Goal: Task Accomplishment & Management: Use online tool/utility

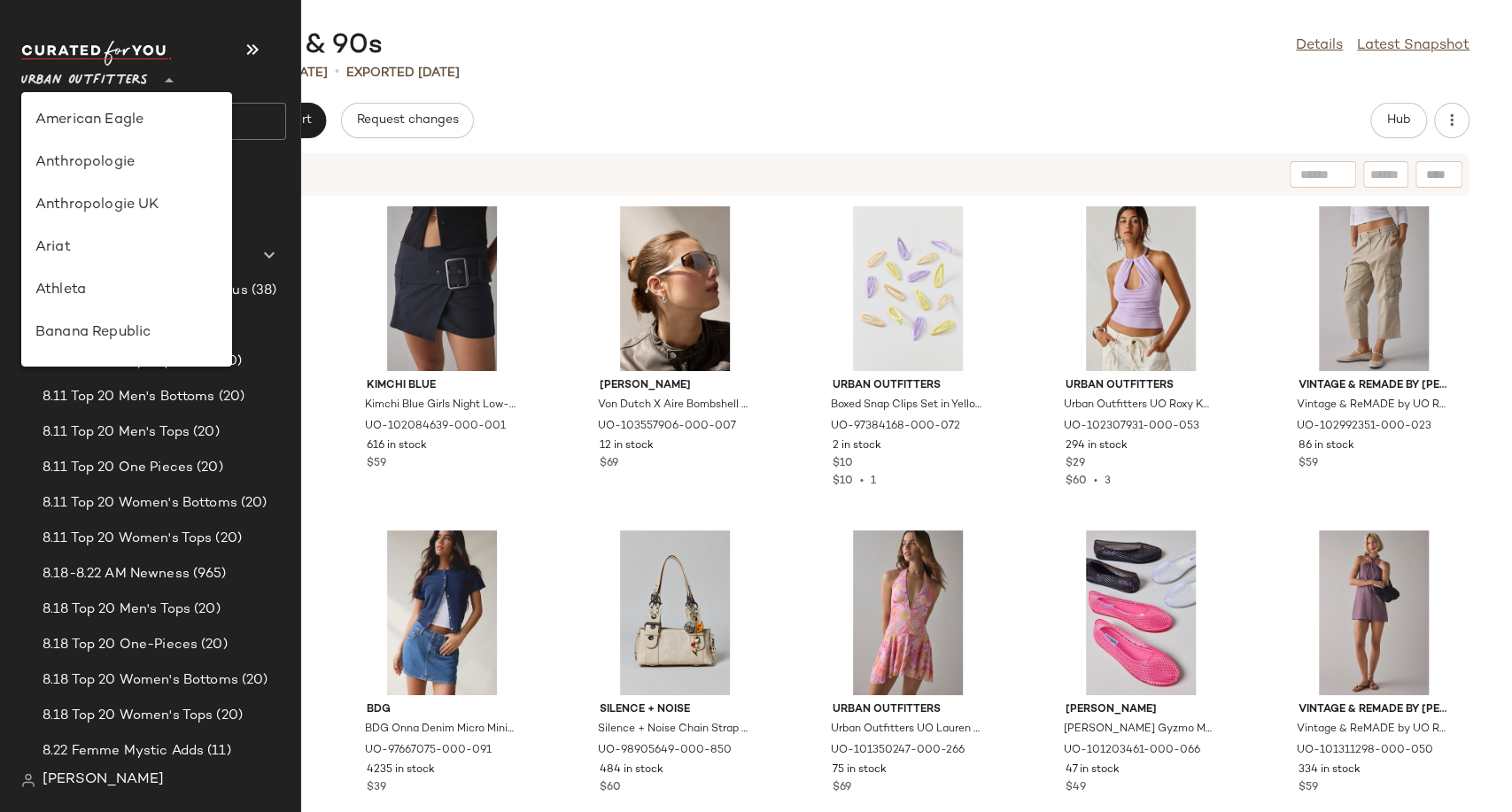
click at [103, 79] on span "Urban Outfitters" at bounding box center [85, 77] width 127 height 32
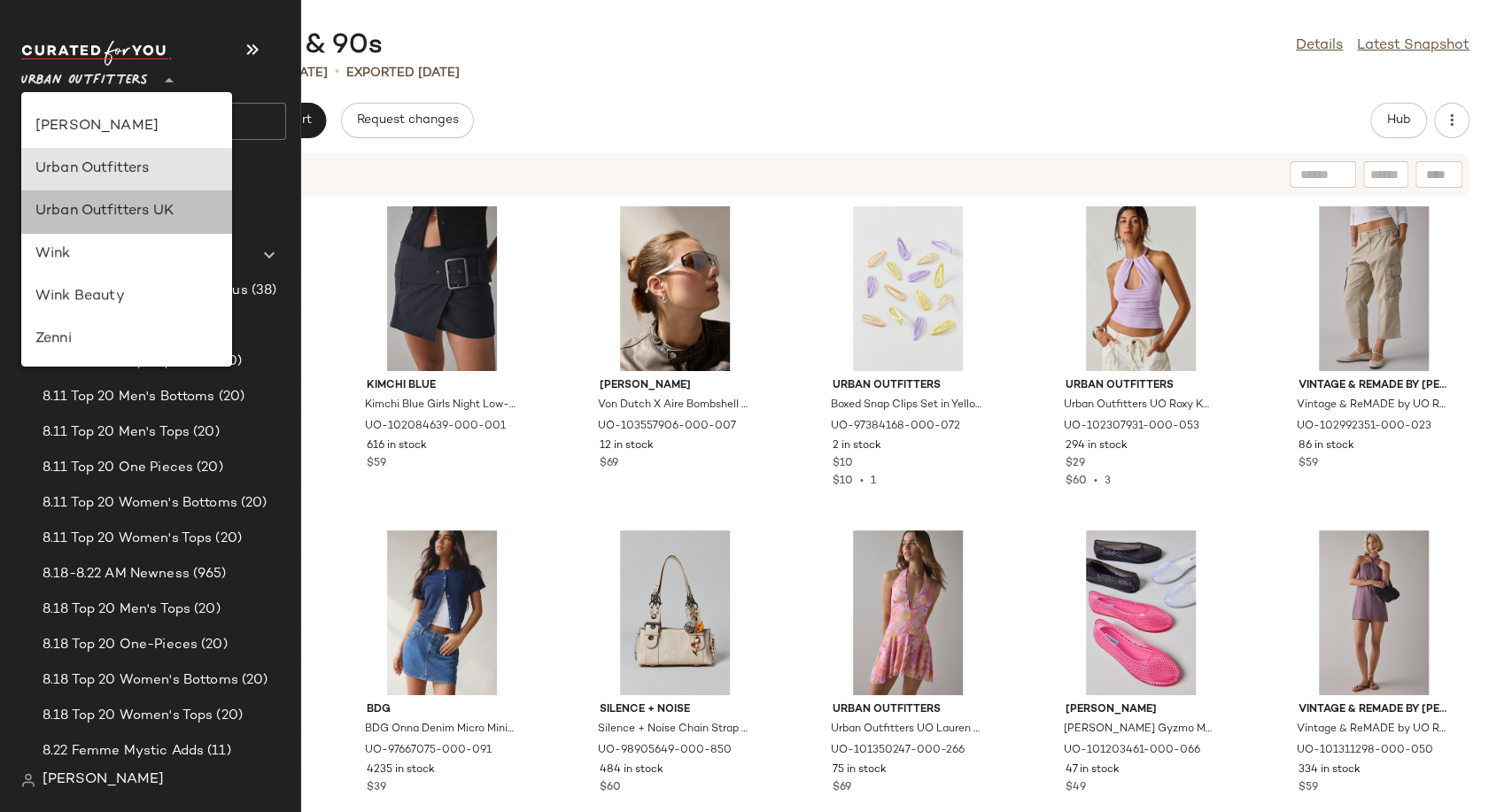
click at [140, 202] on div "Urban Outfitters UK" at bounding box center [127, 211] width 182 height 21
type input "**"
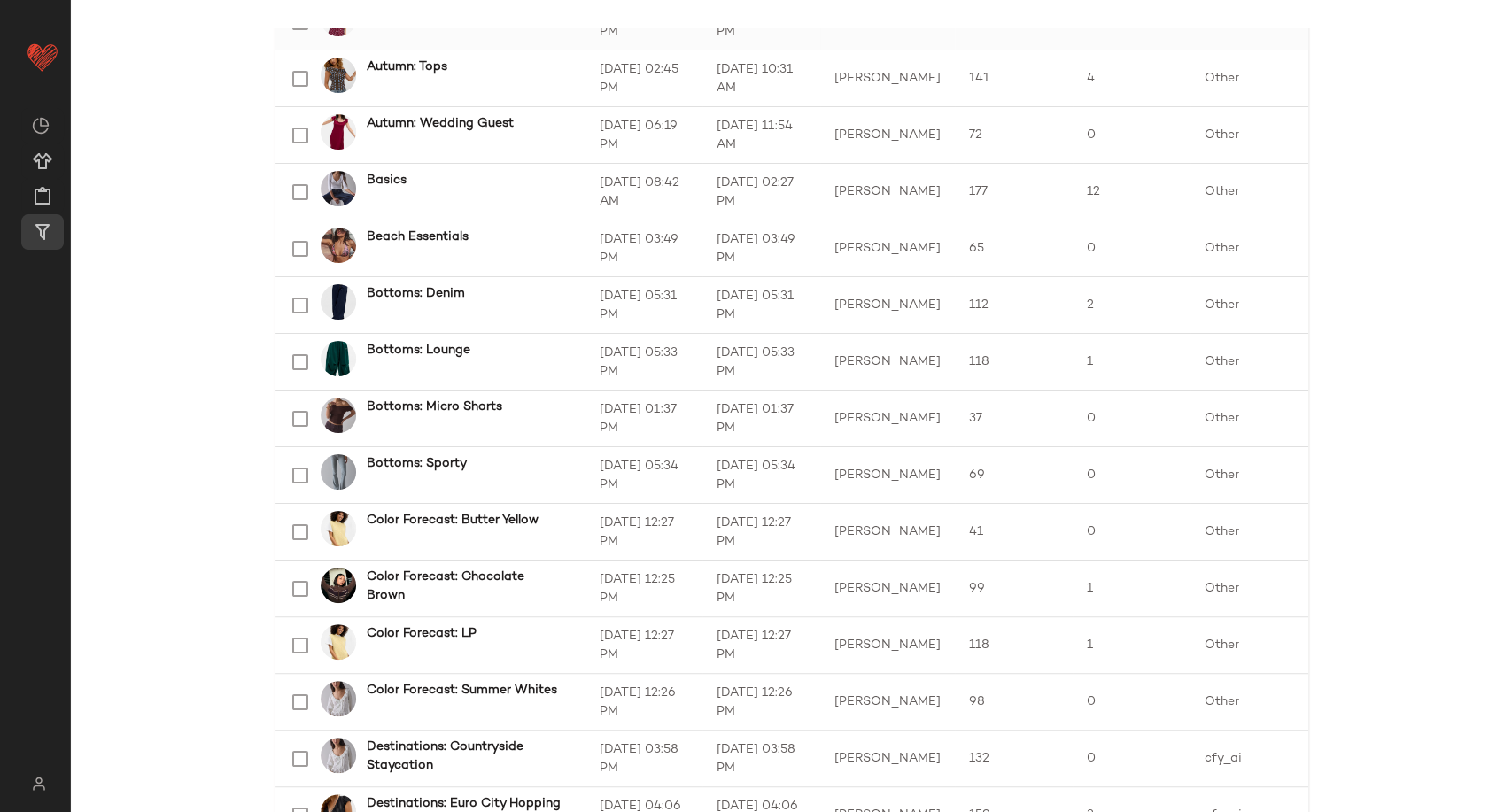
scroll to position [539, 0]
click at [395, 286] on b "Bottoms: Denim" at bounding box center [416, 294] width 98 height 19
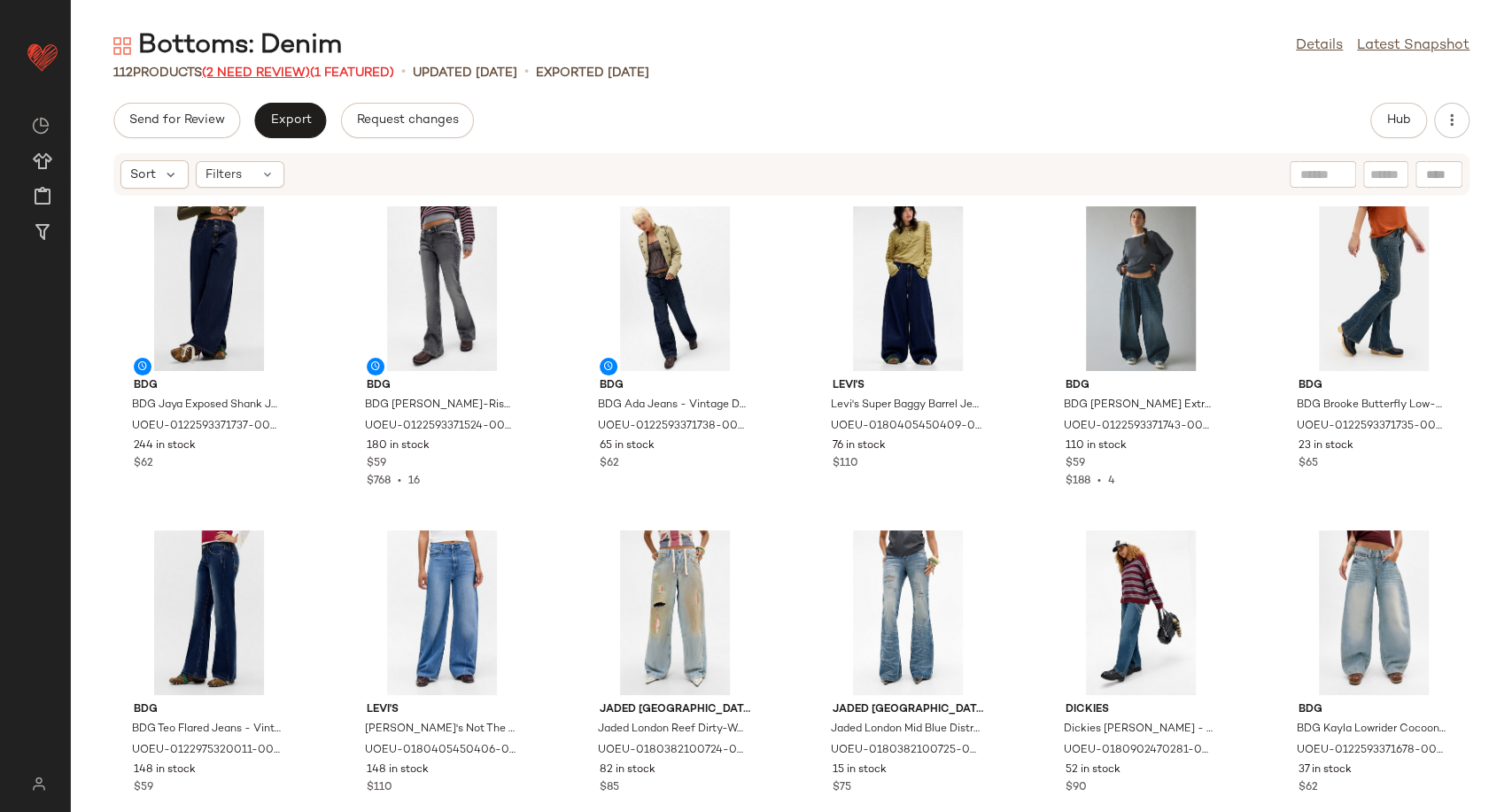
click at [281, 66] on span "(2 Need Review)" at bounding box center [255, 72] width 108 height 13
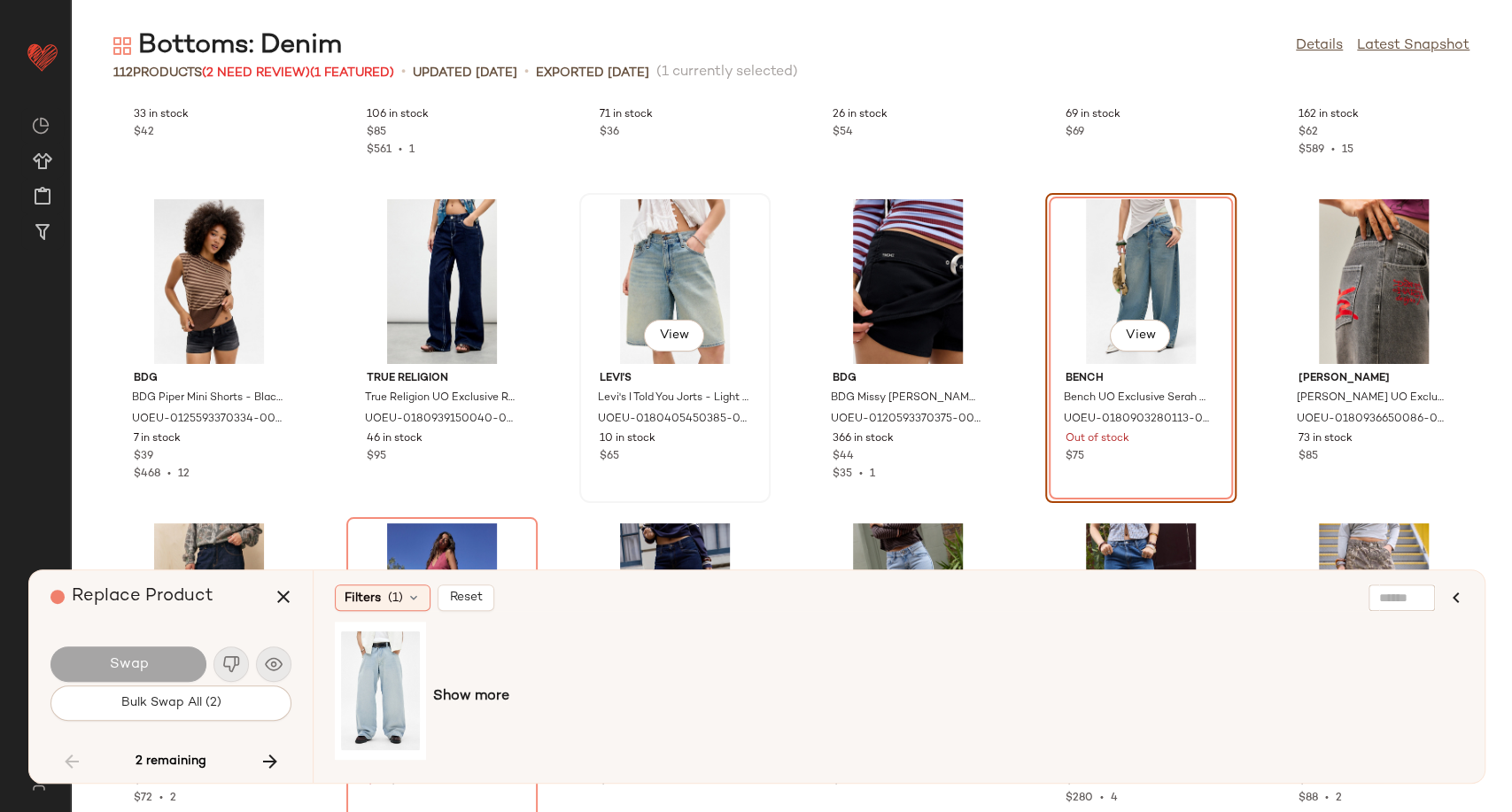
scroll to position [4142, 0]
click at [397, 742] on div "View" at bounding box center [380, 727] width 61 height 36
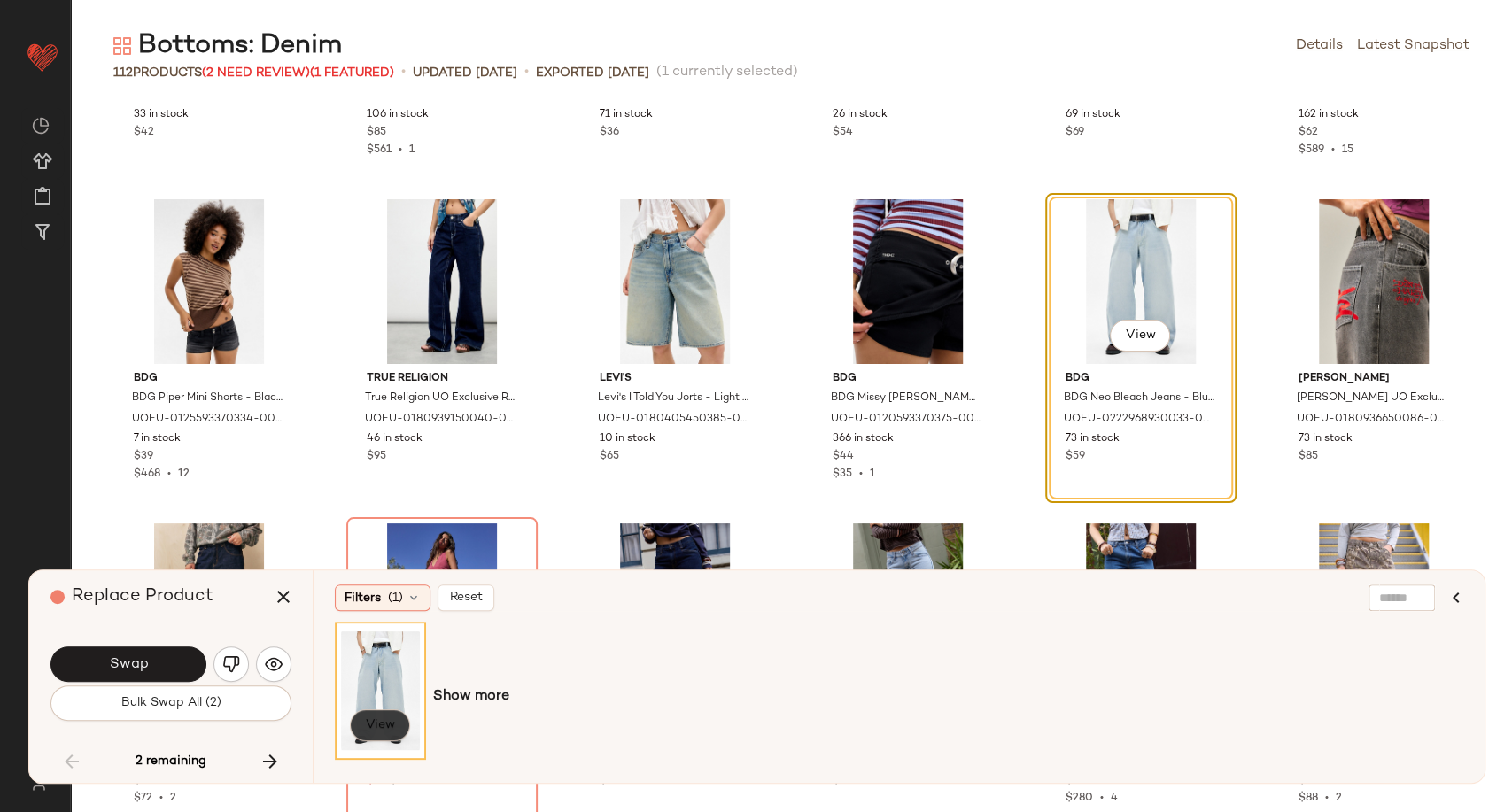
click at [387, 727] on span "View" at bounding box center [380, 725] width 30 height 14
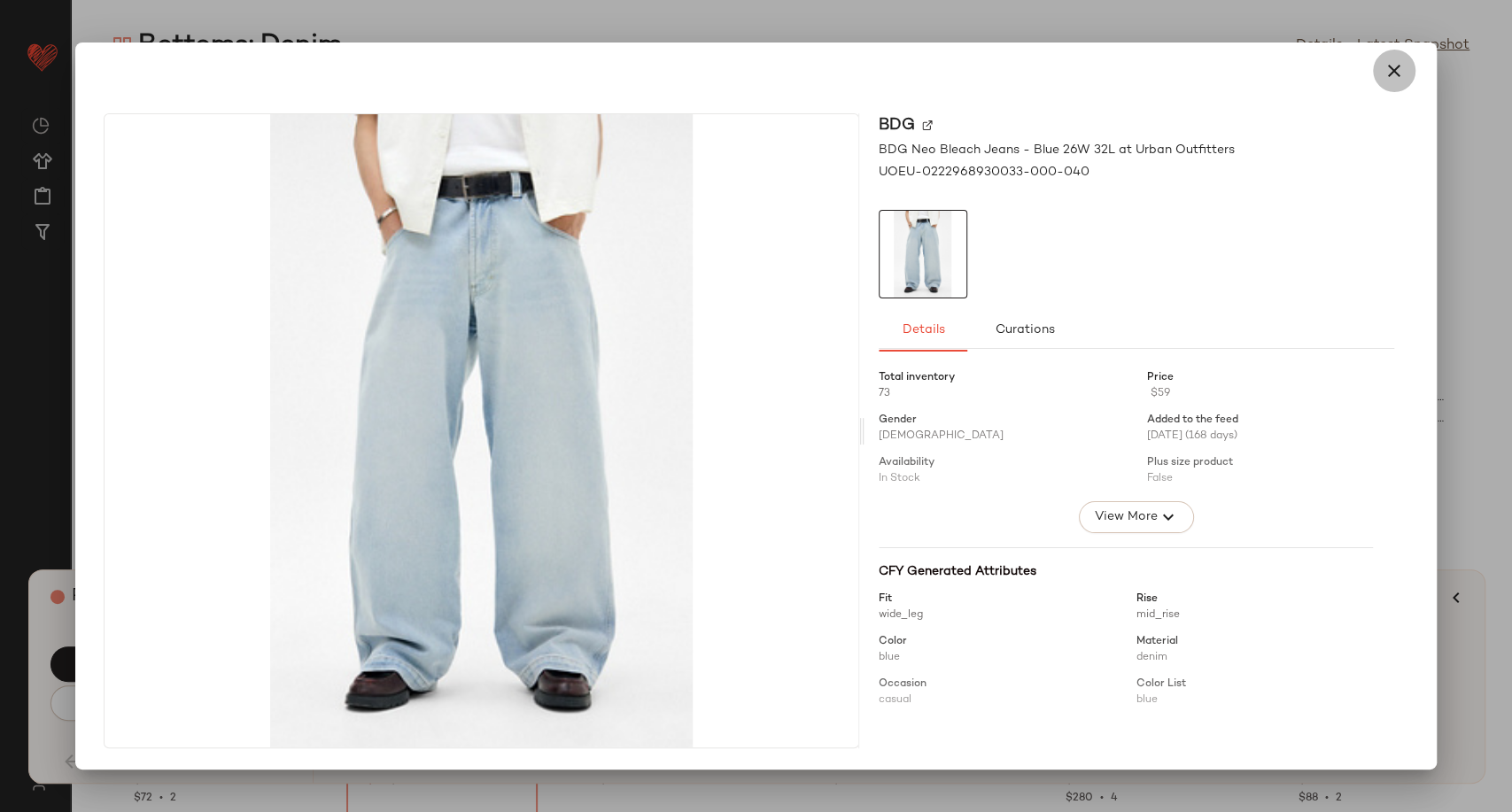
click at [1399, 73] on icon "button" at bounding box center [1394, 71] width 21 height 21
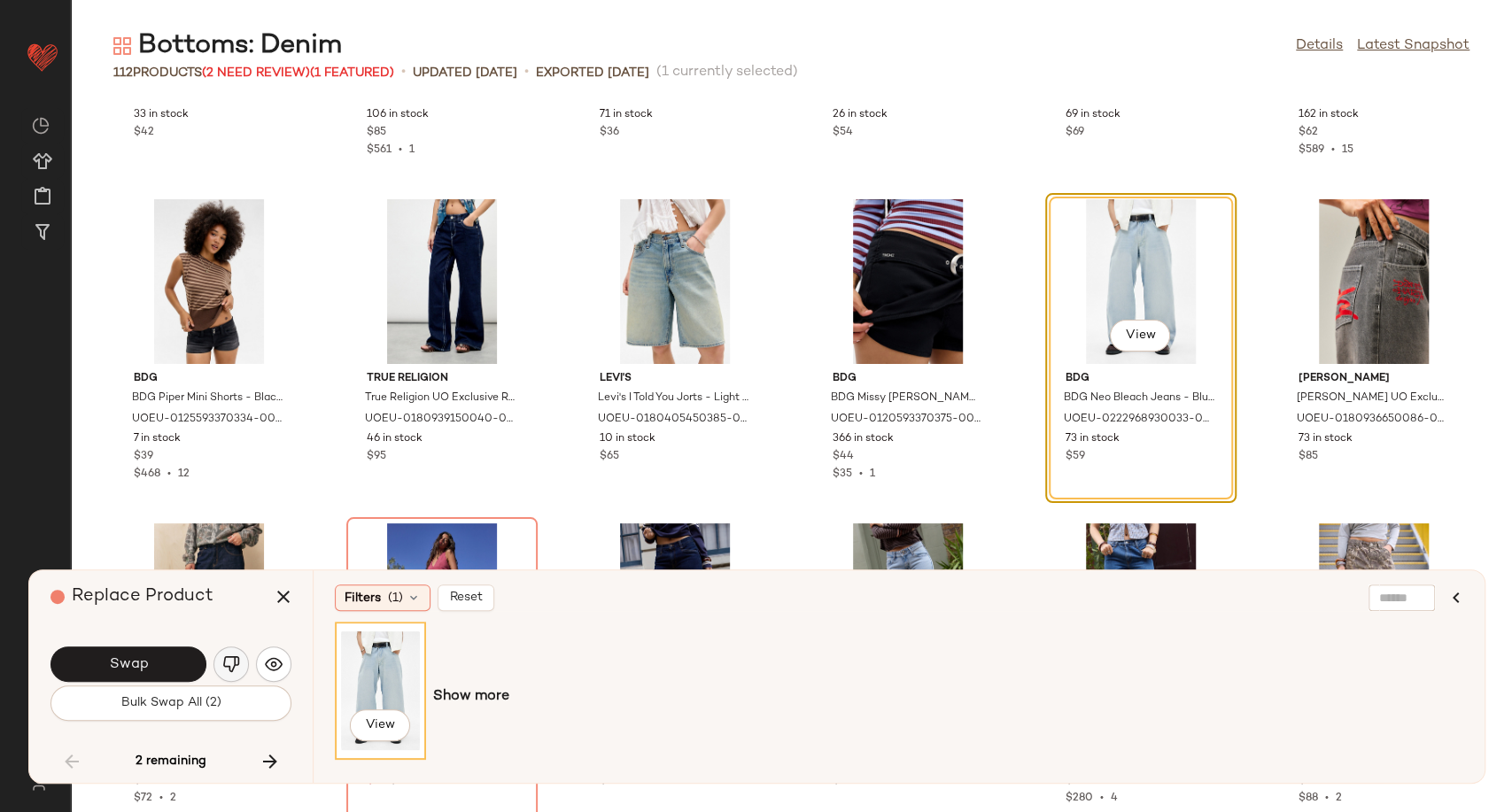
click at [228, 672] on img "button" at bounding box center [231, 665] width 18 height 18
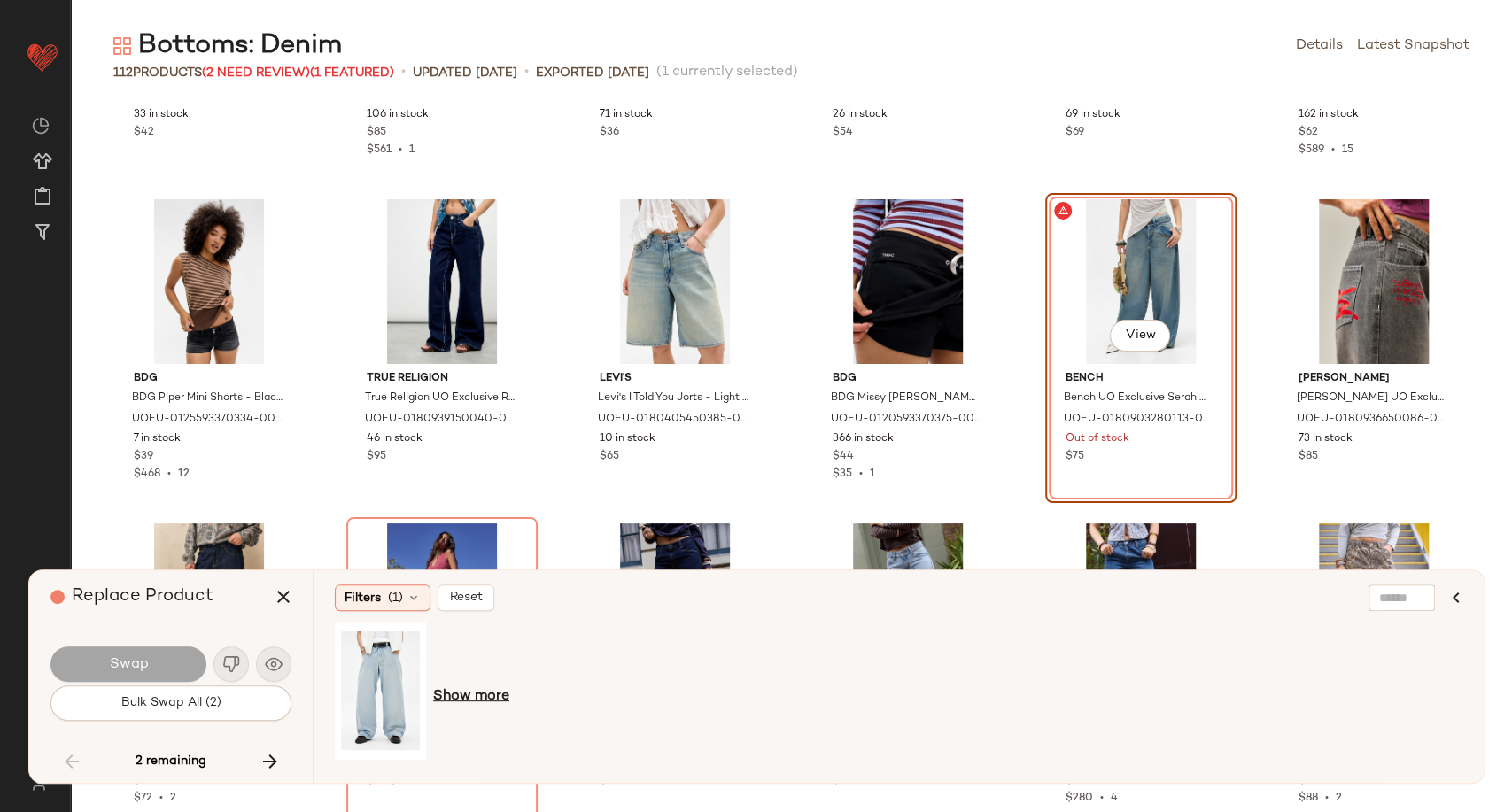
click at [456, 696] on span "Show more" at bounding box center [470, 697] width 76 height 21
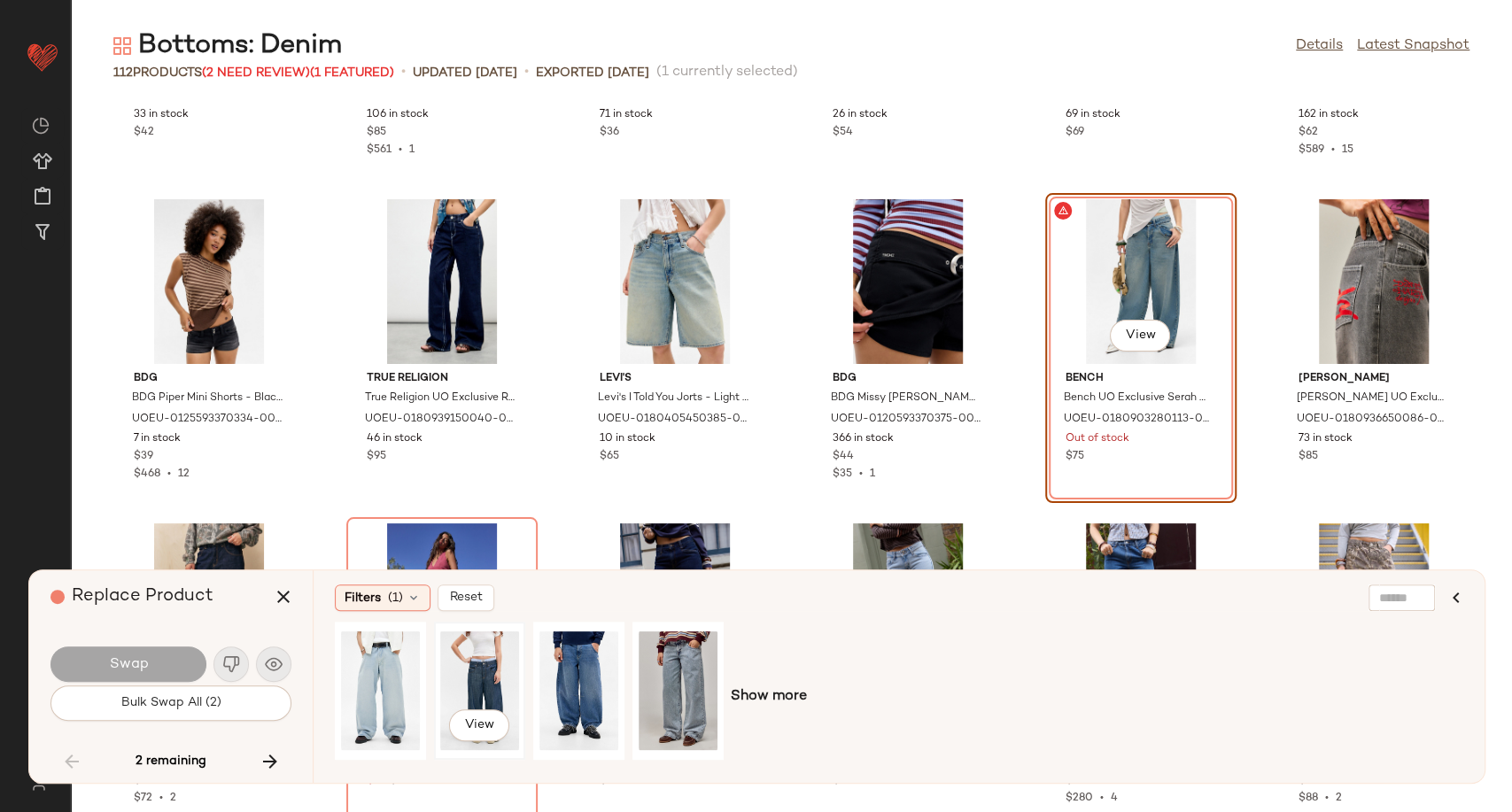
click at [489, 700] on div "View" at bounding box center [479, 691] width 78 height 126
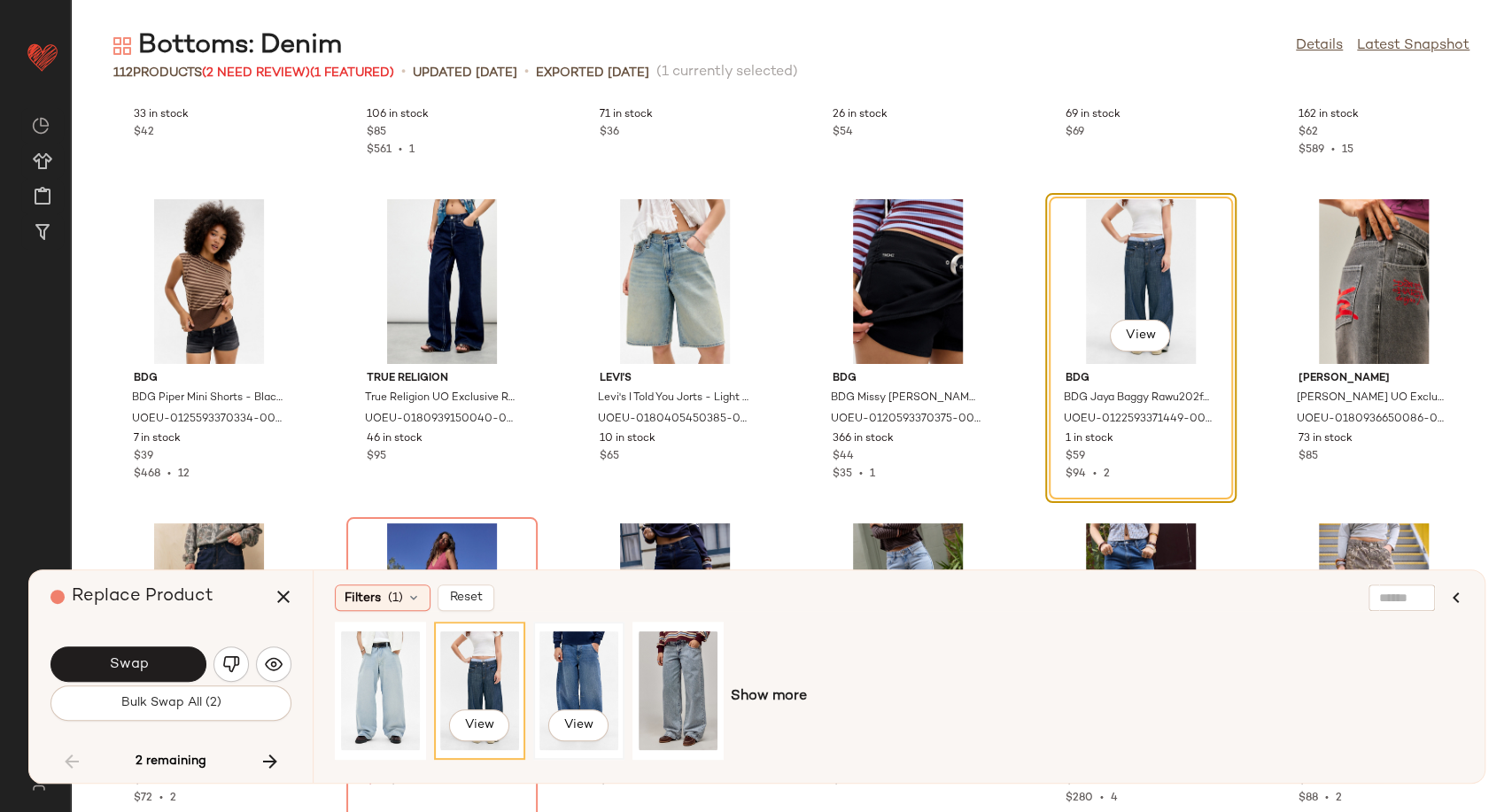
click at [589, 677] on div "View" at bounding box center [579, 691] width 78 height 126
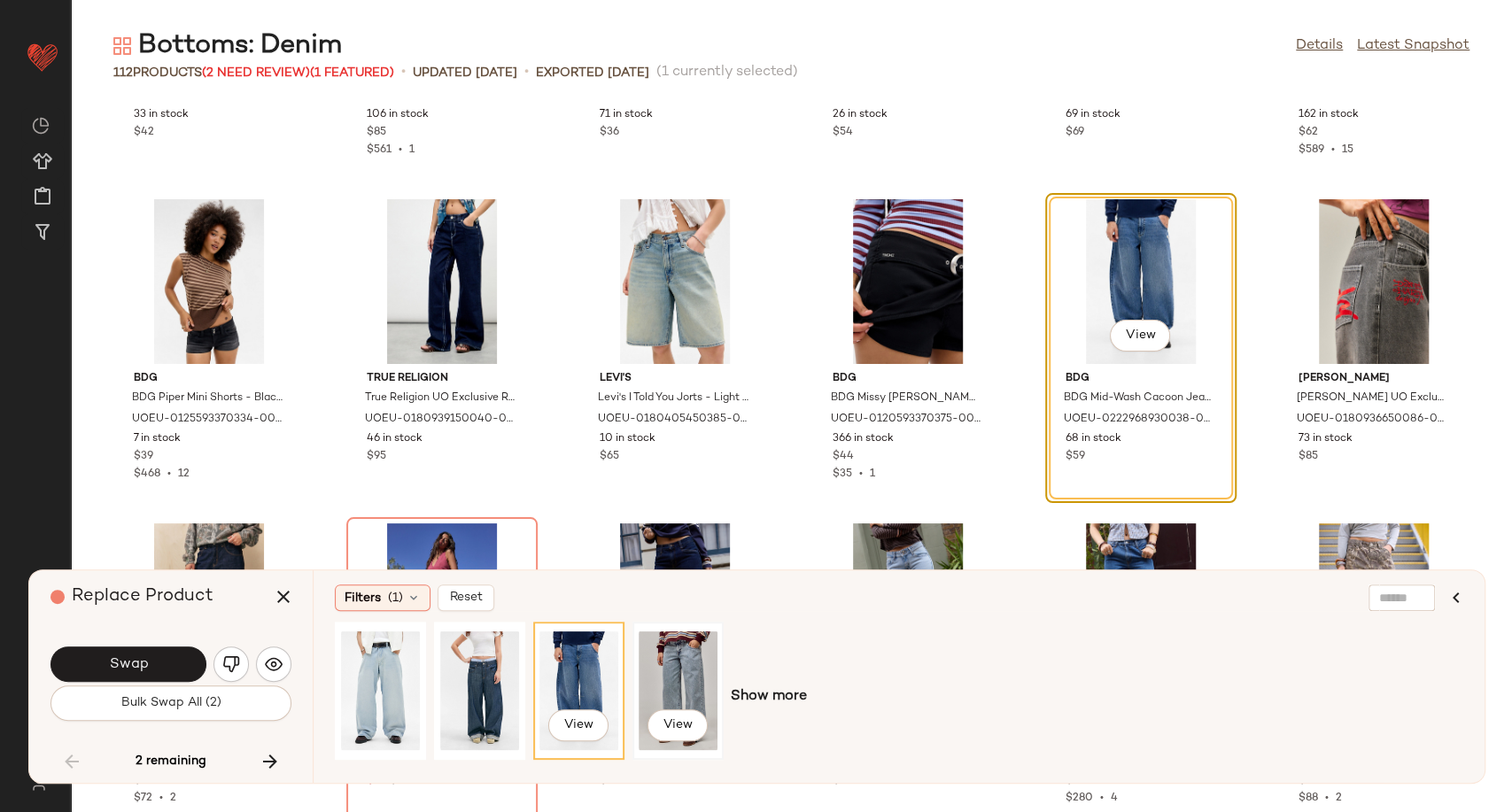
click at [669, 659] on div "View" at bounding box center [678, 691] width 78 height 126
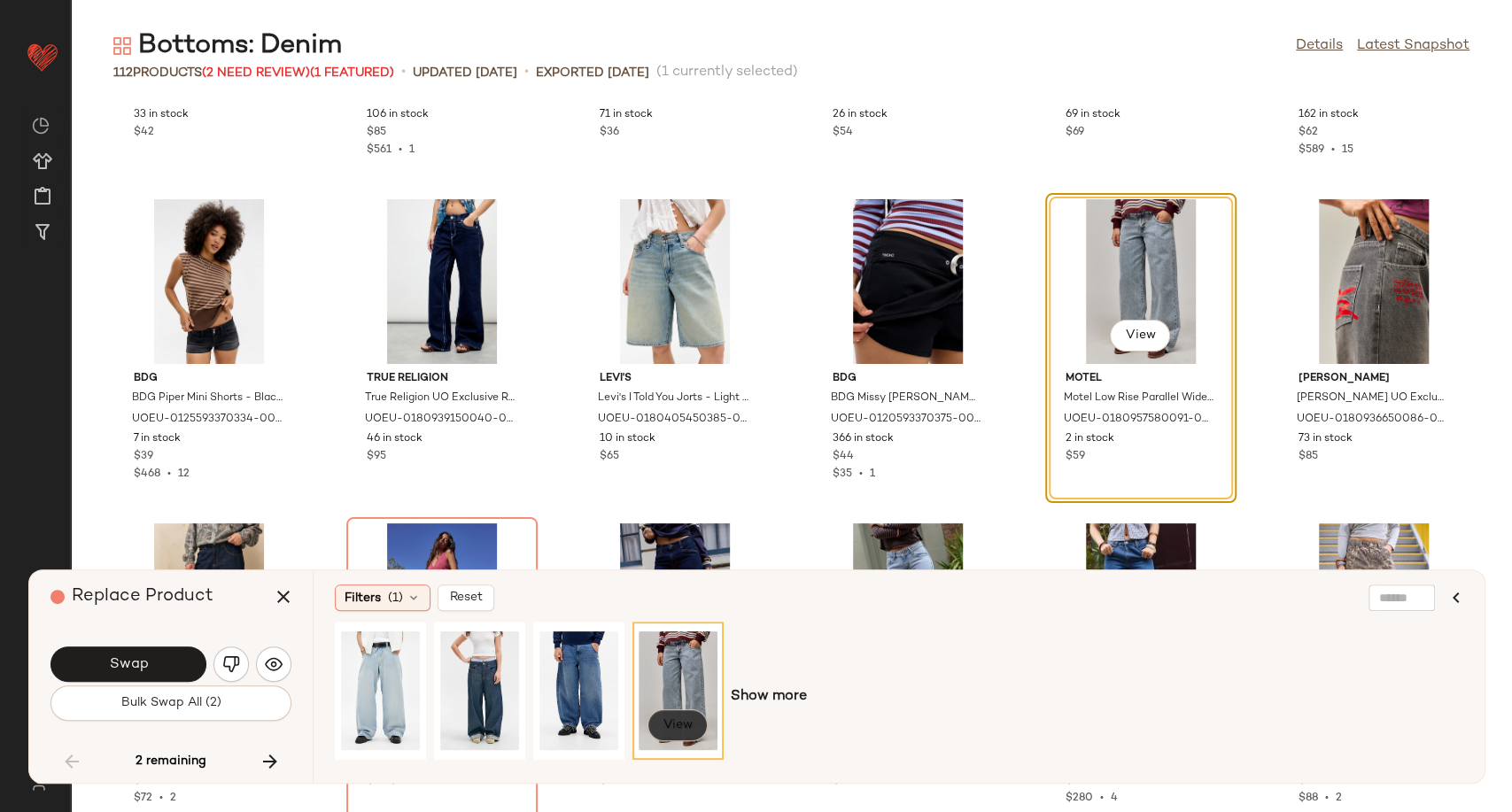
click at [675, 742] on button "View" at bounding box center [678, 725] width 61 height 32
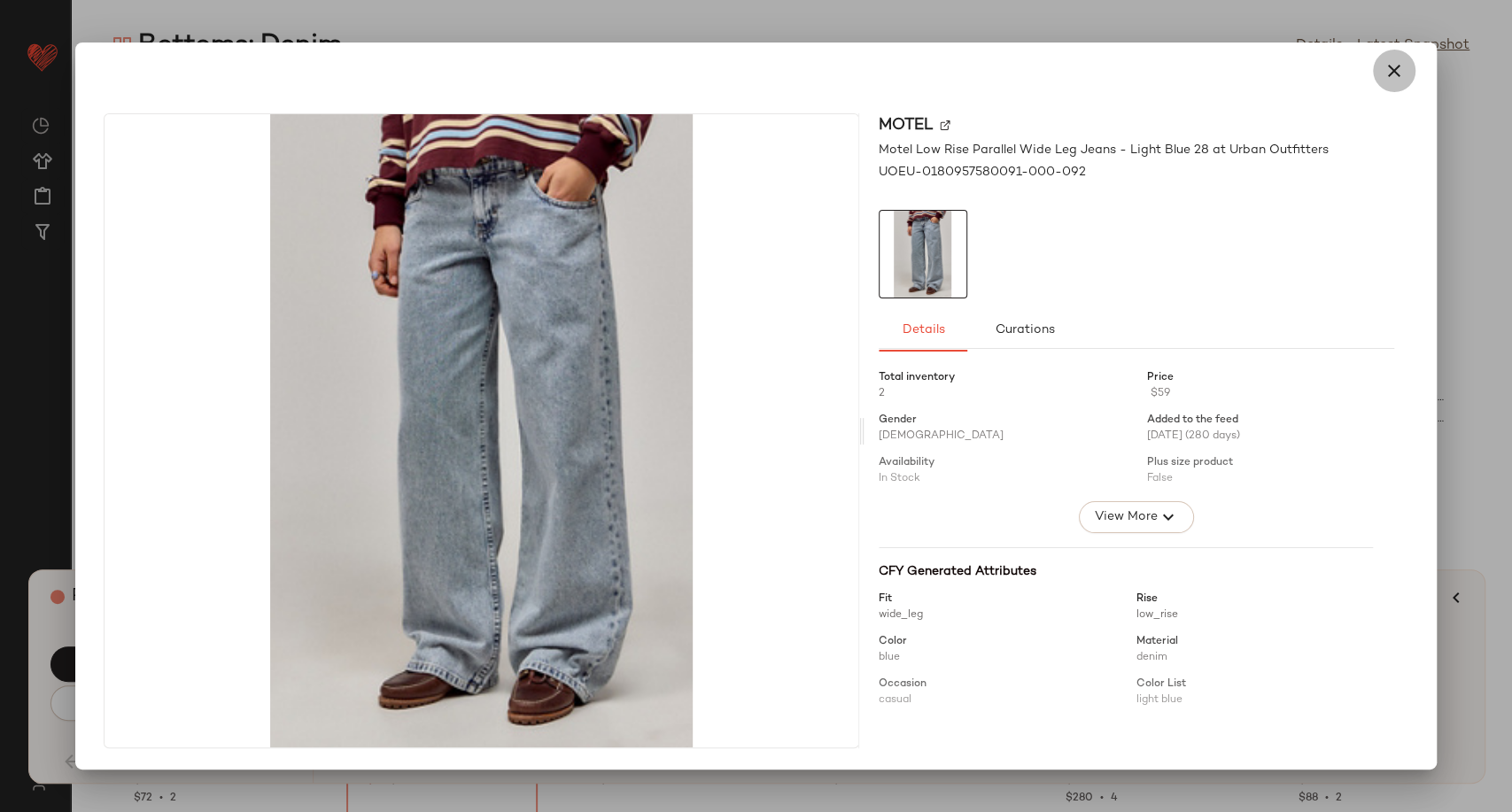
click at [1397, 73] on icon "button" at bounding box center [1394, 71] width 21 height 21
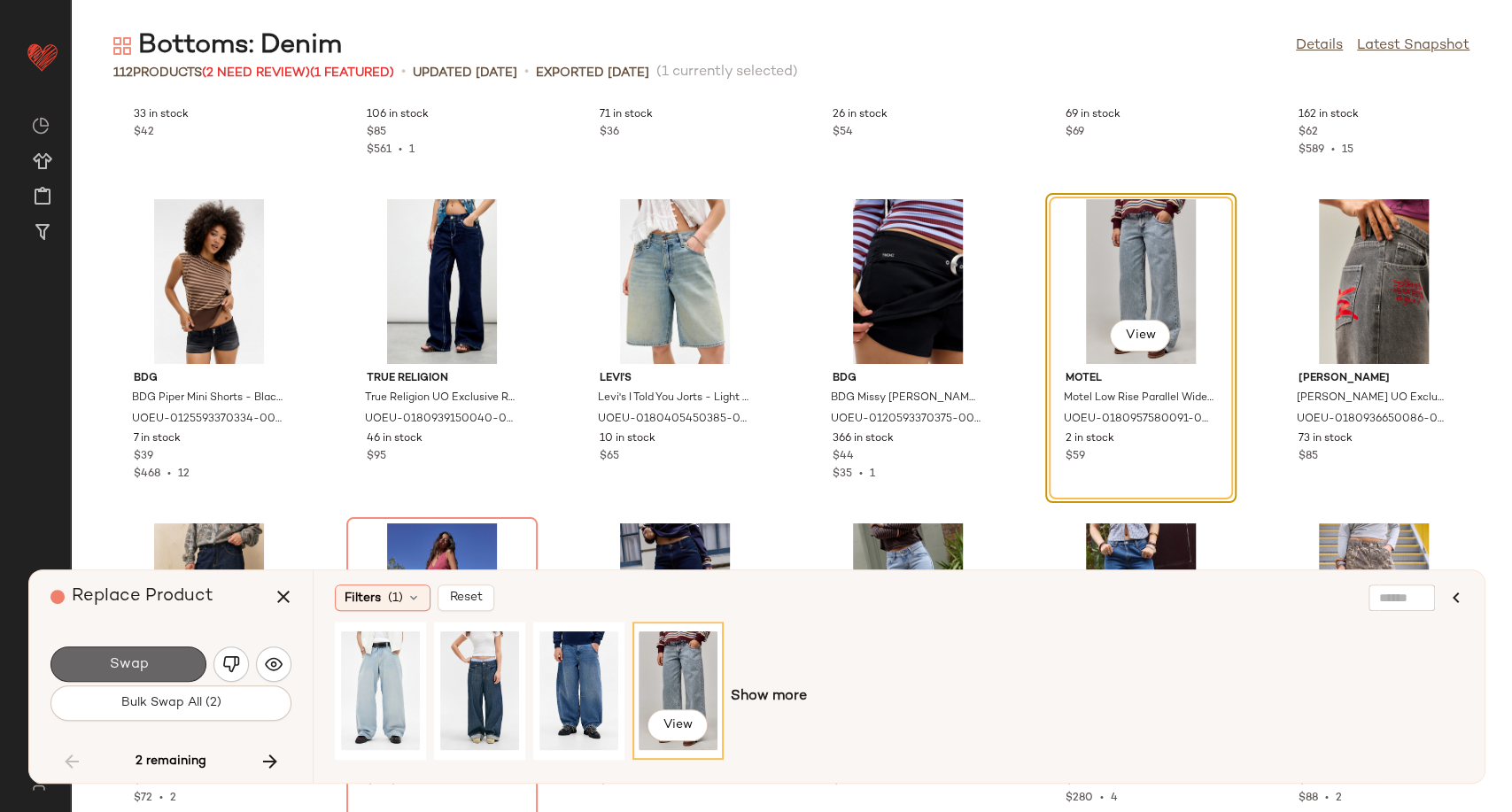
click at [137, 661] on span "Swap" at bounding box center [128, 665] width 40 height 17
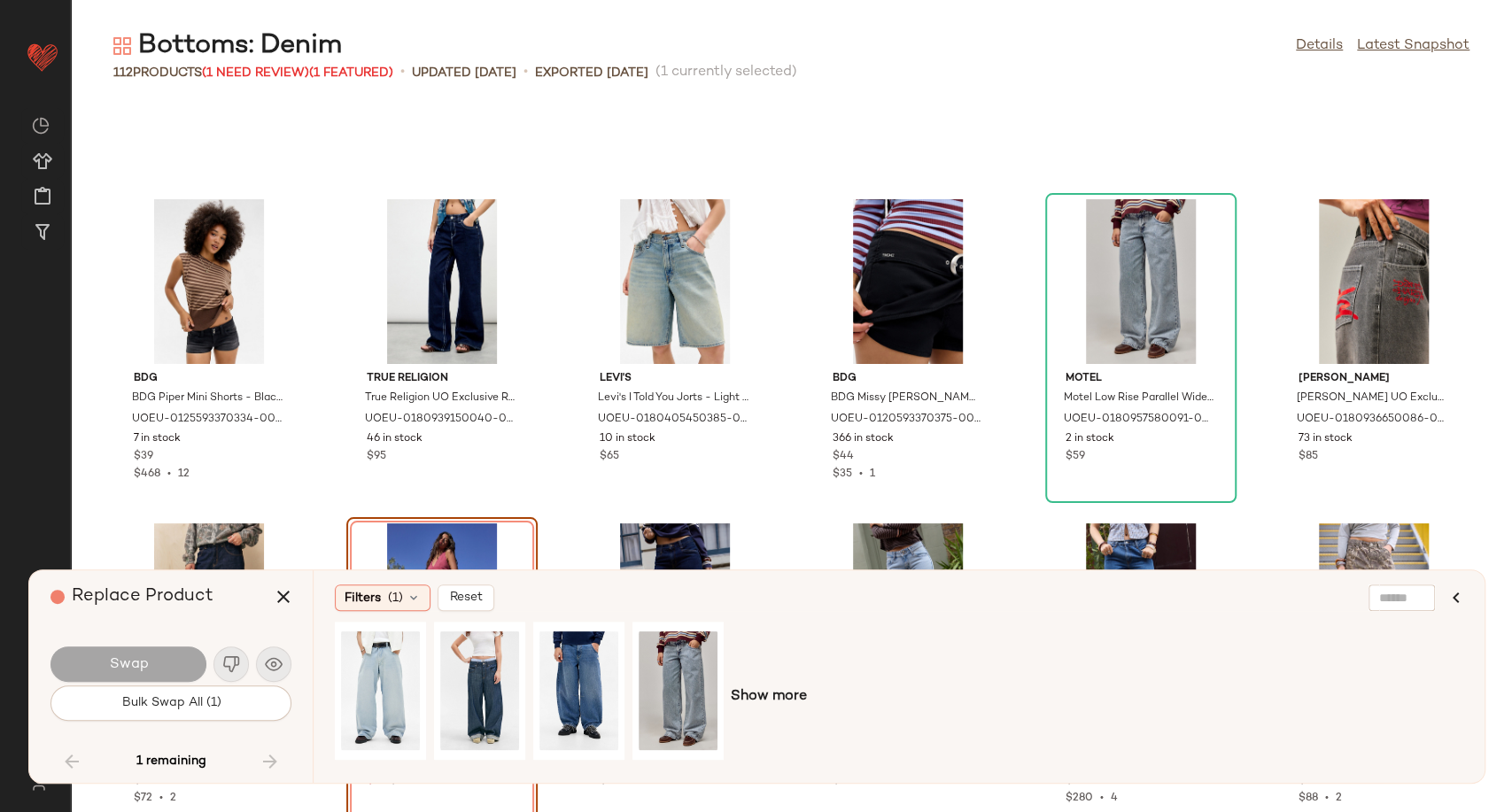
scroll to position [4214, 0]
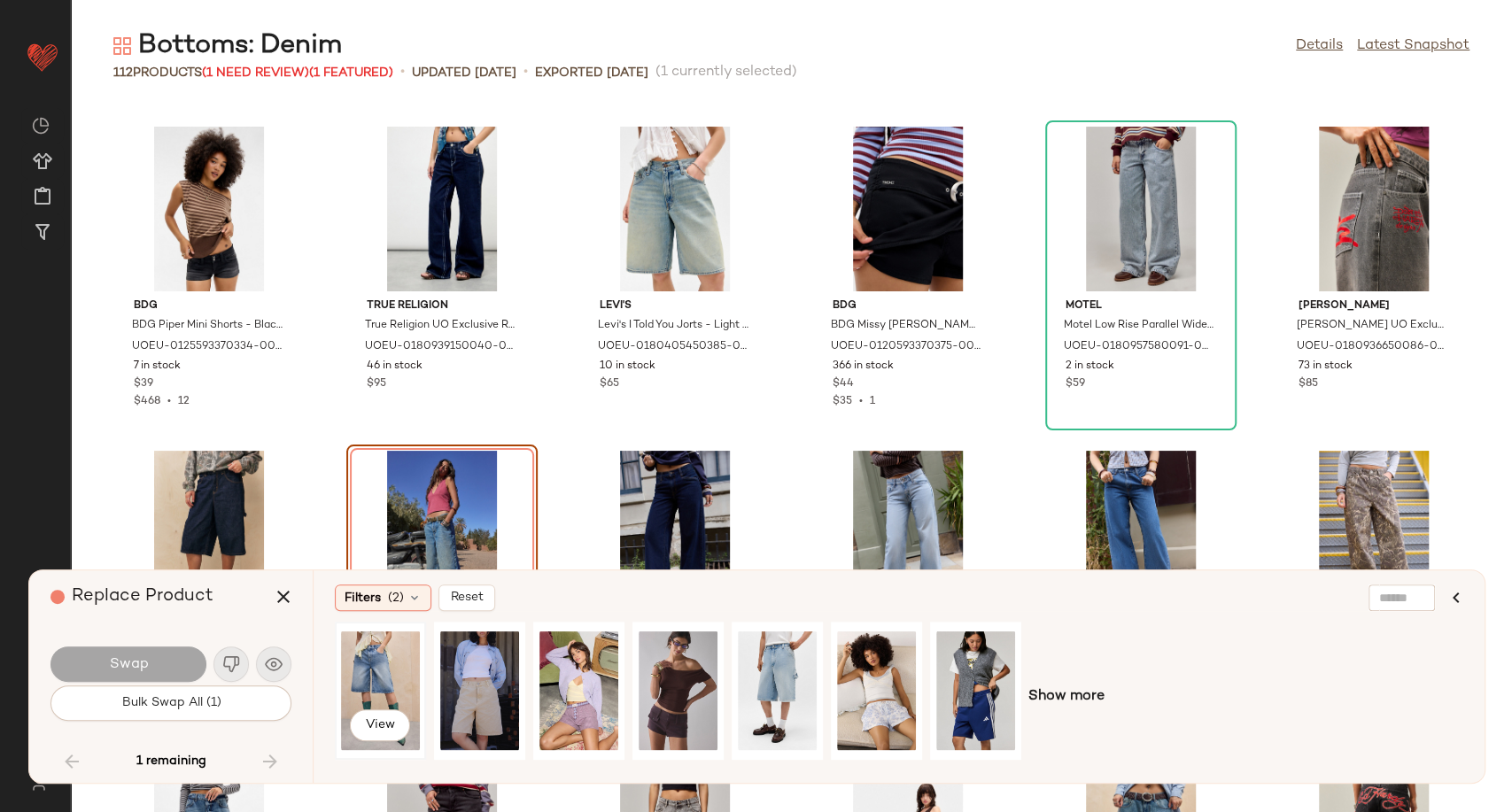
click at [390, 670] on div "View" at bounding box center [380, 691] width 78 height 126
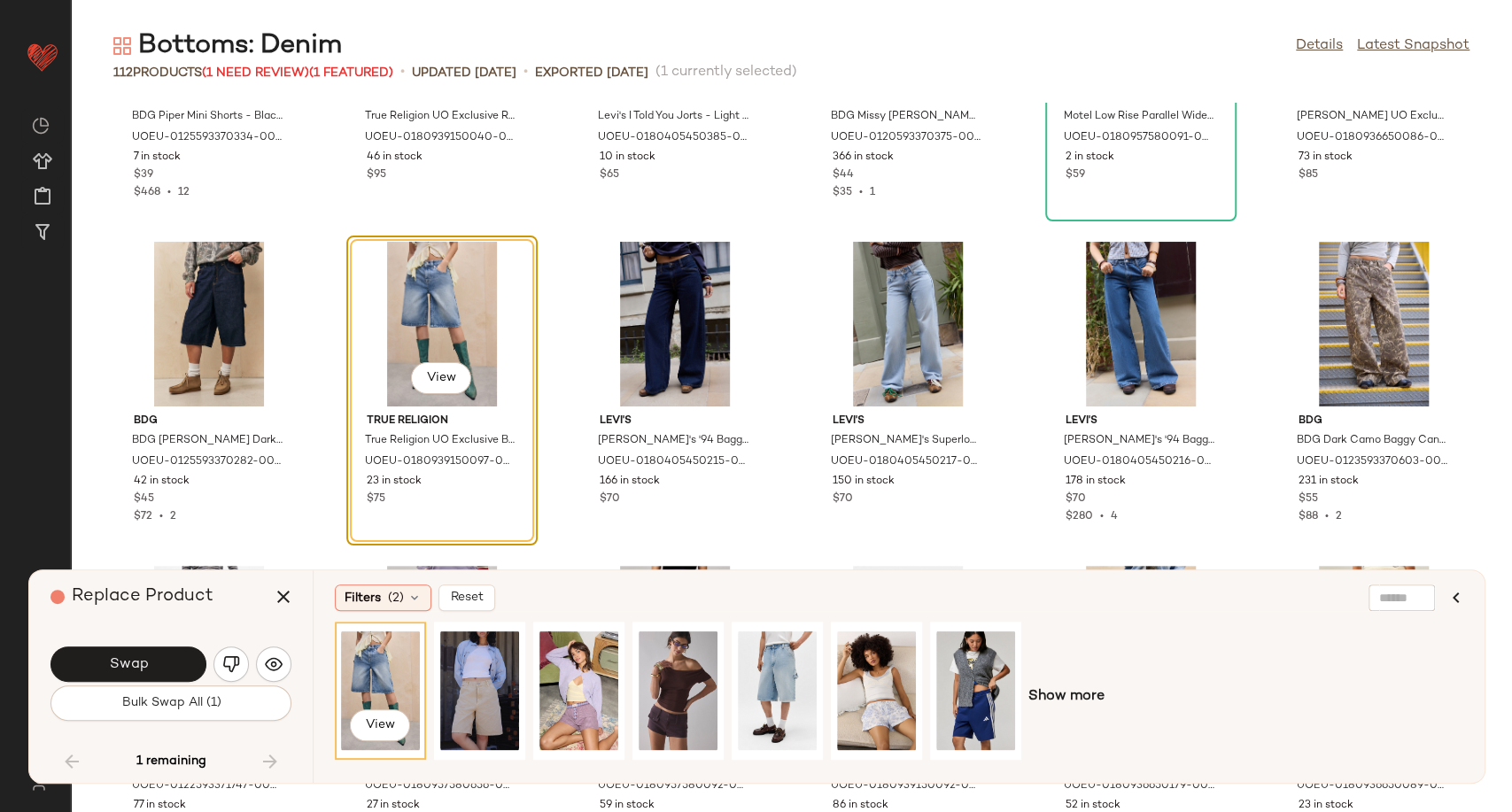
scroll to position [4426, 0]
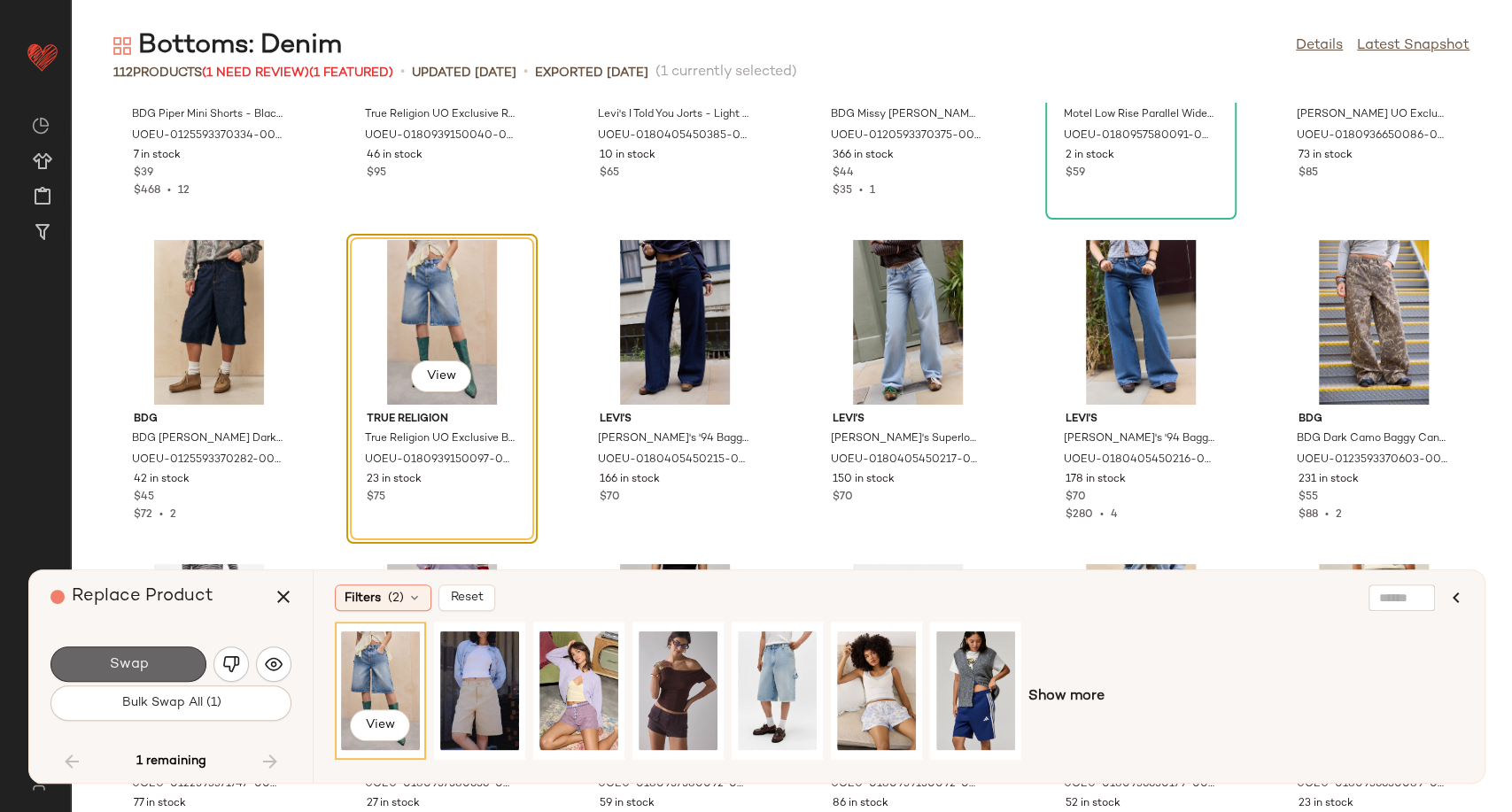
click at [166, 647] on button "Swap" at bounding box center [128, 665] width 156 height 36
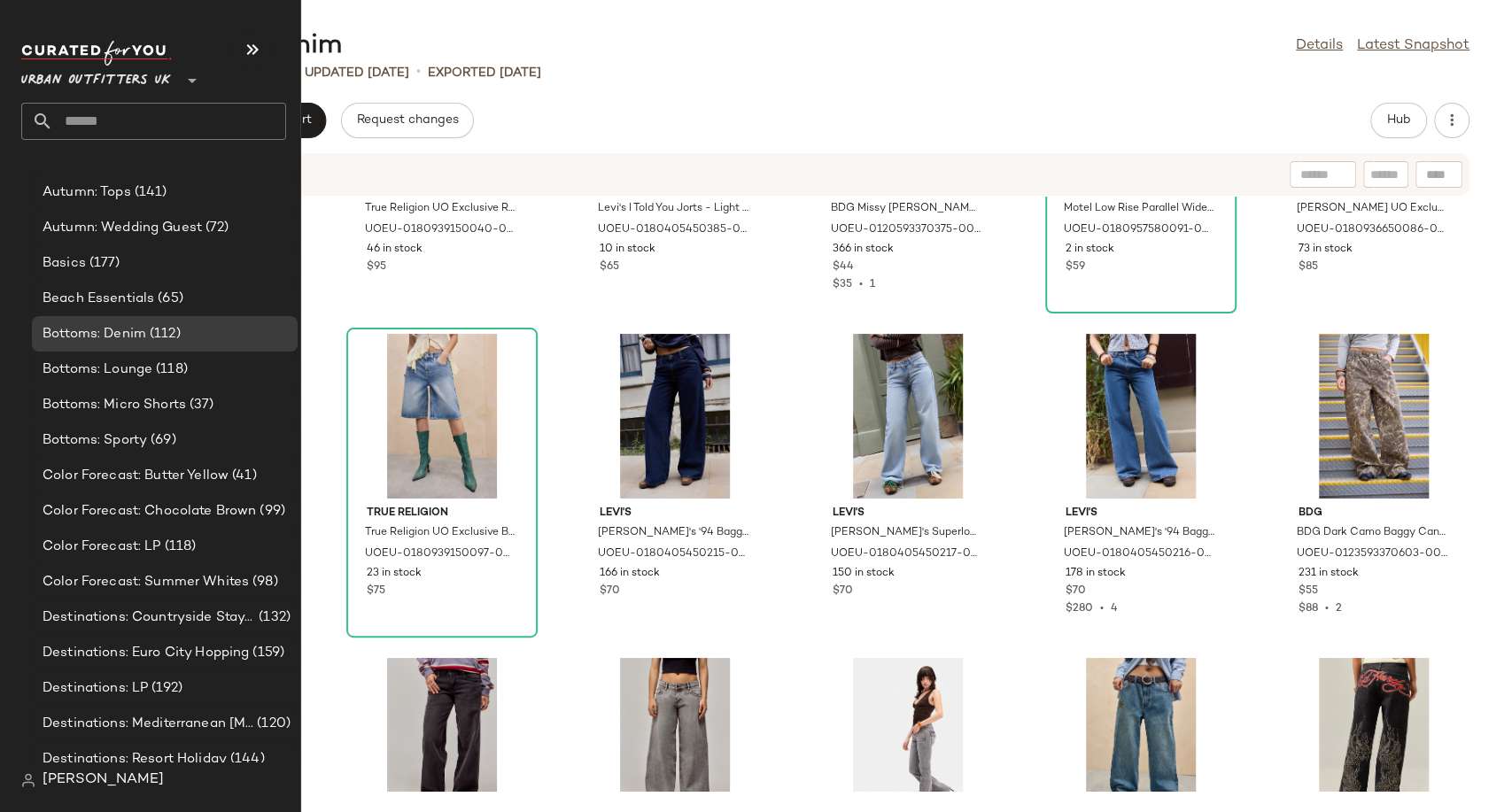
scroll to position [3571, 0]
click at [103, 368] on span "Bottoms: Lounge" at bounding box center [97, 369] width 110 height 21
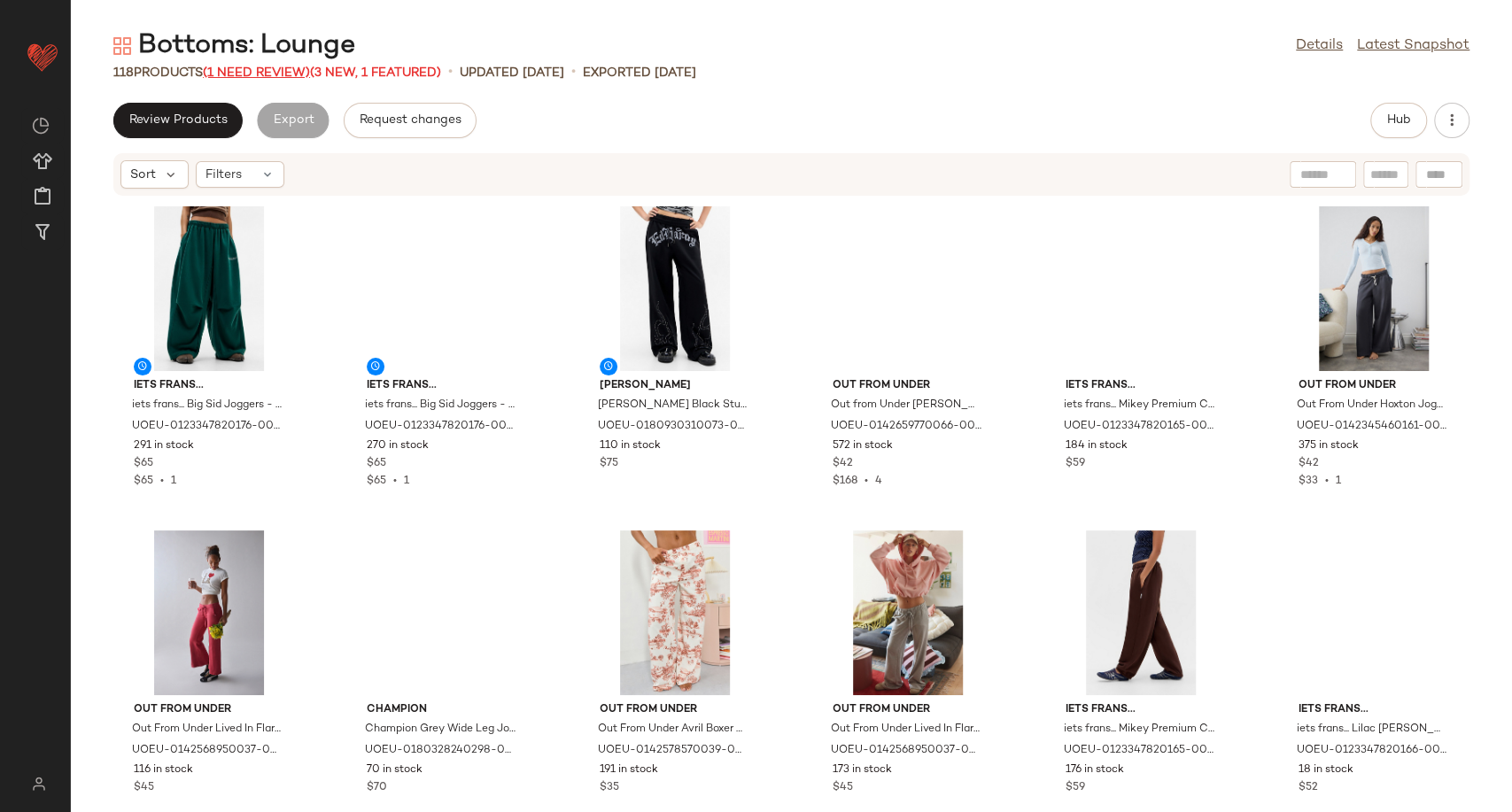
click at [298, 69] on span "(1 Need Review)" at bounding box center [256, 72] width 107 height 13
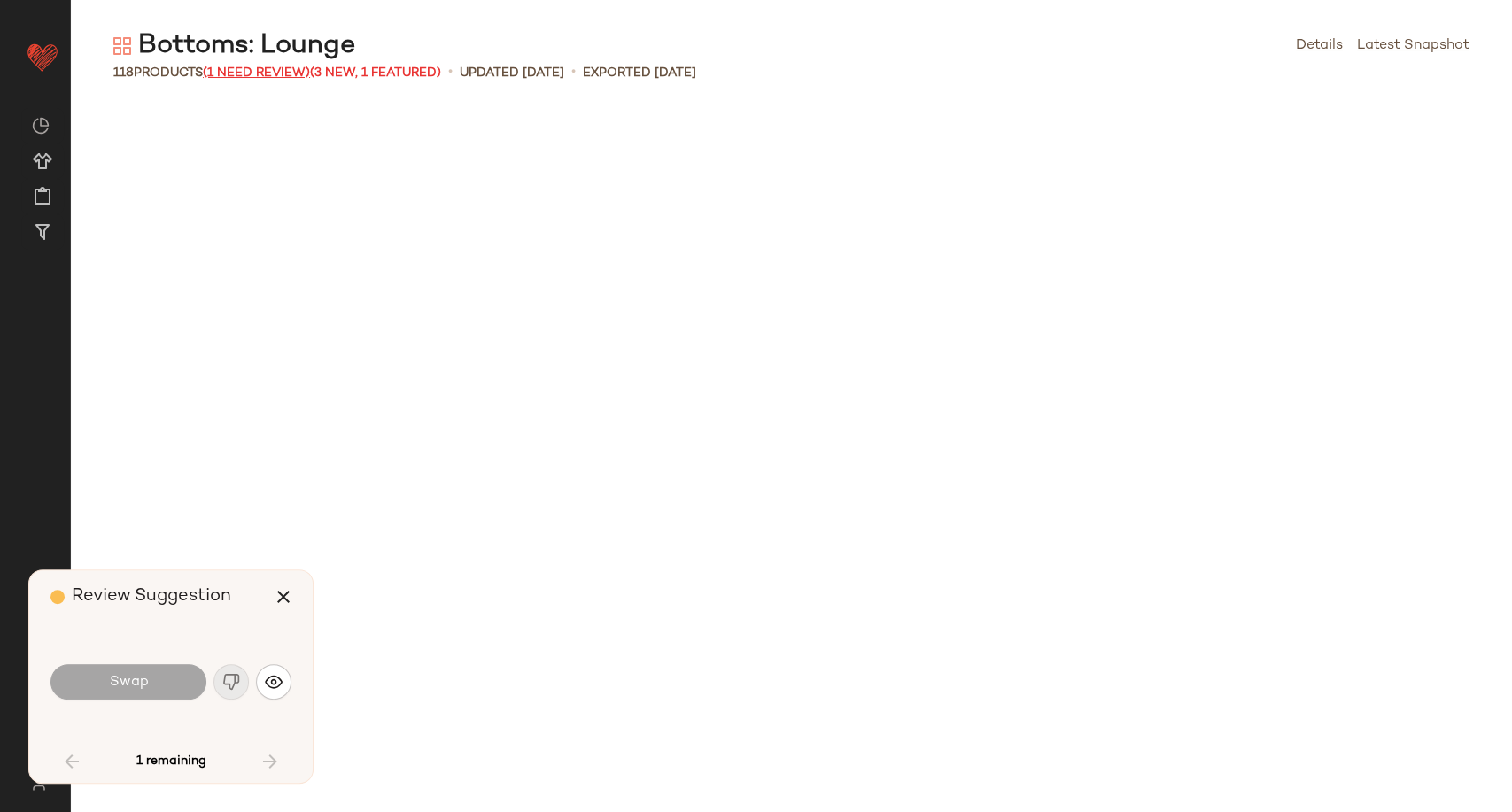
scroll to position [2268, 0]
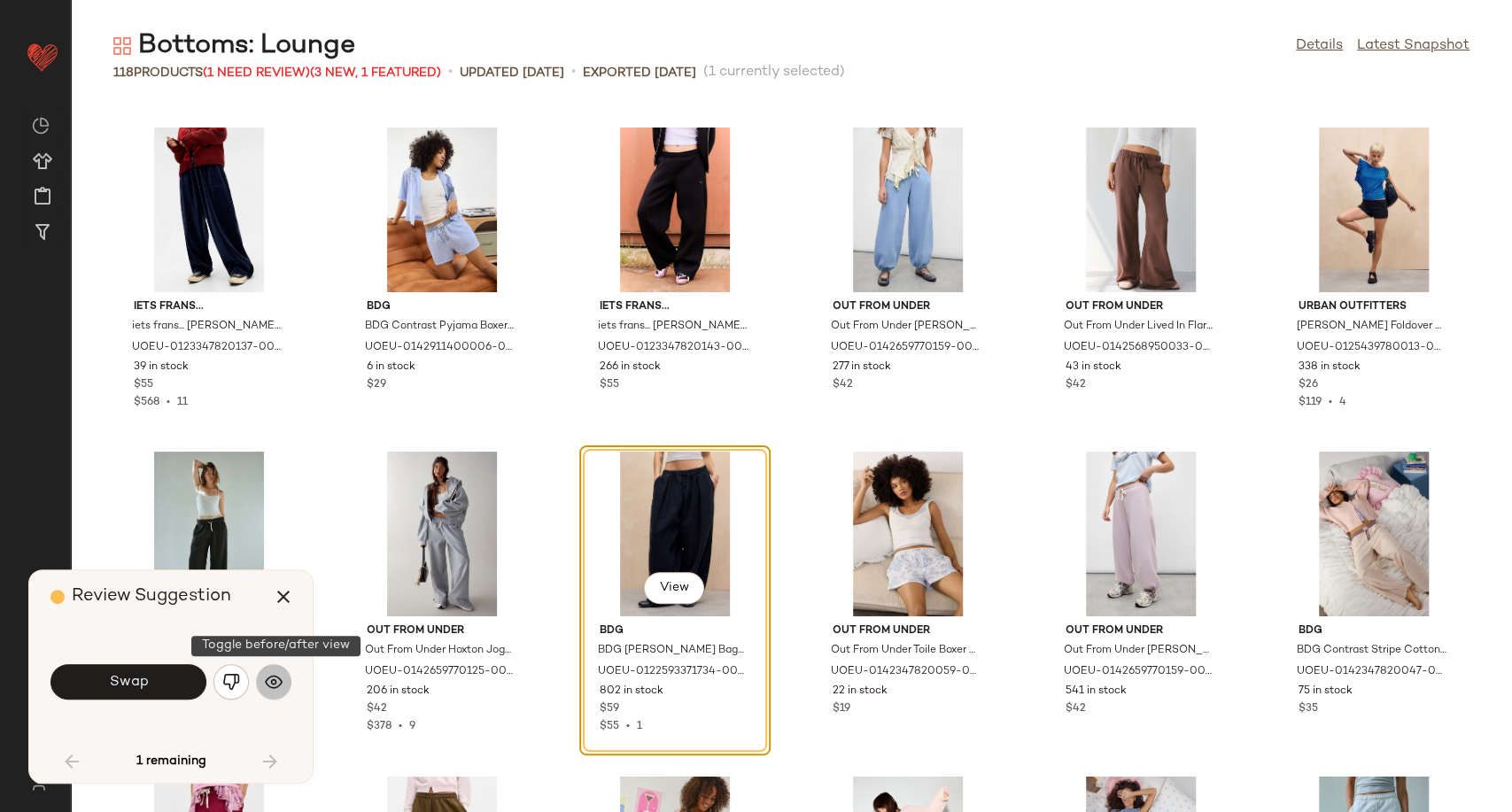
click at [285, 685] on button "button" at bounding box center [274, 683] width 36 height 36
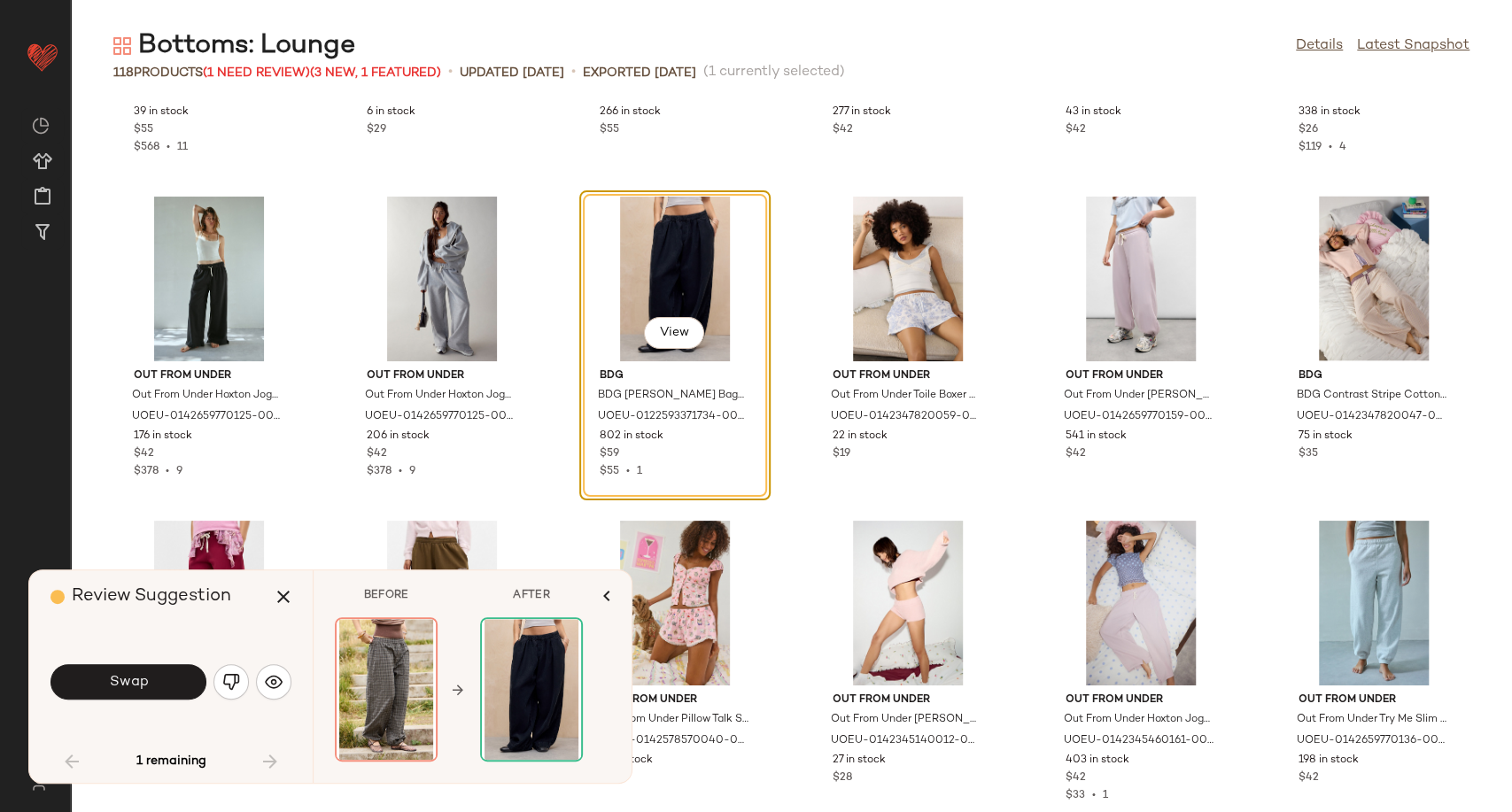
scroll to position [2525, 0]
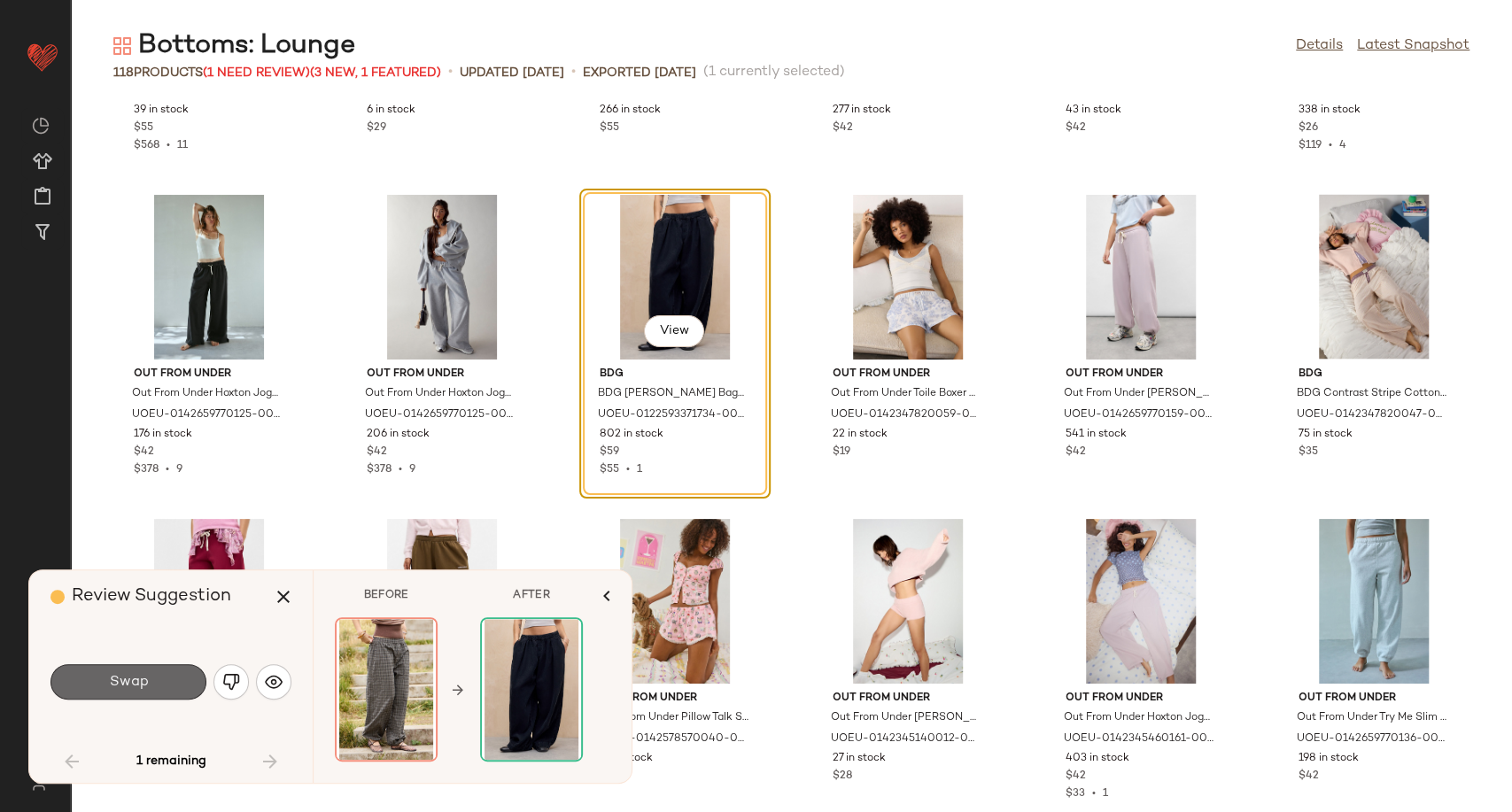
click at [150, 682] on button "Swap" at bounding box center [128, 683] width 156 height 36
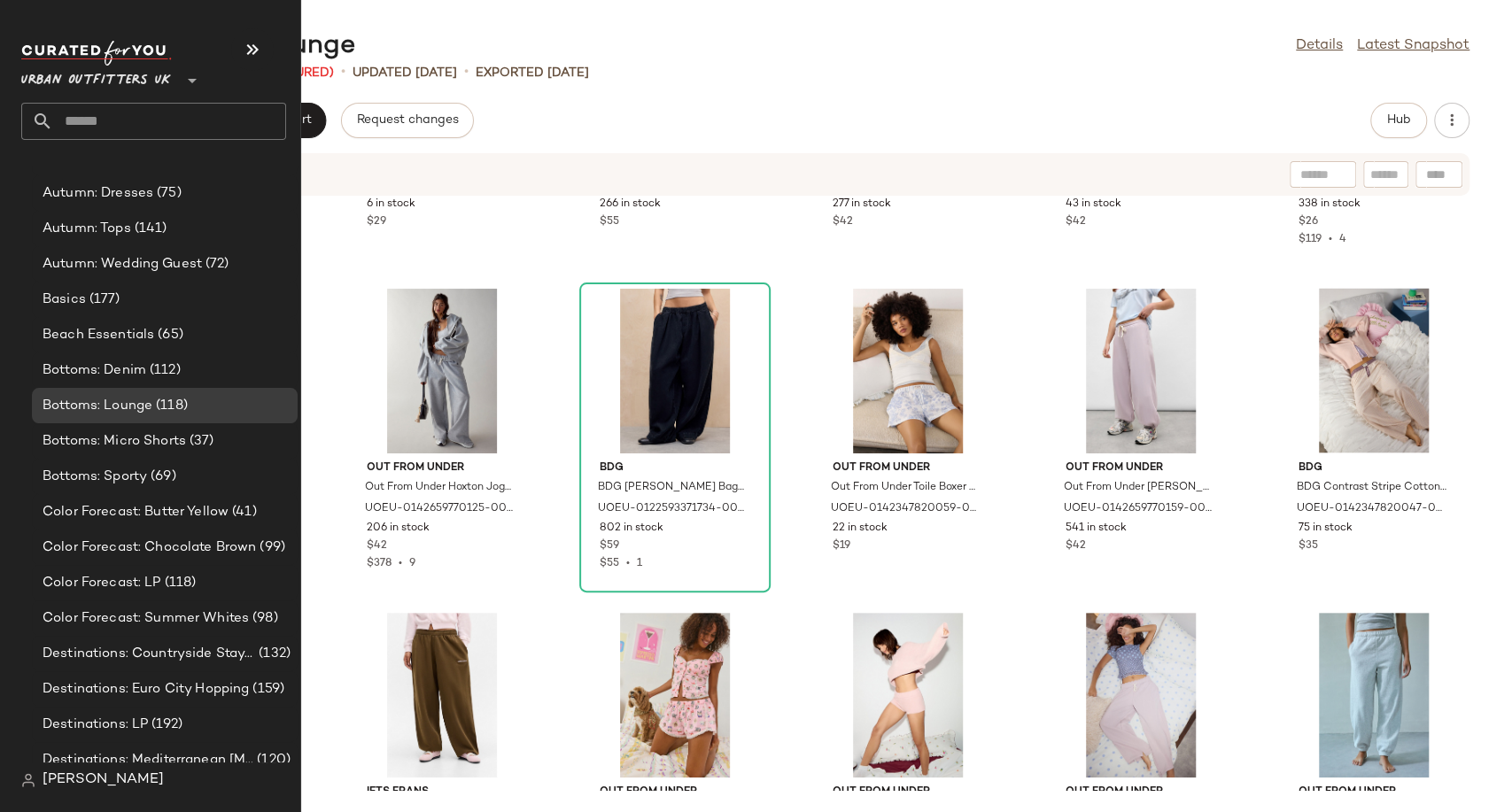
scroll to position [3538, 0]
click at [151, 468] on span "(69)" at bounding box center [161, 473] width 29 height 21
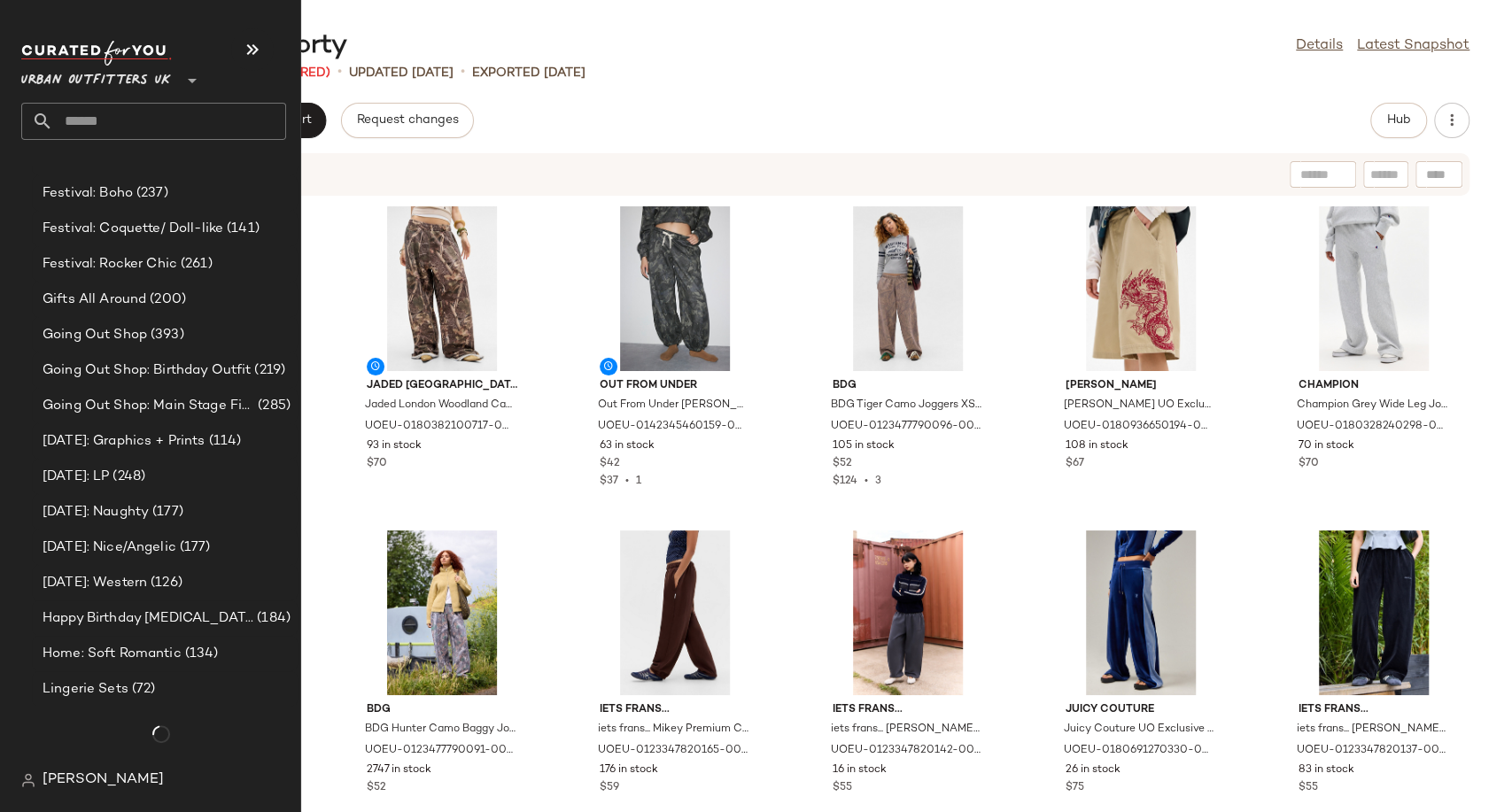
scroll to position [5498, 0]
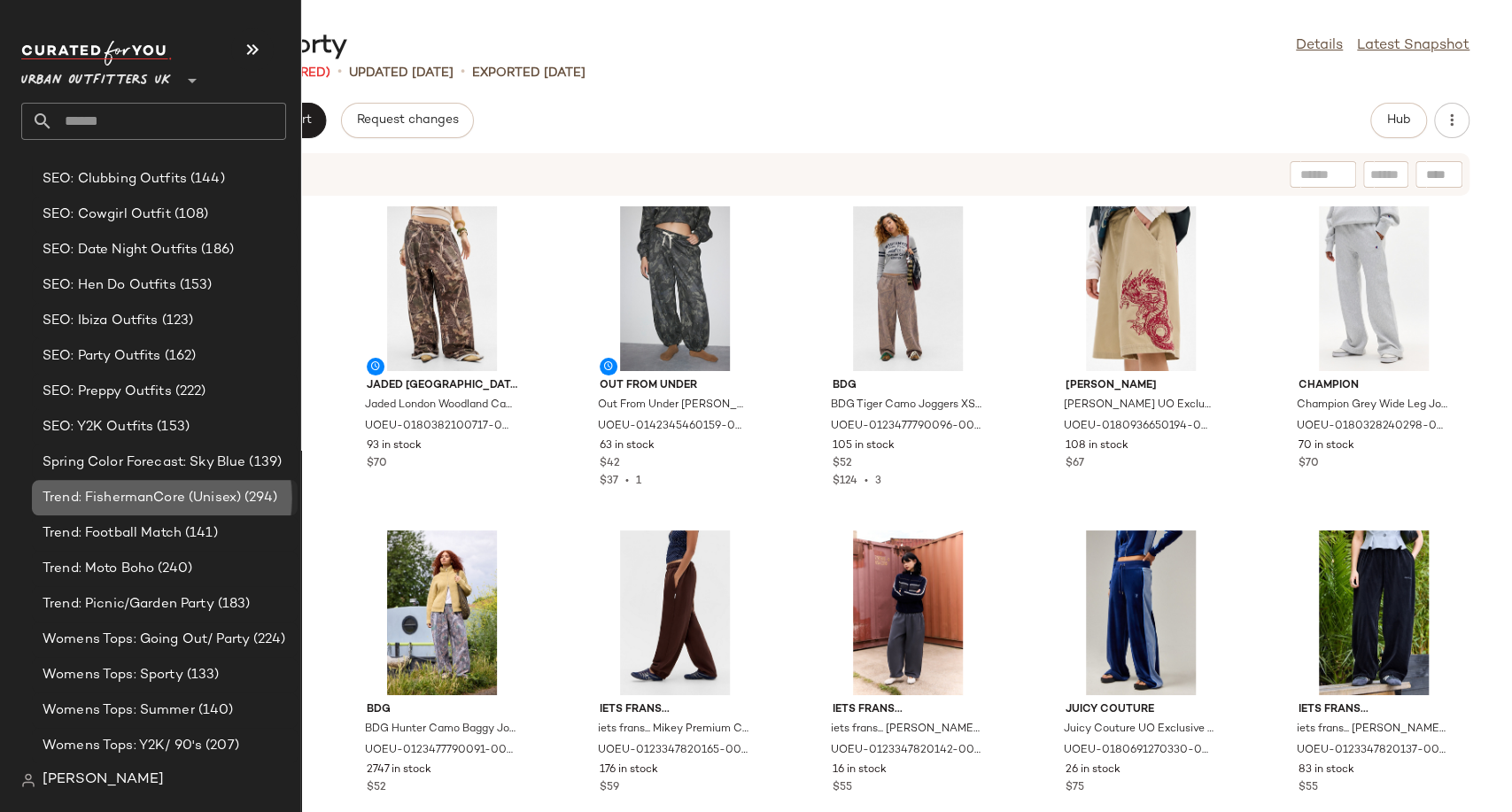
click at [107, 502] on span "Trend: FishermanCore (Unisex)" at bounding box center [142, 498] width 198 height 21
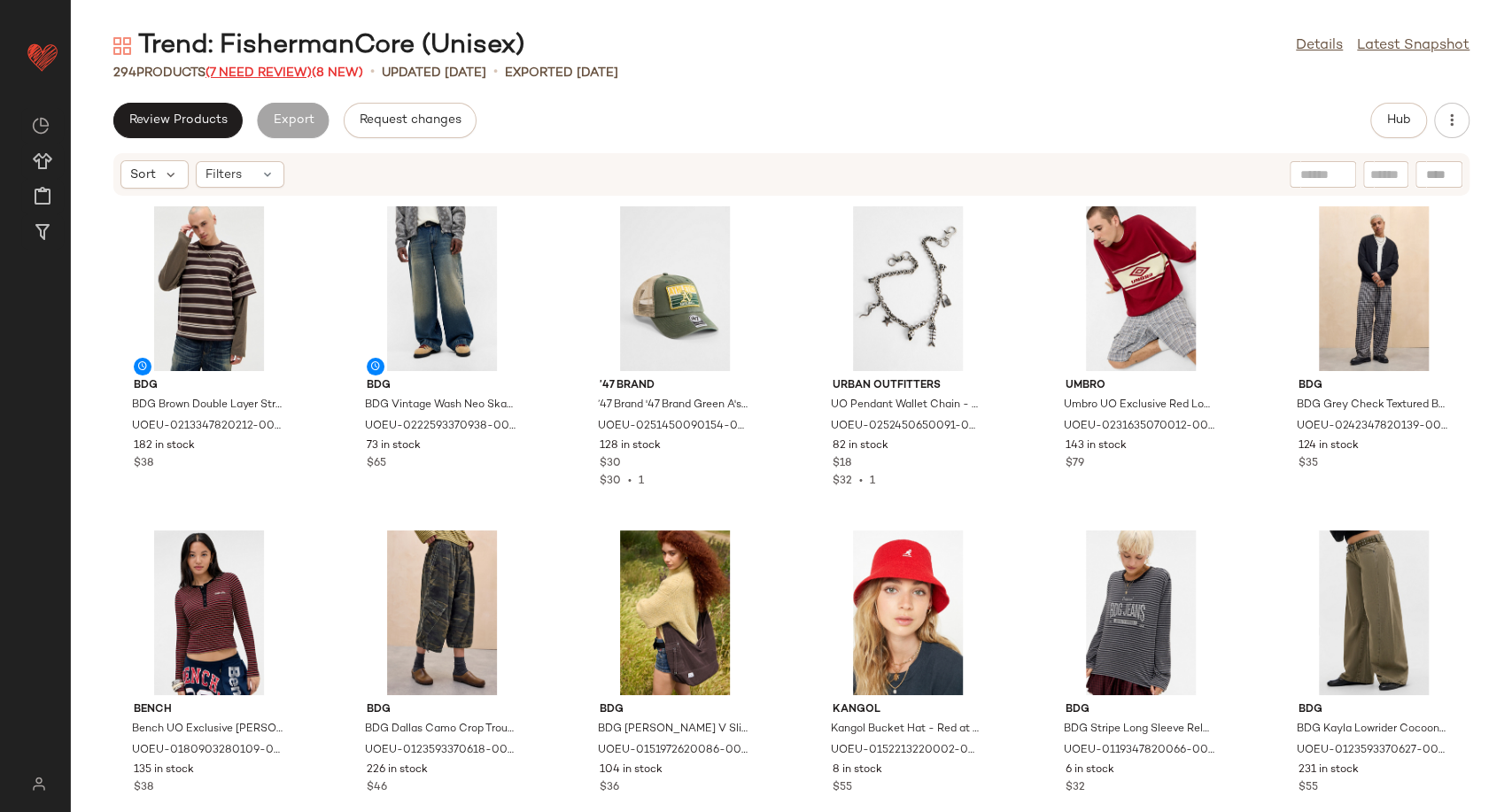
click at [276, 69] on span "(7 Need Review)" at bounding box center [258, 72] width 106 height 13
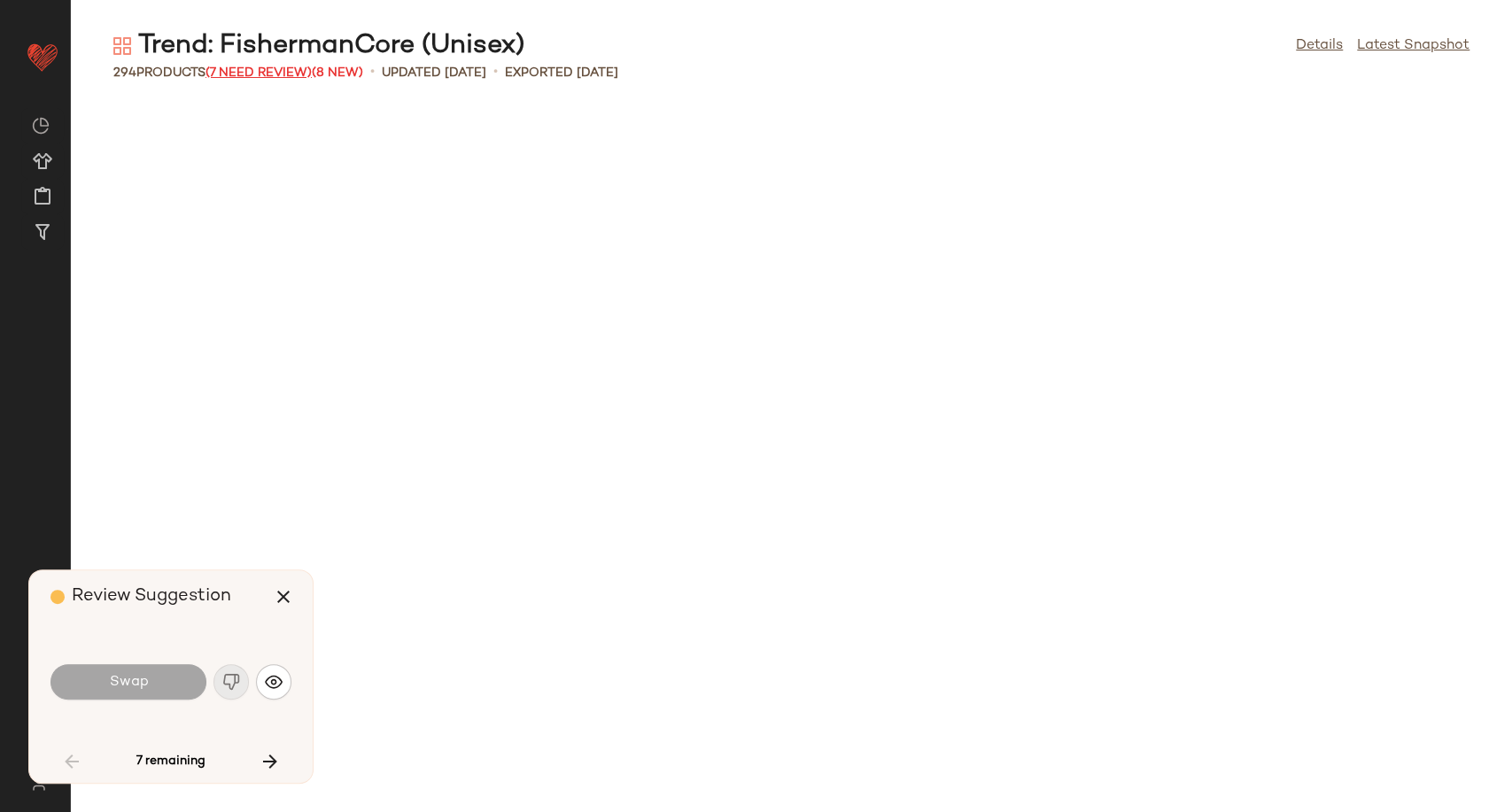
scroll to position [1311, 0]
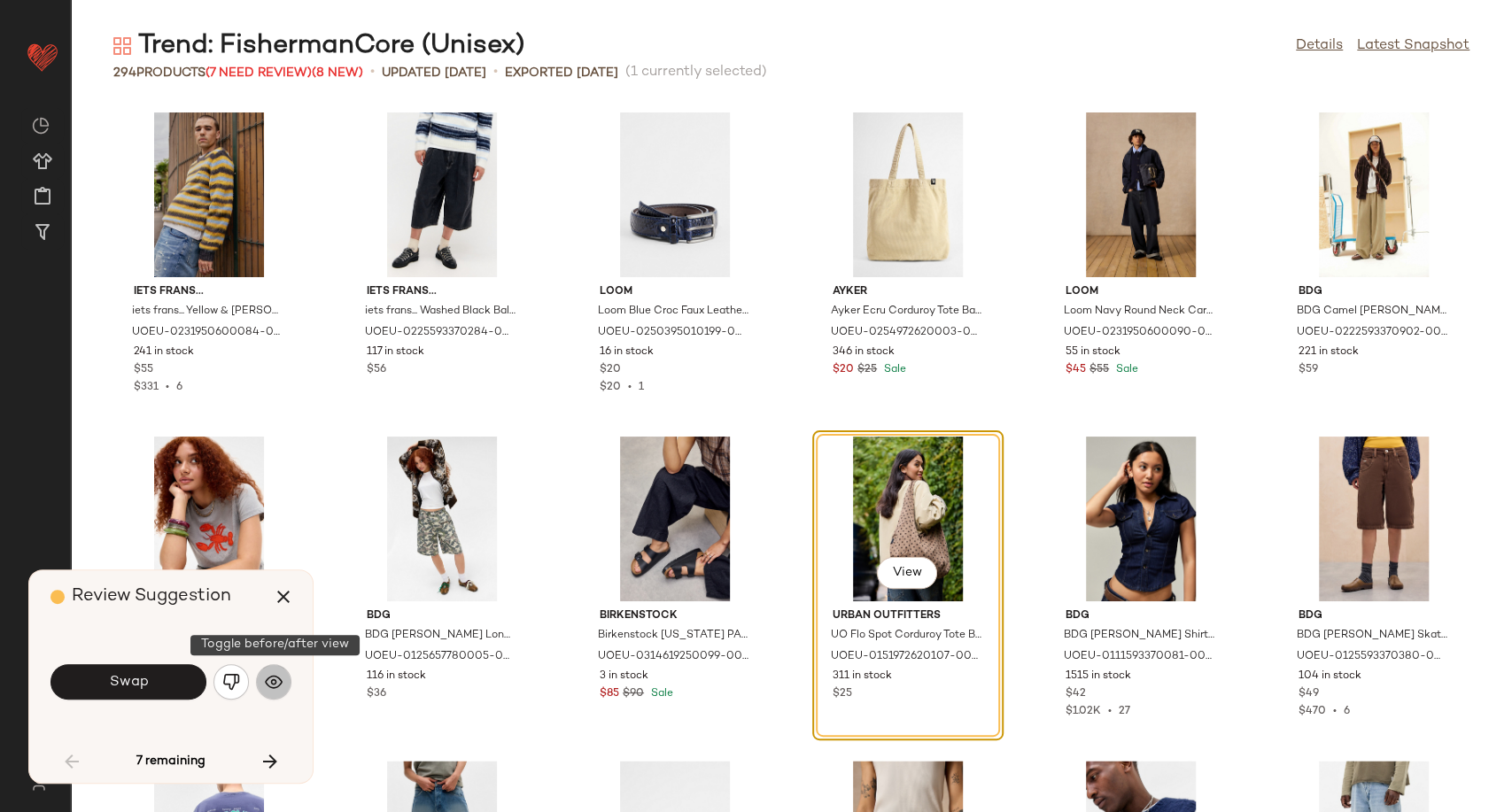
click at [270, 681] on img "button" at bounding box center [274, 682] width 18 height 18
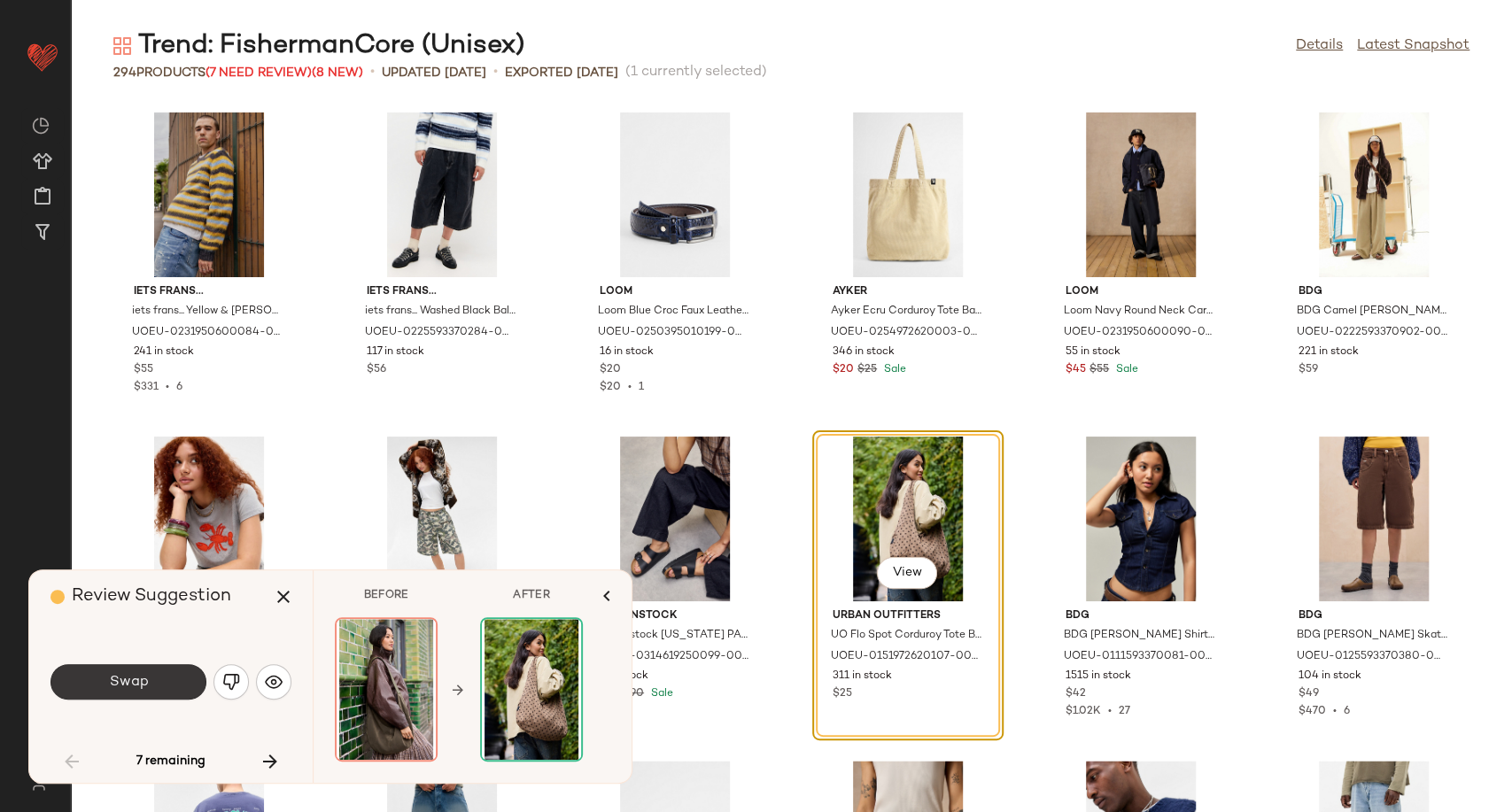
click at [177, 689] on button "Swap" at bounding box center [128, 683] width 156 height 36
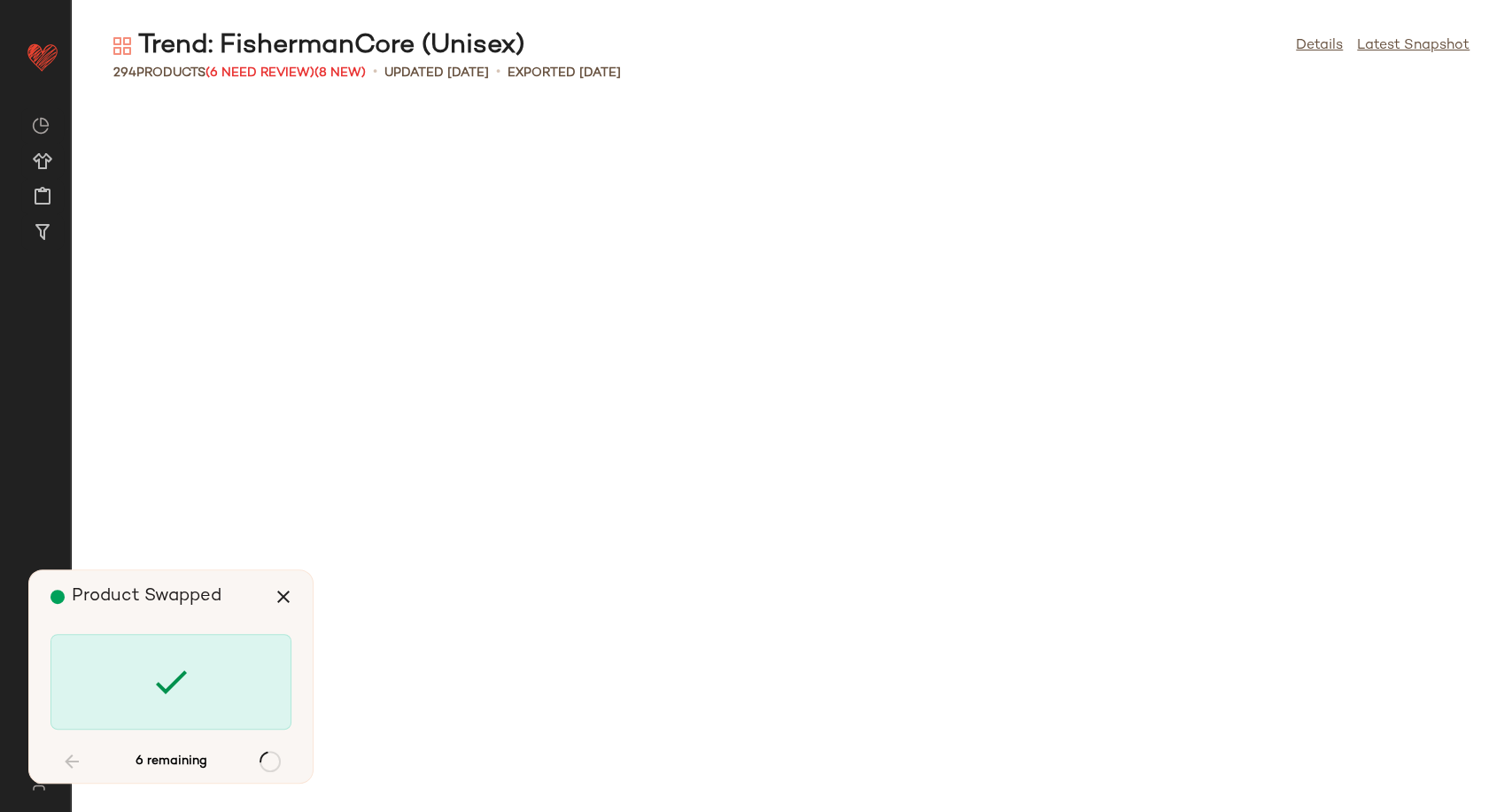
scroll to position [5512, 0]
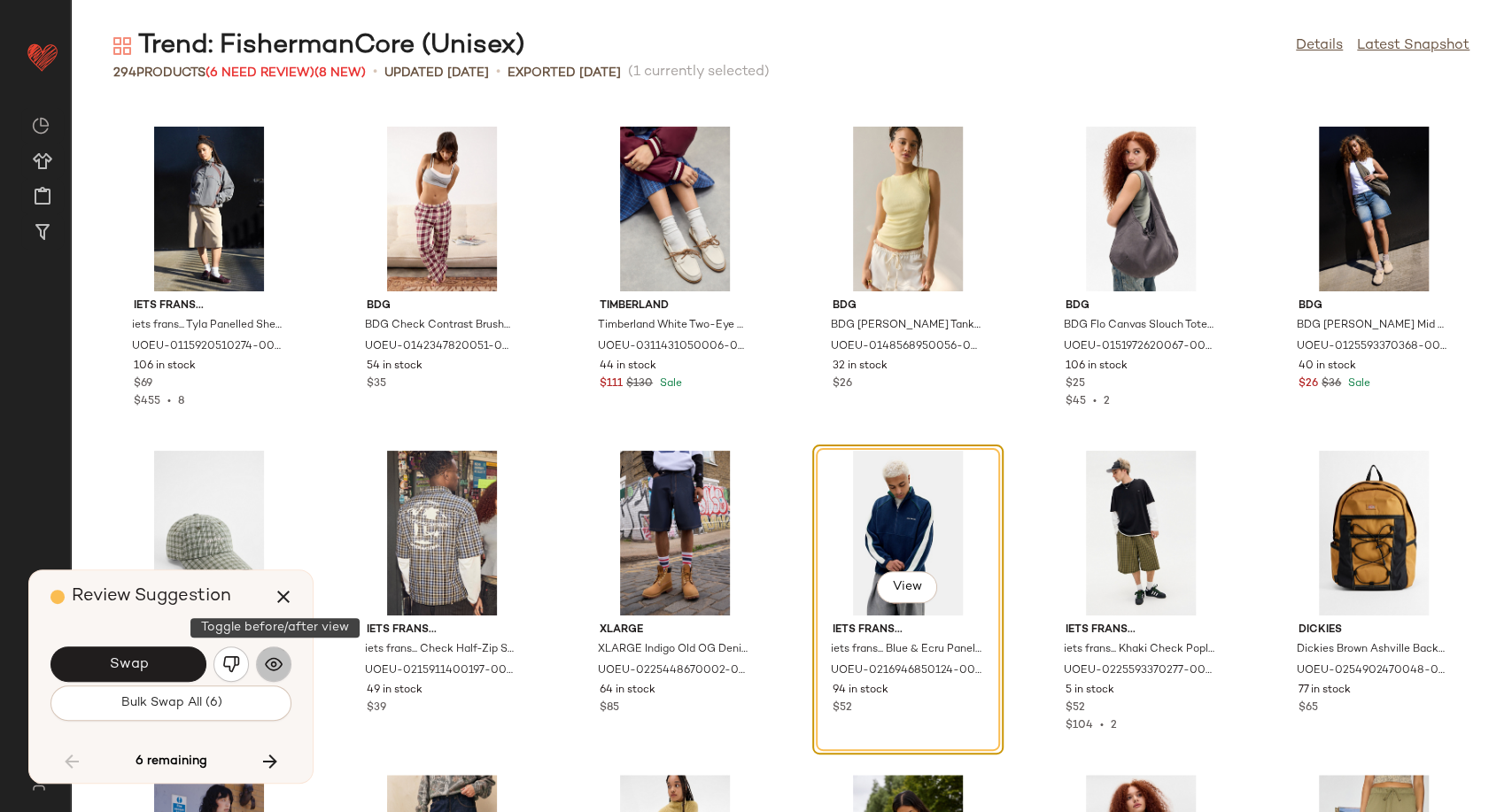
click at [272, 671] on img "button" at bounding box center [274, 665] width 18 height 18
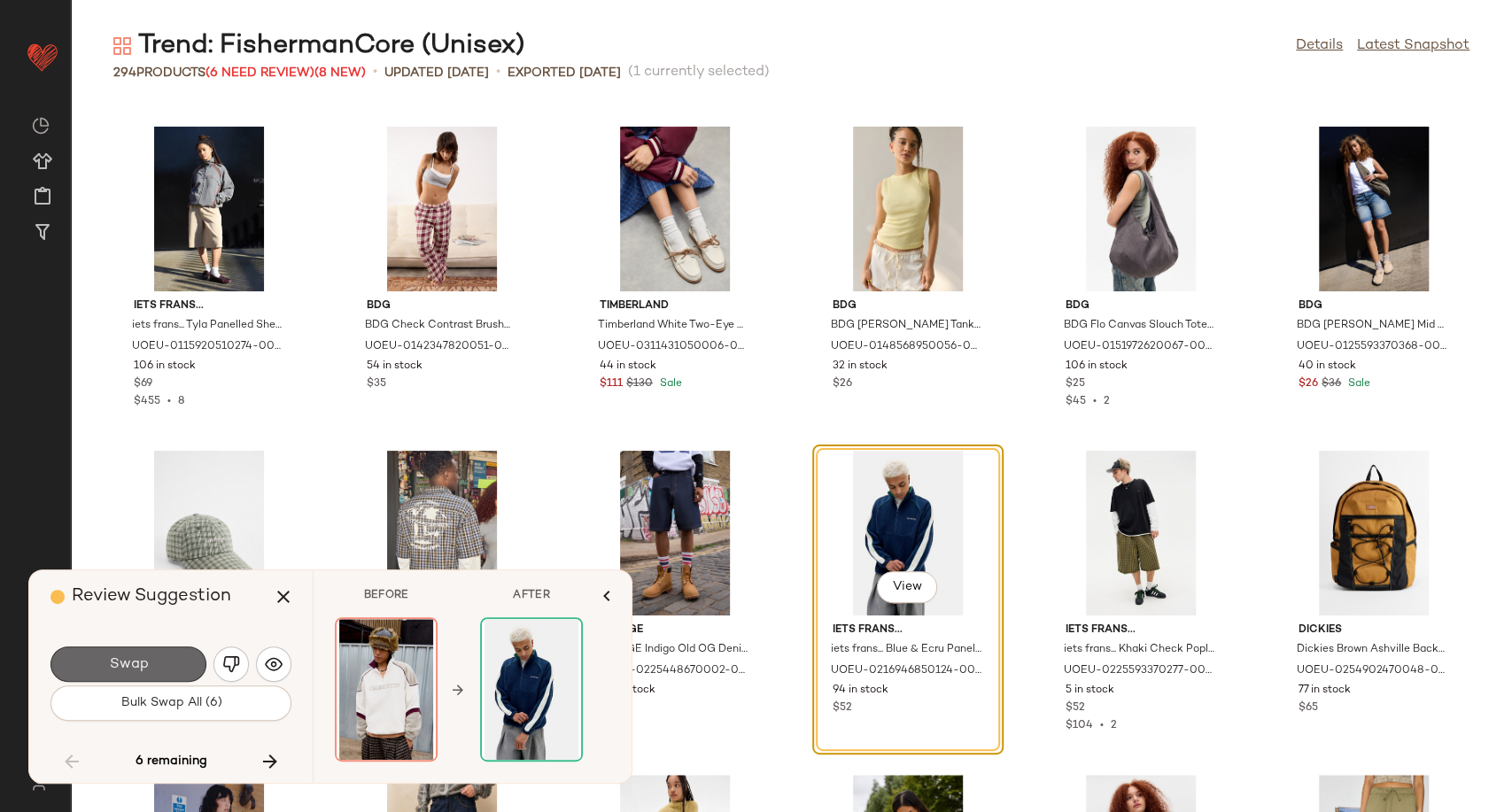
click at [178, 667] on button "Swap" at bounding box center [128, 665] width 156 height 36
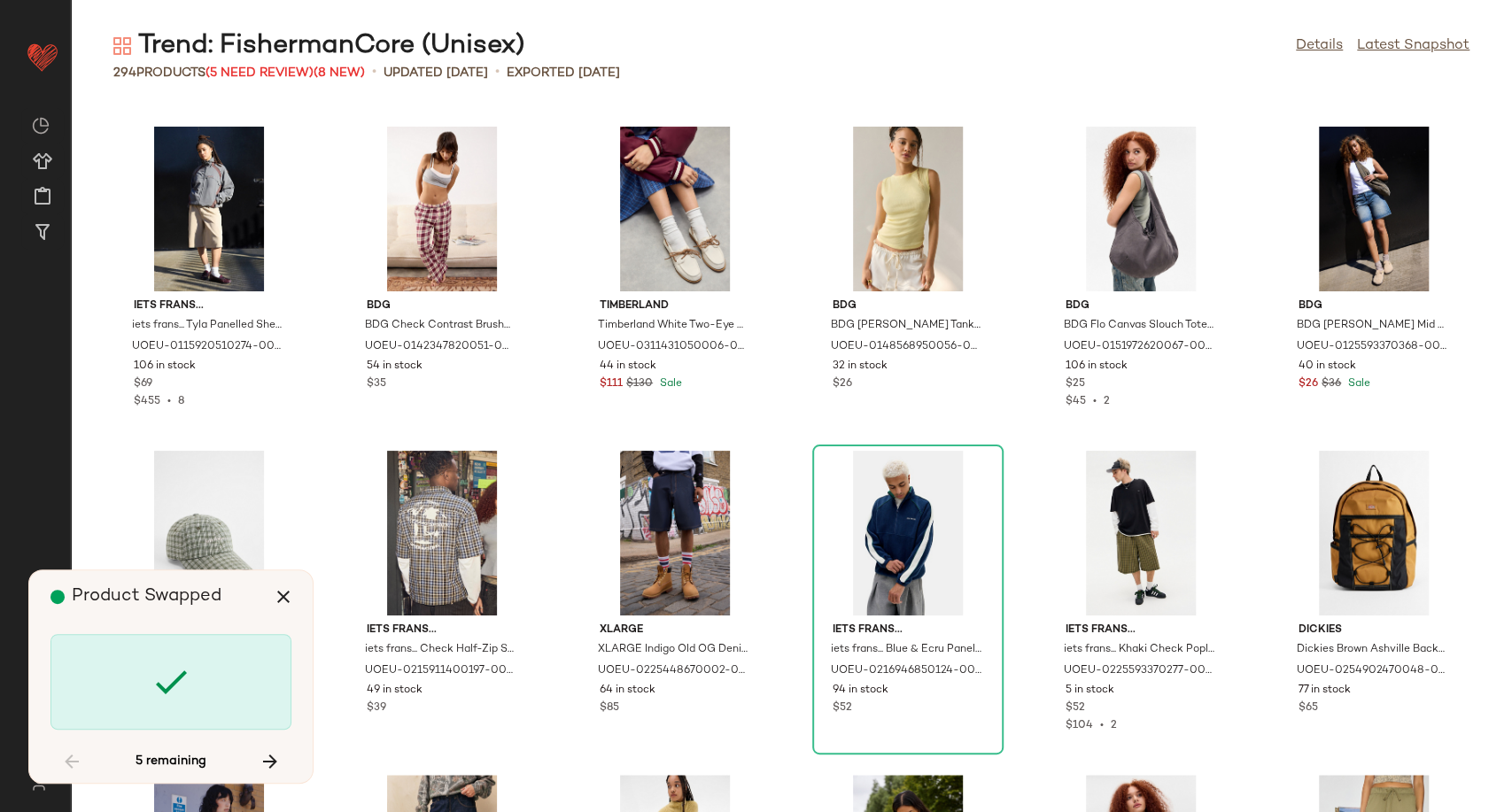
scroll to position [7781, 0]
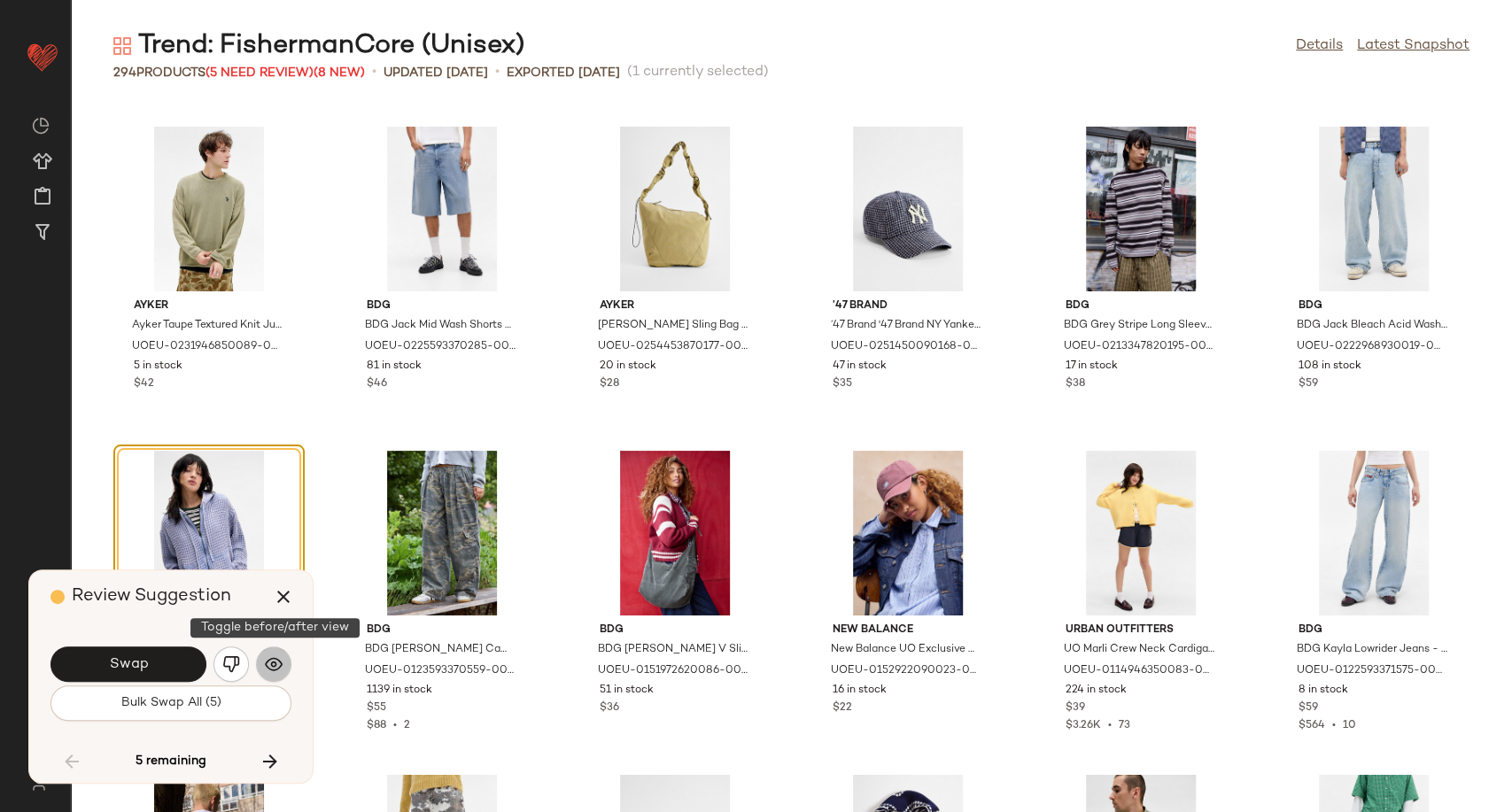
click at [274, 668] on img "button" at bounding box center [274, 665] width 18 height 18
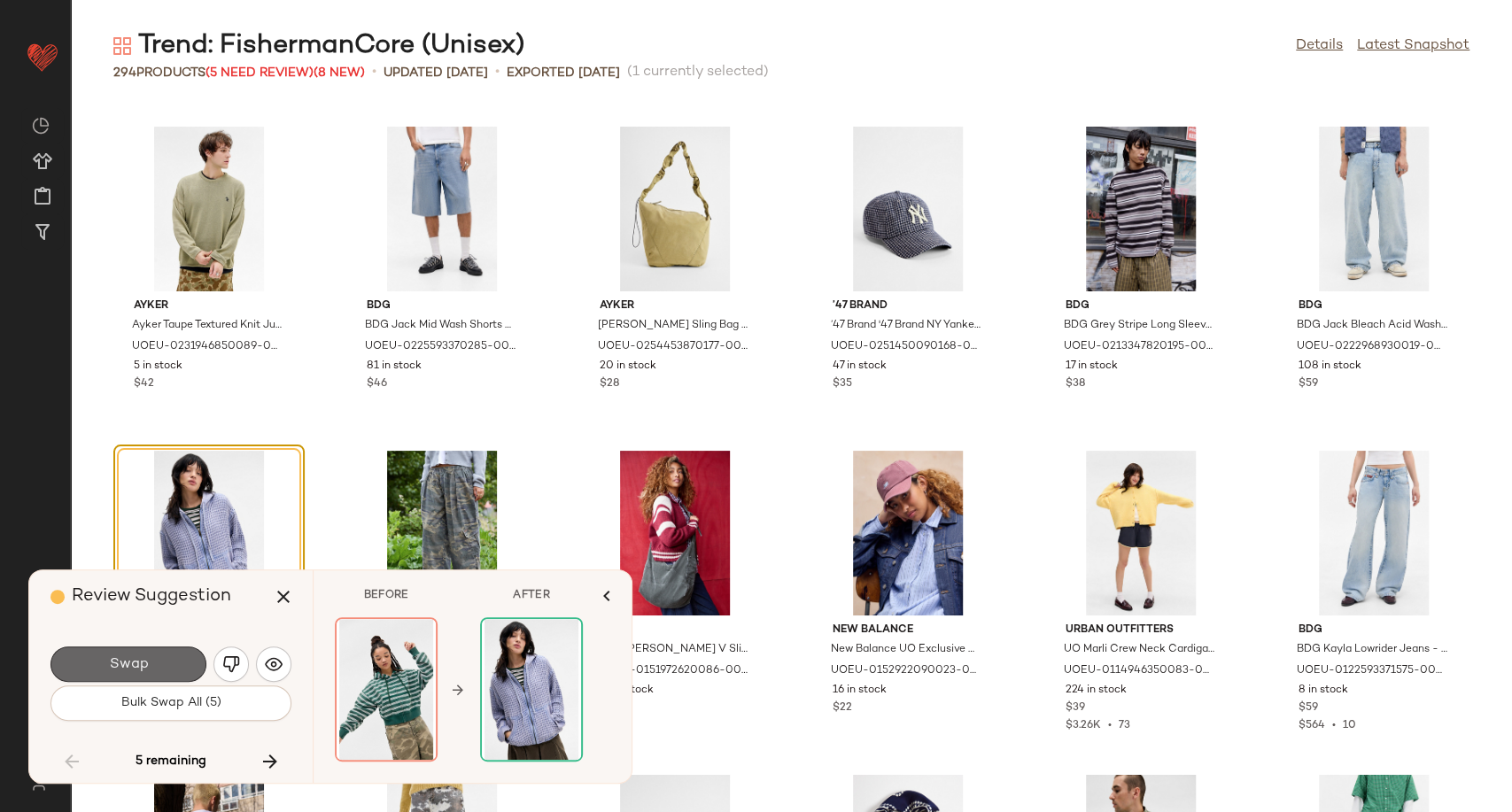
click at [155, 661] on button "Swap" at bounding box center [128, 665] width 156 height 36
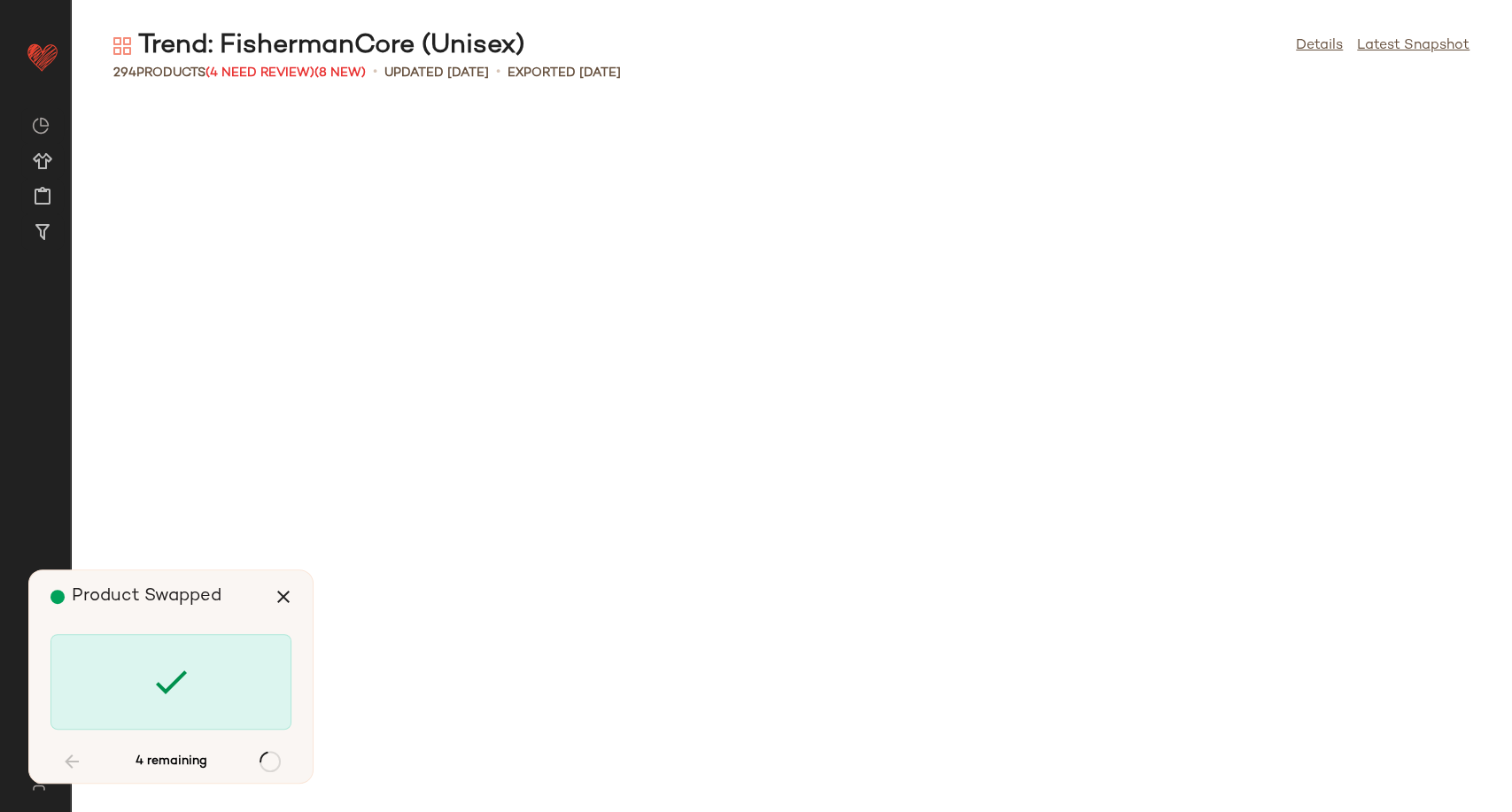
scroll to position [9402, 0]
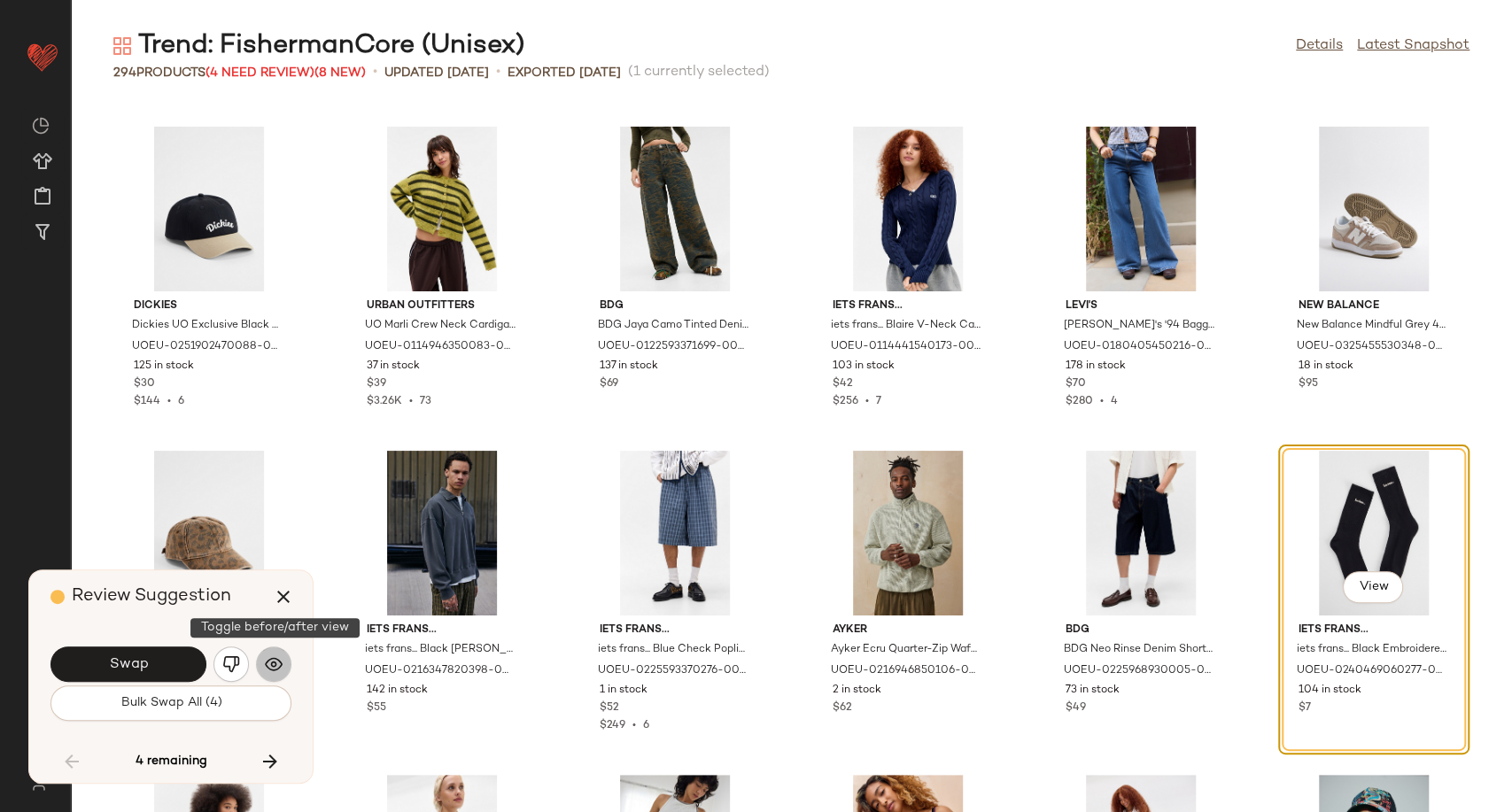
click at [275, 664] on img "button" at bounding box center [274, 665] width 18 height 18
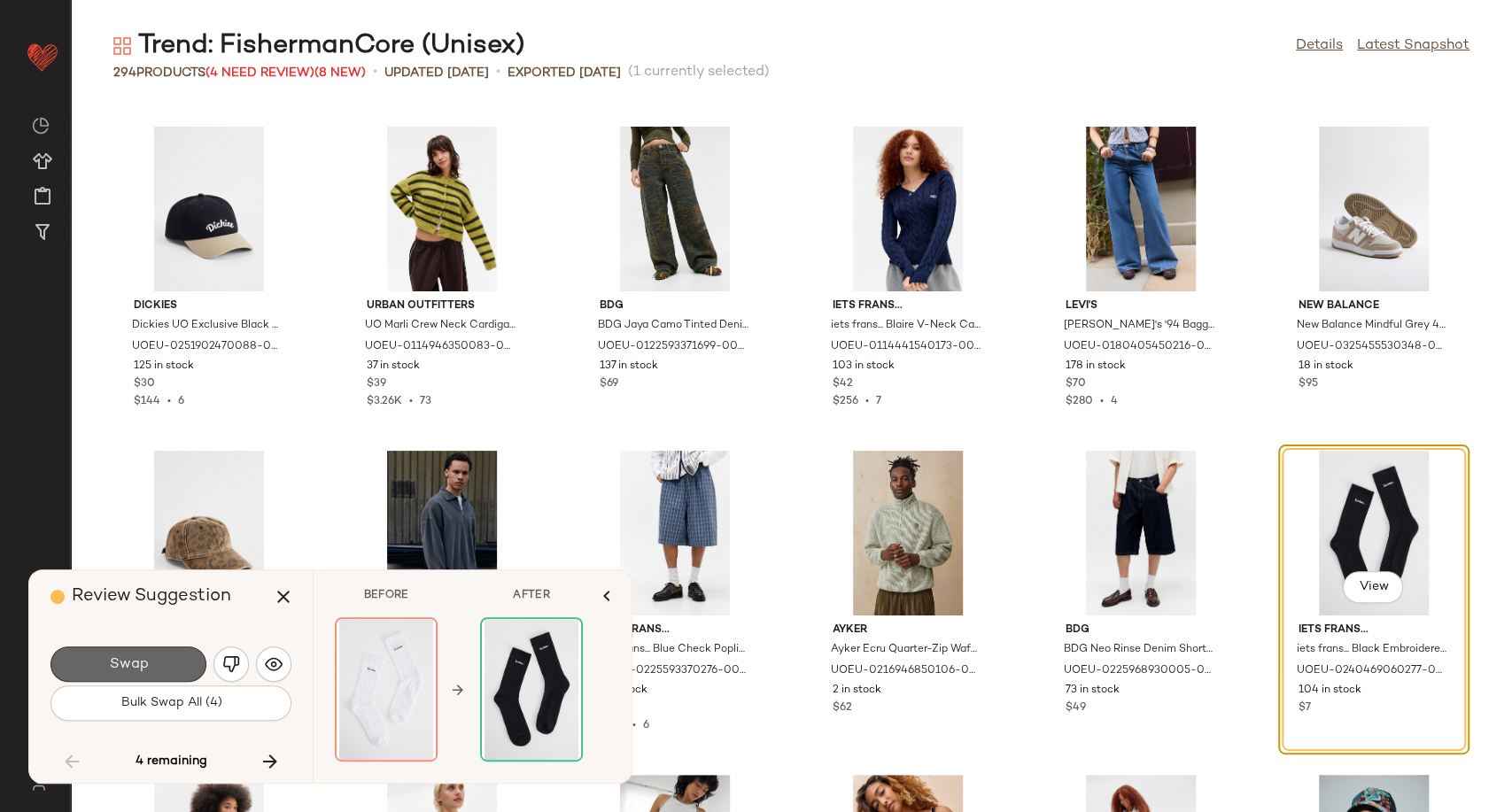
click at [161, 661] on button "Swap" at bounding box center [128, 665] width 156 height 36
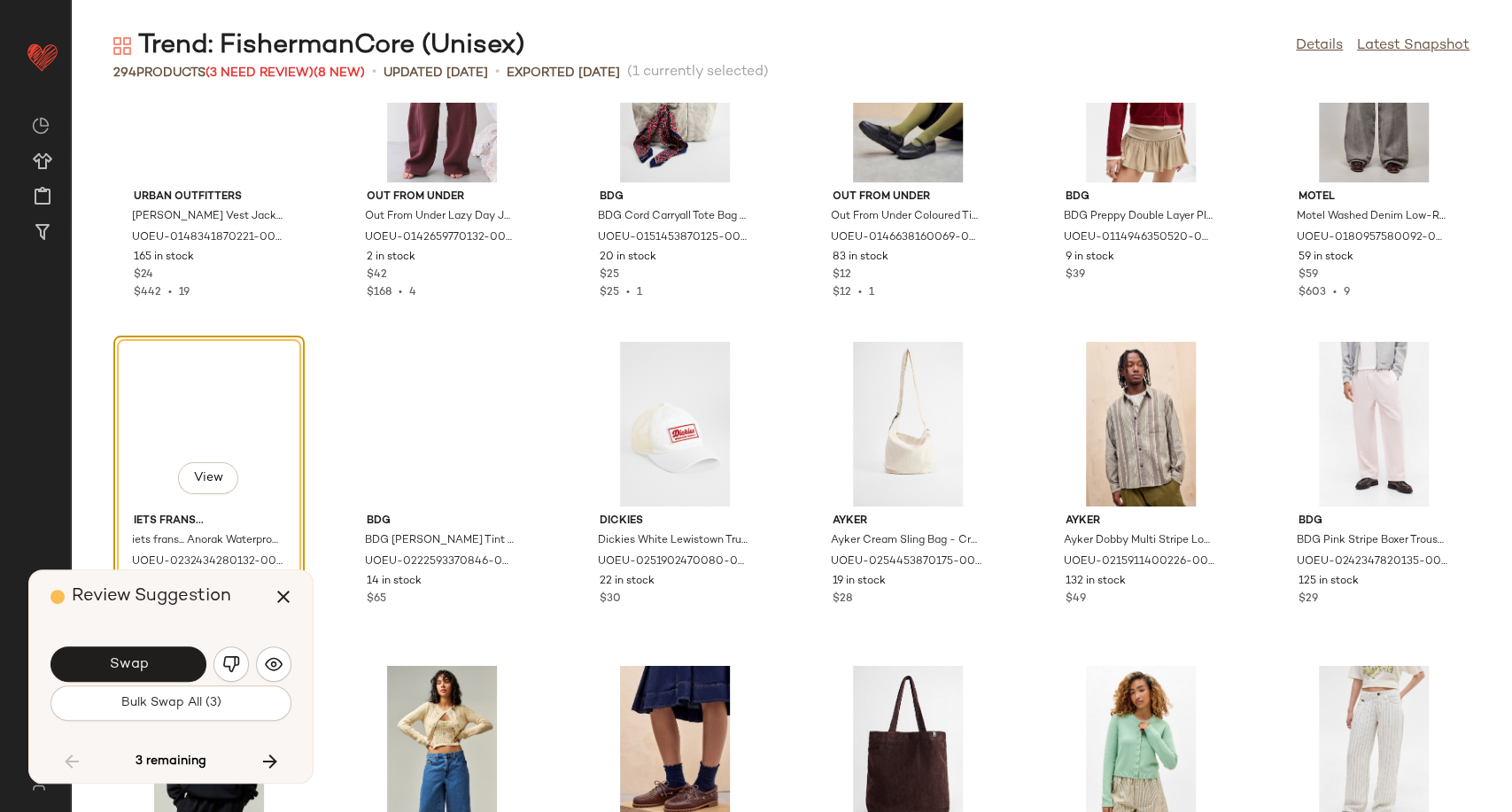
scroll to position [12754, 0]
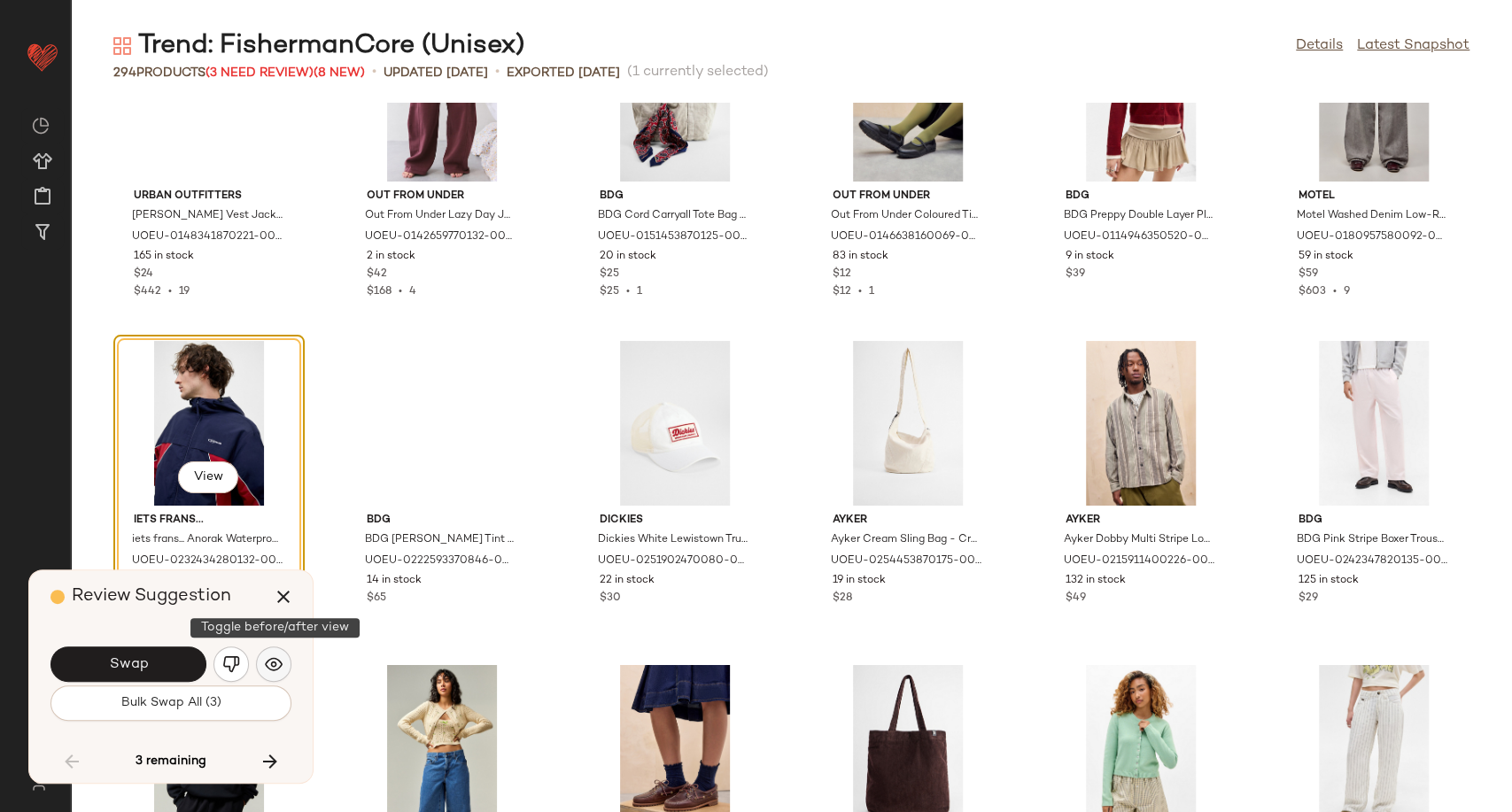
click at [273, 662] on img "button" at bounding box center [274, 665] width 18 height 18
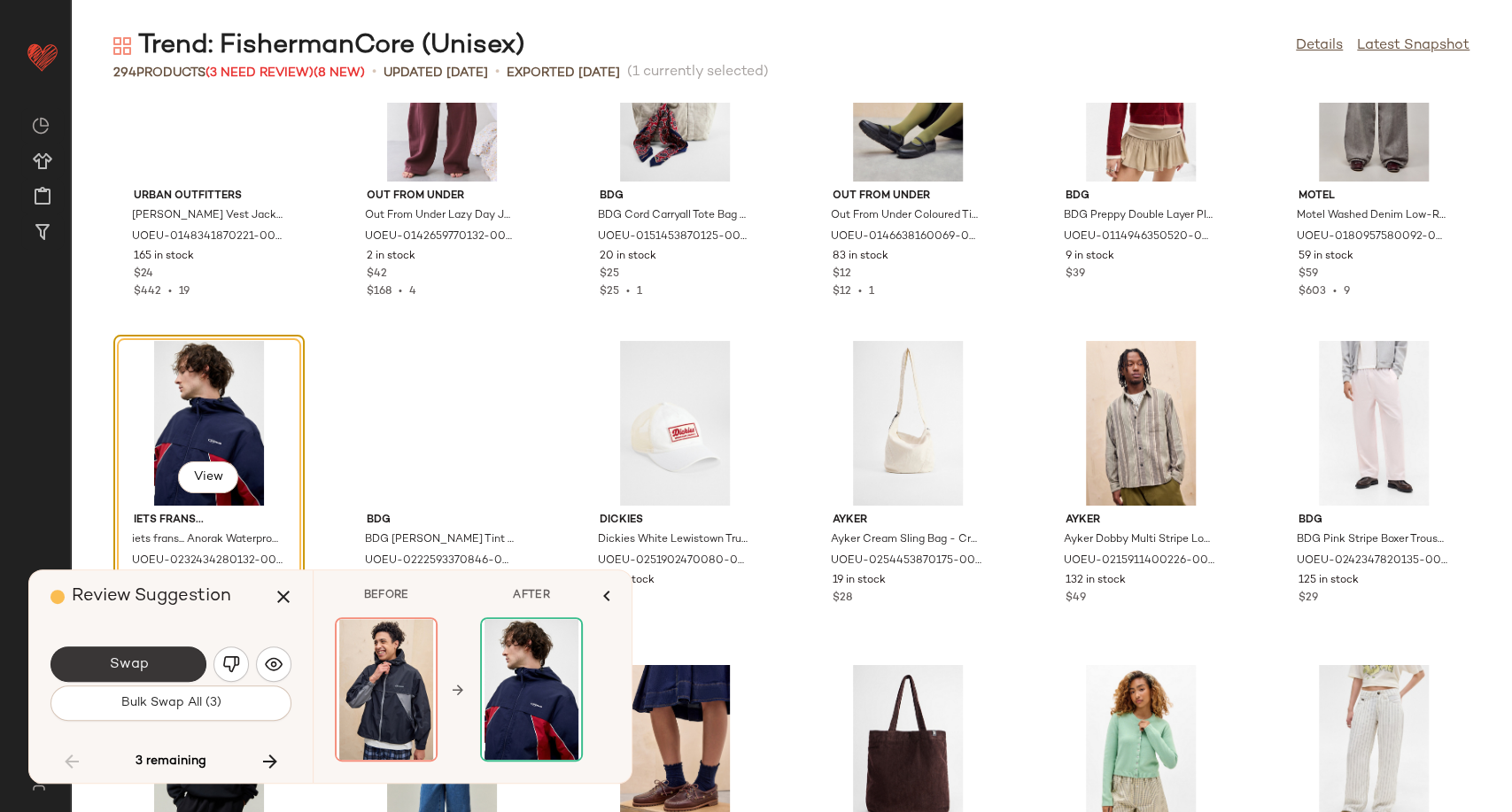
click at [169, 664] on button "Swap" at bounding box center [128, 665] width 156 height 36
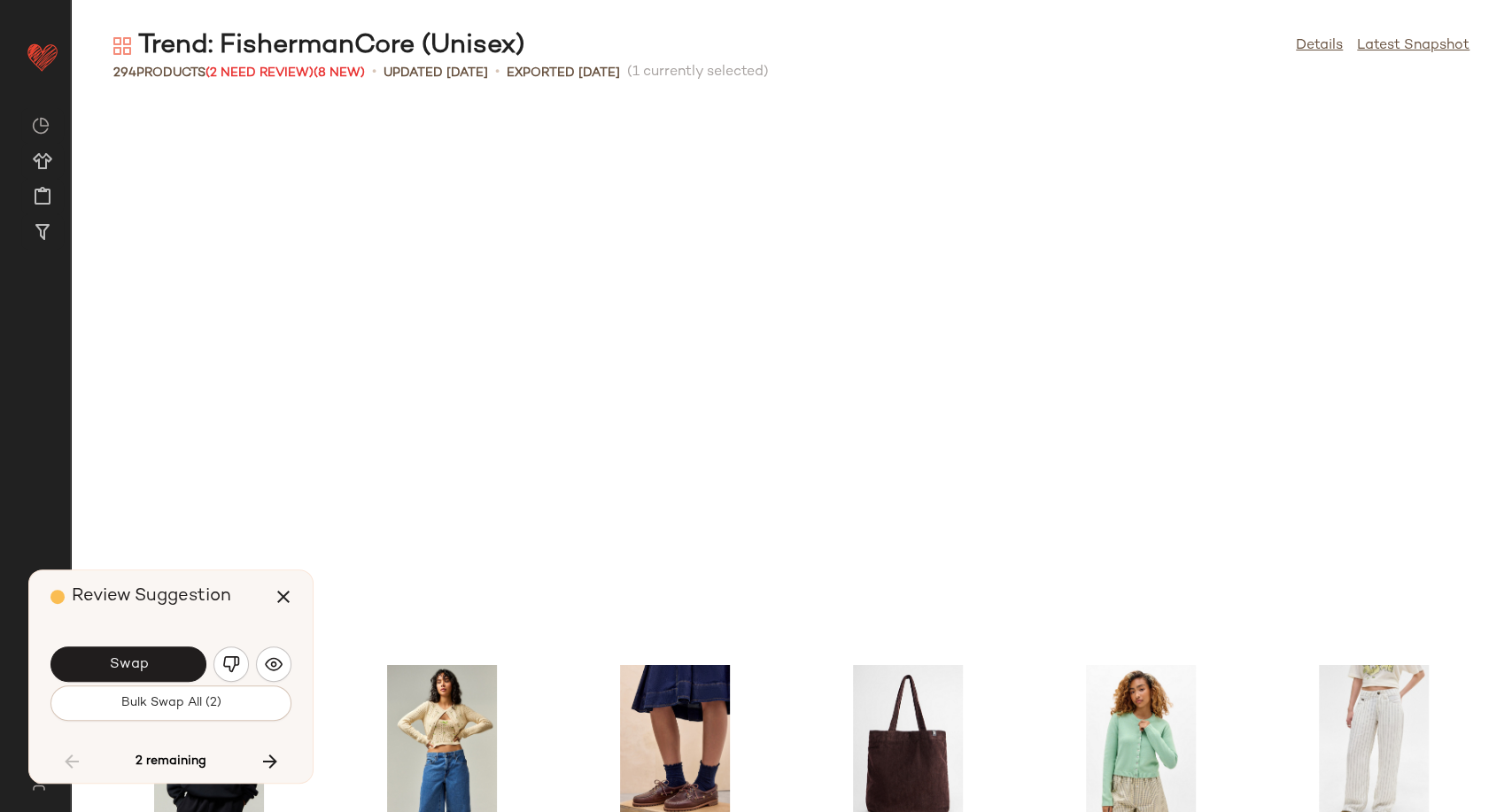
scroll to position [13293, 0]
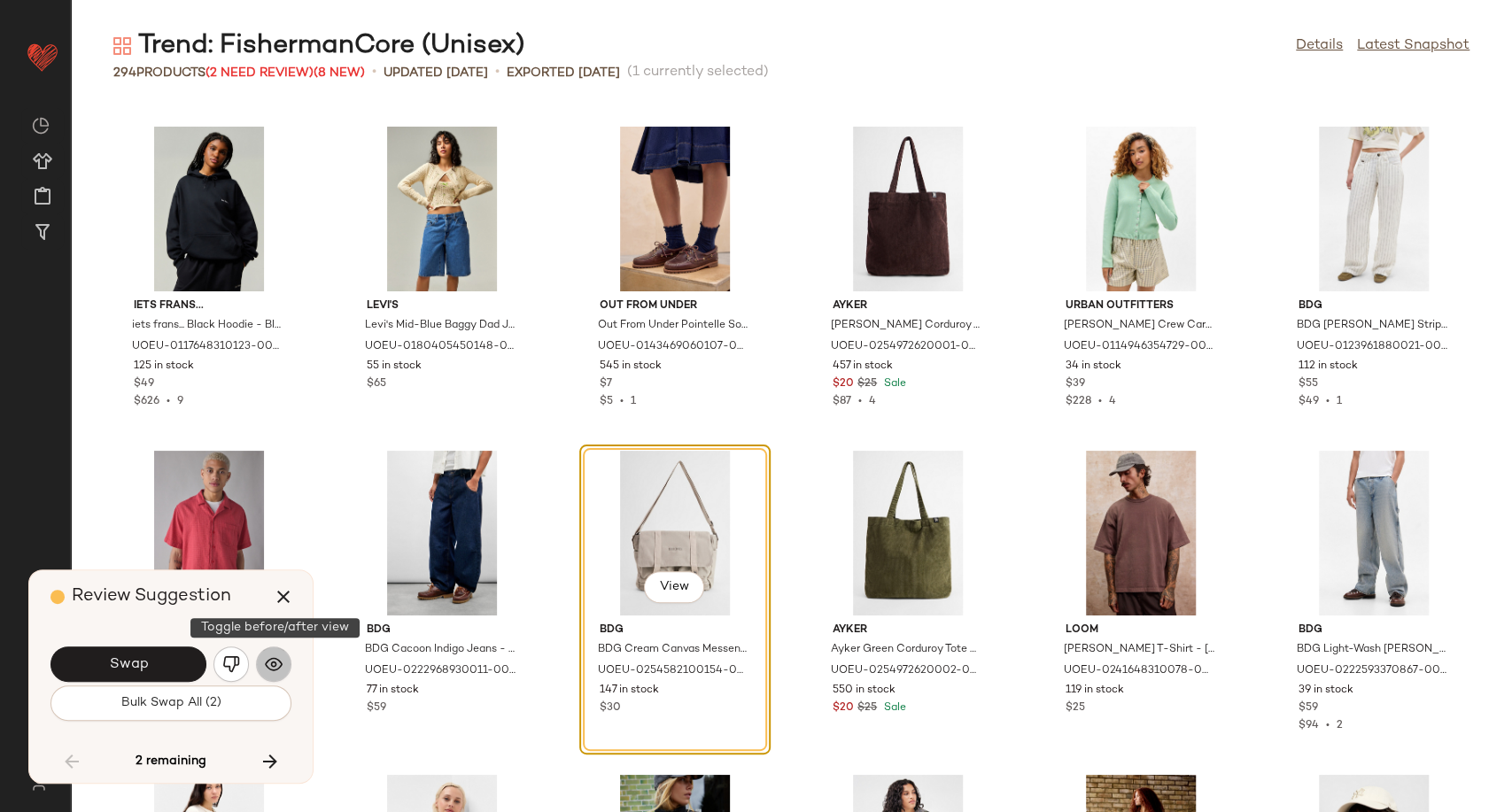
click at [276, 668] on img "button" at bounding box center [274, 665] width 18 height 18
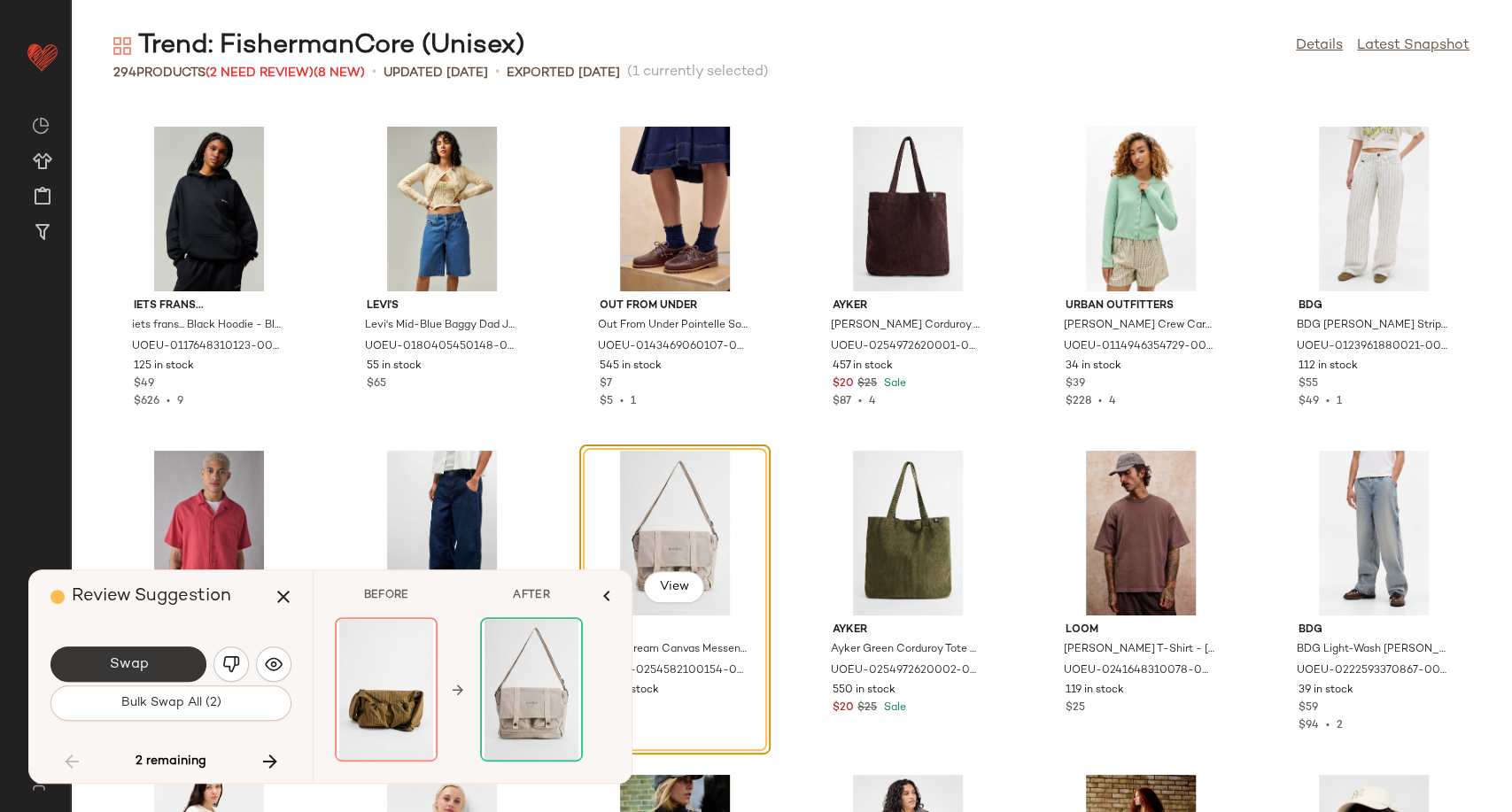
click at [167, 675] on button "Swap" at bounding box center [128, 665] width 156 height 36
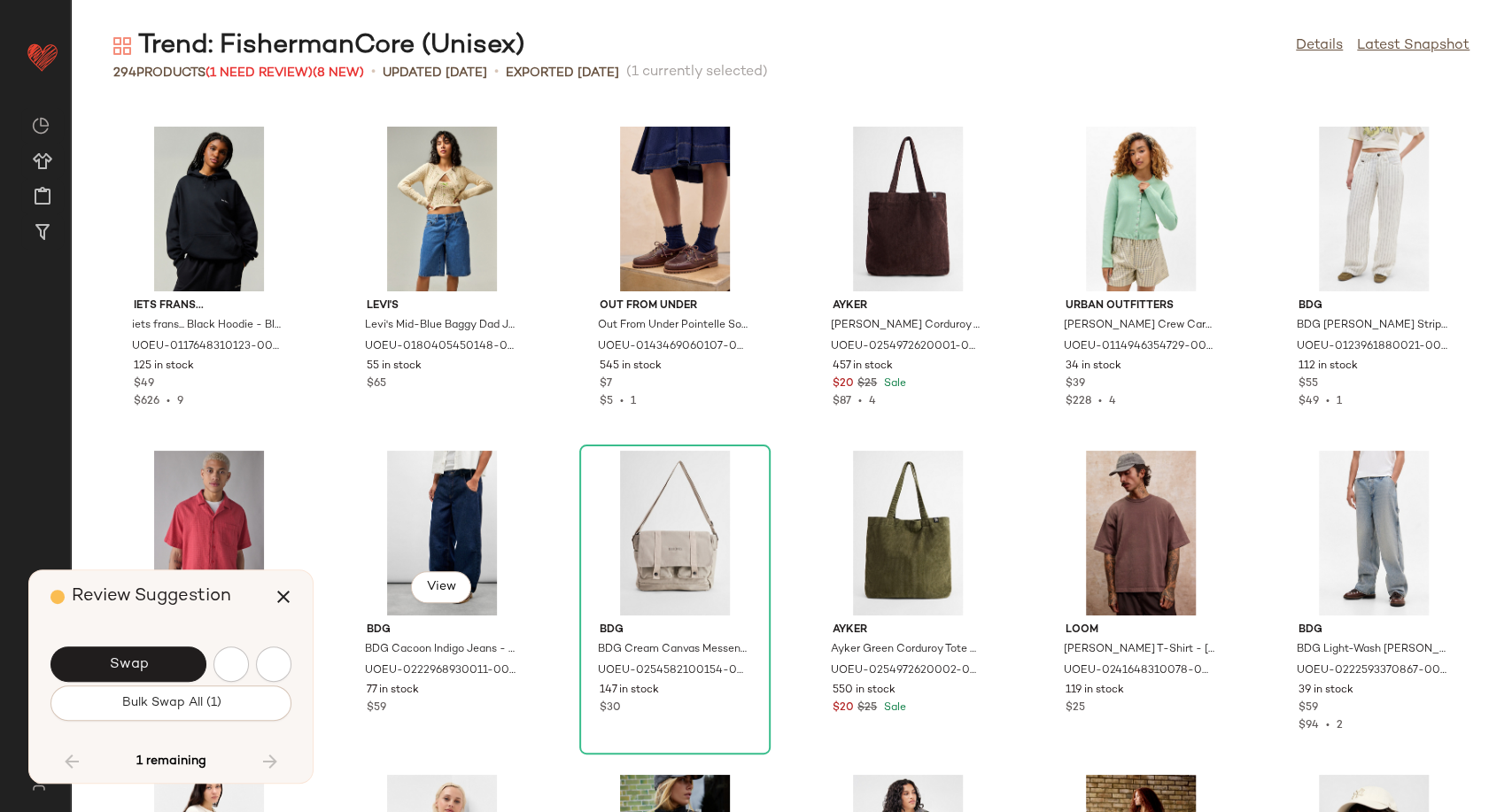
scroll to position [13940, 0]
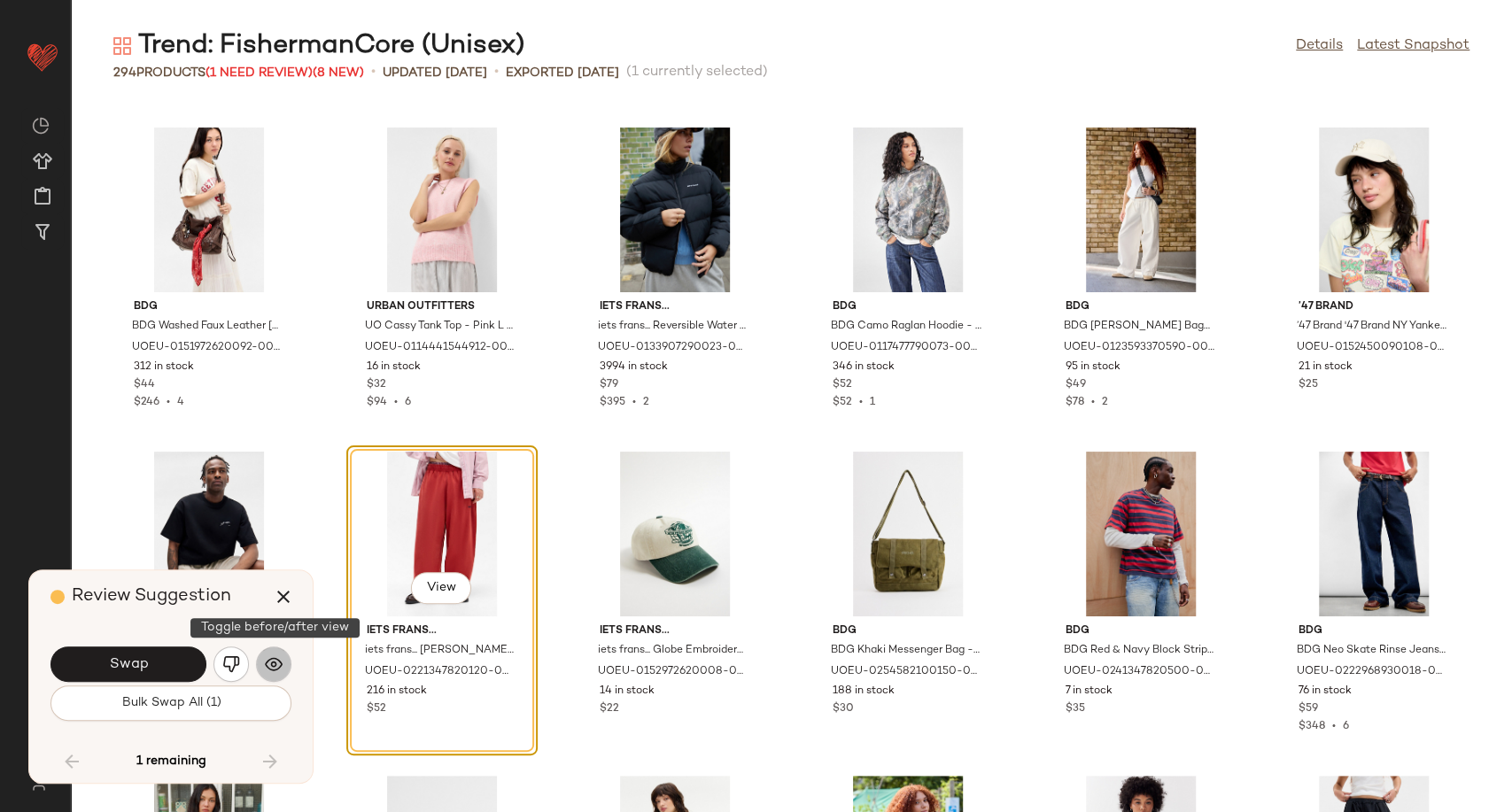
click at [275, 667] on img "button" at bounding box center [274, 665] width 18 height 18
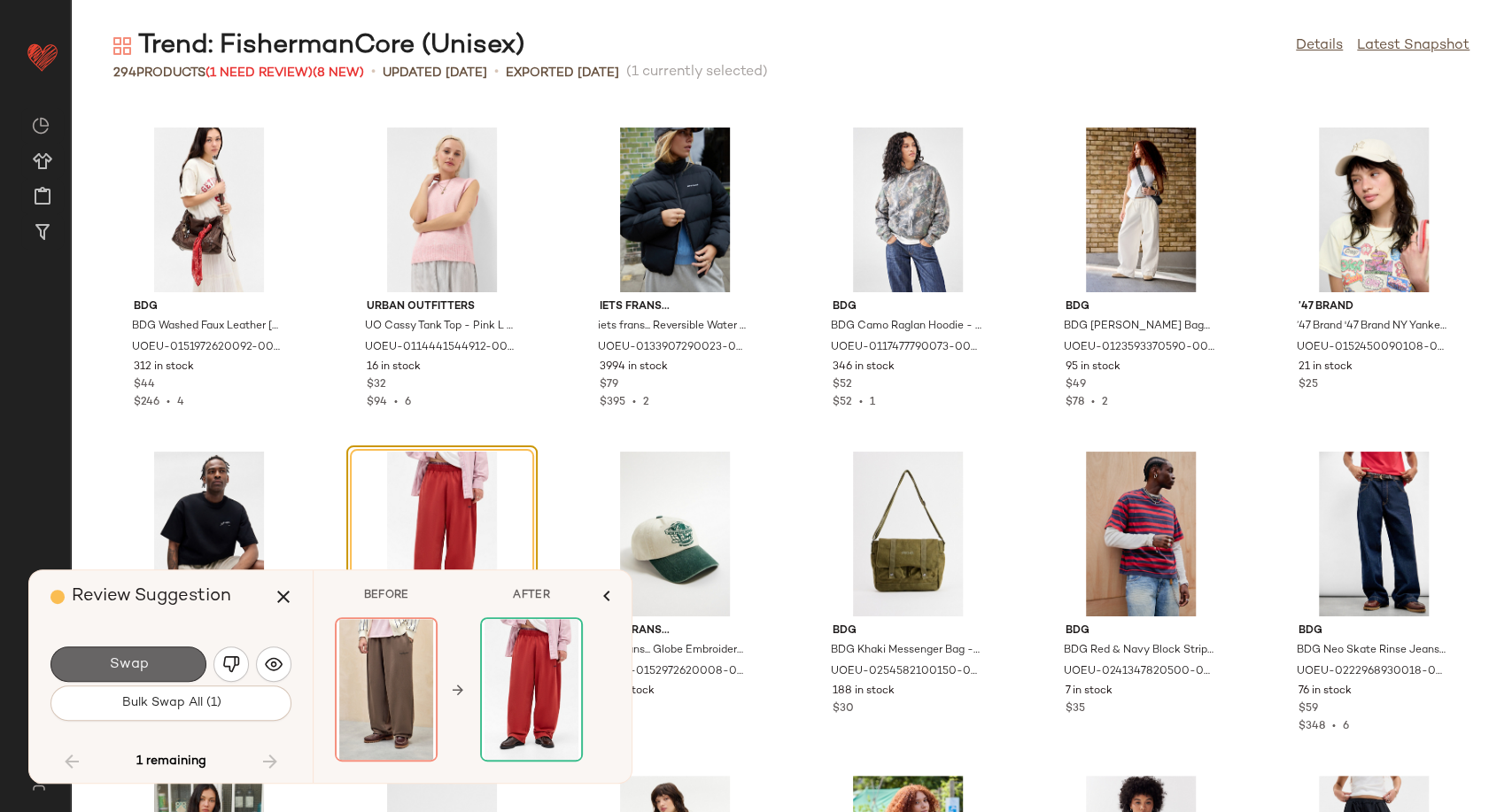
click at [166, 668] on button "Swap" at bounding box center [128, 665] width 156 height 36
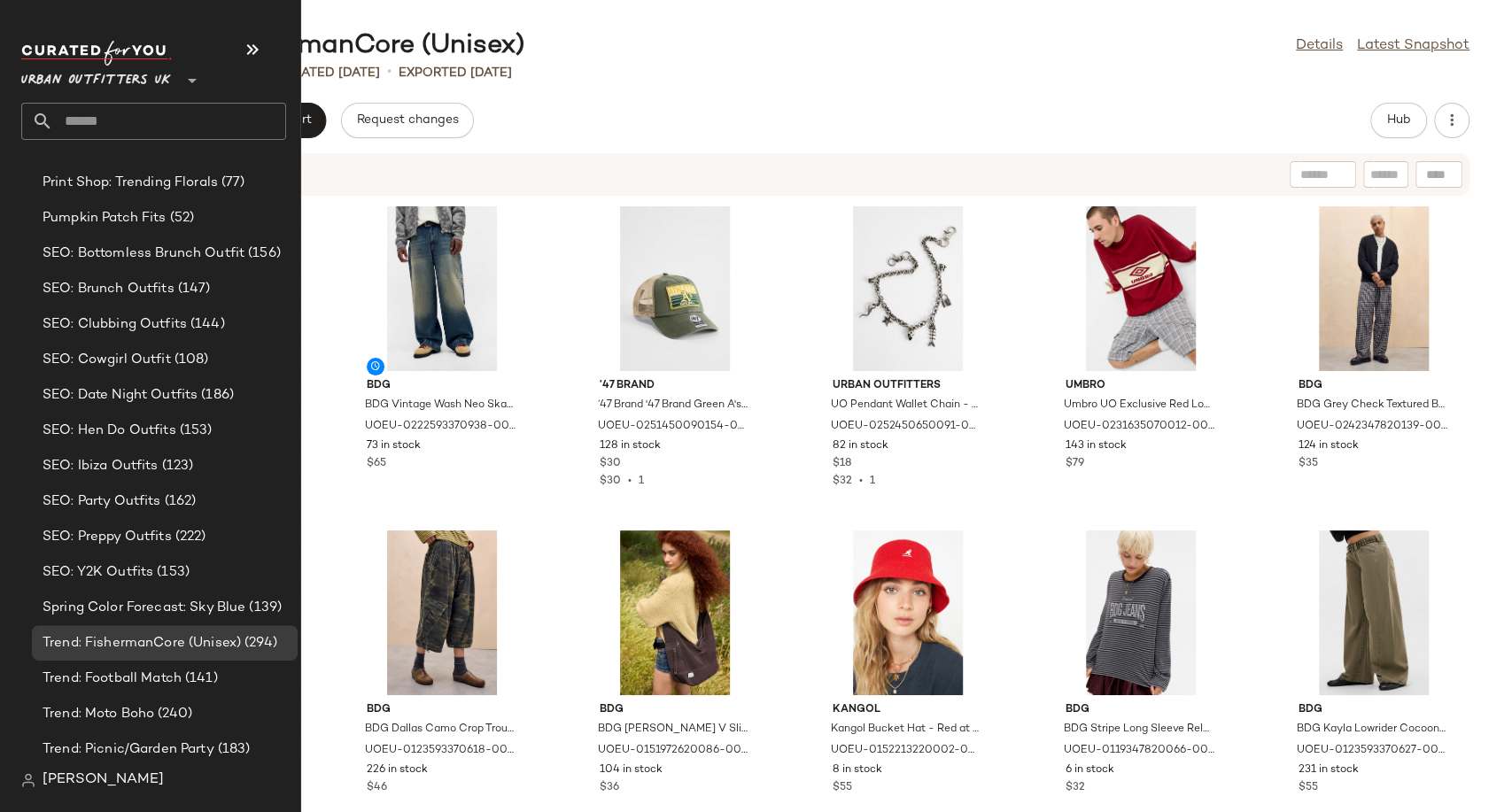
scroll to position [5498, 0]
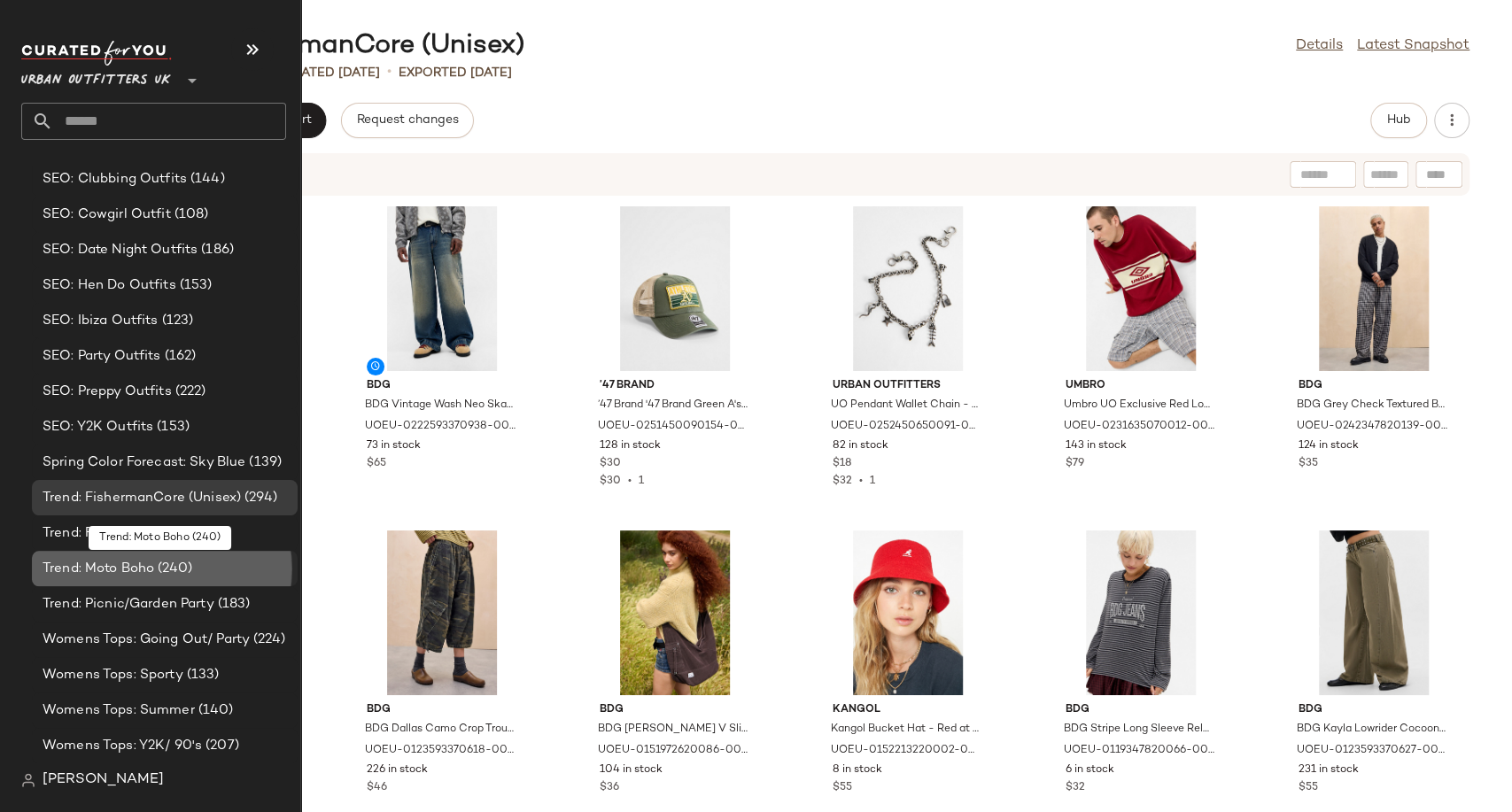
click at [136, 562] on span "Trend: Moto Boho" at bounding box center [98, 568] width 112 height 21
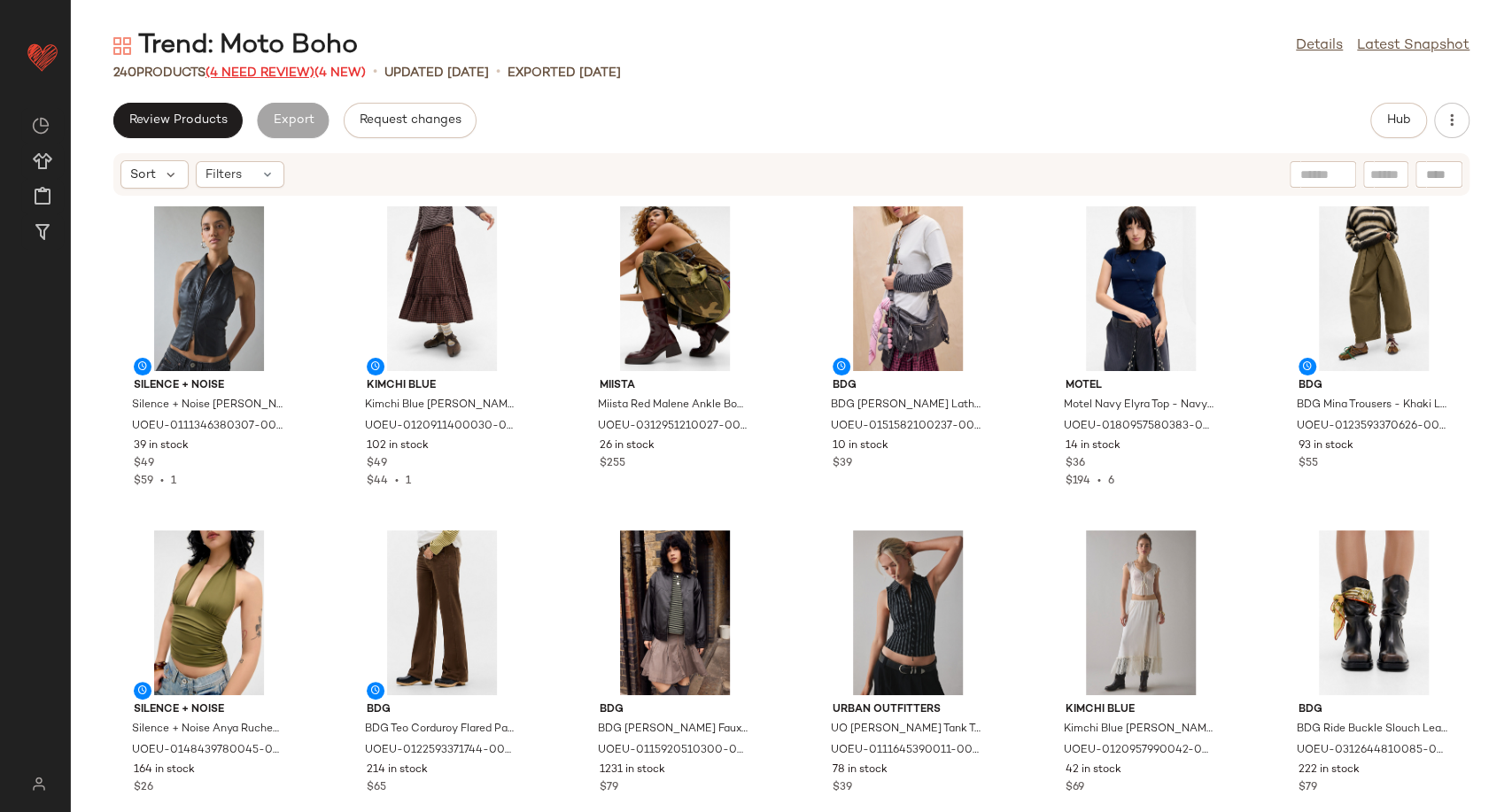
click at [253, 66] on span "(4 Need Review)" at bounding box center [260, 72] width 109 height 13
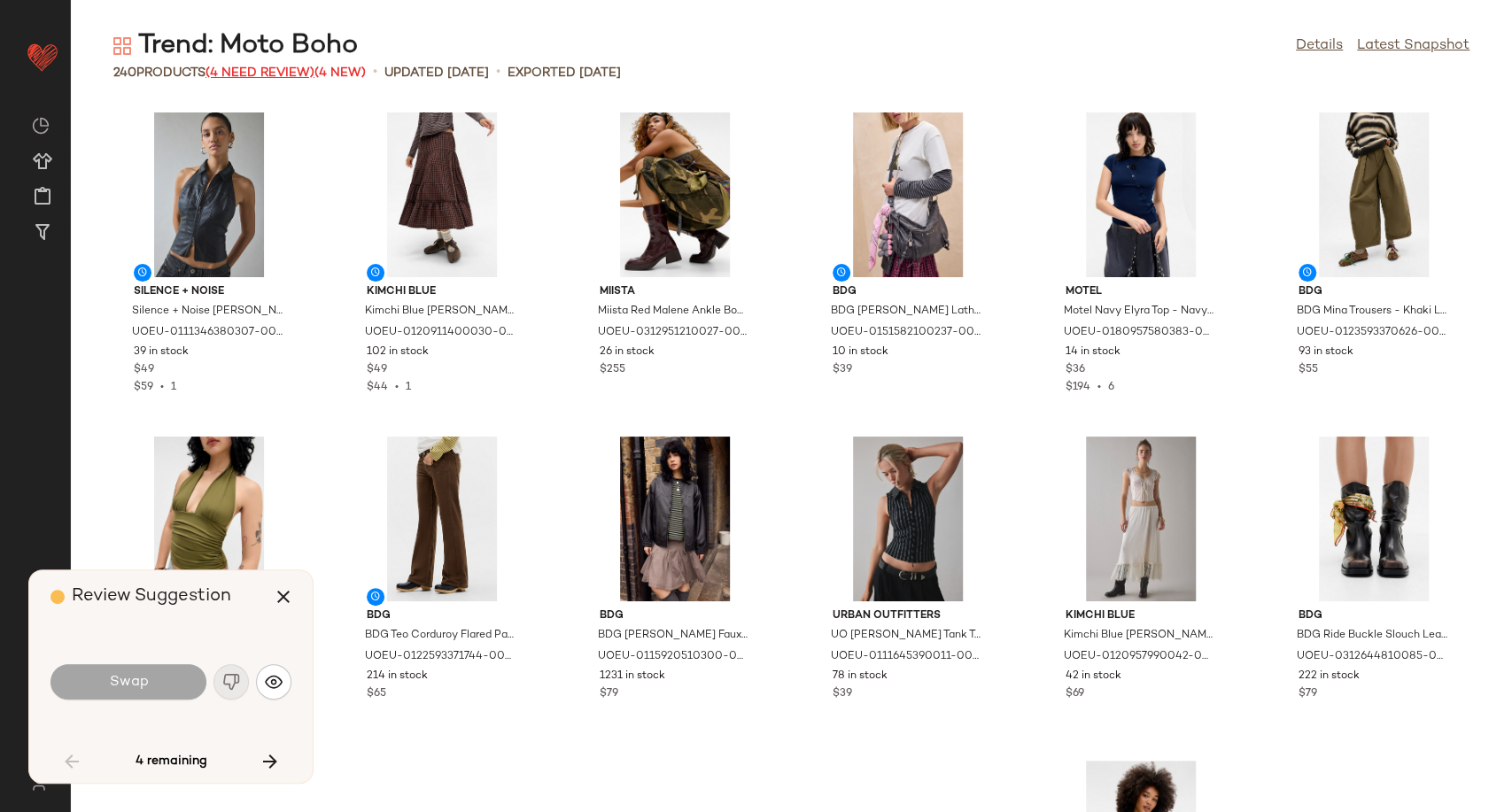
scroll to position [2918, 0]
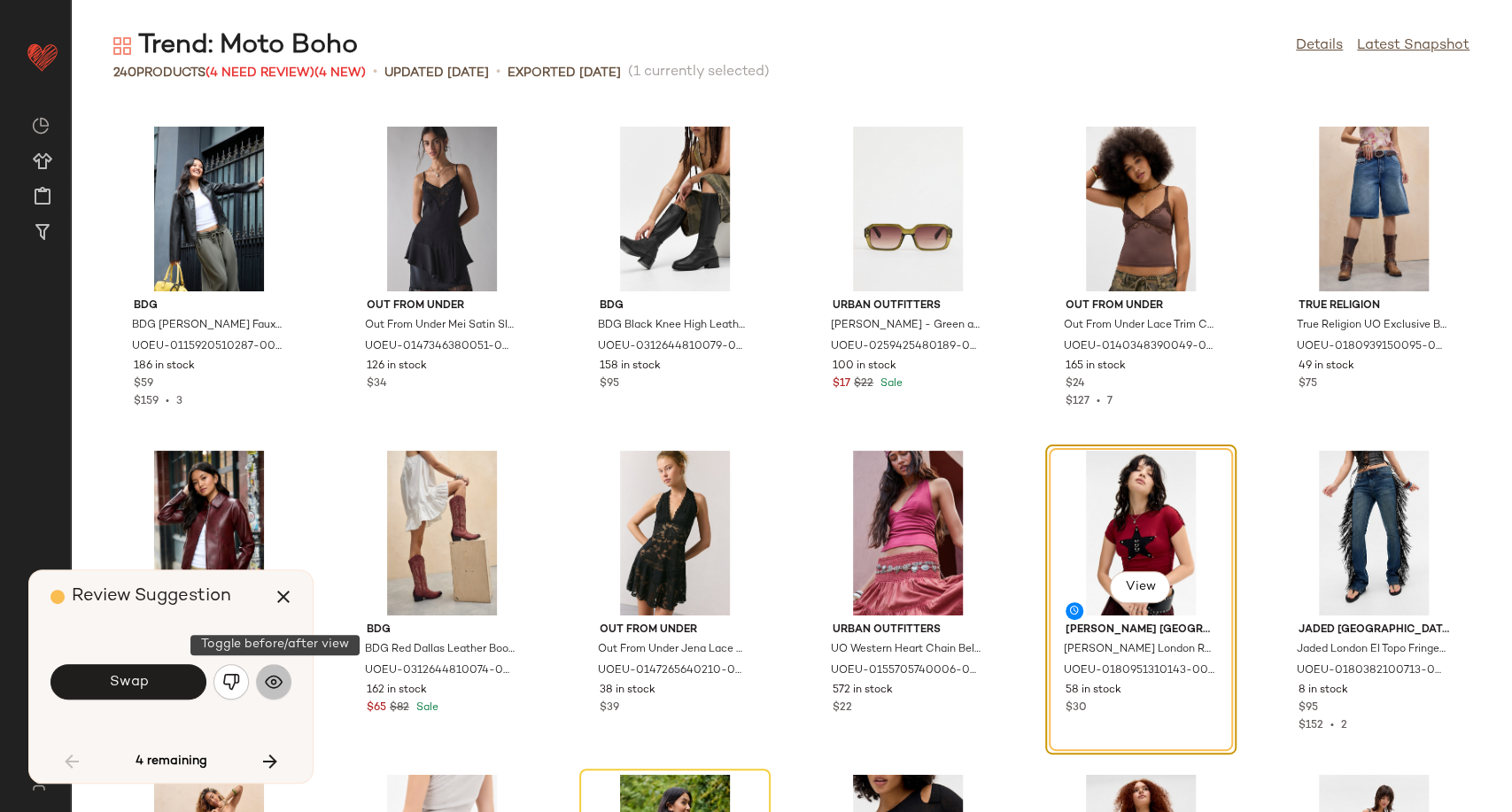
click at [273, 691] on button "button" at bounding box center [274, 683] width 36 height 36
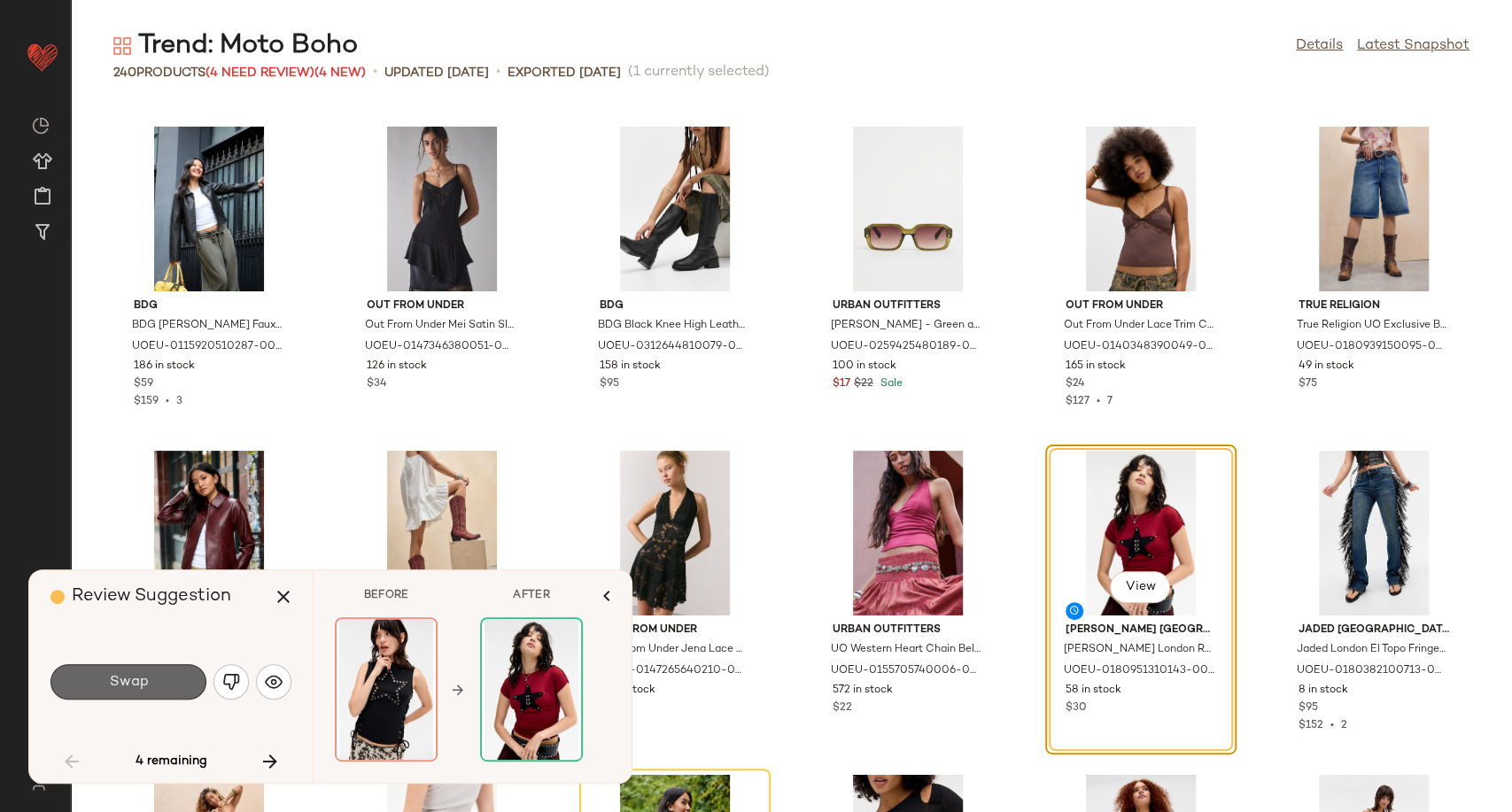
click at [155, 684] on button "Swap" at bounding box center [128, 683] width 156 height 36
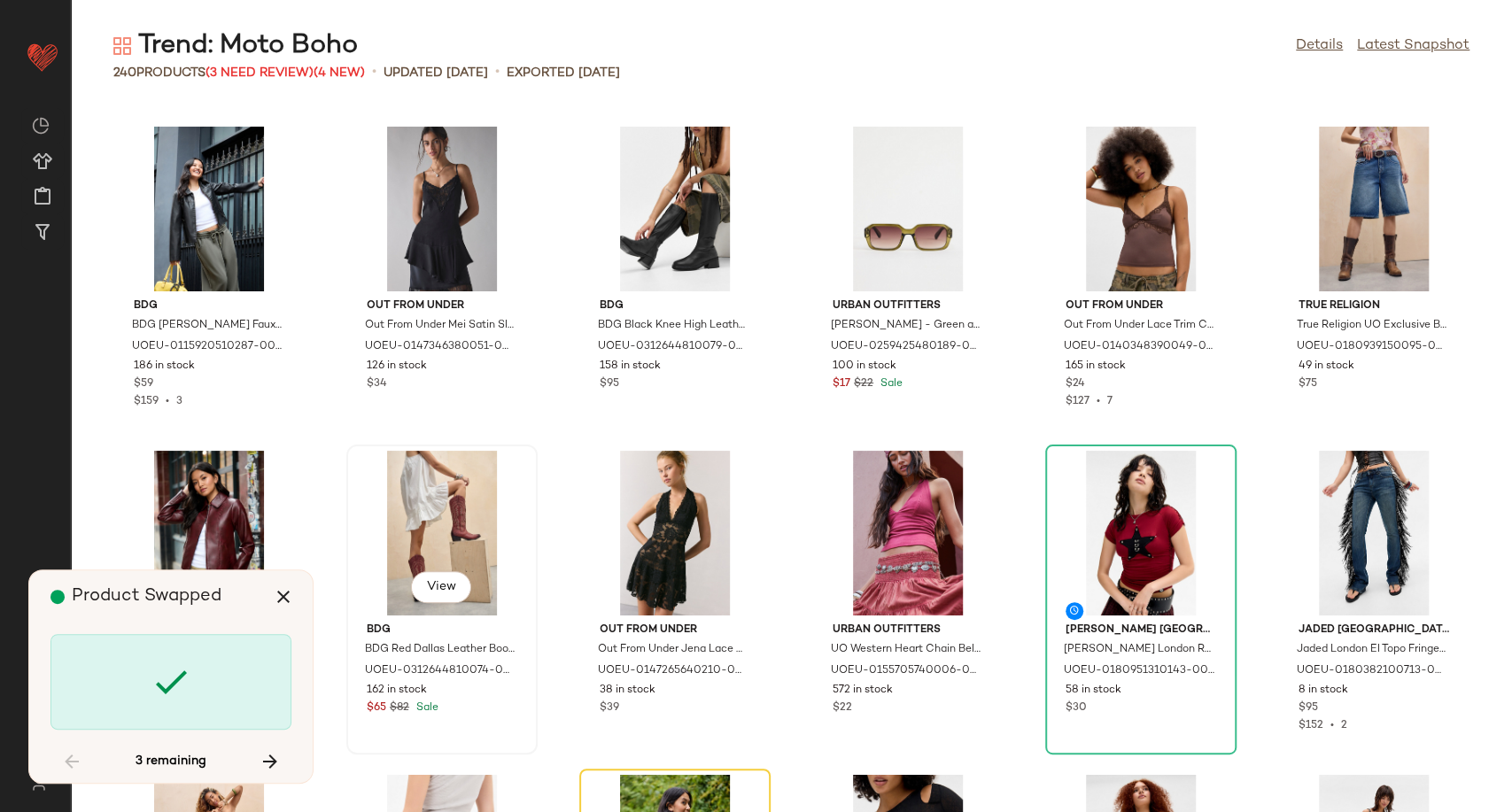
scroll to position [3242, 0]
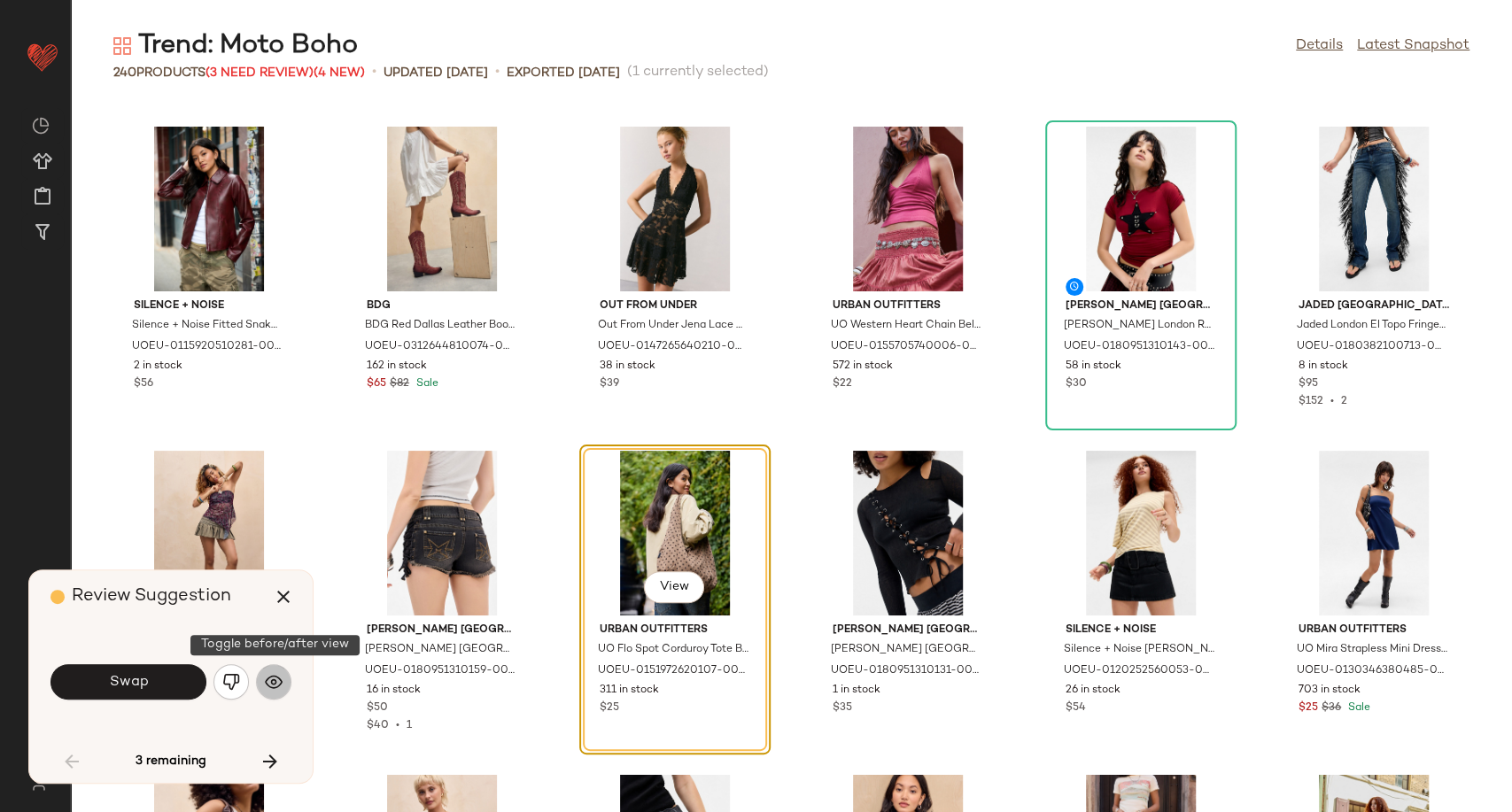
click at [273, 686] on img "button" at bounding box center [274, 682] width 18 height 18
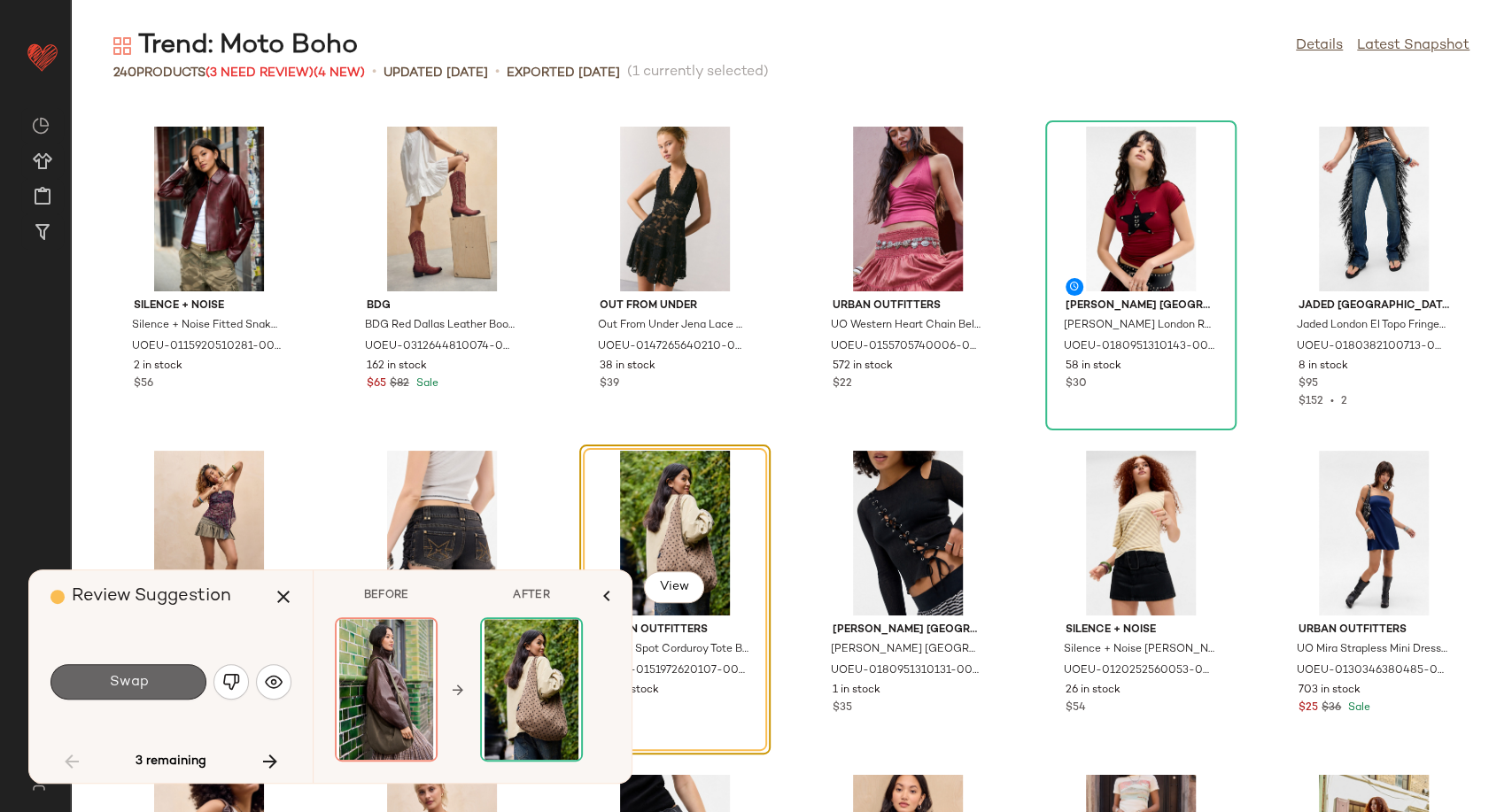
click at [146, 692] on button "Swap" at bounding box center [128, 683] width 156 height 36
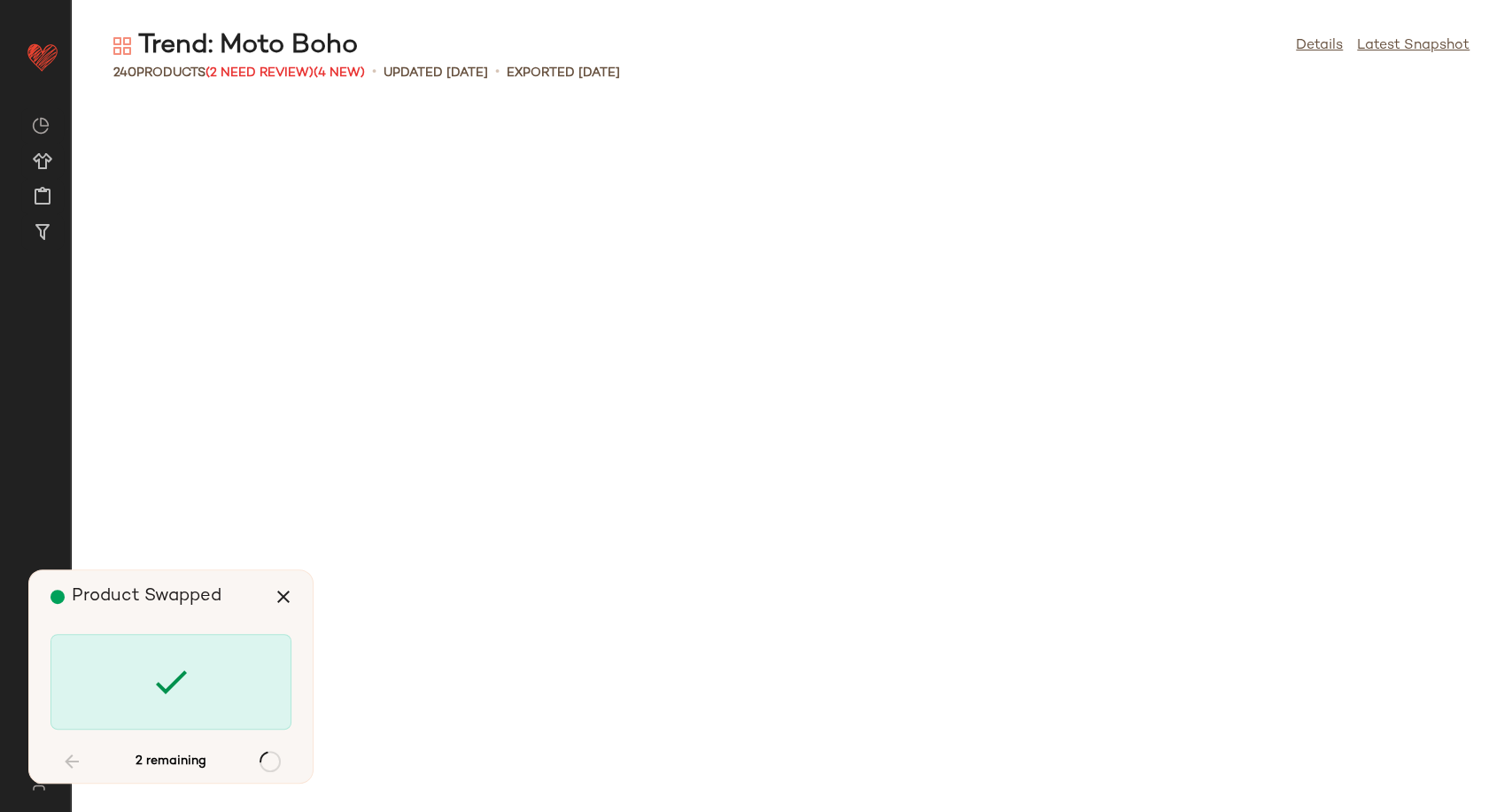
scroll to position [4539, 0]
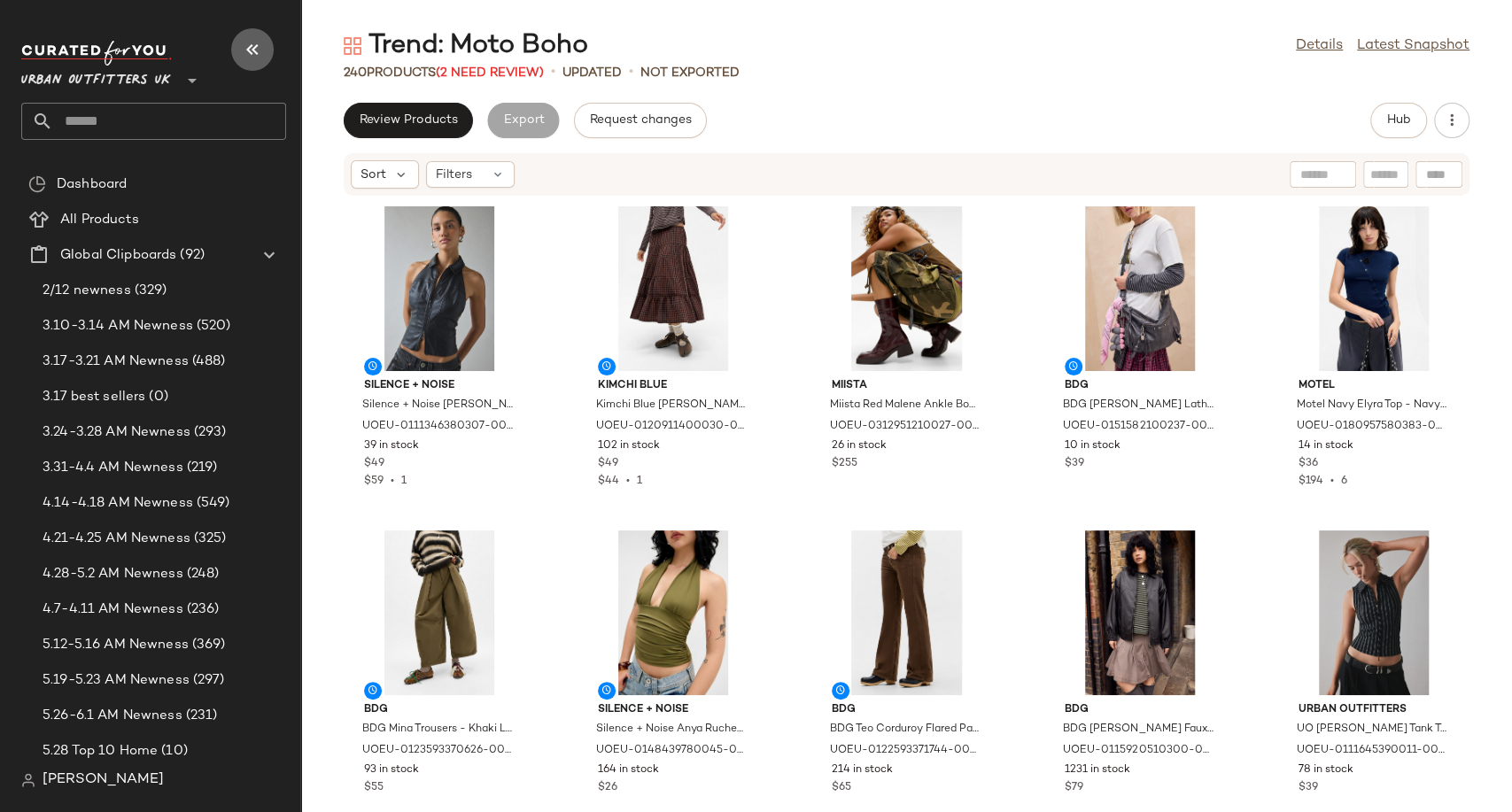
click at [255, 50] on icon "button" at bounding box center [252, 50] width 21 height 21
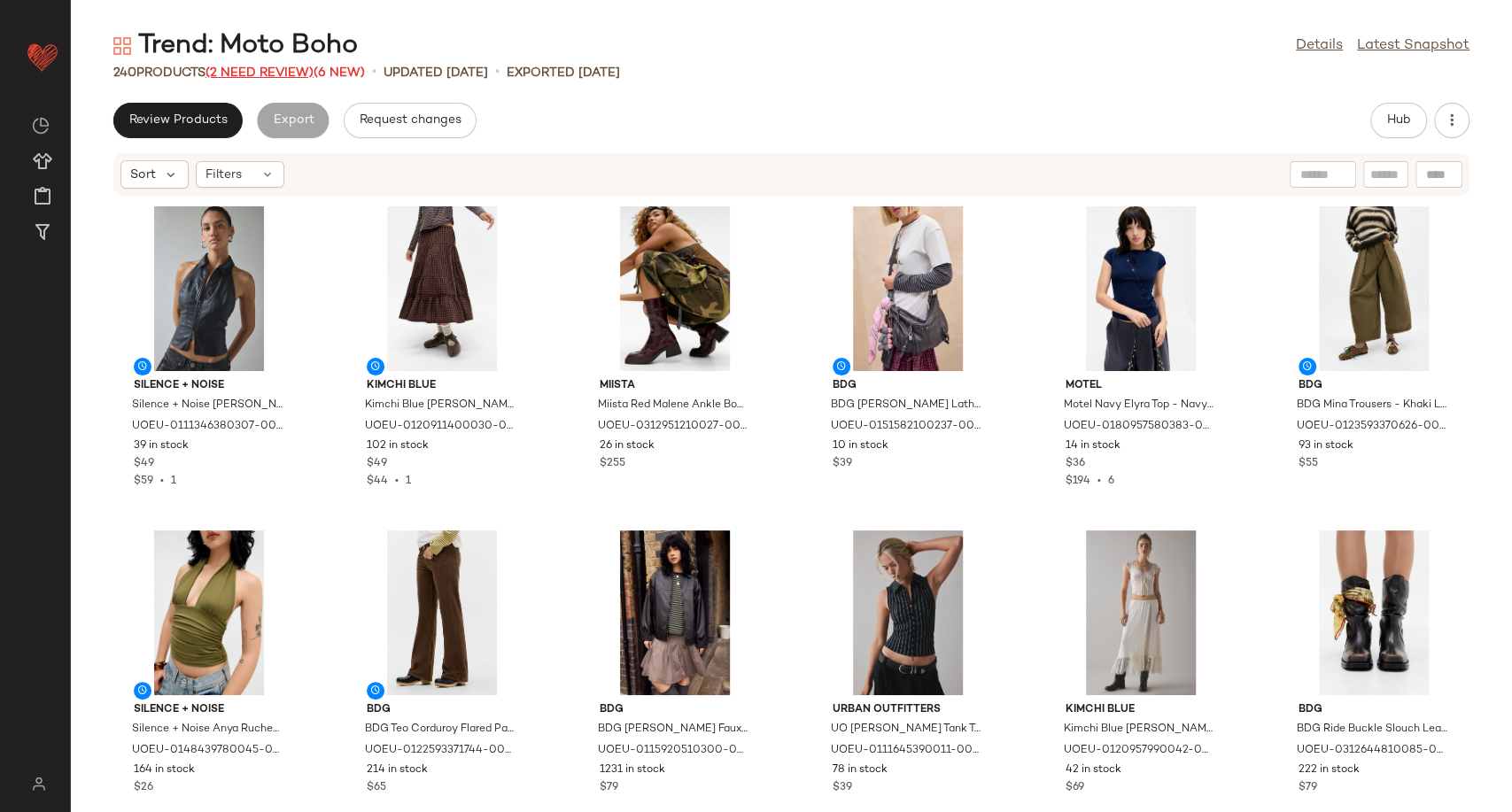
click at [284, 74] on span "(2 Need Review)" at bounding box center [259, 72] width 108 height 13
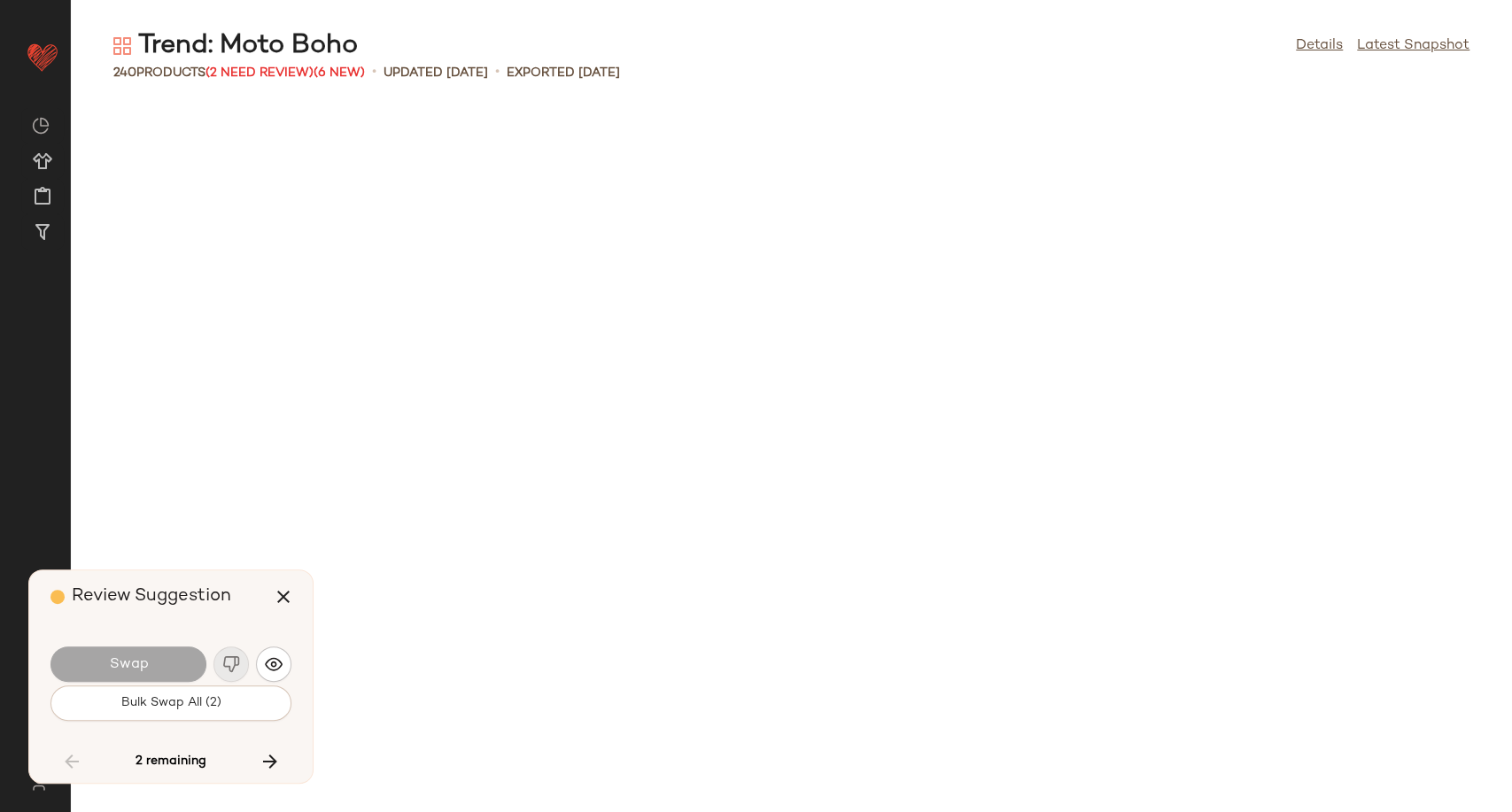
scroll to position [4539, 0]
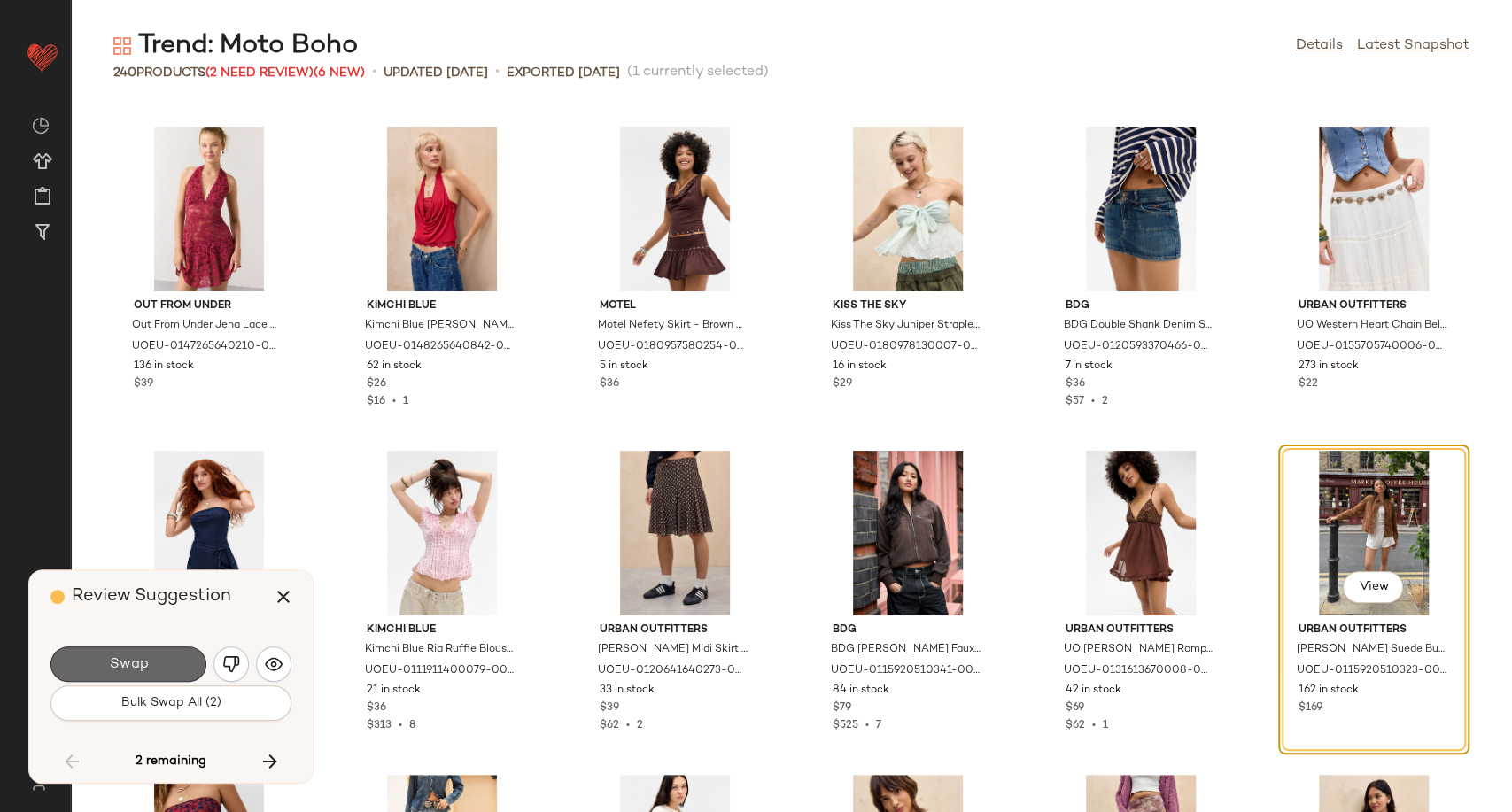
click at [161, 669] on button "Swap" at bounding box center [128, 665] width 156 height 36
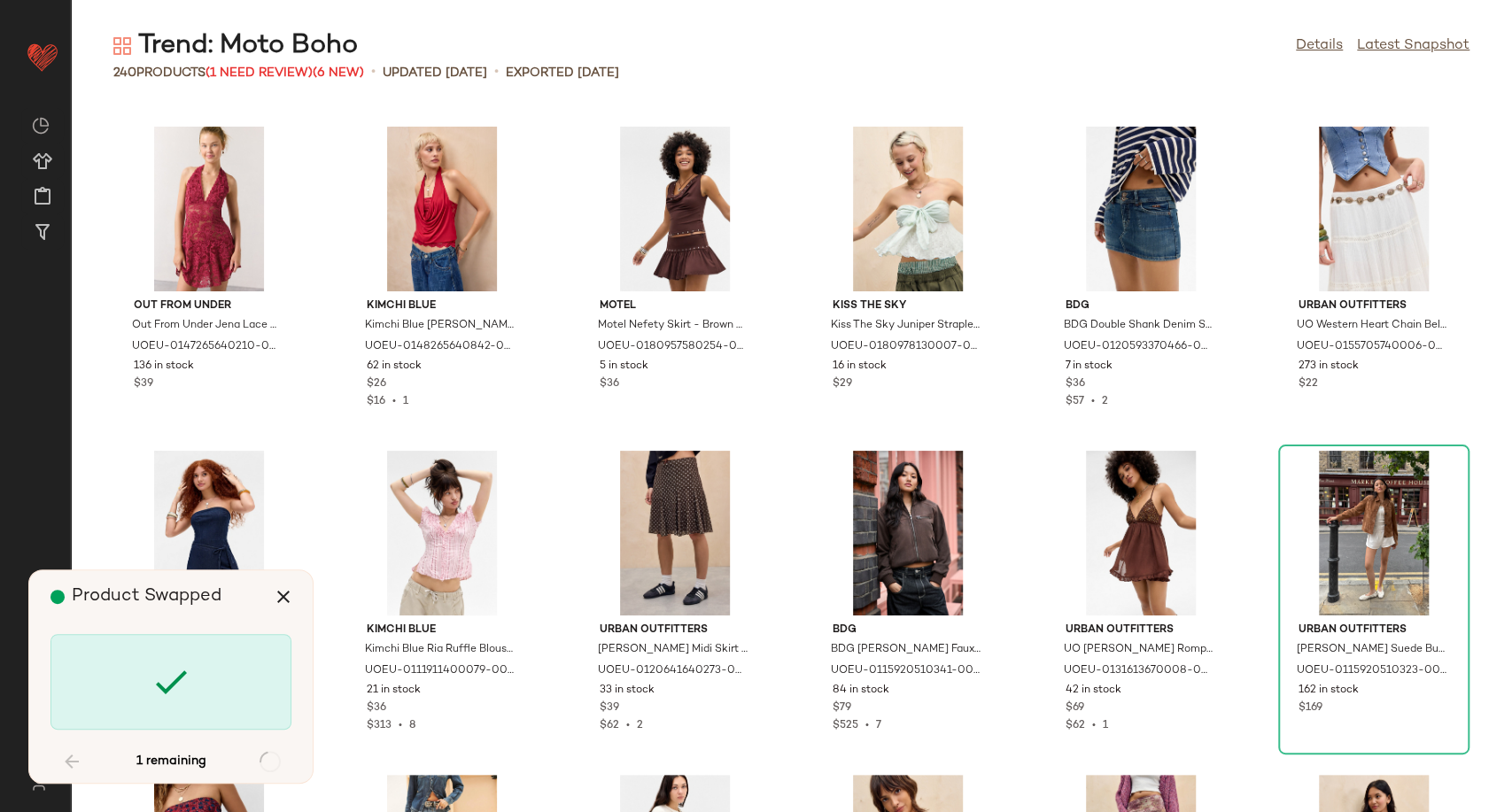
scroll to position [10049, 0]
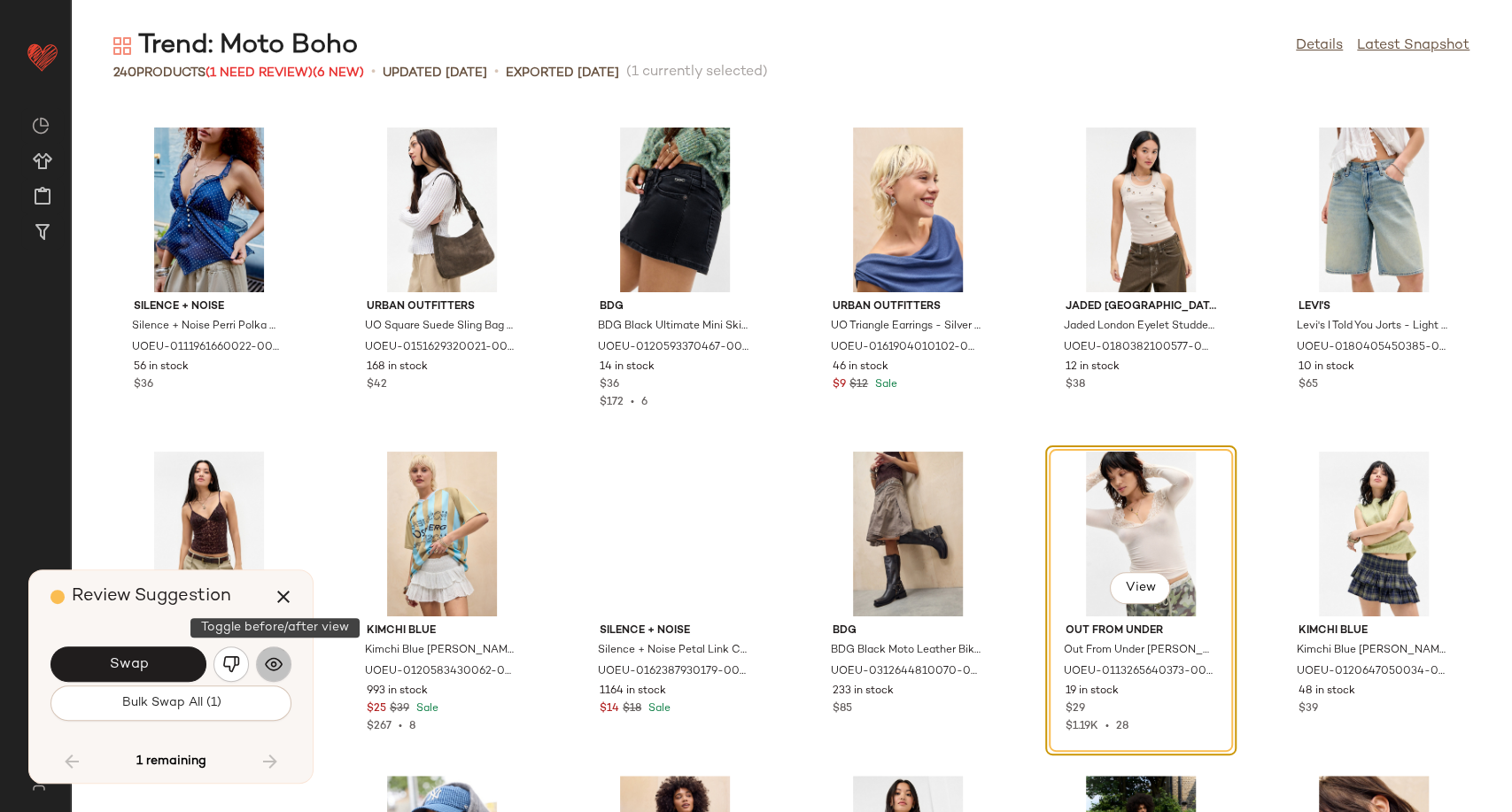
click at [280, 669] on img "button" at bounding box center [274, 665] width 18 height 18
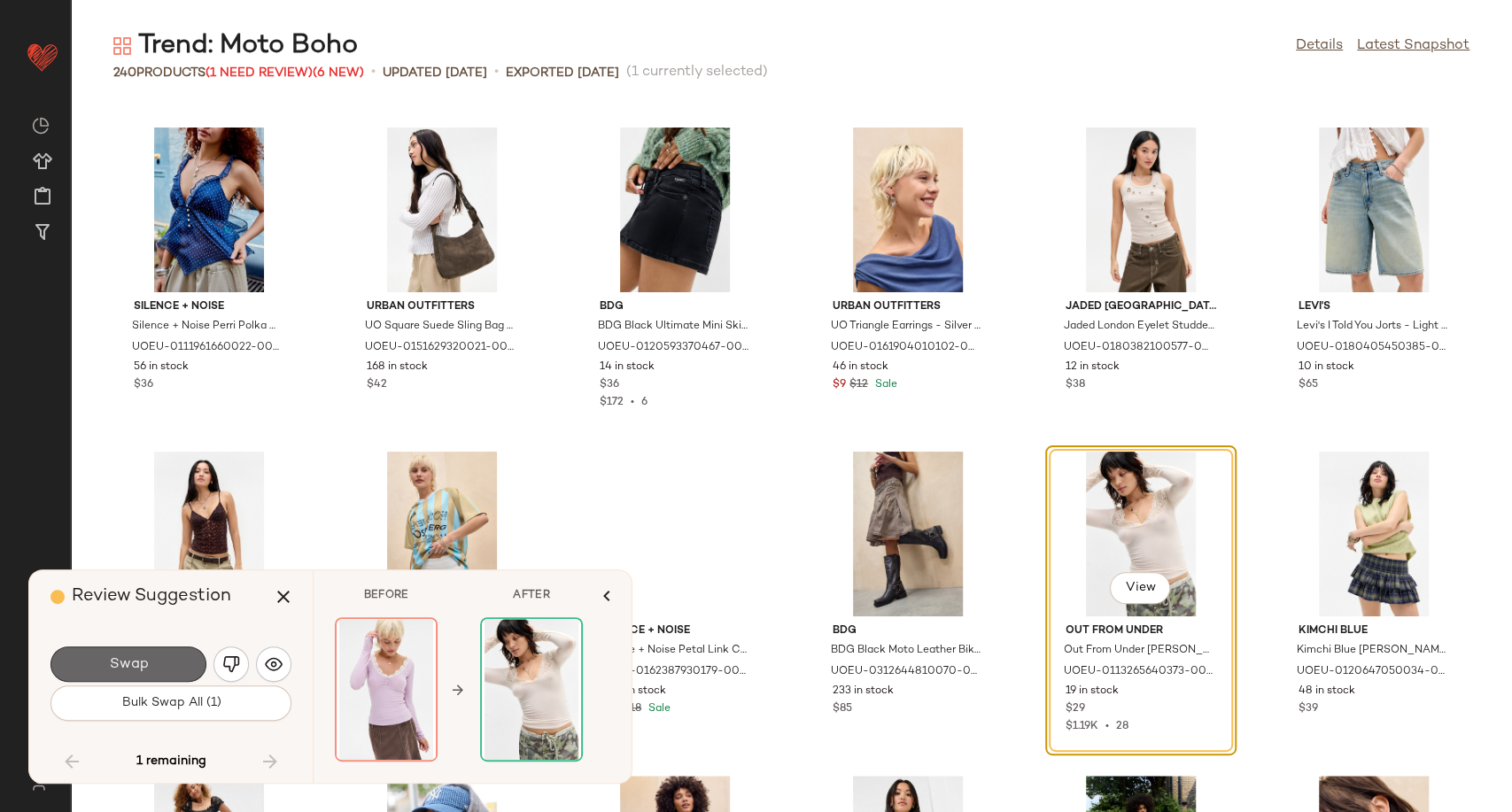
click at [163, 661] on button "Swap" at bounding box center [128, 665] width 156 height 36
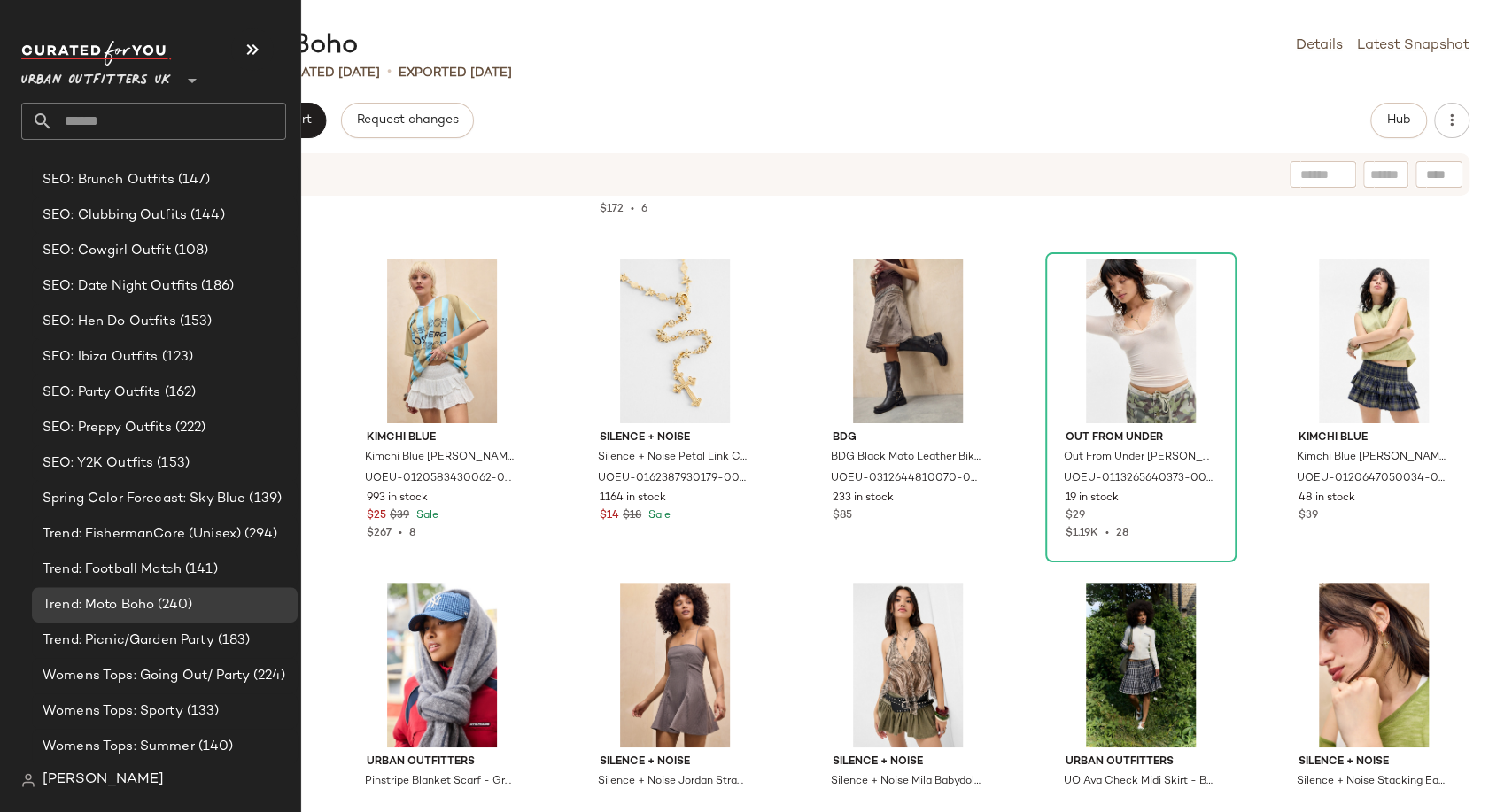
scroll to position [5462, 0]
click at [106, 497] on span "Spring Color Forecast: Sky Blue" at bounding box center [144, 498] width 202 height 21
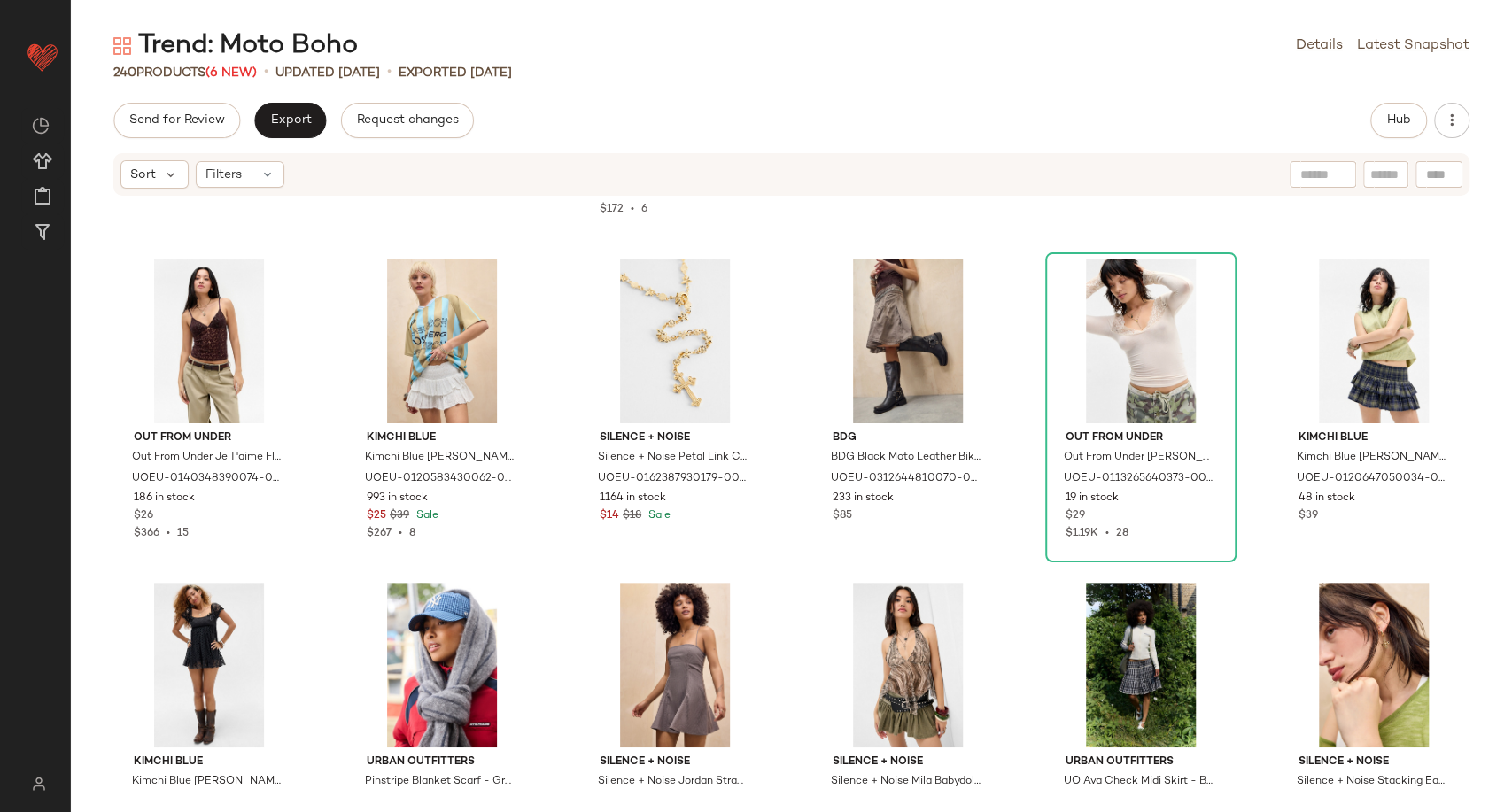
scroll to position [0, 0]
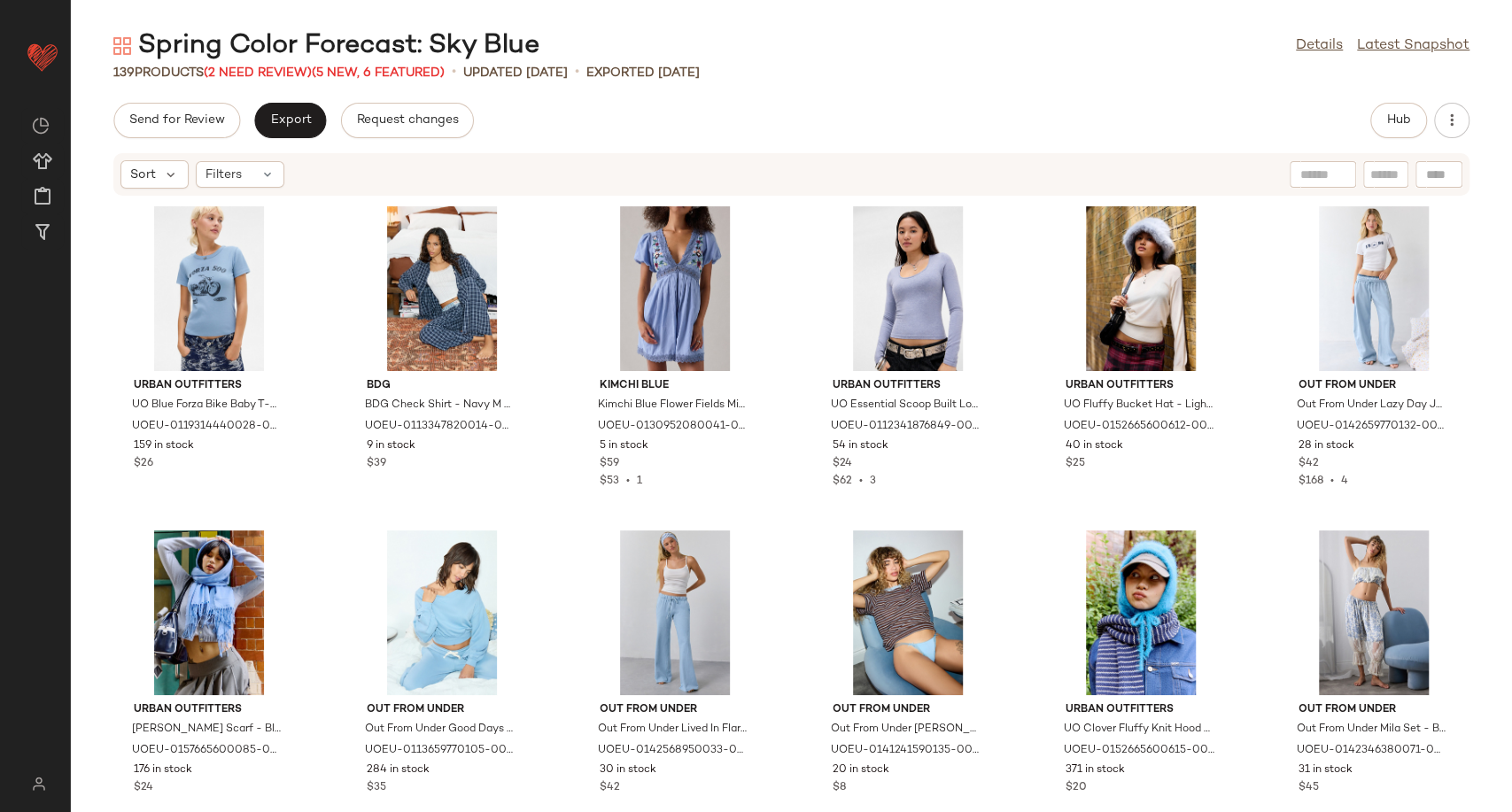
click at [254, 79] on span "(2 Need Review)" at bounding box center [257, 72] width 108 height 13
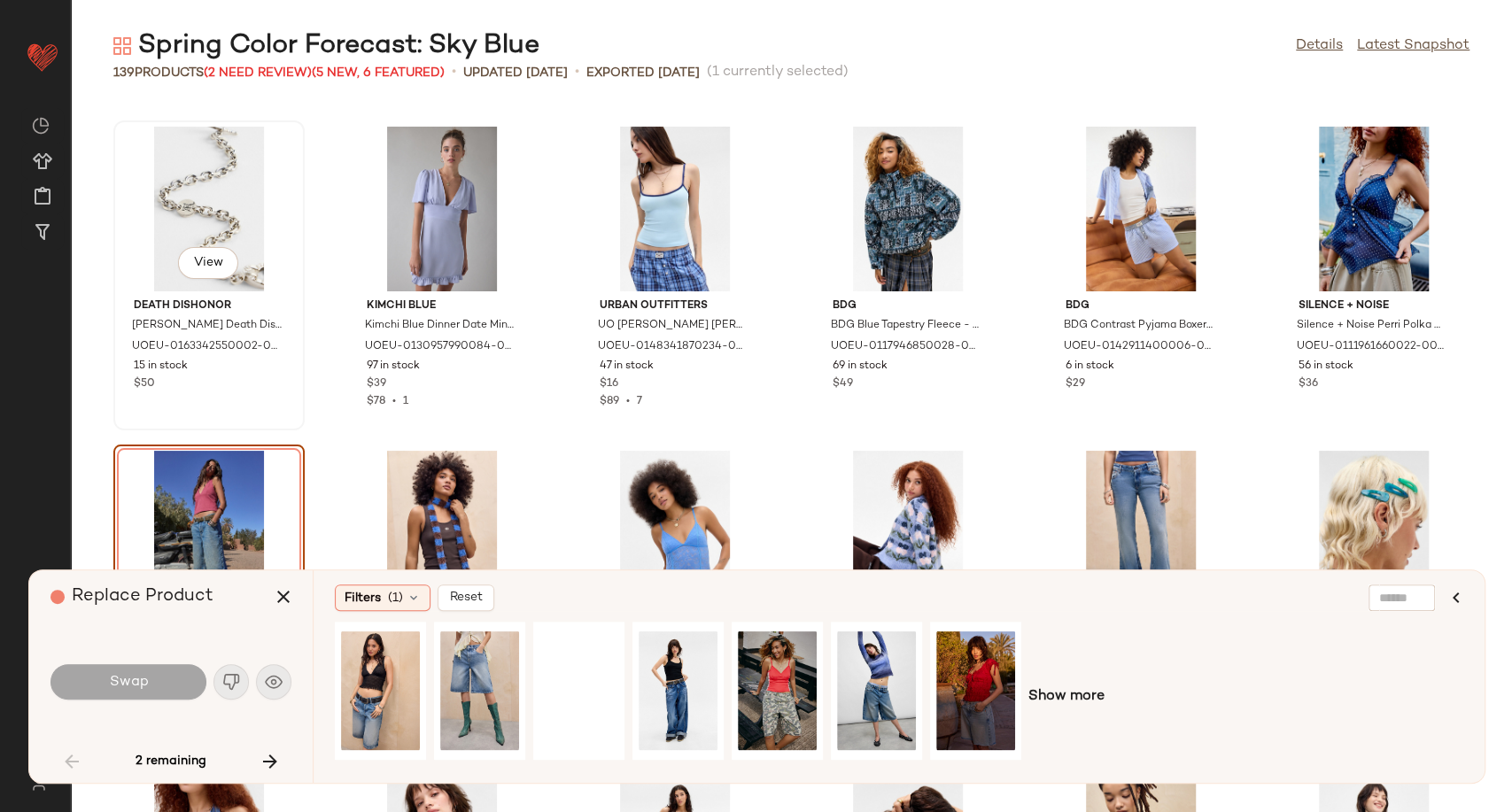
scroll to position [2763, 0]
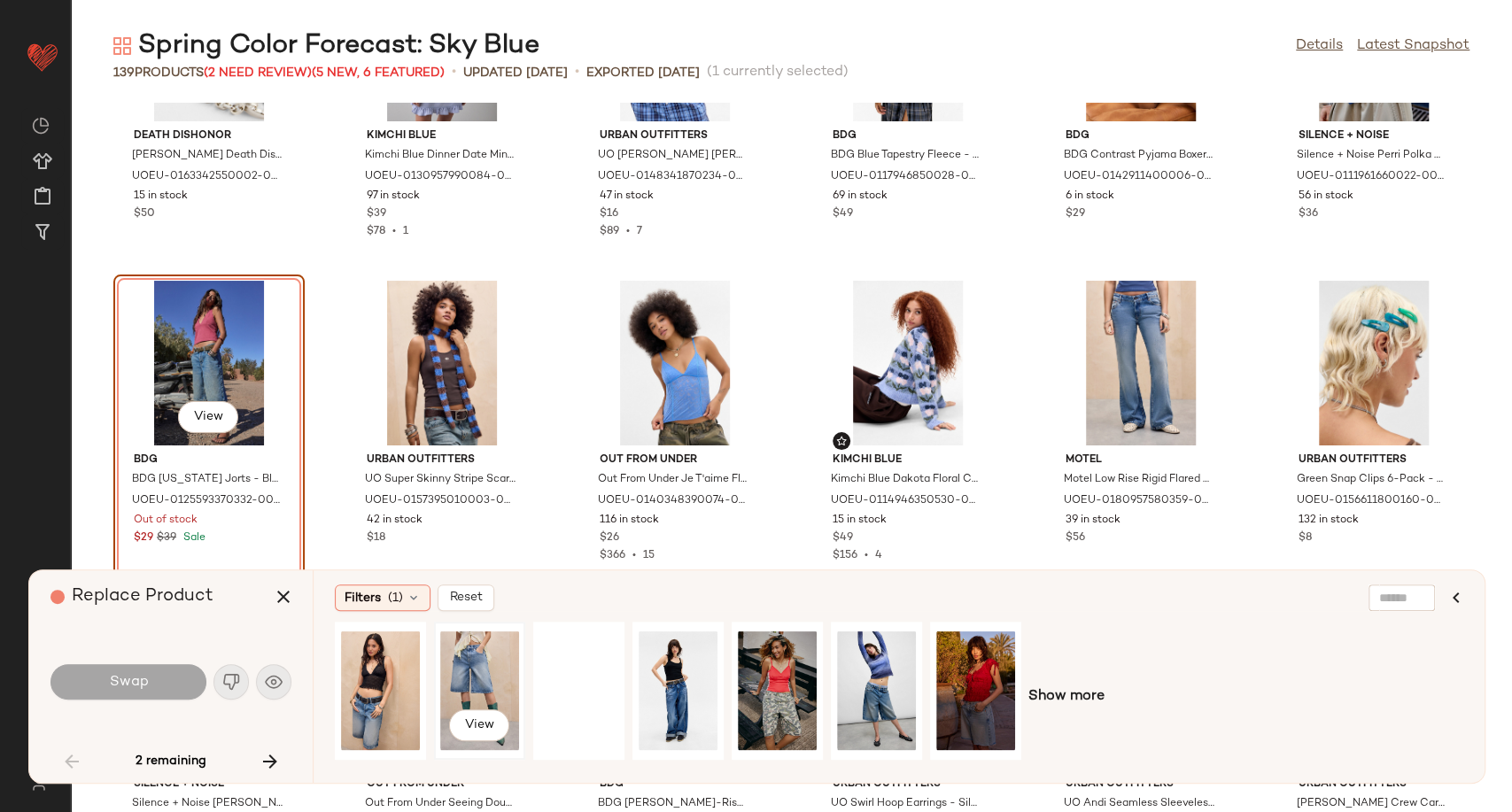
click at [460, 667] on div "View" at bounding box center [479, 691] width 78 height 126
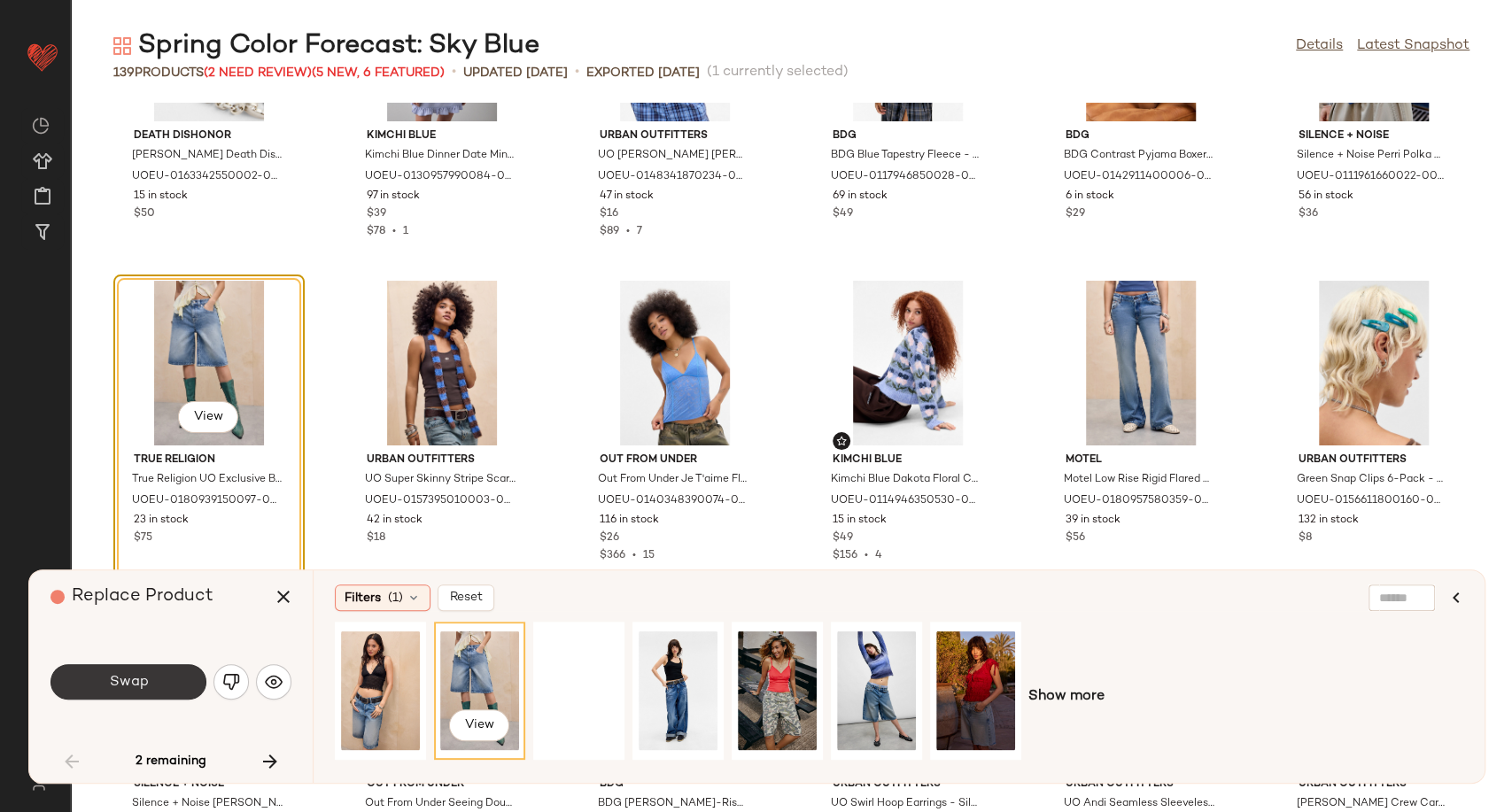
click at [153, 679] on button "Swap" at bounding box center [128, 683] width 156 height 36
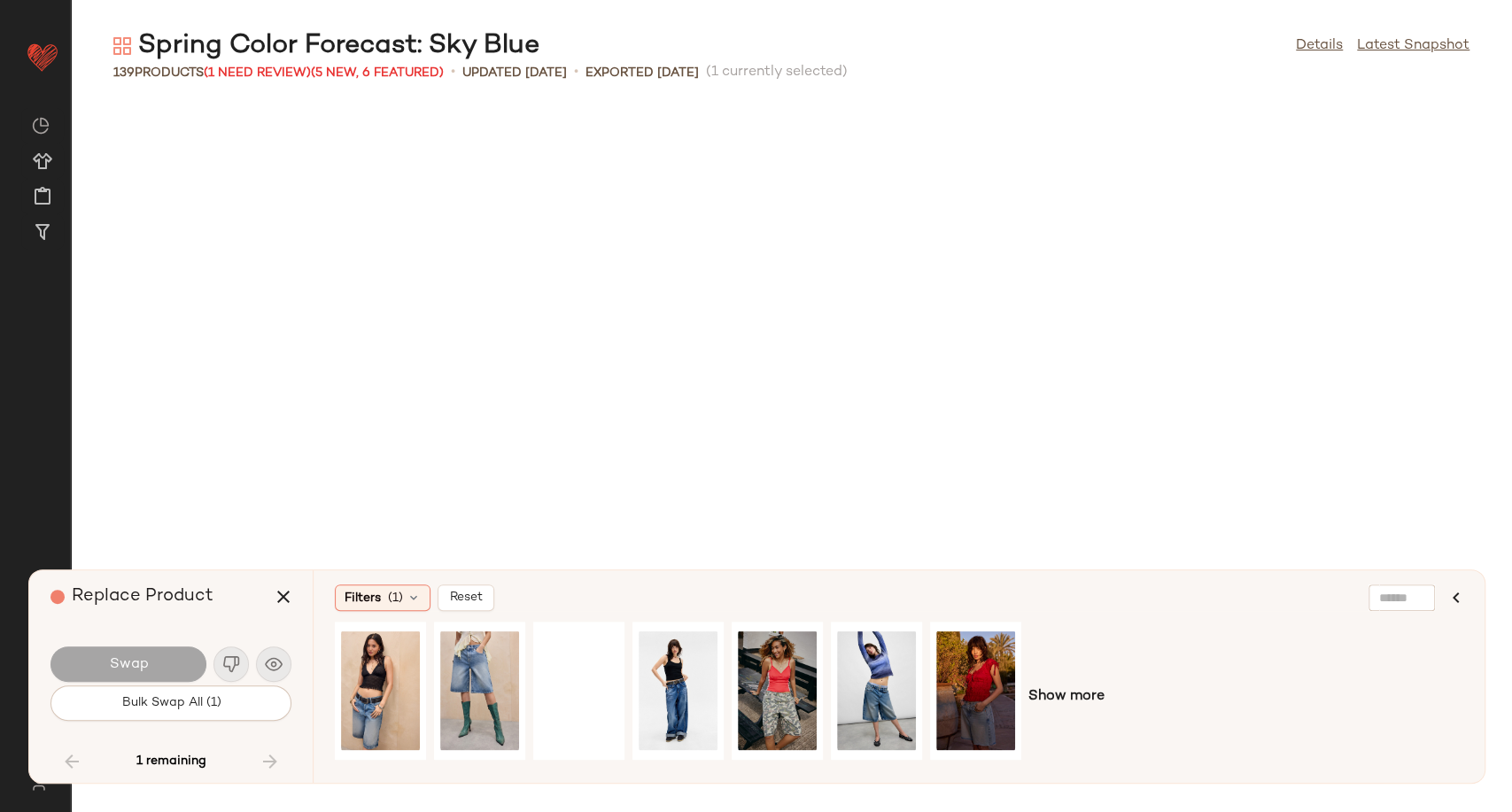
scroll to position [3566, 0]
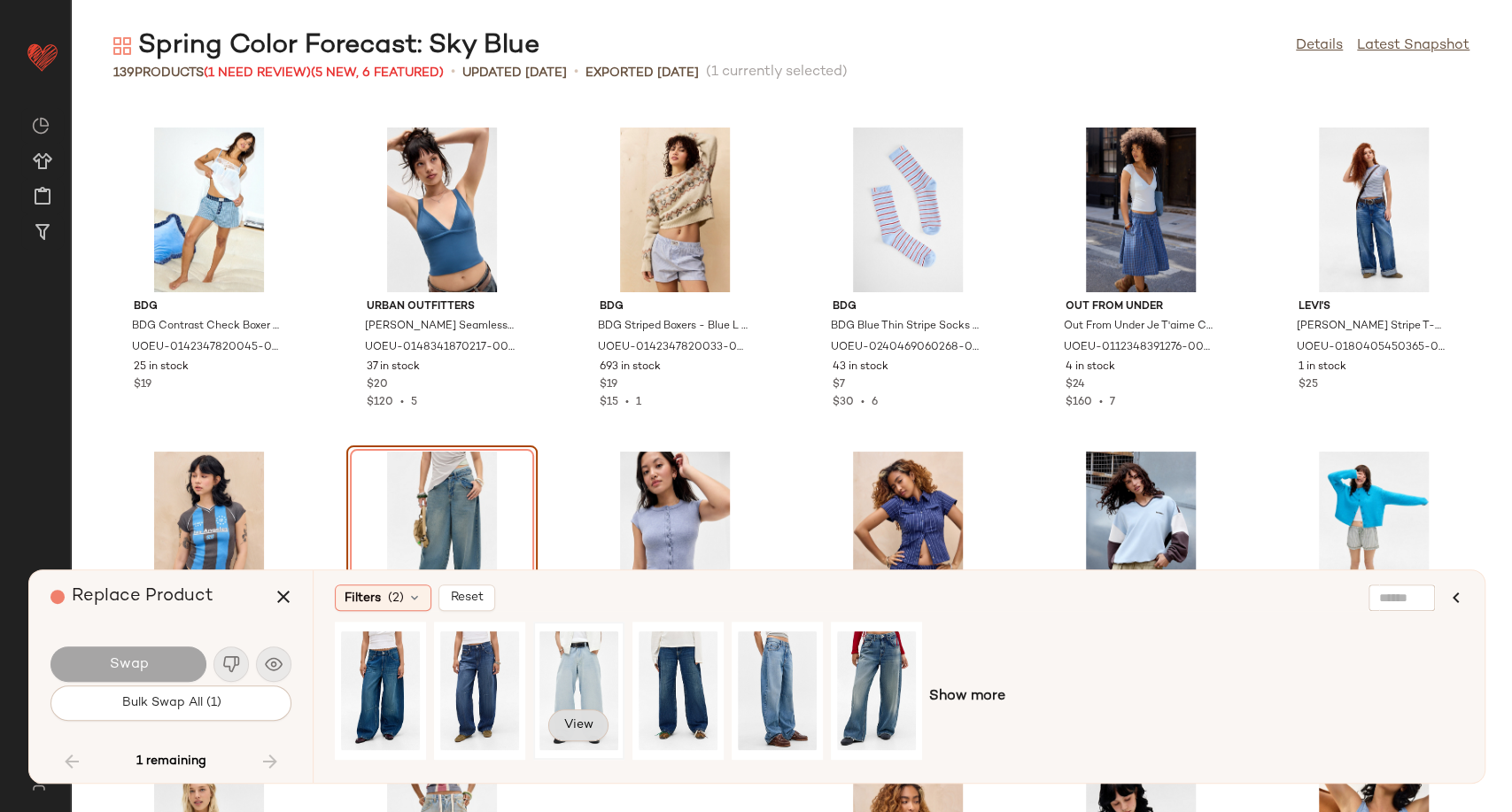
click at [566, 724] on span "View" at bounding box center [578, 725] width 30 height 14
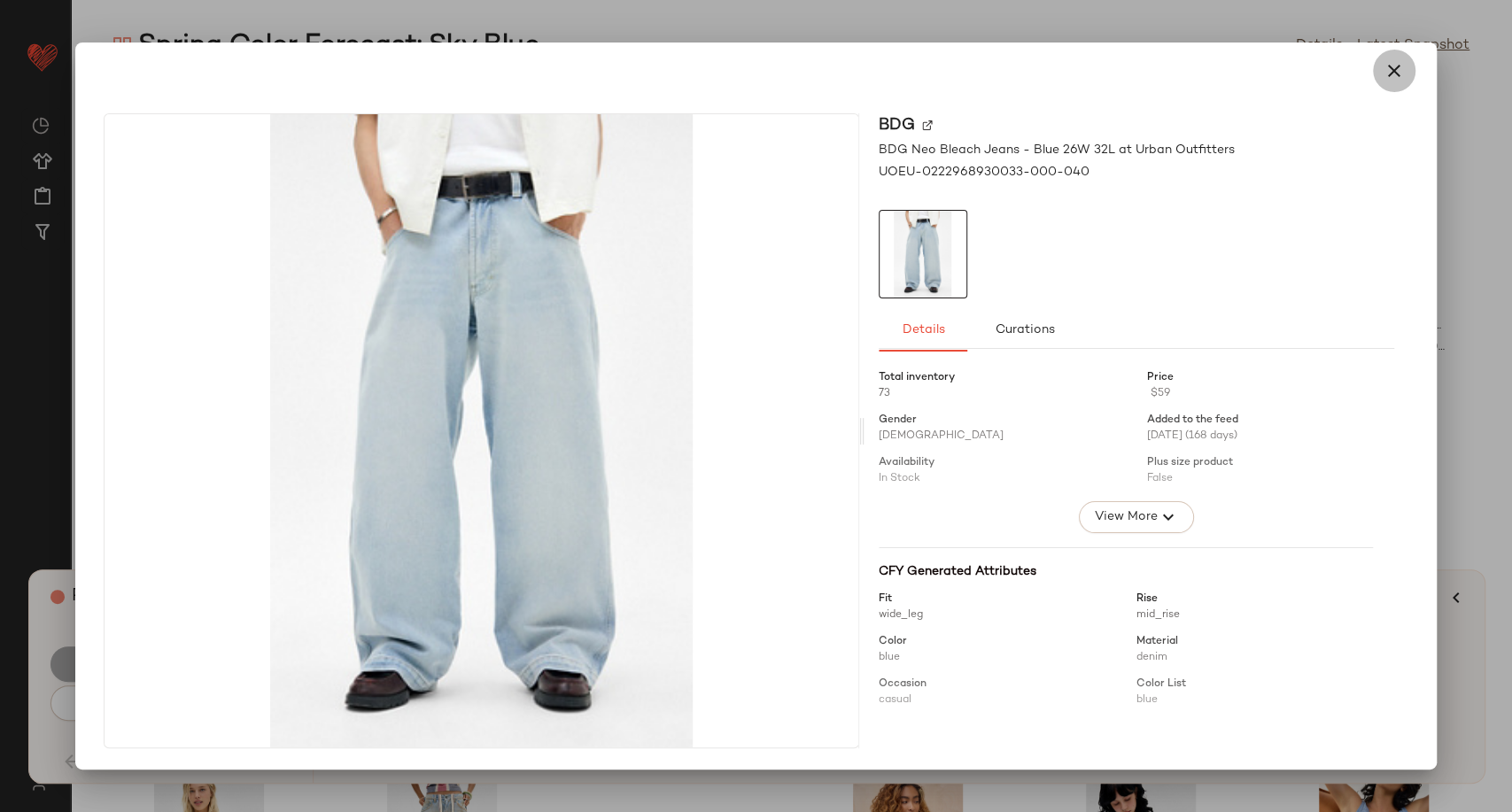
click at [1391, 65] on icon "button" at bounding box center [1394, 71] width 21 height 21
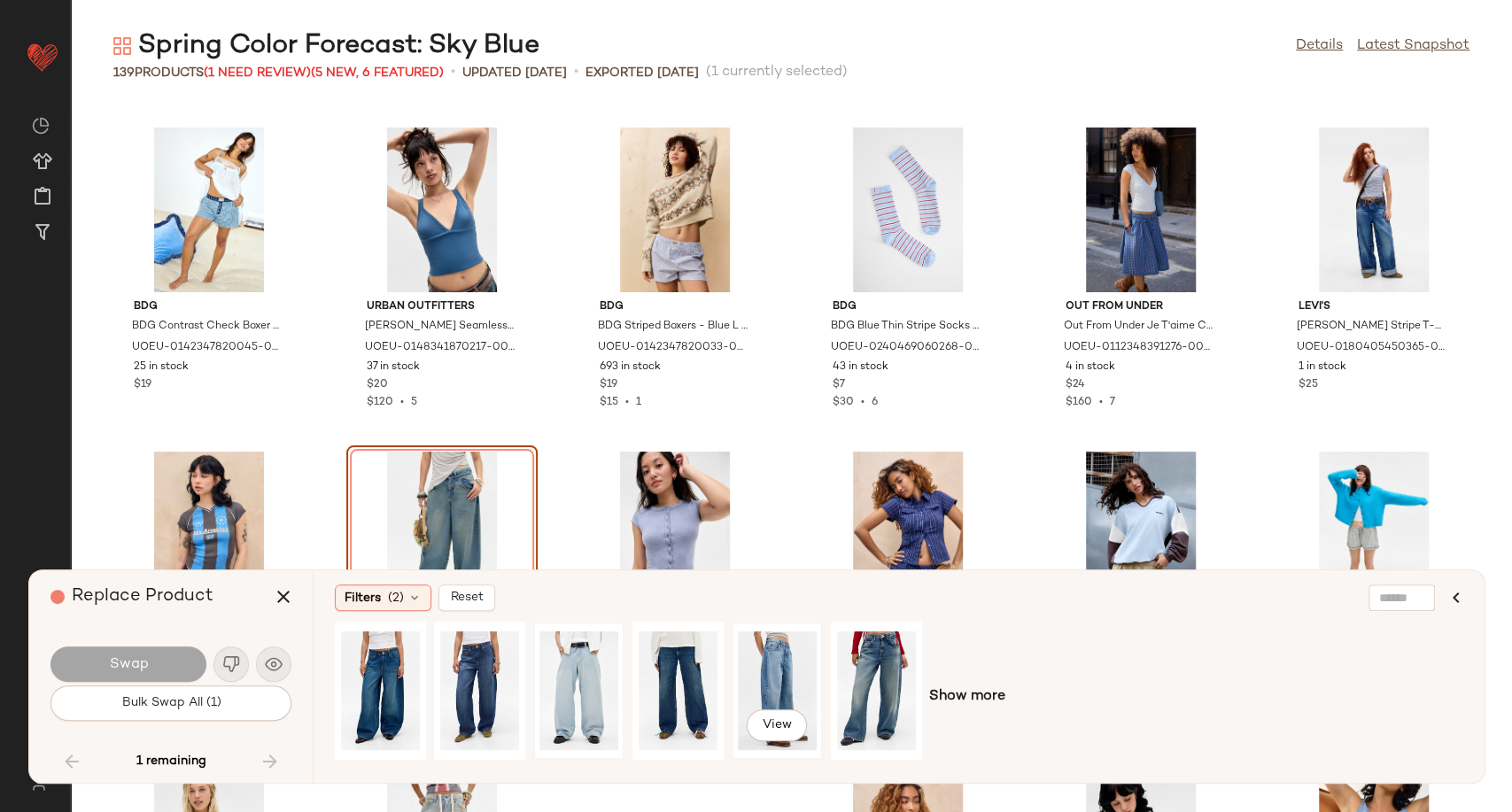
click at [783, 674] on div "View" at bounding box center [777, 691] width 78 height 126
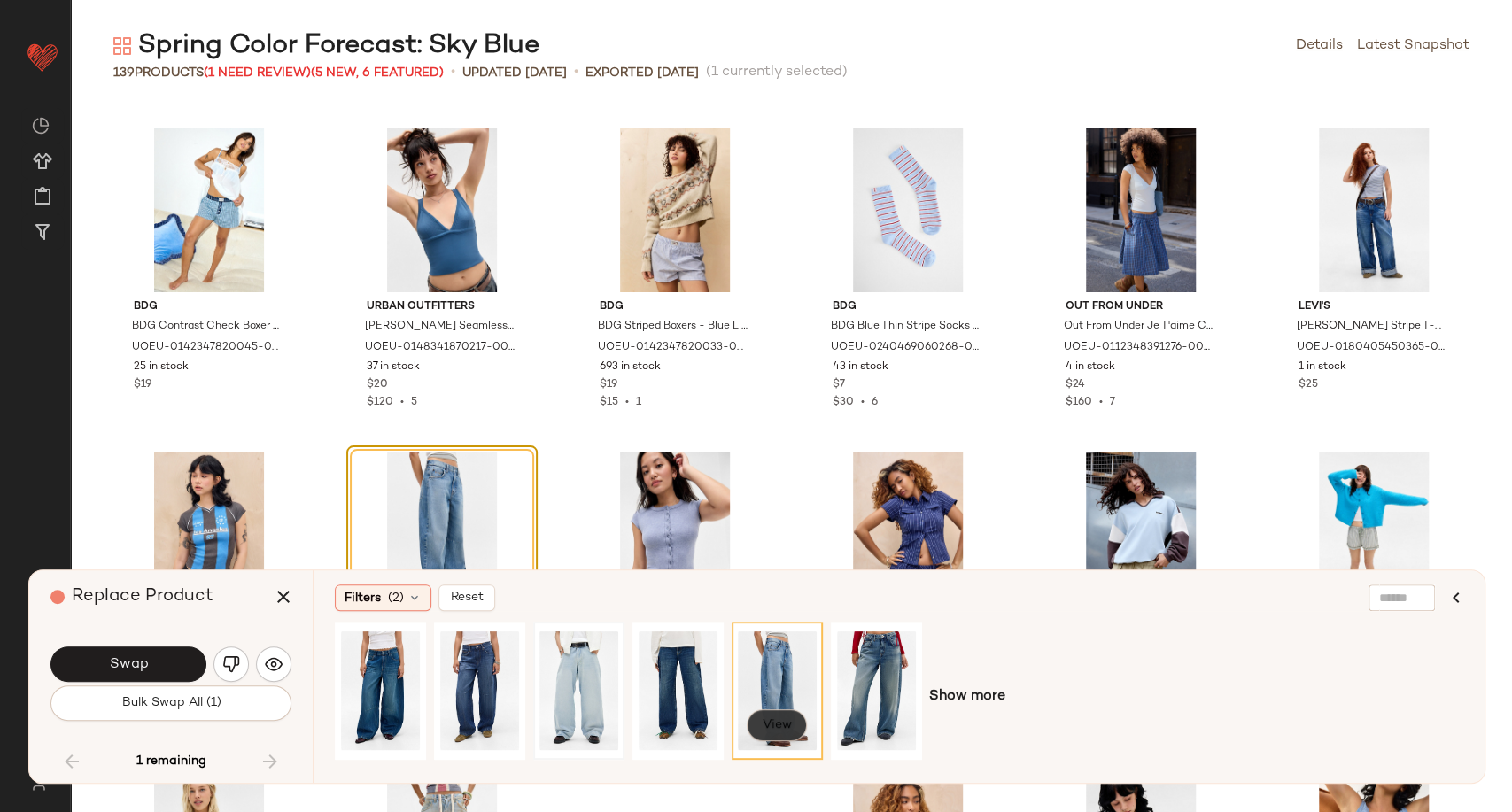
click at [780, 725] on span "View" at bounding box center [777, 725] width 30 height 14
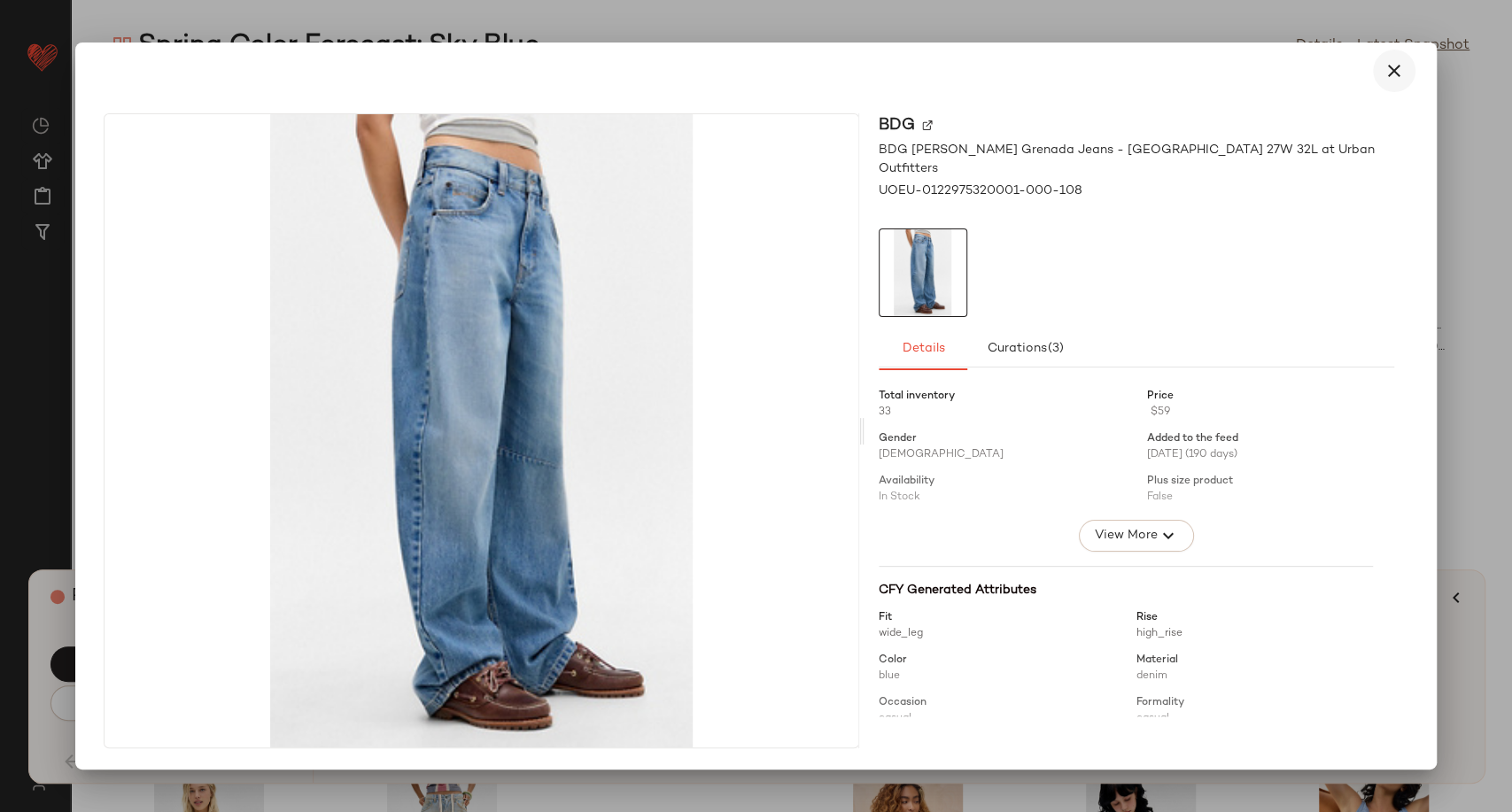
click at [1385, 65] on icon "button" at bounding box center [1394, 71] width 21 height 21
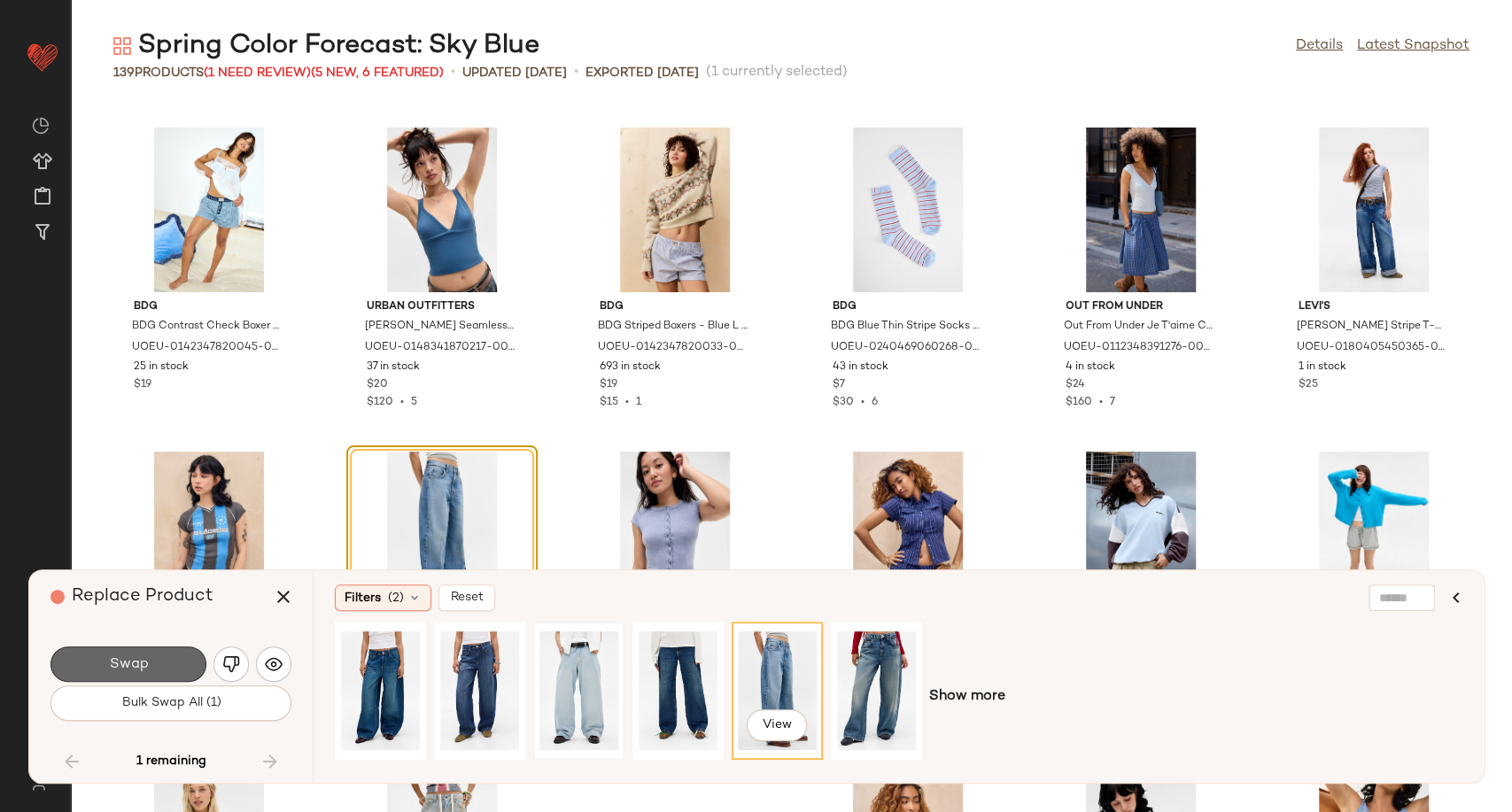
click at [147, 666] on span "Swap" at bounding box center [128, 665] width 40 height 17
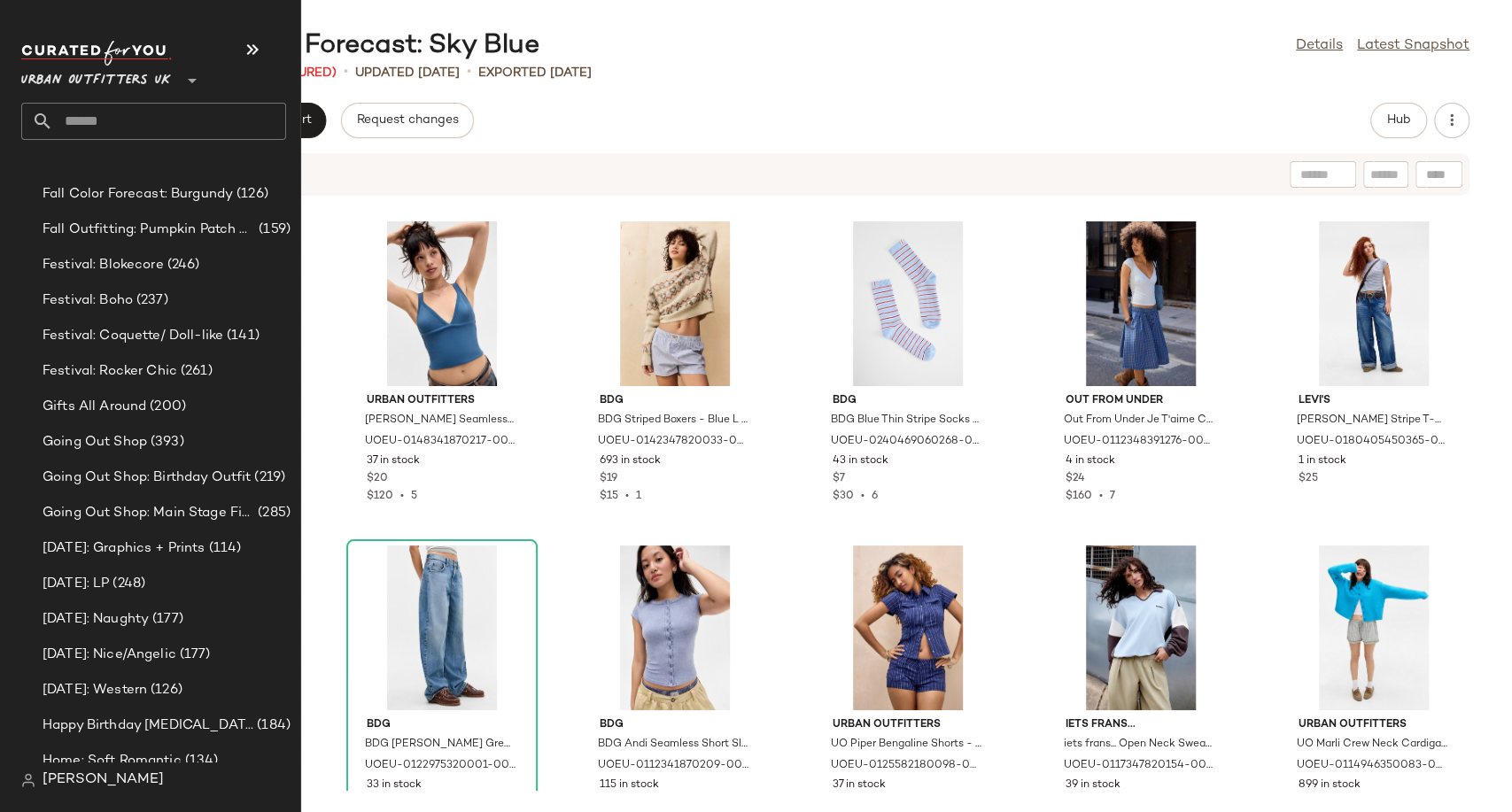
scroll to position [4527, 0]
click at [135, 445] on span "Going Out Shop" at bounding box center [95, 441] width 104 height 21
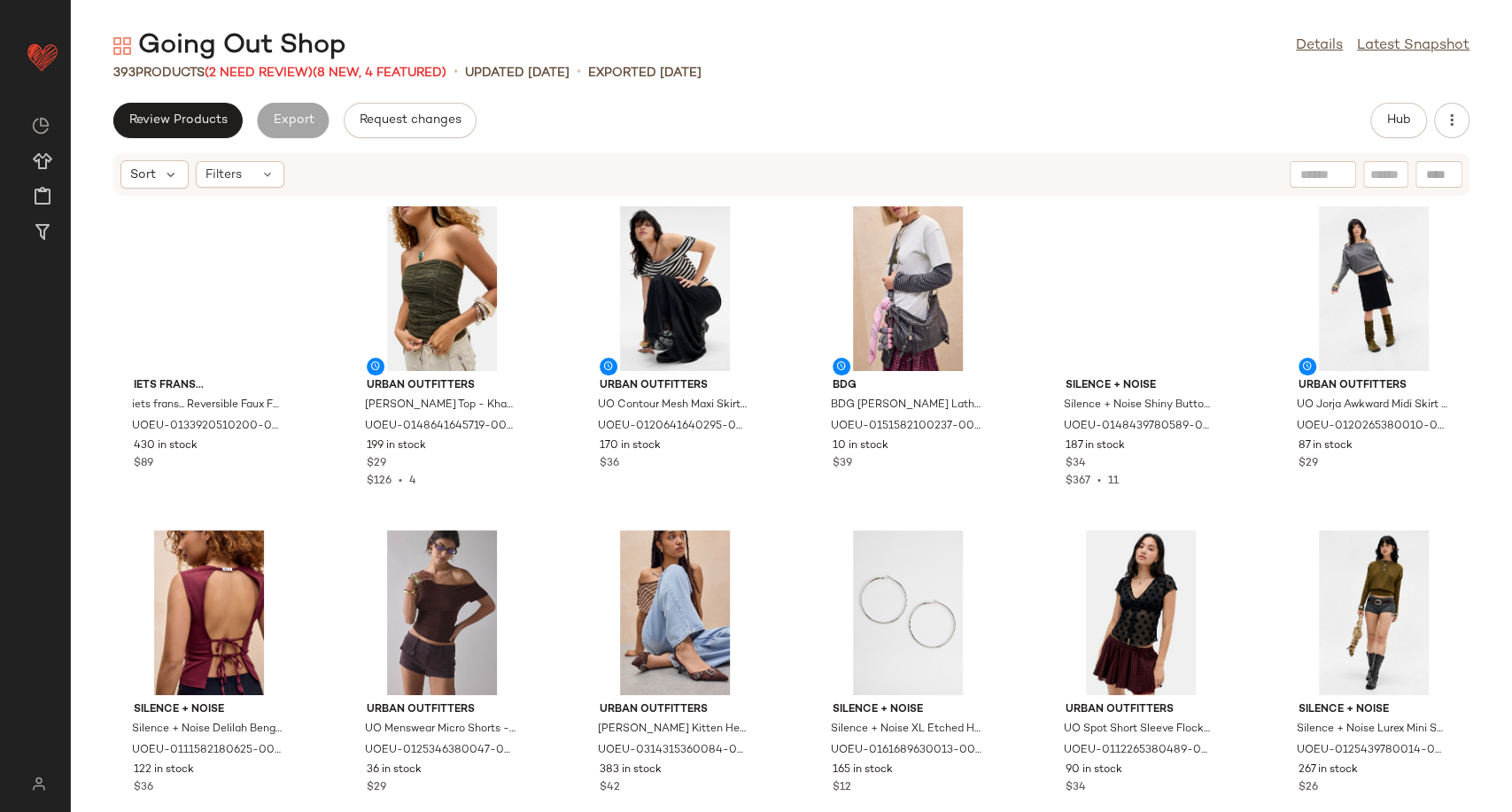
click at [843, 173] on div "Sort Filters" at bounding box center [676, 175] width 1111 height 29
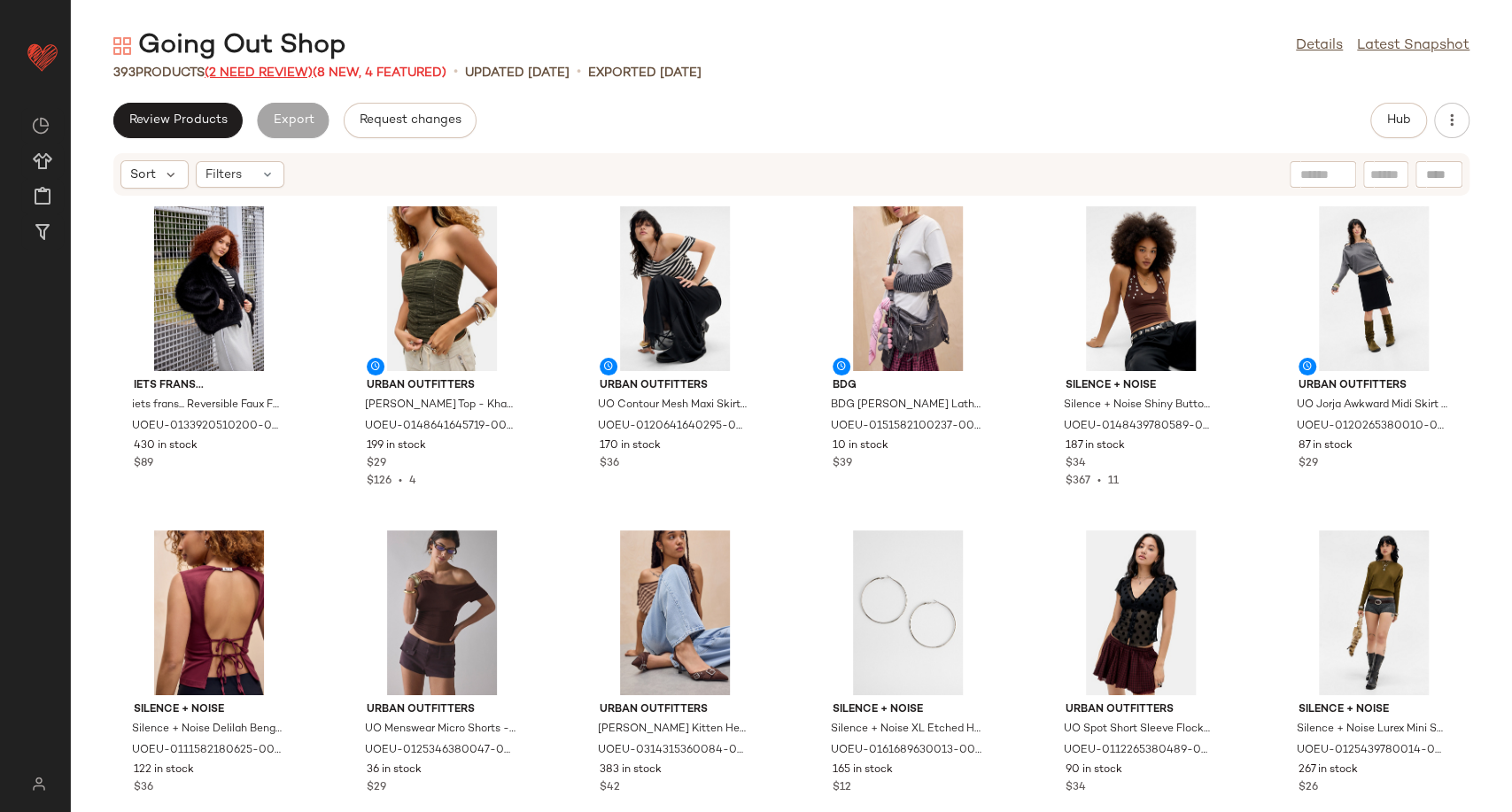
click at [285, 77] on span "(2 Need Review)" at bounding box center [258, 72] width 108 height 13
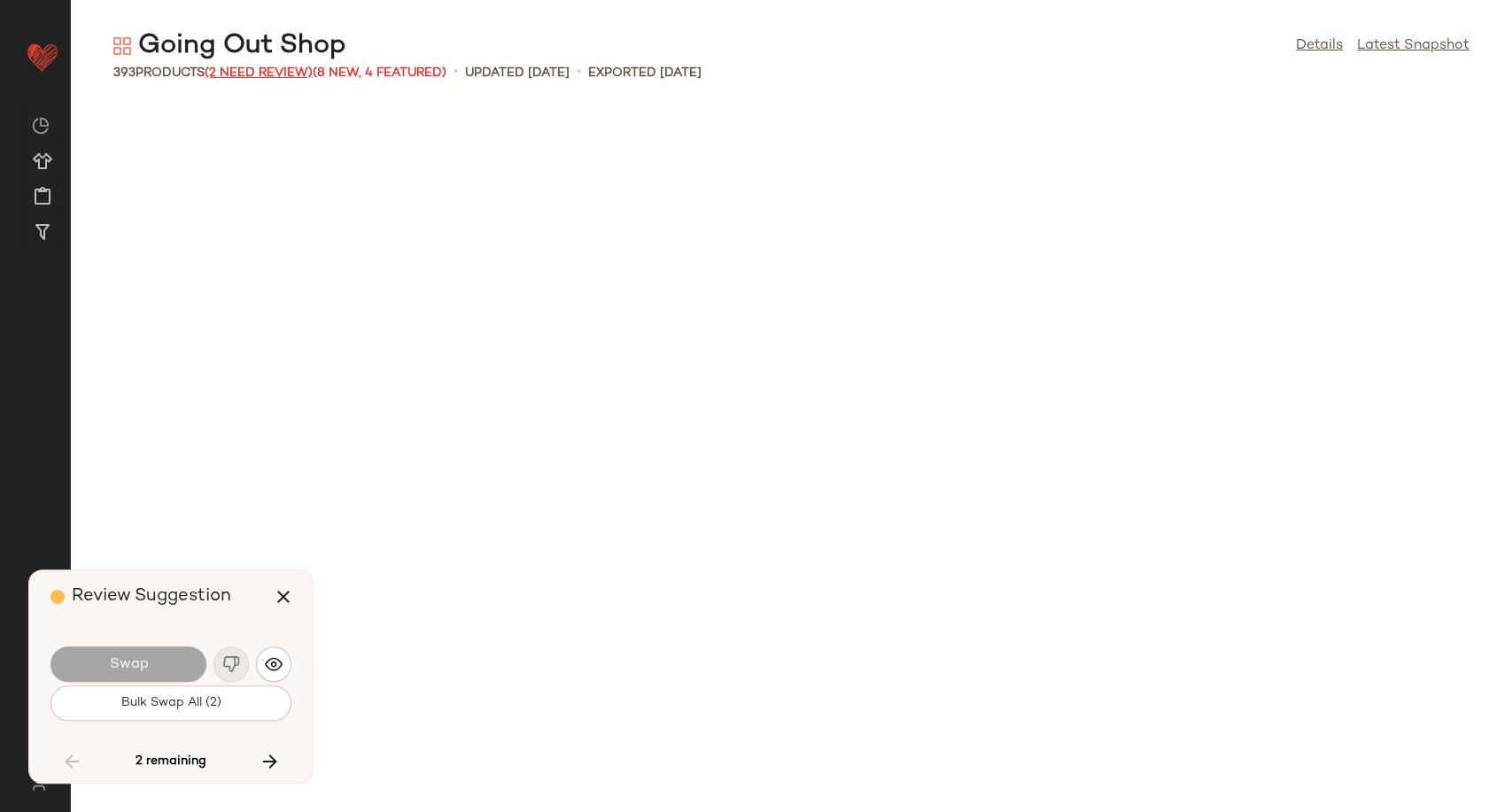
scroll to position [13293, 0]
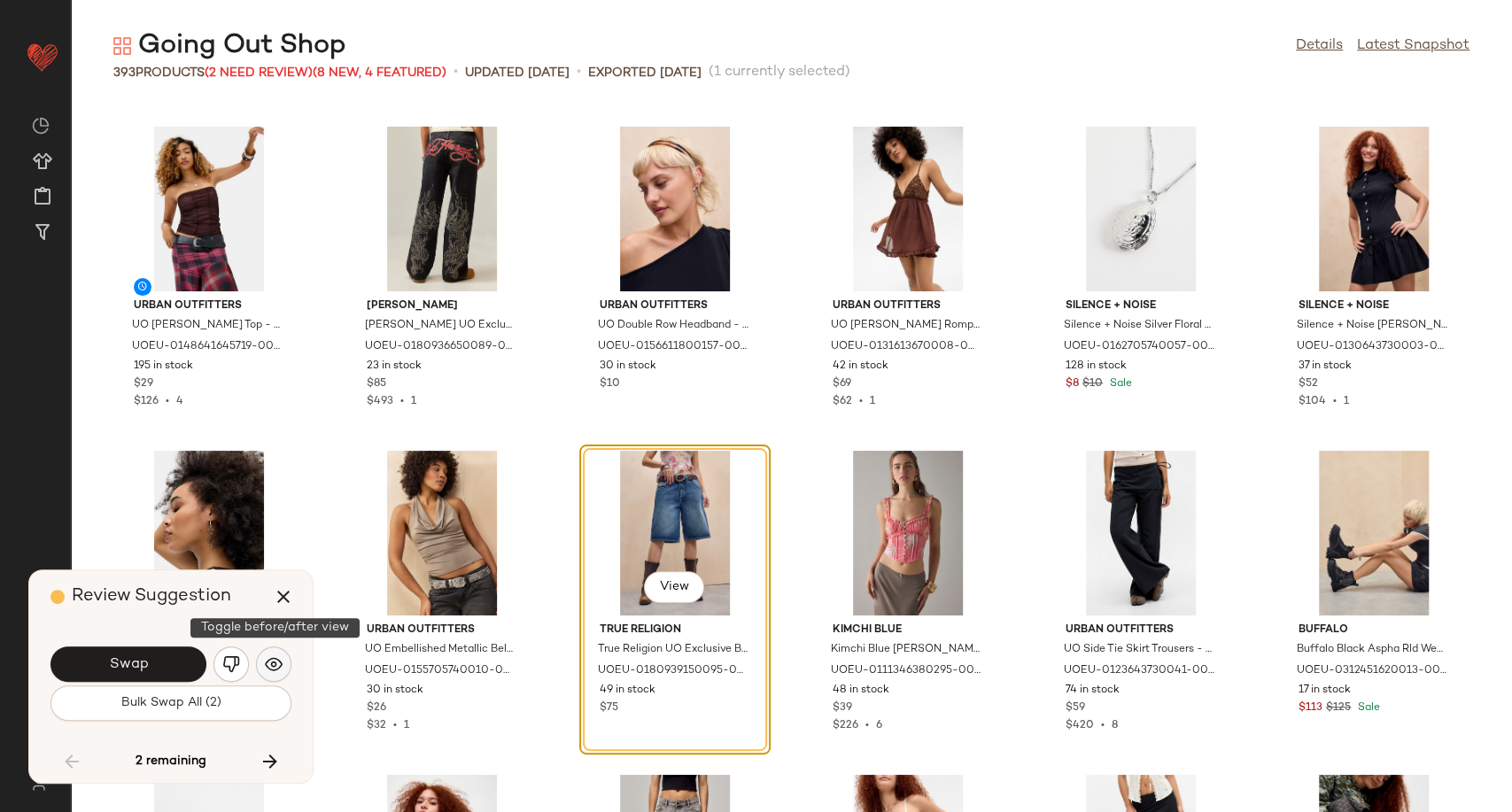
click at [277, 670] on img "button" at bounding box center [274, 665] width 18 height 18
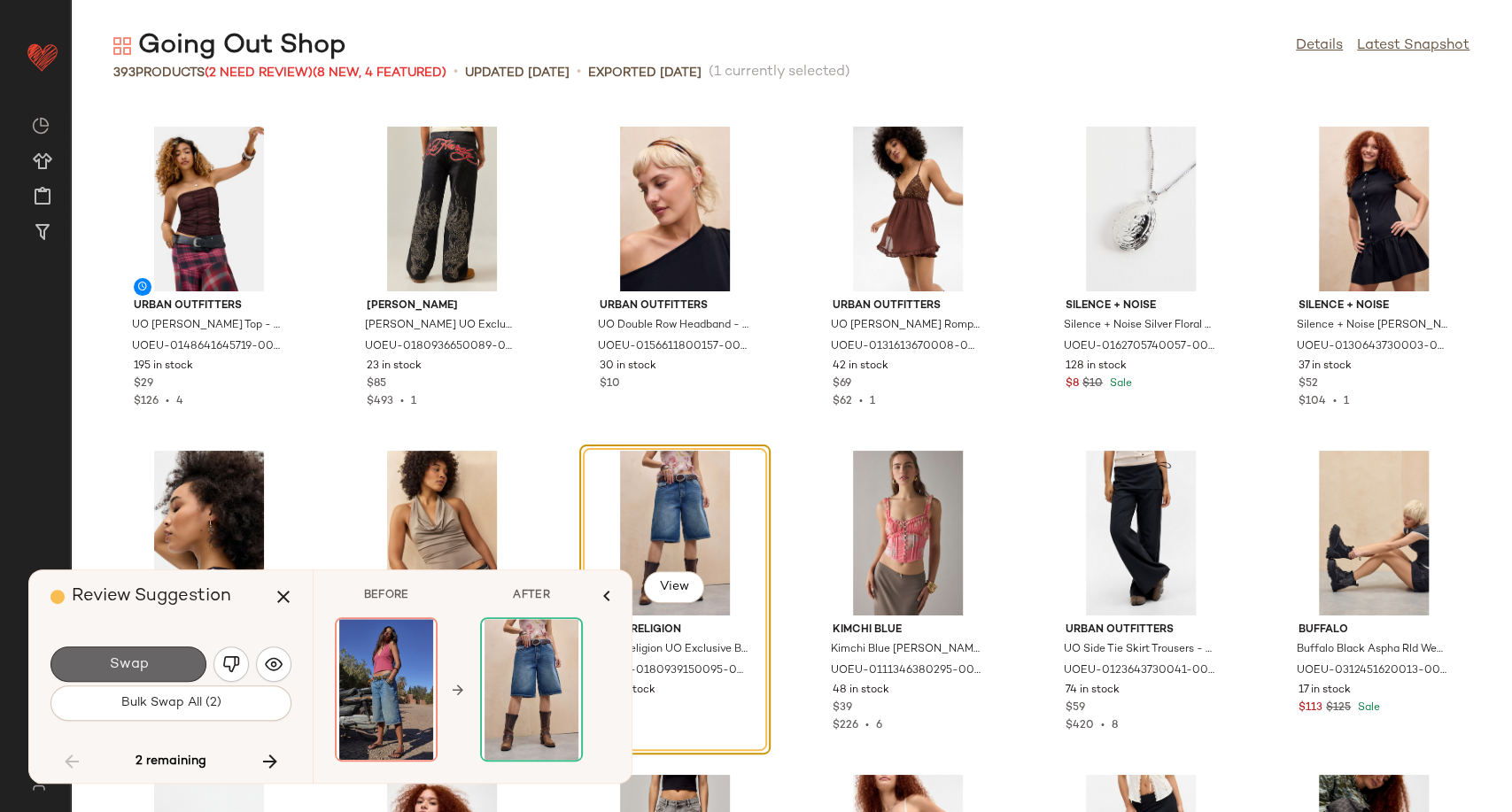
click at [175, 668] on button "Swap" at bounding box center [128, 665] width 156 height 36
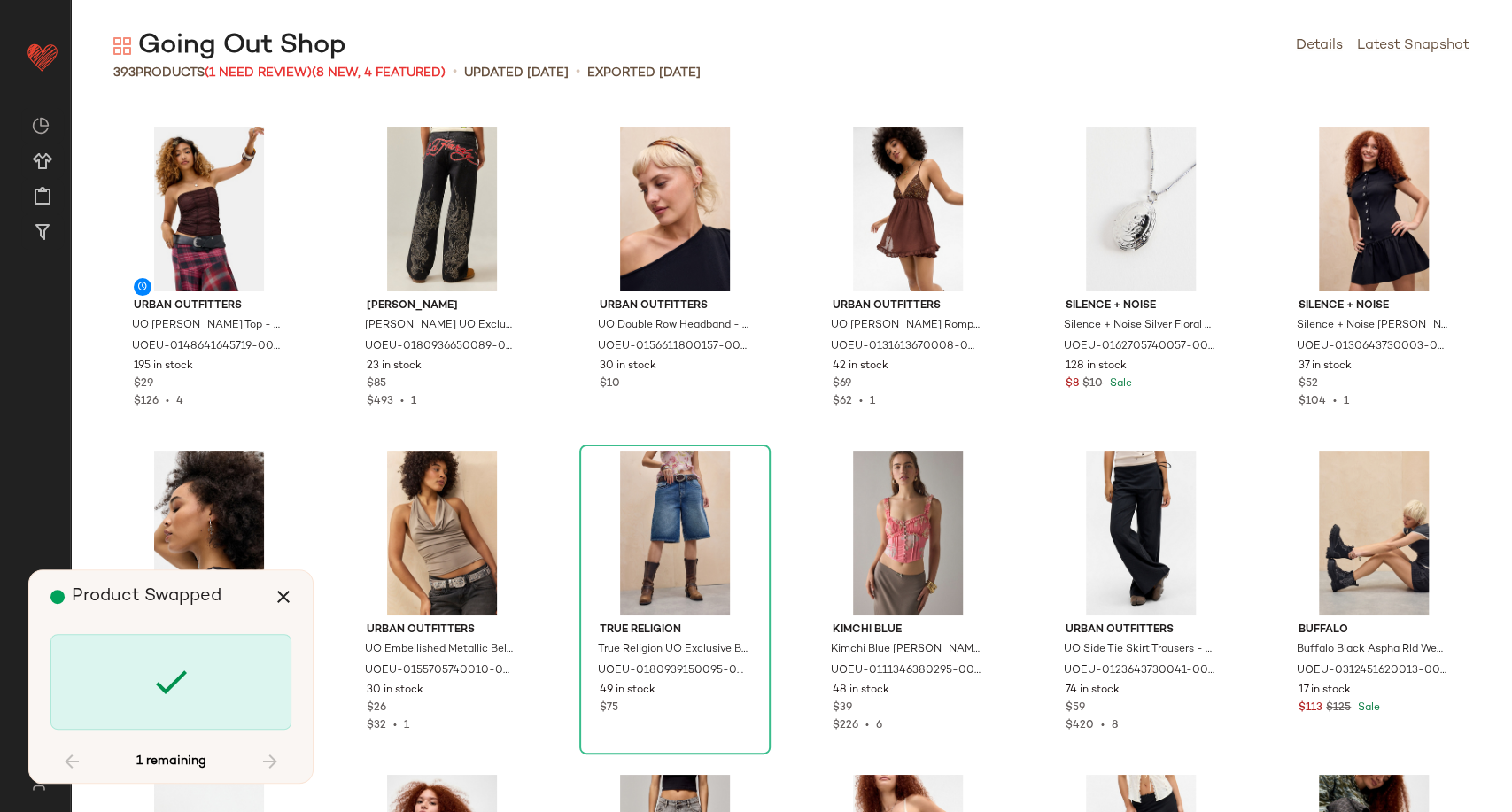
scroll to position [19776, 0]
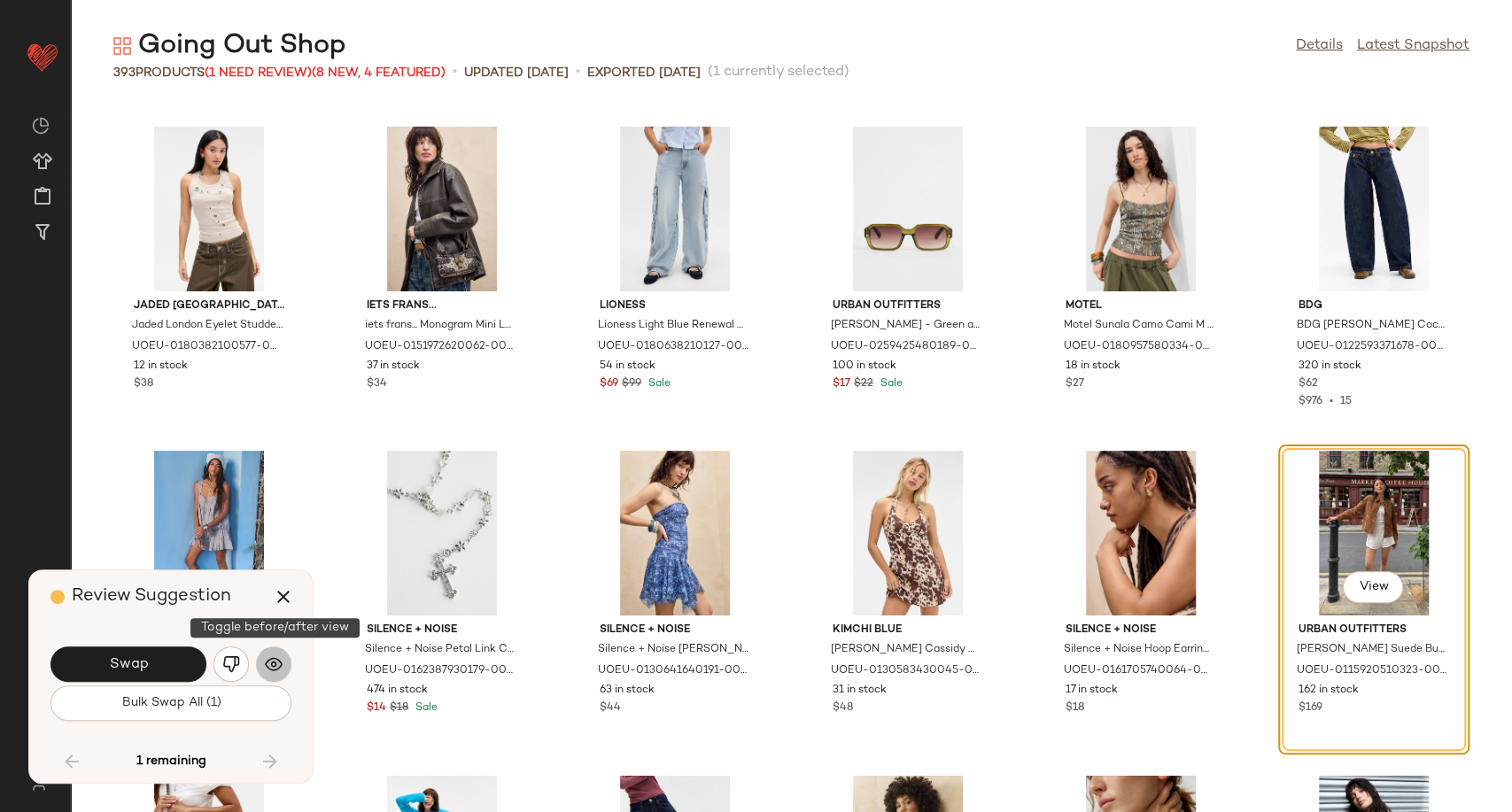
click at [268, 664] on img "button" at bounding box center [274, 665] width 18 height 18
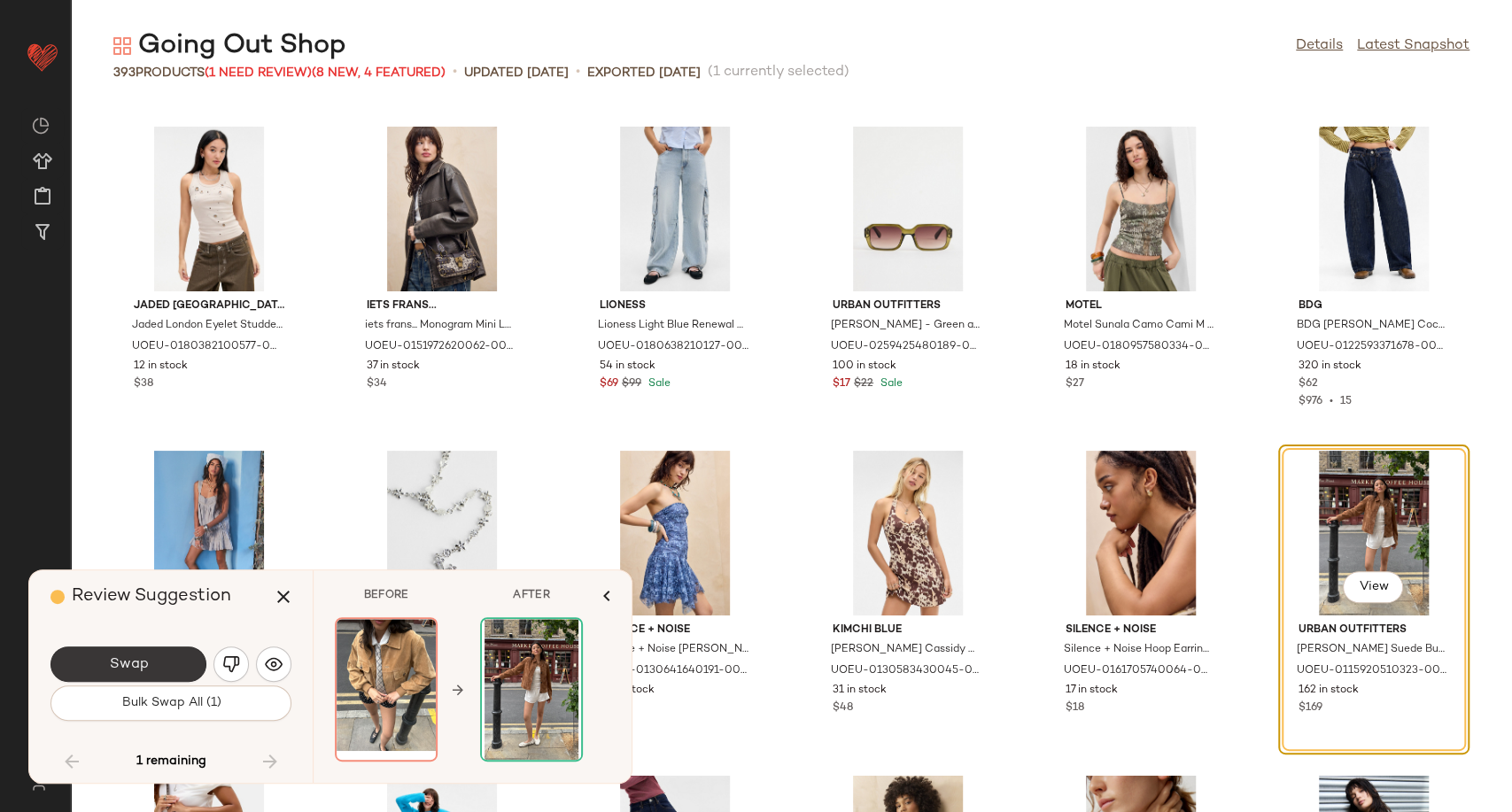
click at [167, 650] on button "Swap" at bounding box center [128, 665] width 156 height 36
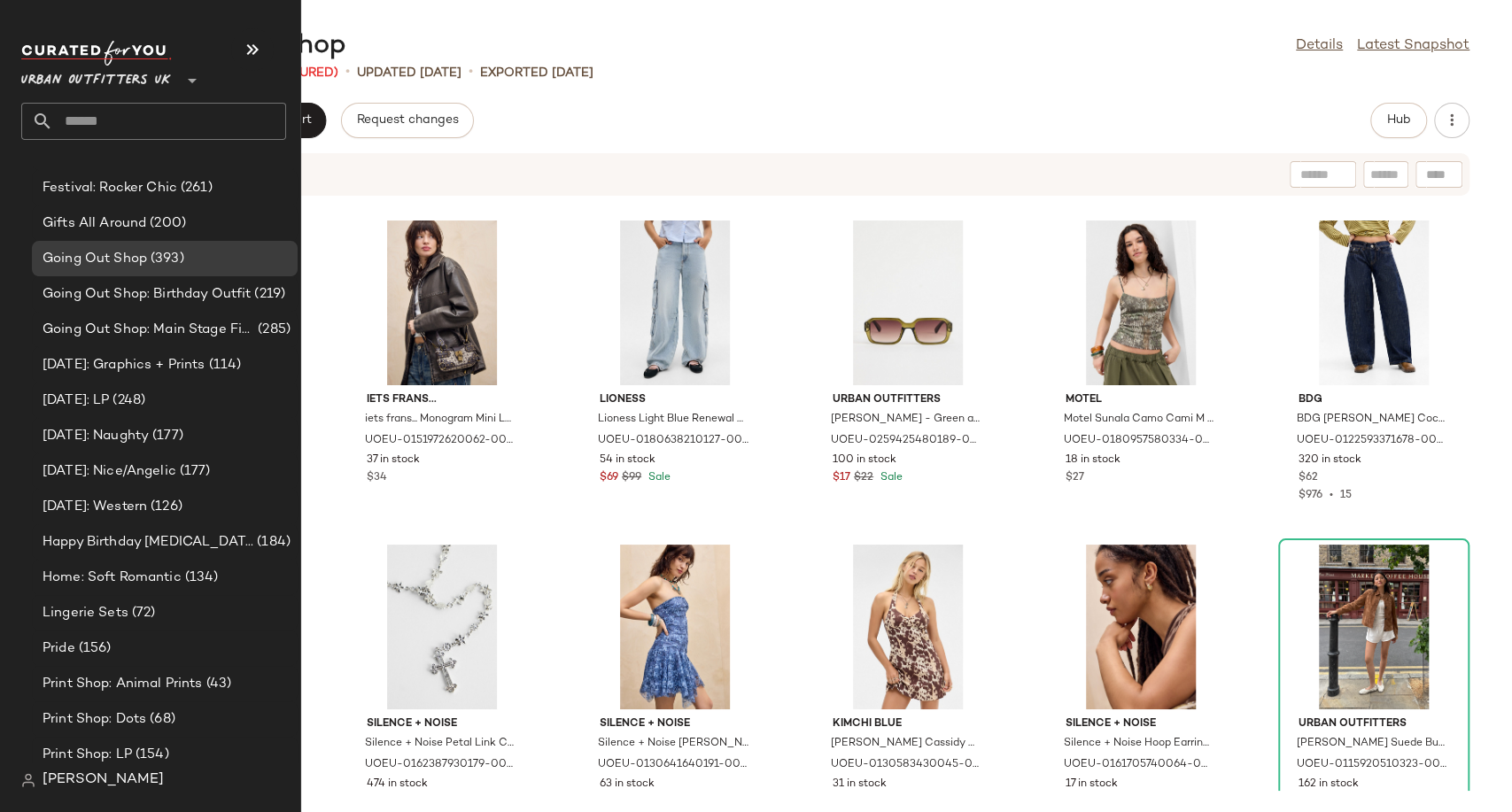
scroll to position [4708, 0]
click at [136, 289] on span "Going Out Shop: Birthday Outfit" at bounding box center [146, 295] width 208 height 21
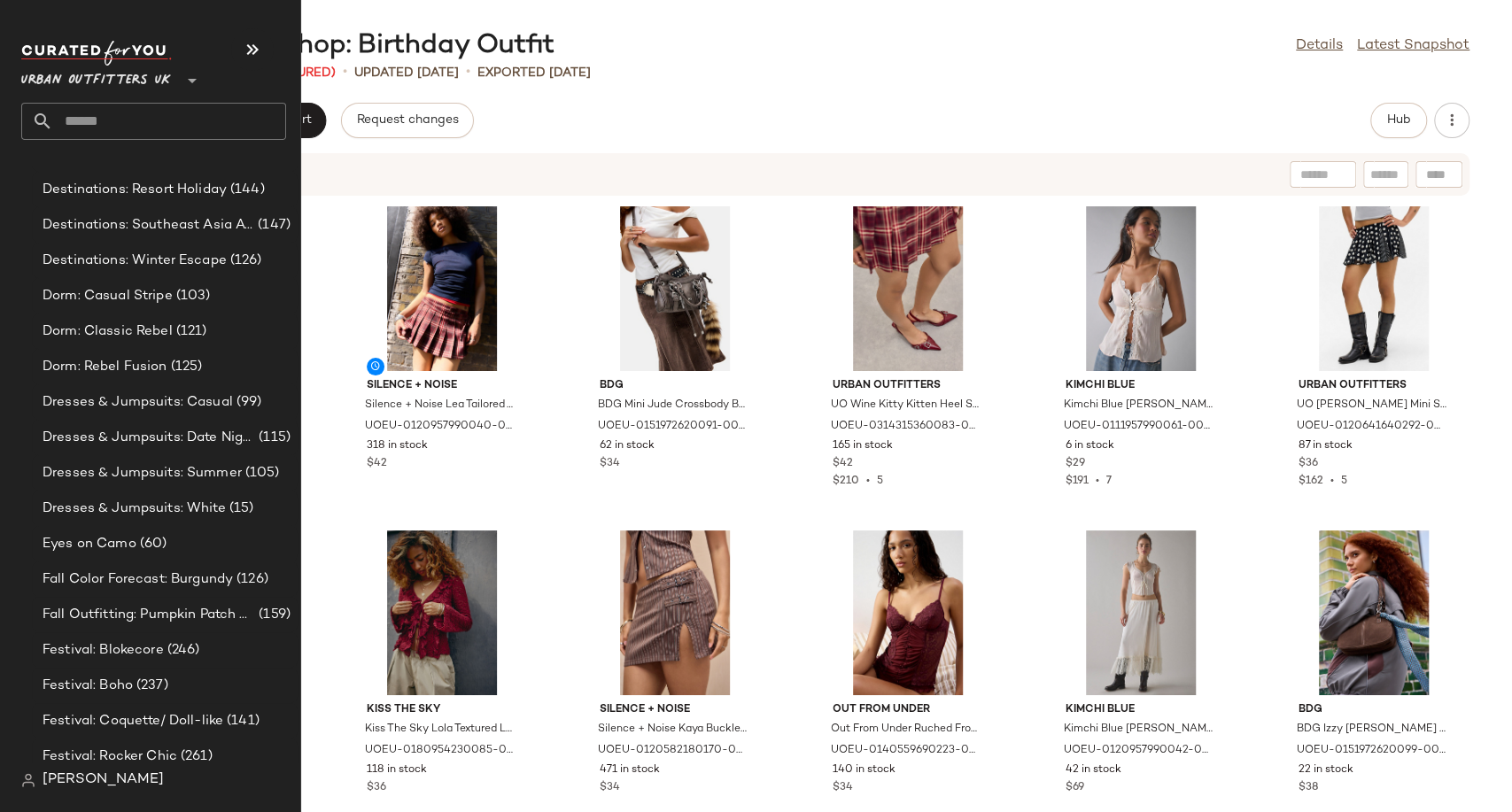
scroll to position [4573, 0]
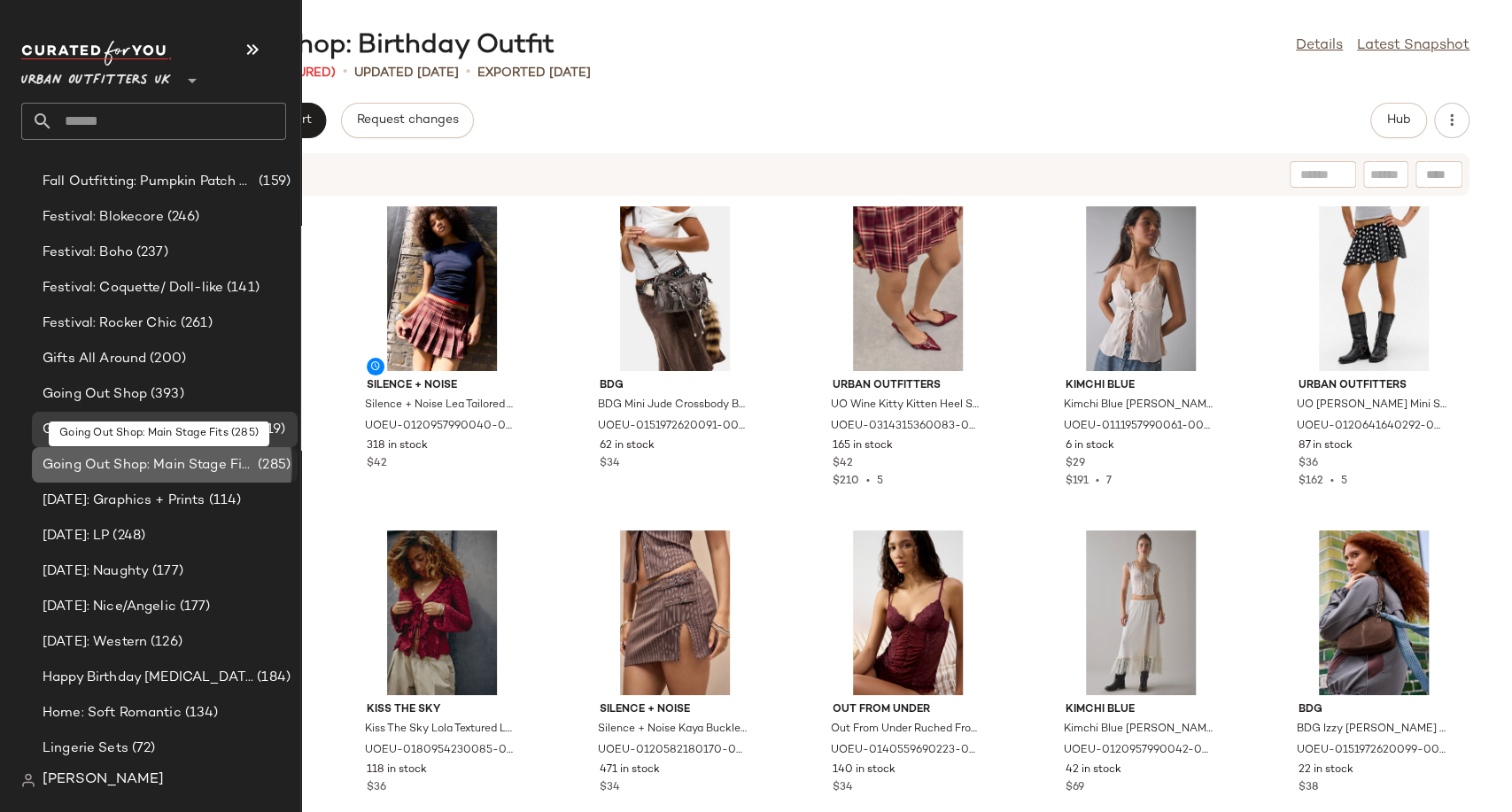
click at [137, 474] on span "Going Out Shop: Main Stage Fits" at bounding box center [148, 465] width 211 height 21
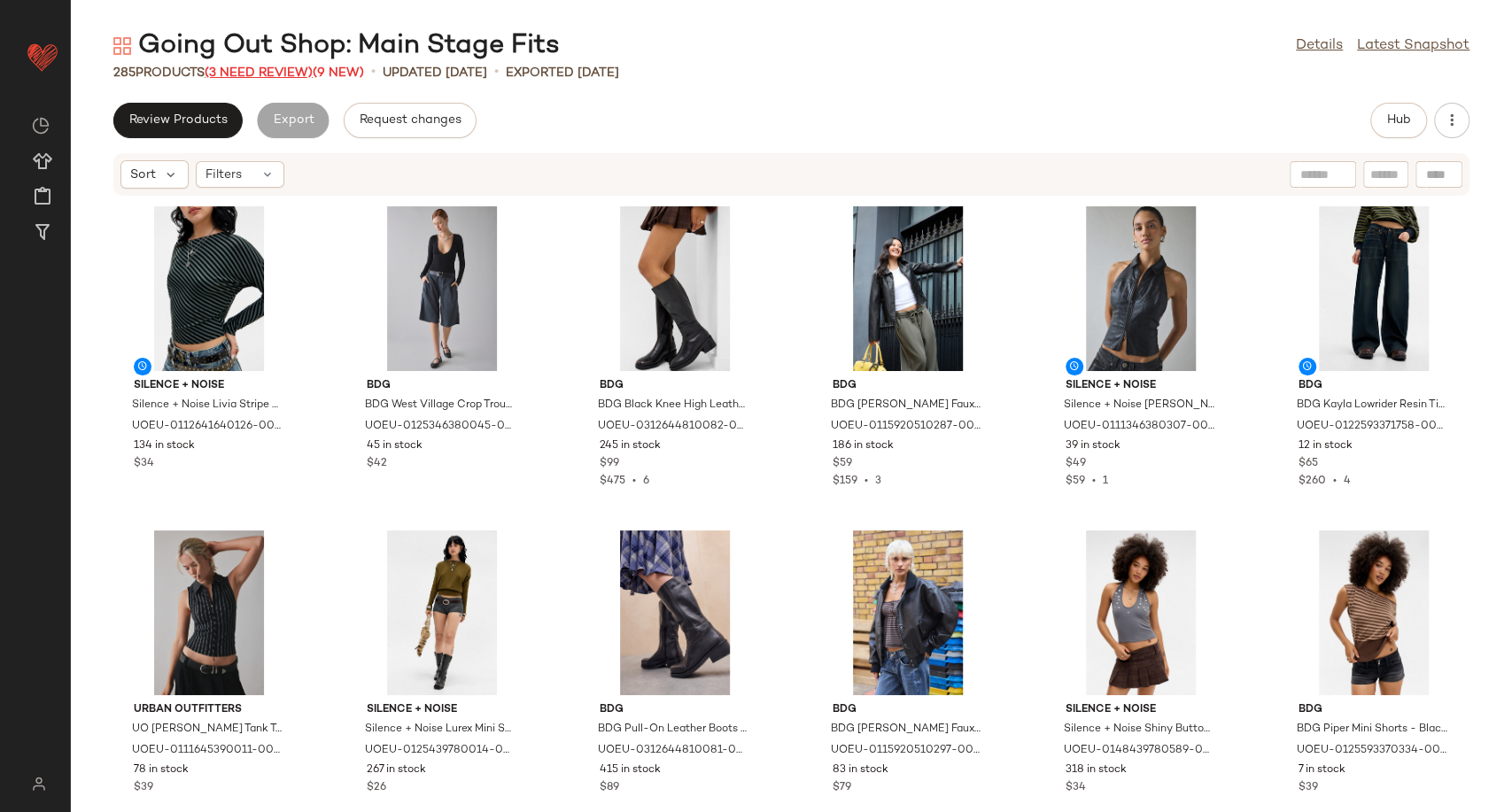
click at [256, 66] on span "(3 Need Review)" at bounding box center [258, 72] width 108 height 13
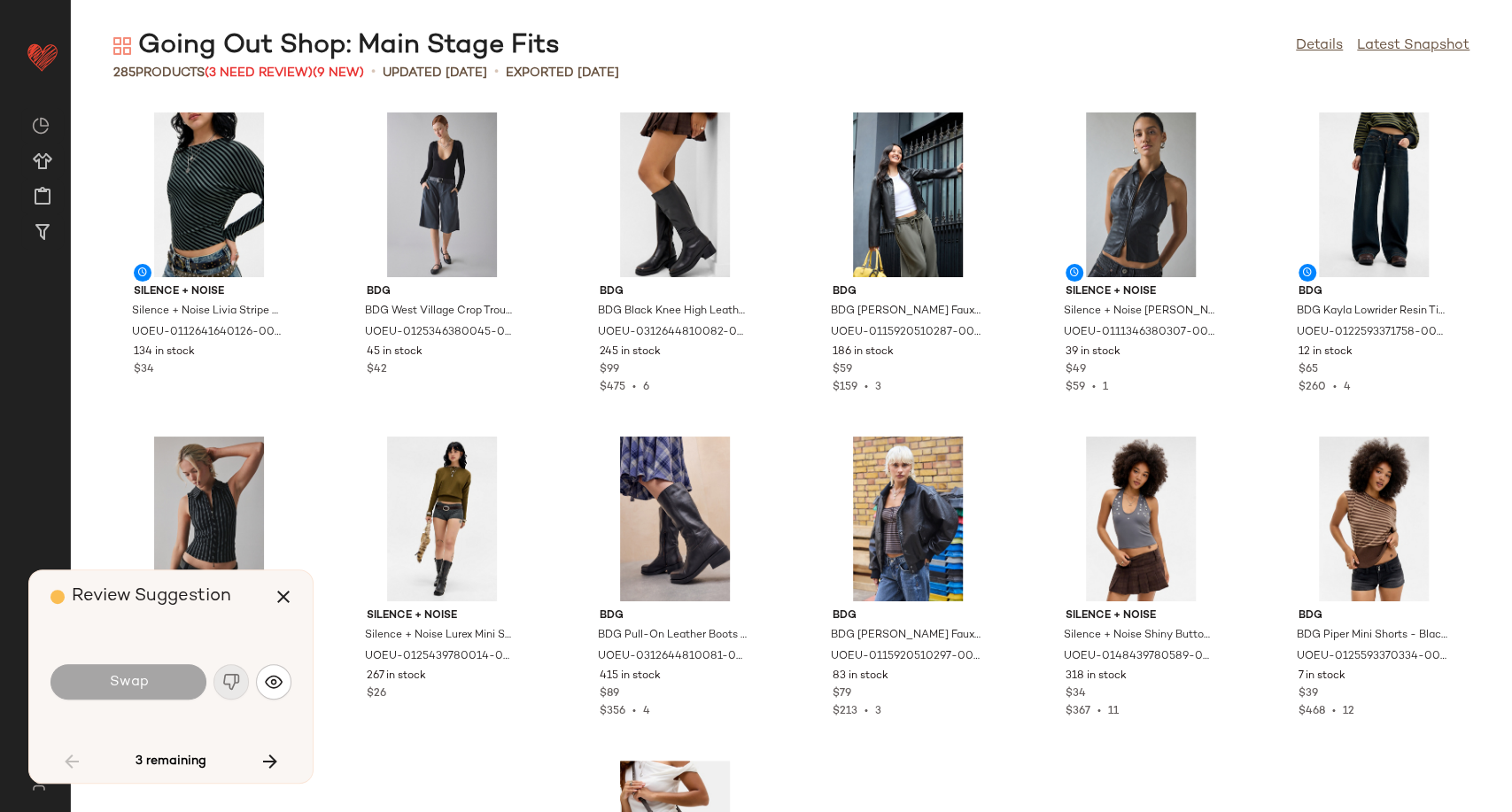
scroll to position [1311, 0]
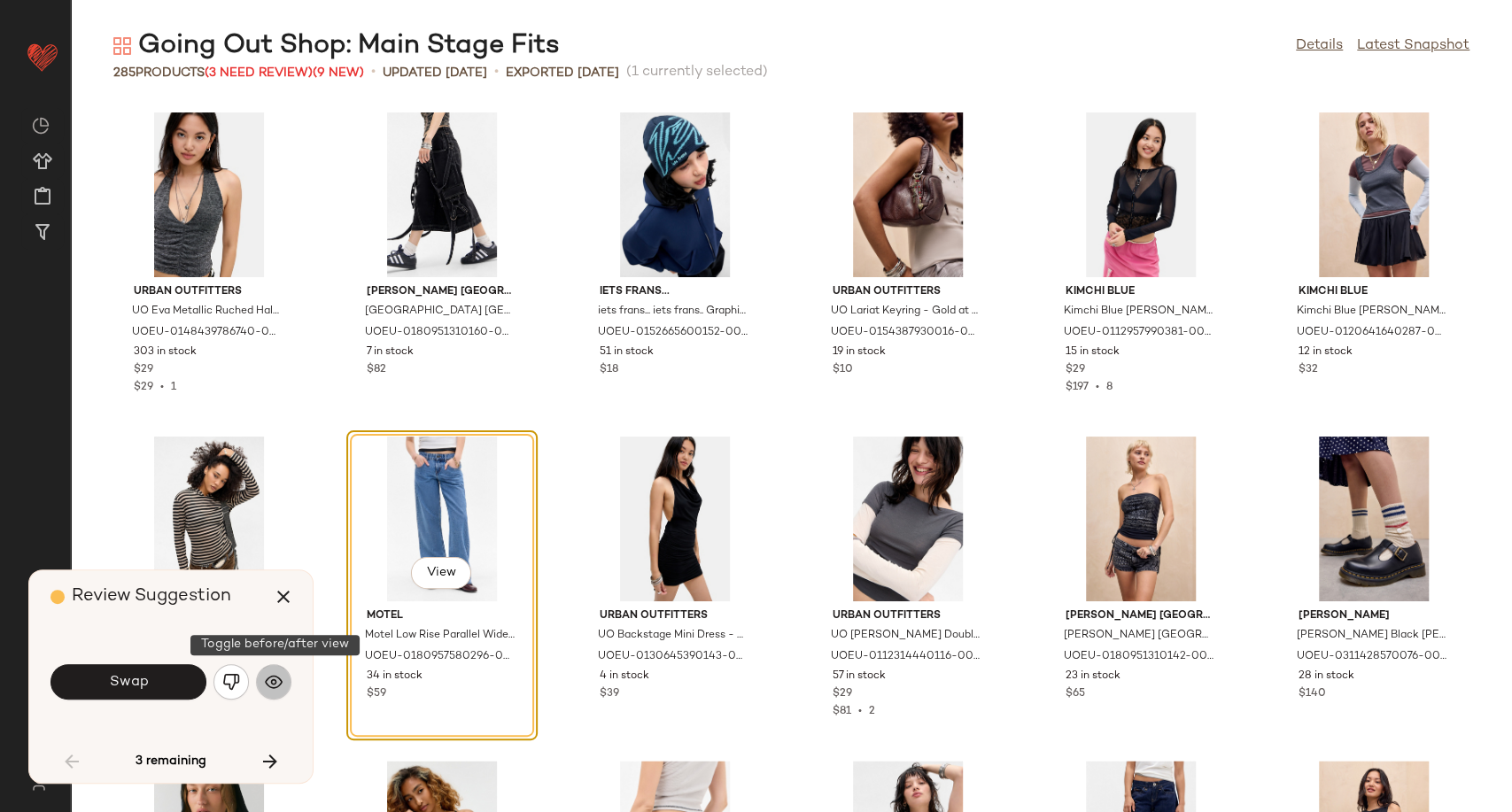
click at [274, 684] on img "button" at bounding box center [274, 682] width 18 height 18
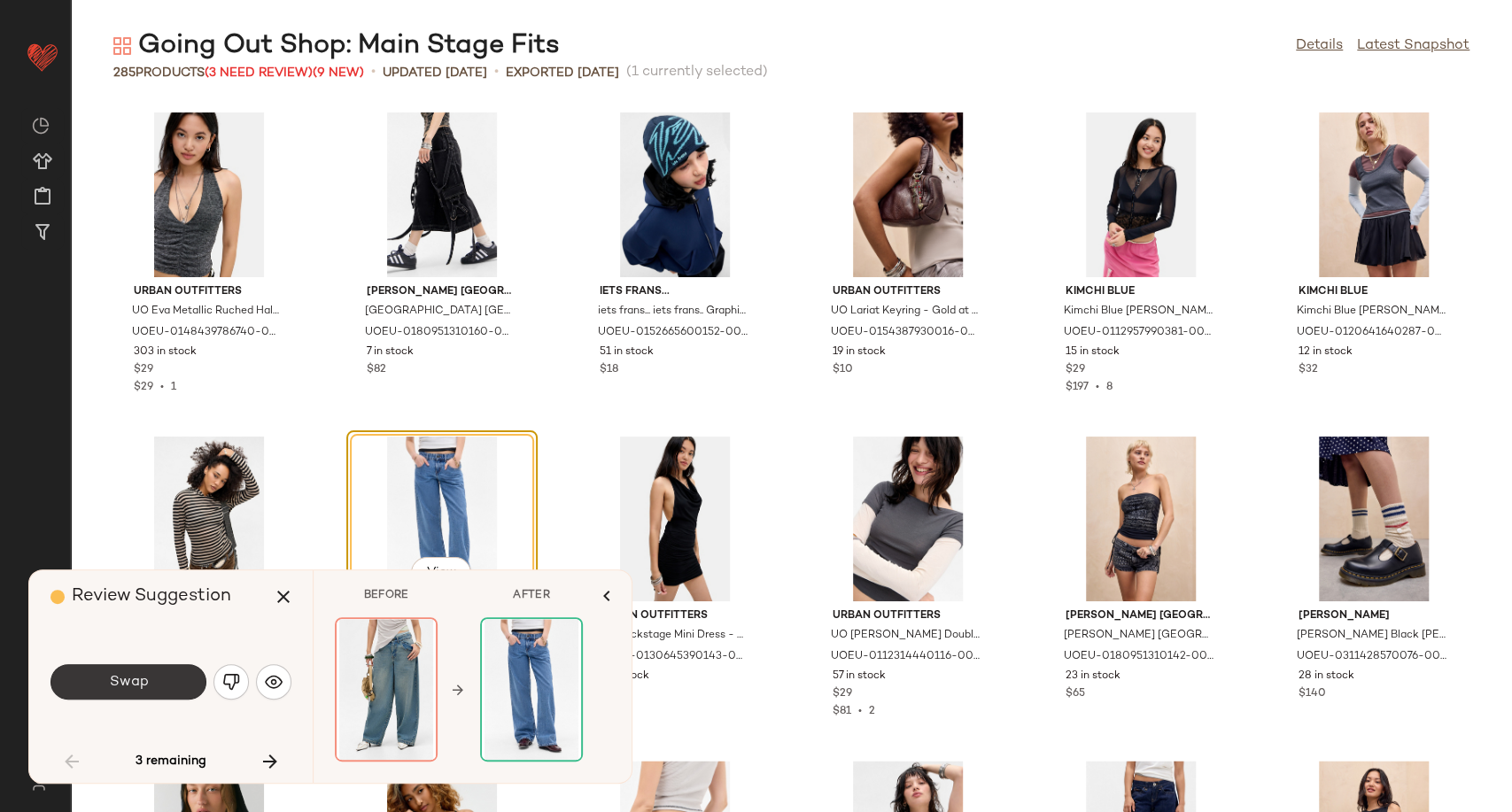
click at [173, 675] on button "Swap" at bounding box center [128, 683] width 156 height 36
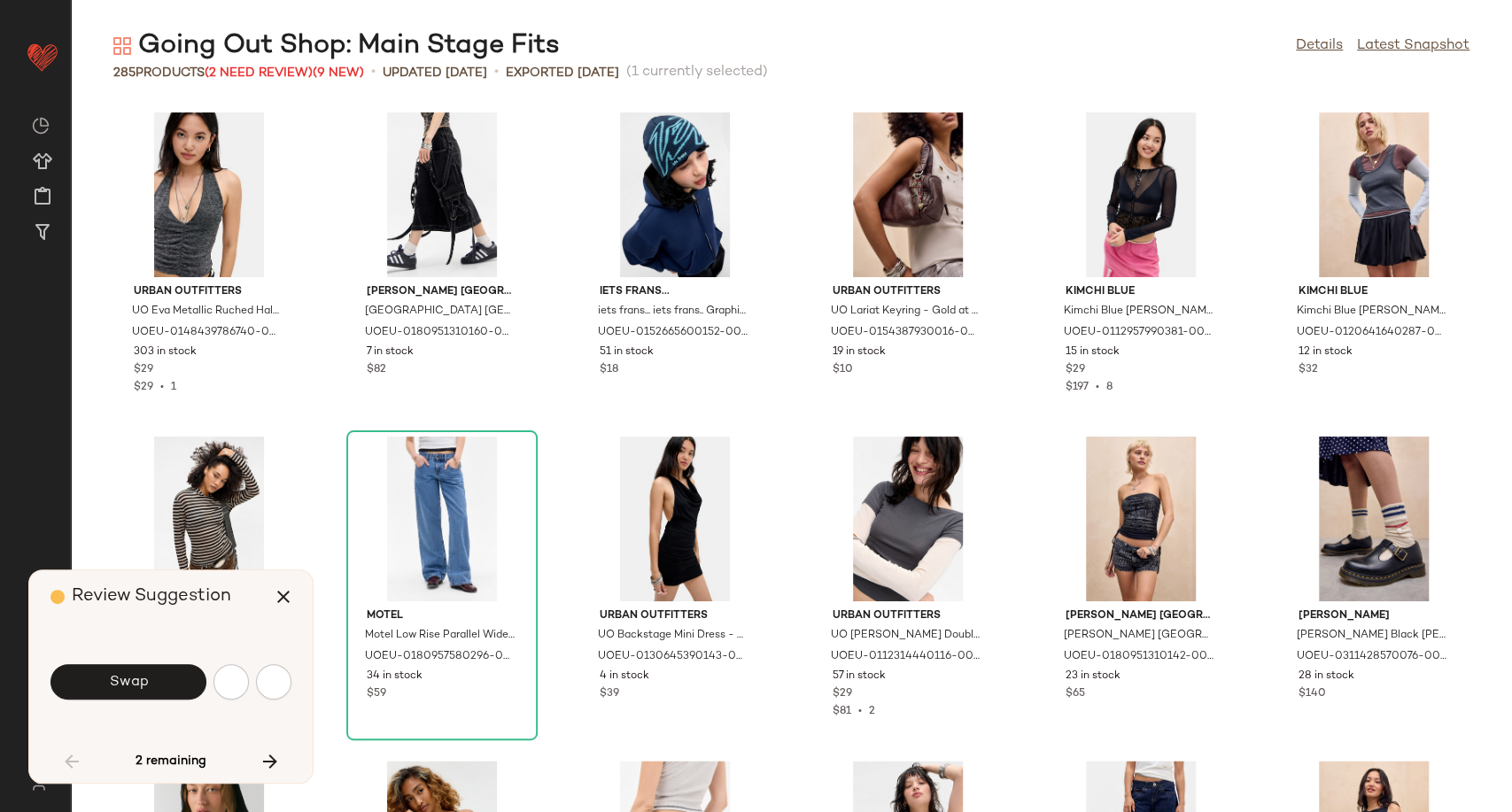
scroll to position [1945, 0]
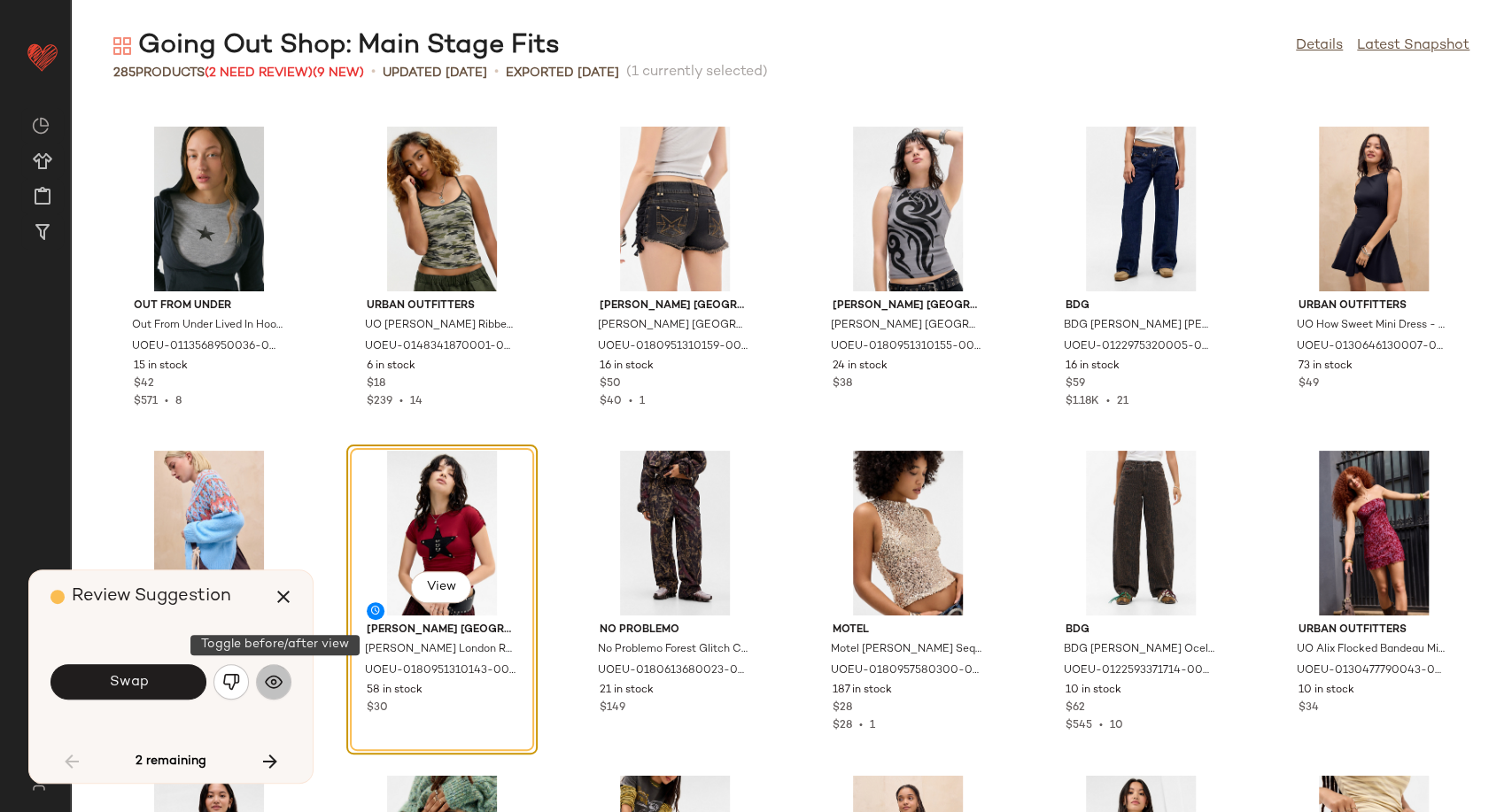
click at [265, 685] on img "button" at bounding box center [274, 682] width 18 height 18
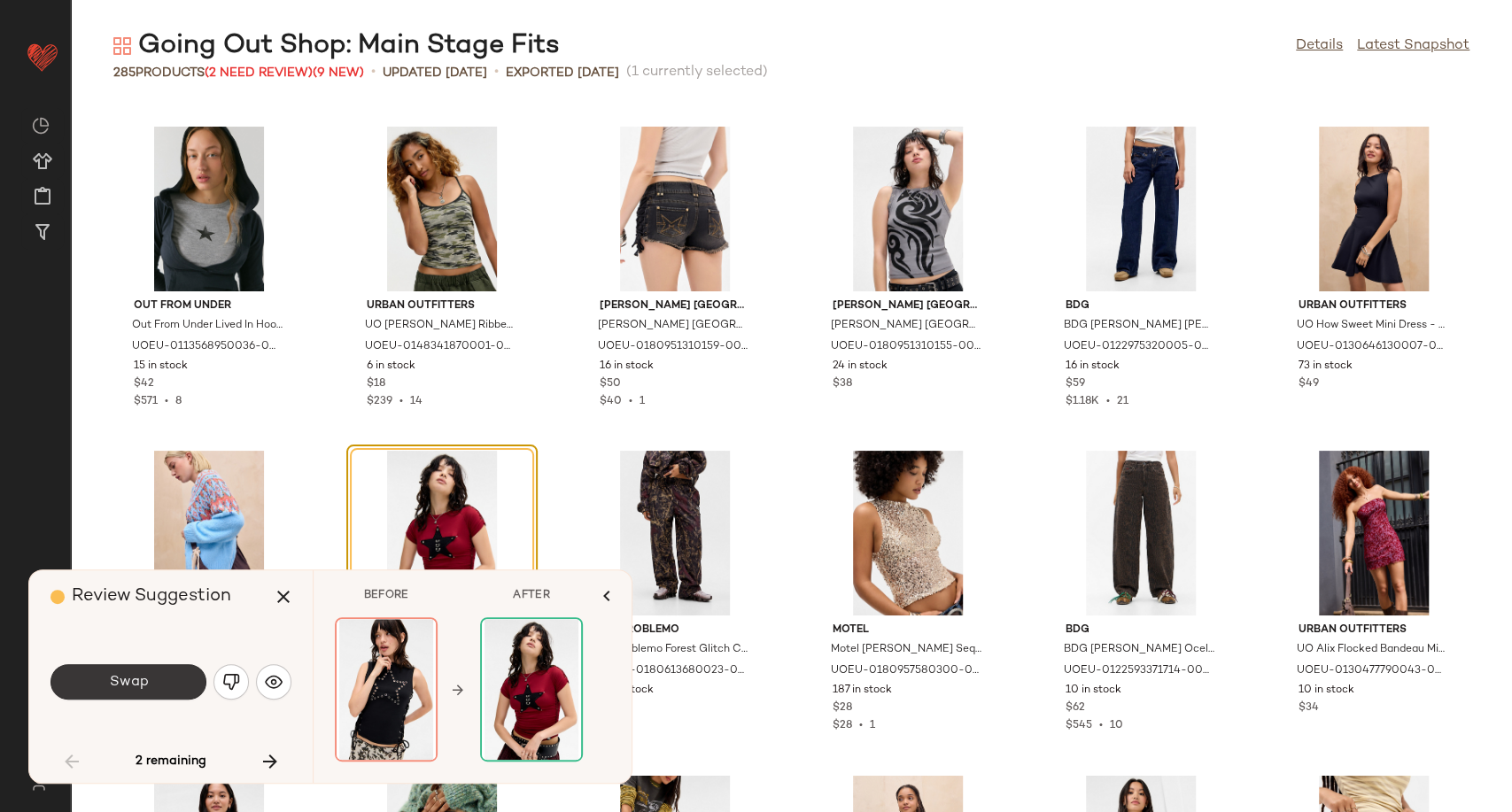
click at [172, 673] on button "Swap" at bounding box center [128, 683] width 156 height 36
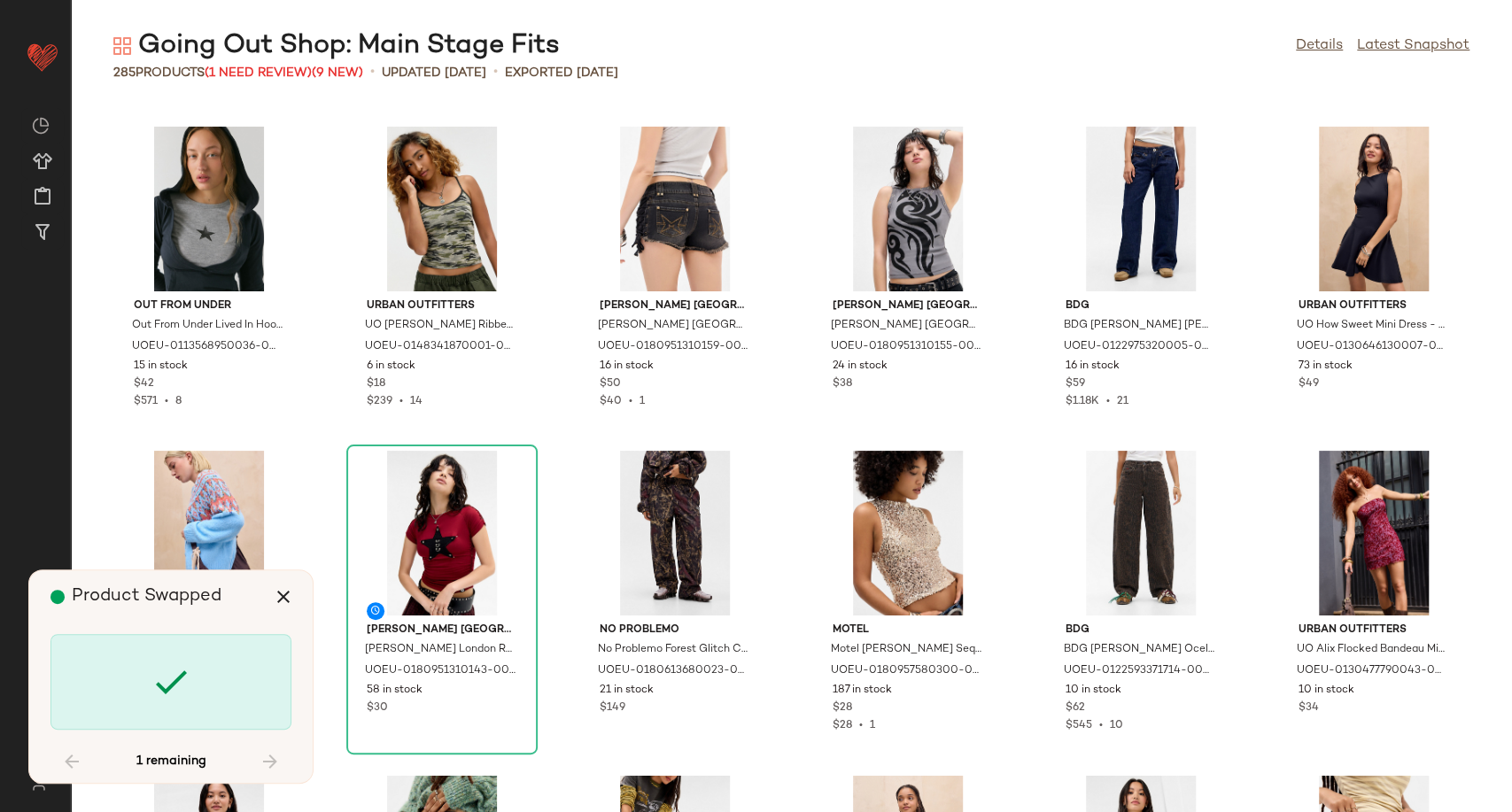
scroll to position [9077, 0]
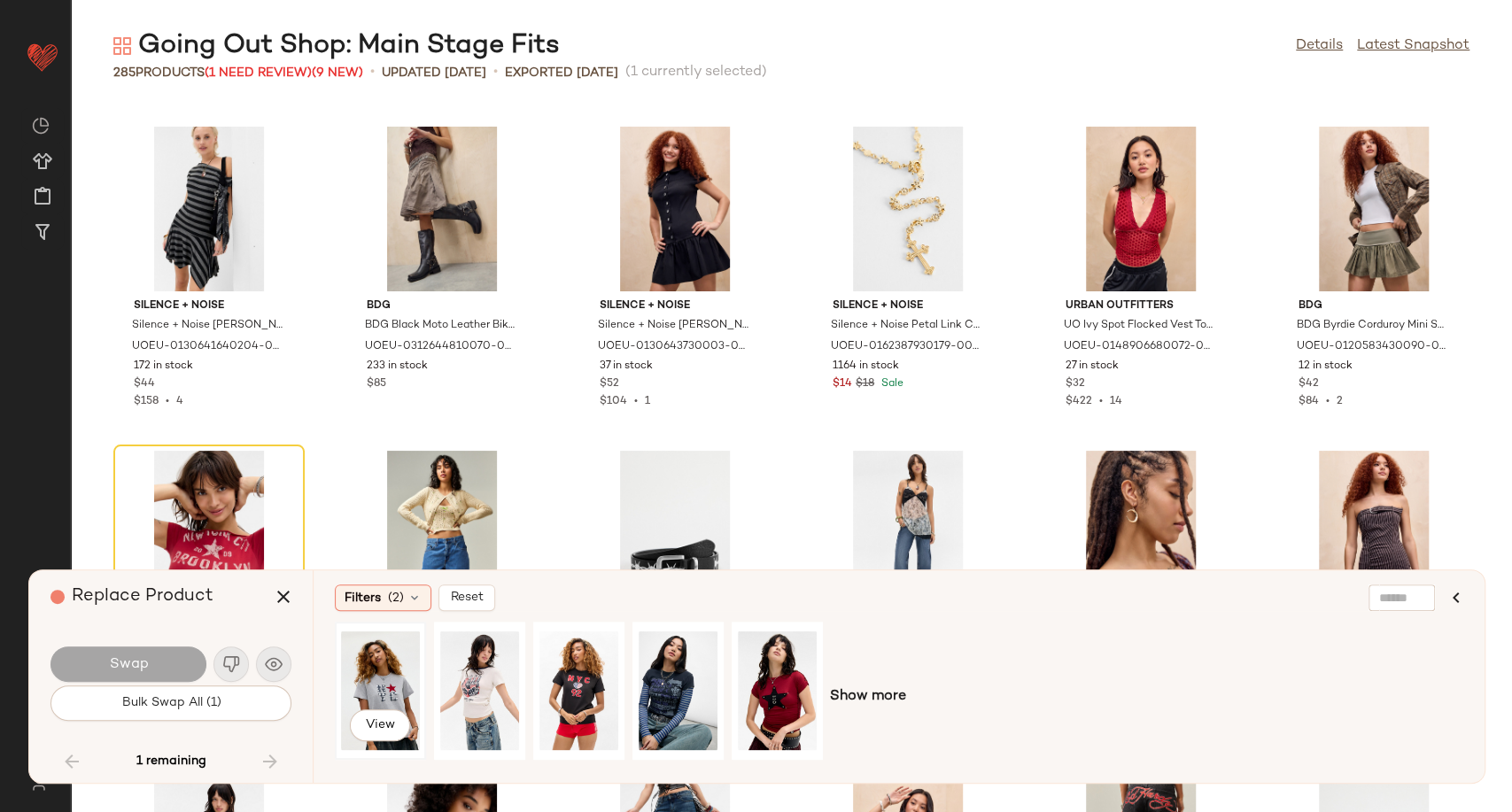
click at [370, 686] on div "View" at bounding box center [380, 691] width 78 height 126
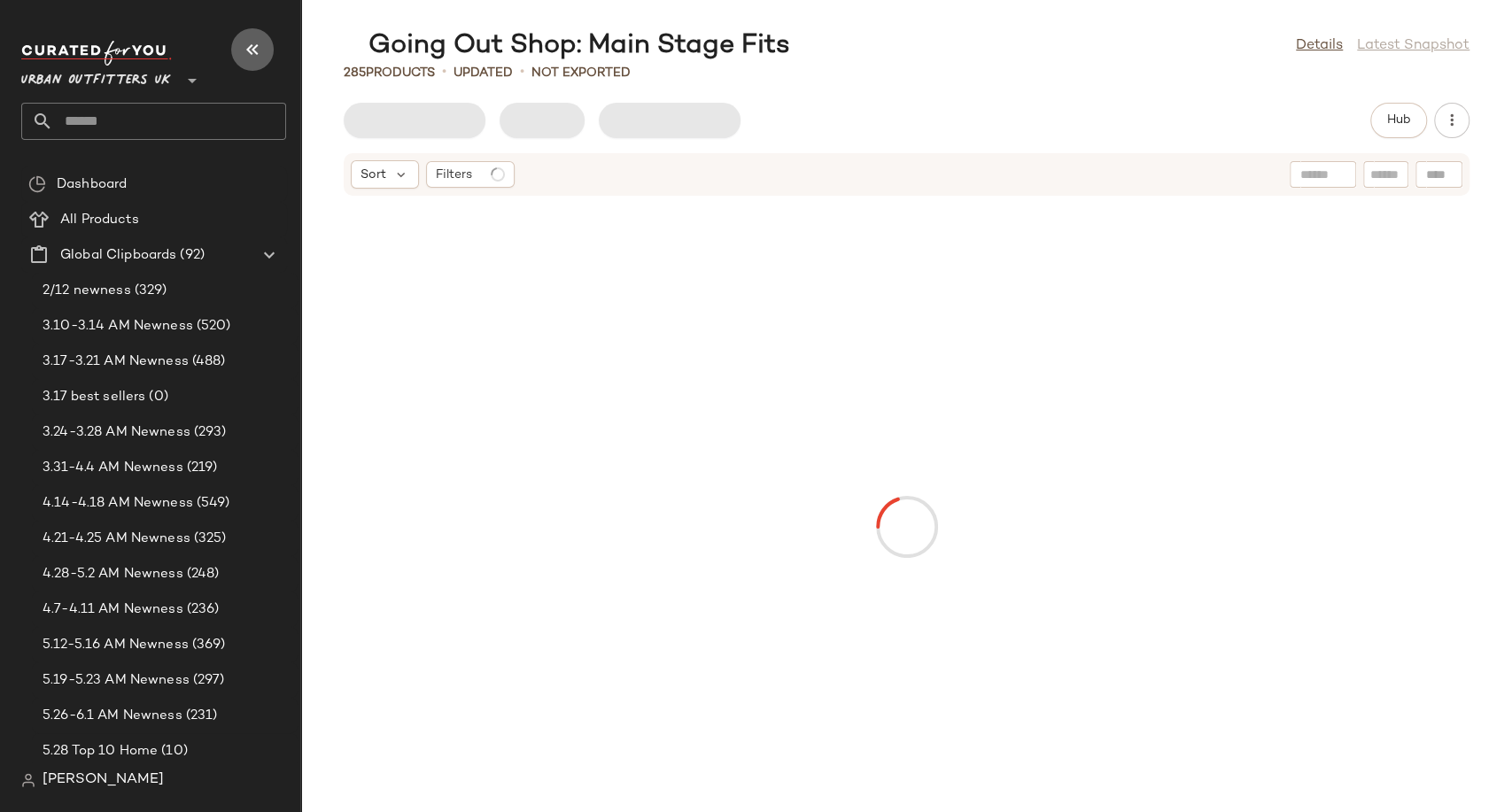
click at [256, 44] on icon "button" at bounding box center [252, 50] width 21 height 21
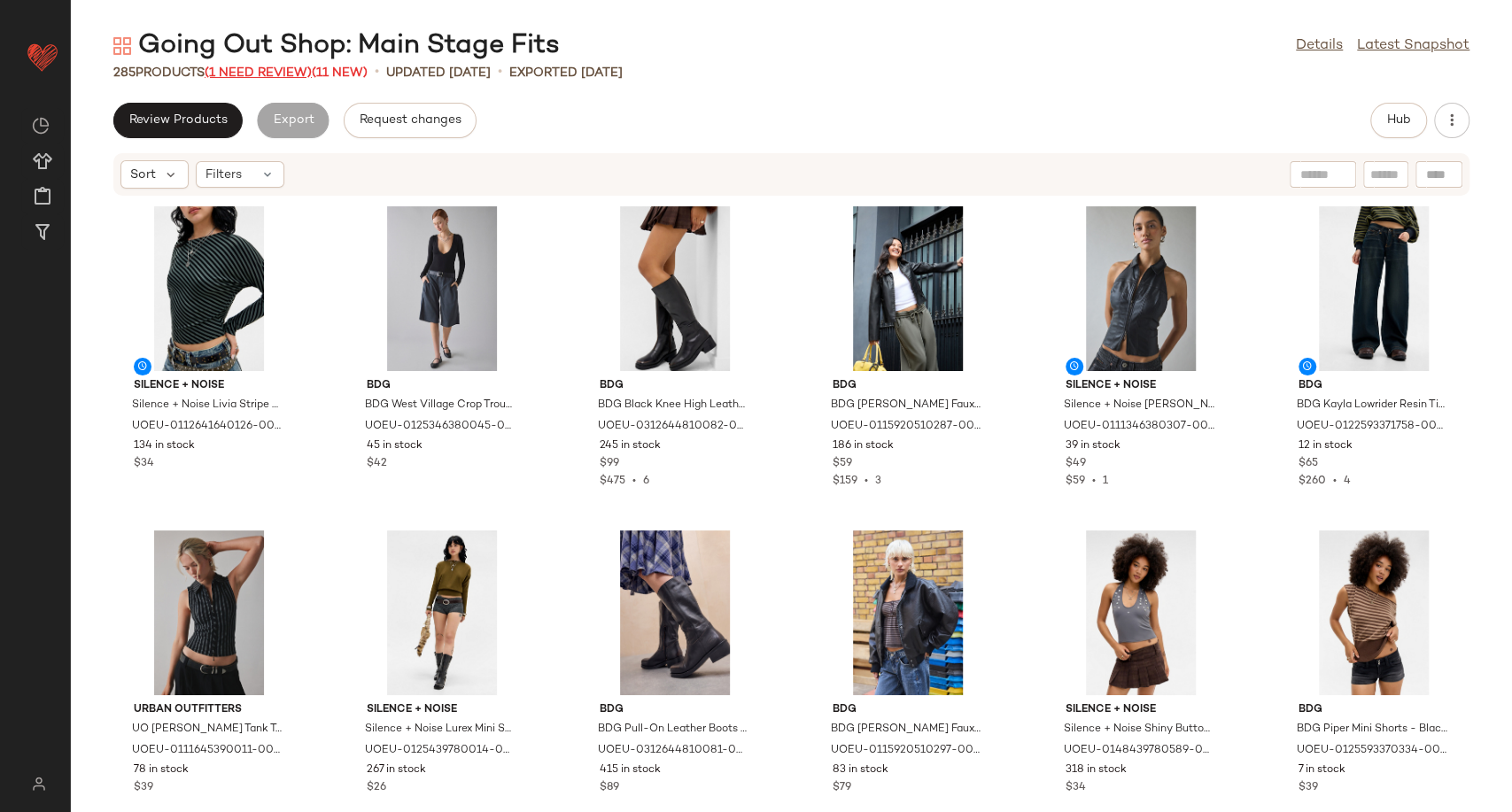
click at [277, 68] on span "(1 Need Review)" at bounding box center [258, 72] width 107 height 13
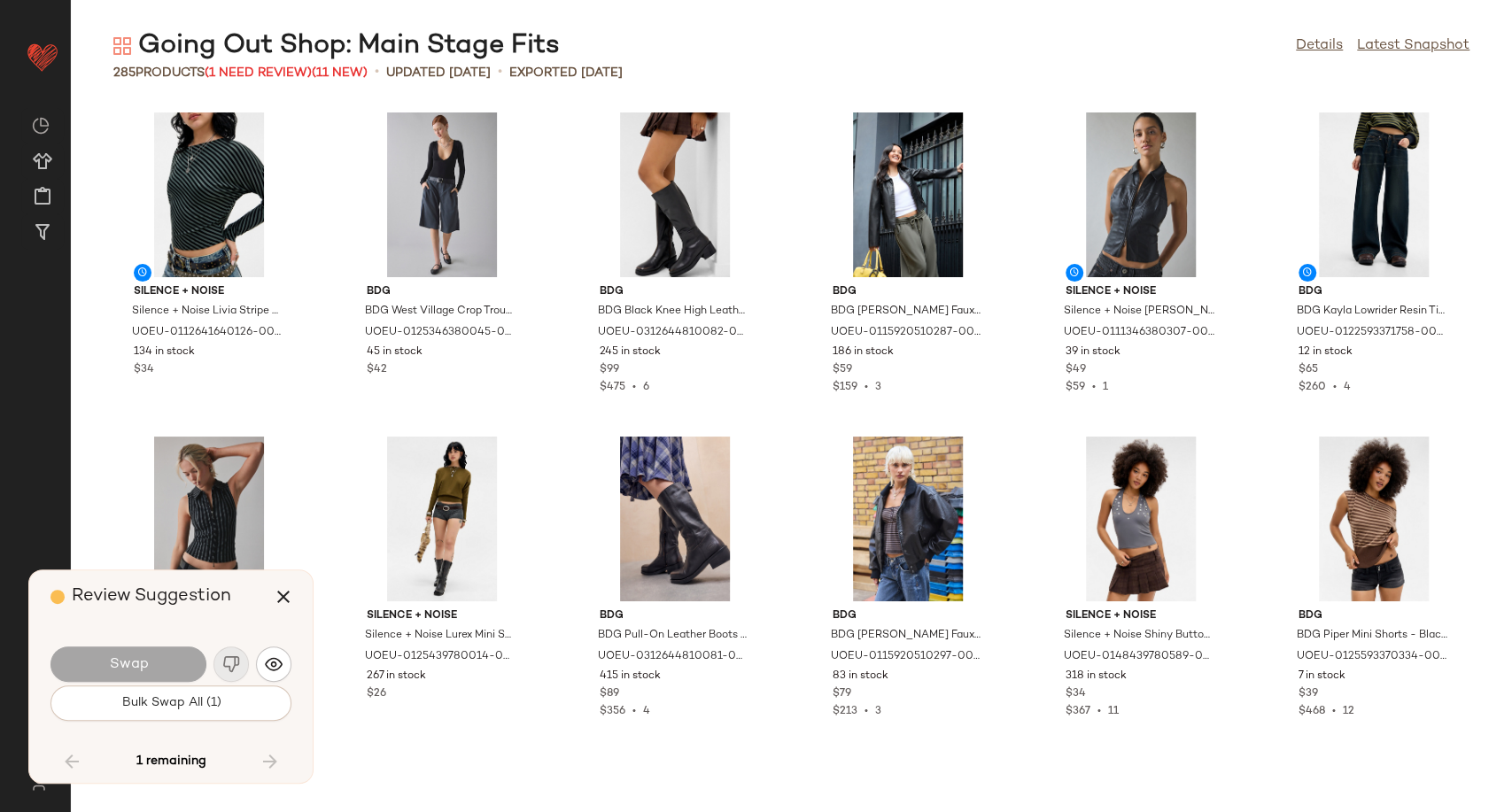
scroll to position [9077, 0]
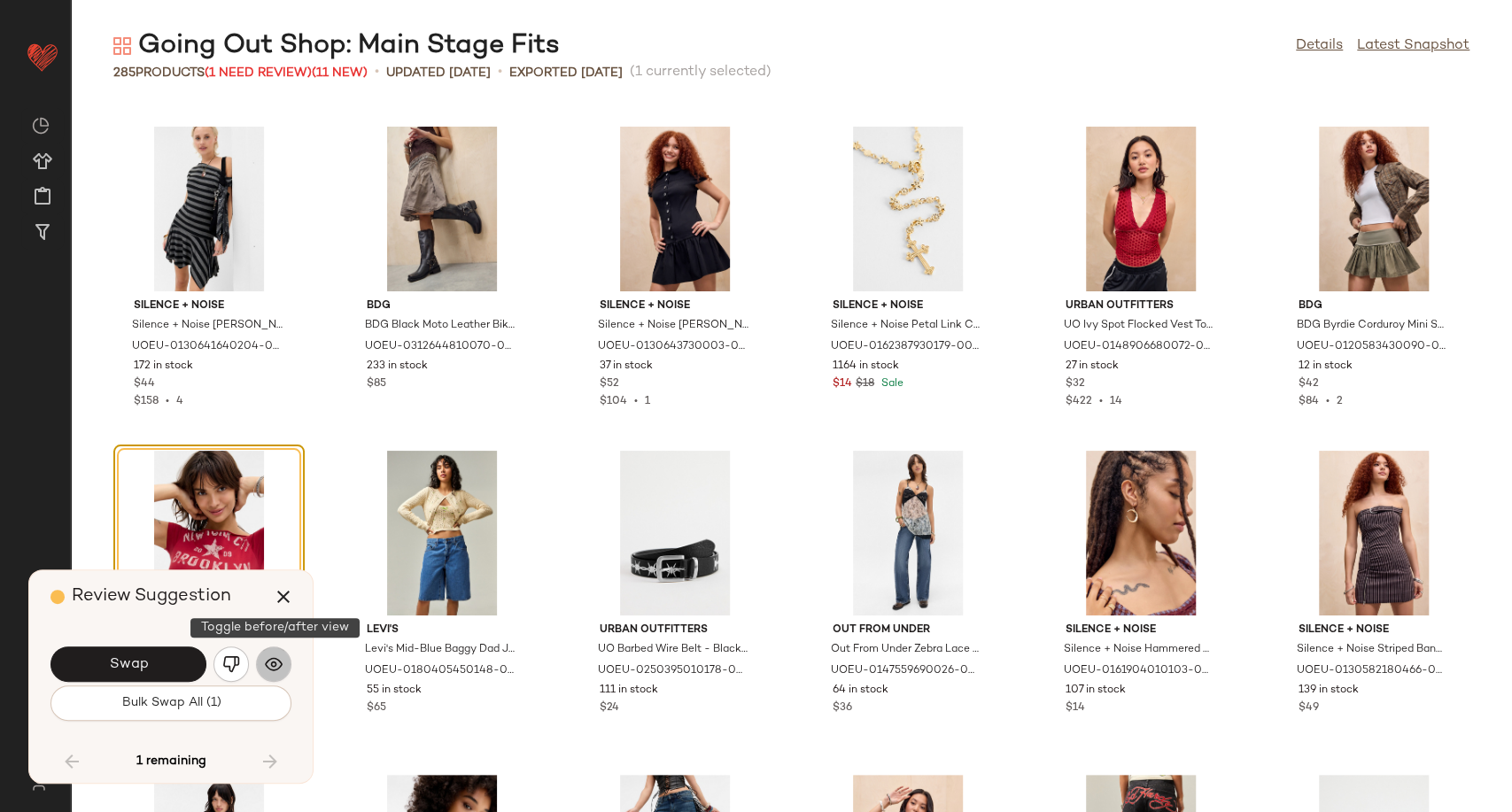
click at [276, 673] on img "button" at bounding box center [274, 665] width 18 height 18
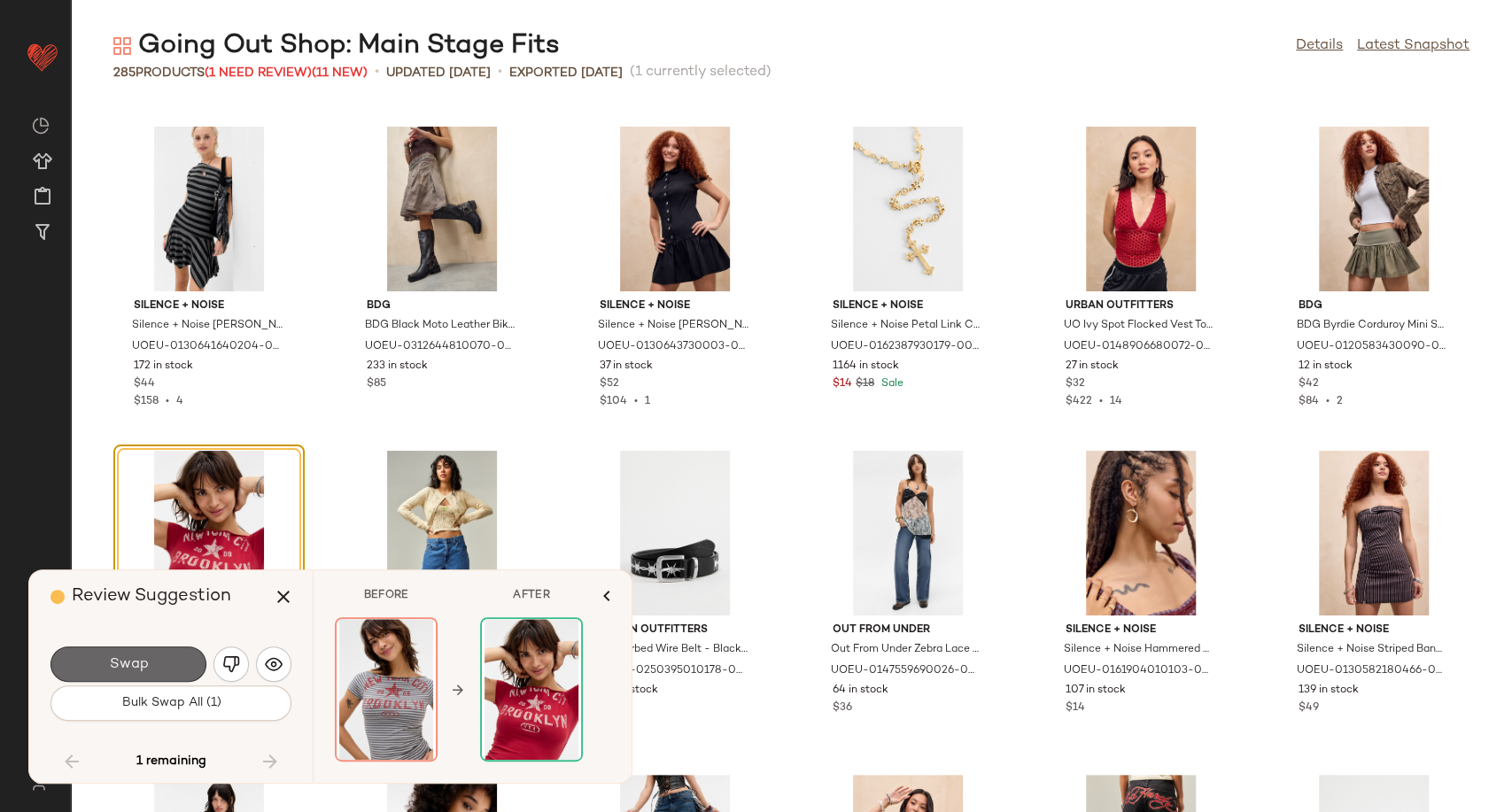
click at [136, 659] on span "Swap" at bounding box center [128, 665] width 40 height 17
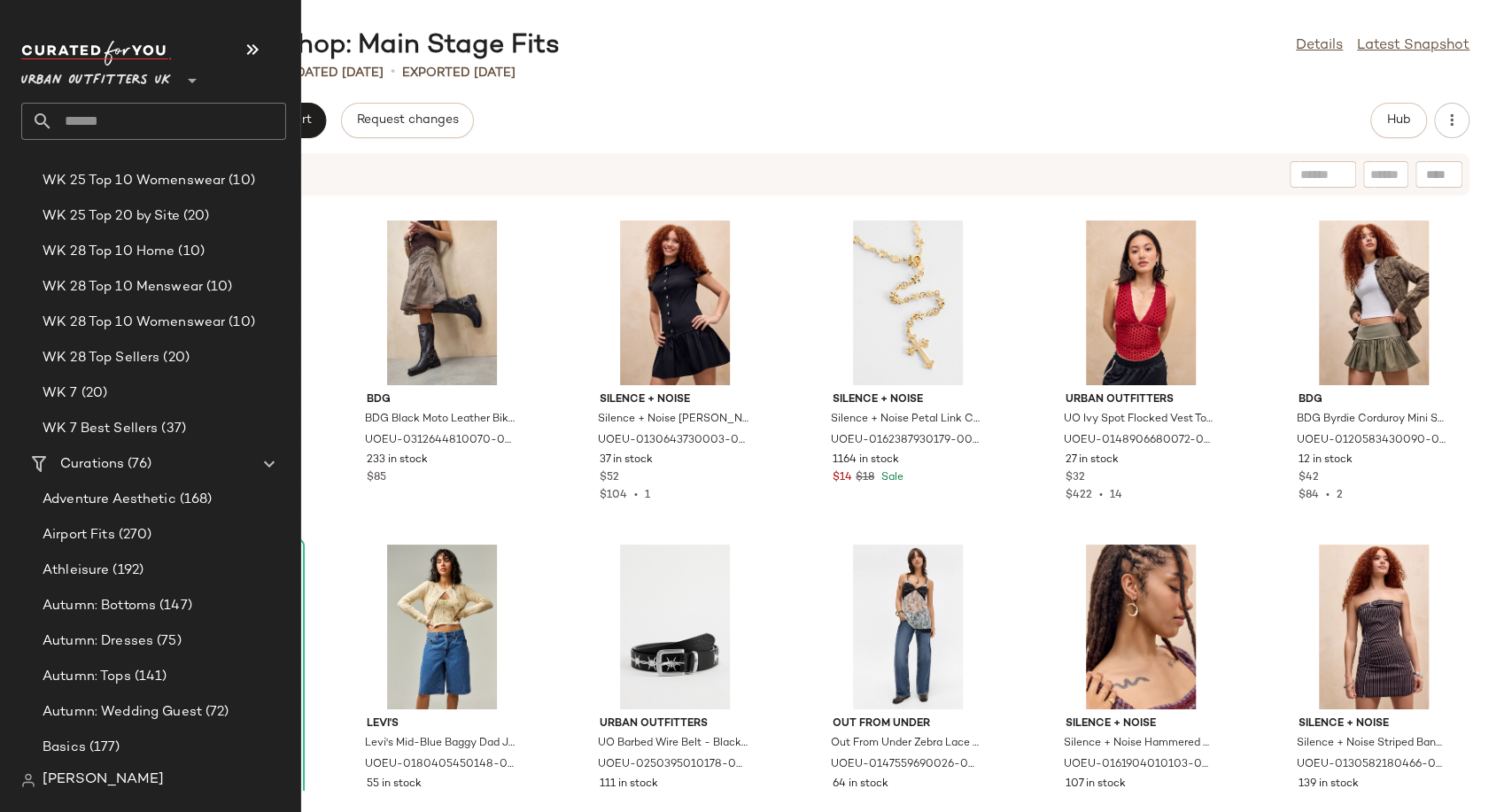
scroll to position [3087, 0]
click at [108, 536] on span "Airport Fits" at bounding box center [78, 534] width 72 height 21
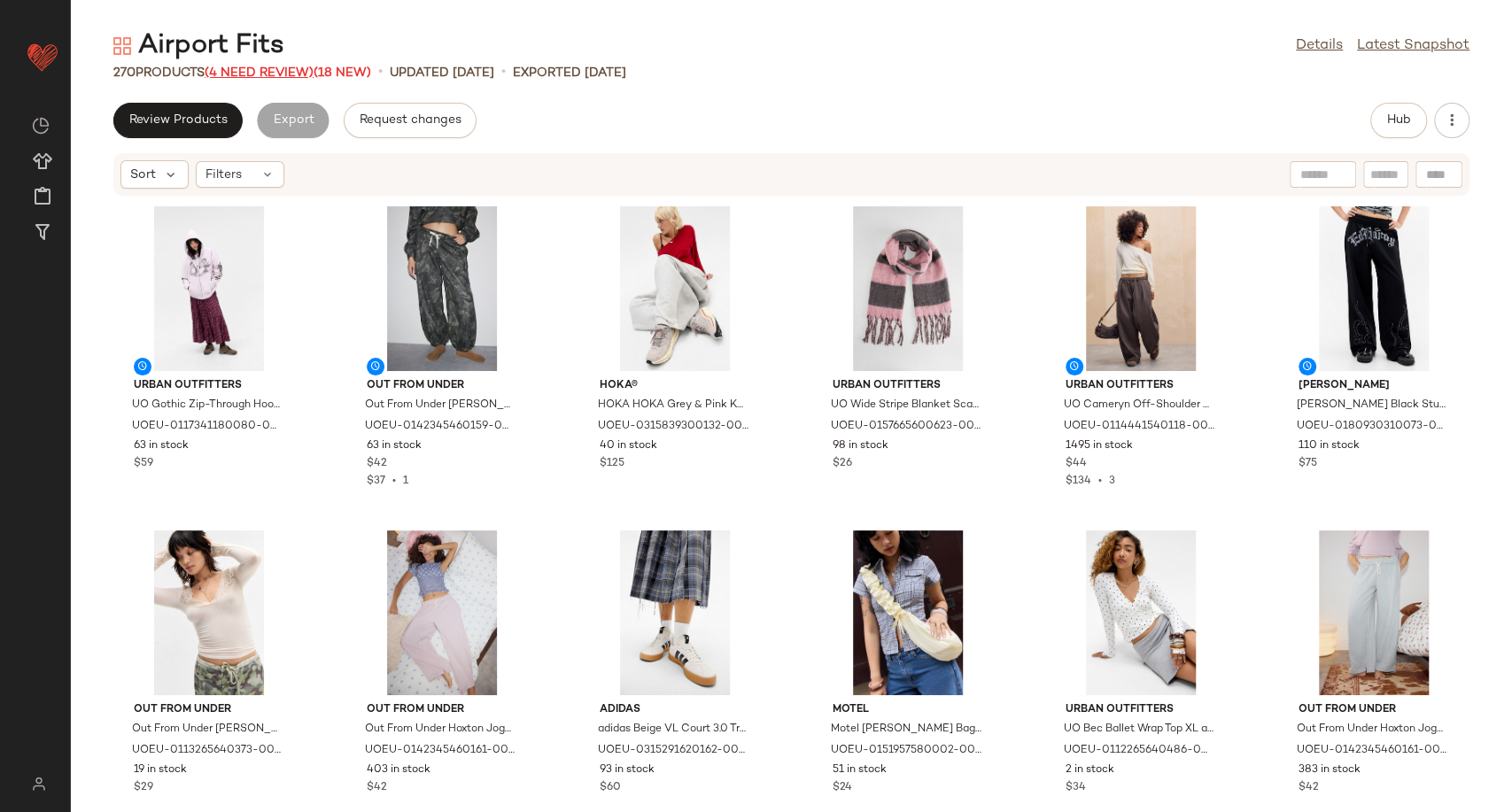
click at [258, 77] on span "(4 Need Review)" at bounding box center [259, 72] width 109 height 13
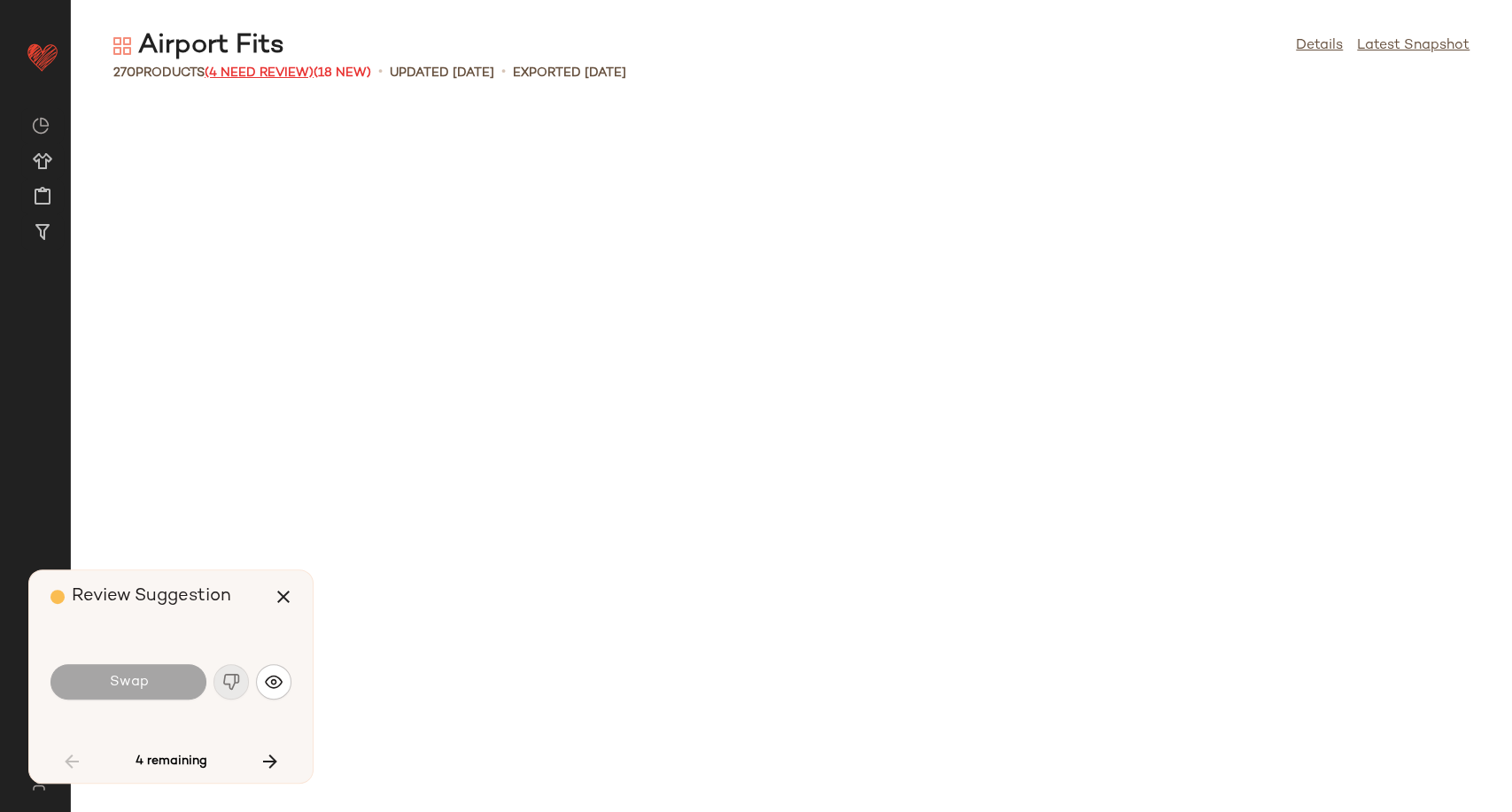
scroll to position [2594, 0]
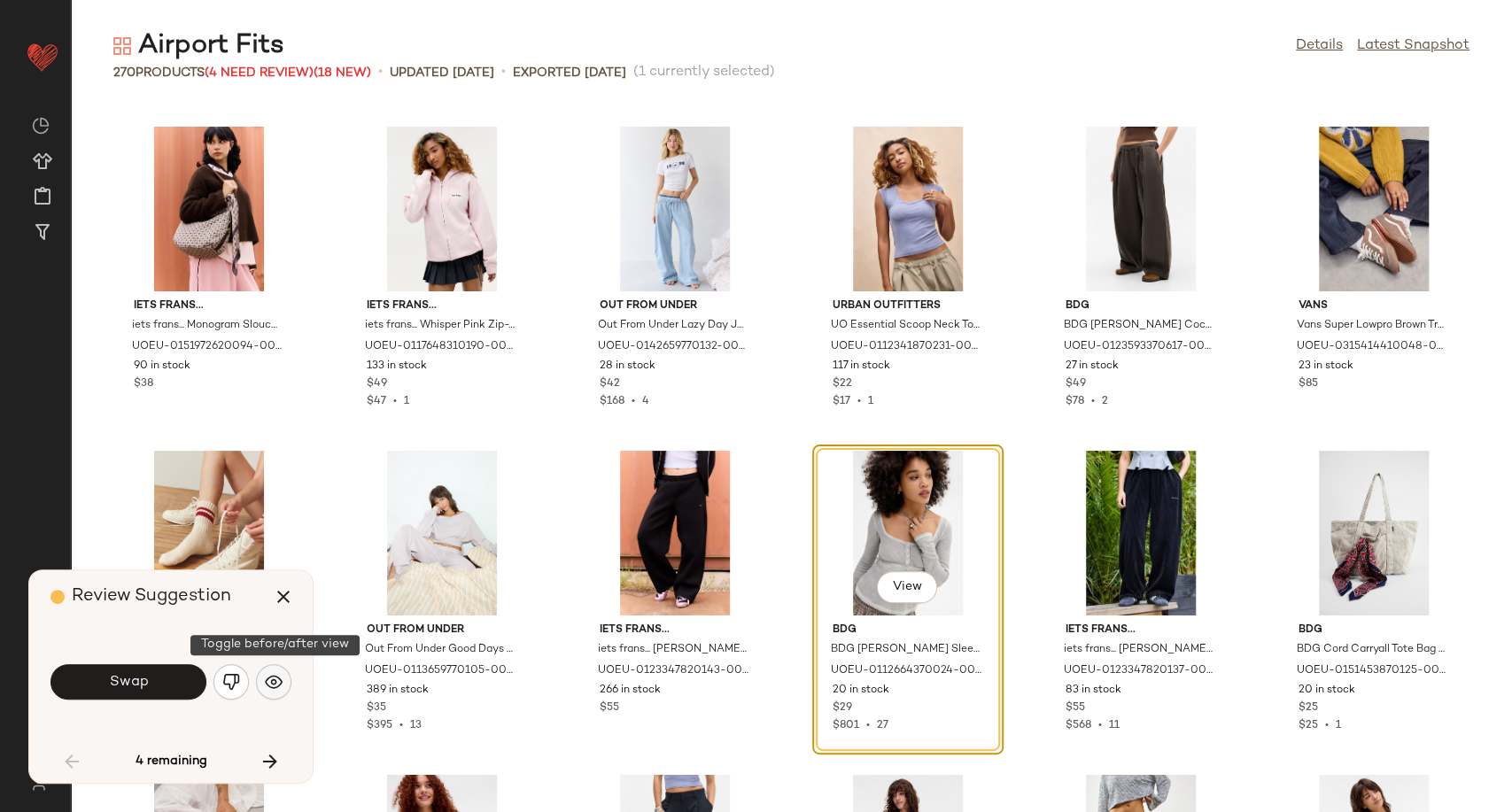
click at [280, 675] on img "button" at bounding box center [274, 682] width 18 height 18
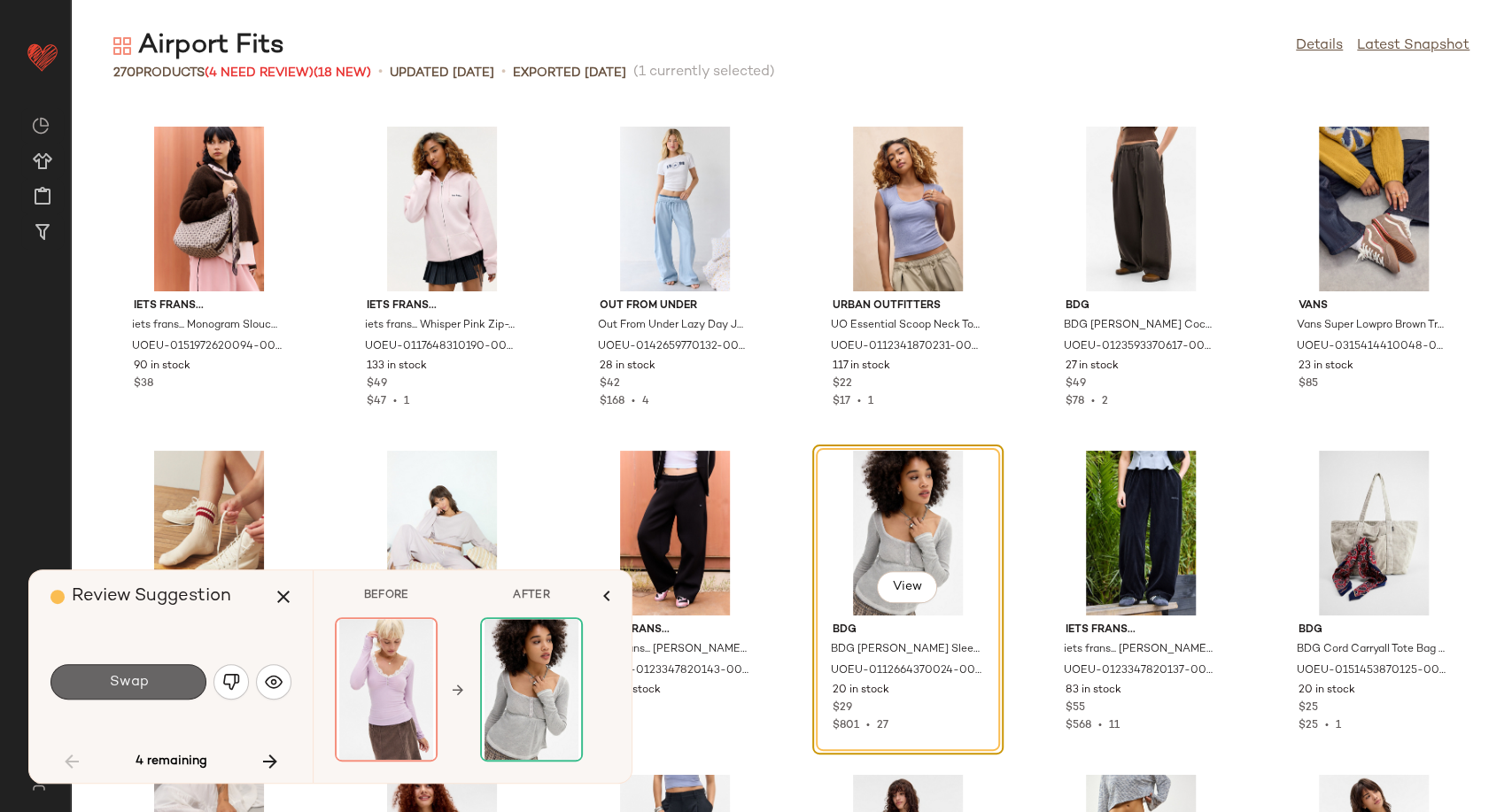
click at [167, 676] on button "Swap" at bounding box center [128, 683] width 156 height 36
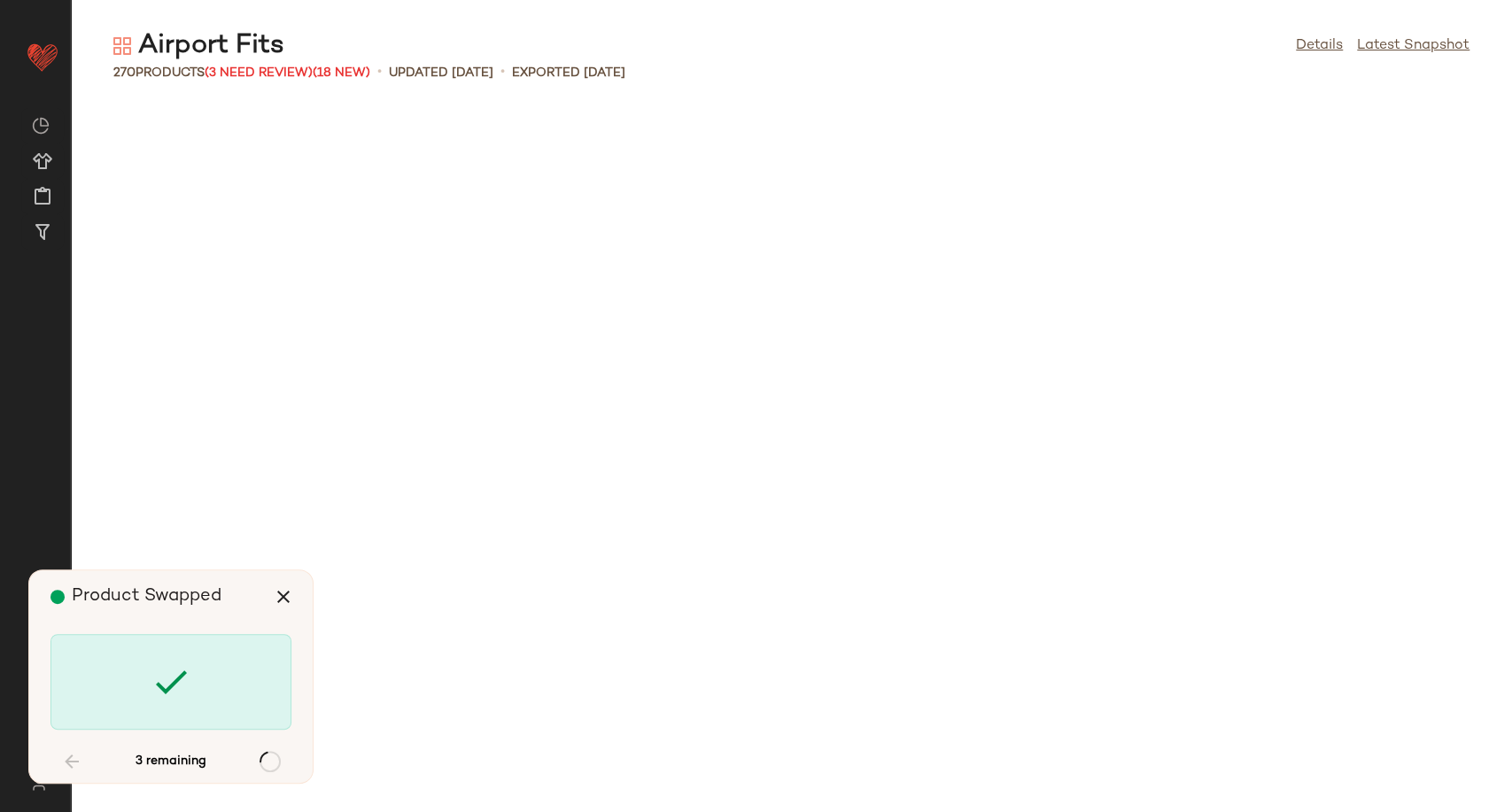
scroll to position [4214, 0]
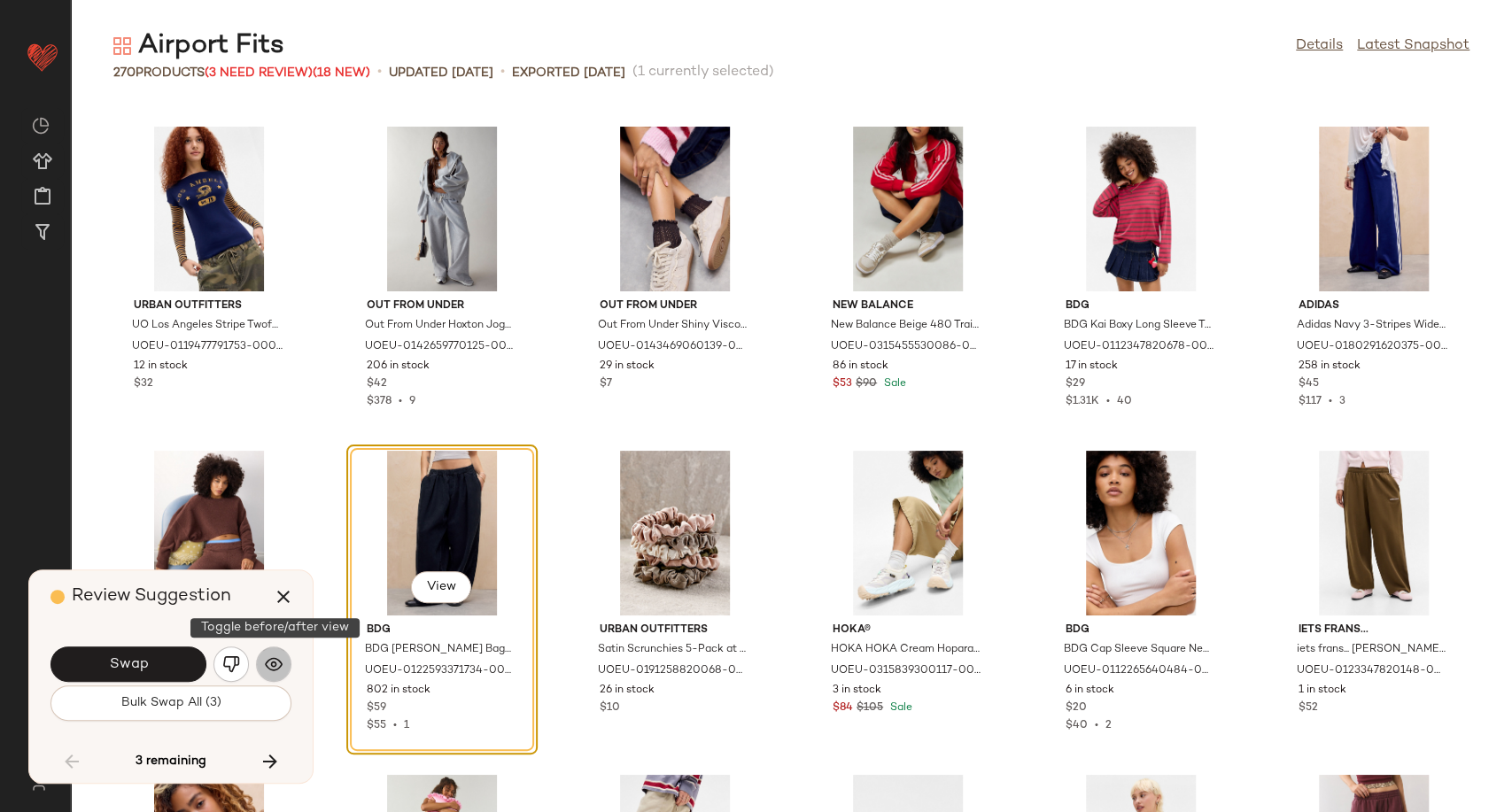
click at [280, 674] on button "button" at bounding box center [274, 665] width 36 height 36
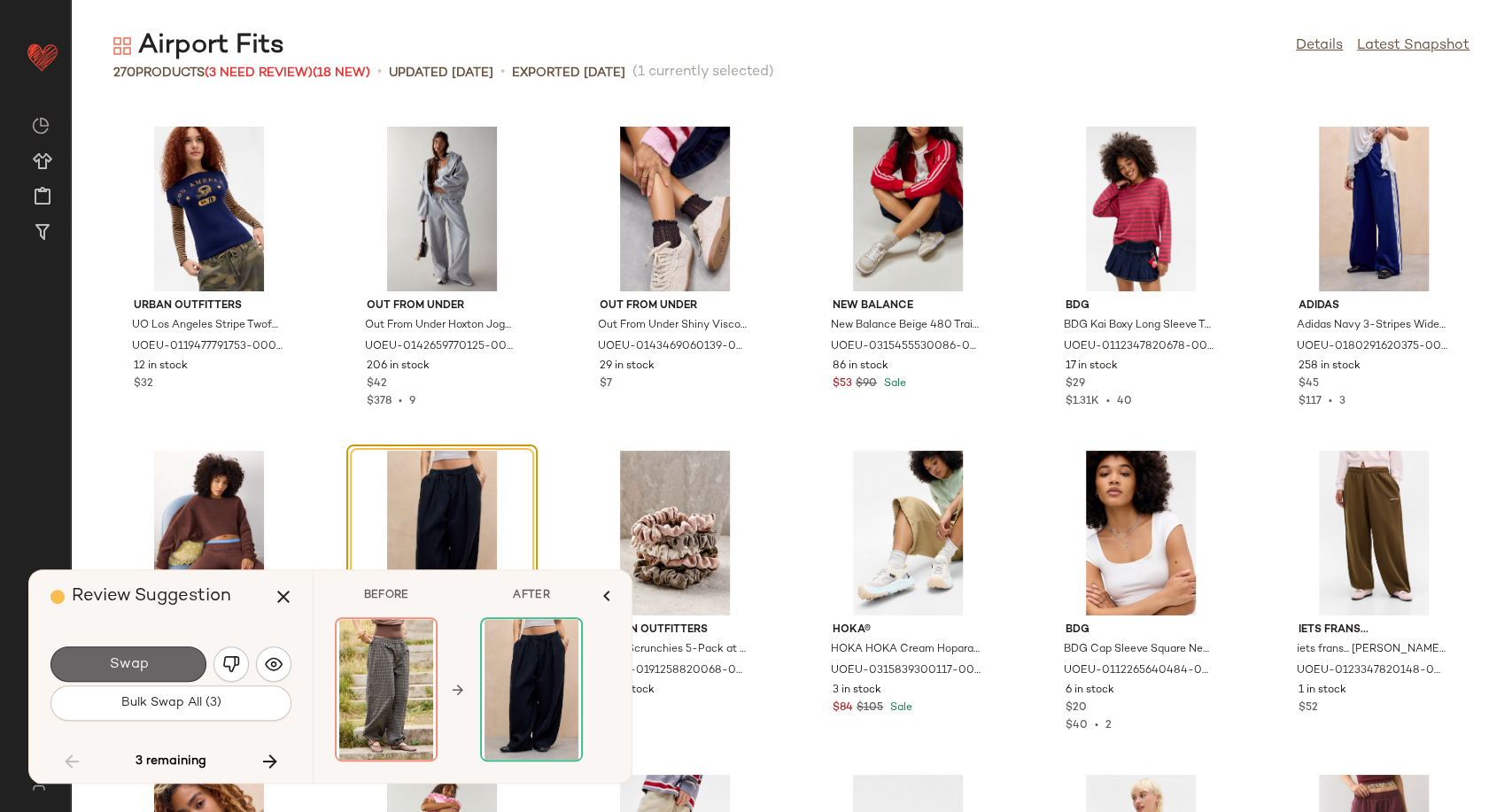
click at [169, 666] on button "Swap" at bounding box center [128, 665] width 156 height 36
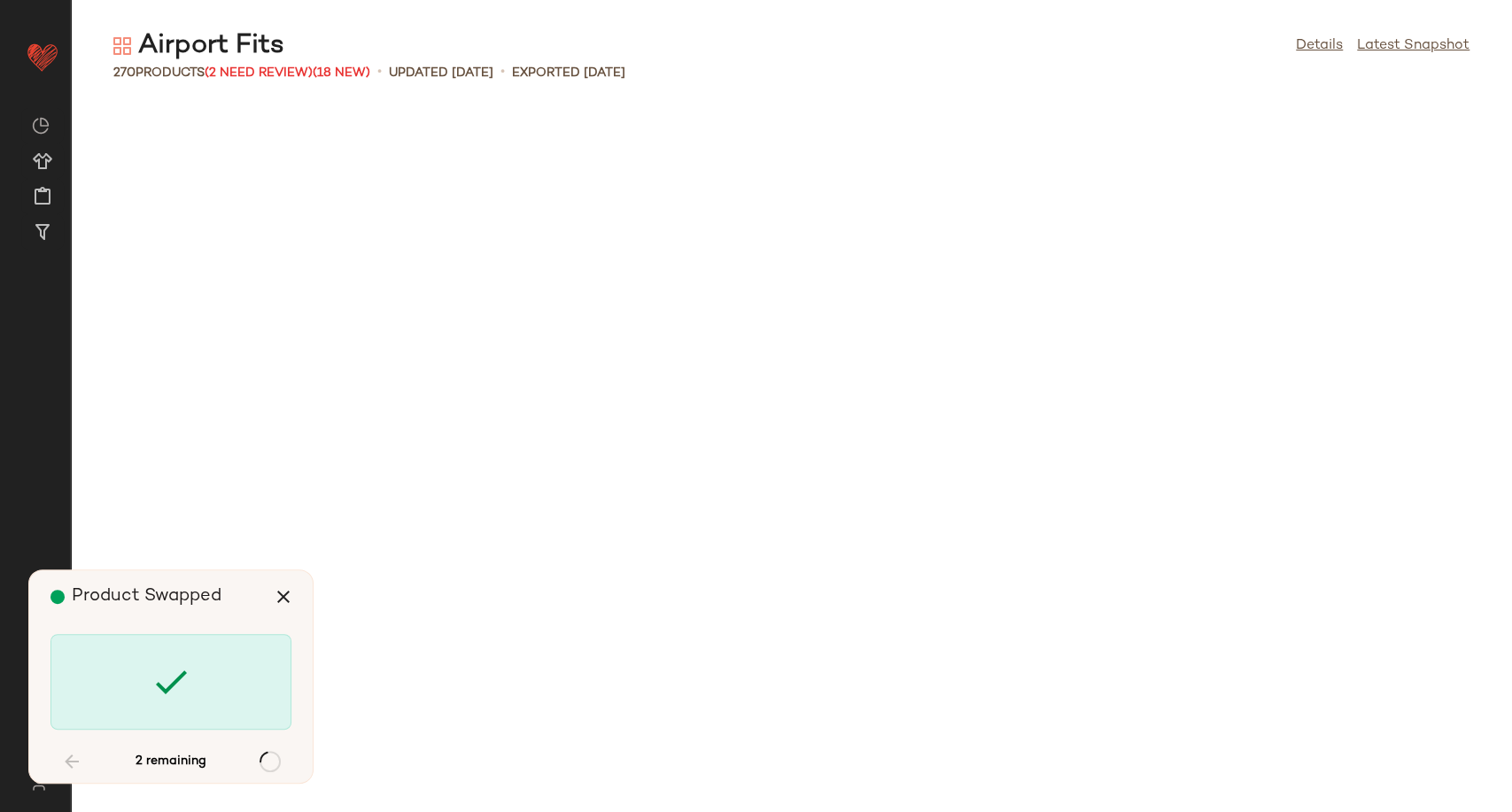
scroll to position [6808, 0]
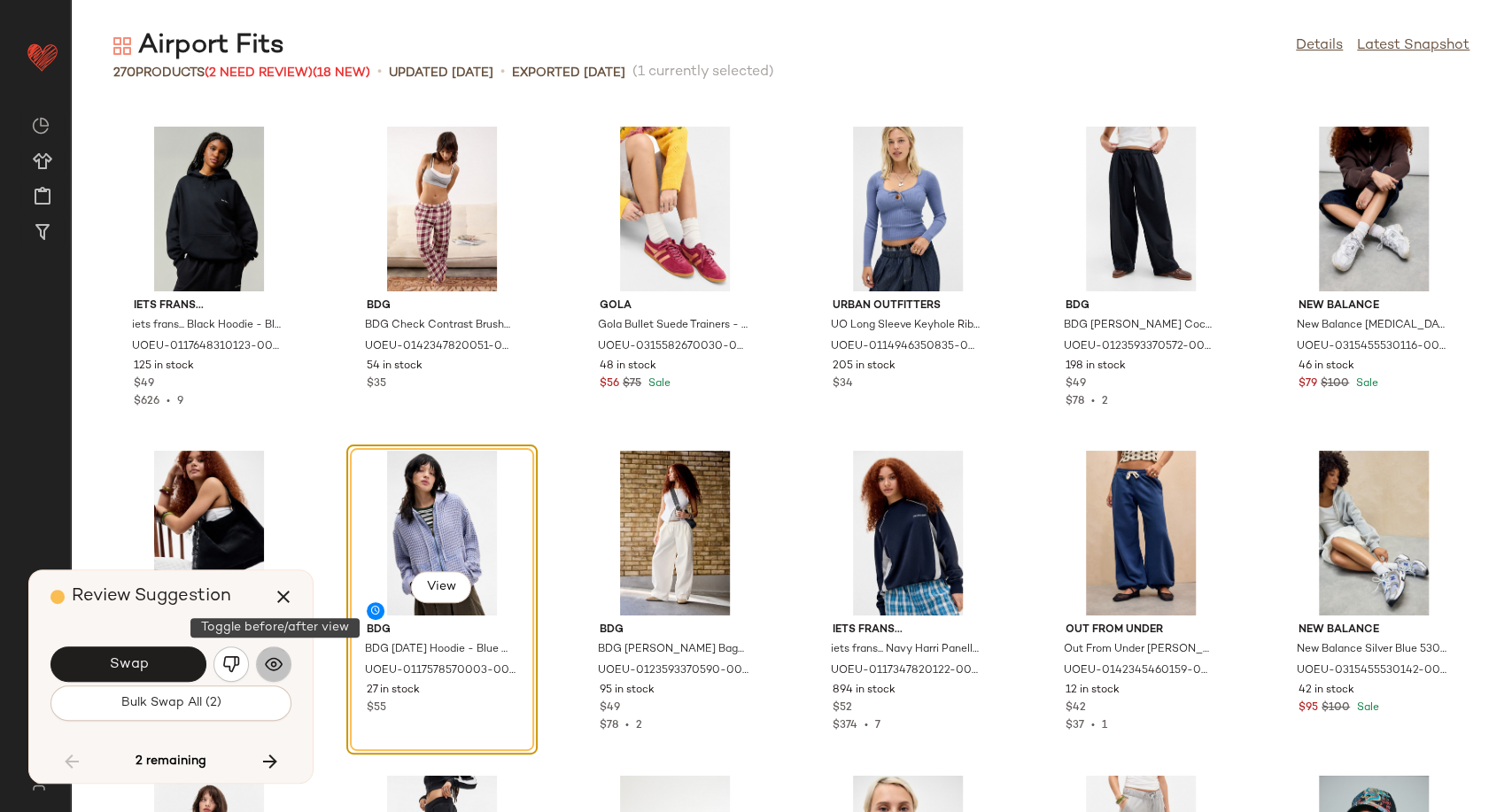
click at [276, 672] on img "button" at bounding box center [274, 665] width 18 height 18
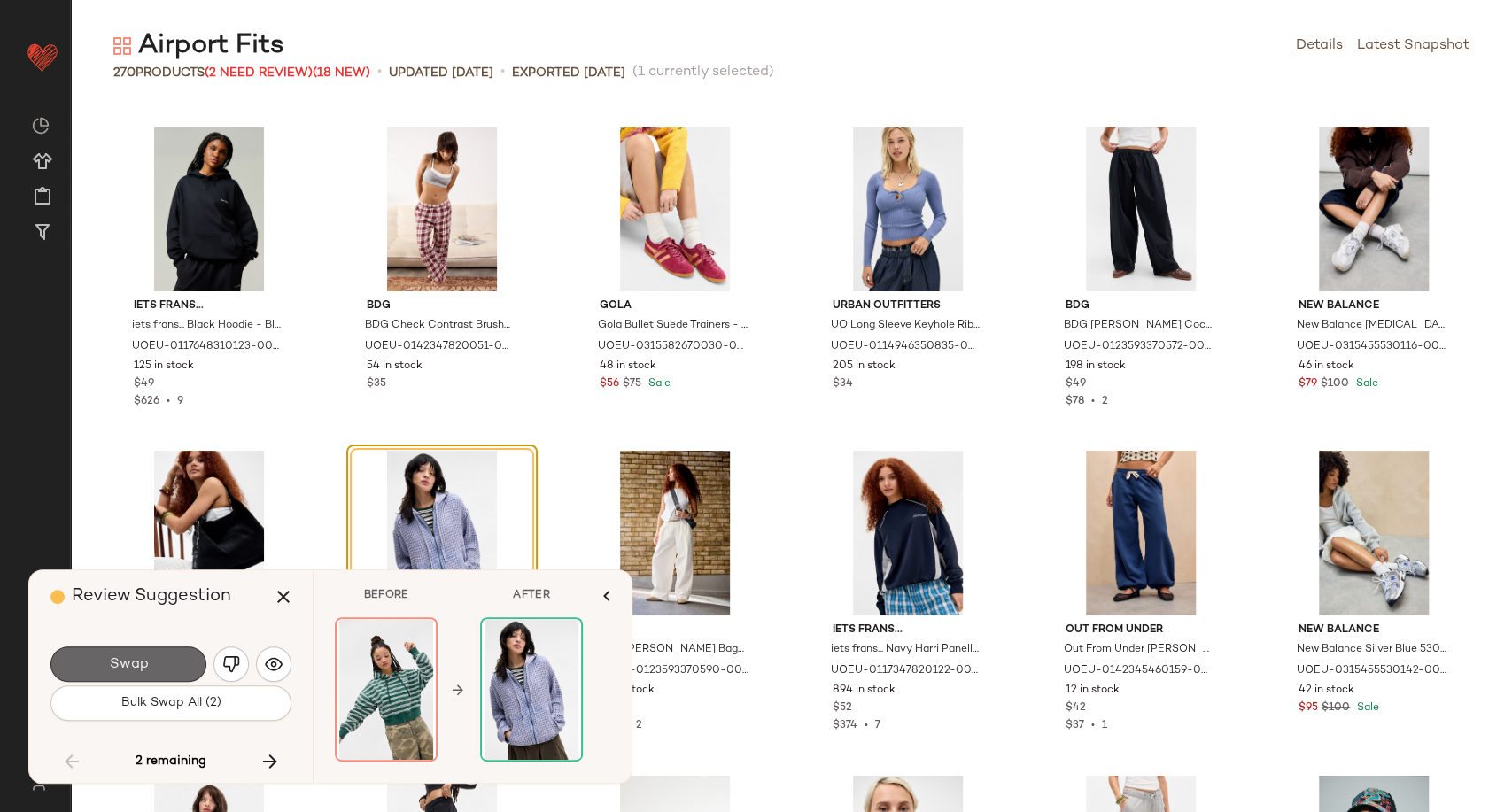
click at [137, 663] on span "Swap" at bounding box center [128, 665] width 40 height 17
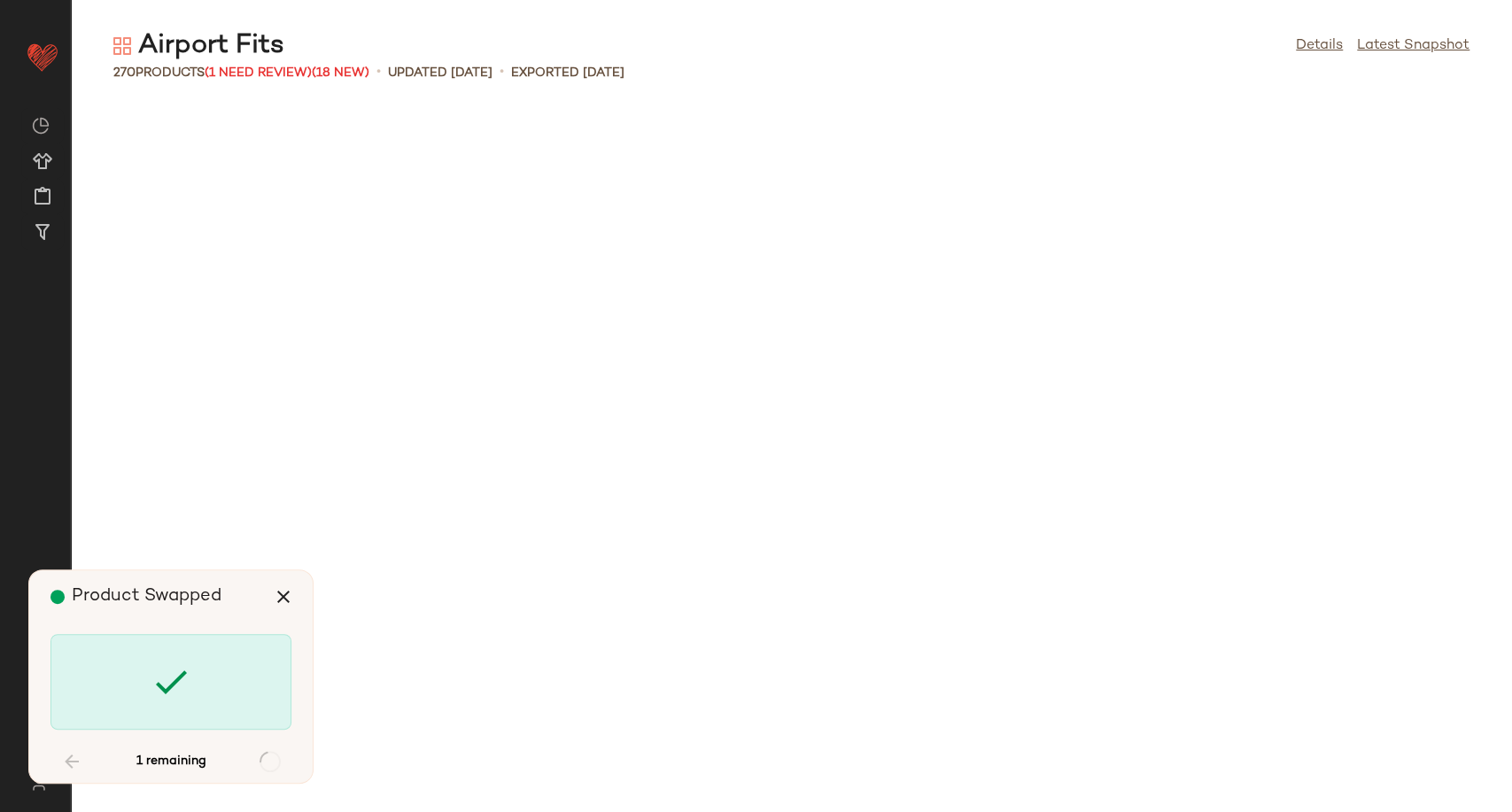
scroll to position [10699, 0]
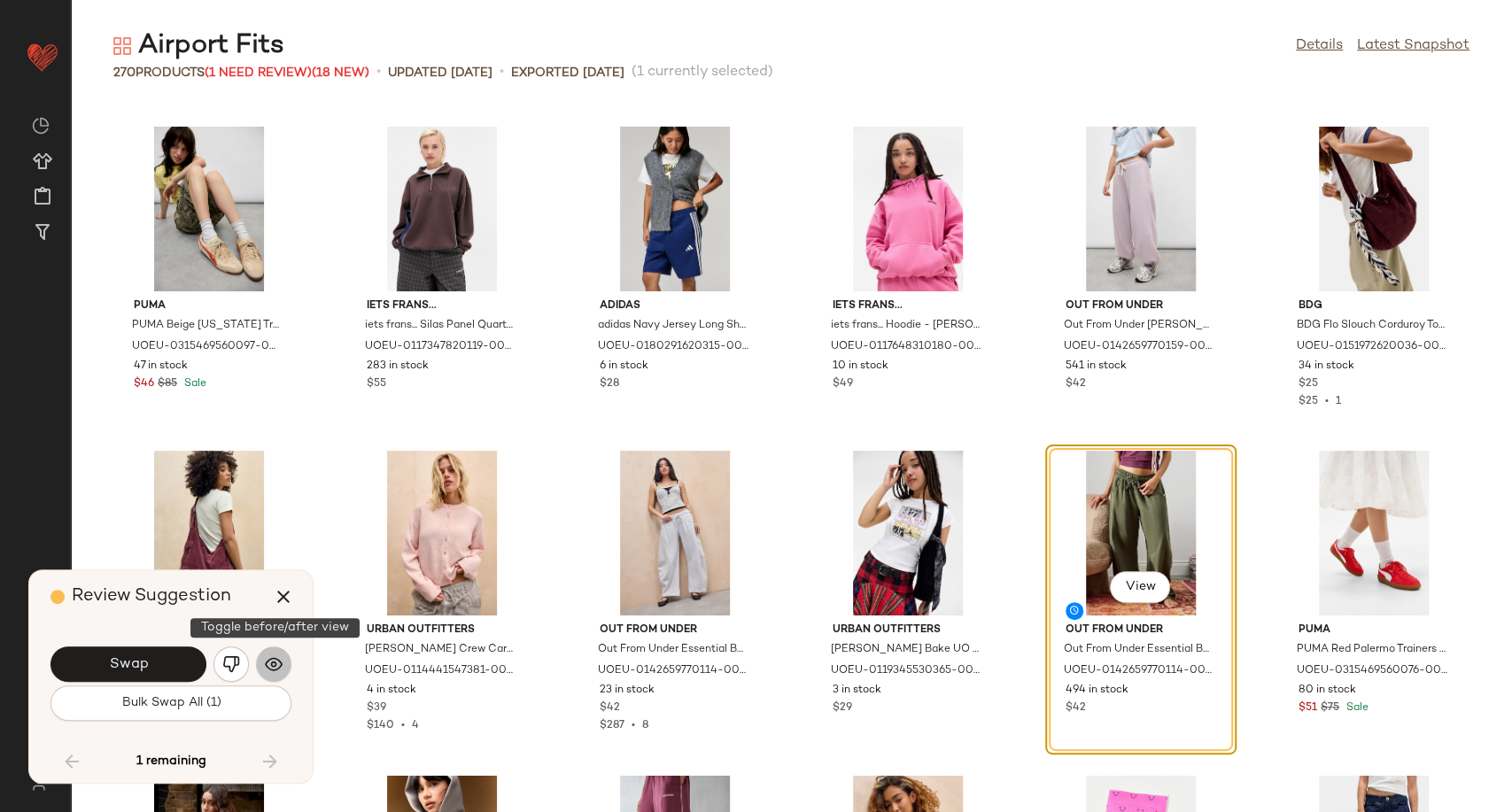
click at [275, 661] on img "button" at bounding box center [274, 665] width 18 height 18
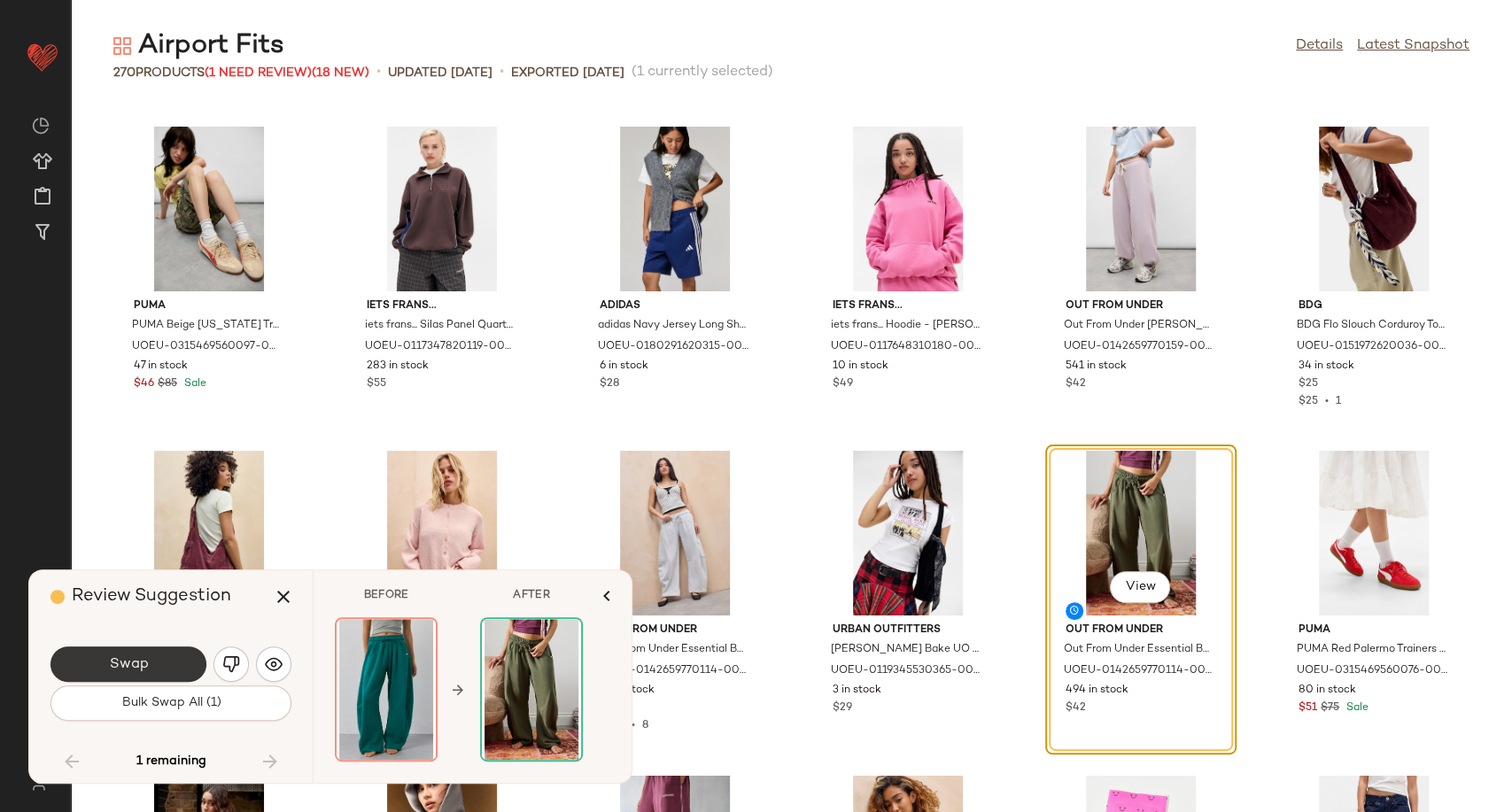
click at [160, 647] on button "Swap" at bounding box center [128, 665] width 156 height 36
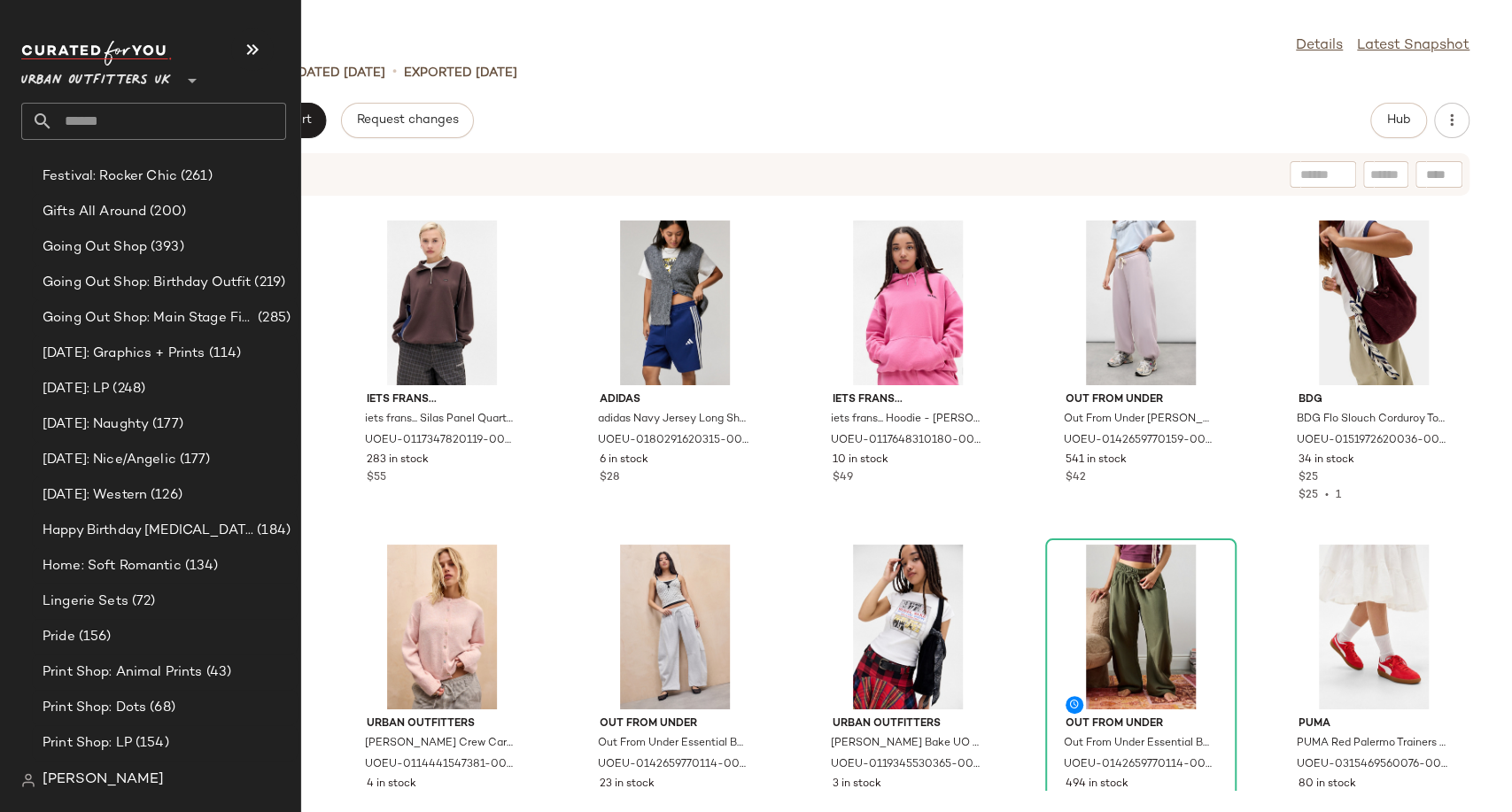
scroll to position [4722, 0]
click at [102, 642] on span "(156)" at bounding box center [93, 635] width 37 height 21
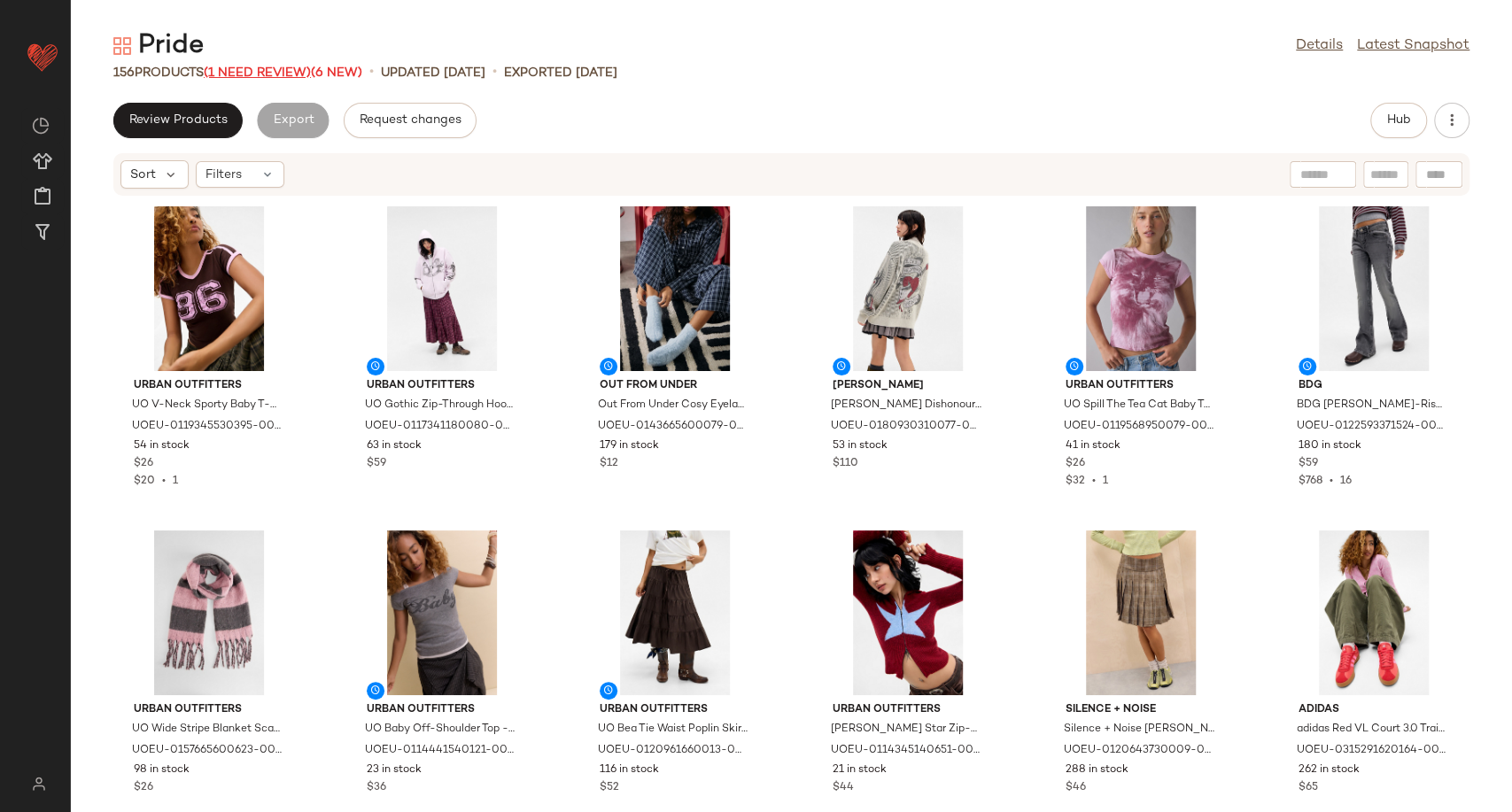
click at [285, 72] on span "(1 Need Review)" at bounding box center [257, 72] width 107 height 13
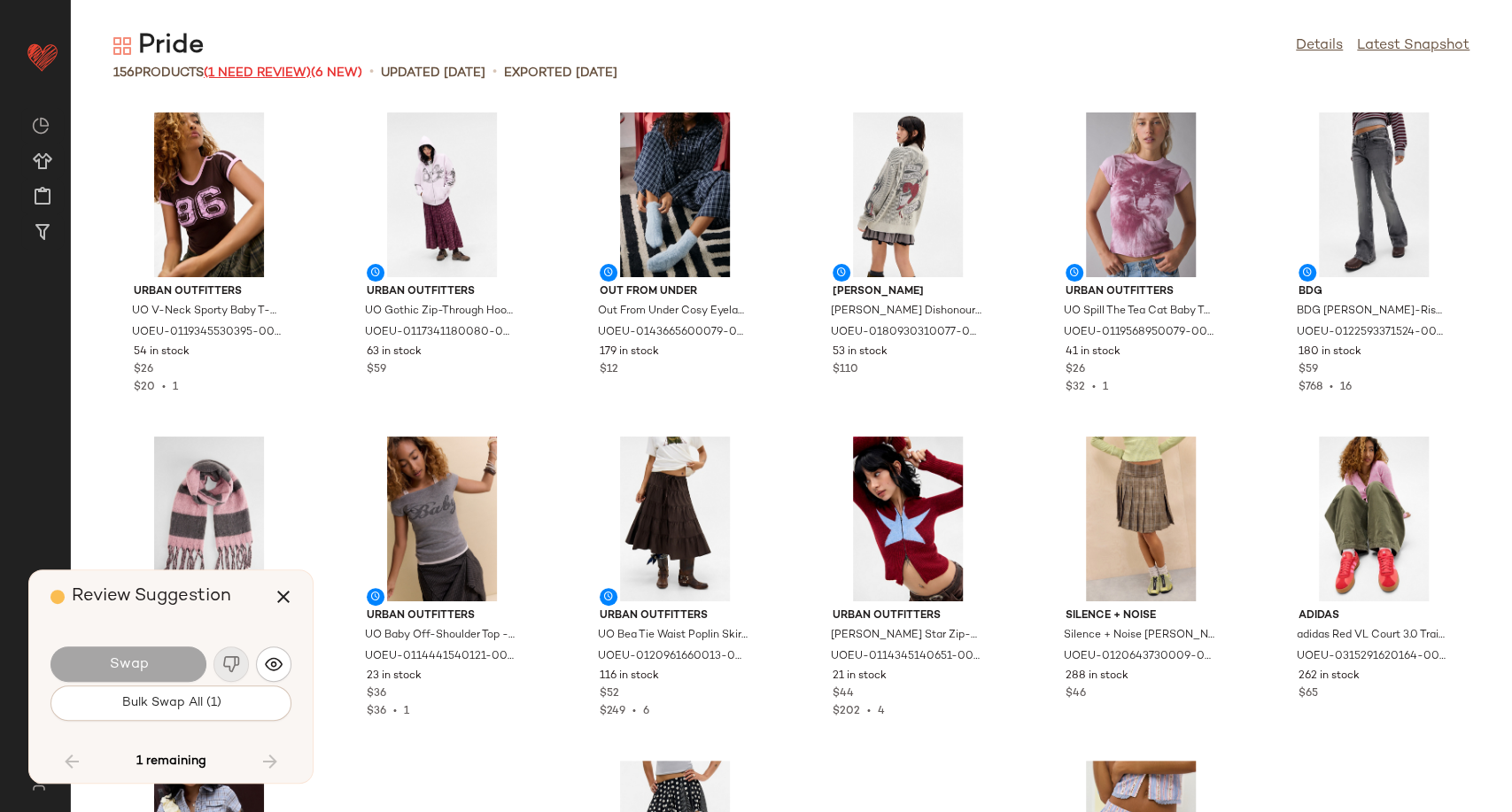
scroll to position [7132, 0]
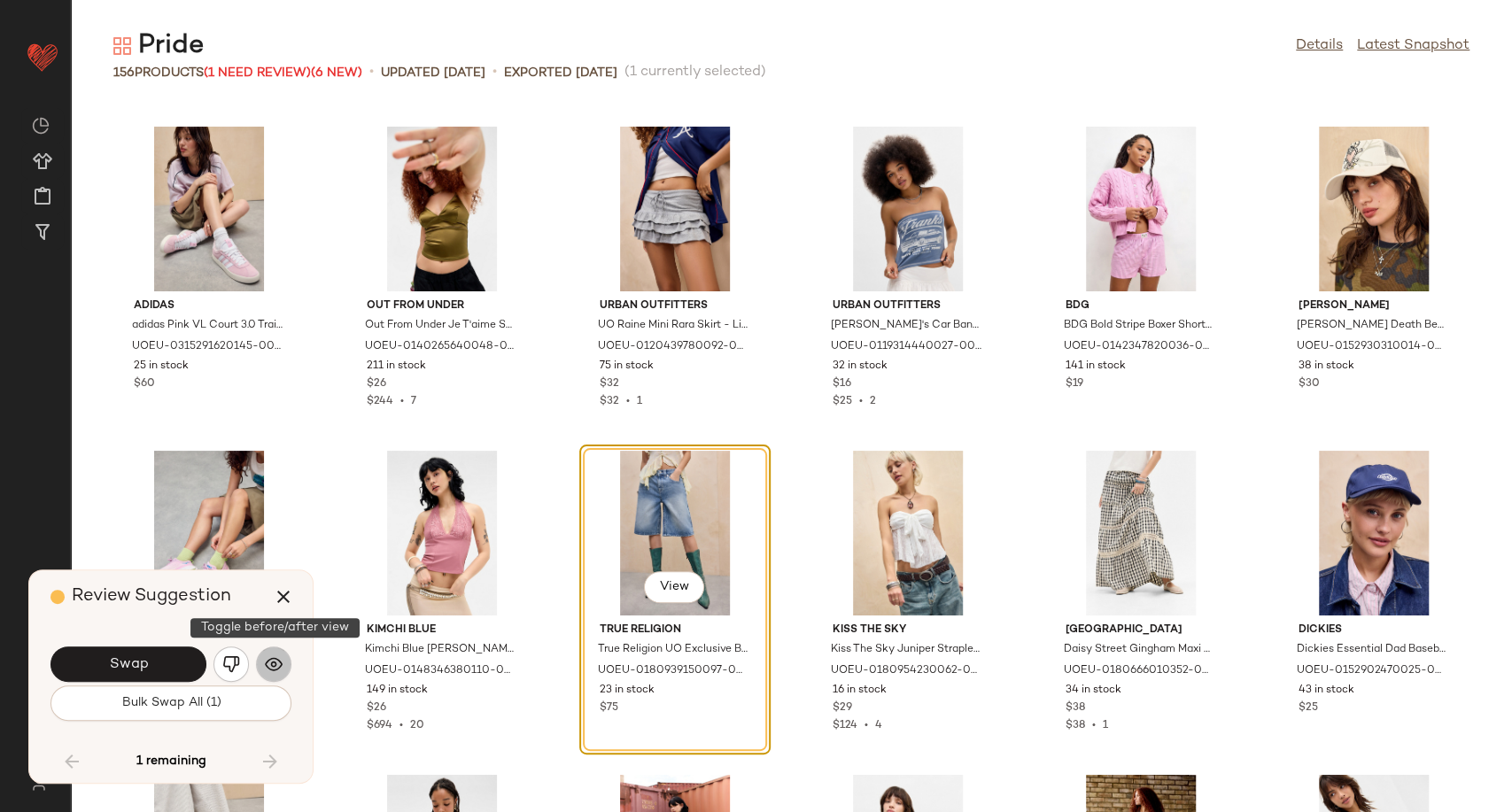
click at [276, 665] on img "button" at bounding box center [274, 665] width 18 height 18
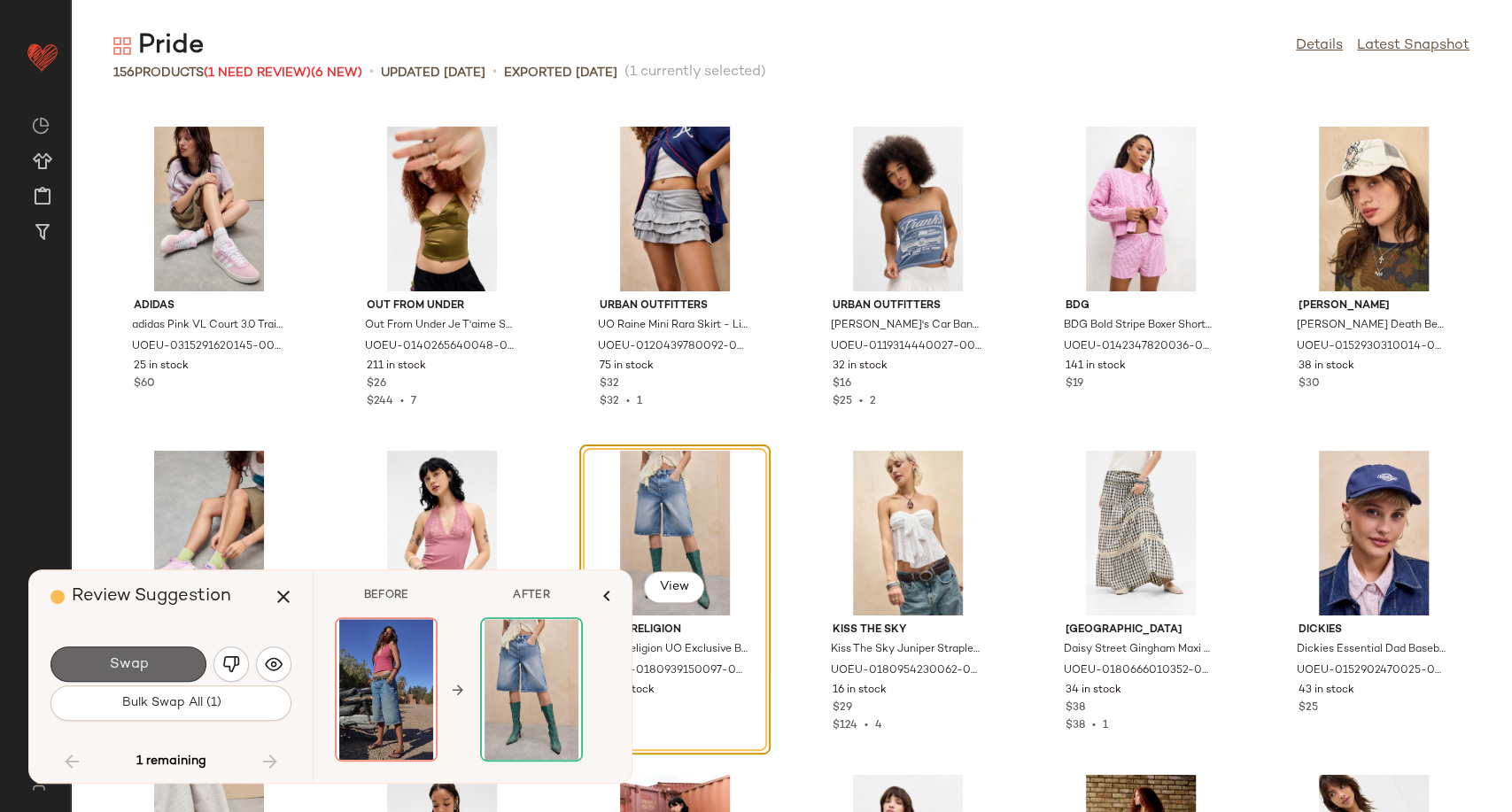
click at [172, 666] on button "Swap" at bounding box center [128, 665] width 156 height 36
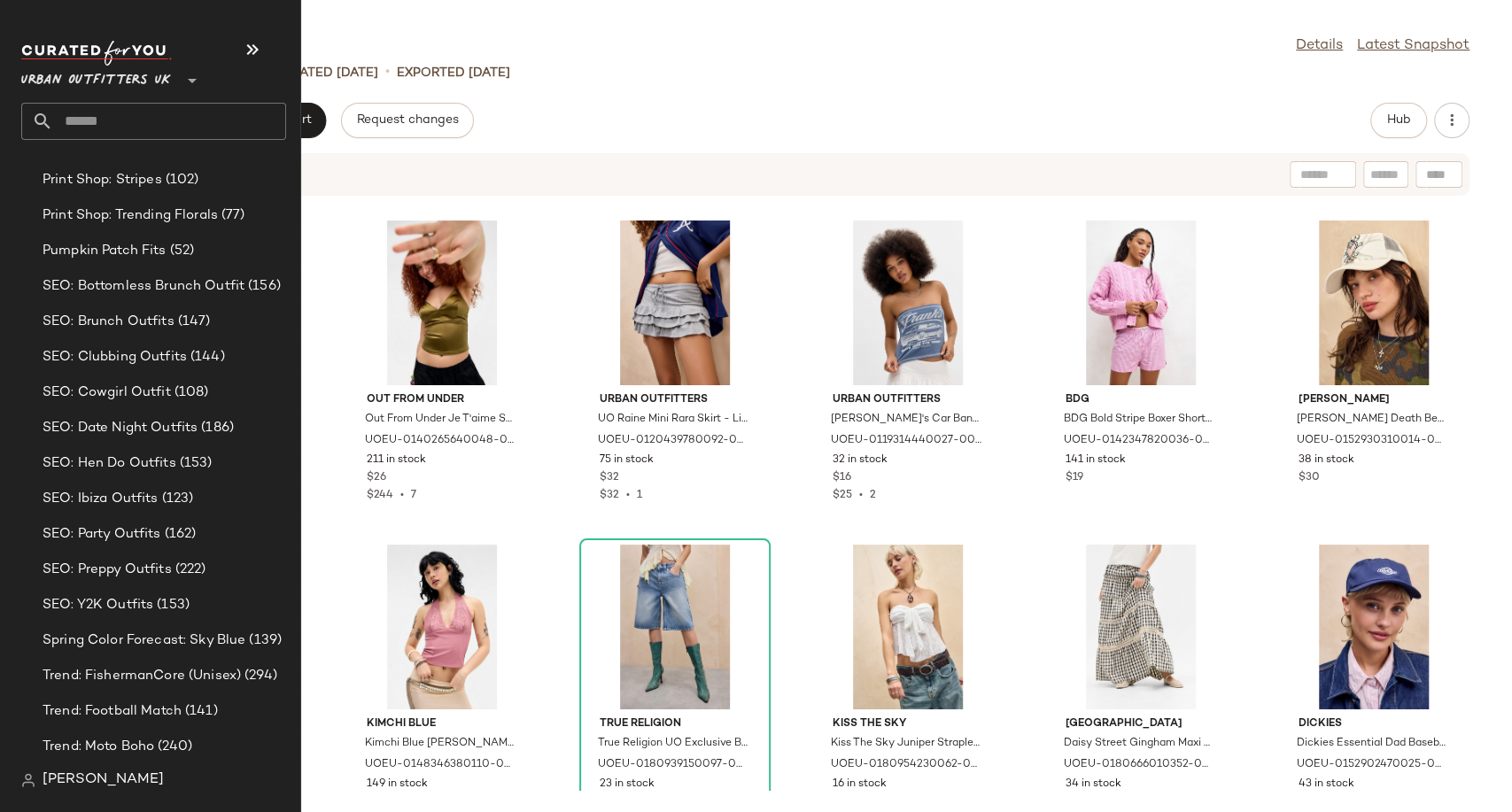
scroll to position [5498, 0]
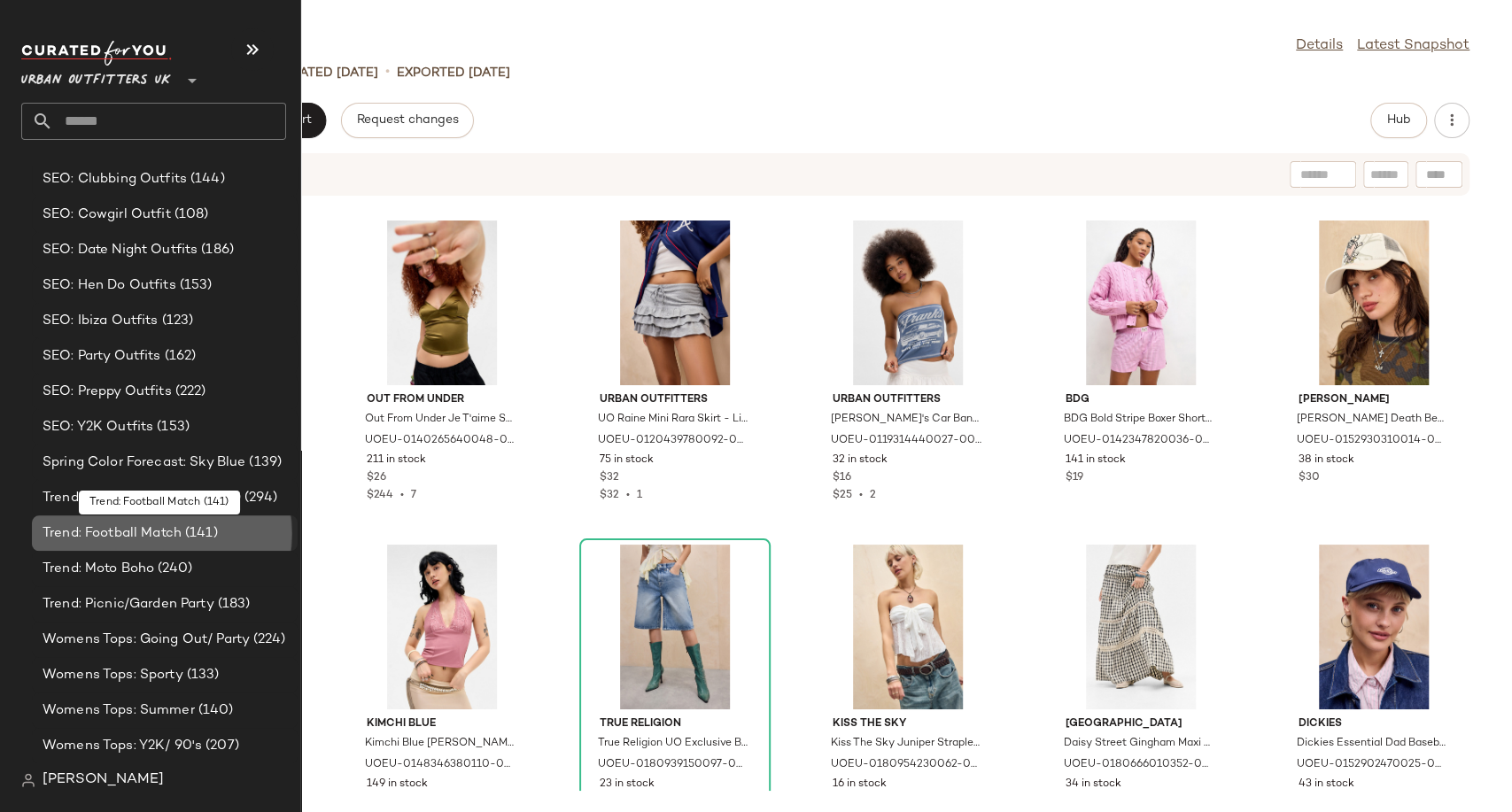
click at [120, 535] on span "Trend: Football Match" at bounding box center [112, 534] width 139 height 21
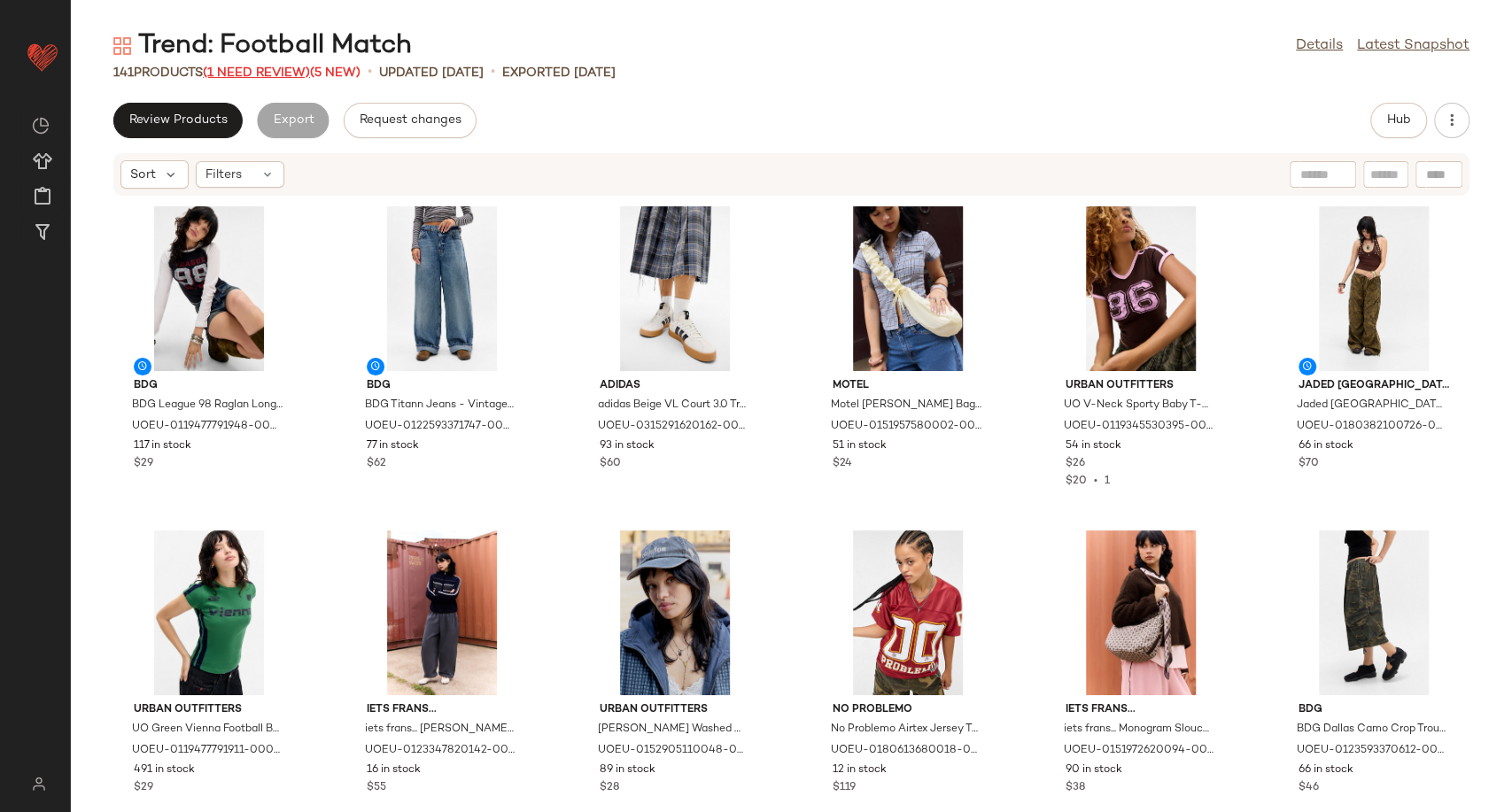
click at [293, 71] on span "(1 Need Review)" at bounding box center [256, 72] width 107 height 13
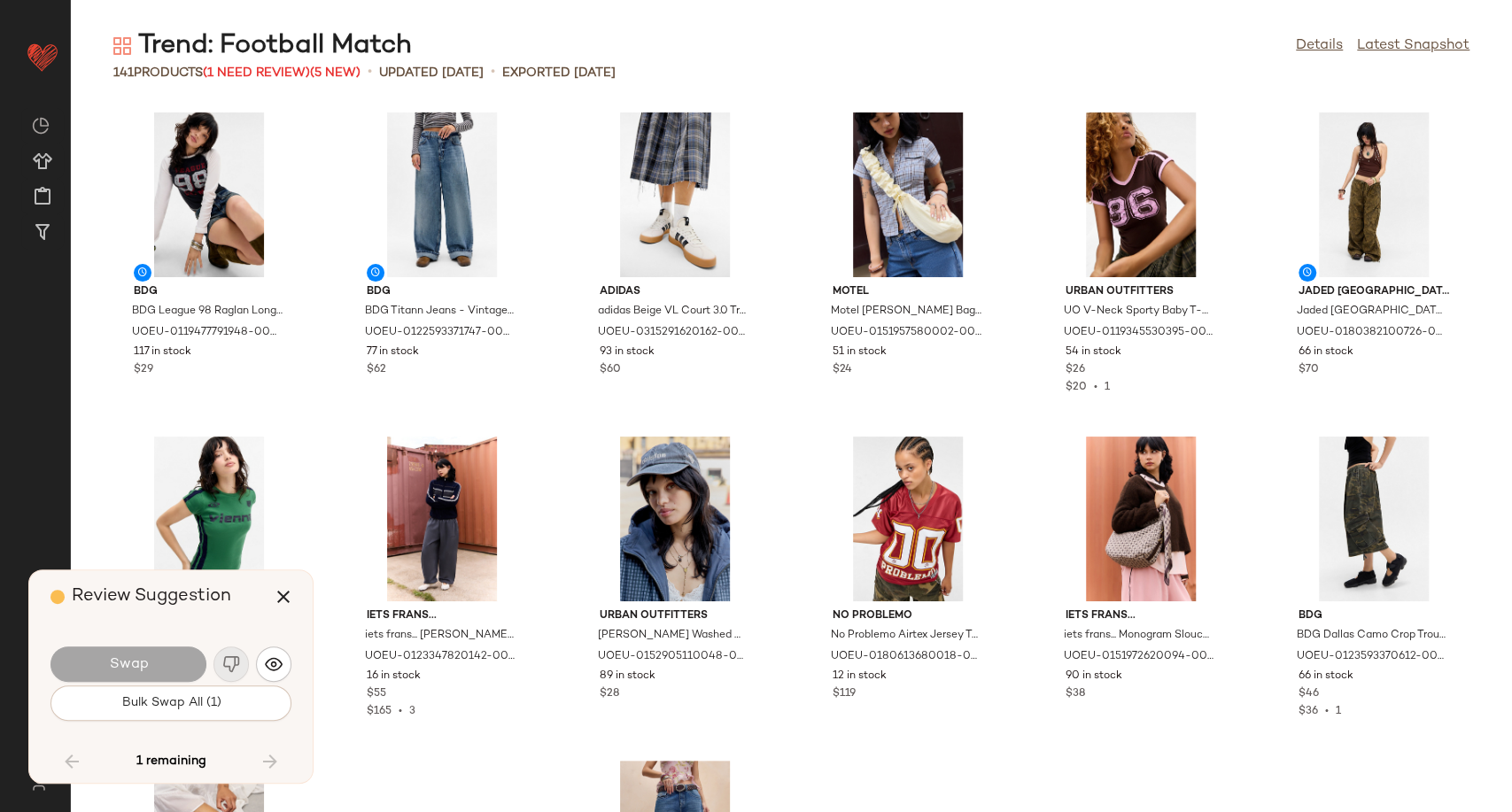
scroll to position [6159, 0]
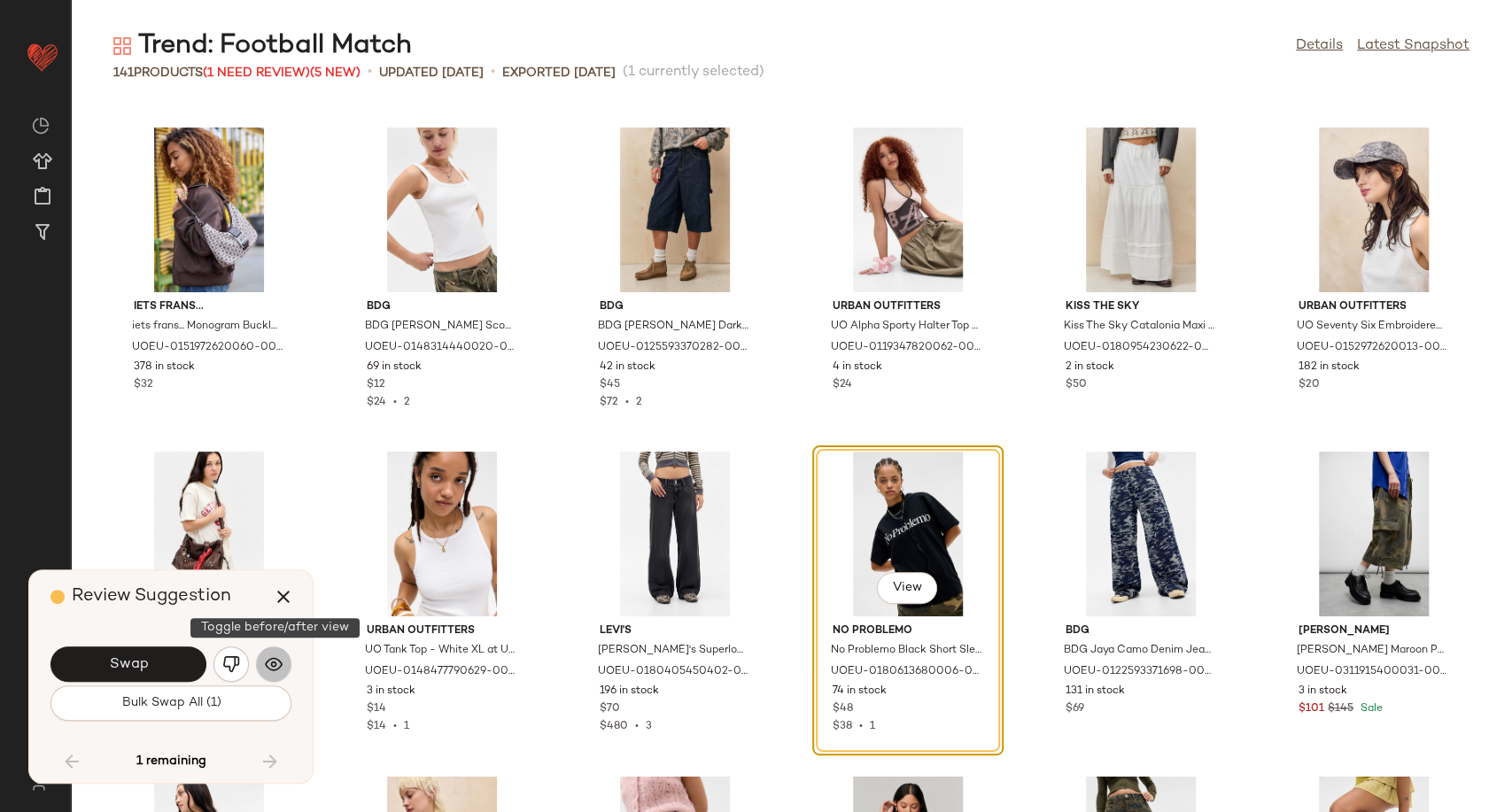
click at [277, 659] on img "button" at bounding box center [274, 665] width 18 height 18
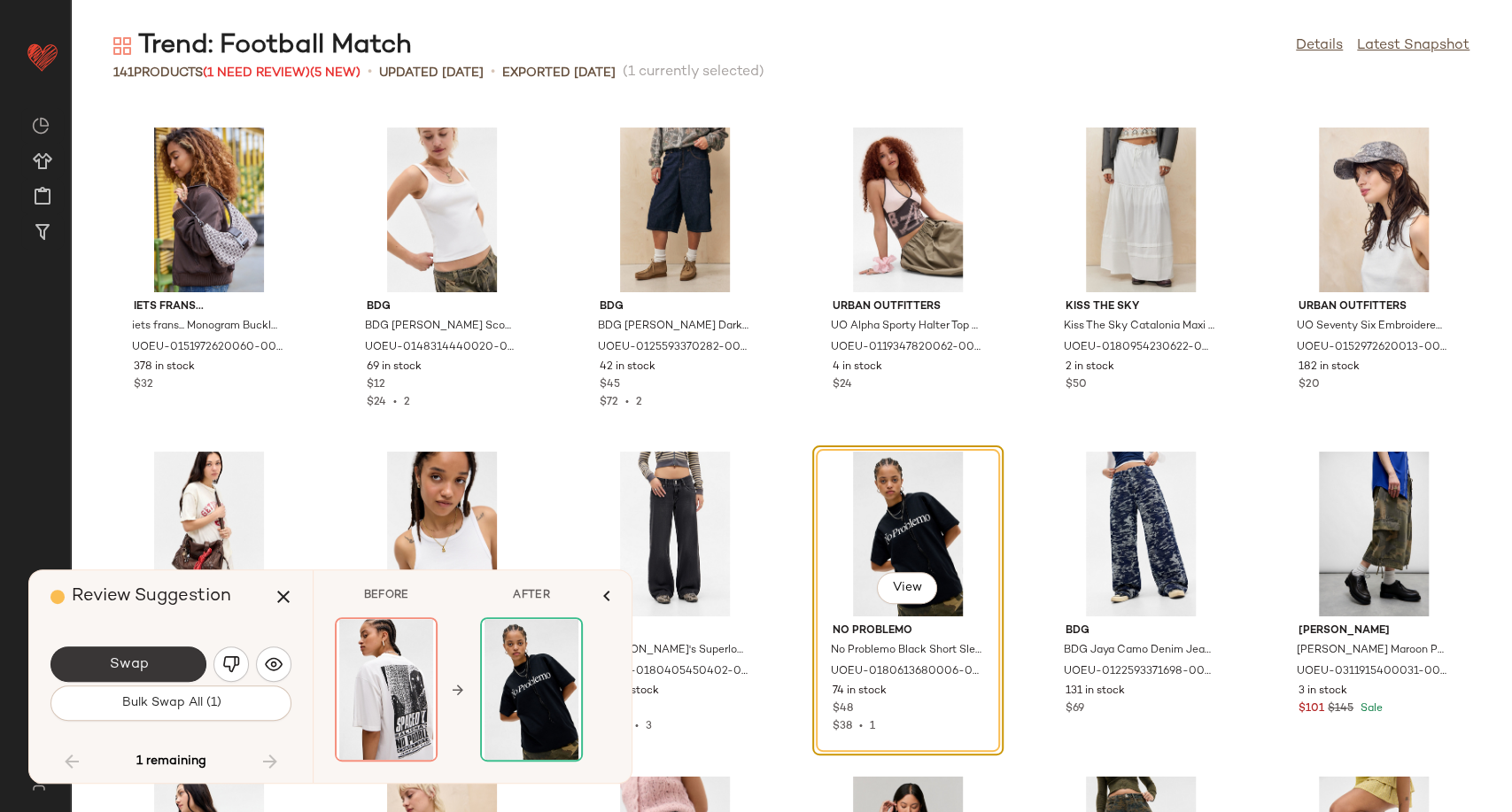
click at [185, 654] on button "Swap" at bounding box center [128, 665] width 156 height 36
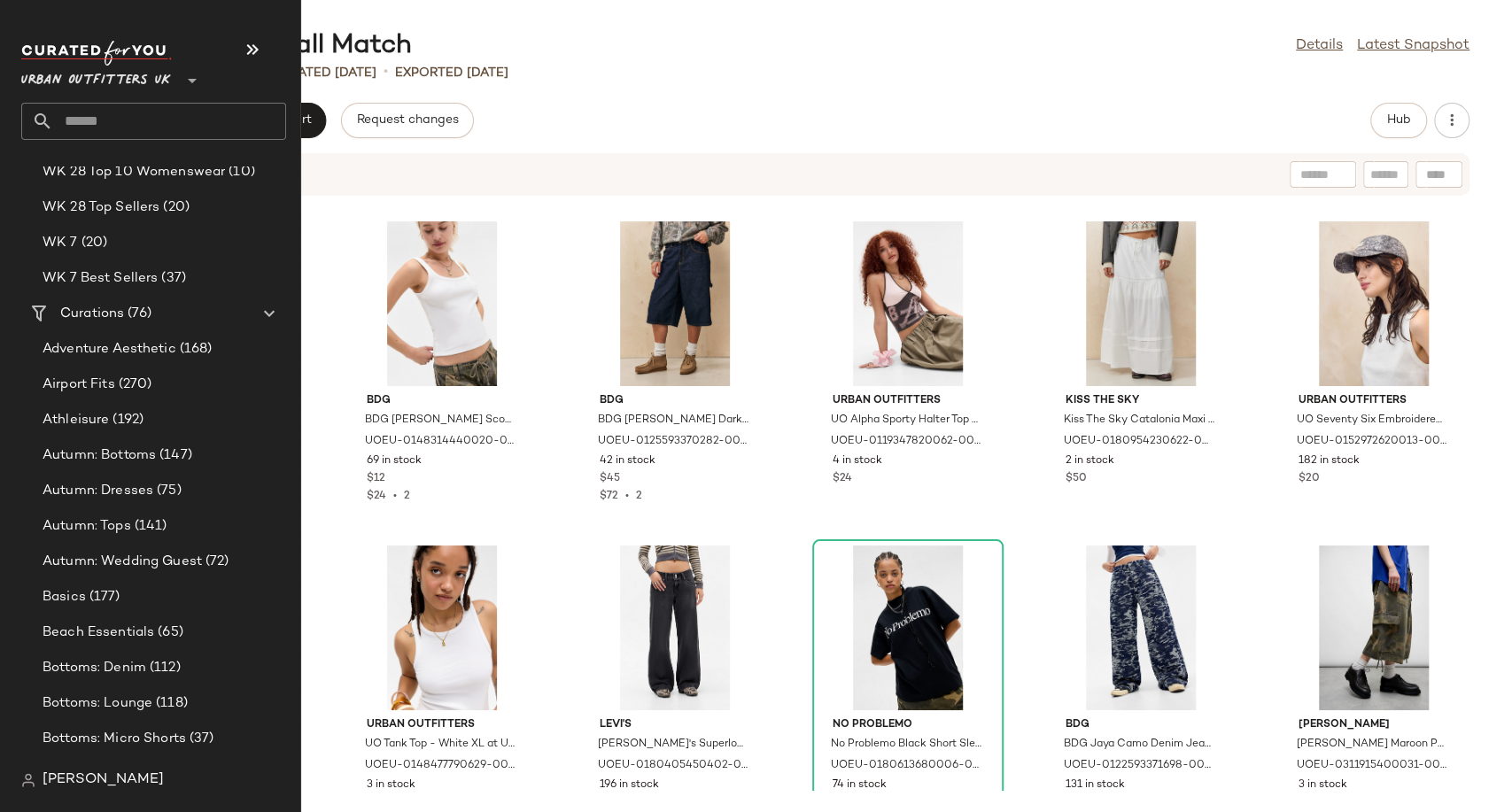
scroll to position [3238, 0]
click at [74, 626] on span "Beach Essentials" at bounding box center [98, 631] width 112 height 21
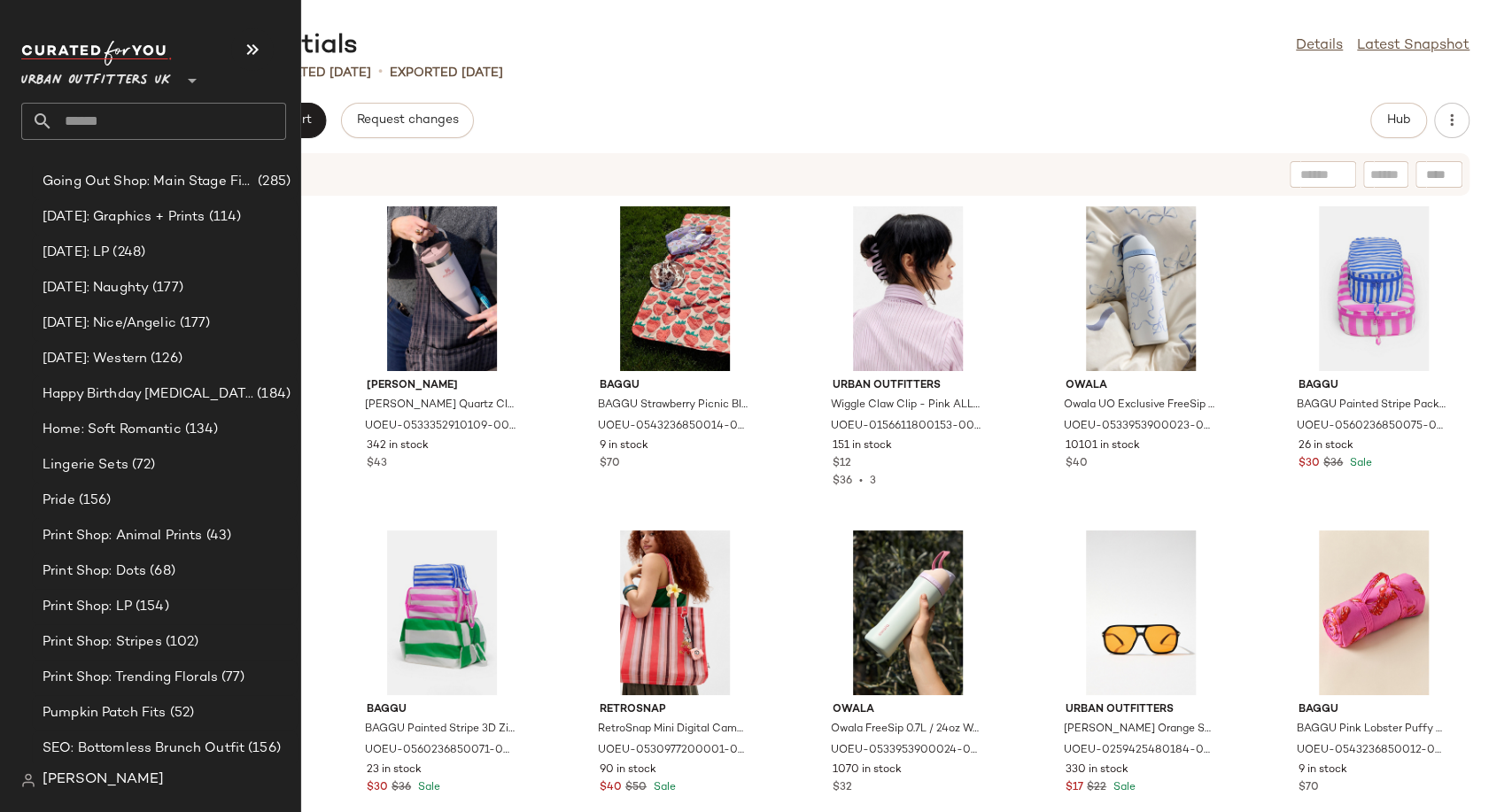
scroll to position [4858, 0]
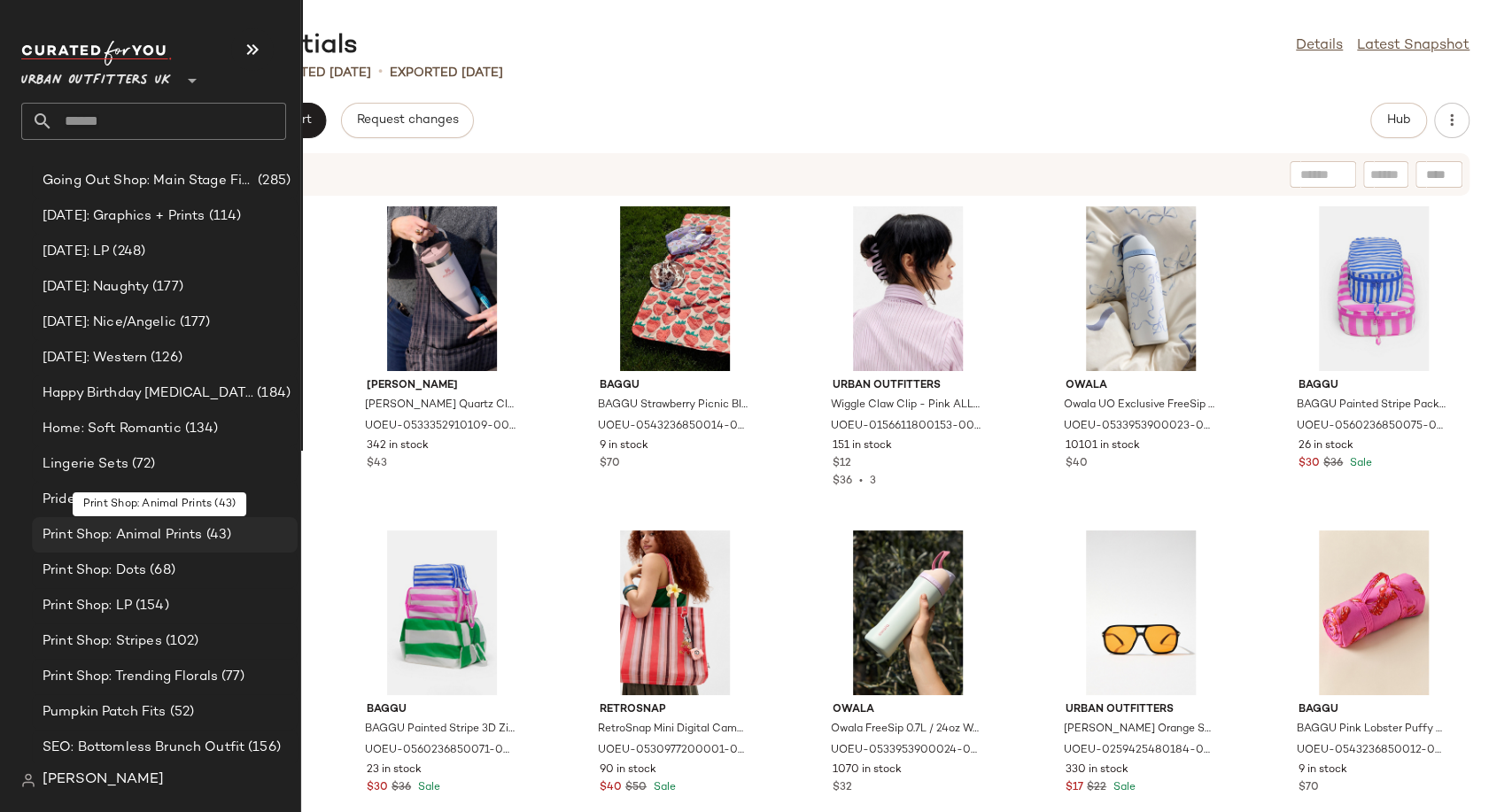
click at [65, 547] on div "Print Shop: Animal Prints (43)" at bounding box center [165, 535] width 266 height 36
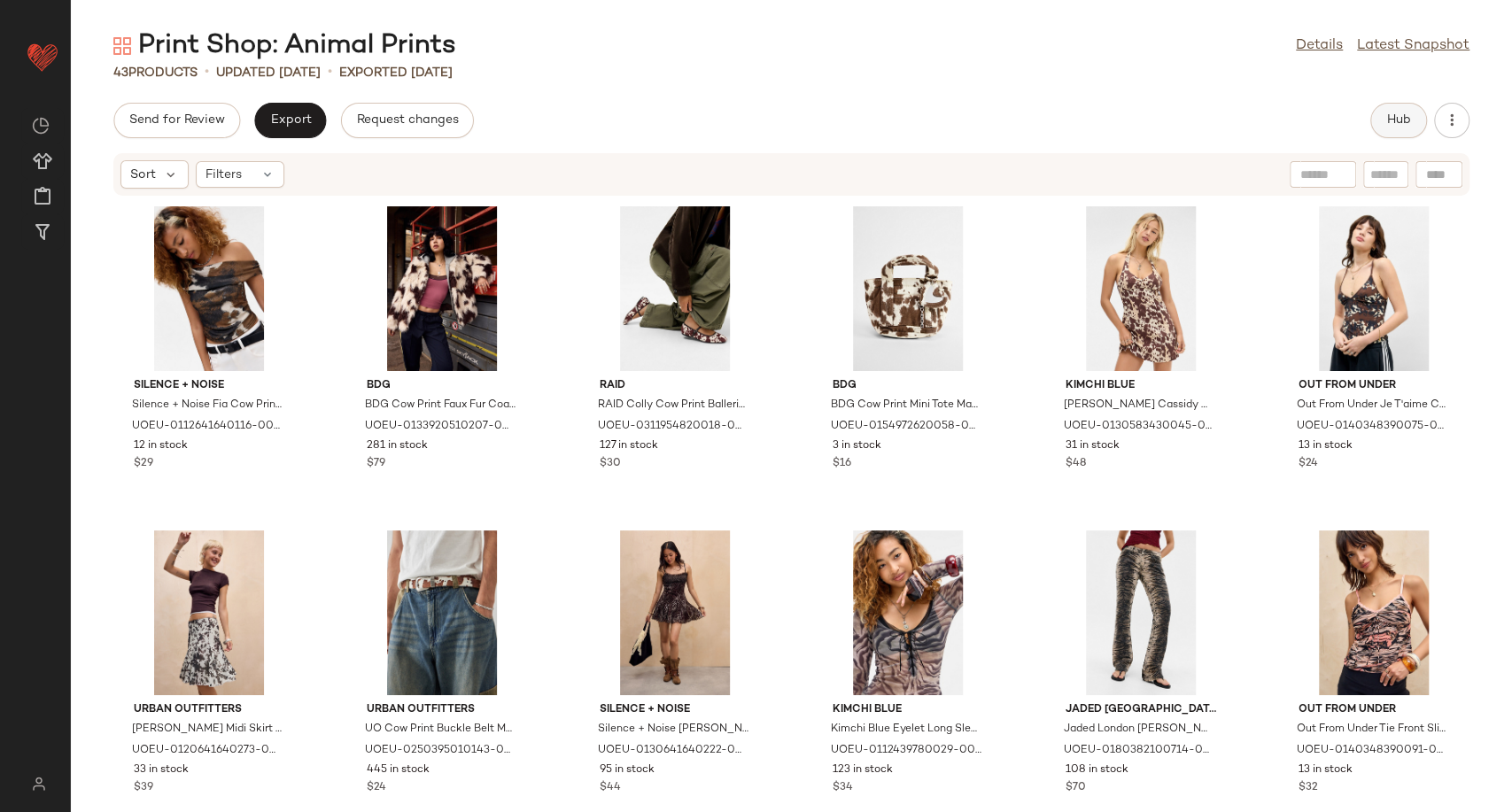
click at [1376, 121] on button "Hub" at bounding box center [1399, 120] width 57 height 36
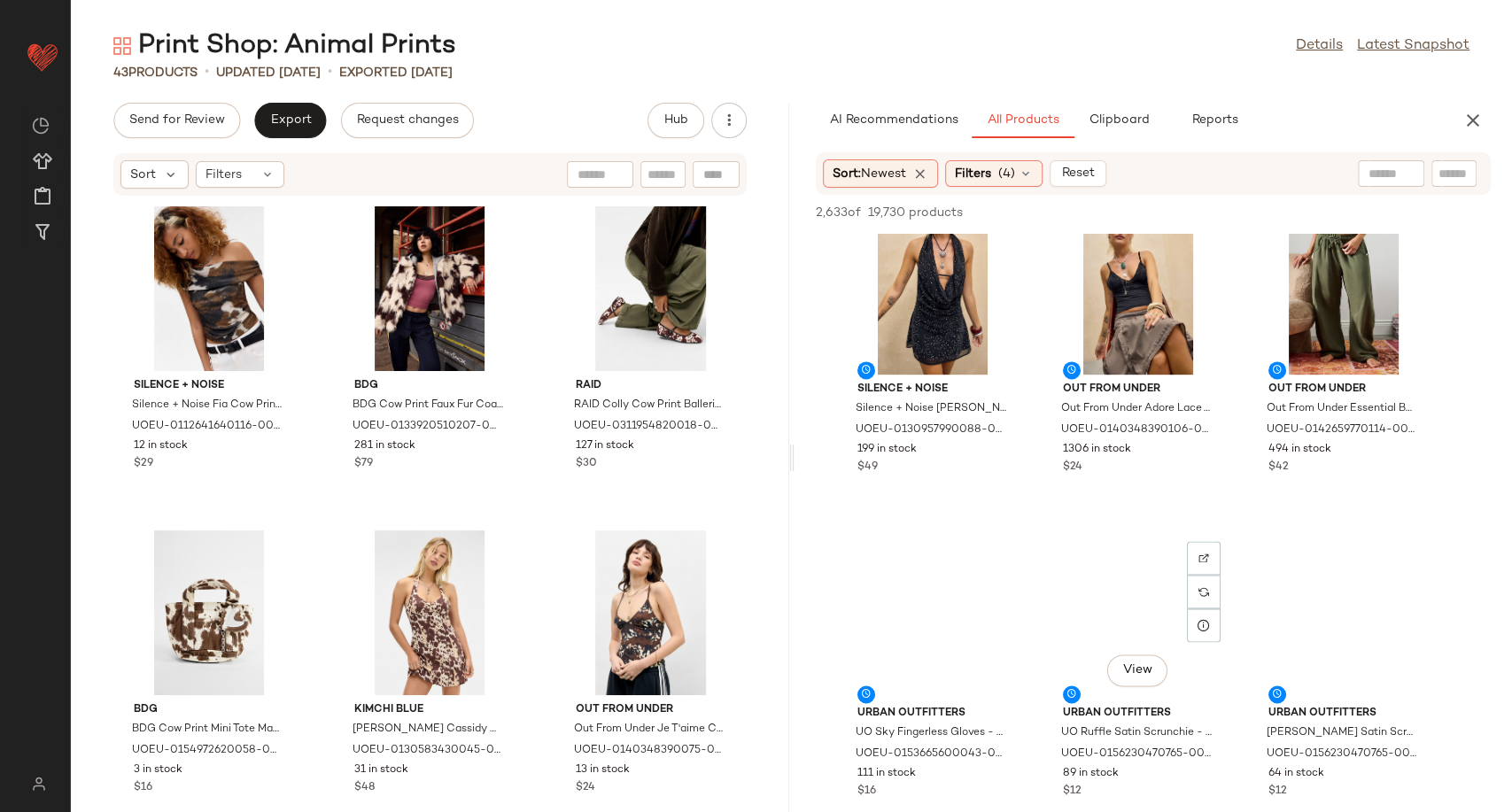
scroll to position [1652, 0]
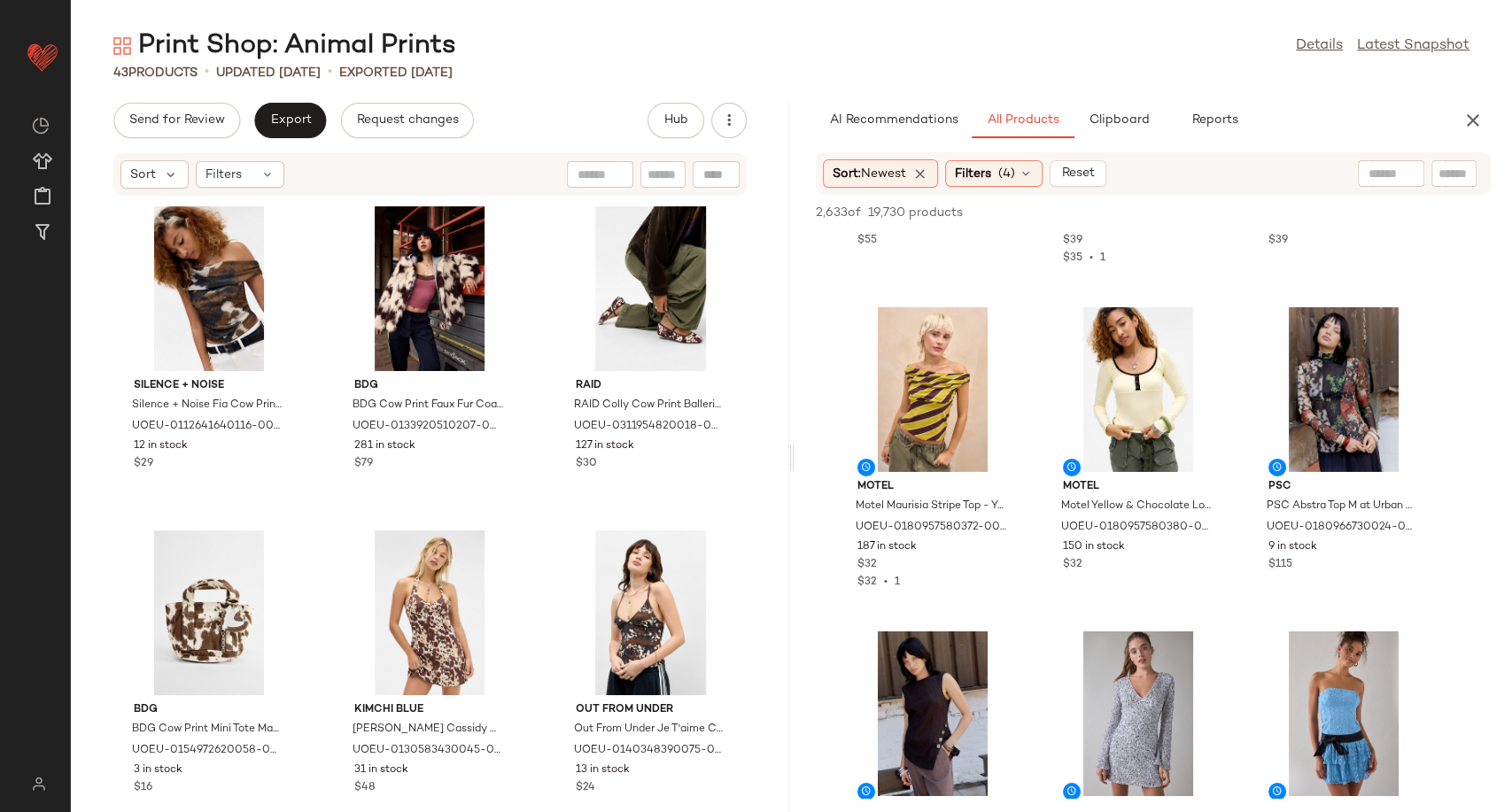
scroll to position [8366, 0]
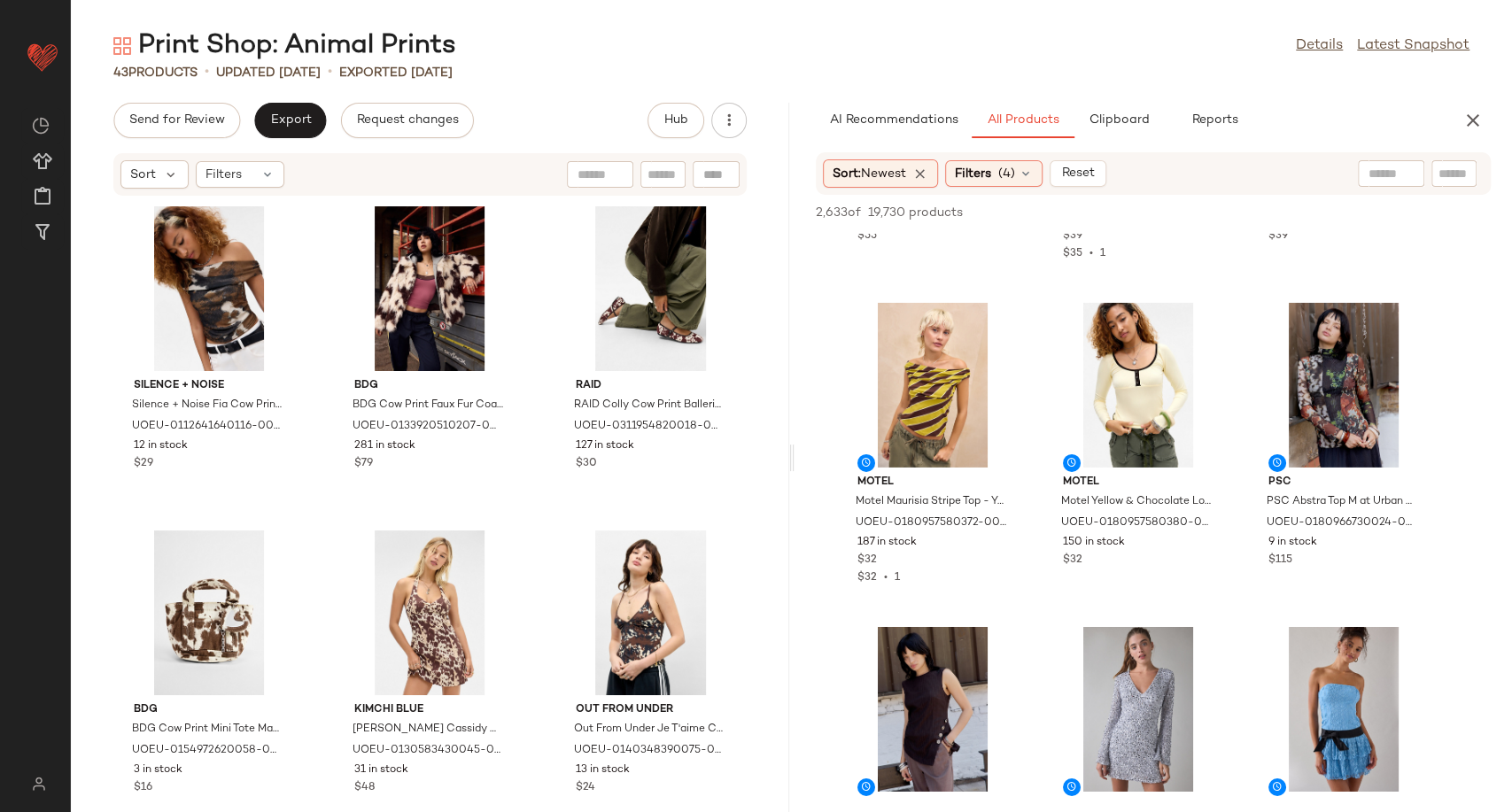
drag, startPoint x: 1036, startPoint y: 531, endPoint x: 1034, endPoint y: 510, distance: 21.1
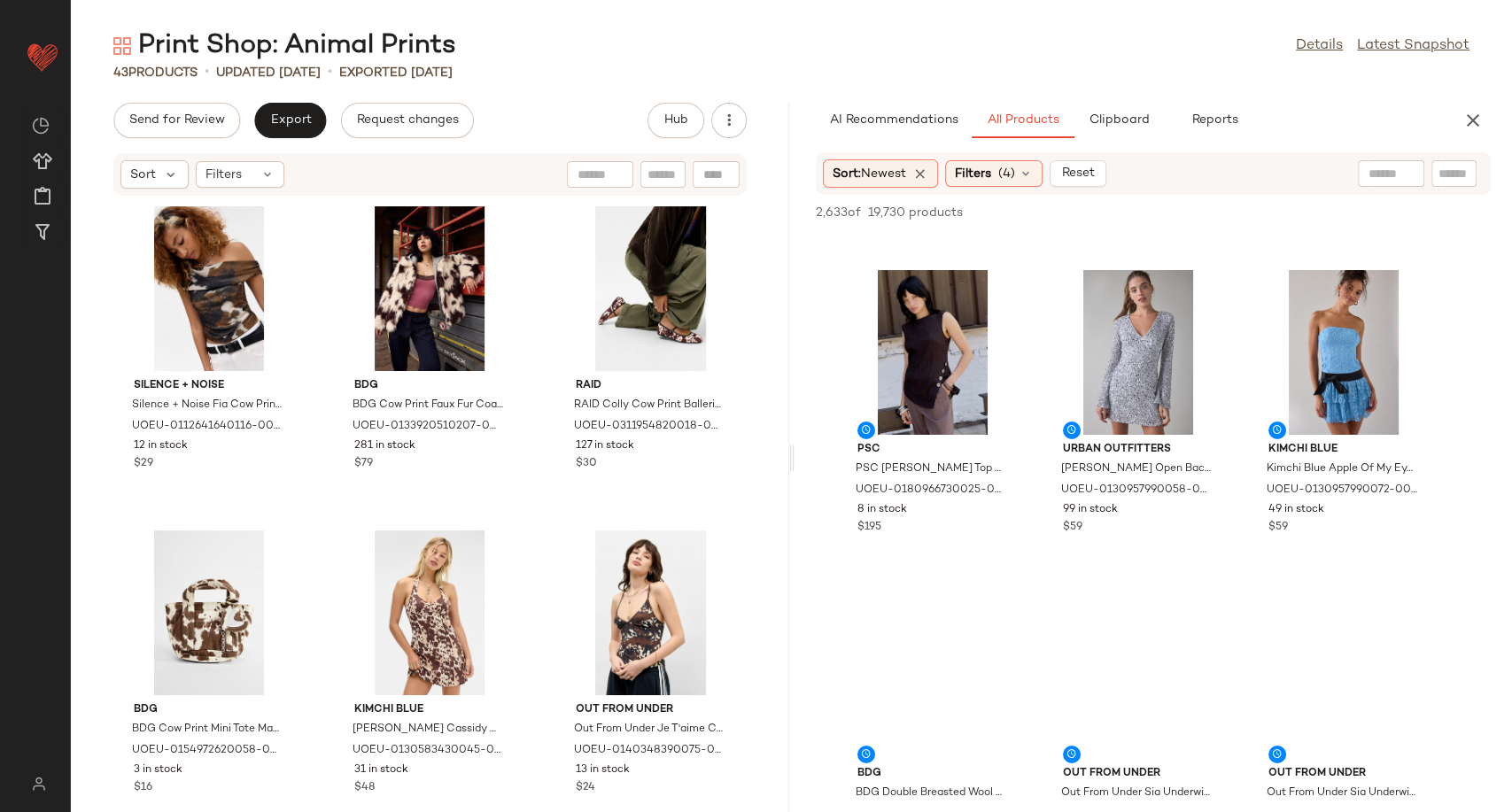
scroll to position [8724, 0]
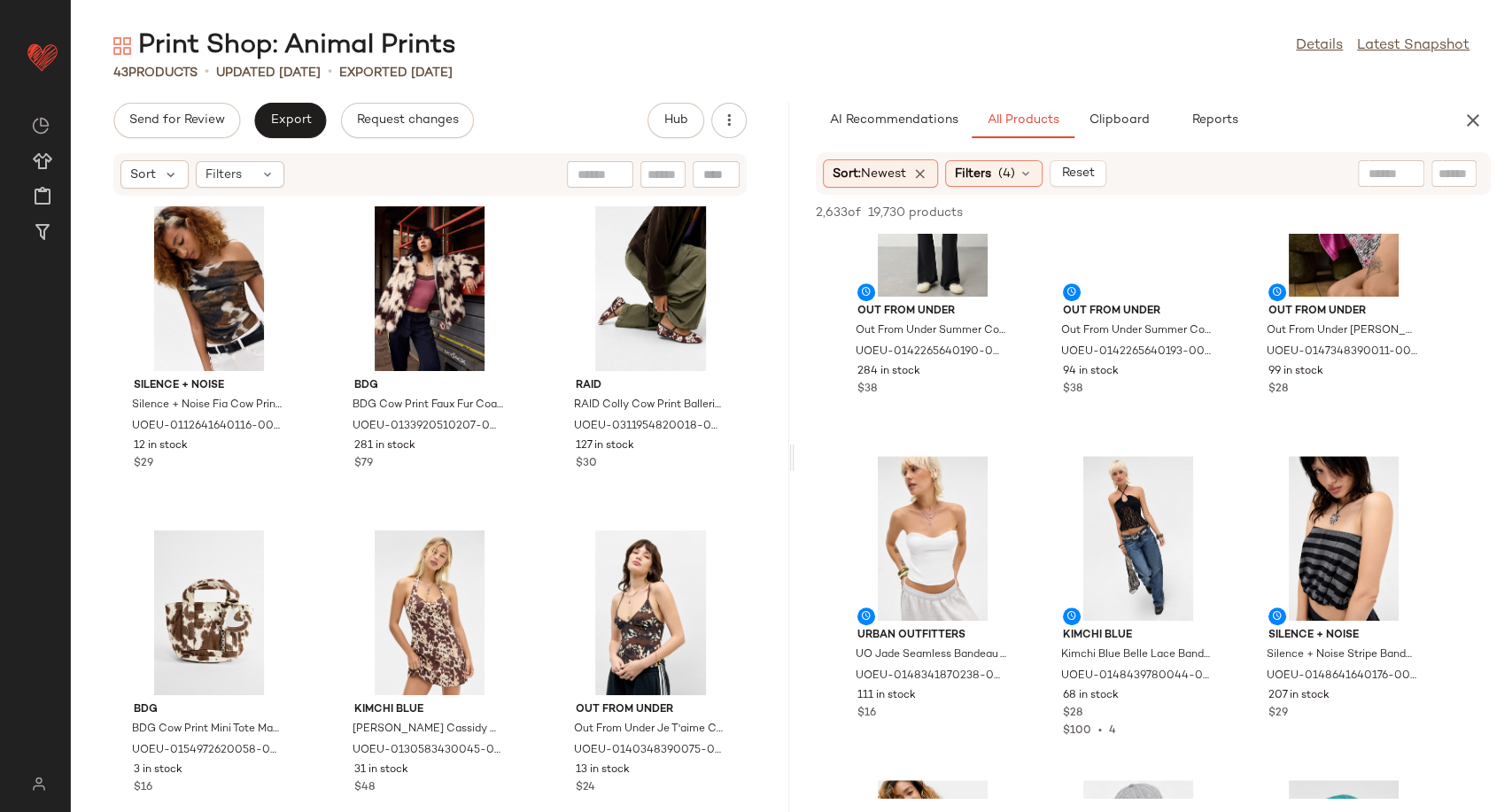
scroll to position [10169, 0]
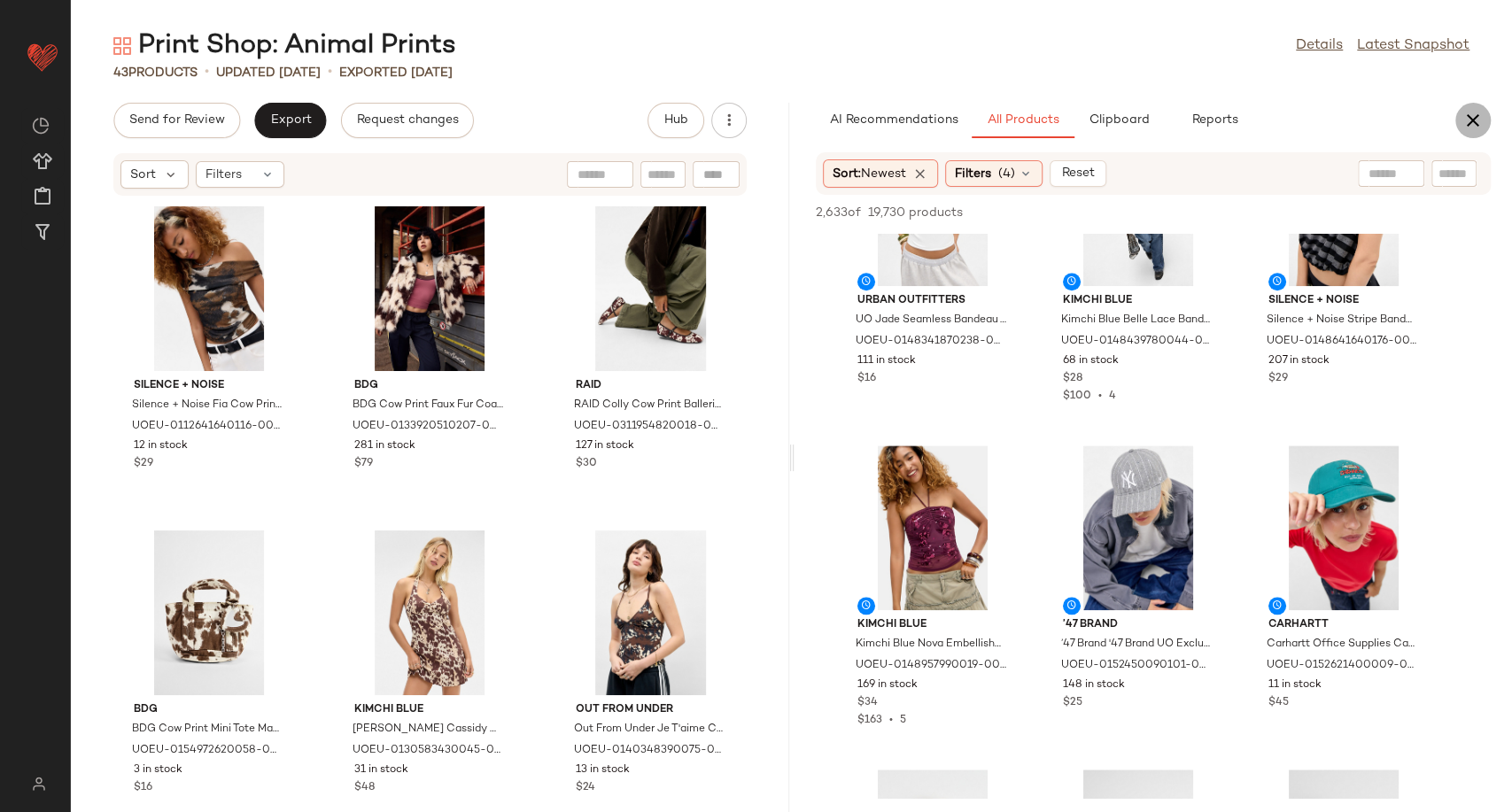
click at [1476, 123] on icon "button" at bounding box center [1473, 120] width 21 height 21
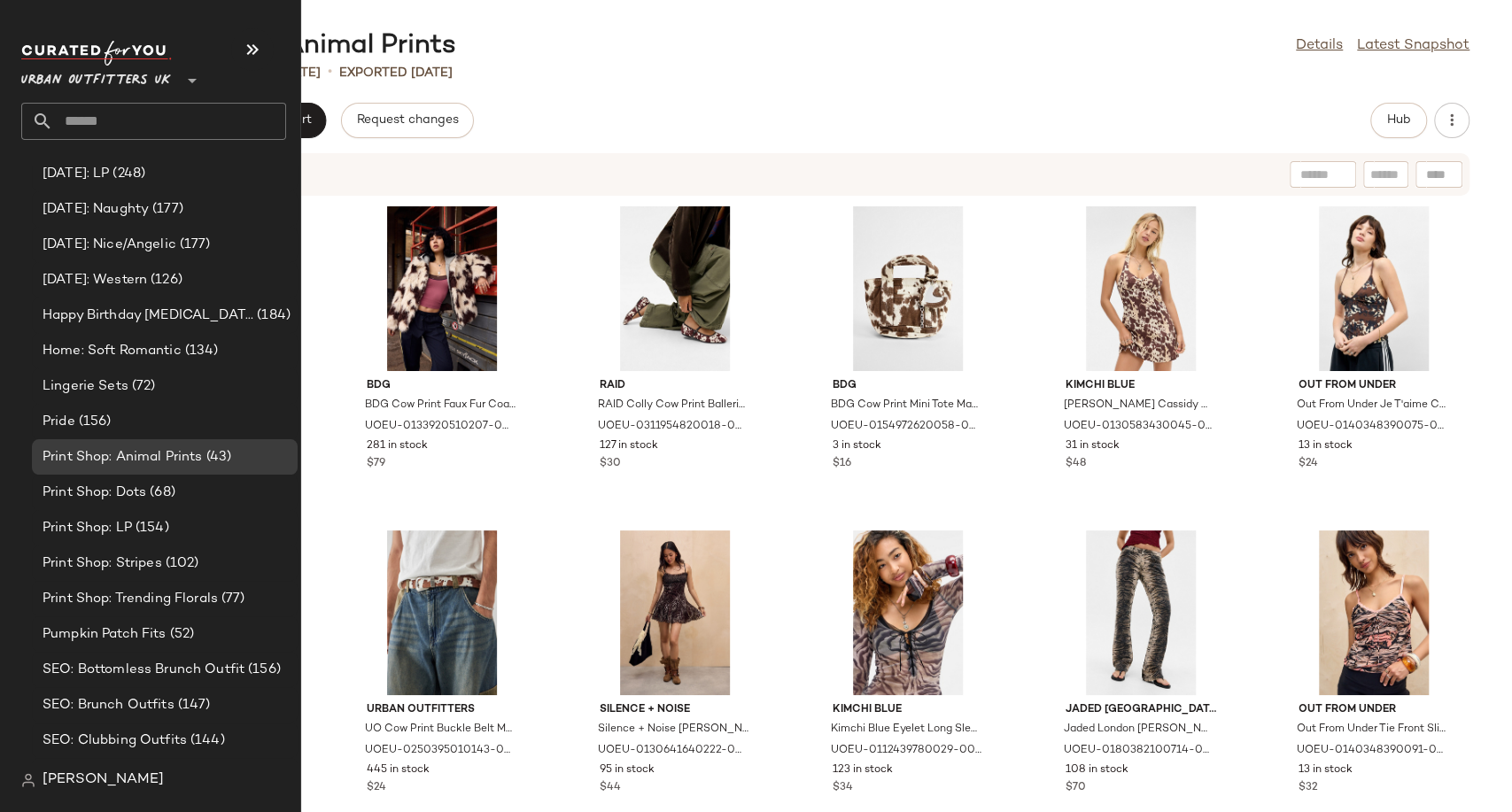
scroll to position [4936, 0]
click at [133, 490] on span "Print Shop: Dots" at bounding box center [95, 492] width 103 height 21
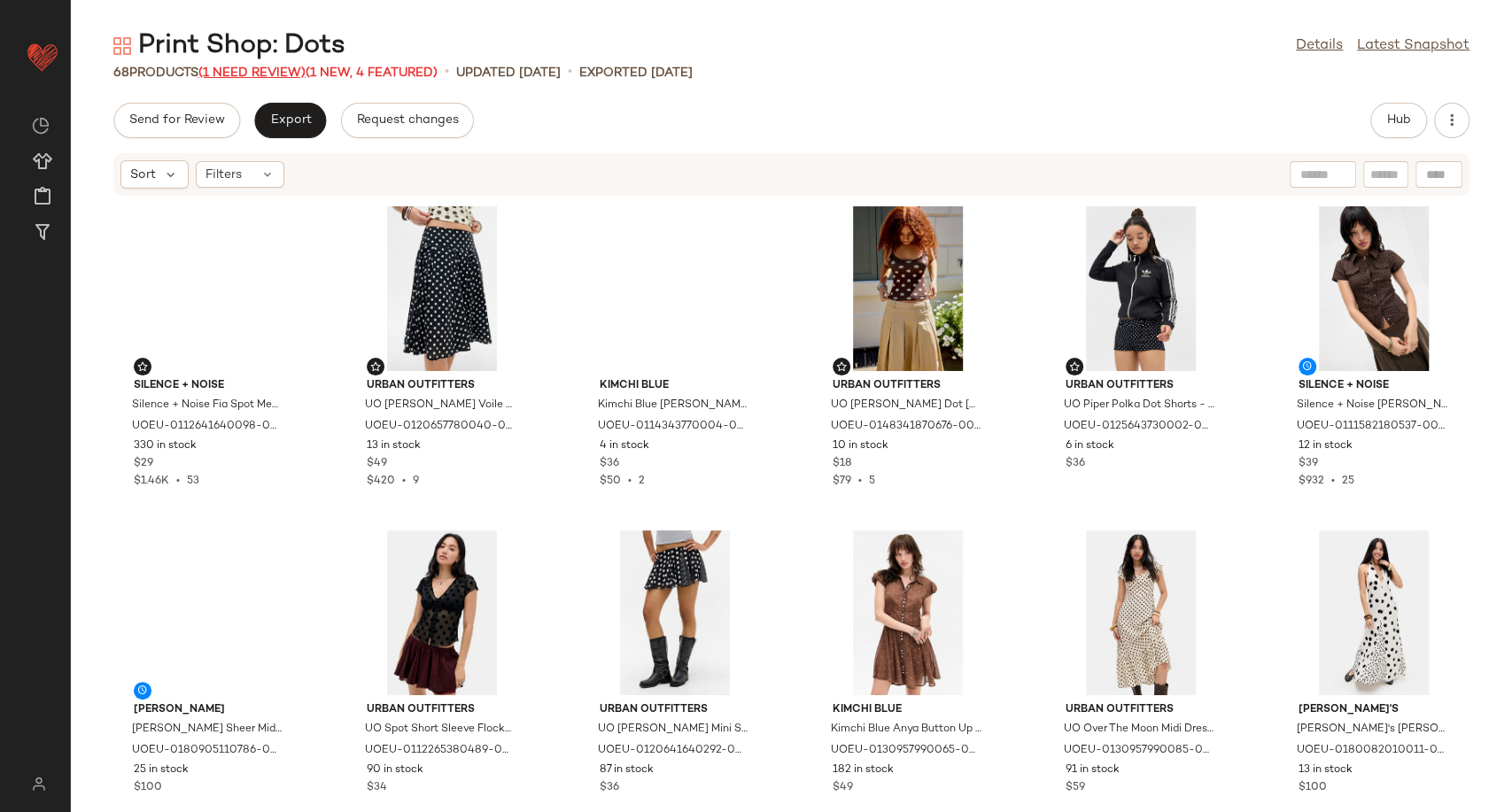
click at [288, 71] on span "(1 Need Review)" at bounding box center [252, 72] width 107 height 13
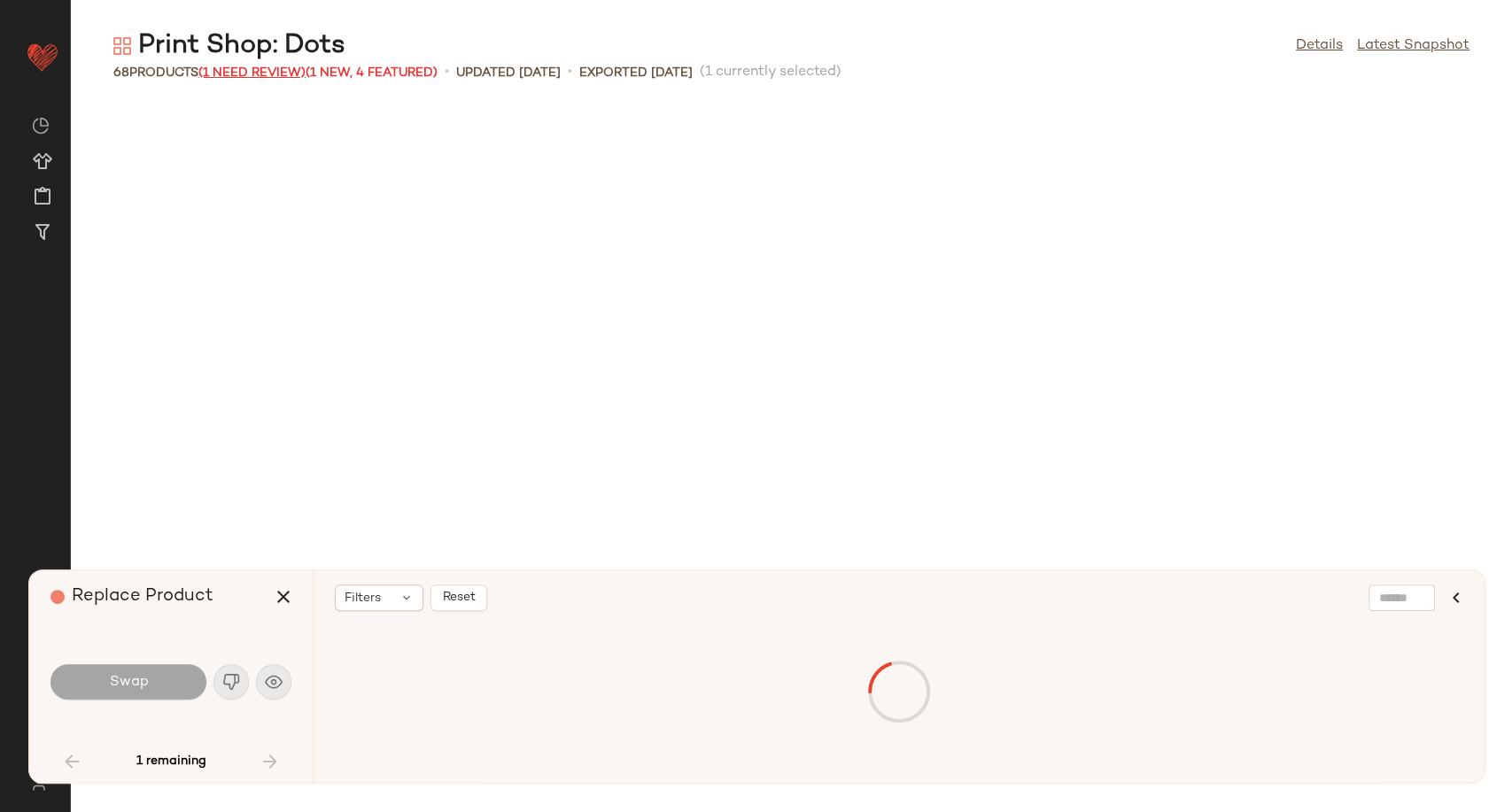
scroll to position [3184, 0]
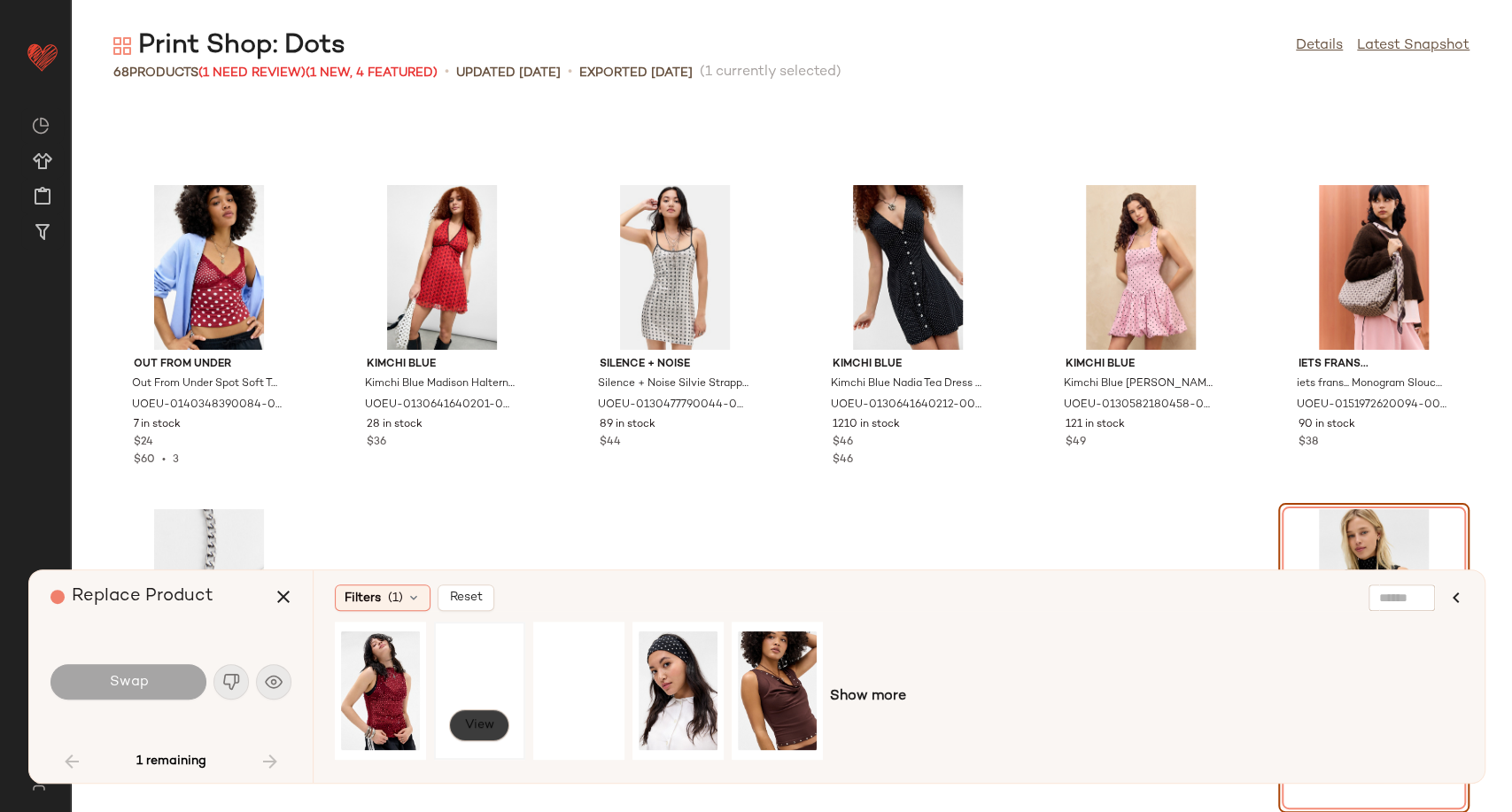
click at [479, 731] on span "View" at bounding box center [479, 725] width 30 height 14
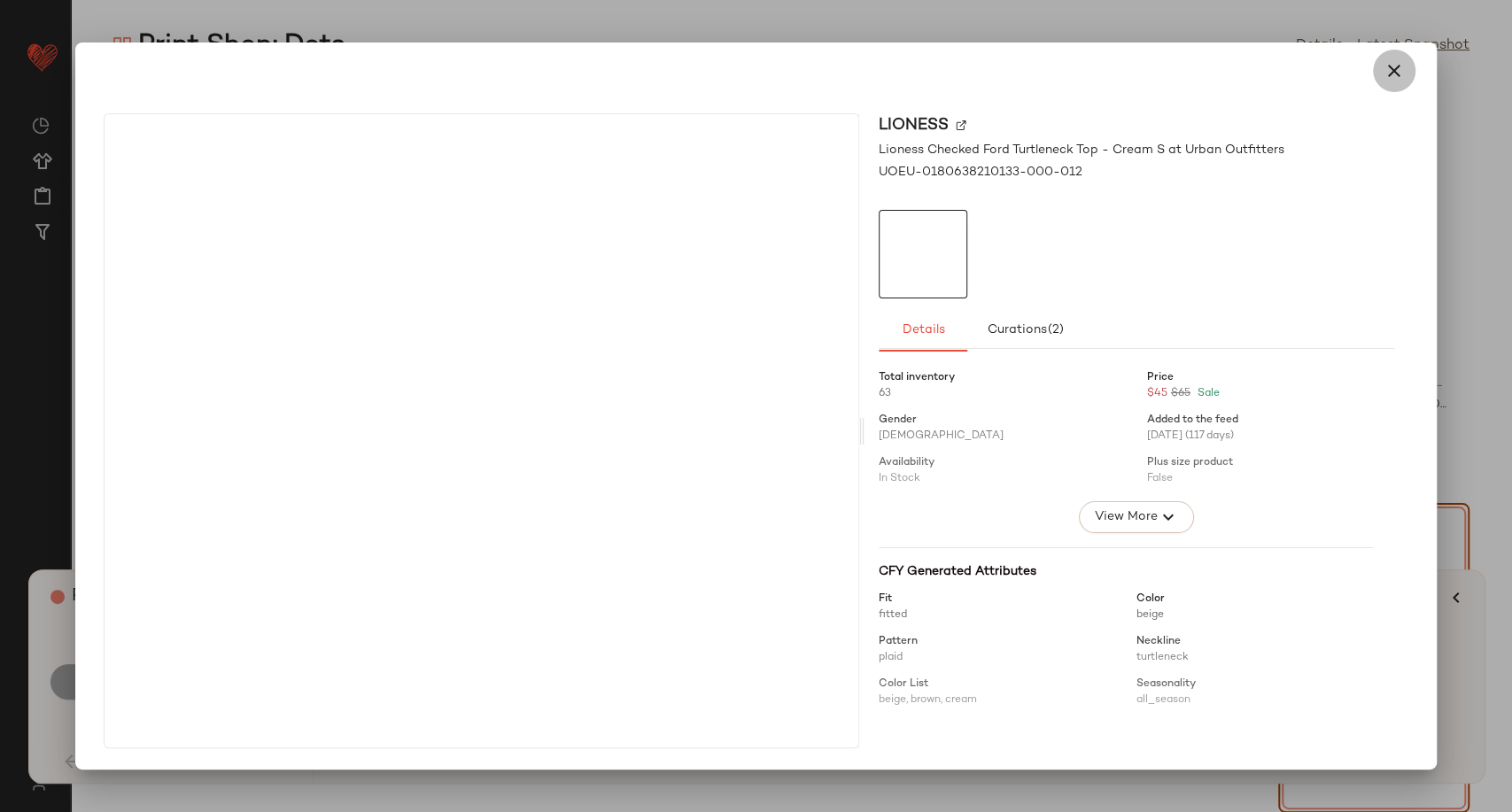
click at [1391, 77] on icon "button" at bounding box center [1394, 71] width 21 height 21
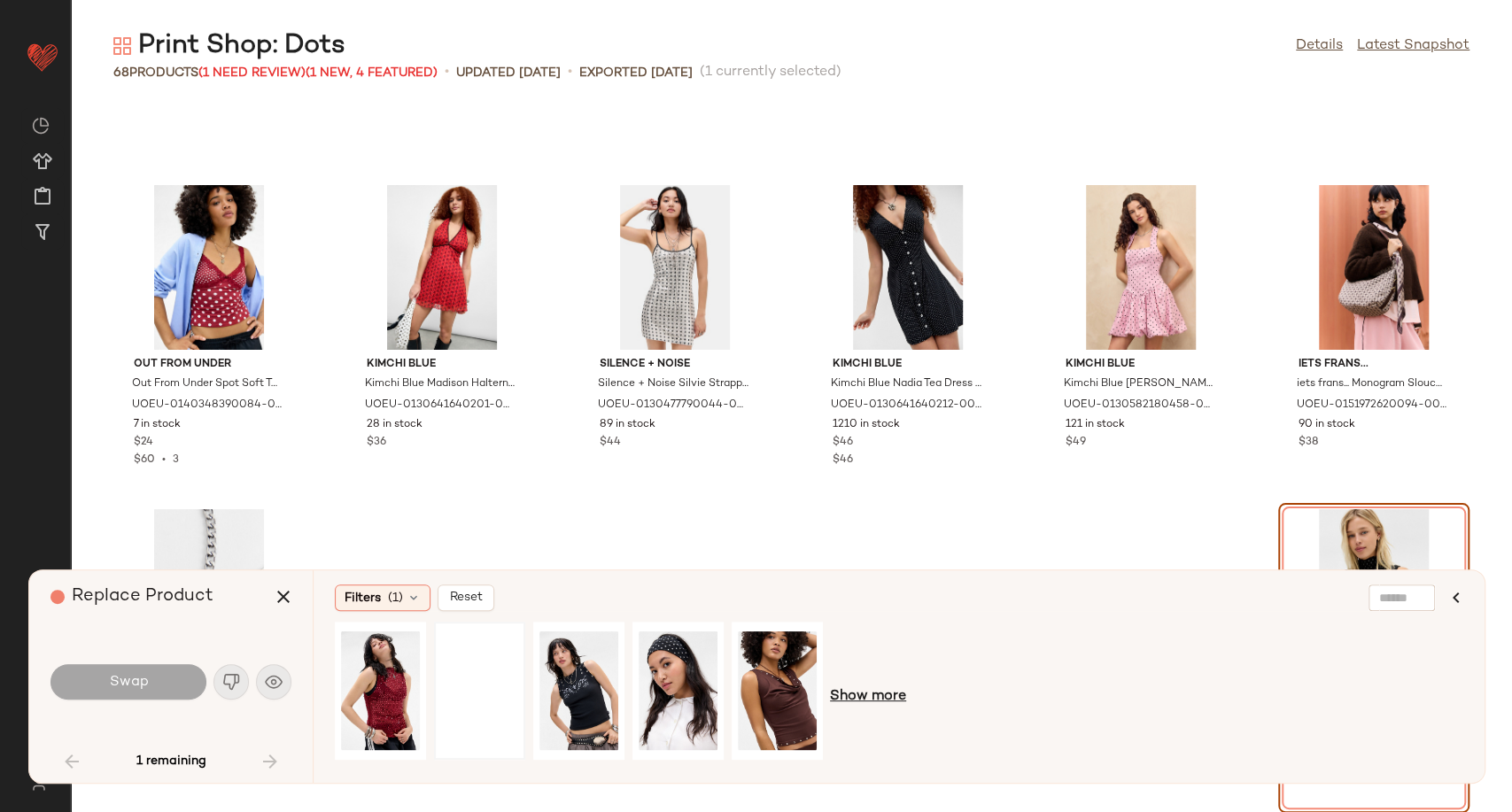
click at [847, 692] on span "Show more" at bounding box center [867, 697] width 76 height 21
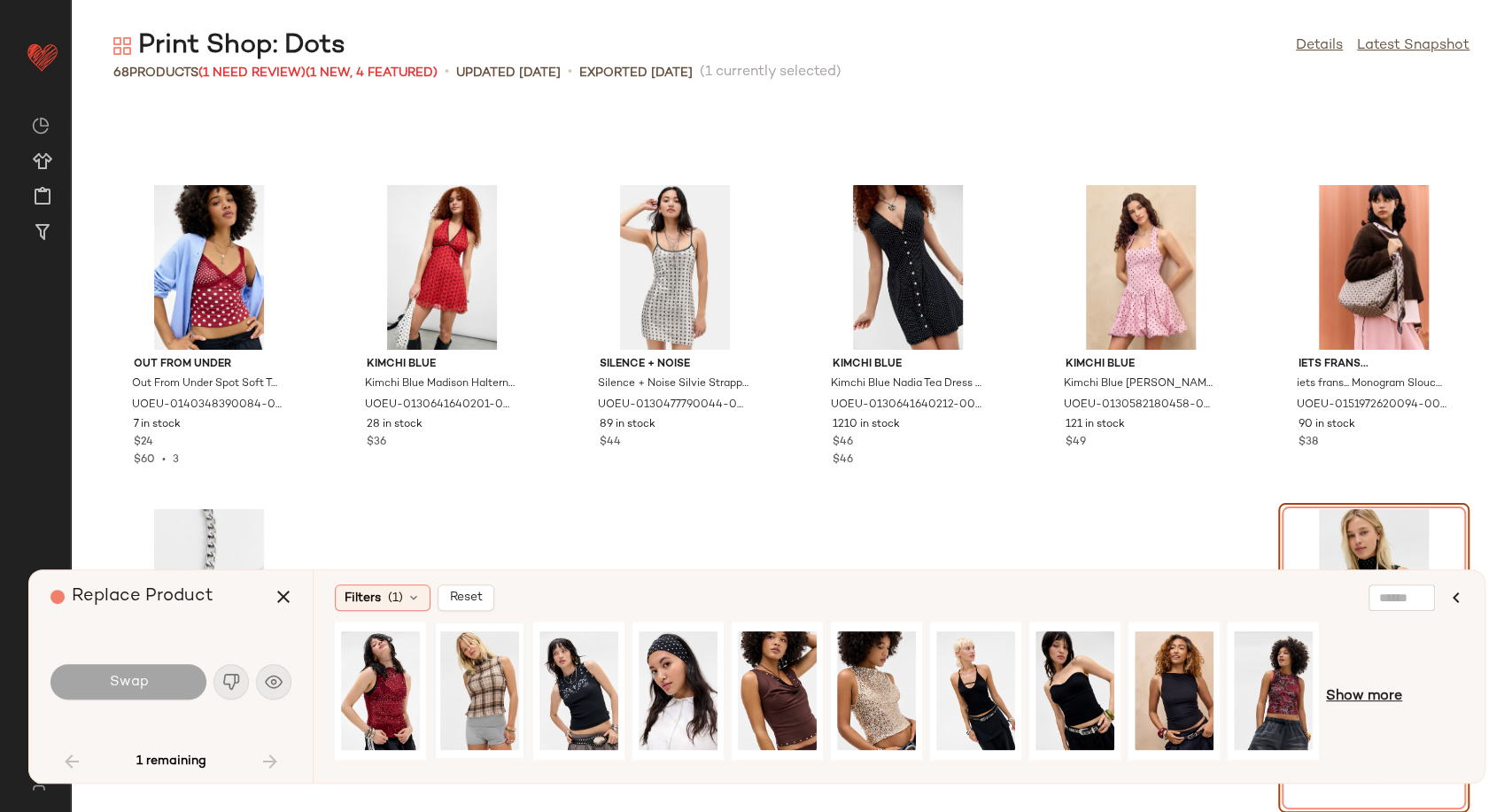
click at [1361, 693] on span "Show more" at bounding box center [1363, 697] width 76 height 21
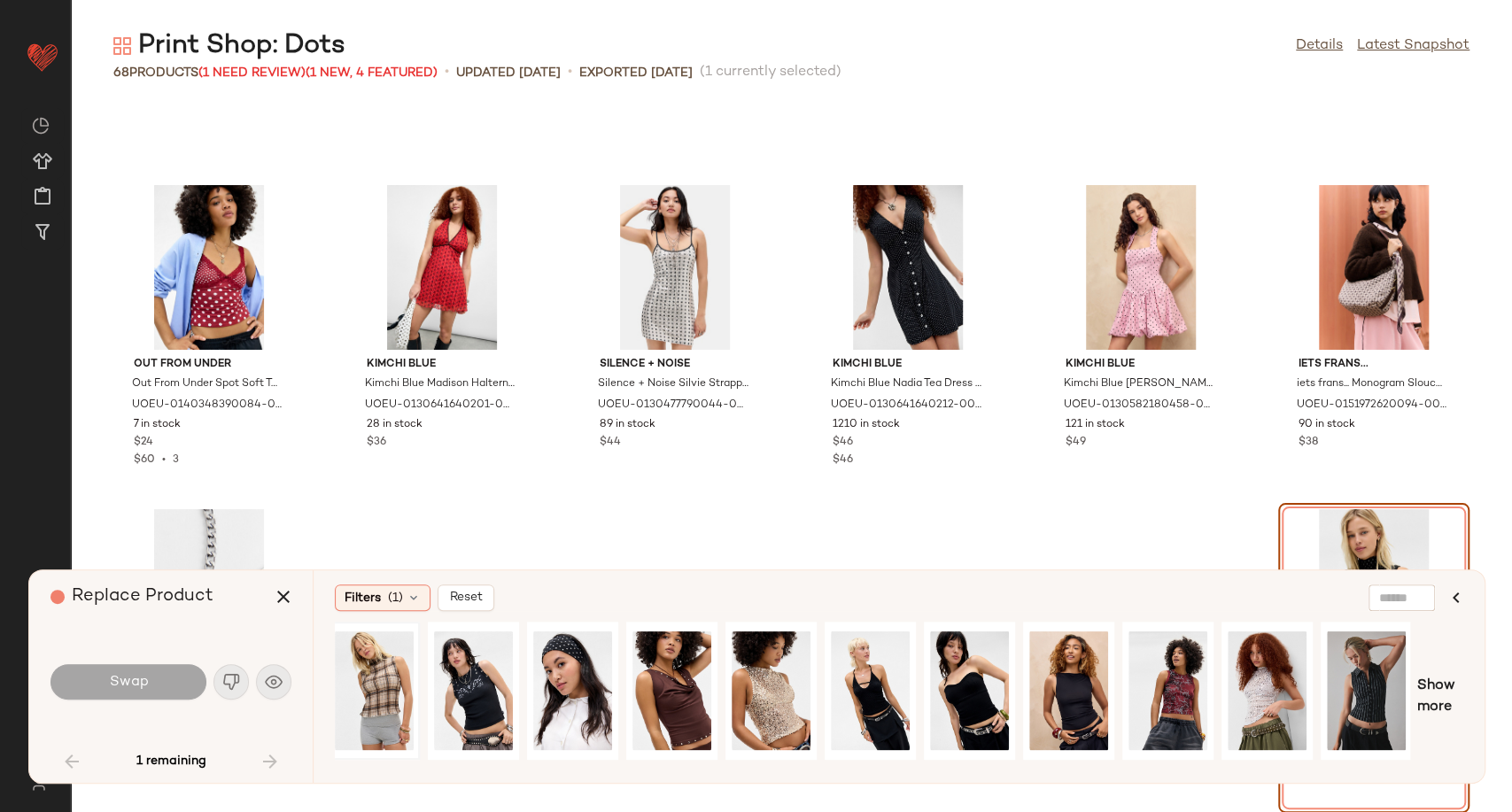
scroll to position [0, 0]
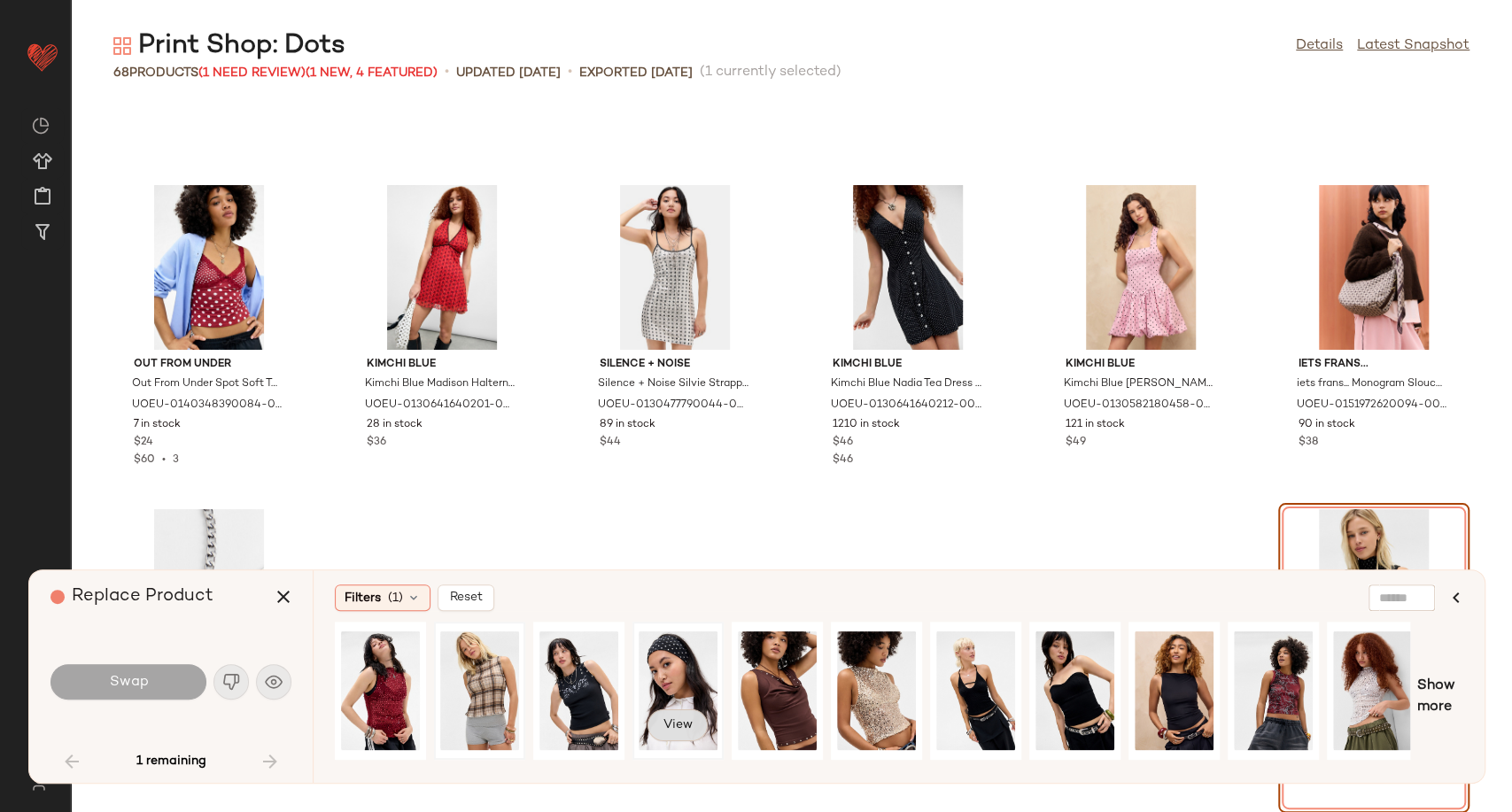
click at [681, 726] on span "View" at bounding box center [678, 725] width 30 height 14
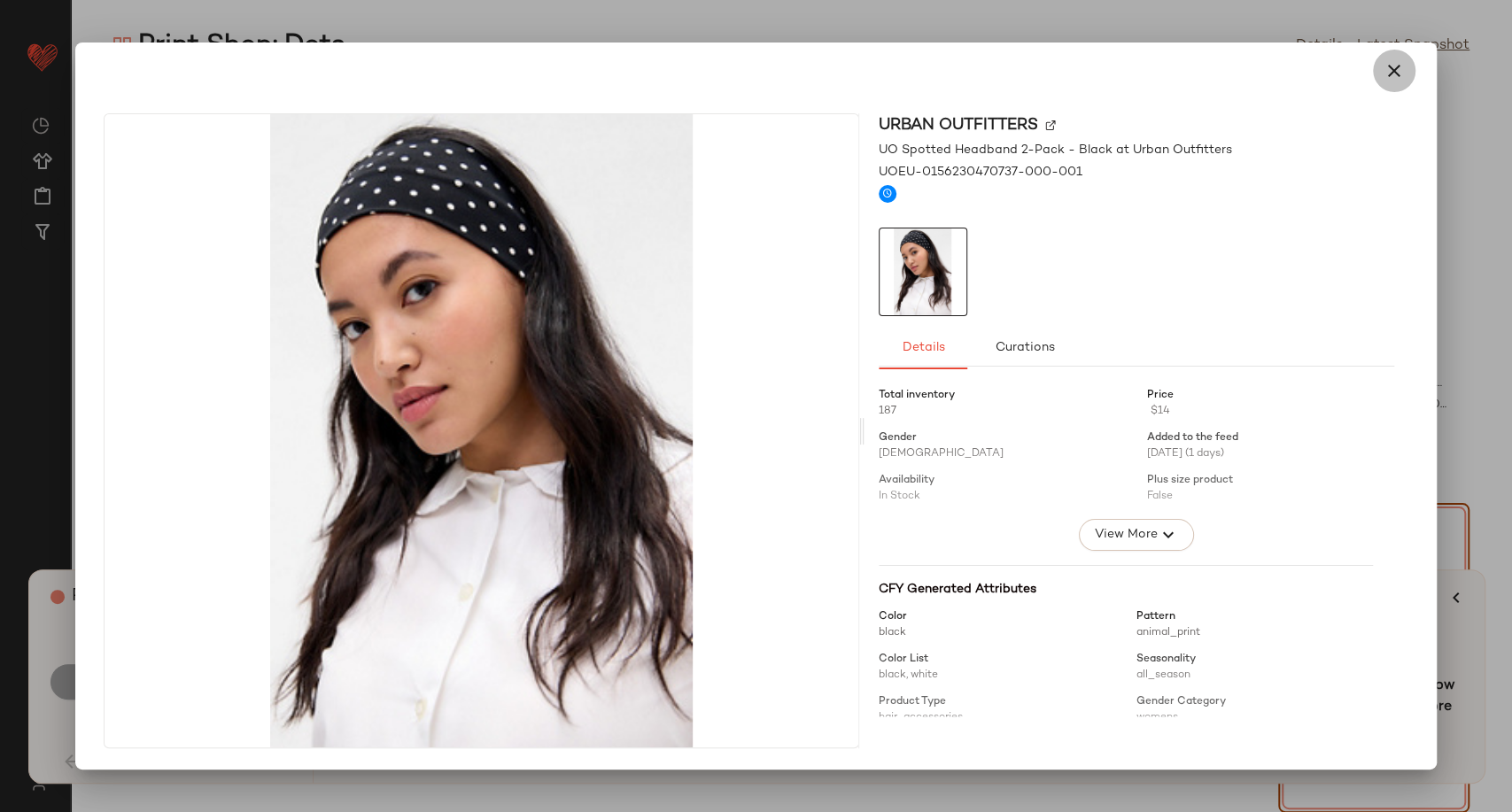
click at [1400, 69] on icon "button" at bounding box center [1394, 71] width 21 height 21
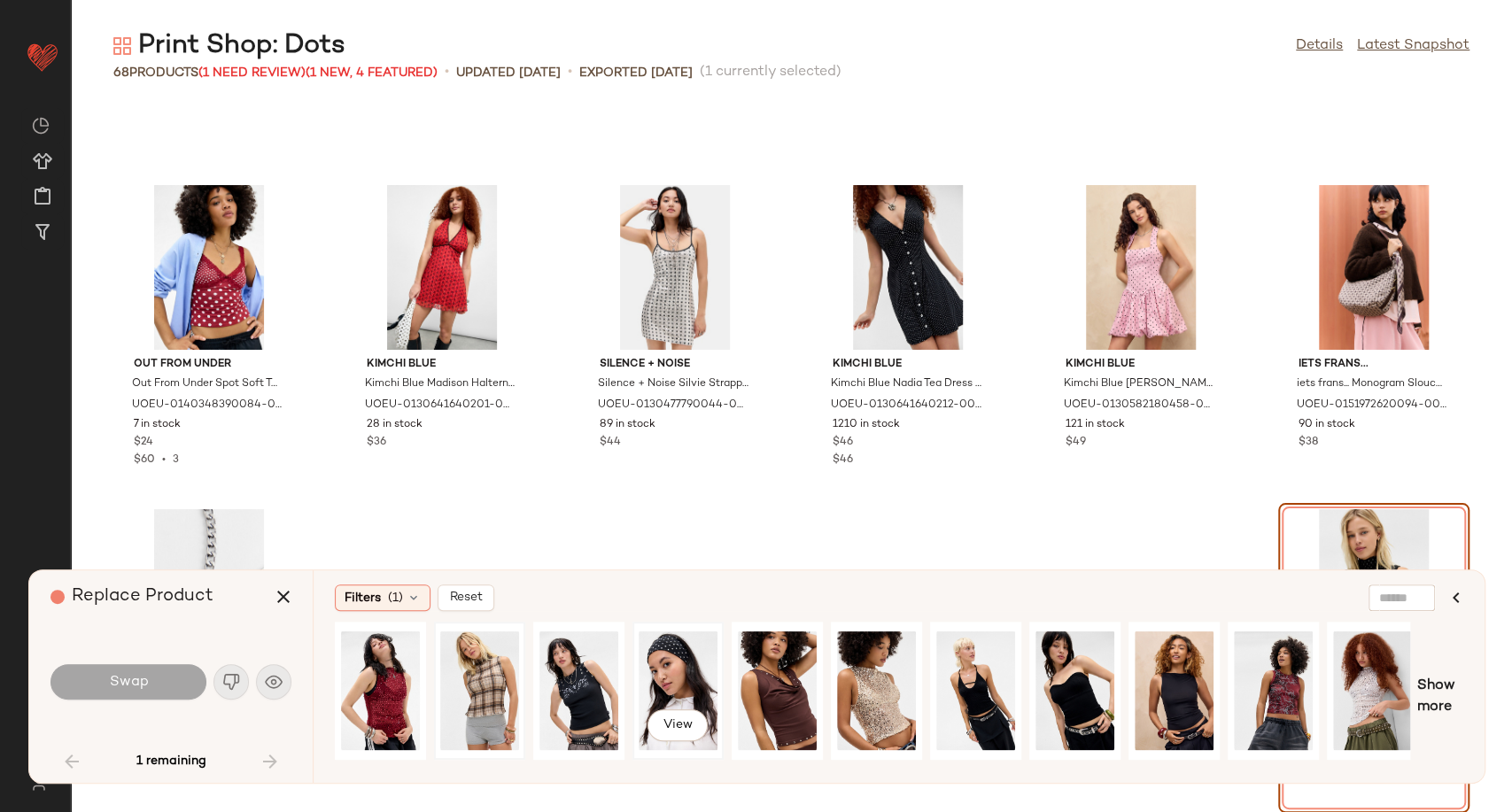
click at [671, 669] on div "View" at bounding box center [678, 691] width 78 height 126
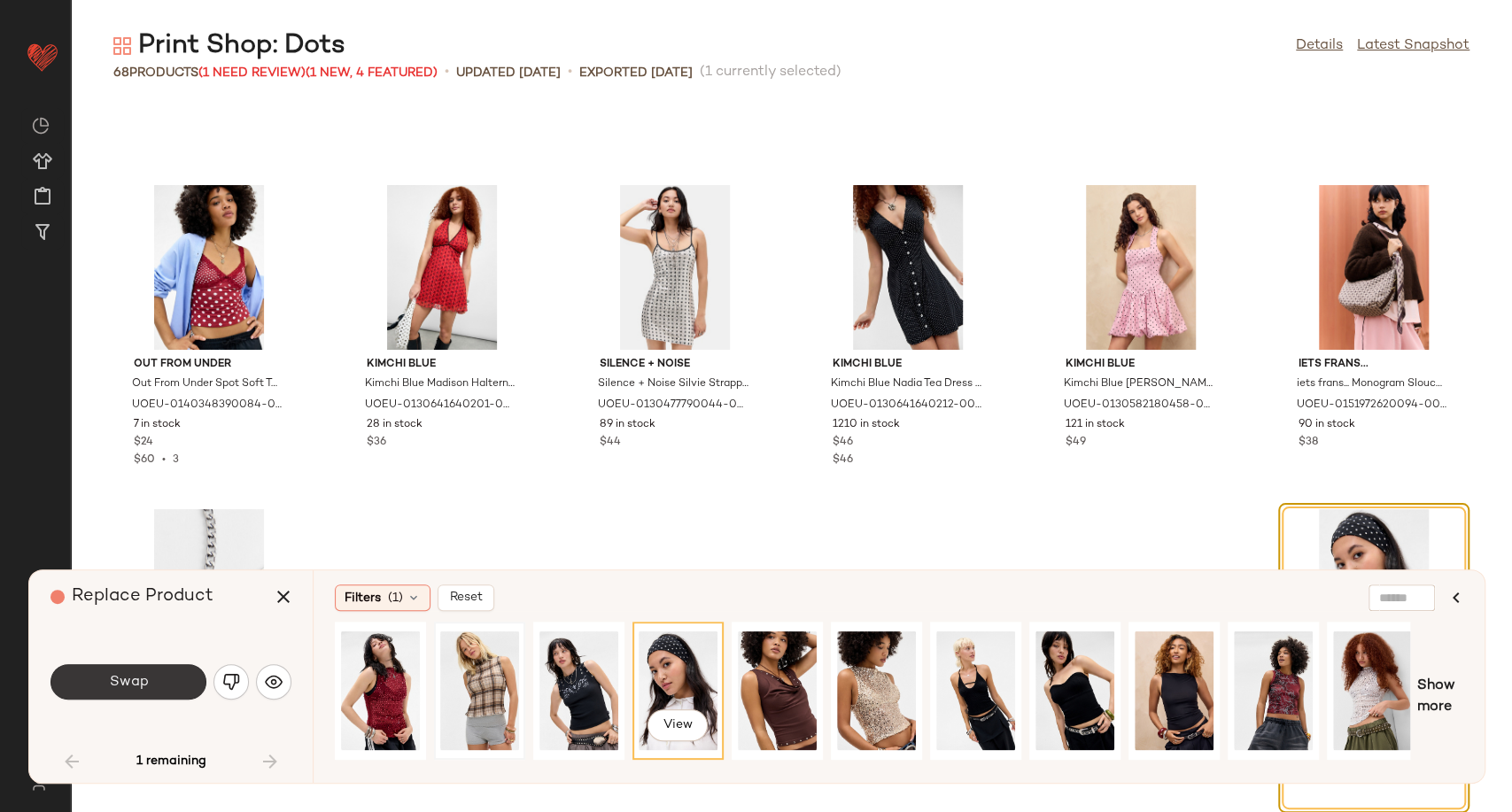
click at [142, 694] on button "Swap" at bounding box center [128, 683] width 156 height 36
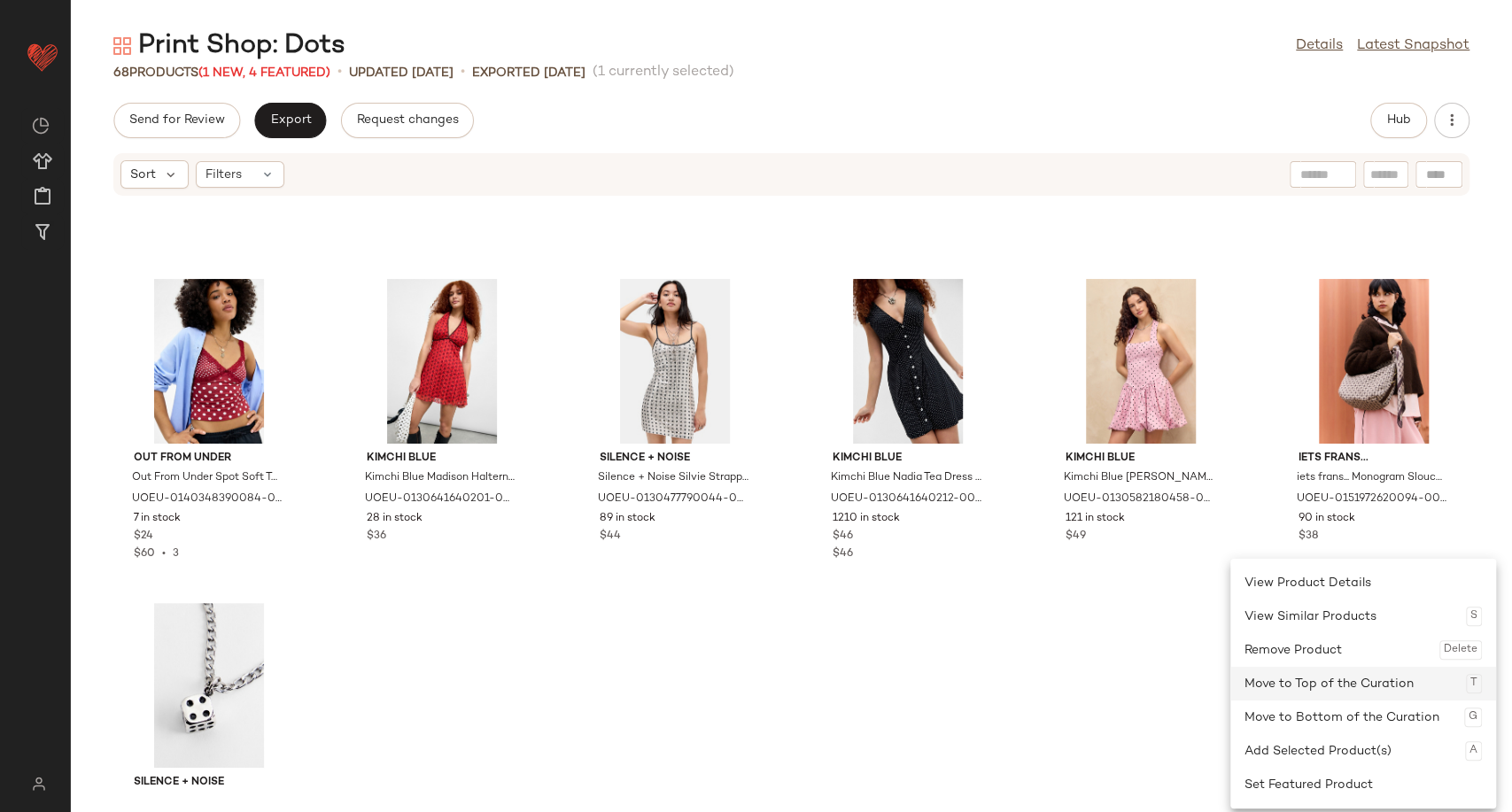
click at [1288, 685] on div "Move to Top of the Curation T" at bounding box center [1363, 684] width 237 height 34
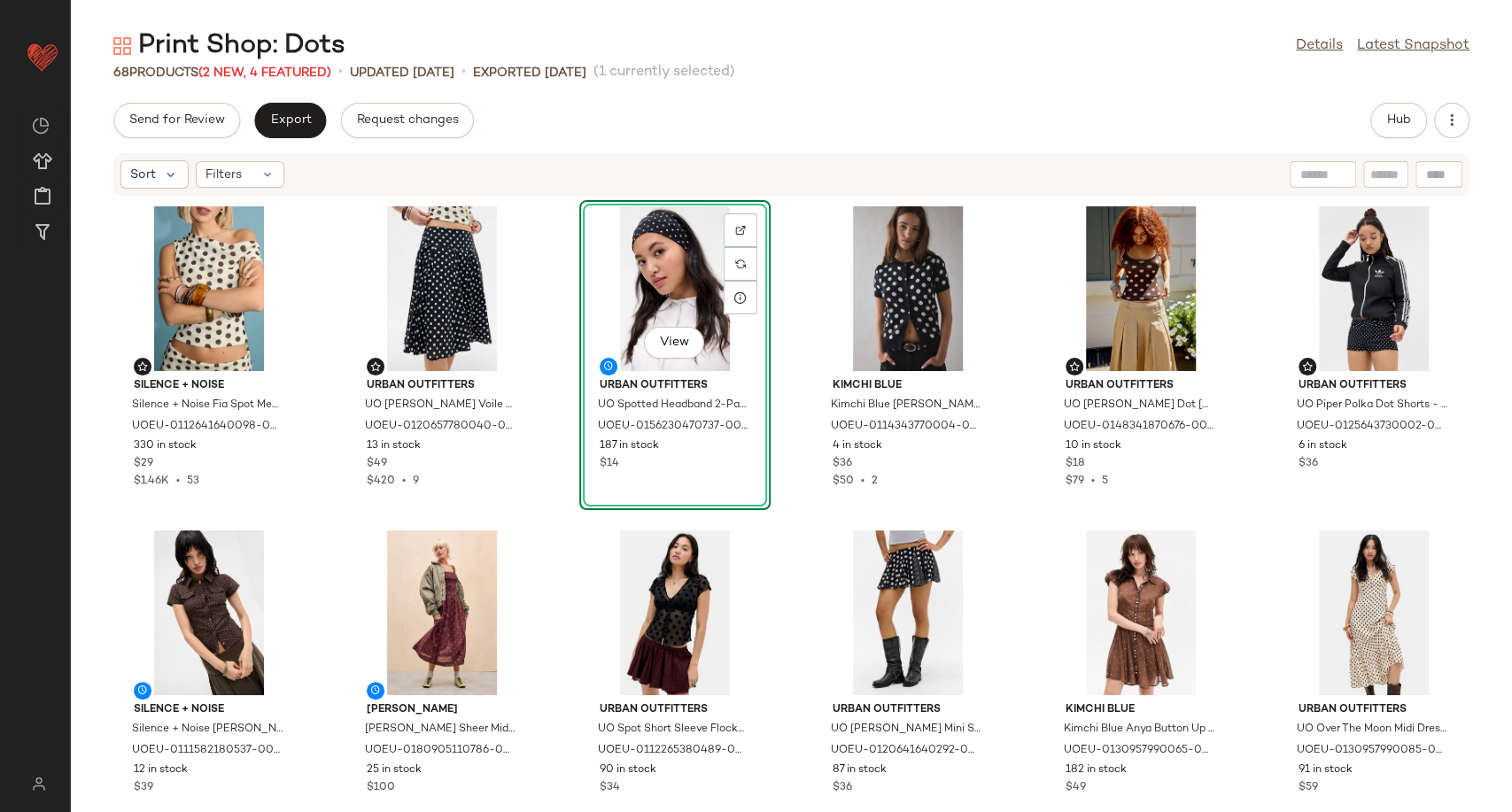
click at [801, 438] on div "Silence + Noise Silence + Noise Fia Spot Mesh Top - Cream S at Urban Outfitters…" at bounding box center [790, 493] width 1441 height 594
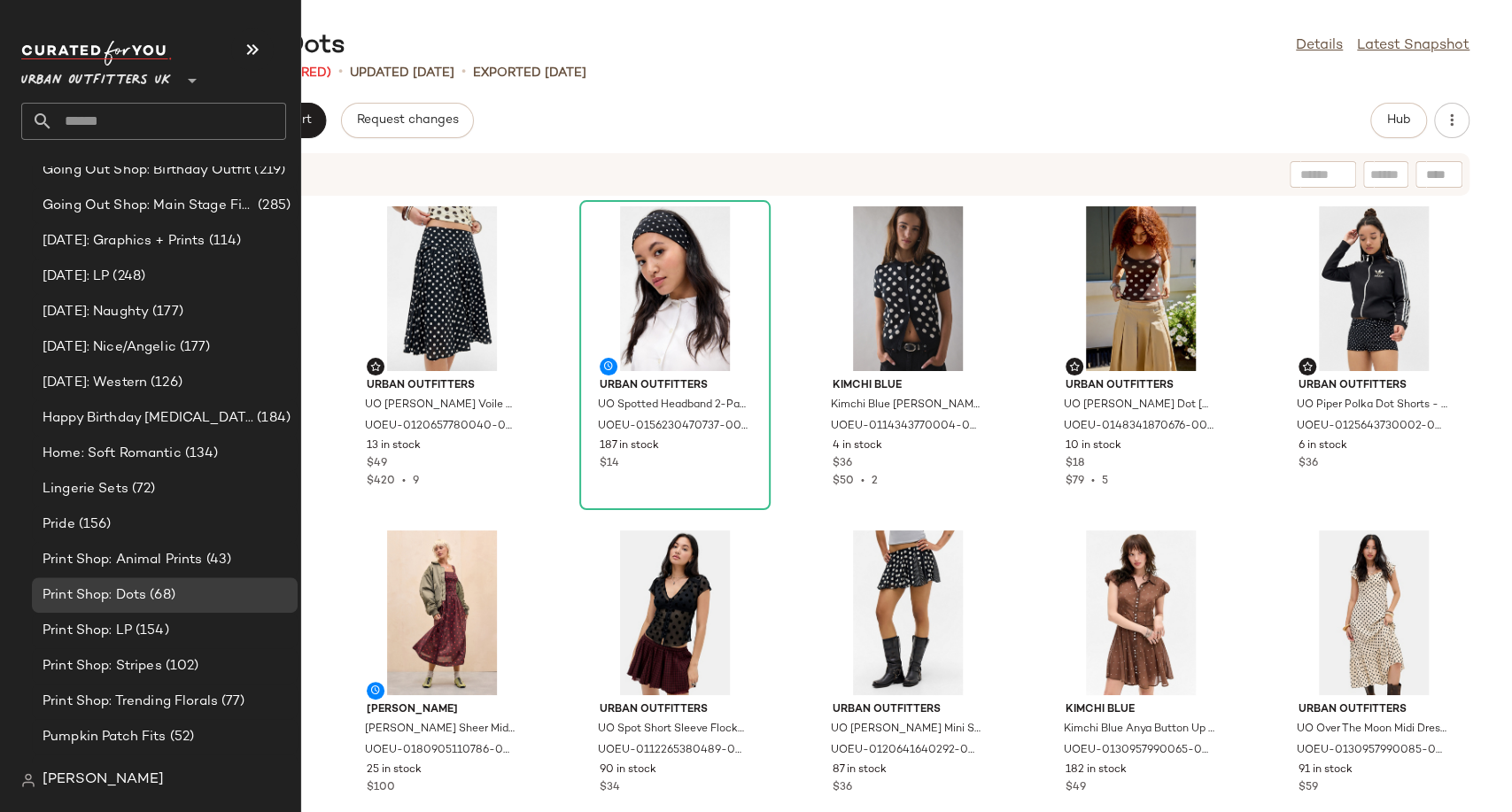
scroll to position [4843, 0]
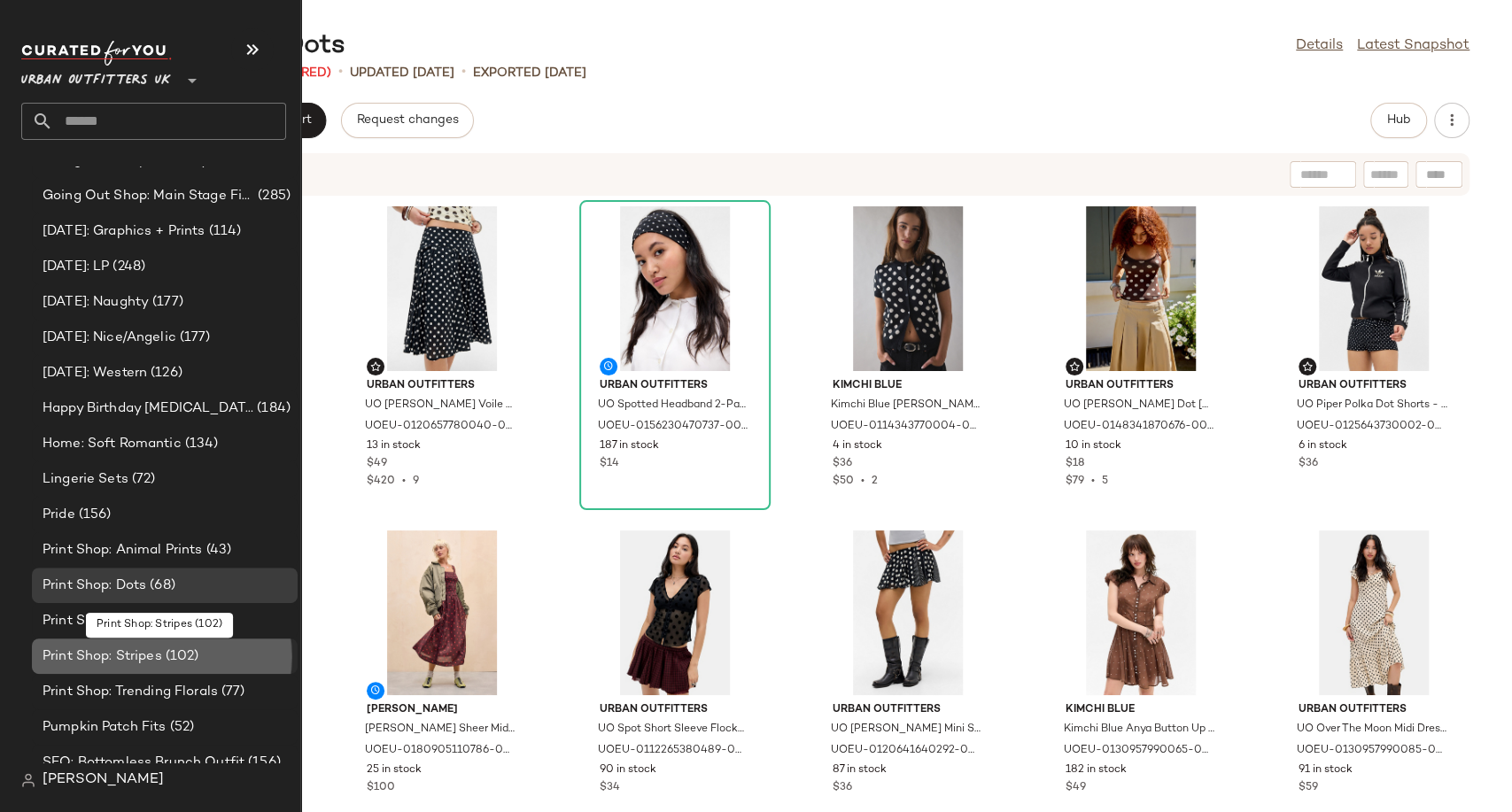
click at [148, 652] on span "Print Shop: Stripes" at bounding box center [103, 657] width 120 height 21
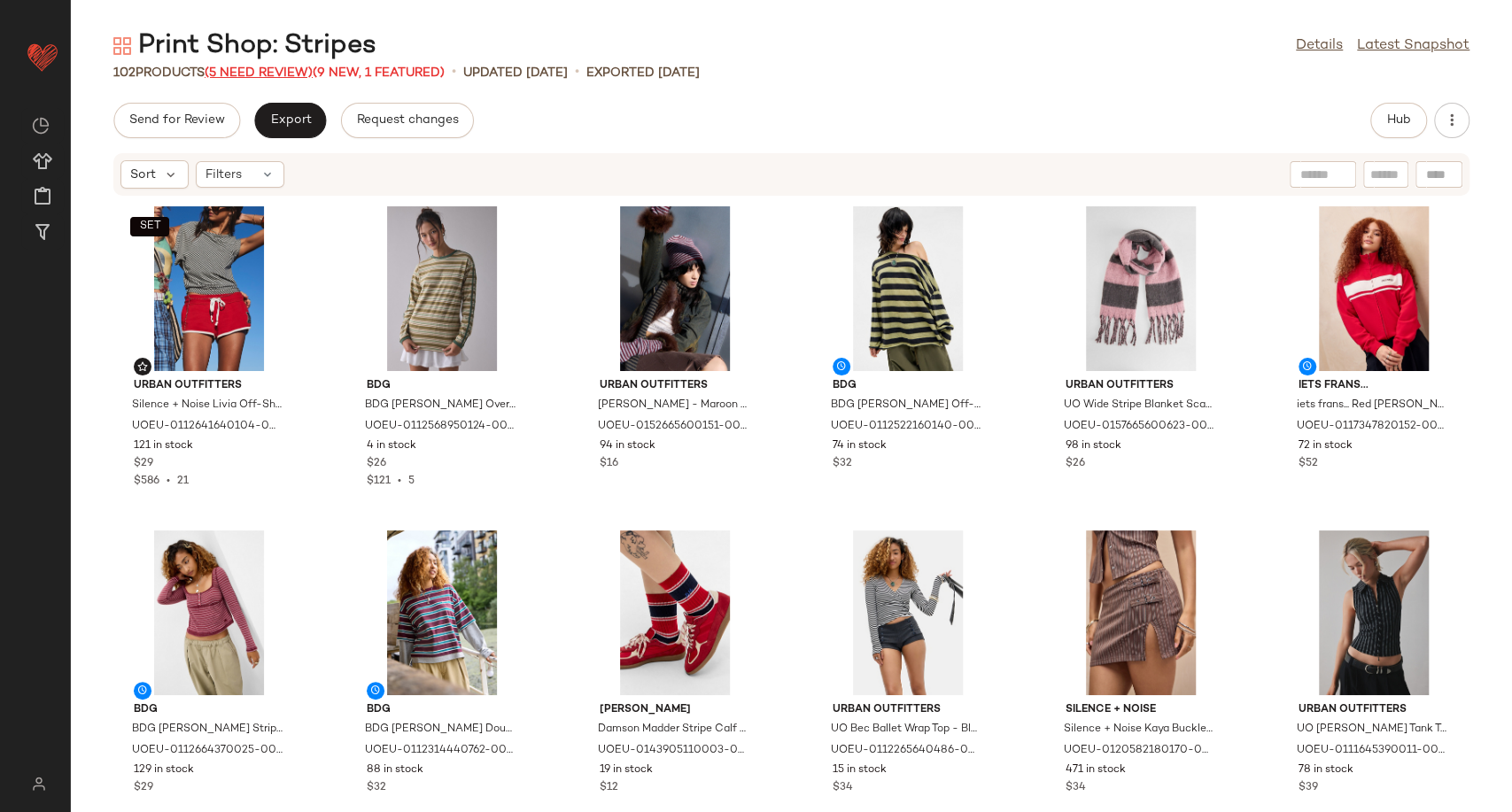
click at [271, 70] on span "(5 Need Review)" at bounding box center [258, 72] width 108 height 13
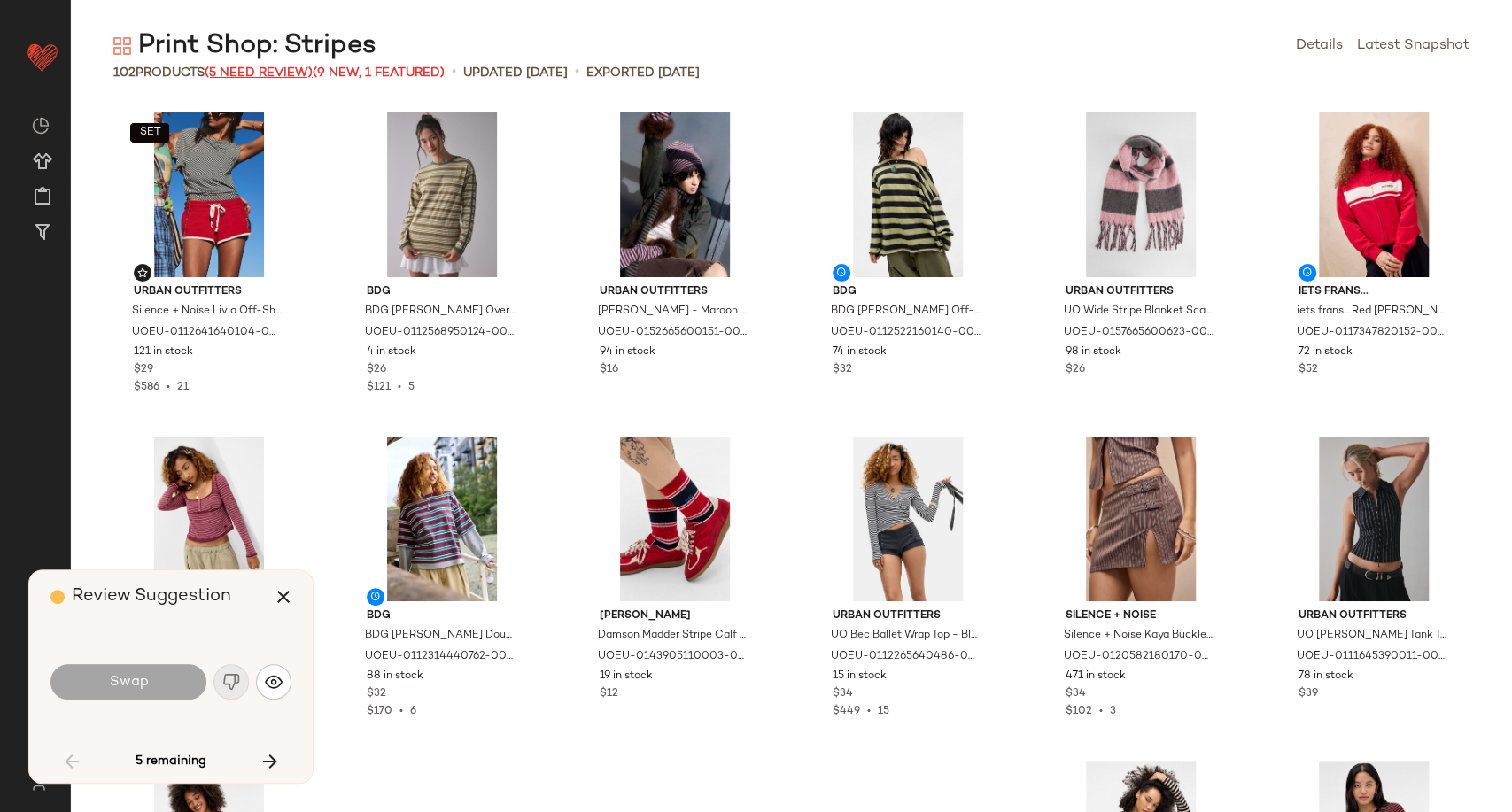
scroll to position [663, 0]
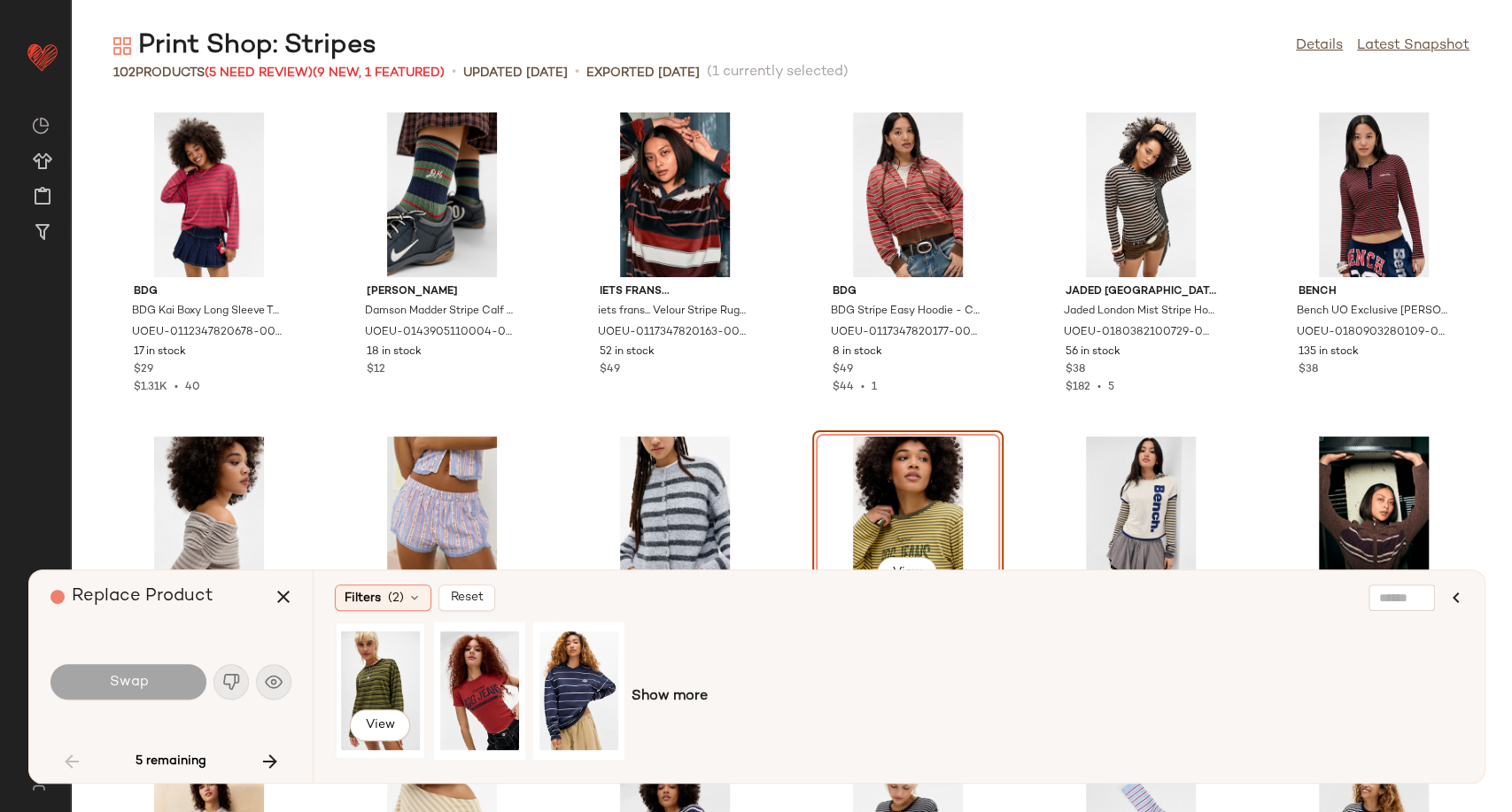
click at [368, 690] on div "View" at bounding box center [380, 691] width 78 height 126
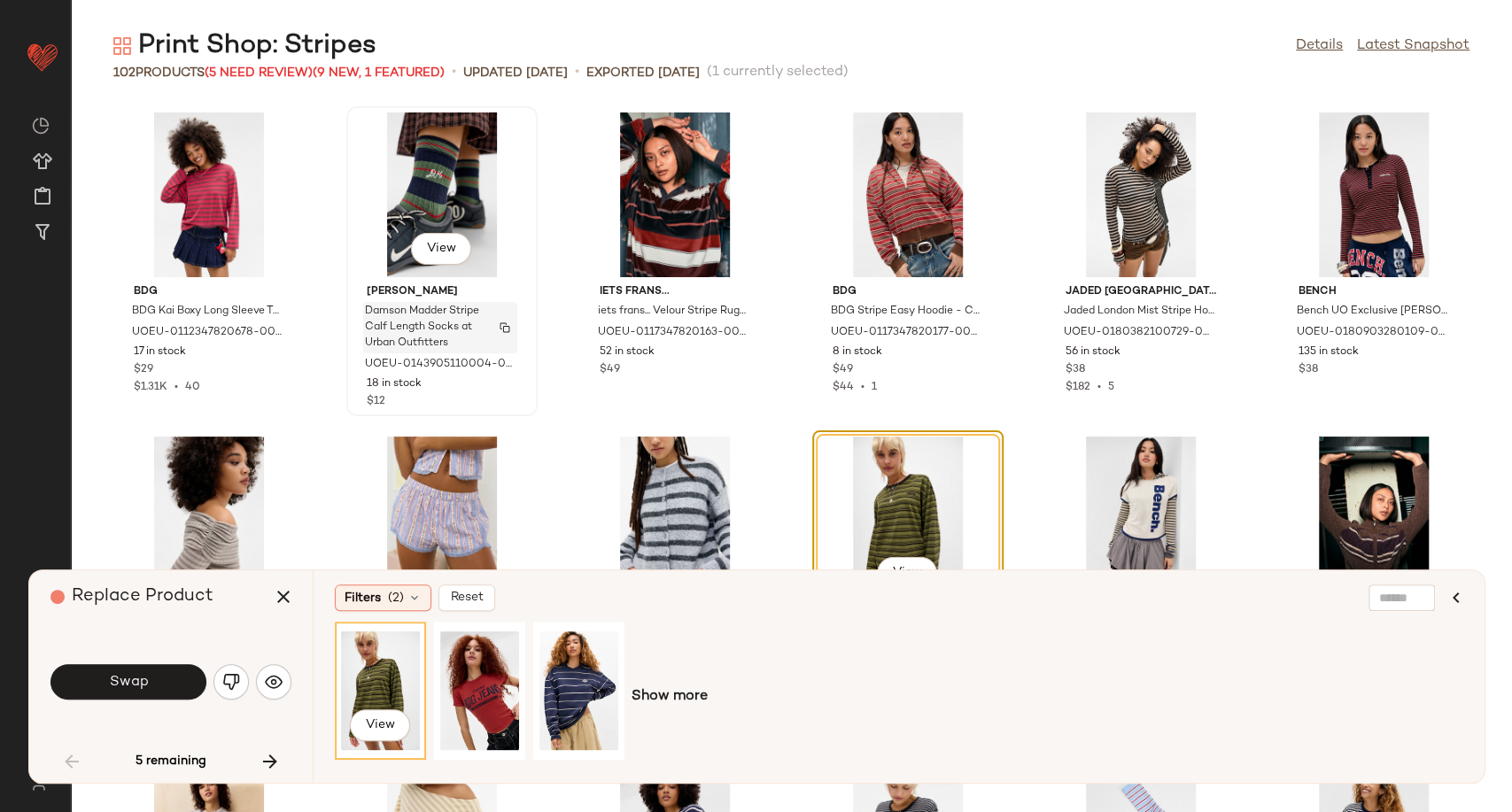
scroll to position [816, 0]
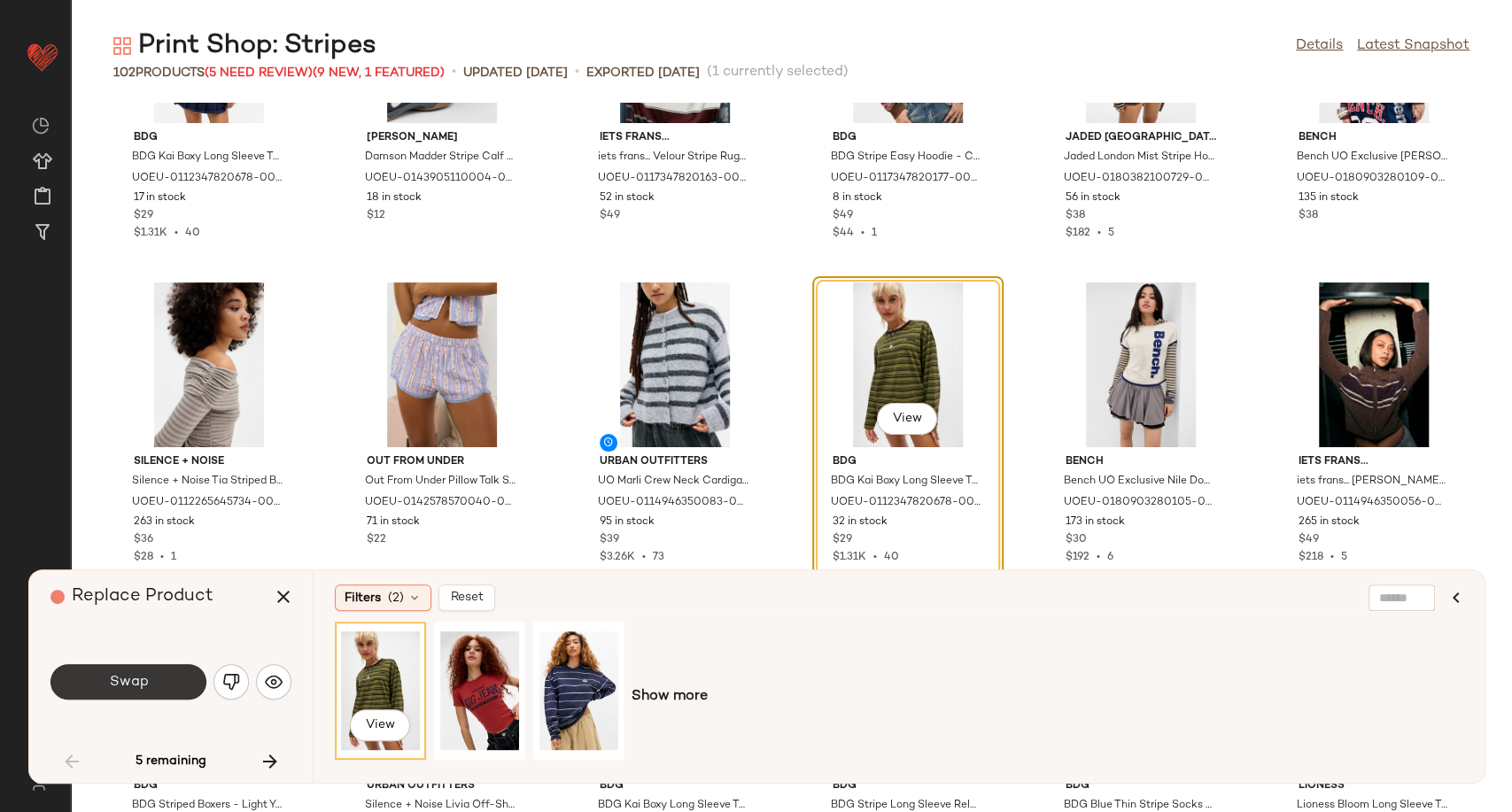
click at [178, 681] on button "Swap" at bounding box center [128, 683] width 156 height 36
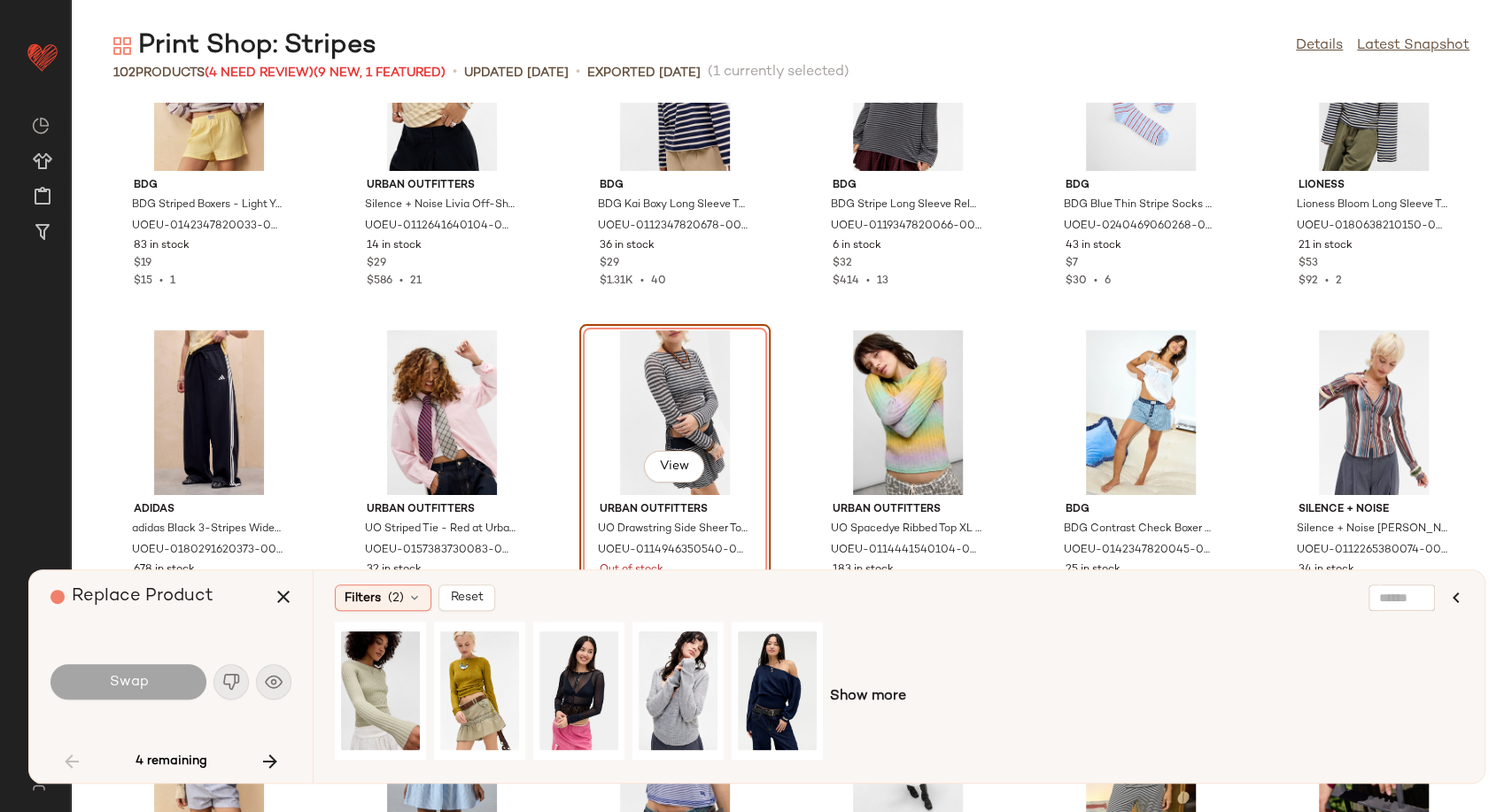
scroll to position [1420, 0]
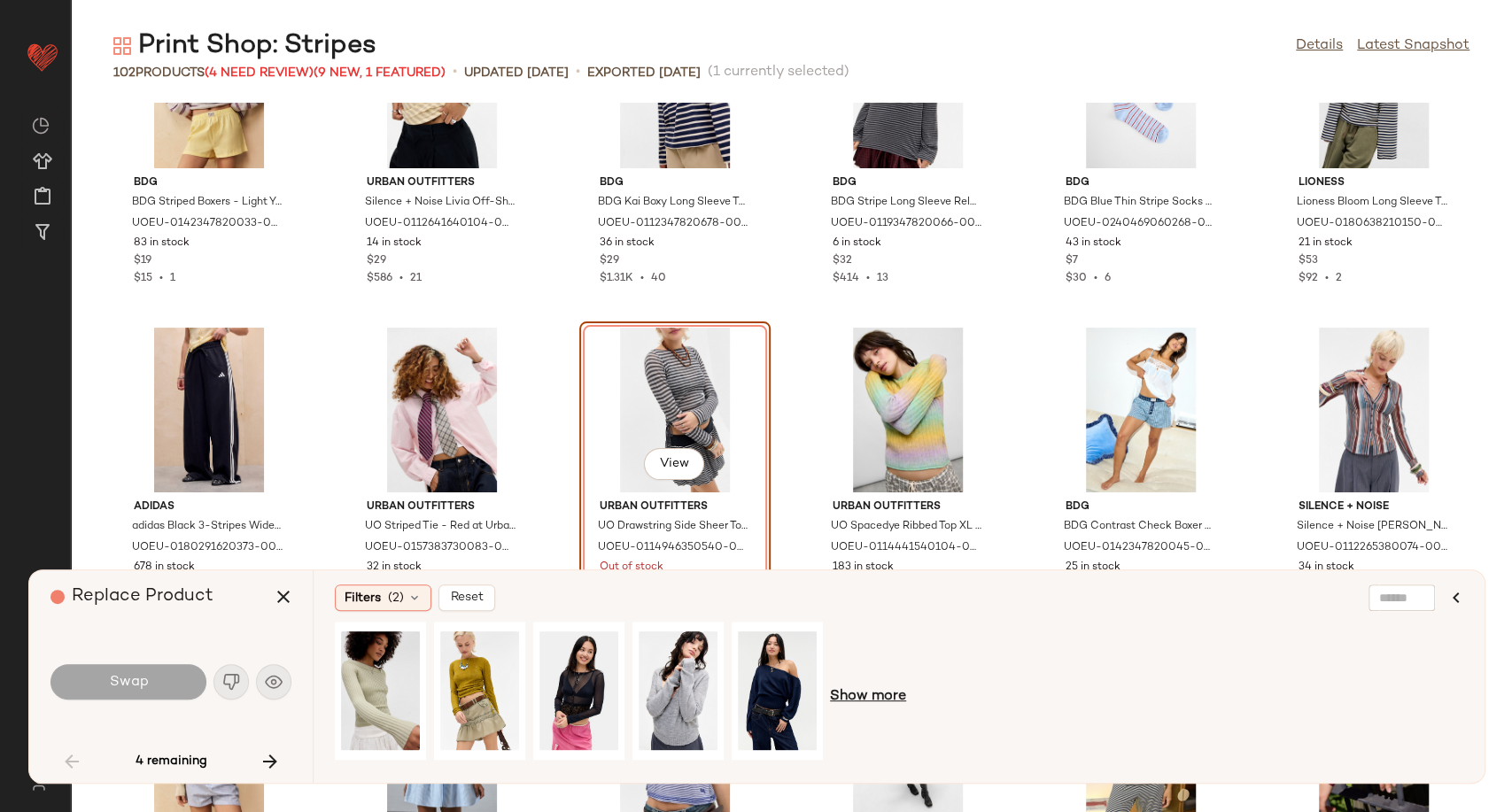
click at [890, 703] on span "Show more" at bounding box center [867, 697] width 76 height 21
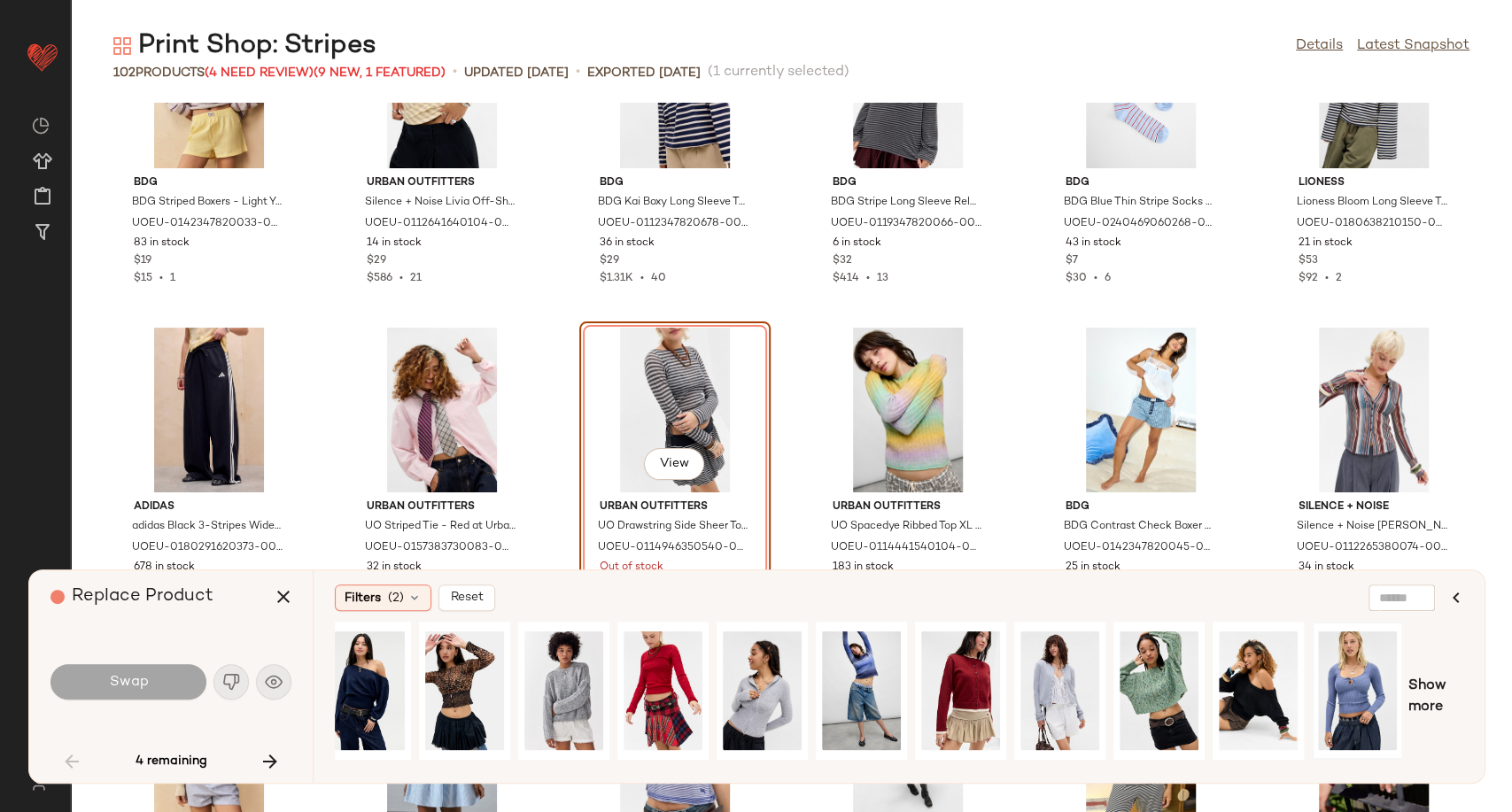
scroll to position [0, 408]
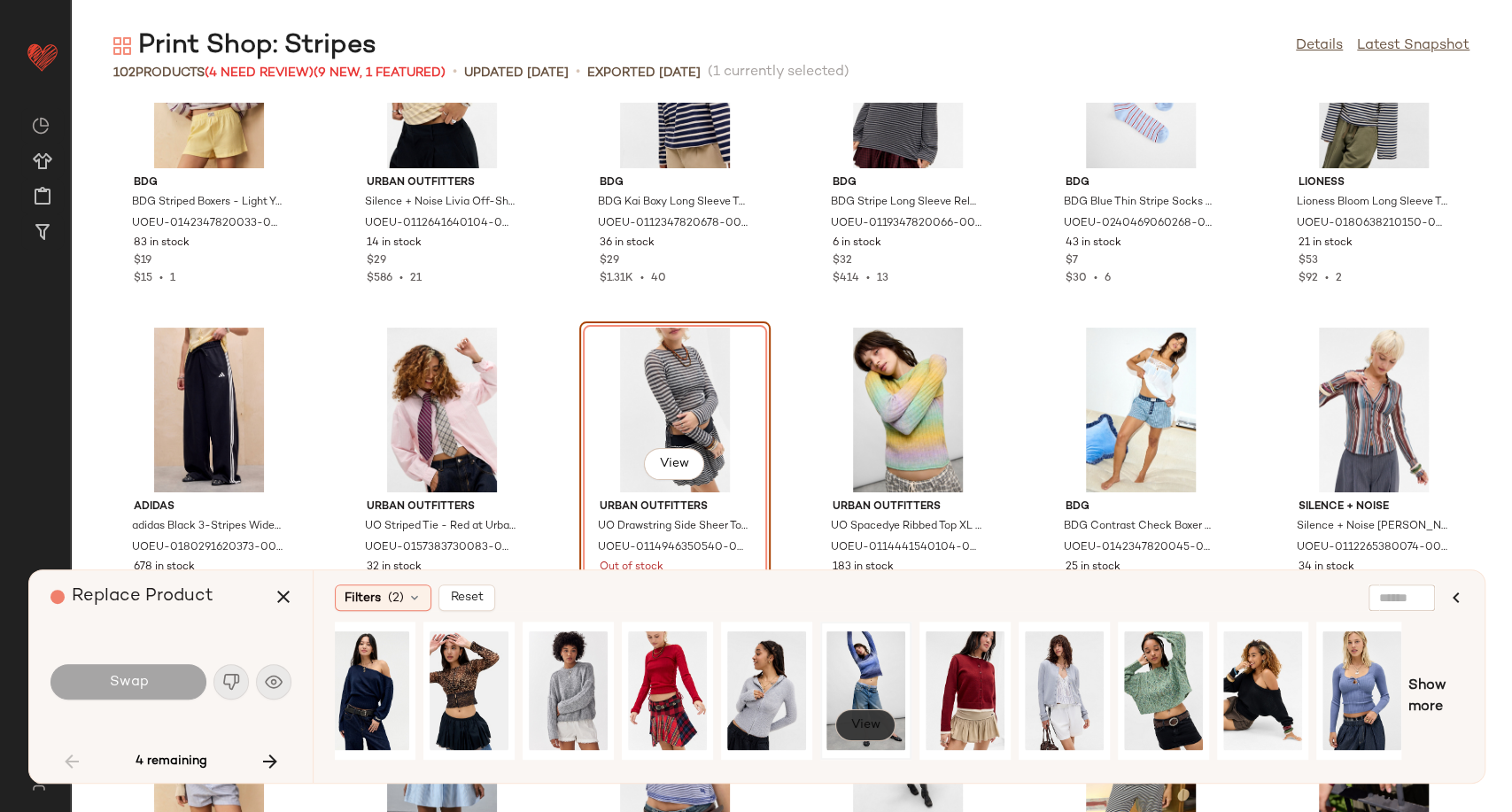
click at [857, 727] on span "View" at bounding box center [865, 725] width 30 height 14
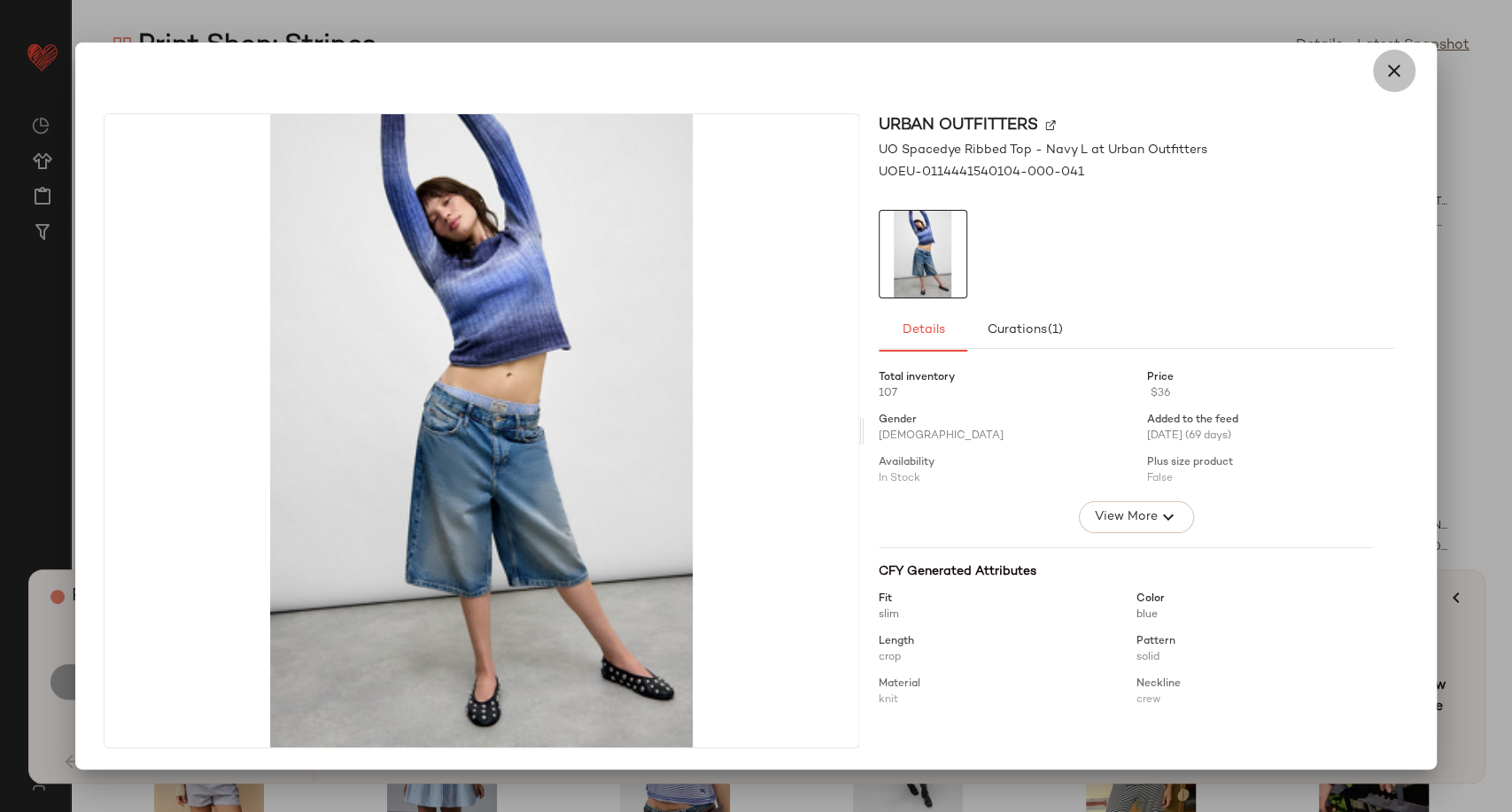
click at [1389, 77] on icon "button" at bounding box center [1394, 71] width 21 height 21
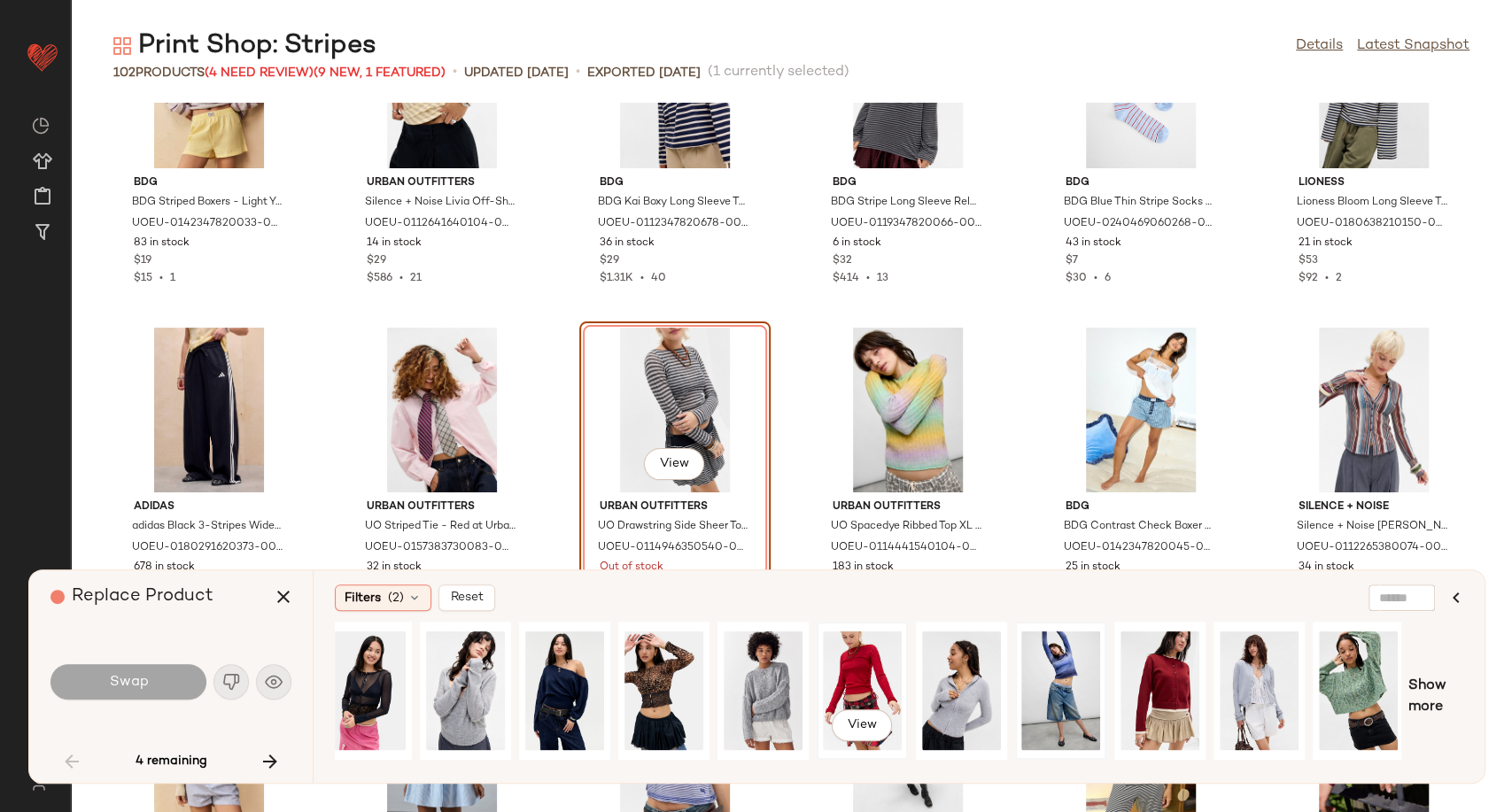
scroll to position [0, 214]
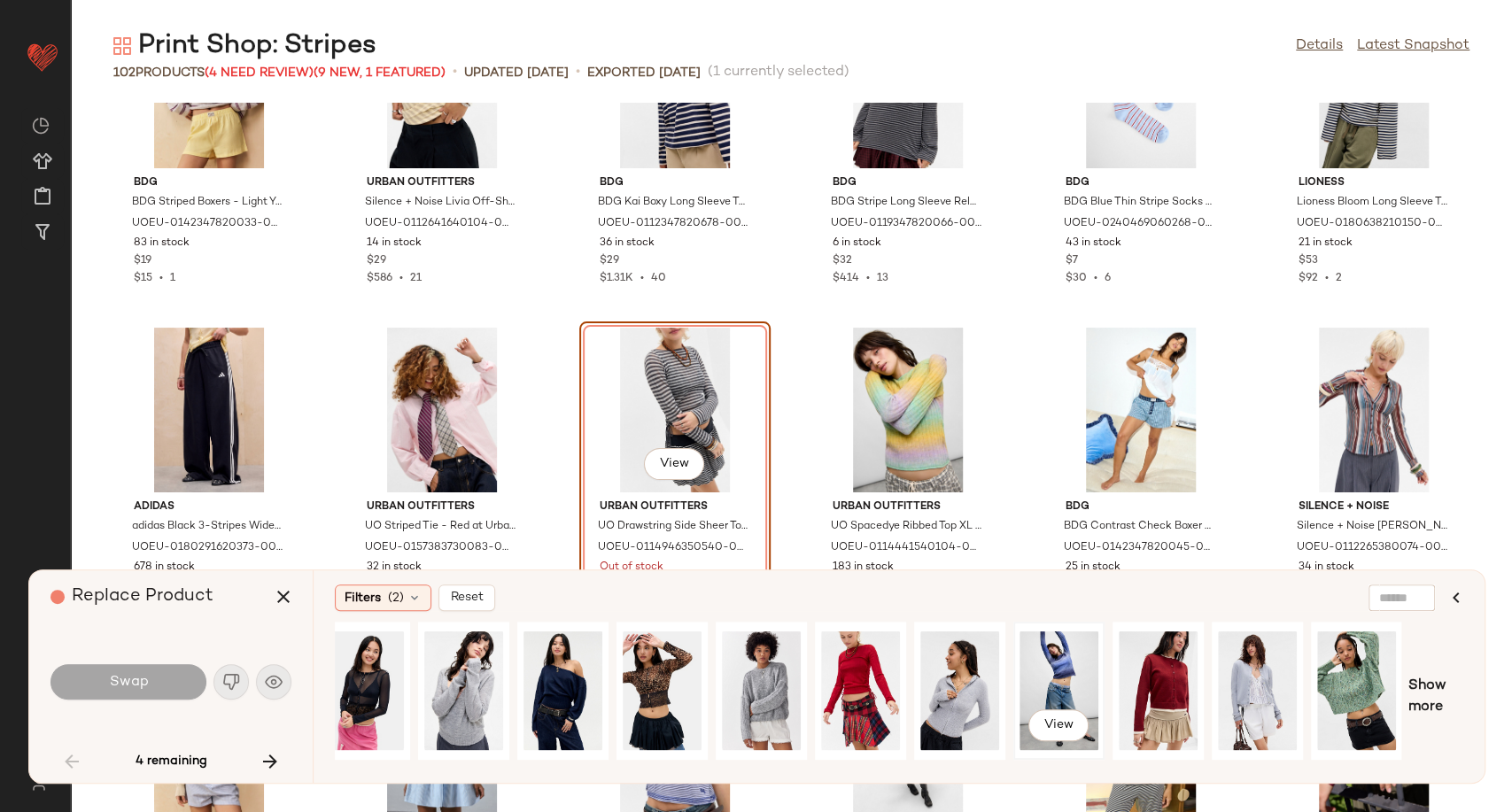
click at [1052, 684] on div "View" at bounding box center [1059, 691] width 78 height 126
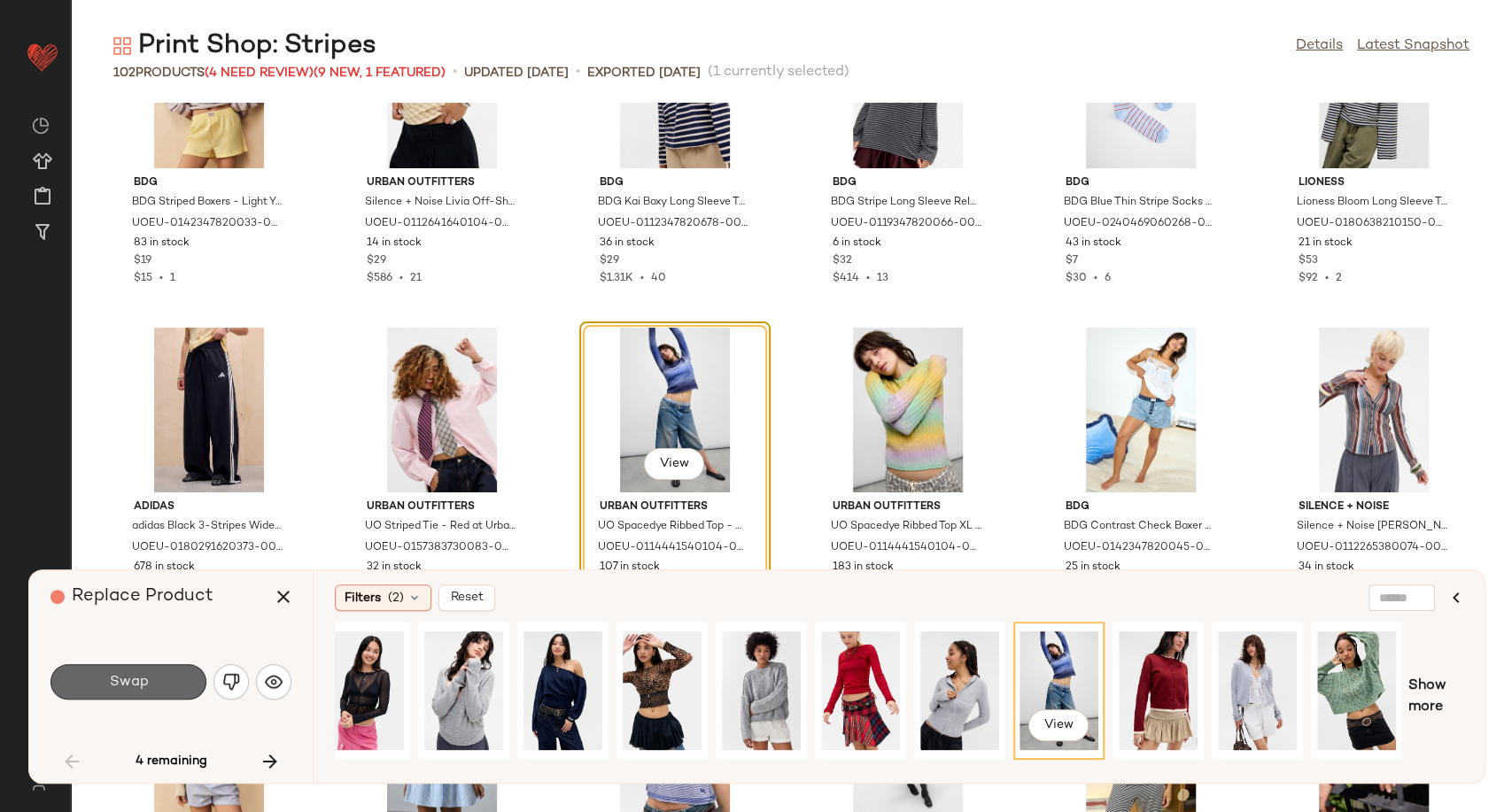
click at [117, 691] on button "Swap" at bounding box center [128, 683] width 156 height 36
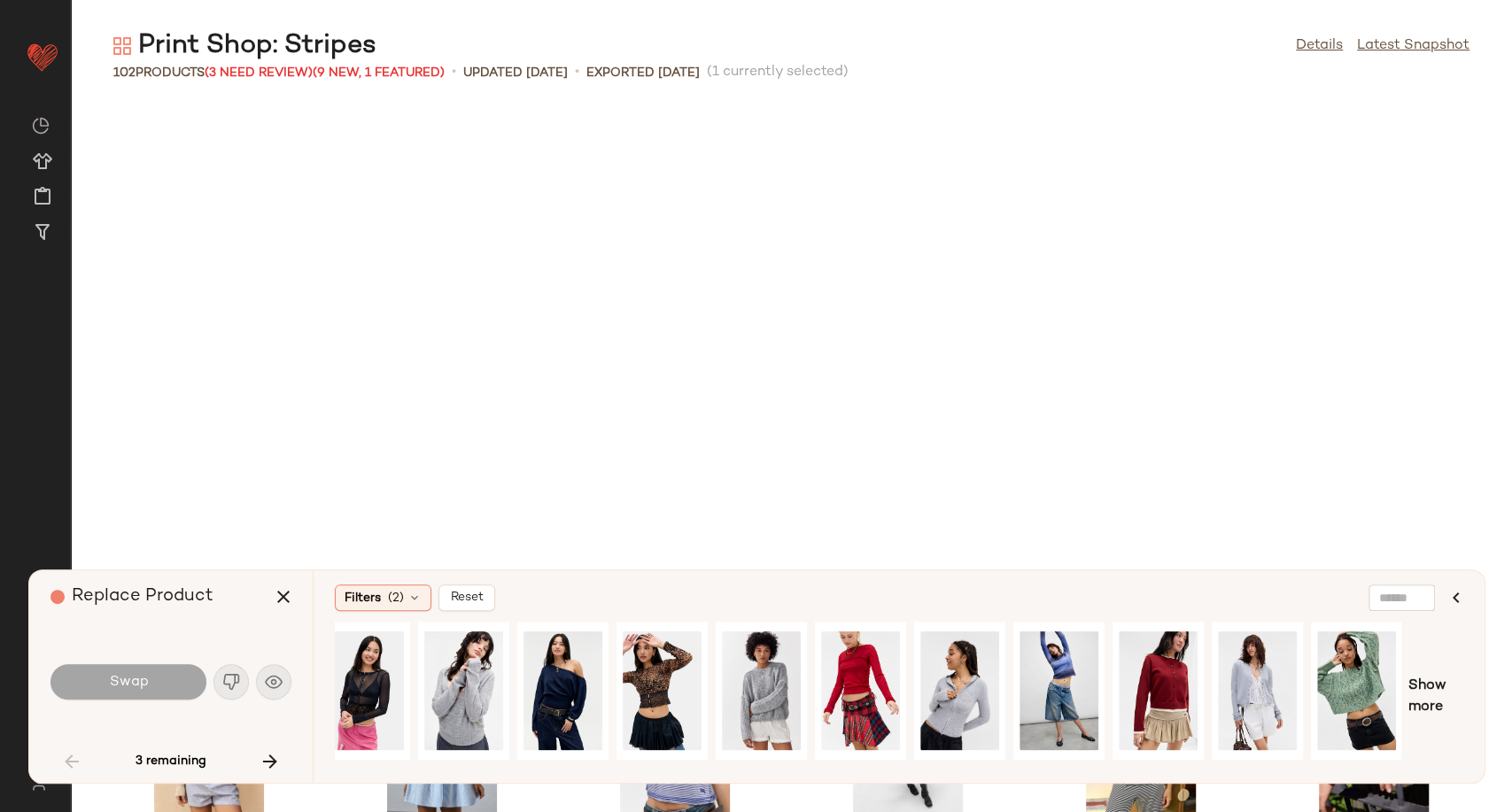
scroll to position [1945, 0]
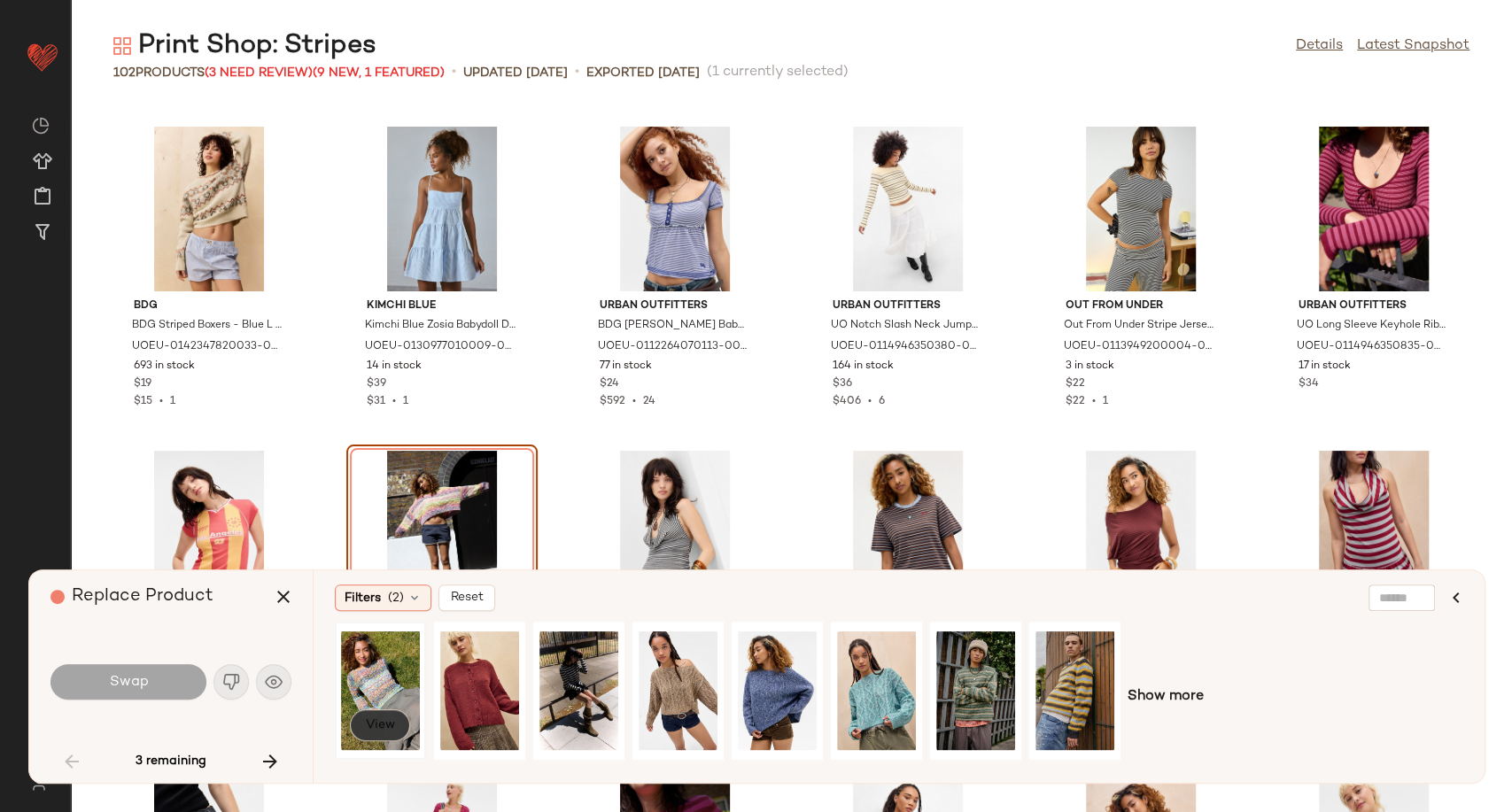
click at [404, 716] on button "View" at bounding box center [380, 725] width 61 height 32
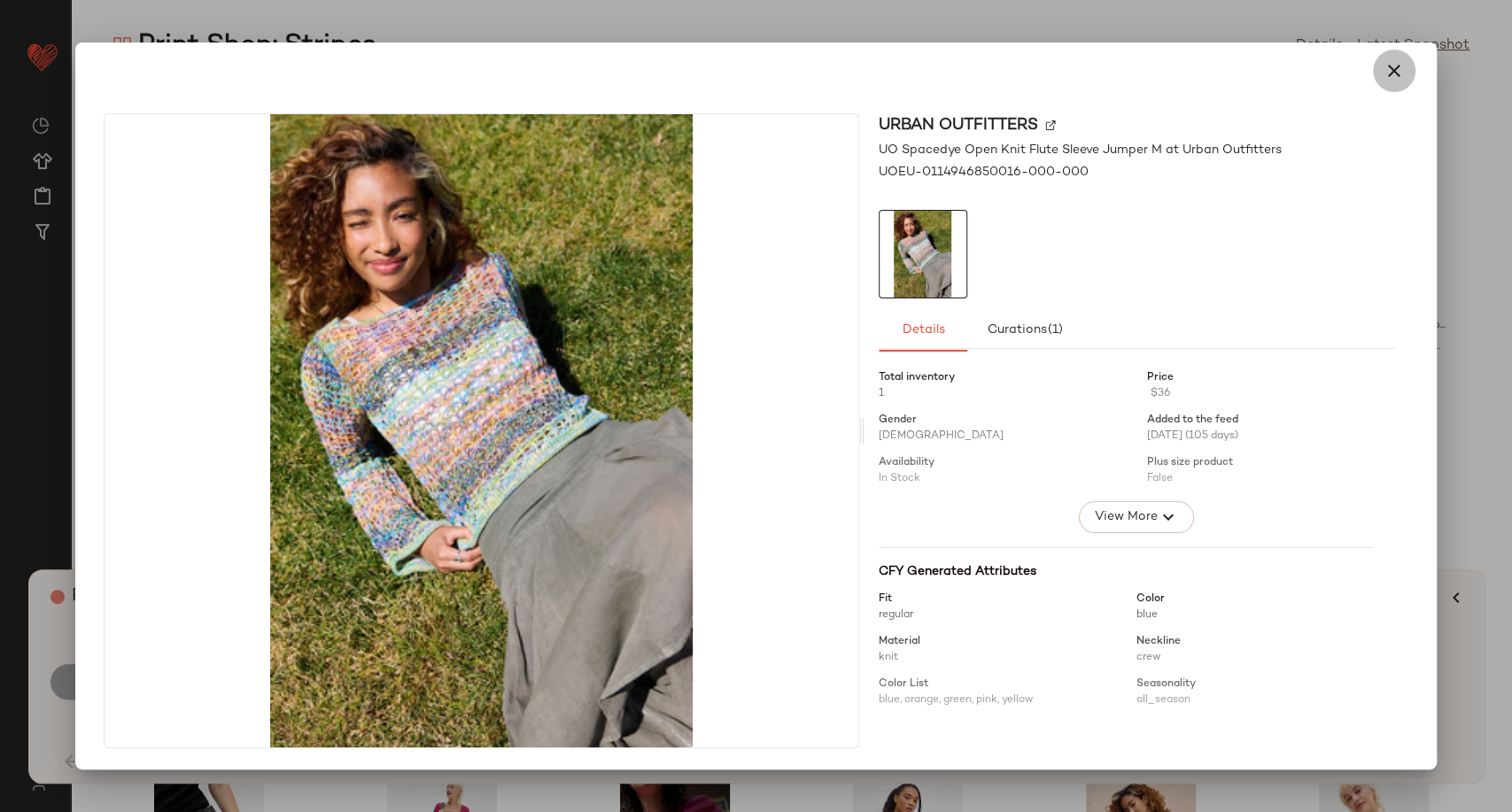
click at [1387, 66] on icon "button" at bounding box center [1394, 71] width 21 height 21
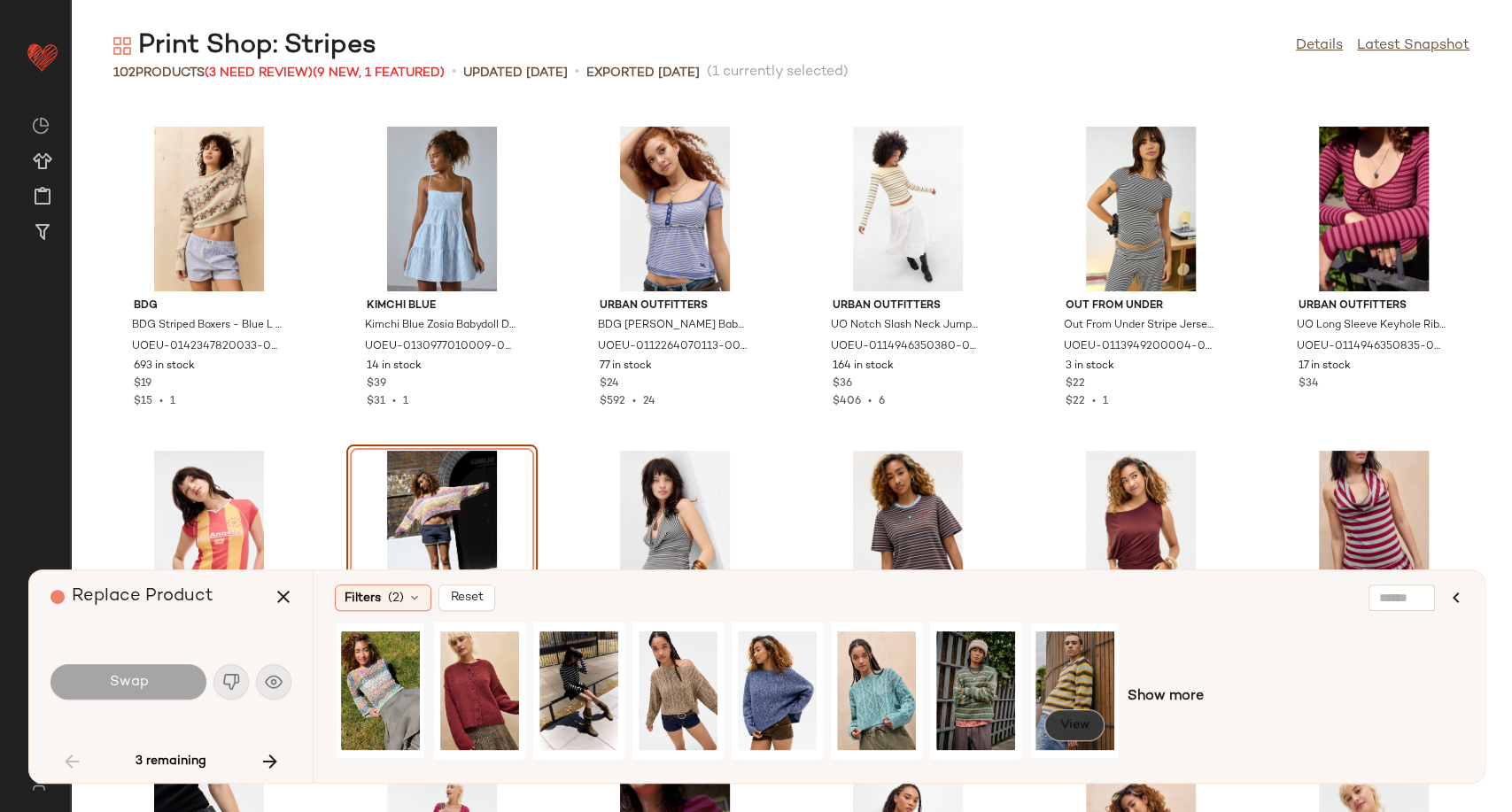
click at [1070, 732] on span "View" at bounding box center [1074, 725] width 30 height 14
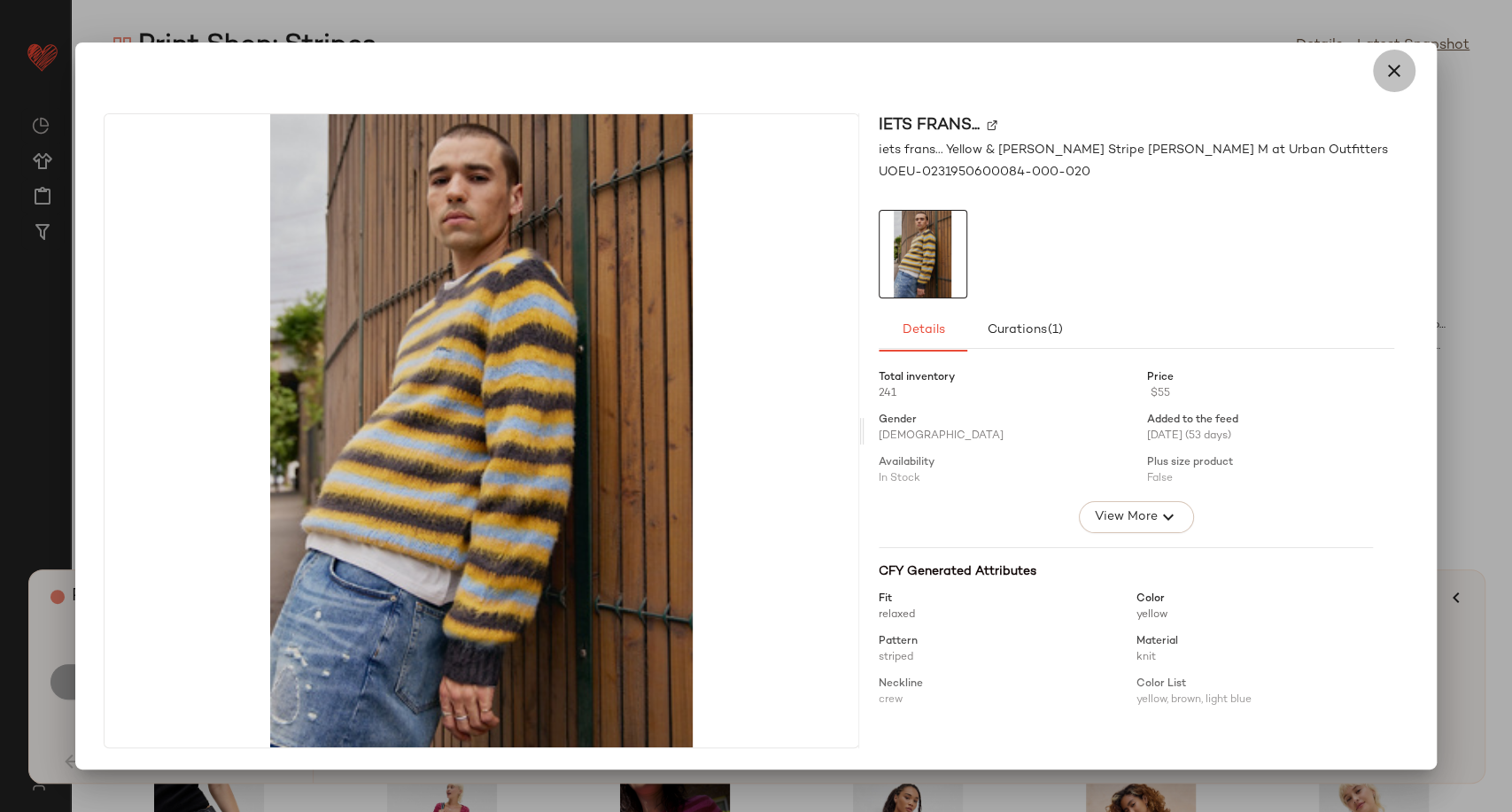
click at [1386, 76] on icon "button" at bounding box center [1394, 71] width 21 height 21
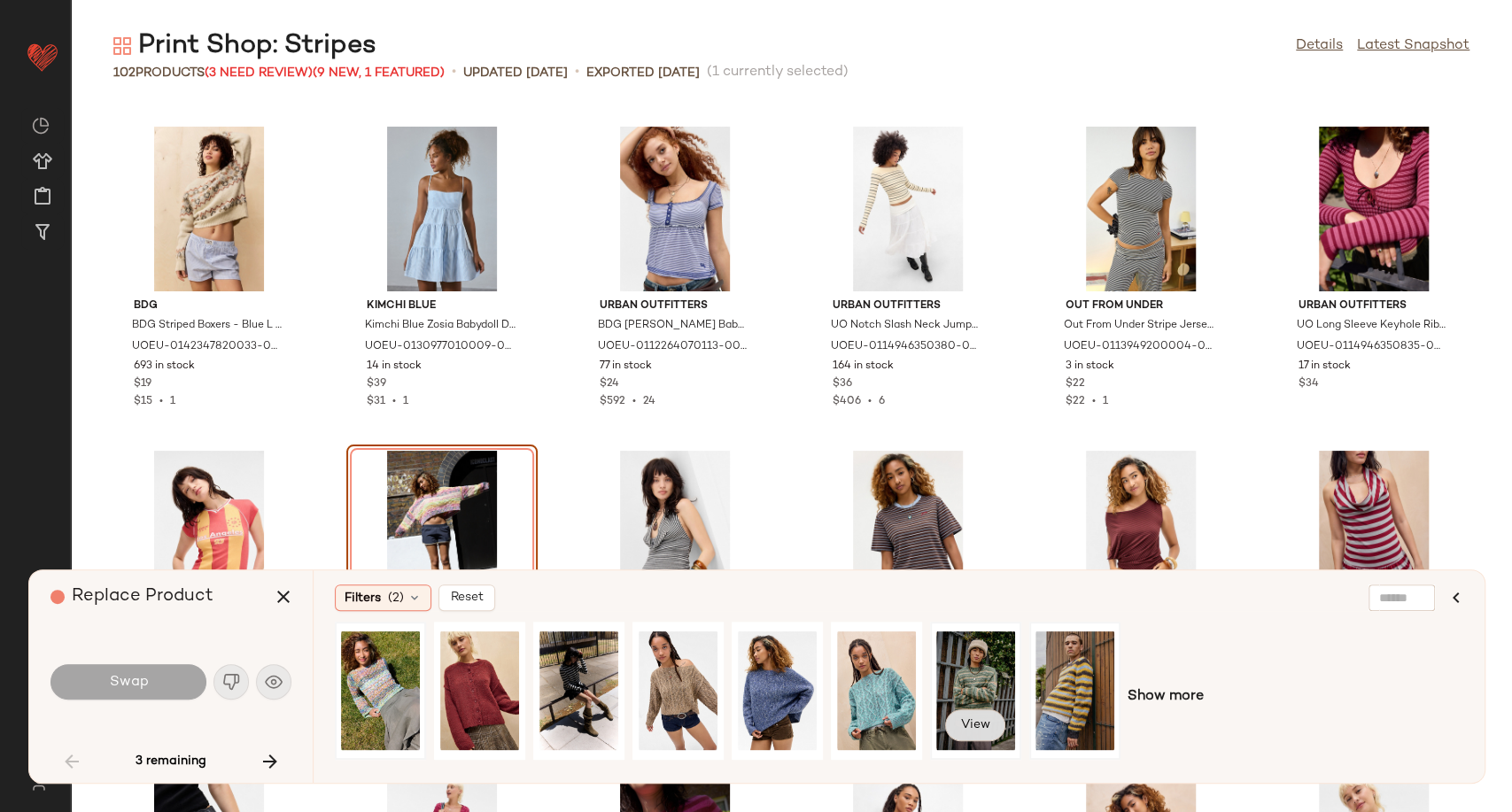
click at [986, 733] on button "View" at bounding box center [975, 725] width 61 height 32
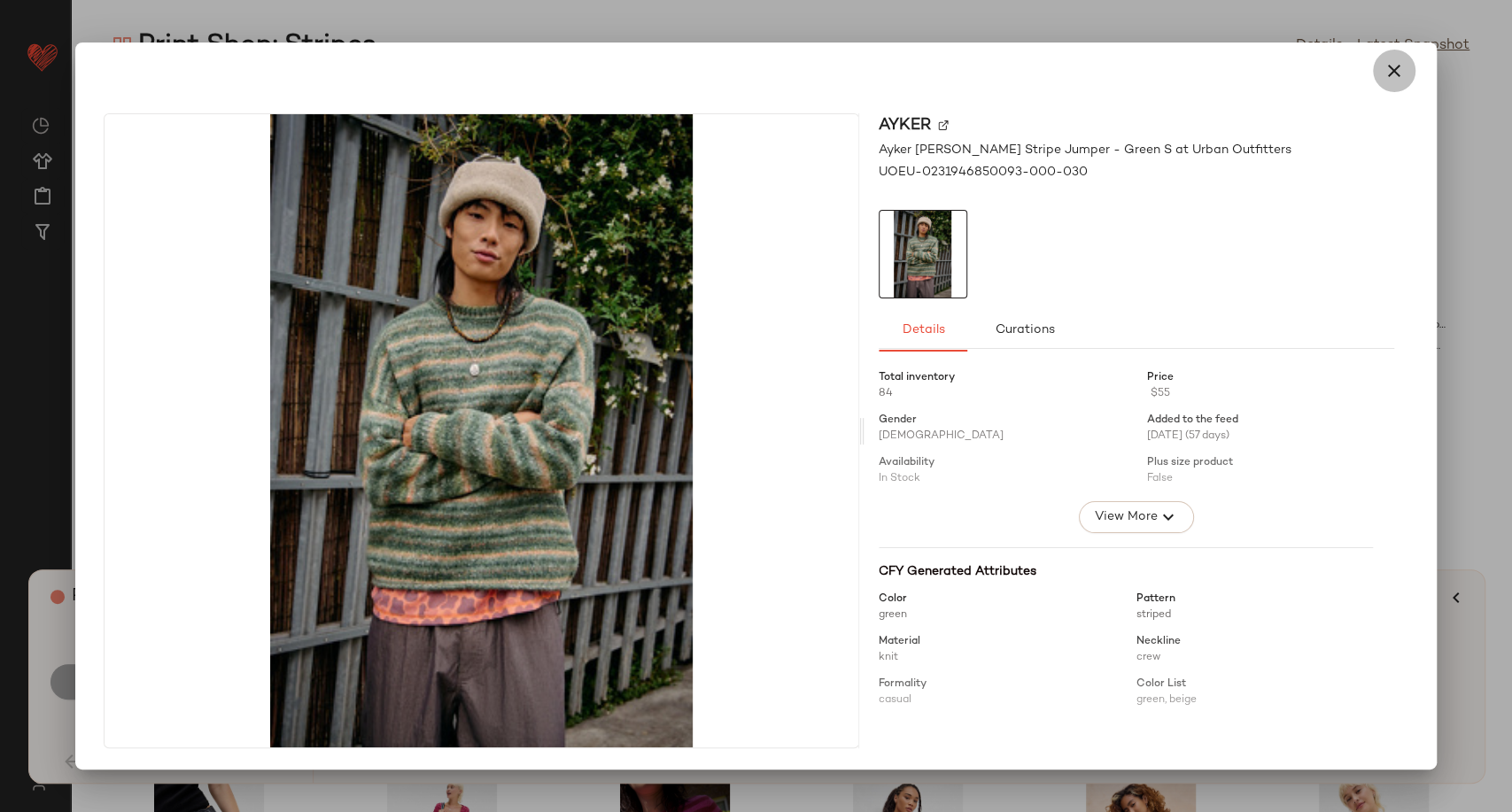
click at [1384, 74] on icon "button" at bounding box center [1394, 71] width 21 height 21
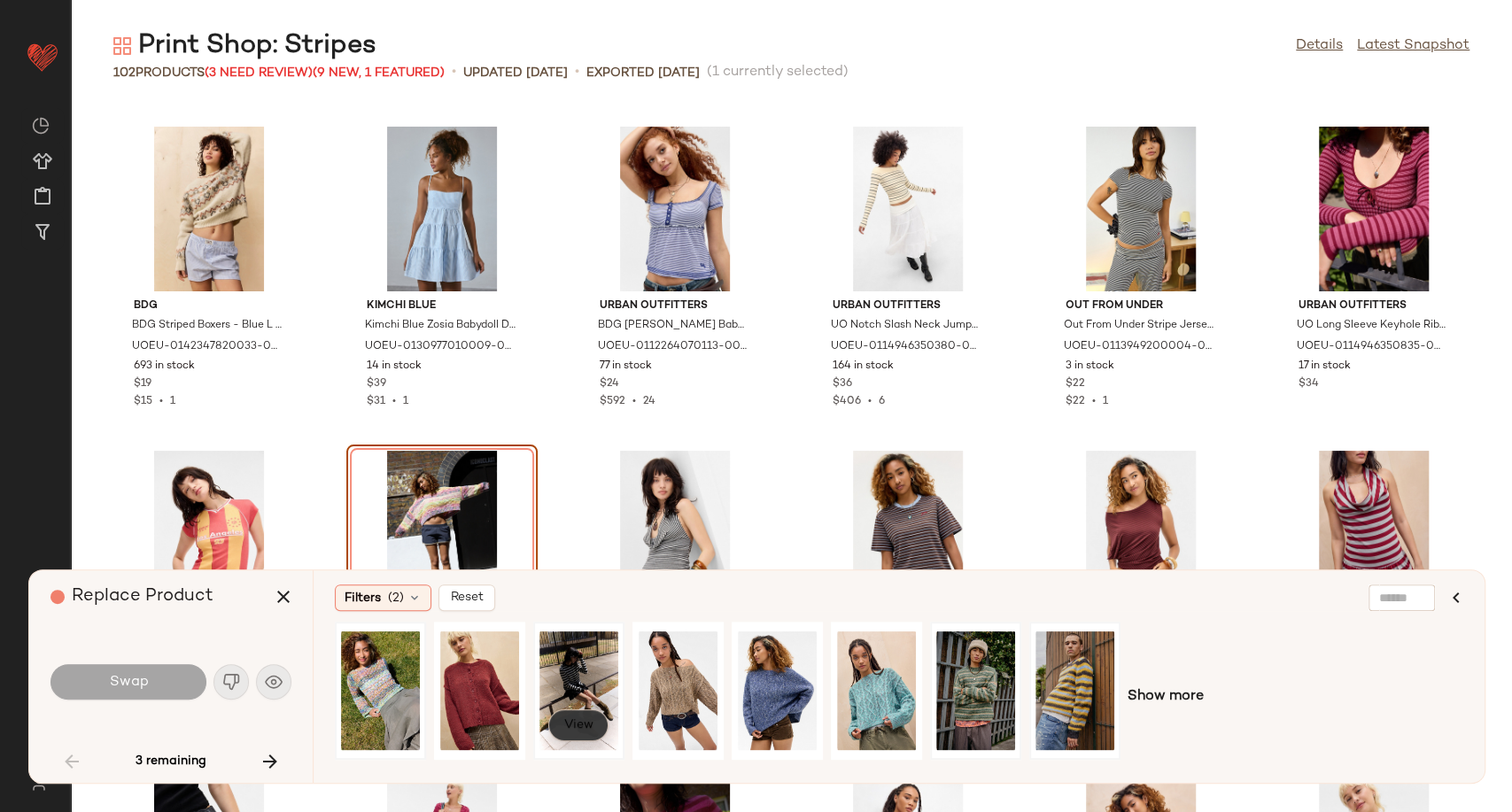
click at [574, 730] on span "View" at bounding box center [578, 725] width 30 height 14
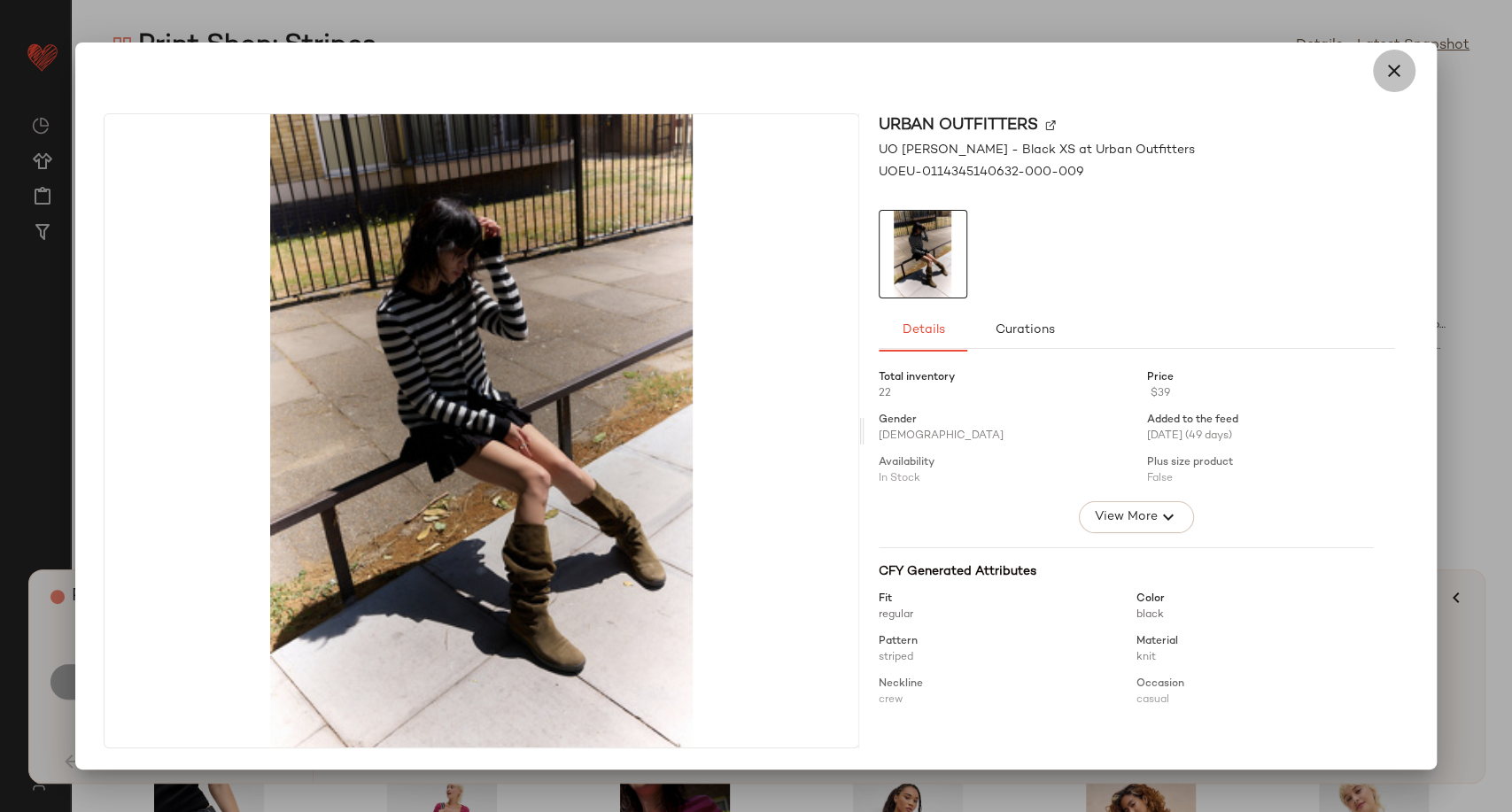
click at [1396, 69] on icon "button" at bounding box center [1394, 71] width 21 height 21
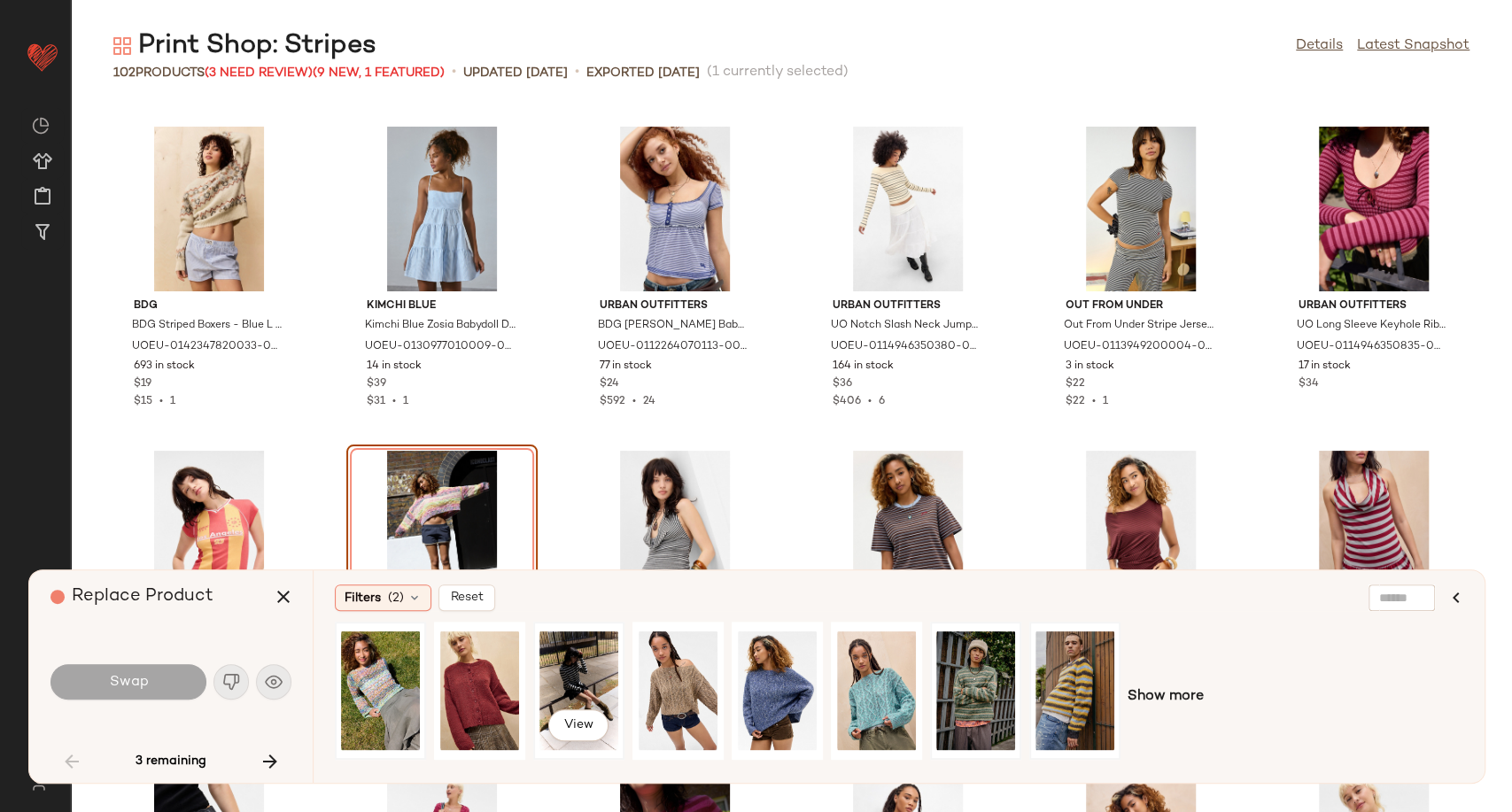
click at [588, 659] on div "View" at bounding box center [579, 691] width 78 height 126
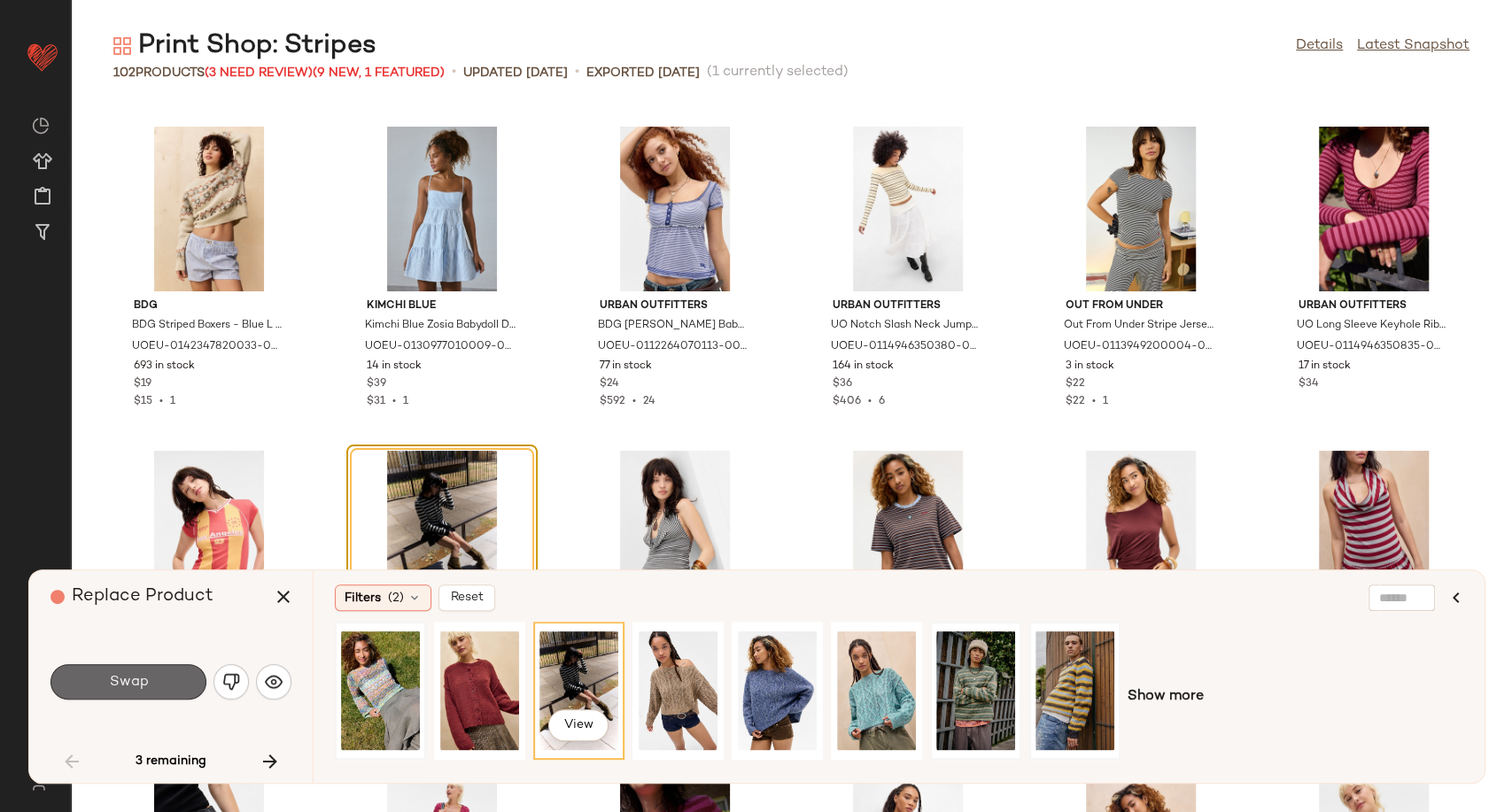
click at [128, 694] on button "Swap" at bounding box center [128, 683] width 156 height 36
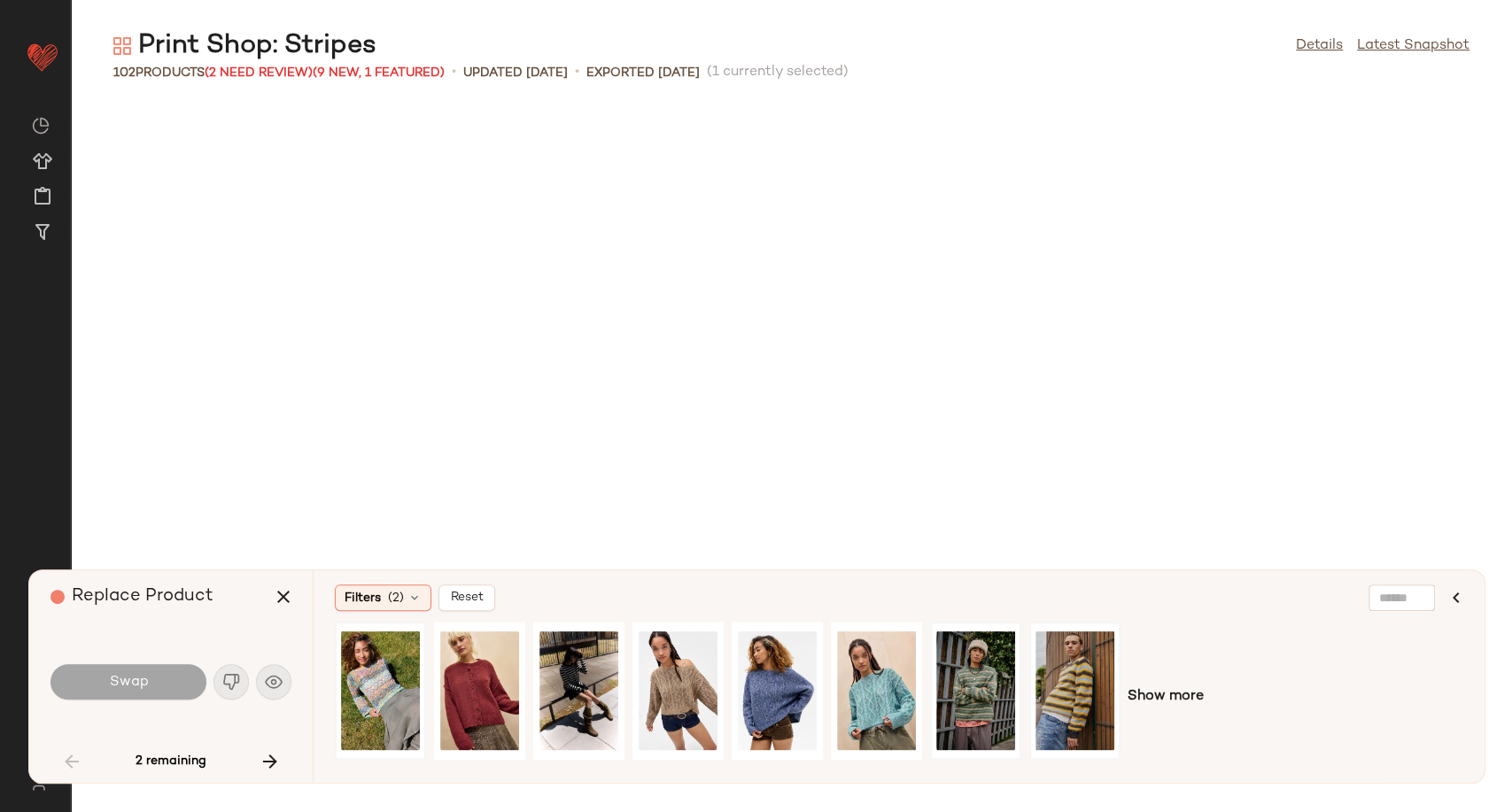
scroll to position [2918, 0]
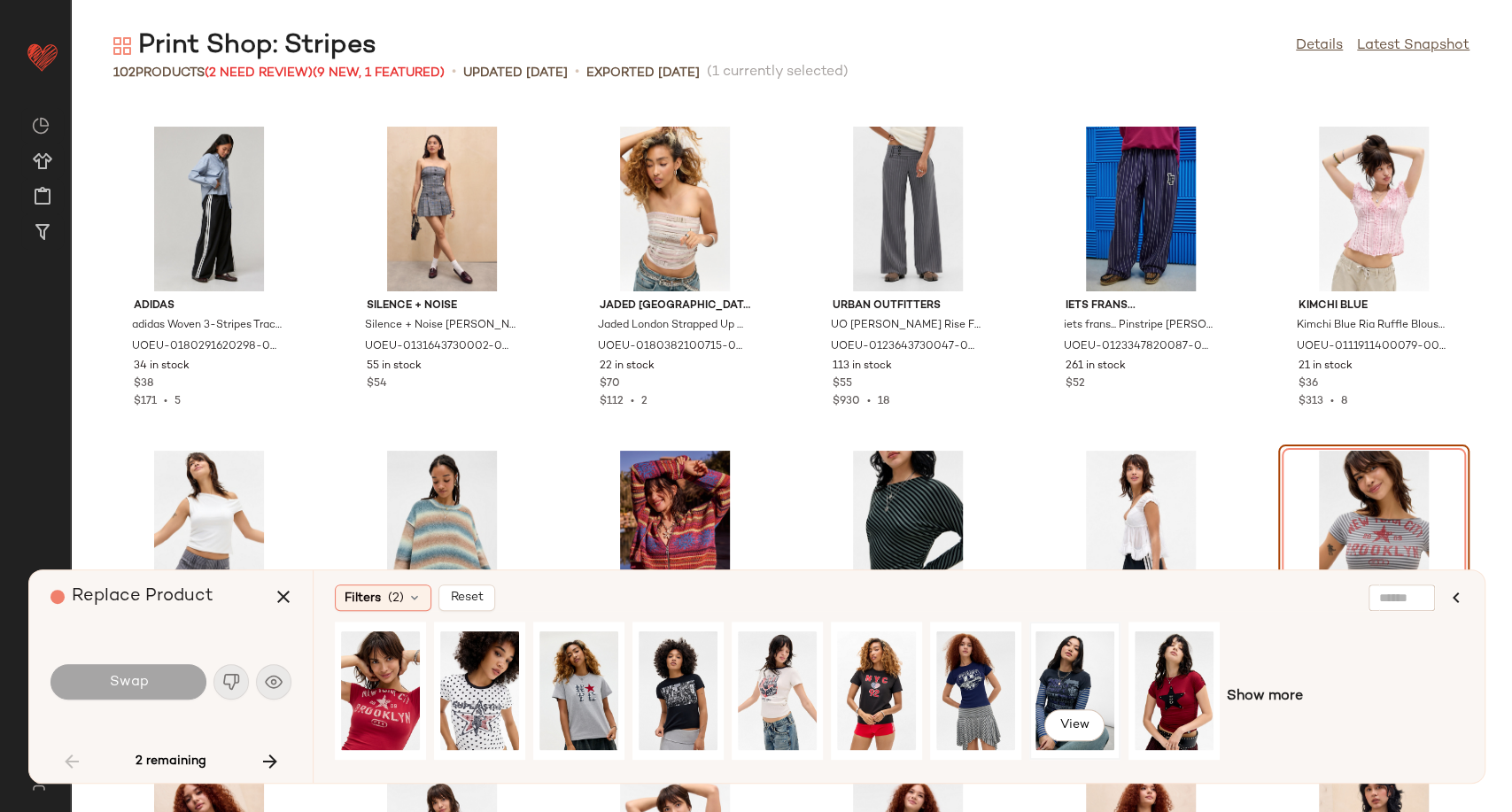
click at [1051, 687] on div "View" at bounding box center [1074, 691] width 78 height 126
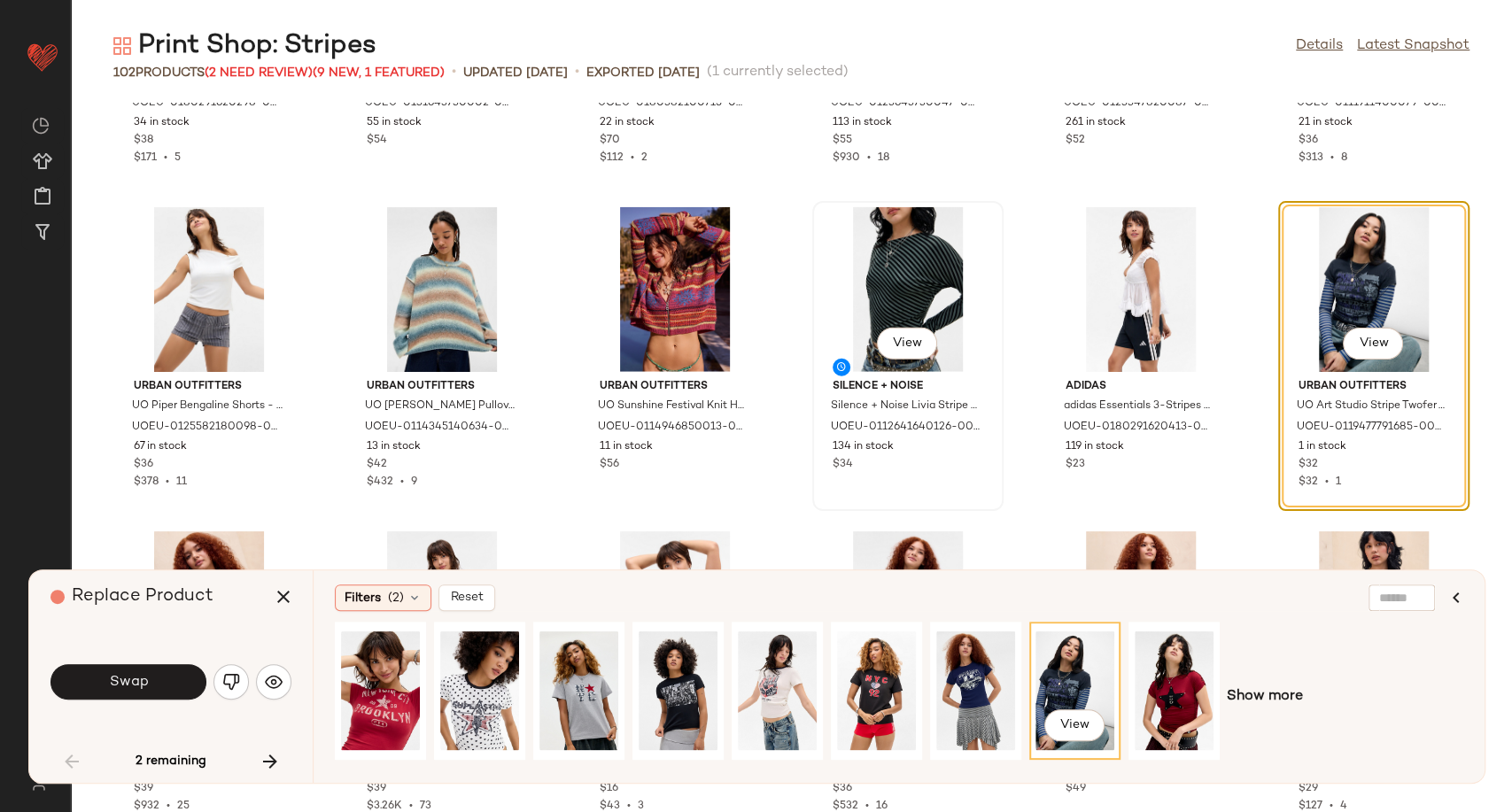
scroll to position [3153, 0]
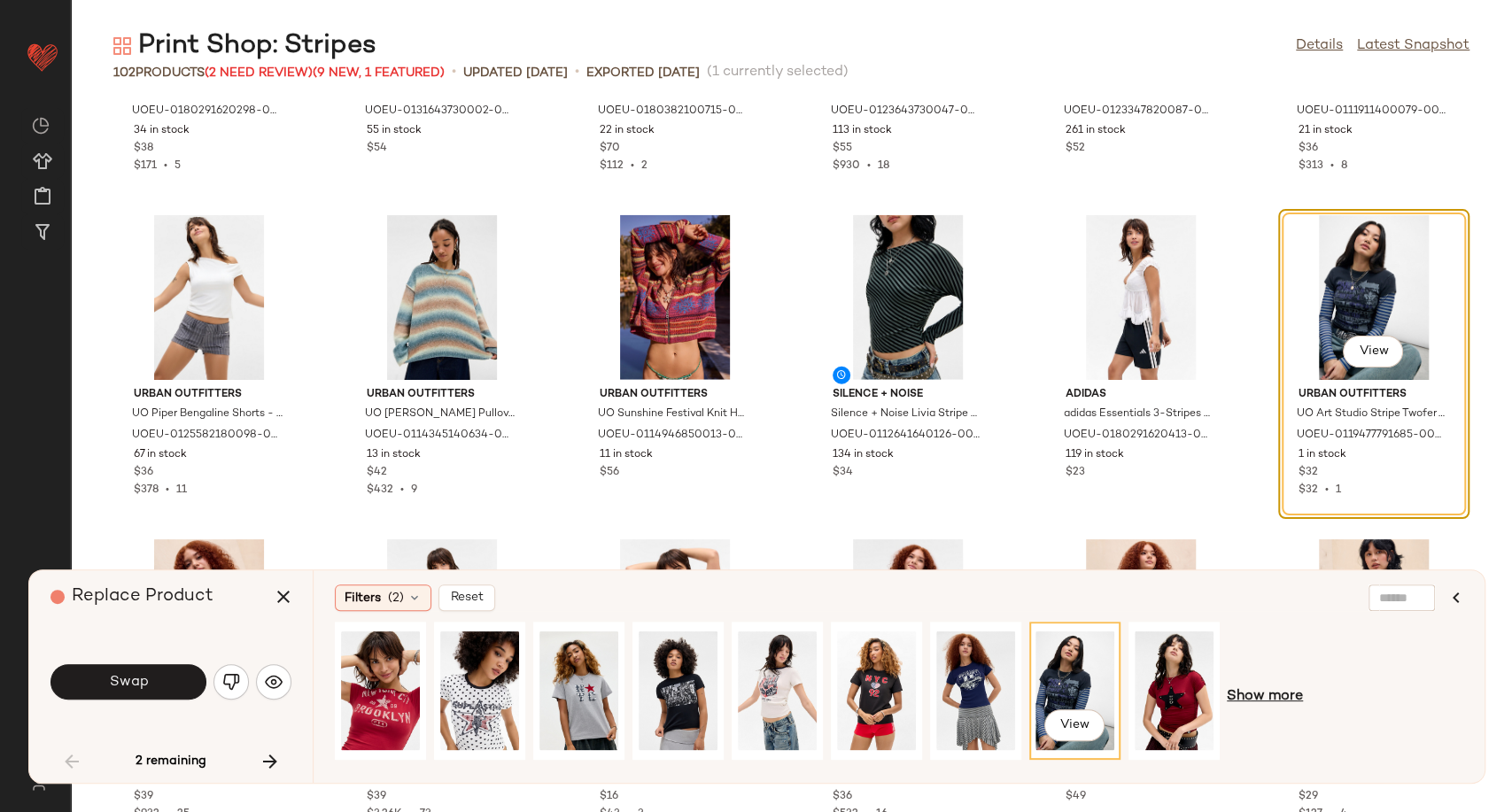
click at [1244, 696] on span "Show more" at bounding box center [1264, 697] width 76 height 21
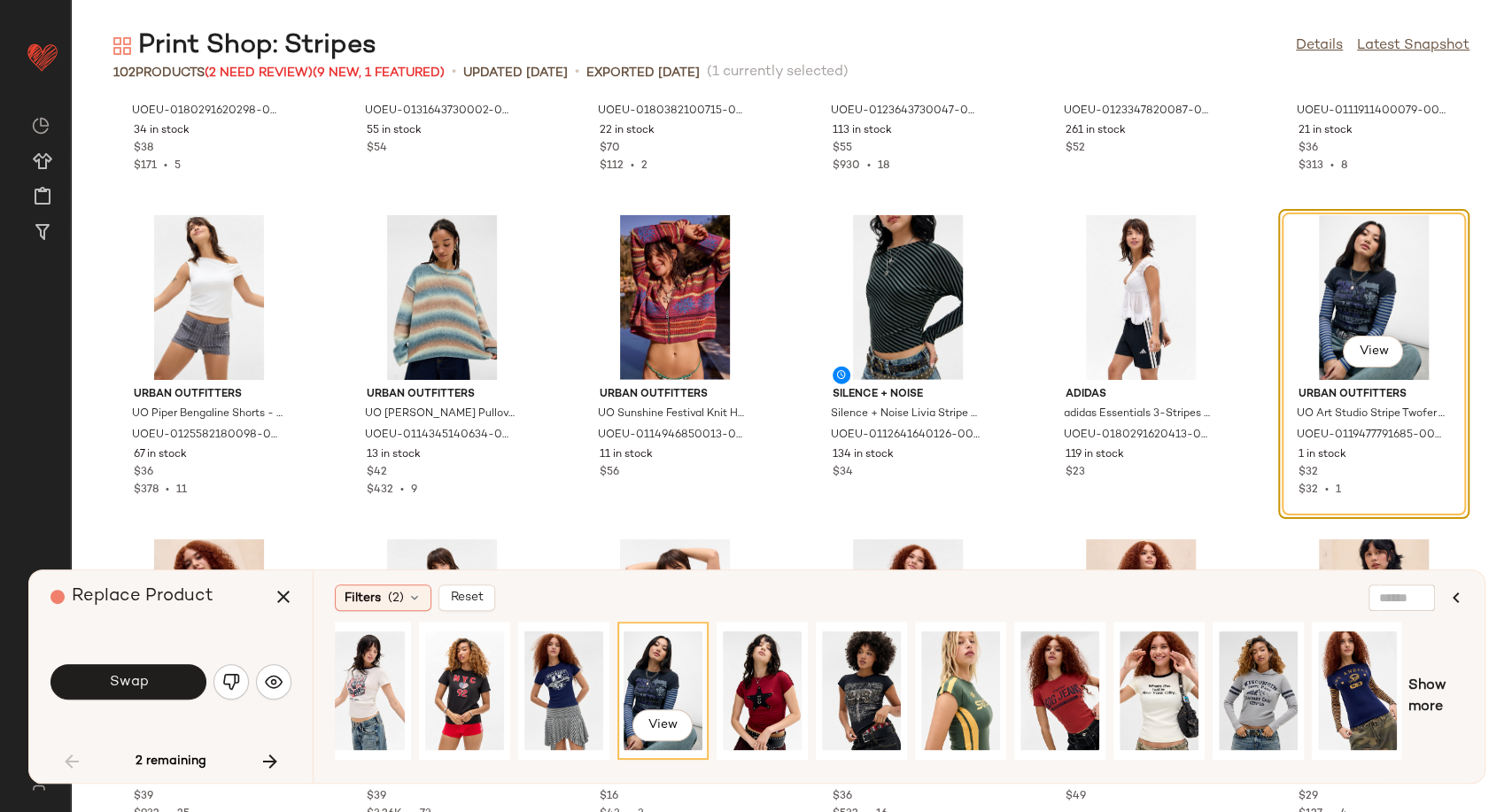
scroll to position [0, 391]
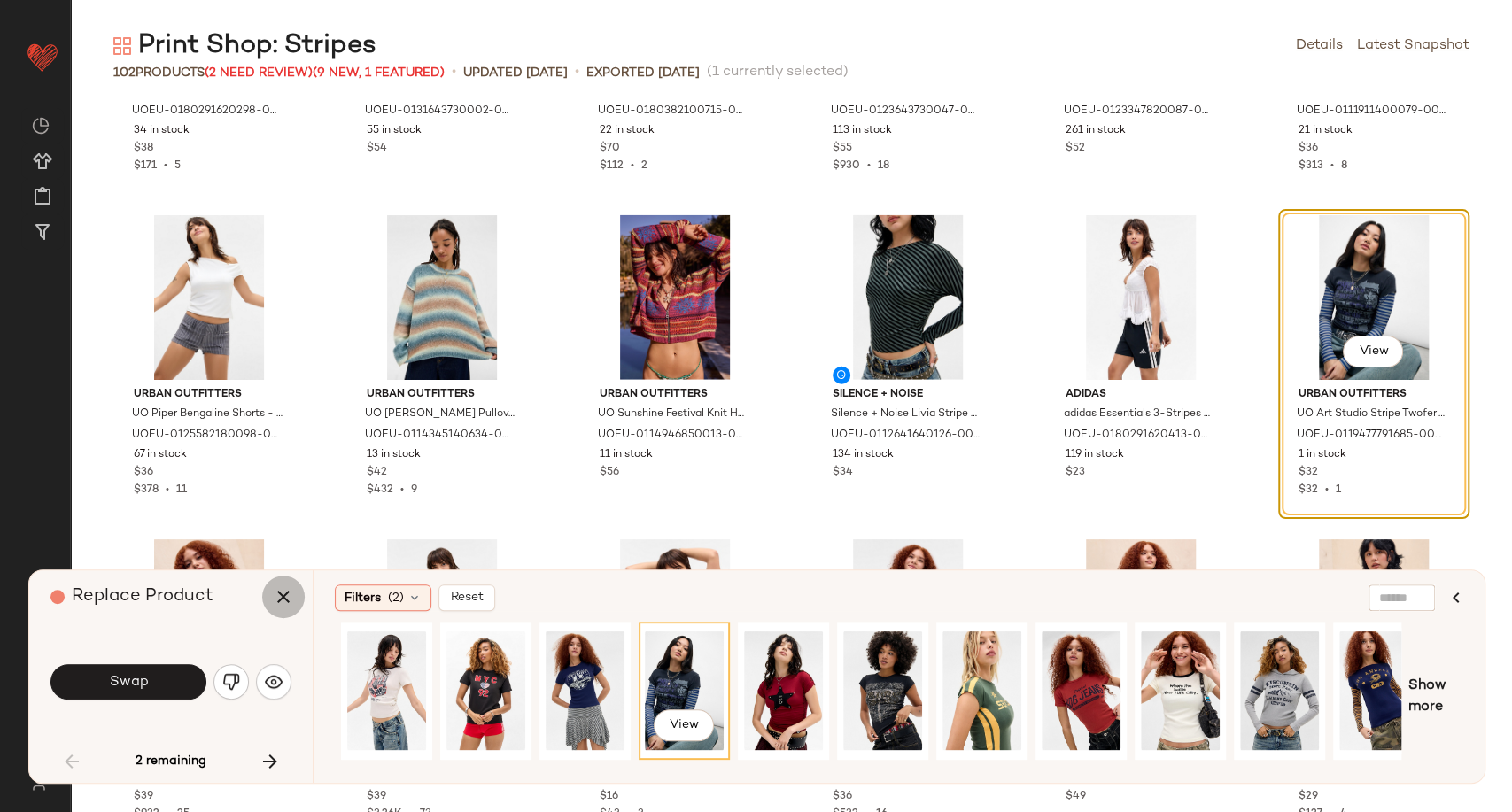
click at [291, 590] on icon "button" at bounding box center [284, 597] width 21 height 21
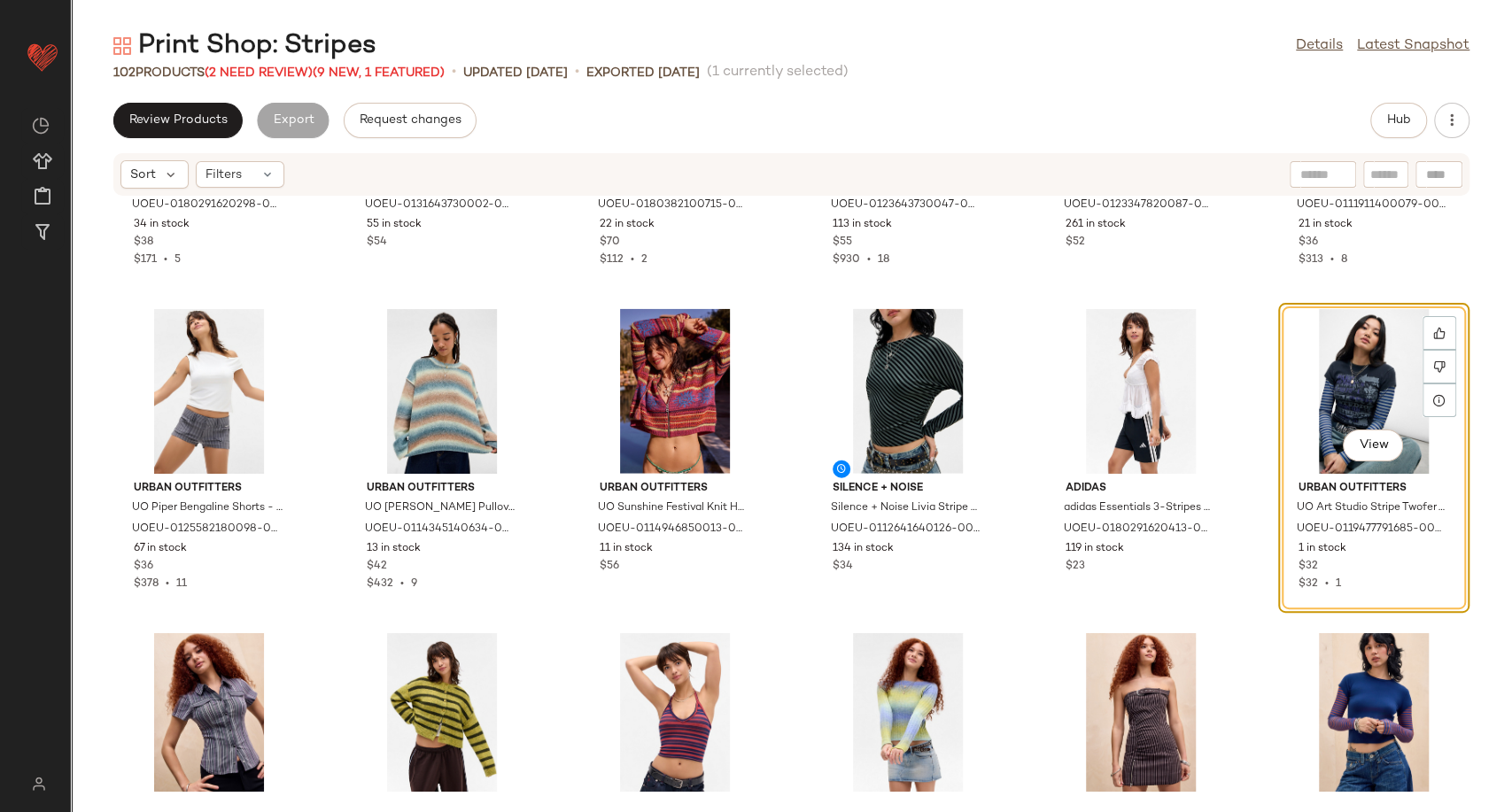
click at [1315, 394] on div "View" at bounding box center [1373, 391] width 179 height 165
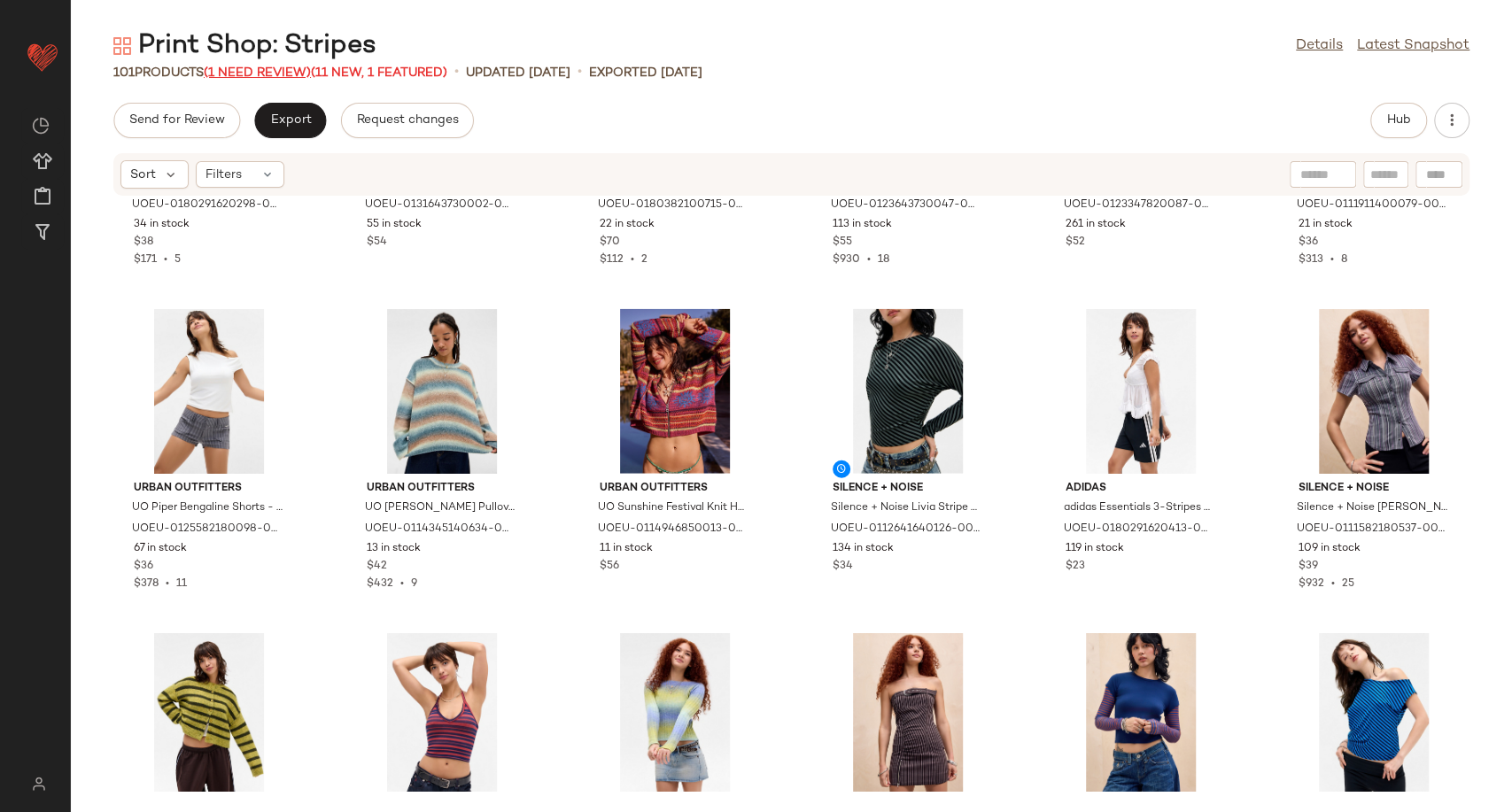
click at [291, 74] on span "(1 Need Review)" at bounding box center [257, 72] width 107 height 13
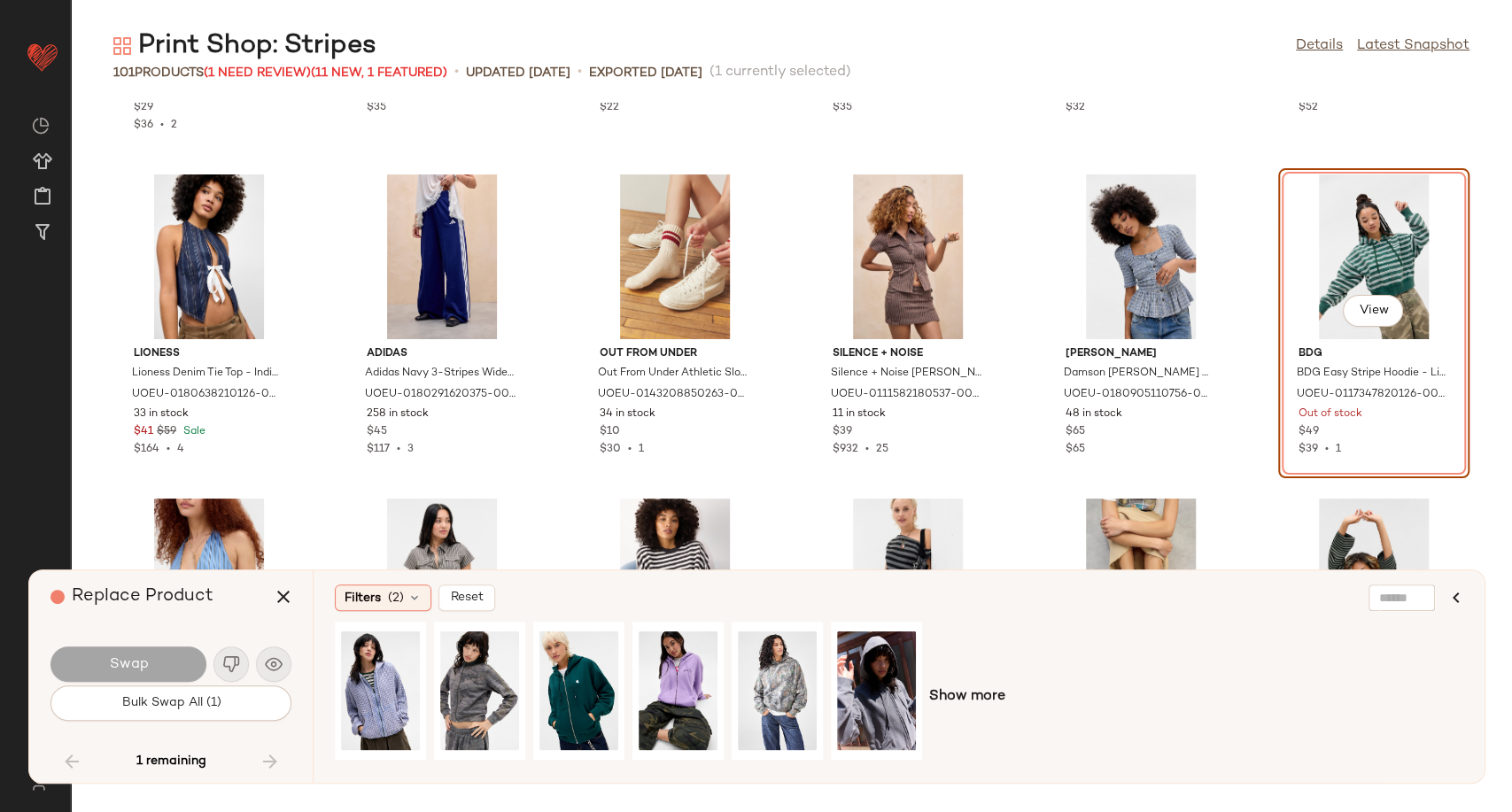
scroll to position [4168, 0]
click at [953, 687] on span "Show more" at bounding box center [966, 697] width 76 height 21
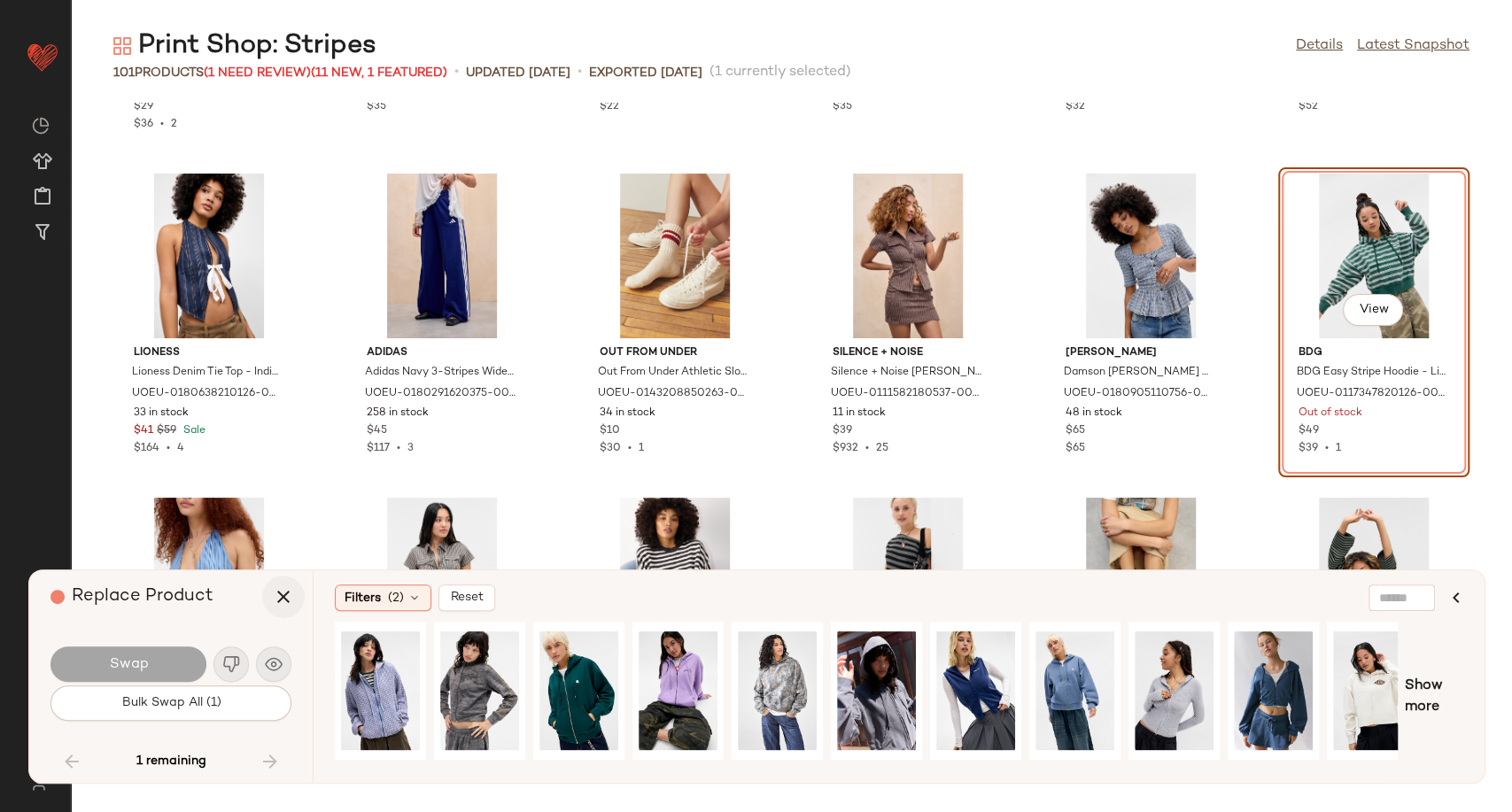
click at [293, 590] on icon "button" at bounding box center [284, 597] width 21 height 21
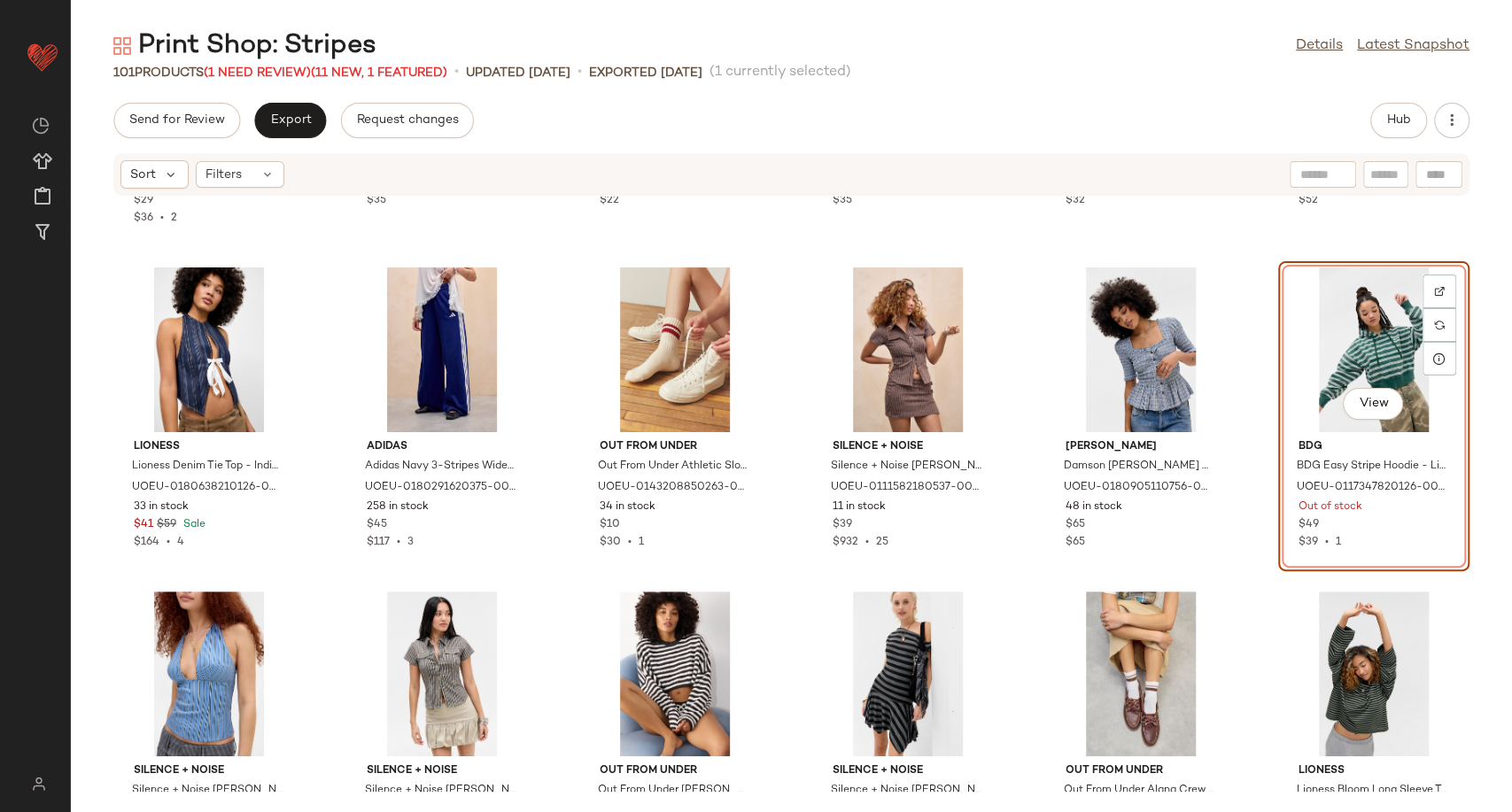
click at [1388, 349] on div "View" at bounding box center [1373, 350] width 179 height 165
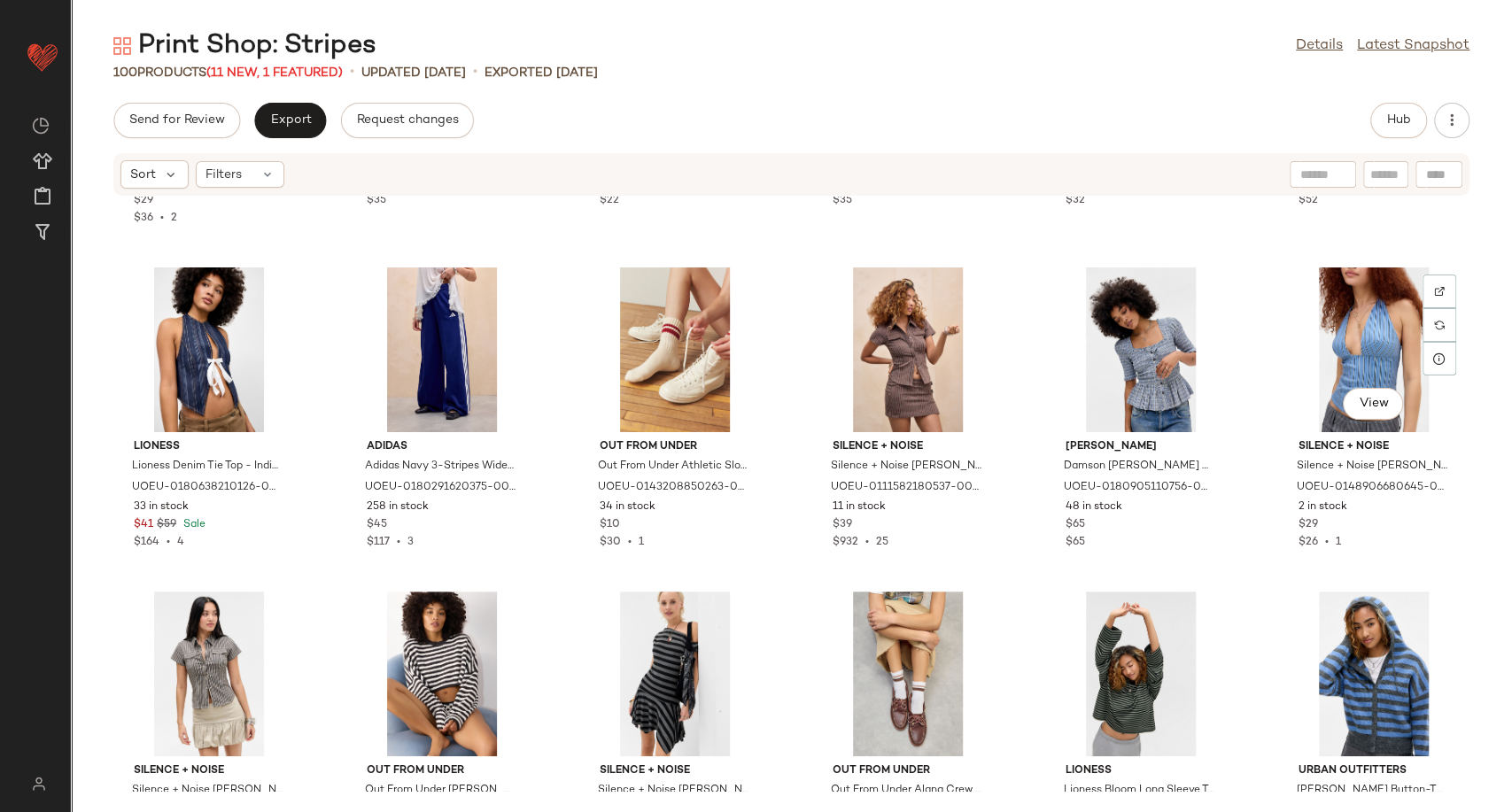
click at [1359, 363] on div "View" at bounding box center [1373, 350] width 179 height 165
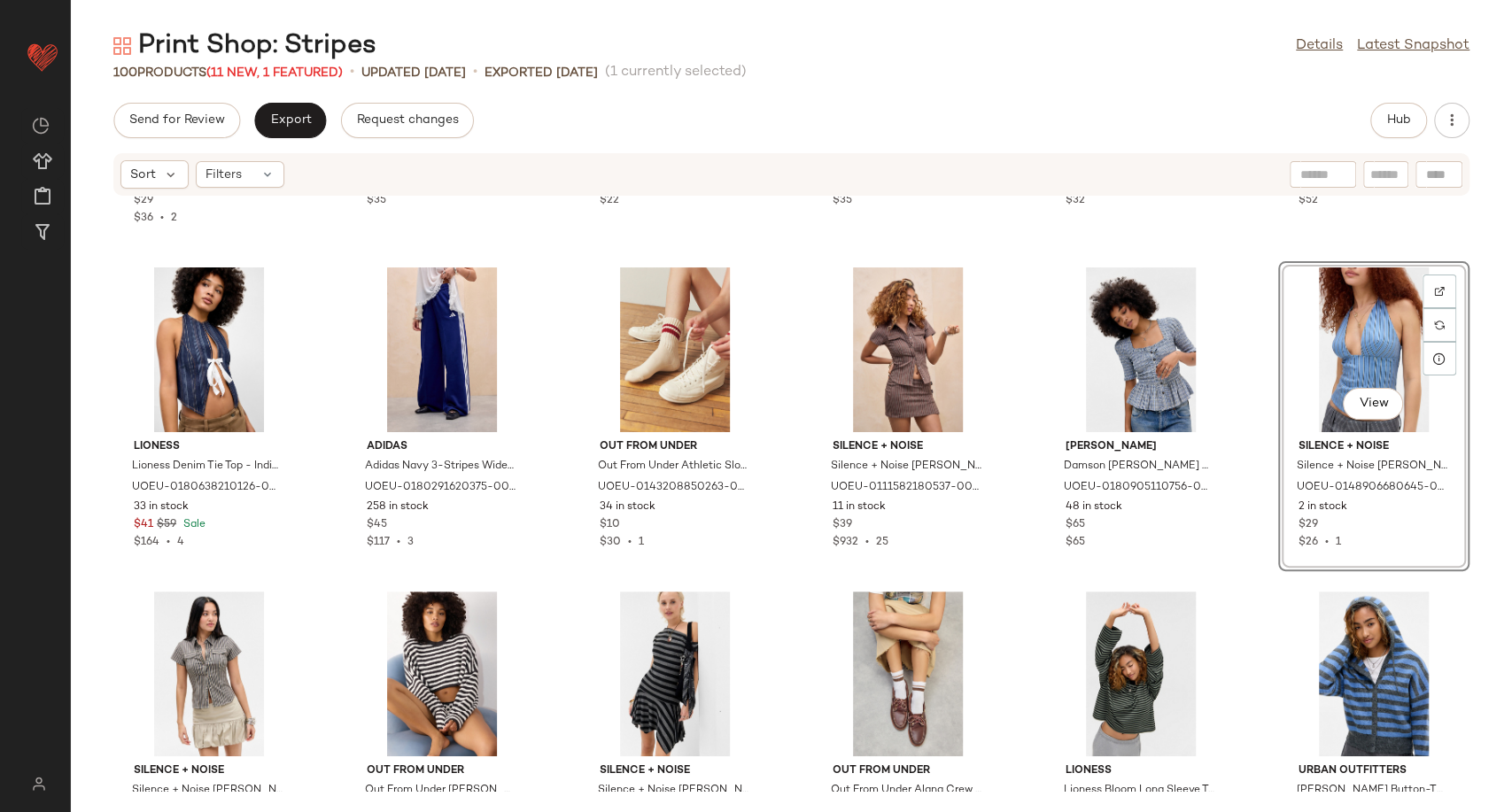
click at [333, 460] on div "Silence + Noise Silence + Noise Stripe Bardot Top - White S at Urban Outfitters…" at bounding box center [790, 493] width 1441 height 594
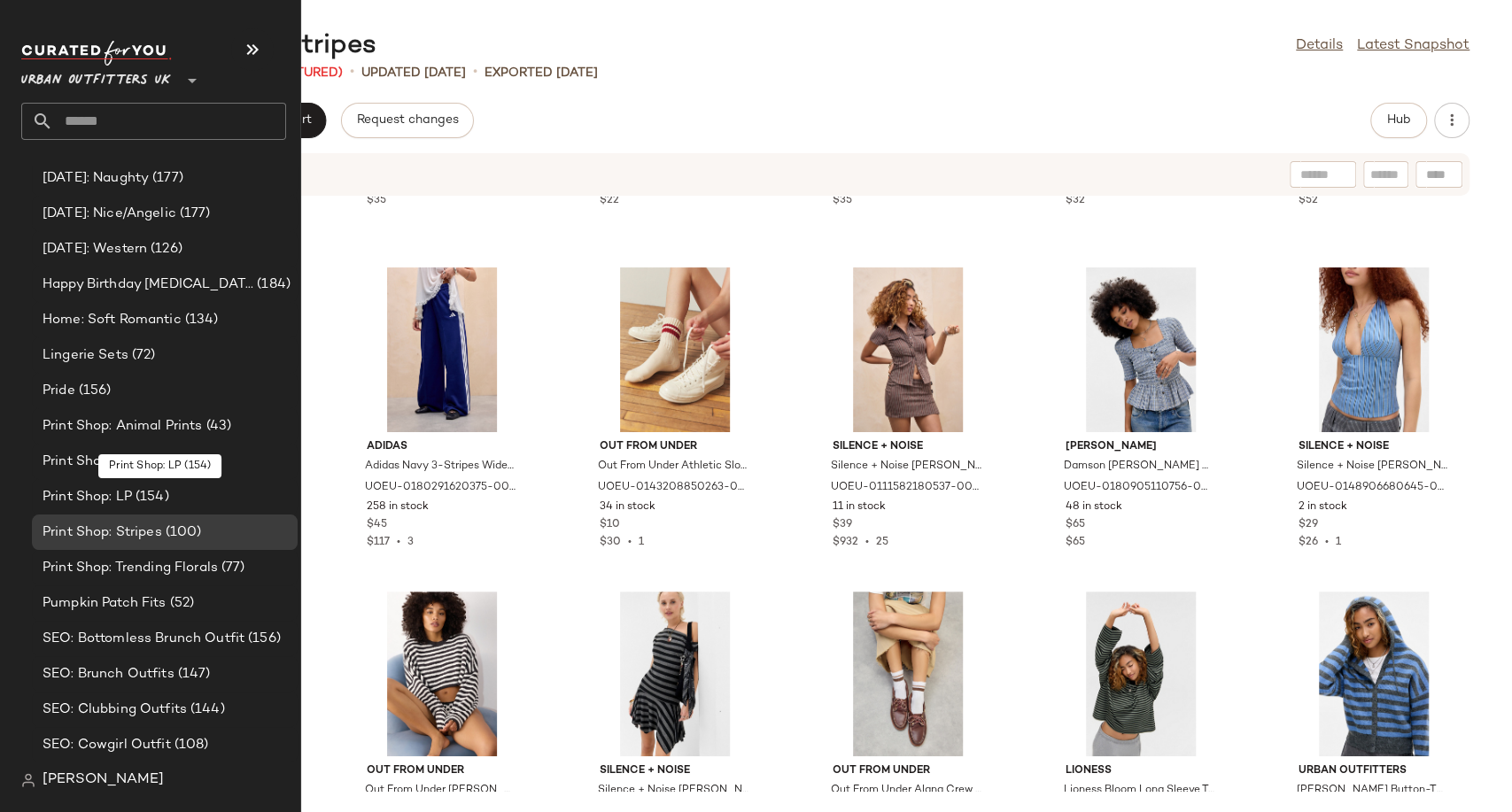
scroll to position [4971, 0]
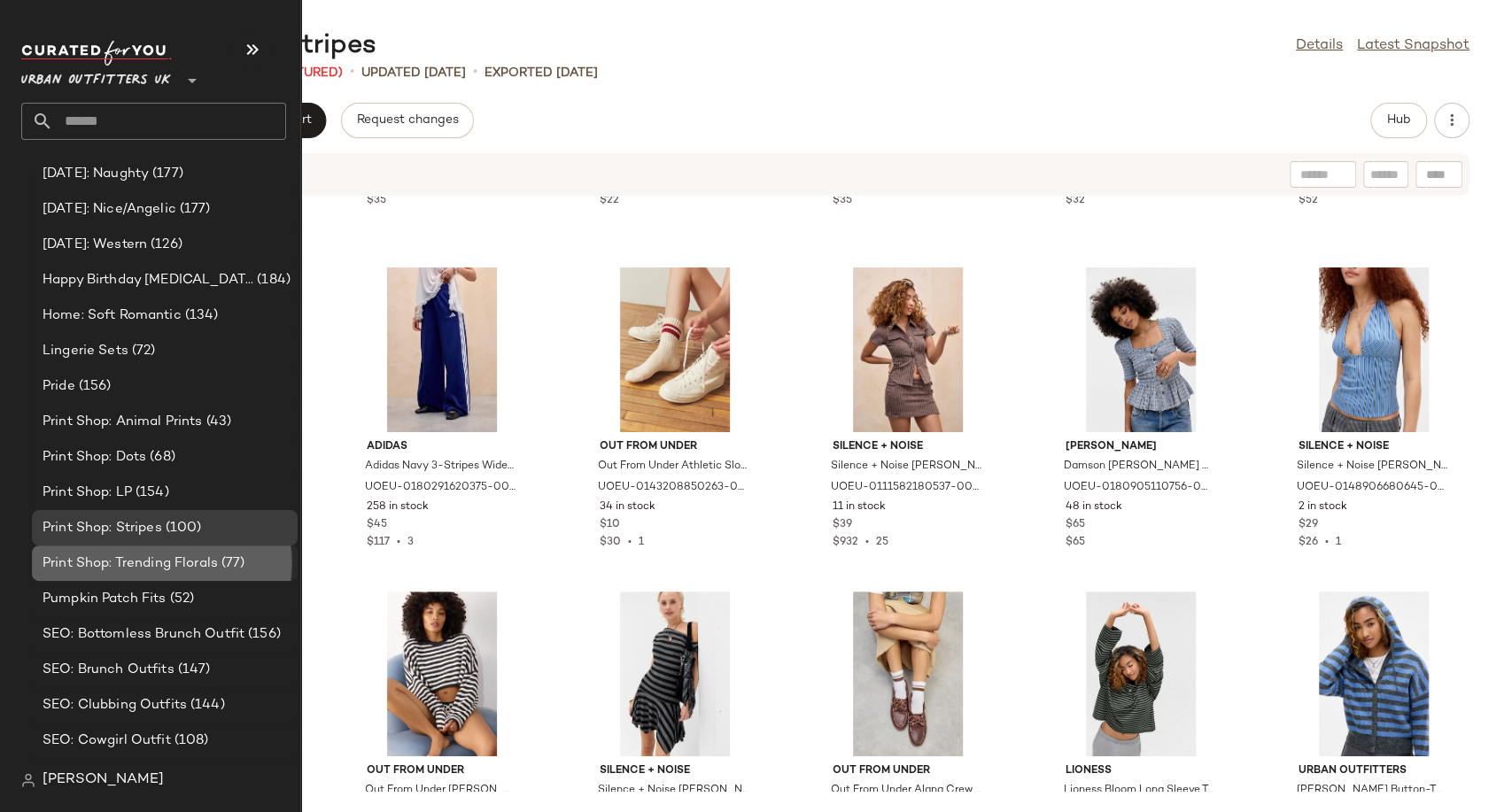
click at [167, 564] on span "Print Shop: Trending Florals" at bounding box center [130, 563] width 176 height 21
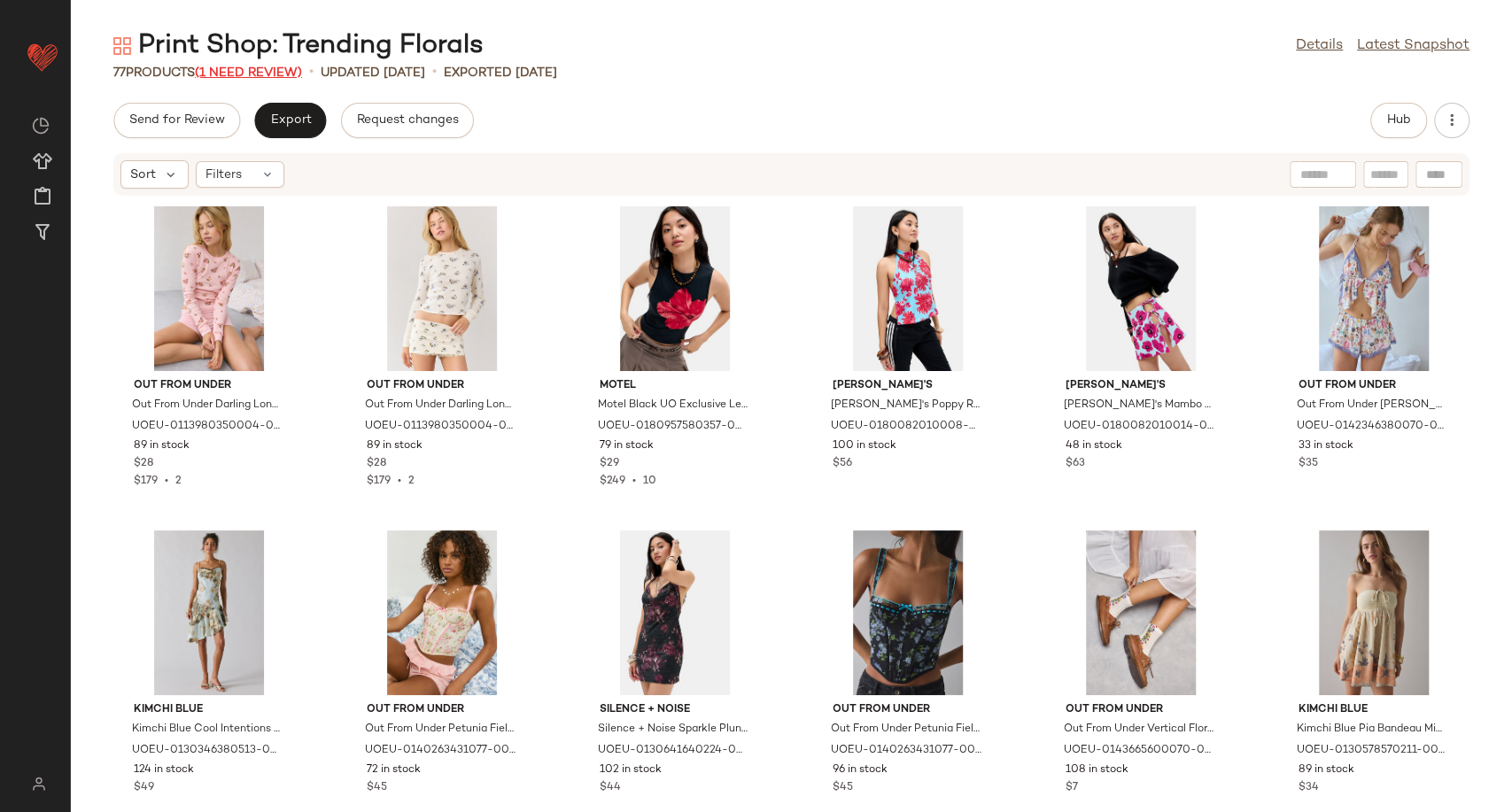
click at [272, 72] on span "(1 Need Review)" at bounding box center [248, 72] width 107 height 13
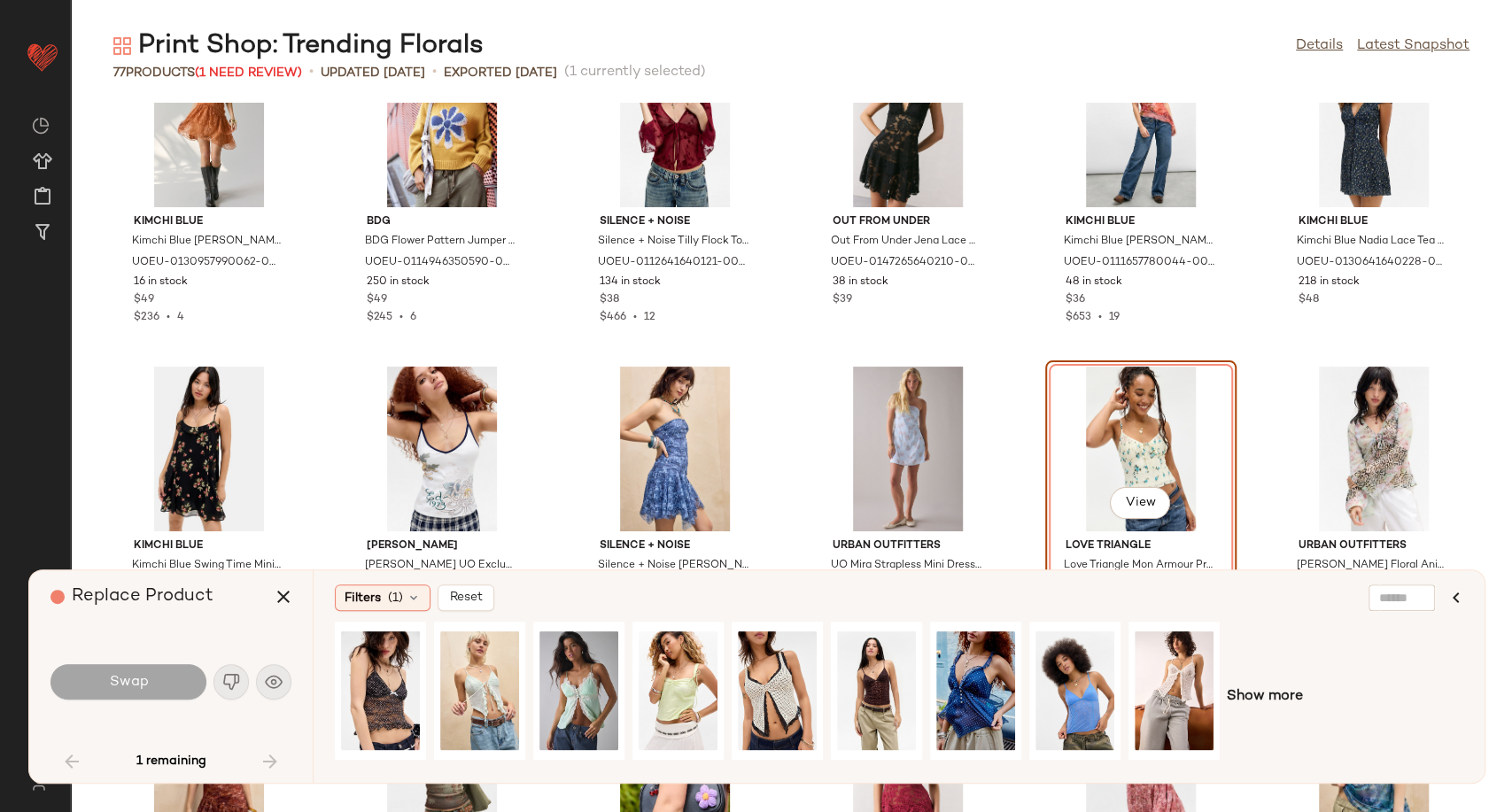
scroll to position [2355, 0]
click at [1246, 695] on span "Show more" at bounding box center [1264, 697] width 76 height 21
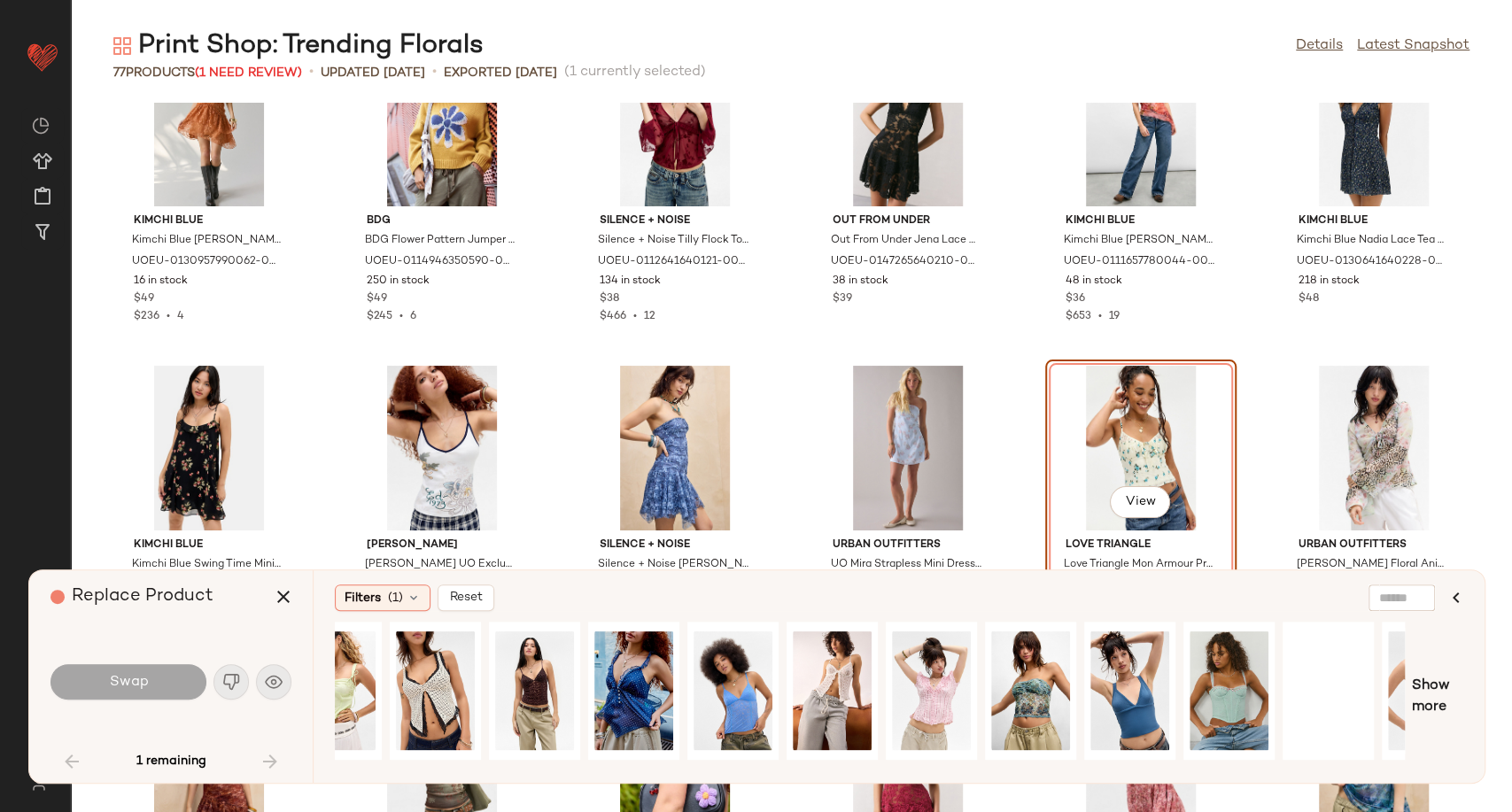
scroll to position [0, 355]
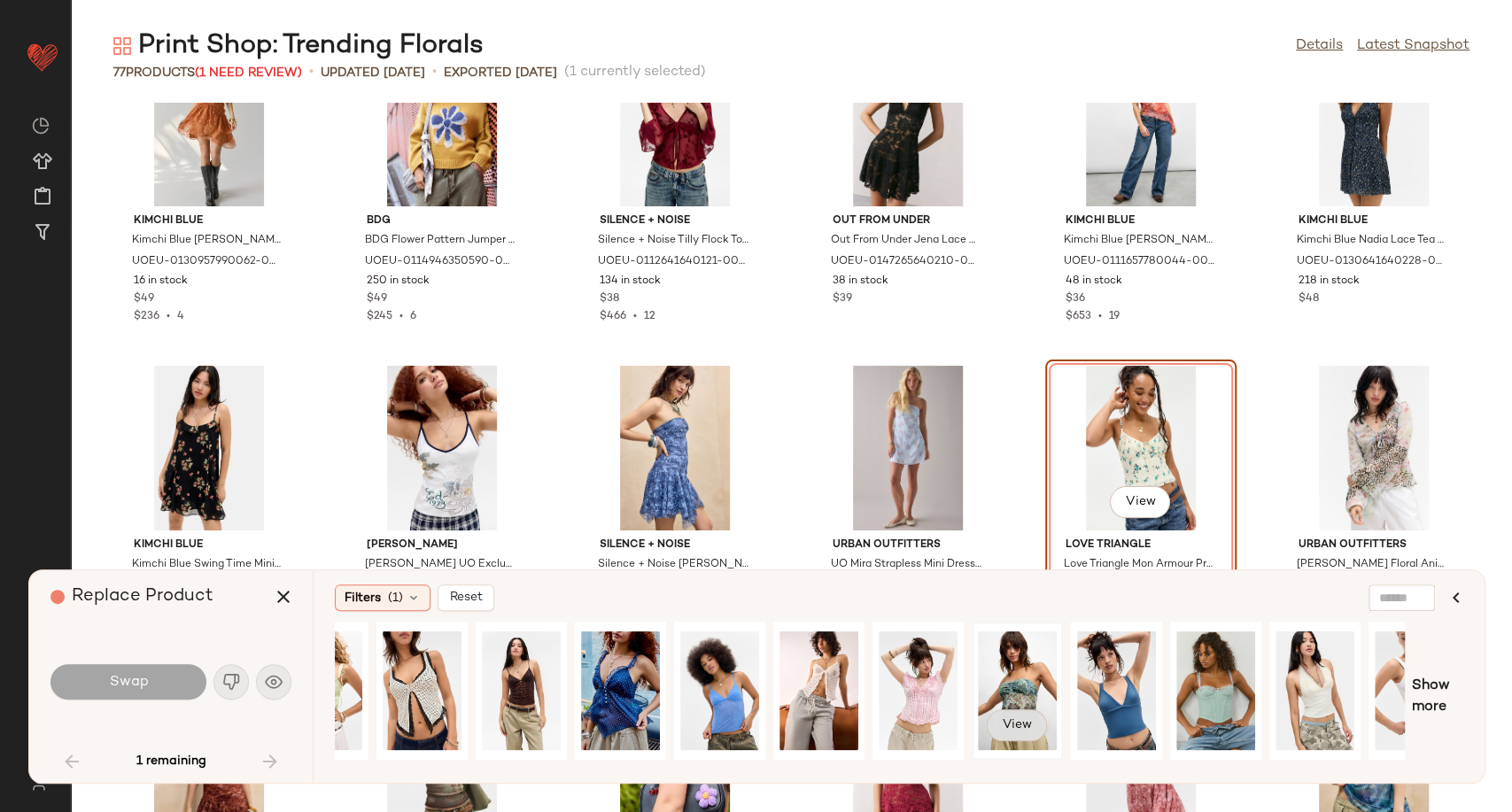
click at [1017, 735] on button "View" at bounding box center [1017, 725] width 61 height 32
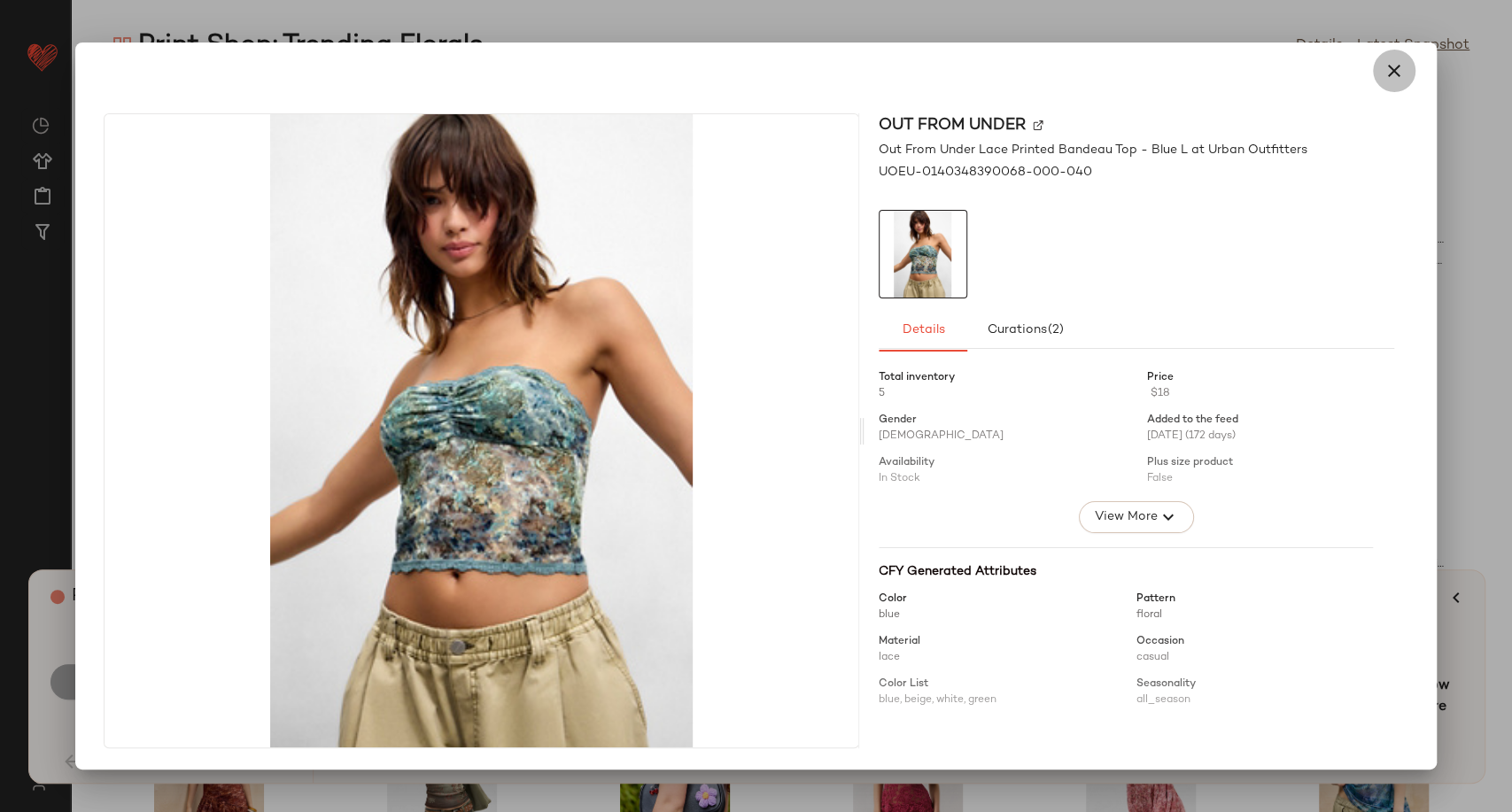
click at [1392, 71] on icon "button" at bounding box center [1394, 71] width 21 height 21
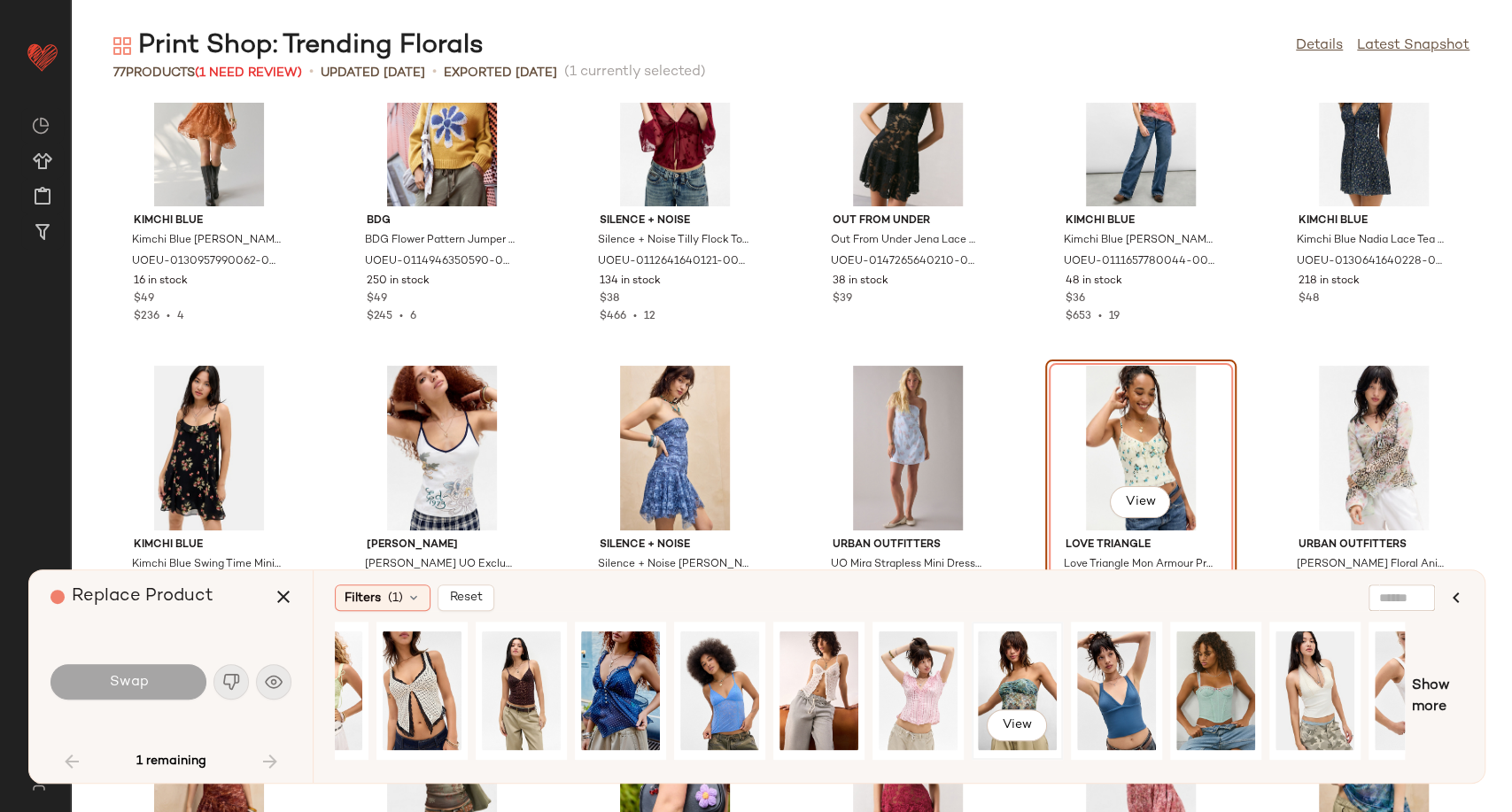
click at [1013, 668] on div "View" at bounding box center [1017, 691] width 78 height 126
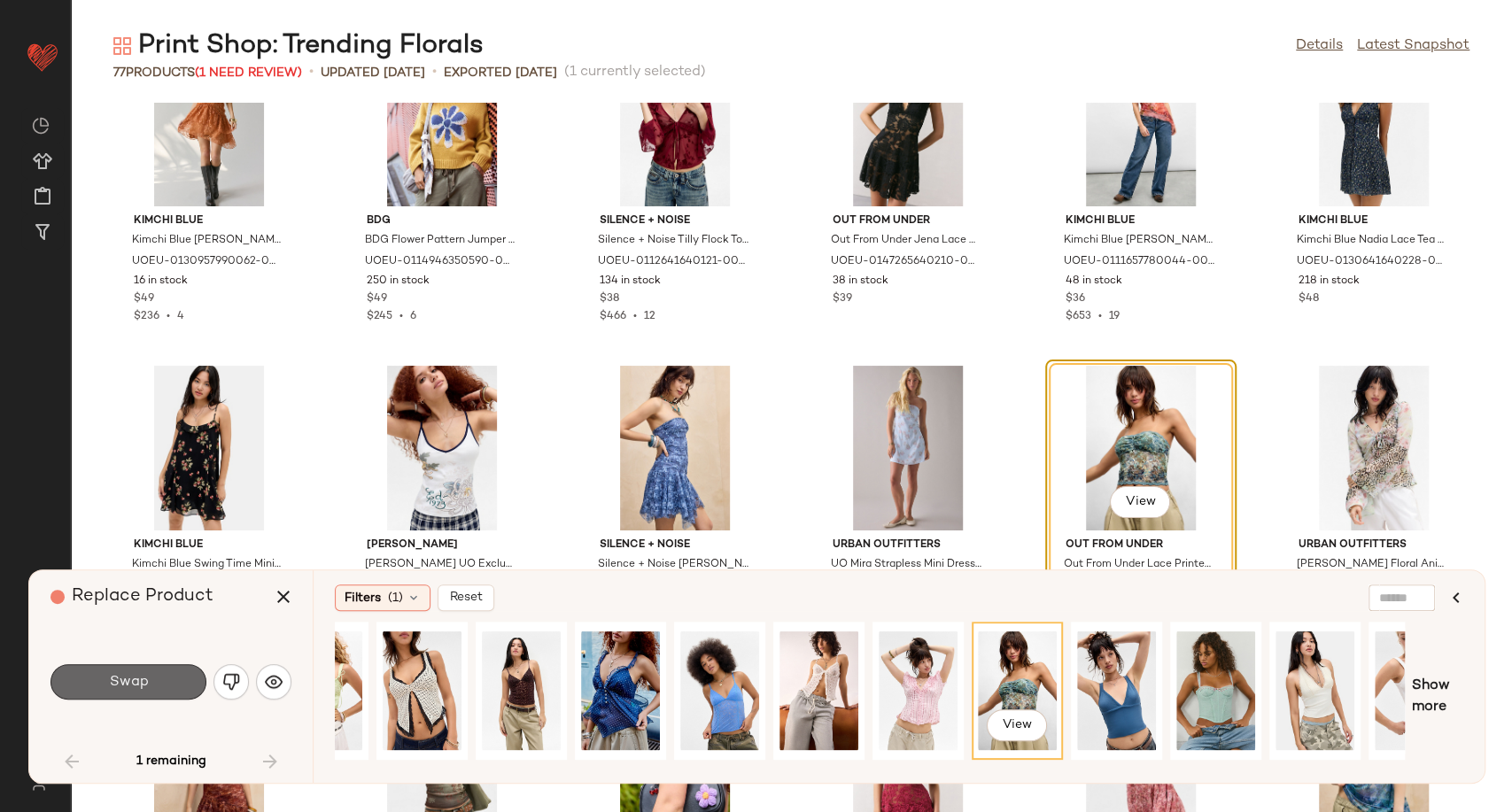
click at [135, 693] on button "Swap" at bounding box center [128, 683] width 156 height 36
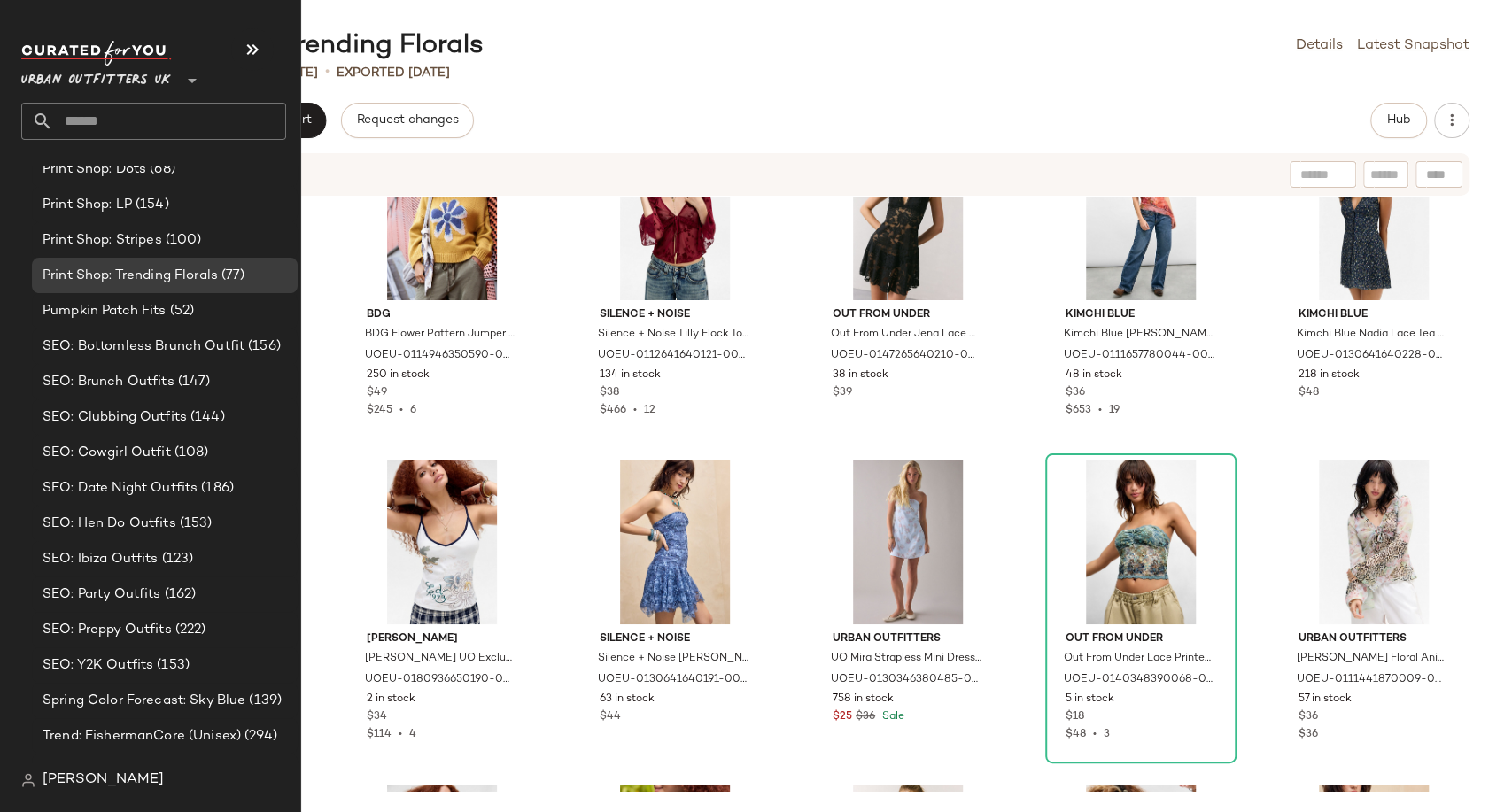
scroll to position [5263, 0]
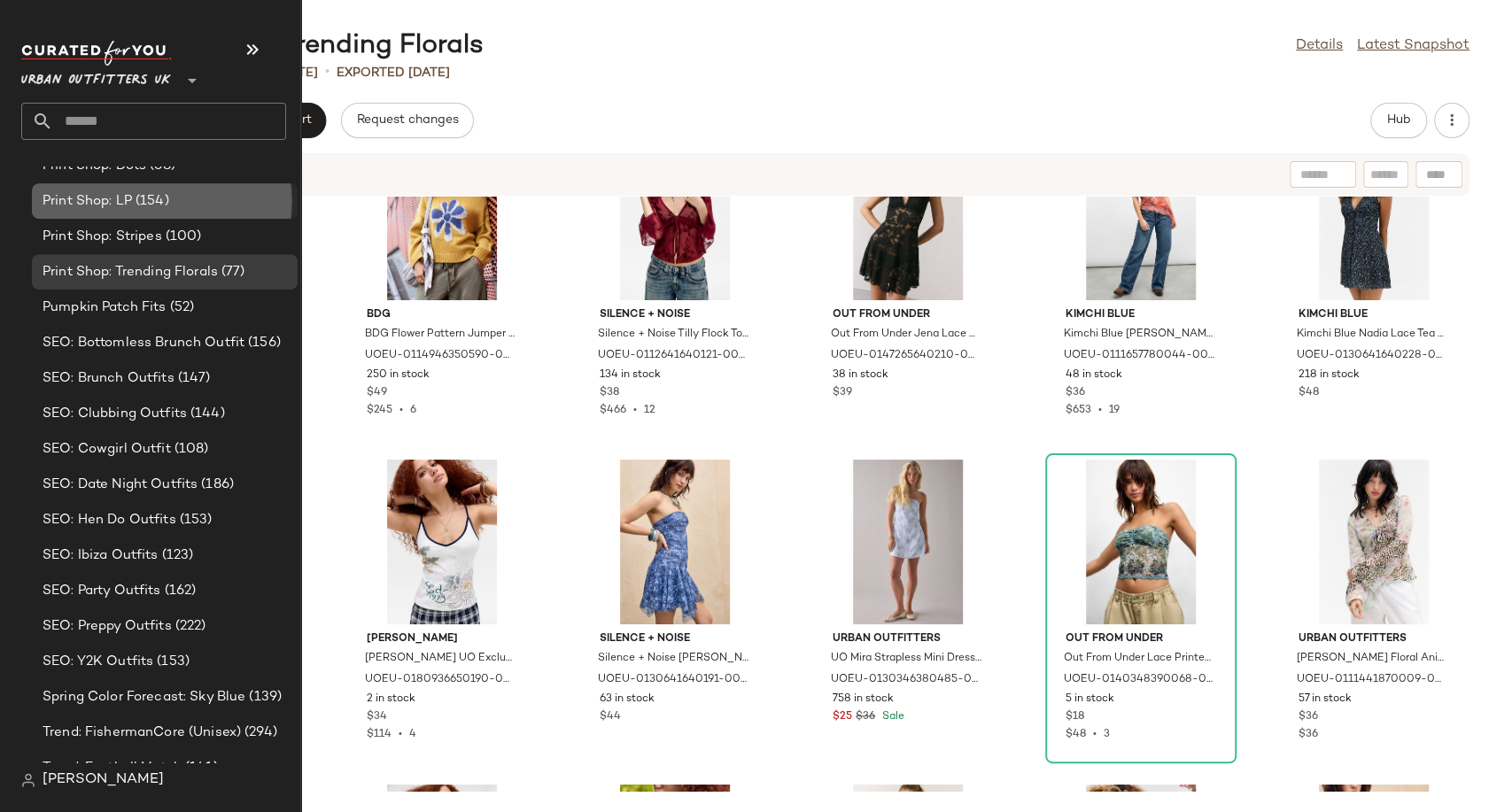
click at [113, 209] on span "Print Shop: LP" at bounding box center [87, 201] width 89 height 21
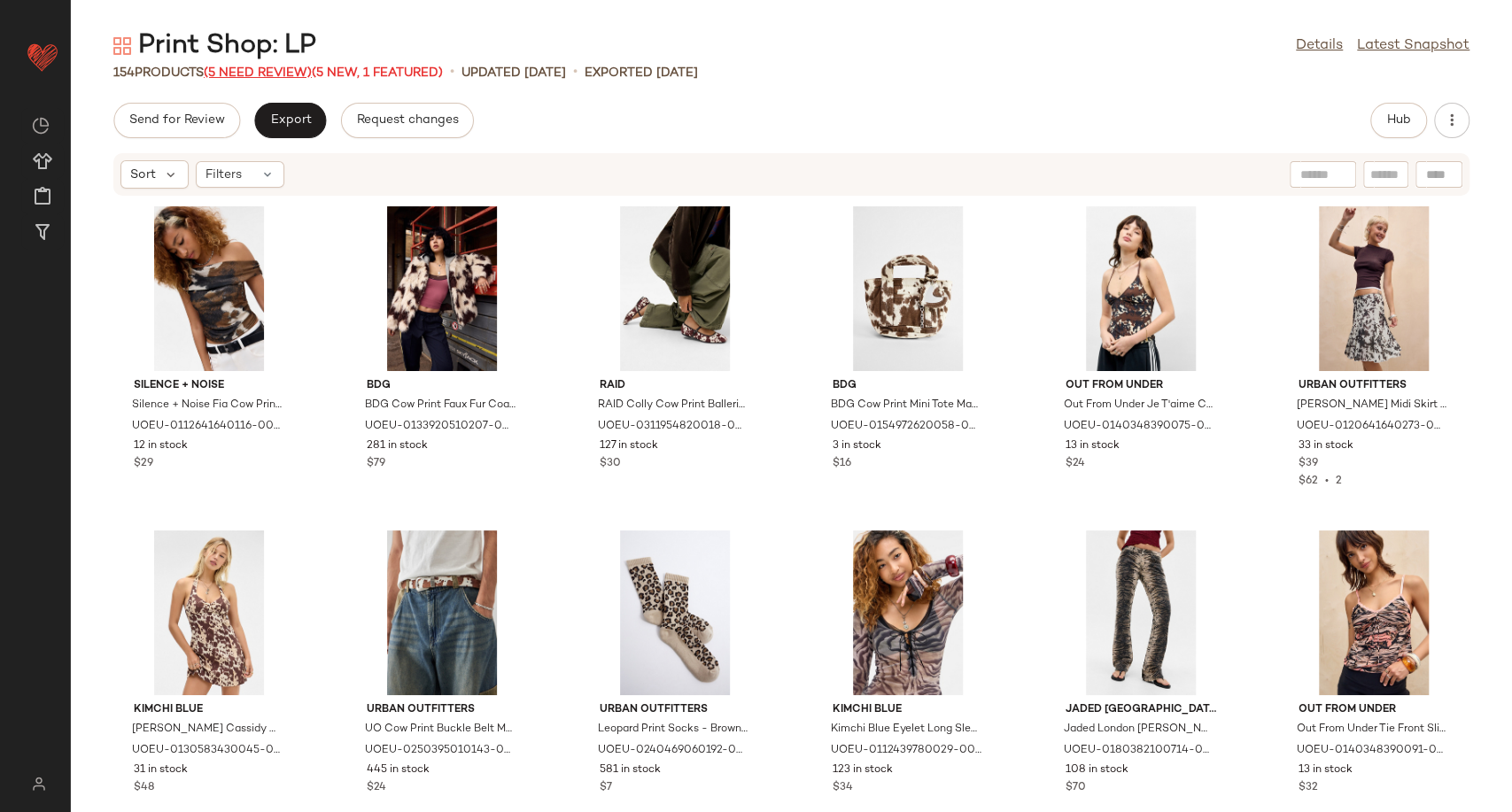
click at [228, 66] on span "(5 Need Review)" at bounding box center [257, 72] width 108 height 13
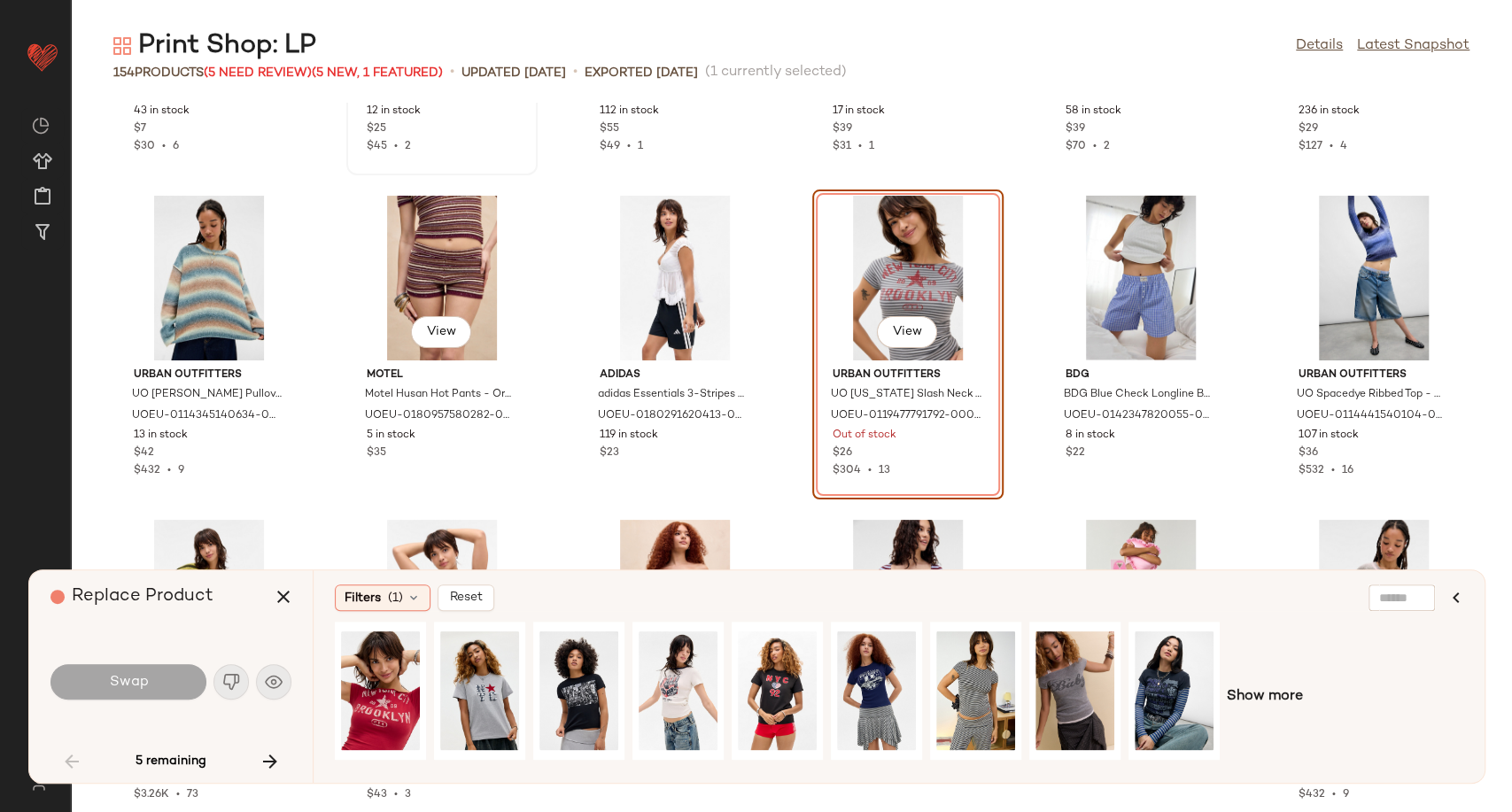
scroll to position [2841, 0]
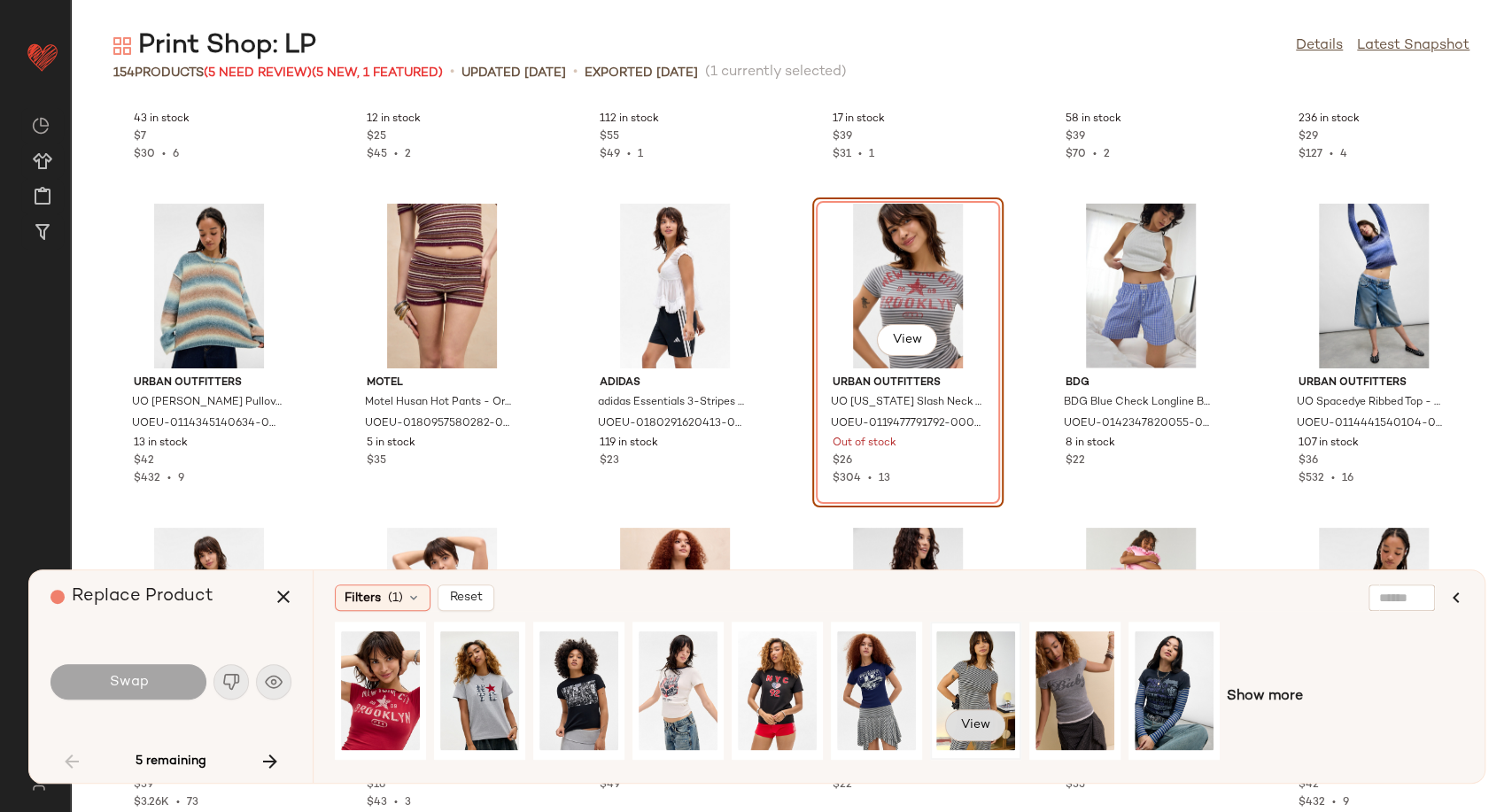
click at [969, 732] on span "View" at bounding box center [975, 725] width 30 height 14
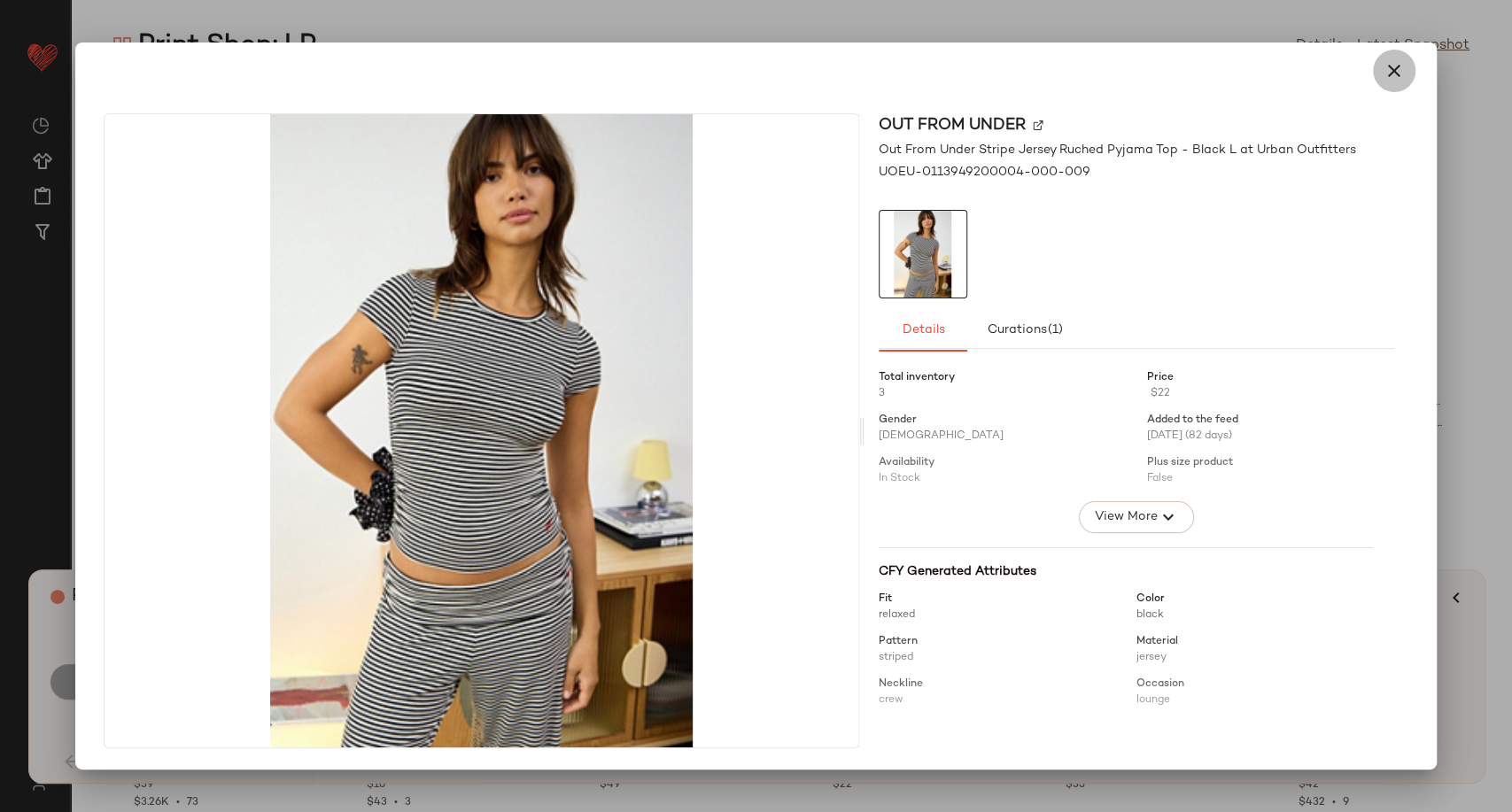
click at [1390, 79] on icon "button" at bounding box center [1394, 71] width 21 height 21
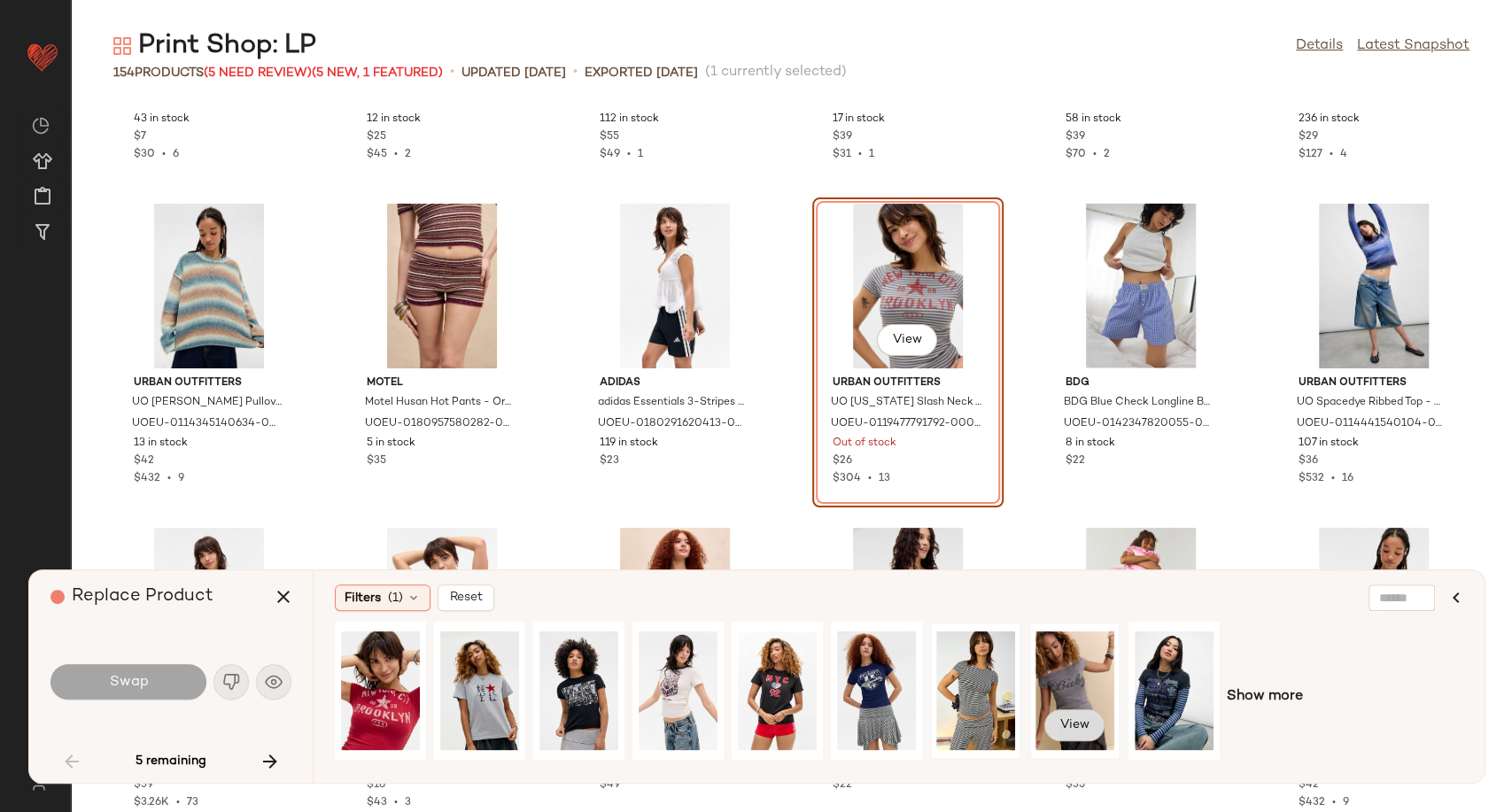
click at [1078, 730] on span "View" at bounding box center [1074, 725] width 30 height 14
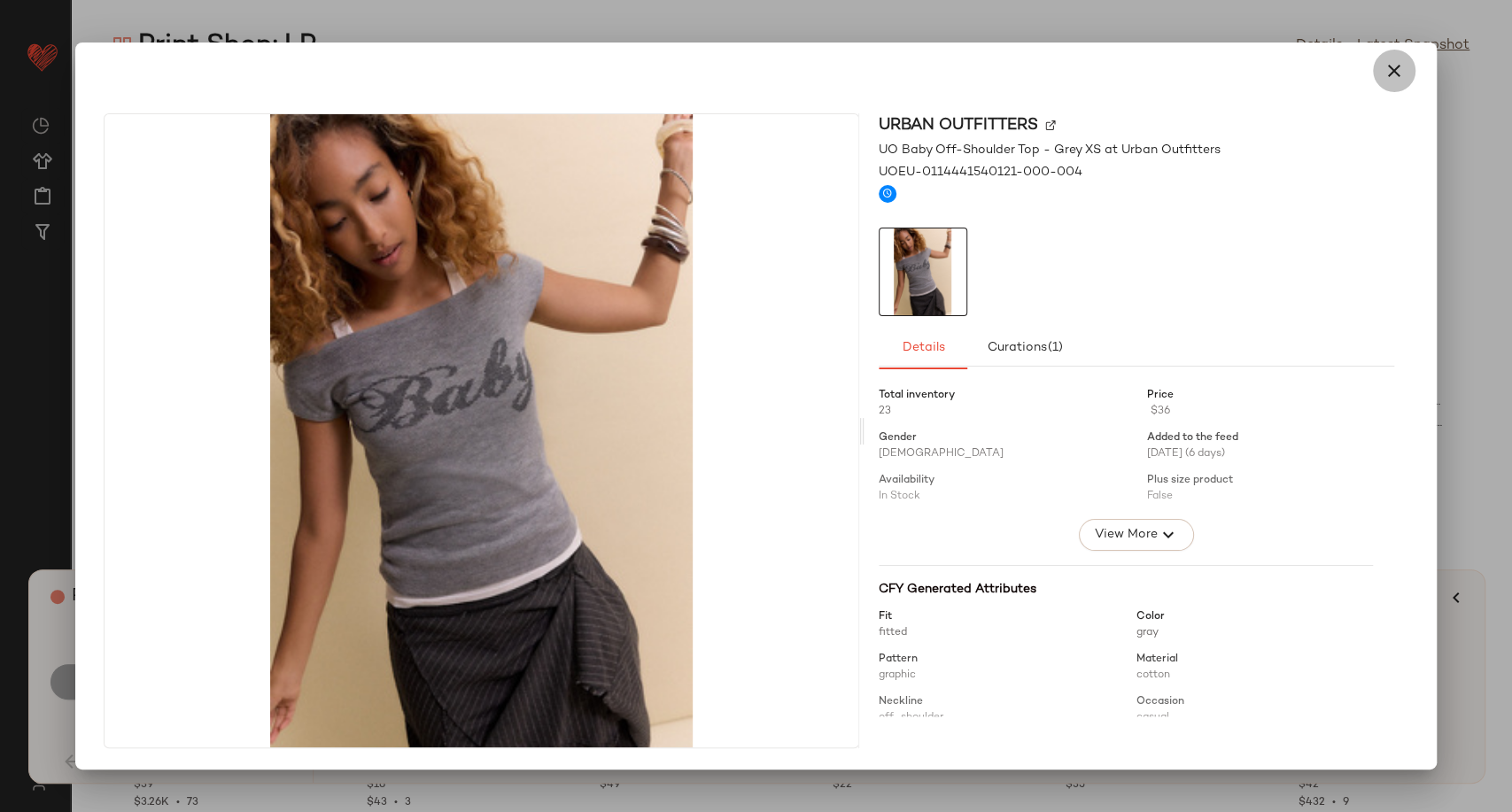
click at [1396, 74] on icon "button" at bounding box center [1394, 71] width 21 height 21
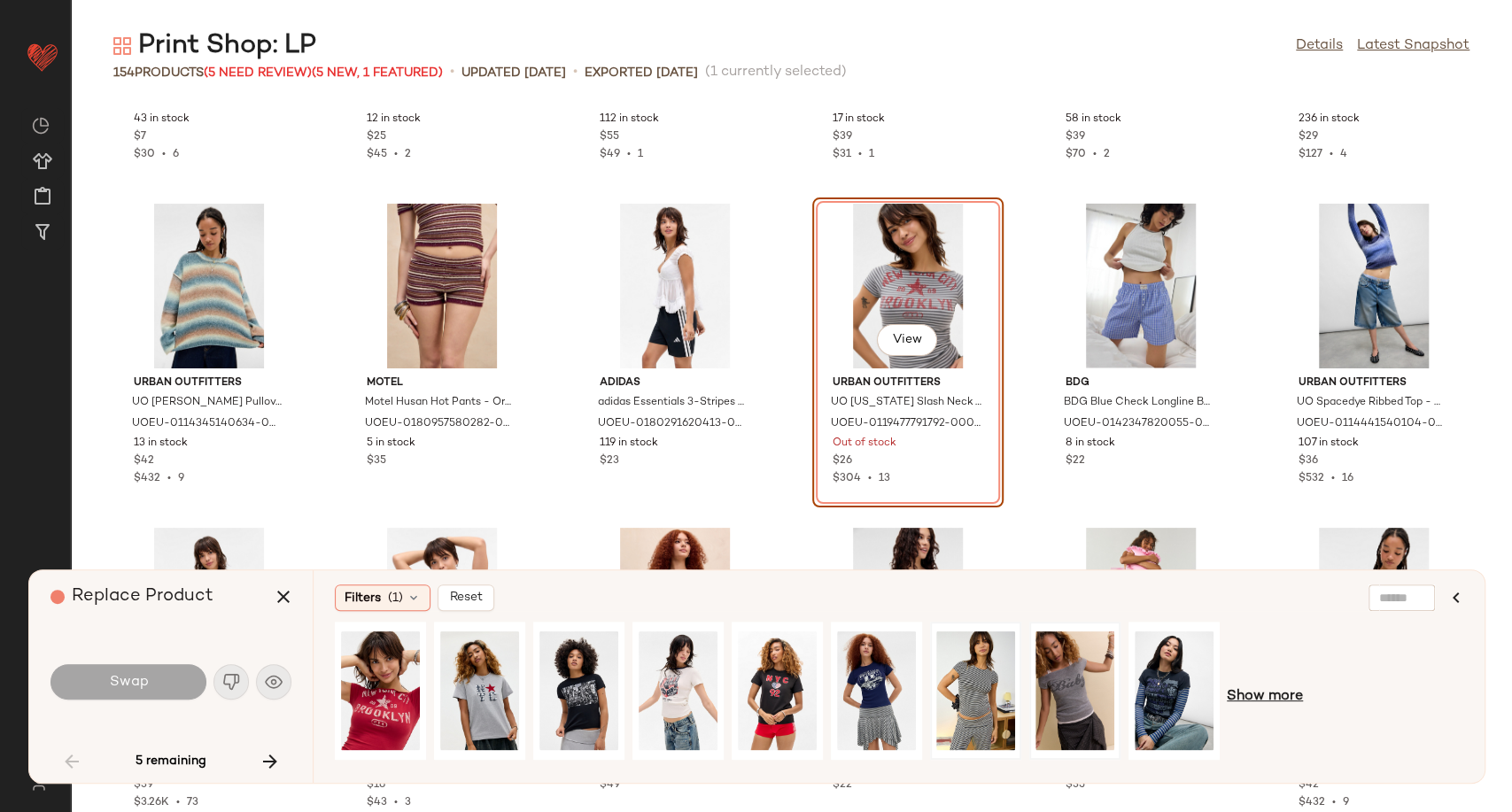
click at [1280, 701] on span "Show more" at bounding box center [1264, 697] width 76 height 21
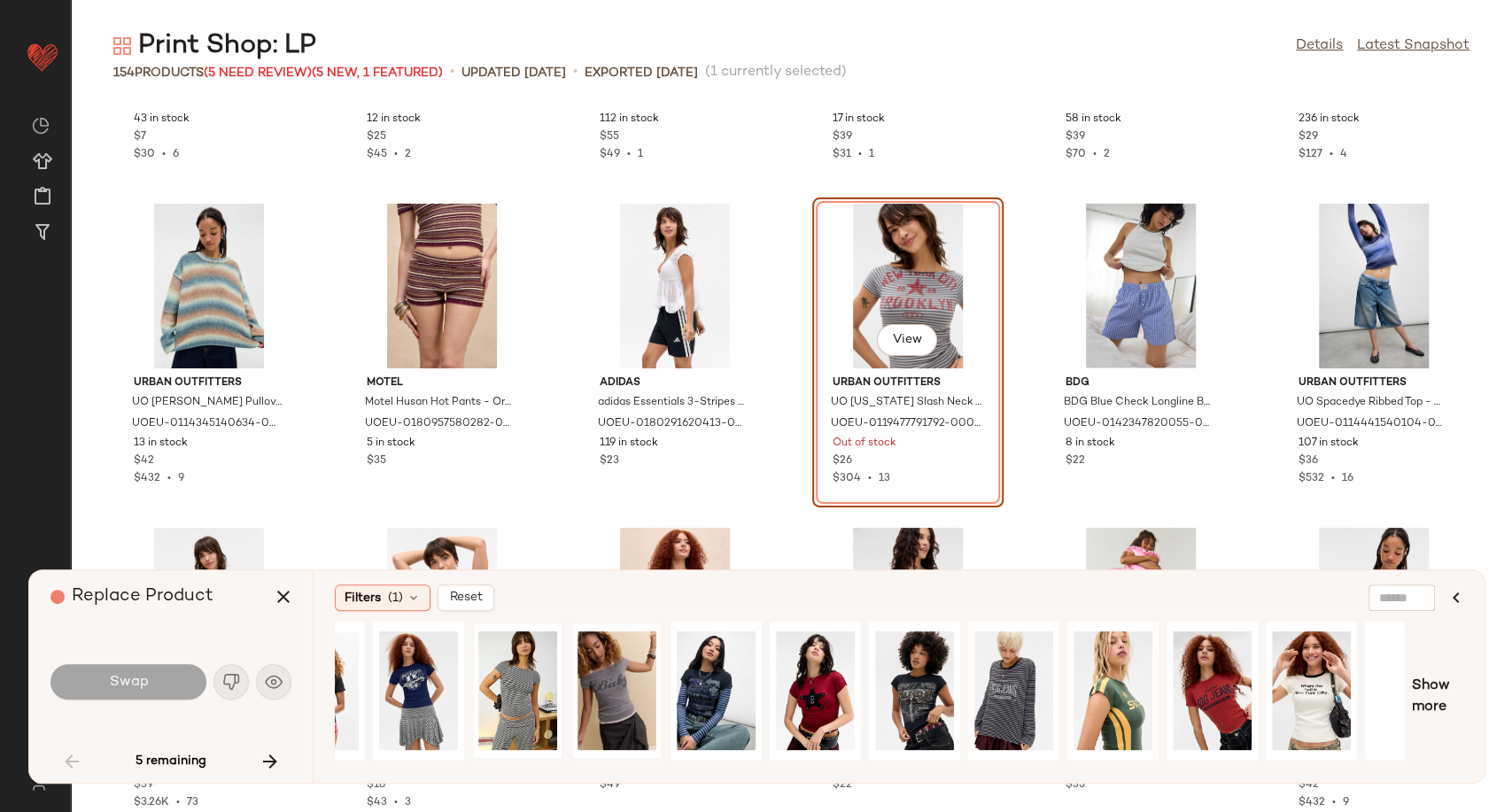
scroll to position [0, 508]
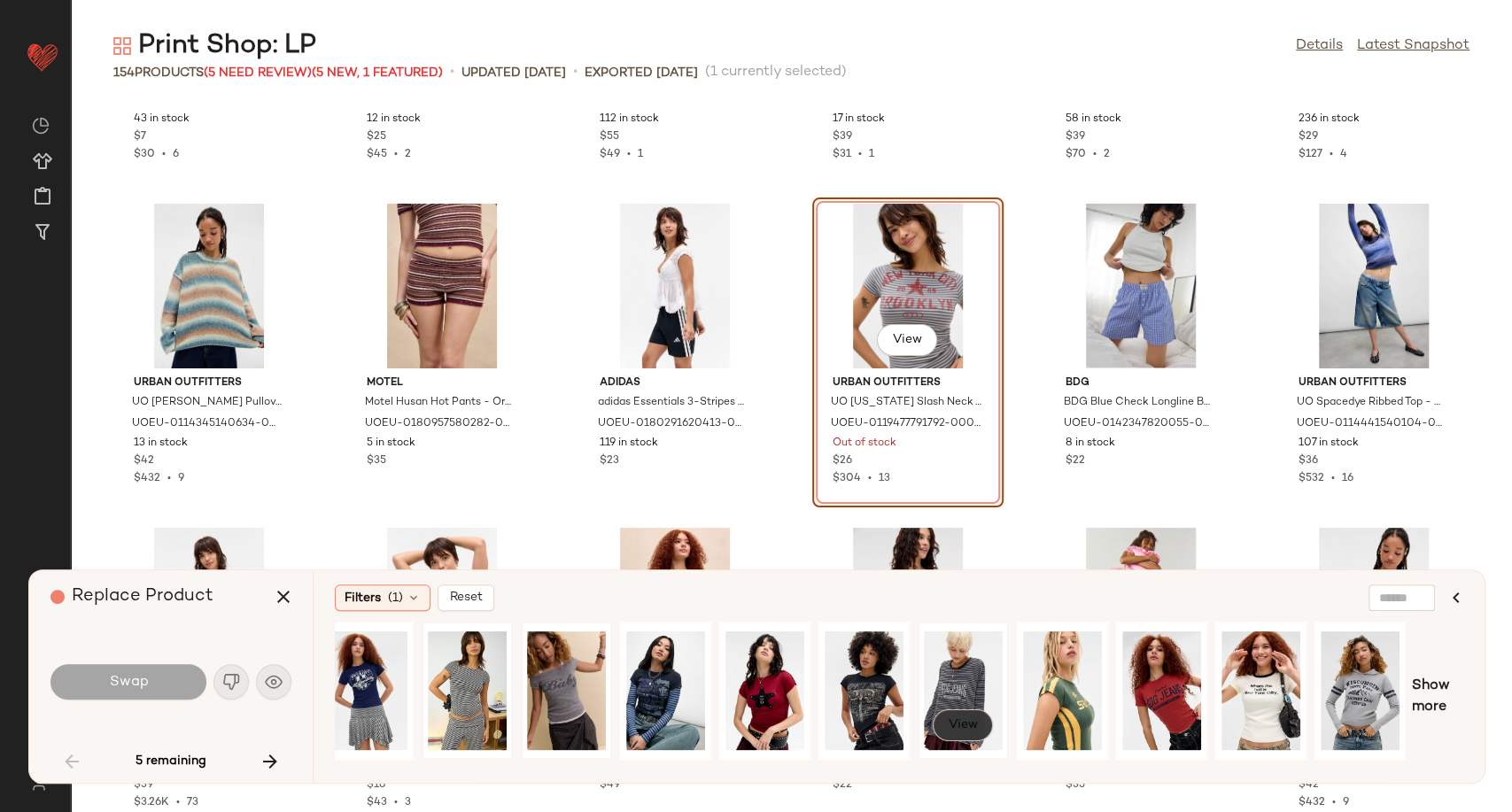
click at [969, 731] on span "View" at bounding box center [963, 725] width 30 height 14
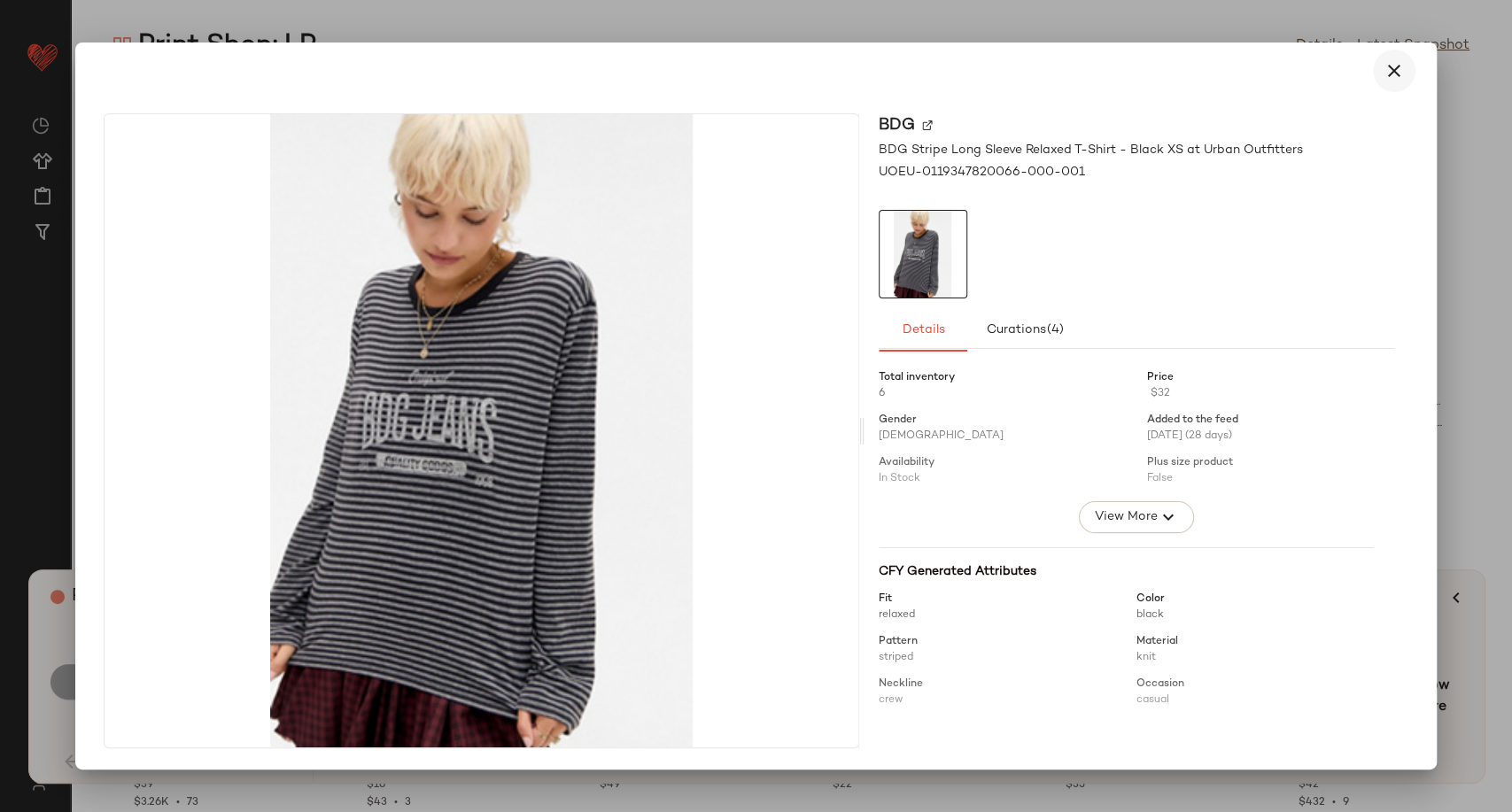
click at [1392, 79] on icon "button" at bounding box center [1394, 71] width 21 height 21
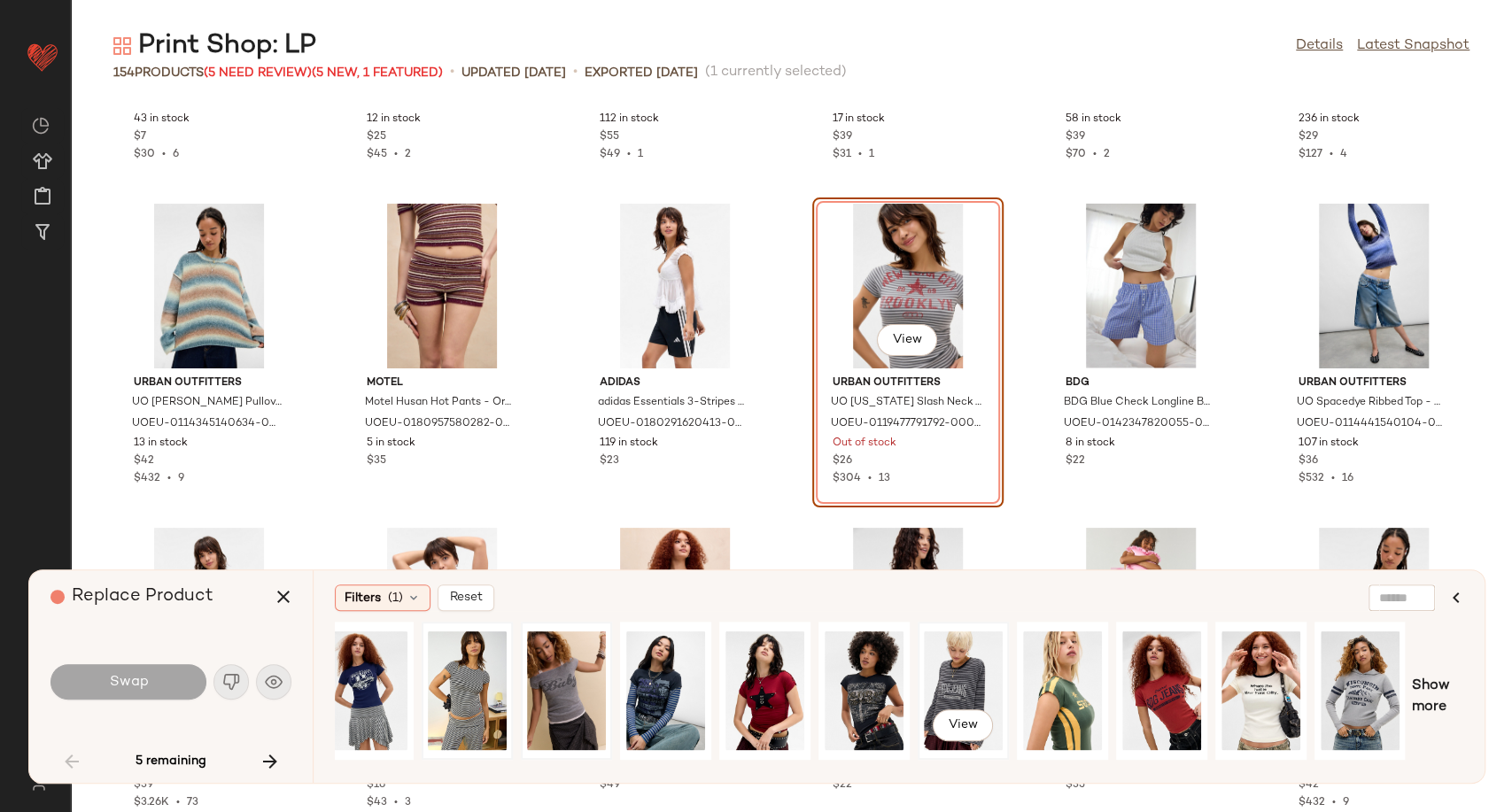
click at [955, 671] on div "View" at bounding box center [963, 691] width 78 height 126
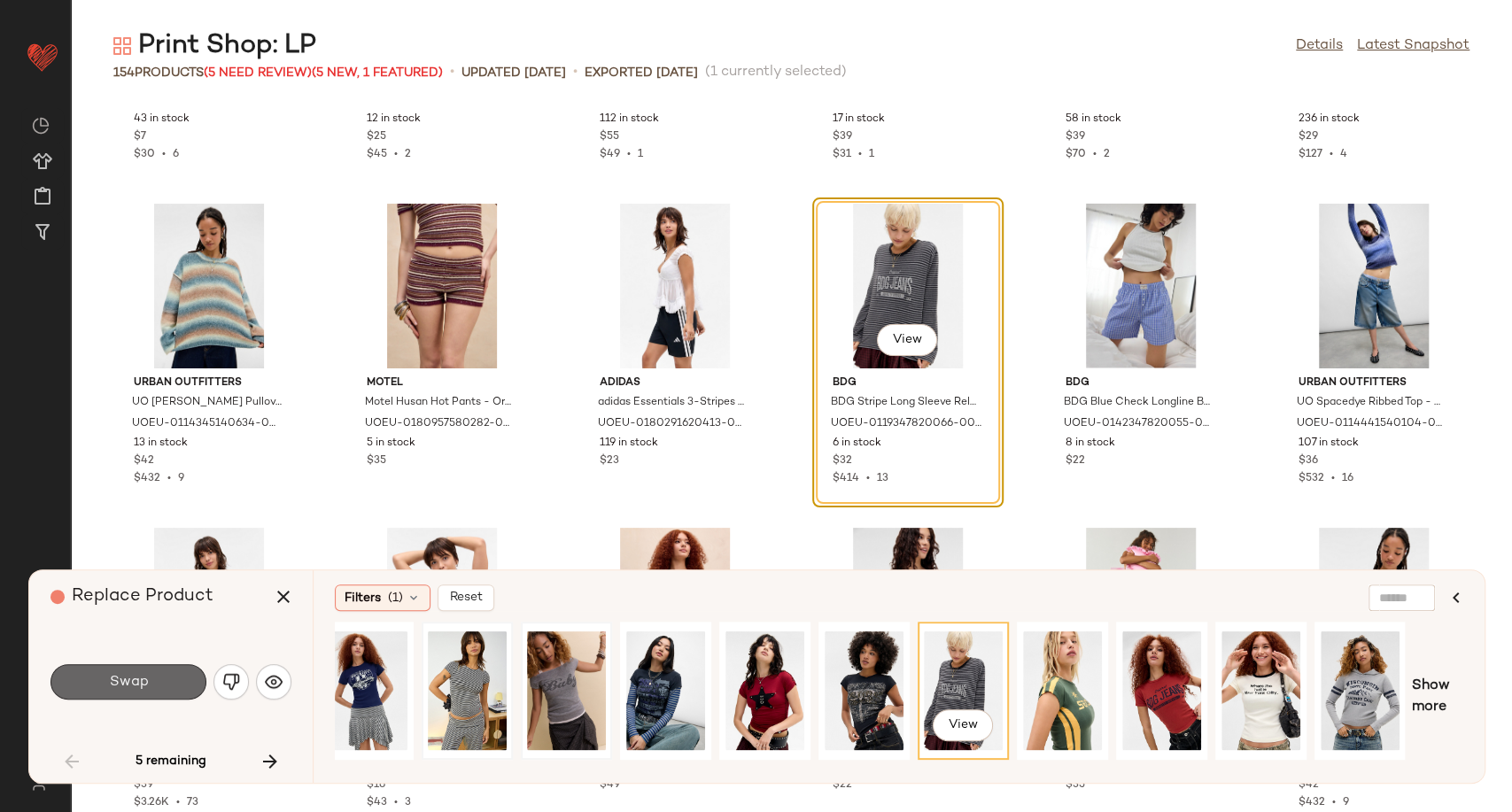
click at [197, 668] on button "Swap" at bounding box center [128, 683] width 156 height 36
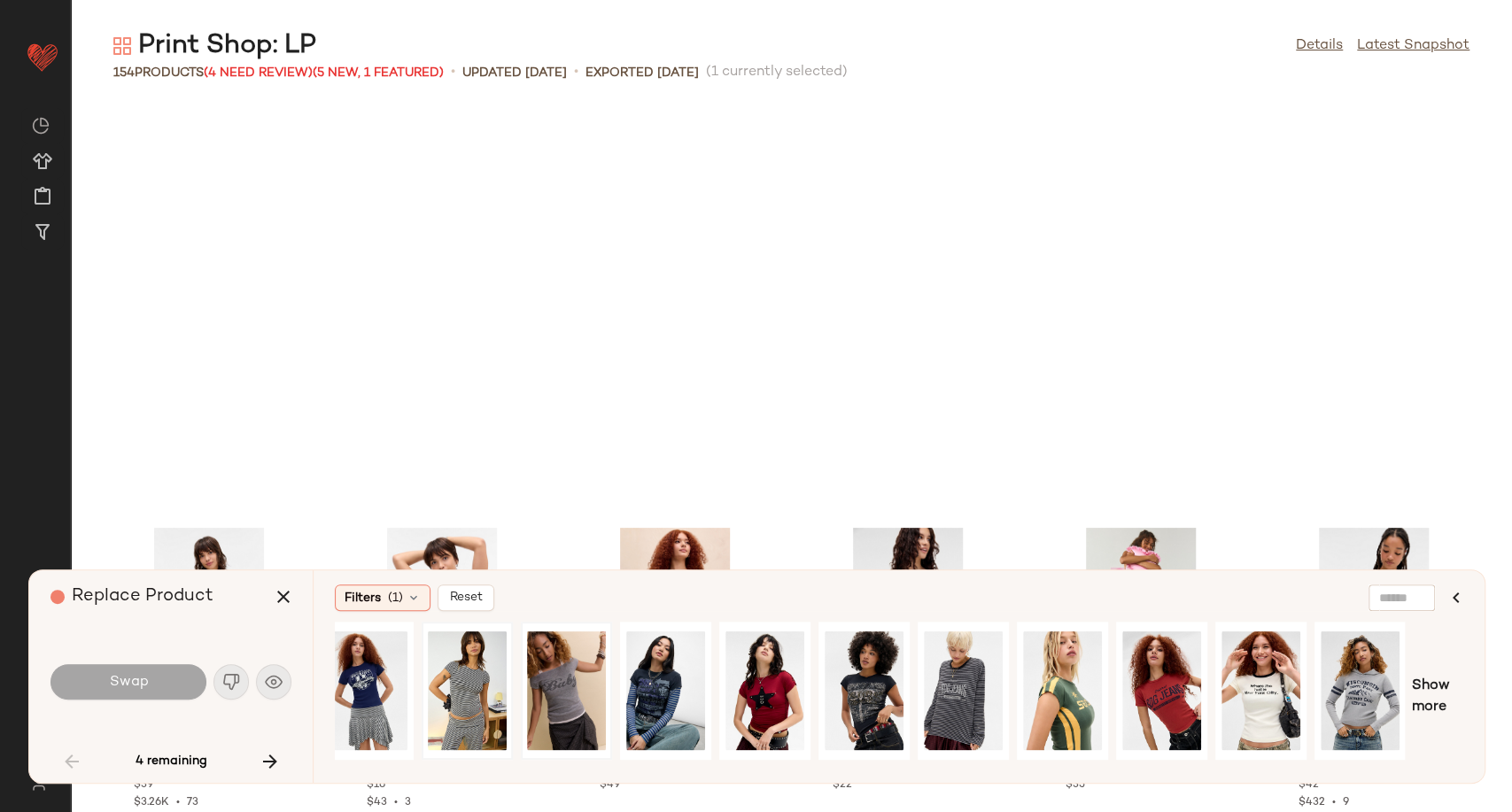
scroll to position [3242, 0]
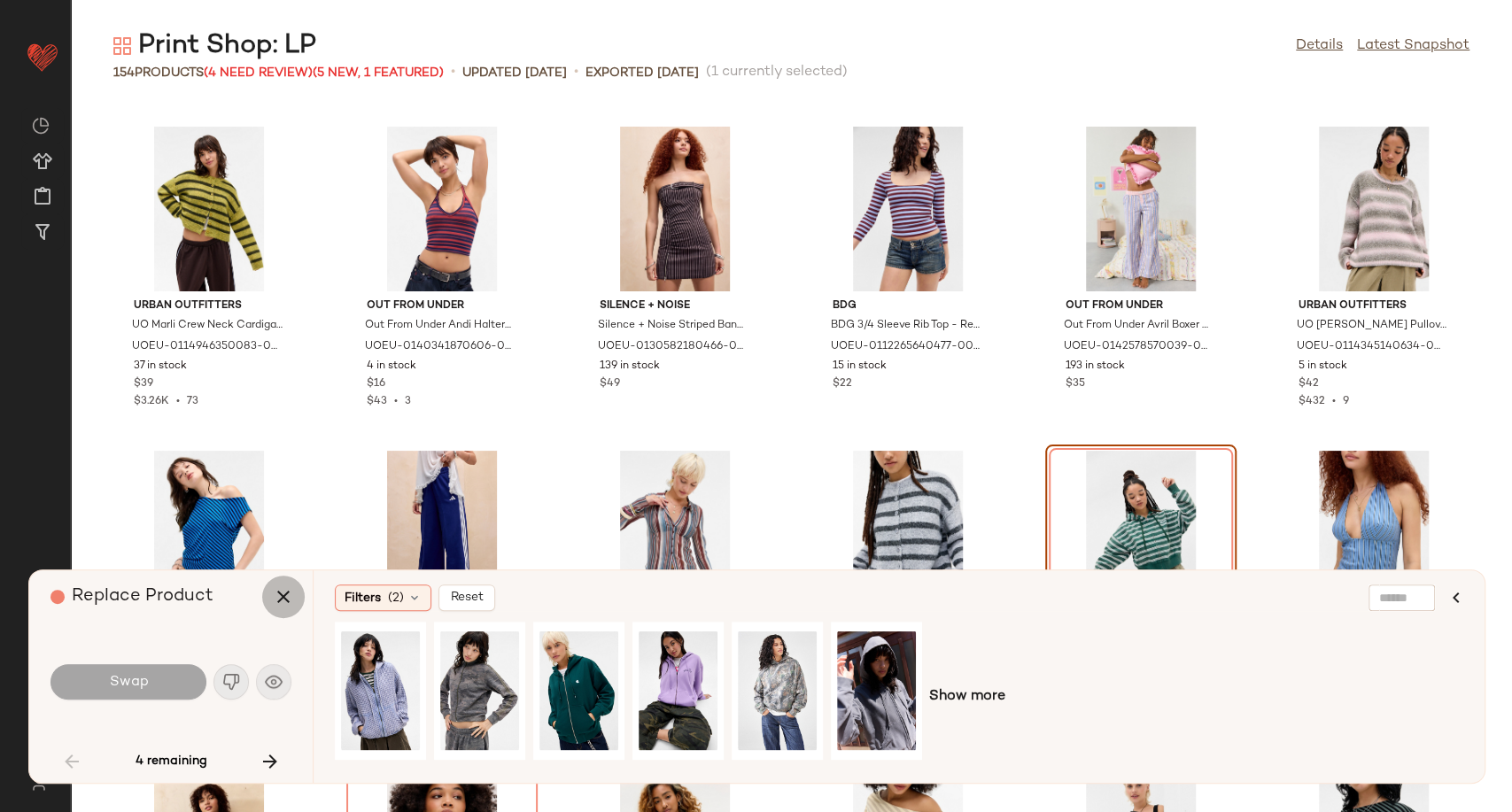
click at [298, 592] on button "button" at bounding box center [284, 597] width 43 height 43
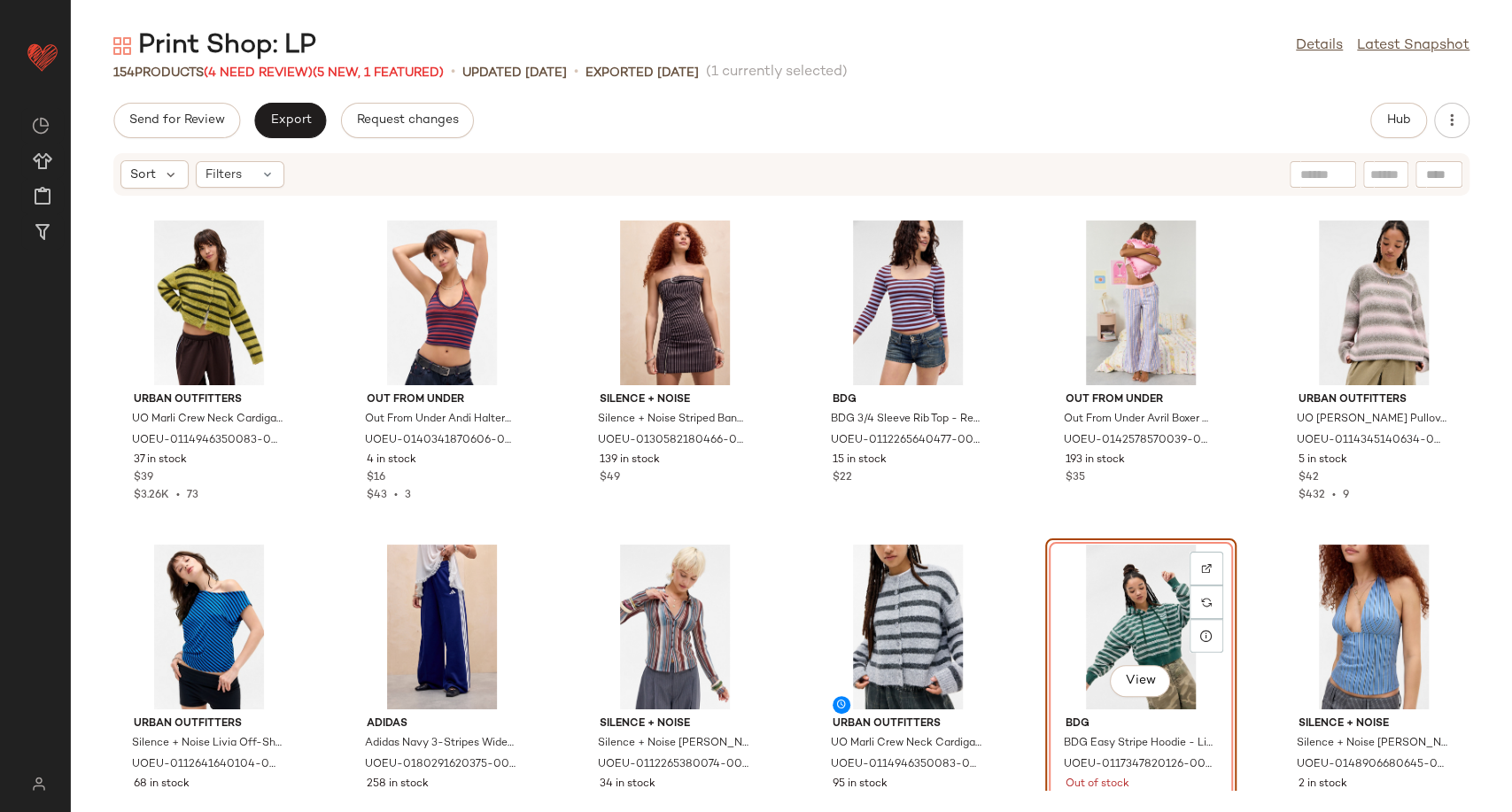
click at [1107, 597] on div "View" at bounding box center [1140, 627] width 179 height 165
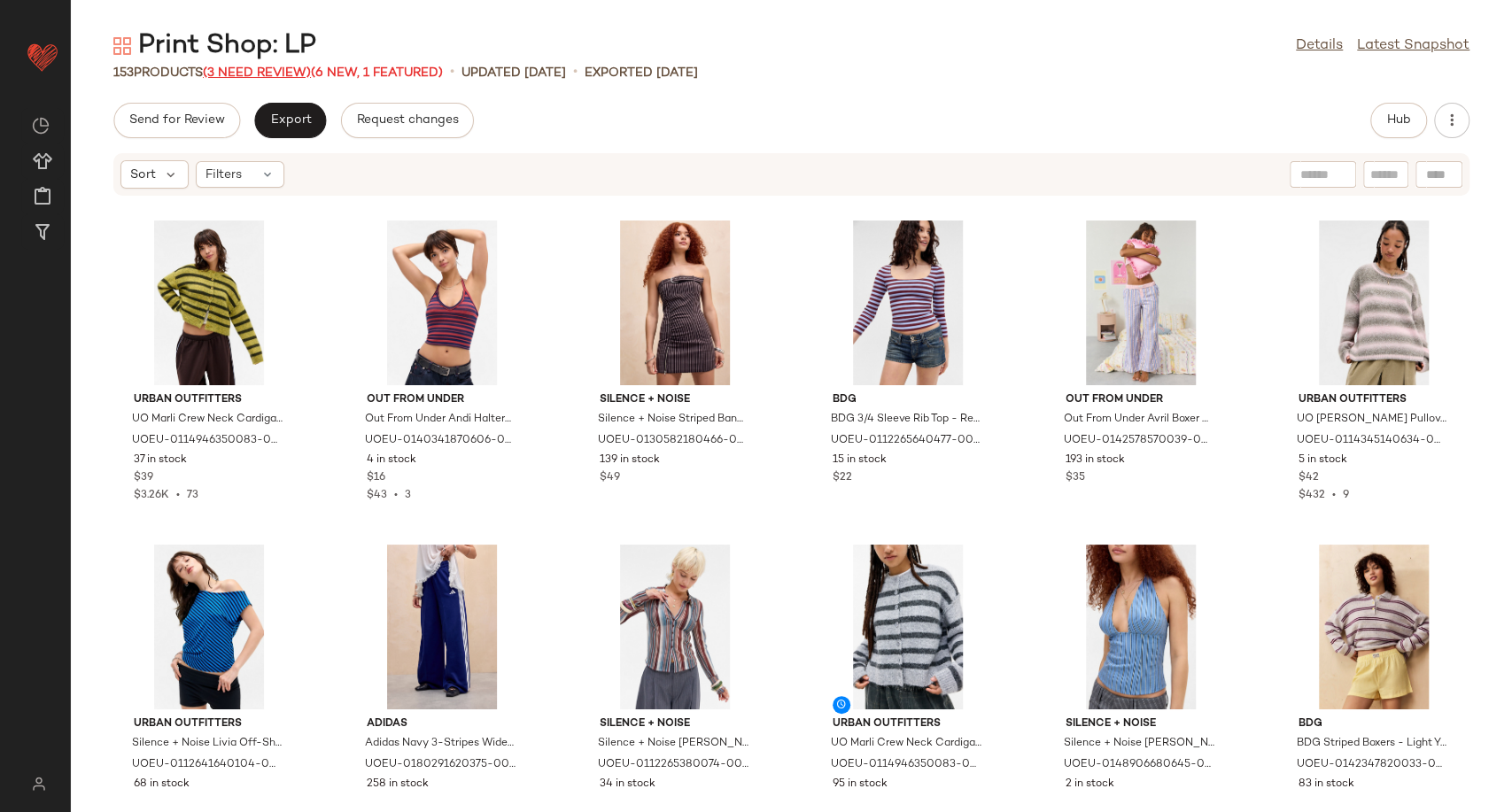
click at [262, 70] on span "(3 Need Review)" at bounding box center [256, 72] width 108 height 13
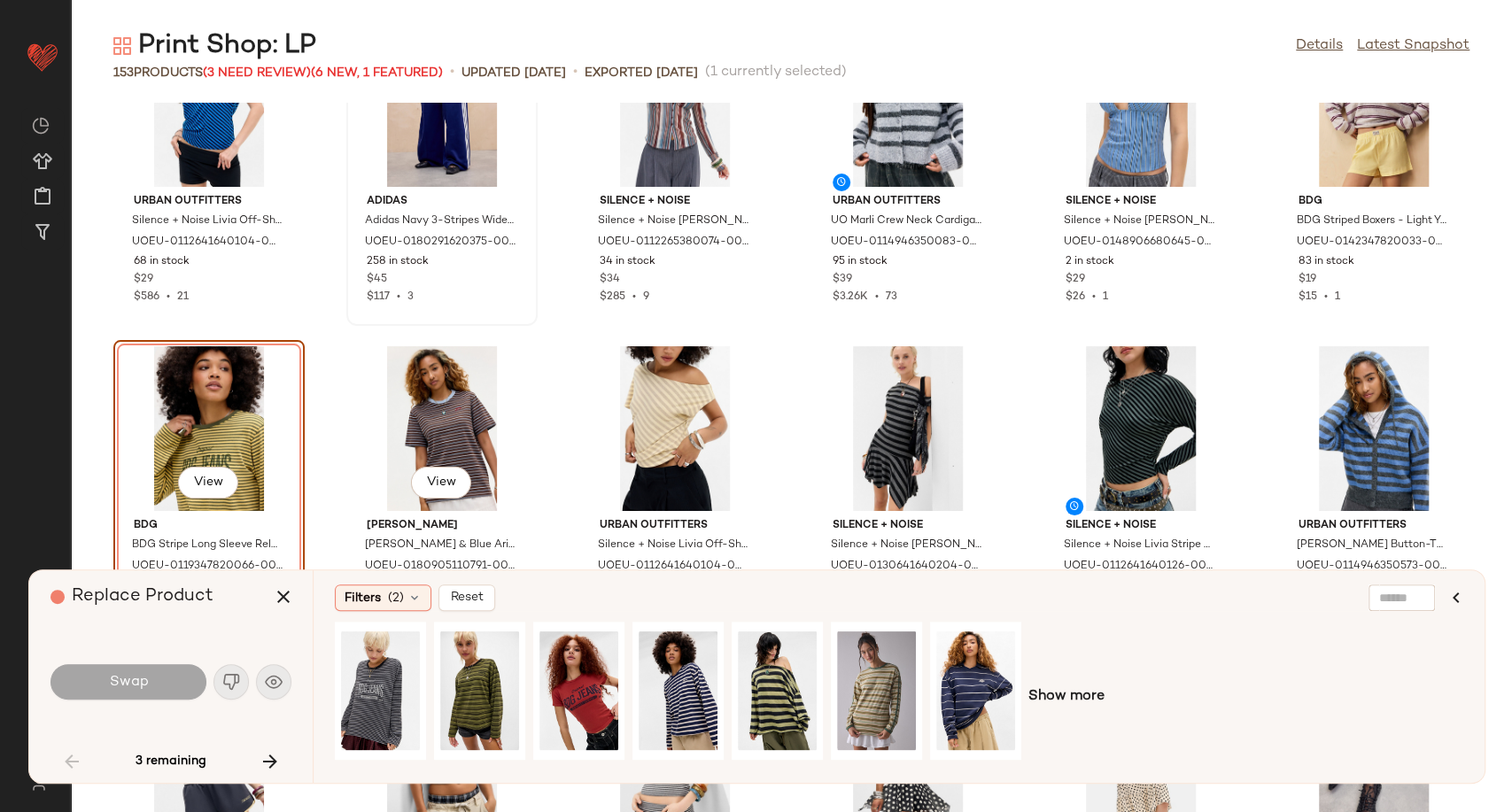
scroll to position [3675, 0]
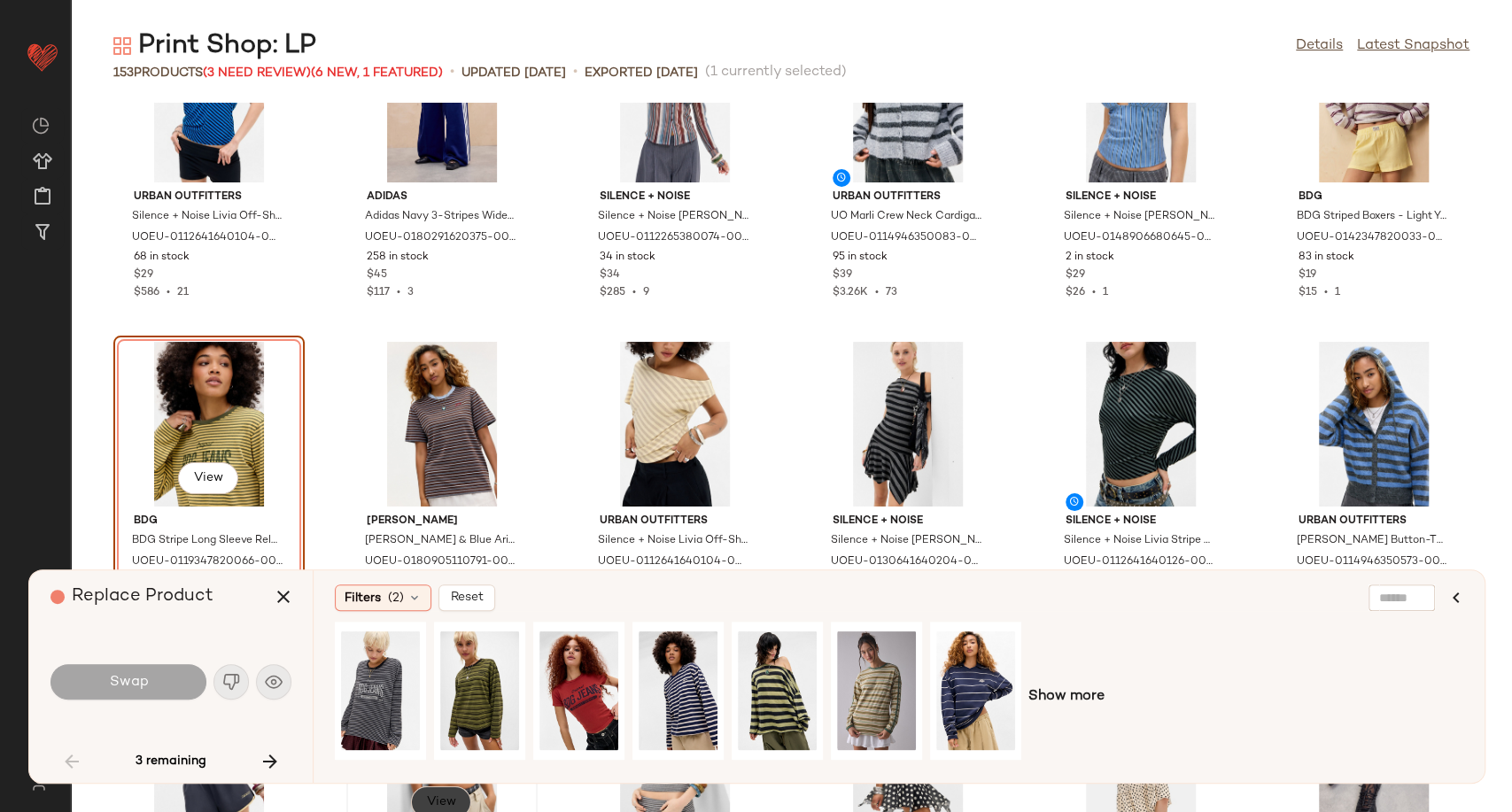
click at [430, 802] on span "View" at bounding box center [441, 802] width 30 height 14
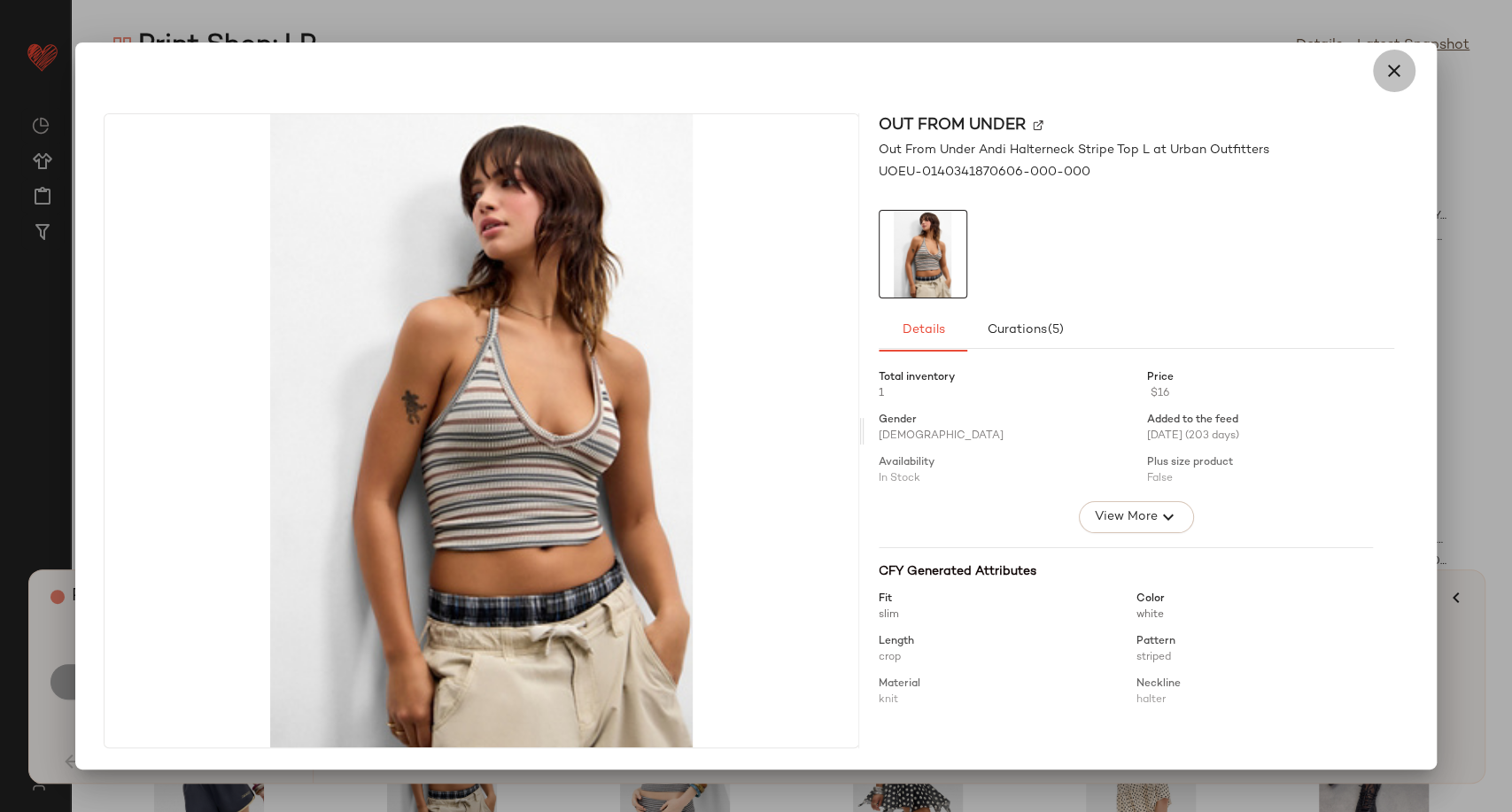
click at [1385, 79] on icon "button" at bounding box center [1394, 71] width 21 height 21
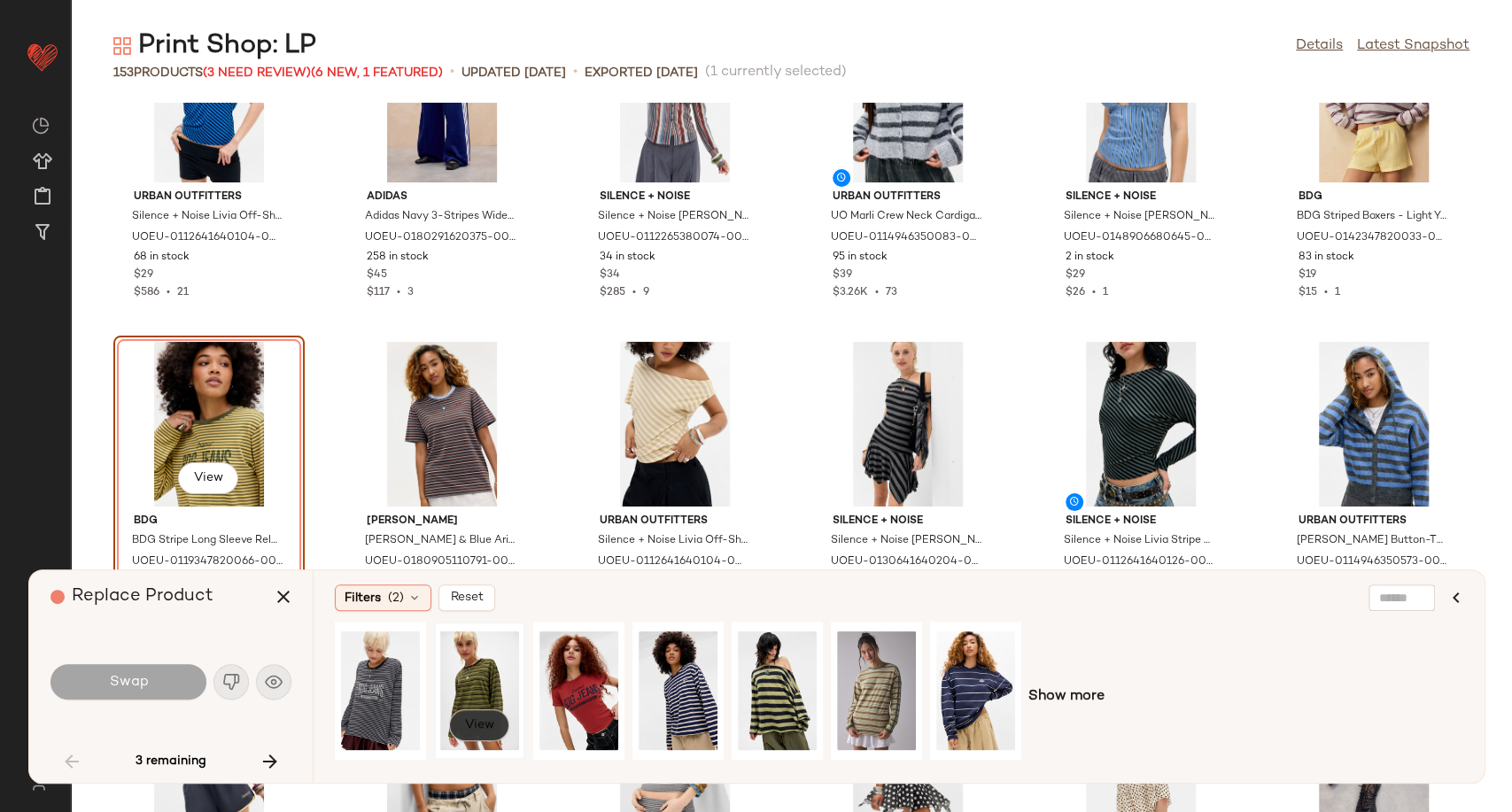
click at [465, 732] on span "View" at bounding box center [479, 725] width 30 height 14
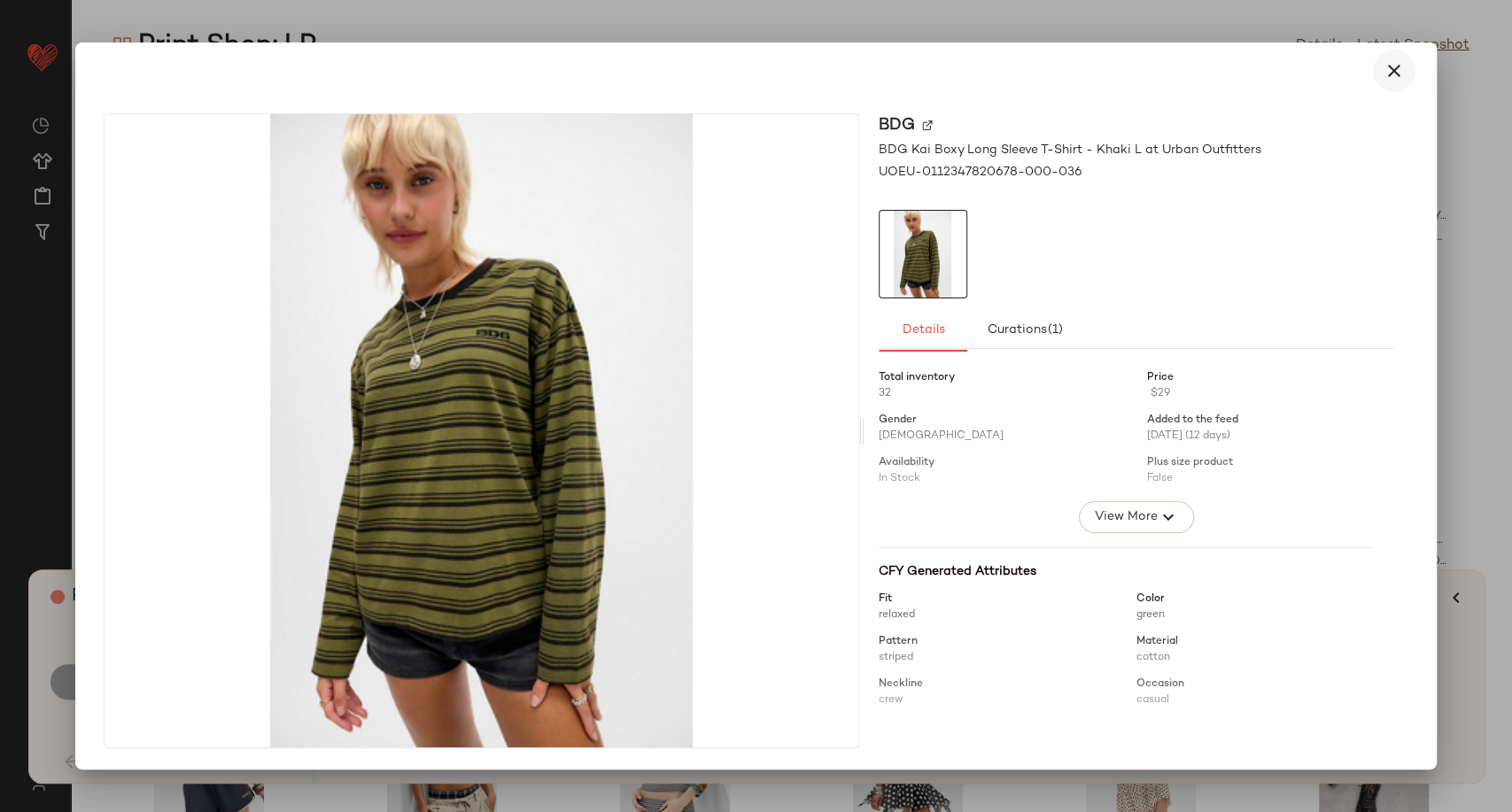
click at [1398, 77] on icon "button" at bounding box center [1394, 71] width 21 height 21
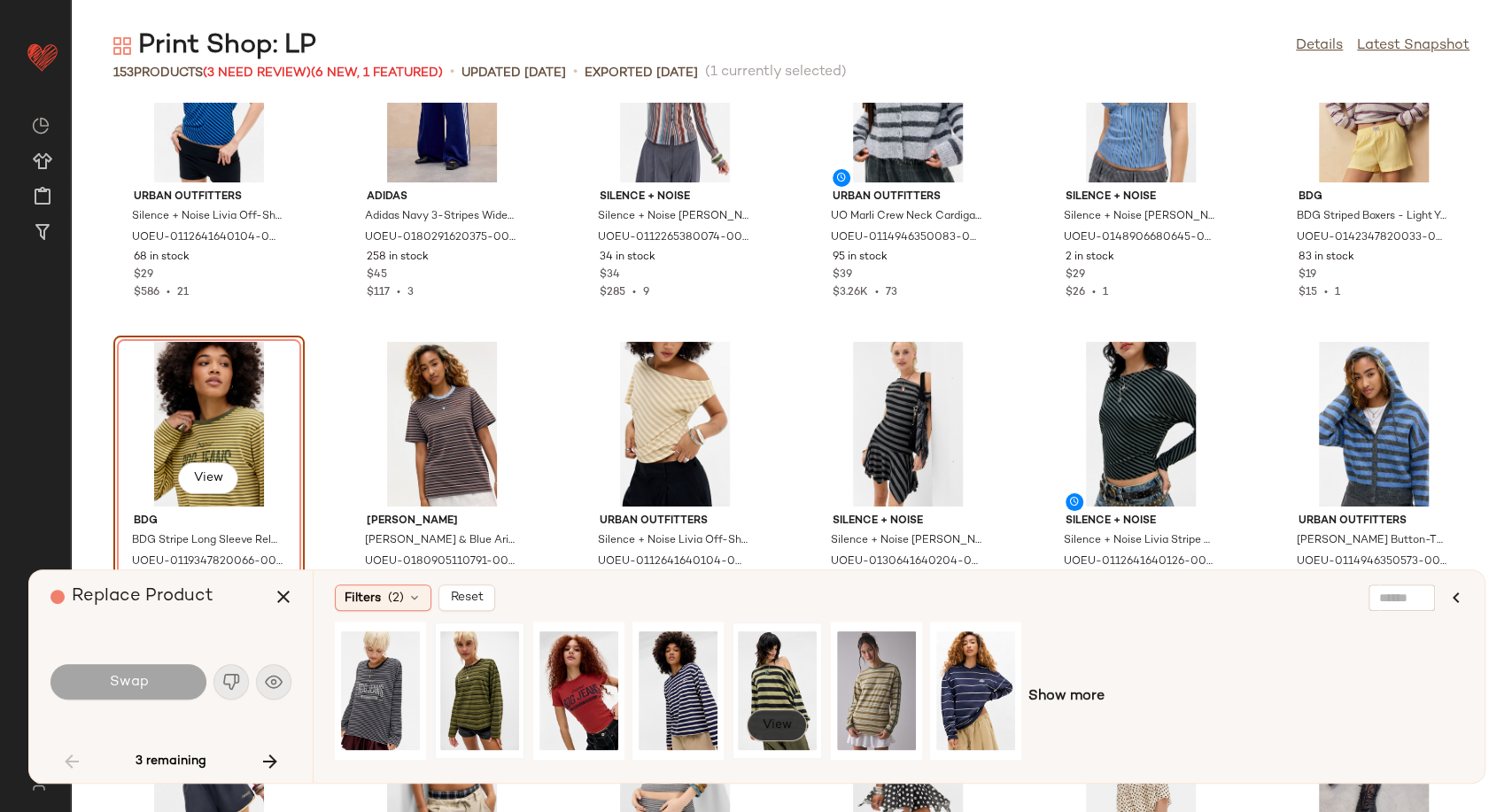
click at [784, 710] on button "View" at bounding box center [777, 725] width 61 height 32
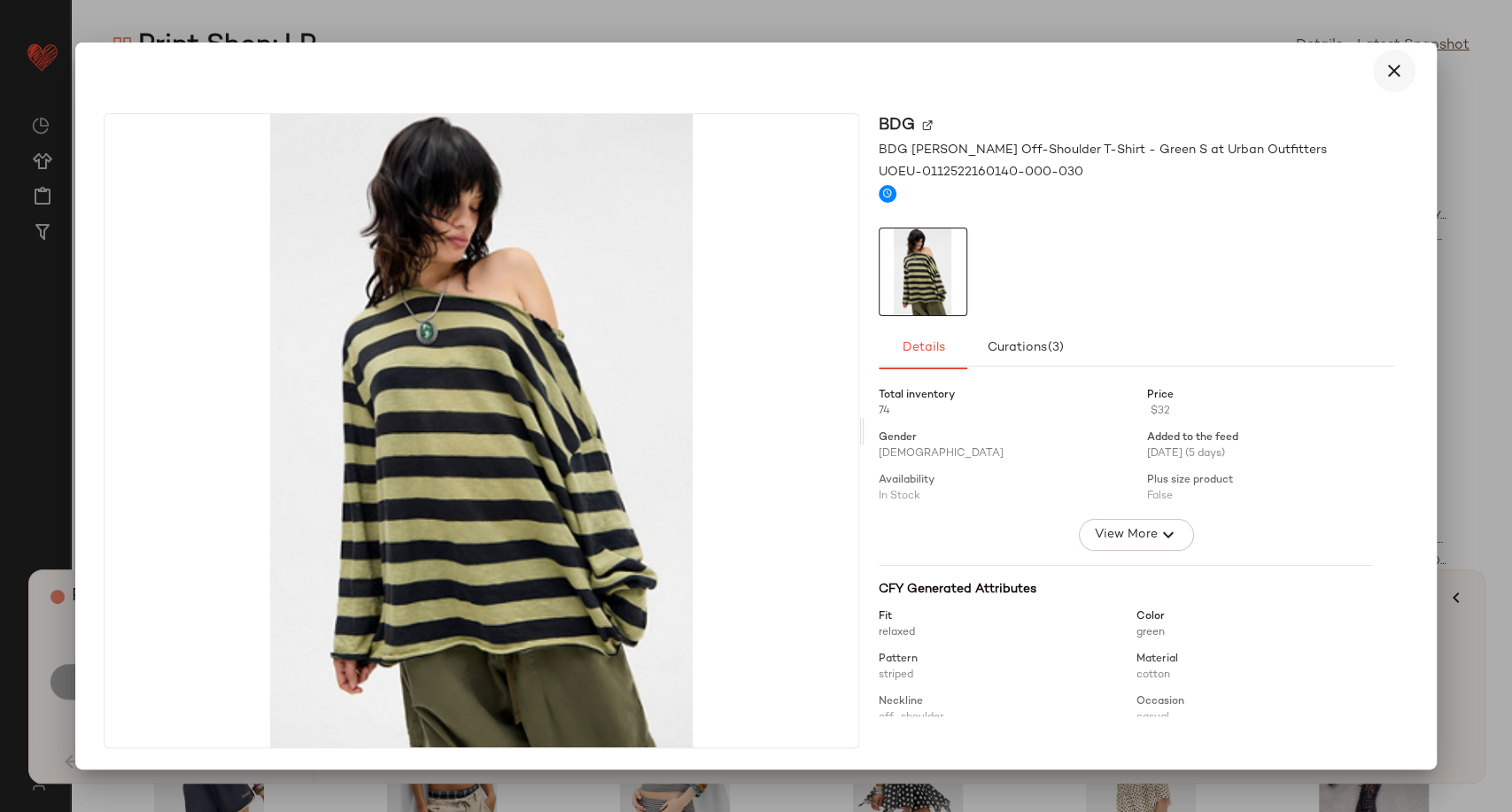
click at [1402, 84] on button "button" at bounding box center [1394, 71] width 43 height 43
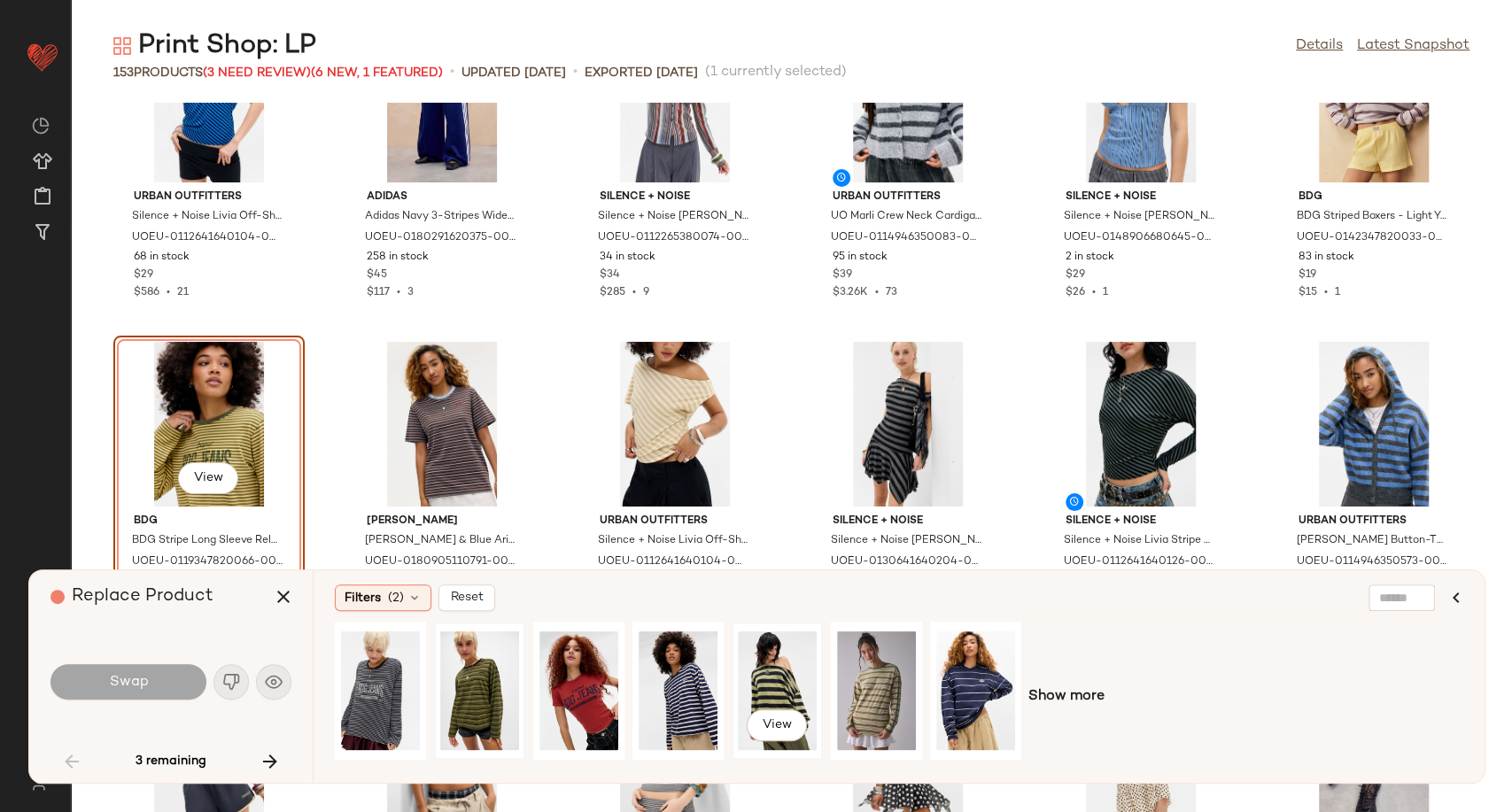
click at [782, 689] on div "View" at bounding box center [777, 691] width 78 height 126
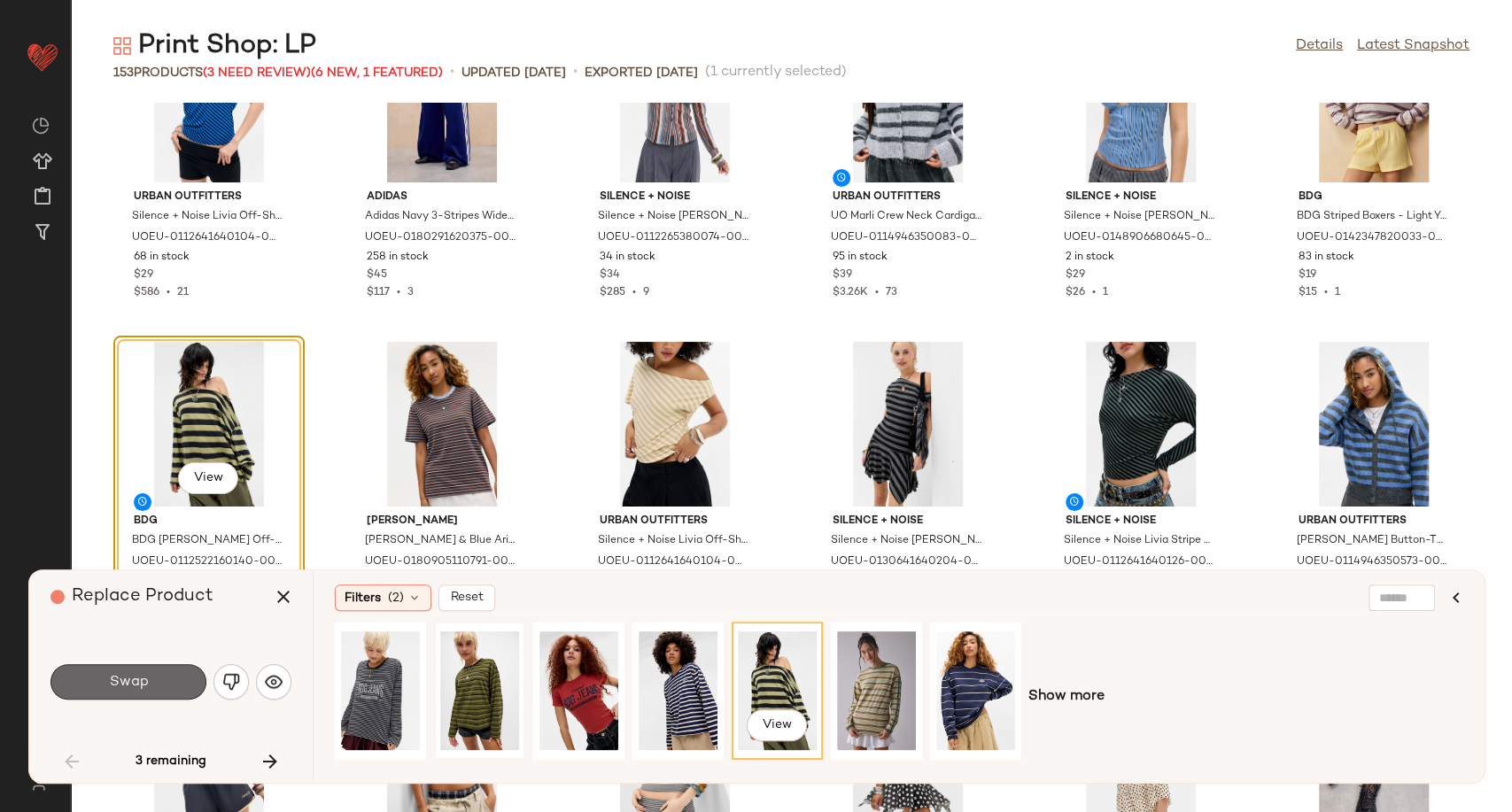
click at [125, 696] on button "Swap" at bounding box center [128, 683] width 156 height 36
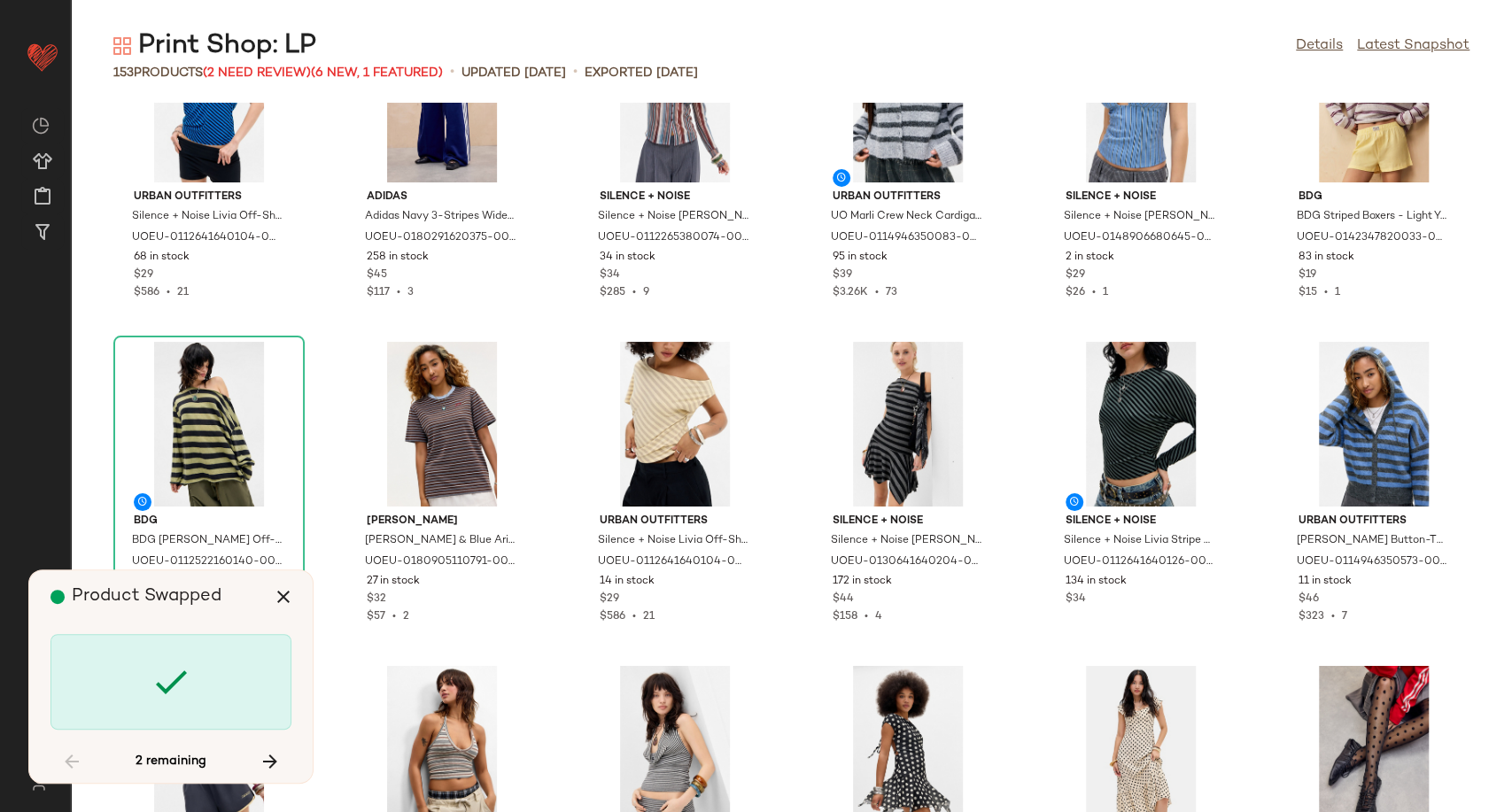
scroll to position [4862, 0]
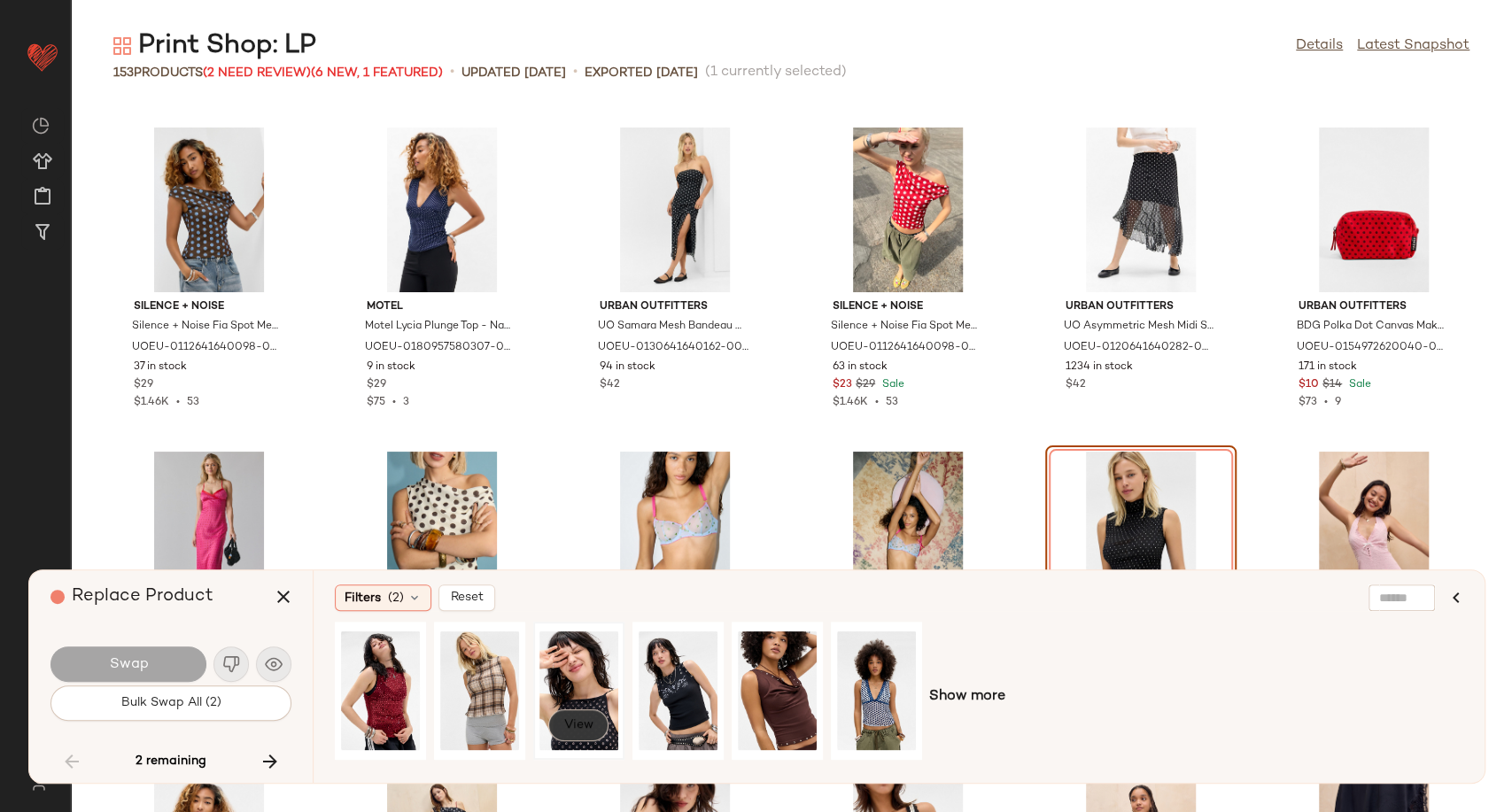
click at [576, 718] on span "View" at bounding box center [578, 725] width 30 height 14
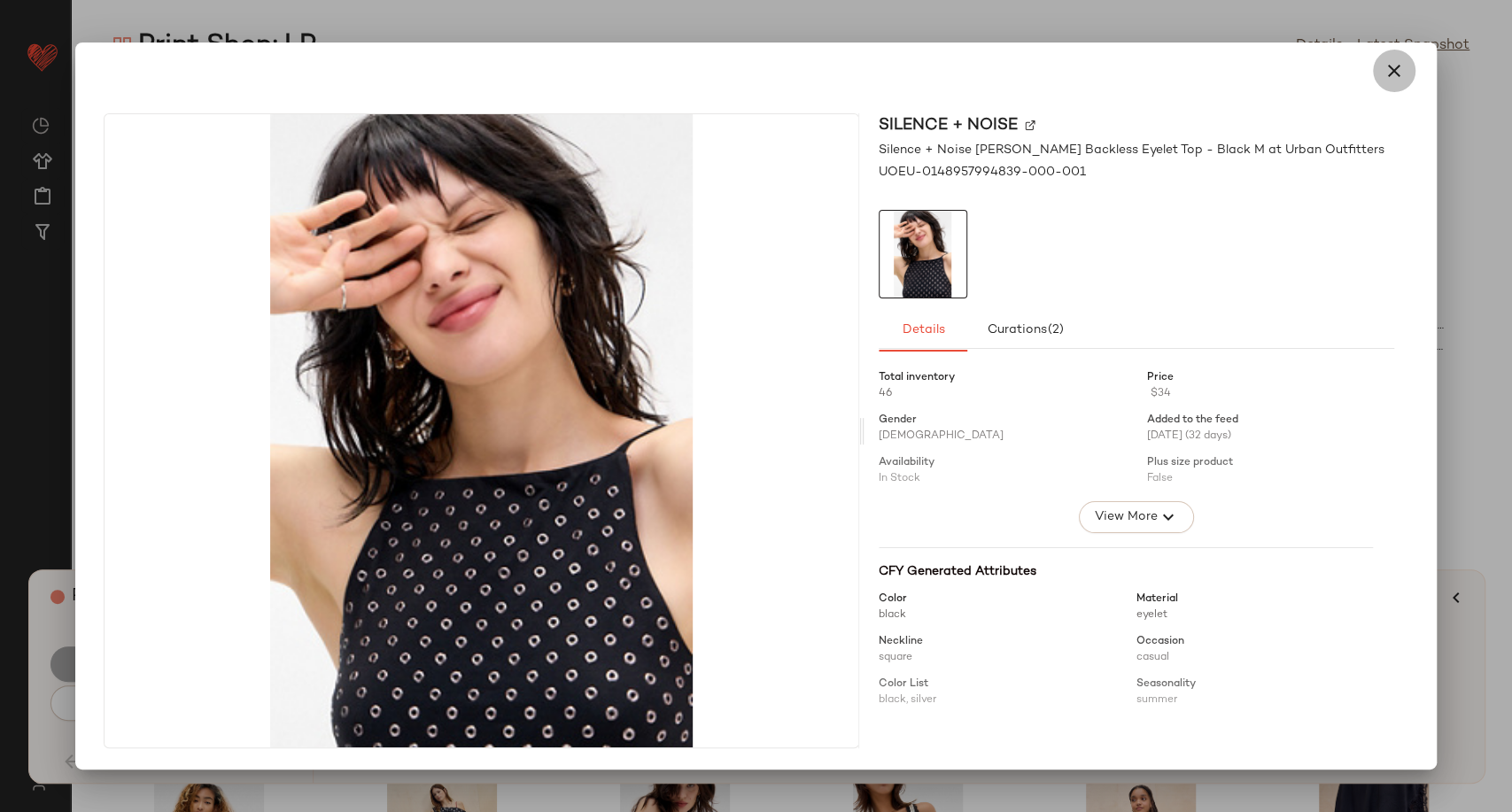
click at [1393, 66] on icon "button" at bounding box center [1394, 71] width 21 height 21
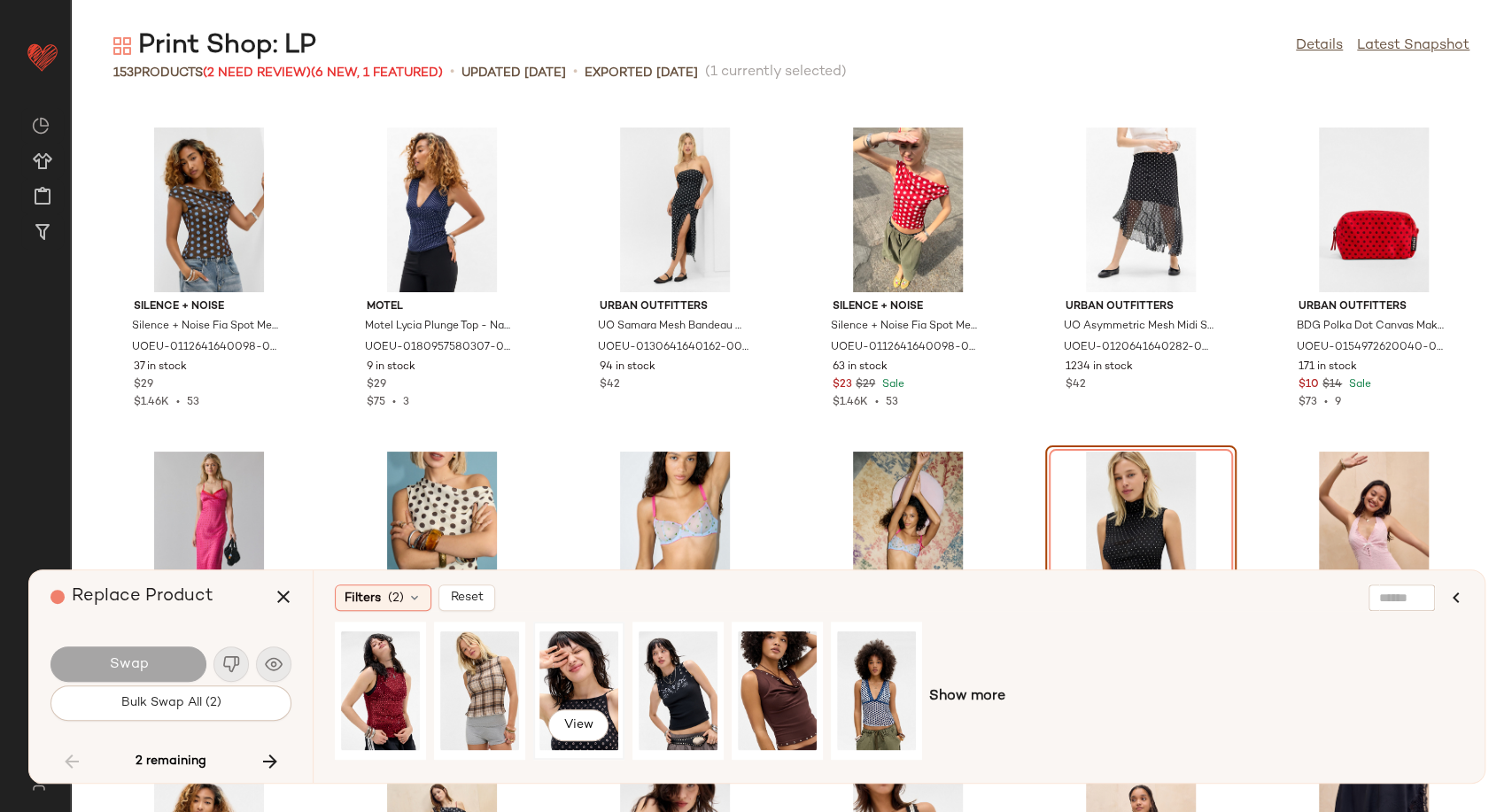
click at [552, 689] on div "View" at bounding box center [579, 691] width 78 height 126
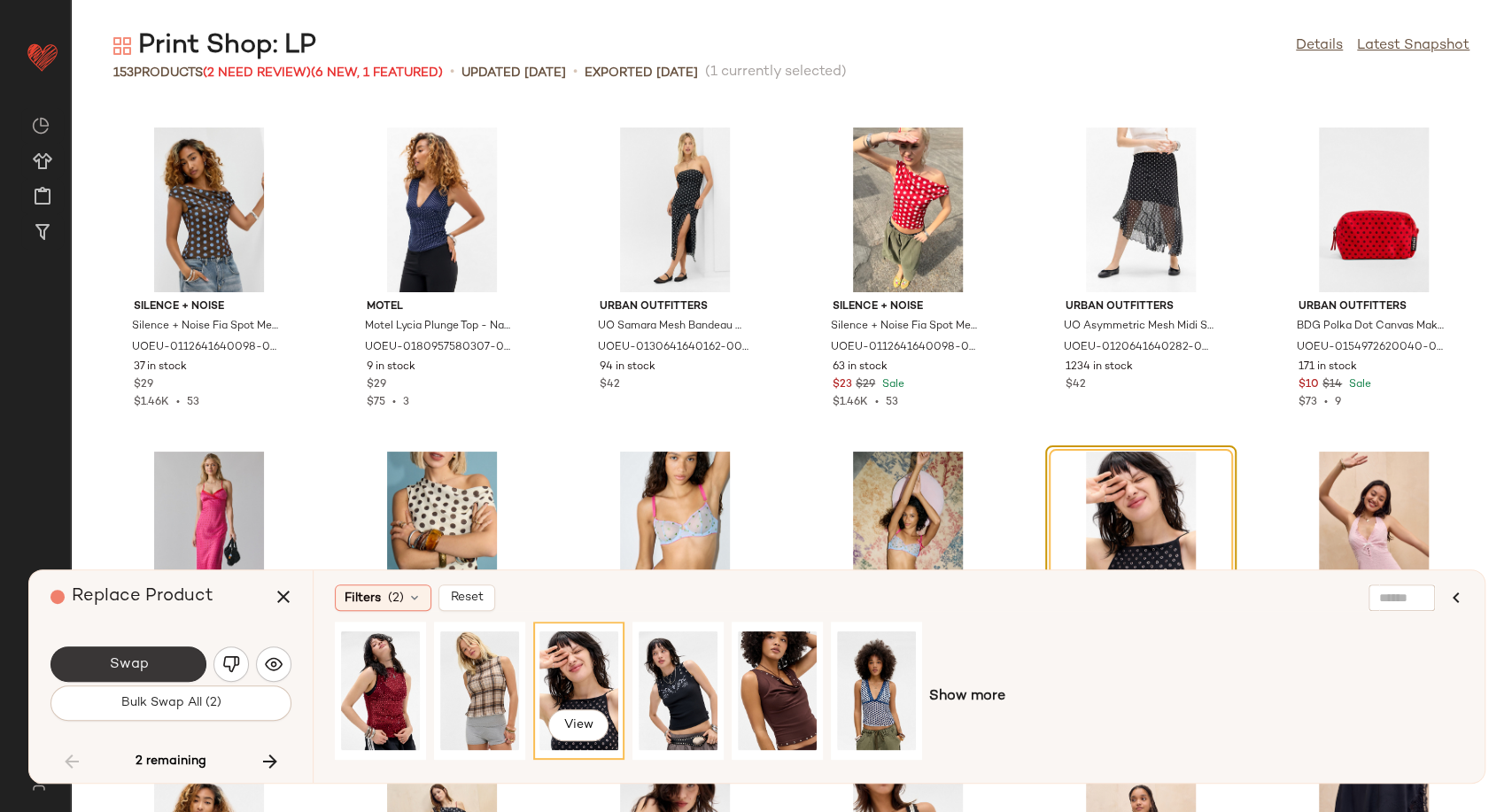
click at [145, 659] on span "Swap" at bounding box center [128, 665] width 40 height 17
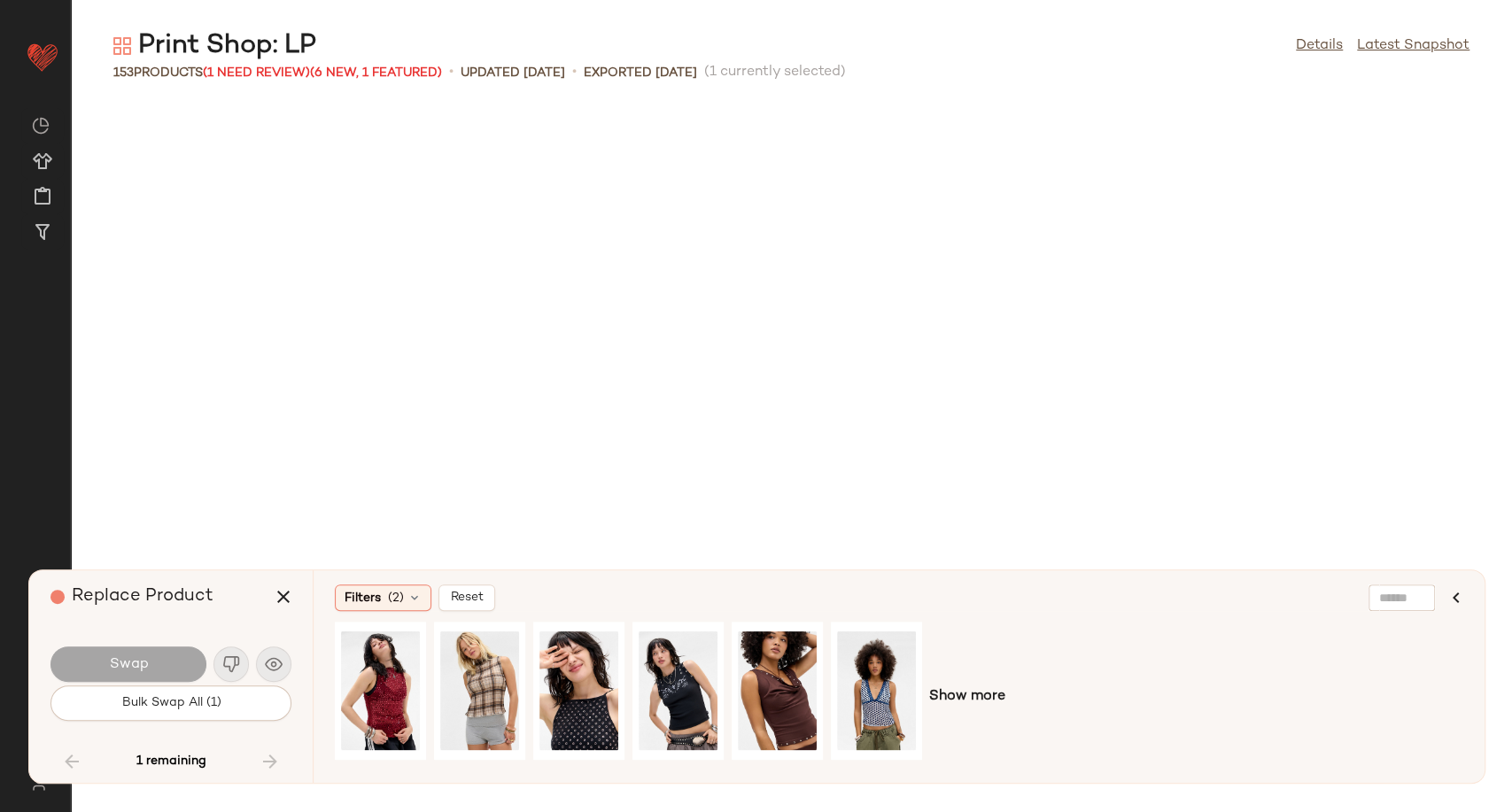
scroll to position [7132, 0]
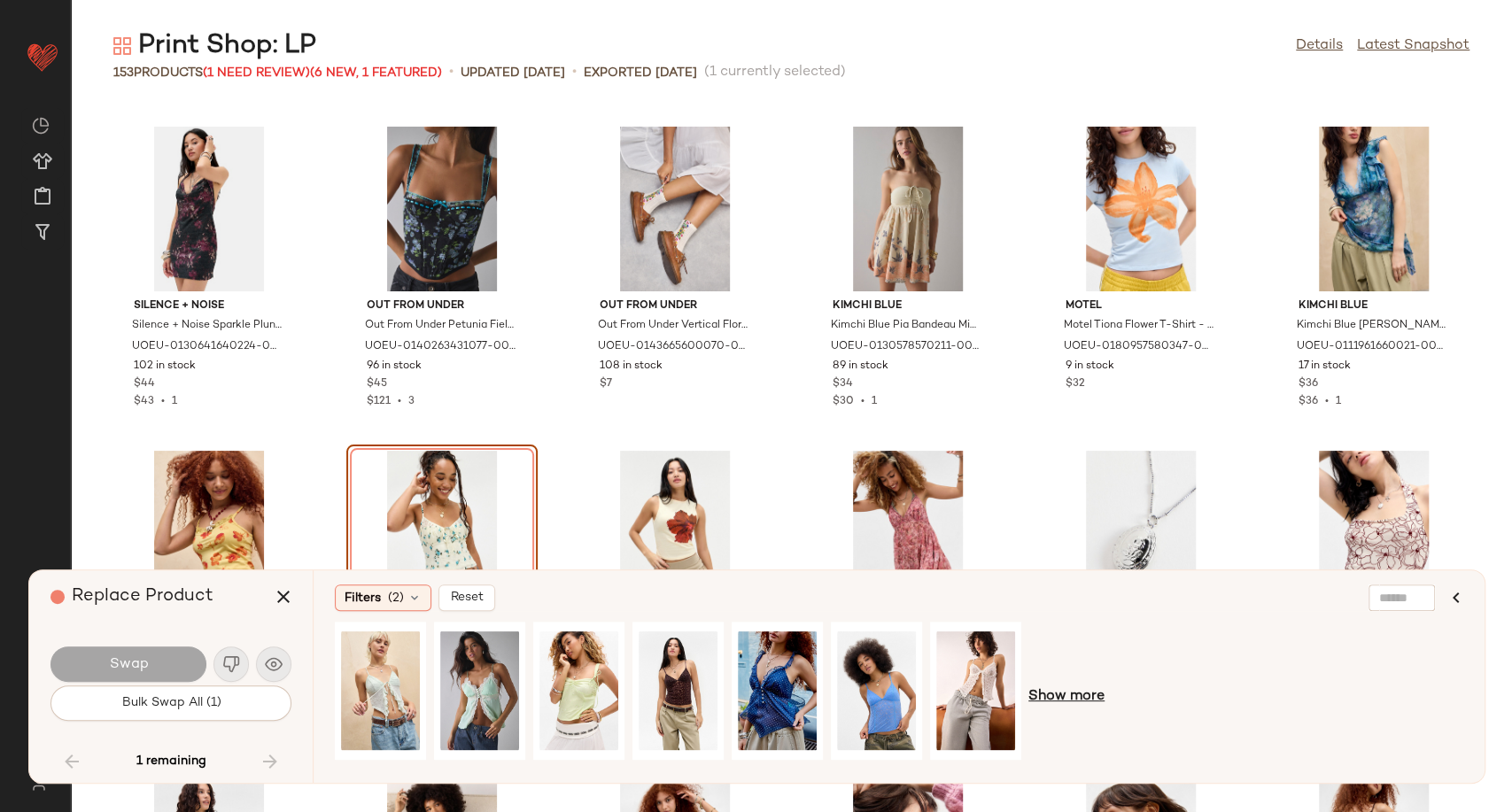
click at [1048, 703] on span "Show more" at bounding box center [1066, 697] width 76 height 21
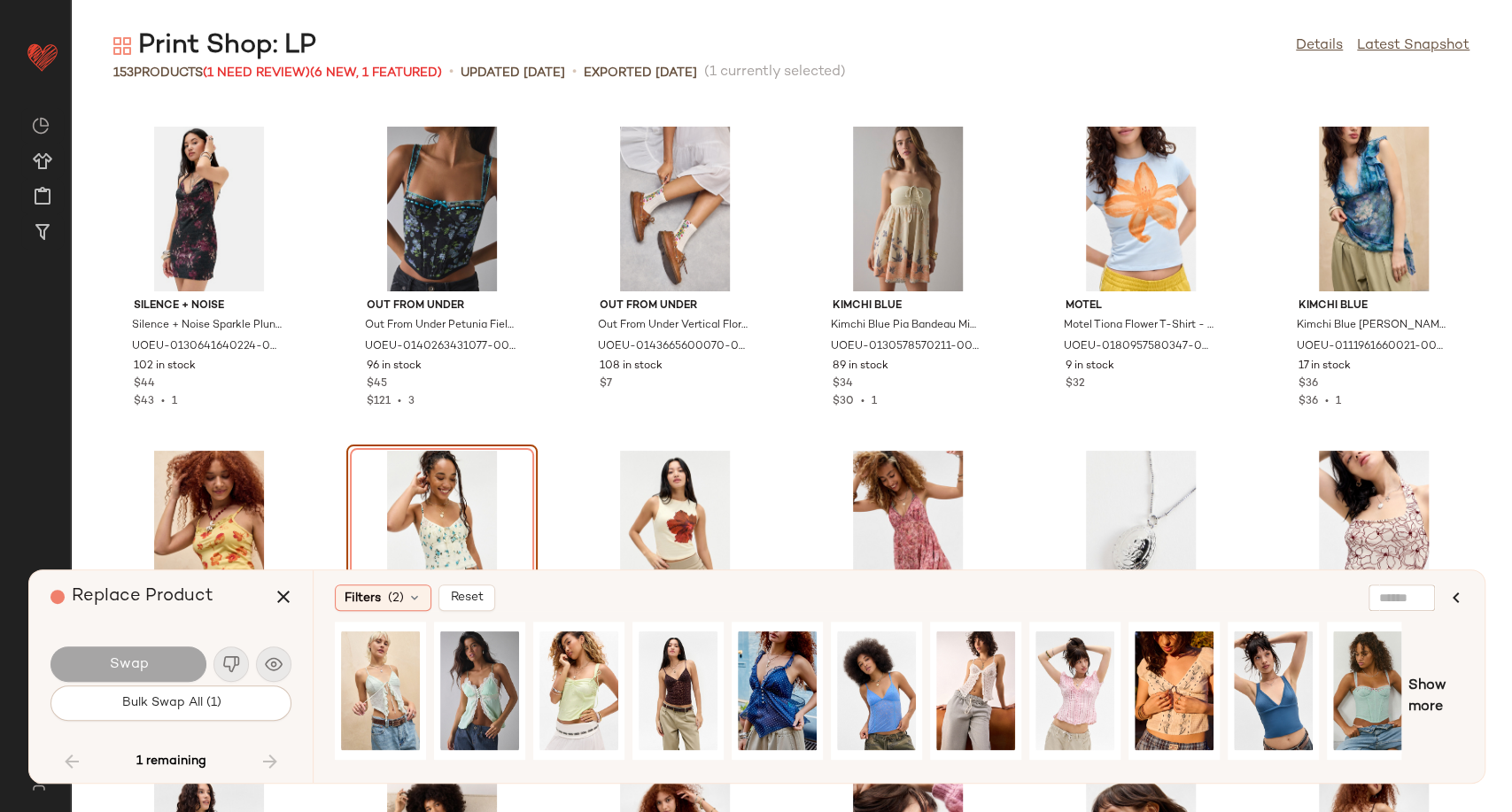
drag, startPoint x: 891, startPoint y: 773, endPoint x: 1055, endPoint y: 772, distance: 164.0
click at [1055, 772] on div at bounding box center [867, 697] width 1066 height 151
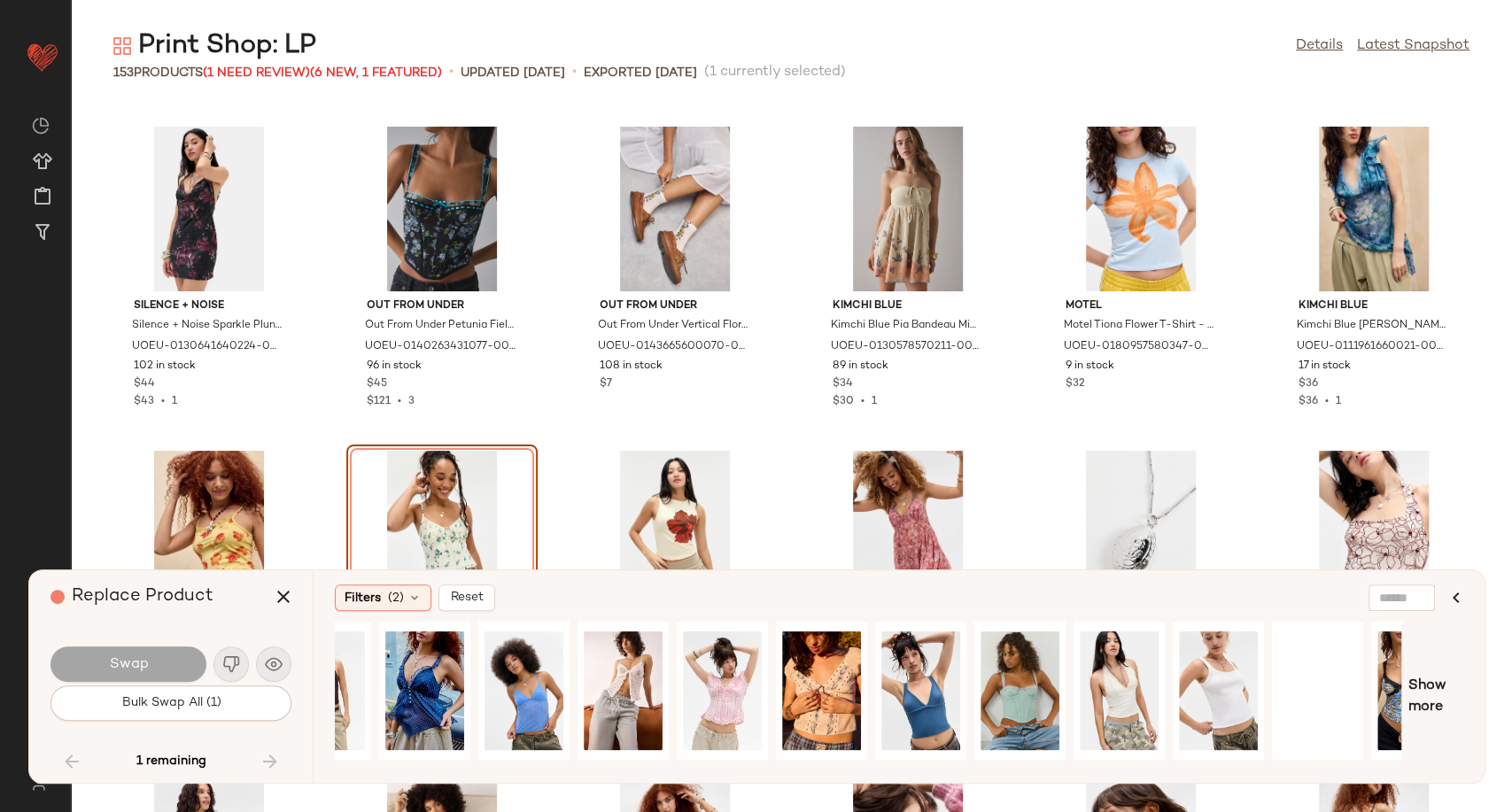
scroll to position [0, 412]
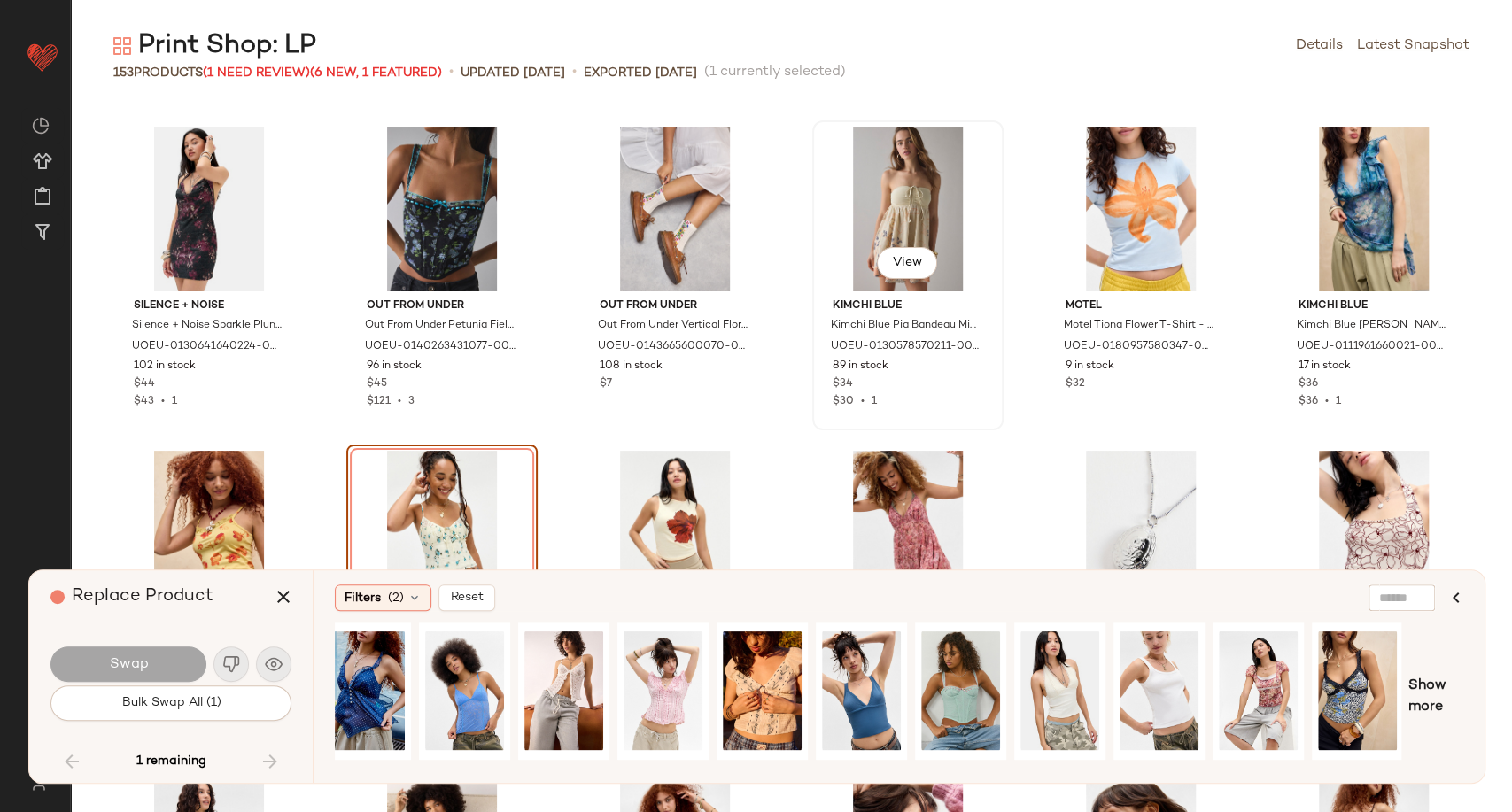
click at [967, 421] on div "View Kimchi Blue Kimchi Blue Pia Bandeau Mini Dress - Orange XL at Urban Outfit…" at bounding box center [907, 275] width 187 height 306
click at [1275, 675] on div "View" at bounding box center [1258, 691] width 78 height 126
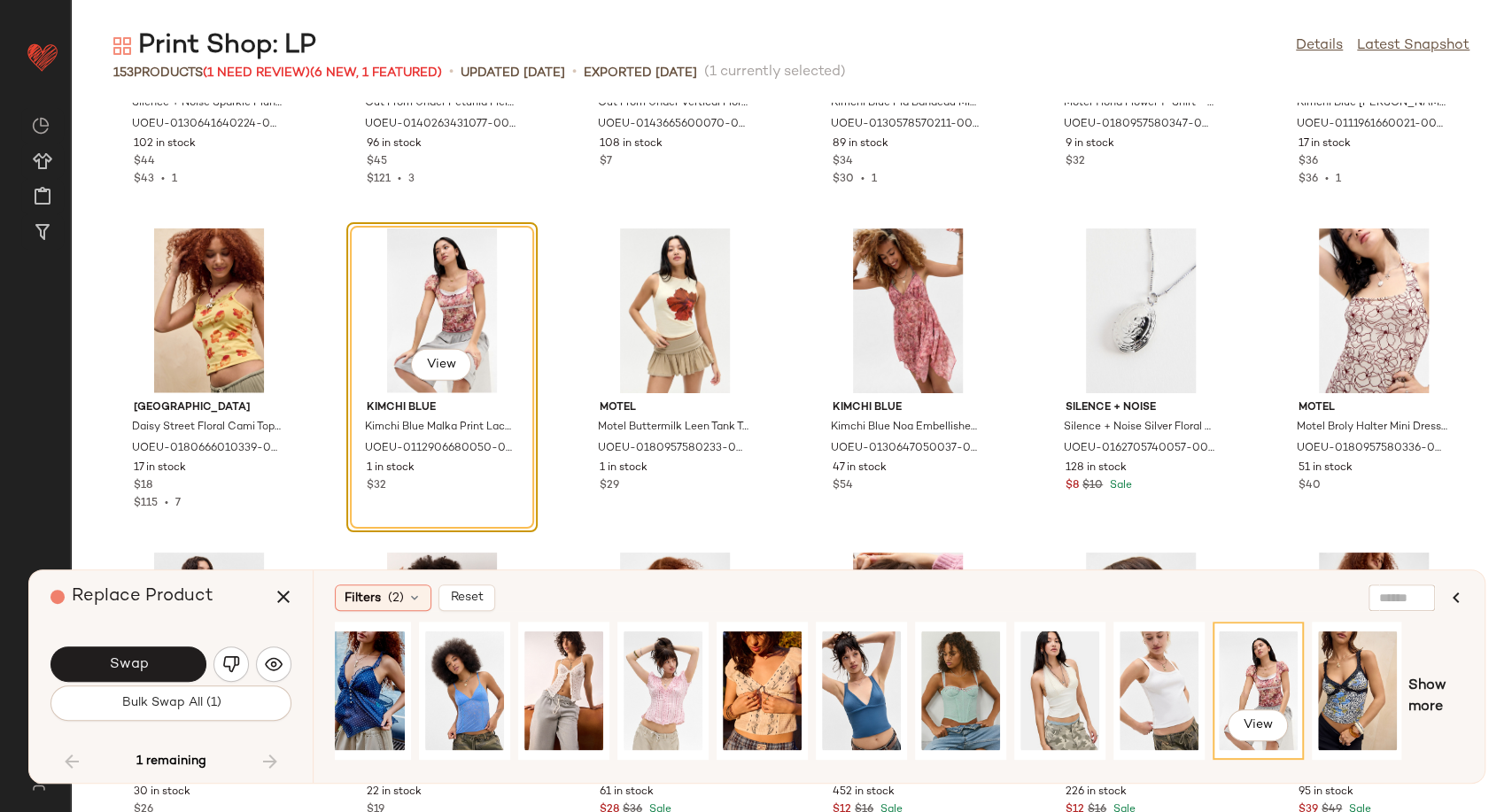
scroll to position [7362, 0]
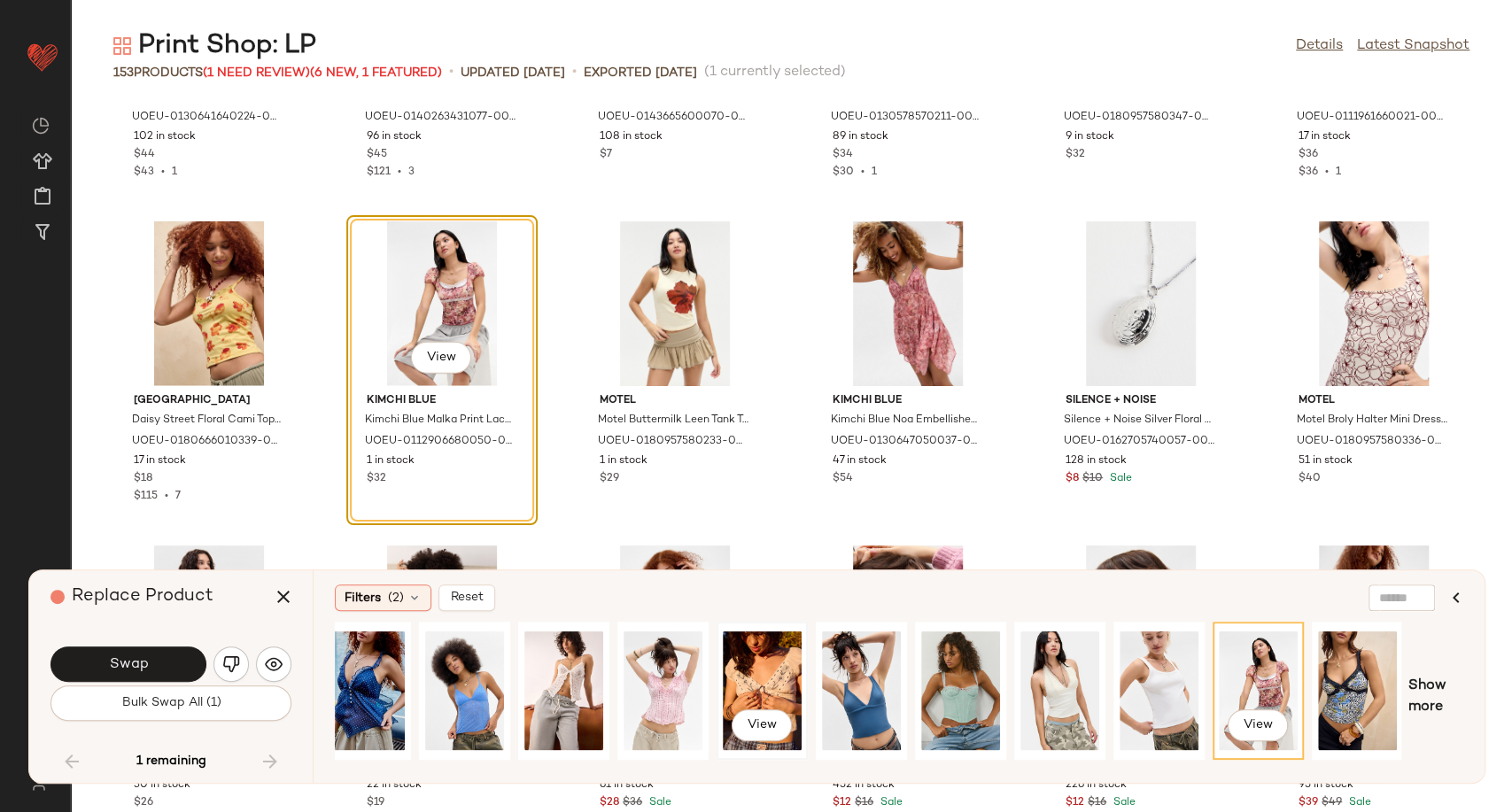
click at [740, 676] on div "View" at bounding box center [762, 691] width 78 height 126
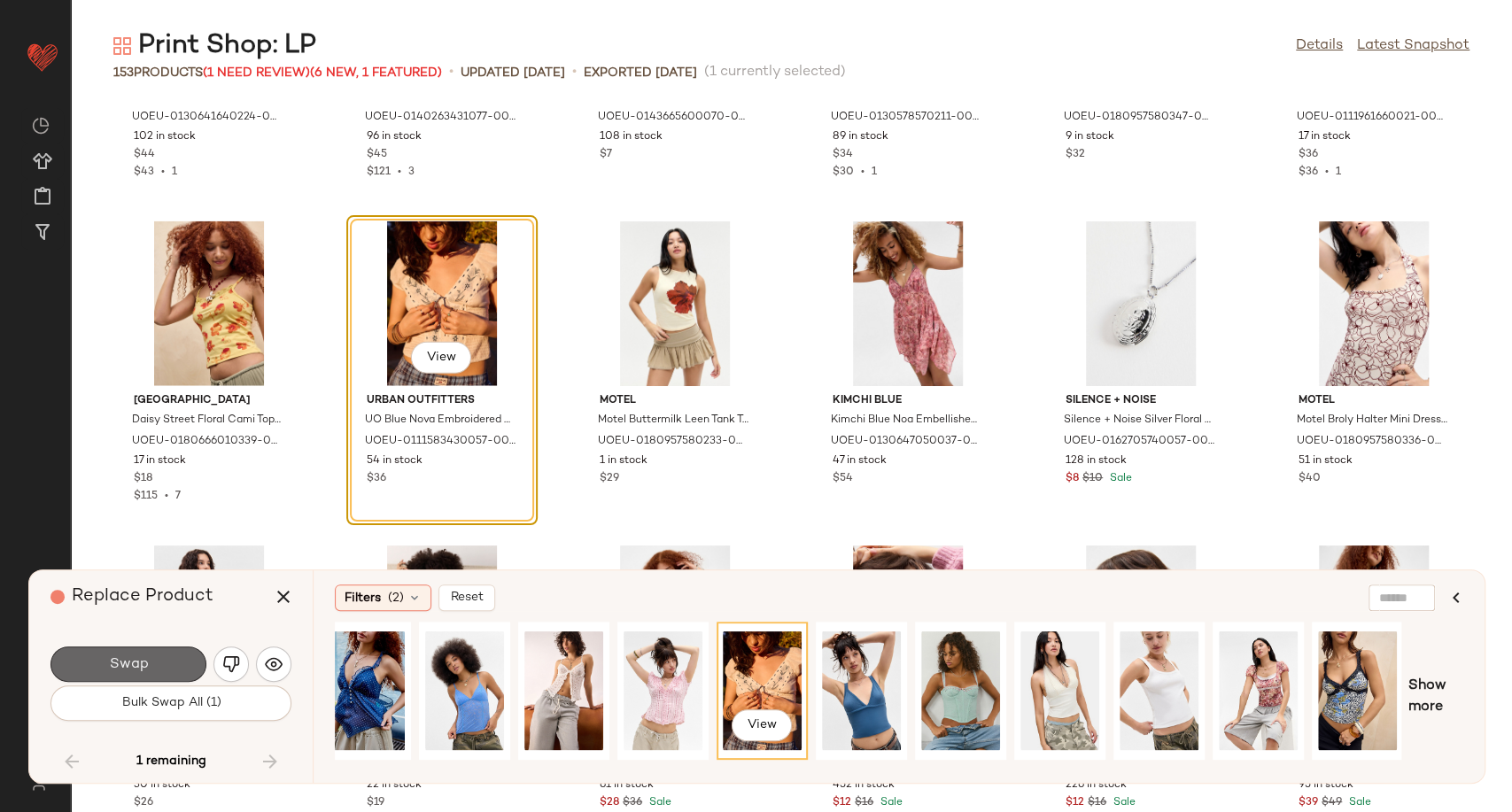
click at [136, 668] on span "Swap" at bounding box center [128, 665] width 40 height 17
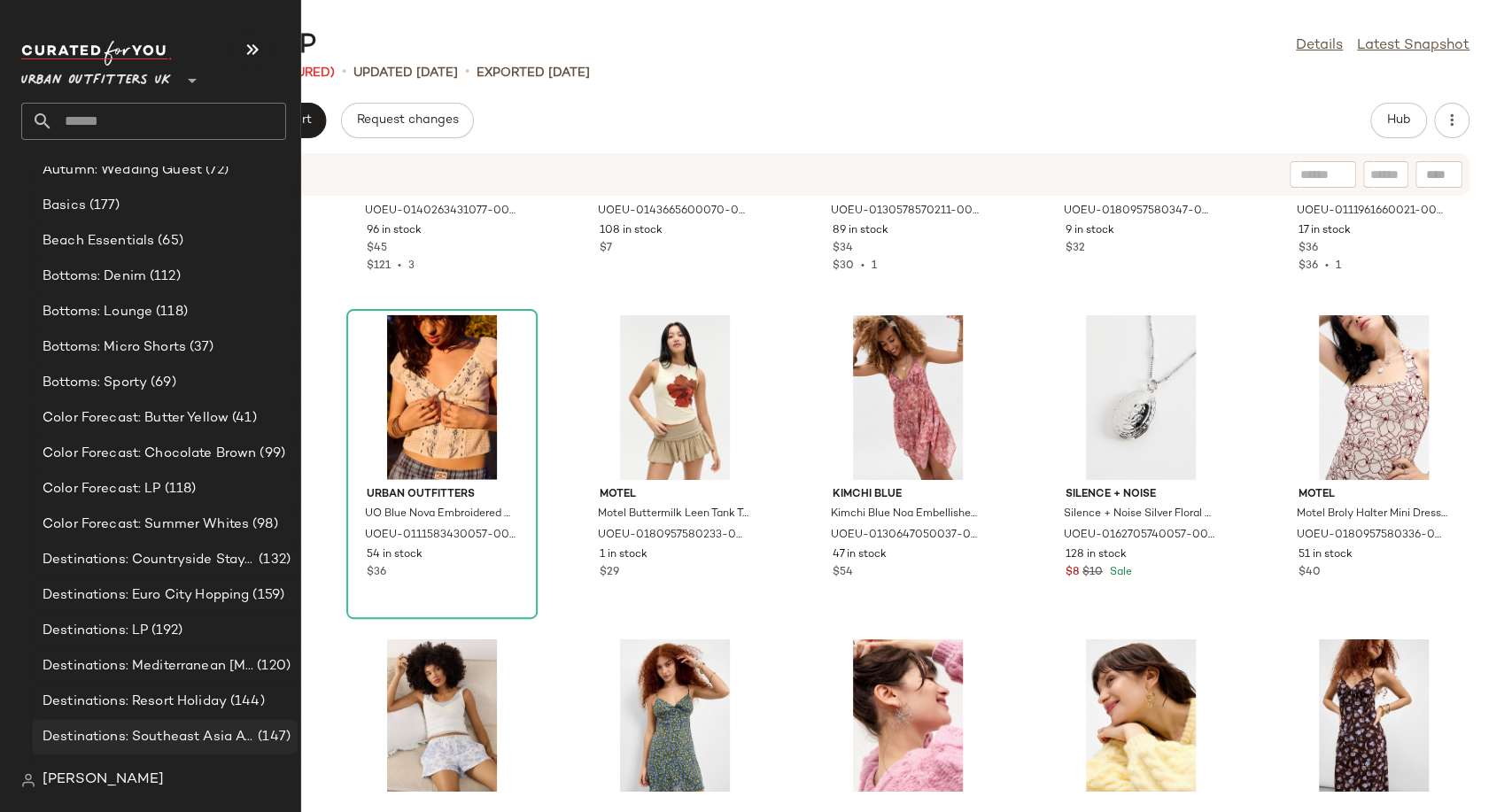
scroll to position [3625, 0]
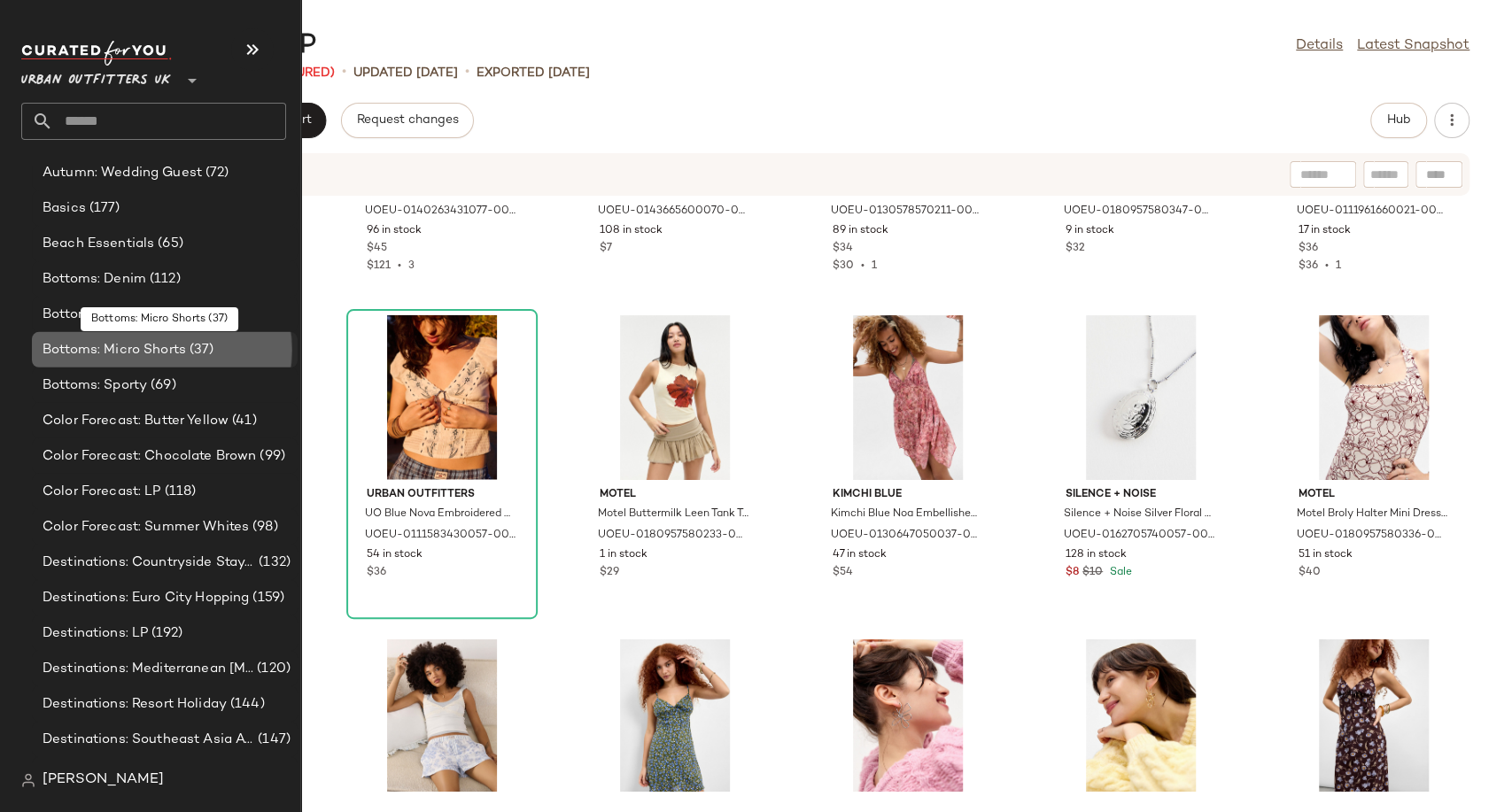
click at [128, 355] on span "Bottoms: Micro Shorts" at bounding box center [114, 350] width 144 height 21
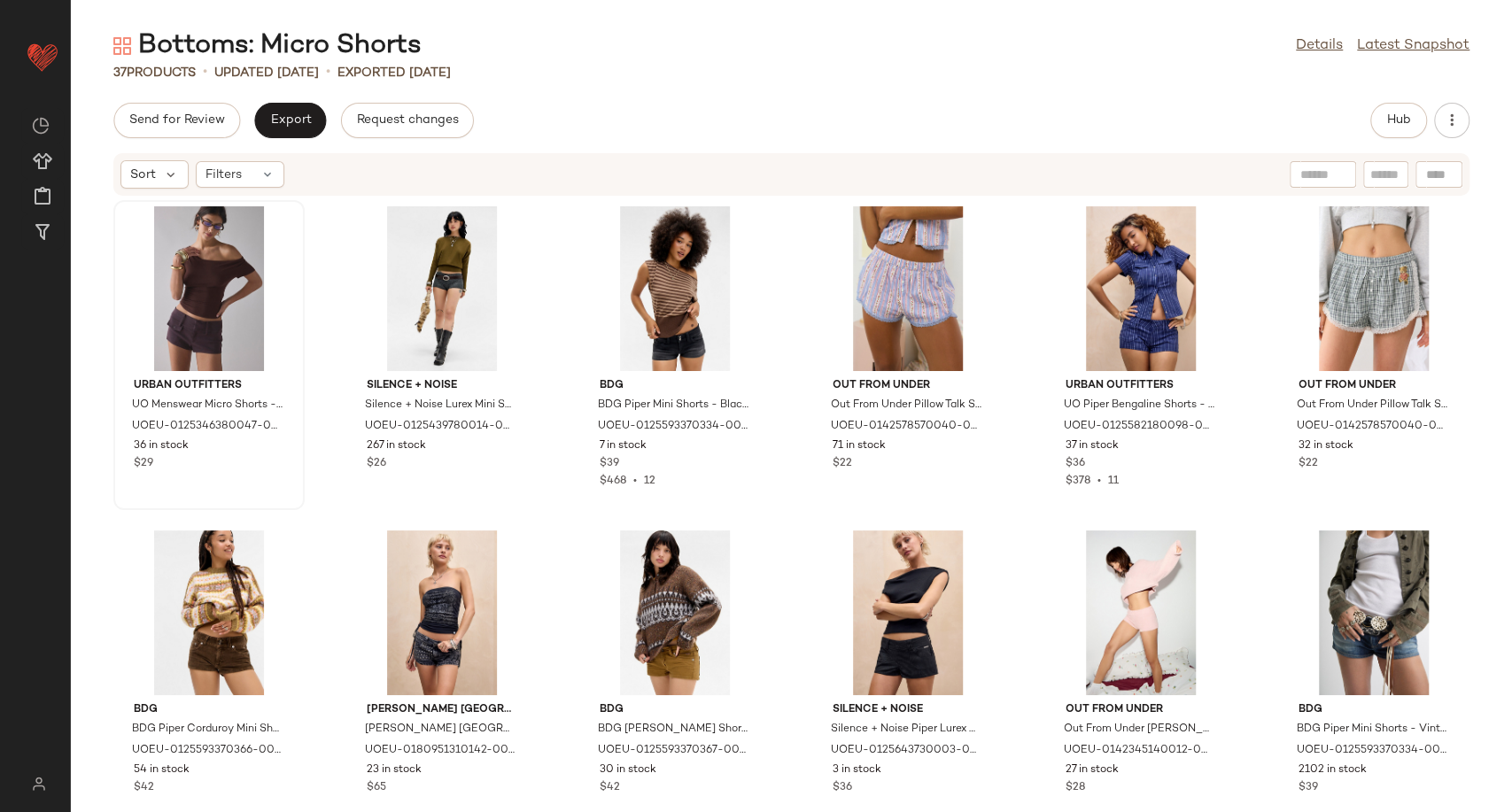
click at [154, 304] on div at bounding box center [209, 288] width 179 height 165
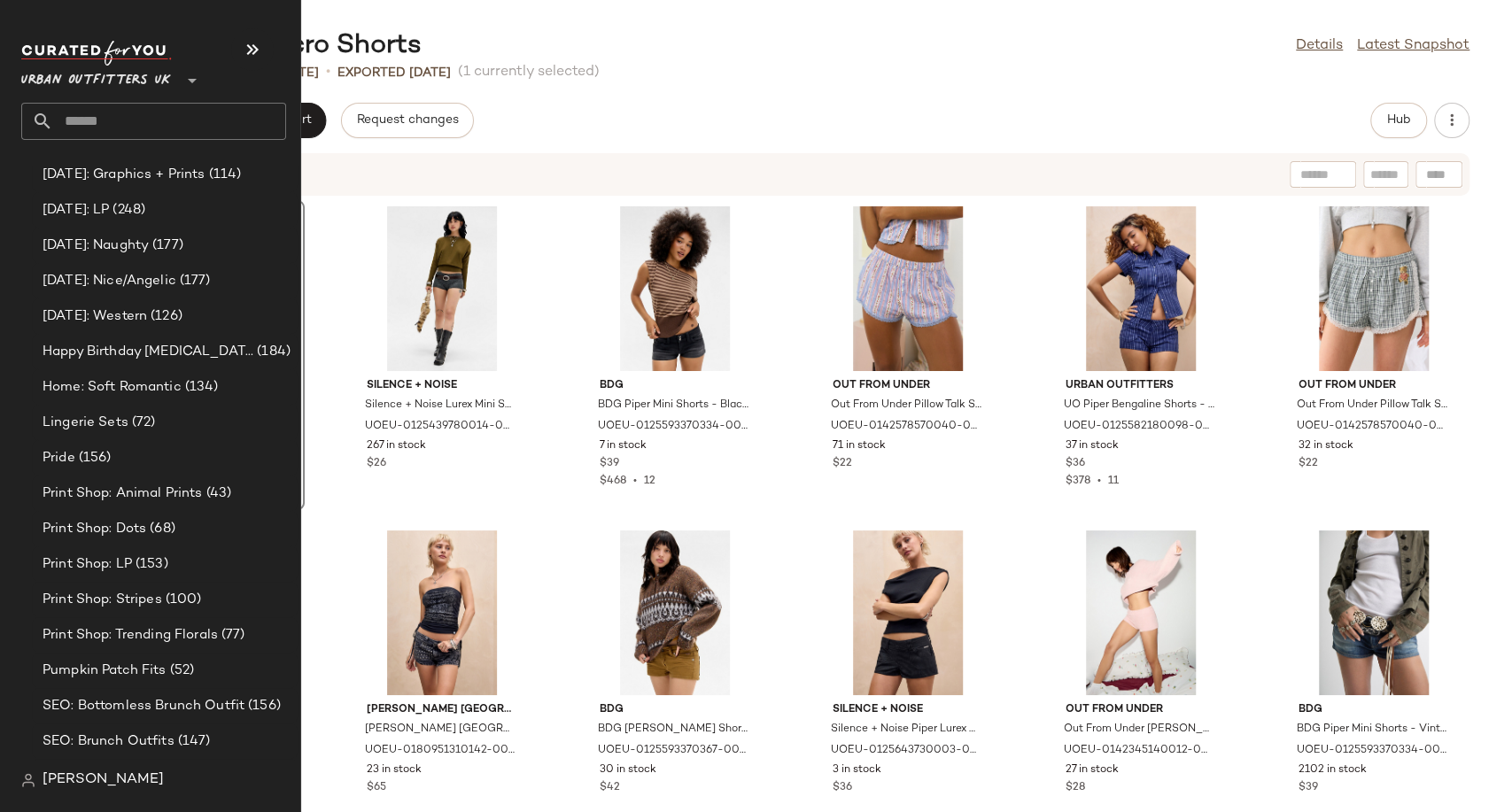
scroll to position [4884, 0]
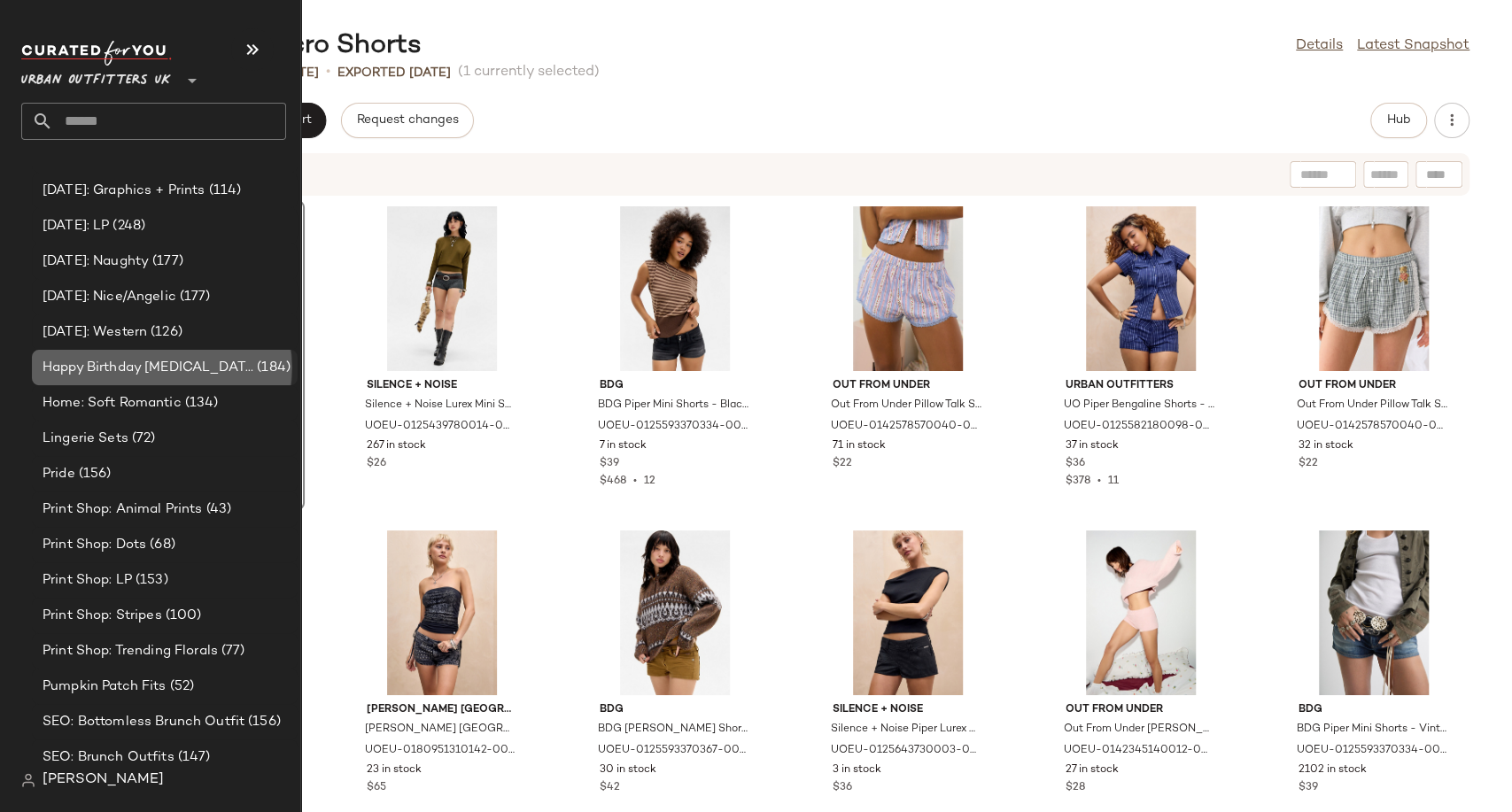
click at [151, 370] on span "Happy Birthday Cancer" at bounding box center [148, 368] width 211 height 21
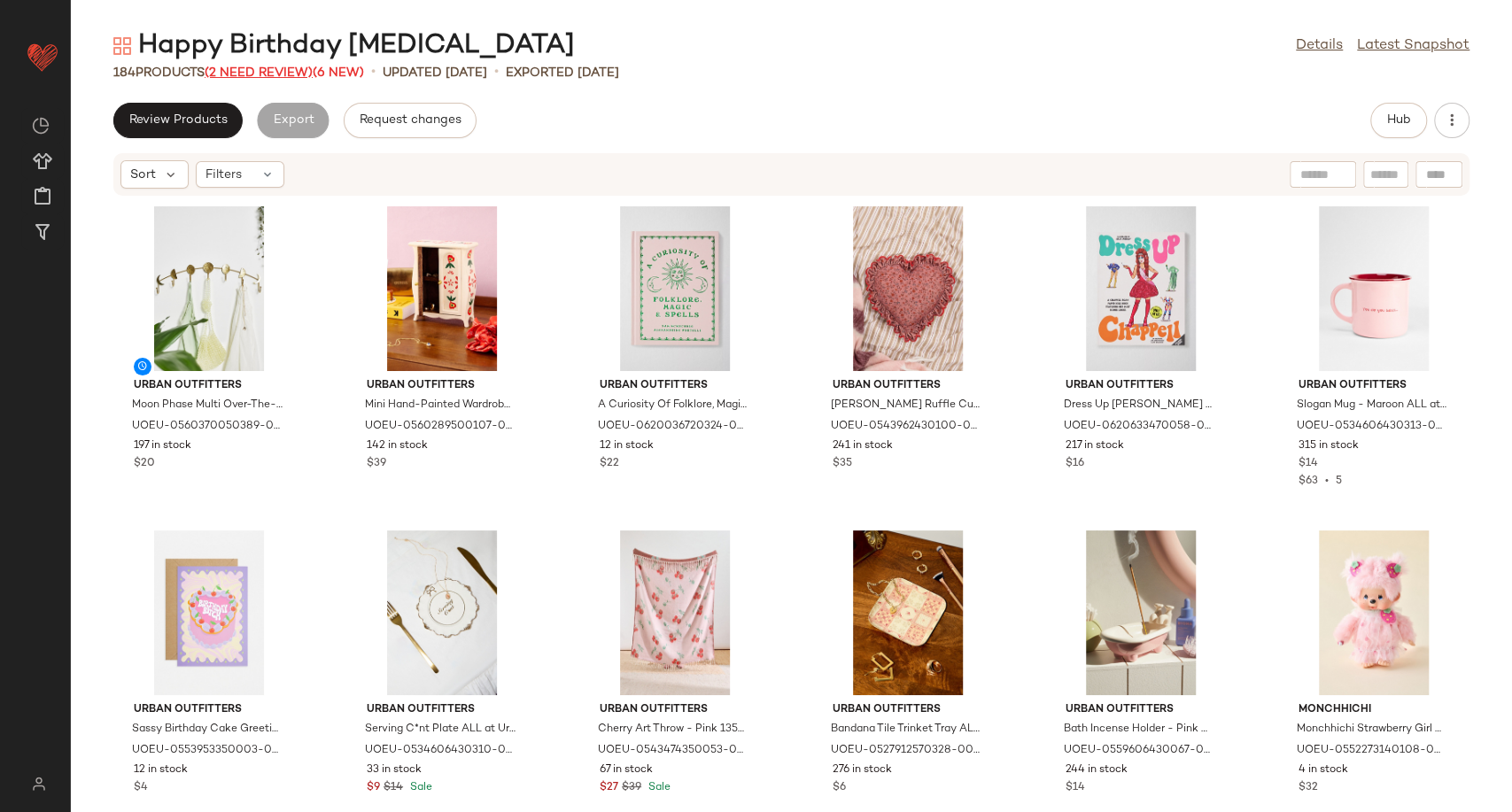
click at [258, 72] on span "(2 Need Review)" at bounding box center [258, 72] width 108 height 13
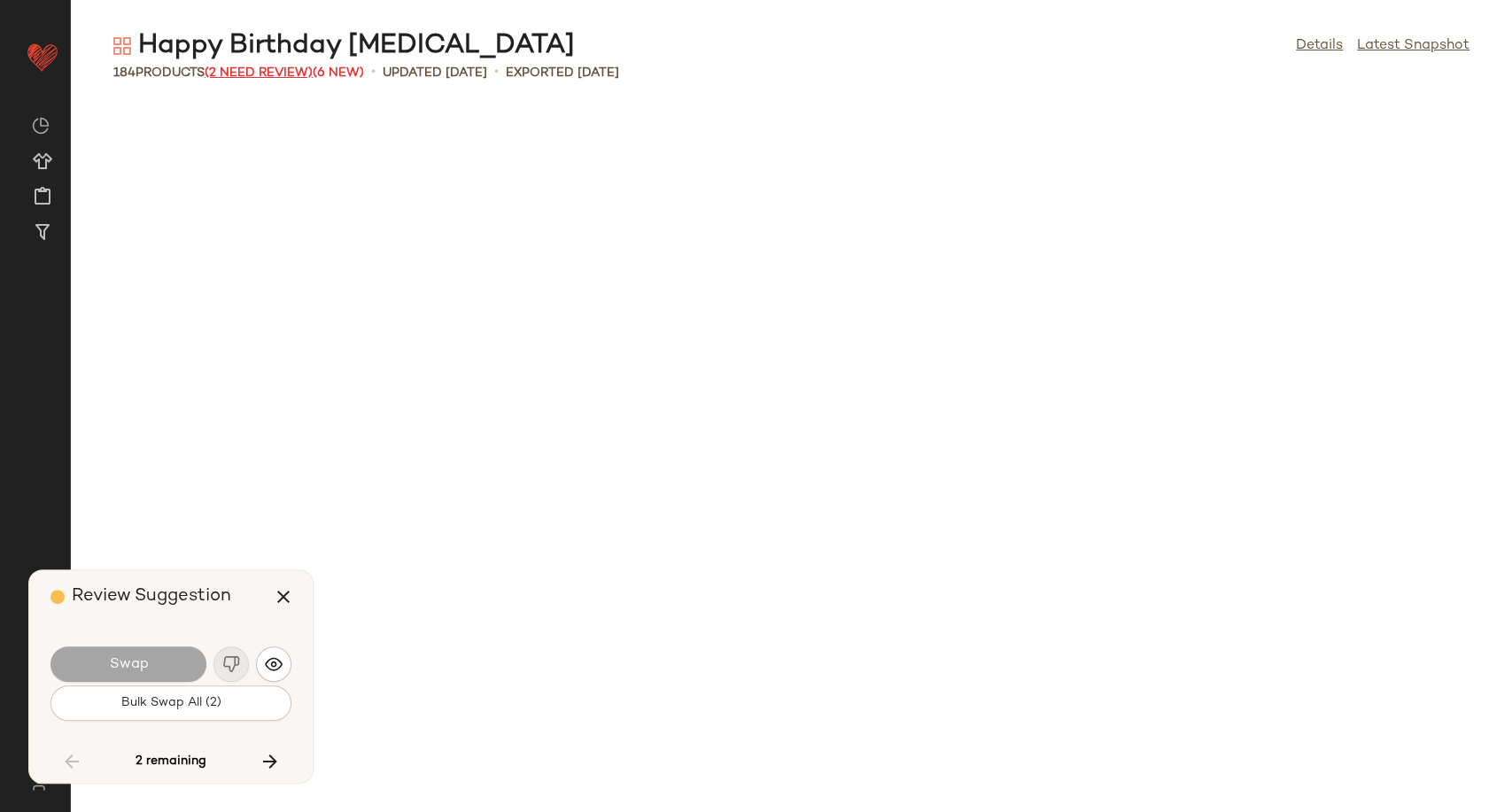
scroll to position [3890, 0]
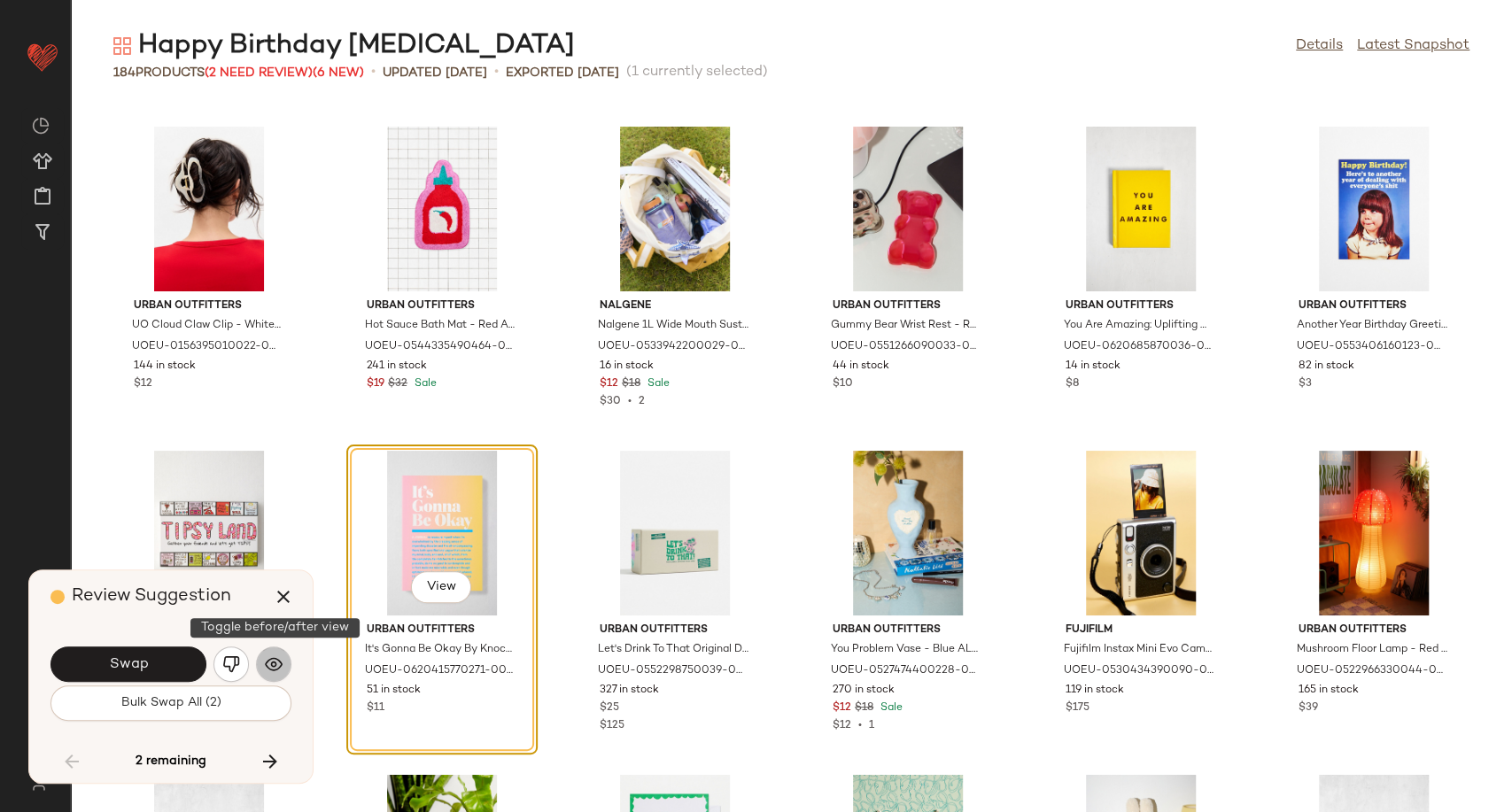
click at [277, 667] on img "button" at bounding box center [274, 665] width 18 height 18
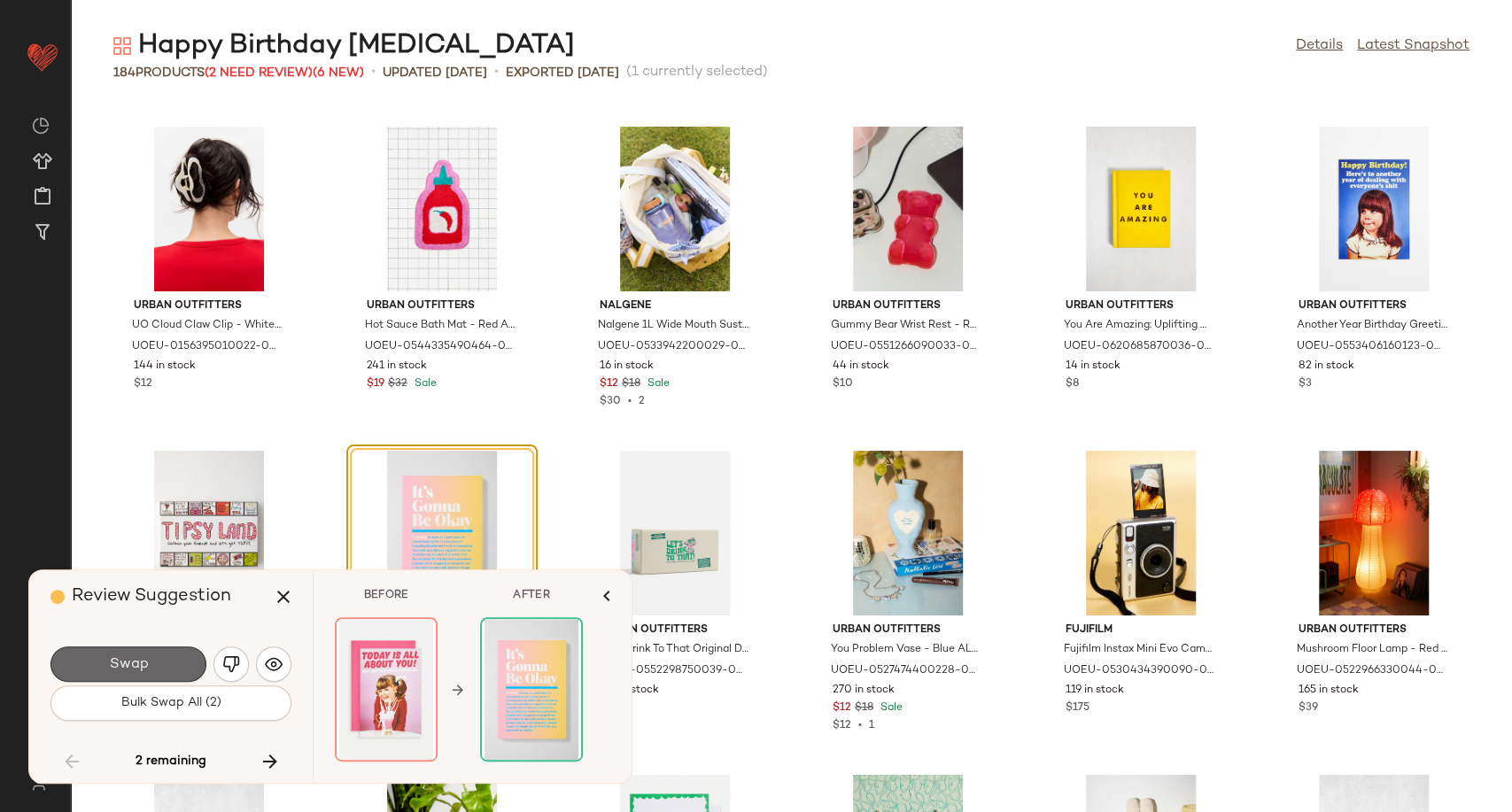
click at [174, 673] on button "Swap" at bounding box center [128, 665] width 156 height 36
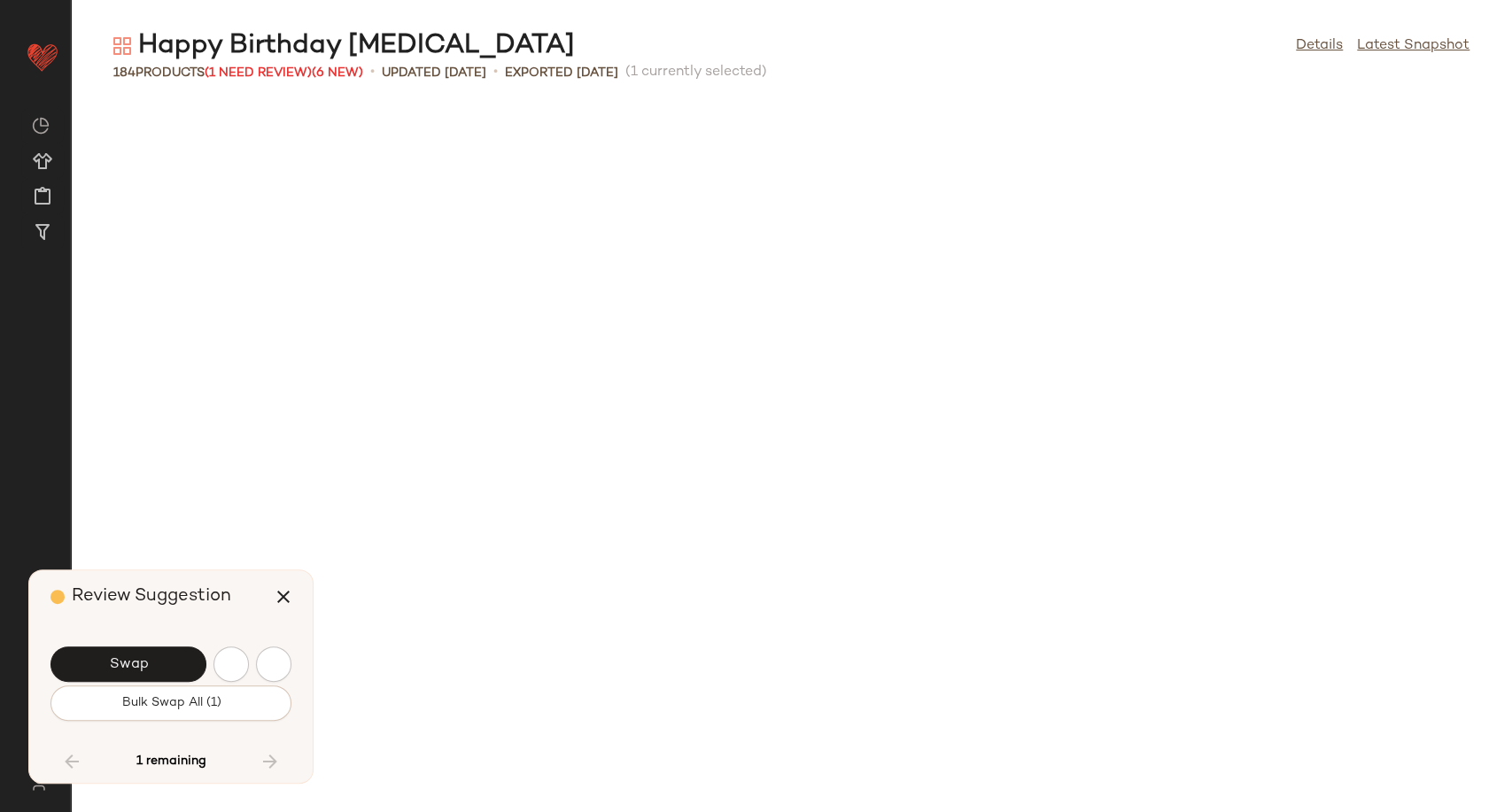
scroll to position [4862, 0]
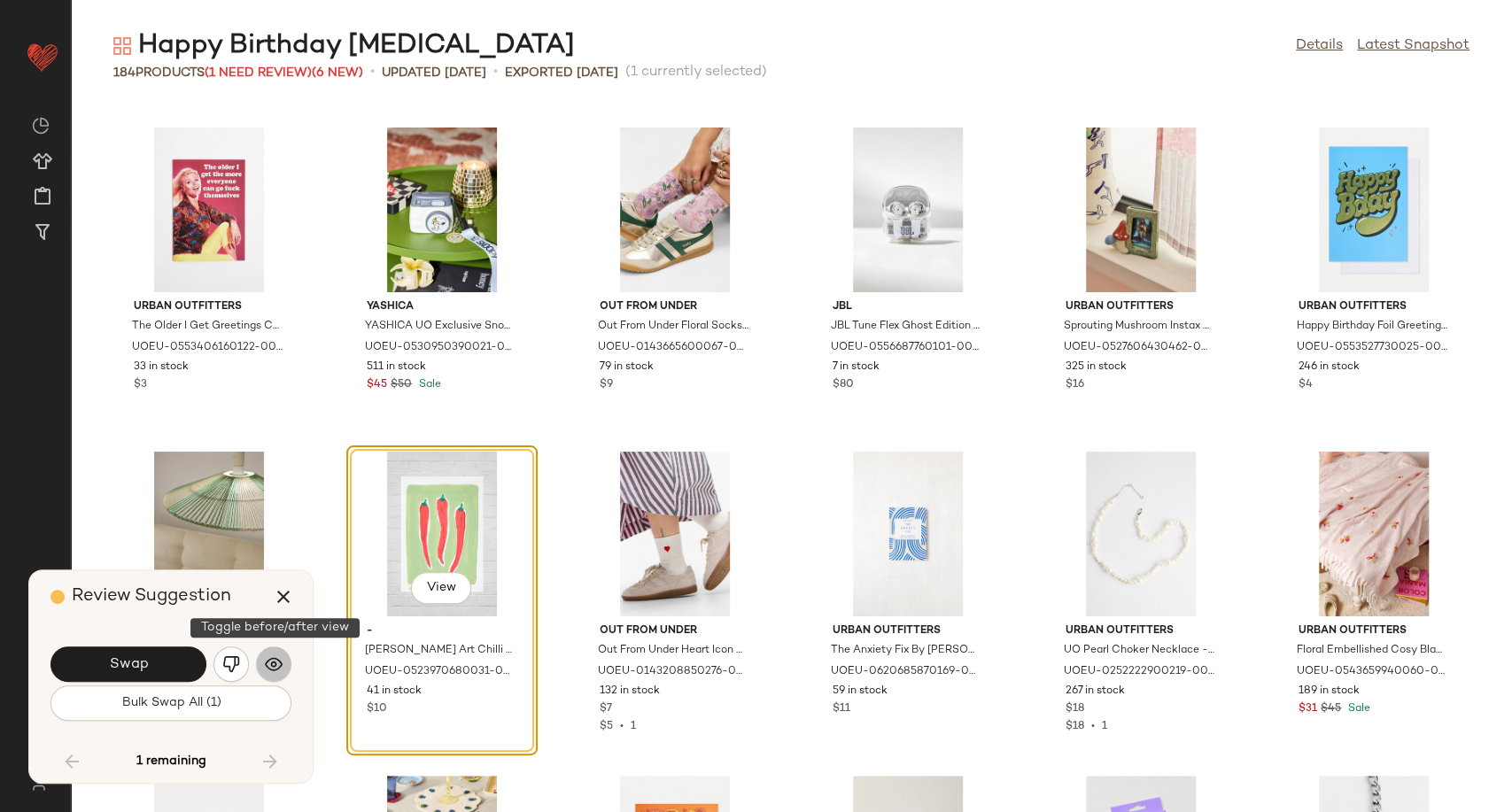
click at [280, 665] on img "button" at bounding box center [274, 665] width 18 height 18
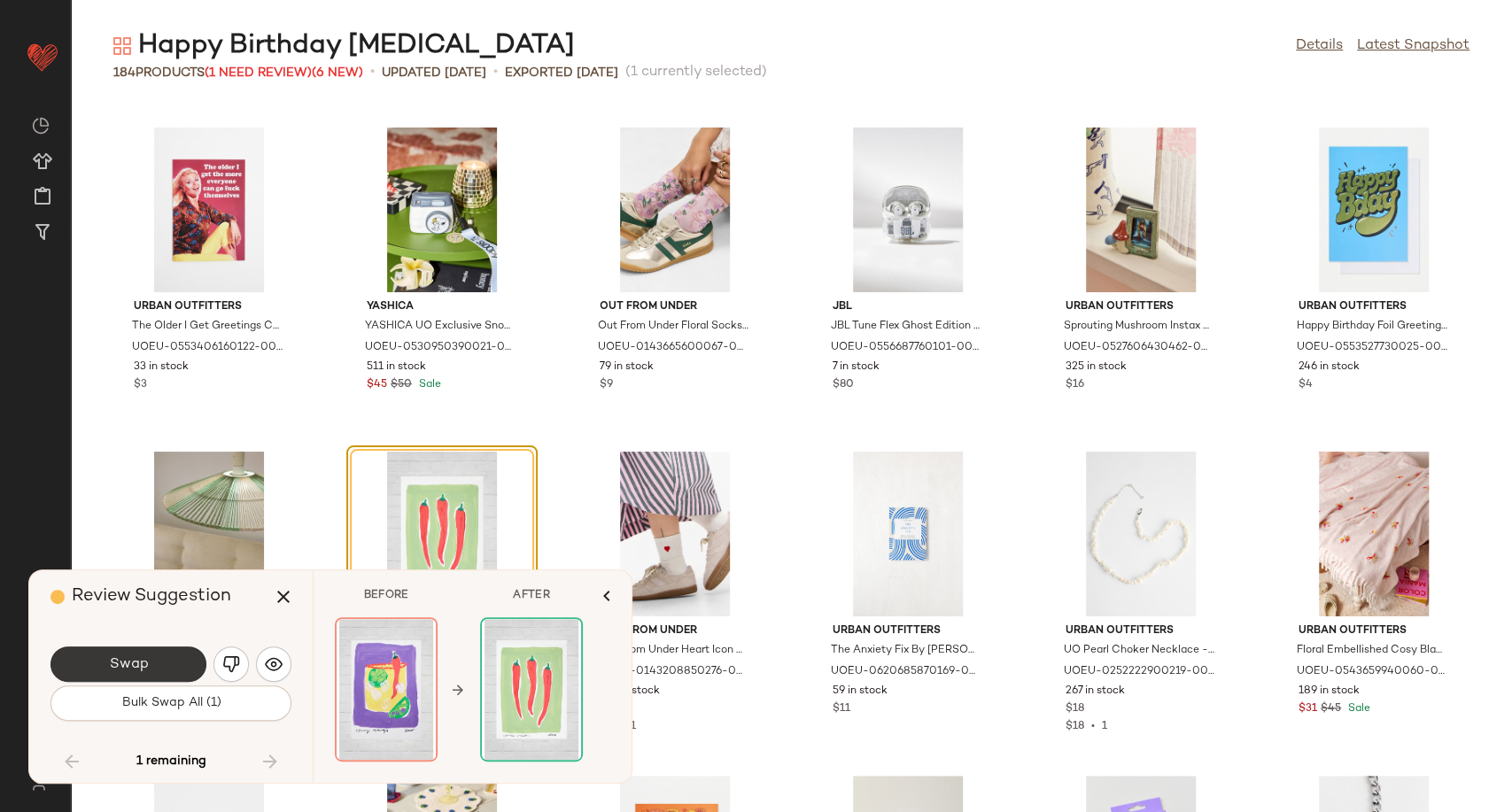
click at [185, 668] on button "Swap" at bounding box center [128, 665] width 156 height 36
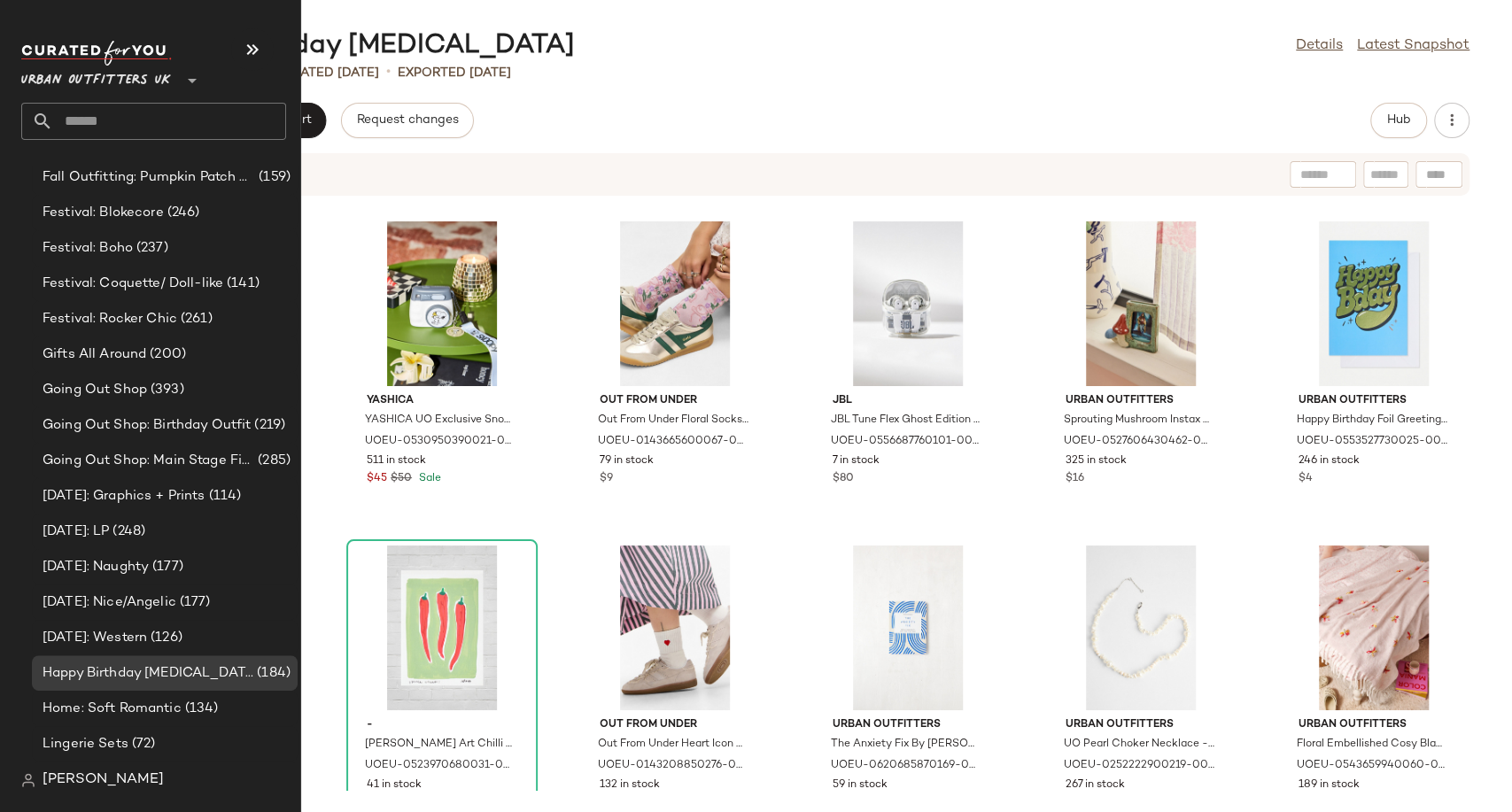
scroll to position [4575, 0]
click at [127, 360] on span "Gifts All Around" at bounding box center [95, 357] width 103 height 21
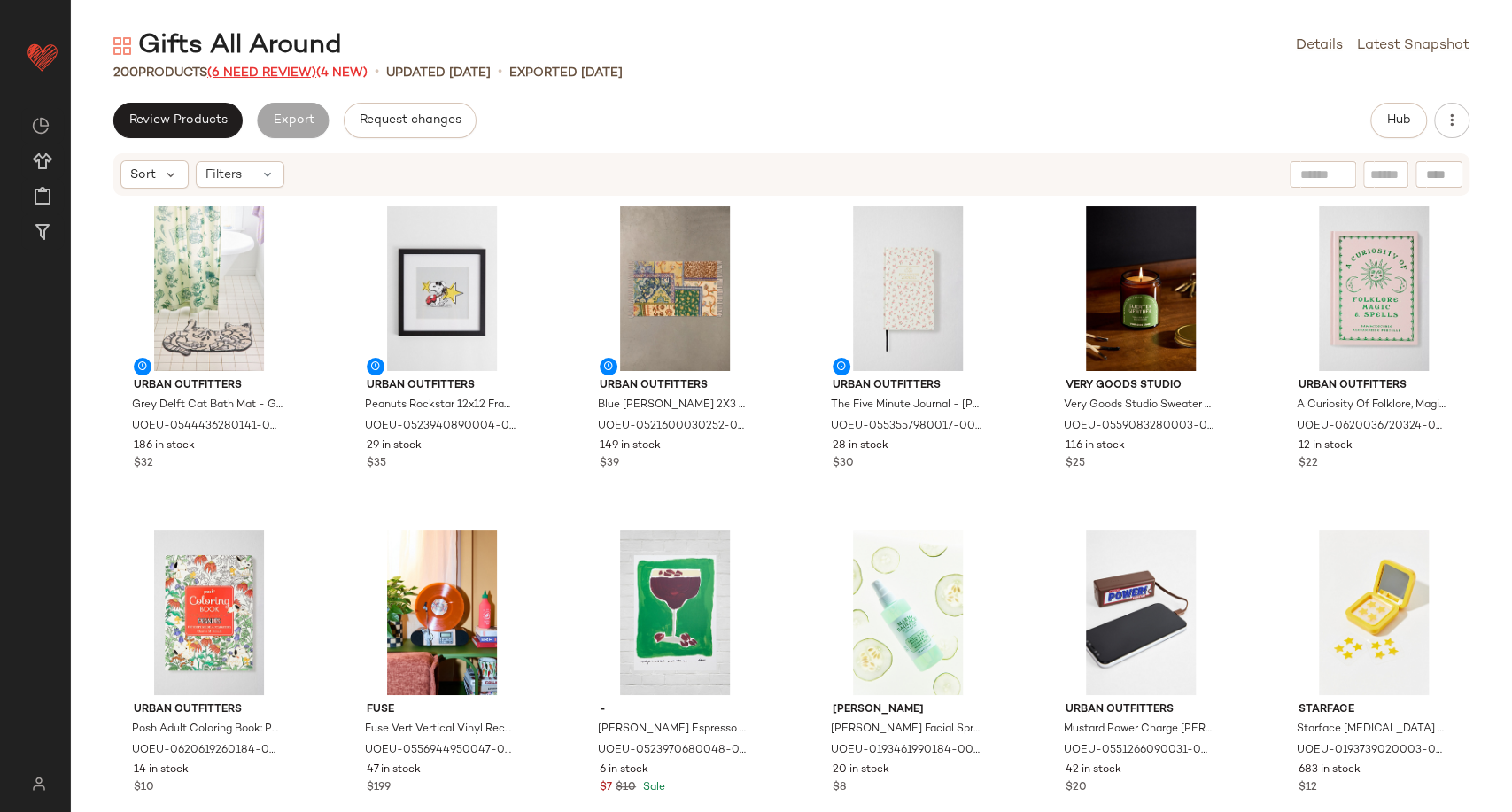
click at [268, 66] on span "(6 Need Review)" at bounding box center [261, 72] width 109 height 13
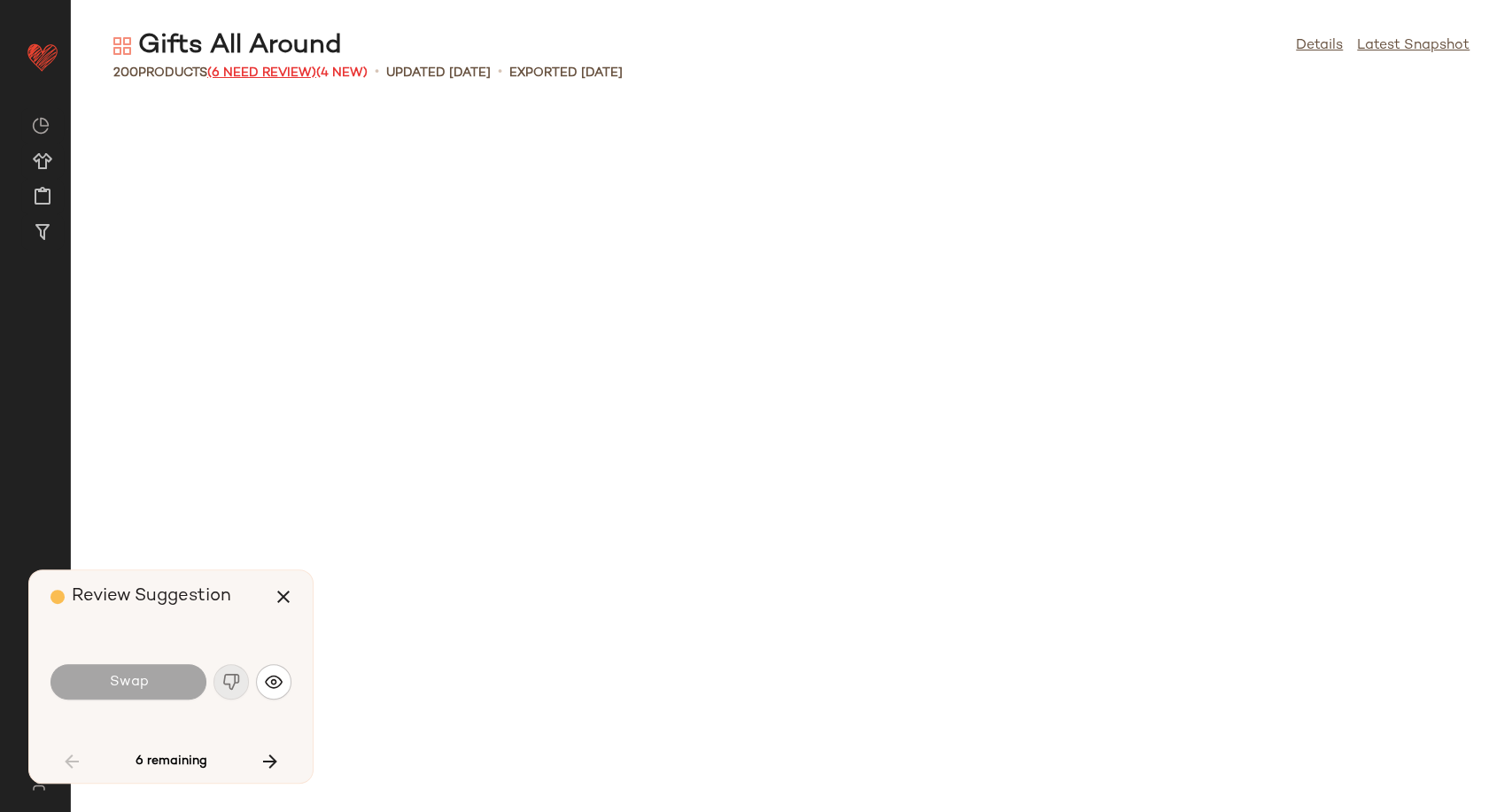
scroll to position [986, 0]
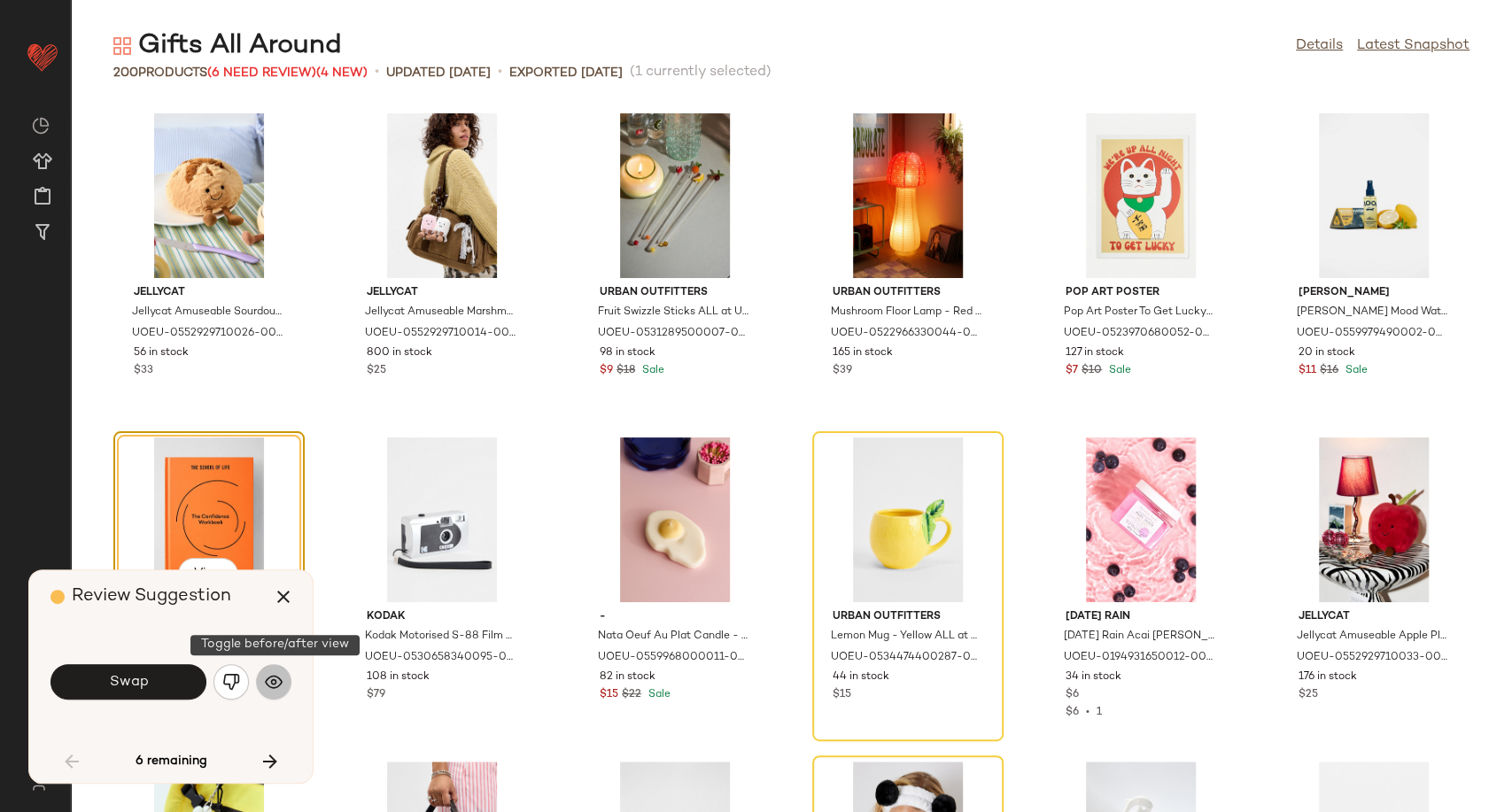
click at [284, 678] on button "button" at bounding box center [274, 683] width 36 height 36
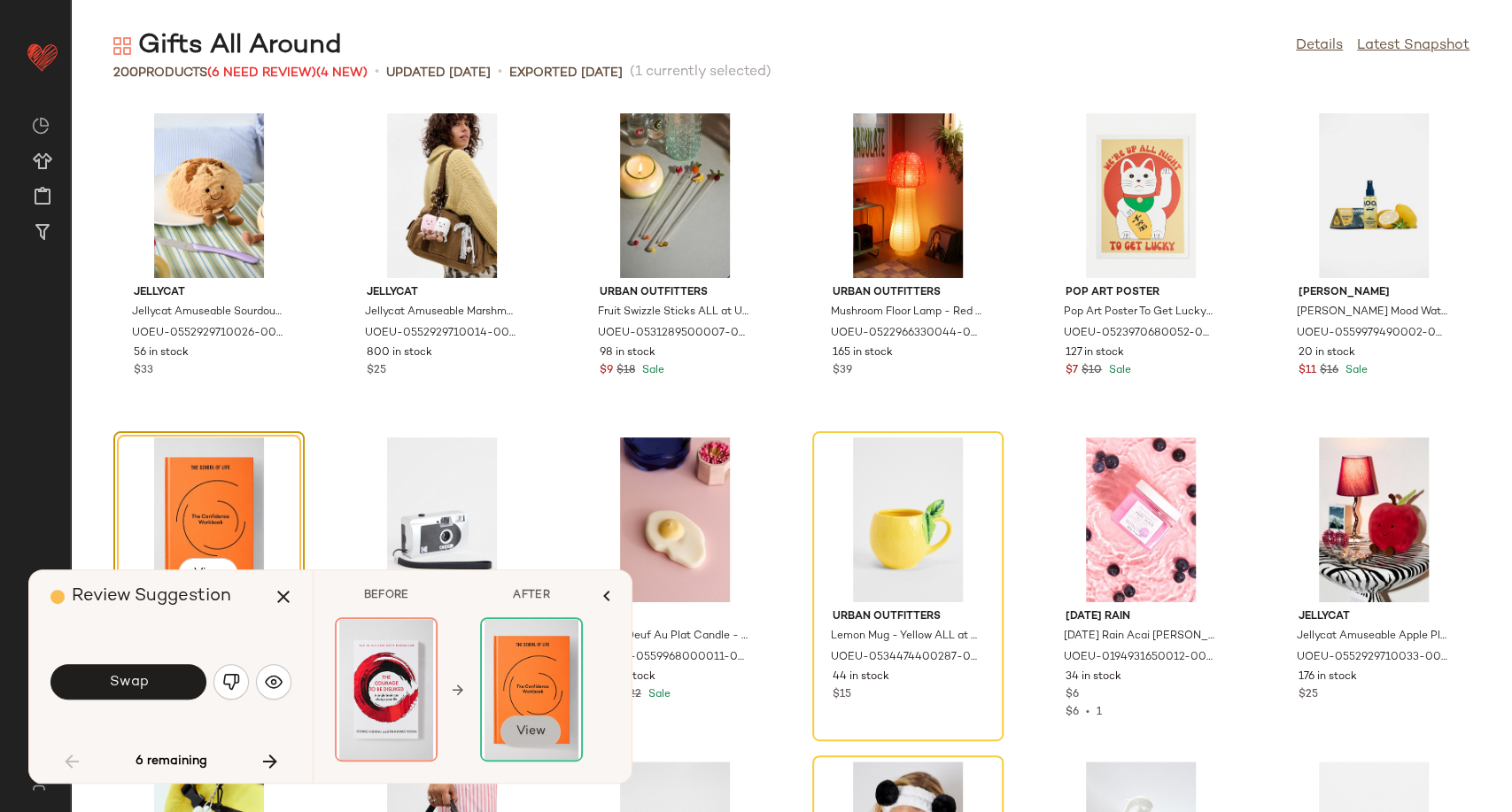
click at [529, 739] on span "View" at bounding box center [531, 732] width 30 height 14
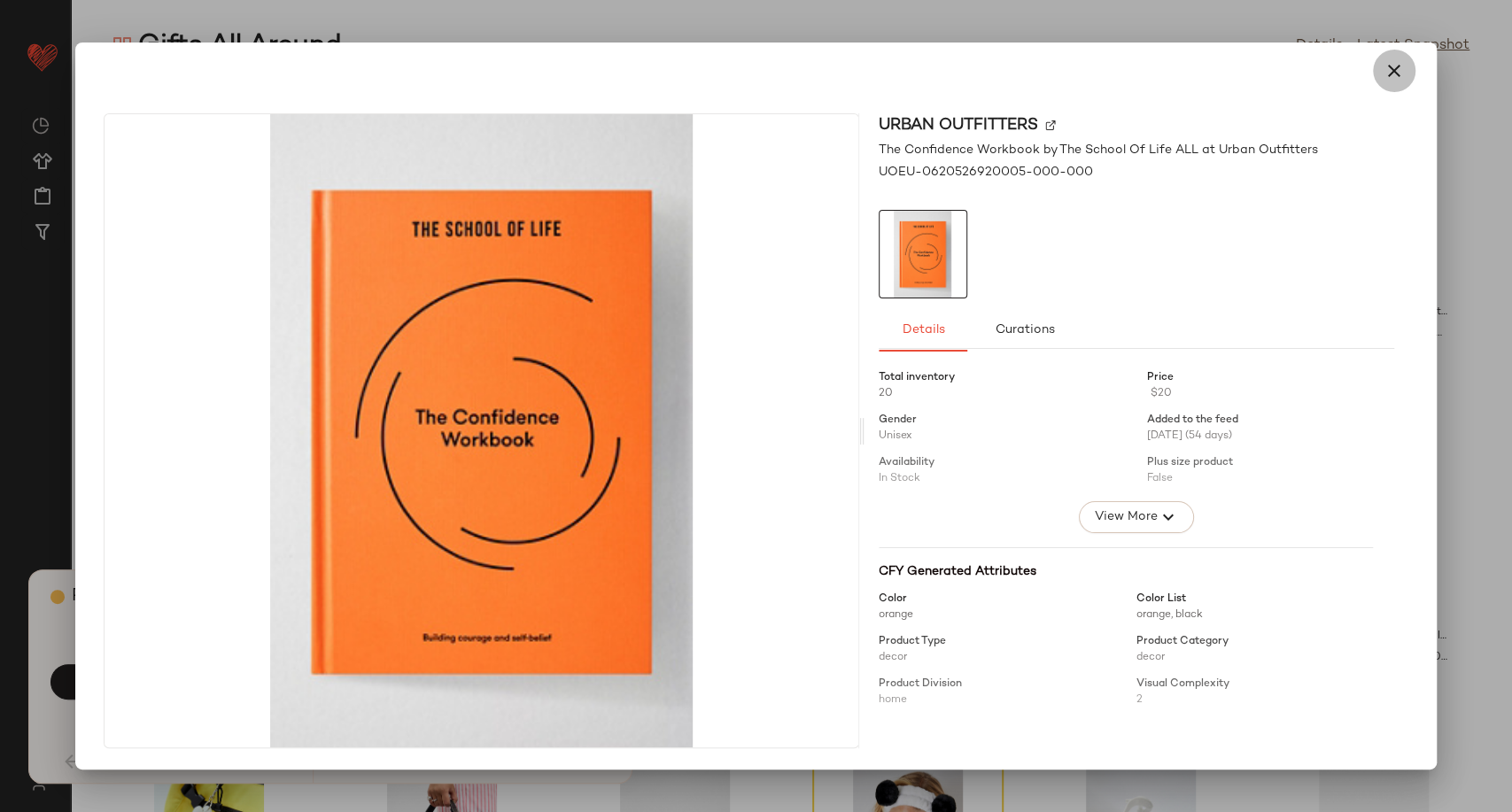
click at [1392, 79] on icon "button" at bounding box center [1394, 71] width 21 height 21
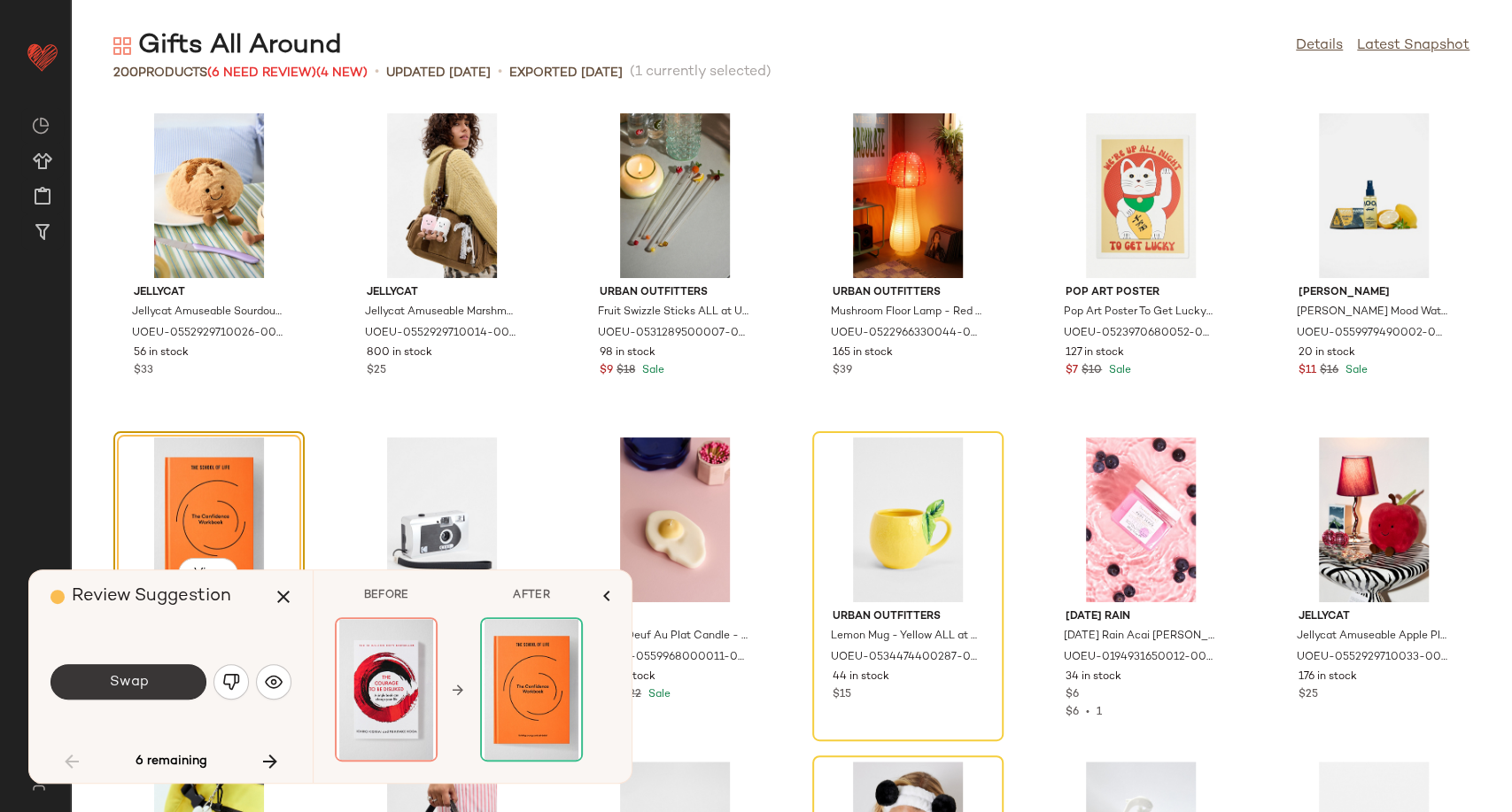
click at [102, 682] on button "Swap" at bounding box center [128, 683] width 156 height 36
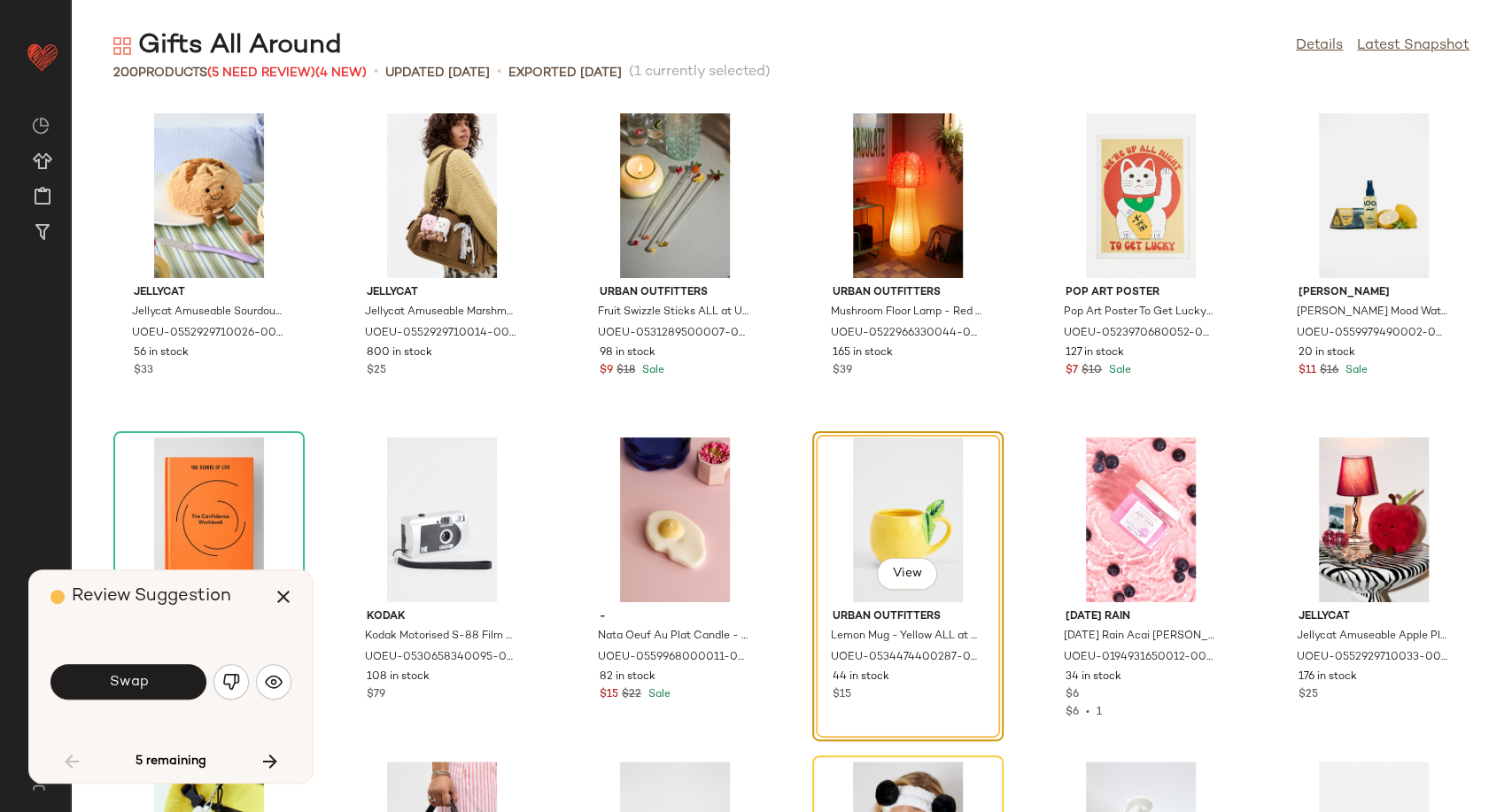
scroll to position [972, 0]
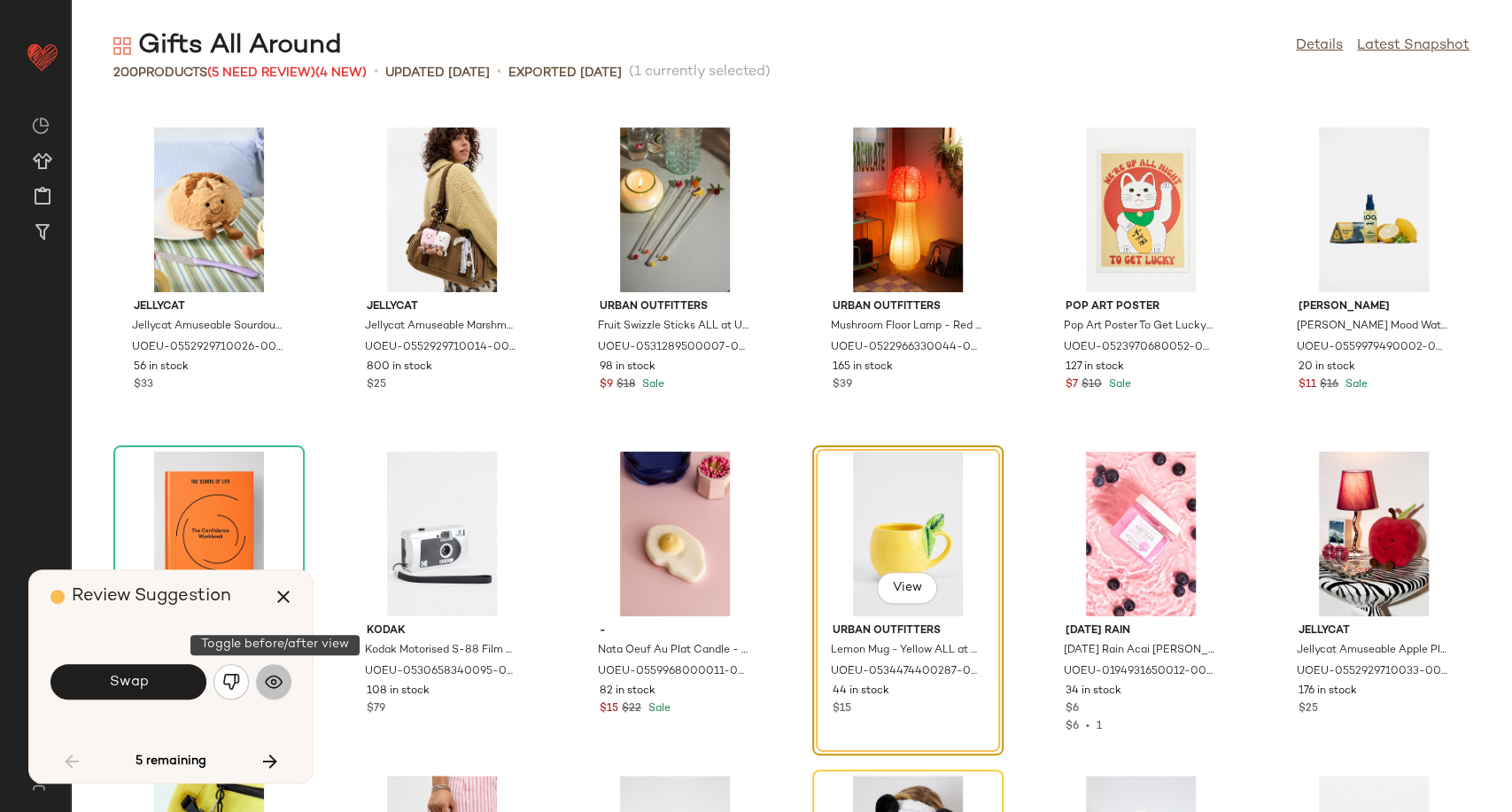
click at [282, 681] on img "button" at bounding box center [274, 682] width 18 height 18
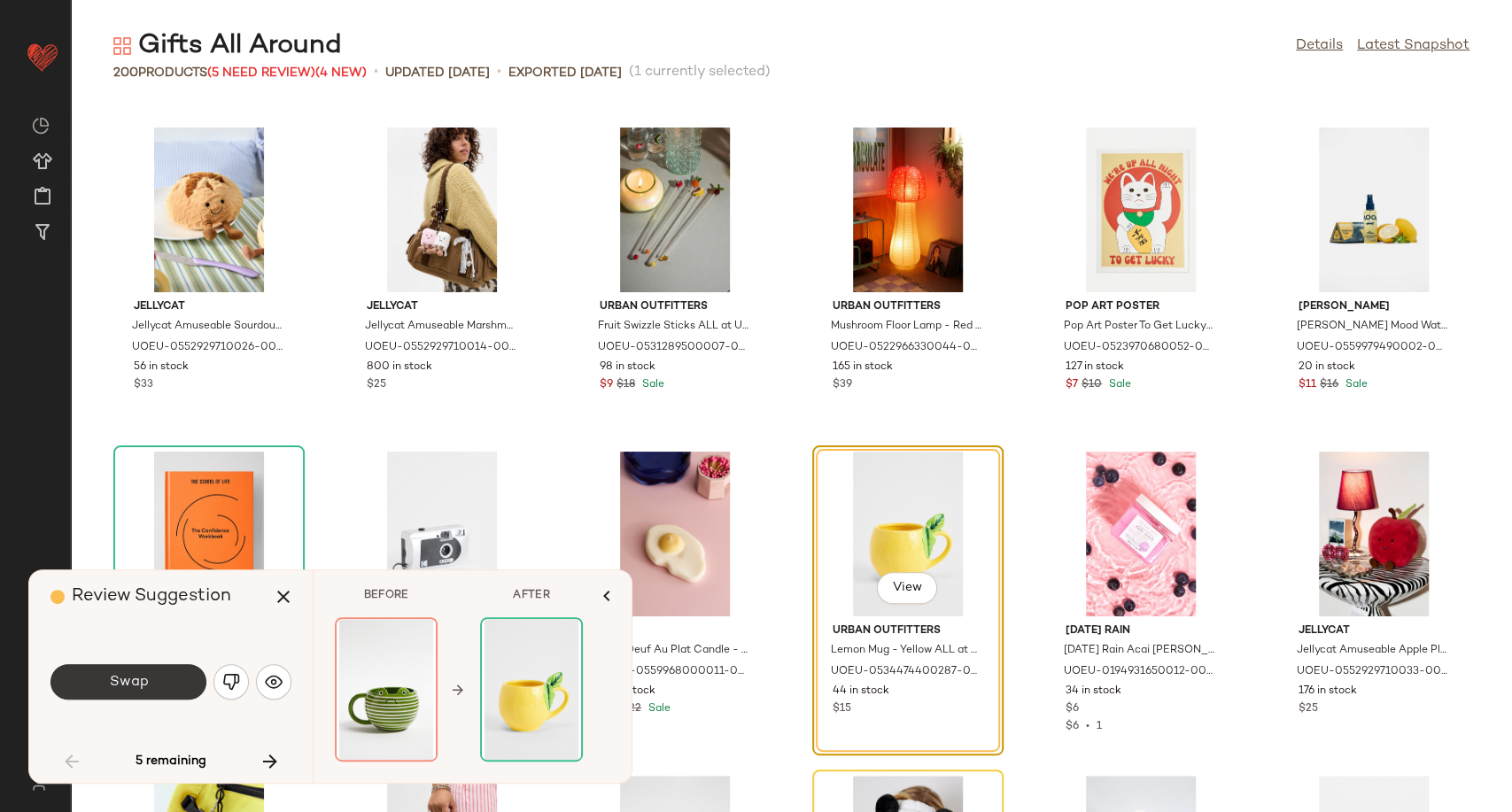
click at [128, 694] on button "Swap" at bounding box center [128, 683] width 156 height 36
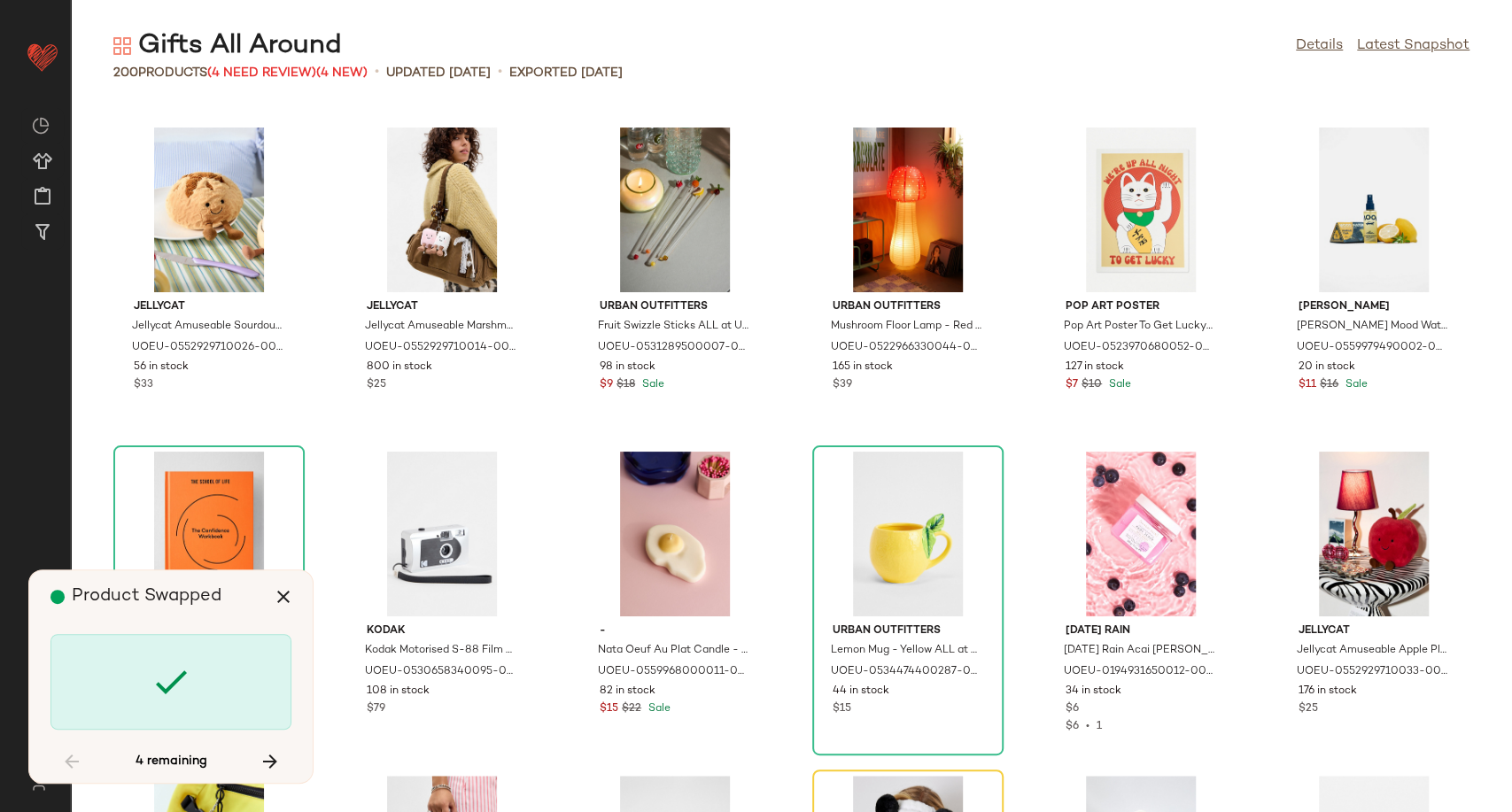
scroll to position [1297, 0]
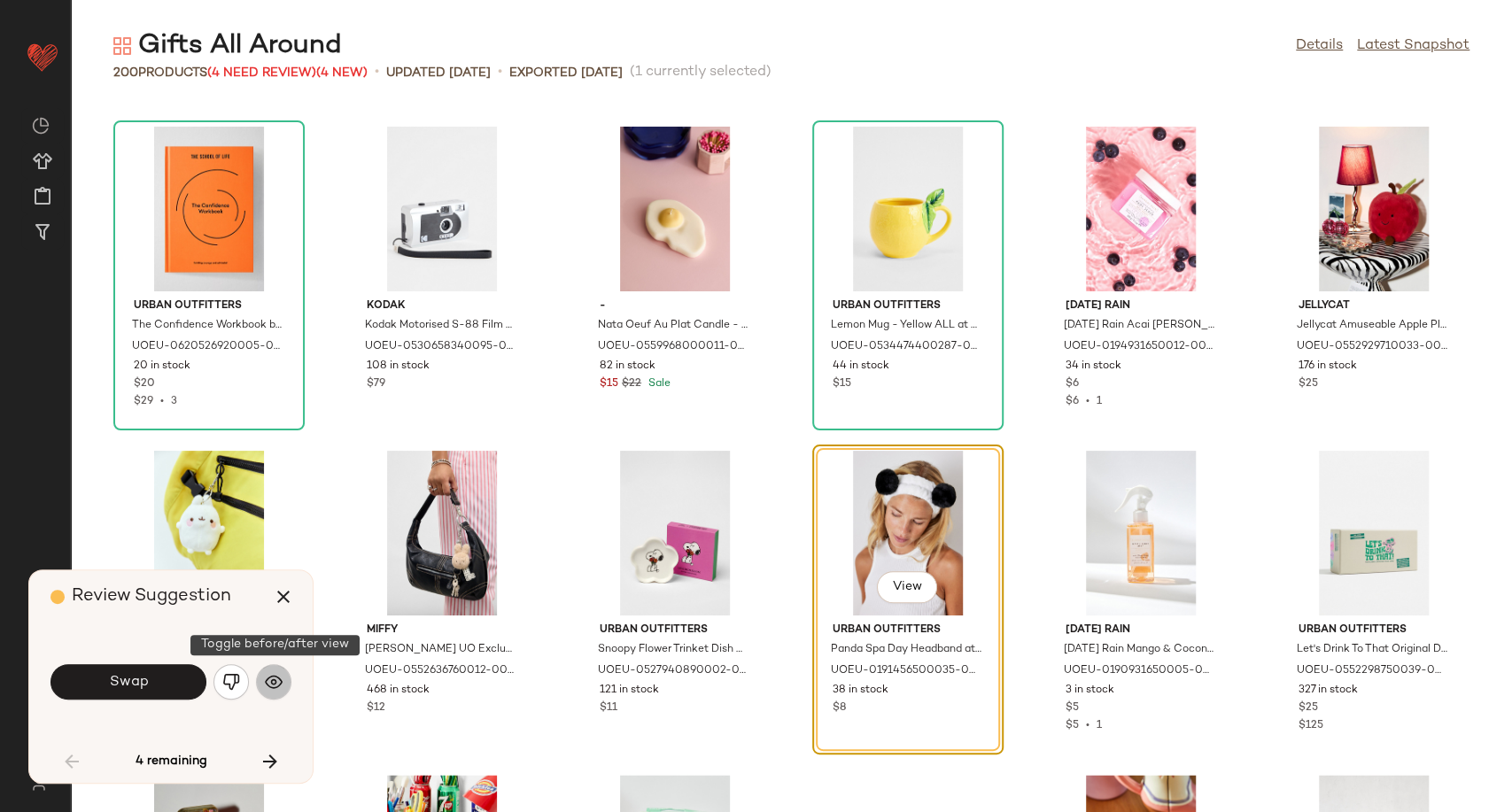
click at [276, 675] on img "button" at bounding box center [274, 682] width 18 height 18
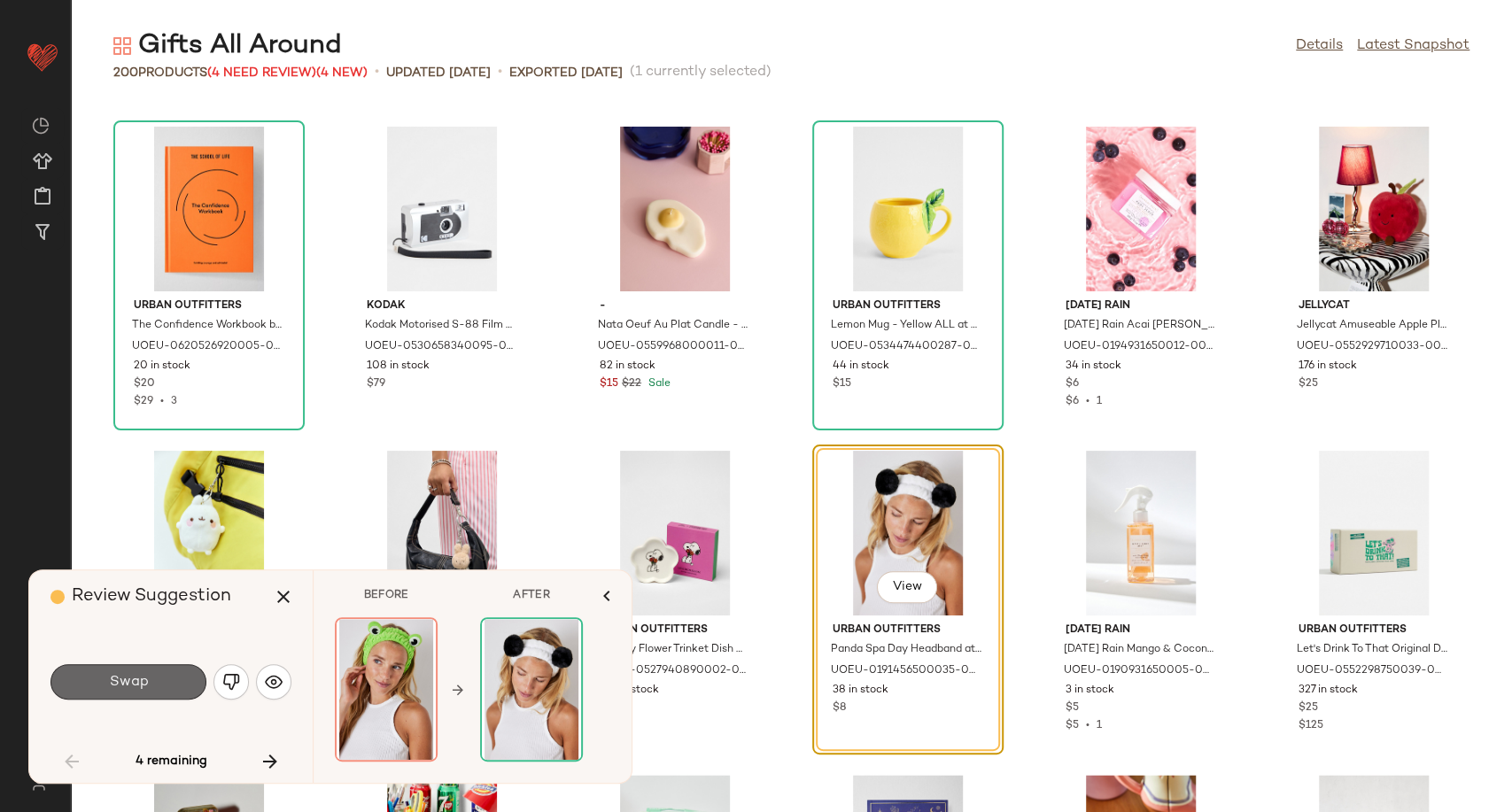
click at [128, 684] on span "Swap" at bounding box center [128, 682] width 40 height 17
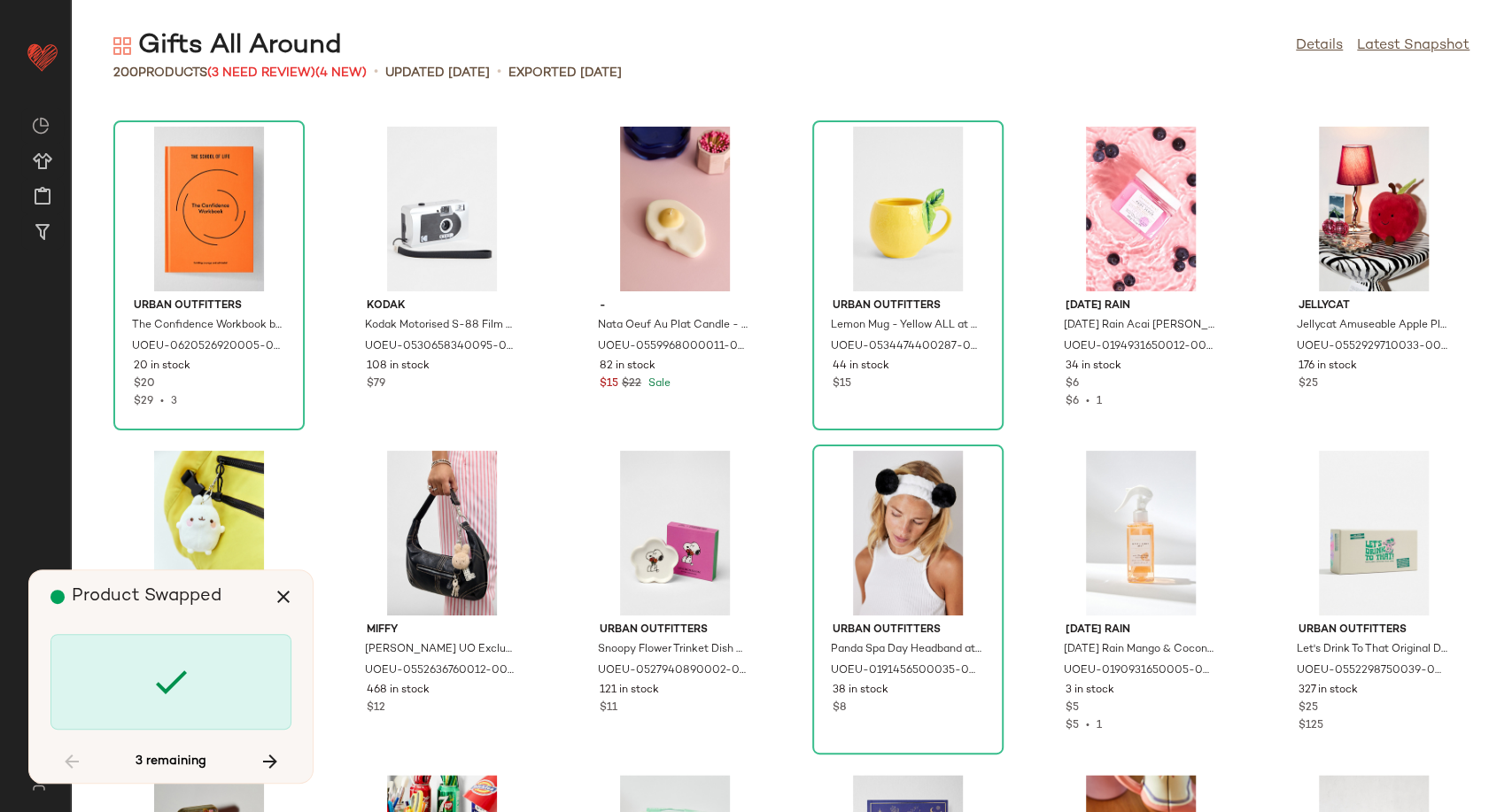
scroll to position [2268, 0]
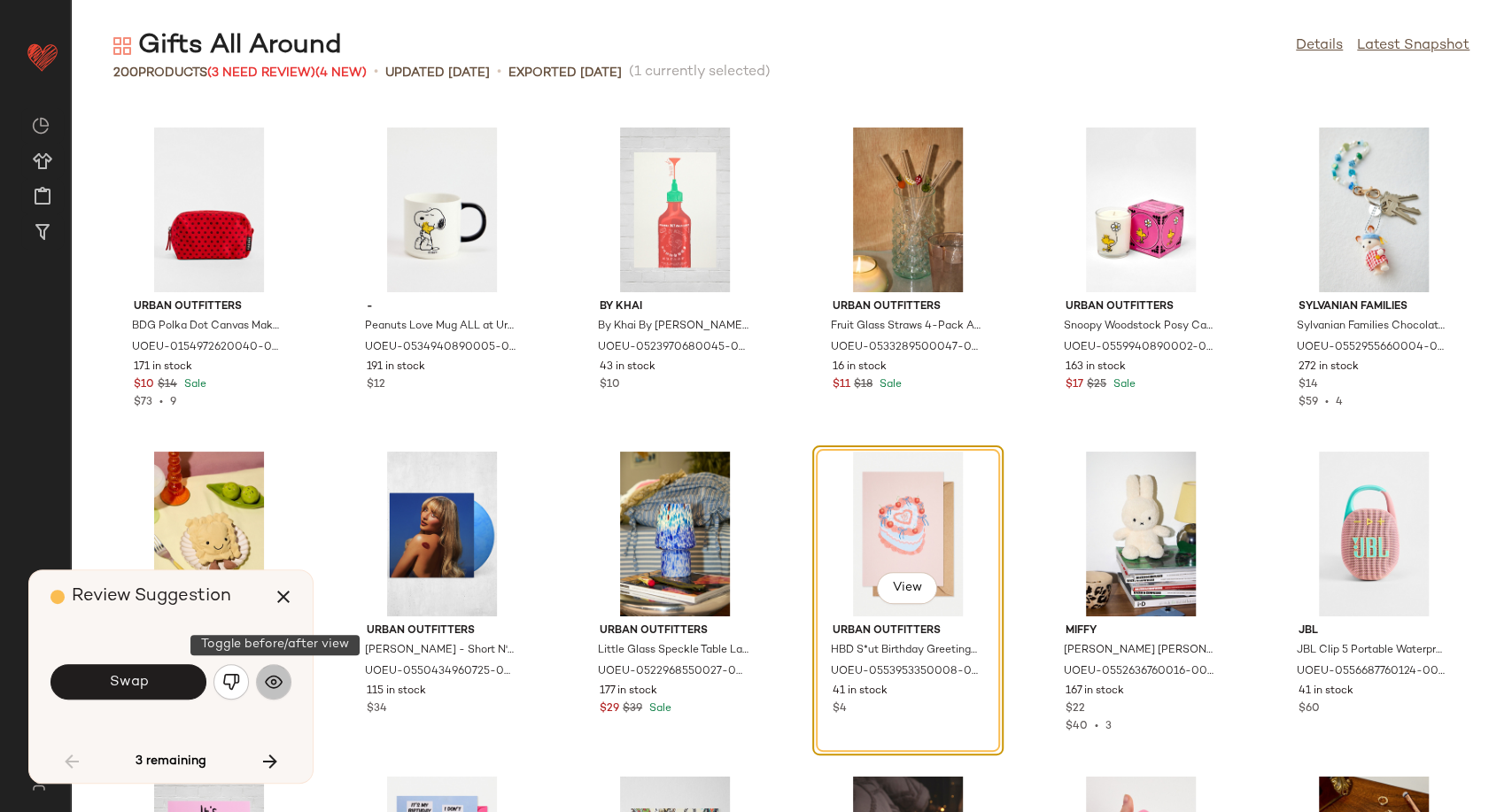
click at [277, 697] on button "button" at bounding box center [274, 683] width 36 height 36
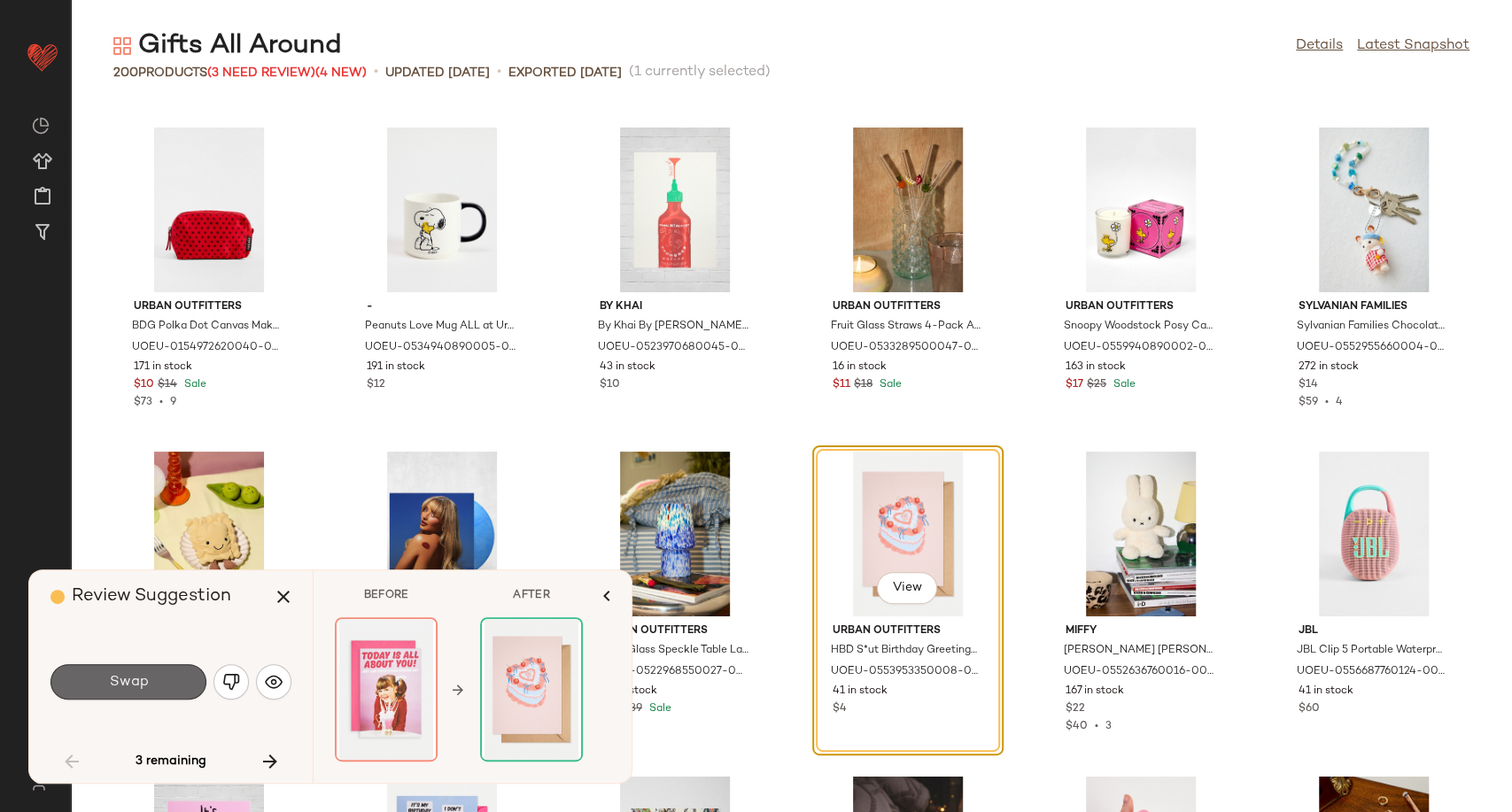
click at [163, 676] on button "Swap" at bounding box center [128, 683] width 156 height 36
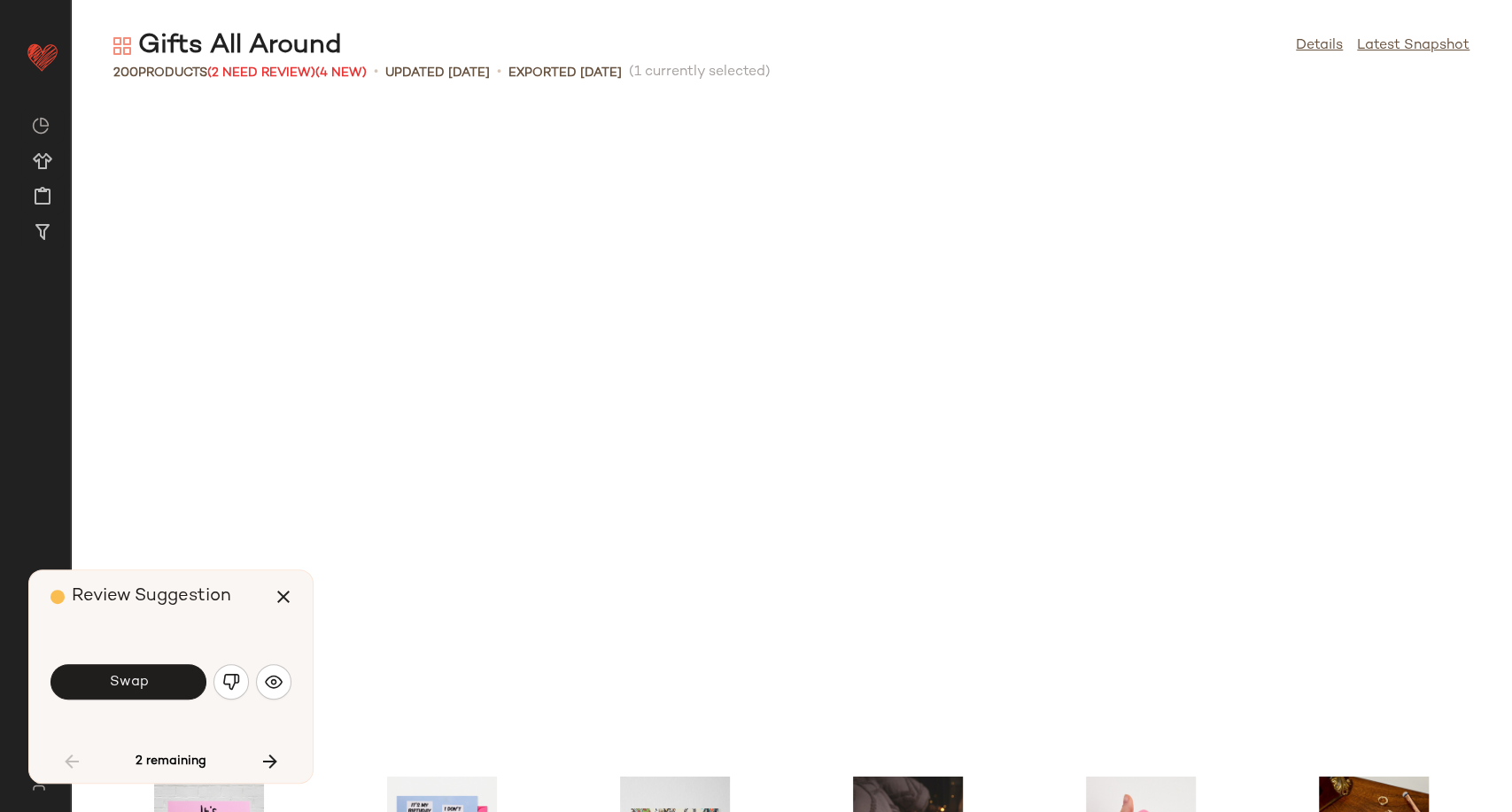
scroll to position [2918, 0]
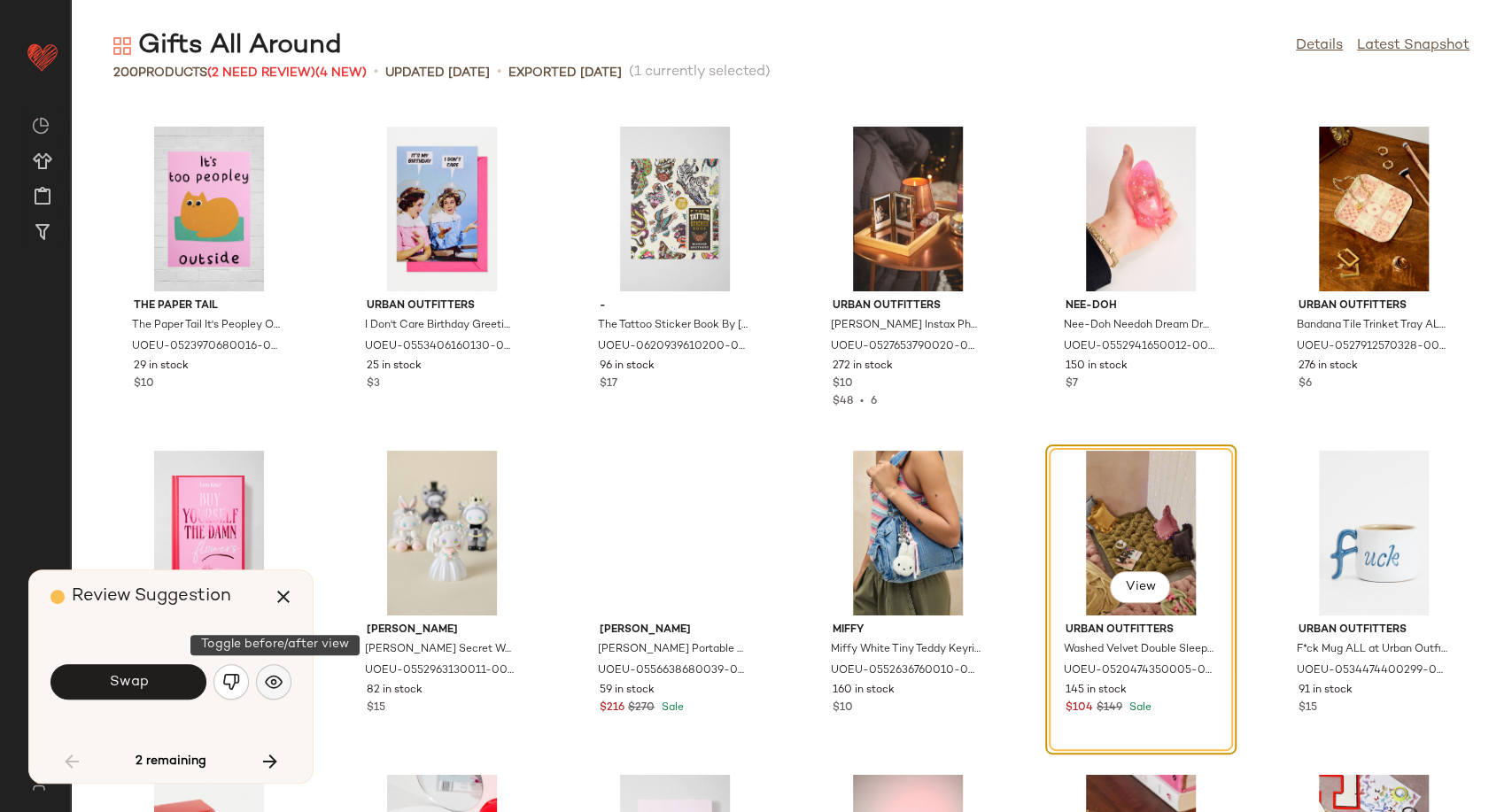
click at [277, 694] on button "button" at bounding box center [274, 683] width 36 height 36
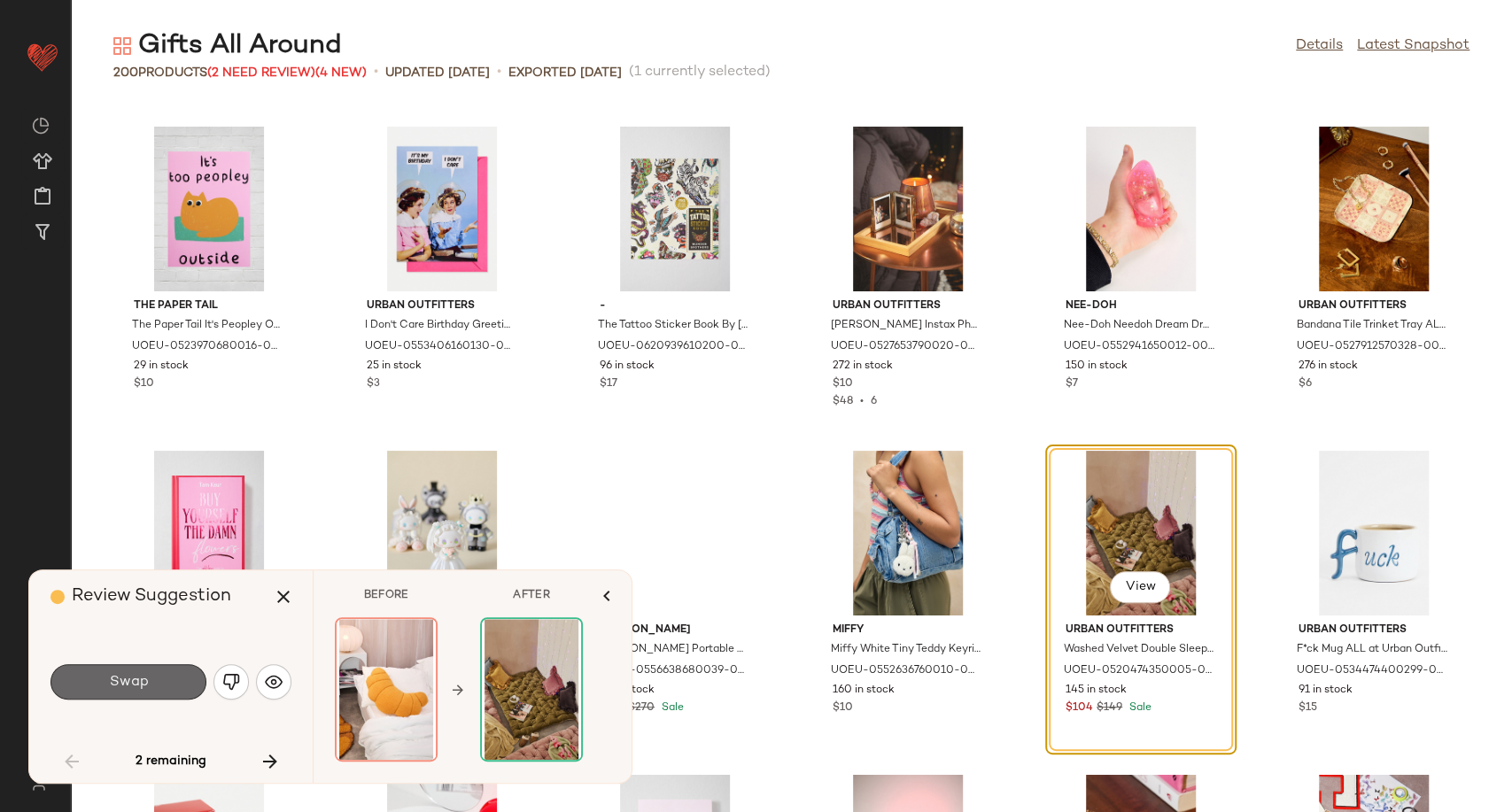
click at [167, 676] on button "Swap" at bounding box center [128, 683] width 156 height 36
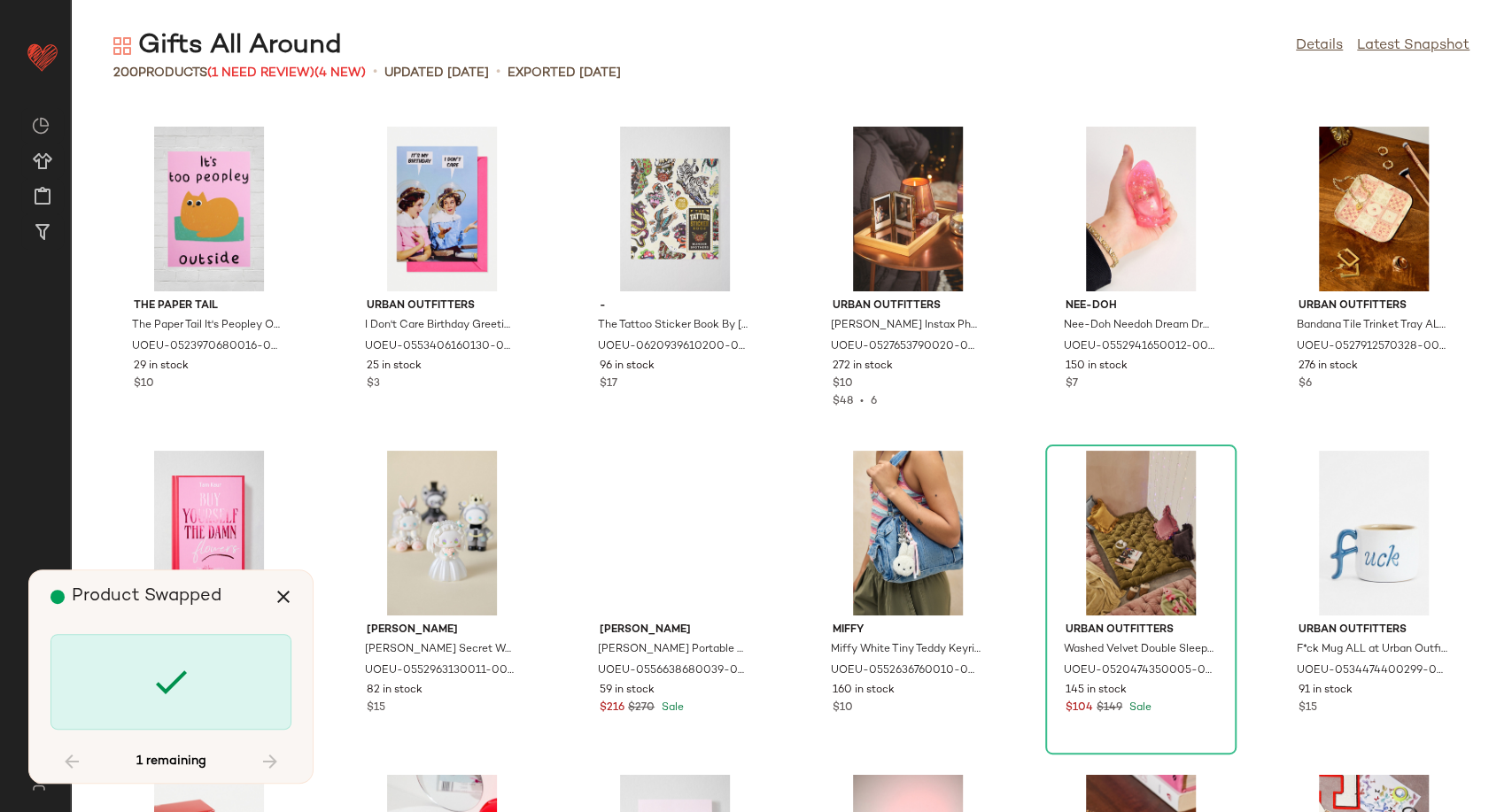
scroll to position [8753, 0]
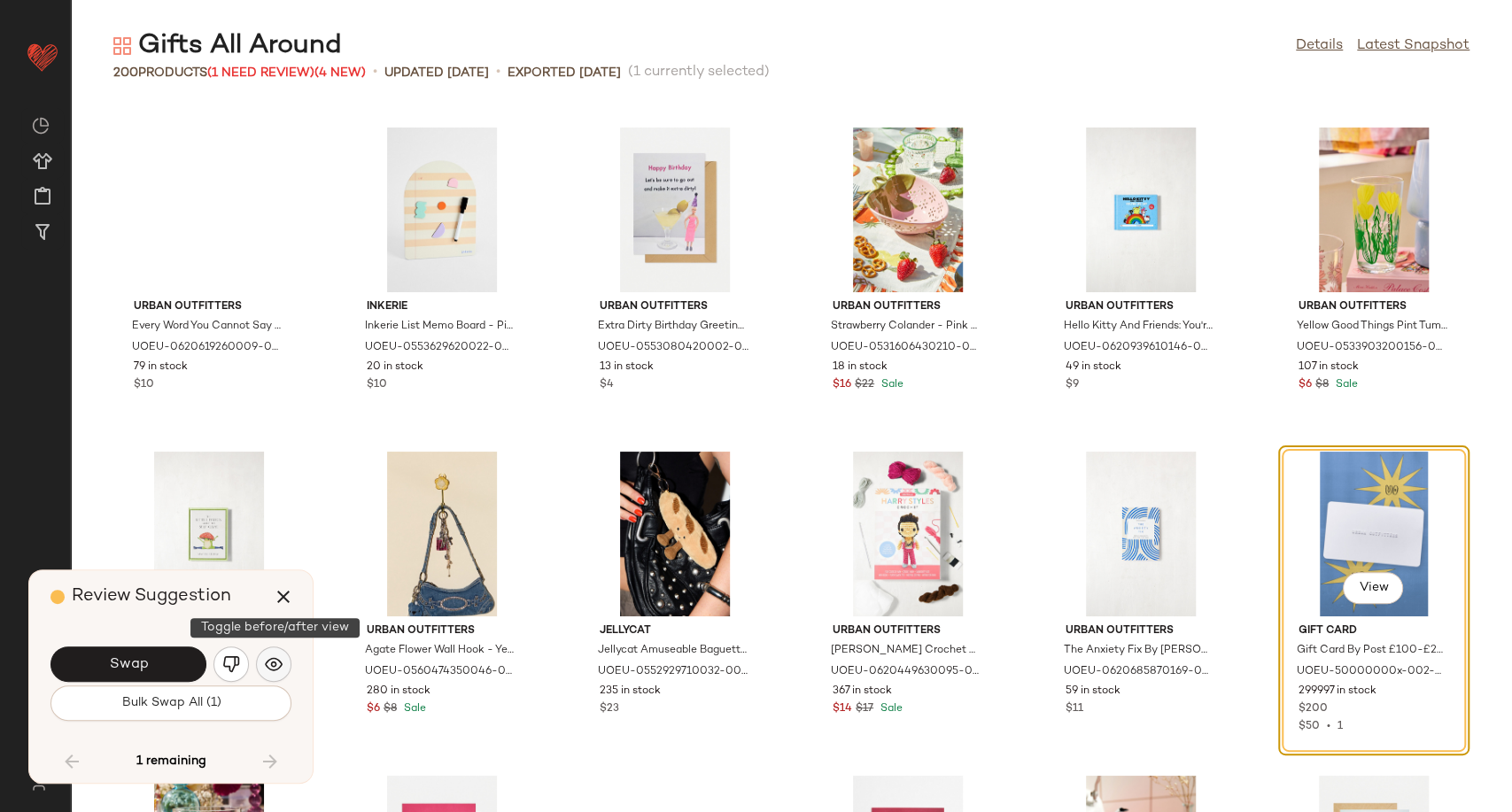
click at [284, 672] on button "button" at bounding box center [274, 665] width 36 height 36
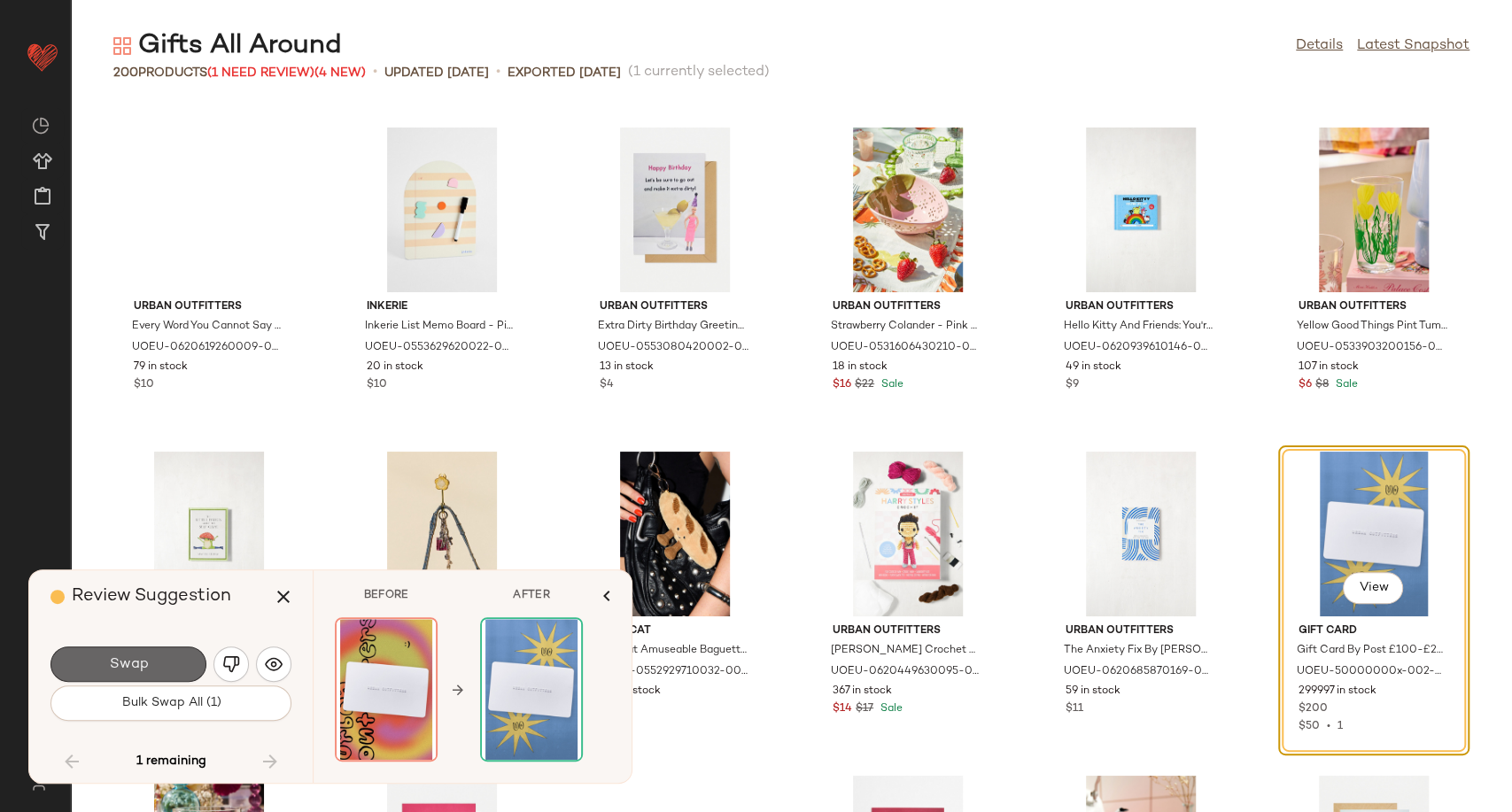
click at [157, 664] on button "Swap" at bounding box center [128, 665] width 156 height 36
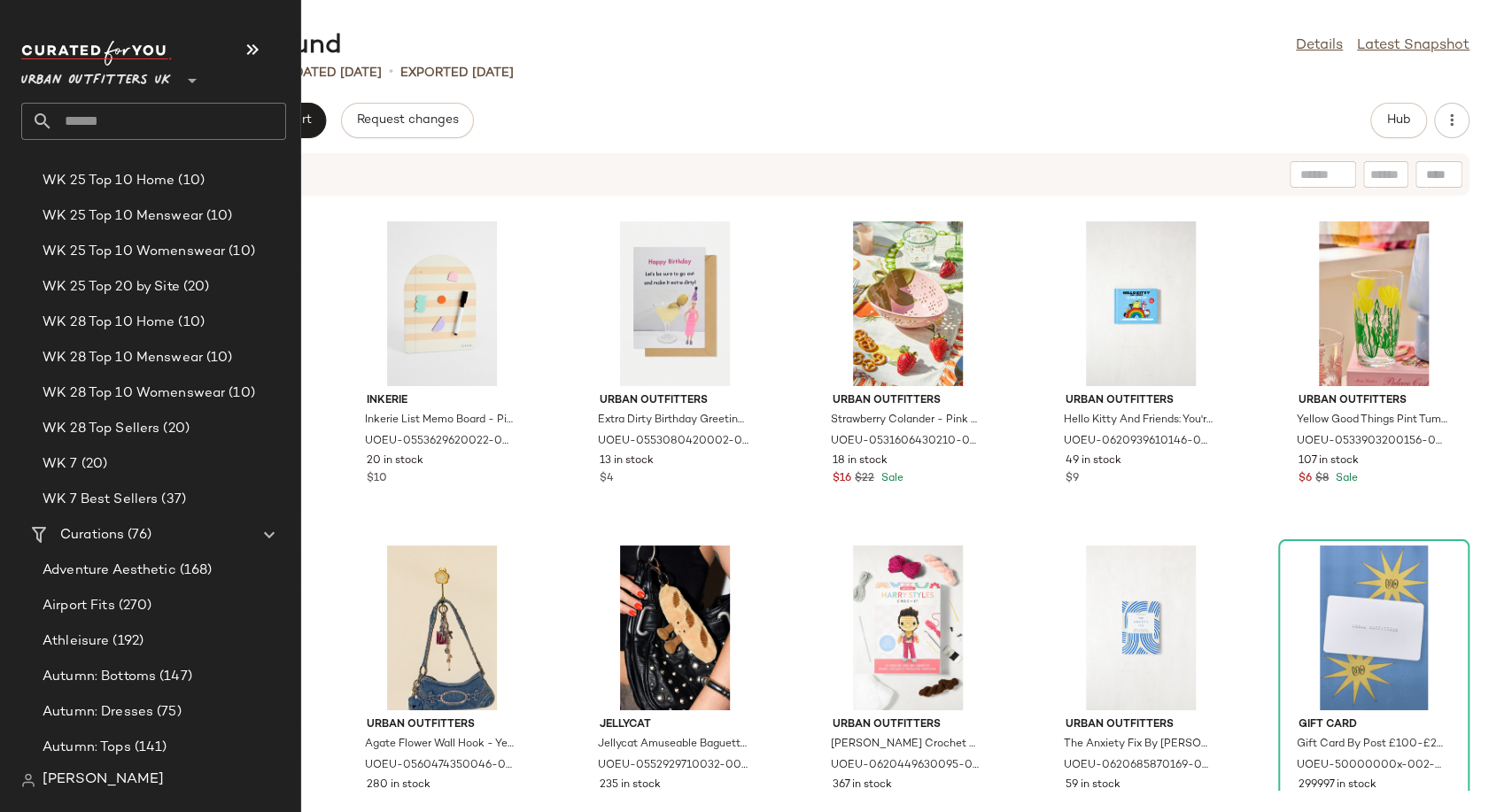
scroll to position [3019, 0]
click at [88, 647] on span "Athleisure" at bounding box center [76, 638] width 66 height 21
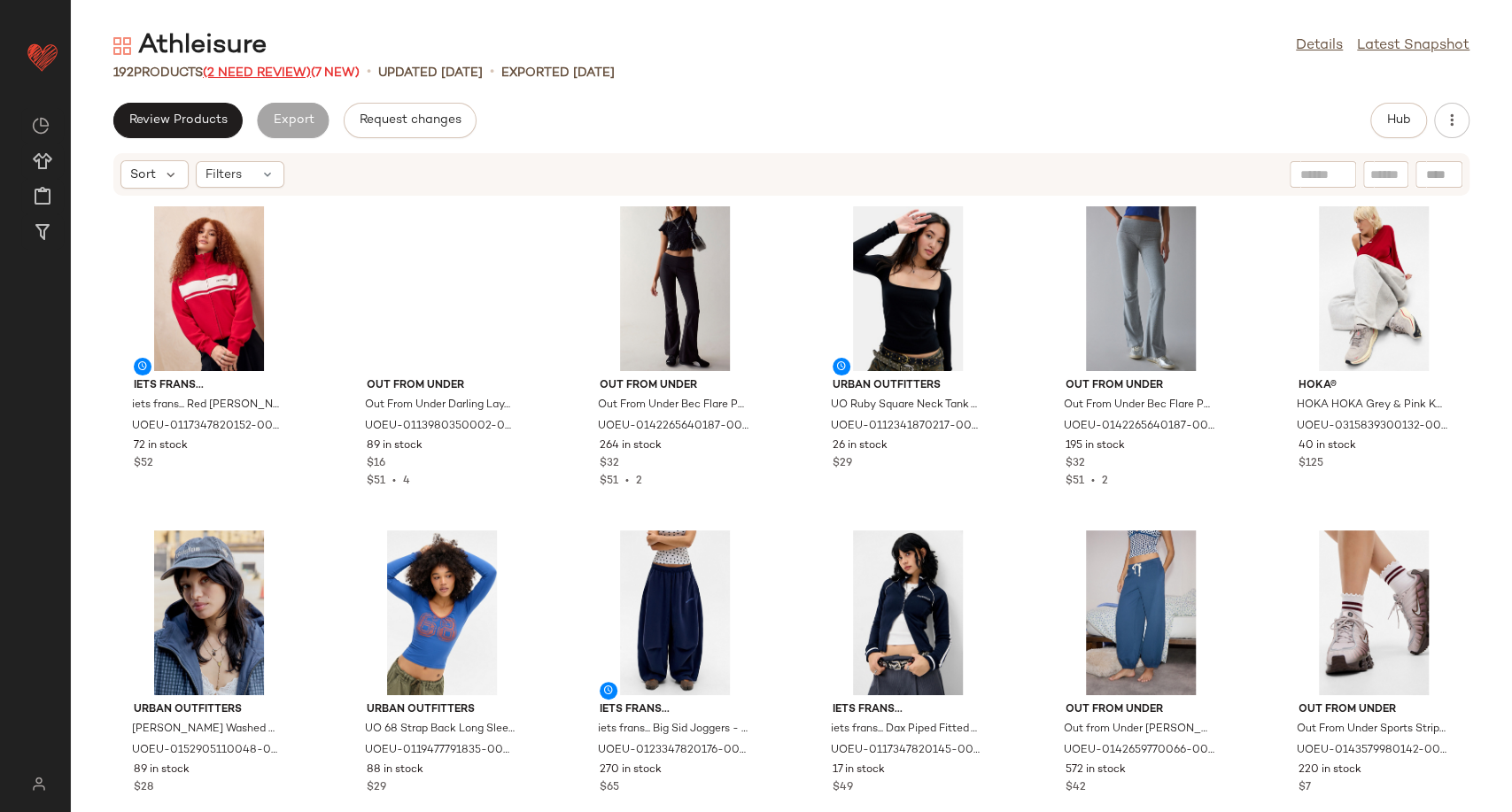
click at [262, 68] on span "(2 Need Review)" at bounding box center [256, 72] width 108 height 13
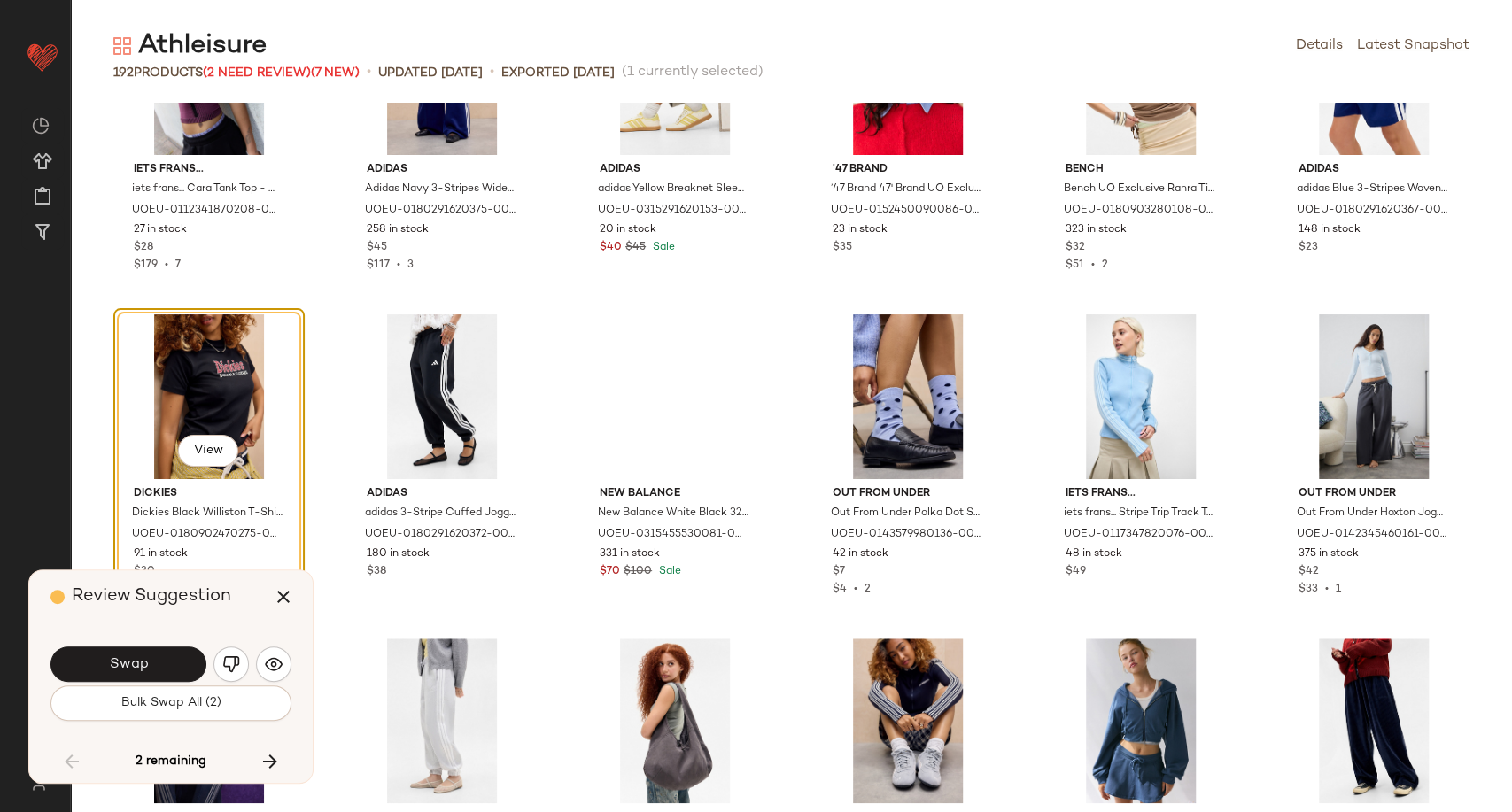
scroll to position [5325, 0]
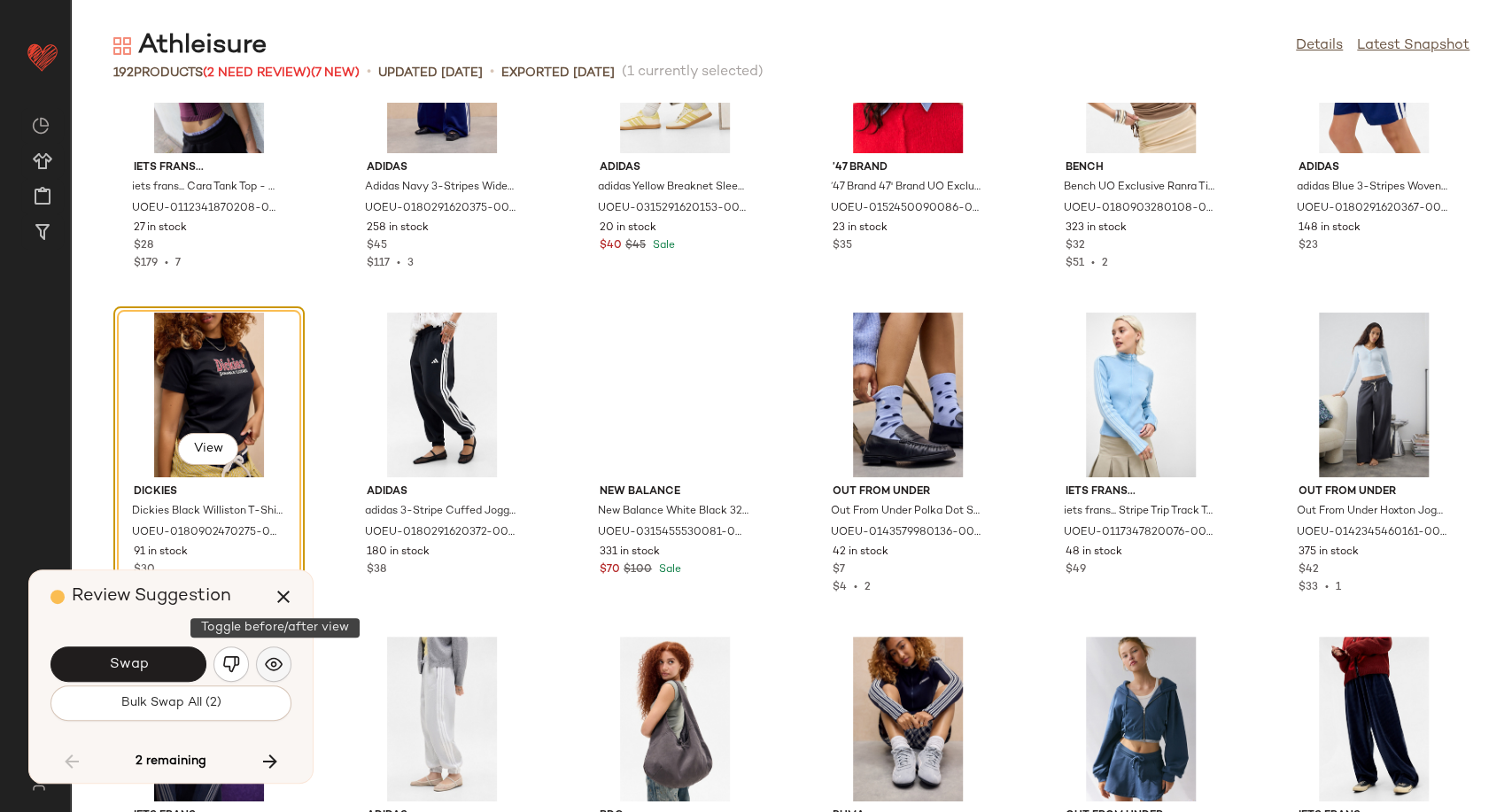
click at [274, 665] on img "button" at bounding box center [274, 665] width 18 height 18
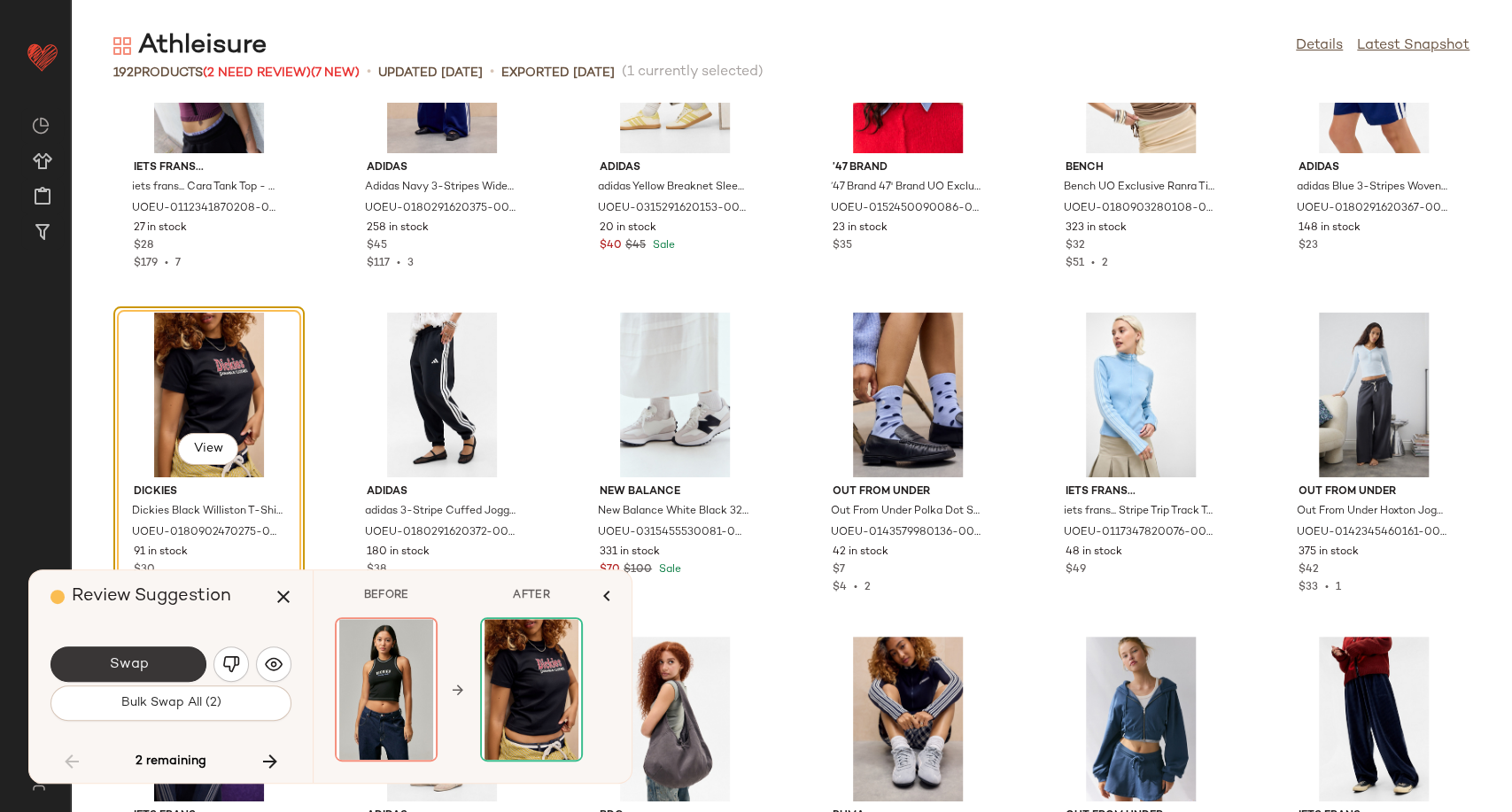
click at [136, 668] on span "Swap" at bounding box center [128, 665] width 40 height 17
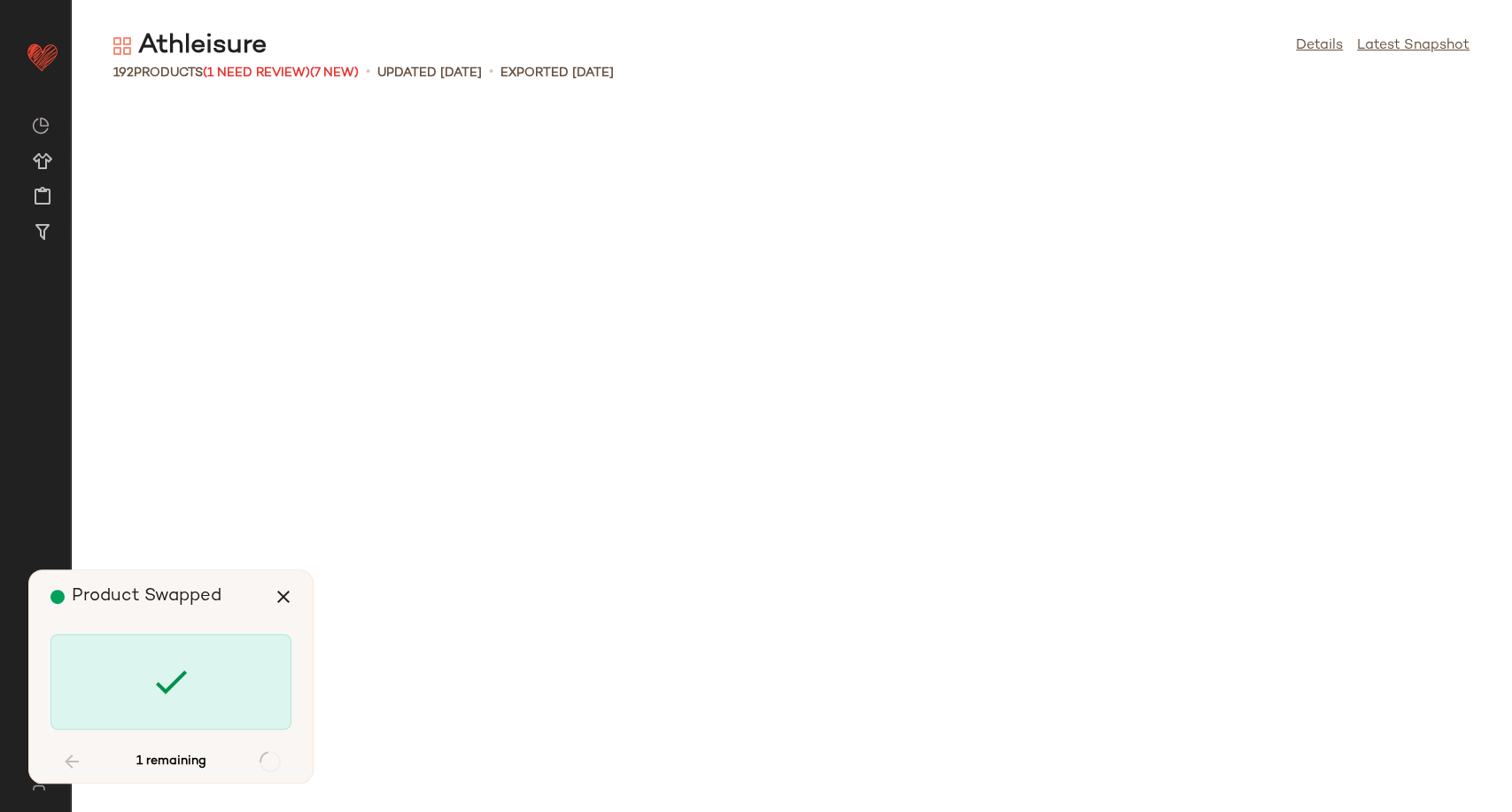
scroll to position [9667, 0]
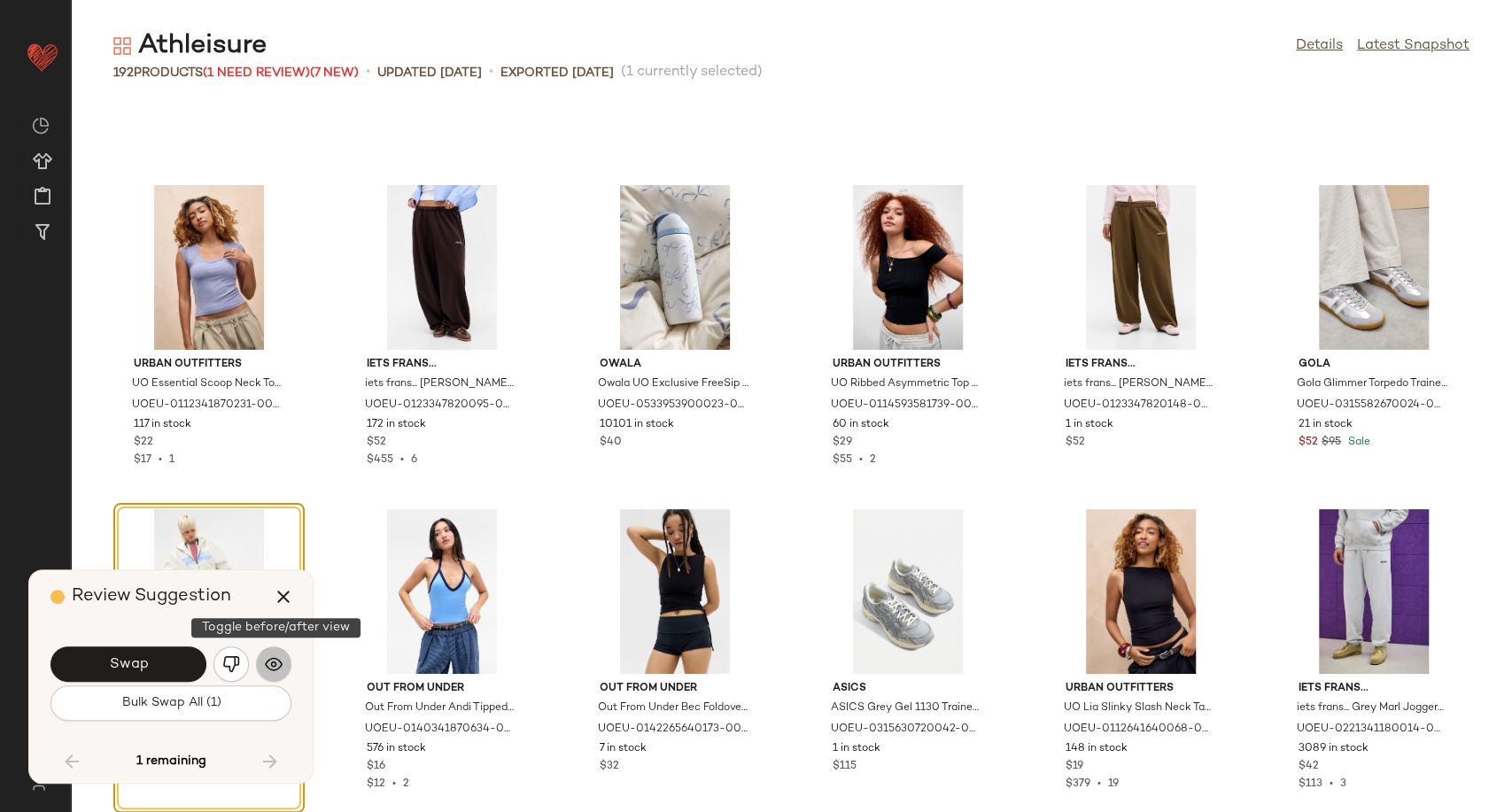
click at [270, 662] on img "button" at bounding box center [274, 665] width 18 height 18
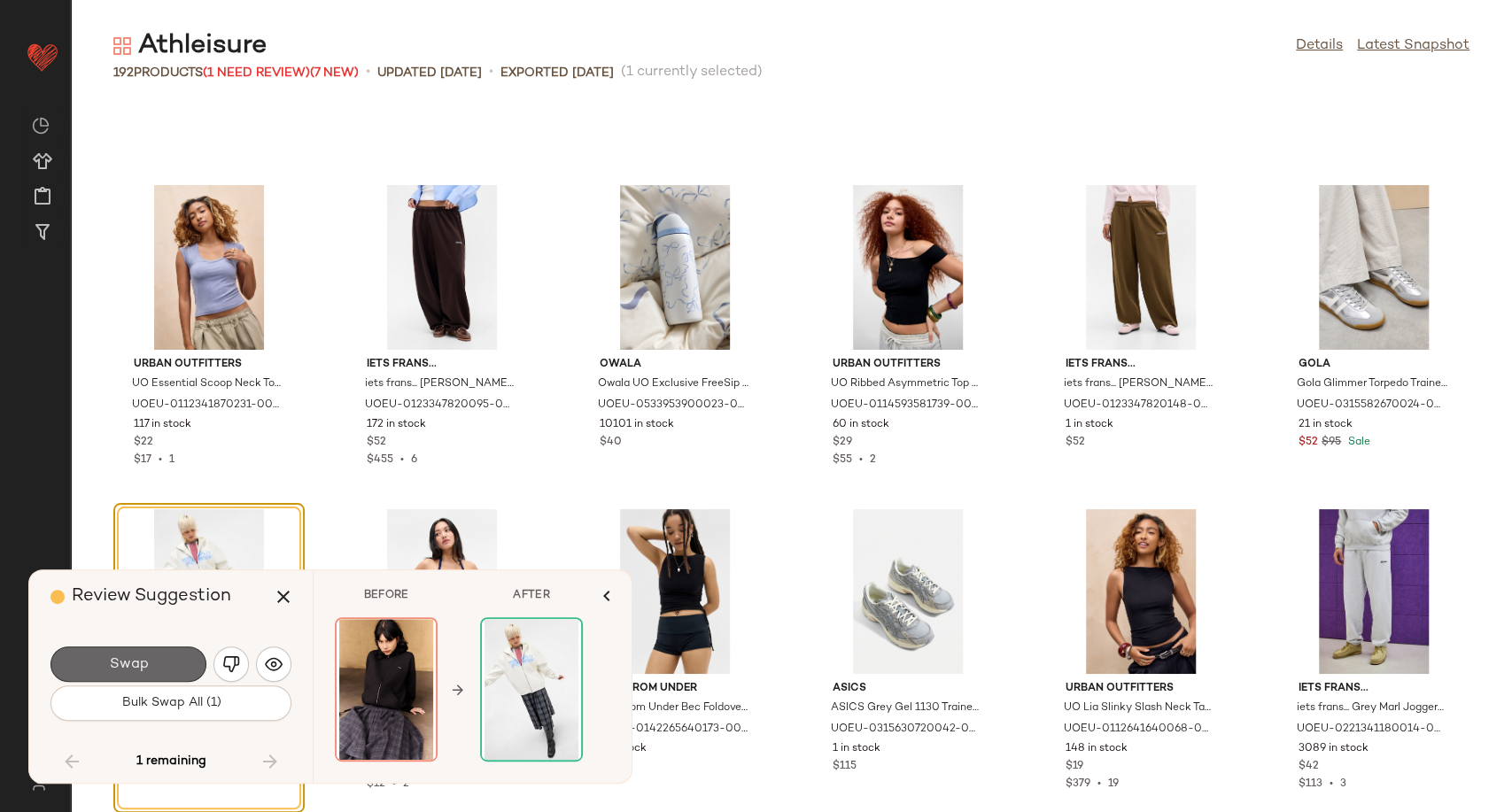
click at [178, 668] on button "Swap" at bounding box center [128, 665] width 156 height 36
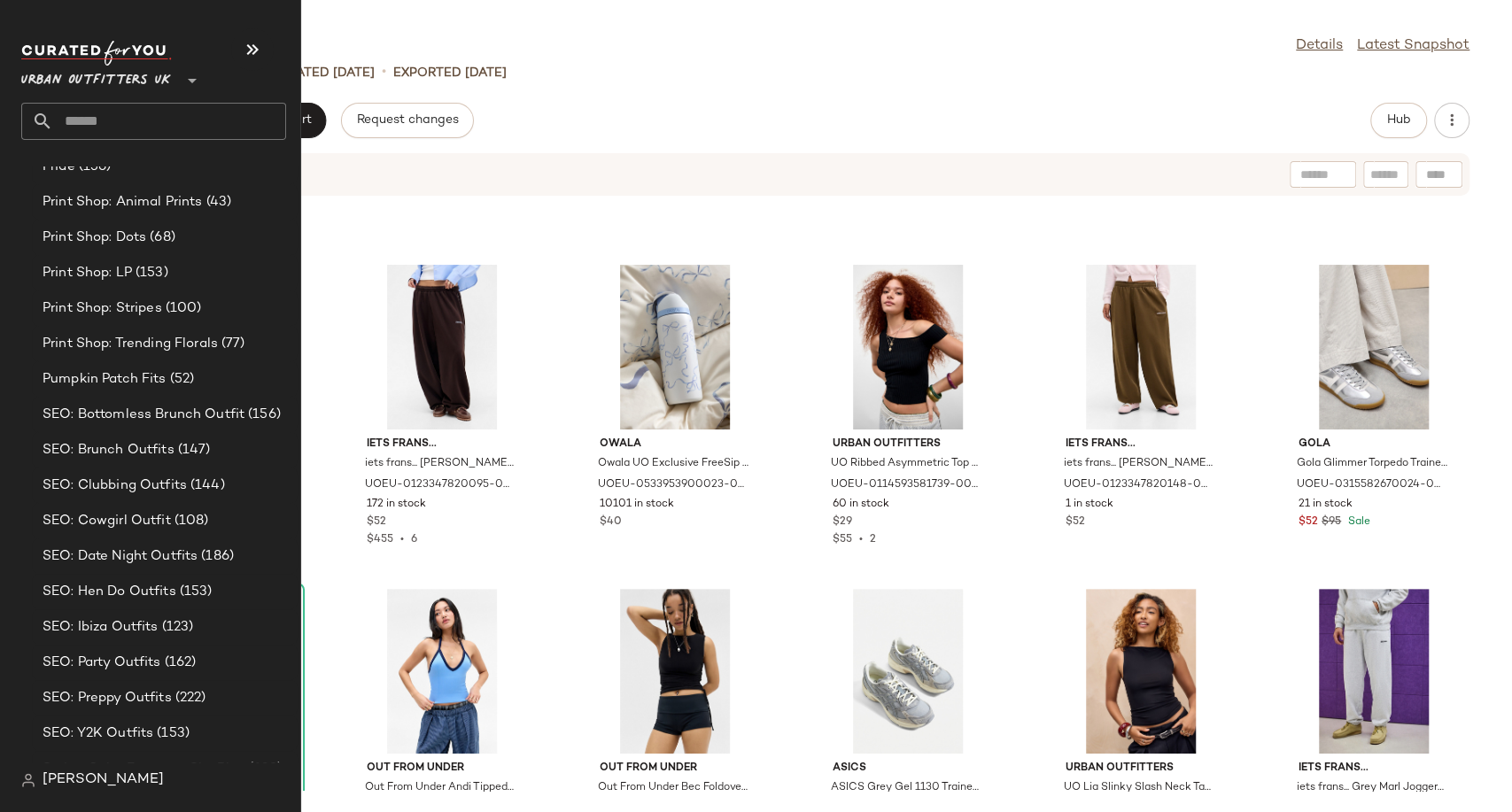
scroll to position [5498, 0]
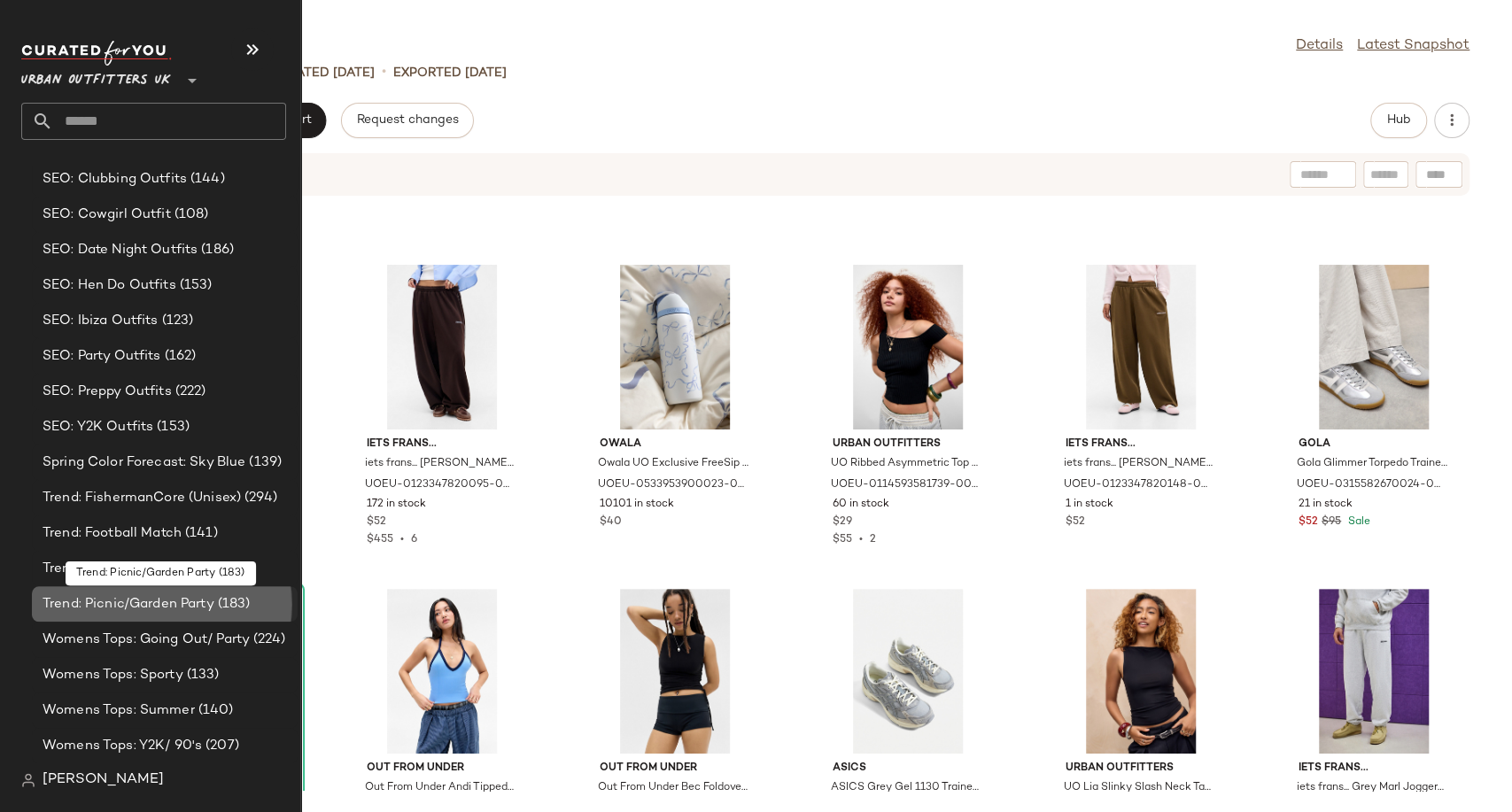
click at [131, 613] on span "Trend: Picnic/Garden Party" at bounding box center [128, 604] width 172 height 21
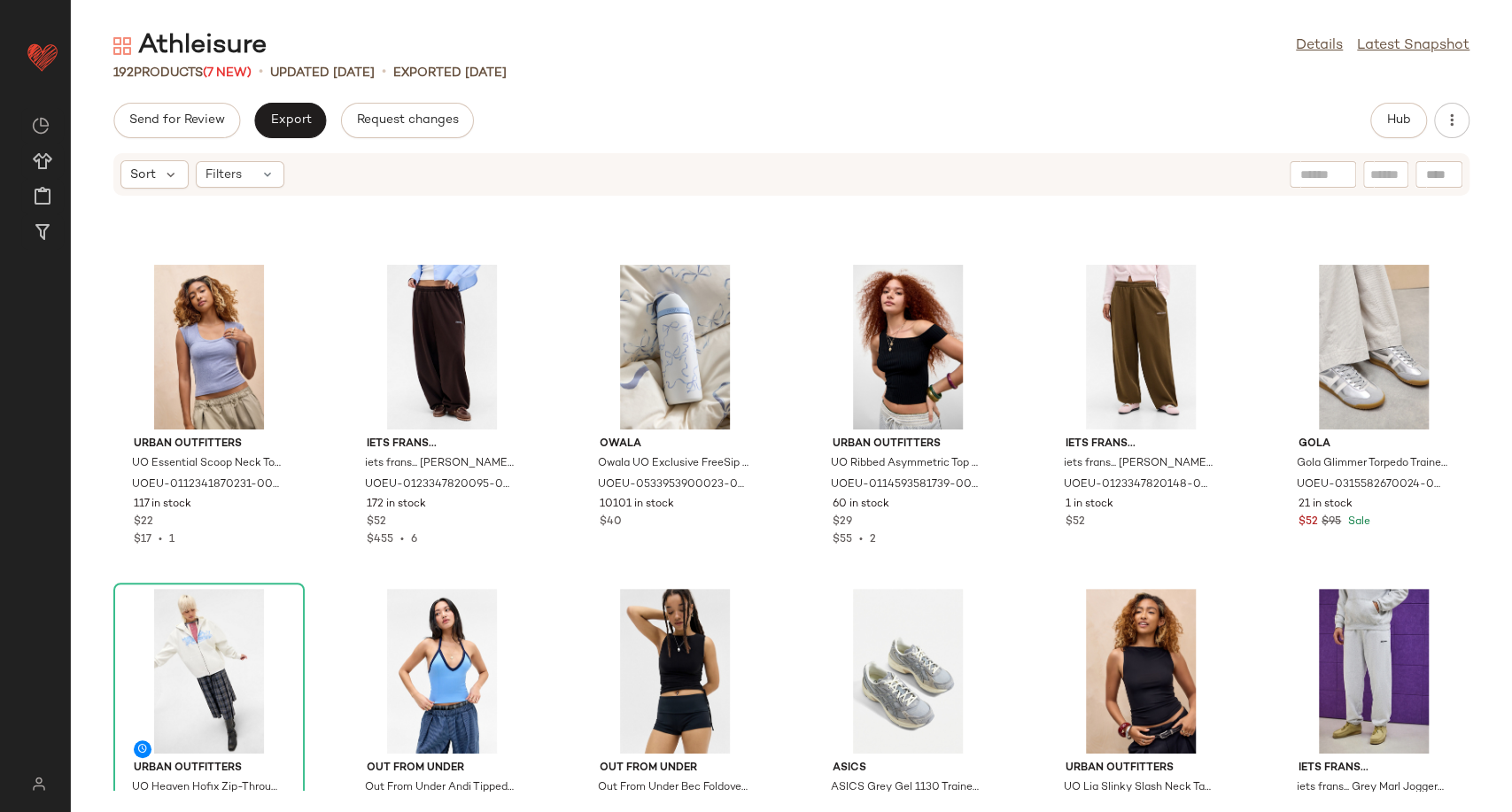
scroll to position [0, 0]
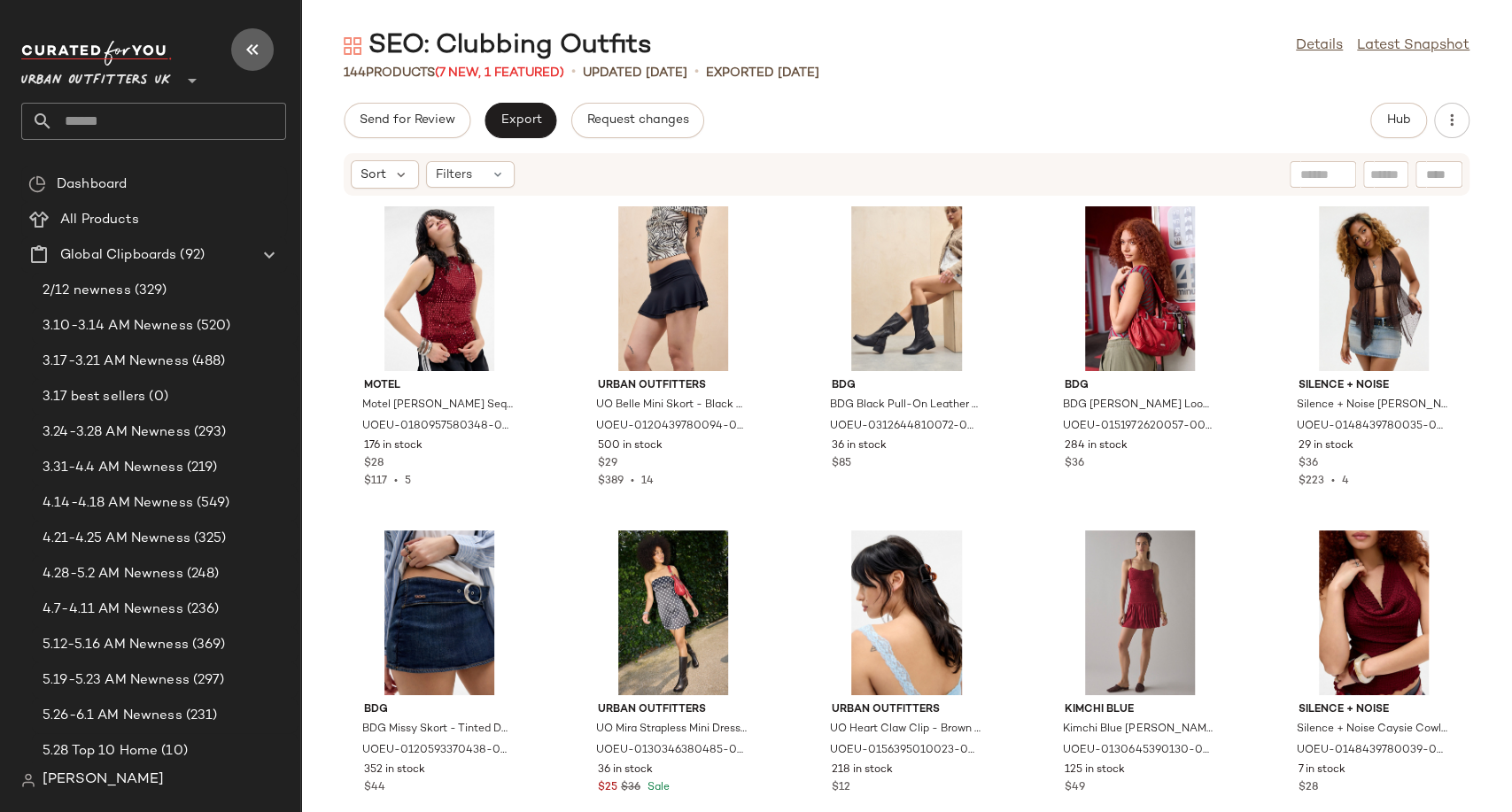
click at [252, 37] on button "button" at bounding box center [252, 50] width 43 height 43
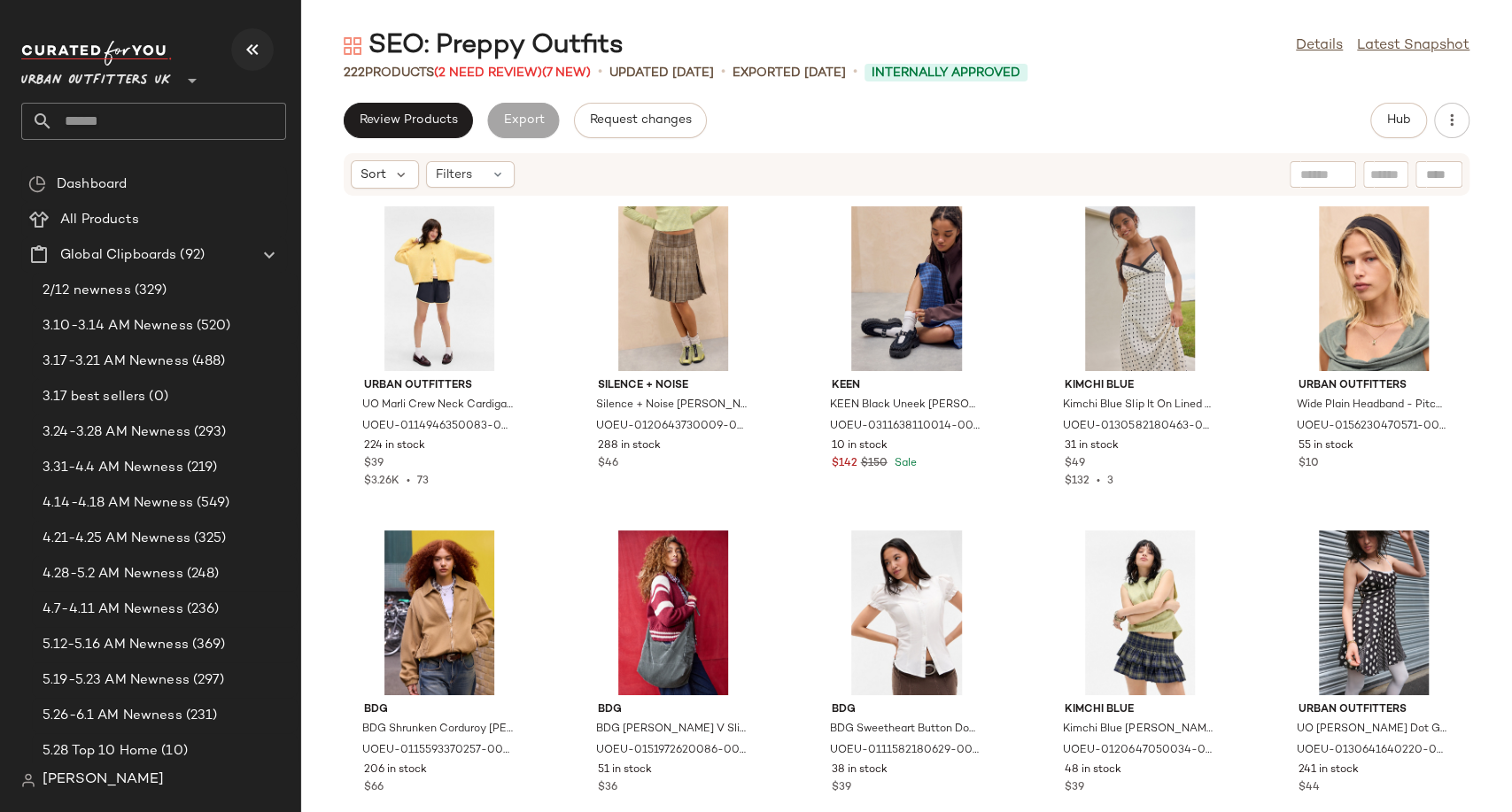
click at [244, 62] on button "button" at bounding box center [252, 50] width 43 height 43
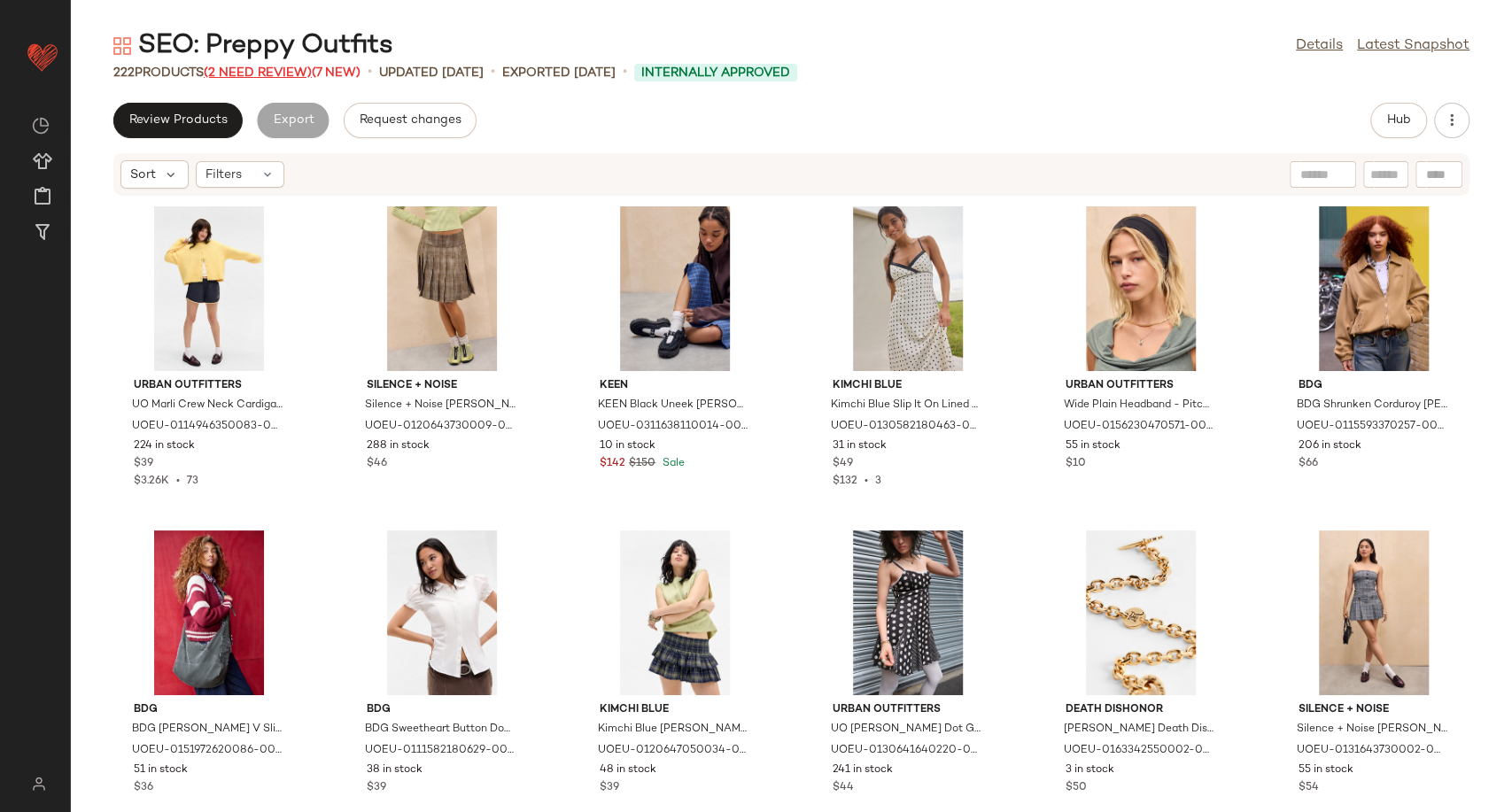
click at [245, 72] on span "(2 Need Review)" at bounding box center [257, 72] width 108 height 13
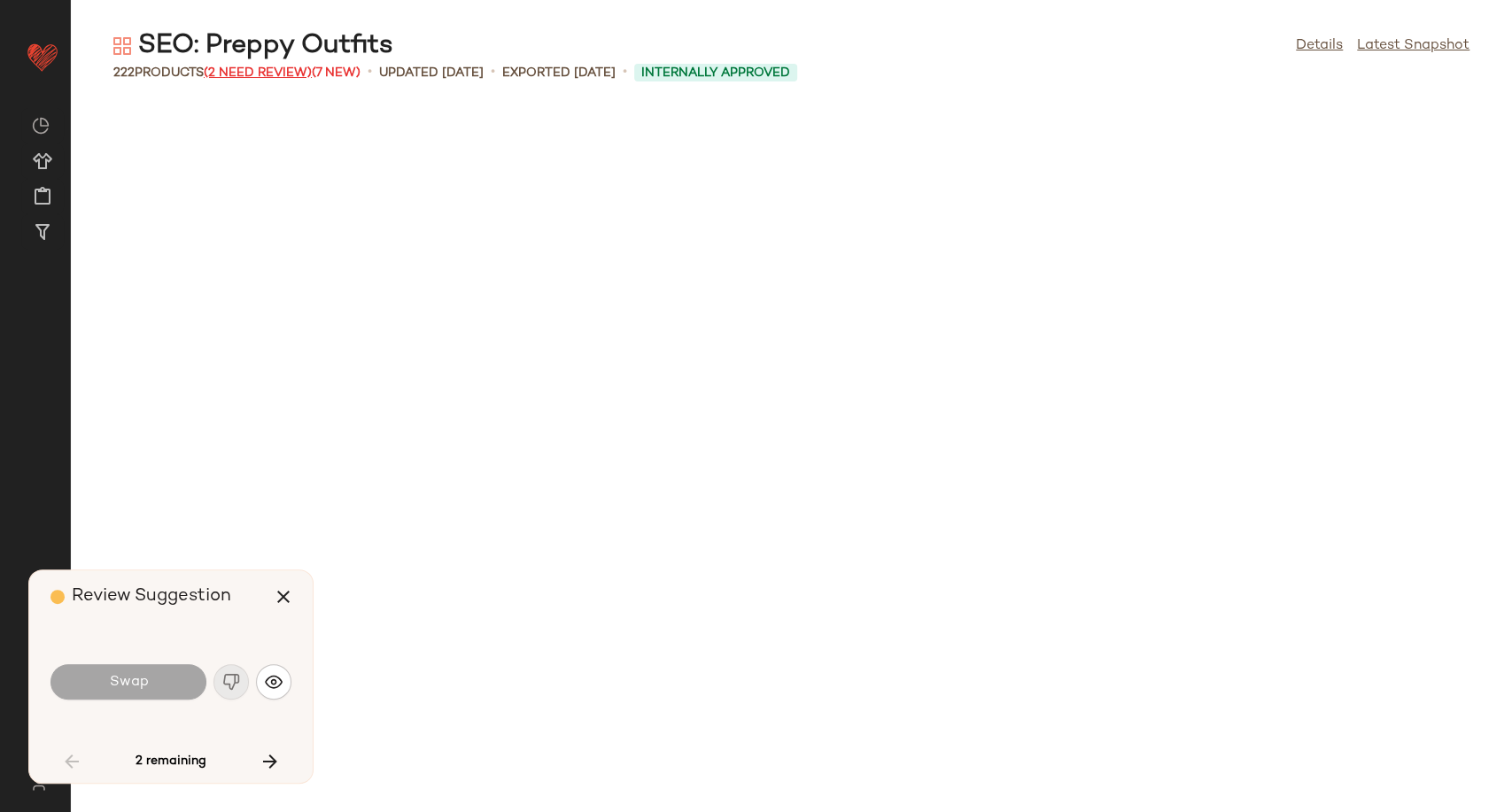
scroll to position [2594, 0]
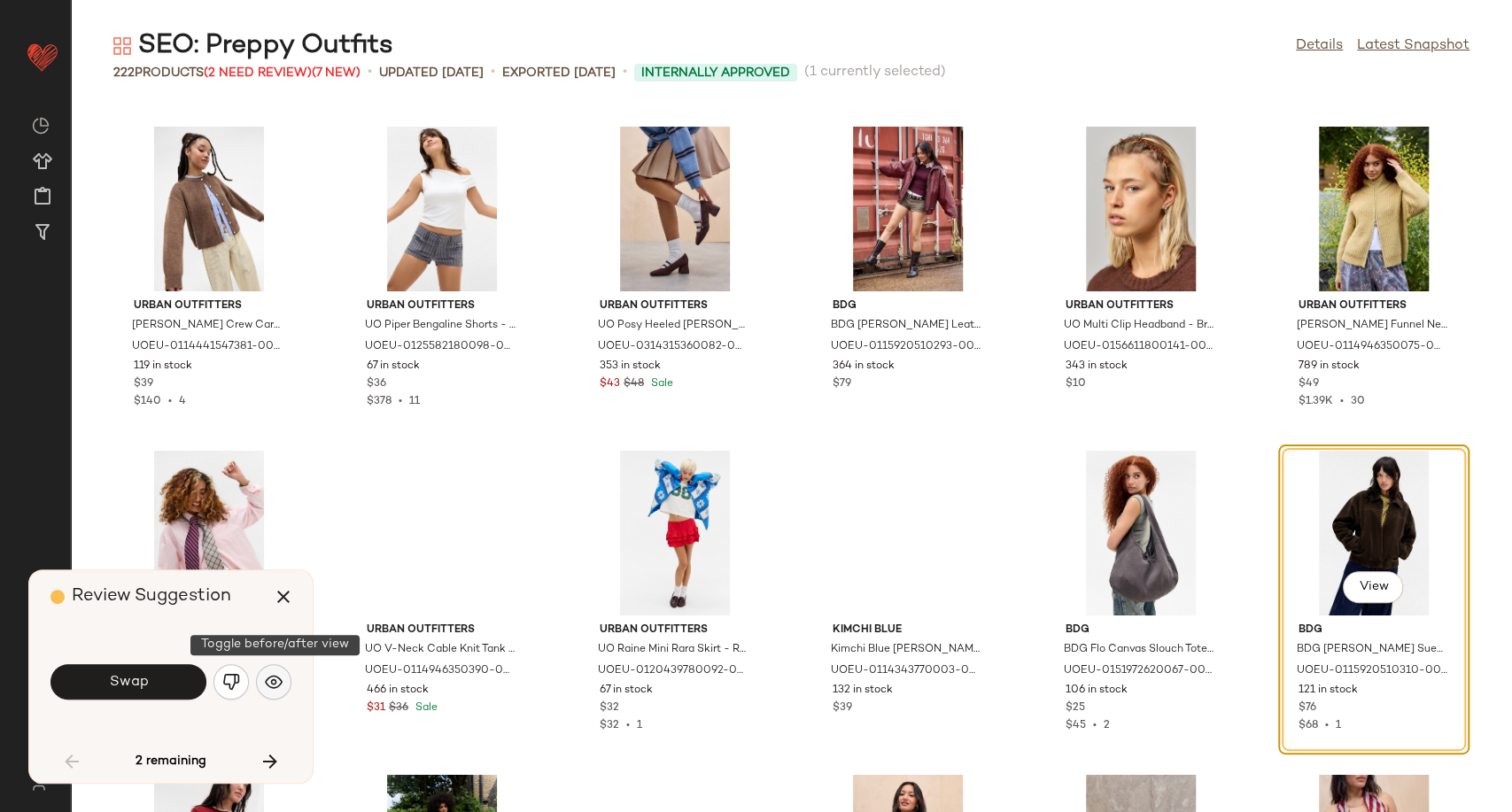
click at [277, 689] on img "button" at bounding box center [274, 682] width 18 height 18
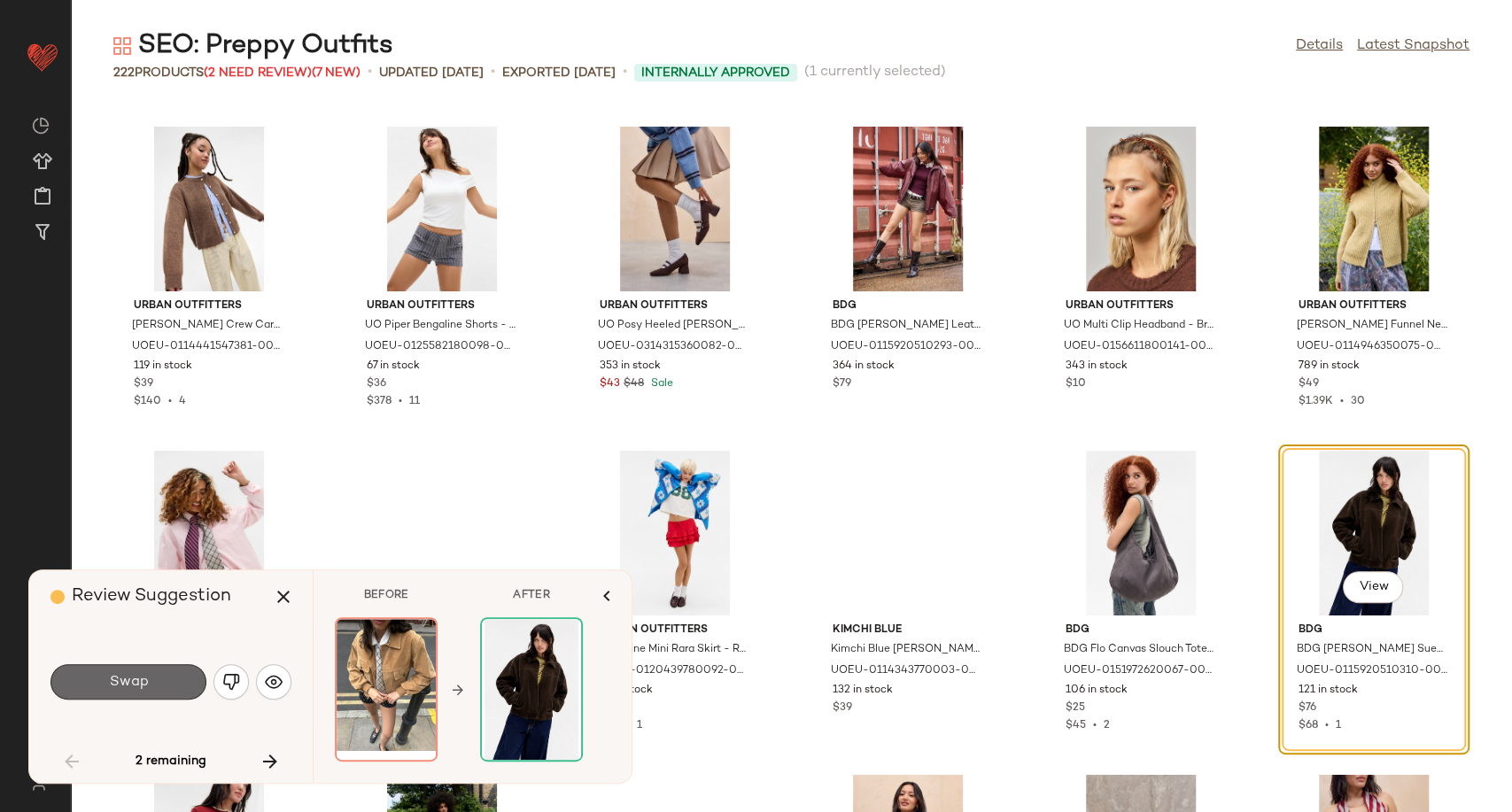
click at [176, 682] on button "Swap" at bounding box center [128, 683] width 156 height 36
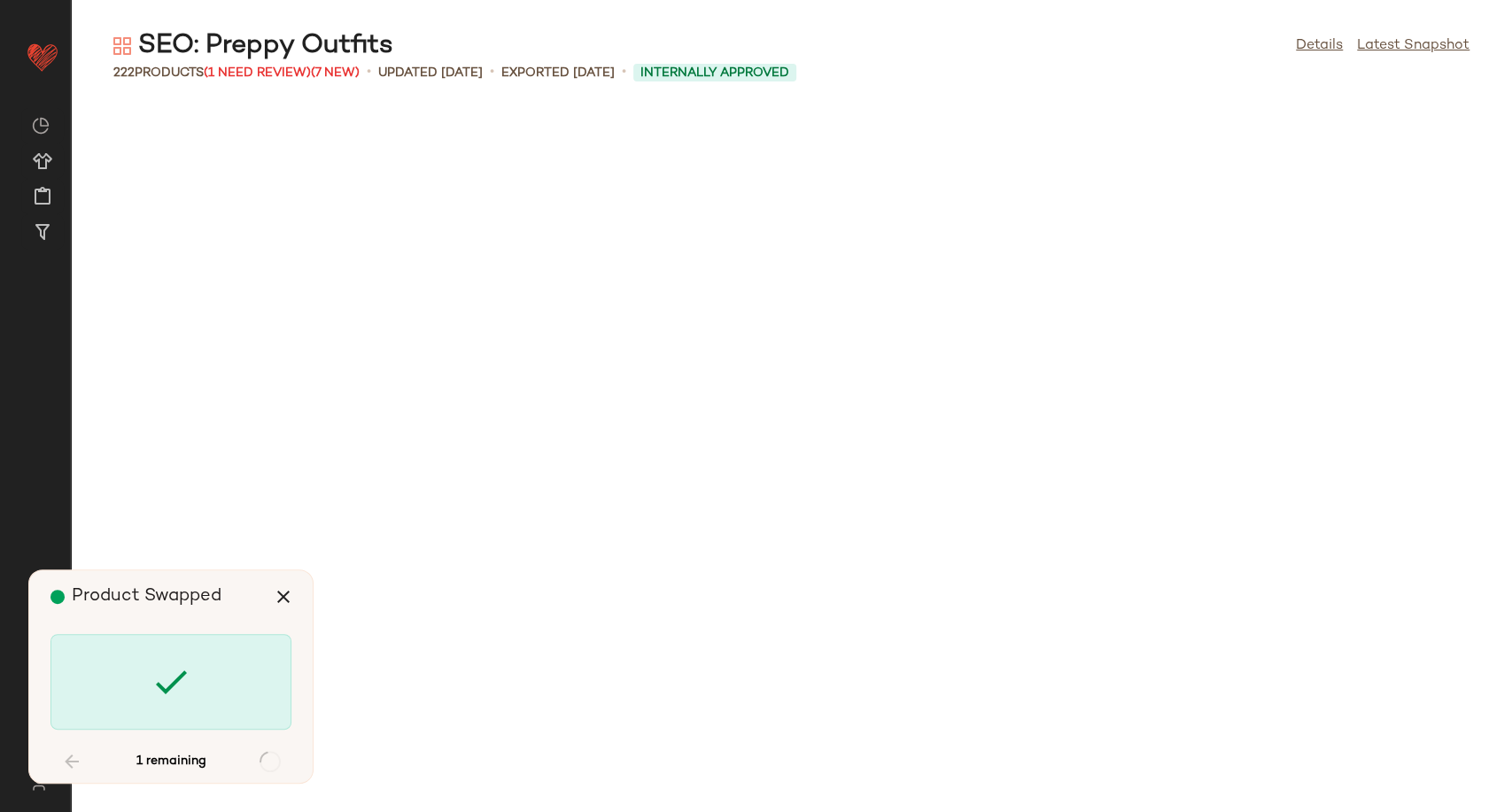
scroll to position [5512, 0]
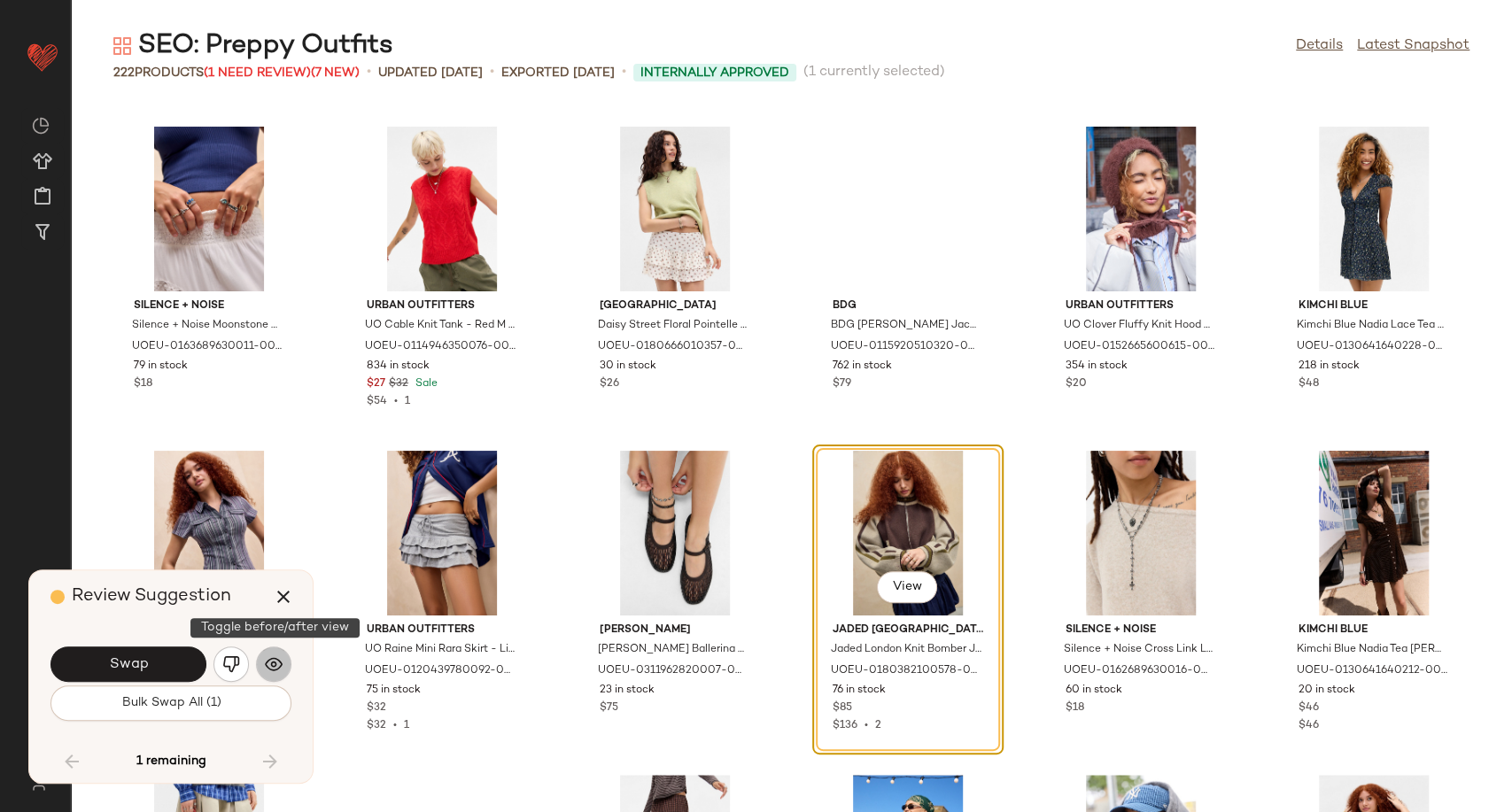
click at [283, 668] on button "button" at bounding box center [274, 665] width 36 height 36
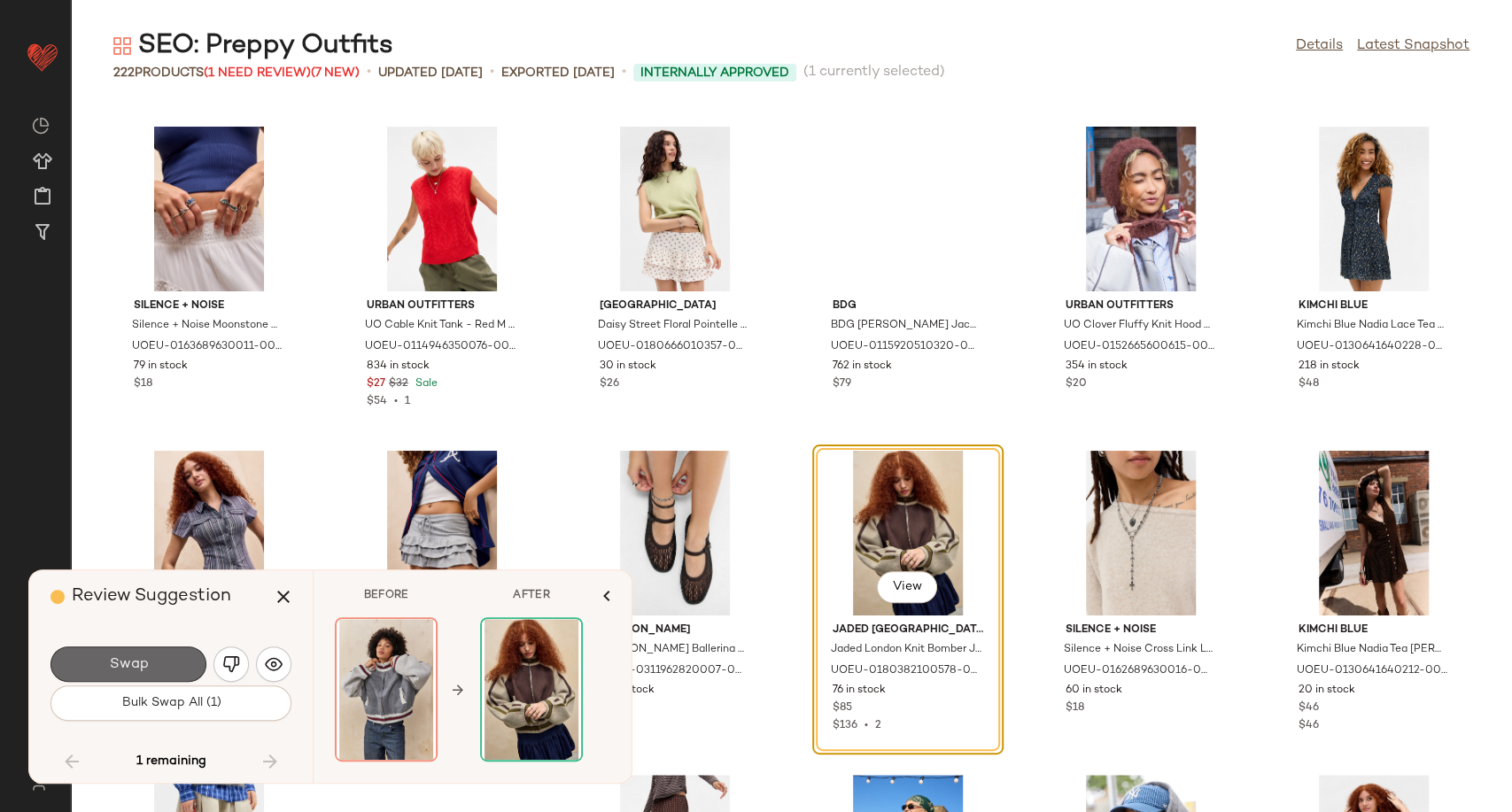
click at [158, 667] on button "Swap" at bounding box center [128, 665] width 156 height 36
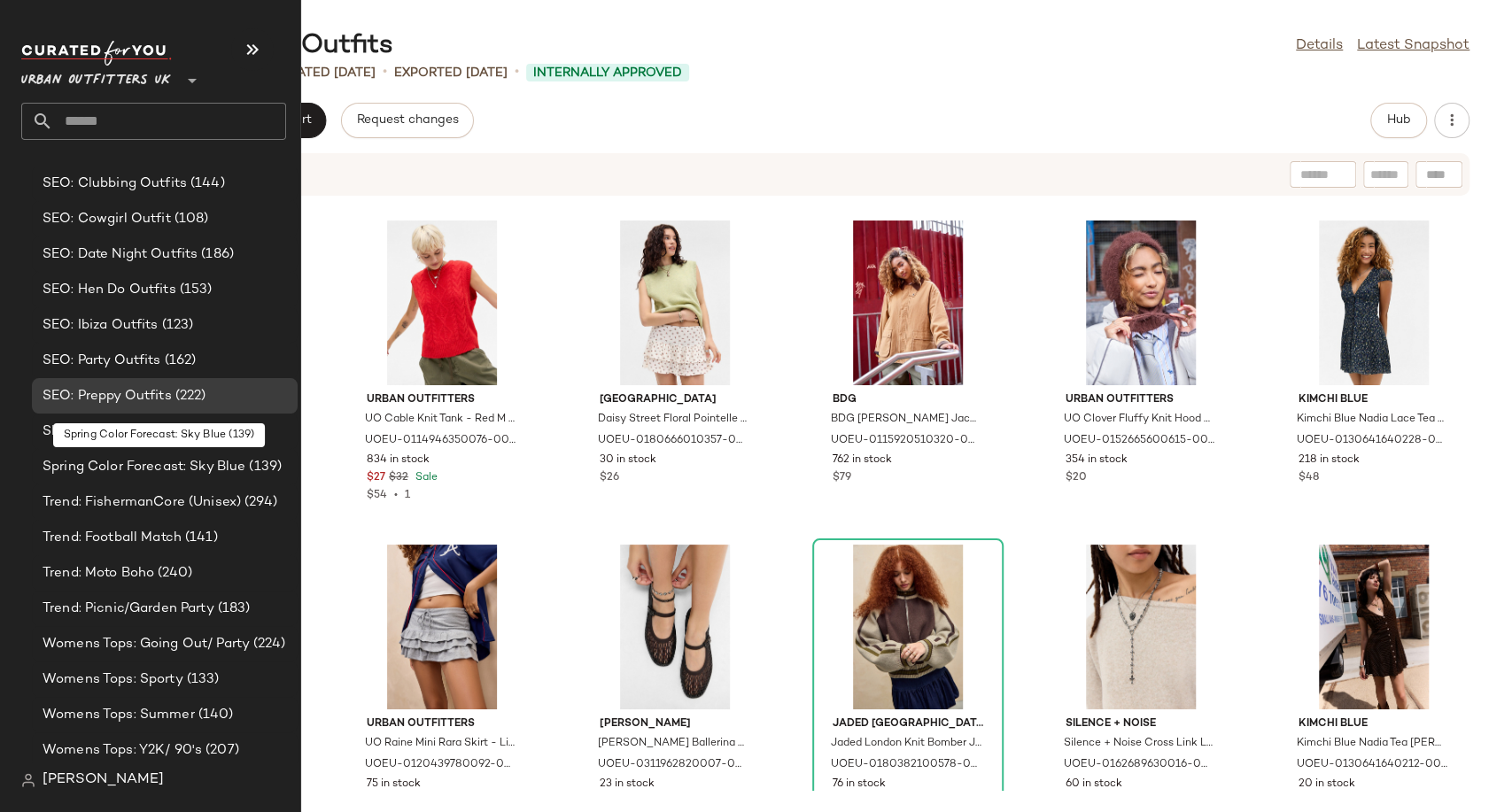
scroll to position [5494, 0]
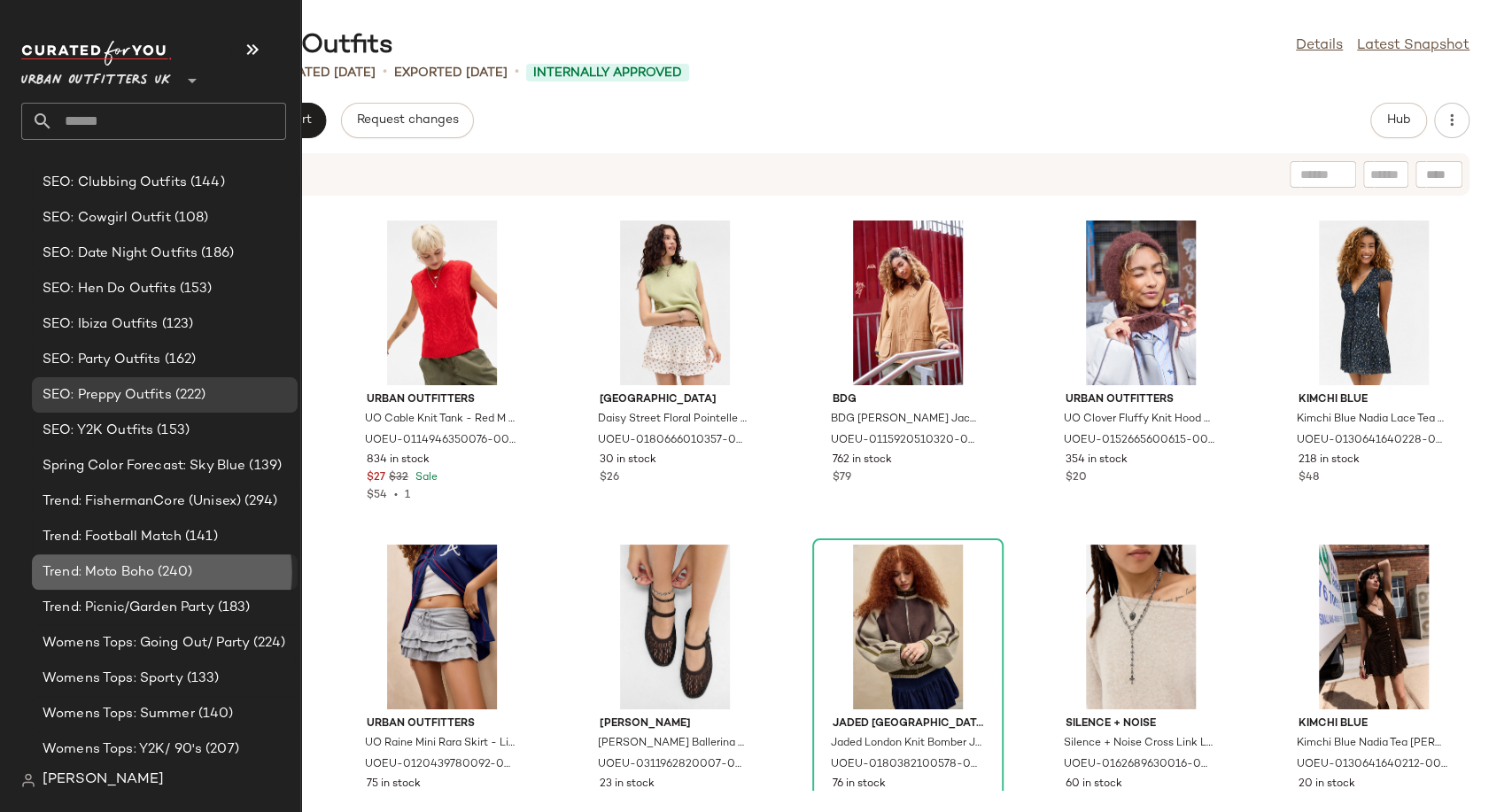
click at [128, 575] on span "Trend: Moto Boho" at bounding box center [98, 572] width 112 height 21
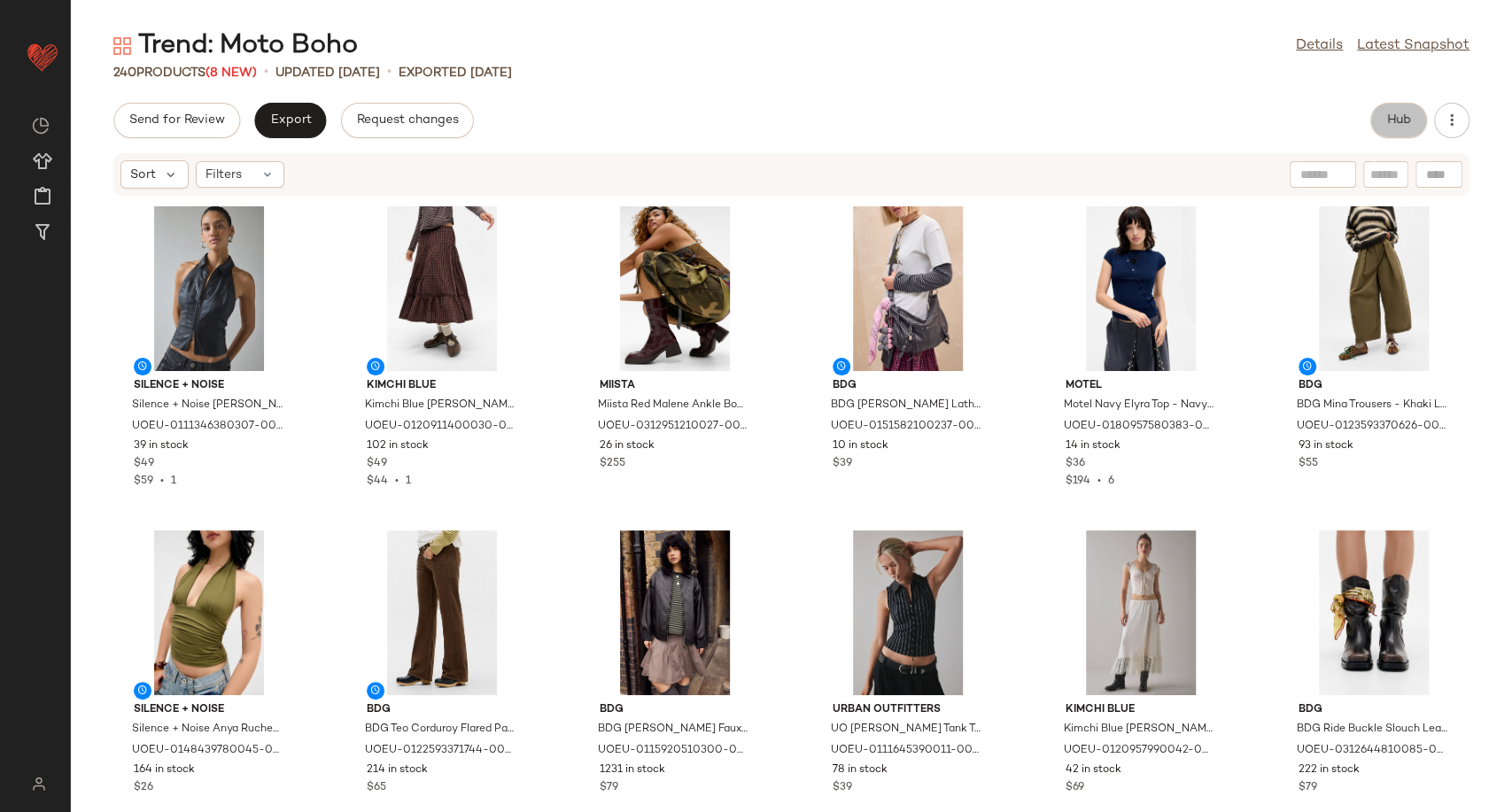
click at [1386, 119] on span "Hub" at bounding box center [1399, 120] width 25 height 14
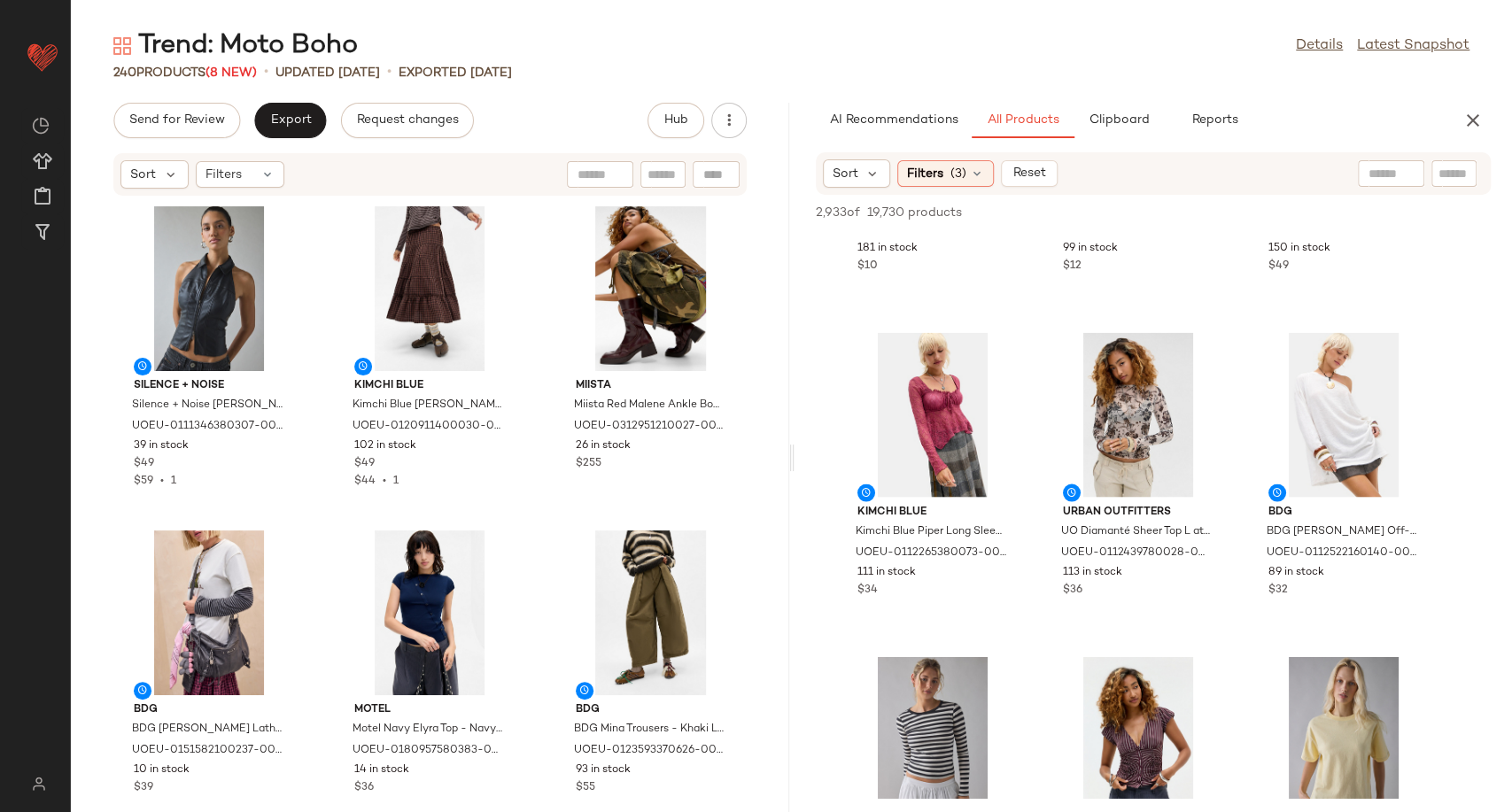
scroll to position [2501, 0]
click at [1155, 469] on button "View" at bounding box center [1137, 468] width 61 height 32
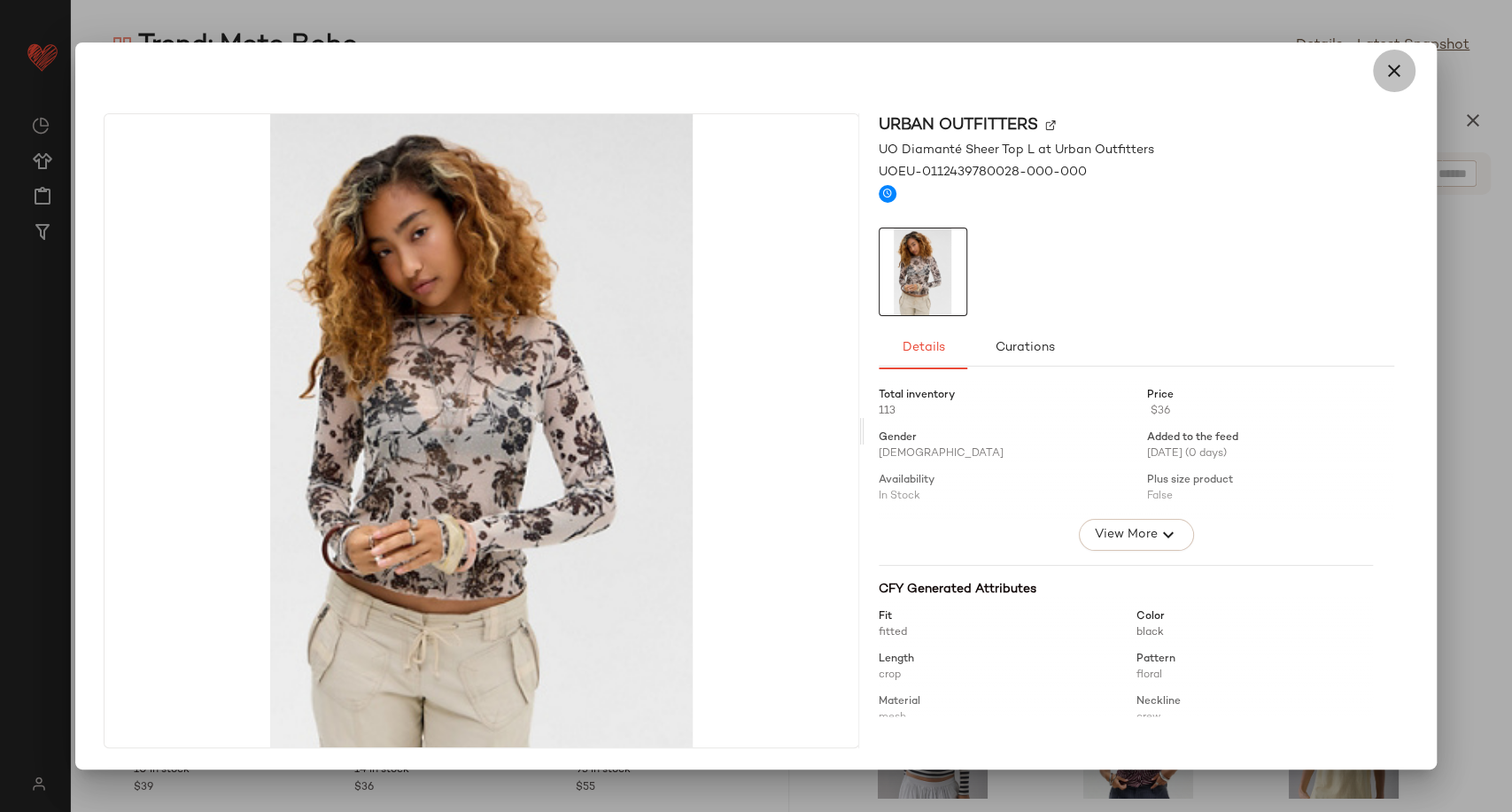
click at [1396, 65] on icon "button" at bounding box center [1394, 71] width 21 height 21
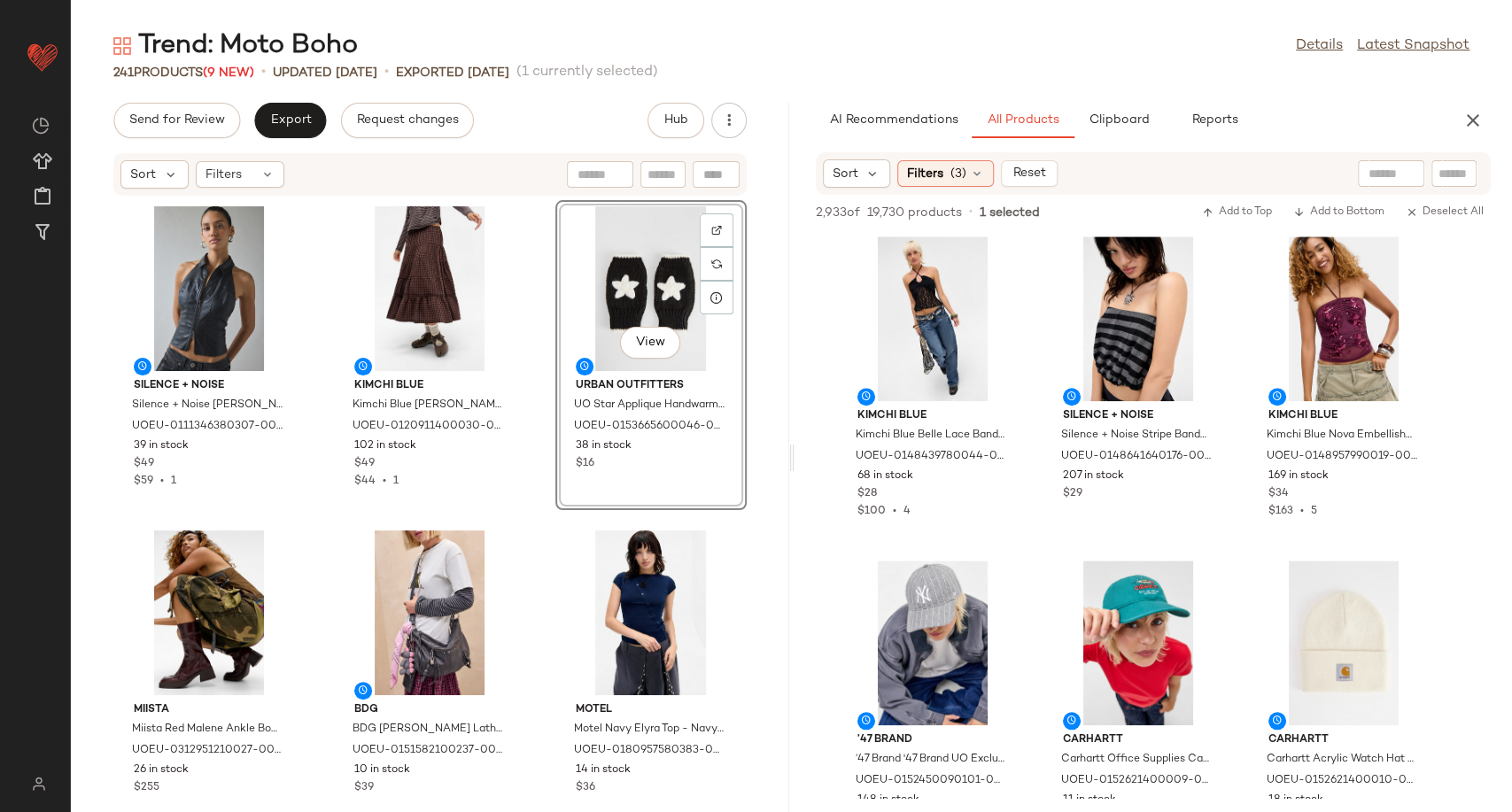
scroll to position [10055, 0]
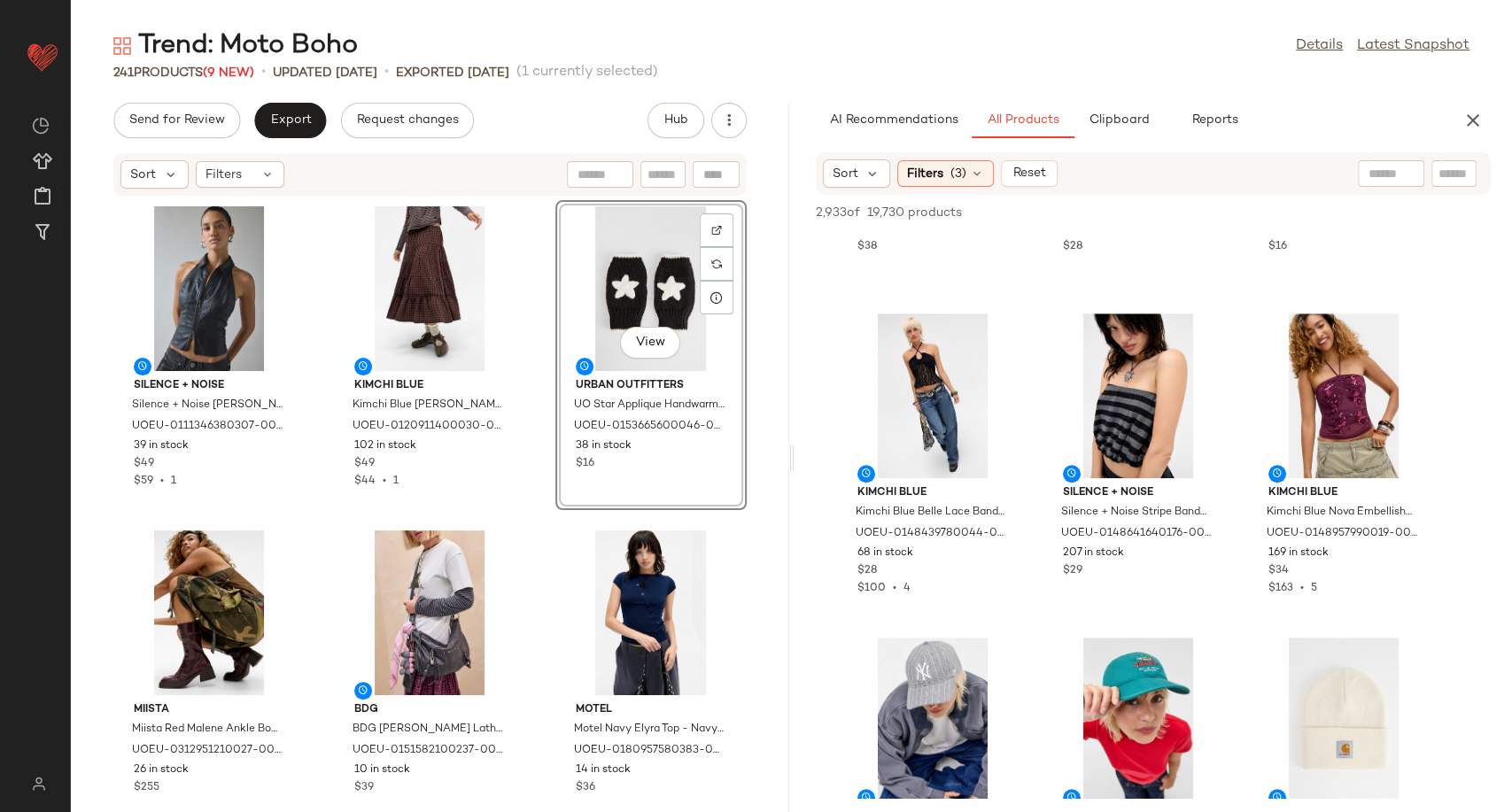
scroll to position [9947, 0]
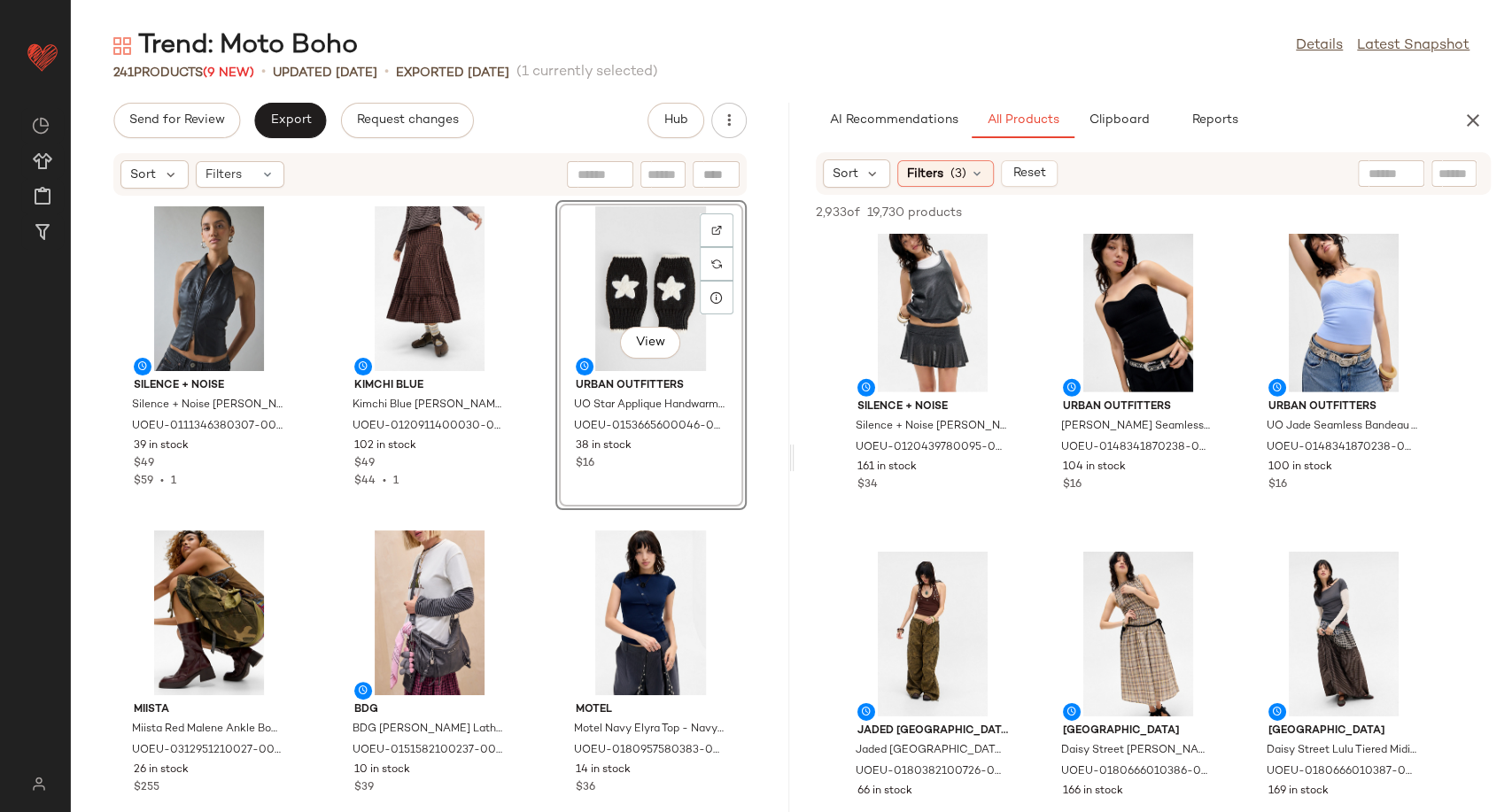
scroll to position [12673, 0]
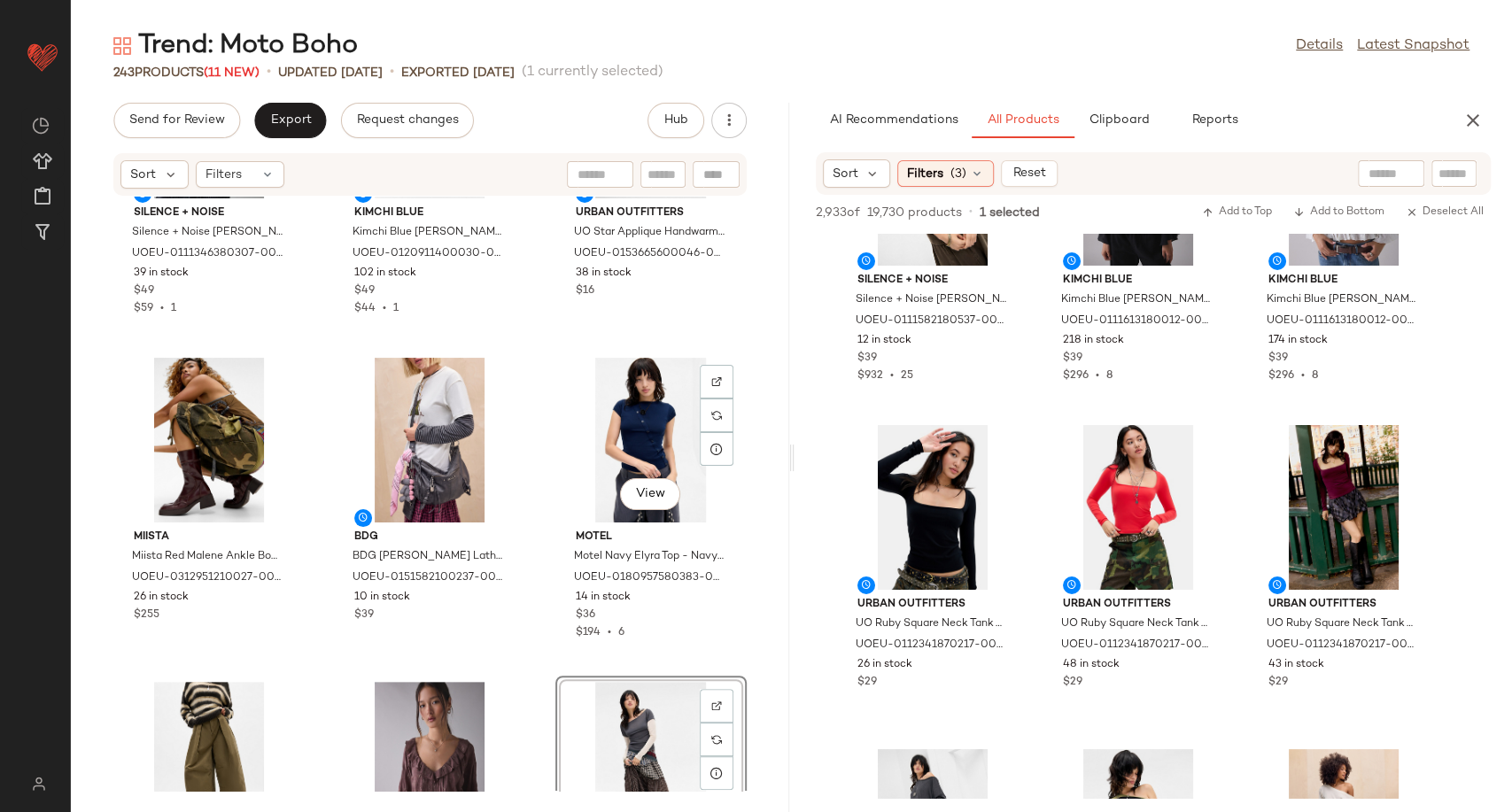
scroll to position [172, 0]
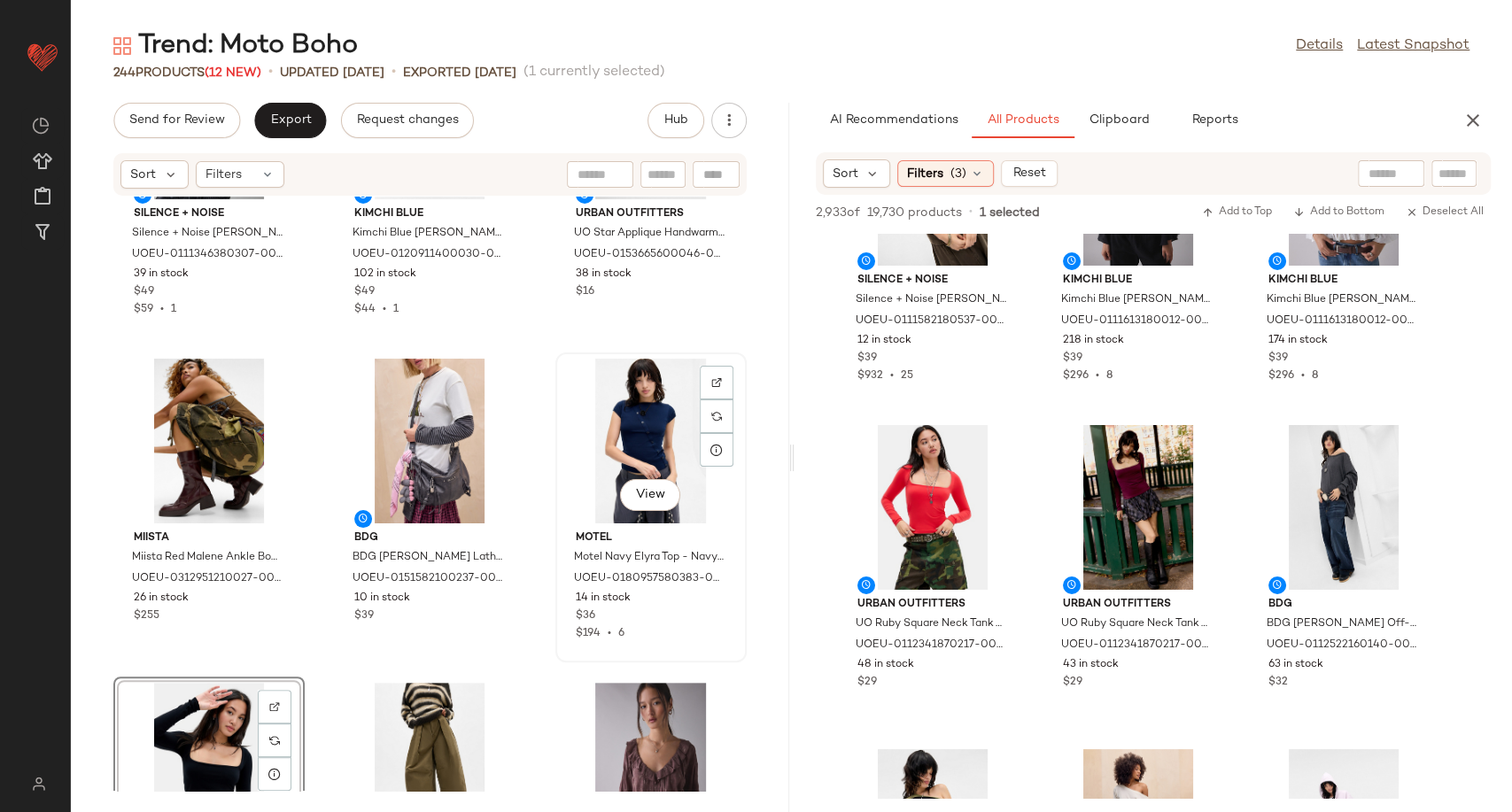
click at [611, 439] on div "View" at bounding box center [650, 441] width 179 height 165
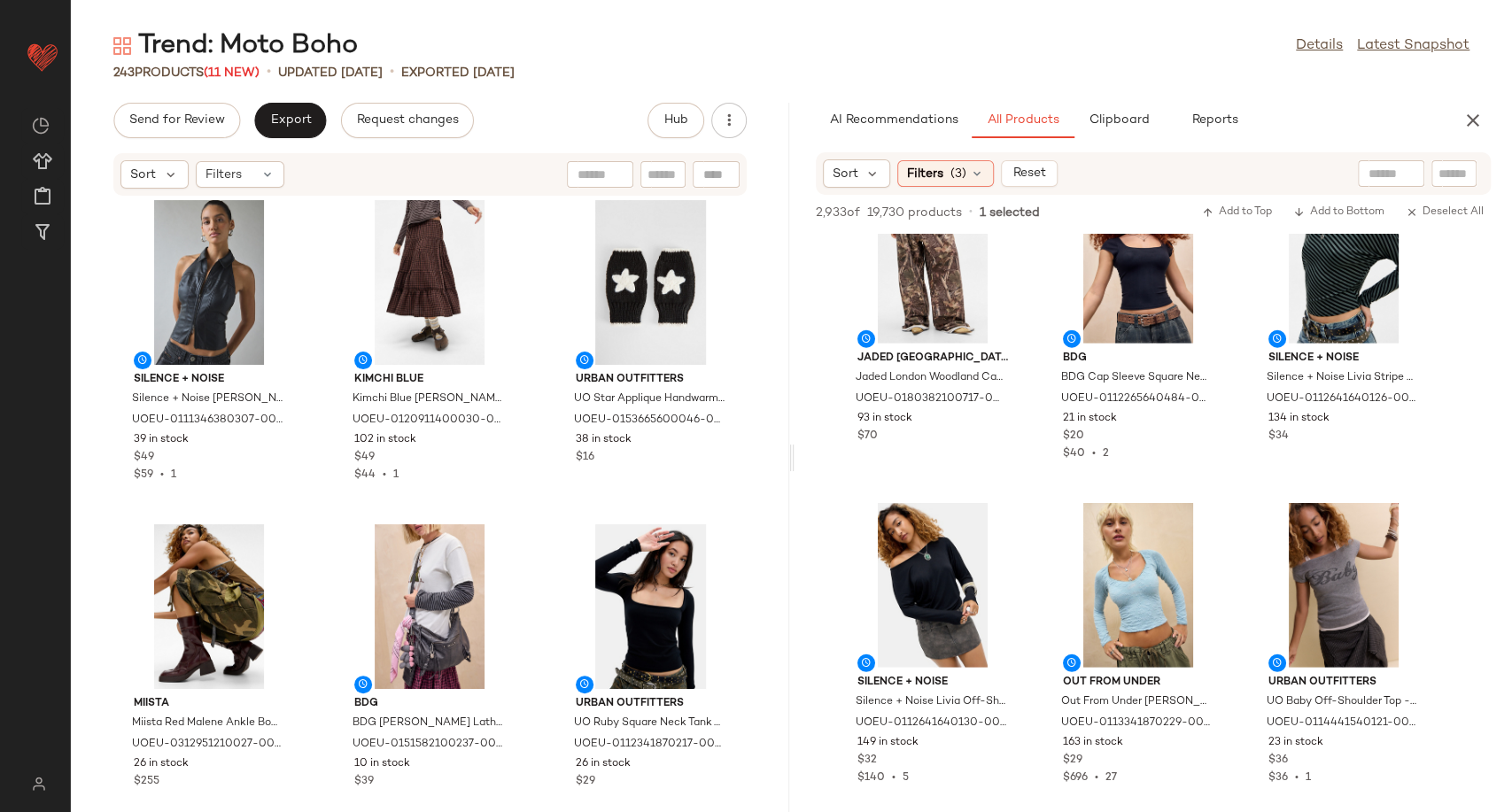
scroll to position [16933, 0]
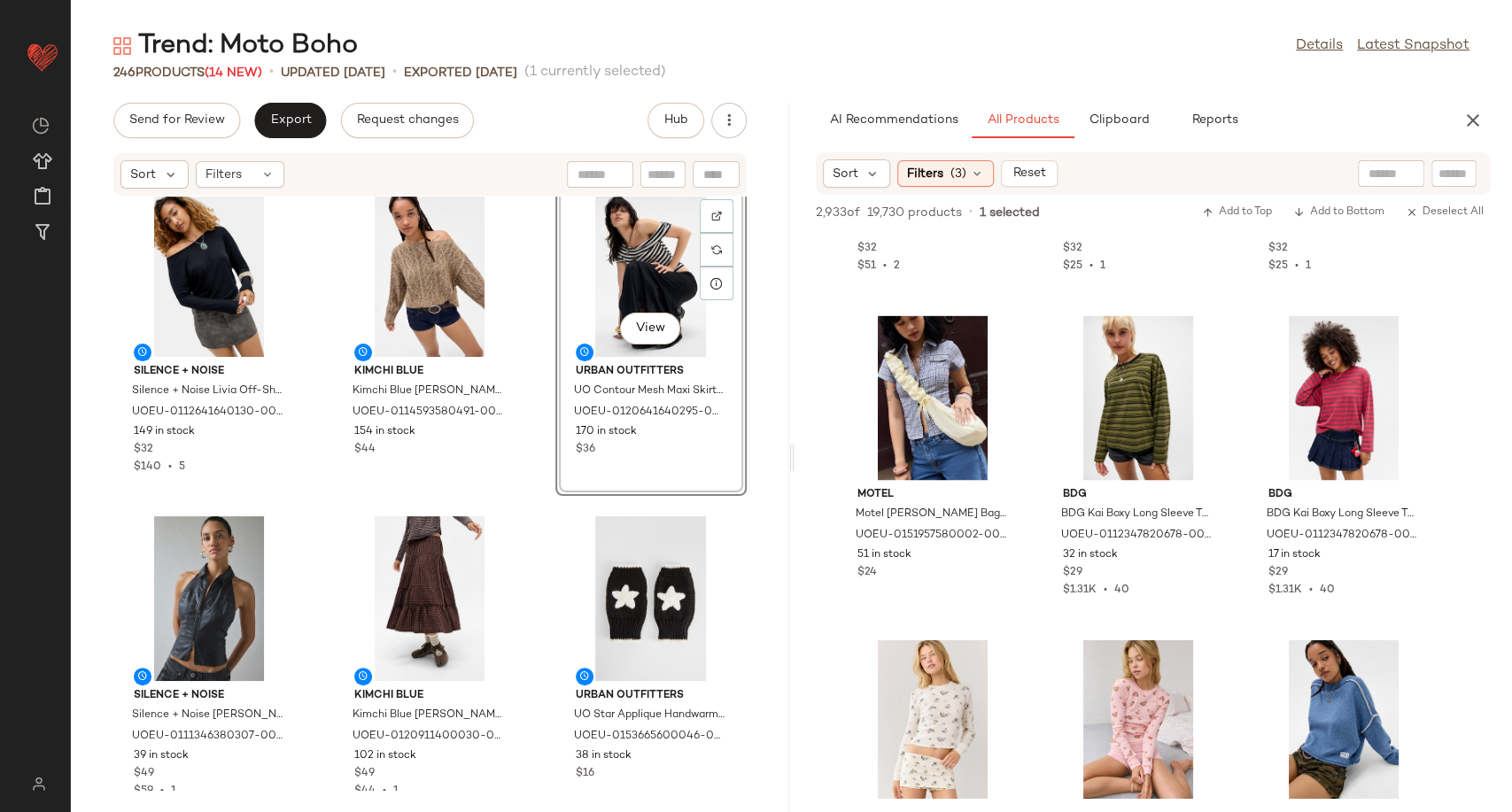
scroll to position [24566, 0]
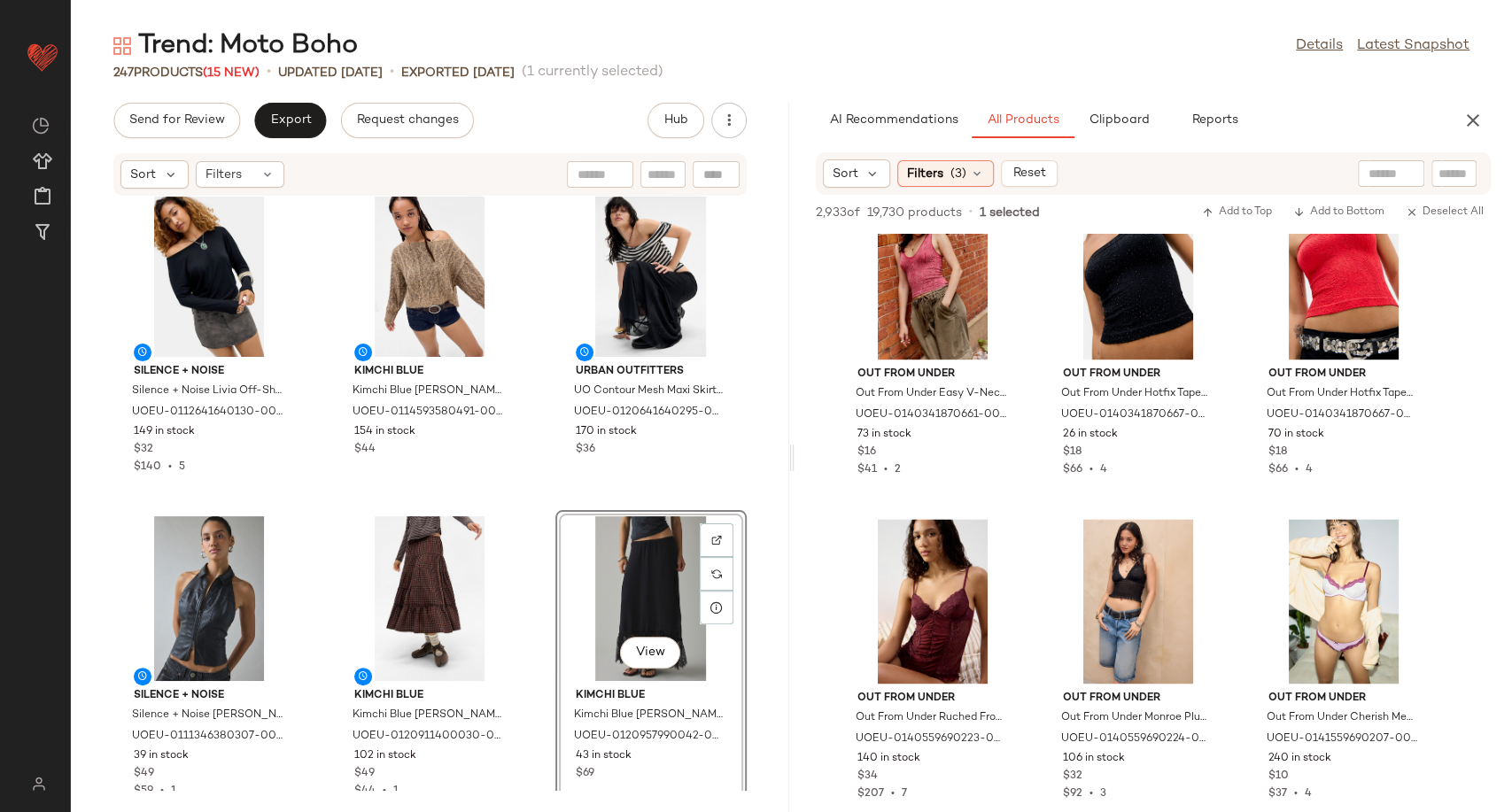
scroll to position [37877, 0]
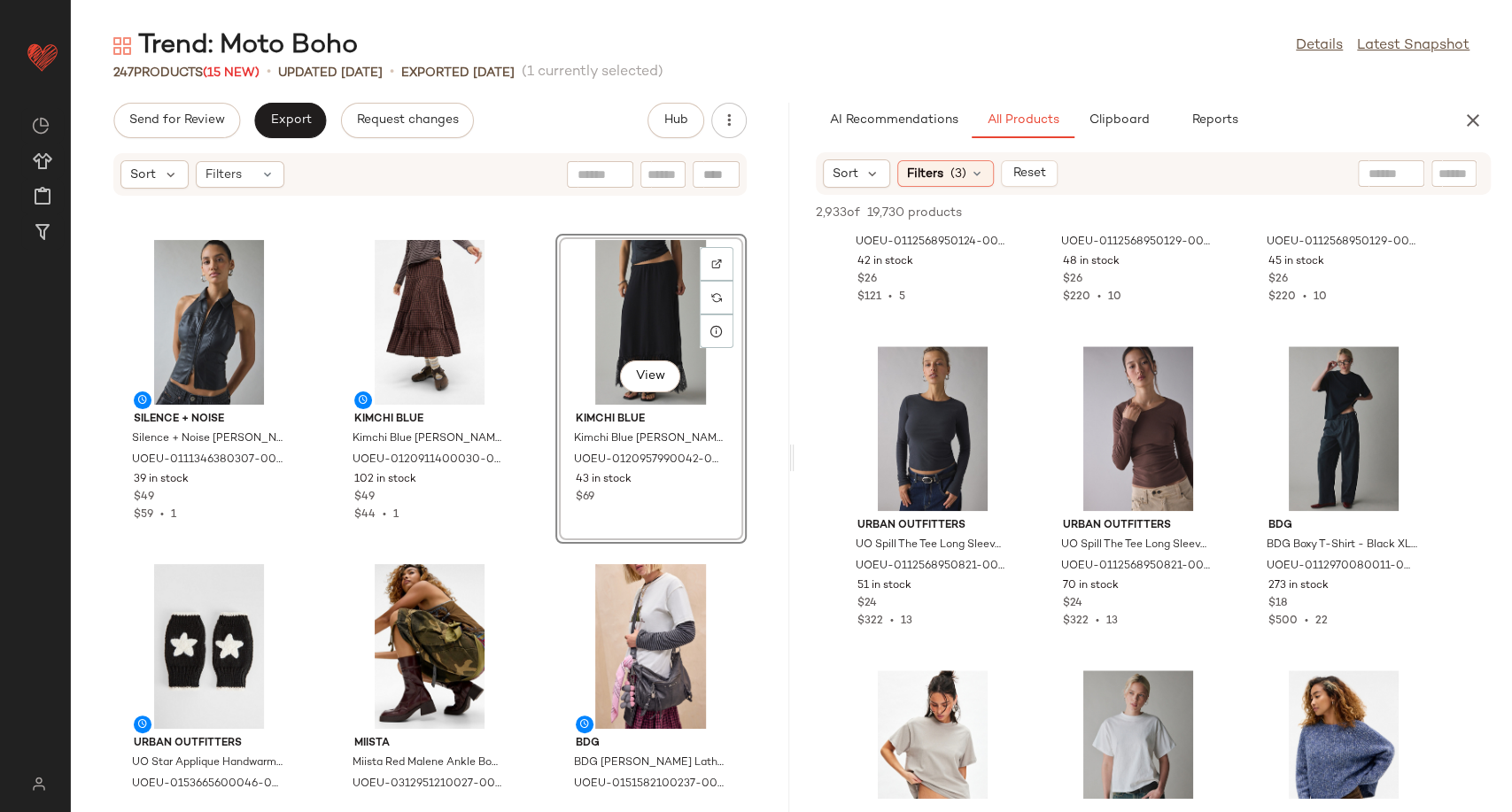
scroll to position [426, 0]
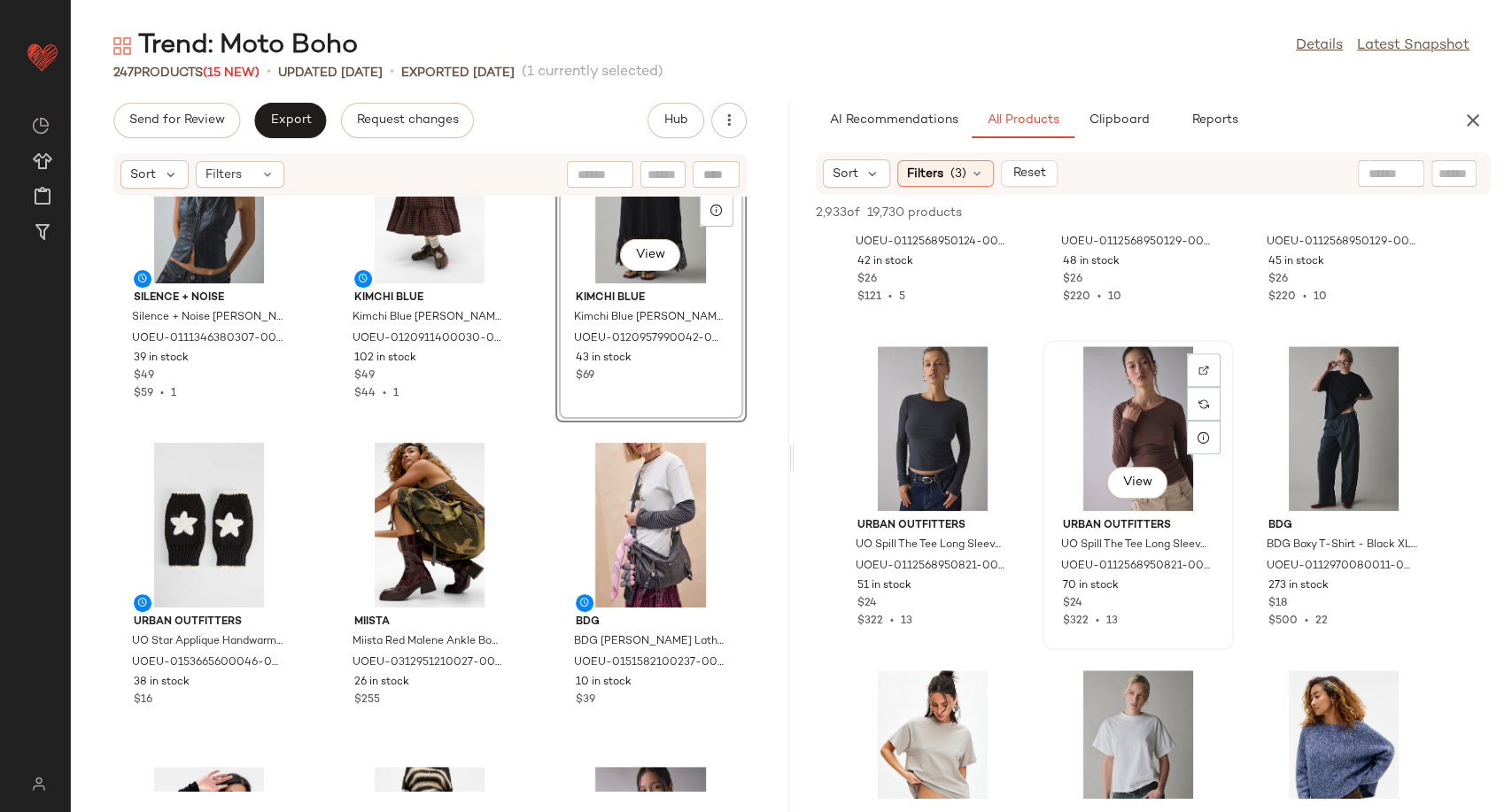
click at [1144, 425] on div "View" at bounding box center [1137, 428] width 179 height 165
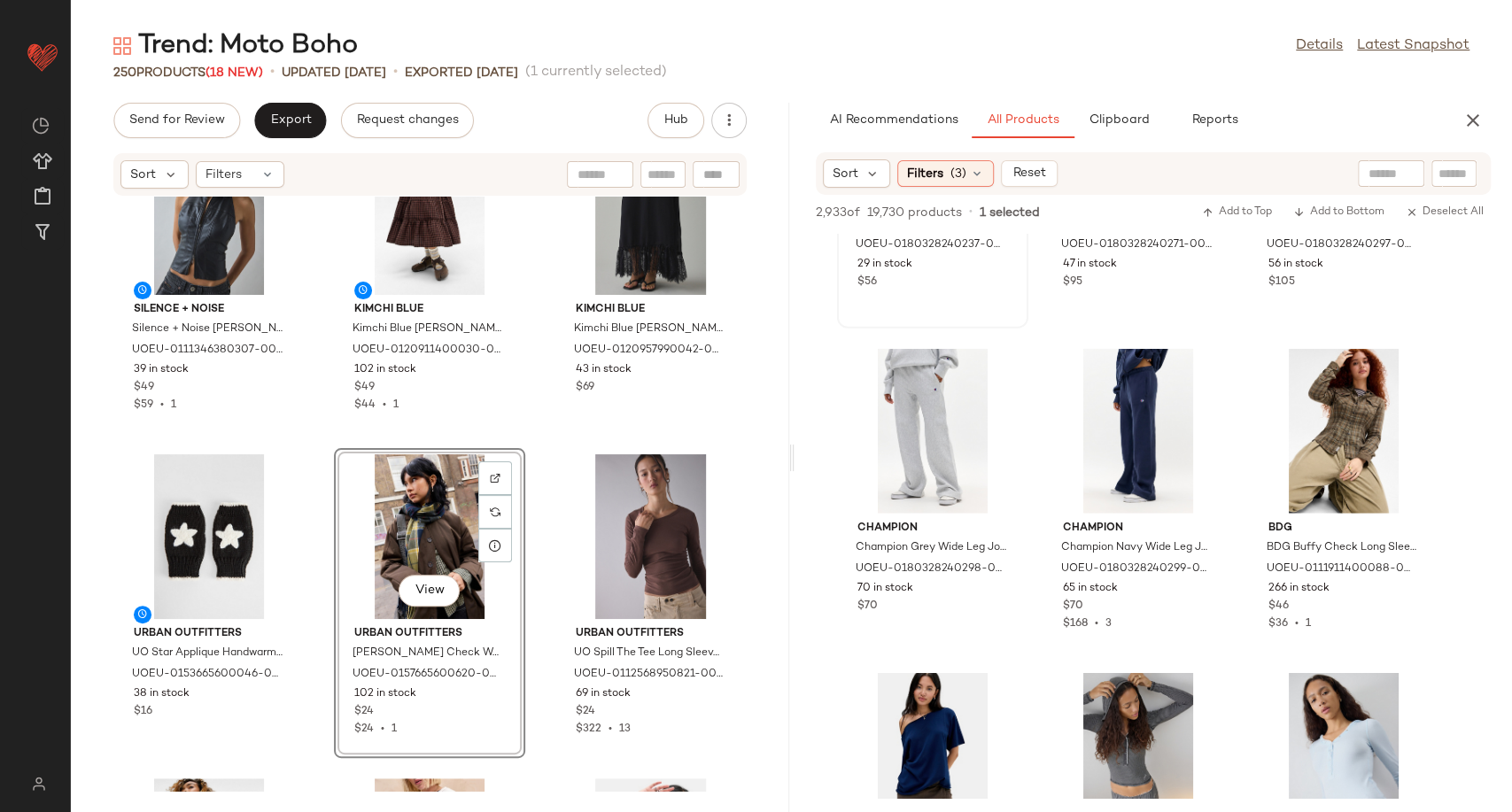
scroll to position [48585, 0]
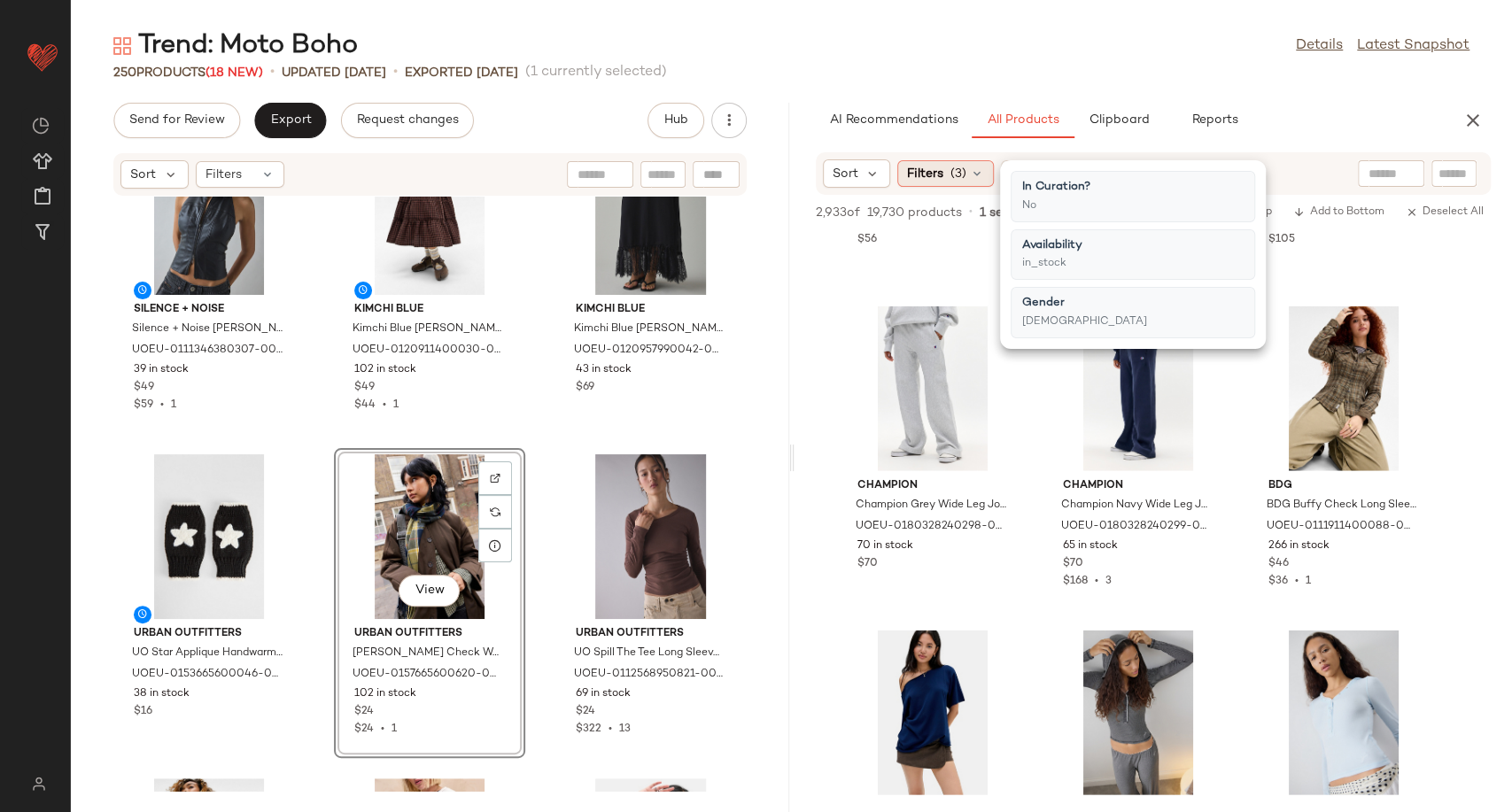
click at [976, 180] on icon at bounding box center [977, 174] width 14 height 14
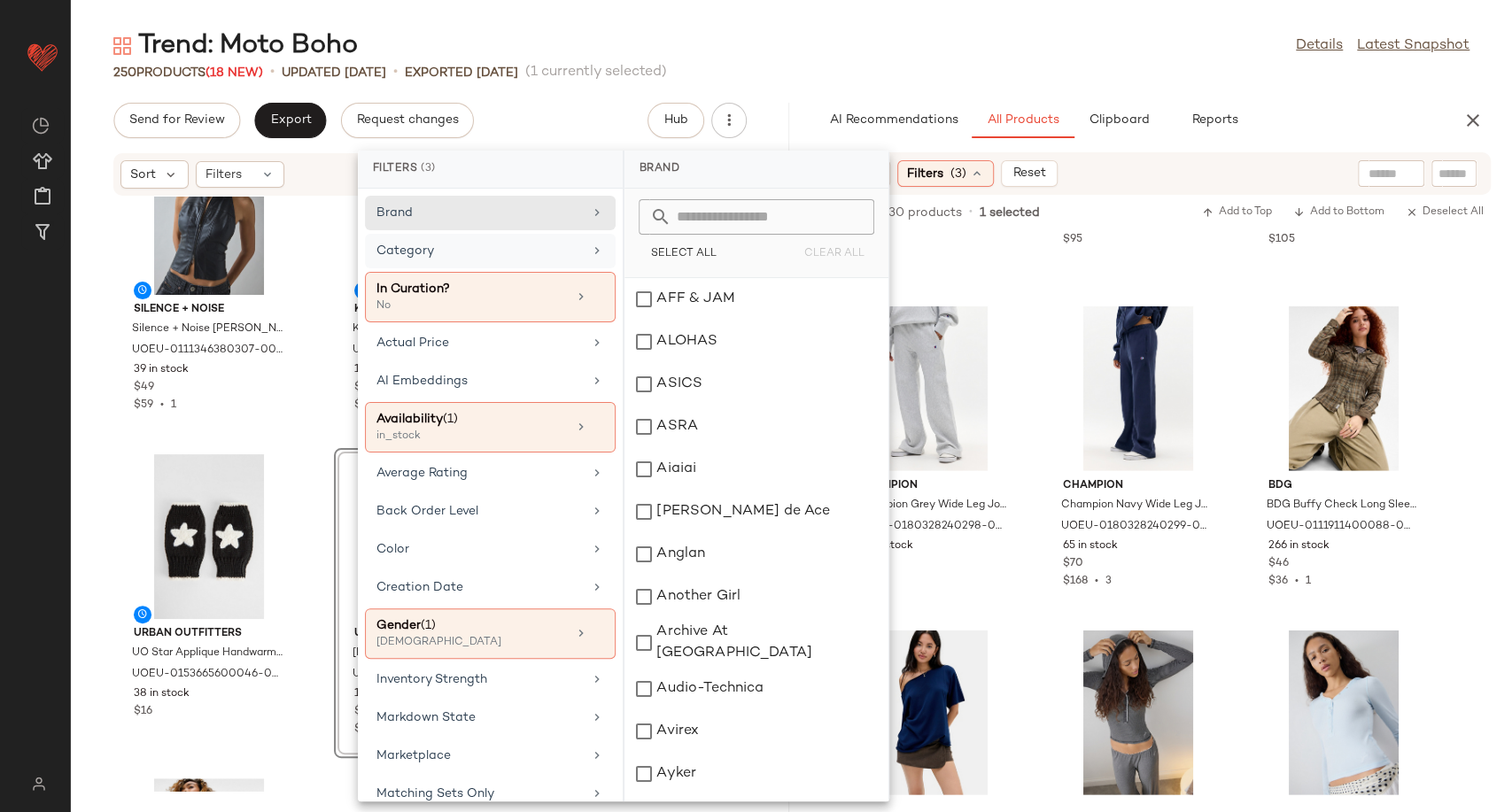
click at [557, 254] on div "Category" at bounding box center [479, 251] width 206 height 19
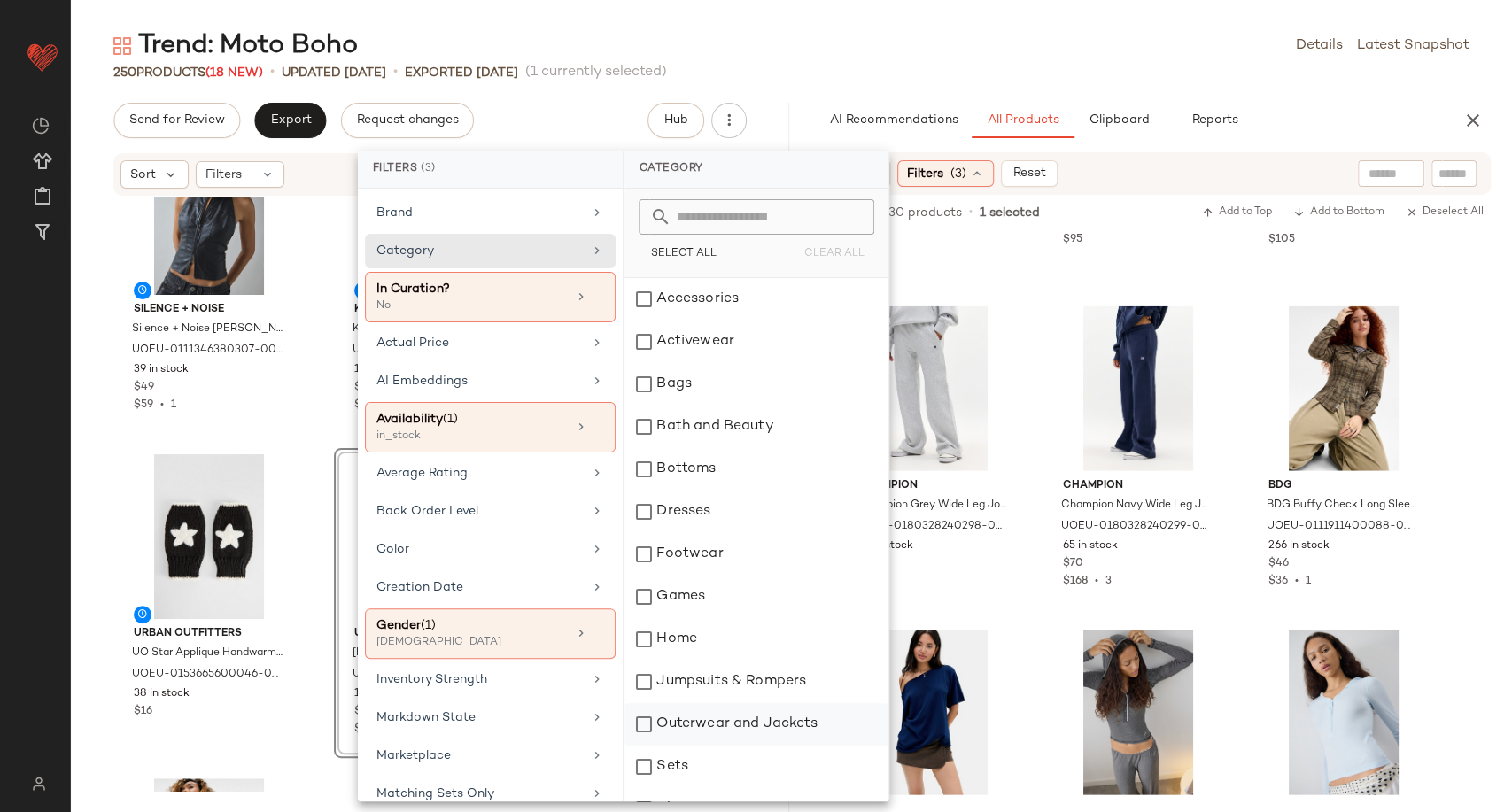
click at [764, 723] on div "Outerwear and Jackets" at bounding box center [756, 725] width 264 height 43
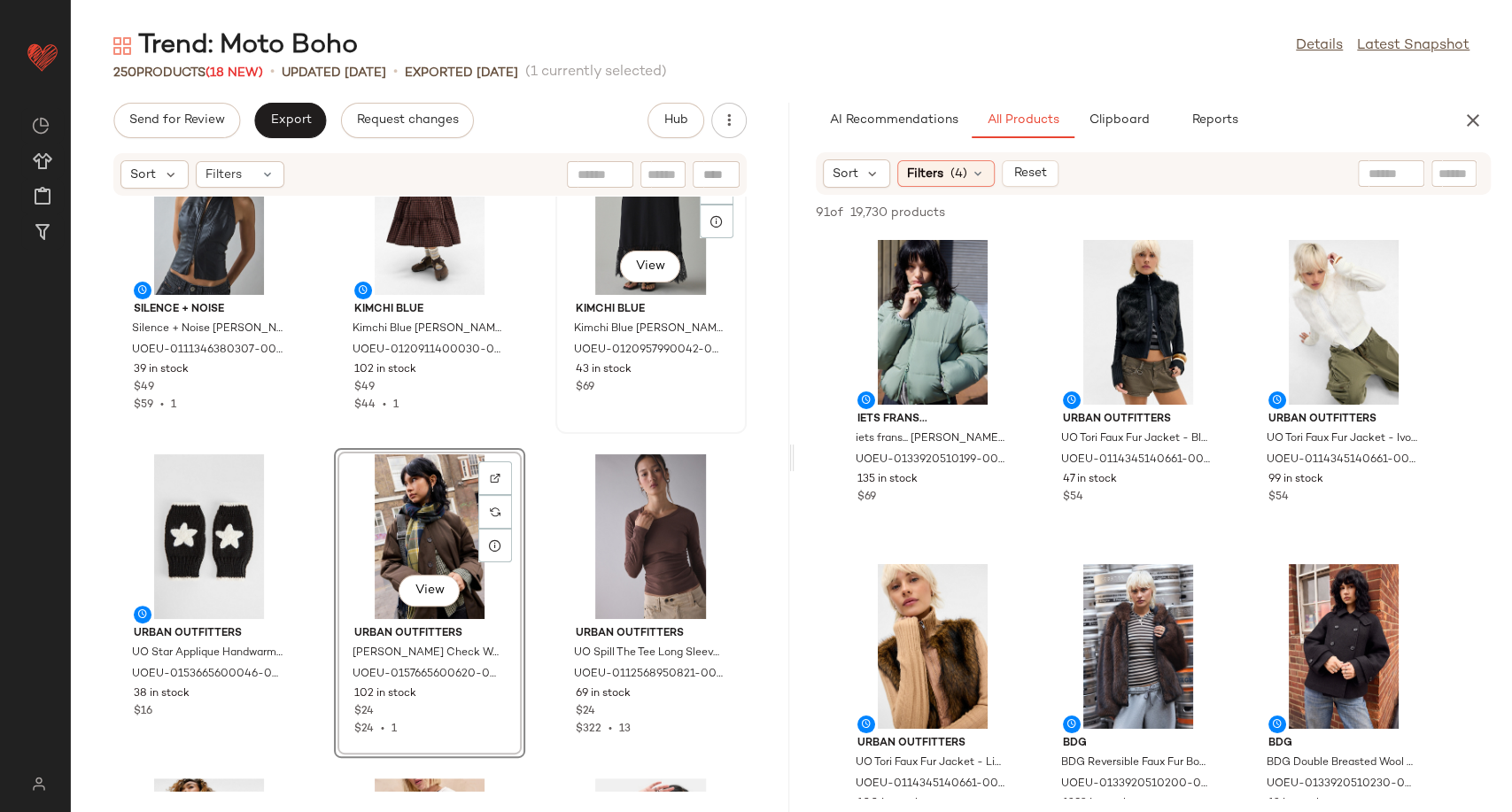
scroll to position [0, 0]
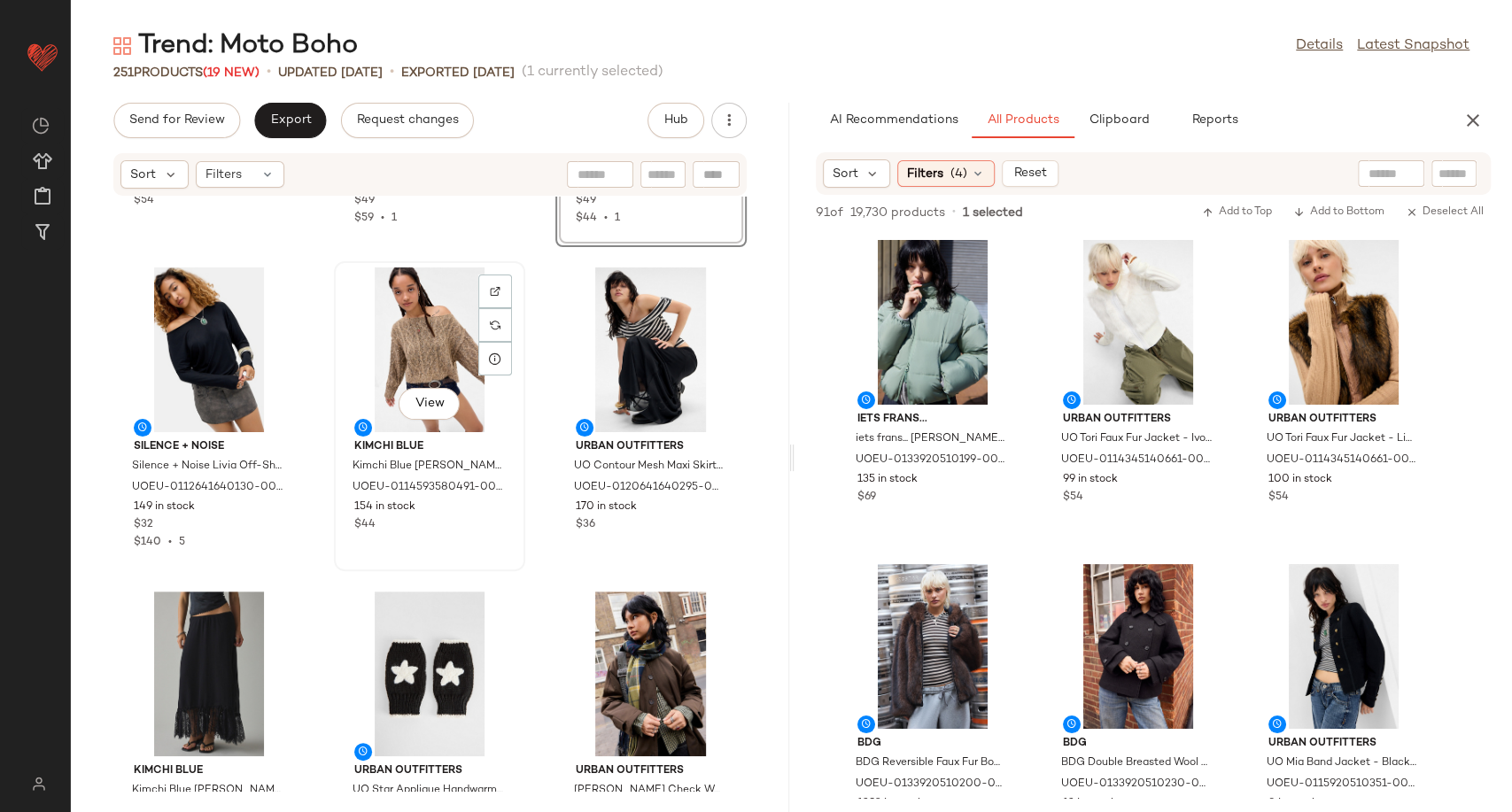
scroll to position [264, 0]
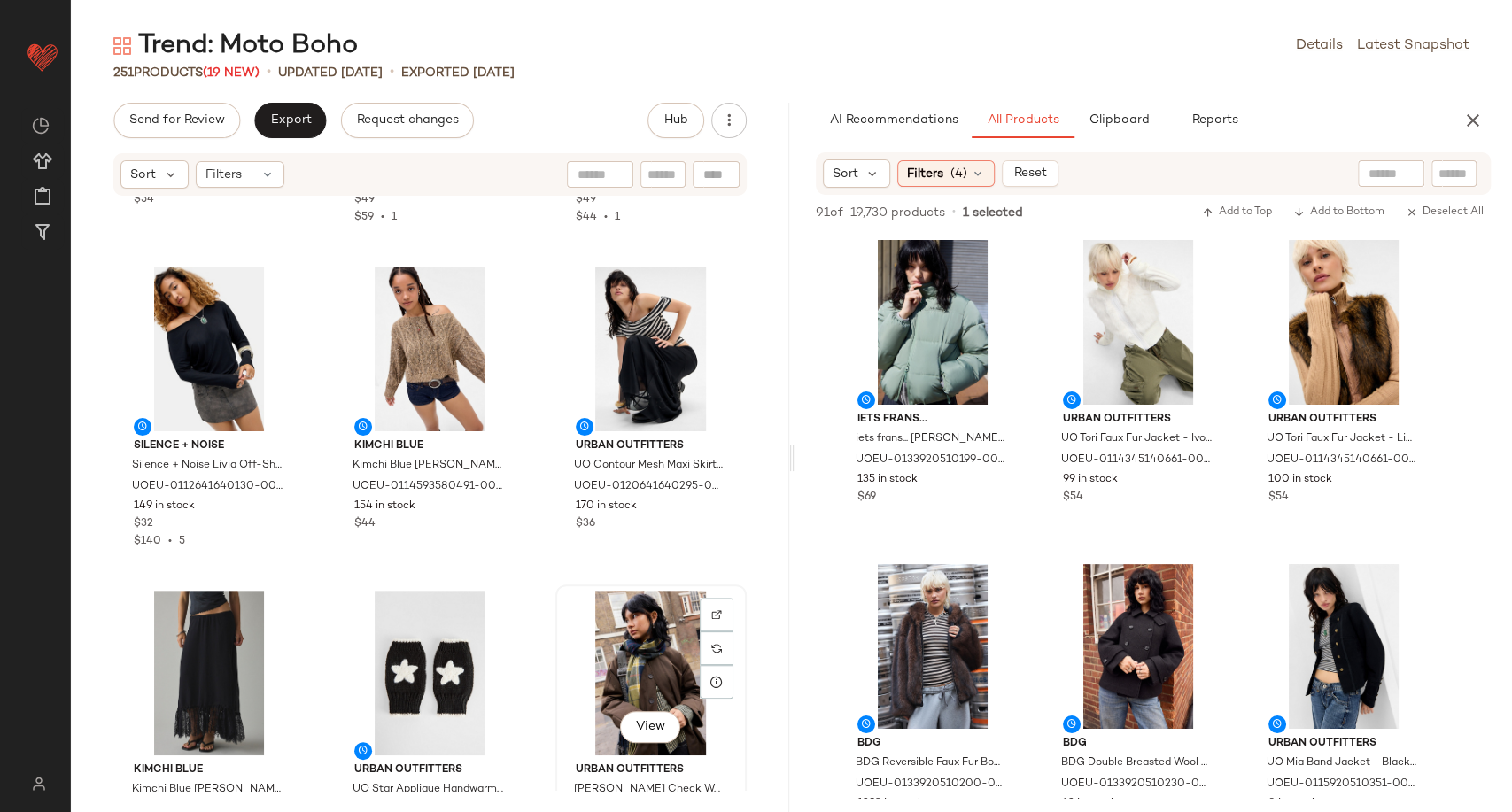
scroll to position [266, 0]
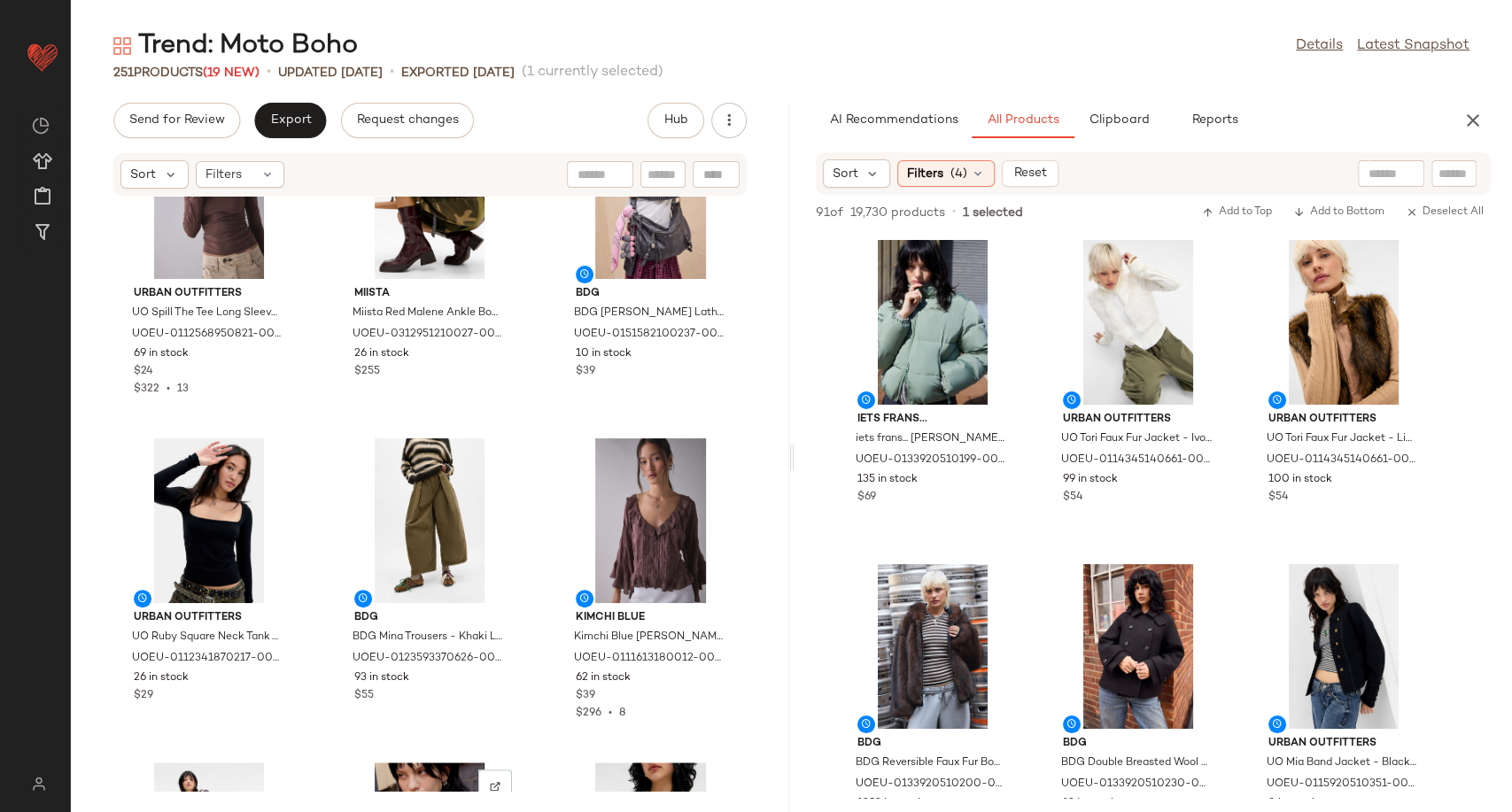
scroll to position [1081, 0]
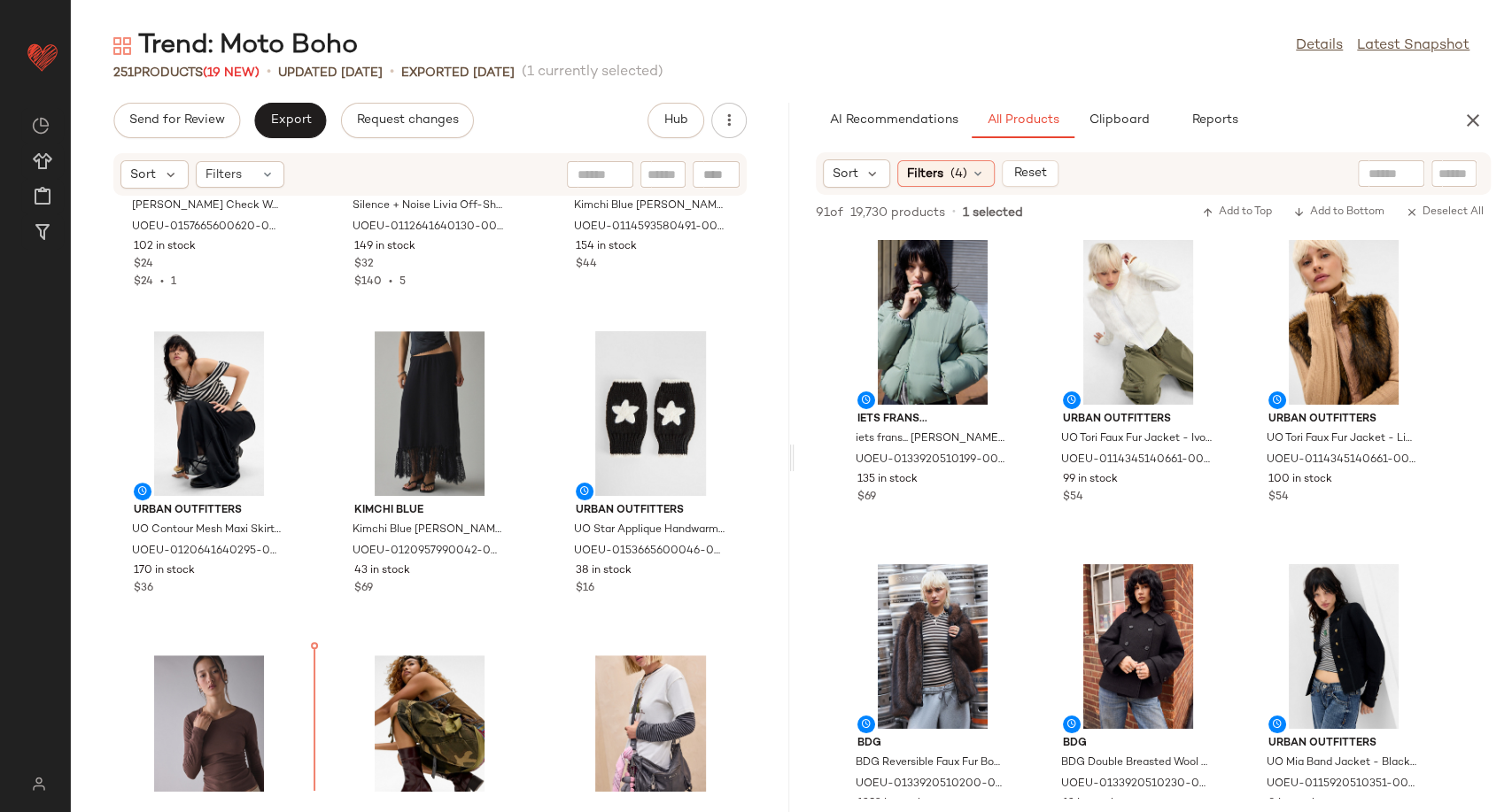
scroll to position [522, 0]
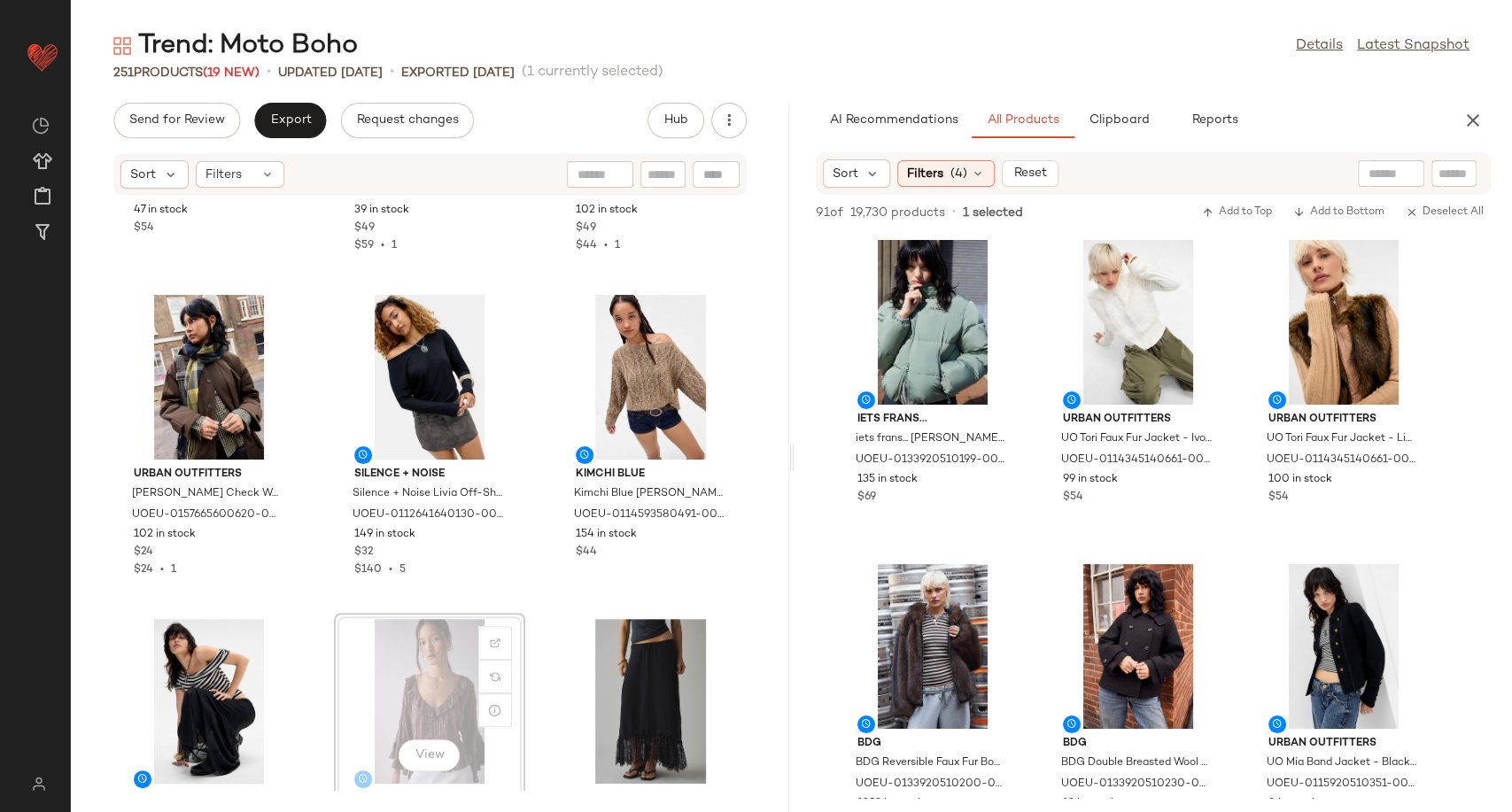
scroll to position [236, 0]
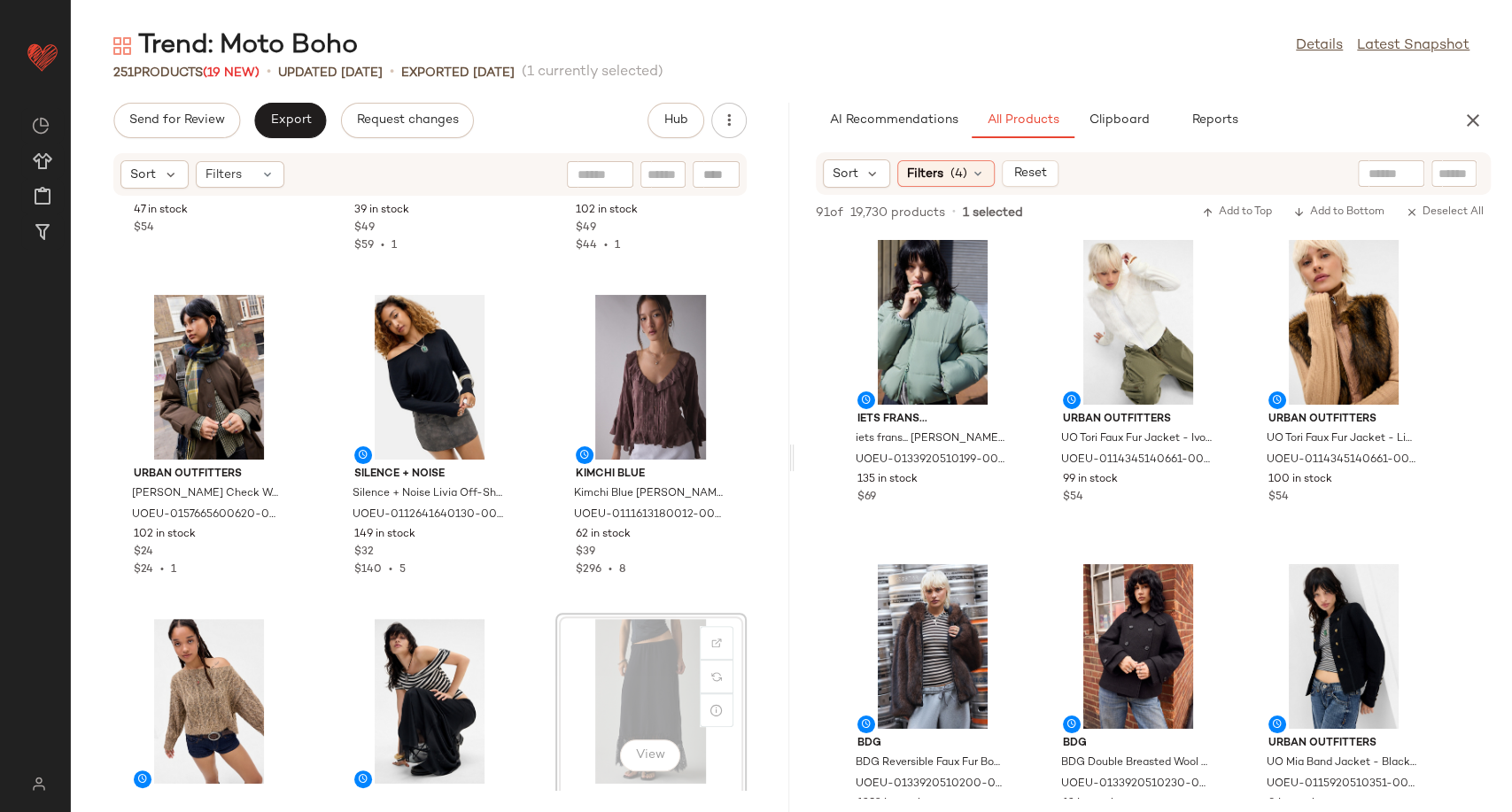
scroll to position [241, 0]
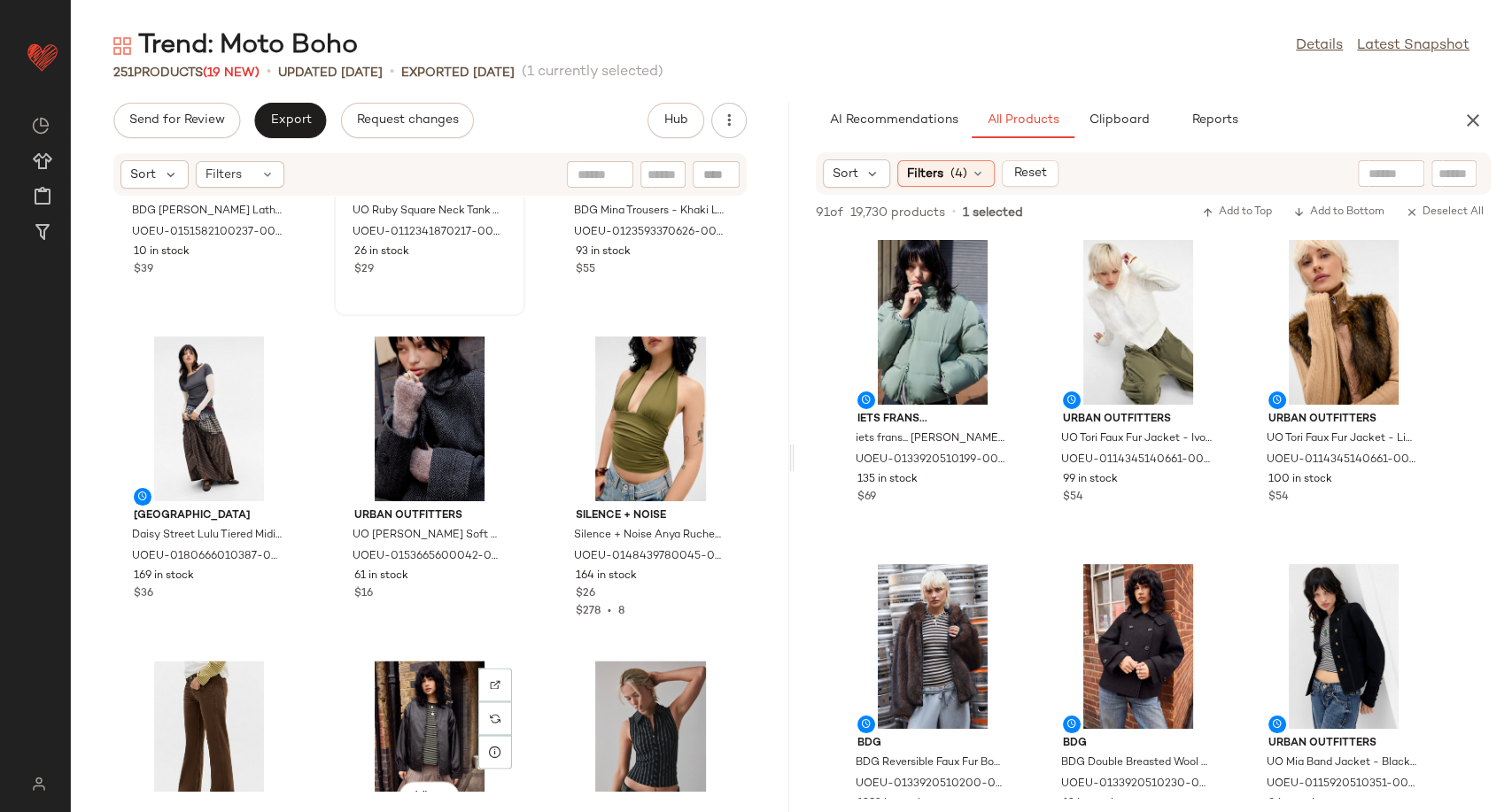
scroll to position [1471, 0]
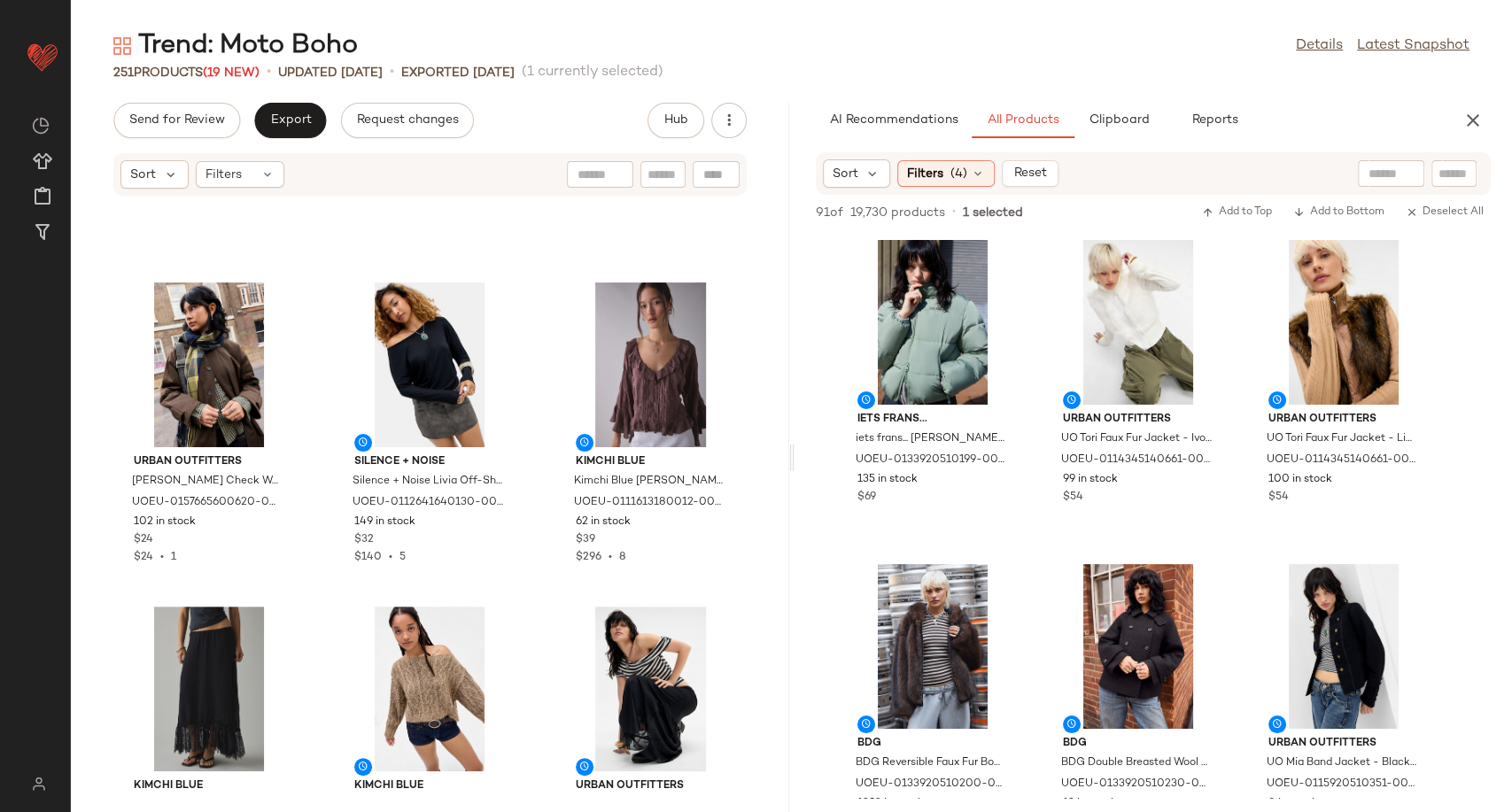
scroll to position [217, 0]
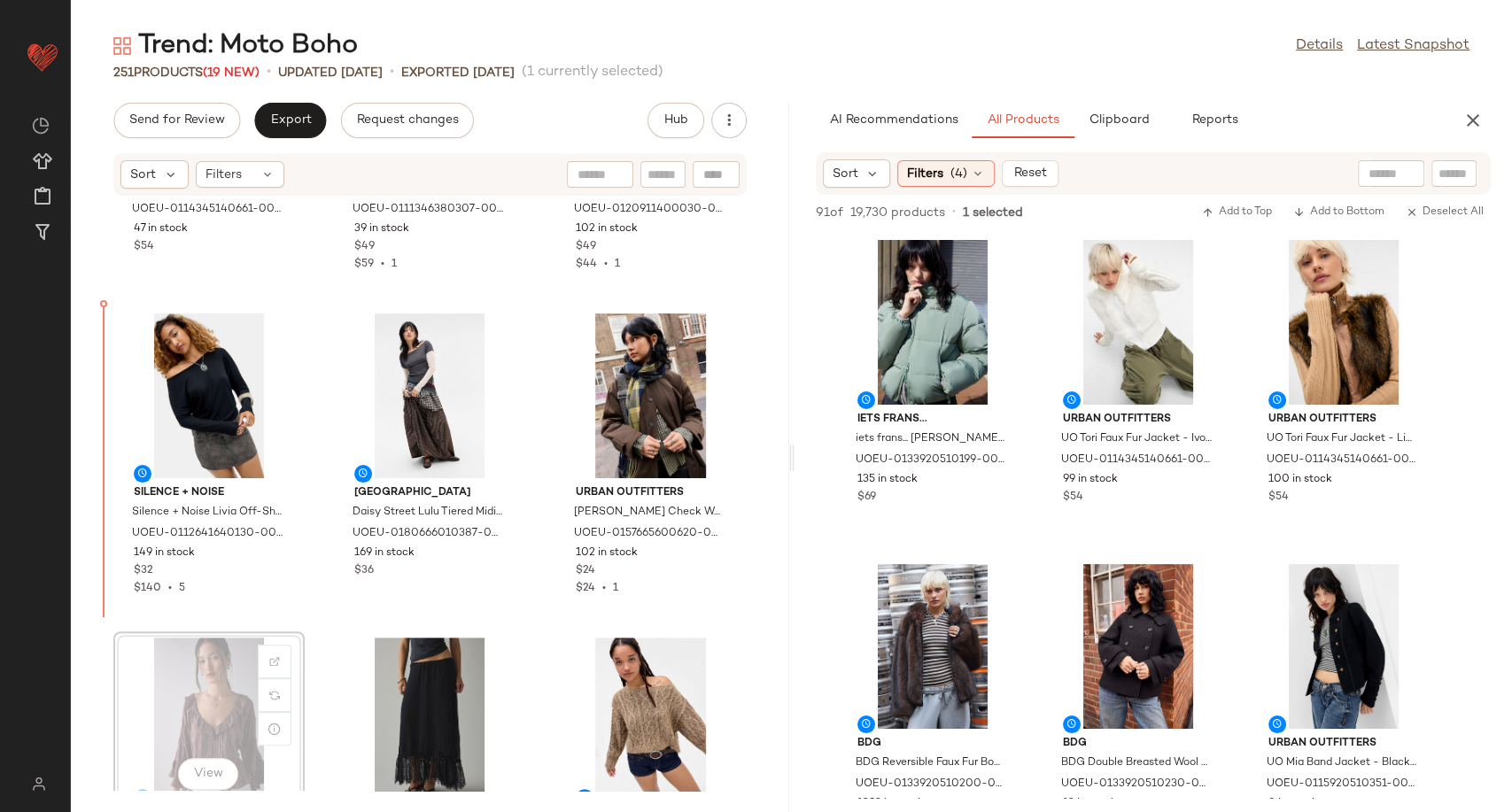
scroll to position [219, 0]
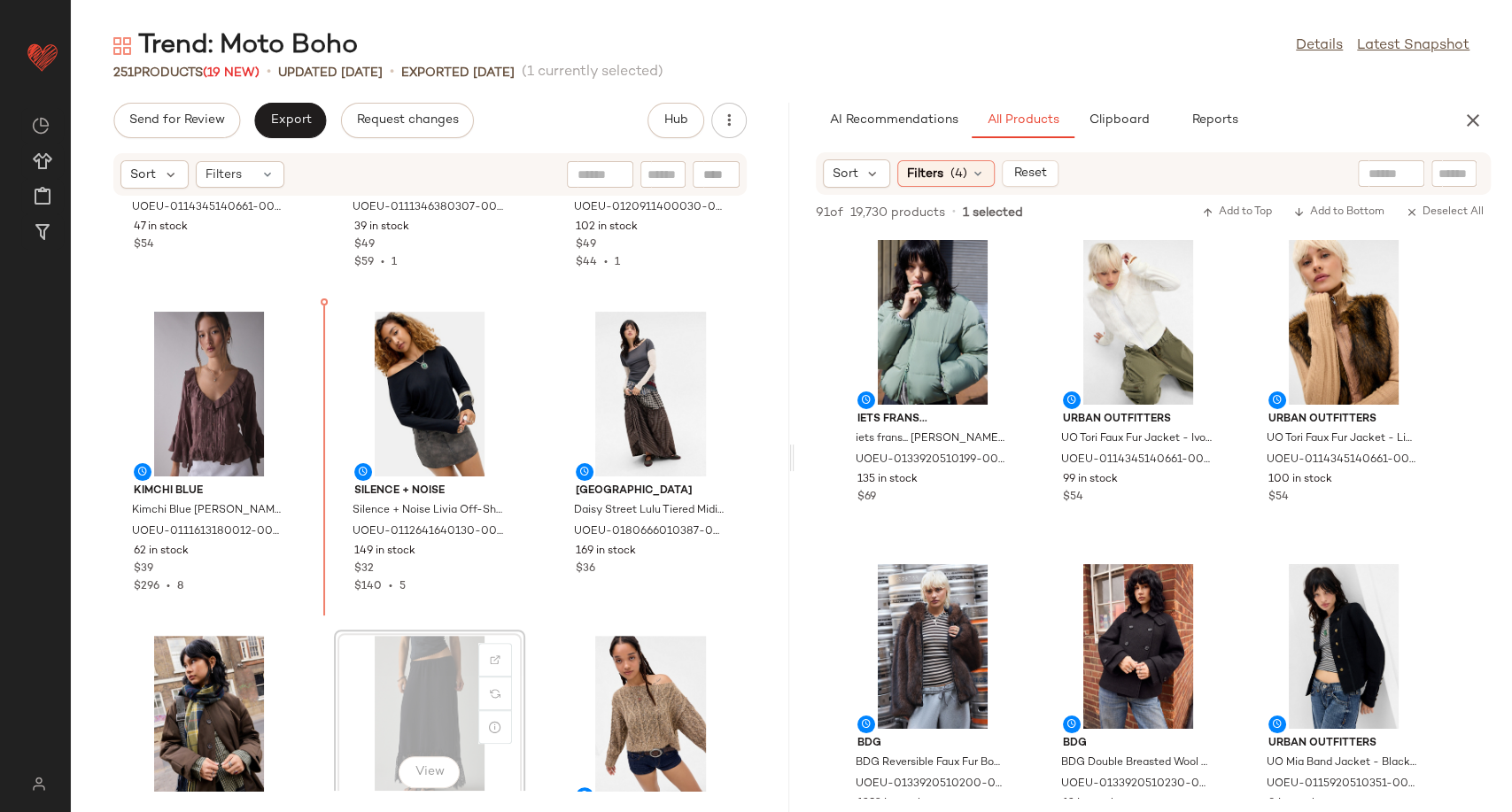
scroll to position [220, 0]
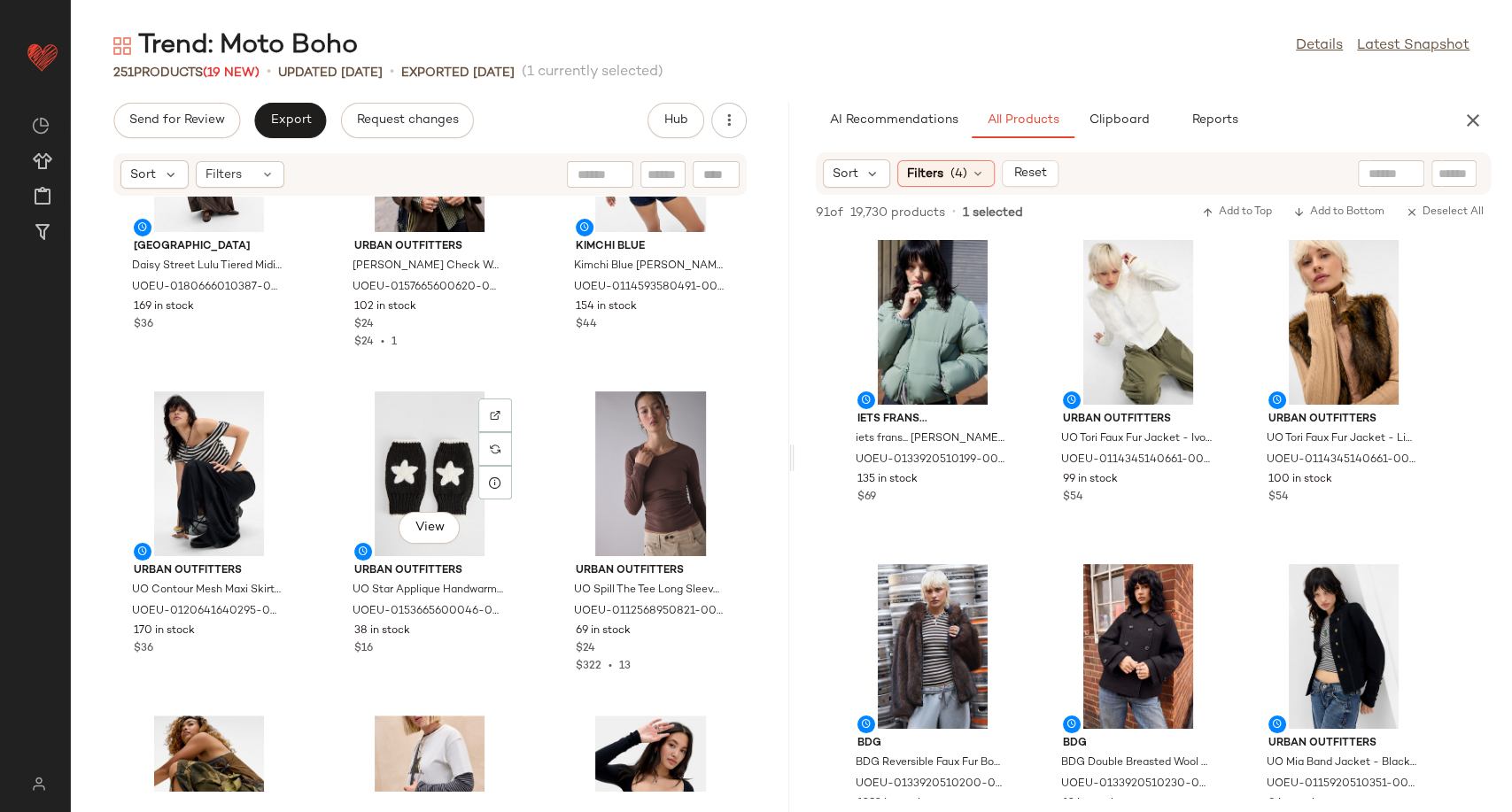
scroll to position [801, 0]
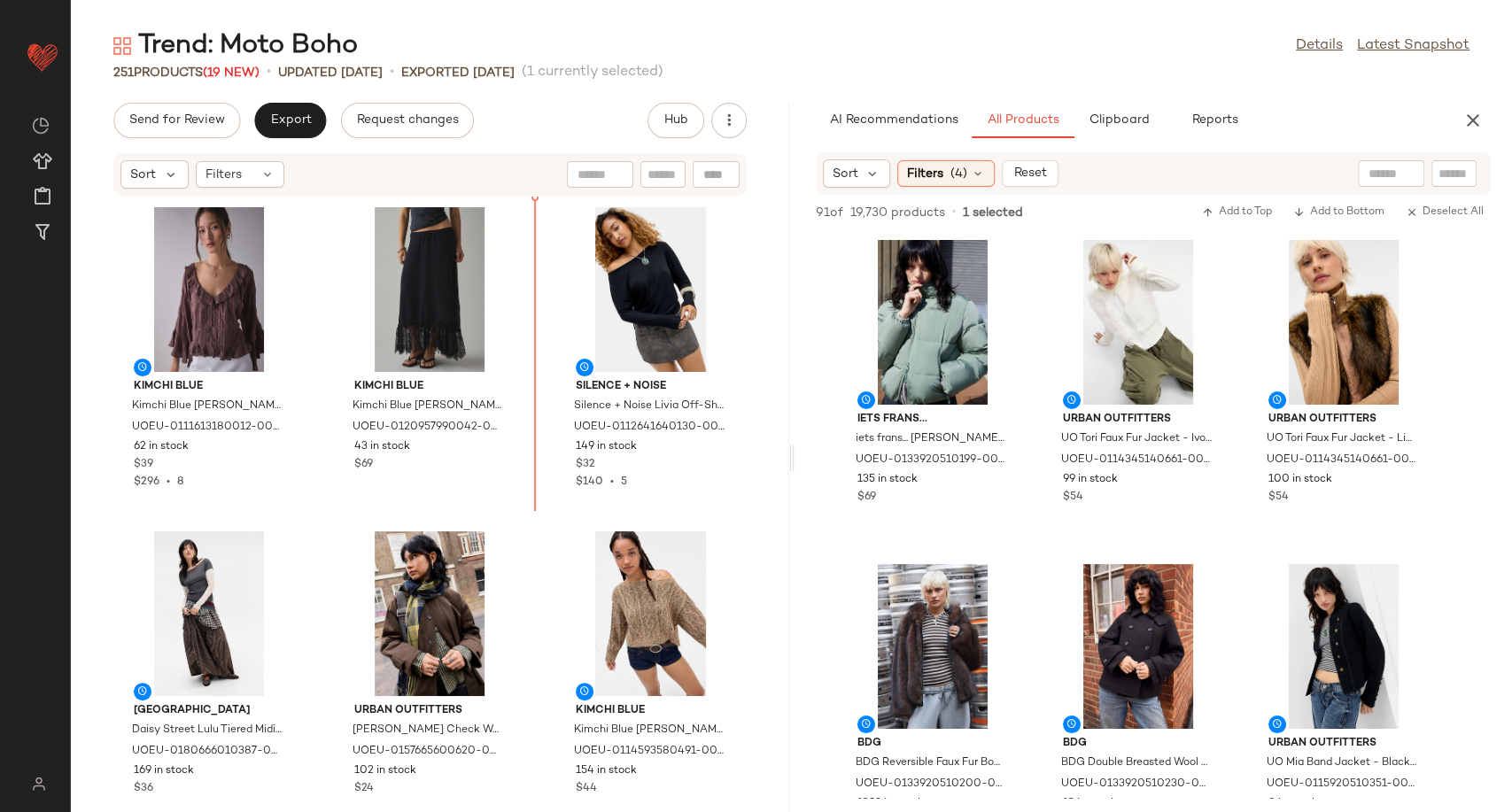
scroll to position [273, 0]
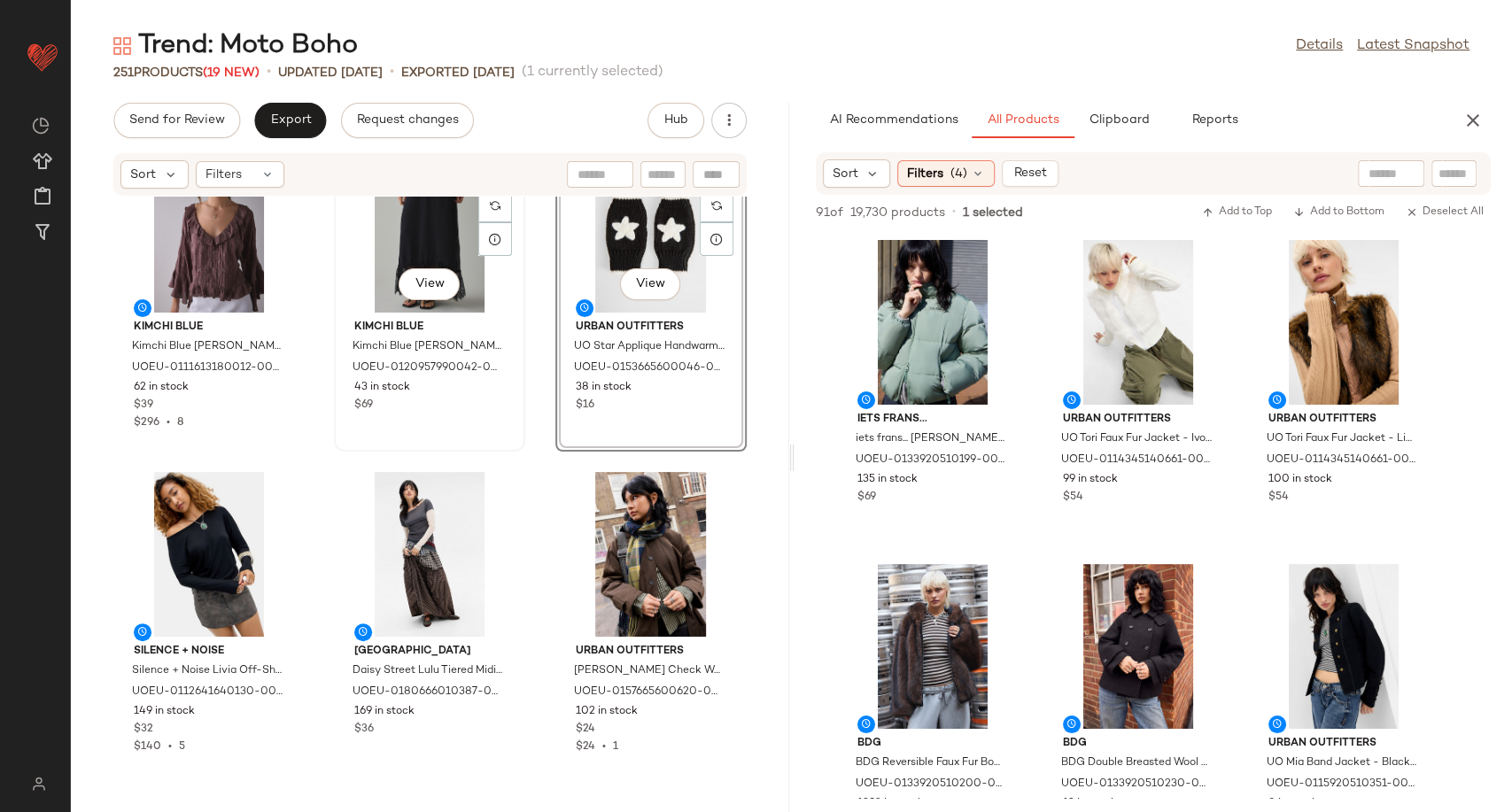
scroll to position [409, 0]
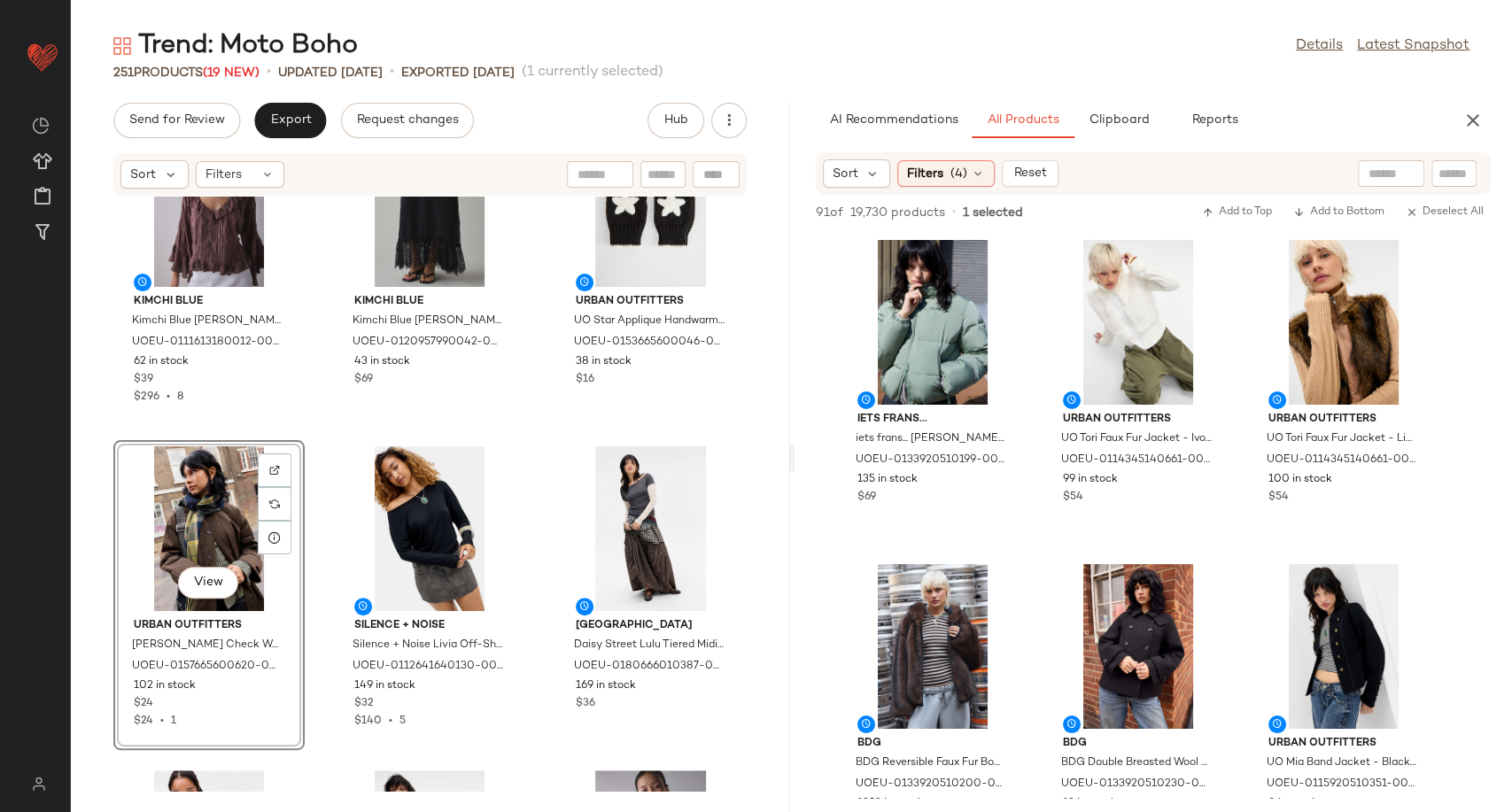
click at [536, 443] on div "Urban Outfitters UO Tori Faux Fur Jacket - Black XL at Urban Outfitters UOEU-01…" at bounding box center [429, 493] width 718 height 594
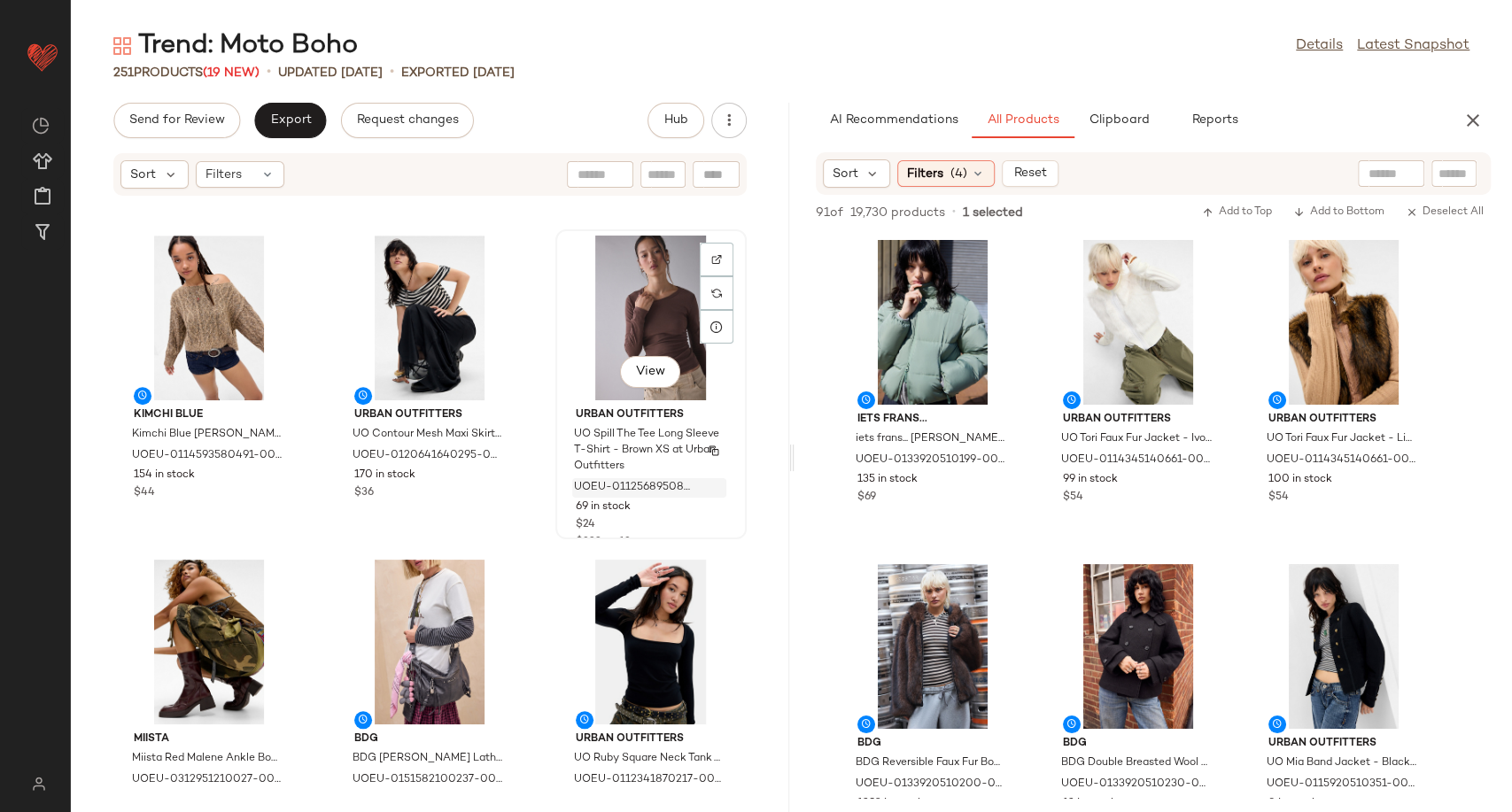
scroll to position [958, 0]
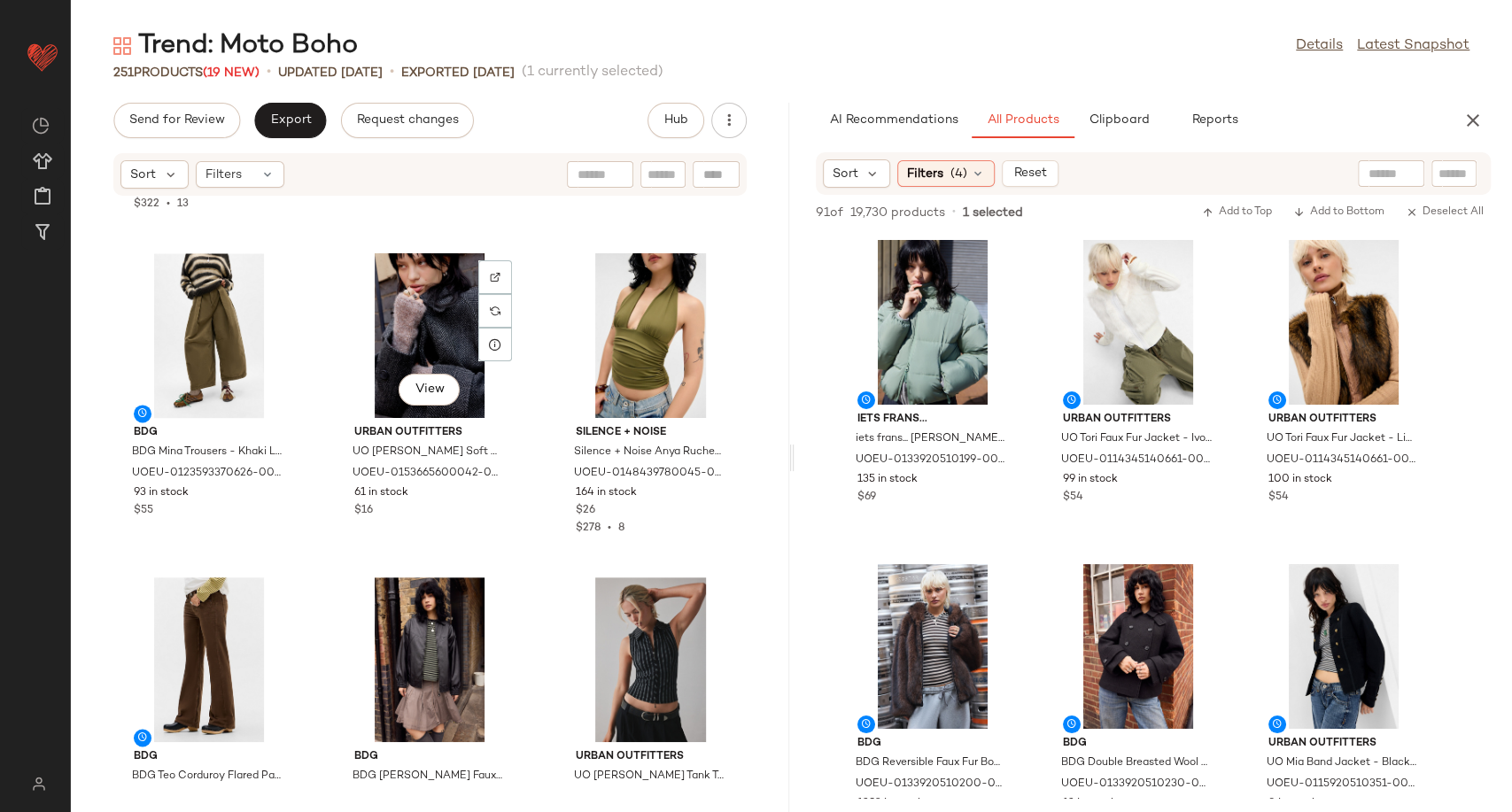
scroll to position [1592, 0]
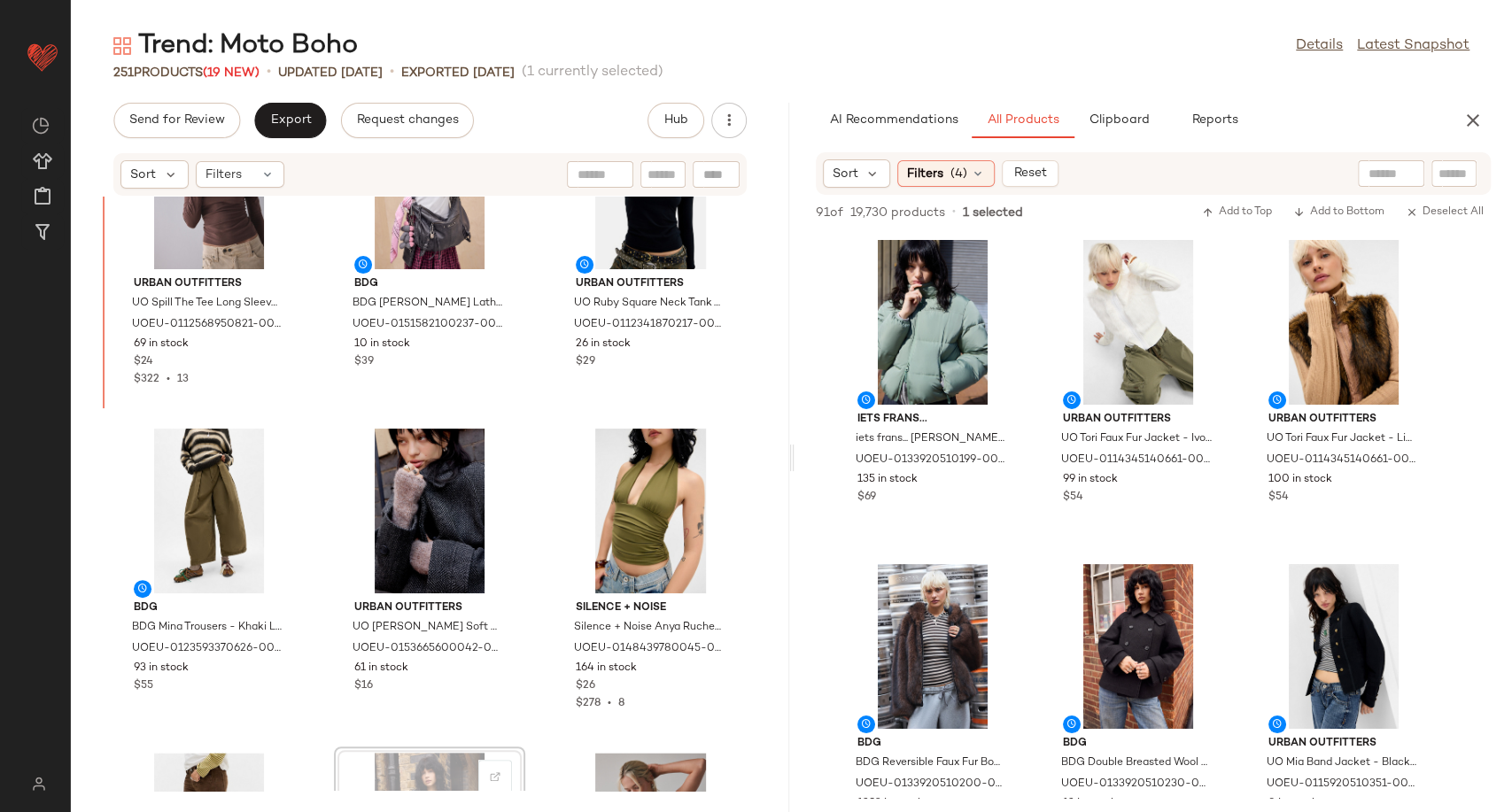
scroll to position [1361, 0]
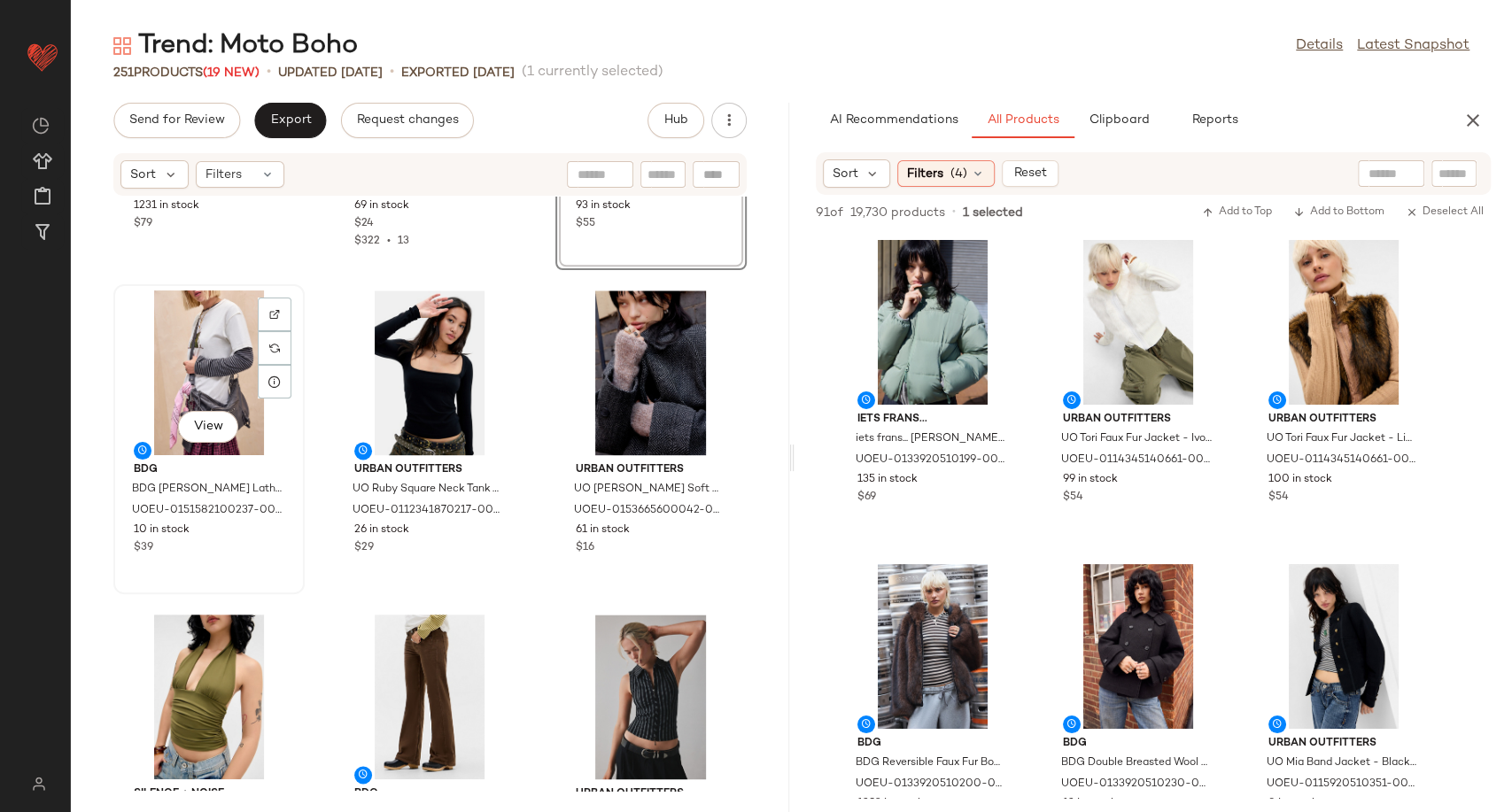
scroll to position [1552, 0]
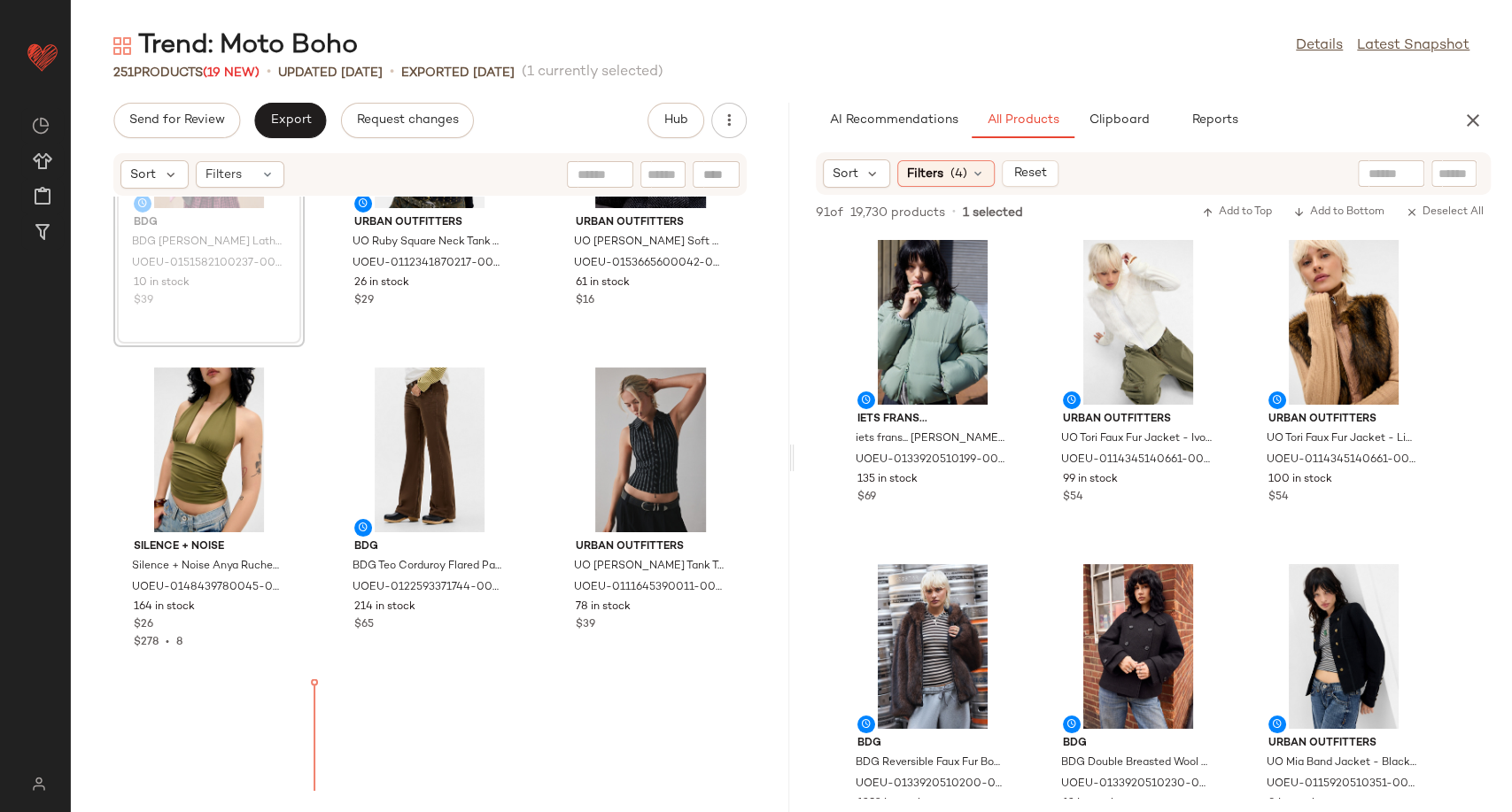
scroll to position [1821, 0]
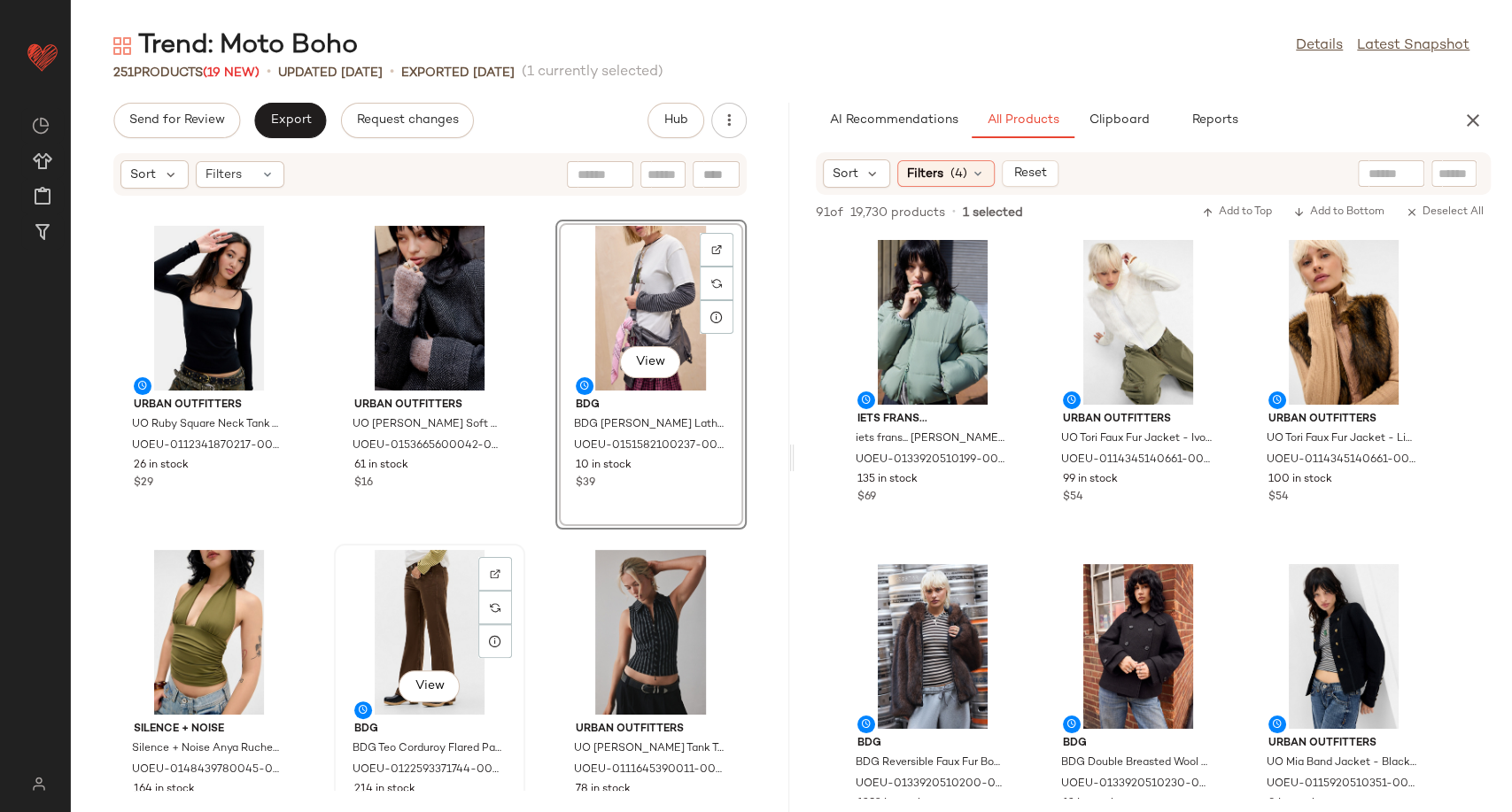
scroll to position [1616, 0]
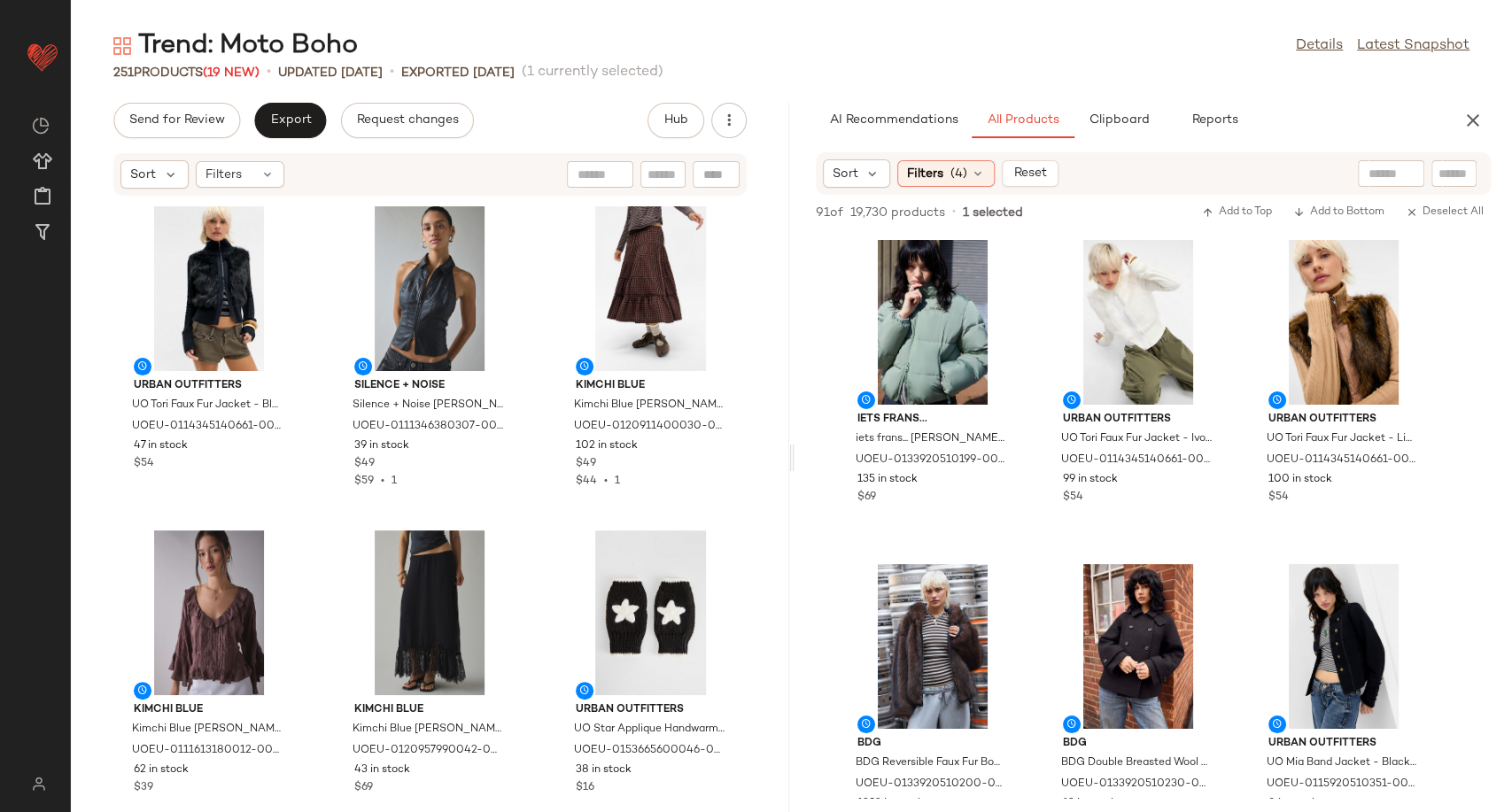
click at [537, 514] on div "Urban Outfitters UO Tori Faux Fur Jacket - Black XL at Urban Outfitters UOEU-01…" at bounding box center [429, 493] width 718 height 594
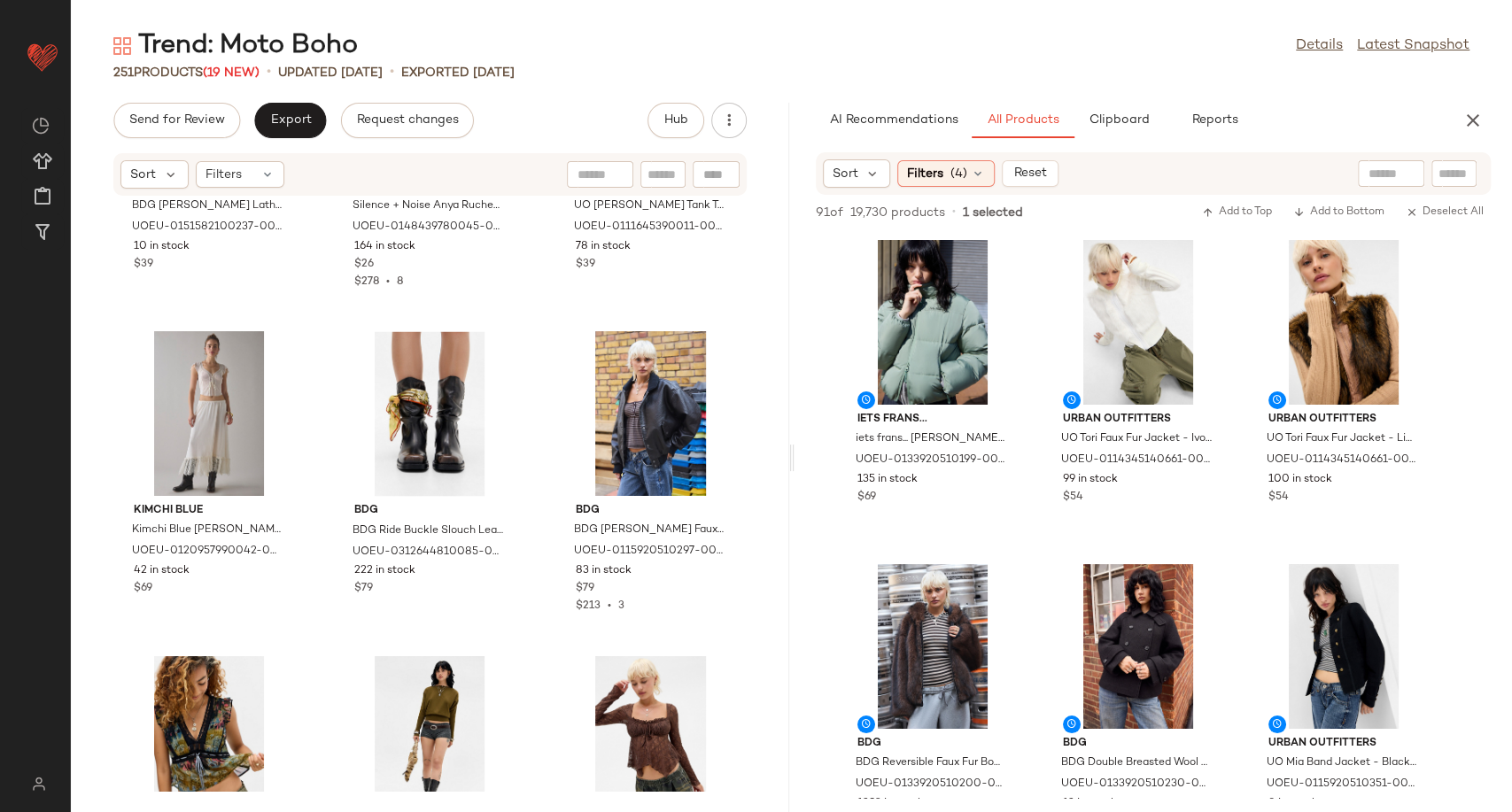
scroll to position [2168, 0]
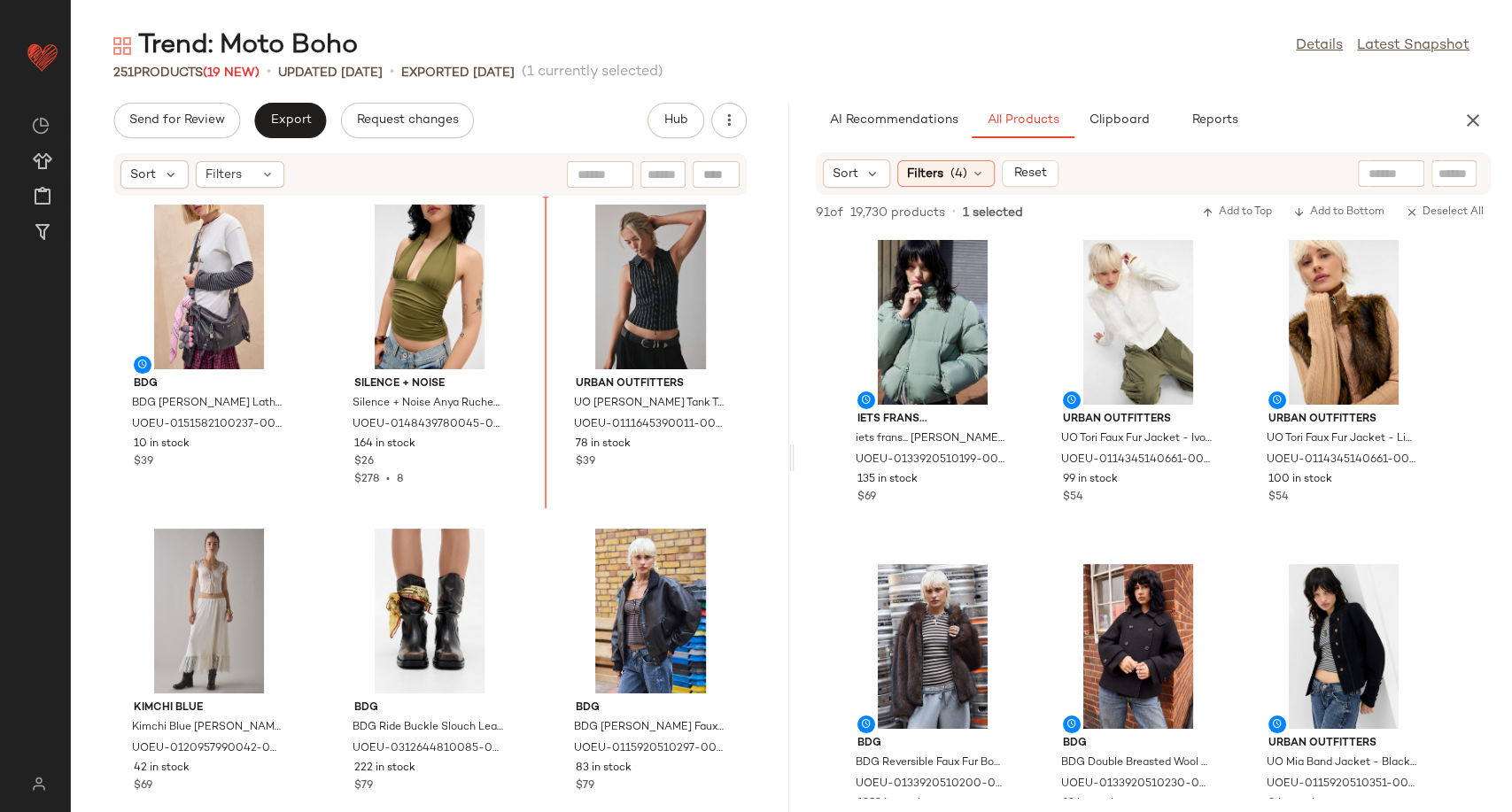
scroll to position [1934, 0]
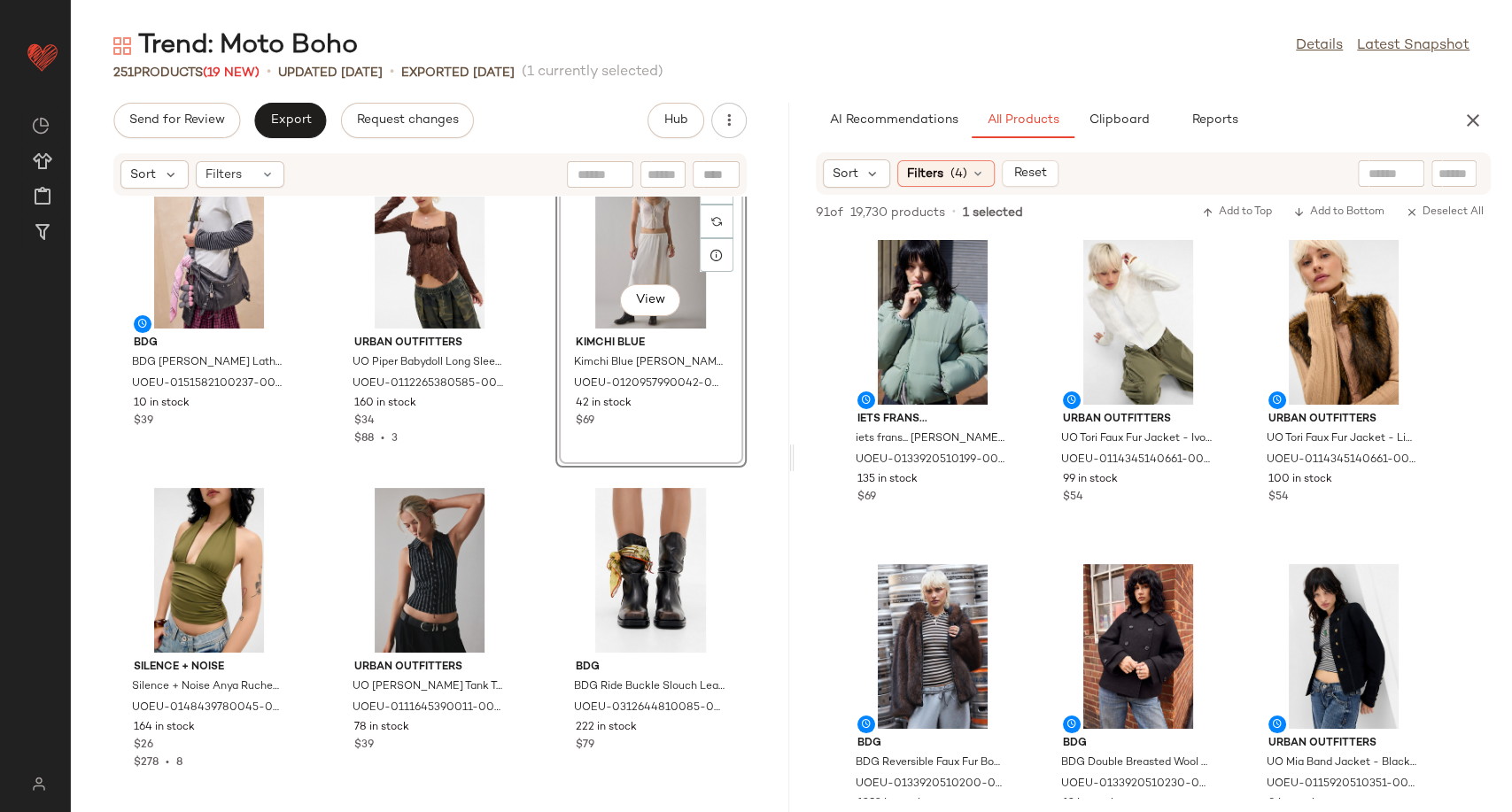
scroll to position [2015, 0]
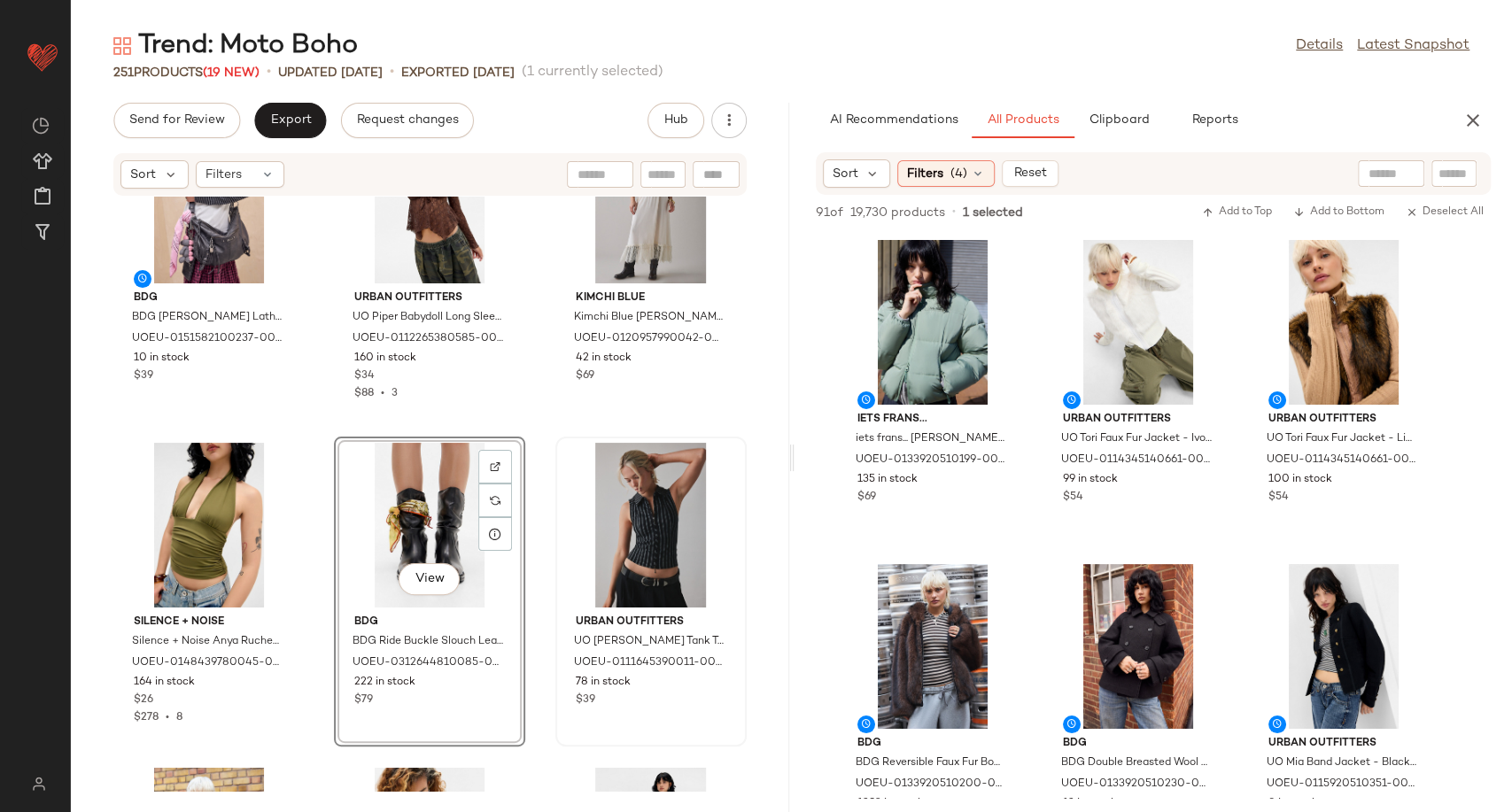
scroll to position [2211, 0]
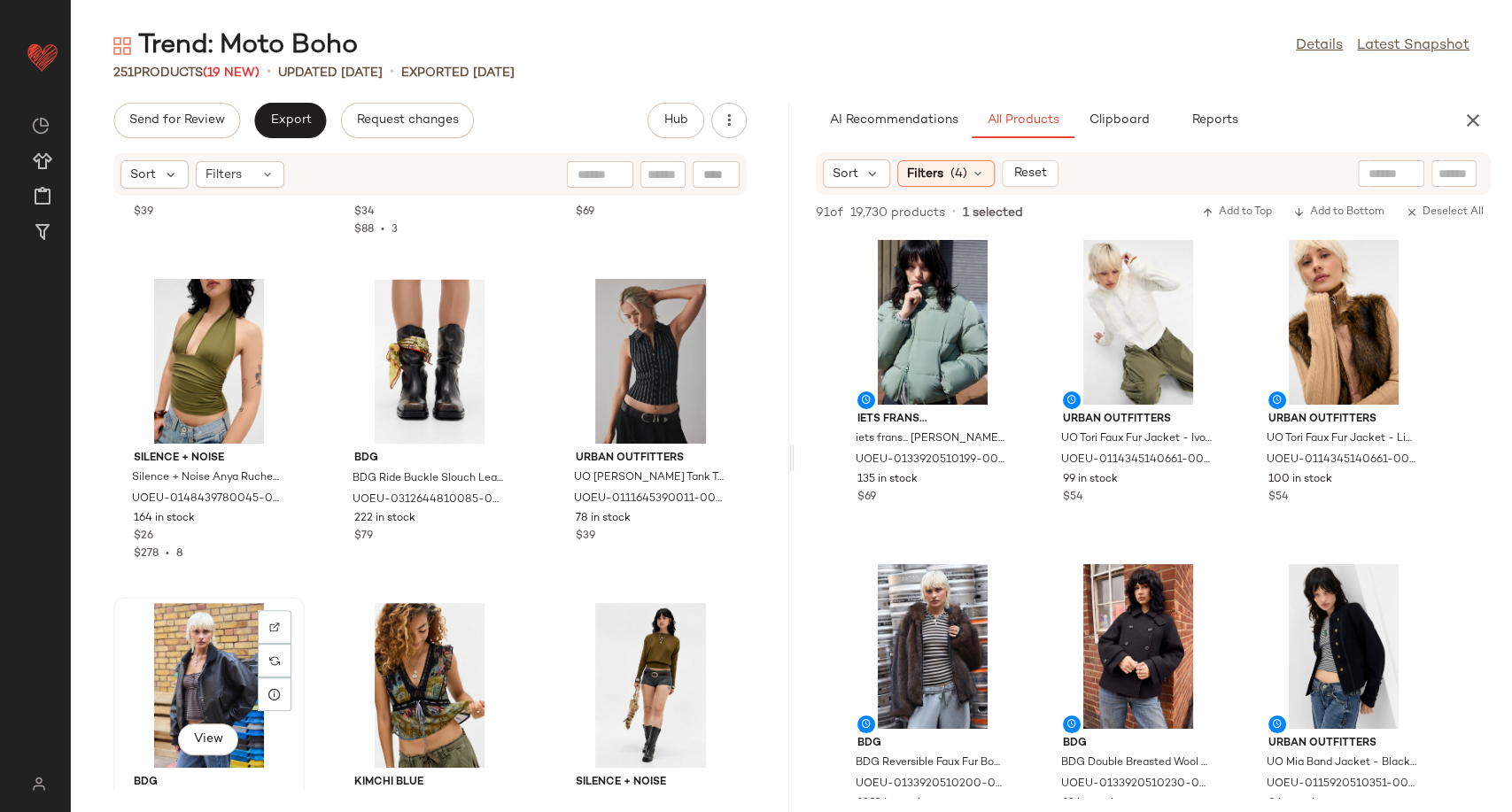
scroll to position [2212, 0]
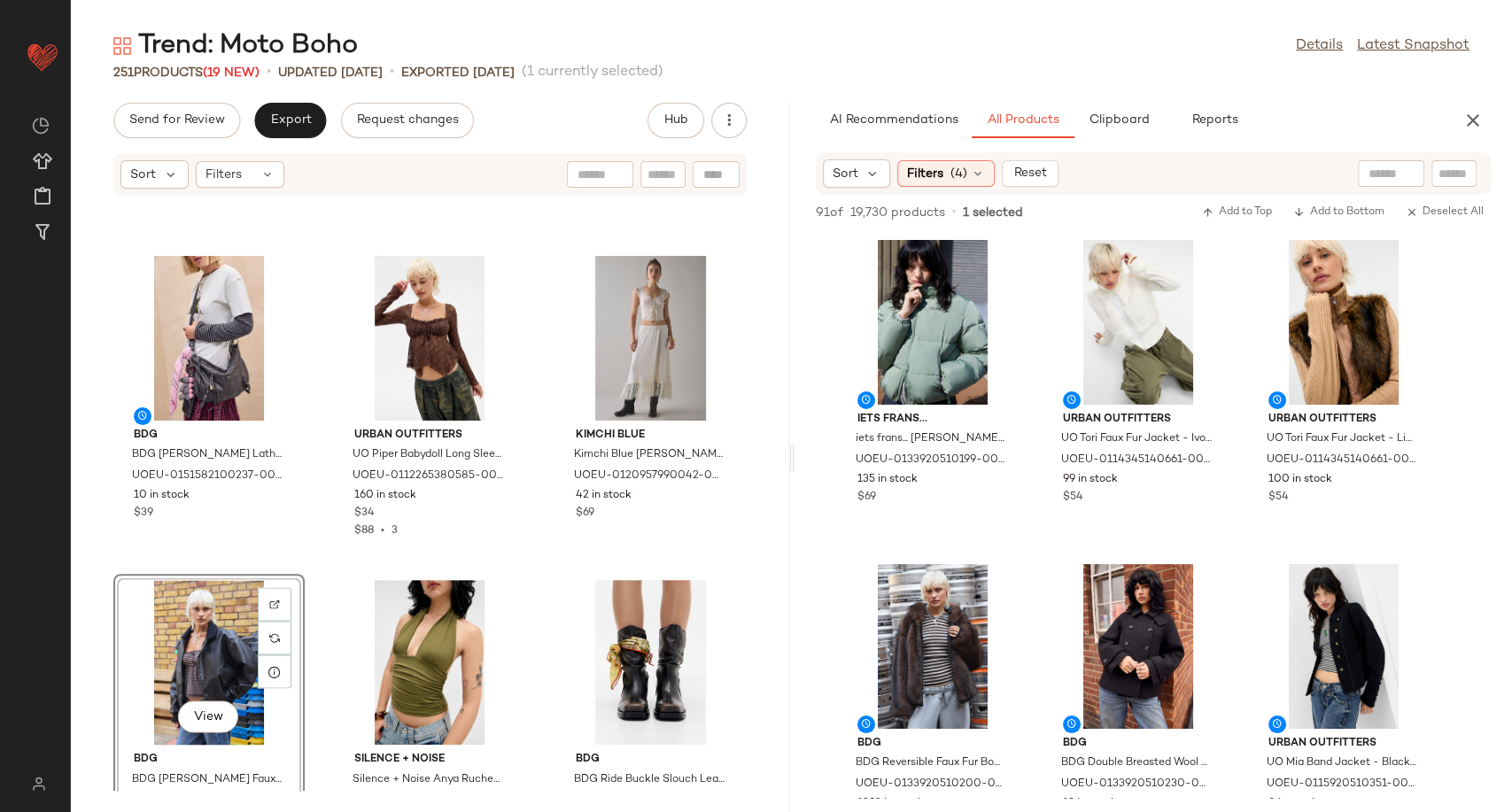
scroll to position [1910, 0]
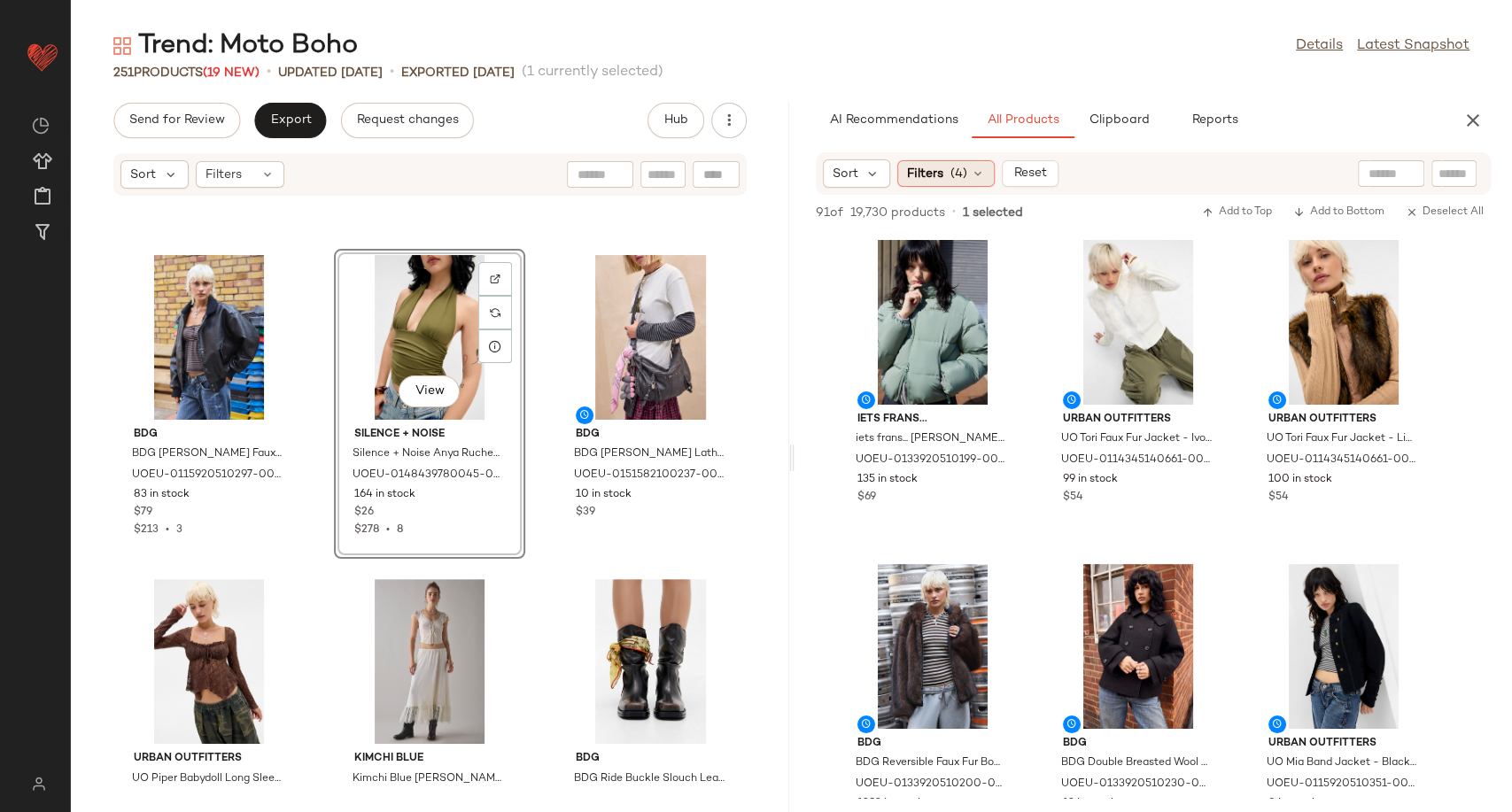
click at [978, 172] on icon at bounding box center [978, 174] width 14 height 14
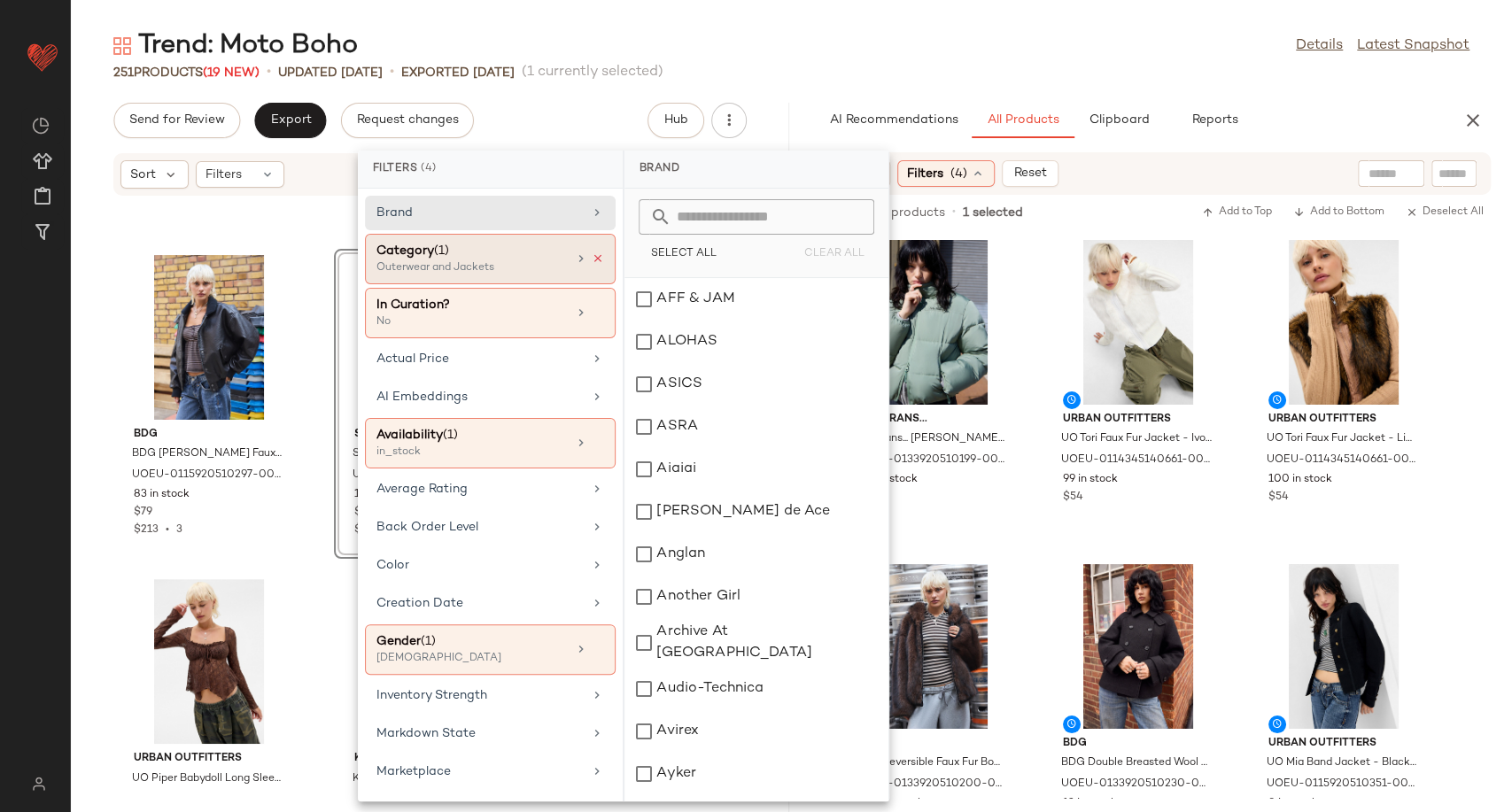
click at [591, 255] on icon at bounding box center [598, 259] width 12 height 12
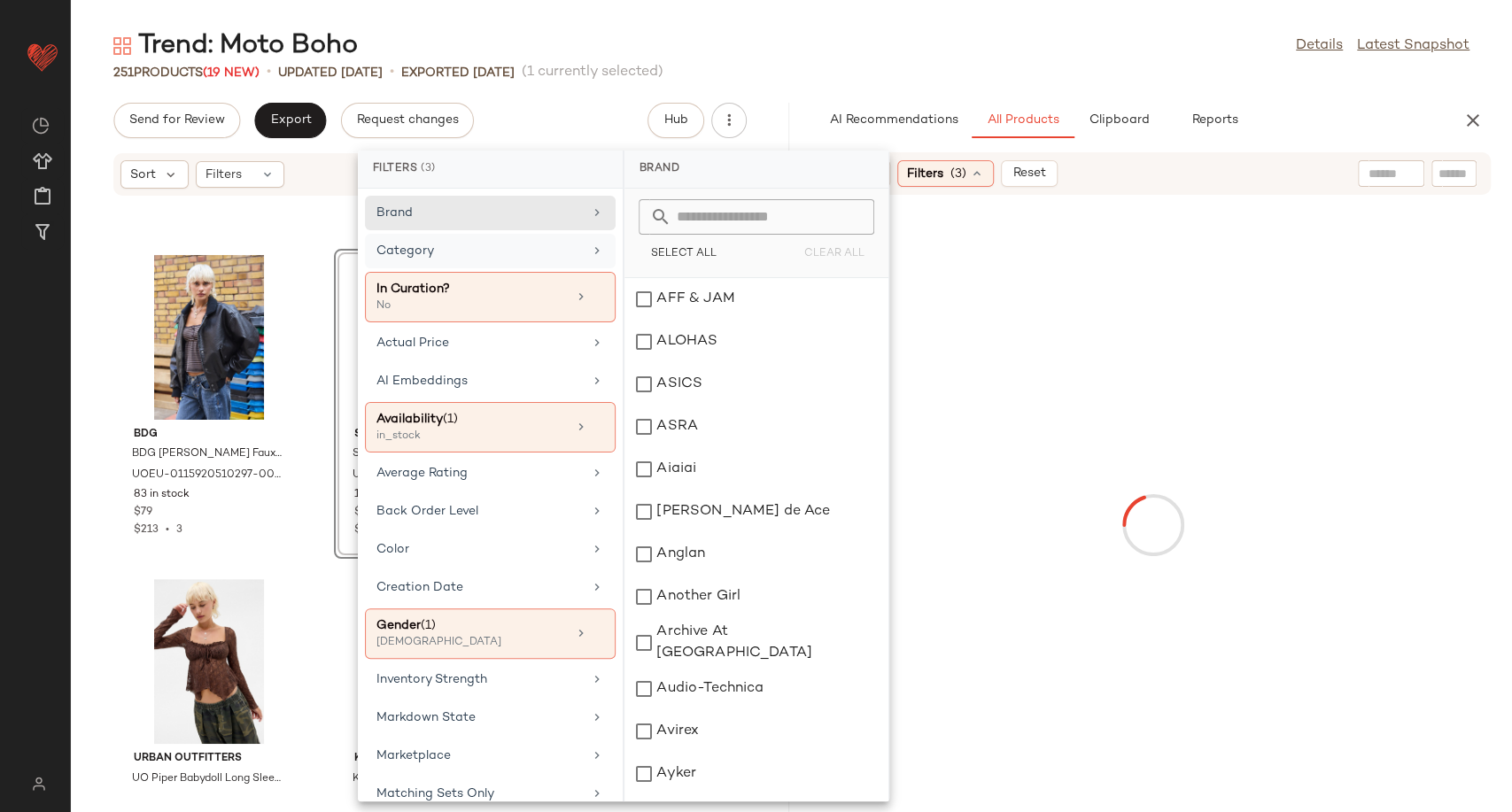
click at [511, 255] on div "Category" at bounding box center [479, 251] width 206 height 19
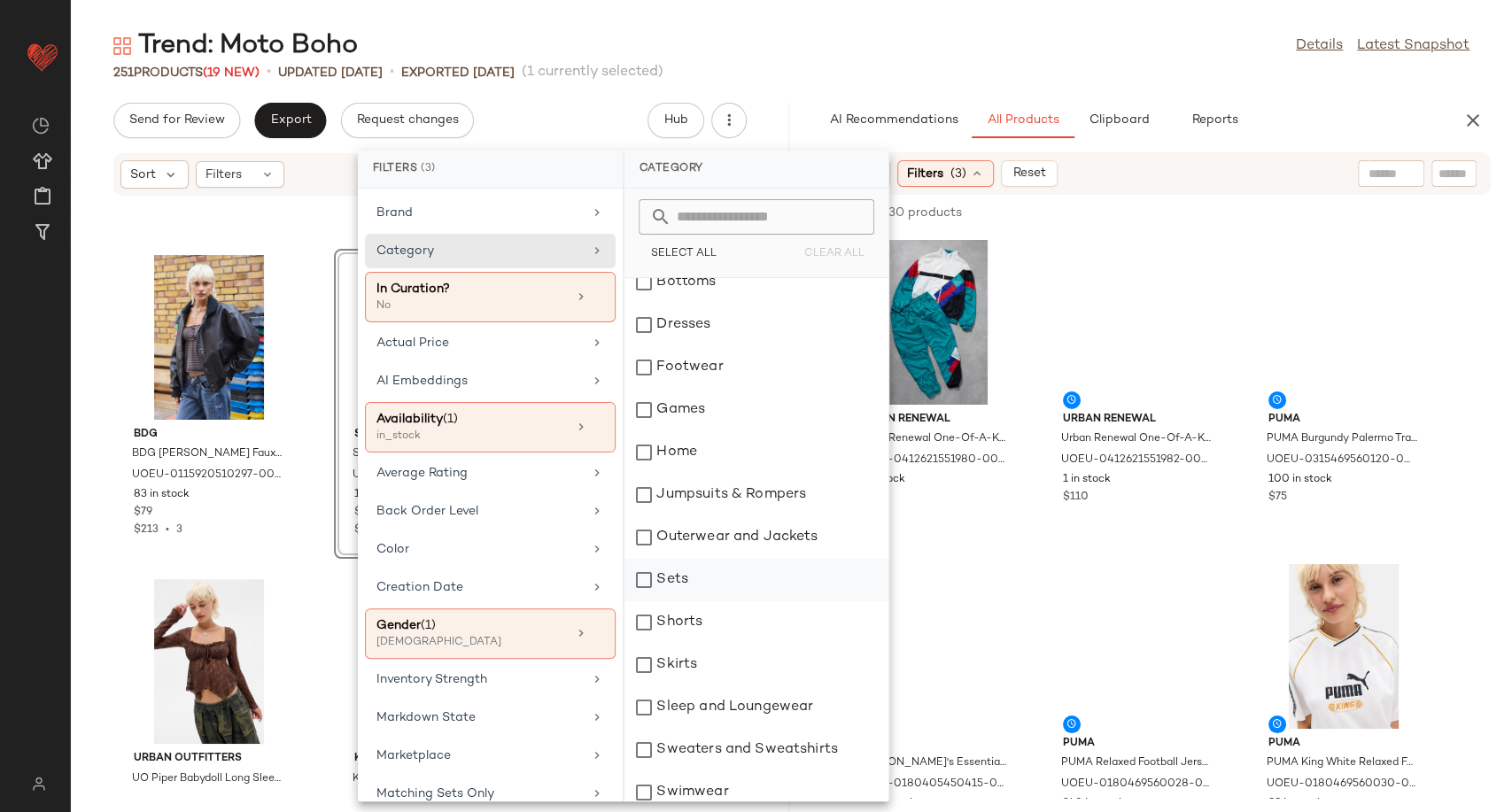
scroll to position [252, 0]
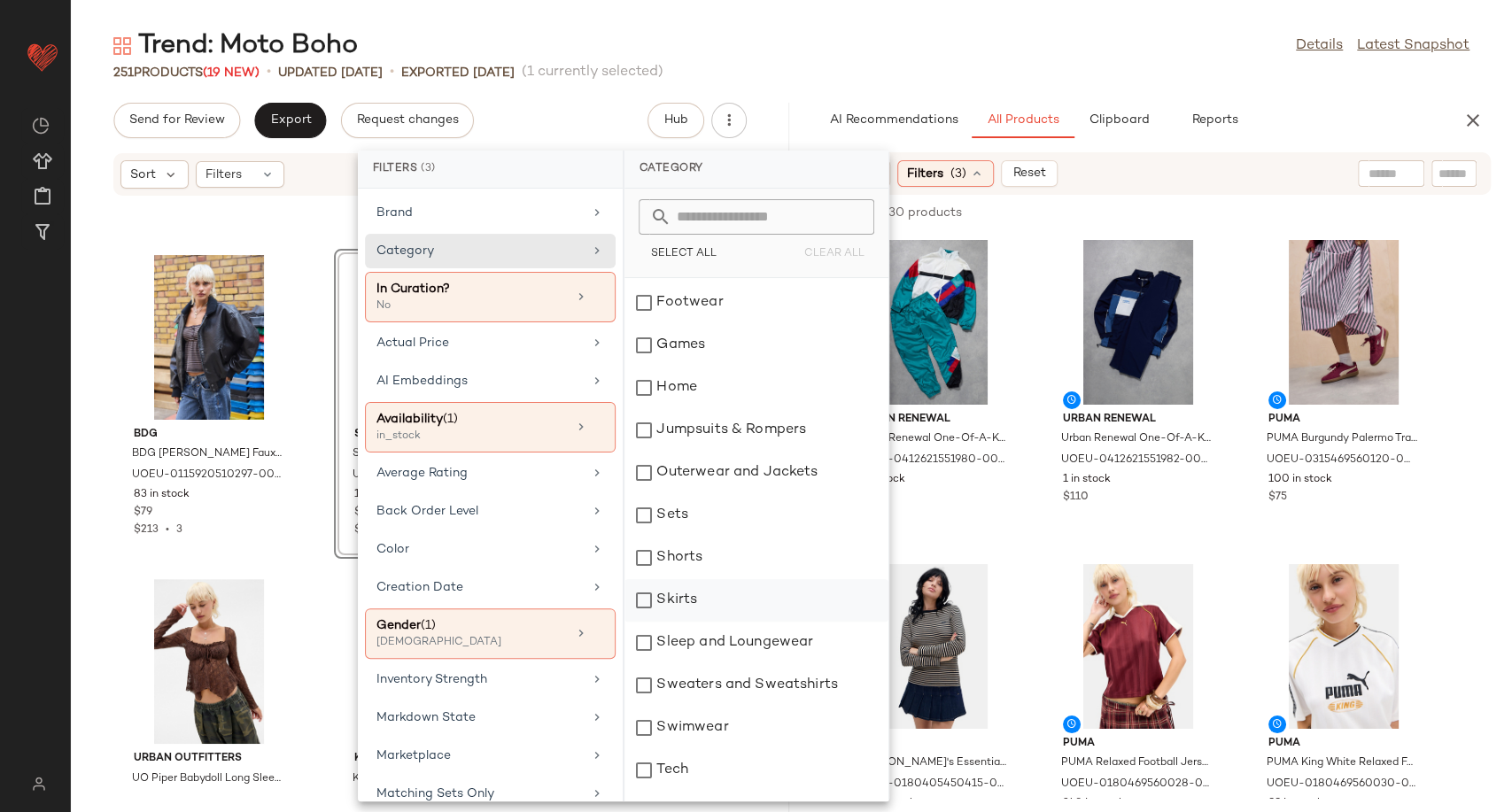
click at [682, 597] on div "Skirts" at bounding box center [756, 601] width 264 height 43
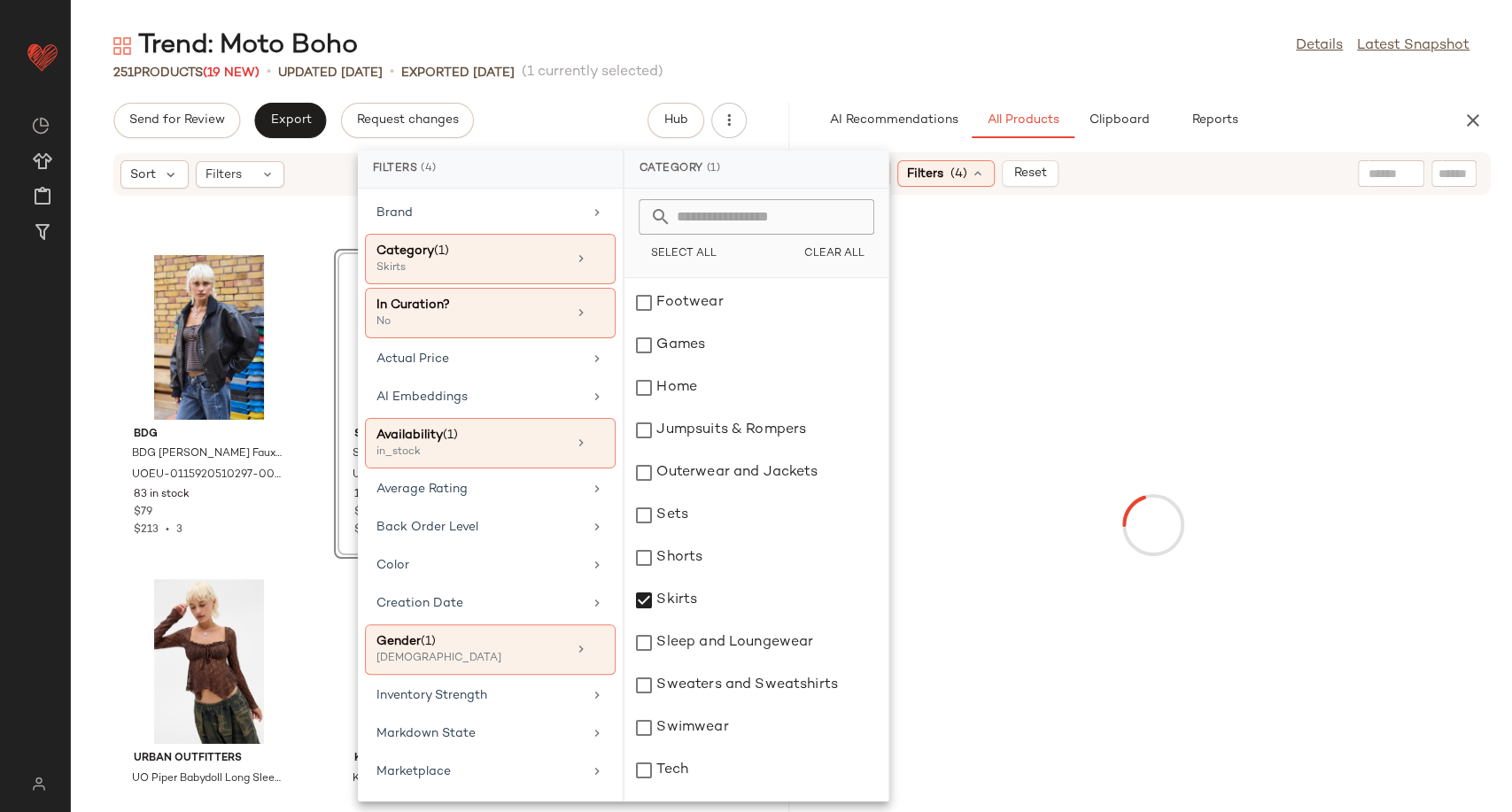
click at [1031, 549] on div at bounding box center [1153, 525] width 711 height 653
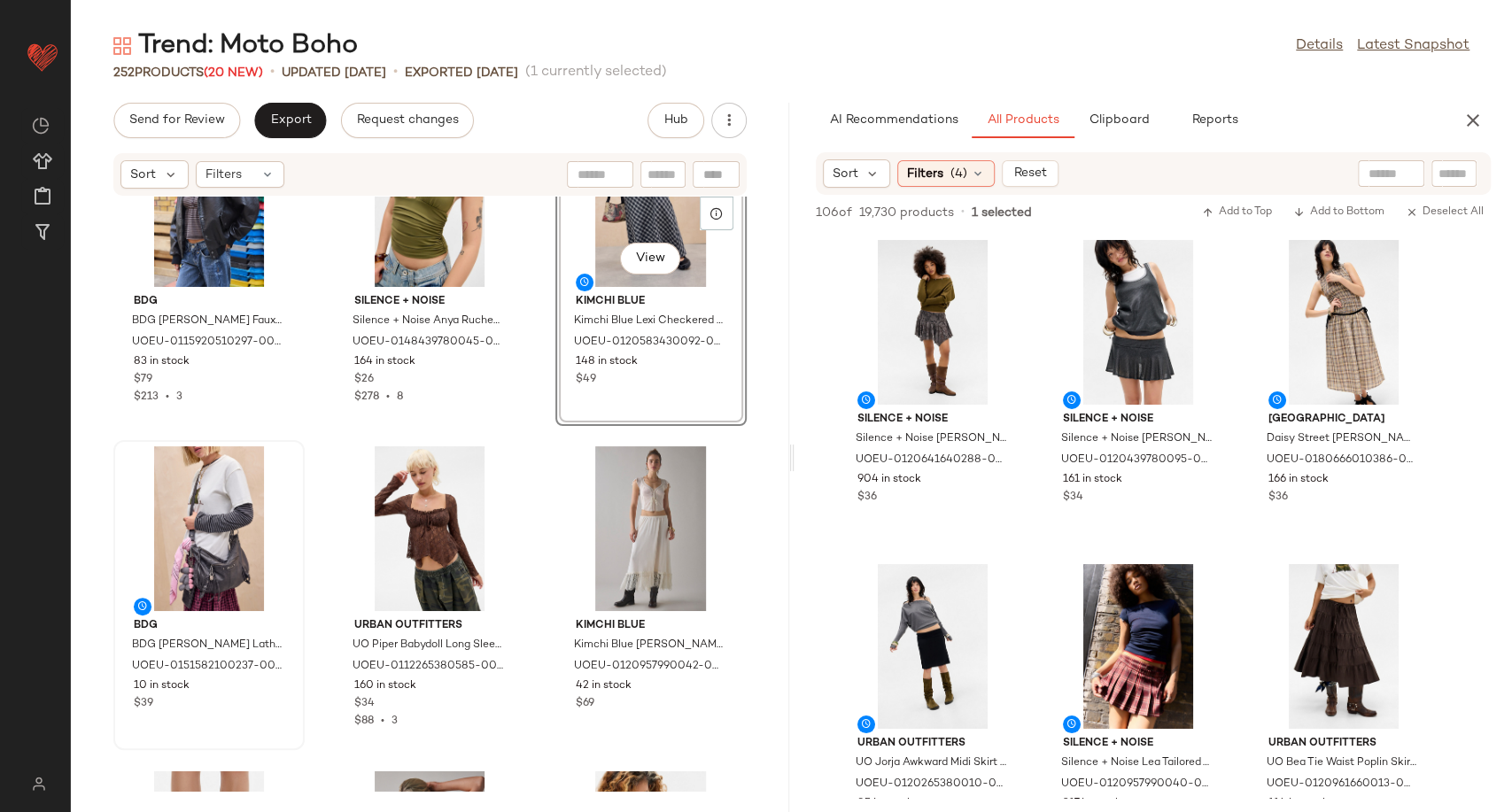
scroll to position [2047, 0]
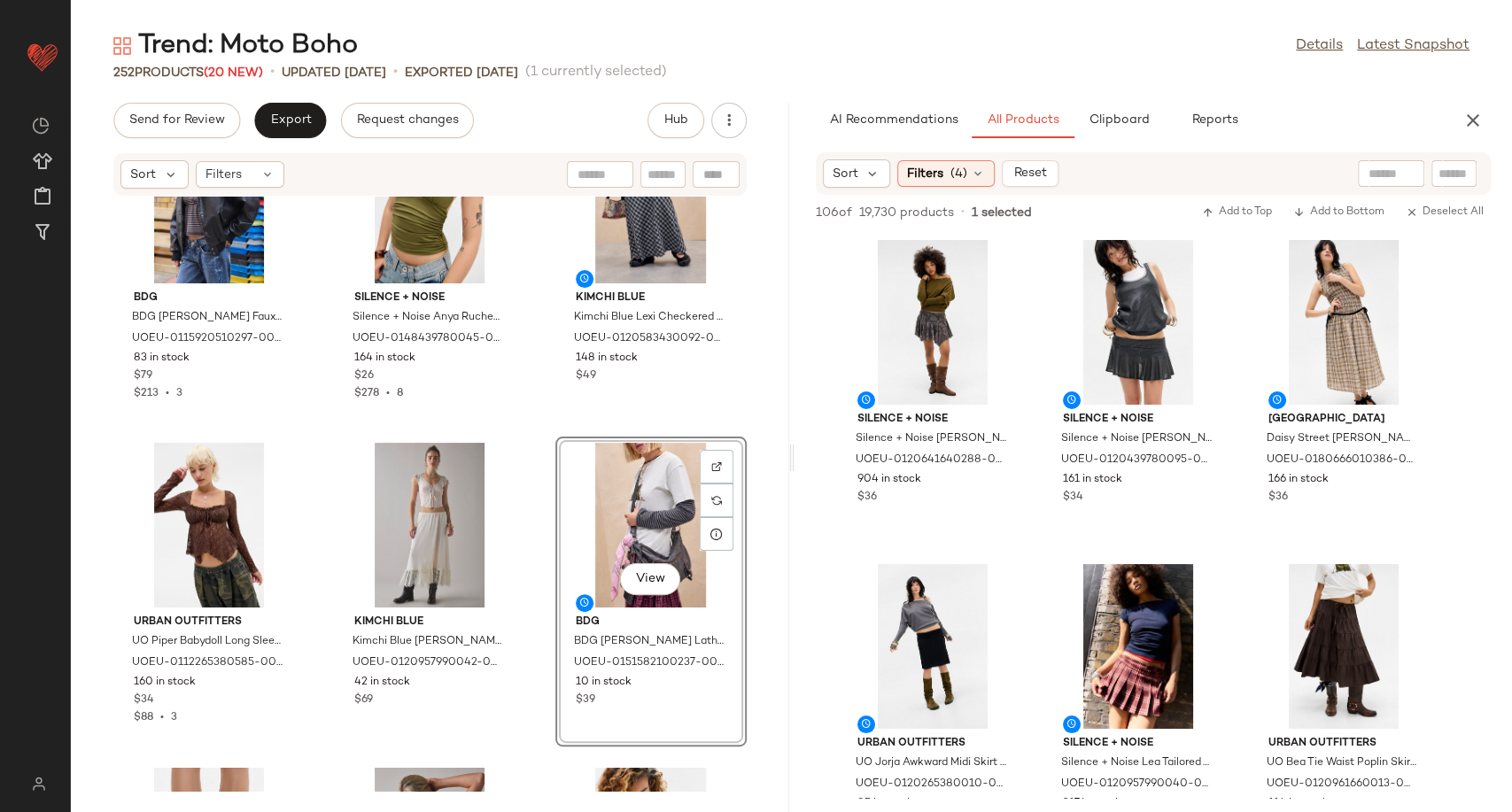
click at [539, 441] on div "Urban Outfitters UO Ruby Square Neck Tank Top - Black L/XL at Urban Outfitters …" at bounding box center [429, 493] width 718 height 594
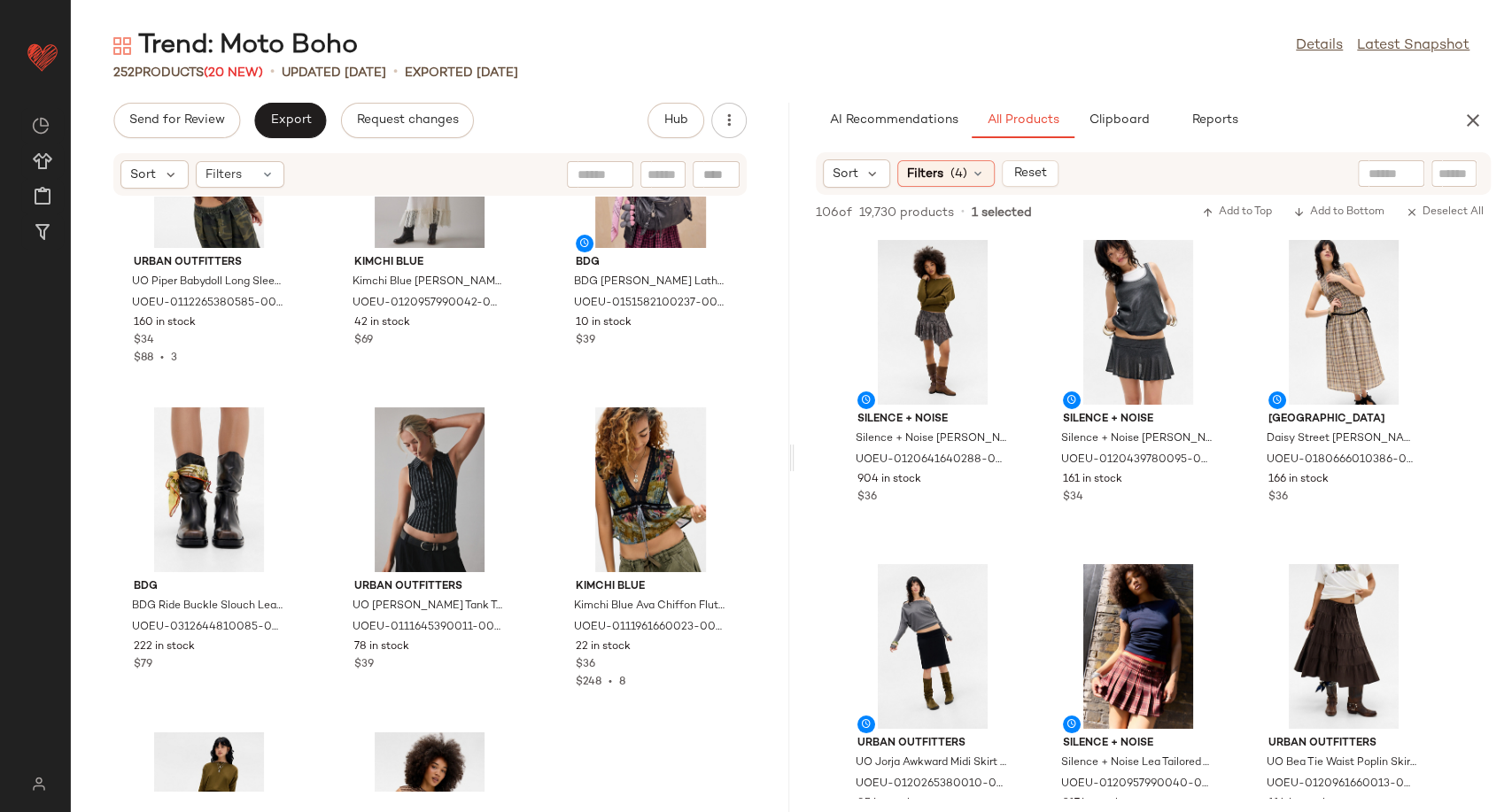
scroll to position [2411, 0]
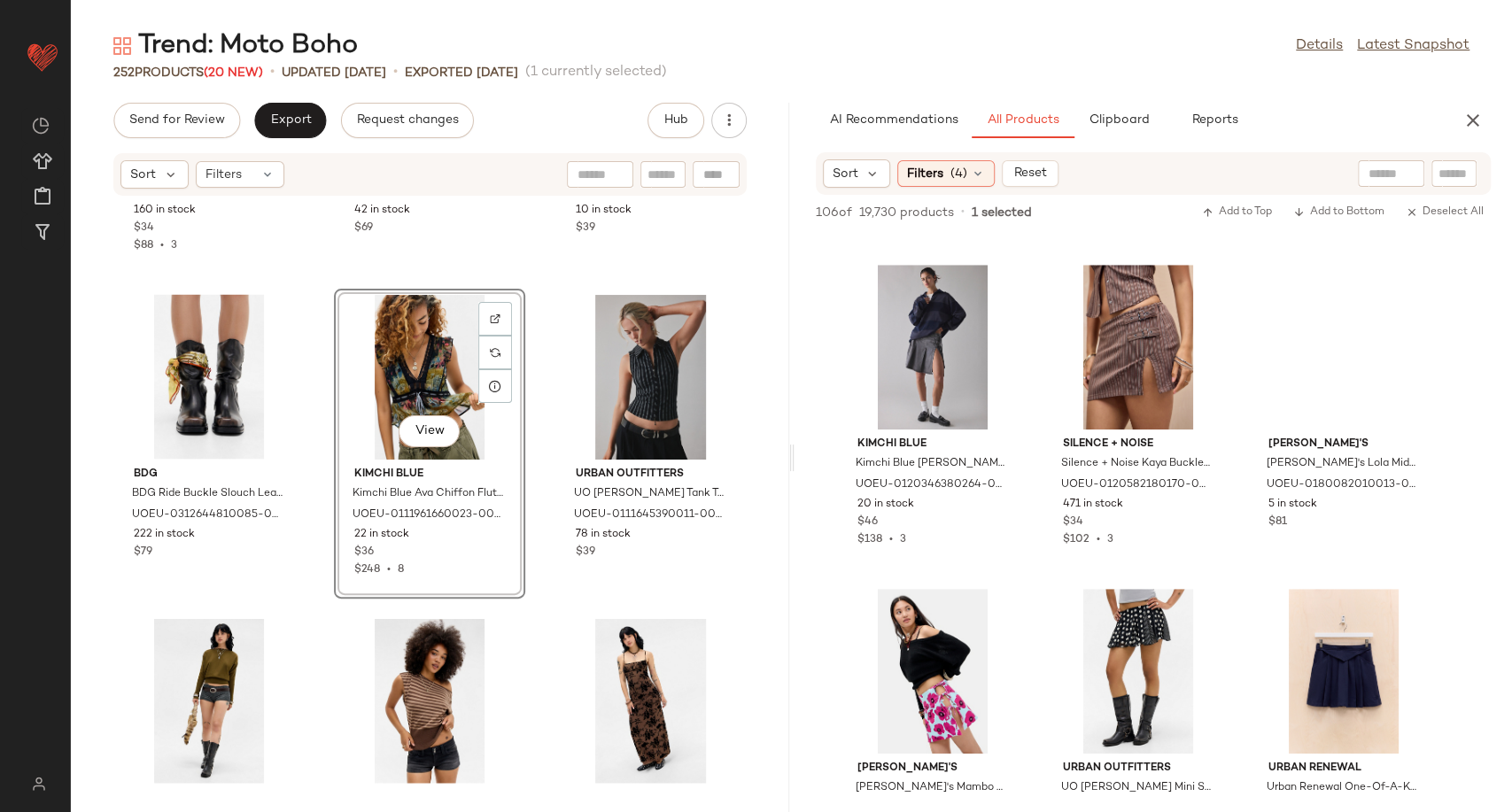
scroll to position [656, 0]
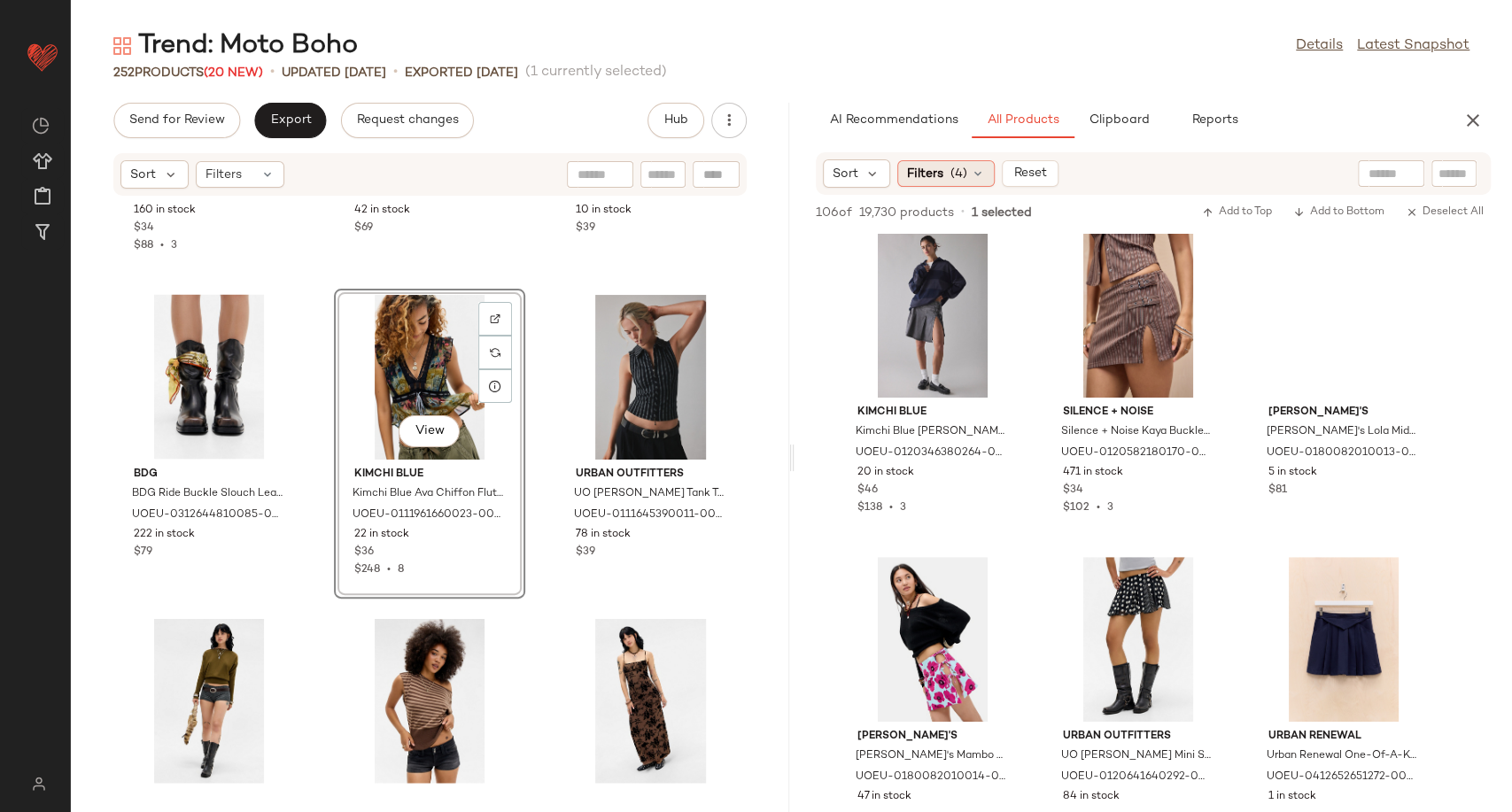
click at [980, 178] on icon at bounding box center [978, 174] width 14 height 14
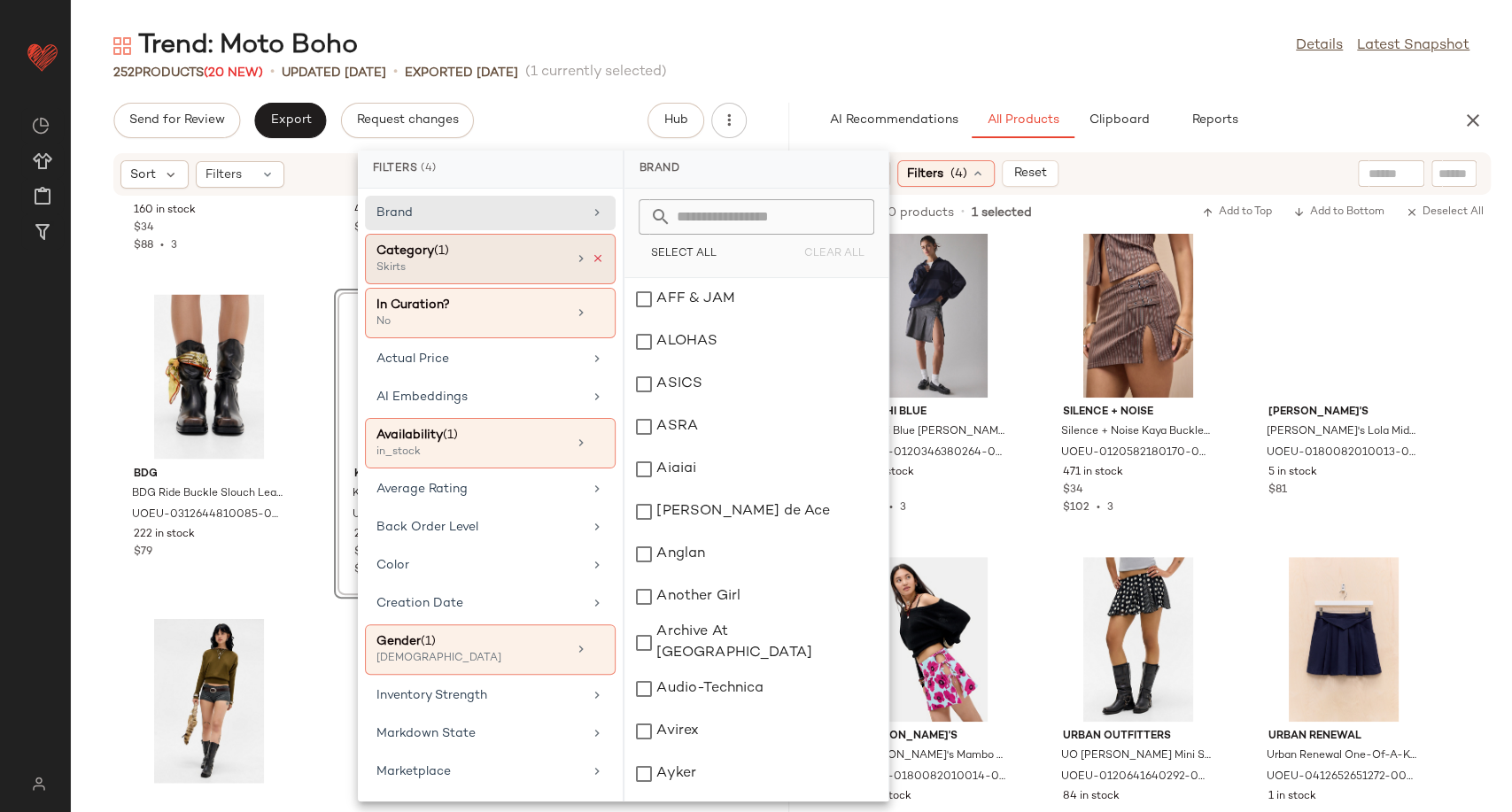
click at [594, 262] on icon at bounding box center [598, 259] width 12 height 12
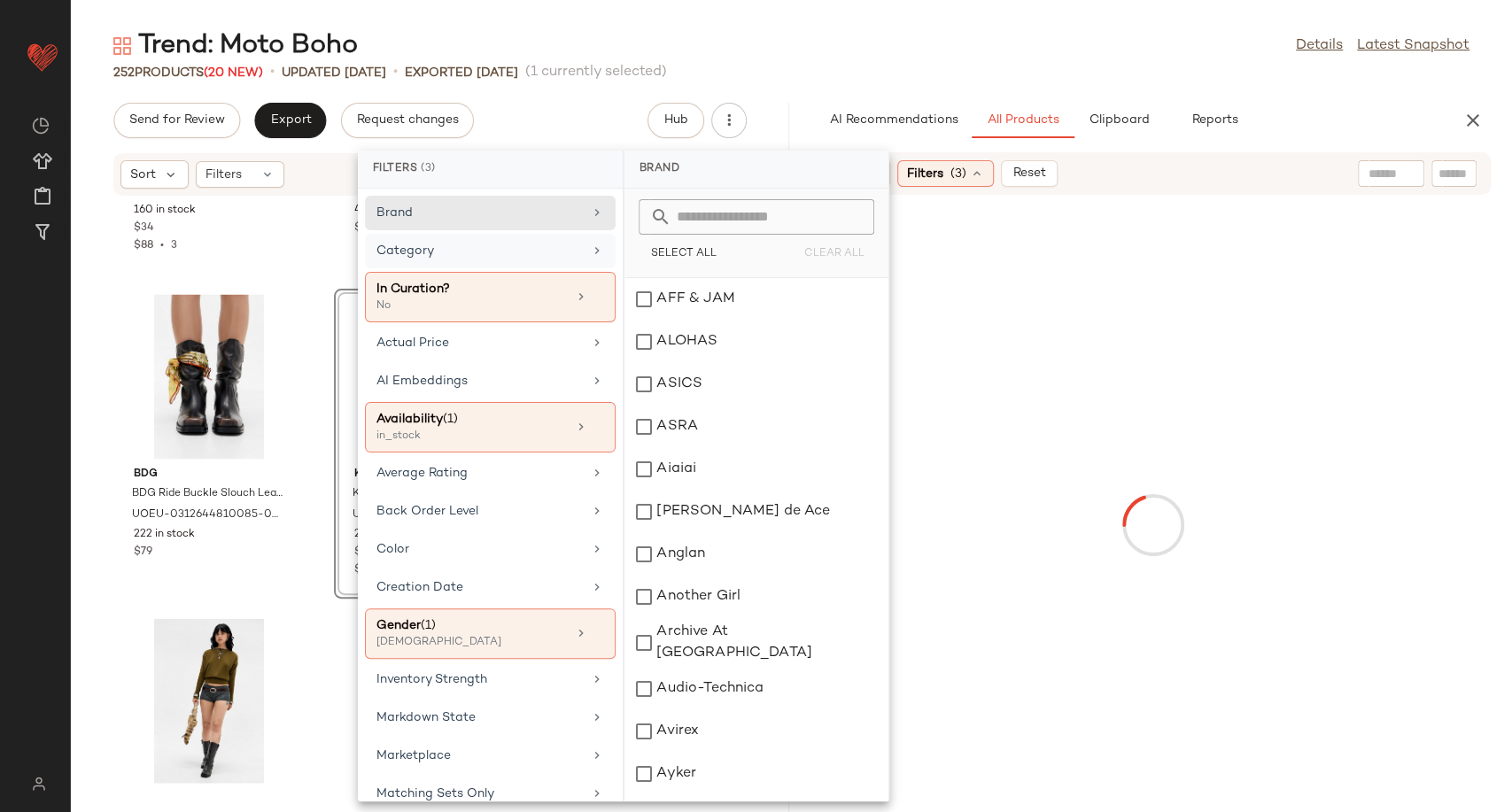
click at [558, 261] on div "Category" at bounding box center [490, 251] width 251 height 35
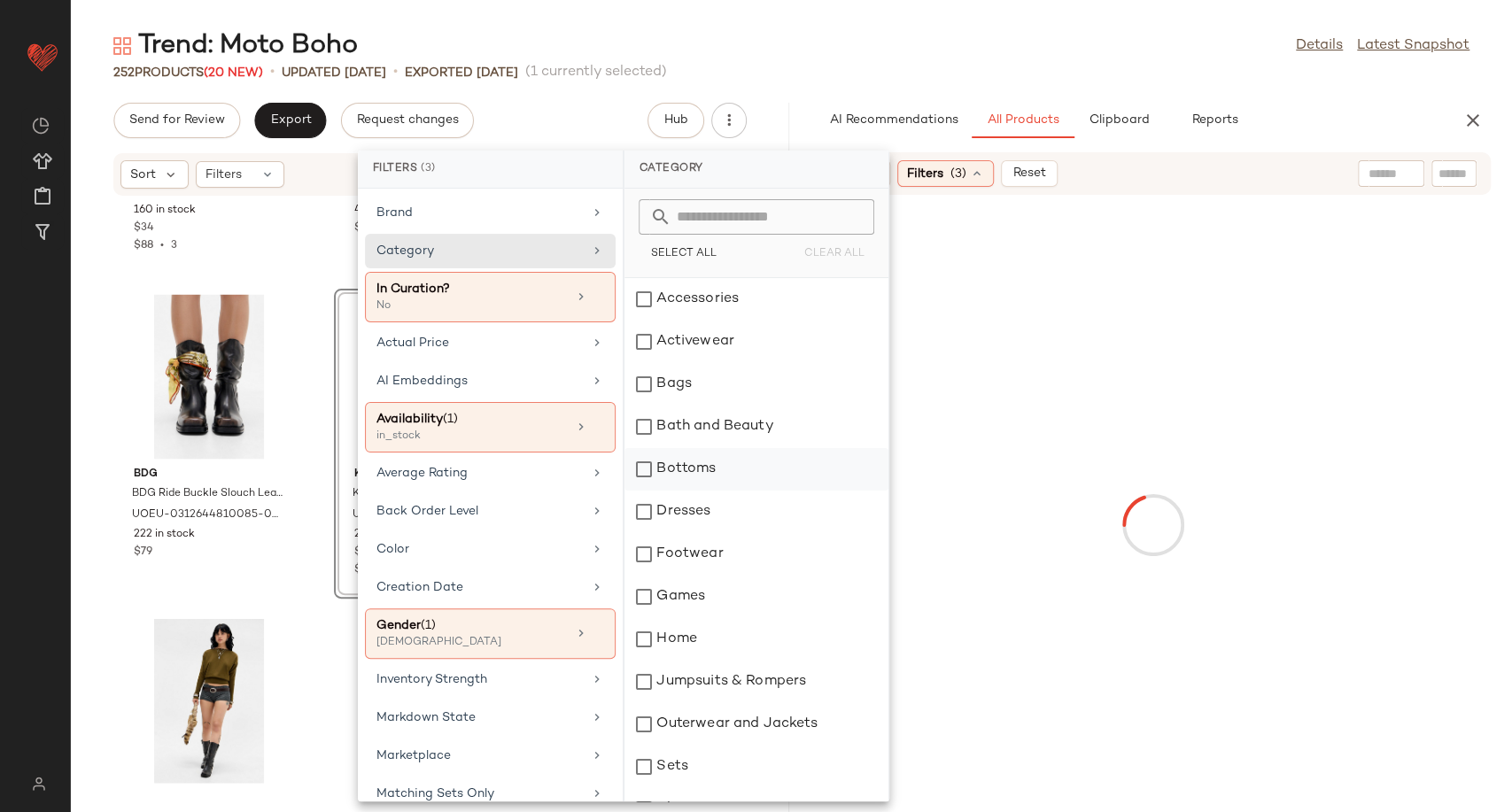
click at [723, 473] on div "Bottoms" at bounding box center [756, 469] width 264 height 43
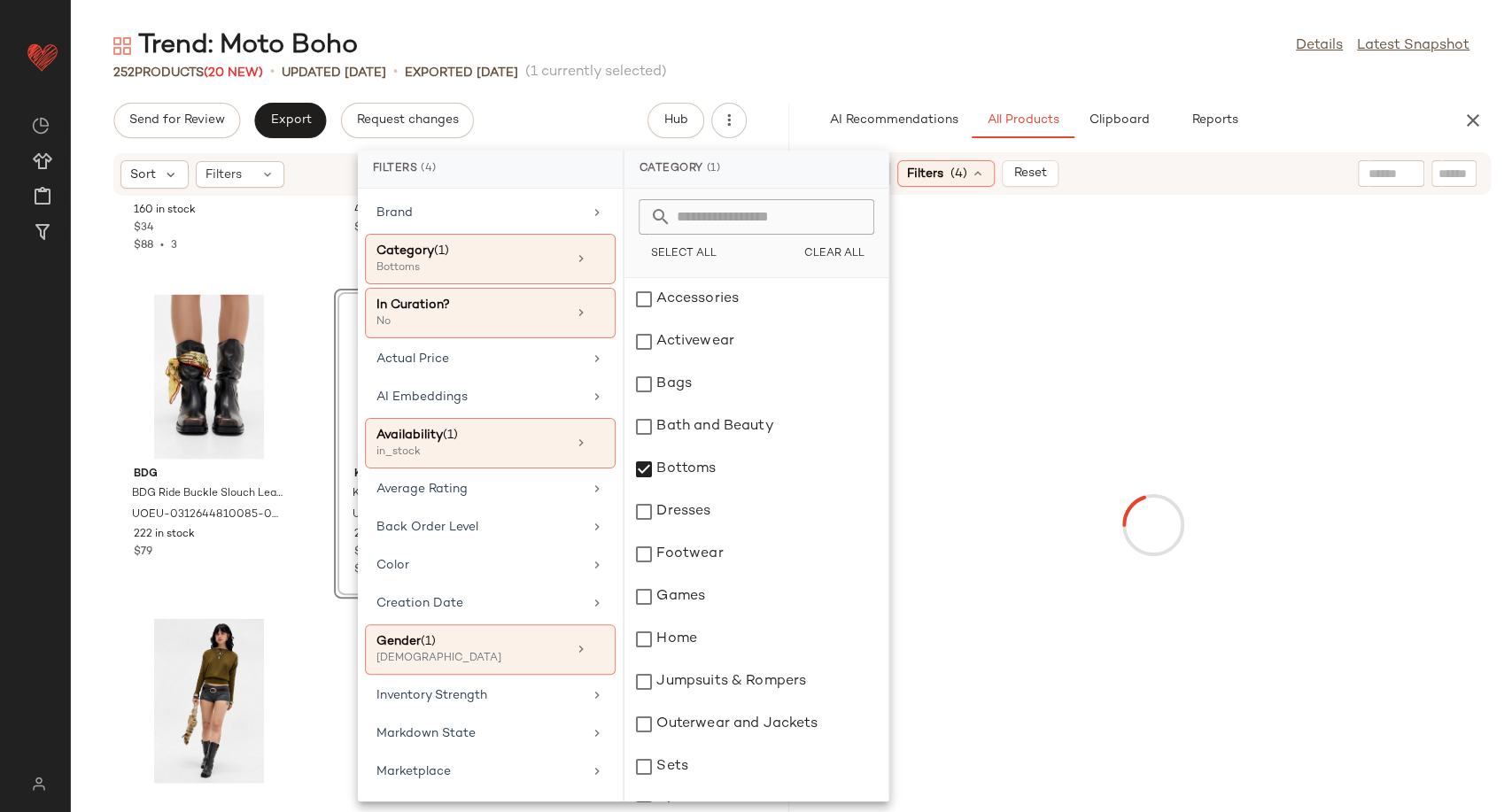
click at [315, 587] on div "Urban Outfitters UO Piper Babydoll Long Sleeve Blouse - Brown L at Urban Outfit…" at bounding box center [429, 493] width 718 height 594
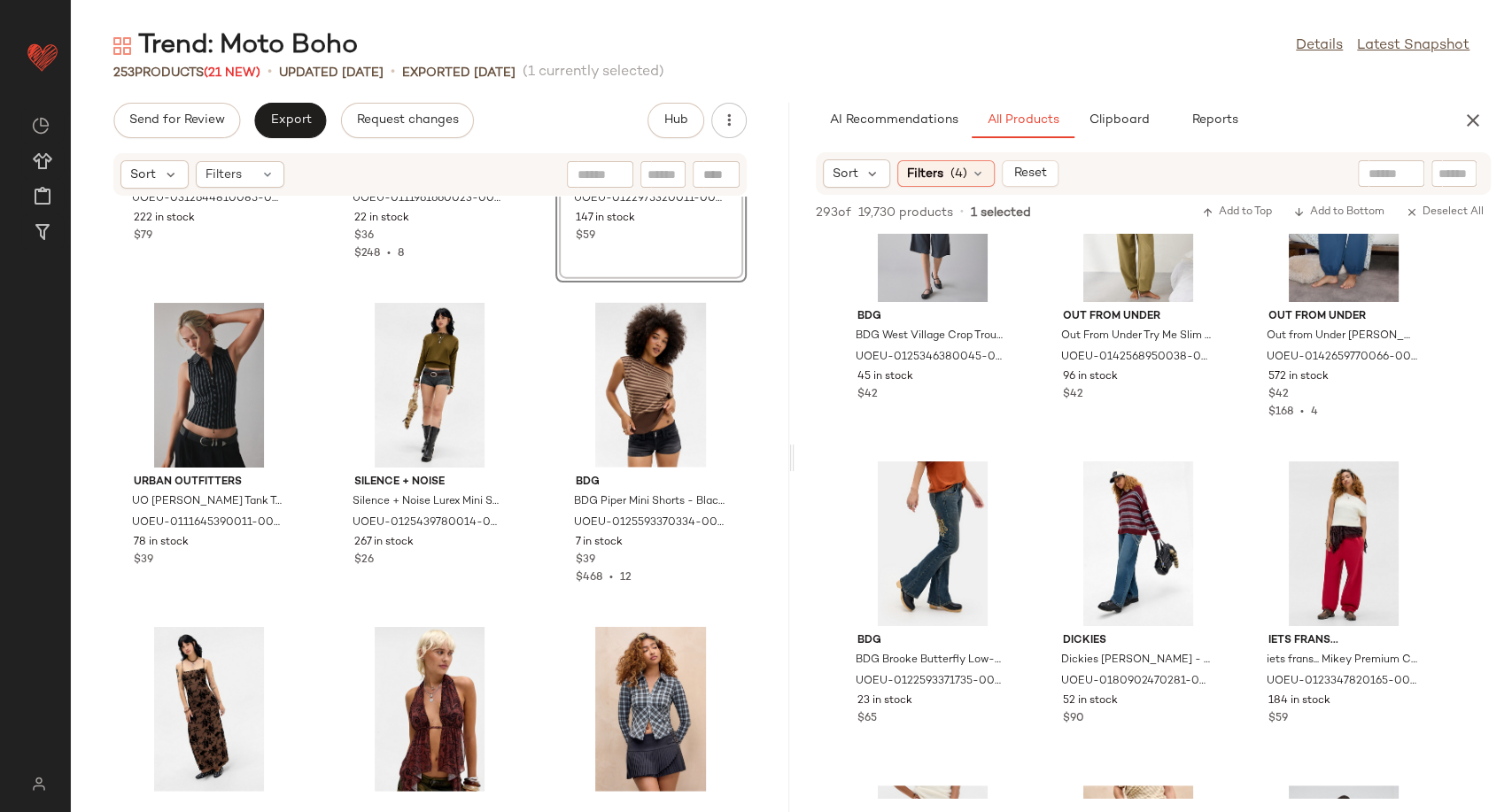
scroll to position [2837, 0]
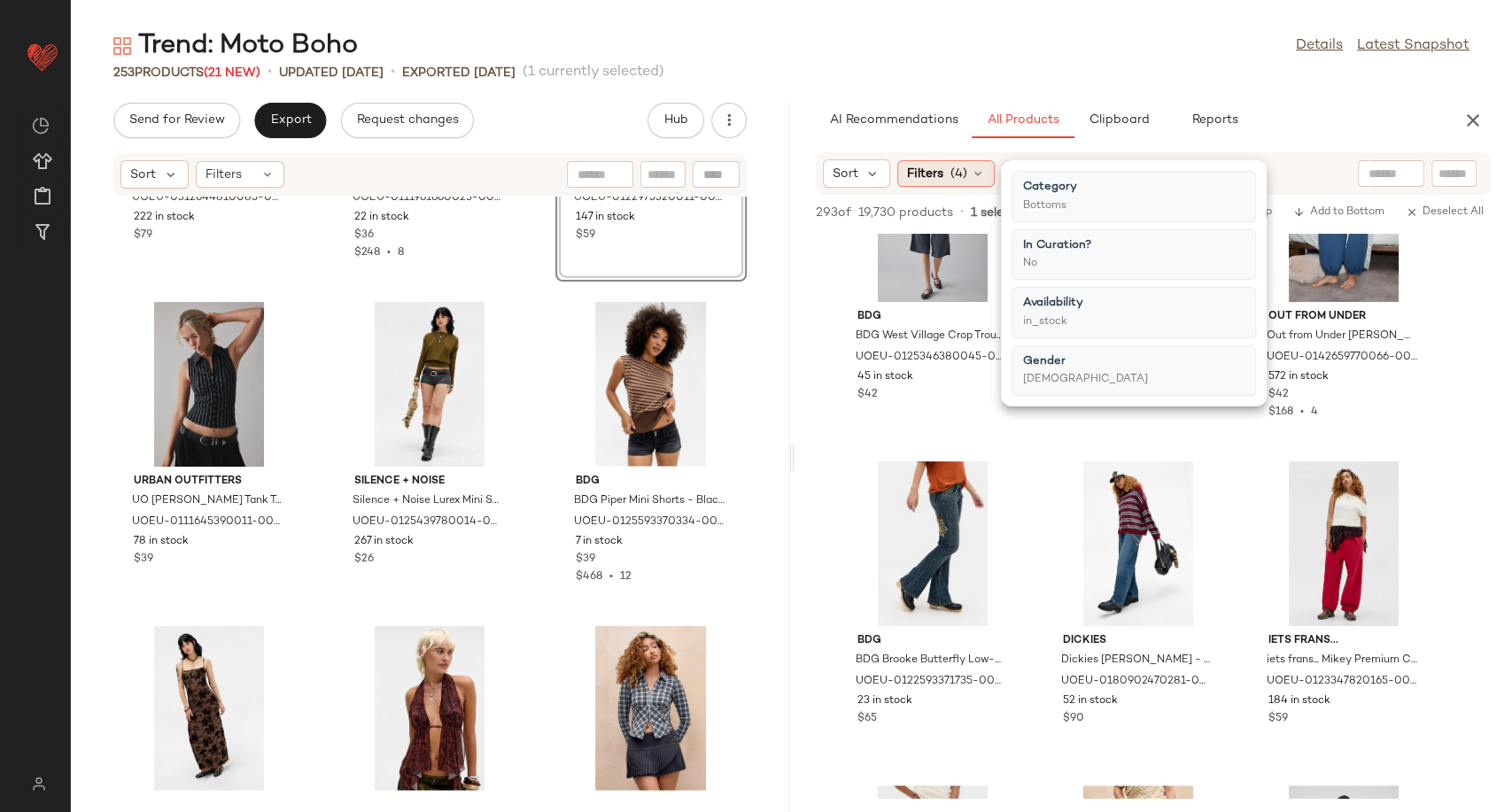
click at [979, 169] on icon at bounding box center [978, 174] width 14 height 14
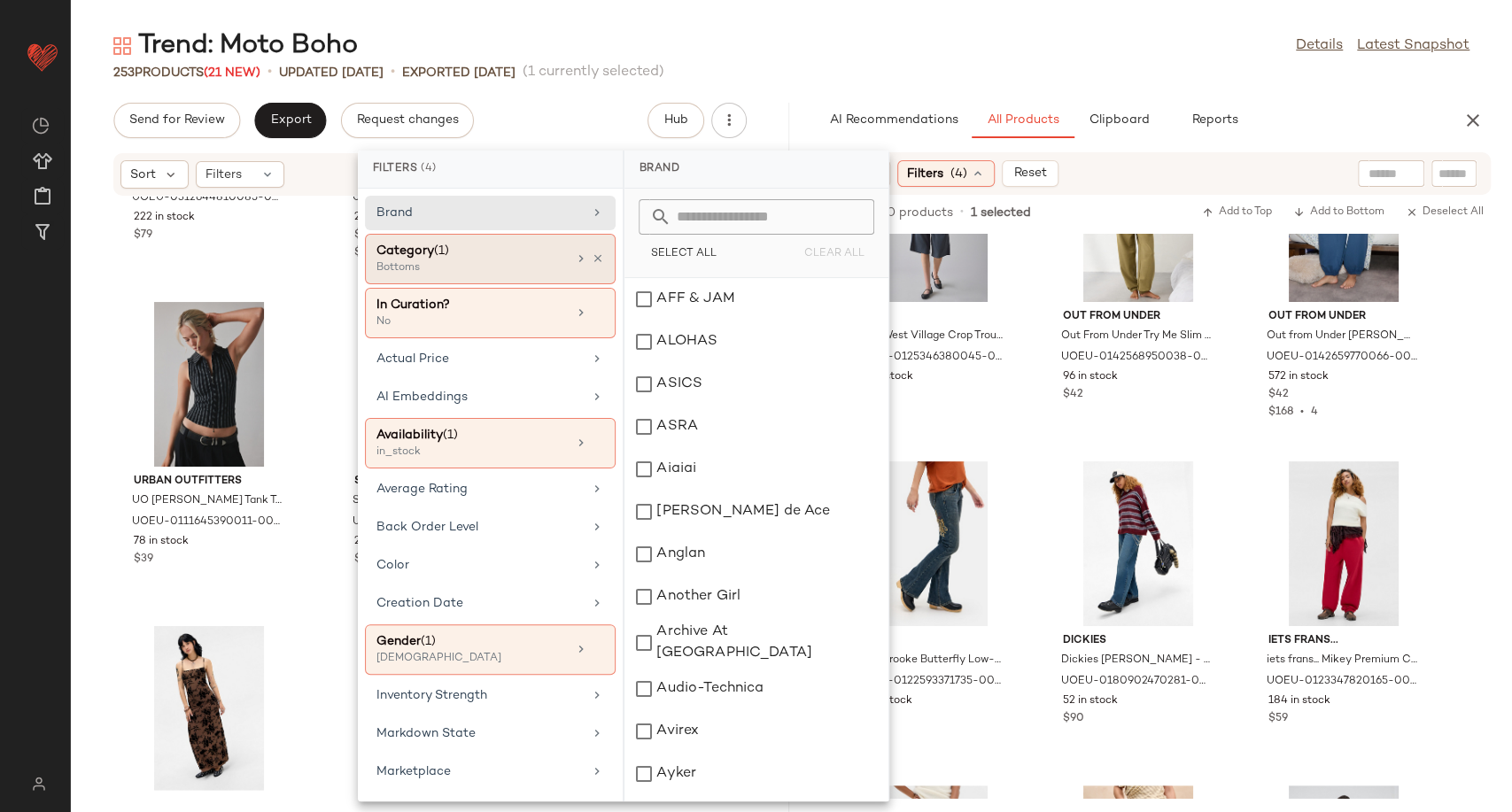
click at [599, 259] on div "Category (1) Bottoms" at bounding box center [490, 259] width 251 height 51
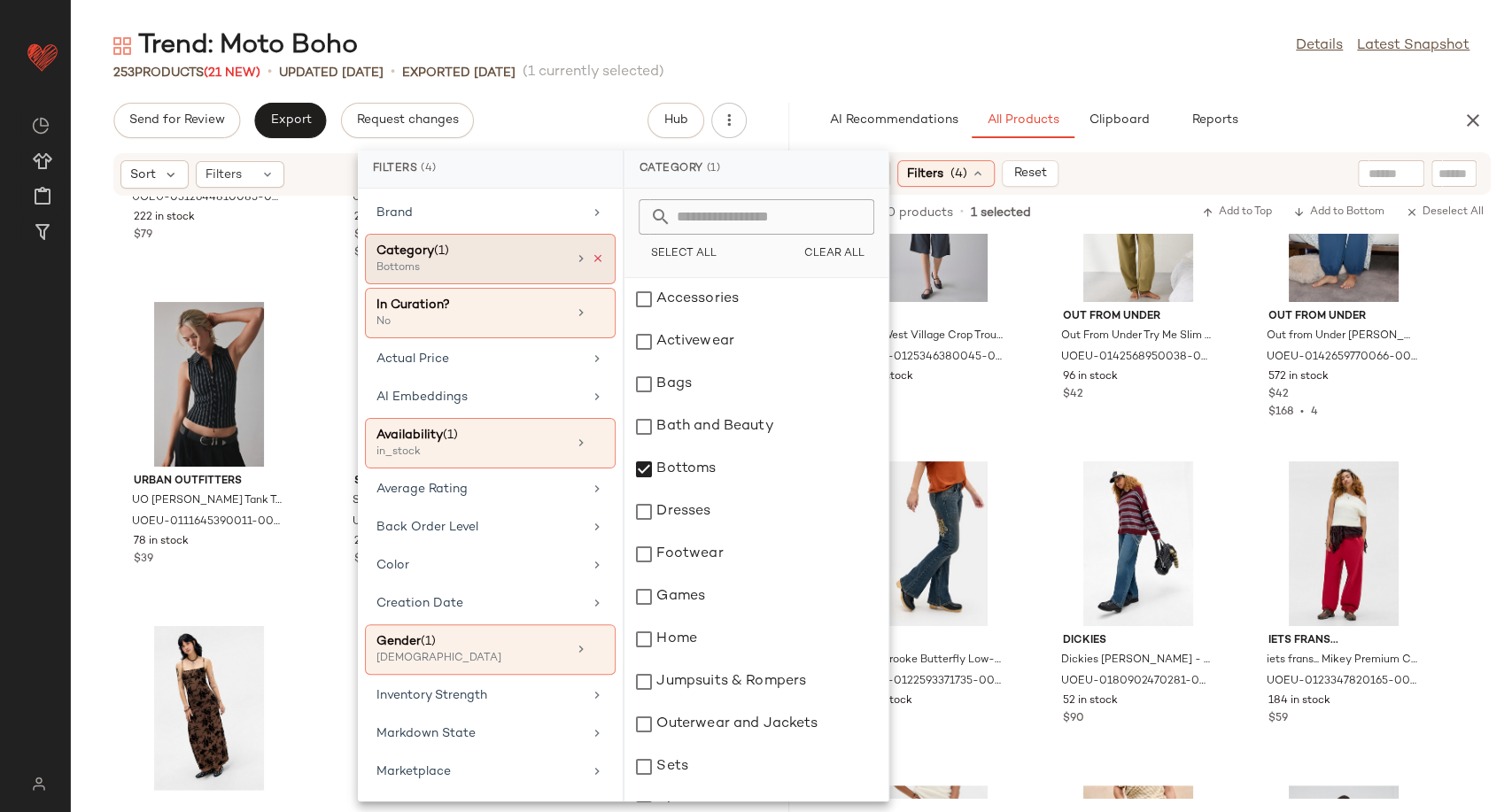
click at [591, 263] on icon at bounding box center [598, 259] width 12 height 12
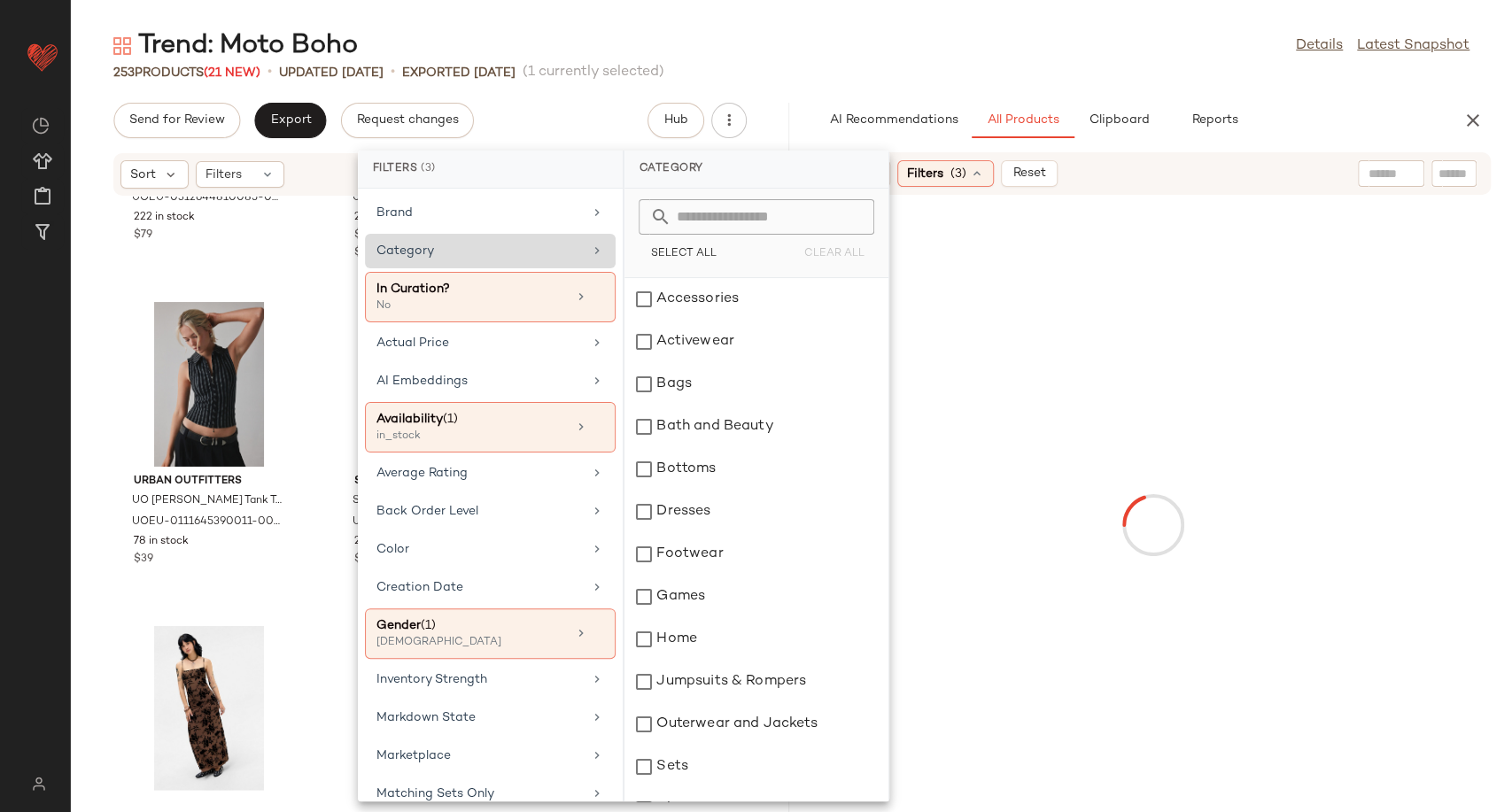
click at [558, 249] on div "Category" at bounding box center [479, 251] width 206 height 19
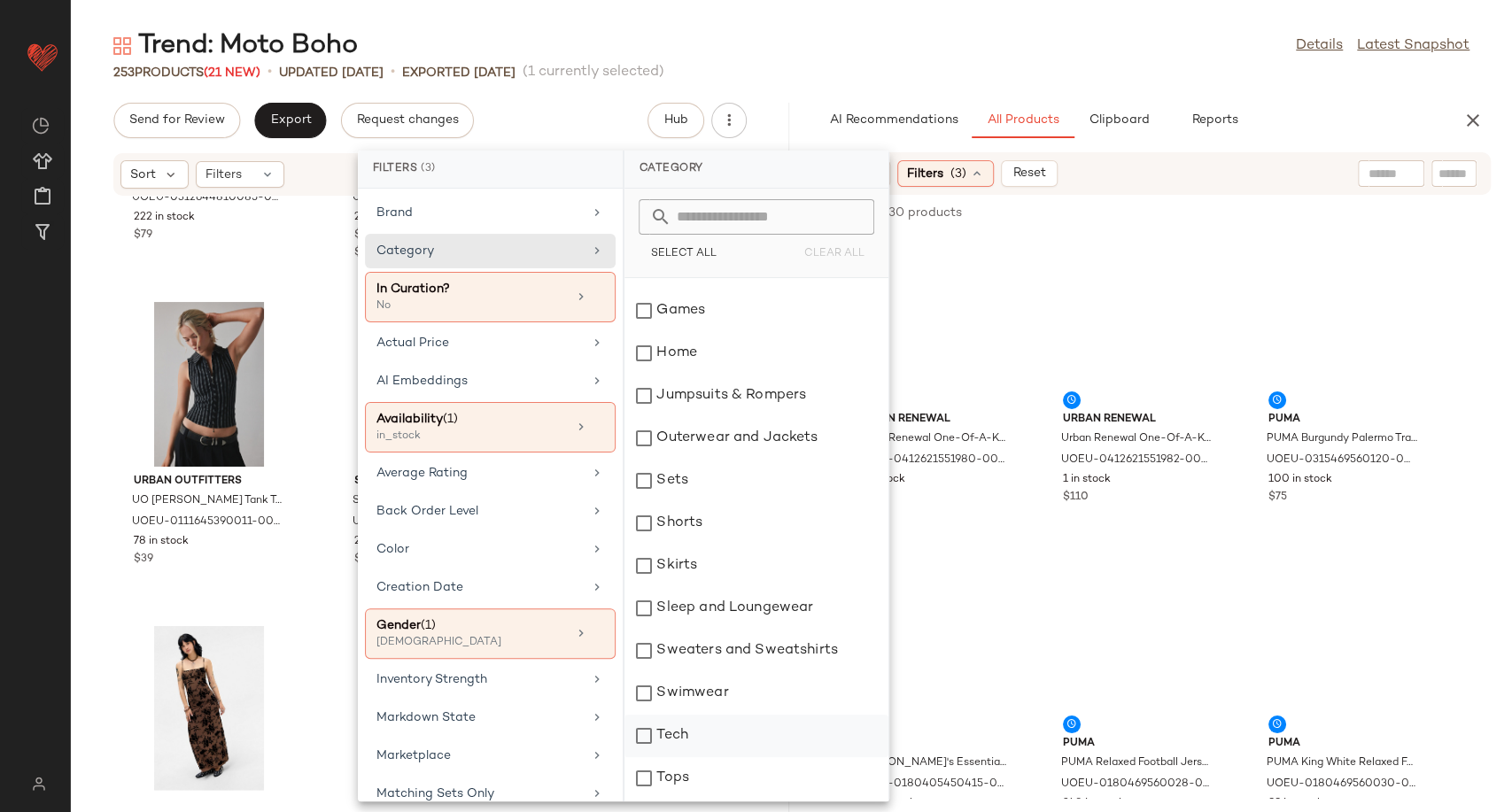
scroll to position [369, 0]
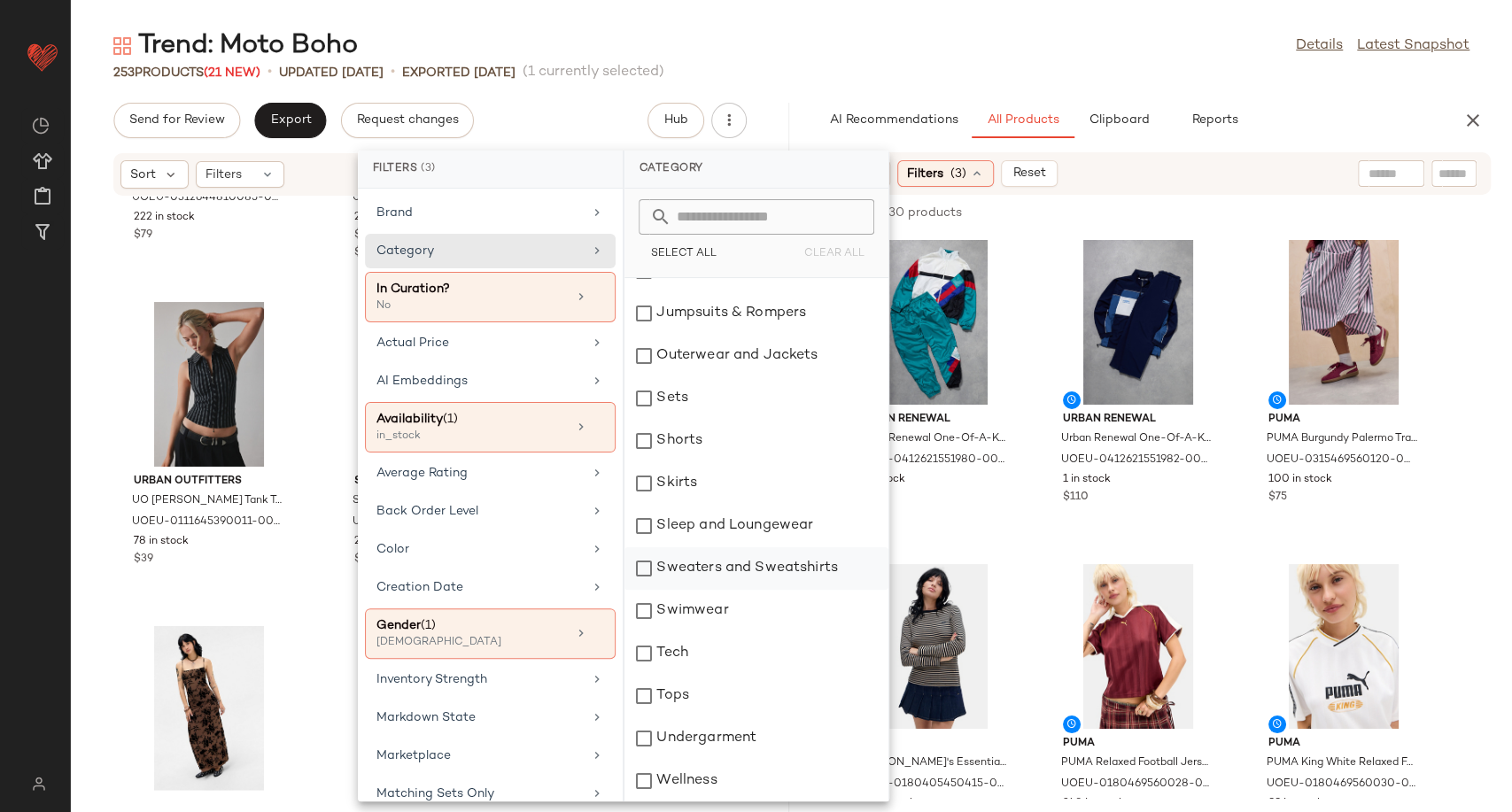
click at [646, 568] on div "Sweaters and Sweatshirts" at bounding box center [756, 568] width 264 height 43
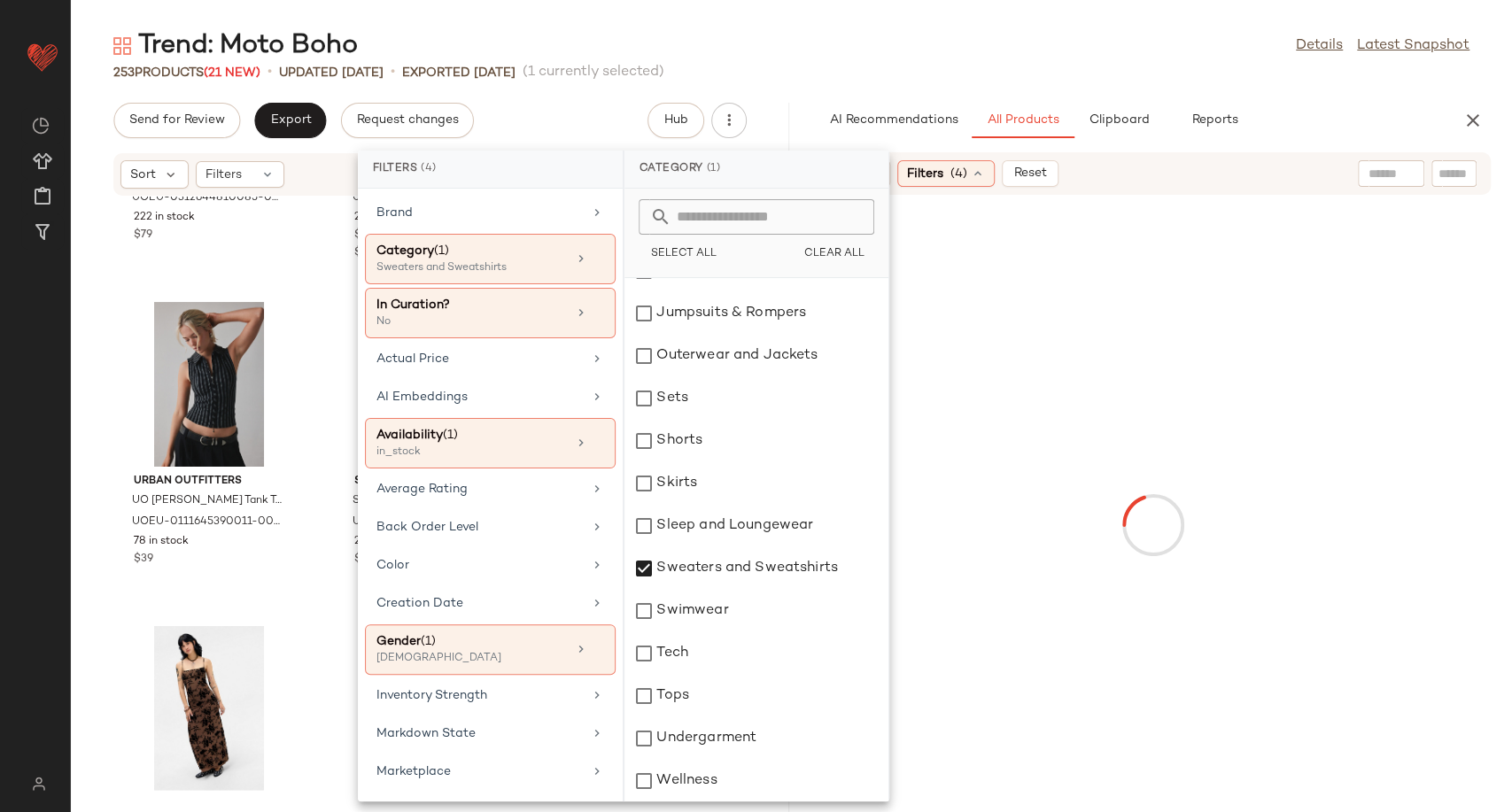
click at [1035, 547] on div at bounding box center [1153, 525] width 711 height 653
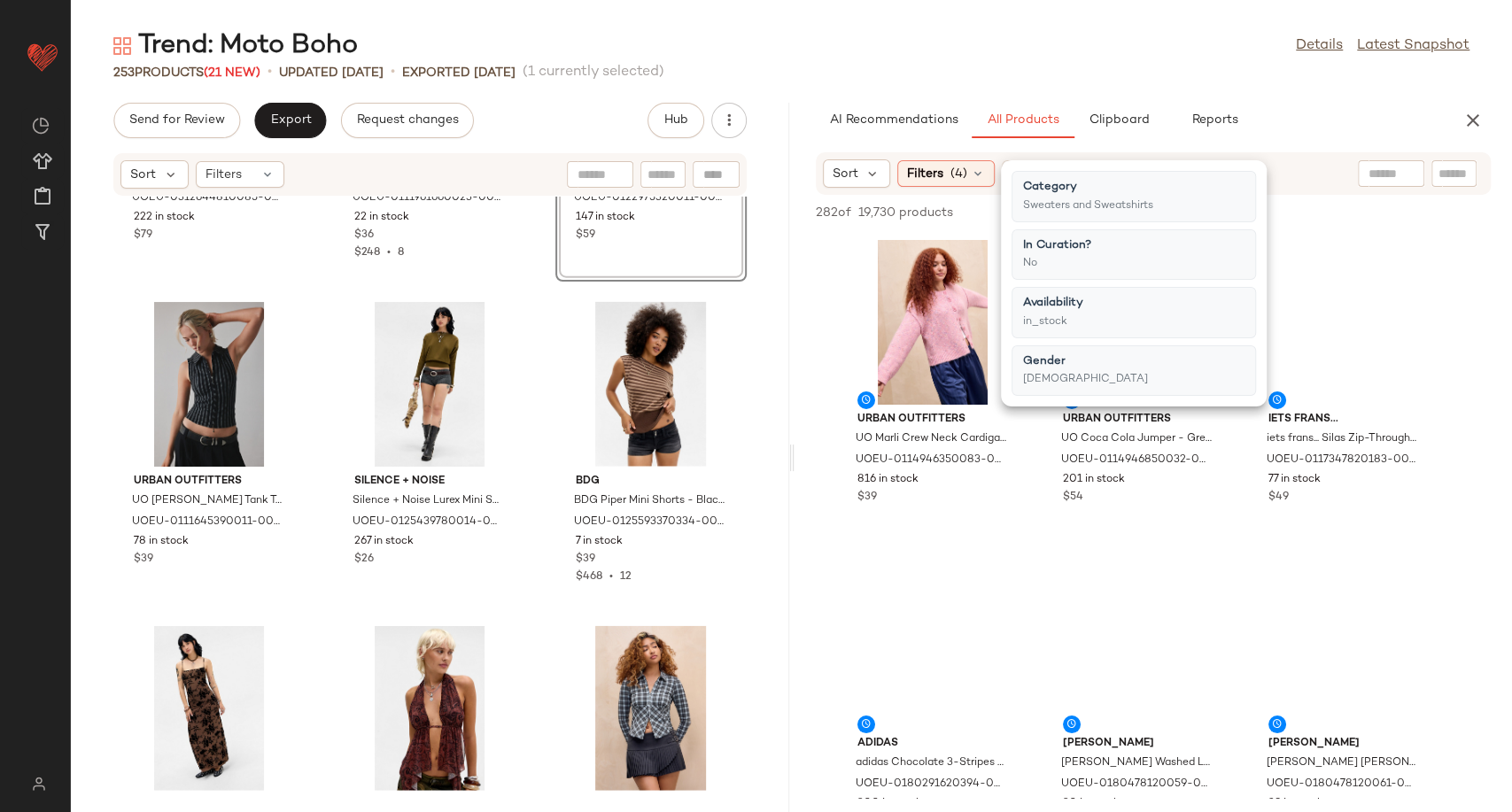
drag, startPoint x: 1035, startPoint y: 547, endPoint x: 1019, endPoint y: 548, distance: 16.0
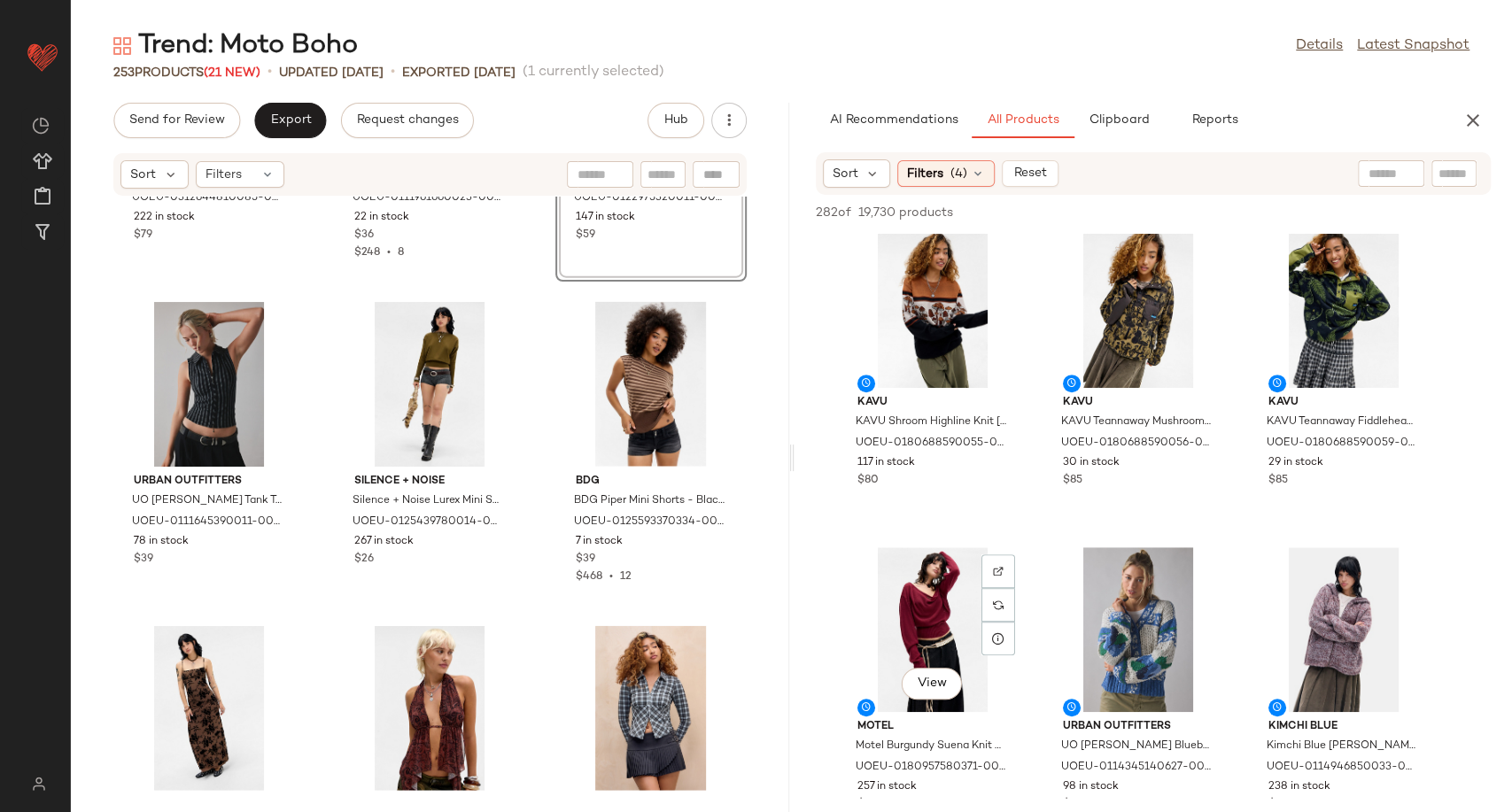
scroll to position [661, 0]
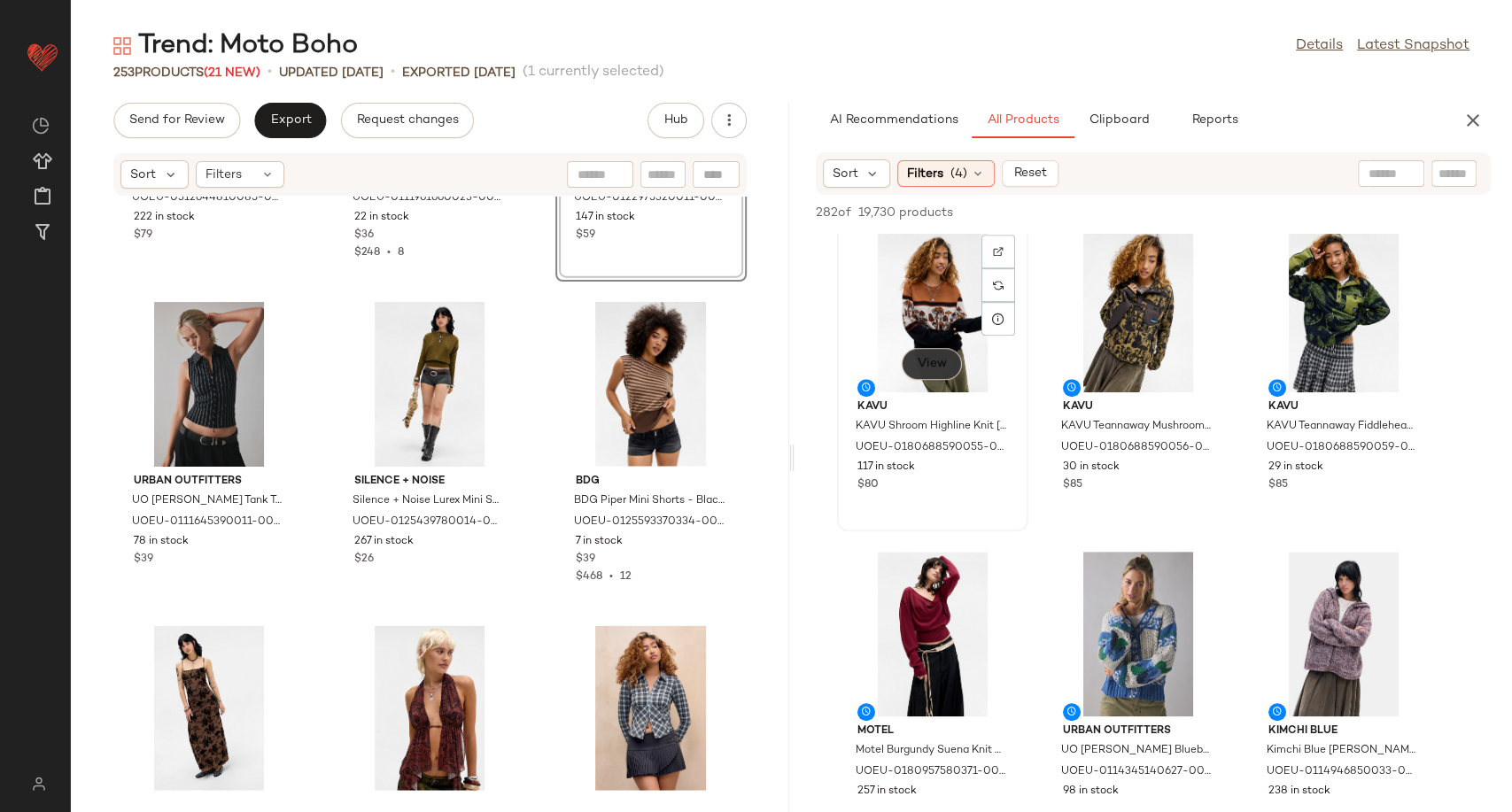
click at [931, 359] on span "View" at bounding box center [931, 364] width 30 height 14
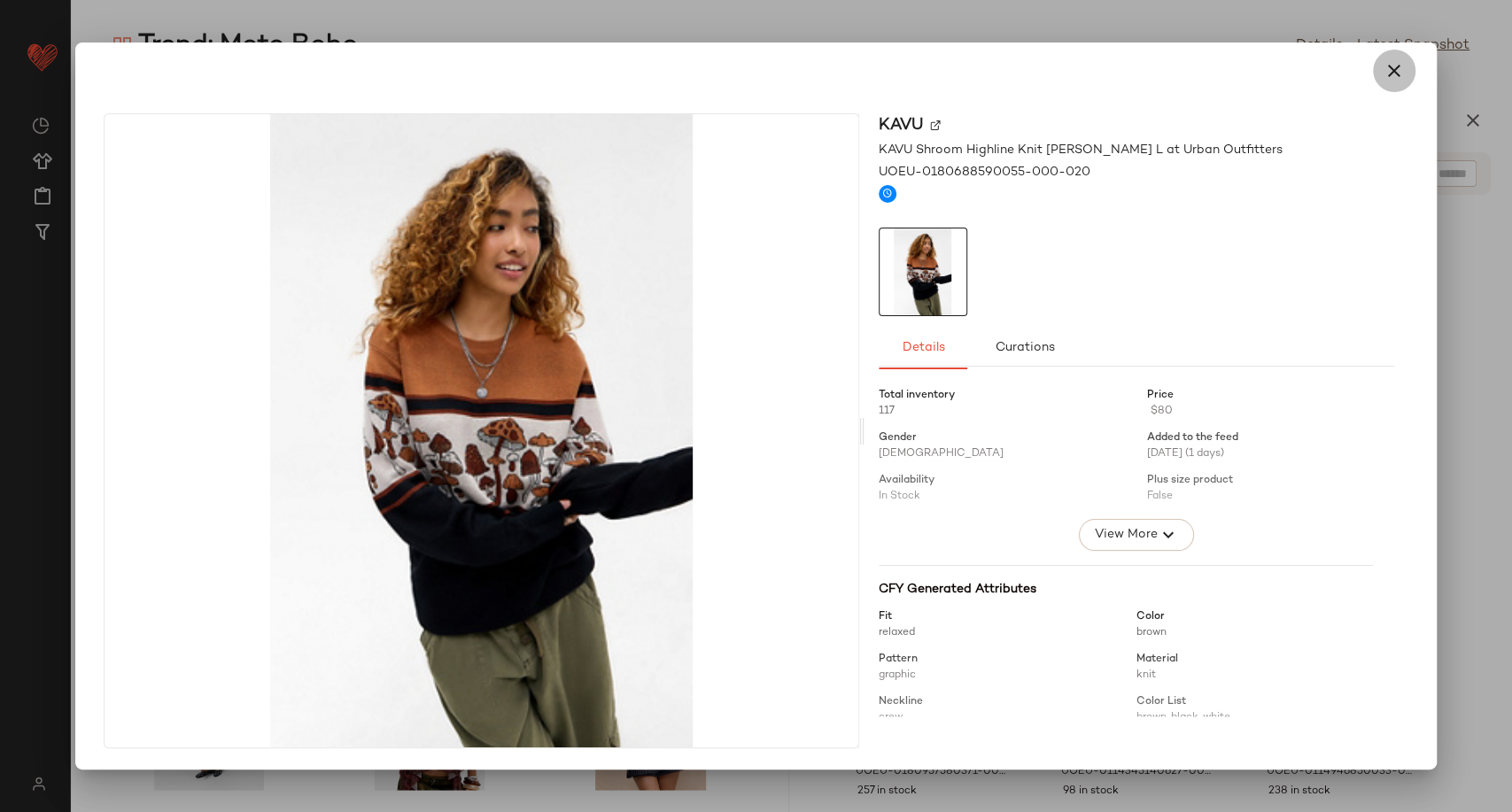
click at [1394, 74] on icon "button" at bounding box center [1394, 71] width 21 height 21
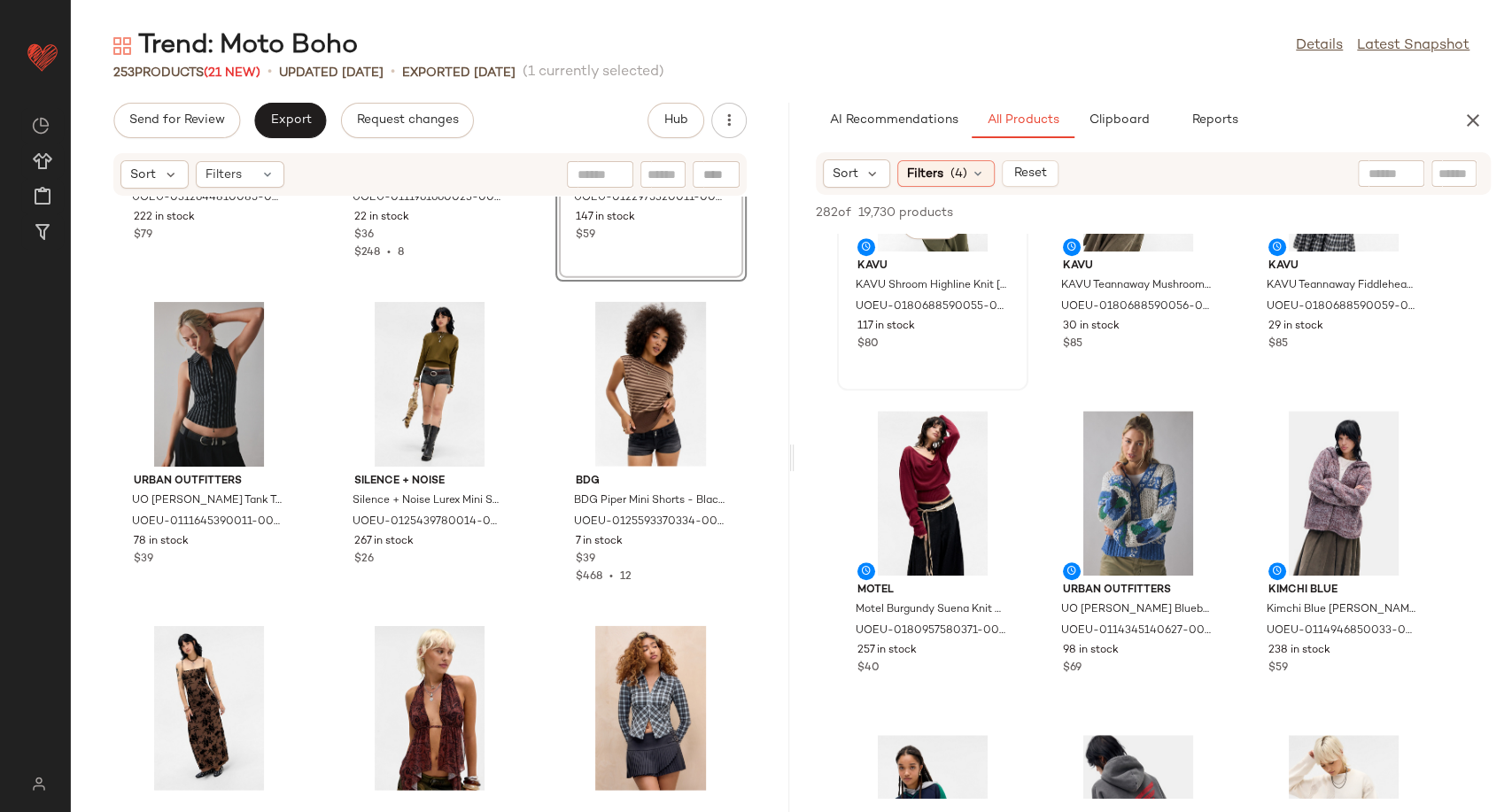
scroll to position [808, 0]
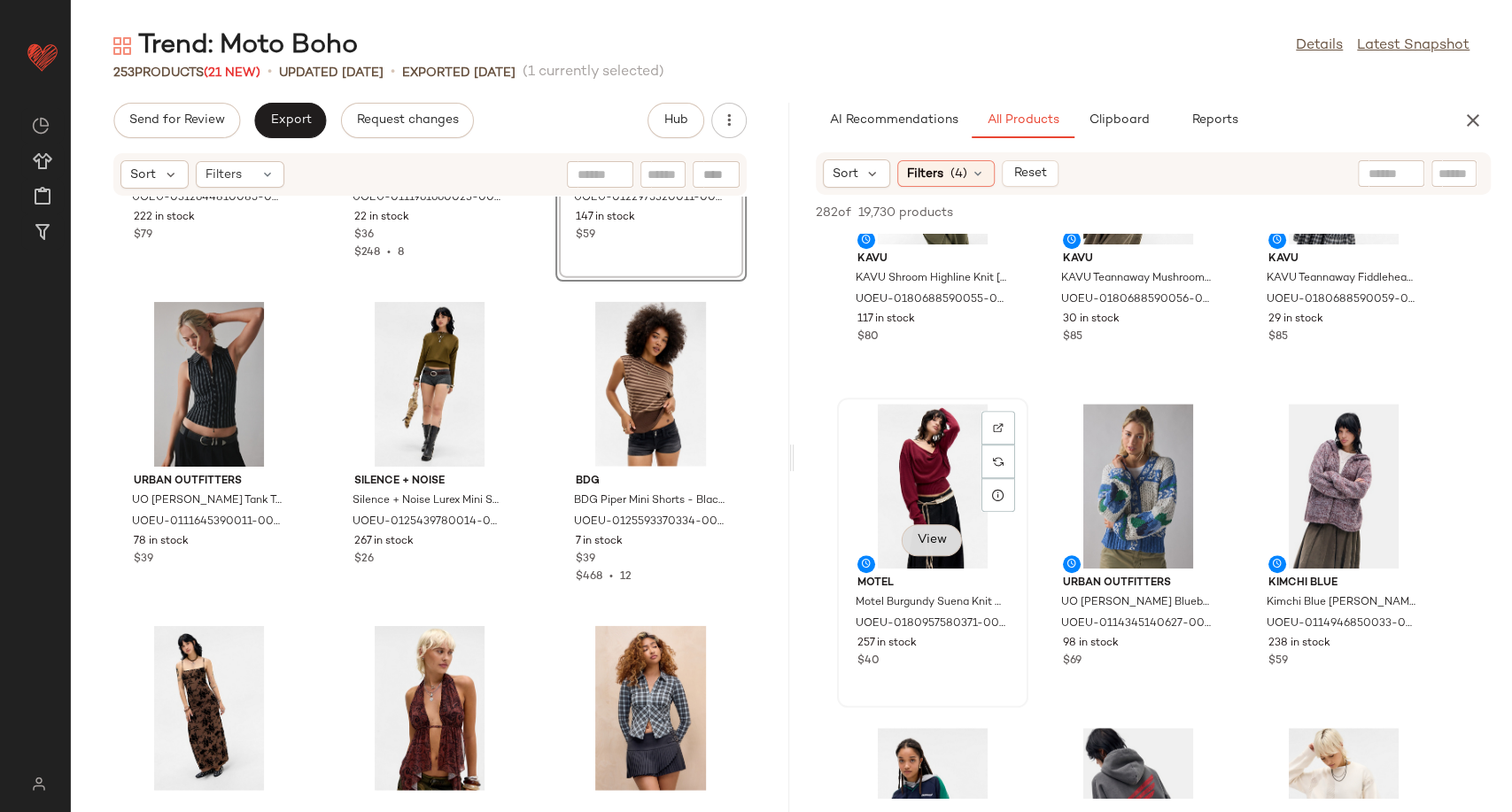
click at [934, 526] on button "View" at bounding box center [932, 541] width 61 height 32
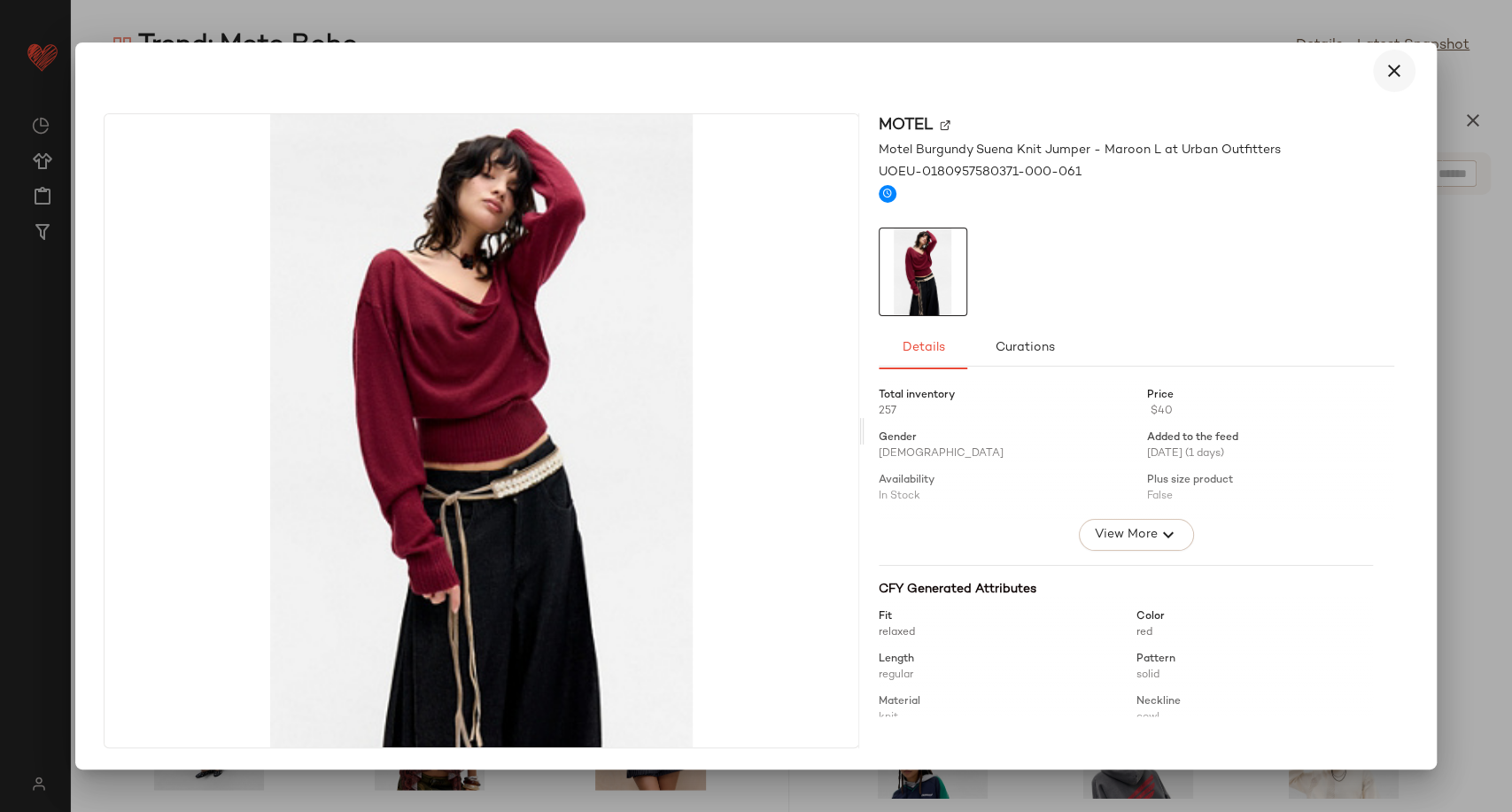
click at [1394, 63] on icon "button" at bounding box center [1394, 71] width 21 height 21
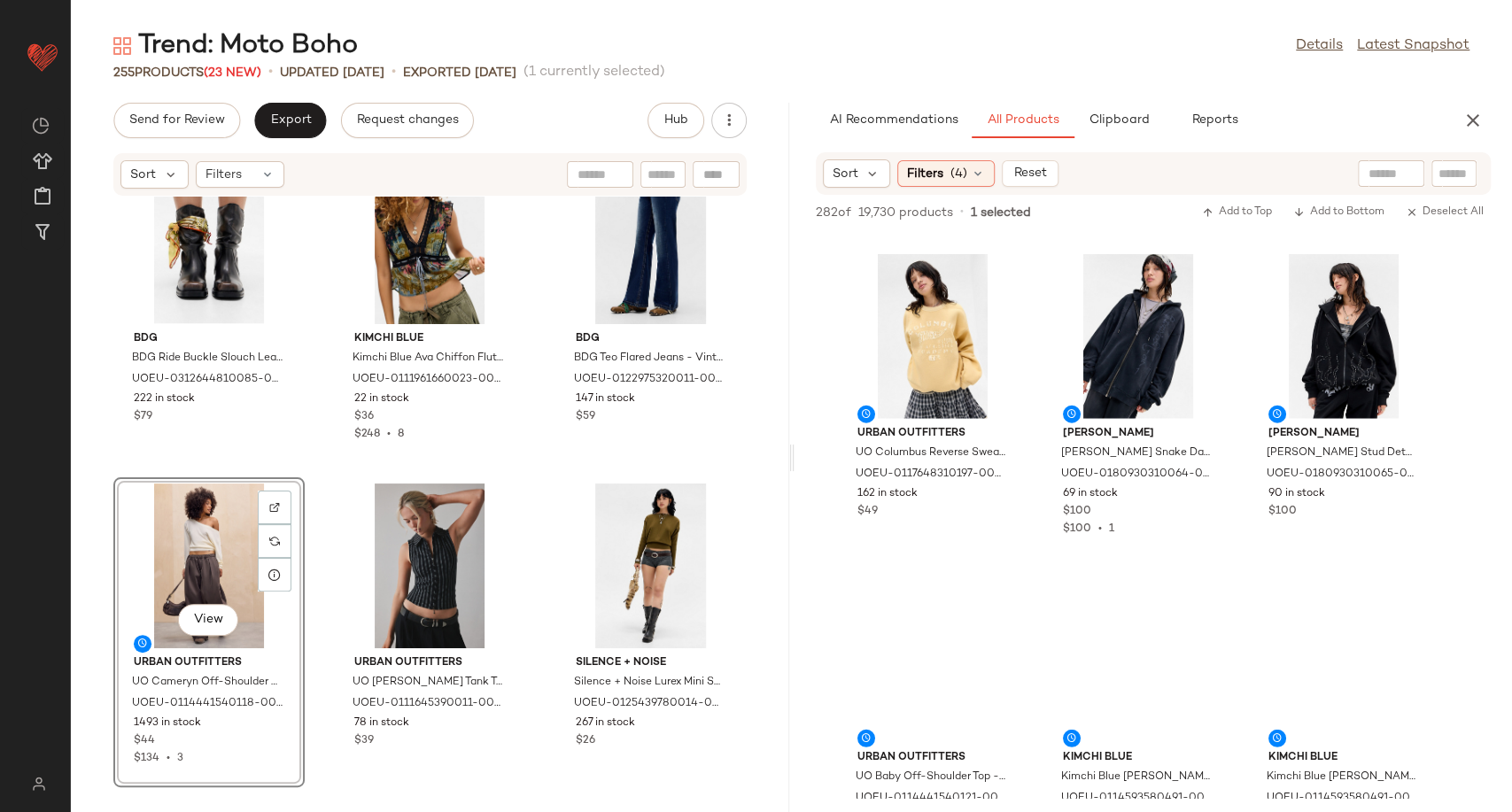
scroll to position [3230, 0]
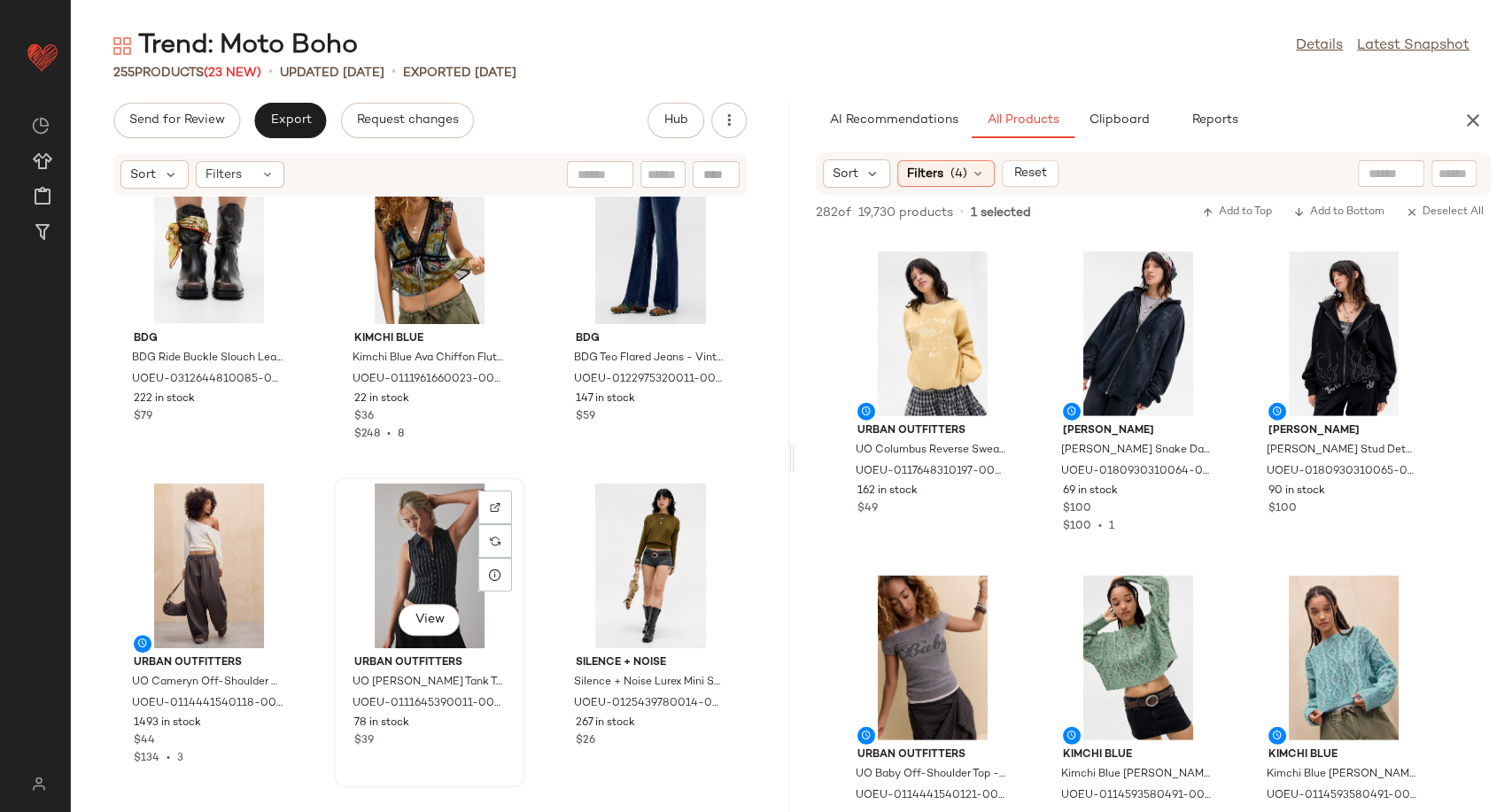
click at [411, 576] on div "View" at bounding box center [429, 566] width 179 height 165
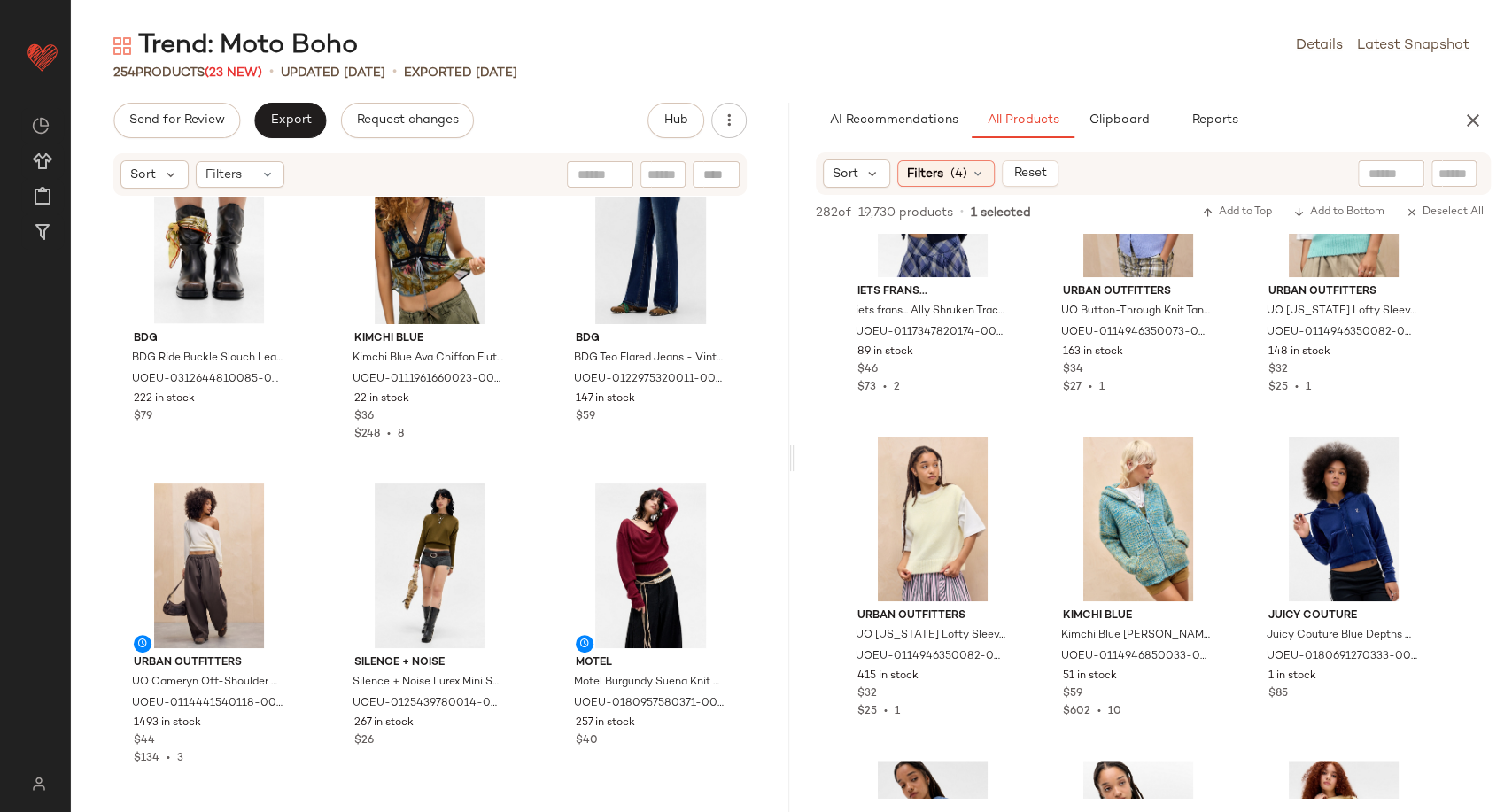
scroll to position [5638, 0]
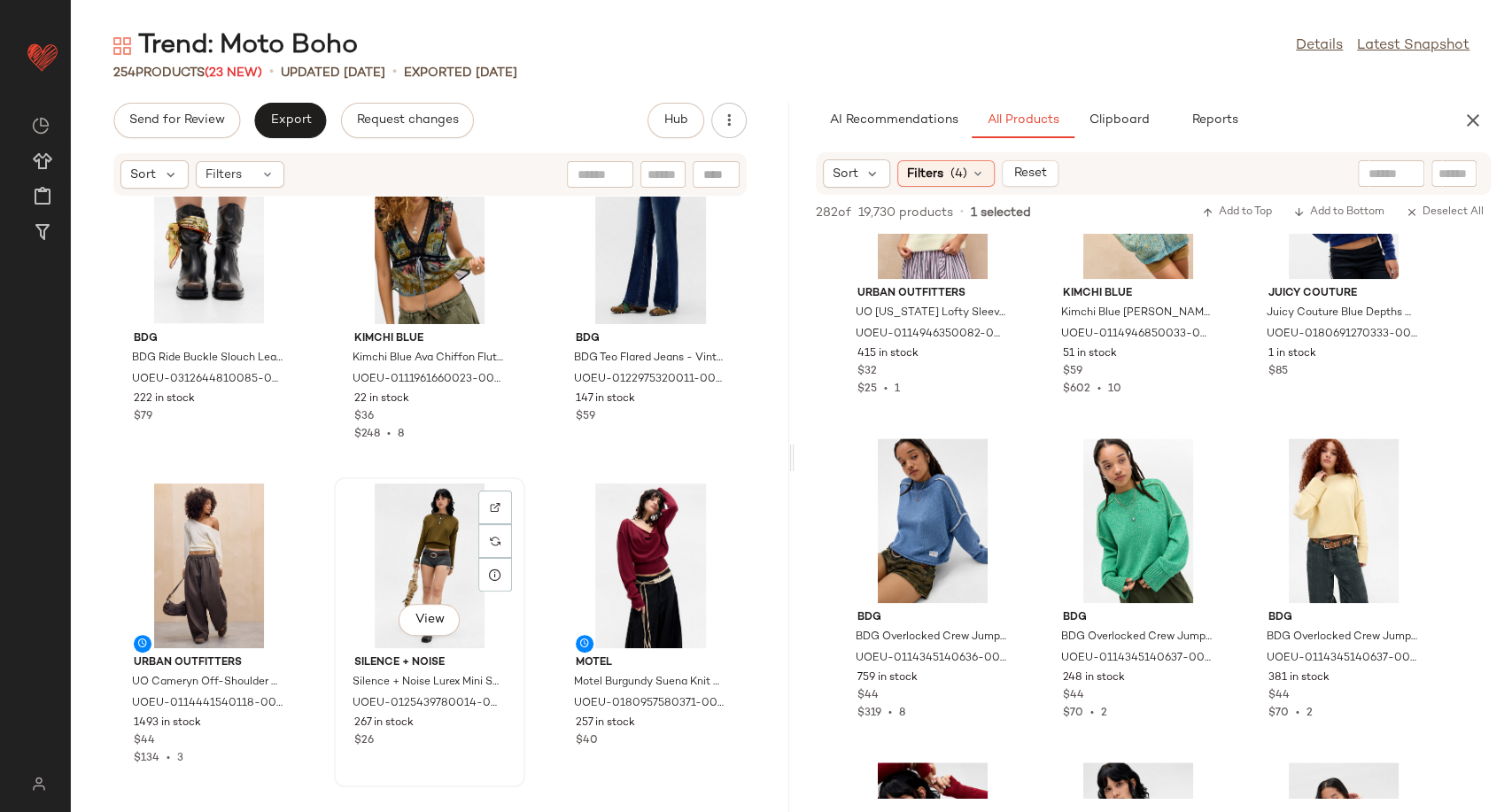
click at [432, 591] on div "View" at bounding box center [429, 566] width 179 height 165
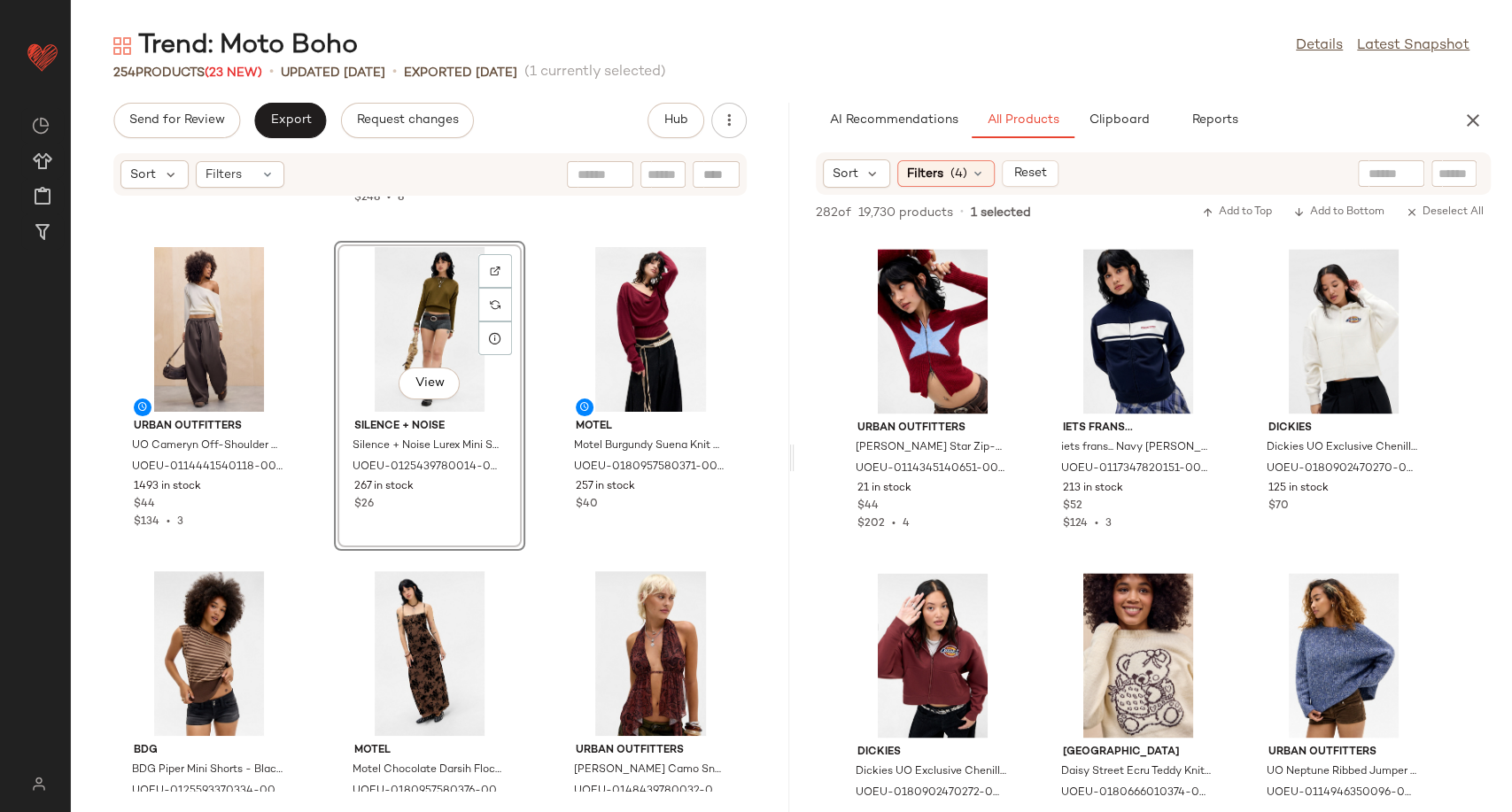
scroll to position [6128, 0]
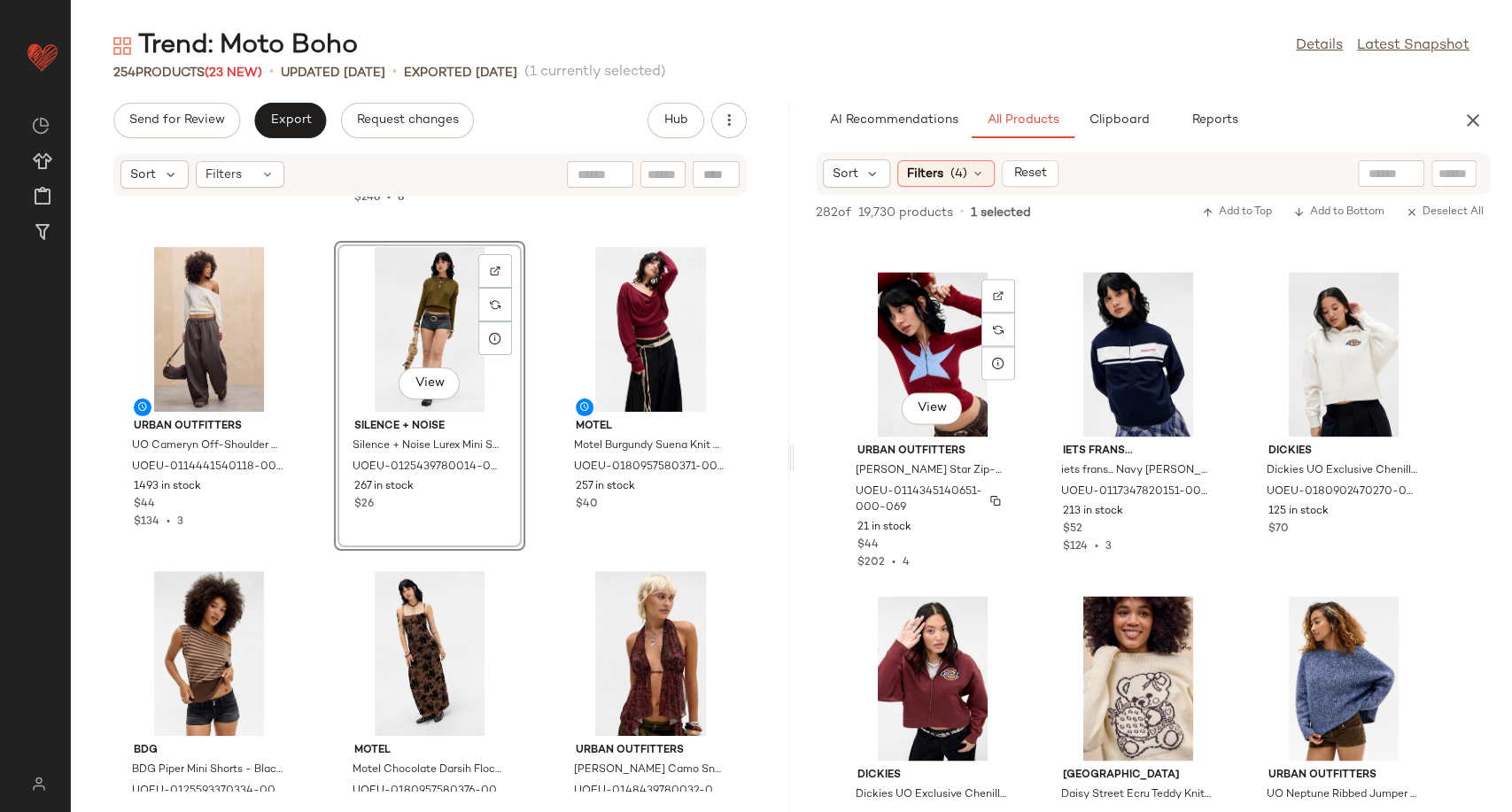
click at [930, 483] on div "UOEU-0114345140651-000-069" at bounding box center [930, 501] width 154 height 36
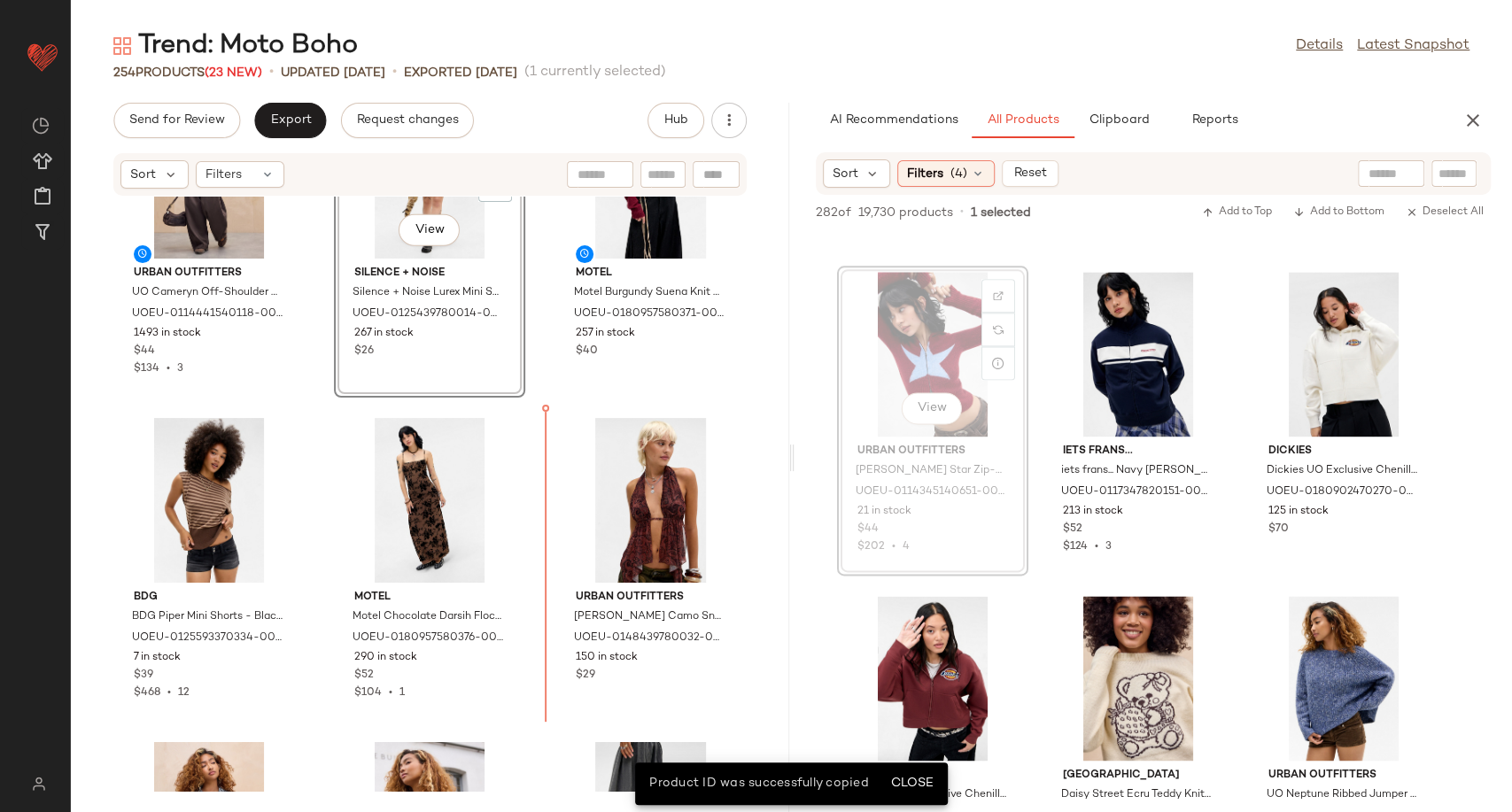
scroll to position [3048, 0]
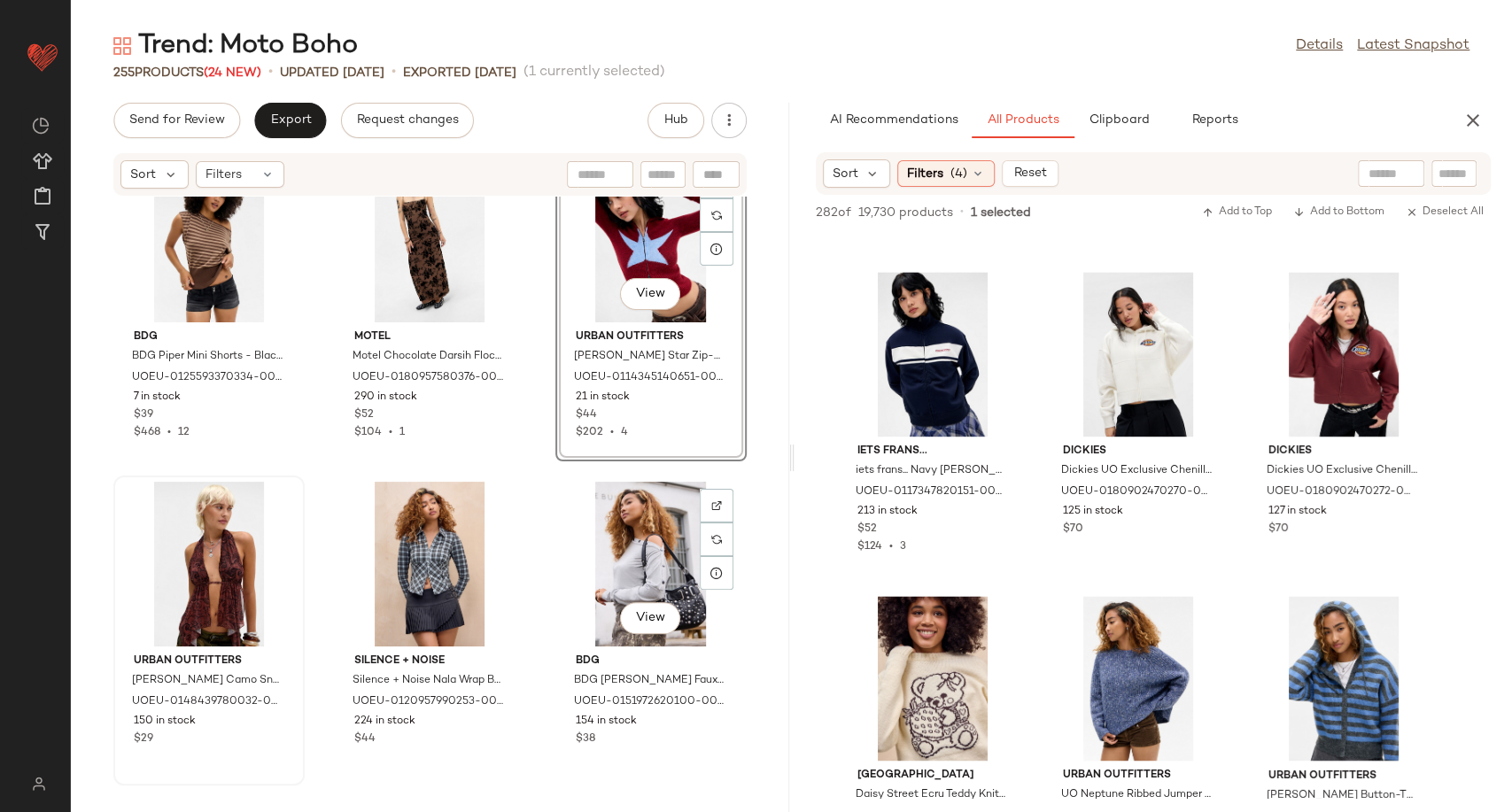
scroll to position [3308, 0]
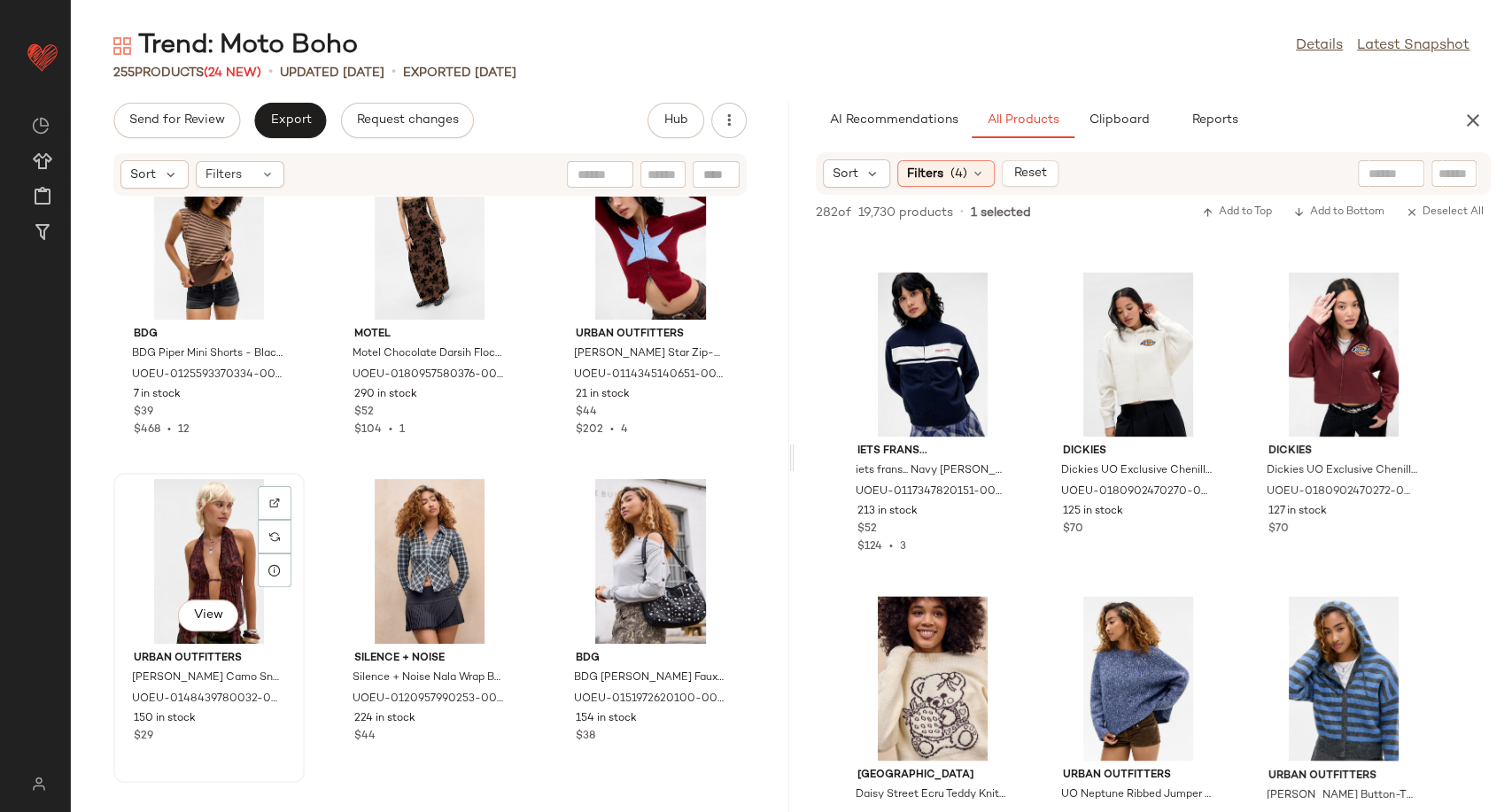
click at [202, 560] on div "View" at bounding box center [209, 561] width 179 height 165
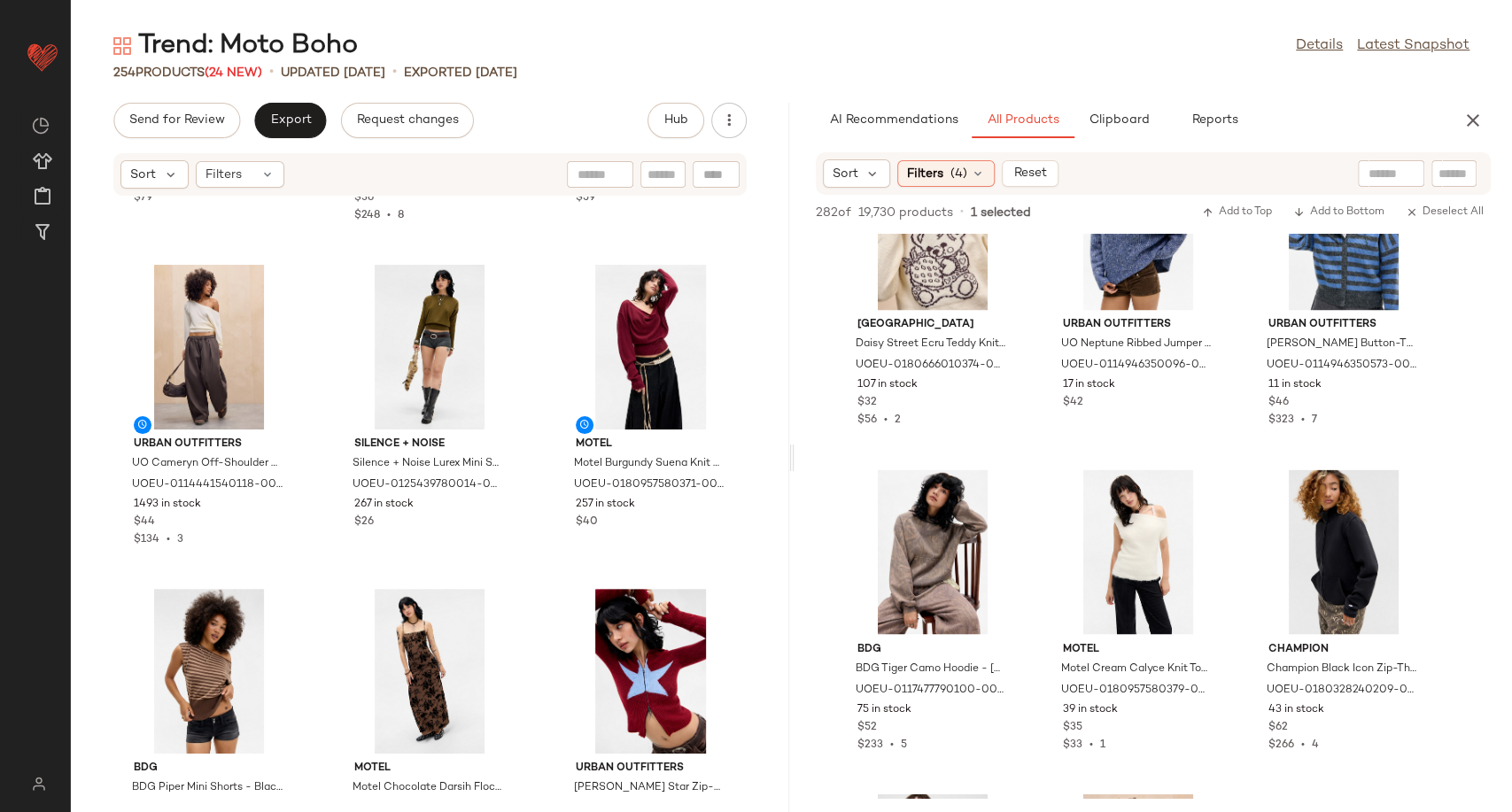
scroll to position [6582, 0]
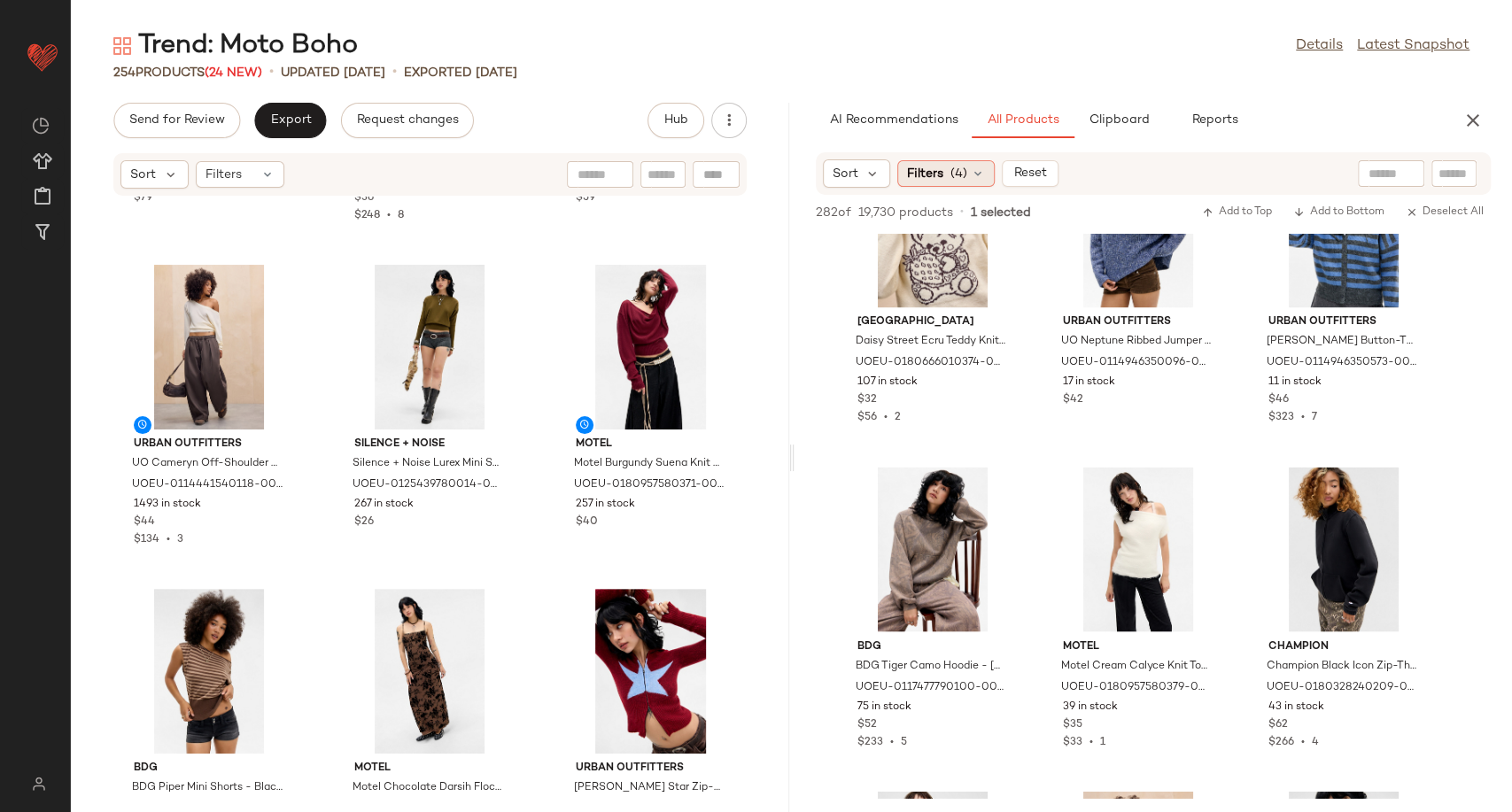
click at [978, 181] on div "Filters (4)" at bounding box center [946, 174] width 97 height 27
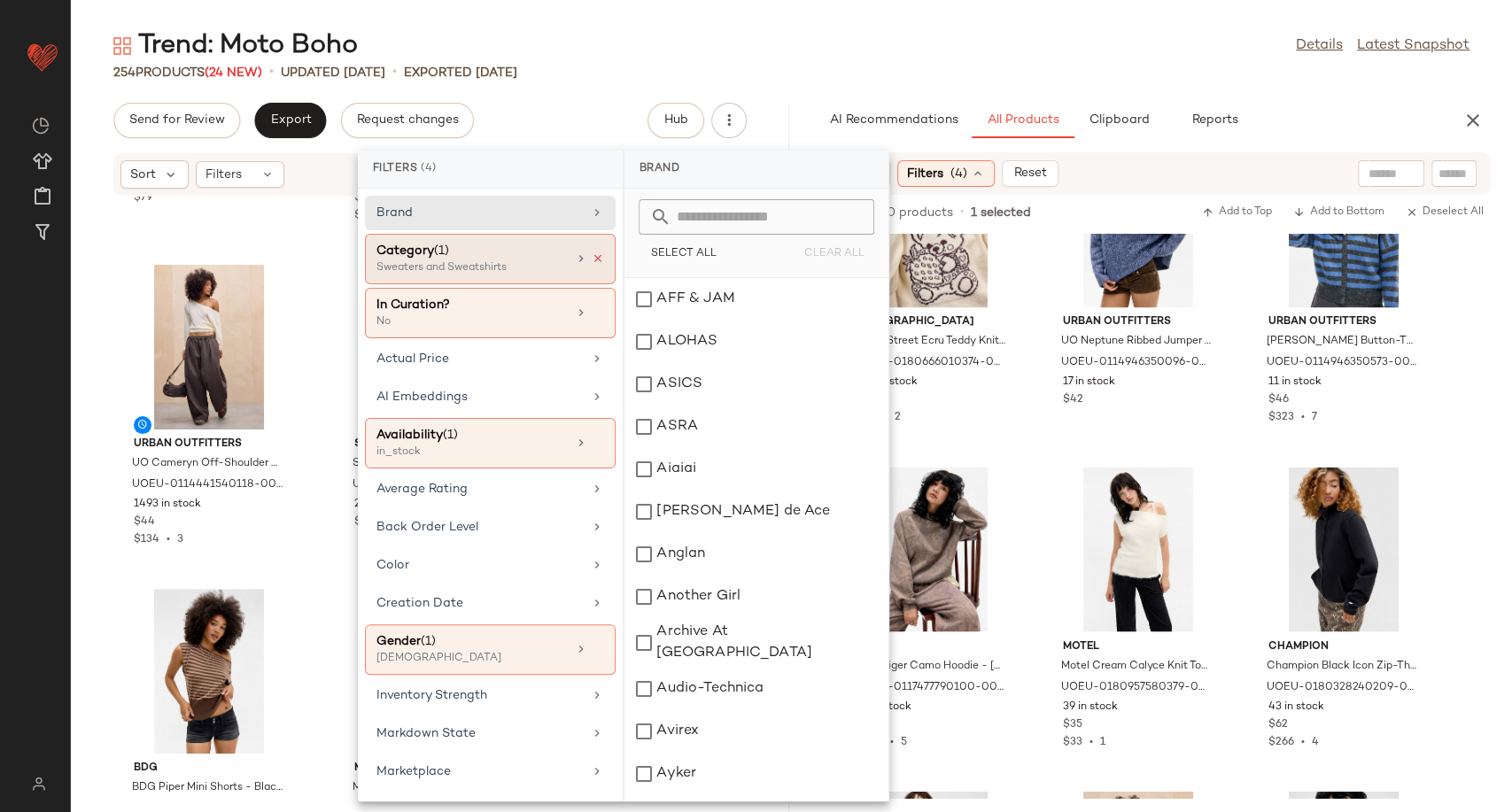
click at [591, 256] on icon at bounding box center [598, 259] width 12 height 12
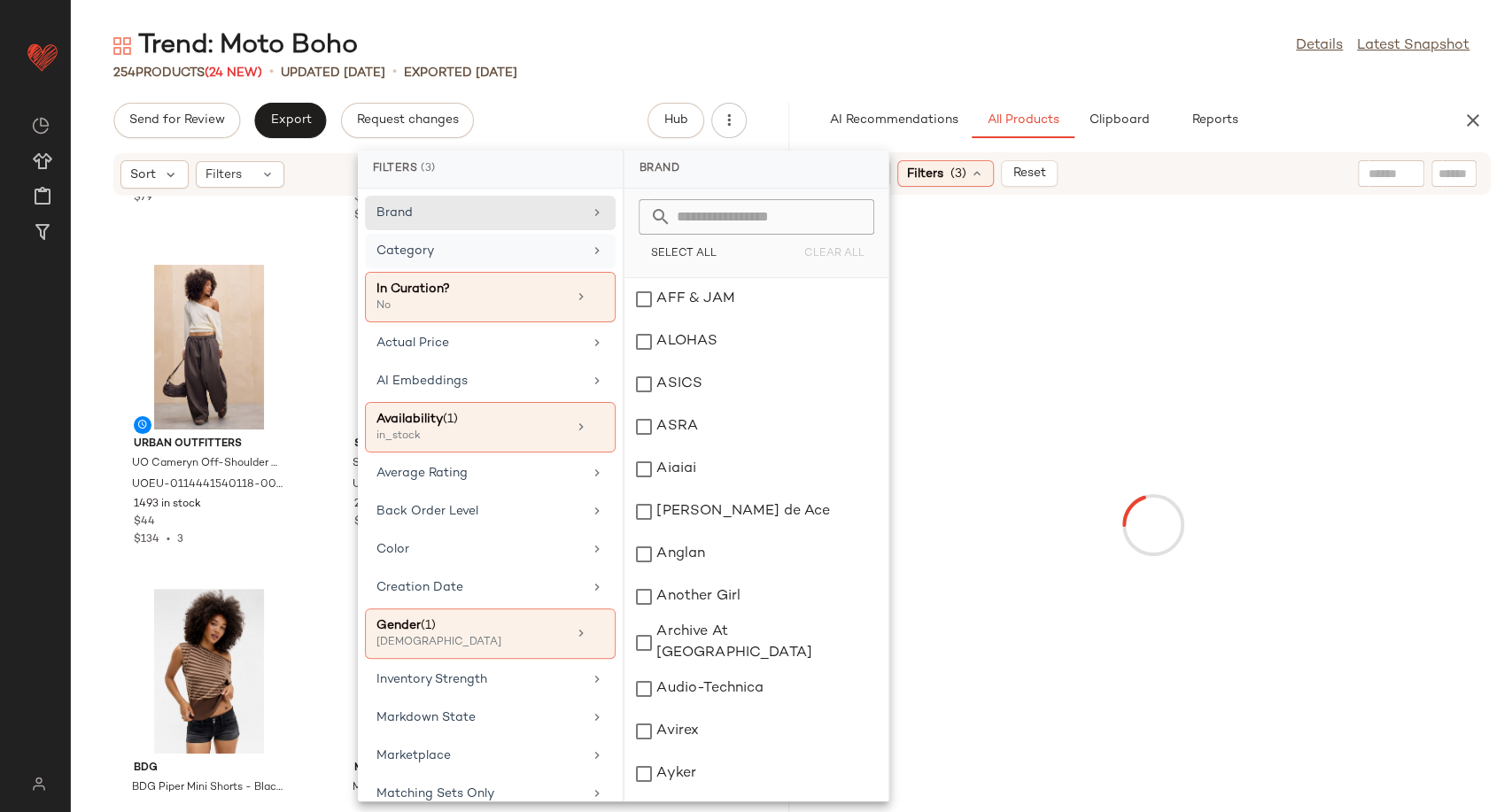
click at [542, 260] on div "Category" at bounding box center [490, 251] width 251 height 35
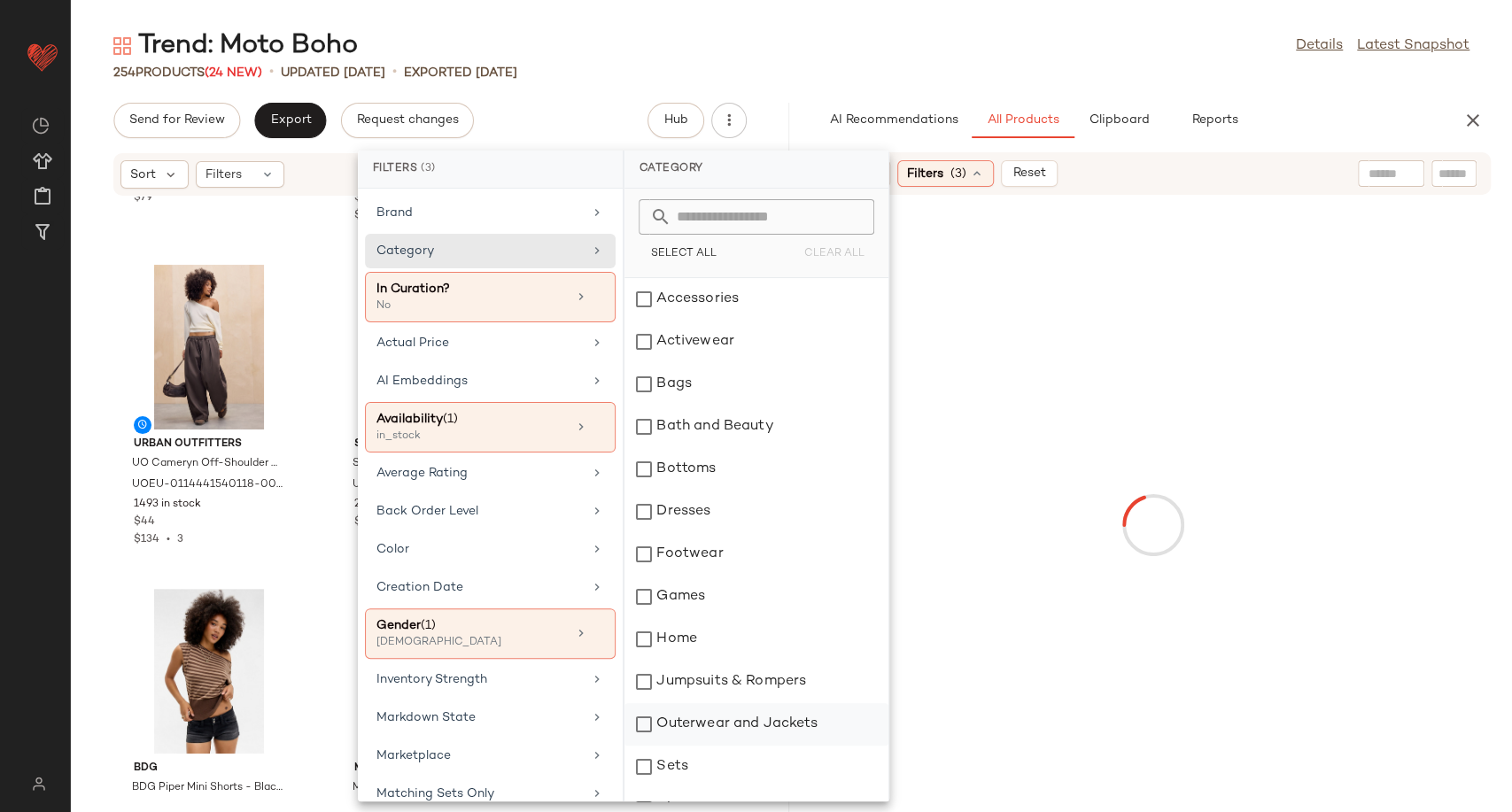
click at [738, 725] on div "Outerwear and Jackets" at bounding box center [756, 725] width 264 height 43
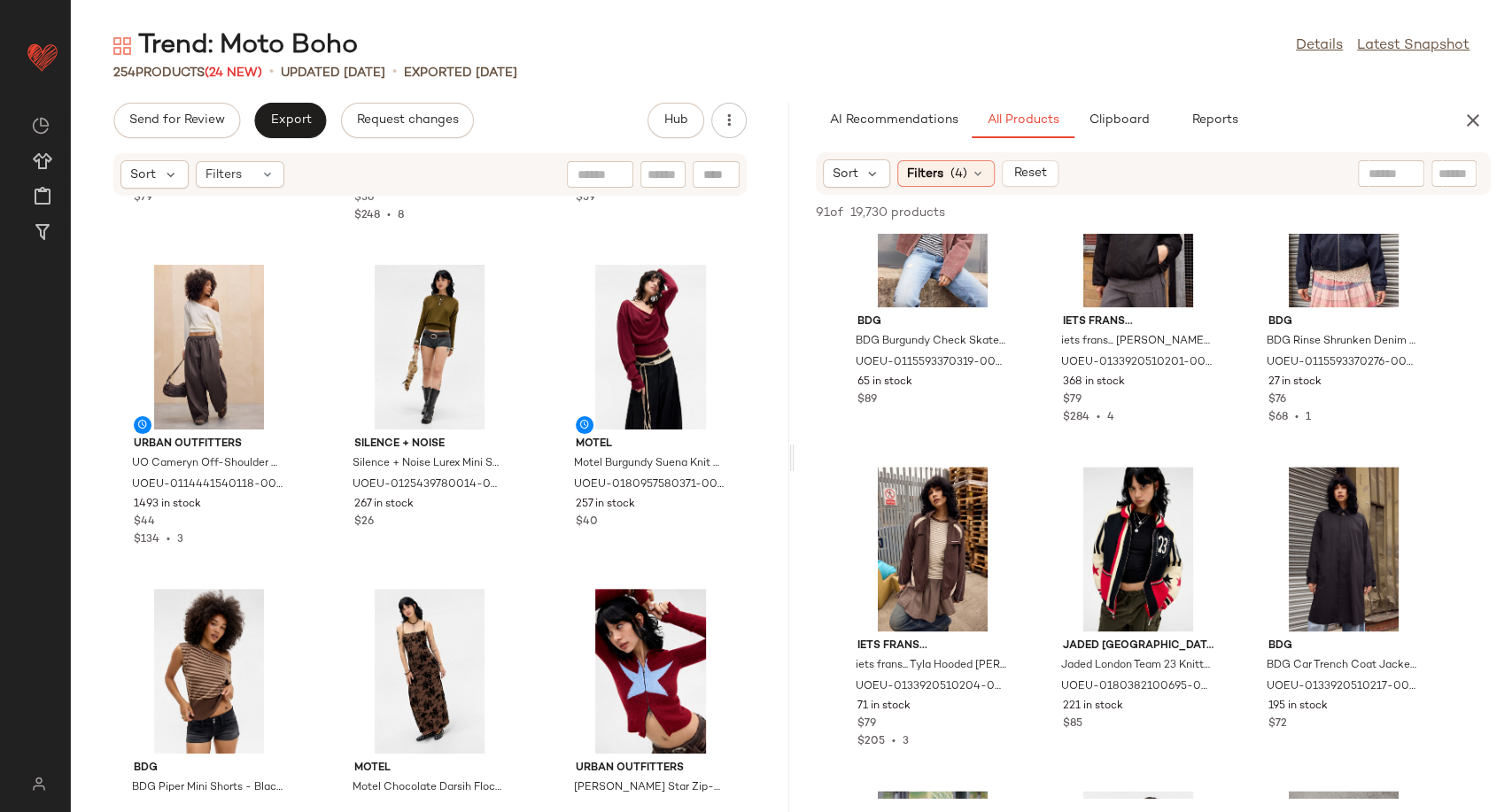
scroll to position [1819, 0]
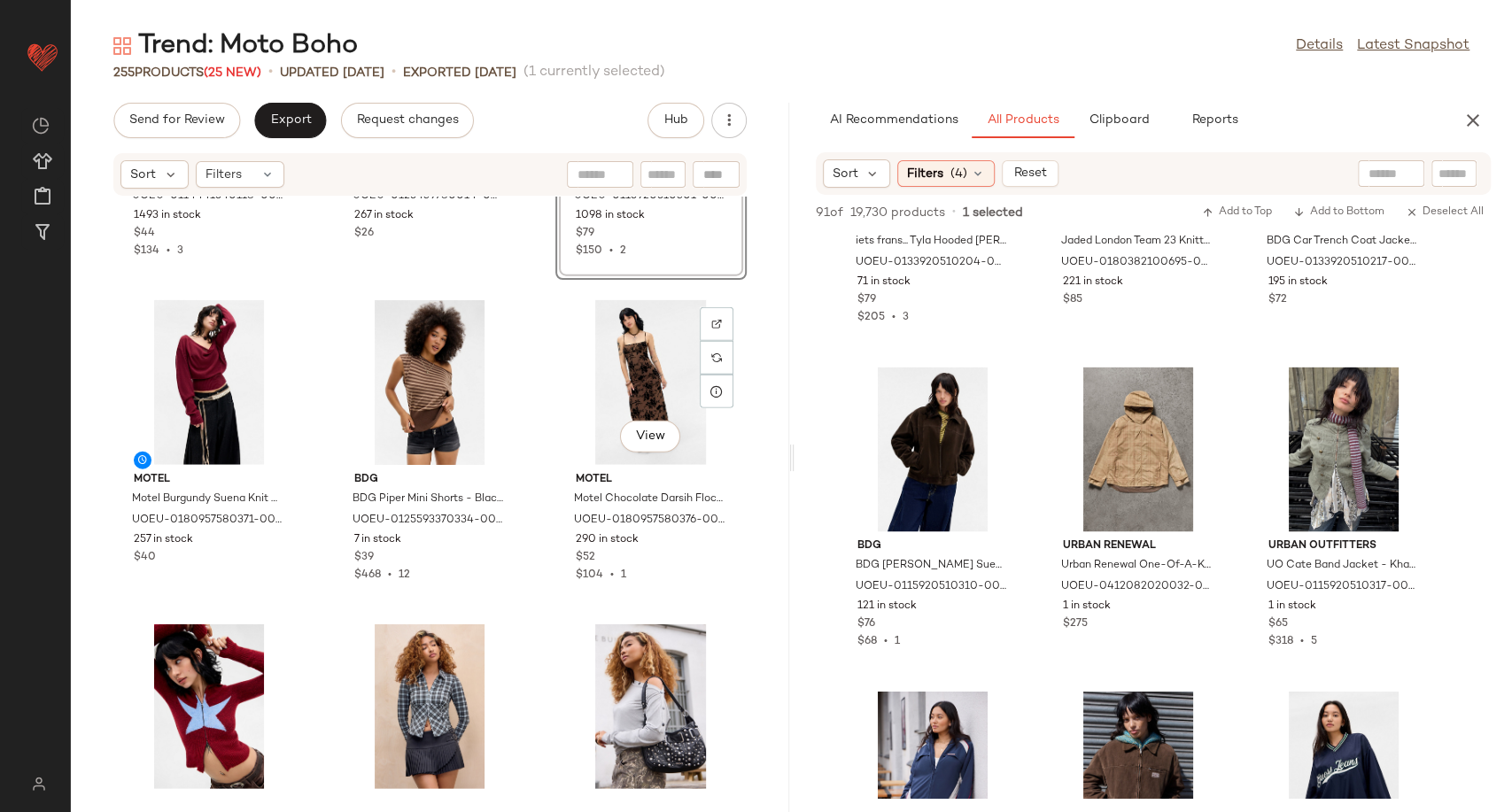
scroll to position [3163, 0]
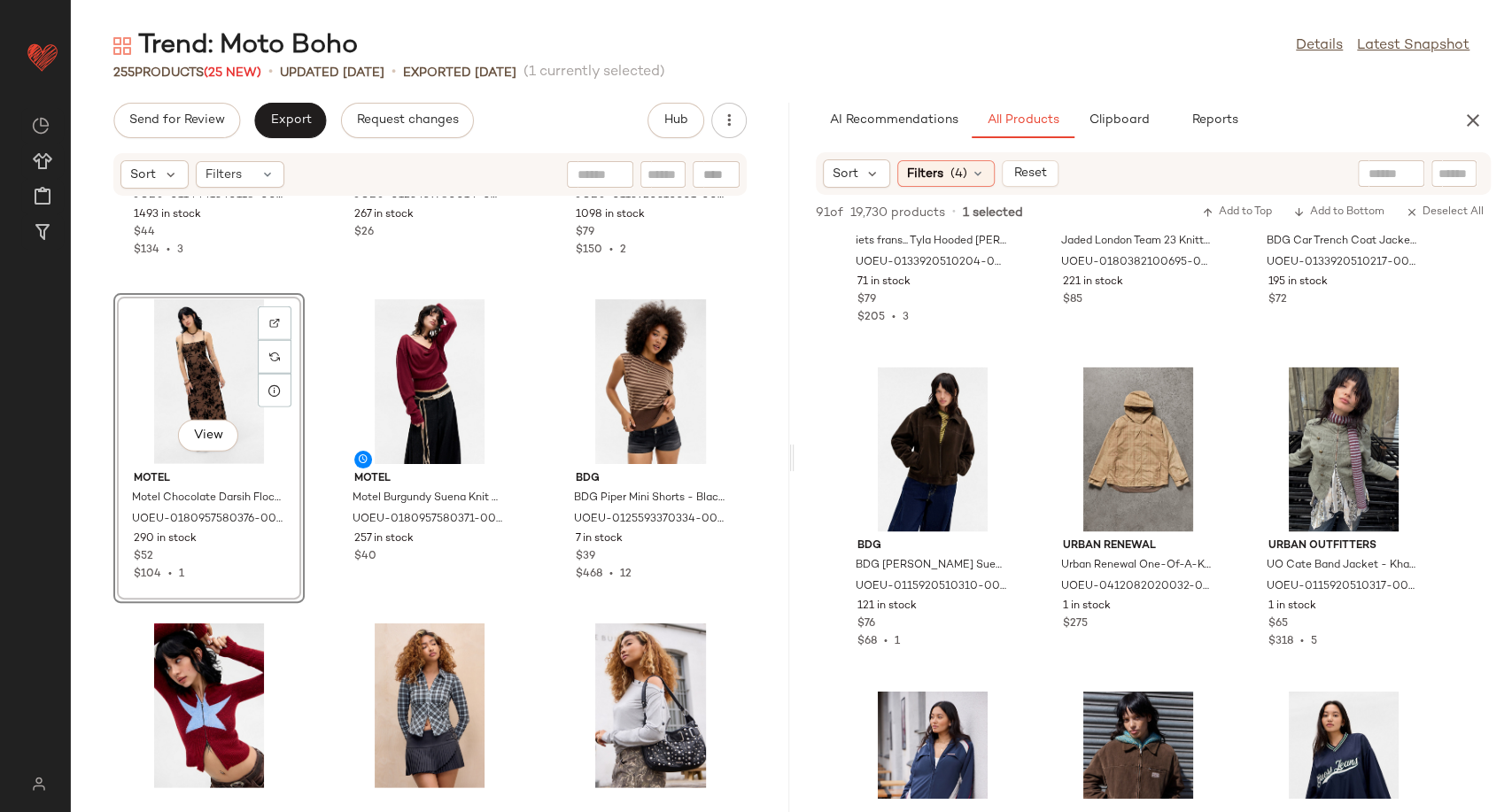
click at [543, 485] on div "Urban Outfitters UO Cameryn Off-Shoulder Batwing Knit Jumper - Cream XS at Urba…" at bounding box center [429, 493] width 718 height 594
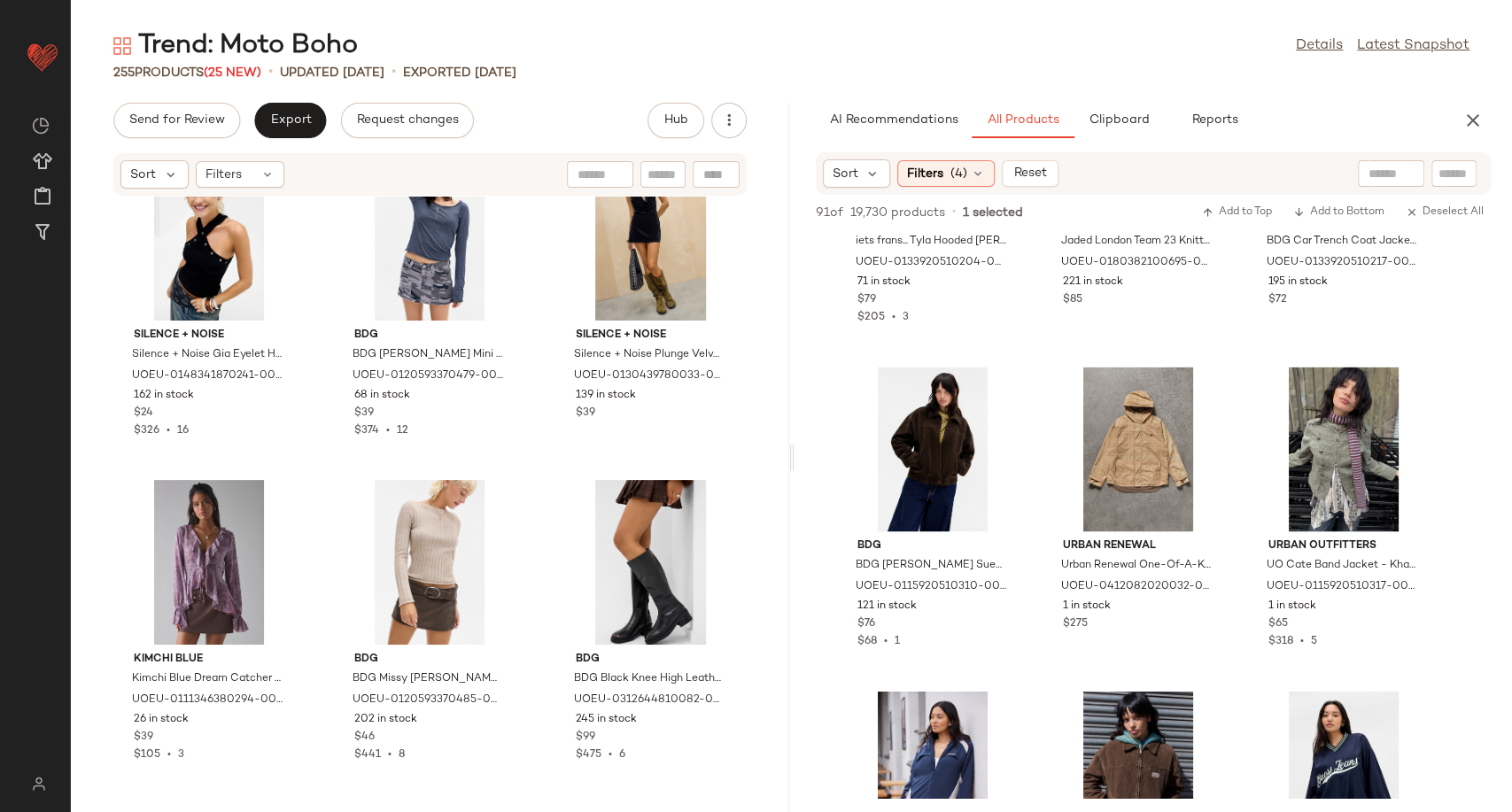
scroll to position [4286, 0]
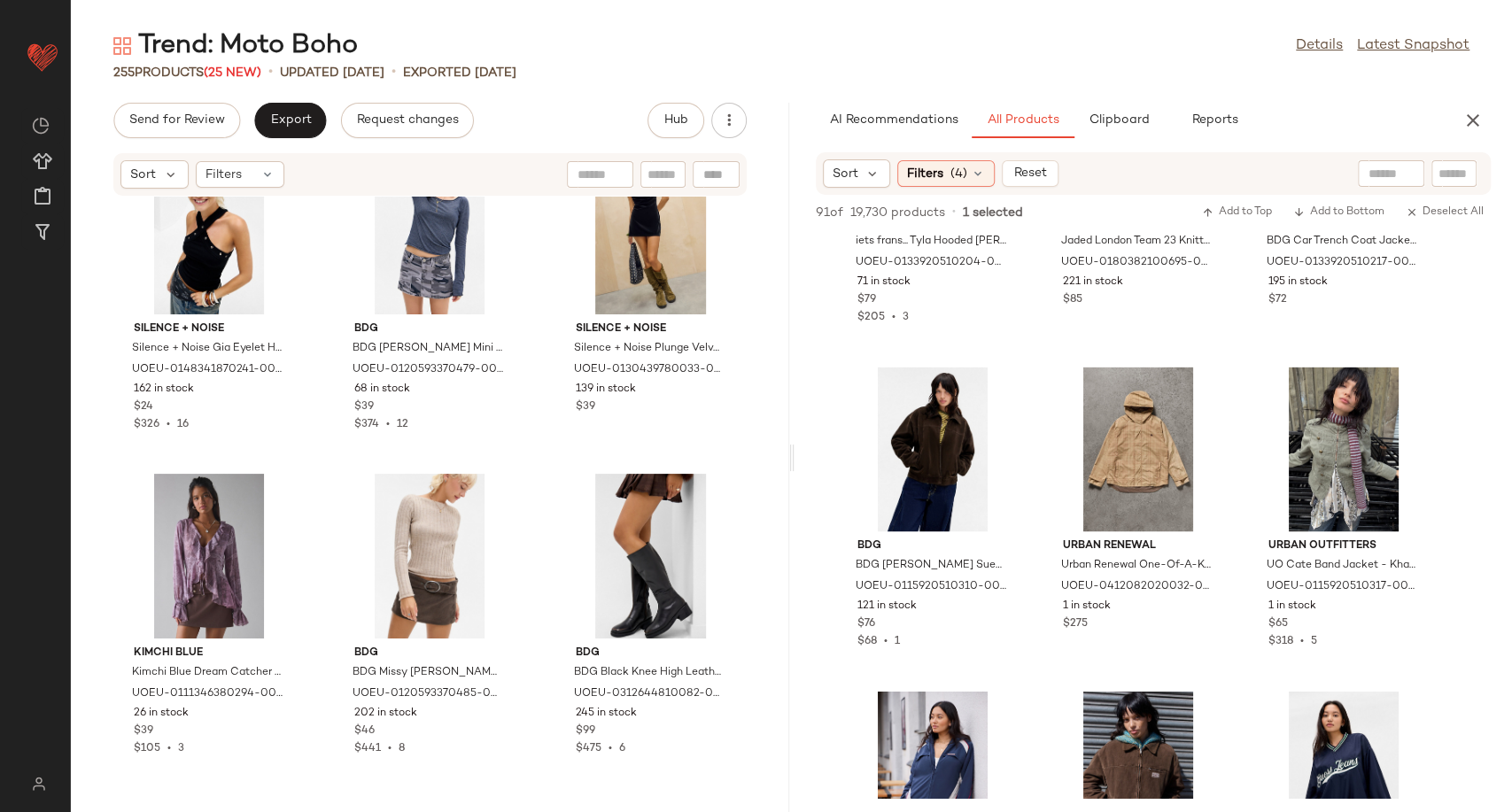
click at [535, 489] on div "Silence + Noise Silence + Noise Gia Eyelet Halter Top - Black S at Urban Outfit…" at bounding box center [429, 493] width 718 height 594
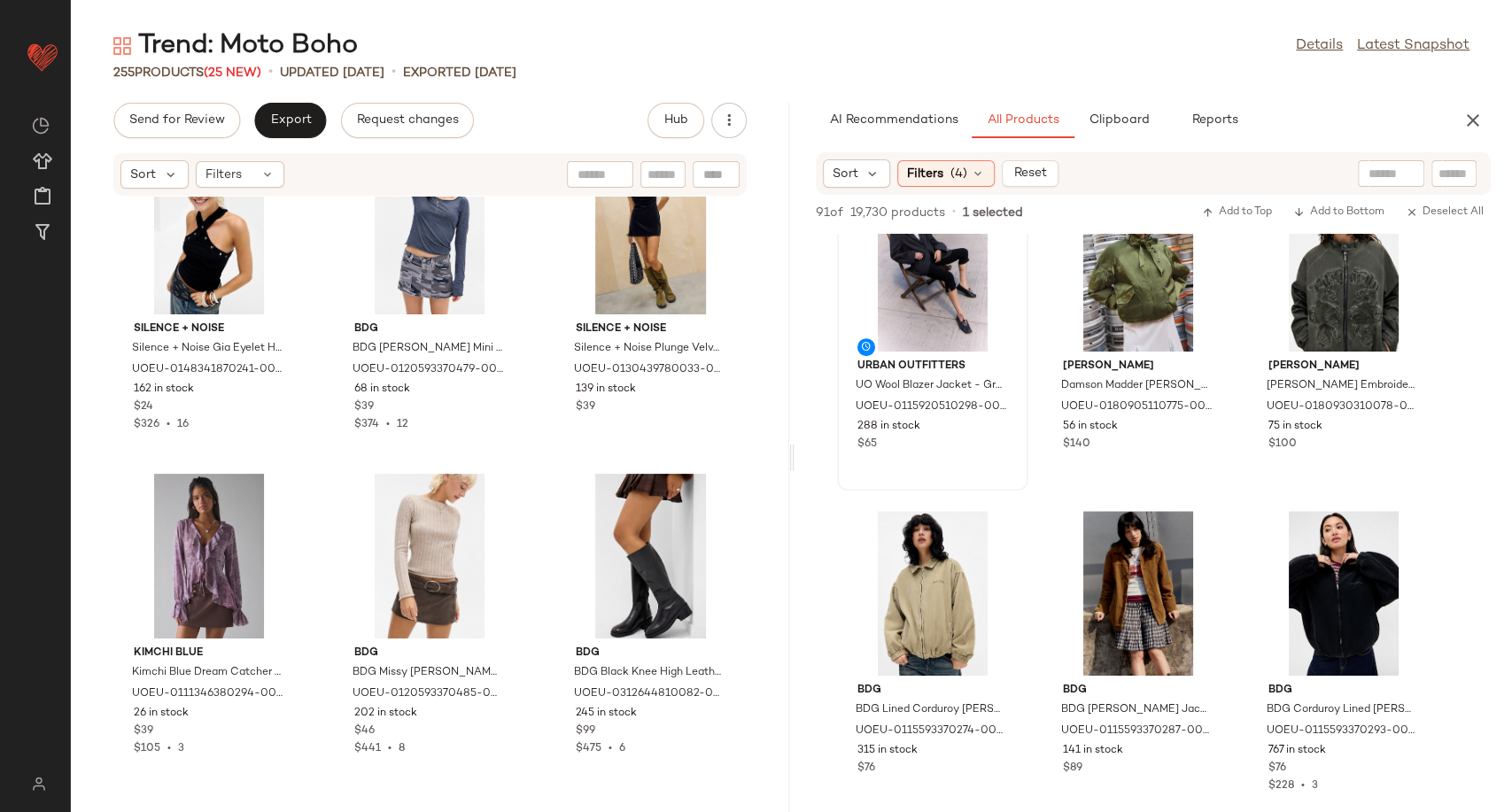
scroll to position [694, 0]
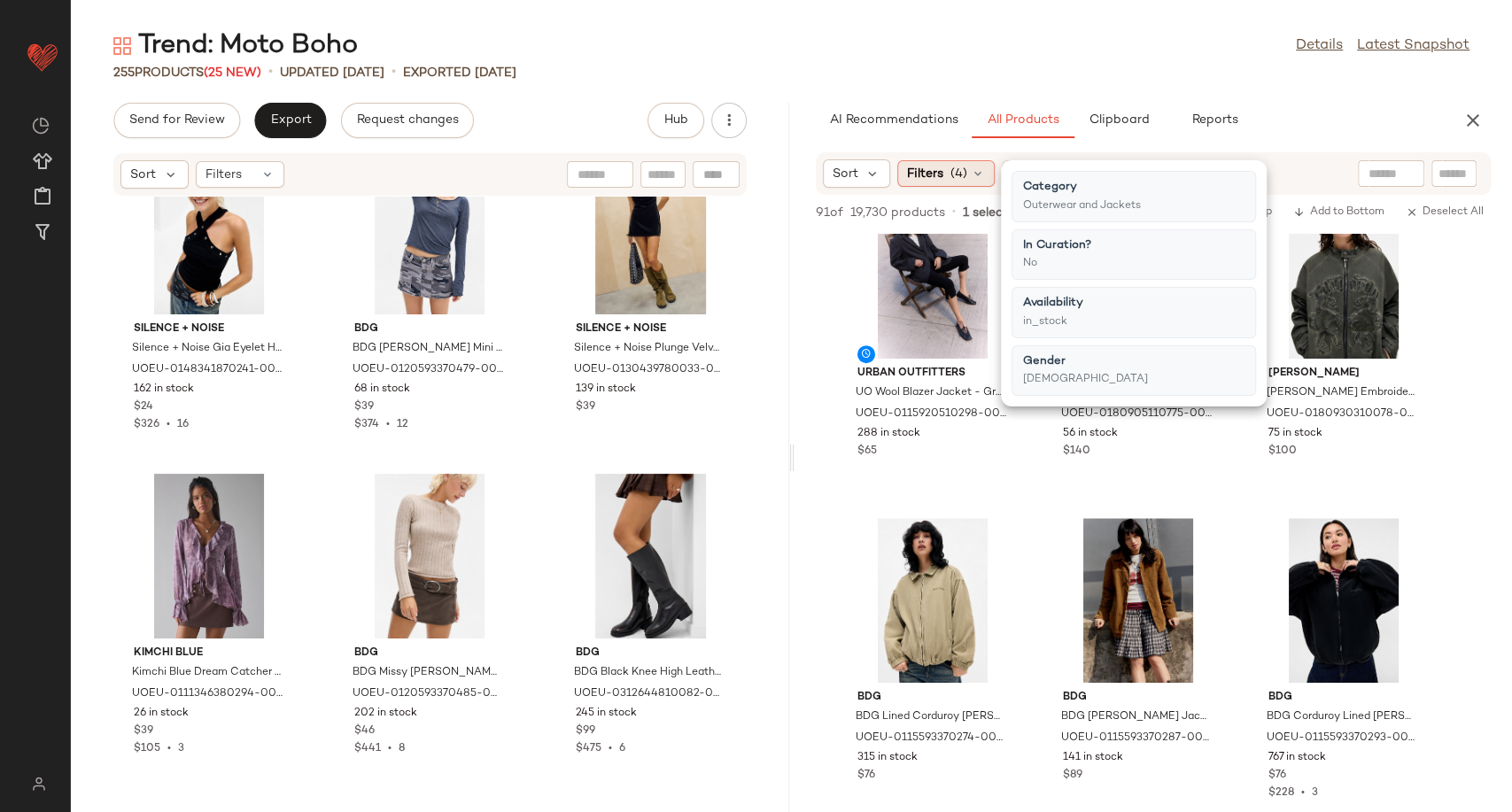
click at [976, 179] on icon at bounding box center [978, 174] width 14 height 14
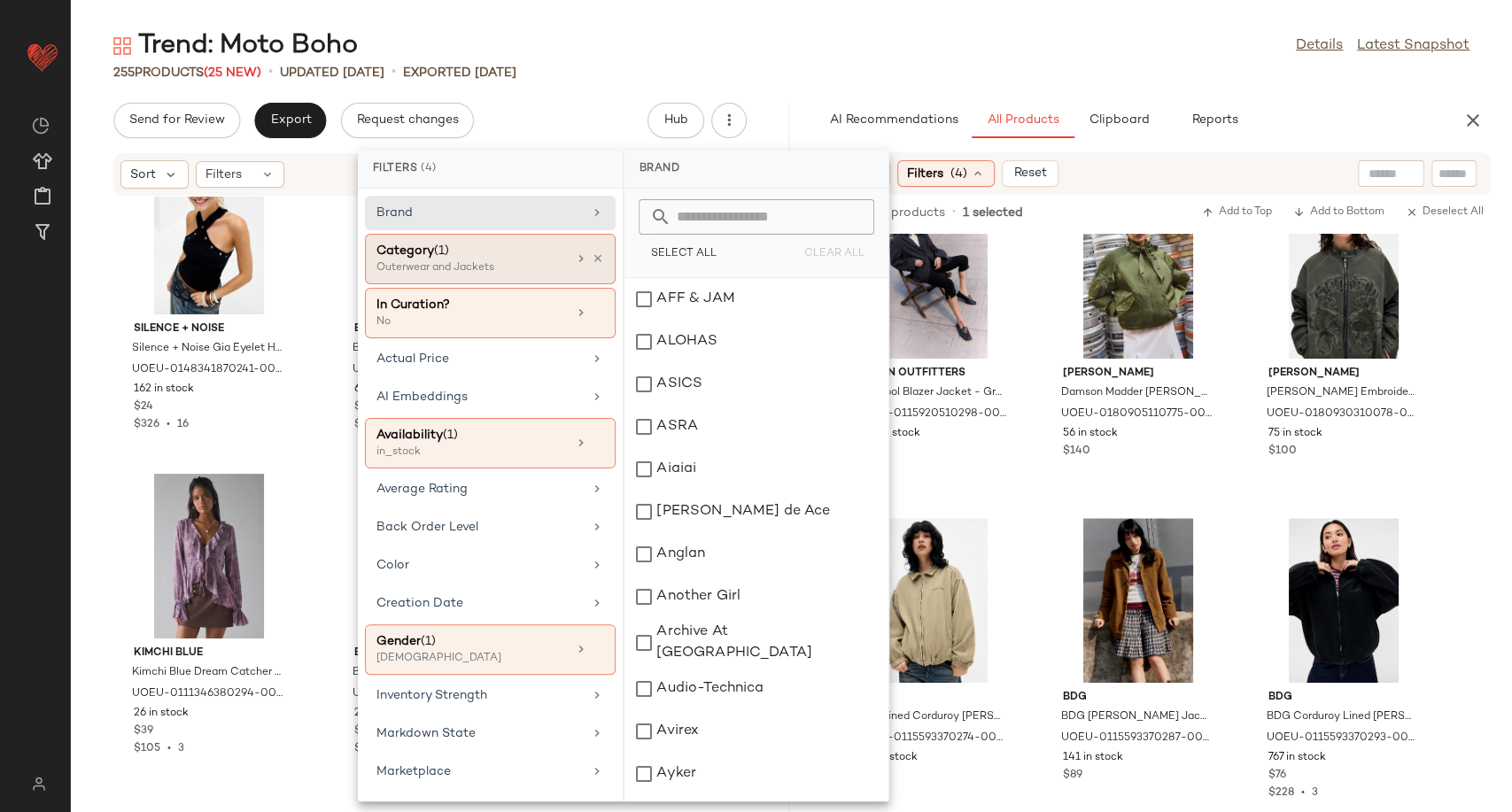
click at [598, 255] on div "Category (1) Outerwear and Jackets" at bounding box center [490, 259] width 251 height 51
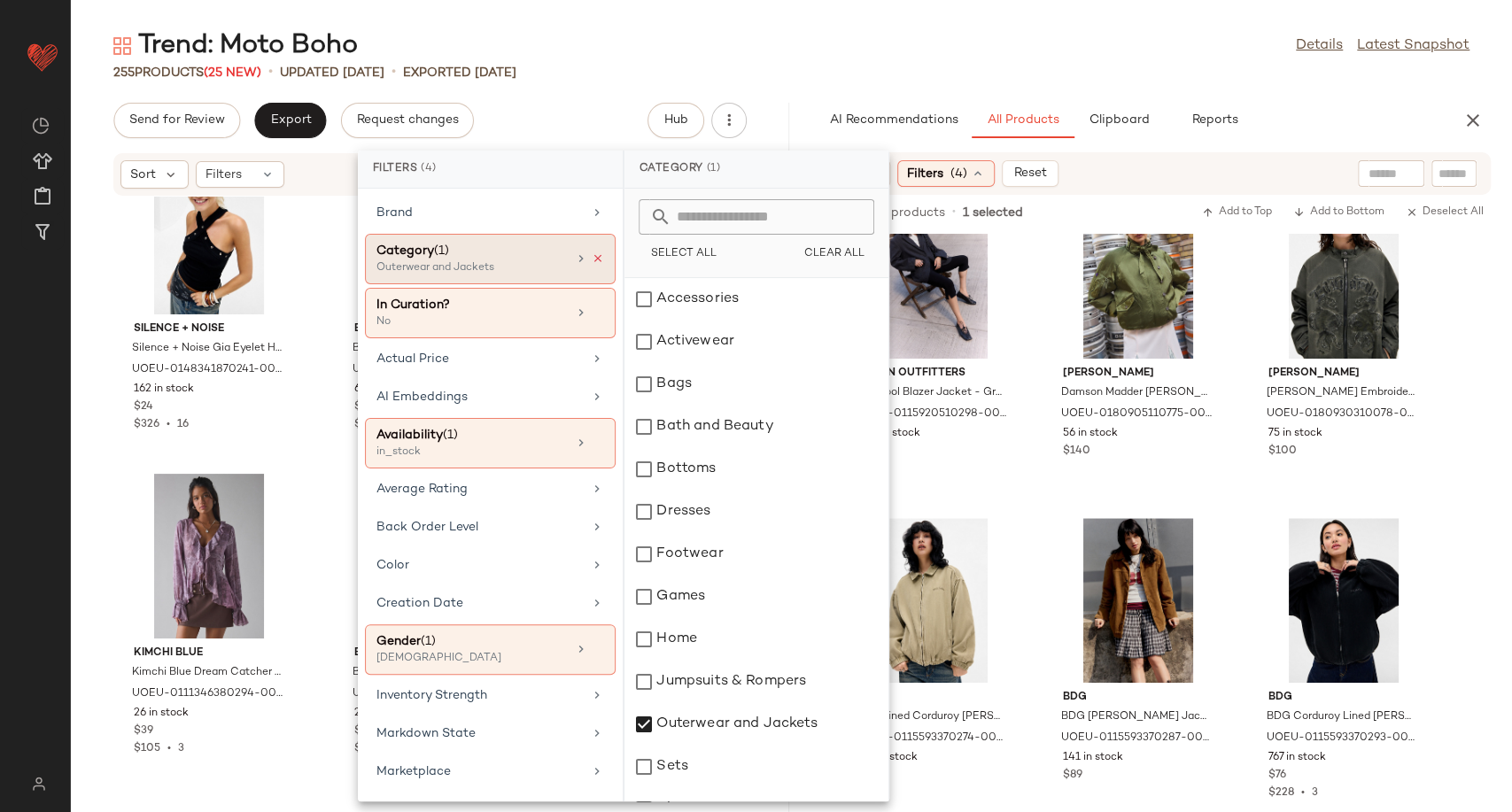
click at [591, 255] on icon at bounding box center [598, 259] width 12 height 12
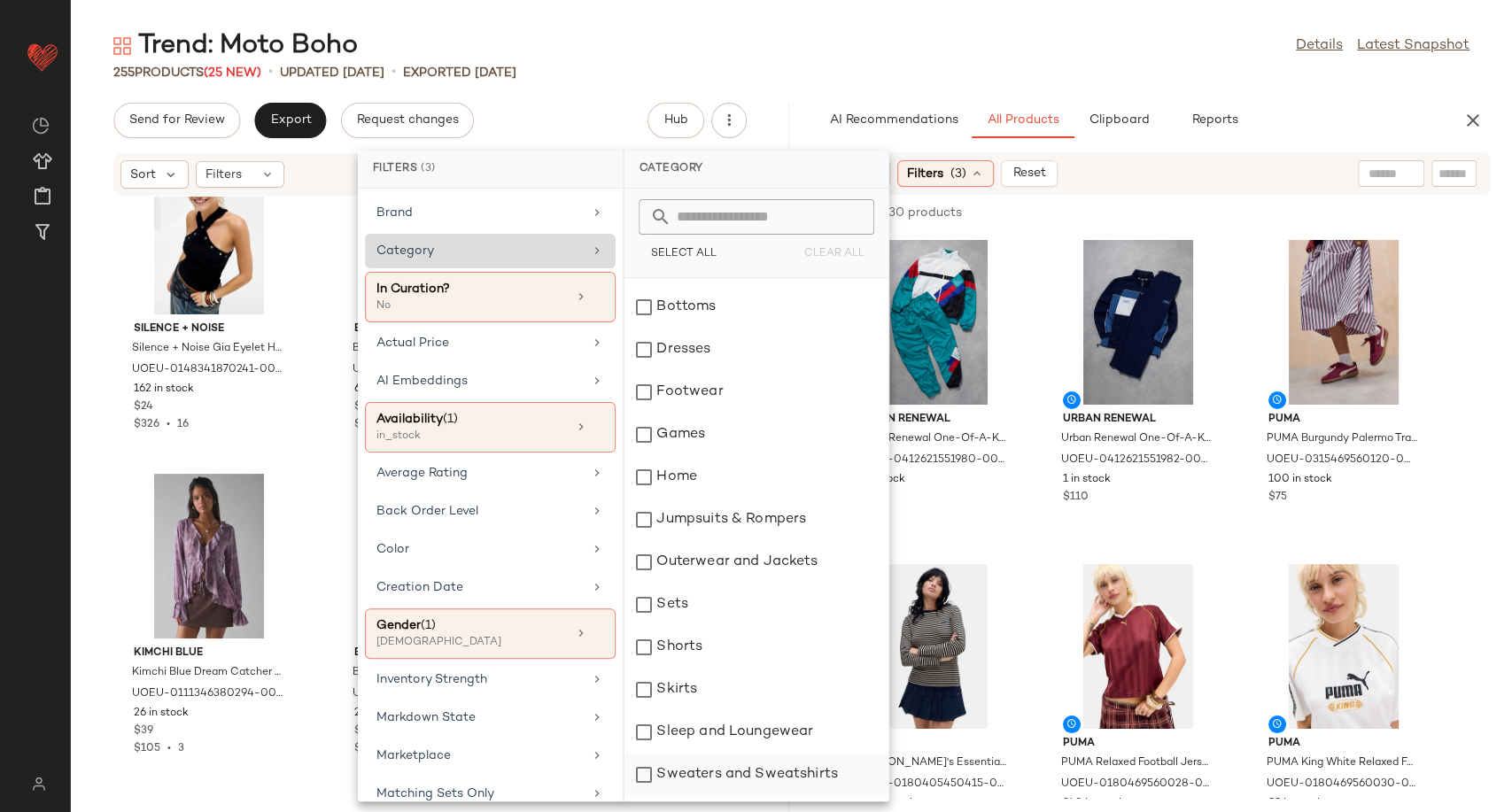
scroll to position [165, 0]
click at [730, 775] on div "Sweaters and Sweatshirts" at bounding box center [756, 773] width 264 height 43
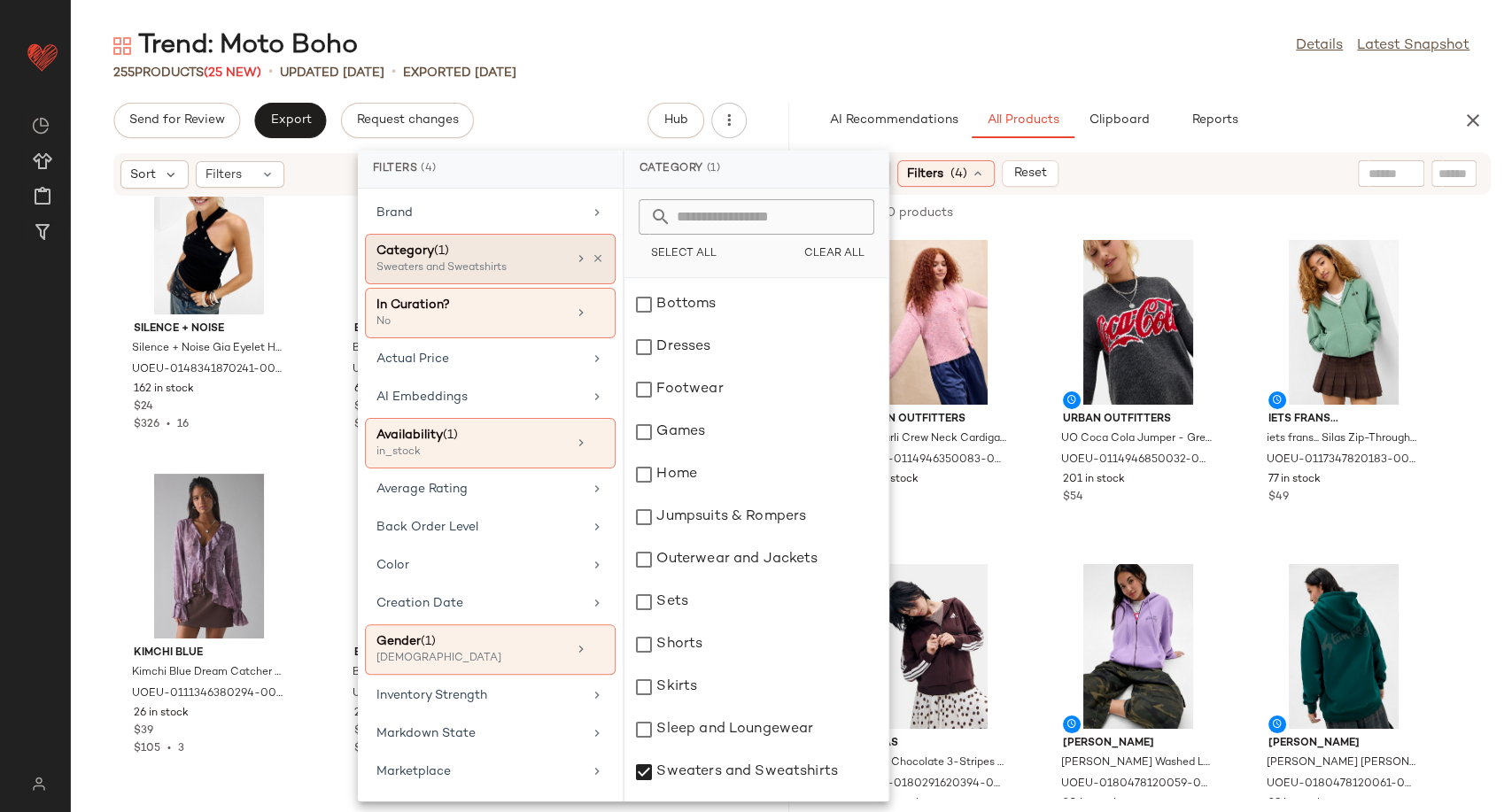
click at [306, 487] on div "Silence + Noise Silence + Noise Gia Eyelet Halter Top - Black S at Urban Outfit…" at bounding box center [429, 493] width 718 height 594
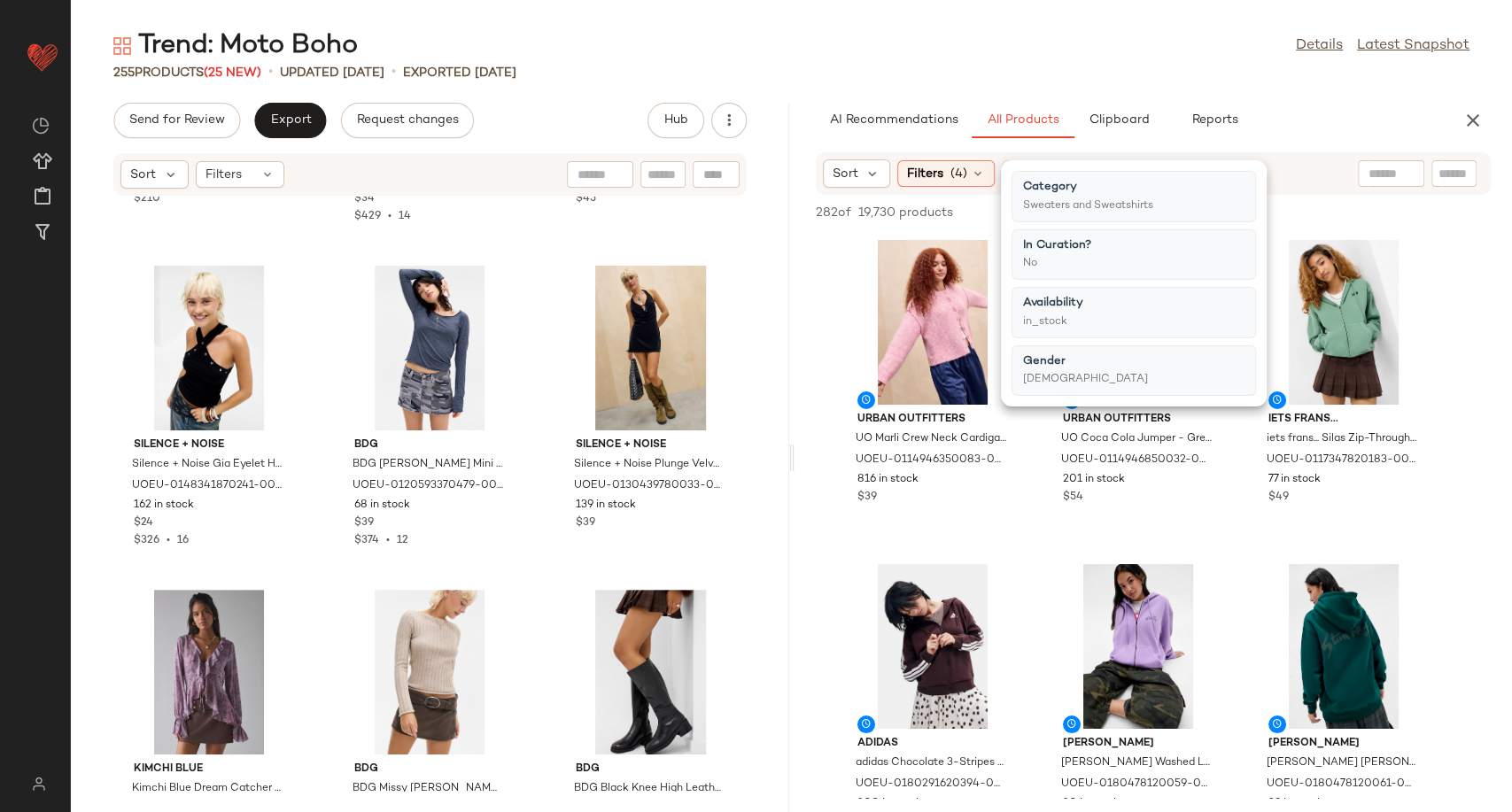
scroll to position [4151, 0]
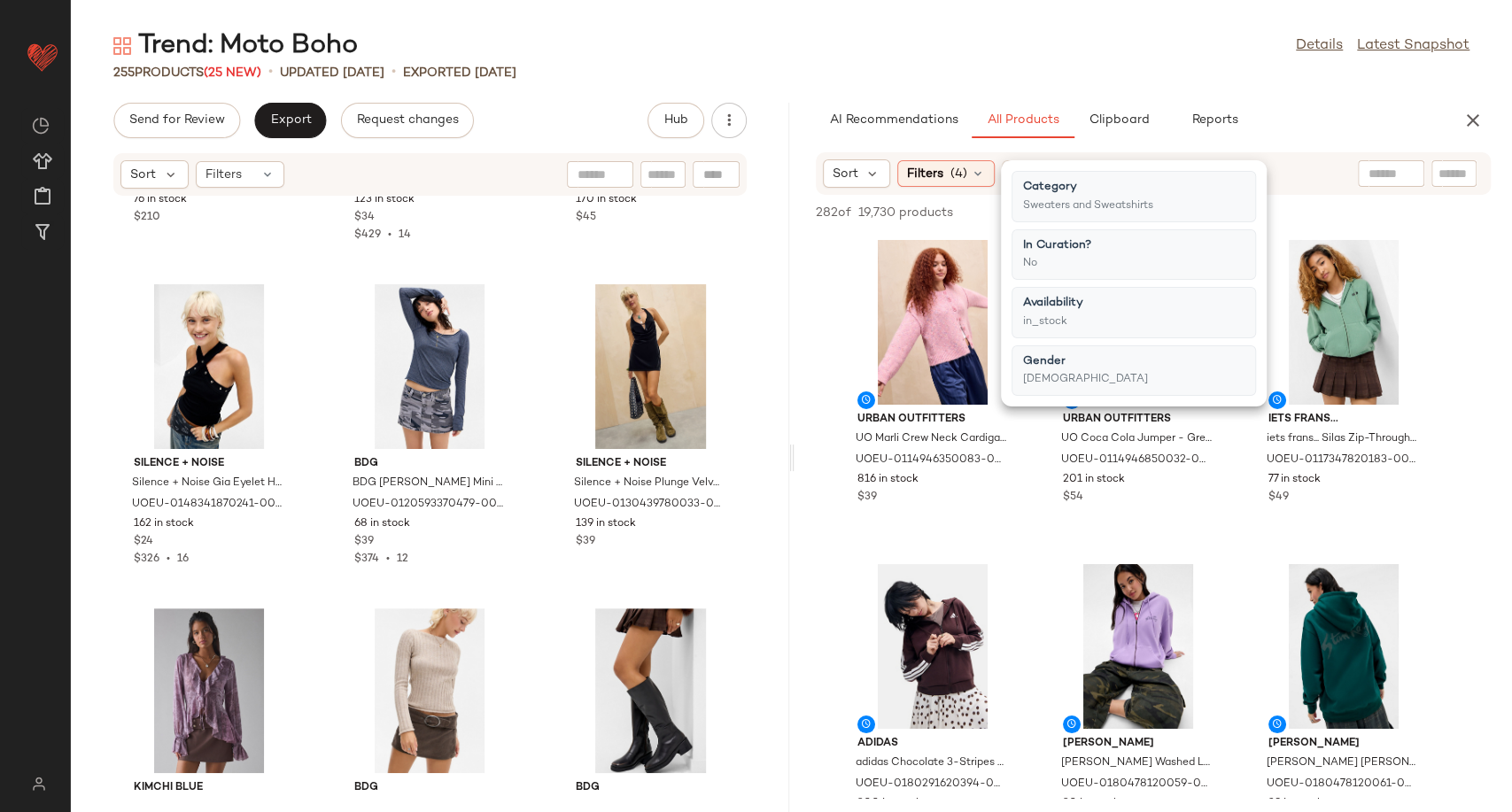
click at [317, 494] on div "Dr. Martens Dr. Martens Anistone Boots - Black UK 5 at Urban Outfitters UOEU-03…" at bounding box center [429, 493] width 718 height 594
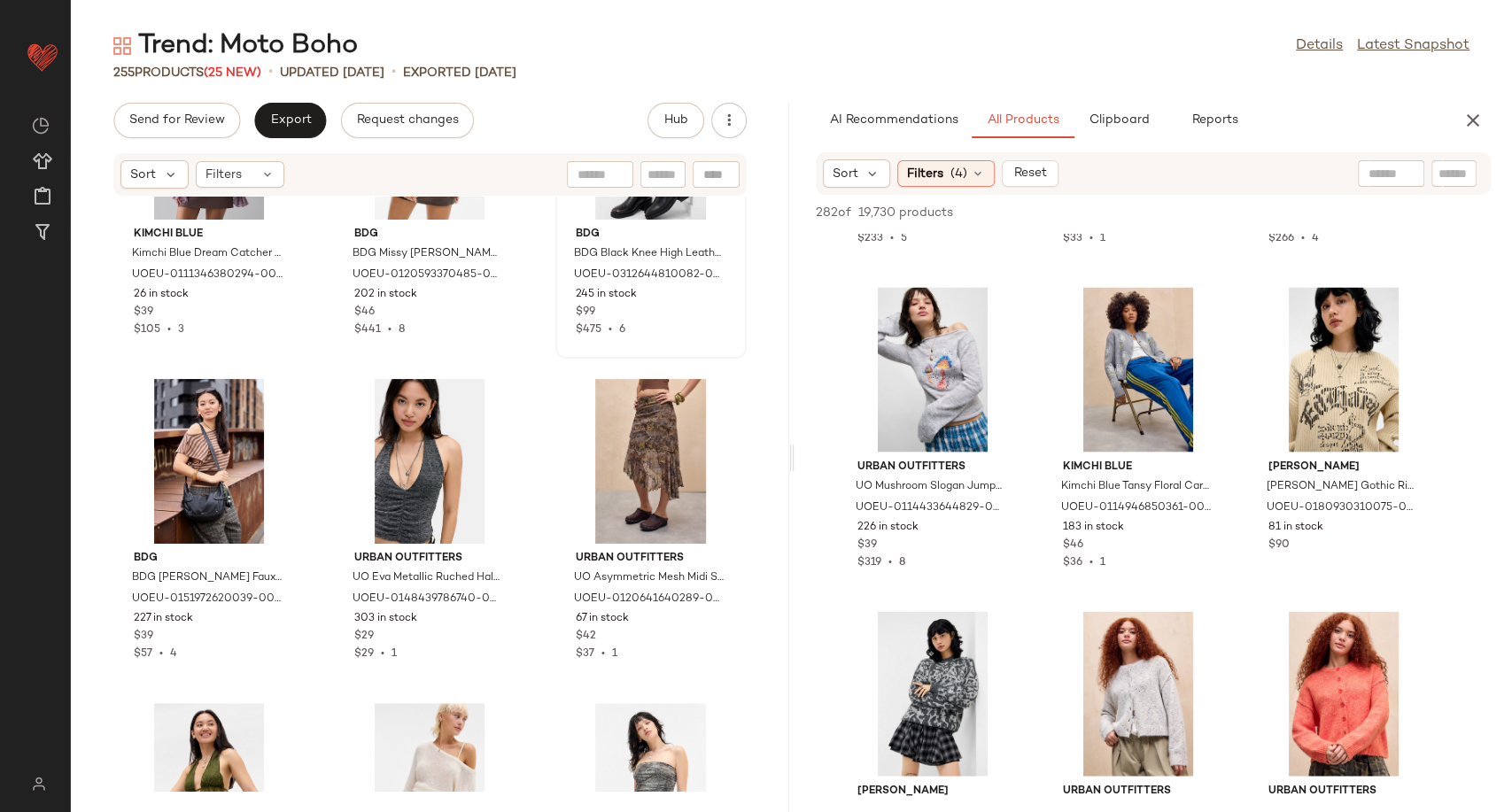
scroll to position [4708, 0]
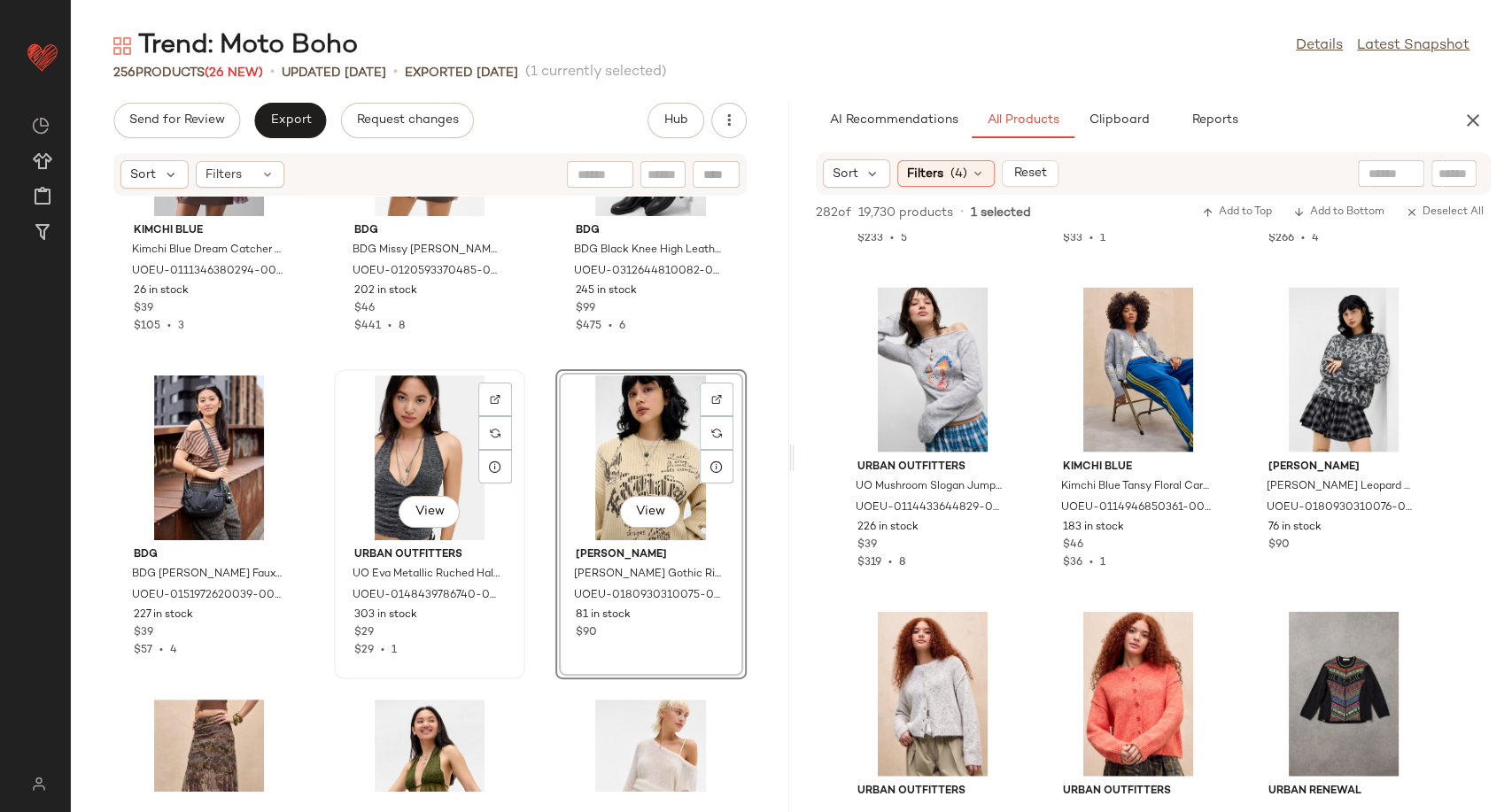
click at [401, 427] on div "View" at bounding box center [429, 458] width 179 height 165
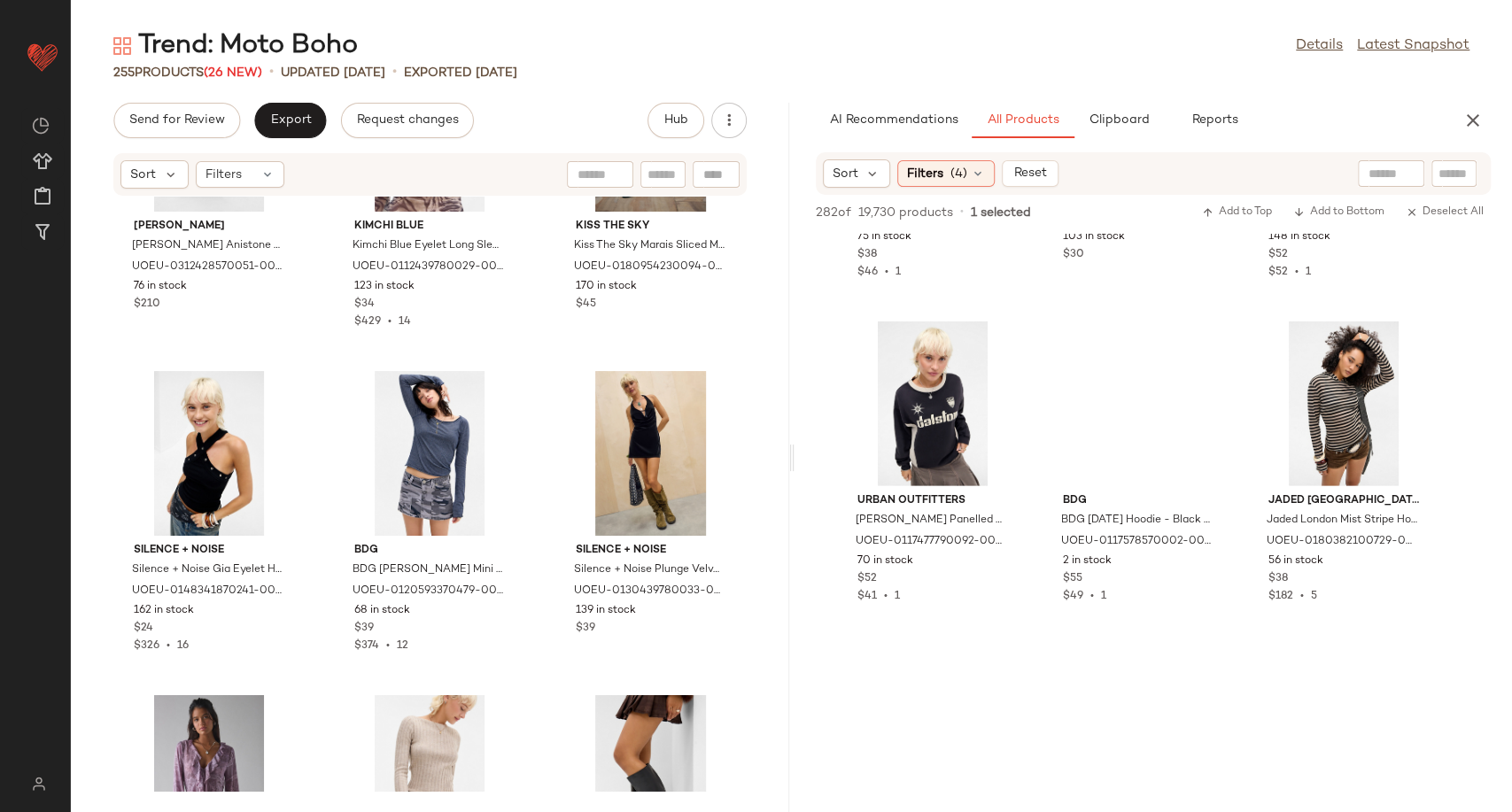
scroll to position [8023, 0]
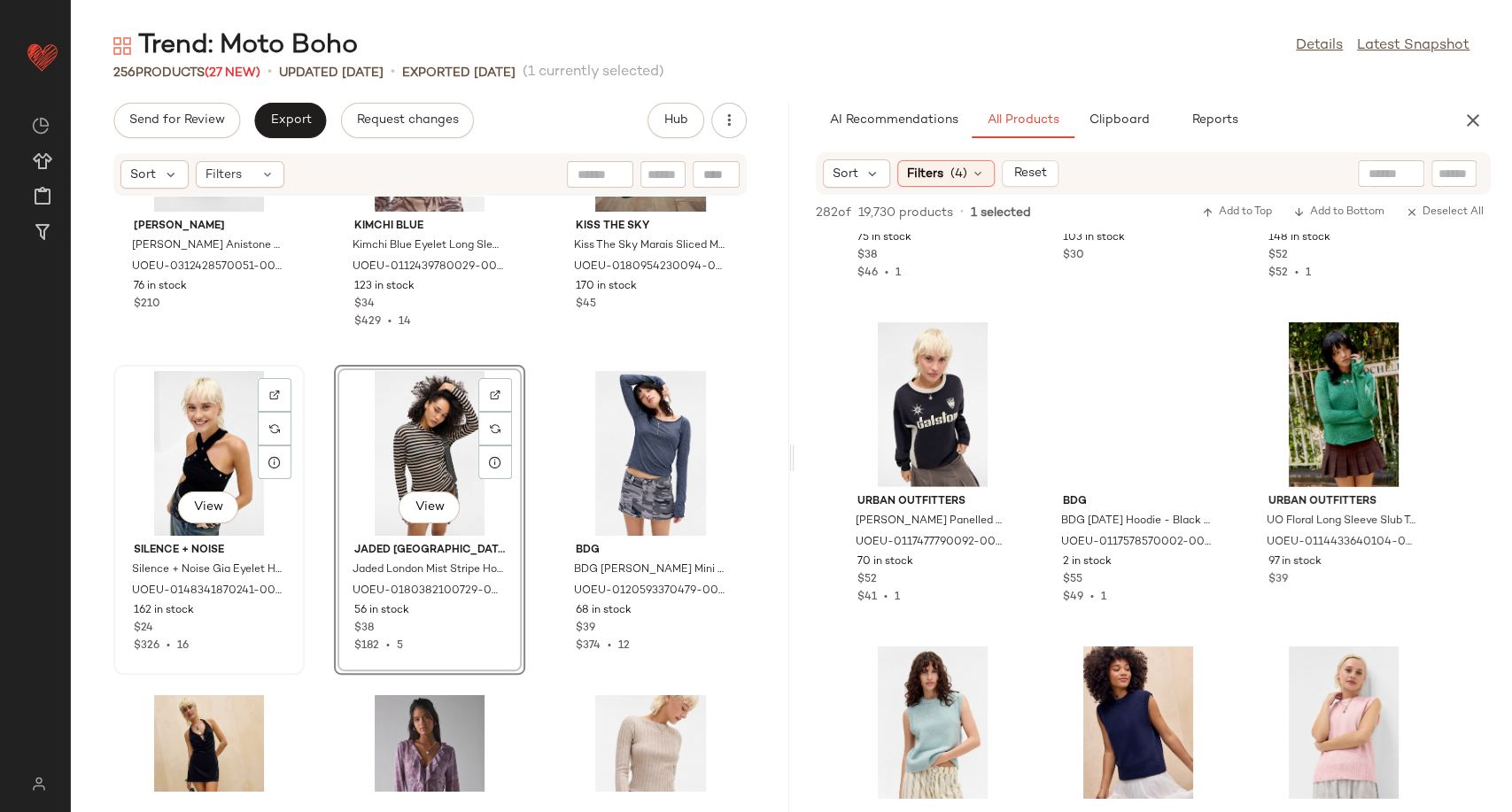
click at [182, 429] on div "View" at bounding box center [209, 453] width 179 height 165
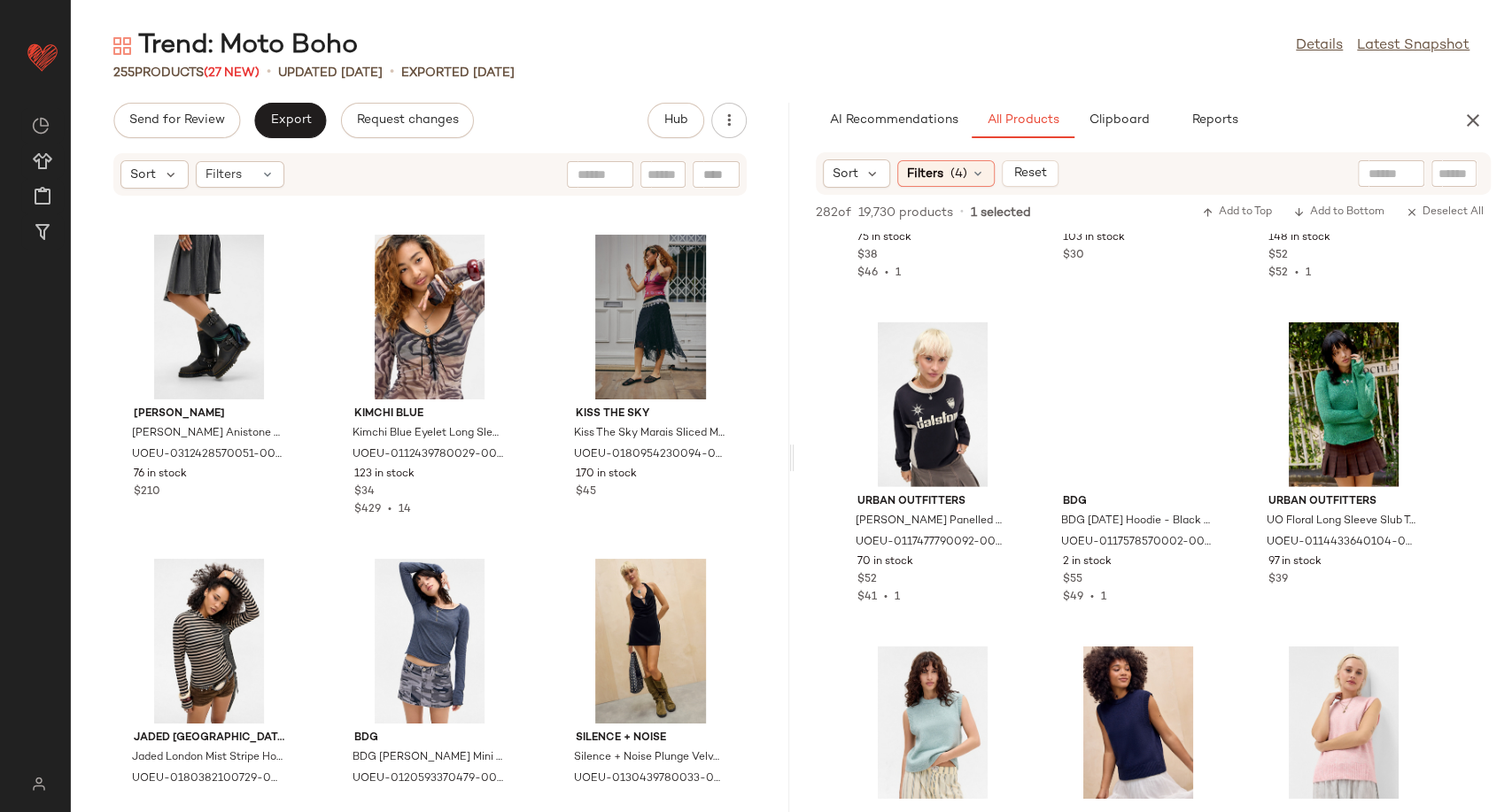
scroll to position [4031, 0]
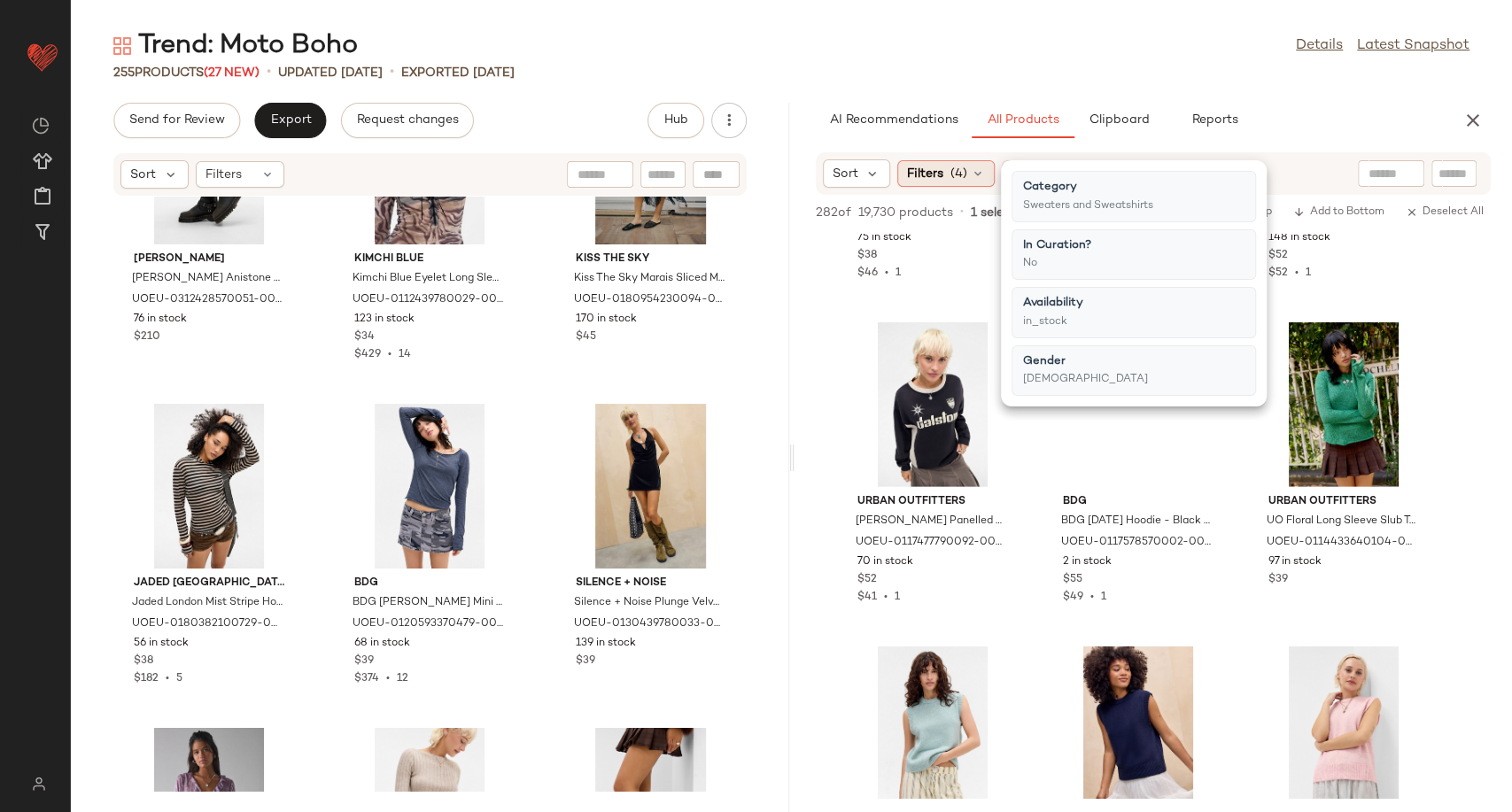
click at [976, 169] on icon at bounding box center [978, 174] width 14 height 14
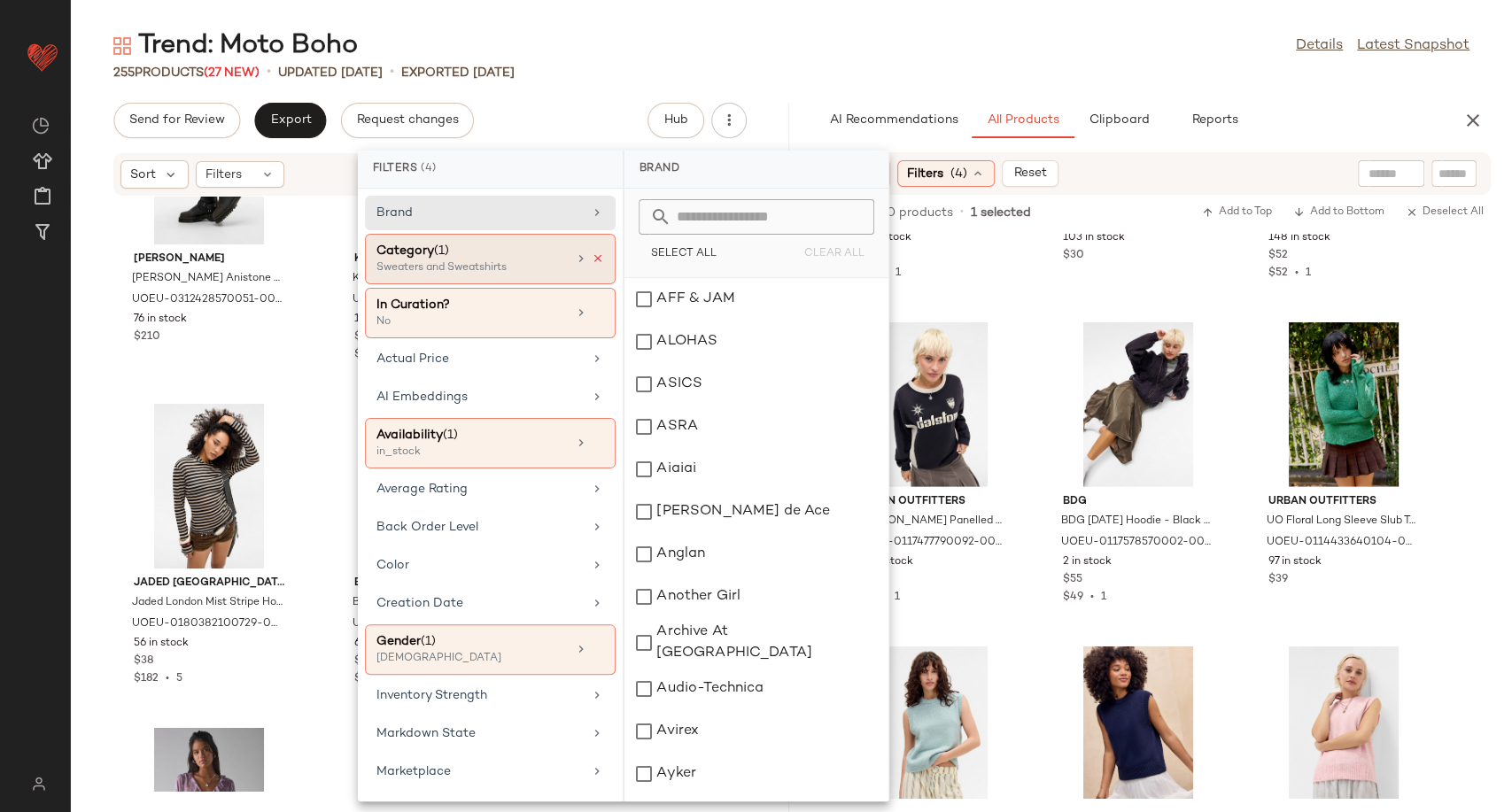
click at [592, 257] on icon at bounding box center [598, 259] width 12 height 12
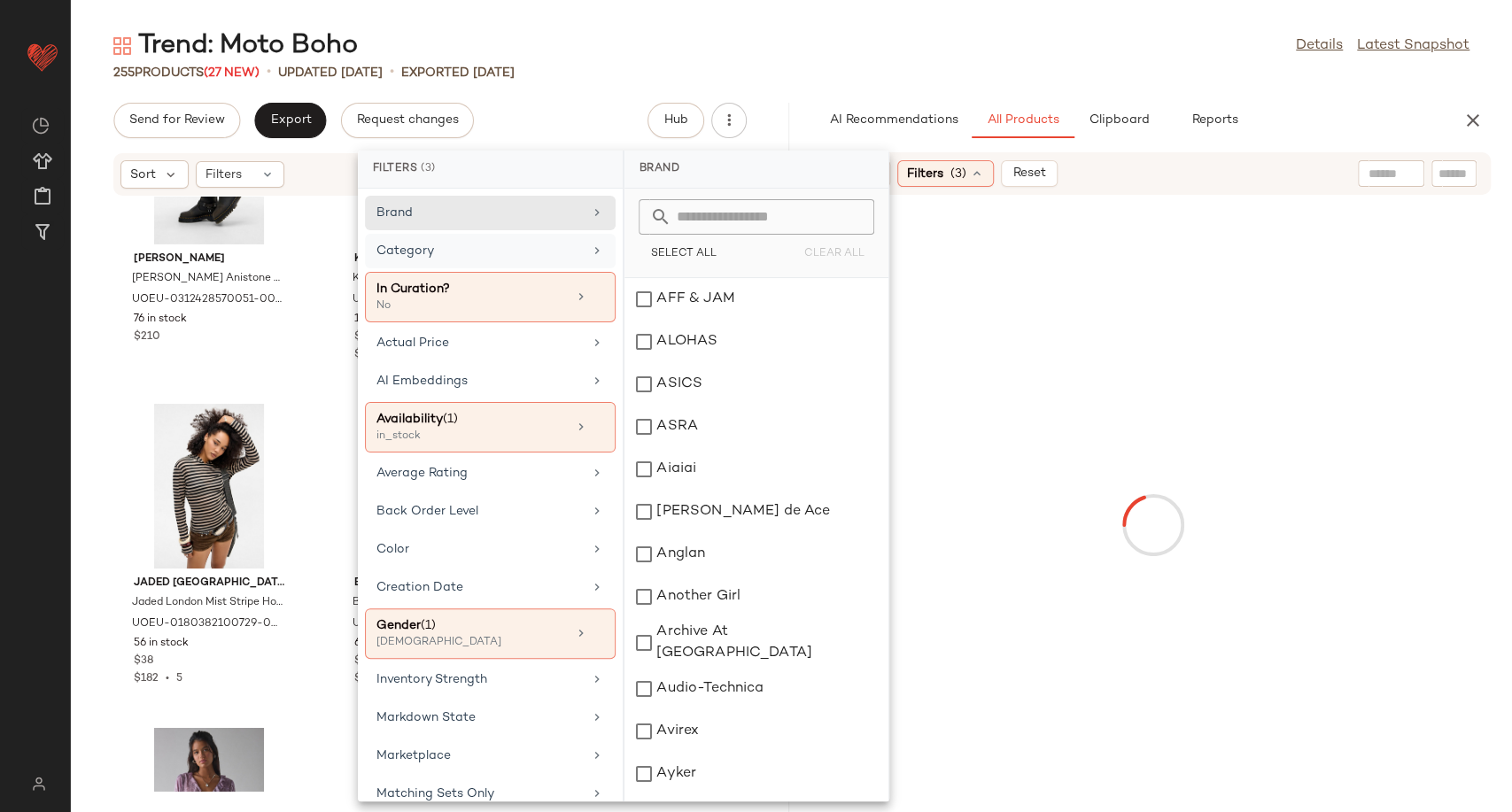
click at [542, 260] on div "Category" at bounding box center [490, 251] width 251 height 35
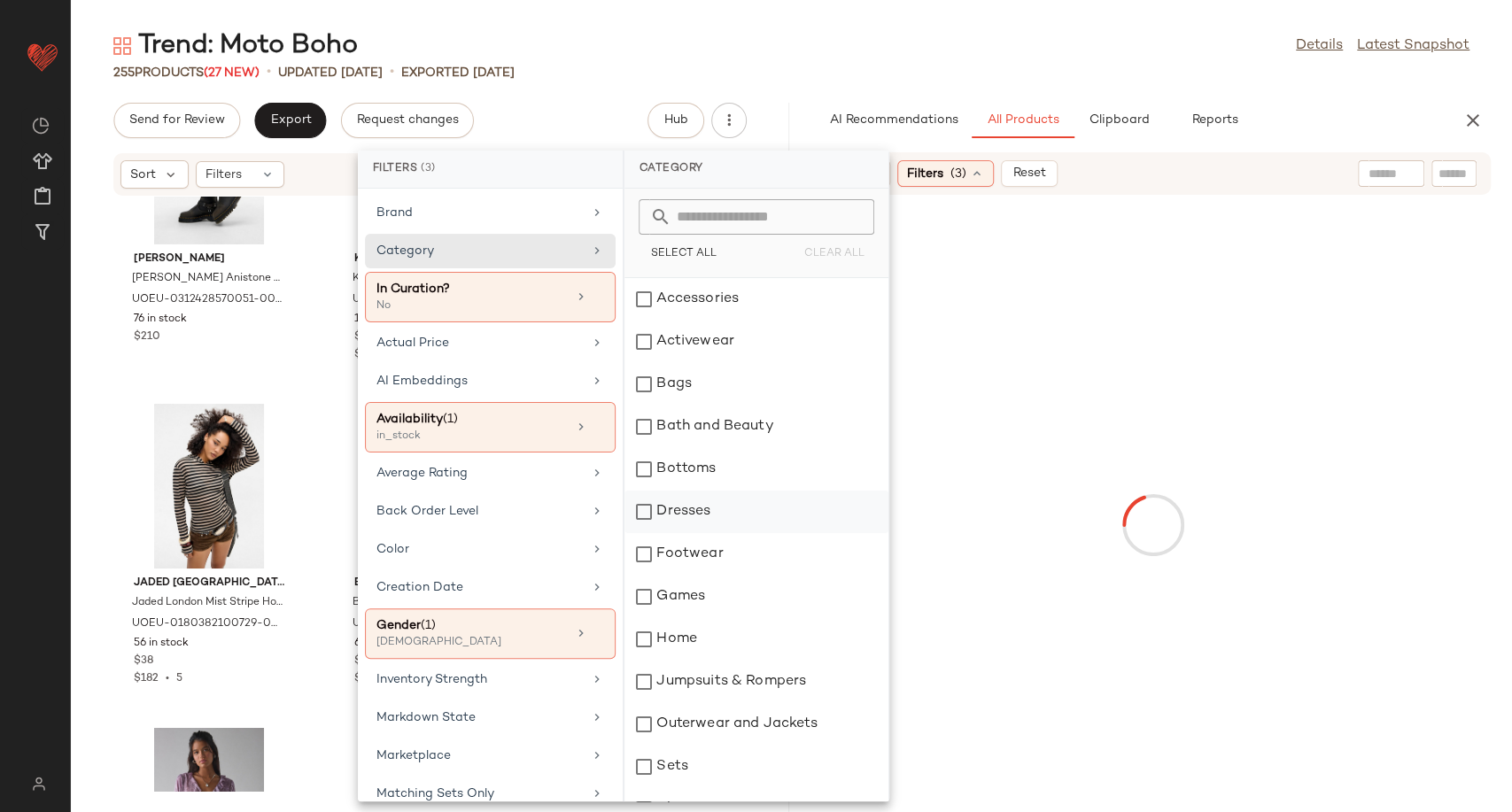
click at [689, 517] on div "Dresses" at bounding box center [756, 512] width 264 height 43
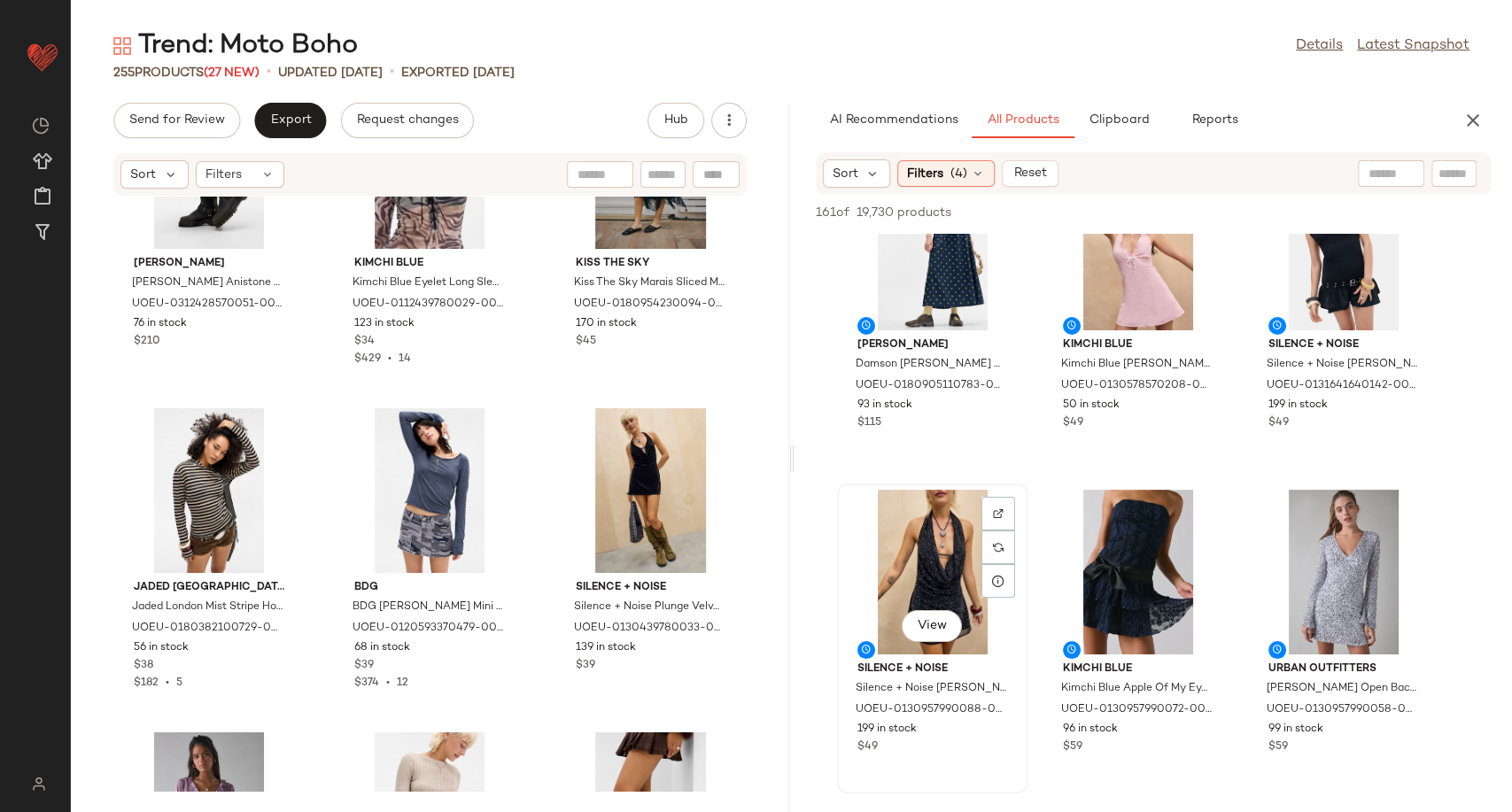
scroll to position [78, 0]
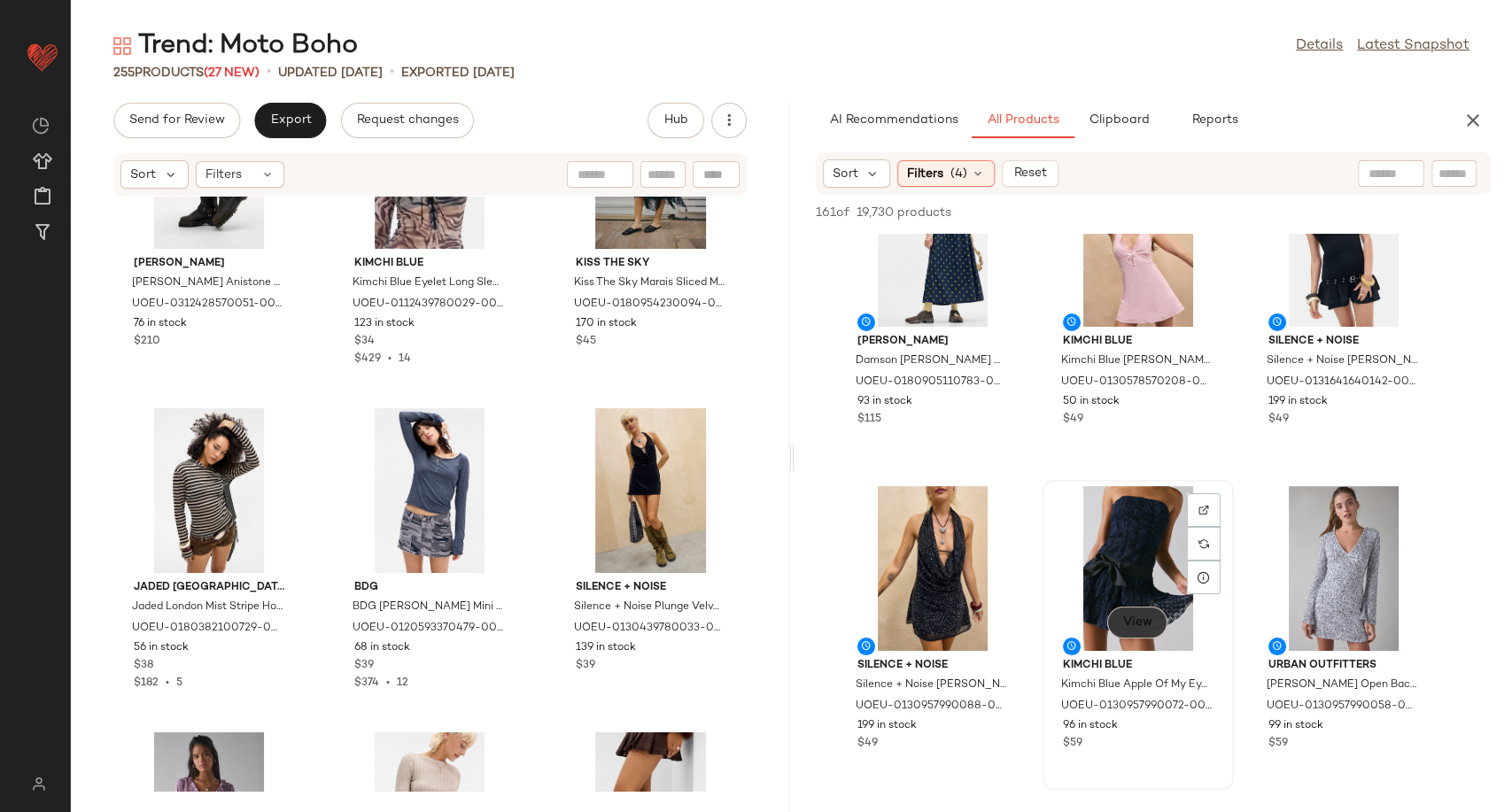
click at [1143, 630] on span "View" at bounding box center [1137, 623] width 30 height 14
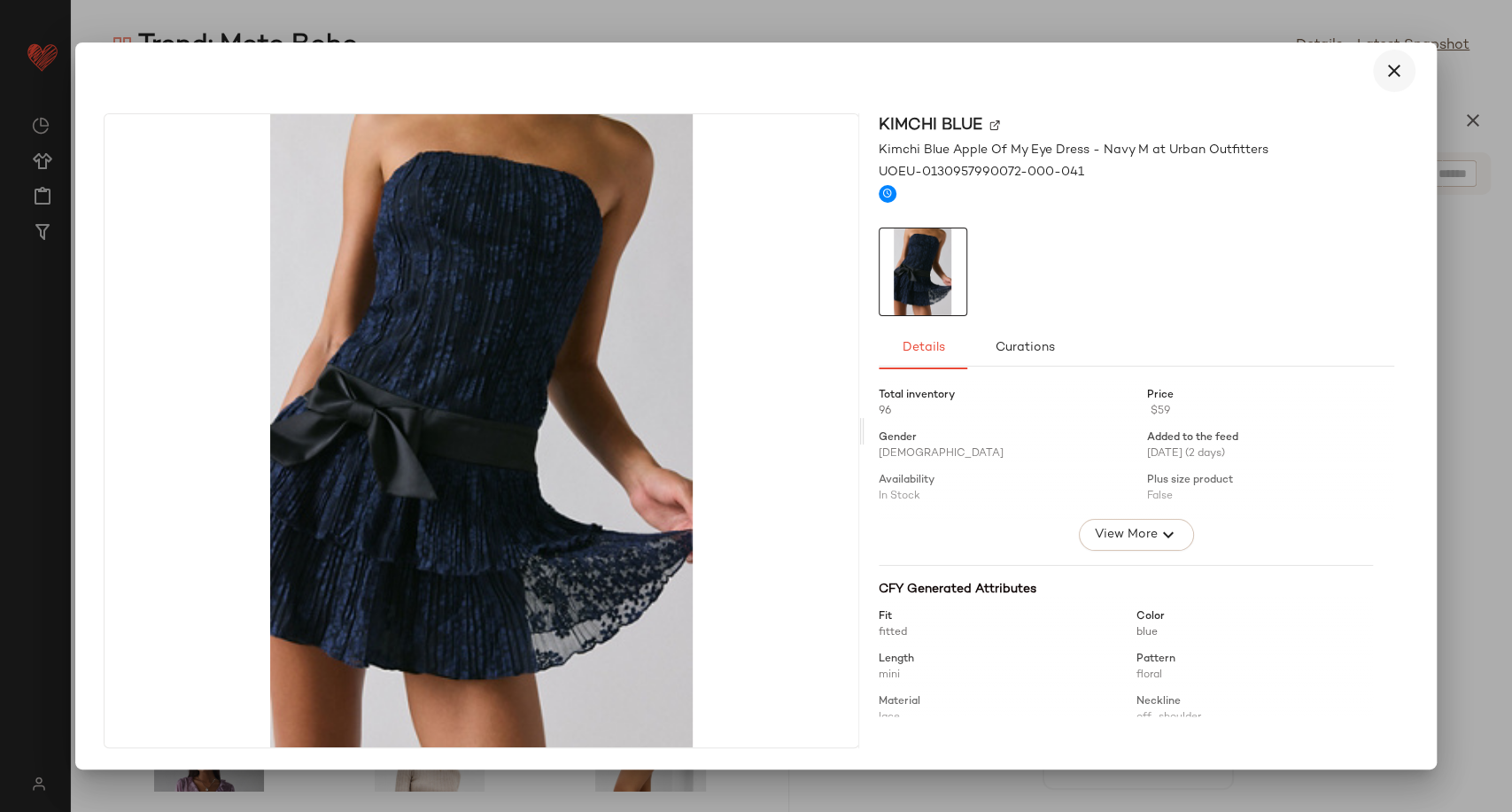
click at [1397, 64] on icon "button" at bounding box center [1394, 71] width 21 height 21
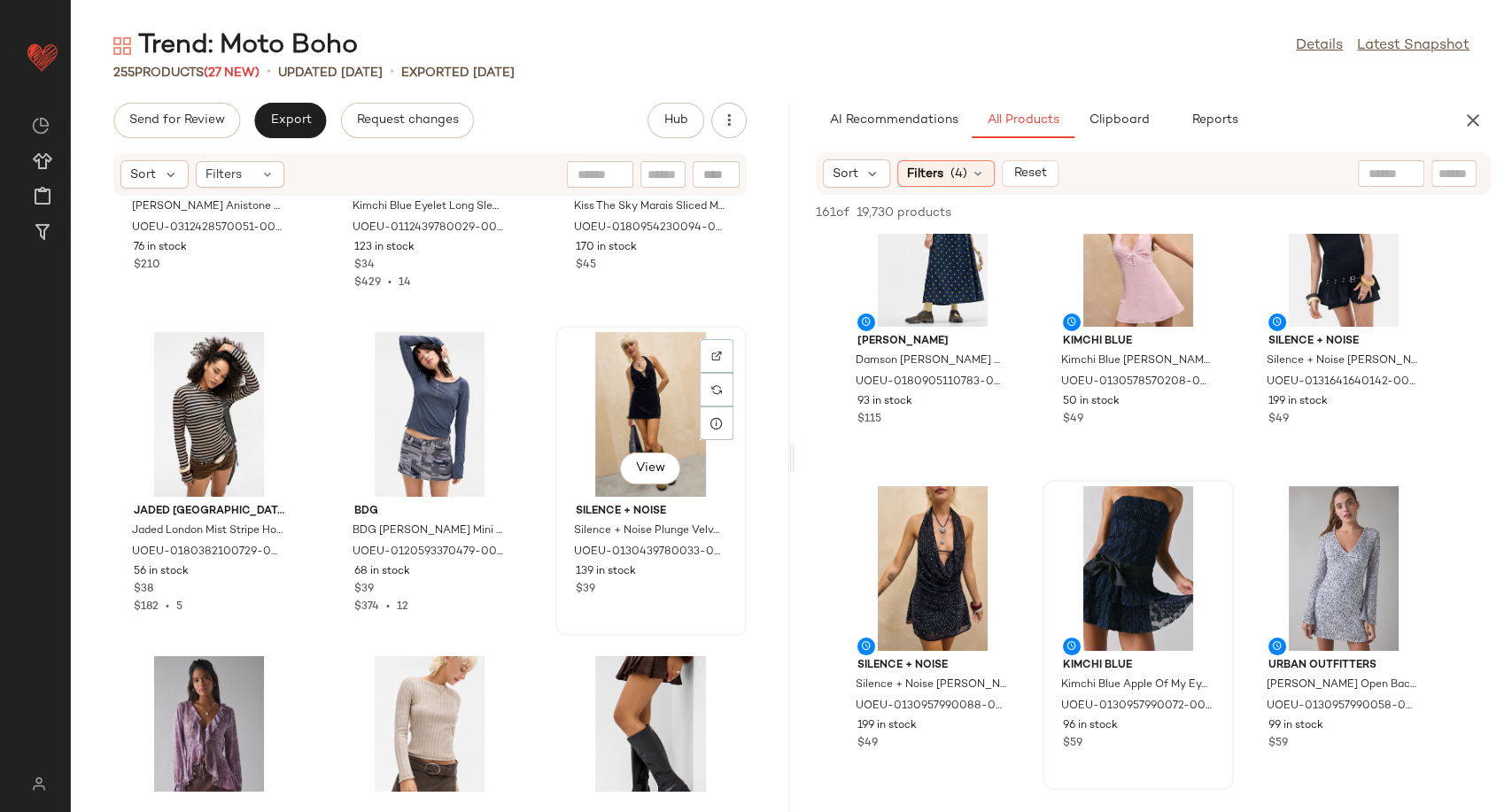
scroll to position [4108, 0]
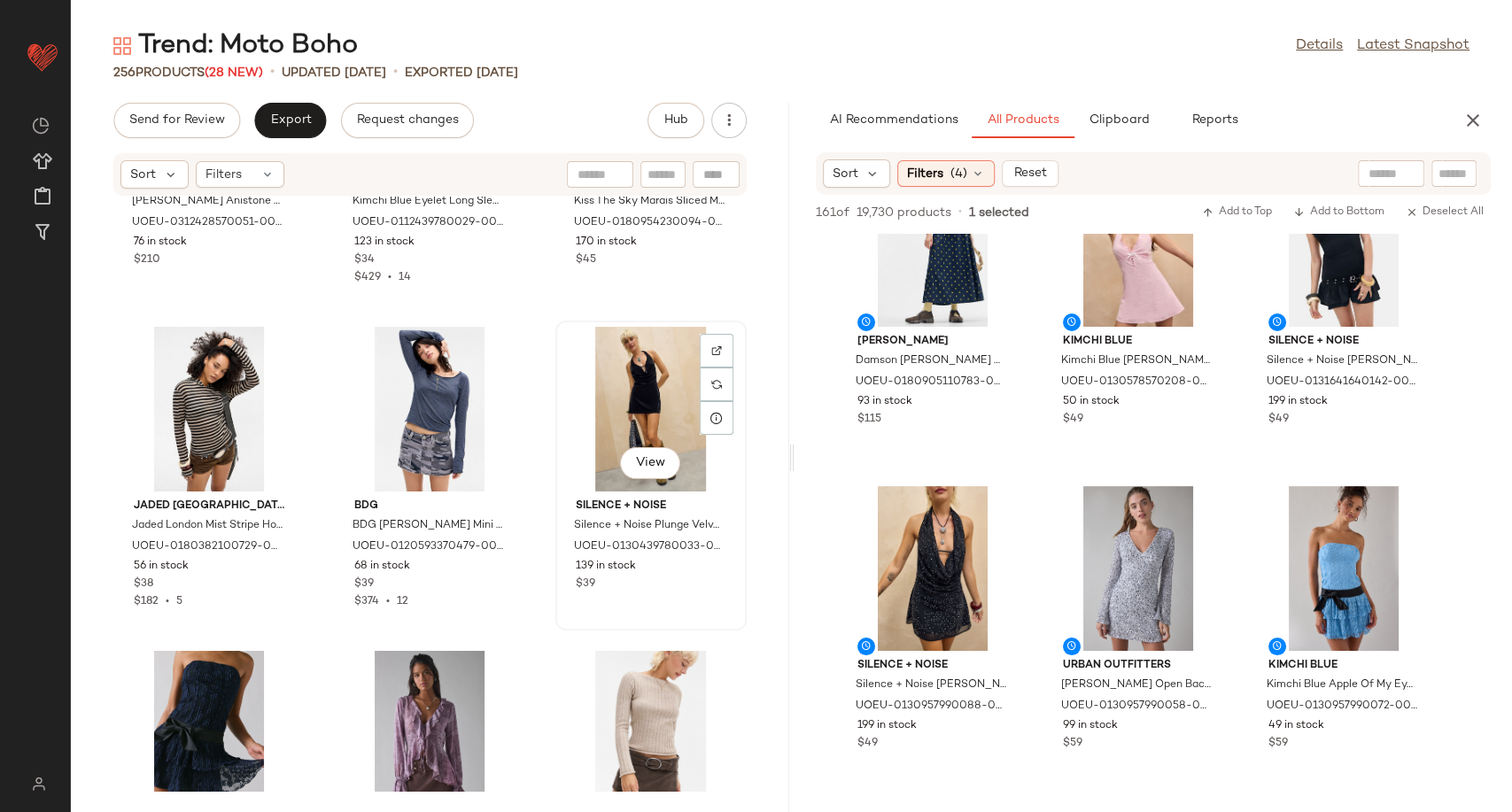
click at [612, 391] on div "View" at bounding box center [650, 409] width 179 height 165
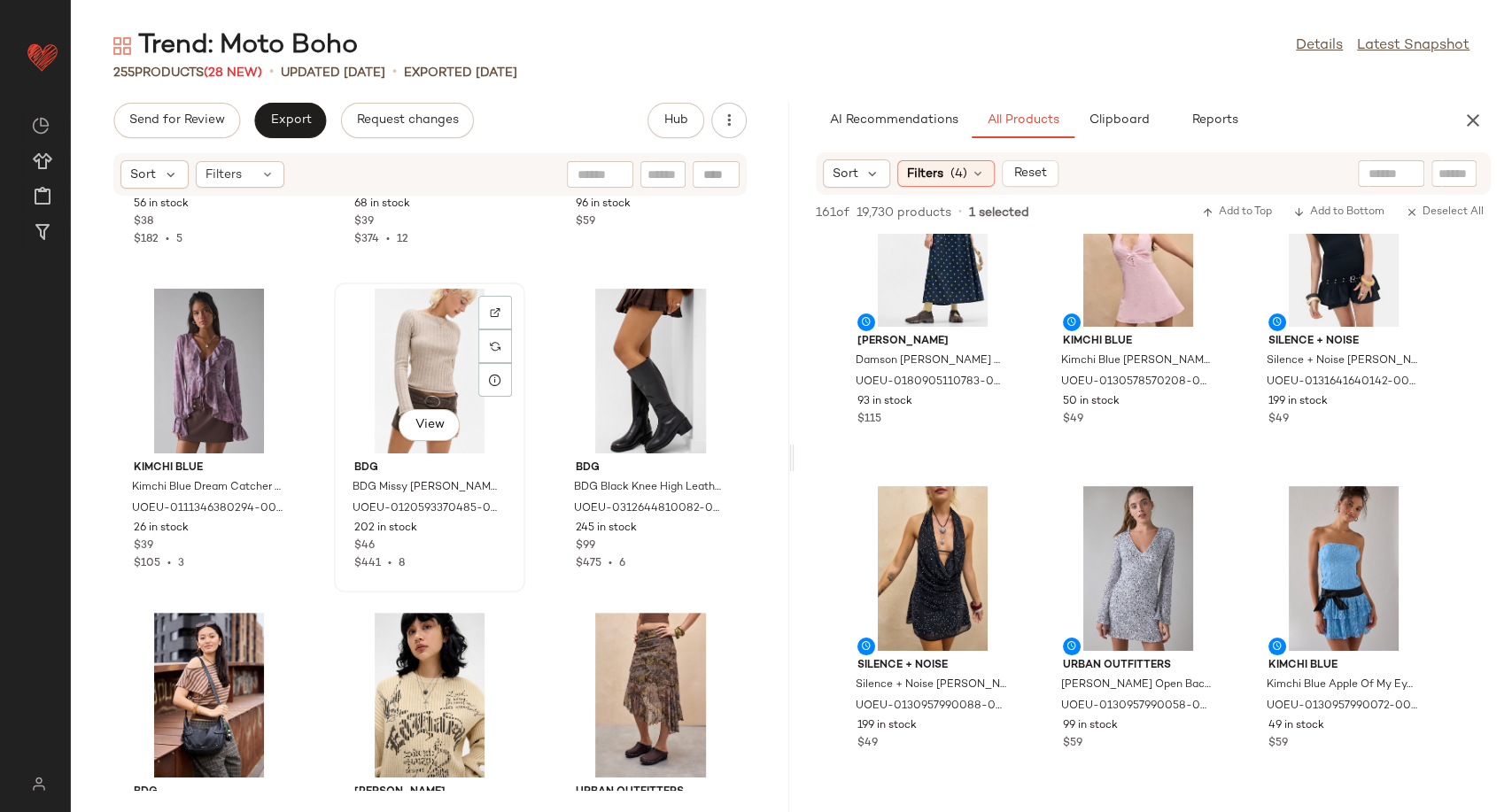
scroll to position [4471, 0]
click at [192, 680] on div "View" at bounding box center [209, 694] width 179 height 165
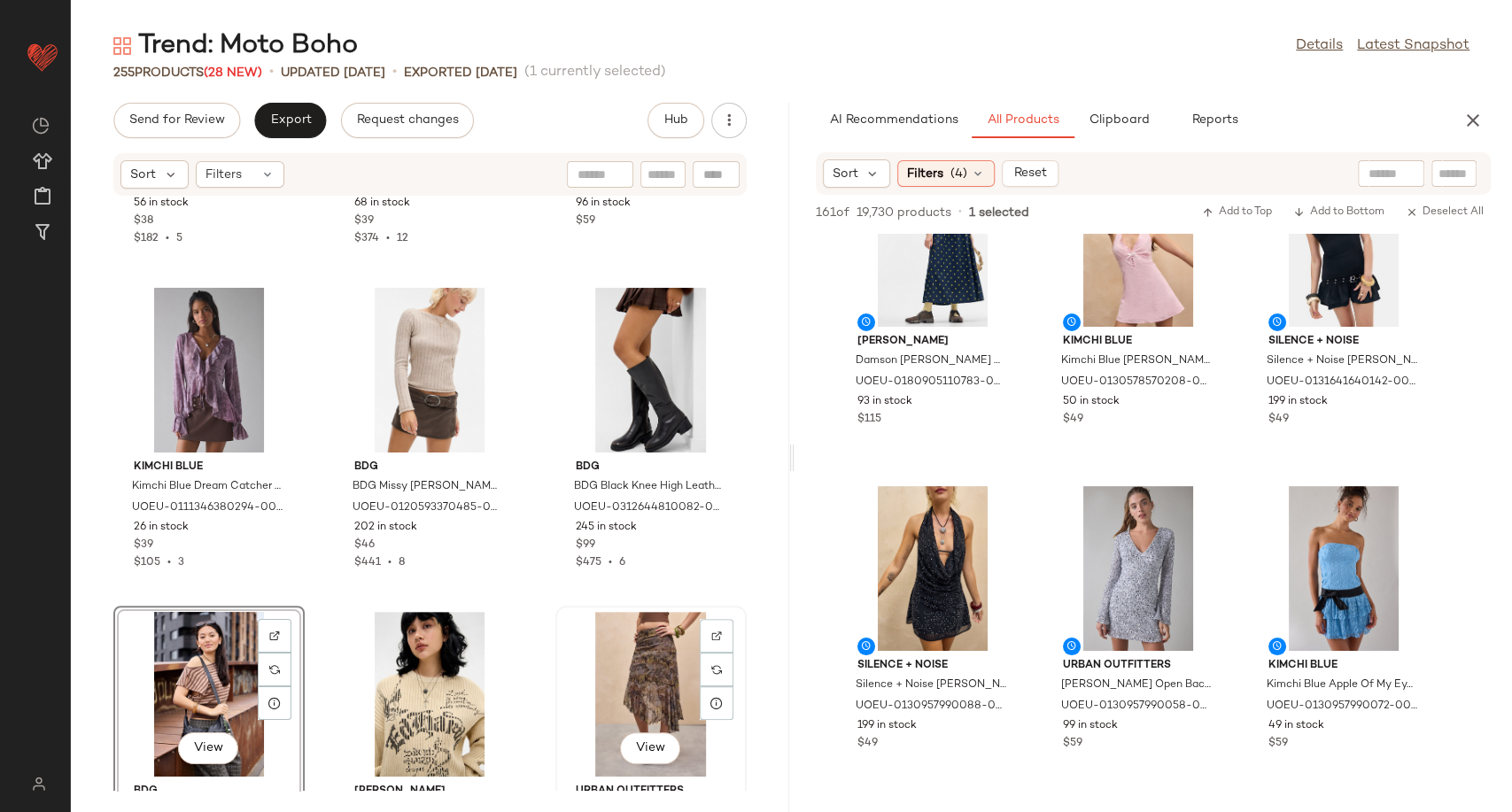
click at [608, 659] on div "View" at bounding box center [650, 694] width 179 height 165
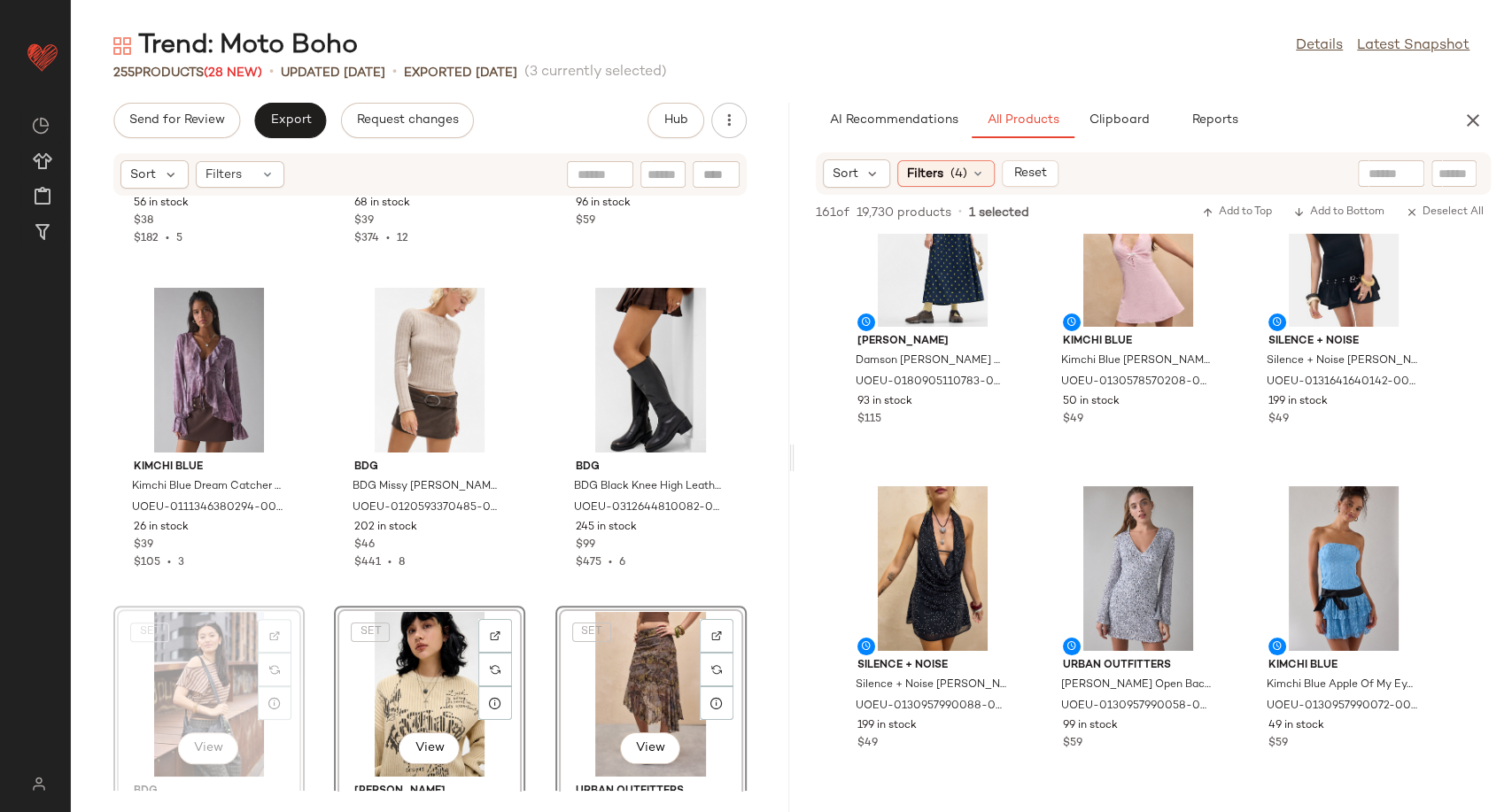
scroll to position [4474, 0]
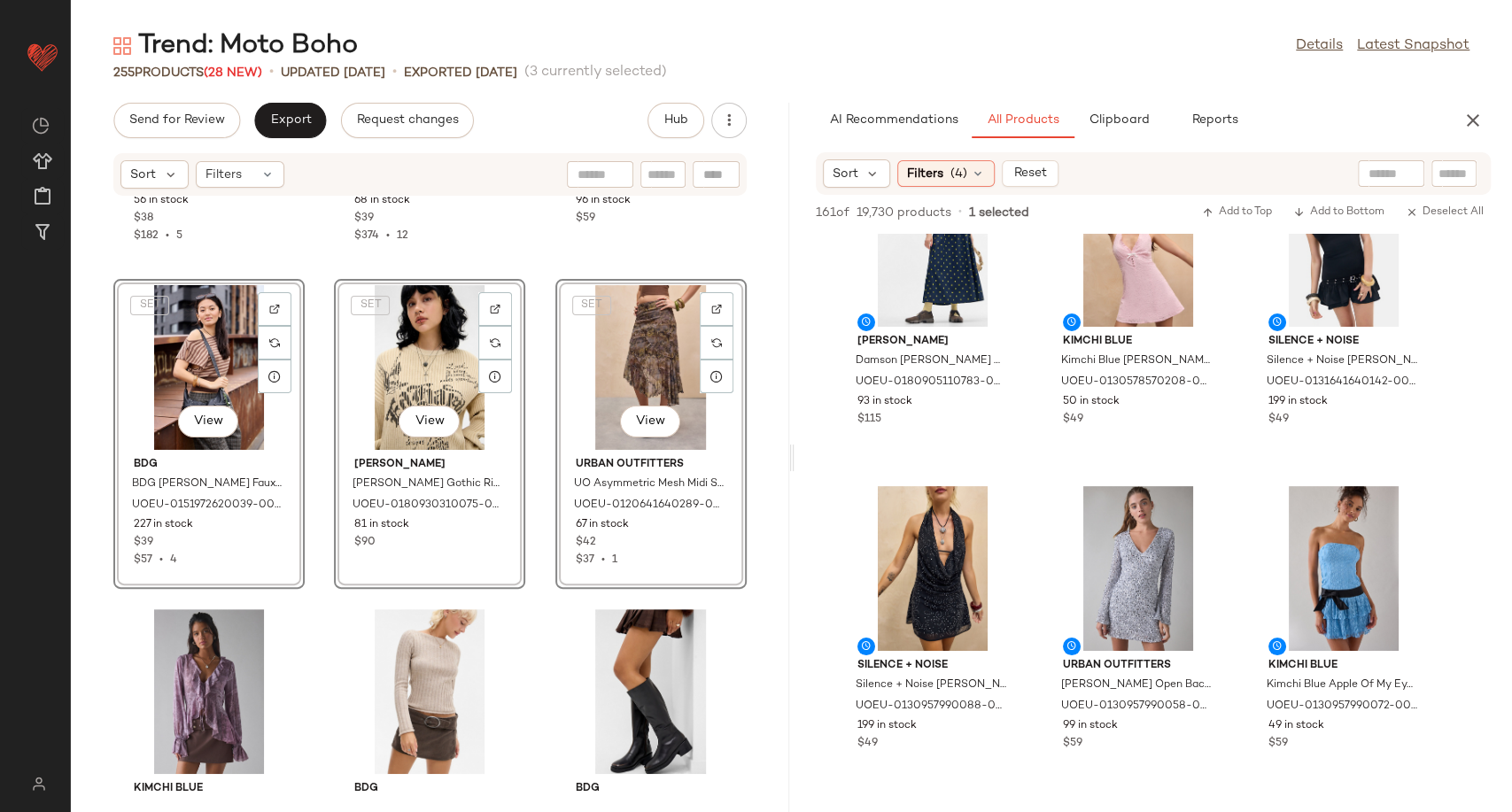
click at [532, 577] on div "Jaded London Jaded London Mist Stripe Hoodie L at Urban Outfitters UOEU-0180382…" at bounding box center [429, 493] width 718 height 594
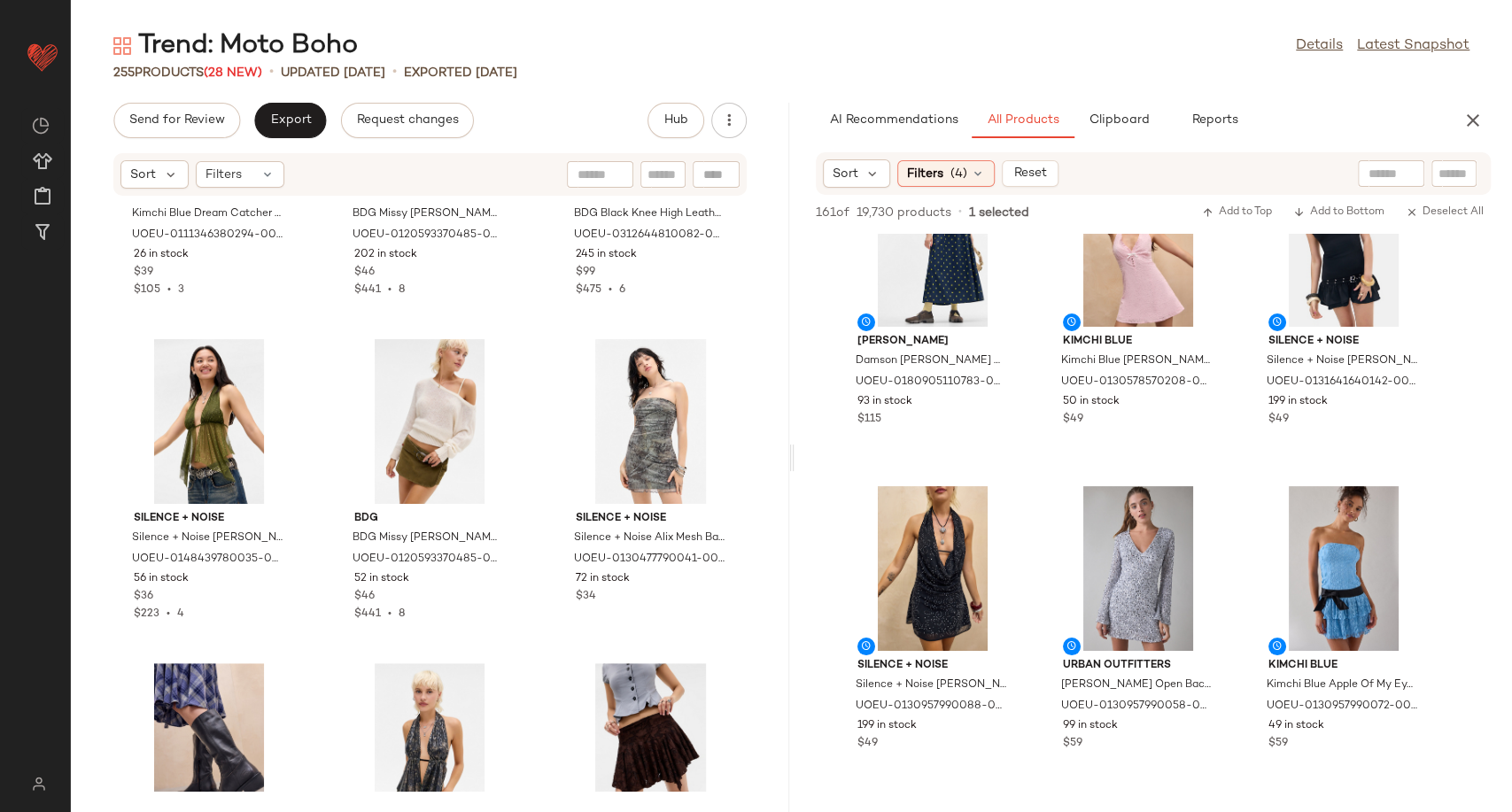
scroll to position [5069, 0]
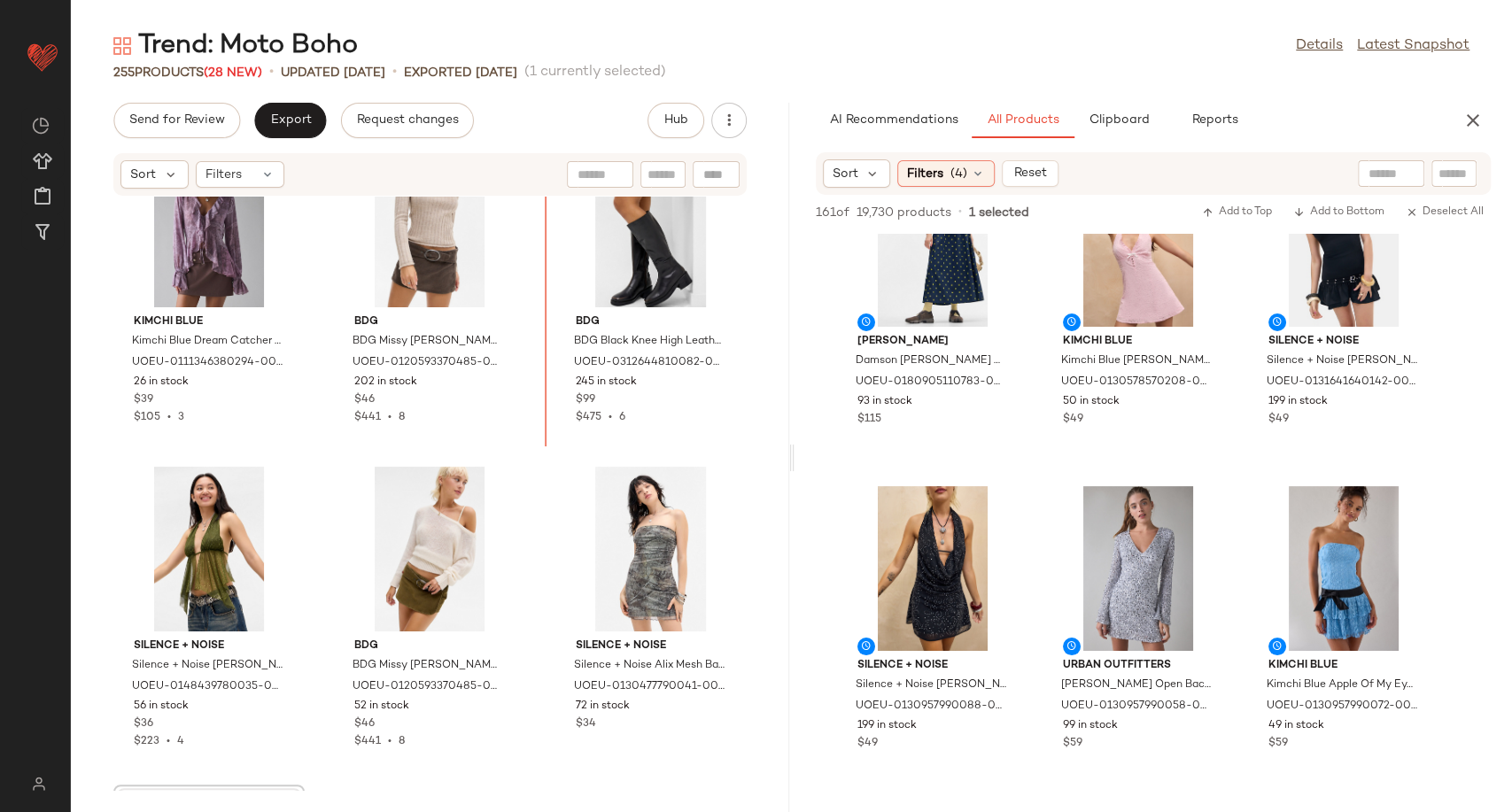
scroll to position [4811, 0]
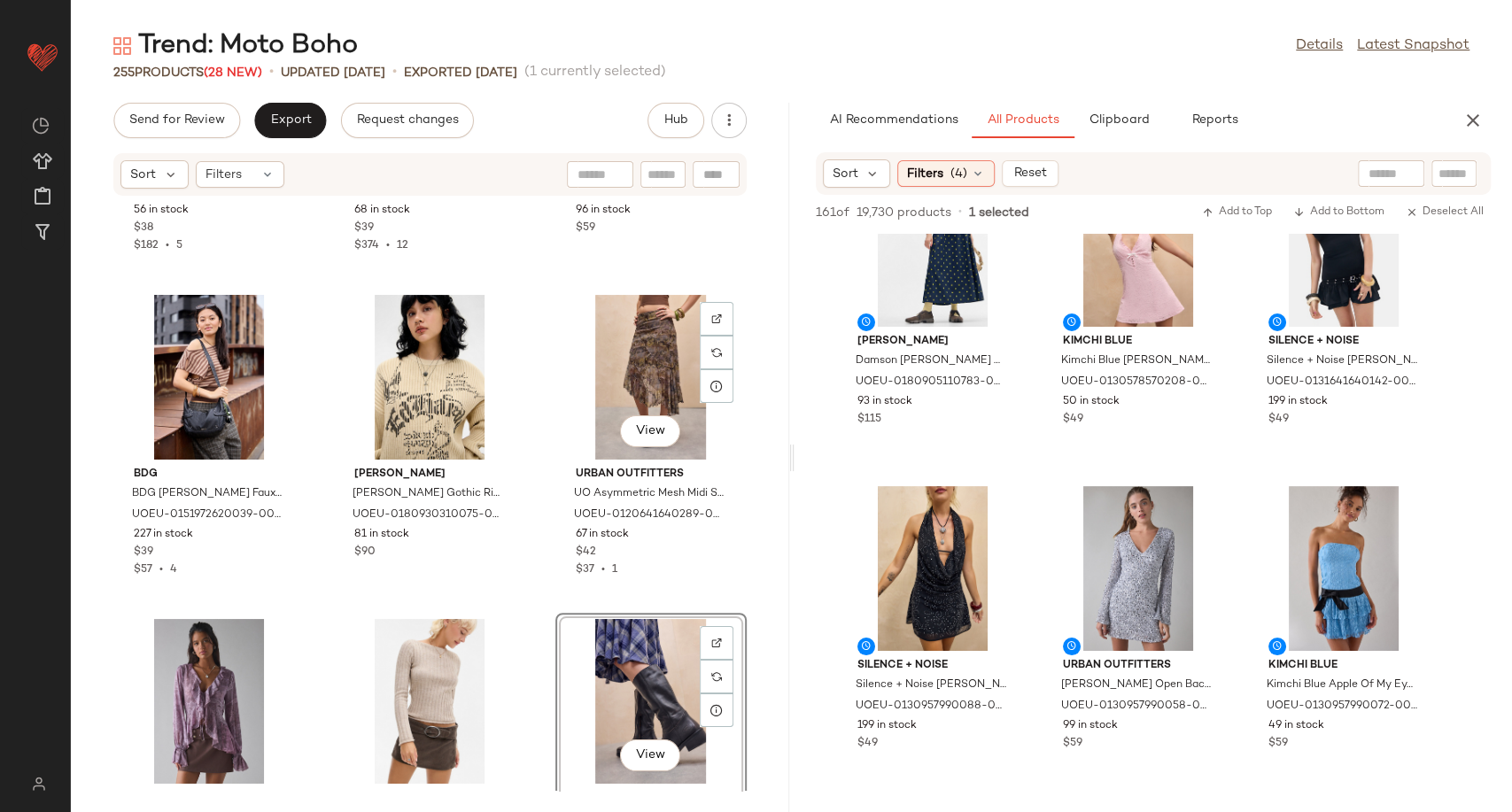
scroll to position [4464, 0]
click at [527, 603] on div "Jaded London Jaded London Mist Stripe Hoodie L at Urban Outfitters UOEU-0180382…" at bounding box center [429, 493] width 718 height 594
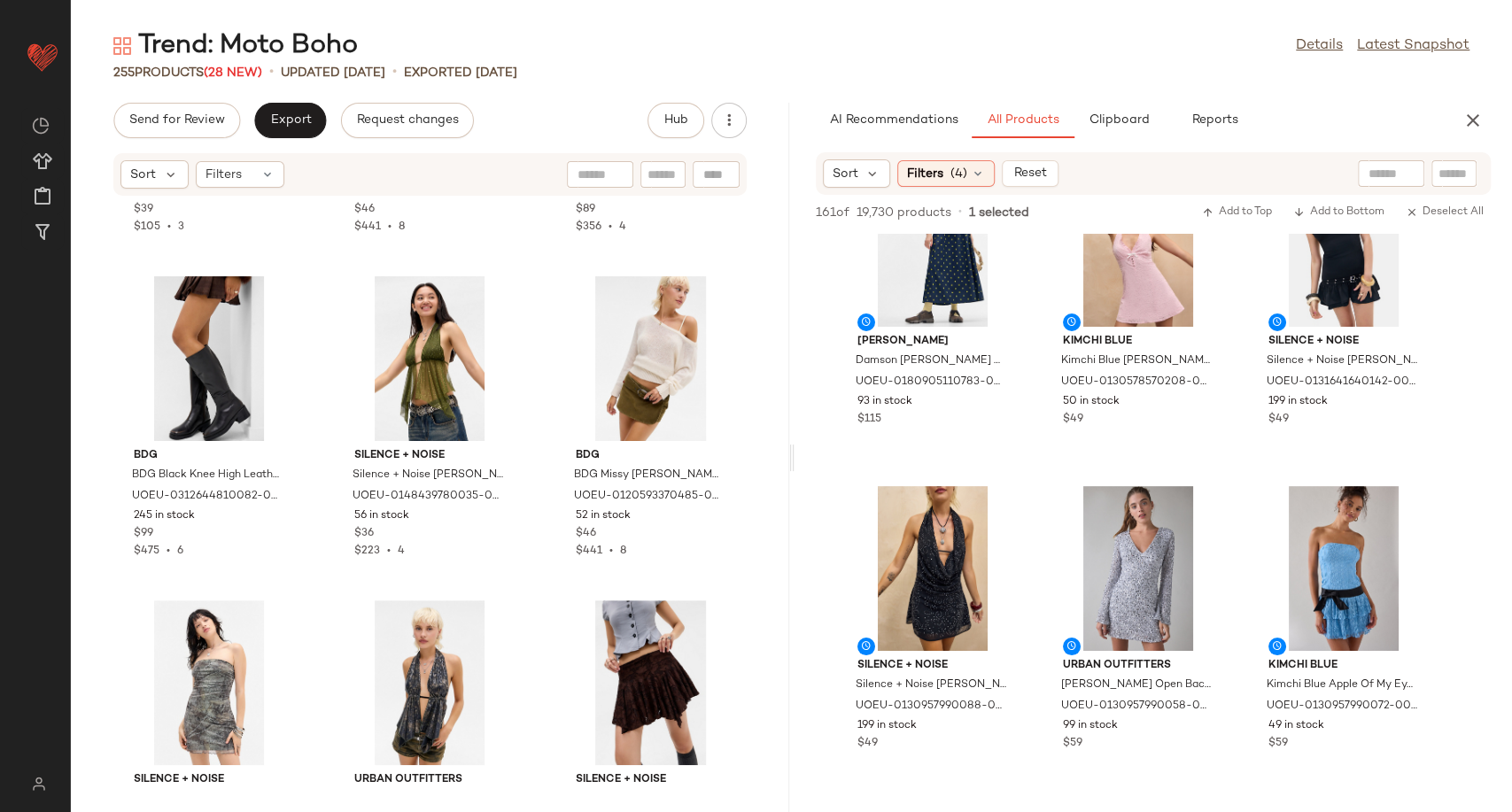
scroll to position [5133, 0]
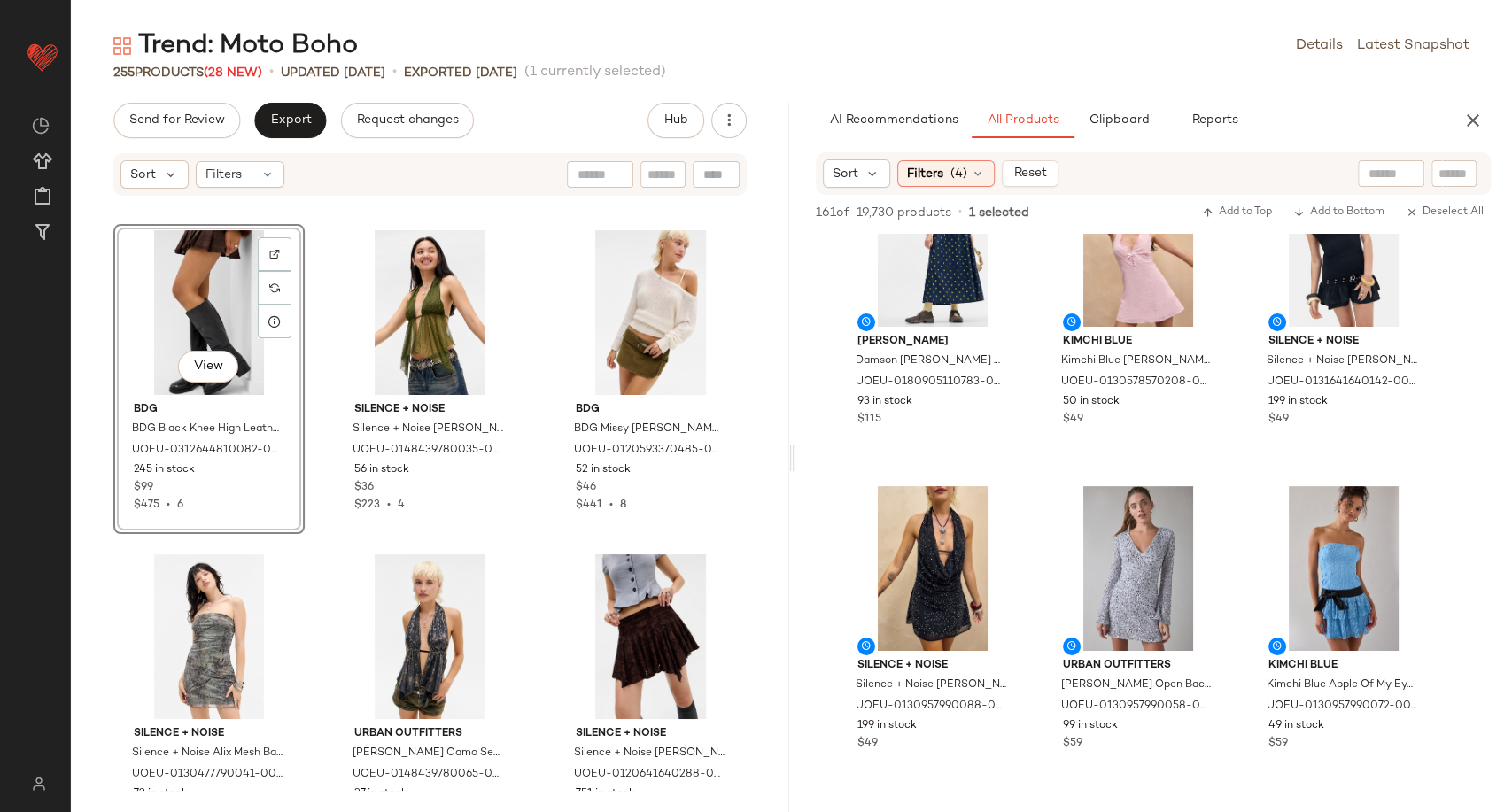
scroll to position [5183, 0]
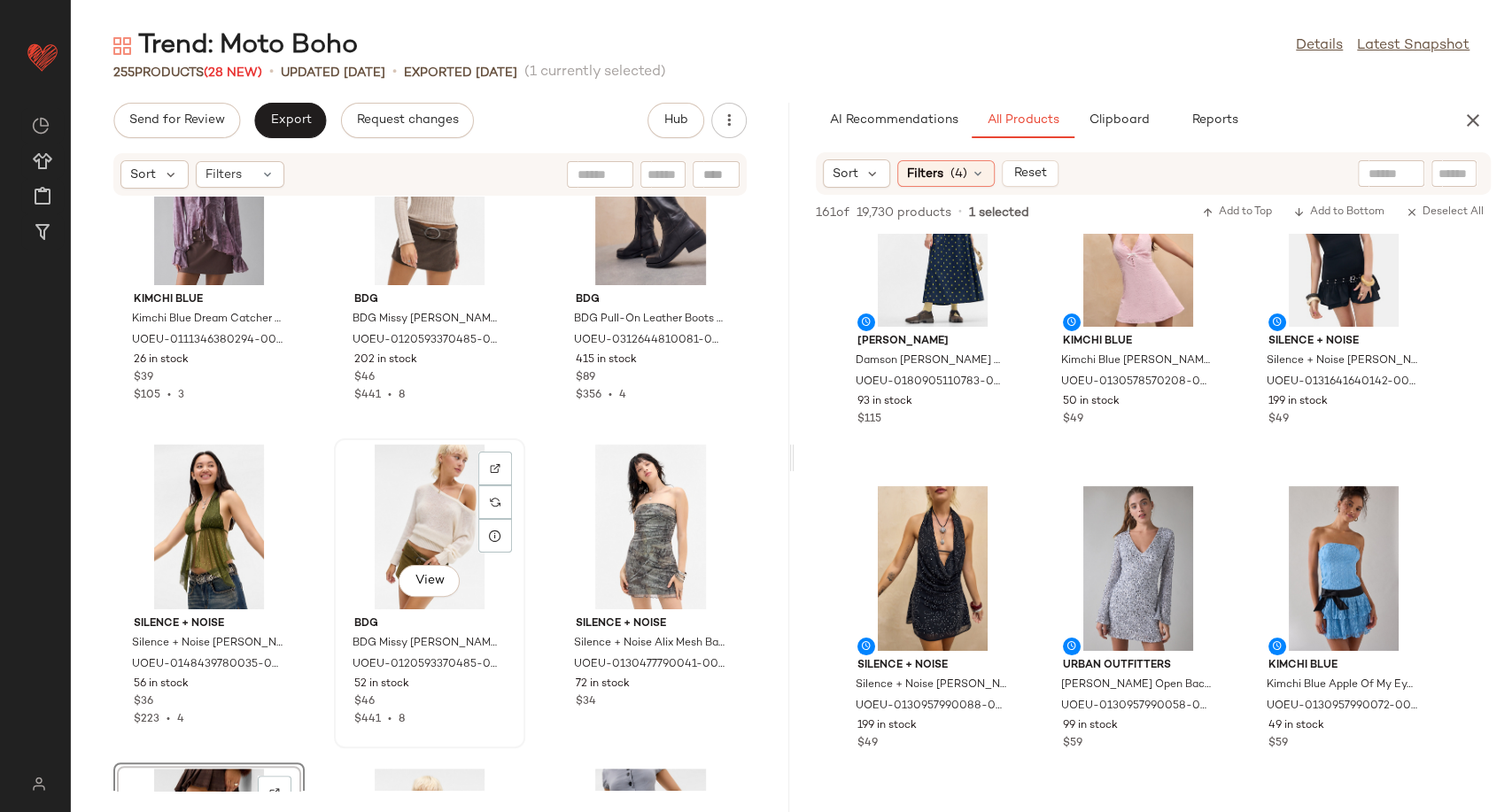
scroll to position [4925, 0]
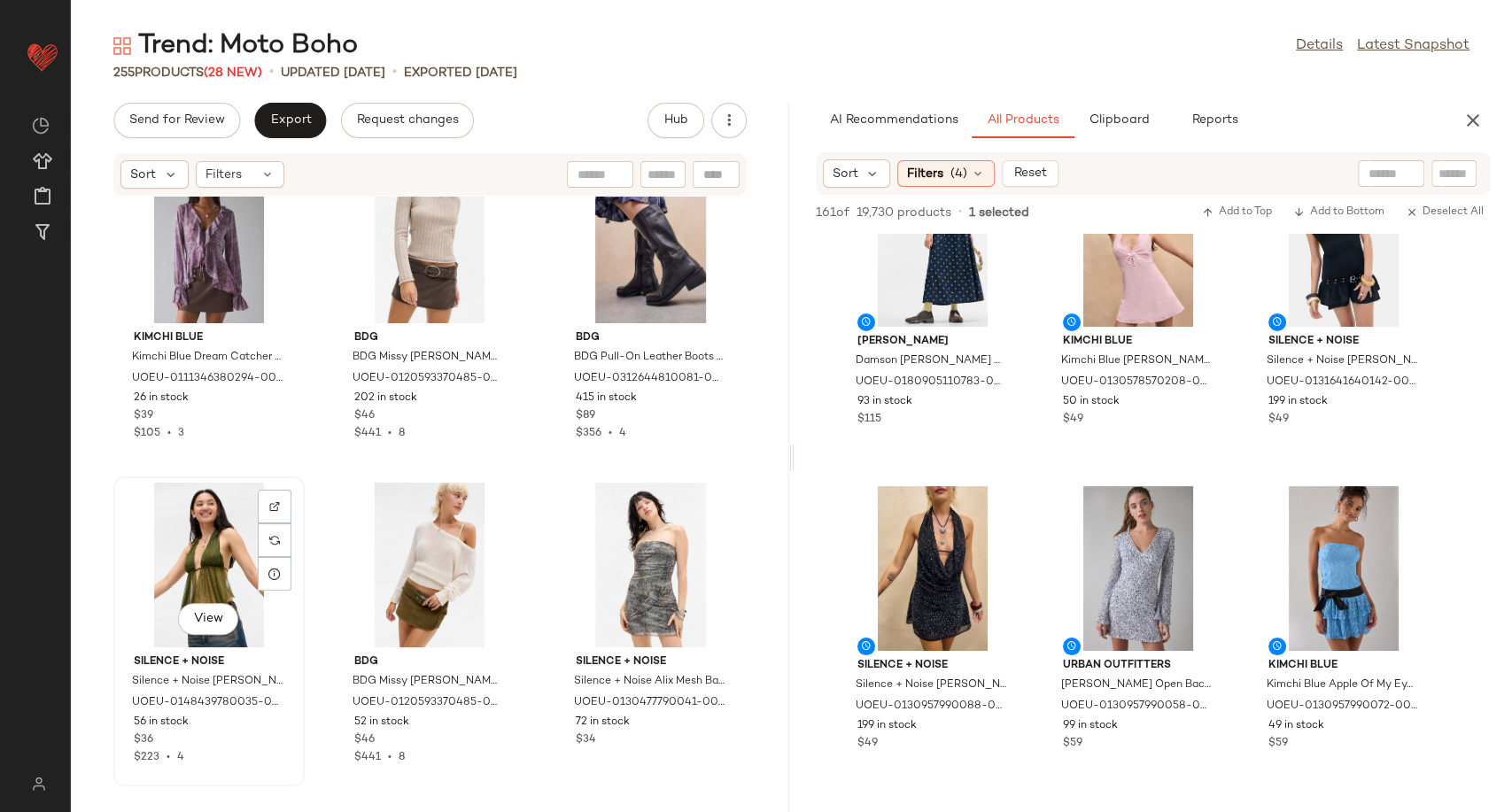
click at [216, 561] on div "View" at bounding box center [209, 565] width 179 height 165
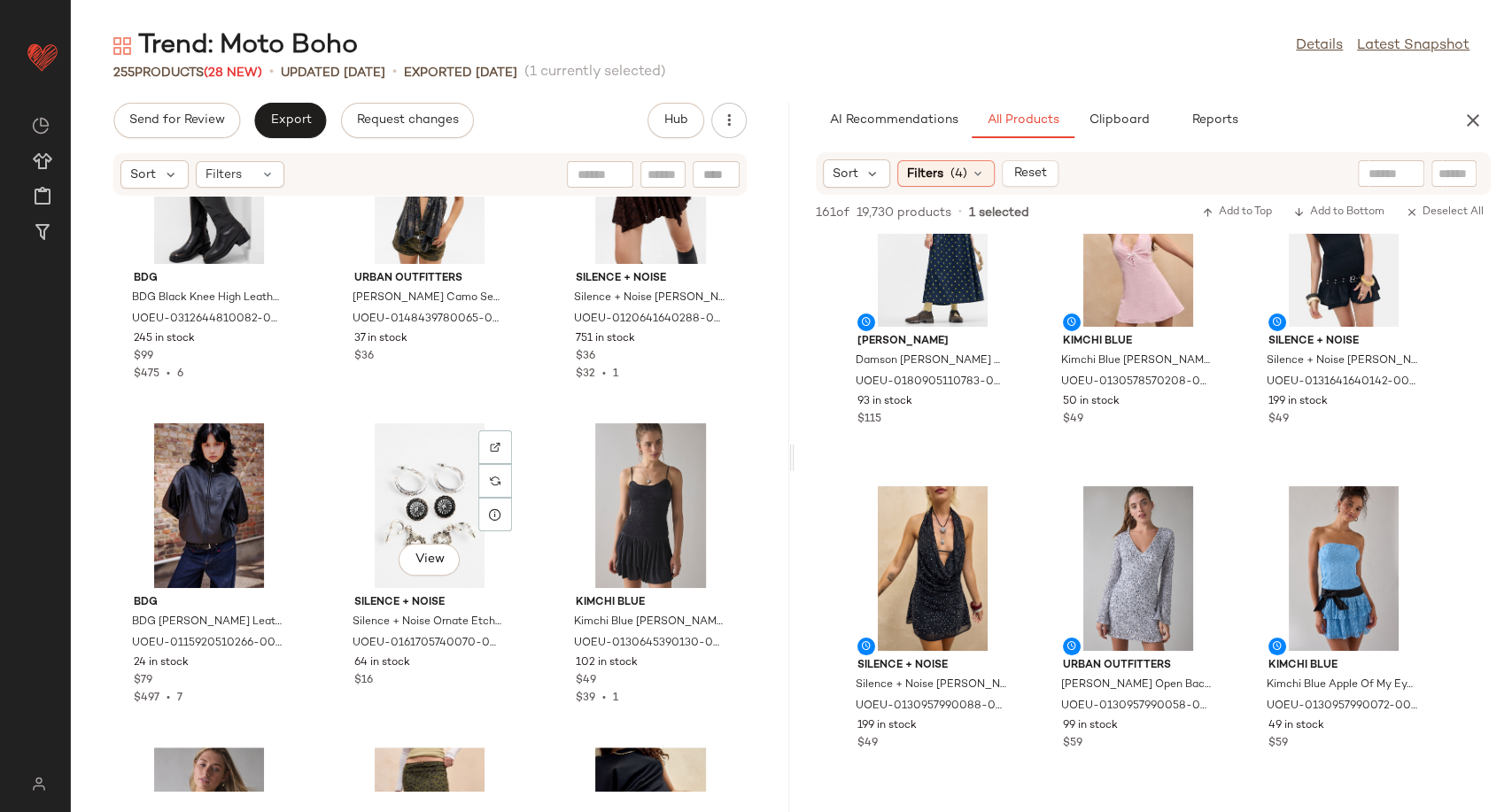
scroll to position [5631, 0]
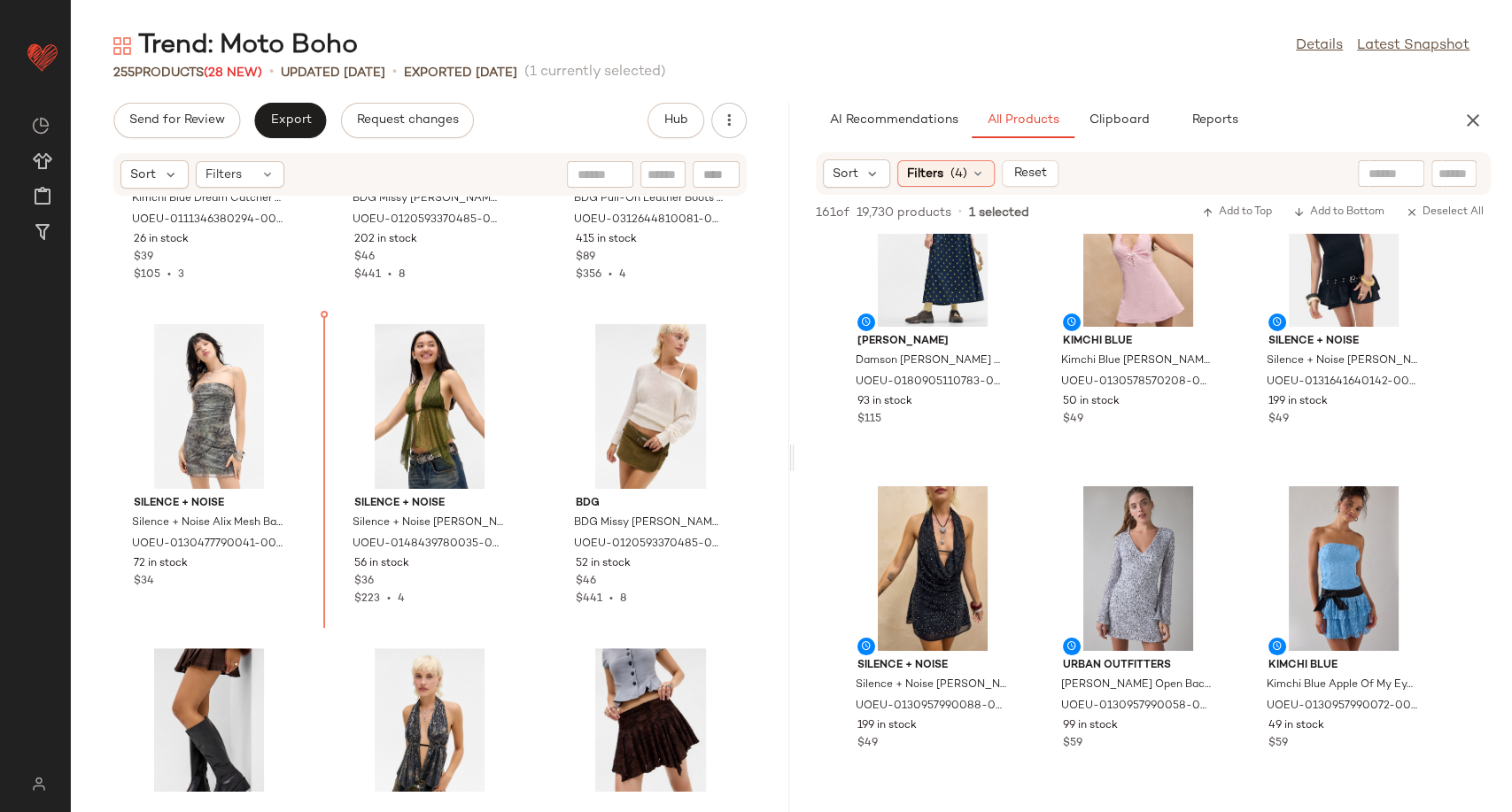
scroll to position [5083, 0]
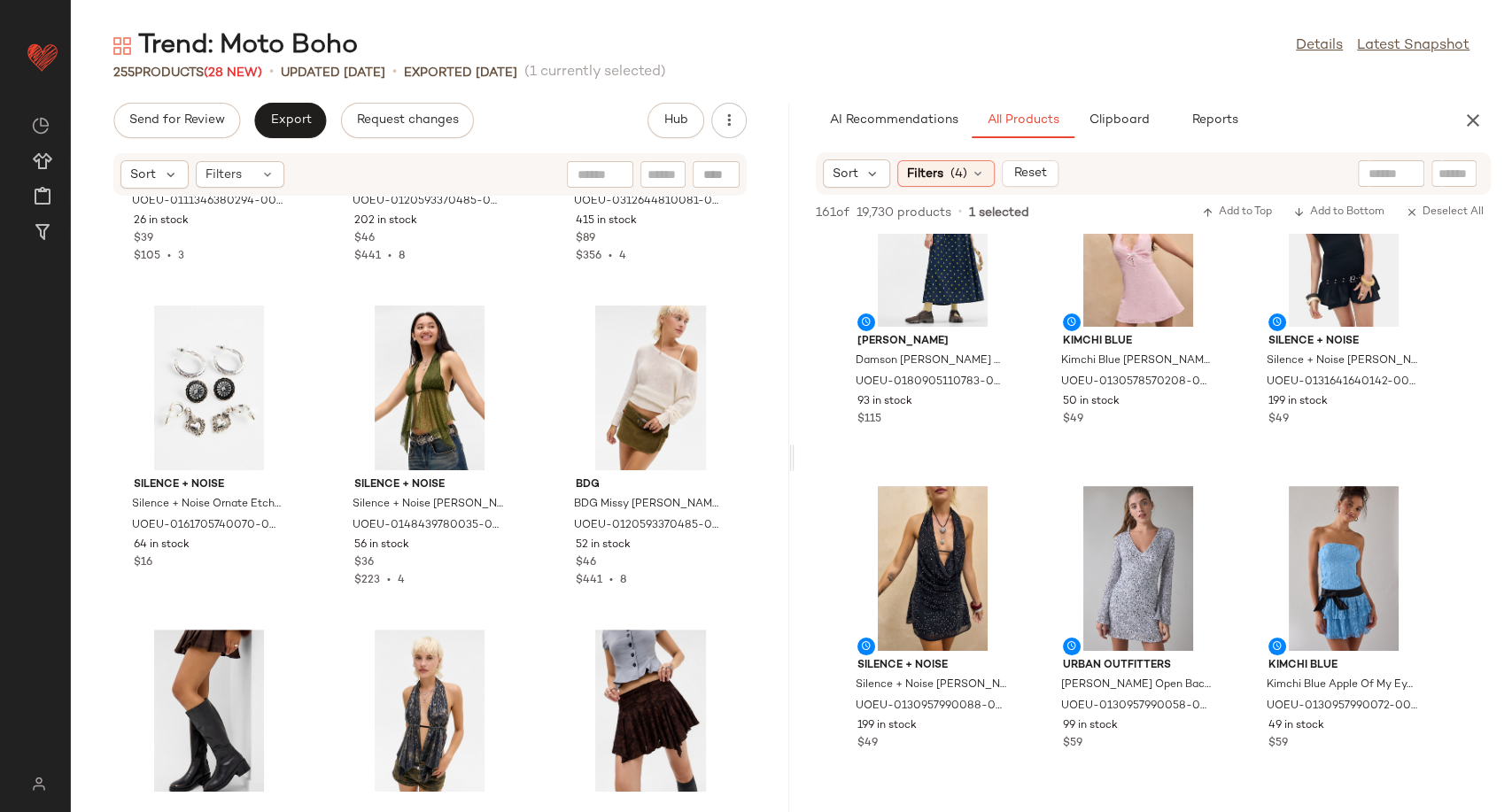
scroll to position [5109, 0]
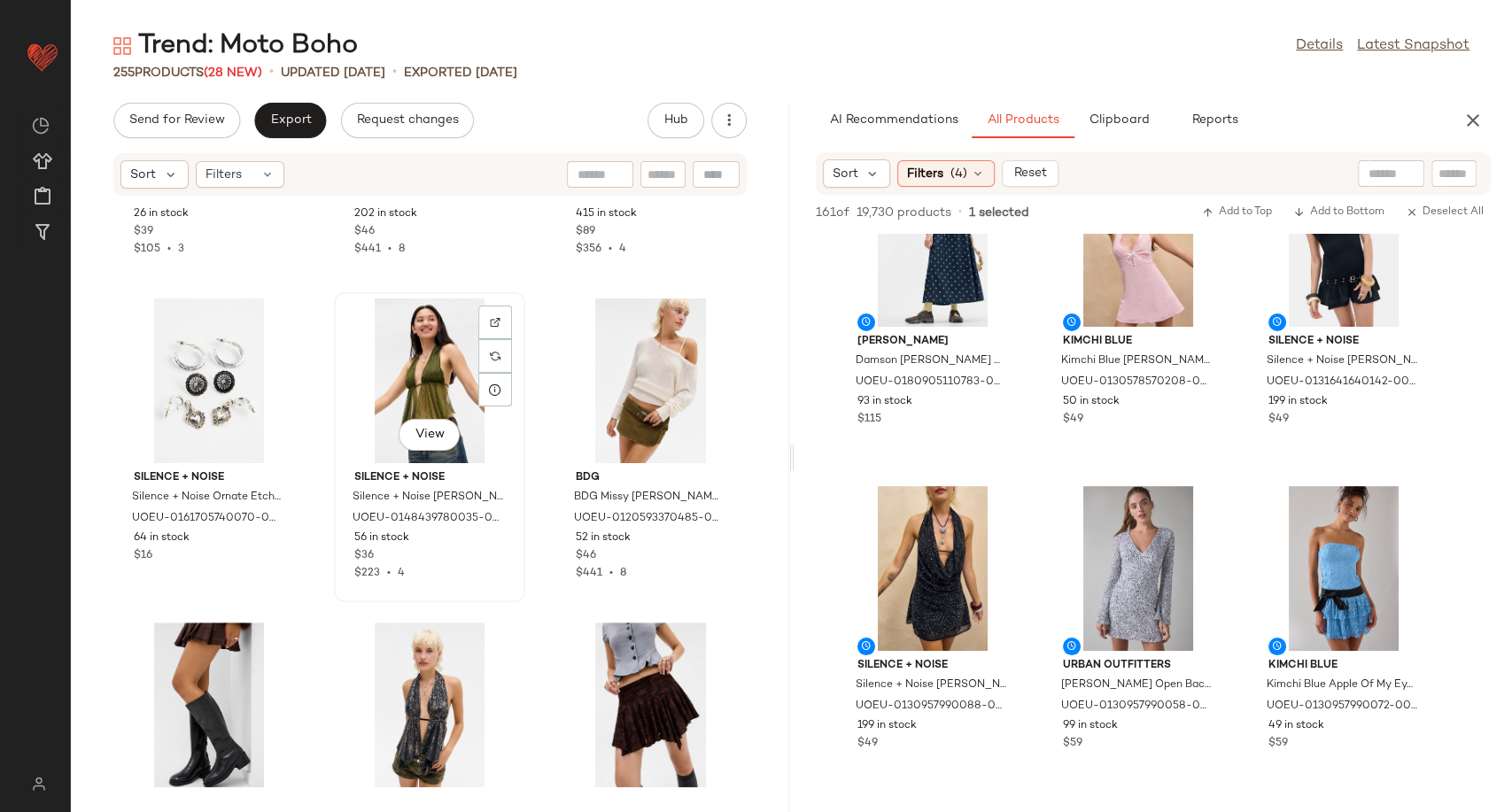
click at [431, 390] on div "View" at bounding box center [429, 381] width 179 height 165
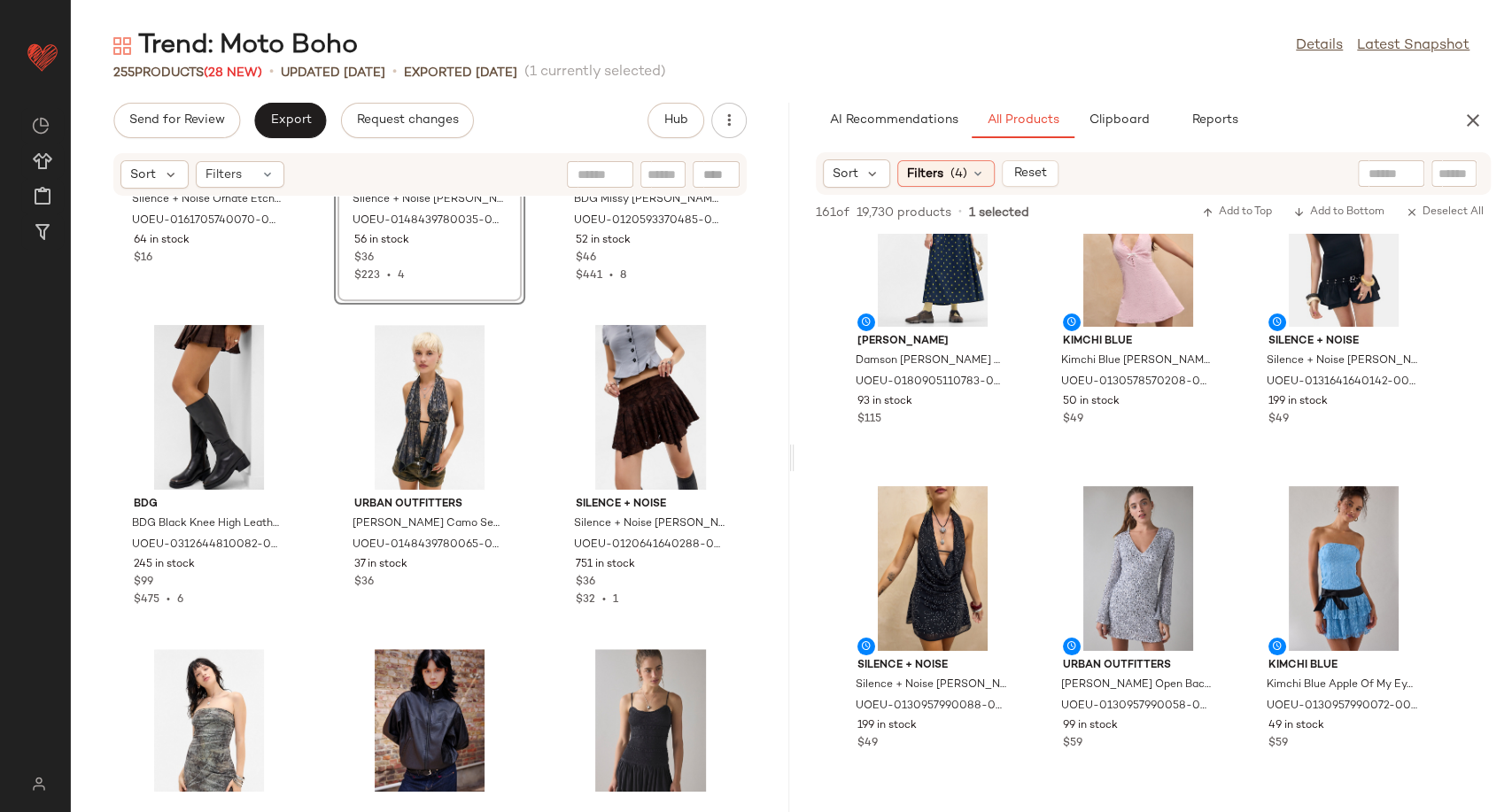
scroll to position [5408, 0]
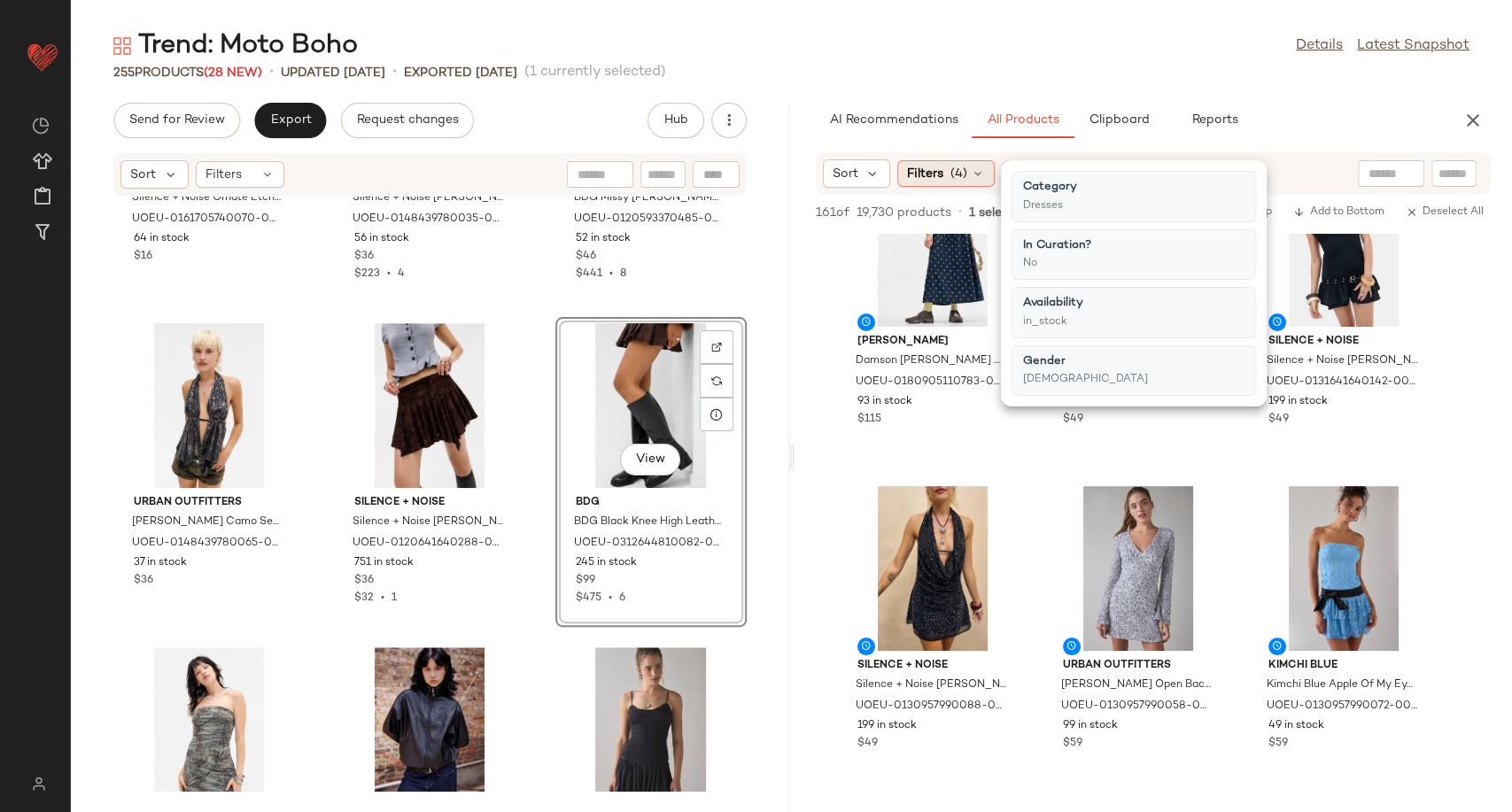
click at [975, 167] on icon at bounding box center [978, 174] width 14 height 14
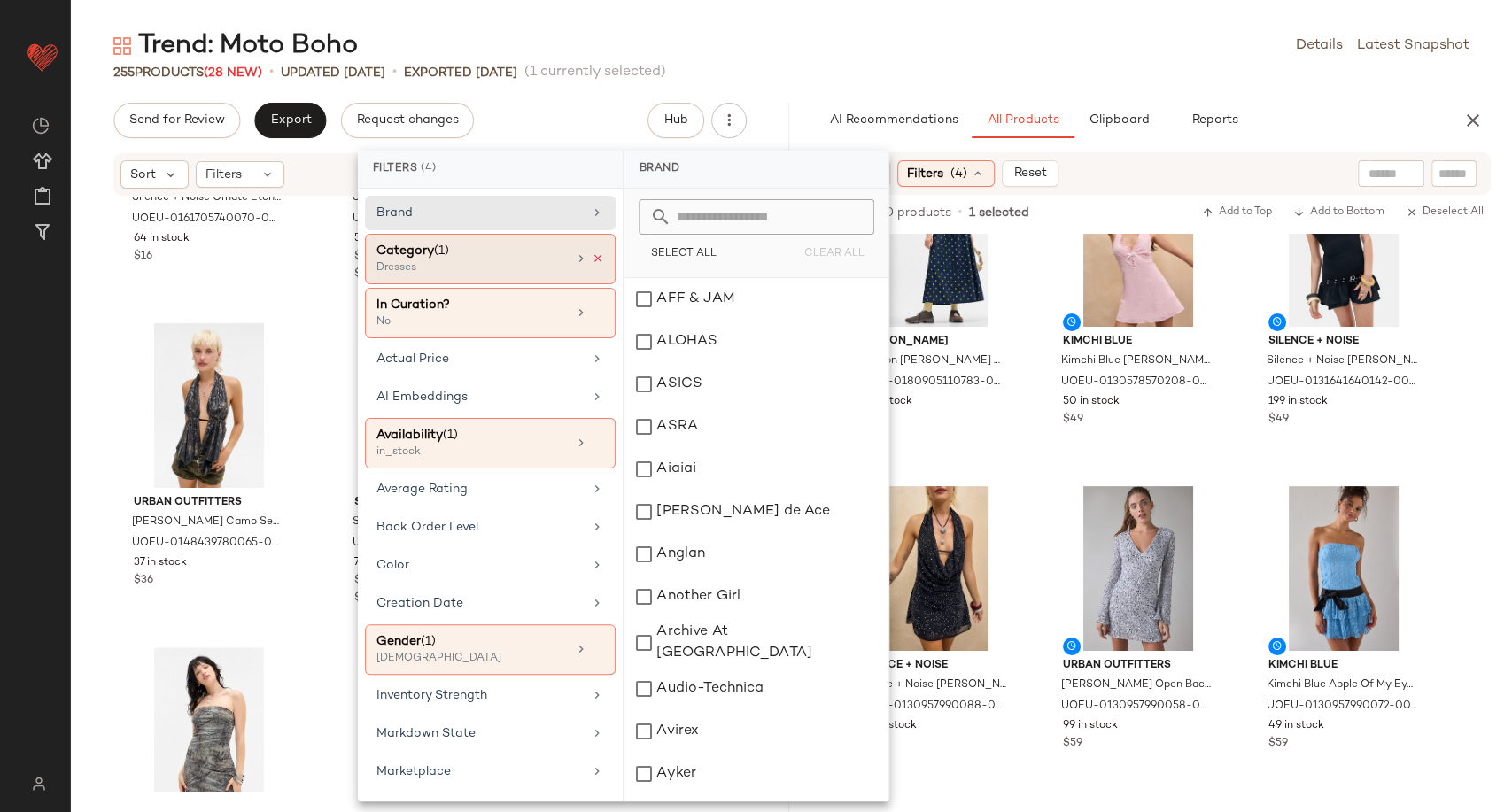
click at [594, 256] on icon at bounding box center [598, 259] width 12 height 12
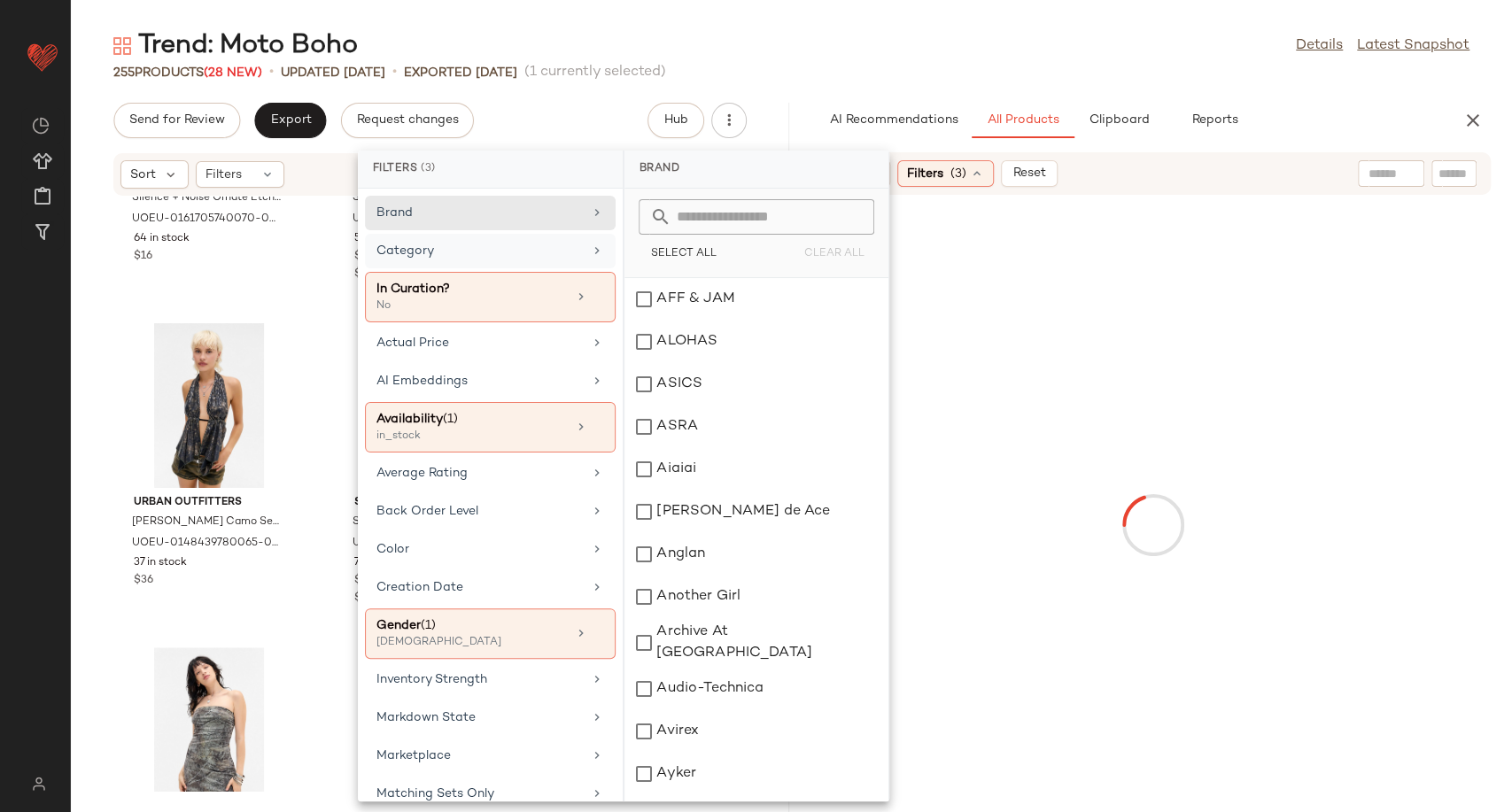
click at [557, 256] on div "Category" at bounding box center [479, 251] width 206 height 19
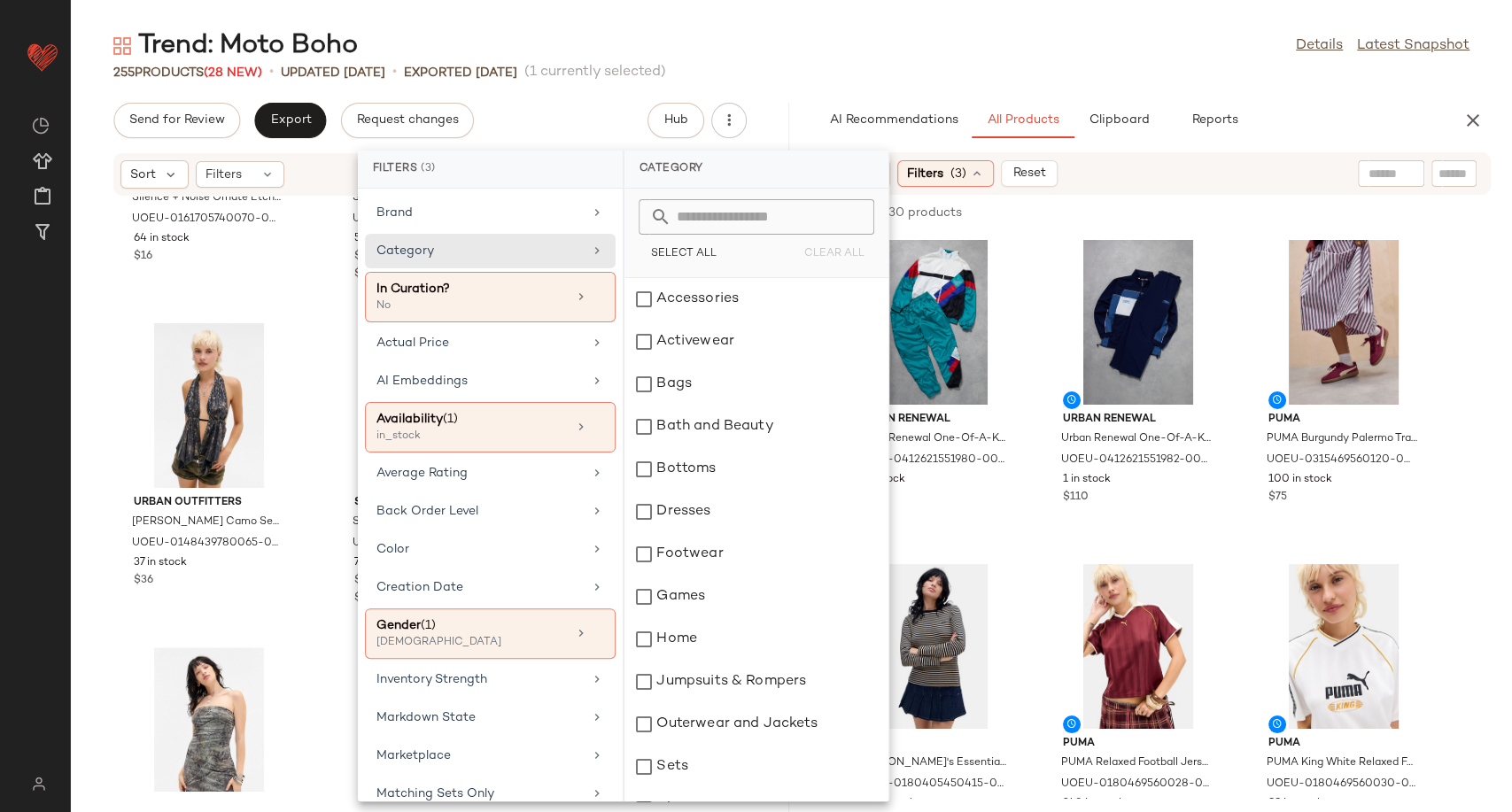
scroll to position [291, 0]
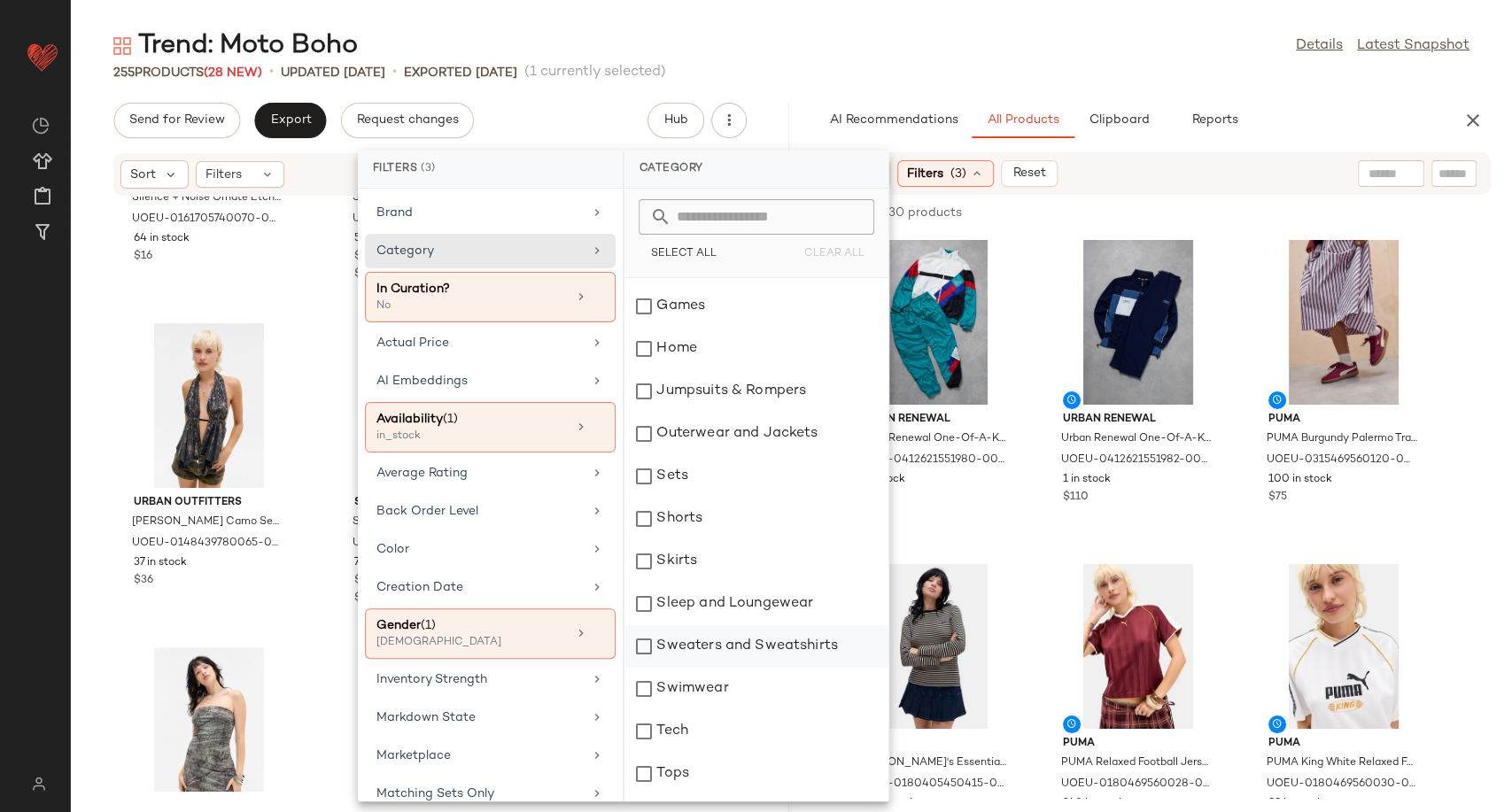
click at [713, 651] on div "Sweaters and Sweatshirts" at bounding box center [756, 647] width 264 height 43
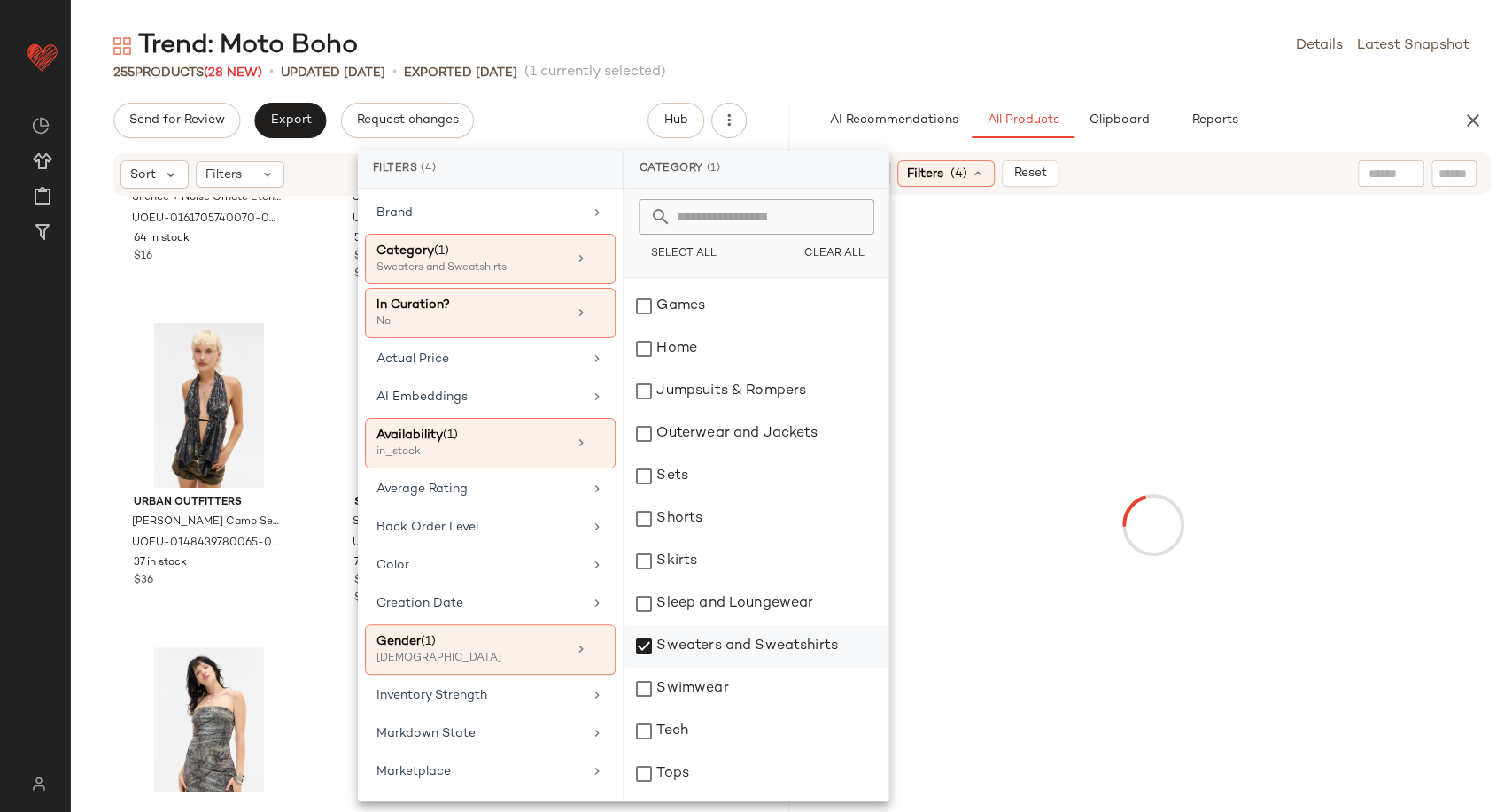
click at [645, 650] on div "Sweaters and Sweatshirts" at bounding box center [756, 647] width 264 height 43
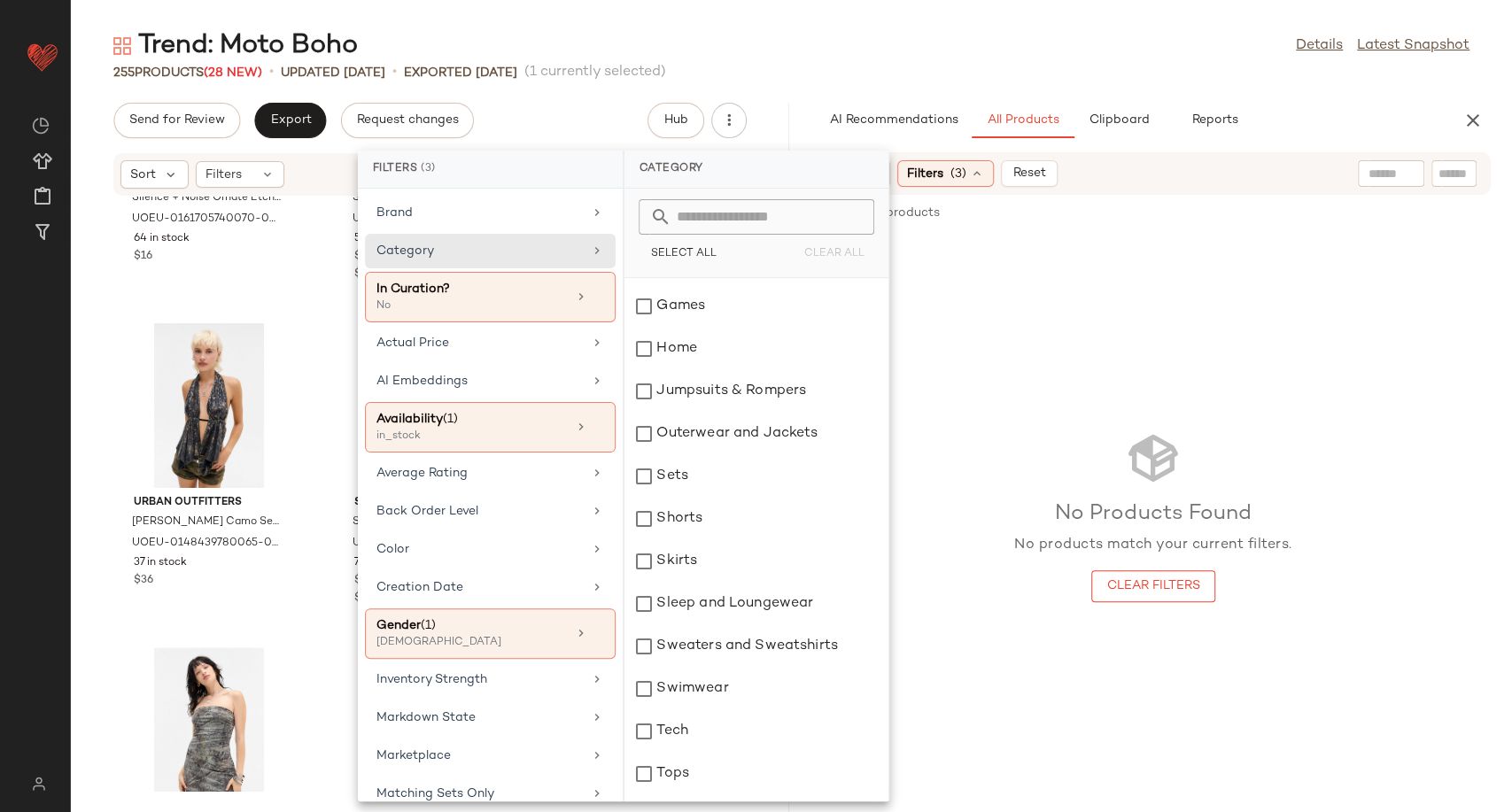
click at [991, 335] on div "No Products Found No products match your current filters. Clear Filters" at bounding box center [1153, 516] width 718 height 564
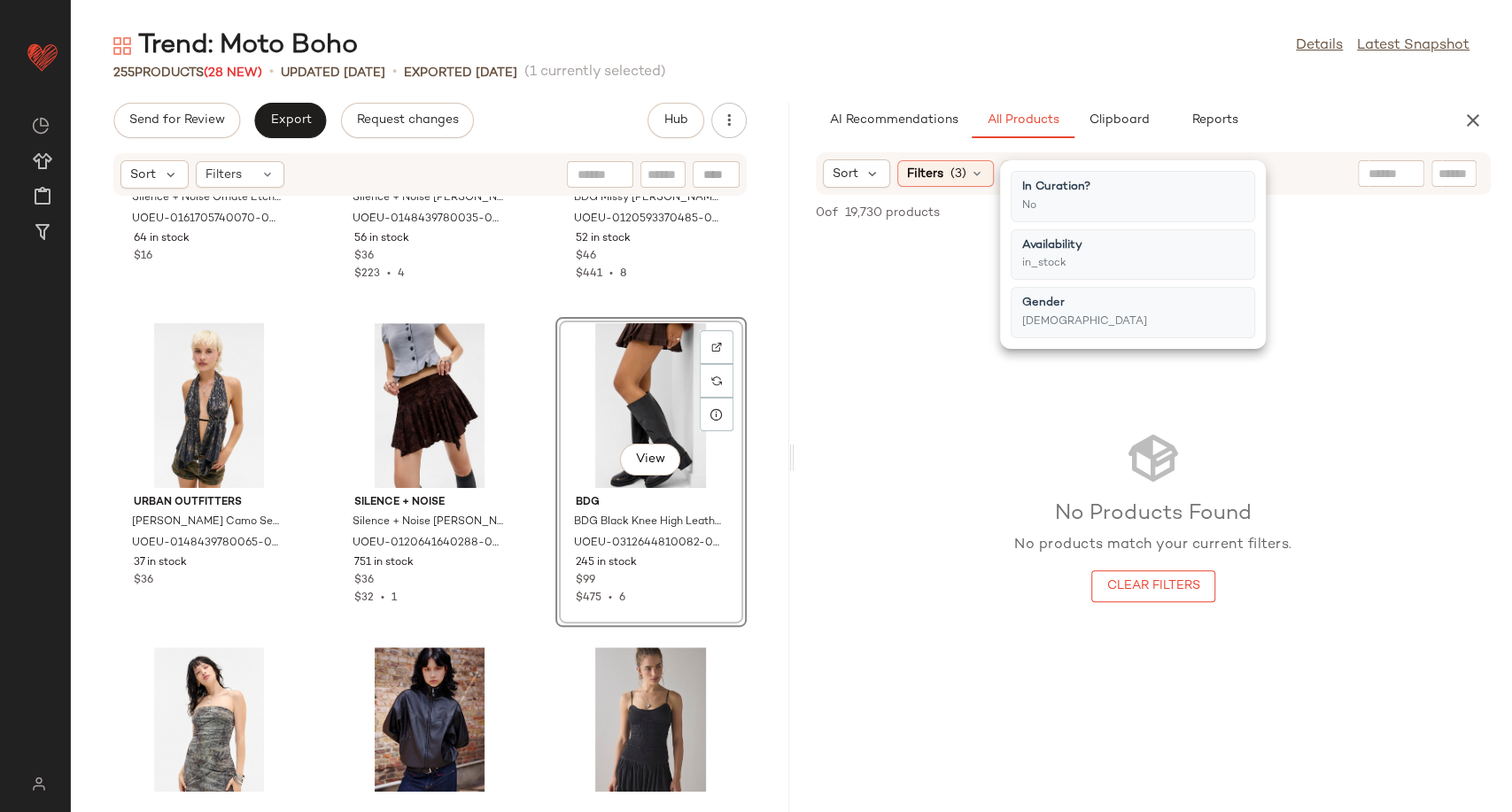
click at [1109, 522] on h3 "No Products Found" at bounding box center [1153, 515] width 278 height 29
click at [994, 384] on div "No Products Found No products match your current filters. Clear Filters" at bounding box center [1153, 516] width 718 height 564
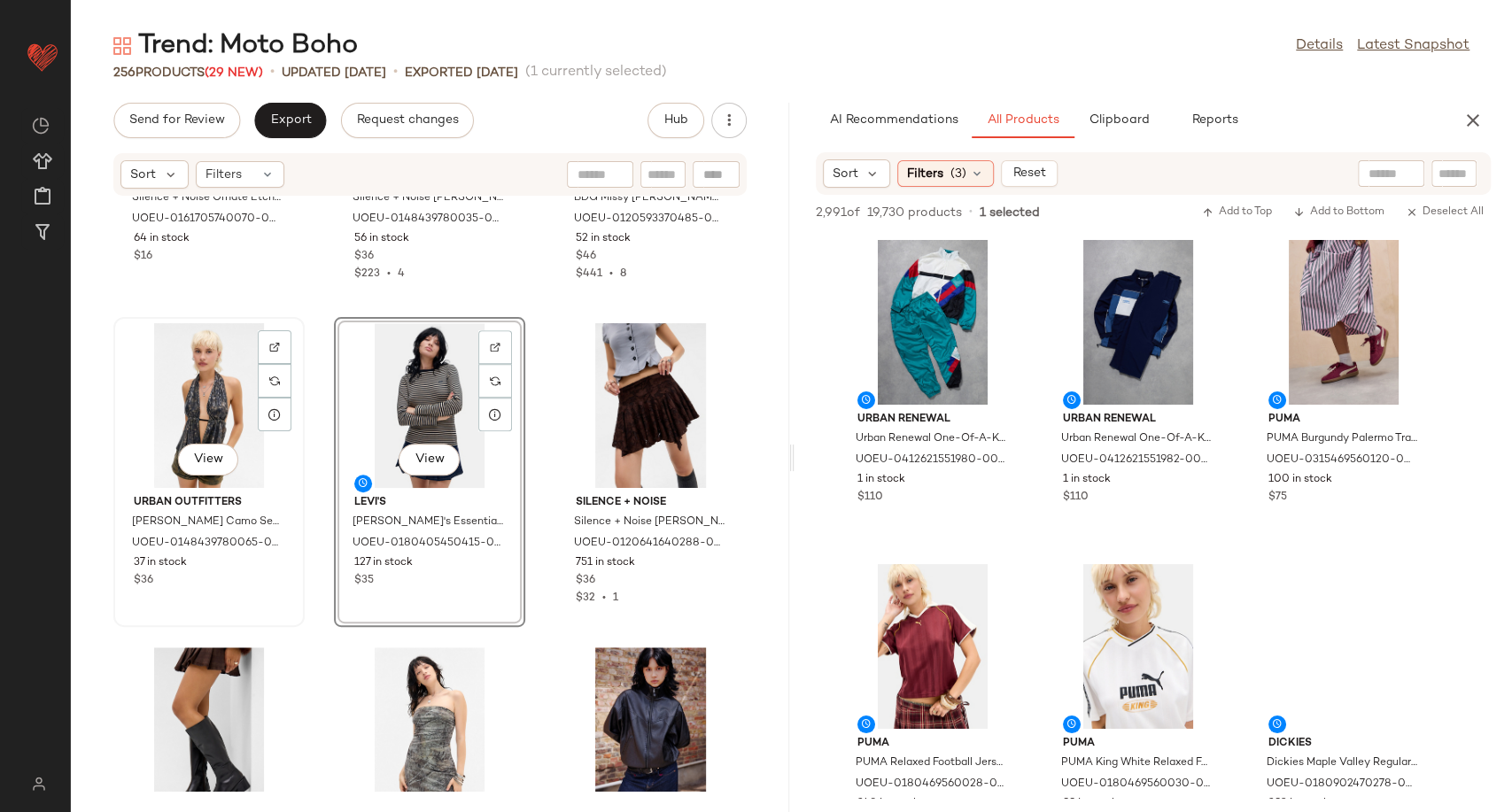
click at [193, 399] on div "View" at bounding box center [209, 405] width 179 height 165
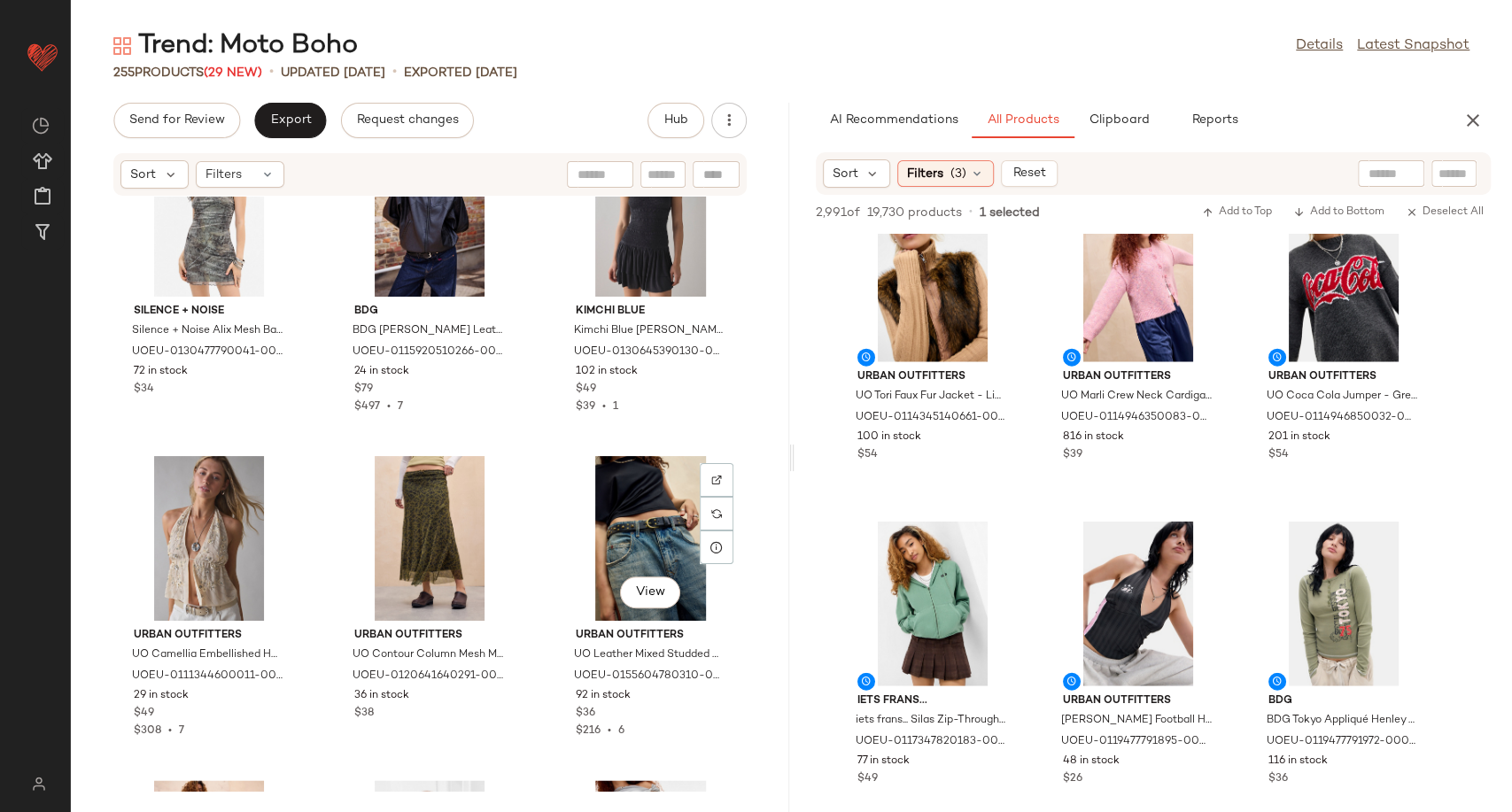
scroll to position [5925, 0]
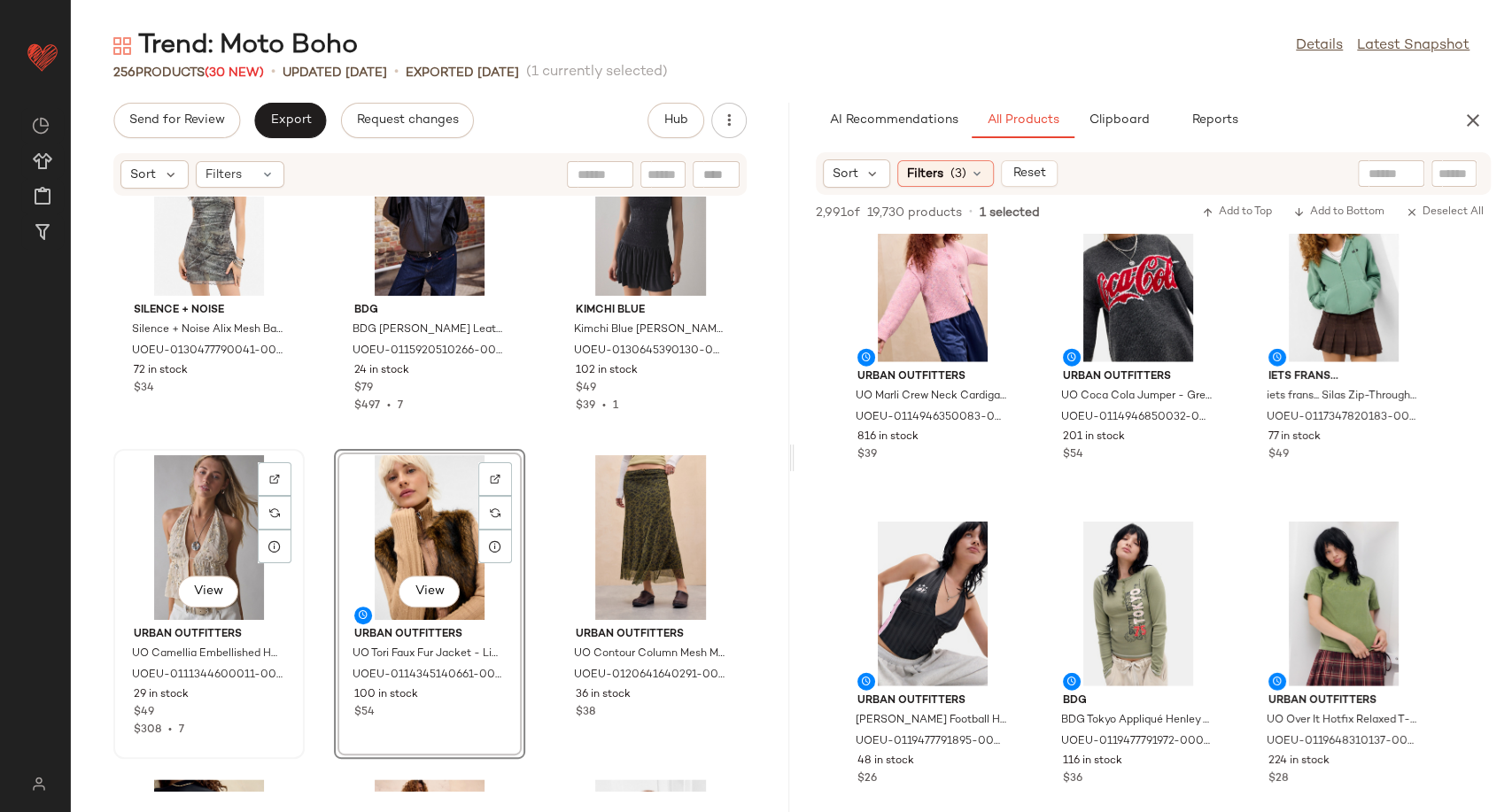
click at [202, 524] on div "View" at bounding box center [209, 537] width 179 height 165
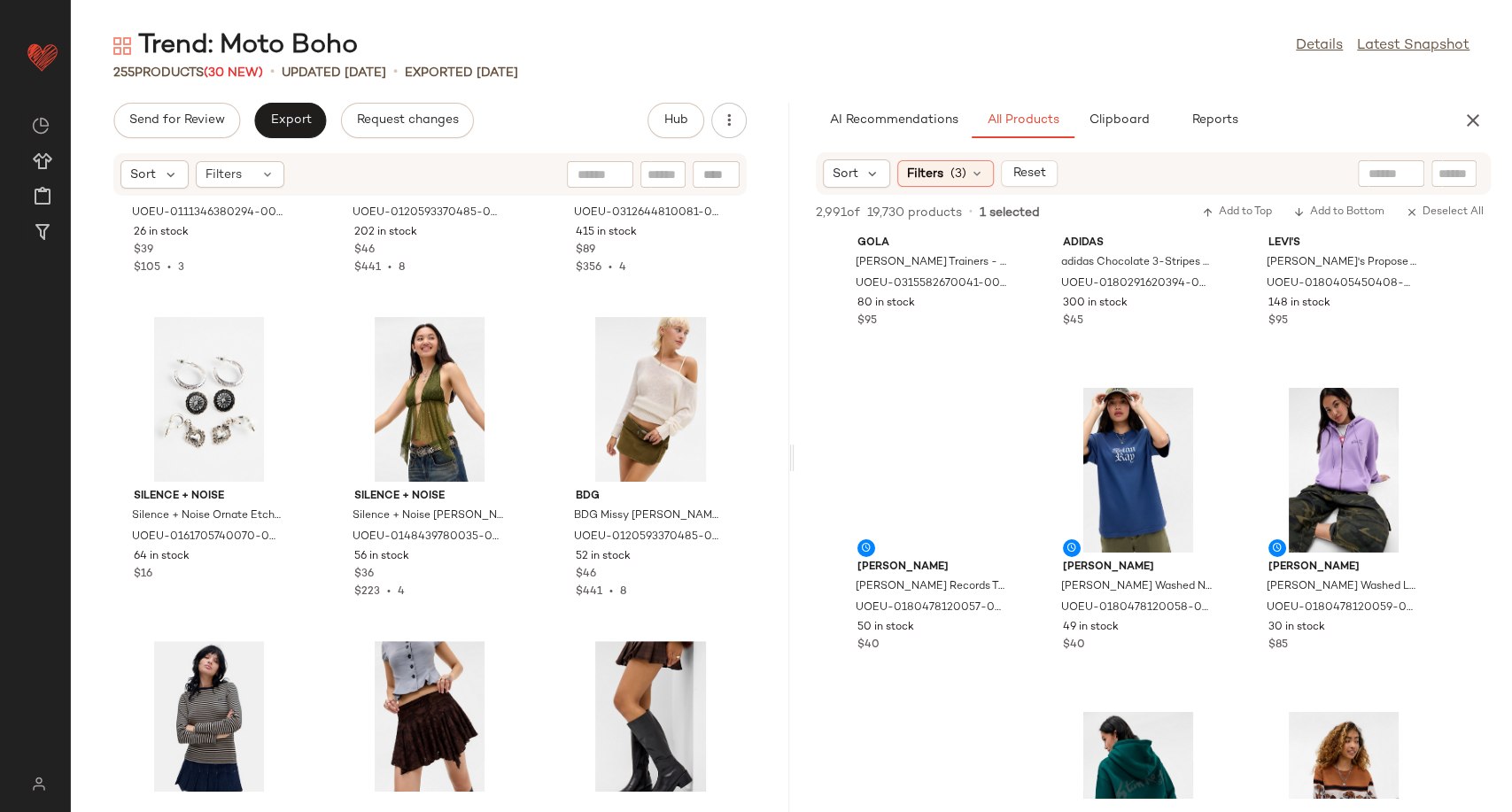
scroll to position [3461, 0]
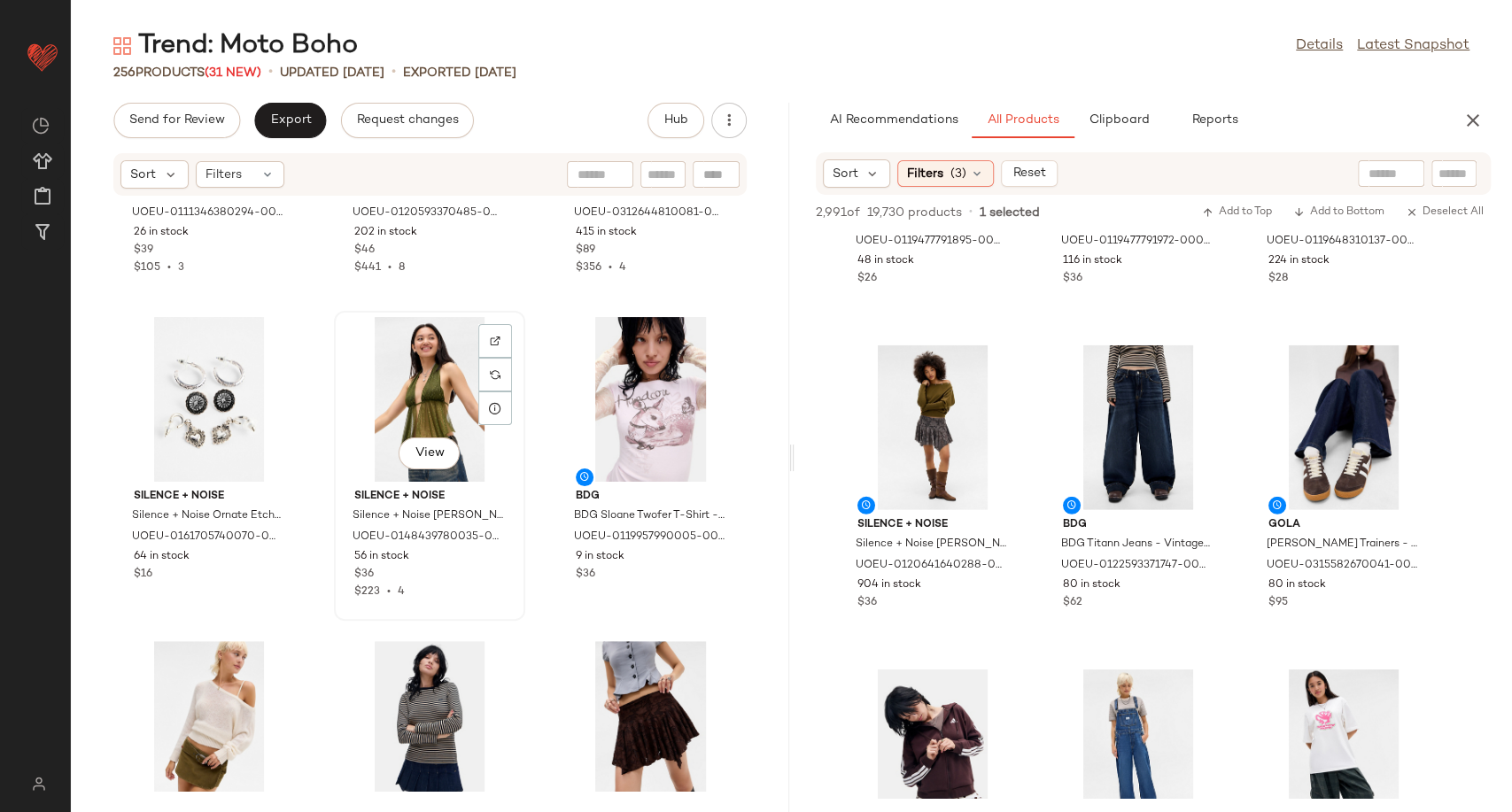
click at [440, 402] on div "View" at bounding box center [429, 399] width 179 height 165
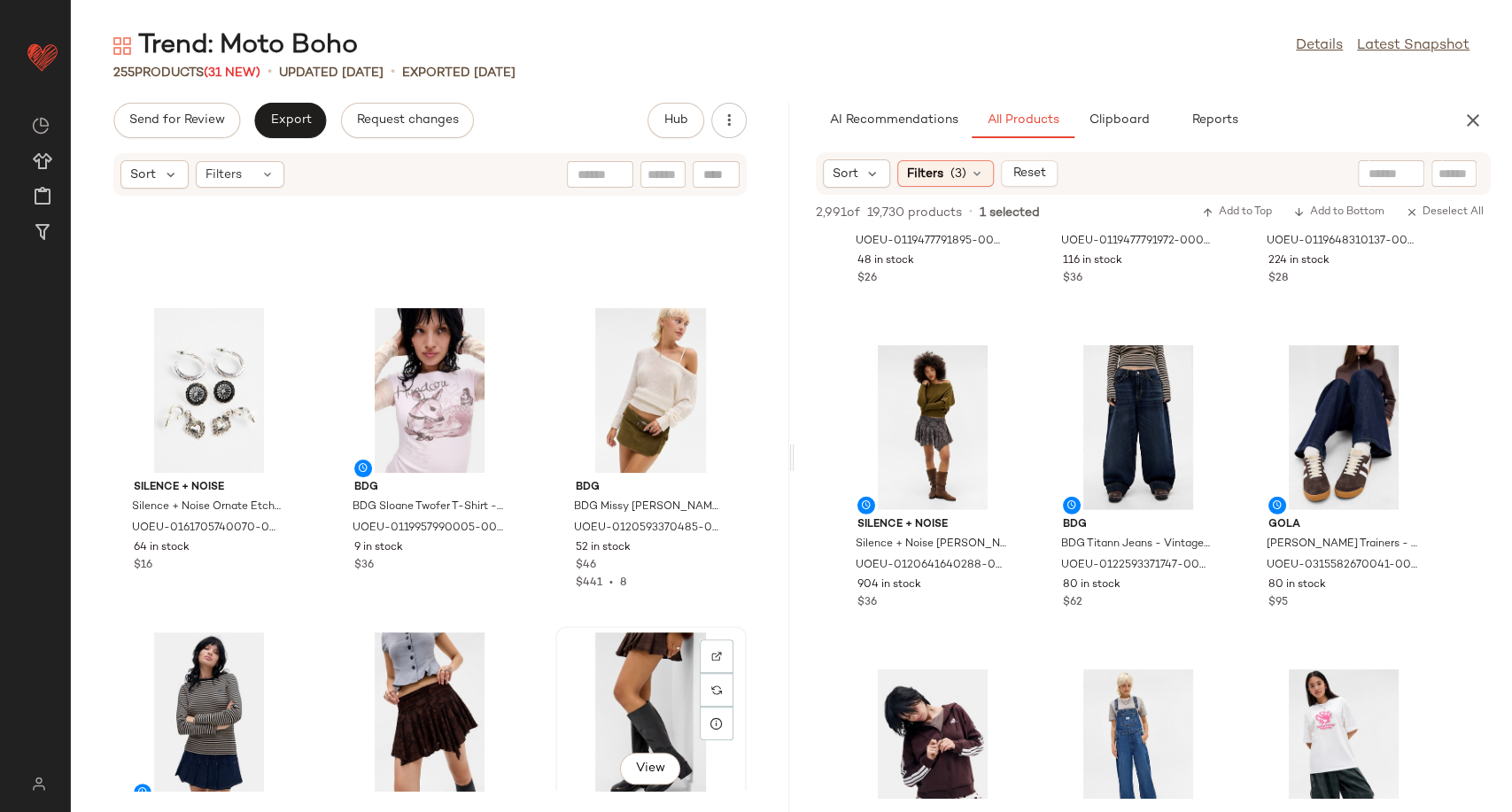
scroll to position [5090, 0]
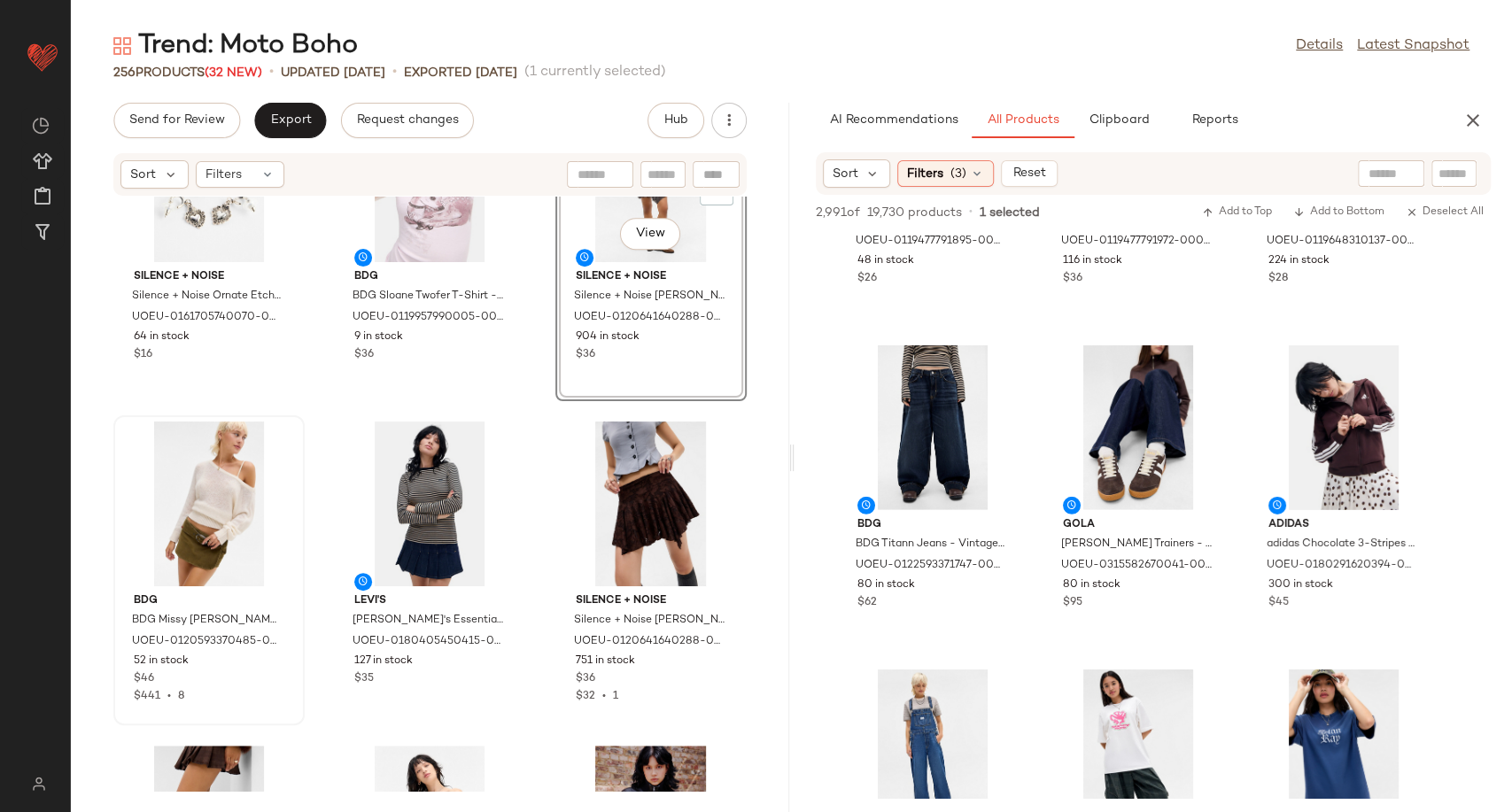
scroll to position [5368, 0]
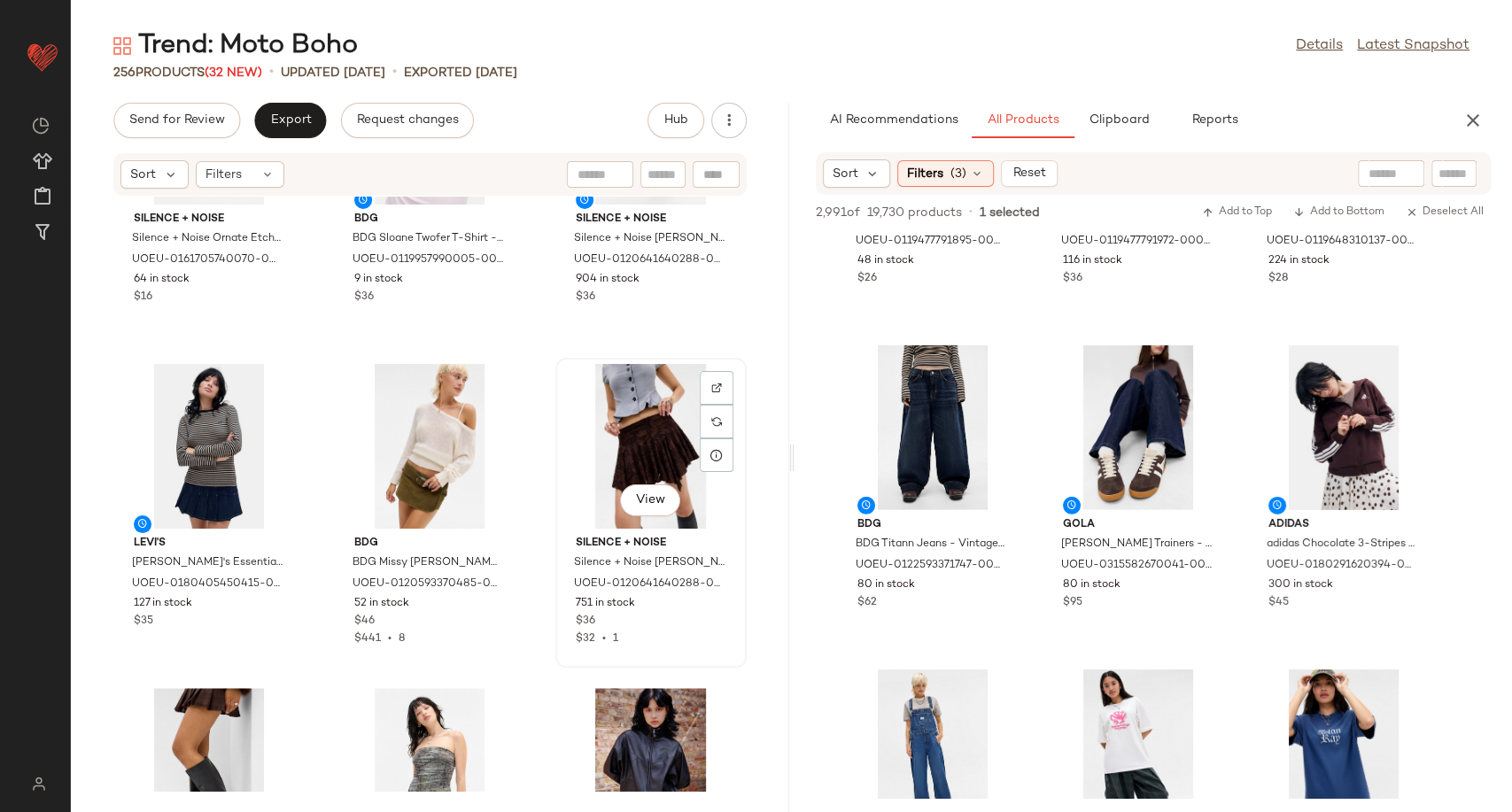
click at [647, 420] on div "View" at bounding box center [650, 446] width 179 height 165
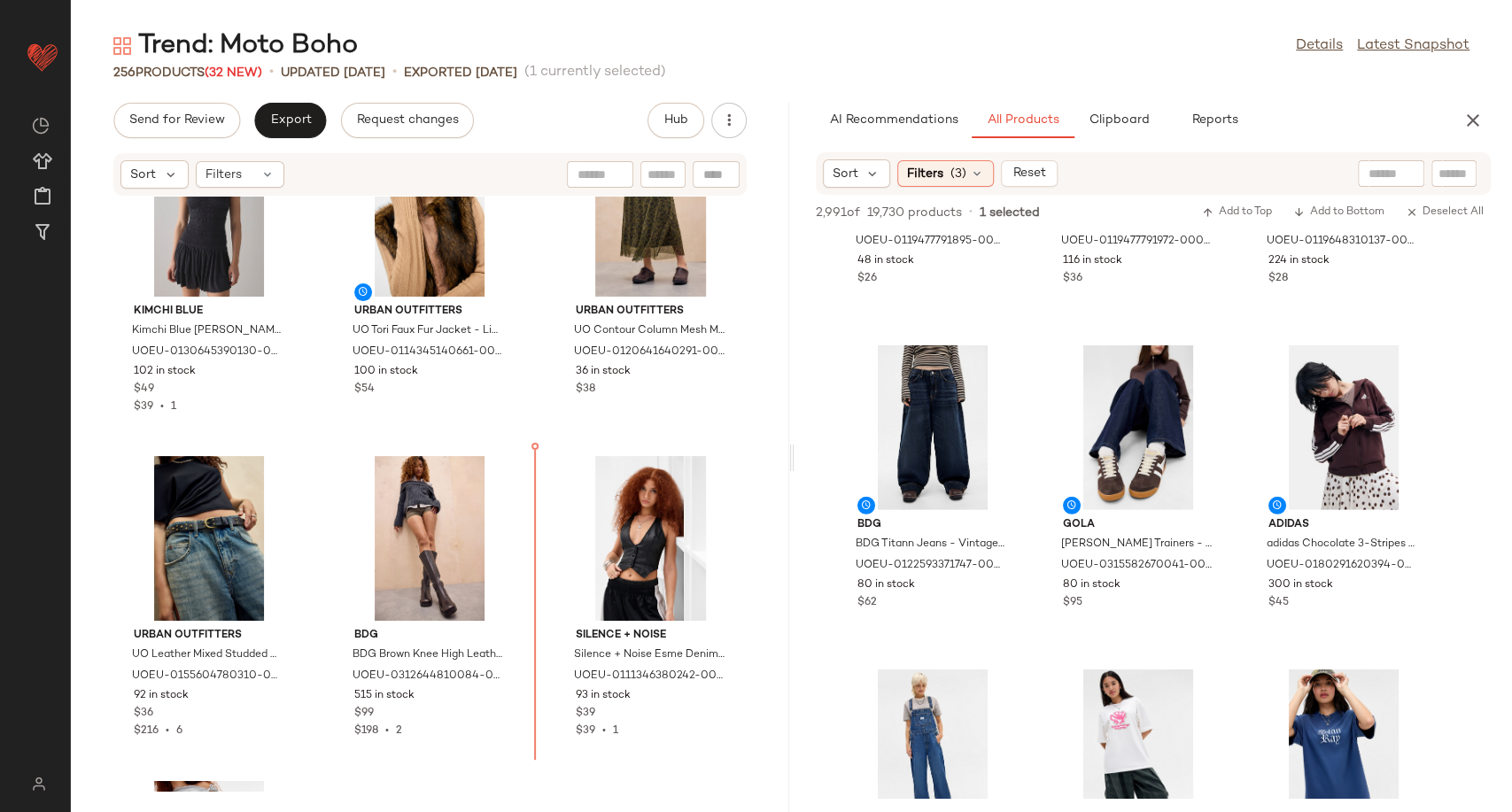
scroll to position [6278, 0]
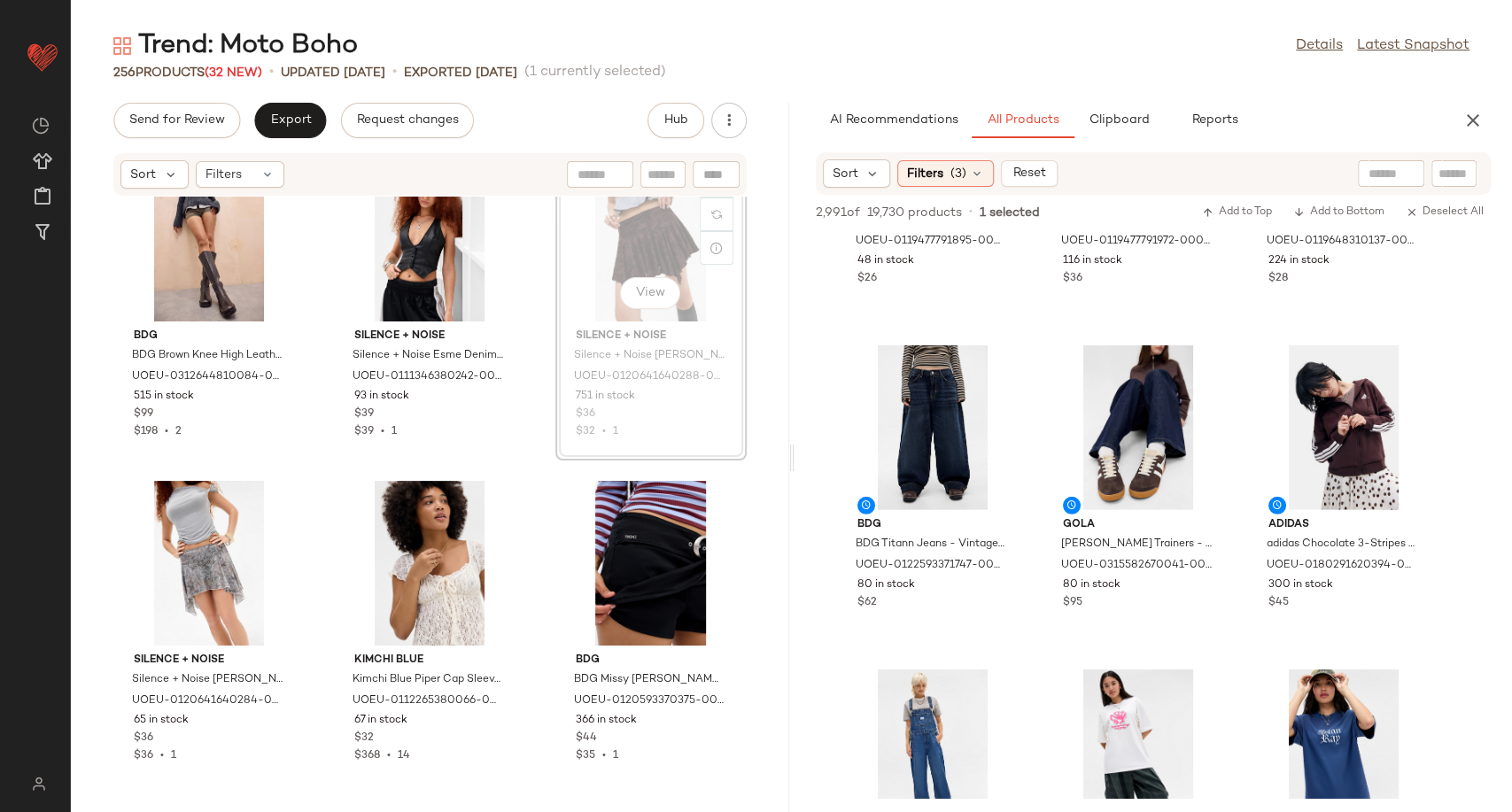
scroll to position [6534, 0]
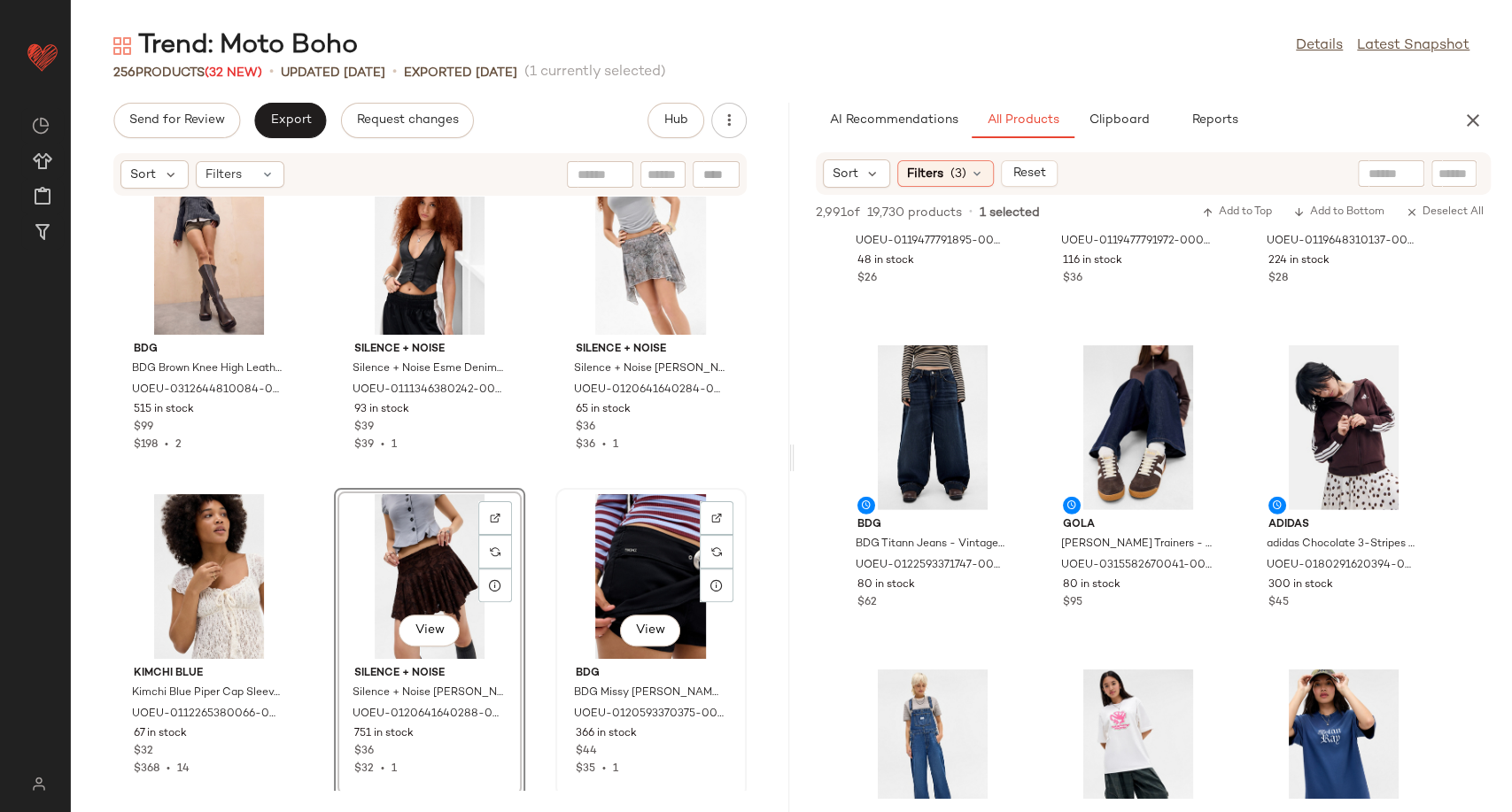
click at [638, 571] on div "View" at bounding box center [650, 576] width 179 height 165
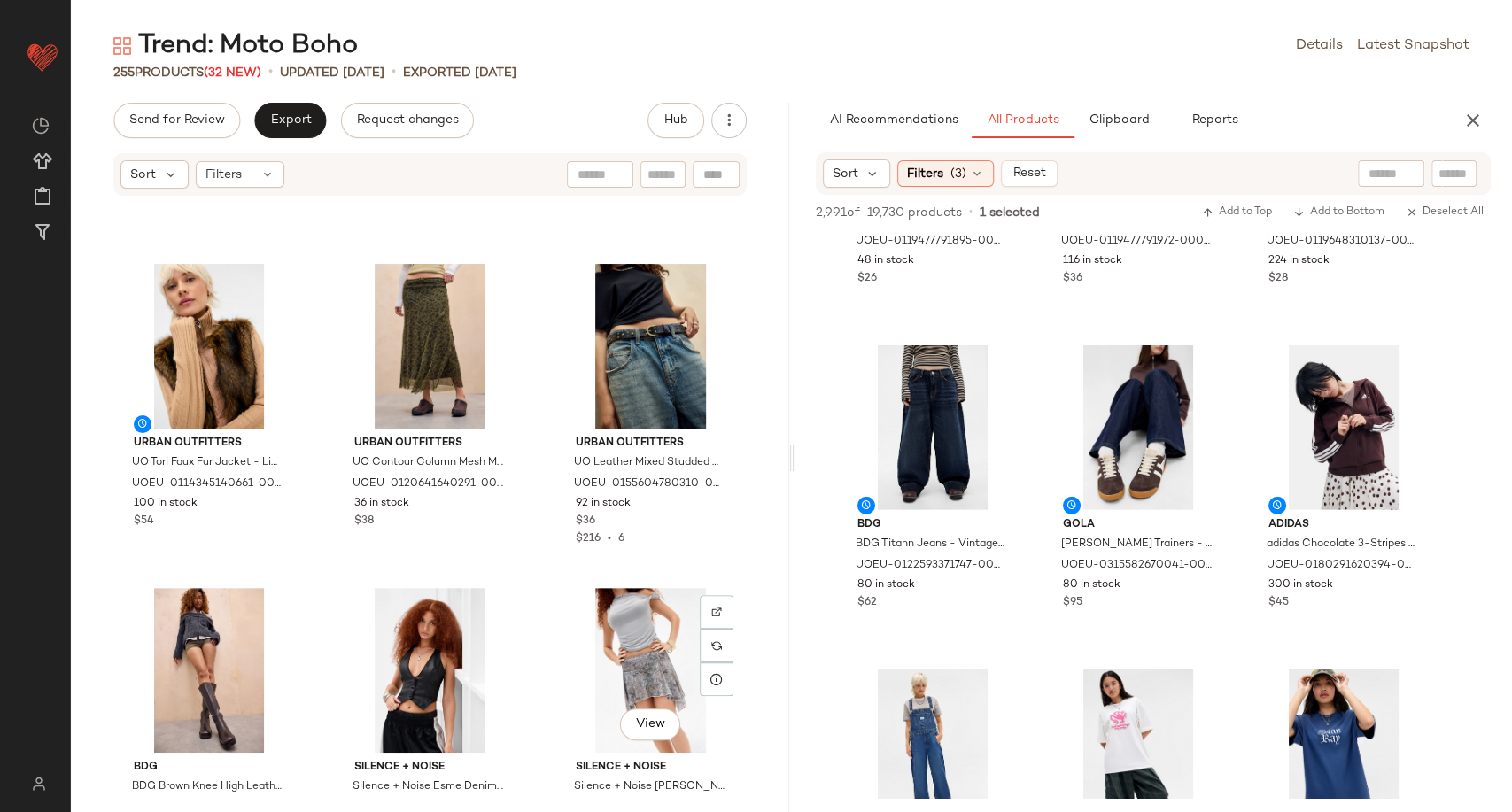
scroll to position [6121, 0]
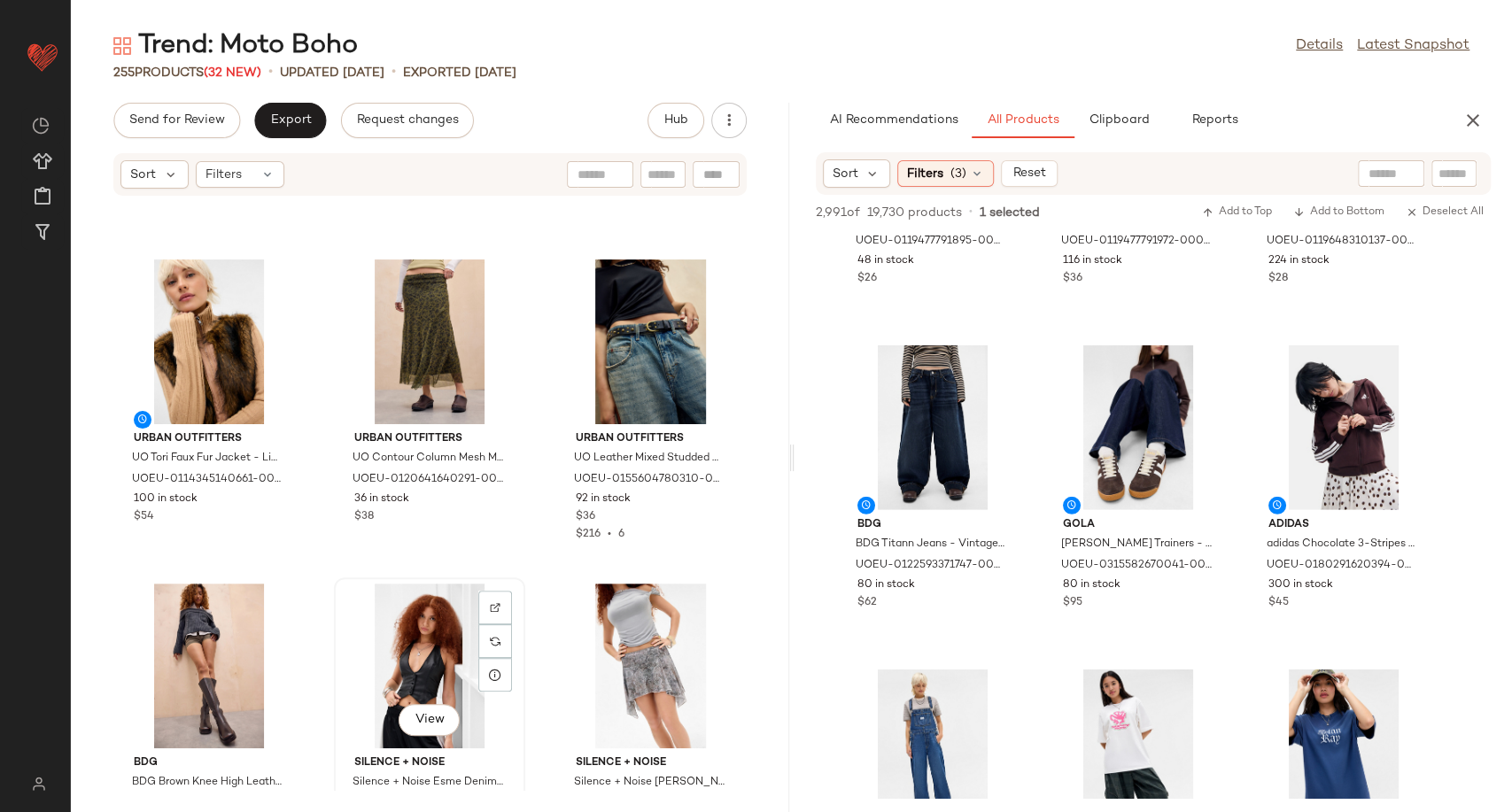
click at [424, 647] on div "View" at bounding box center [429, 666] width 179 height 165
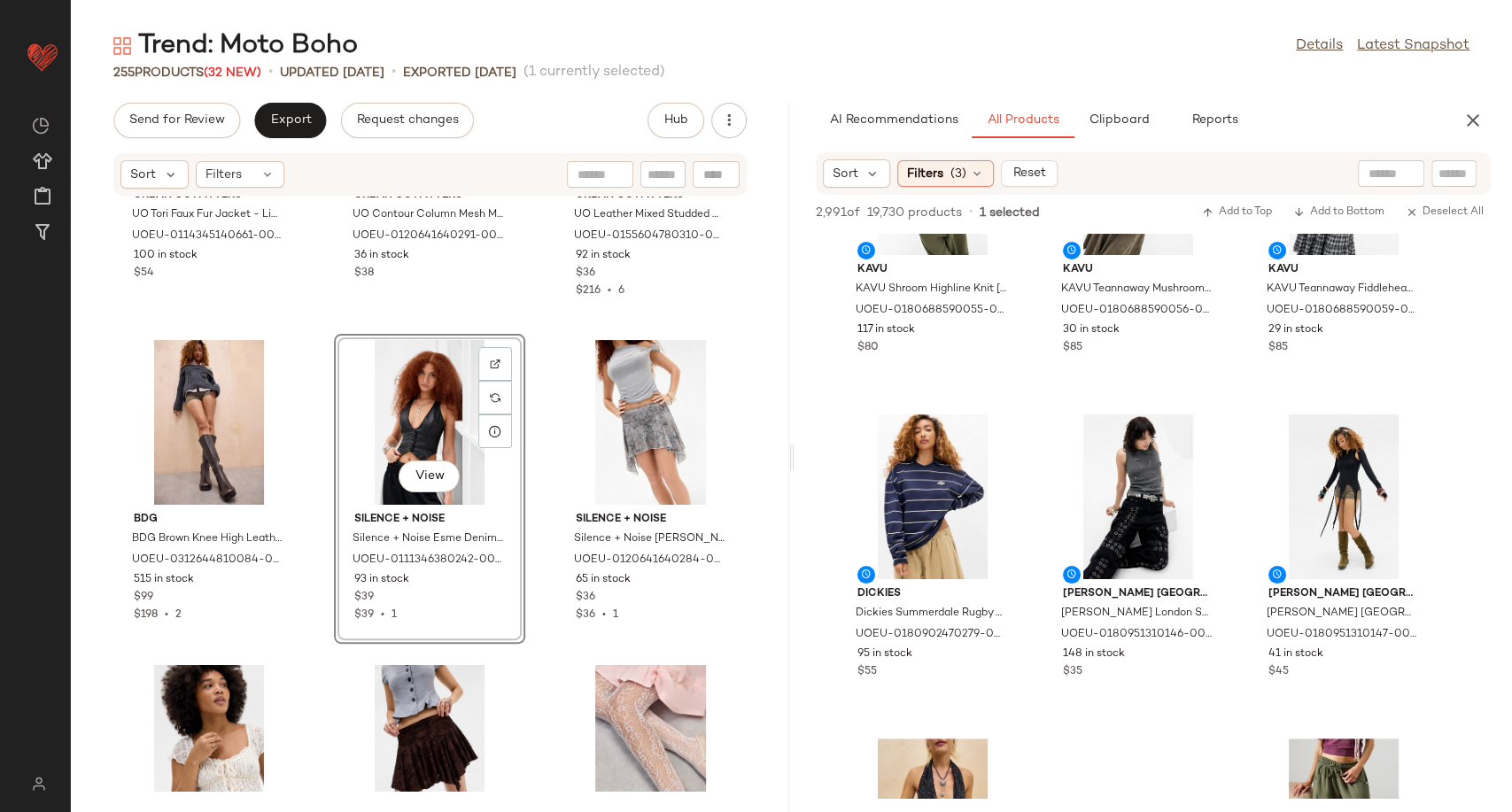
scroll to position [4728, 0]
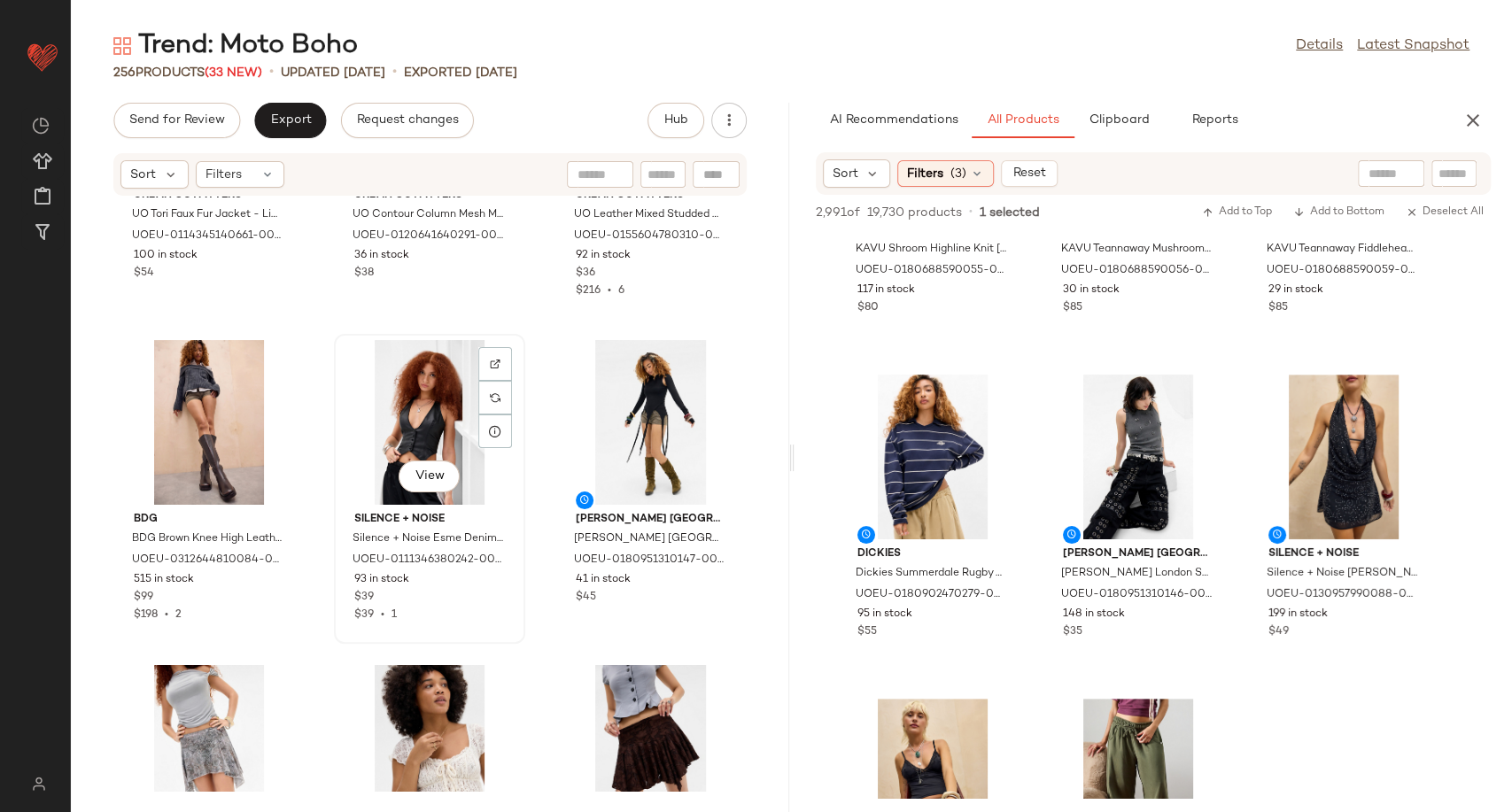
click at [403, 392] on div "View" at bounding box center [429, 422] width 179 height 165
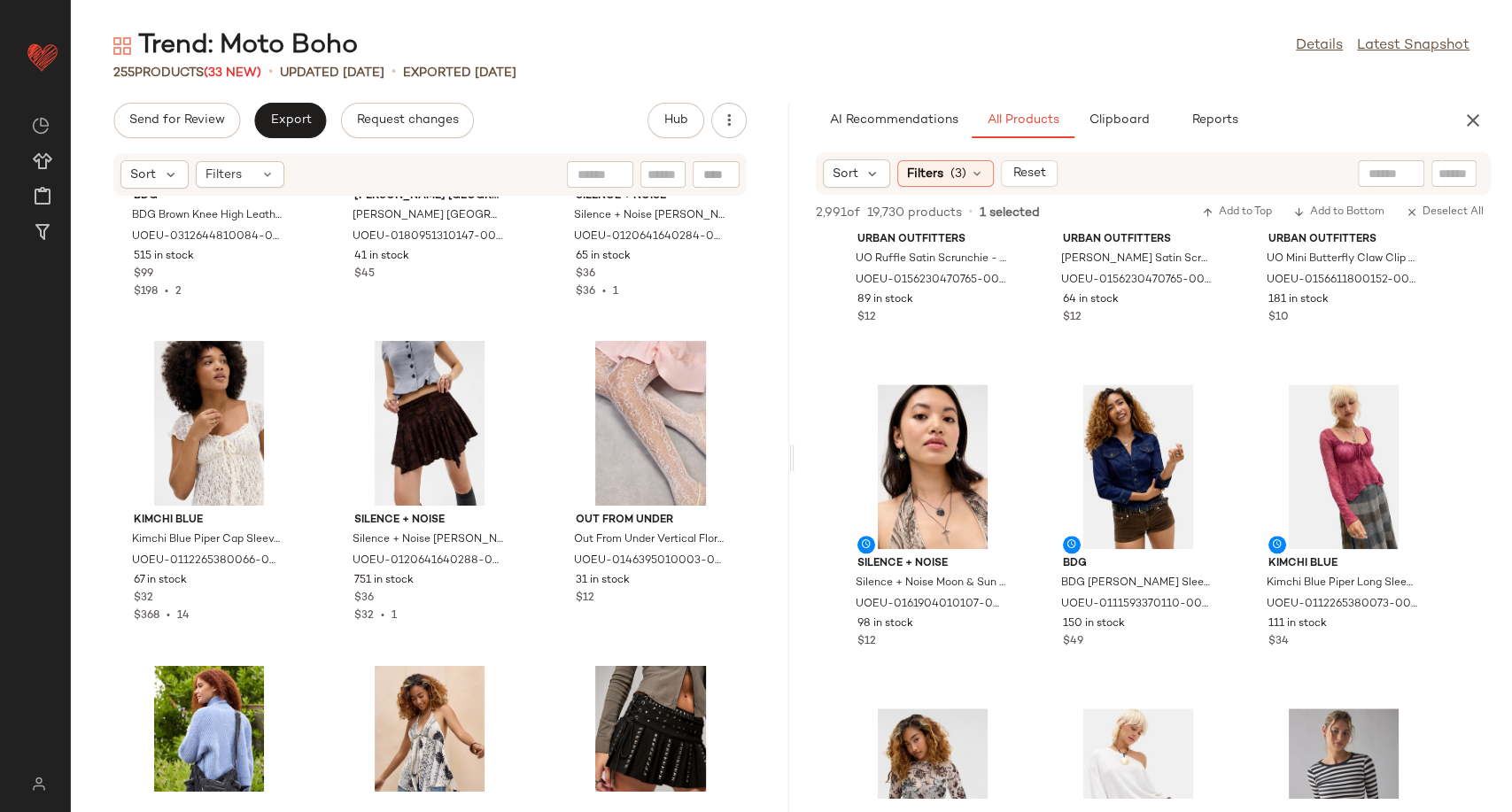
scroll to position [5899, 0]
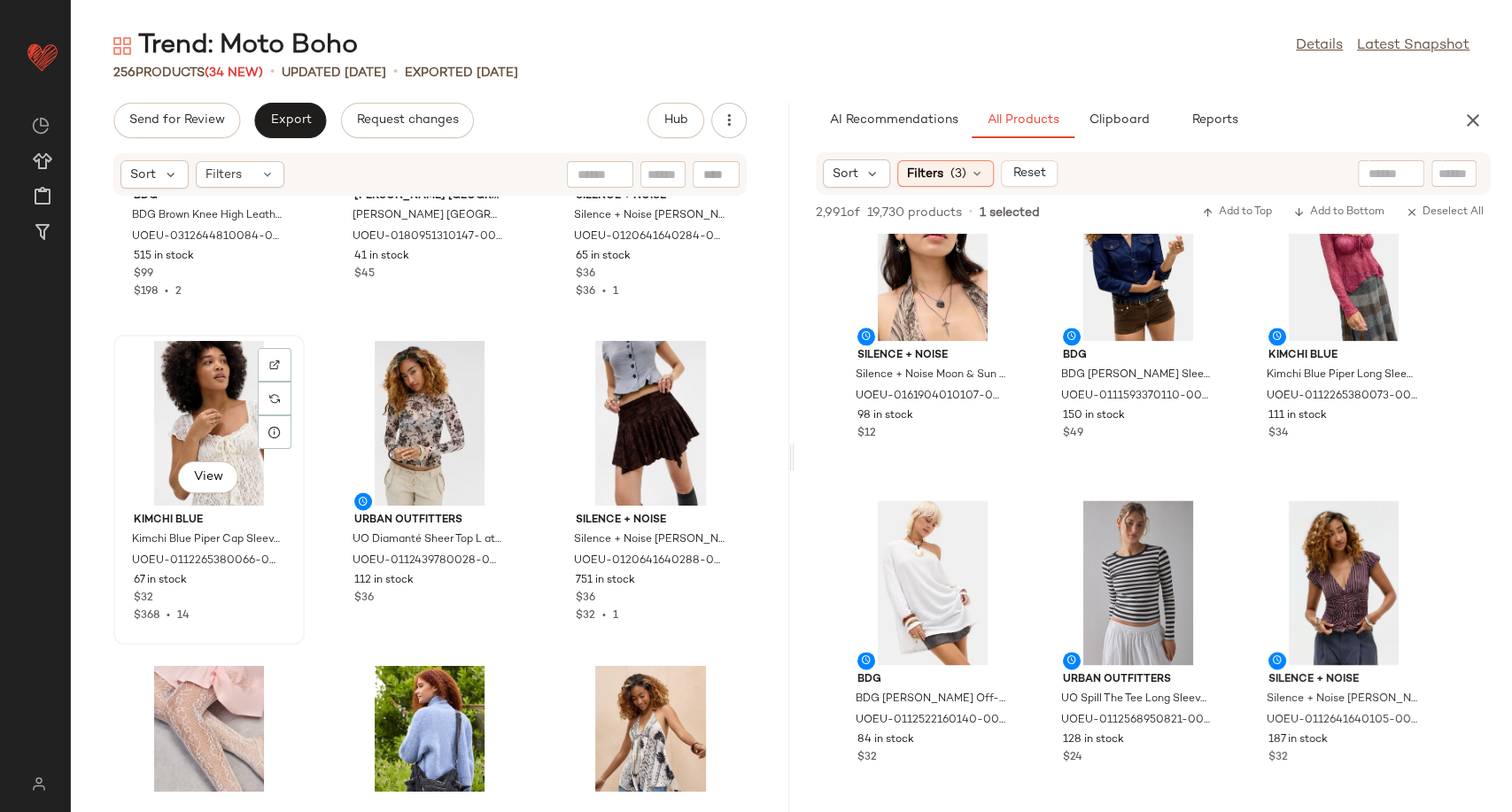
click at [197, 387] on div "View" at bounding box center [209, 423] width 179 height 165
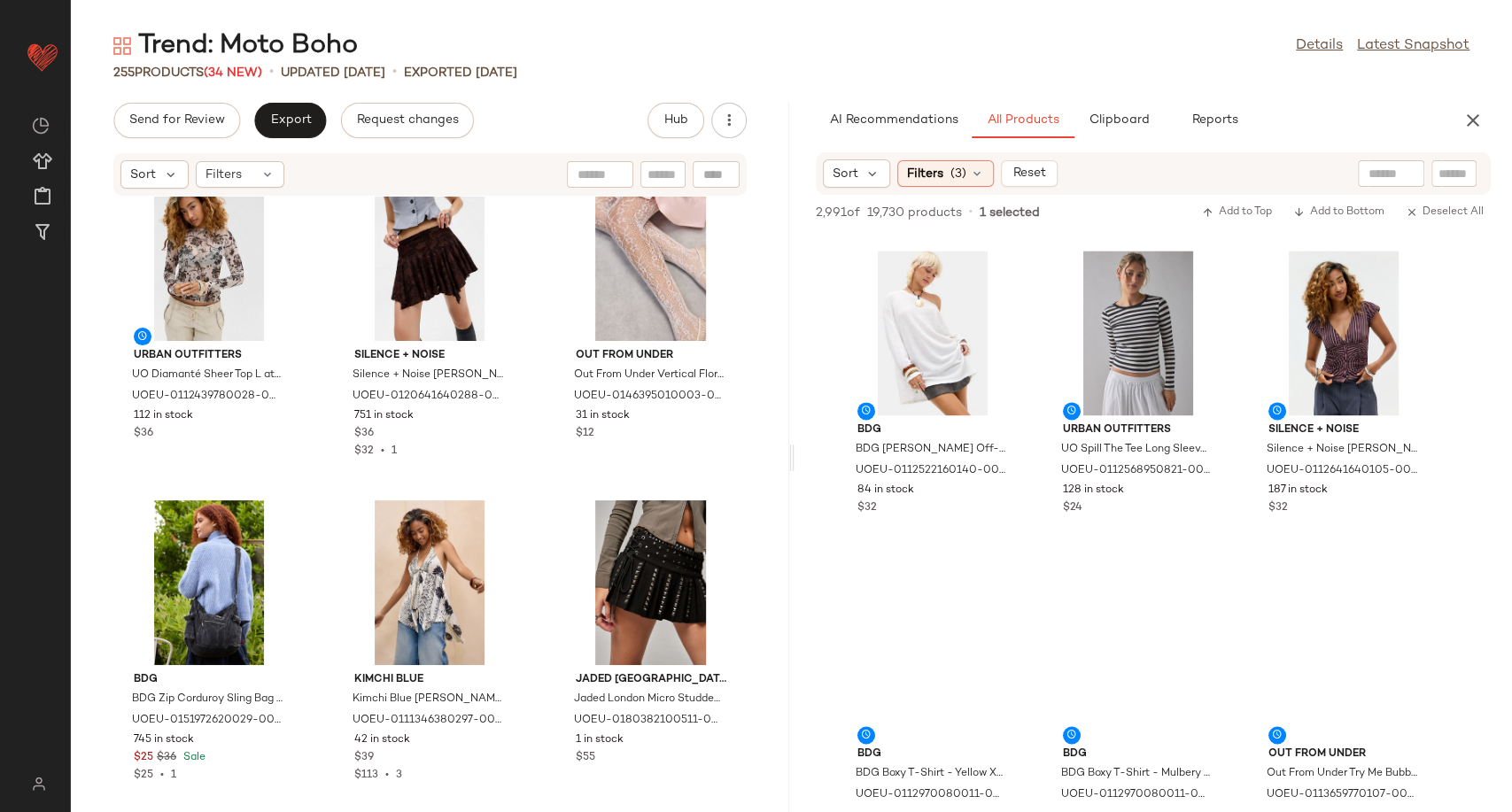
scroll to position [6150, 0]
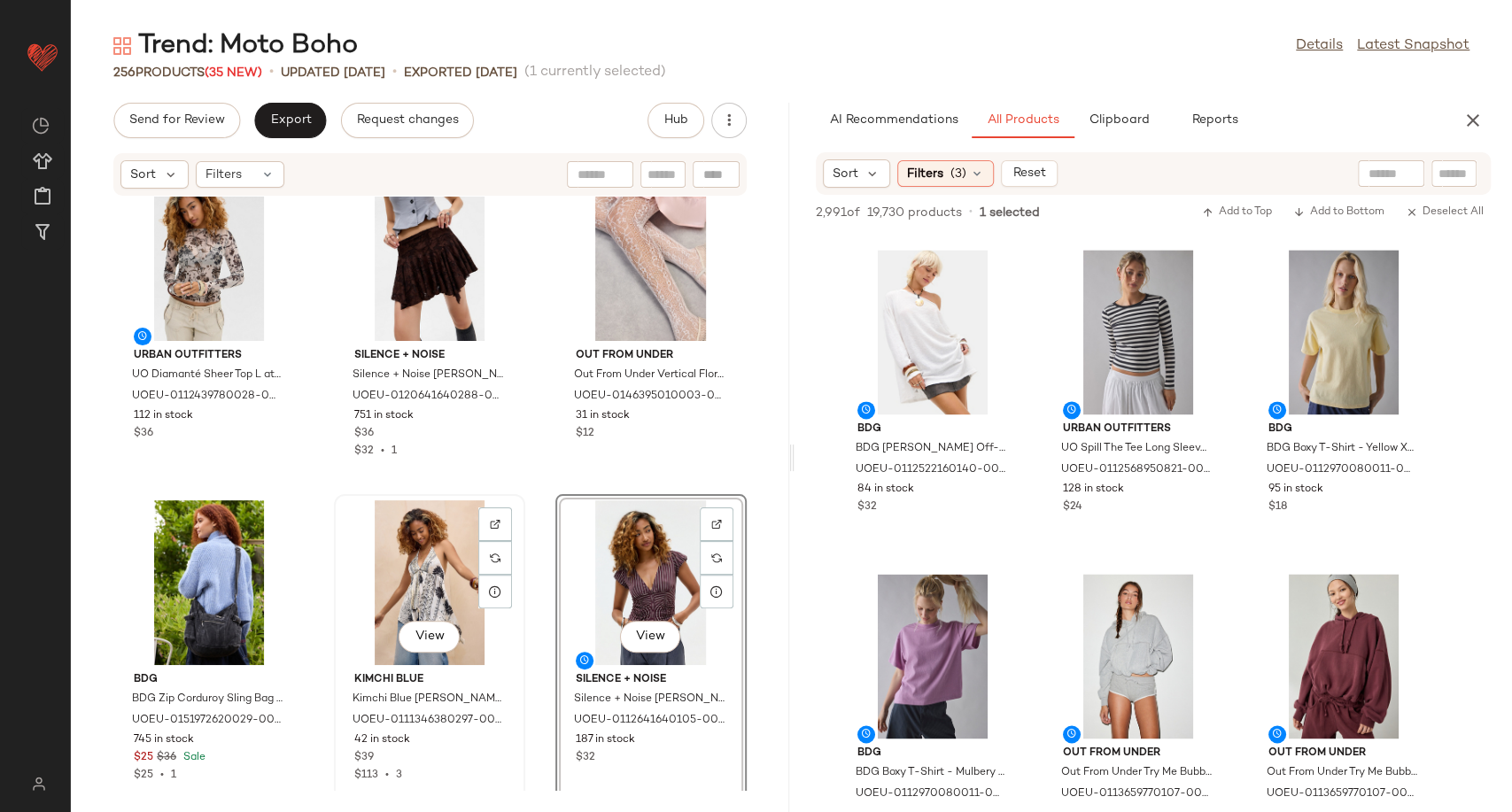
click at [444, 582] on div "View" at bounding box center [429, 583] width 179 height 165
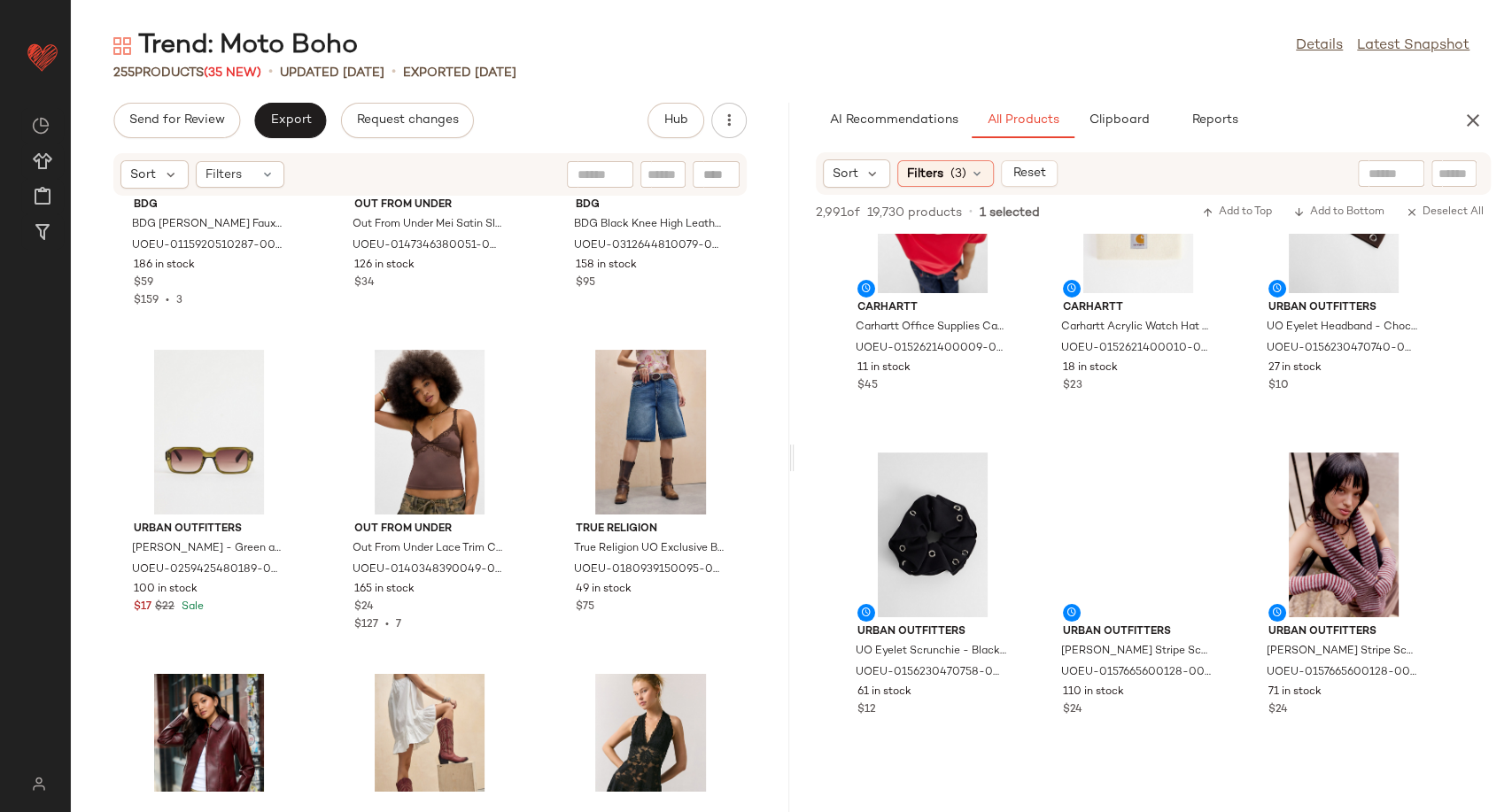
scroll to position [13730, 0]
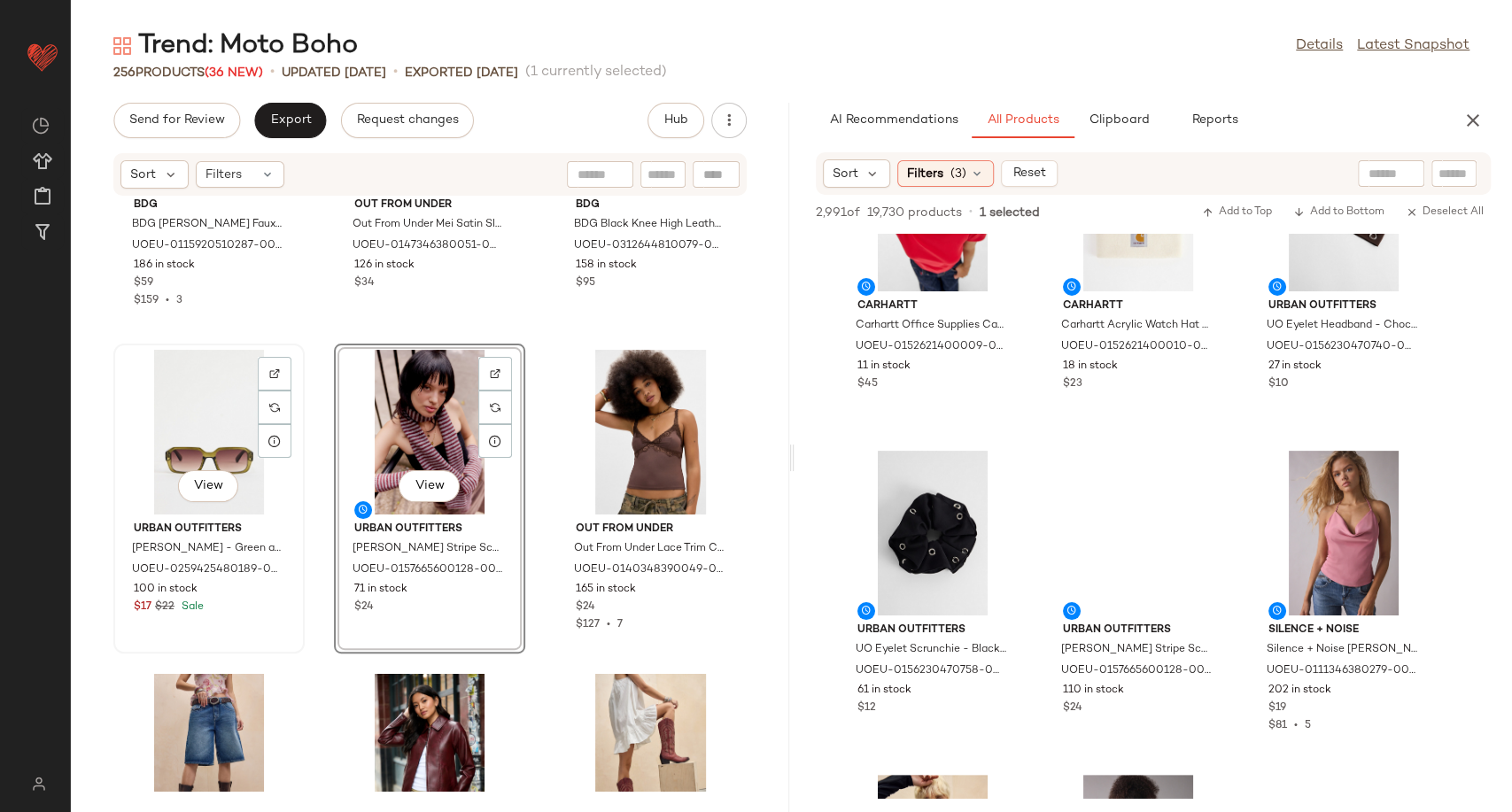
click at [194, 434] on div "View" at bounding box center [209, 432] width 179 height 165
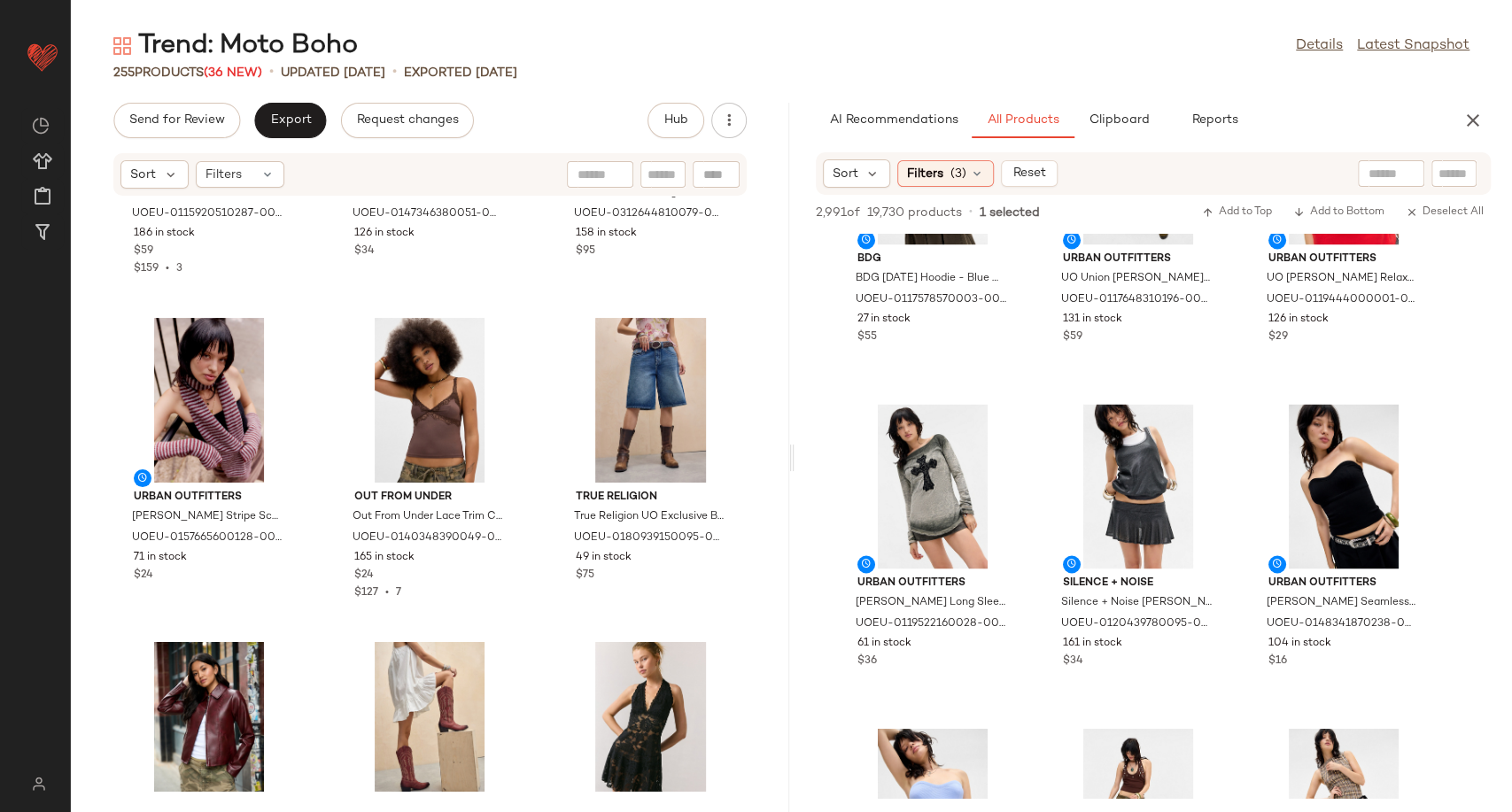
scroll to position [15399, 0]
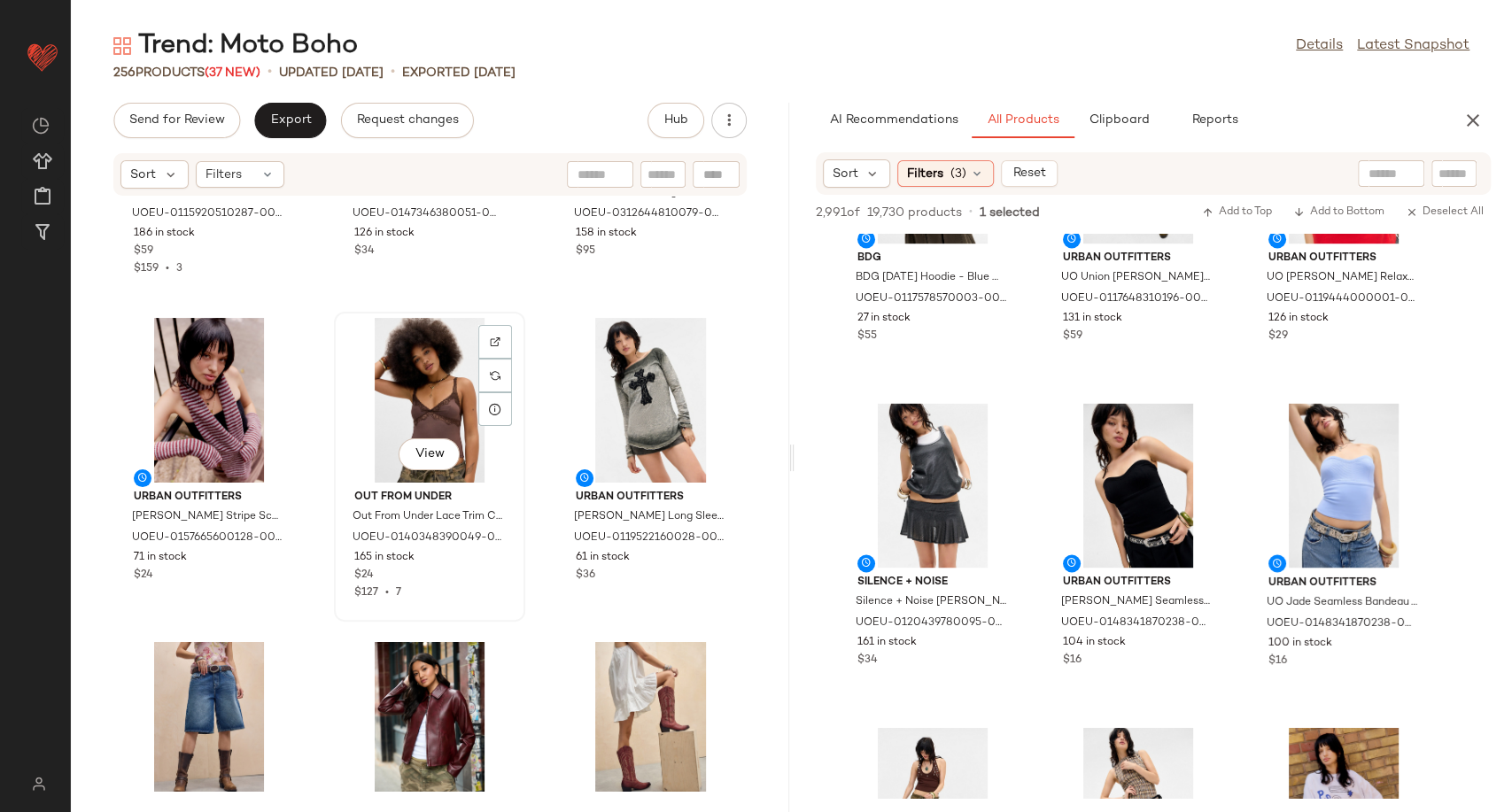
click at [421, 425] on div "View" at bounding box center [429, 400] width 179 height 165
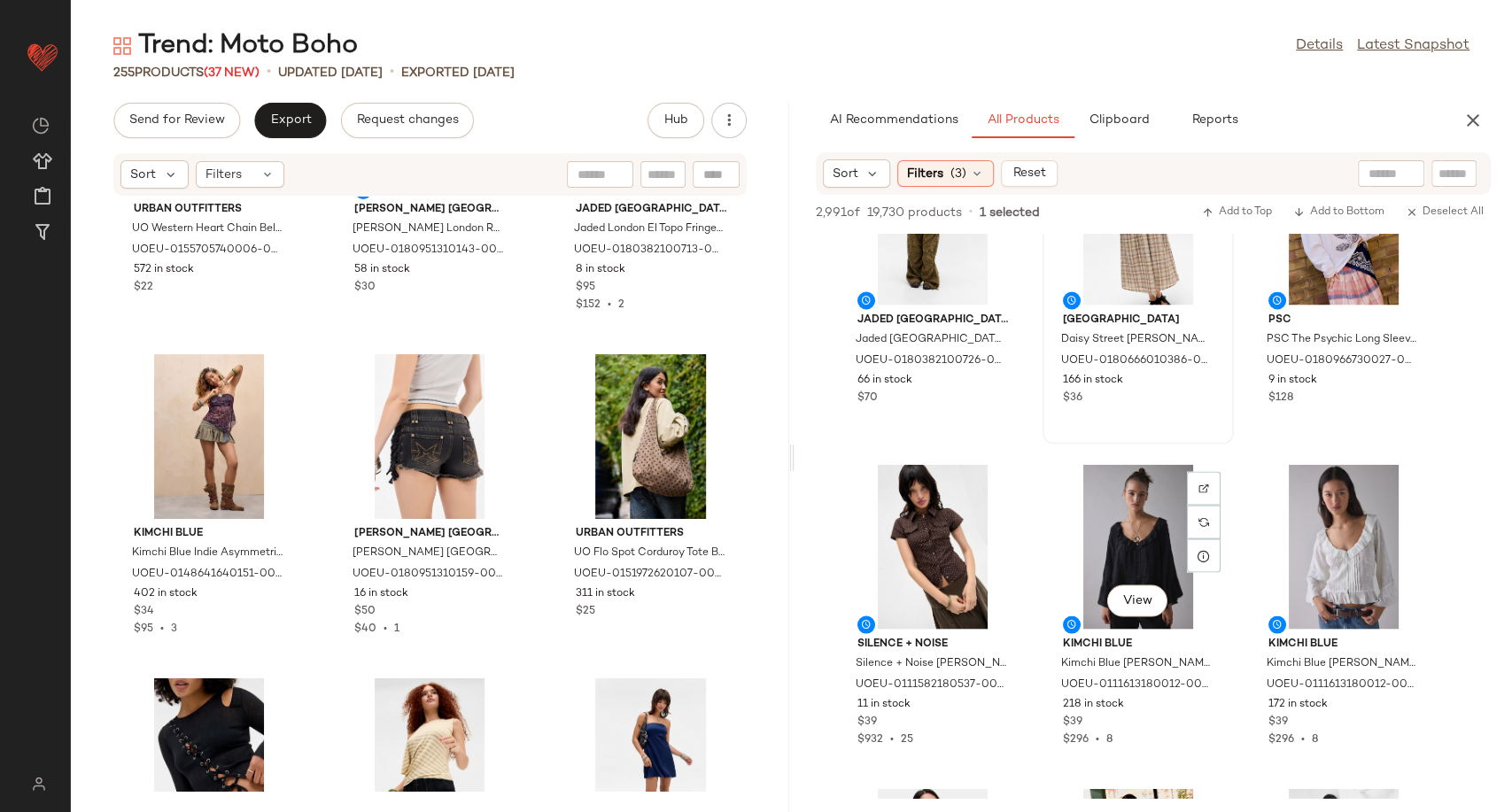
scroll to position [15987, 0]
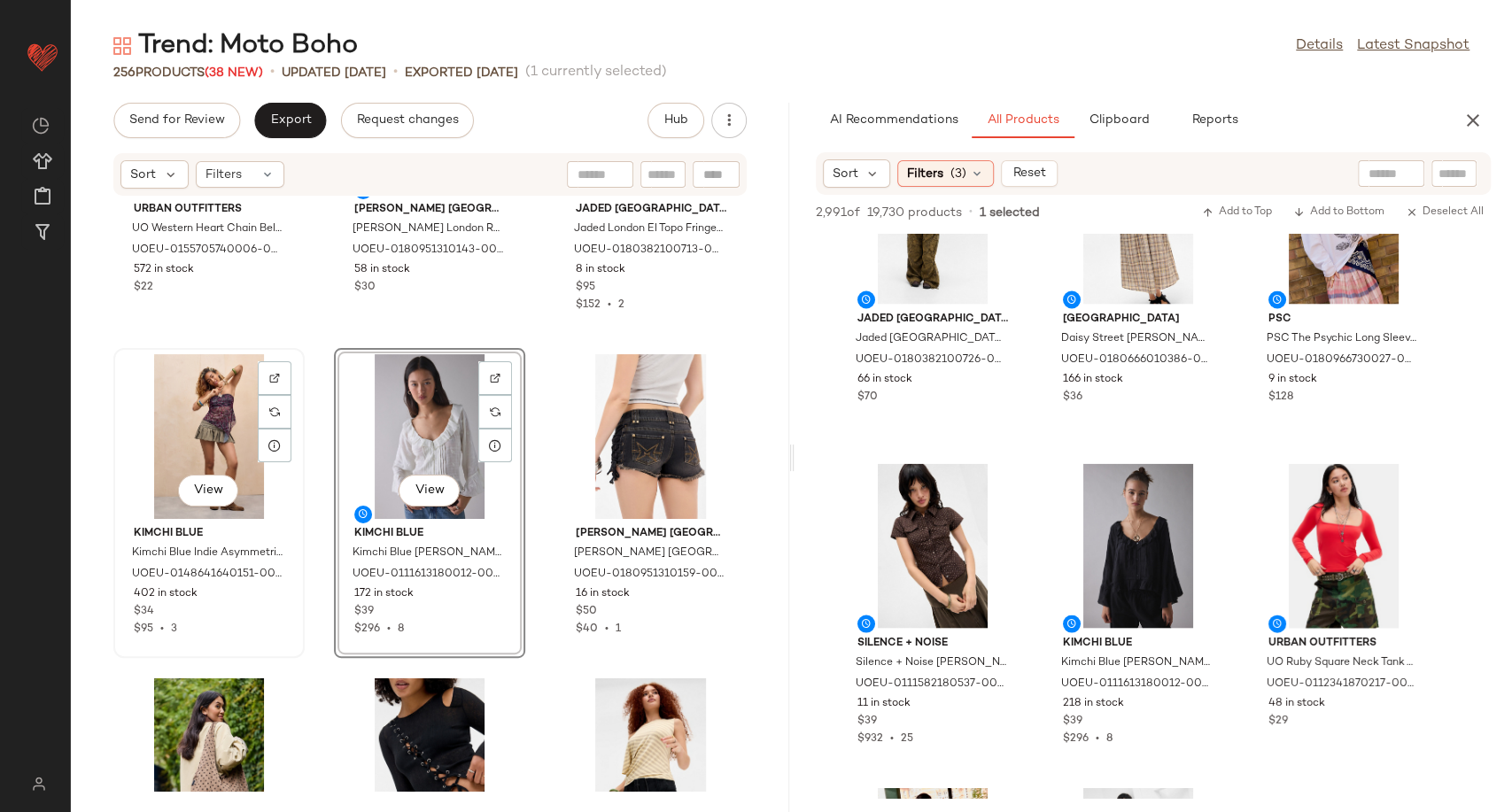
click at [204, 413] on div "View" at bounding box center [209, 436] width 179 height 165
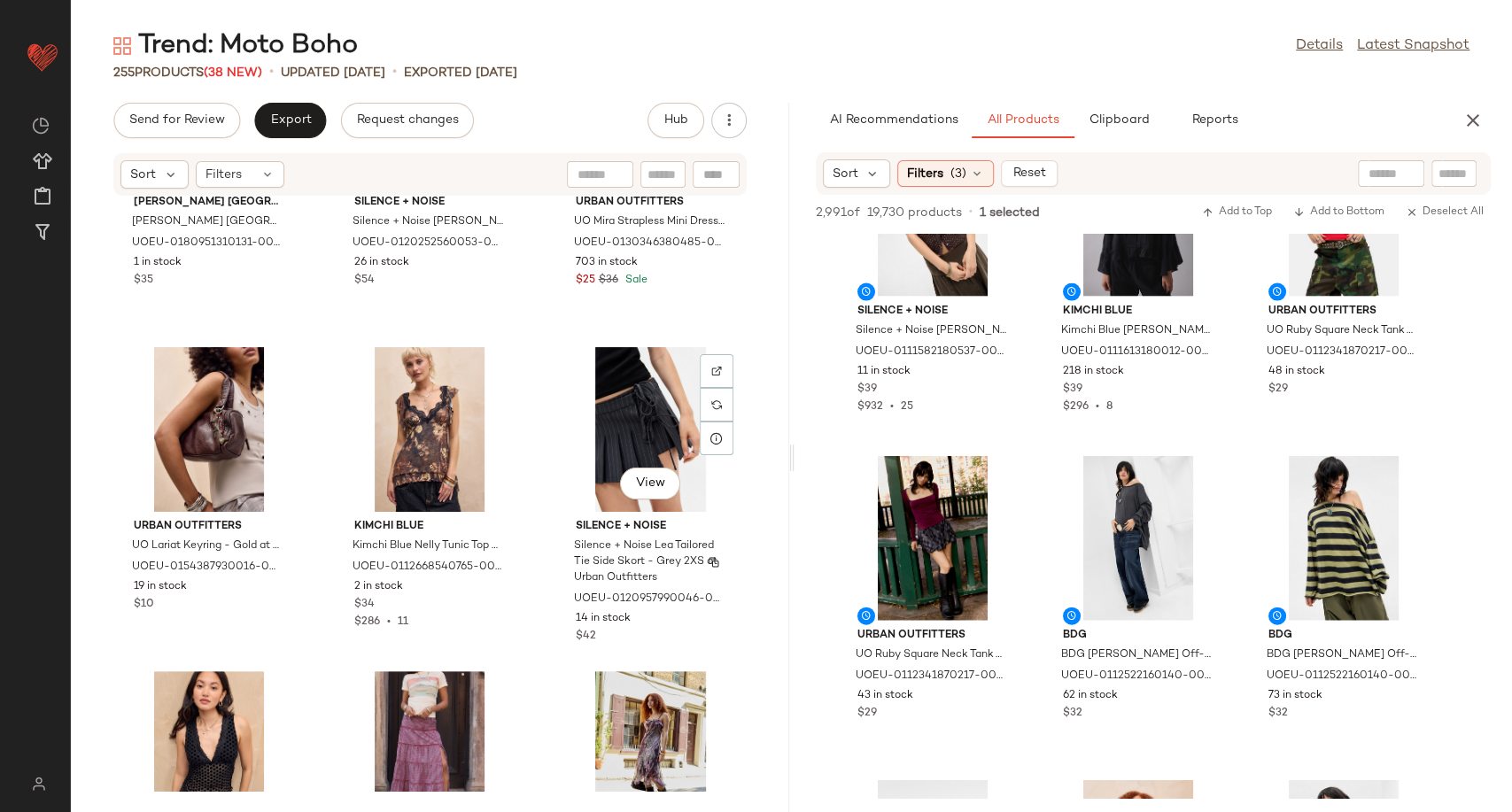
scroll to position [9289, 0]
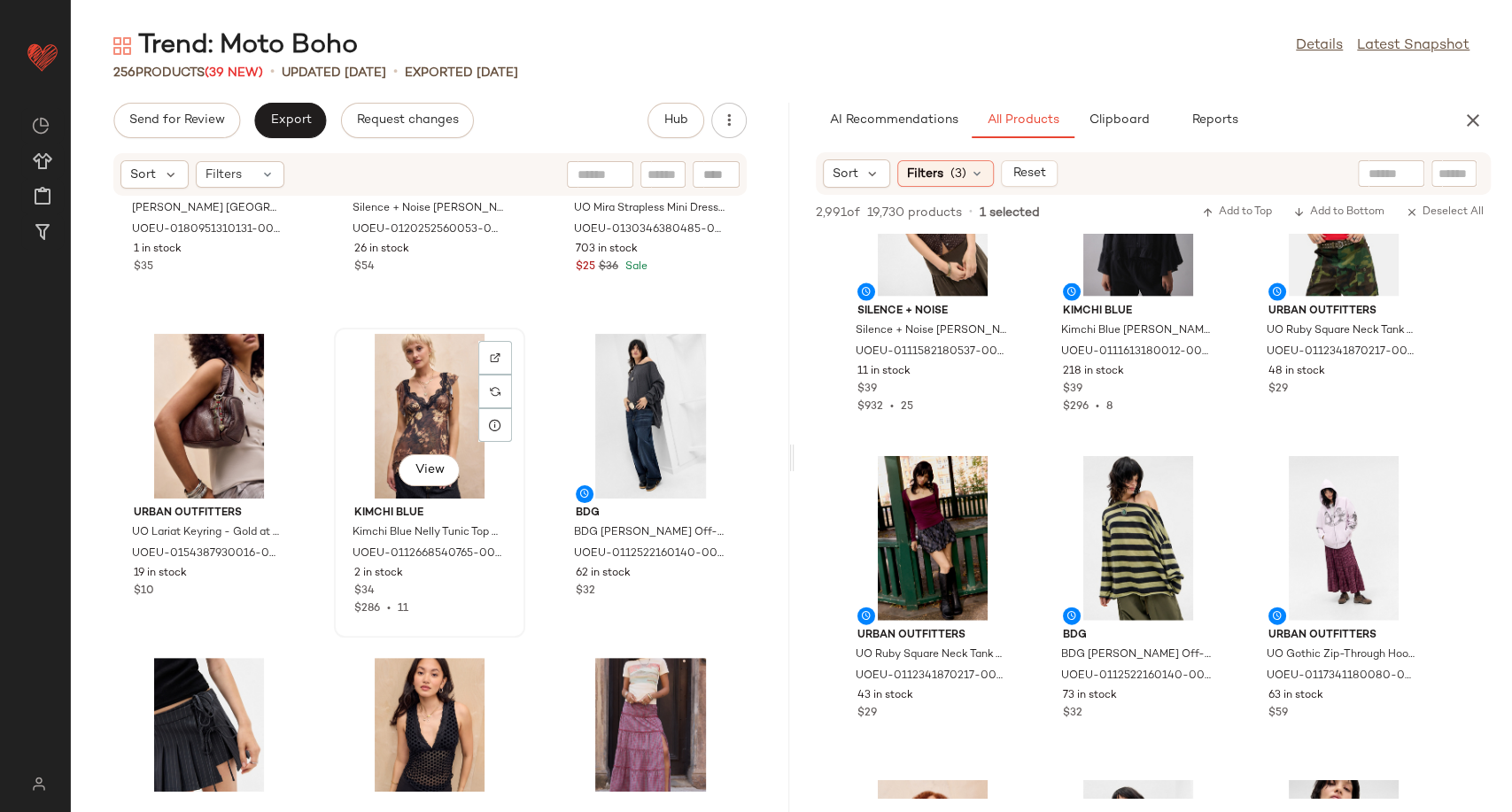
click at [417, 425] on div "View" at bounding box center [429, 416] width 179 height 165
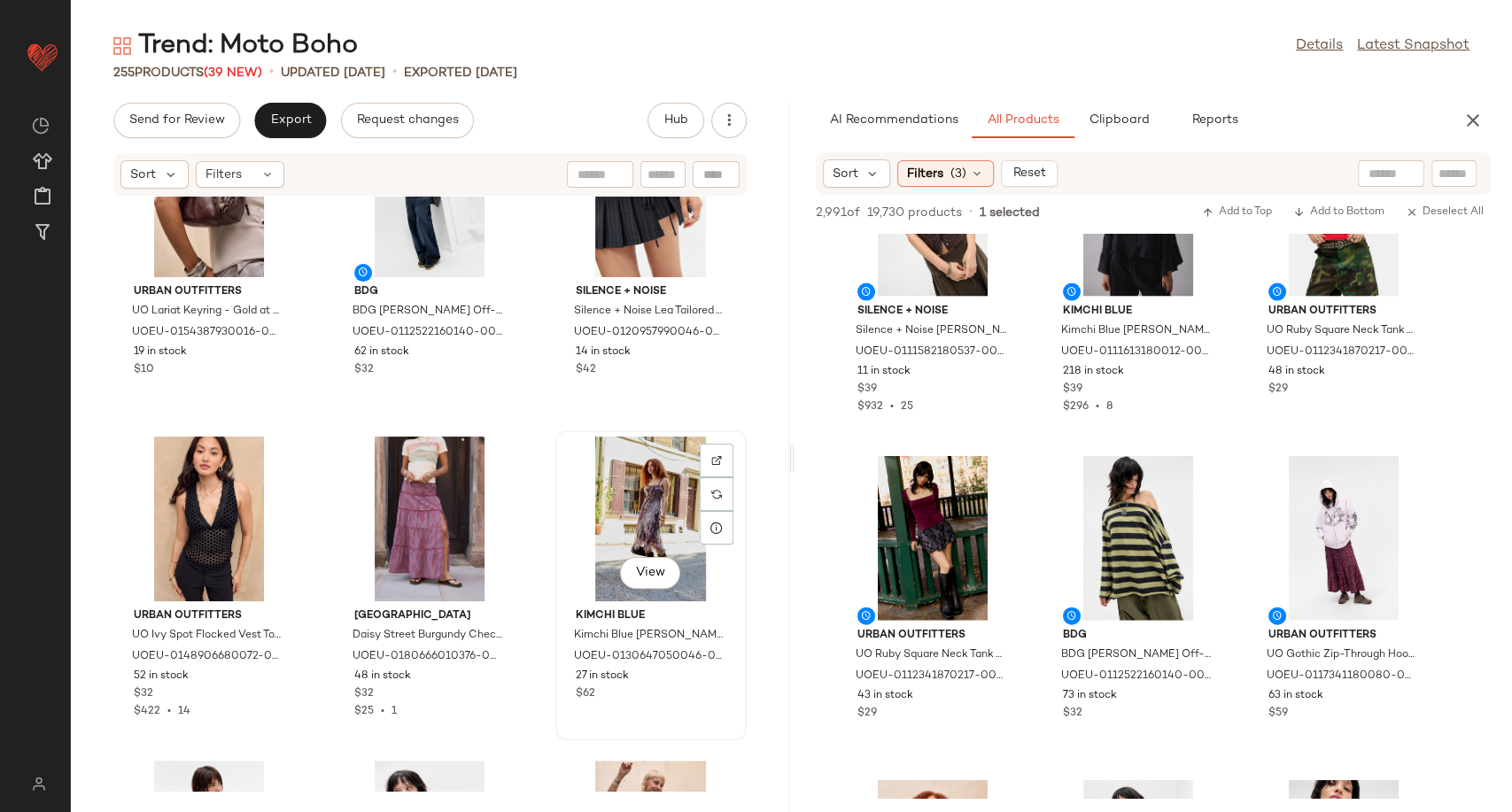
scroll to position [9510, 0]
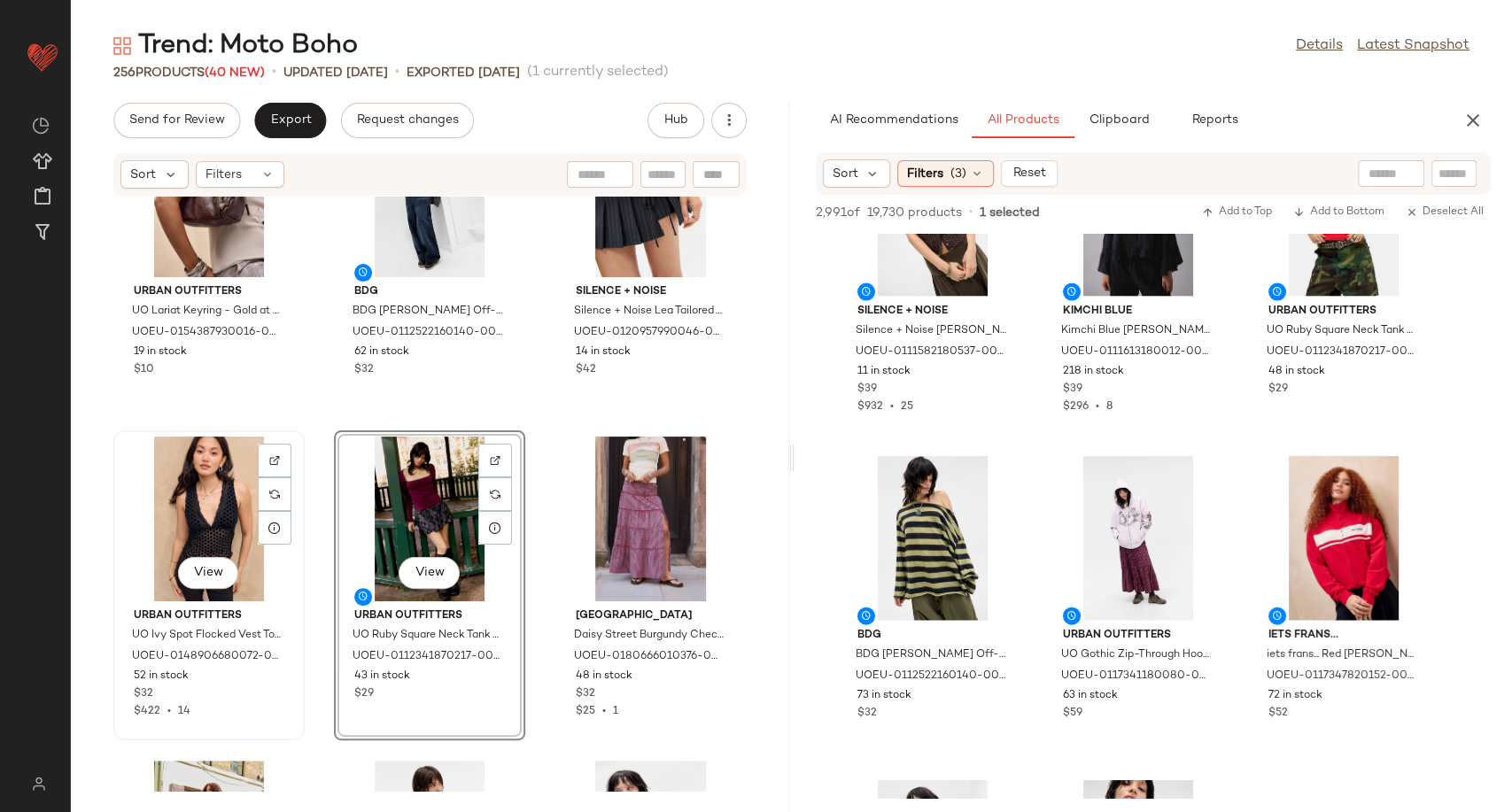
click at [197, 506] on div "View" at bounding box center [209, 518] width 179 height 165
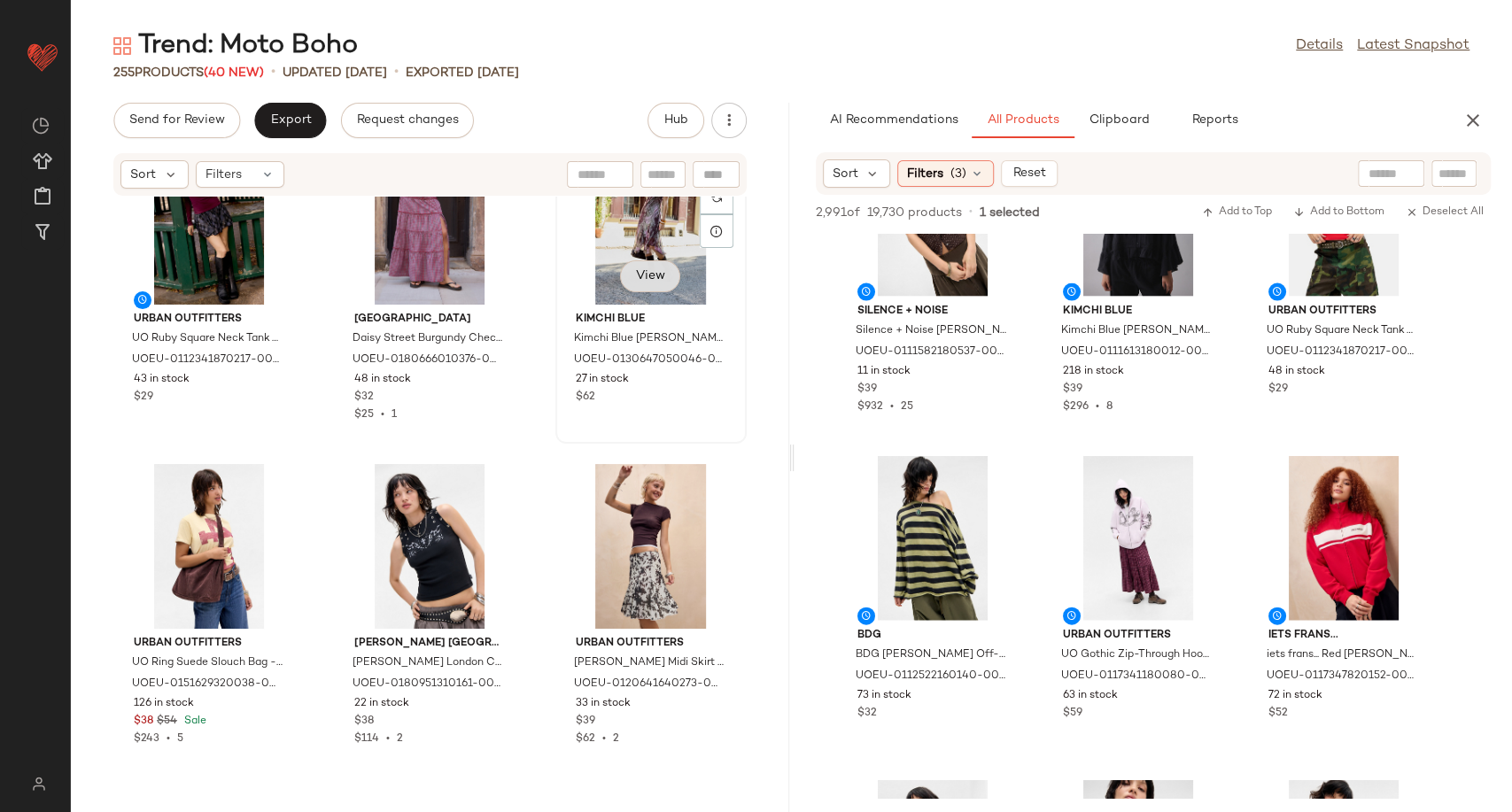
scroll to position [9865, 0]
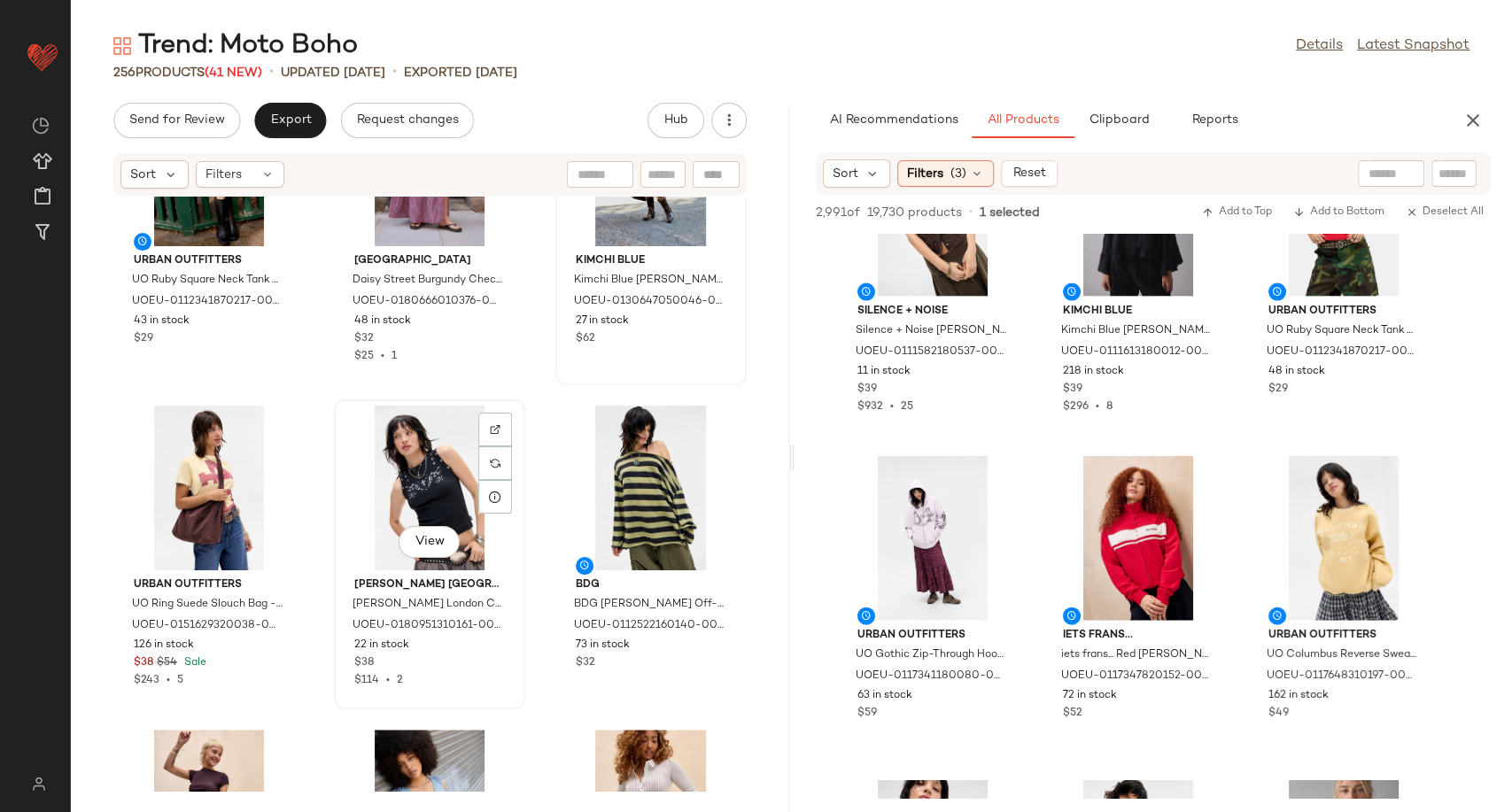
click at [410, 488] on div "View" at bounding box center [429, 488] width 179 height 165
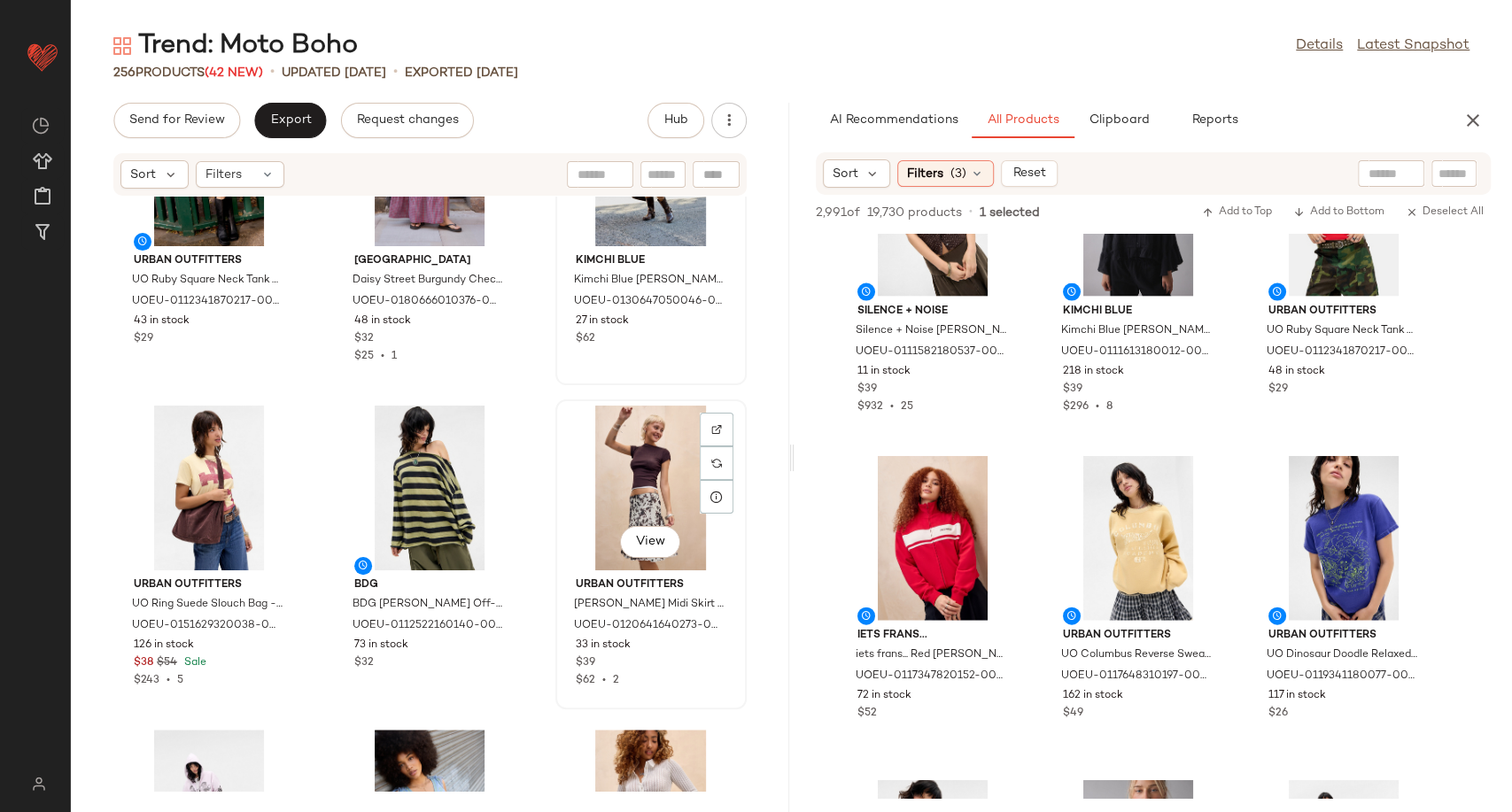
click at [609, 461] on div "View" at bounding box center [650, 488] width 179 height 165
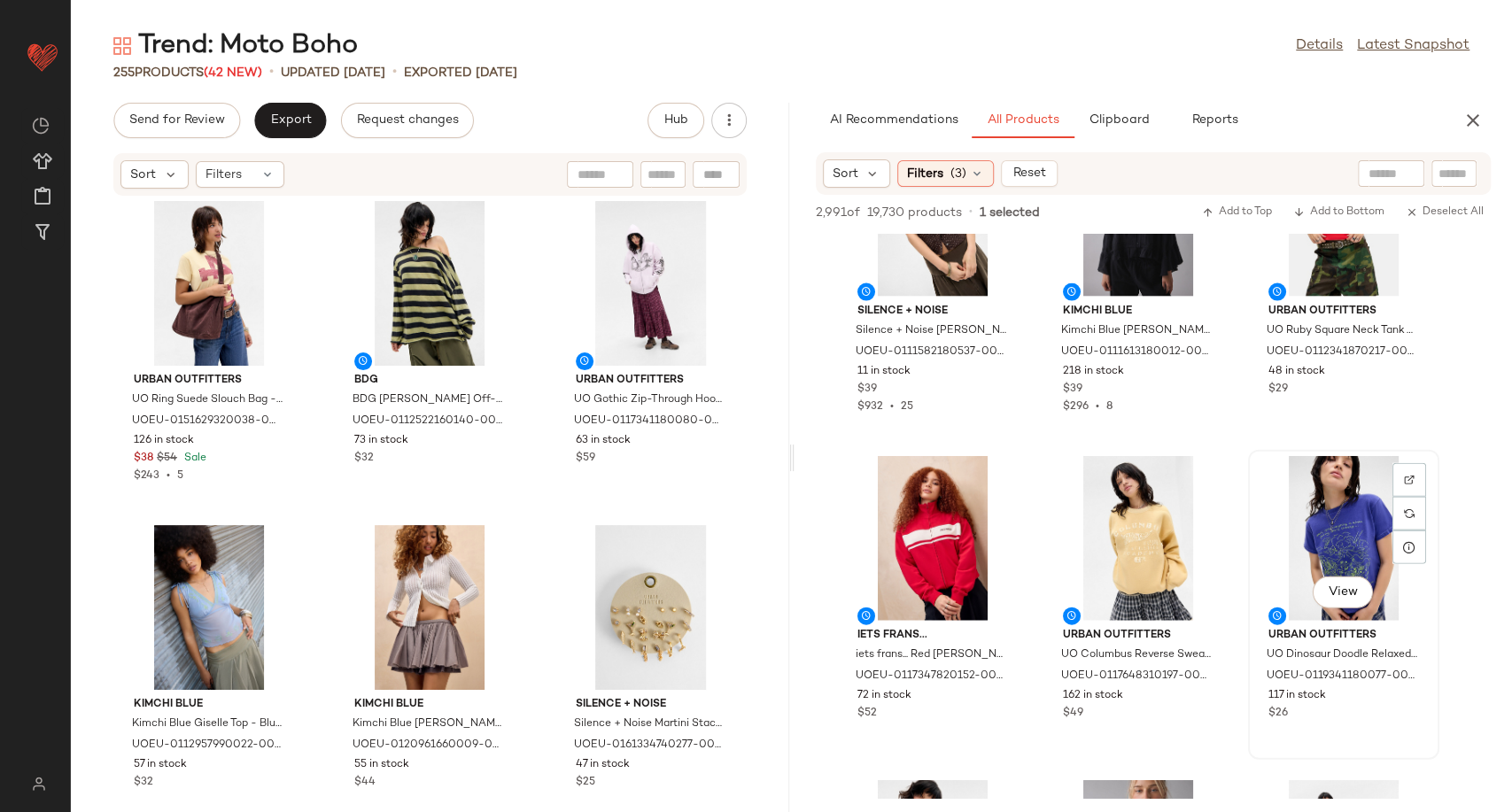
scroll to position [16747, 0]
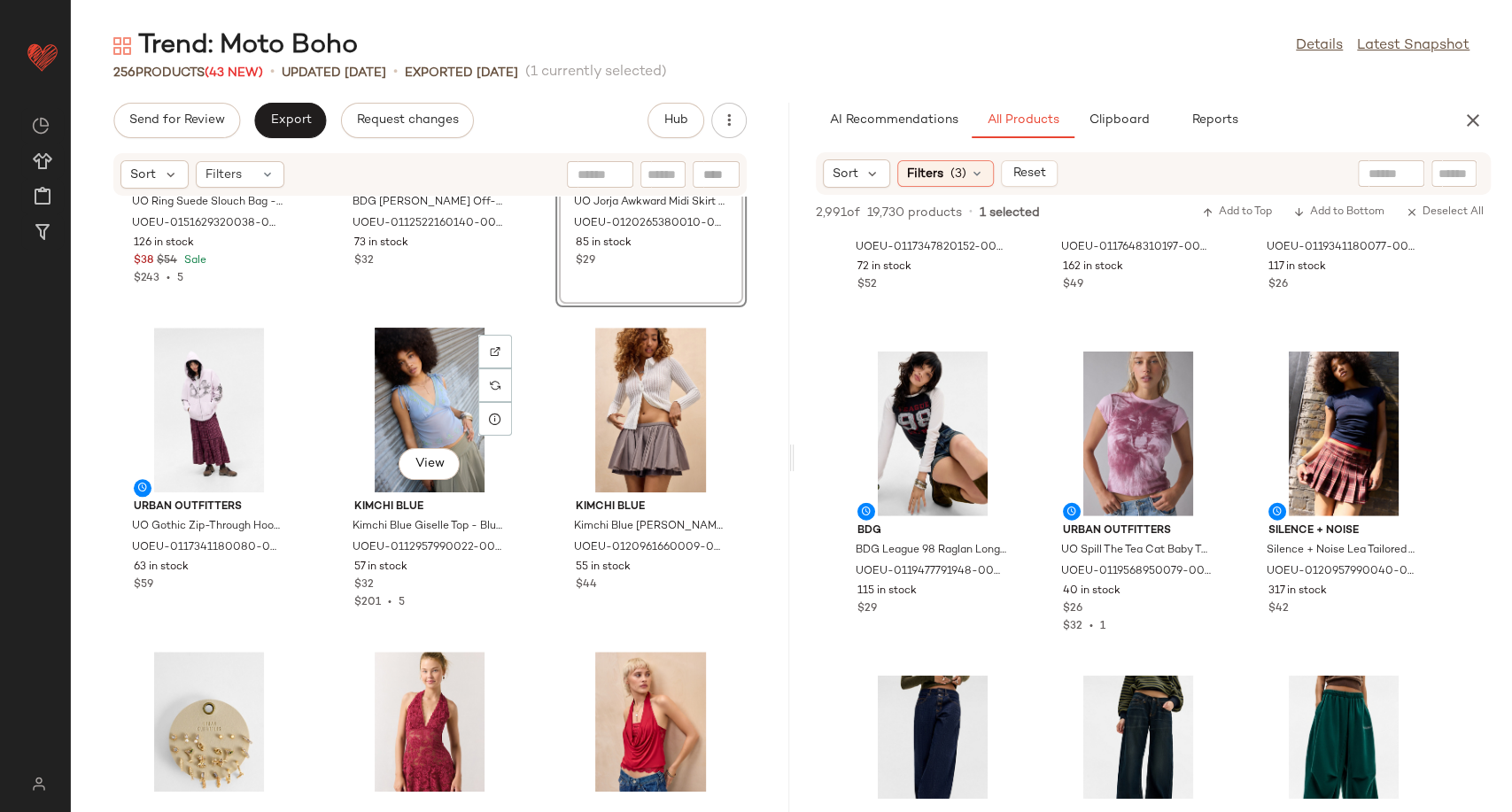
scroll to position [10270, 0]
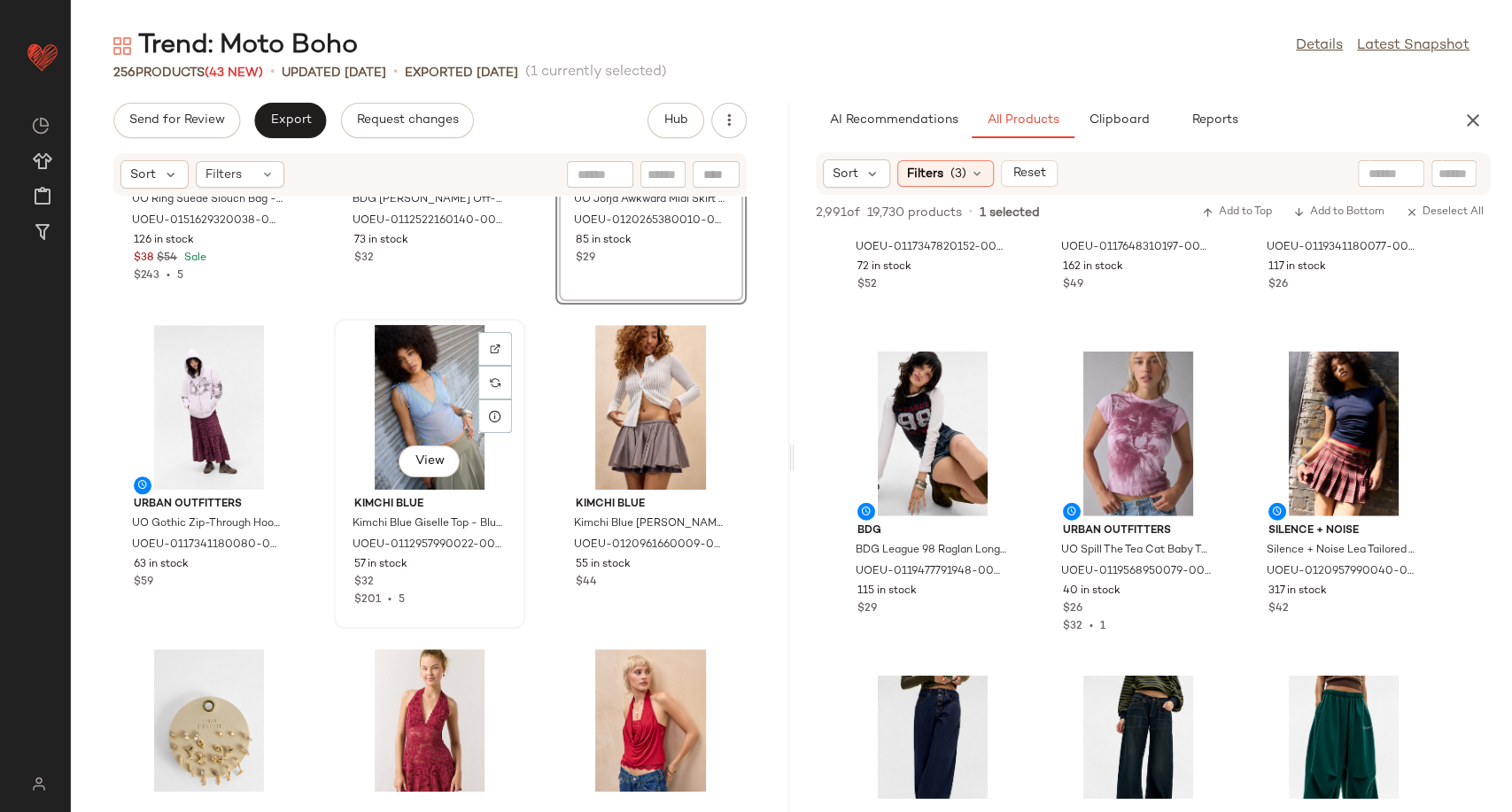
click at [433, 397] on div "View" at bounding box center [429, 407] width 179 height 165
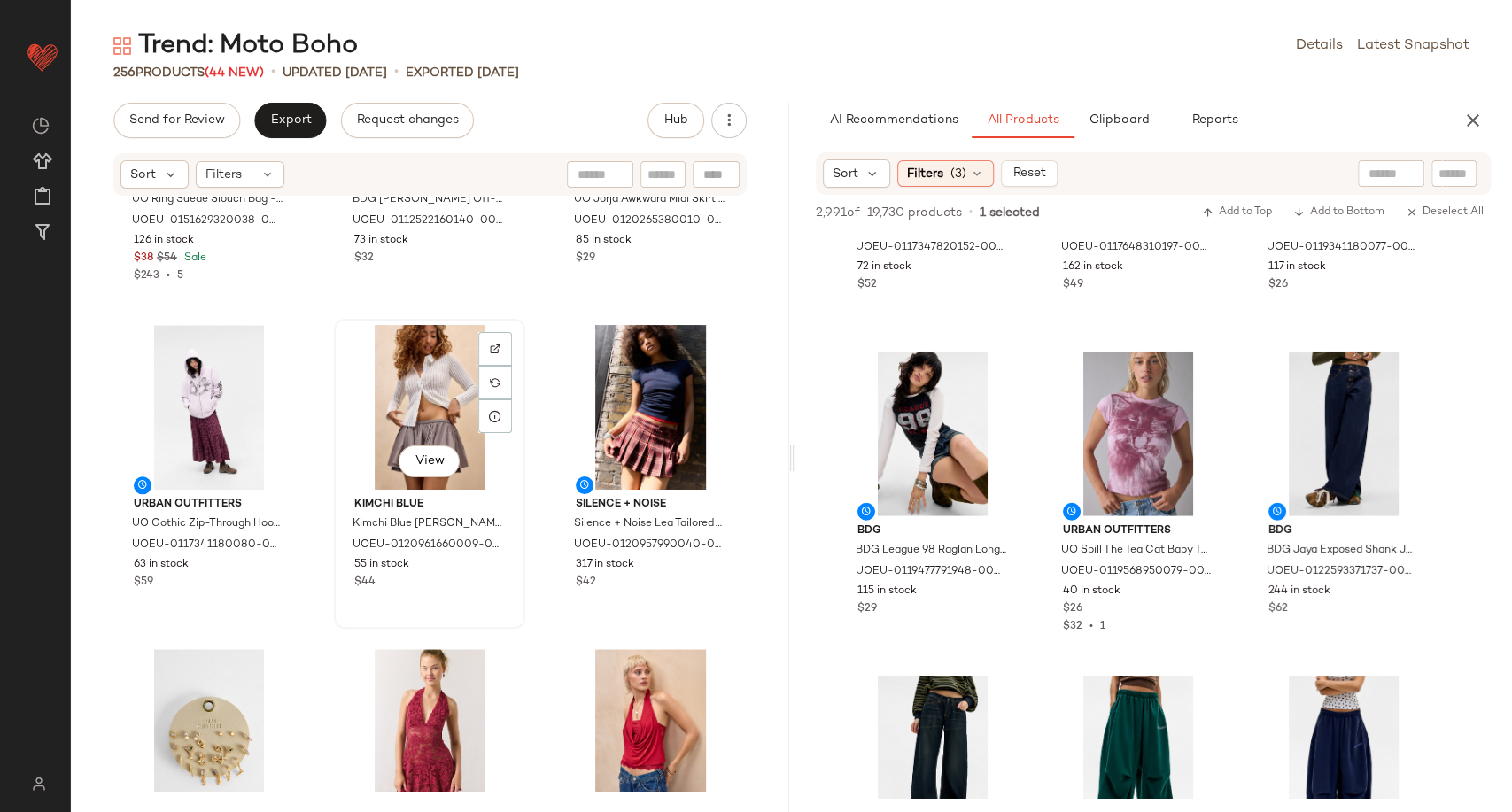
click at [425, 389] on div "View" at bounding box center [429, 407] width 179 height 165
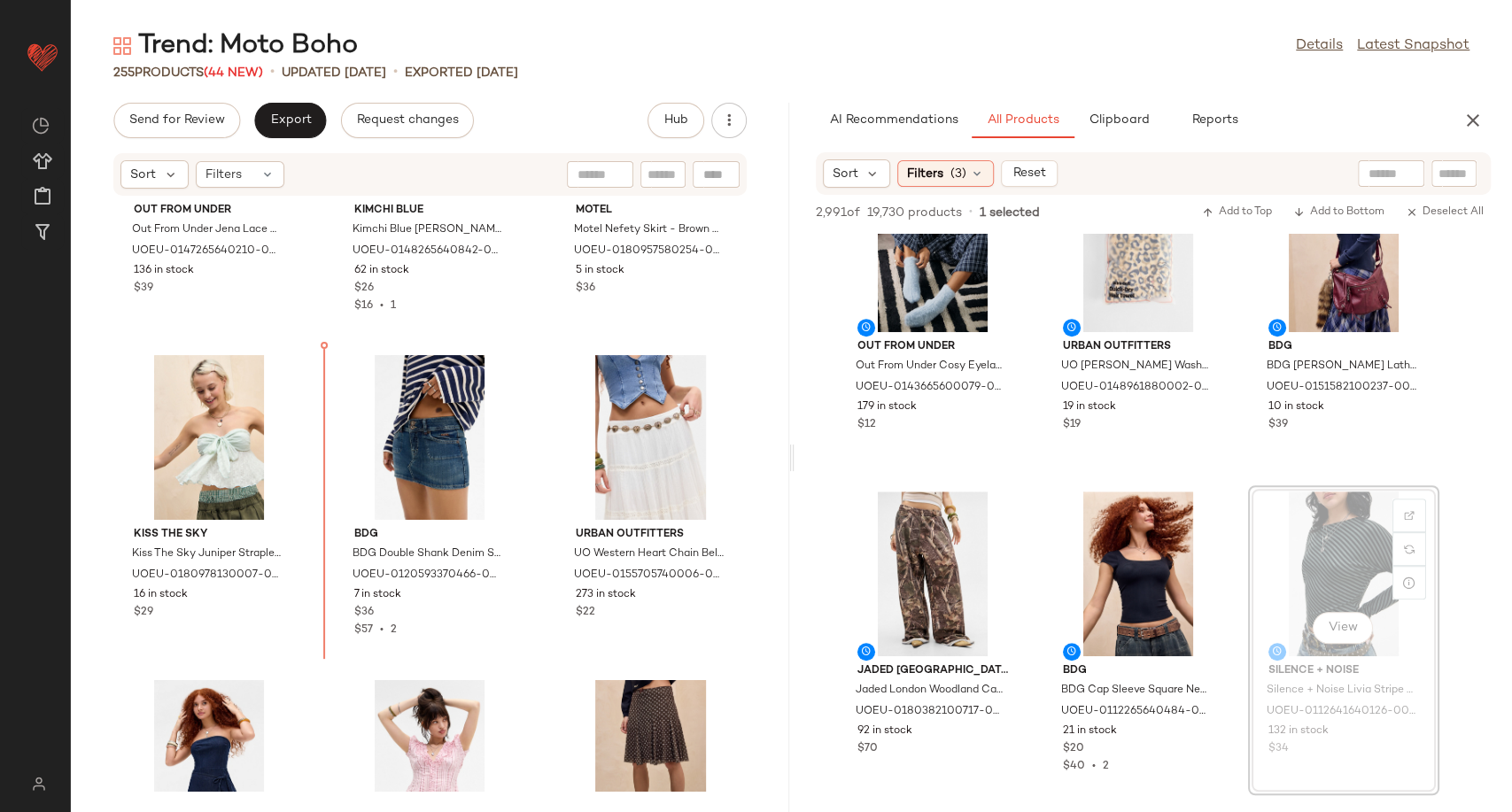
scroll to position [10888, 0]
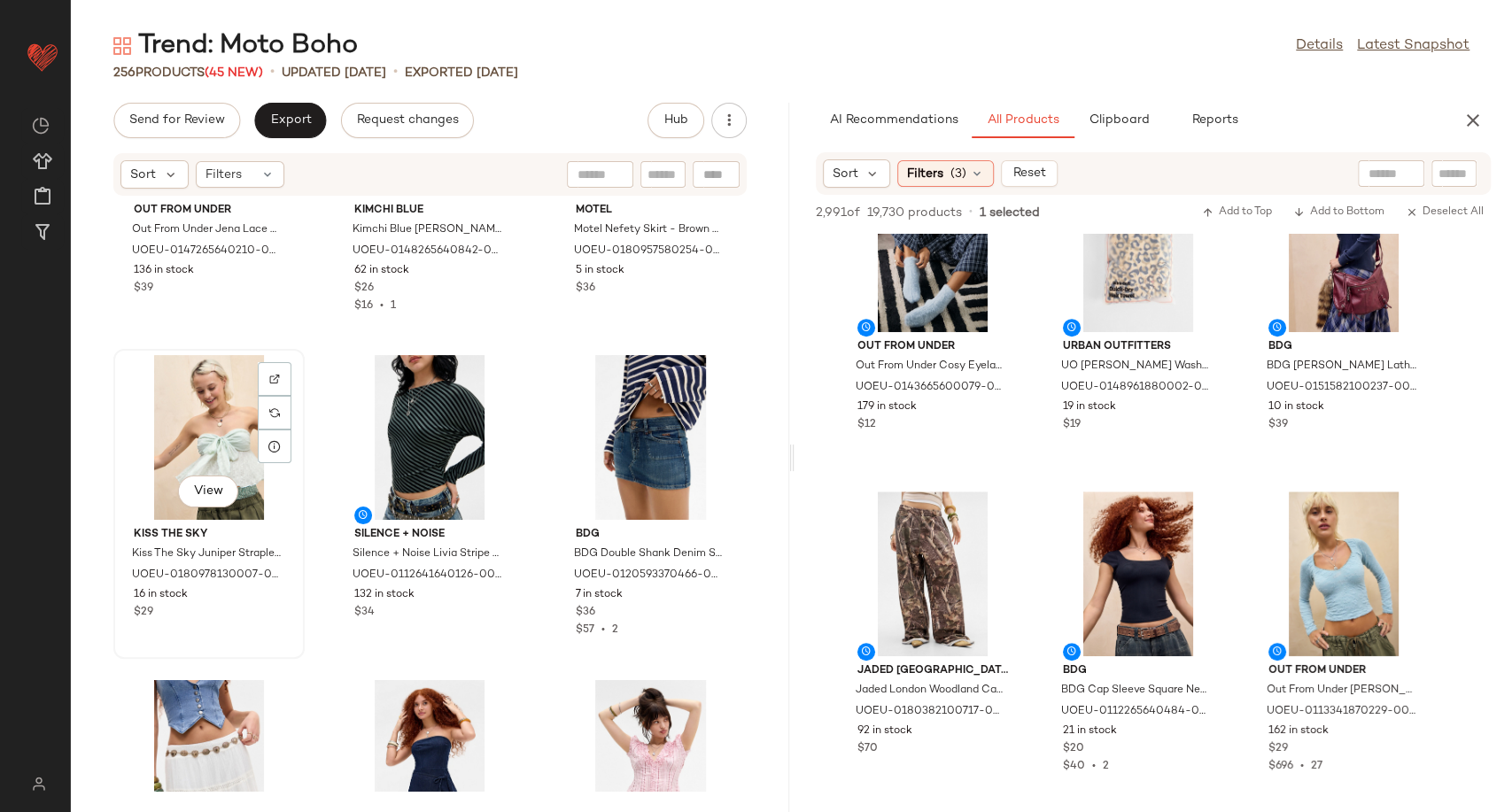
click at [198, 420] on div "View" at bounding box center [209, 437] width 179 height 165
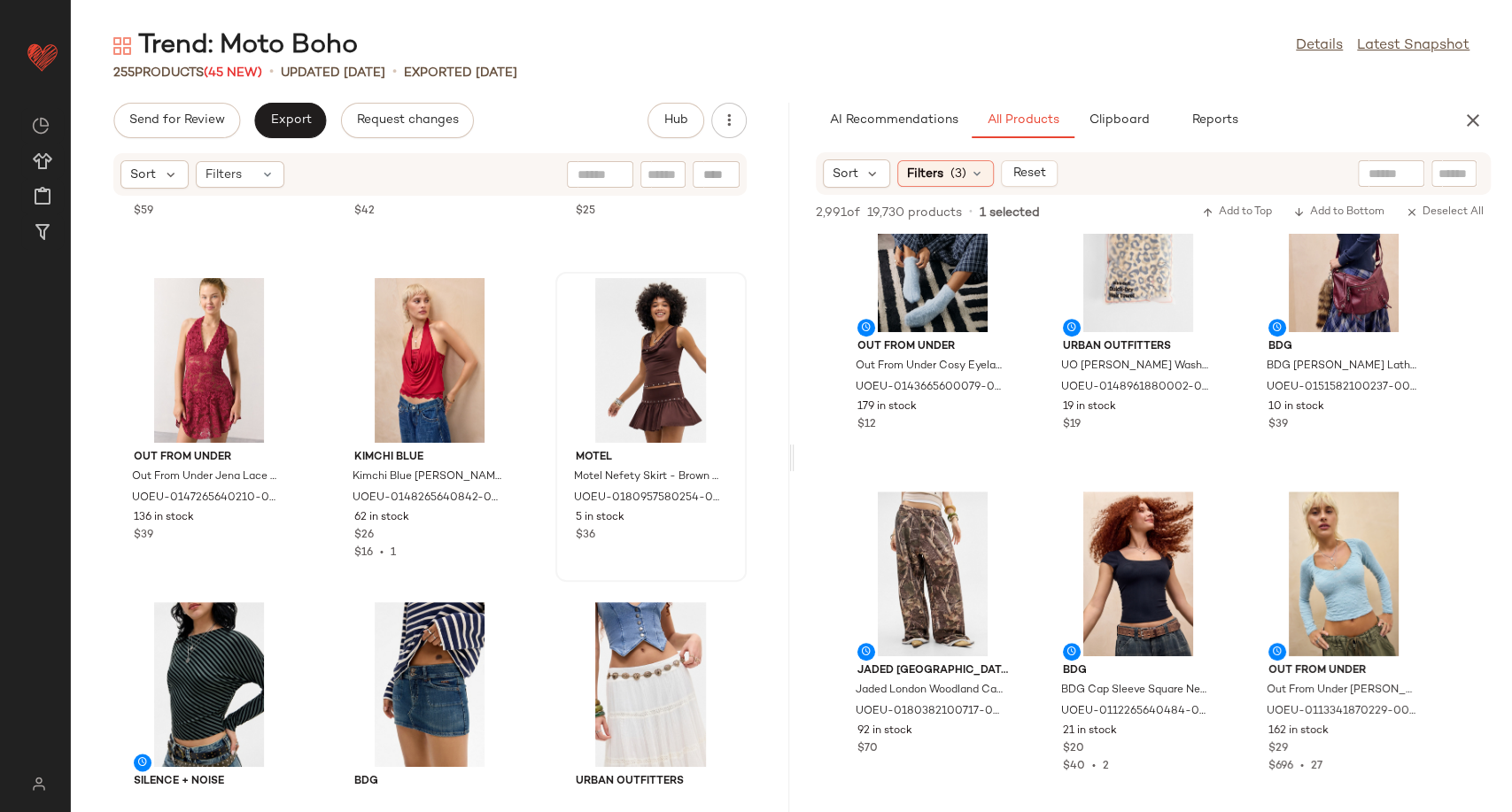
scroll to position [10640, 0]
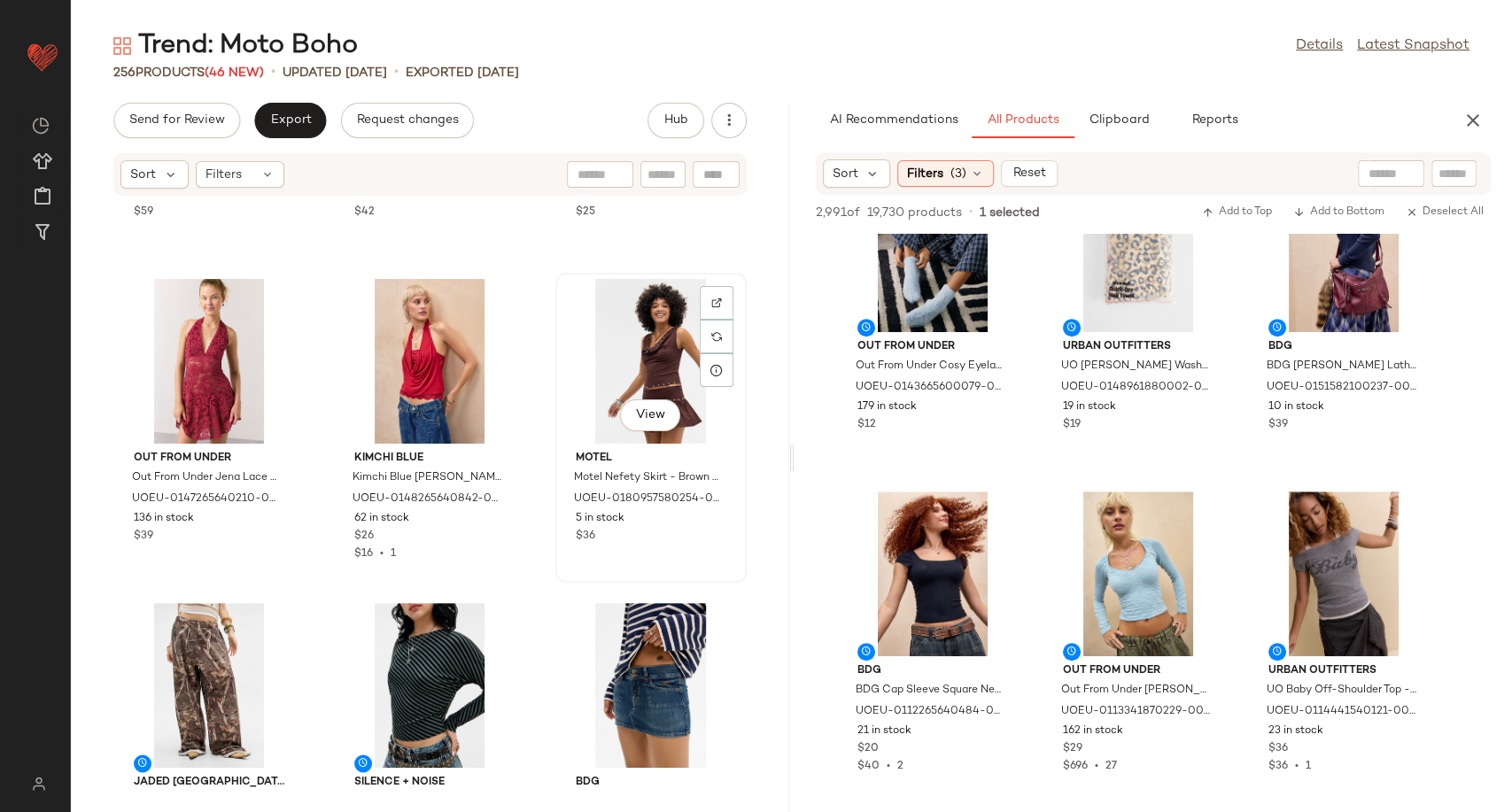
click at [620, 365] on div "View" at bounding box center [650, 361] width 179 height 165
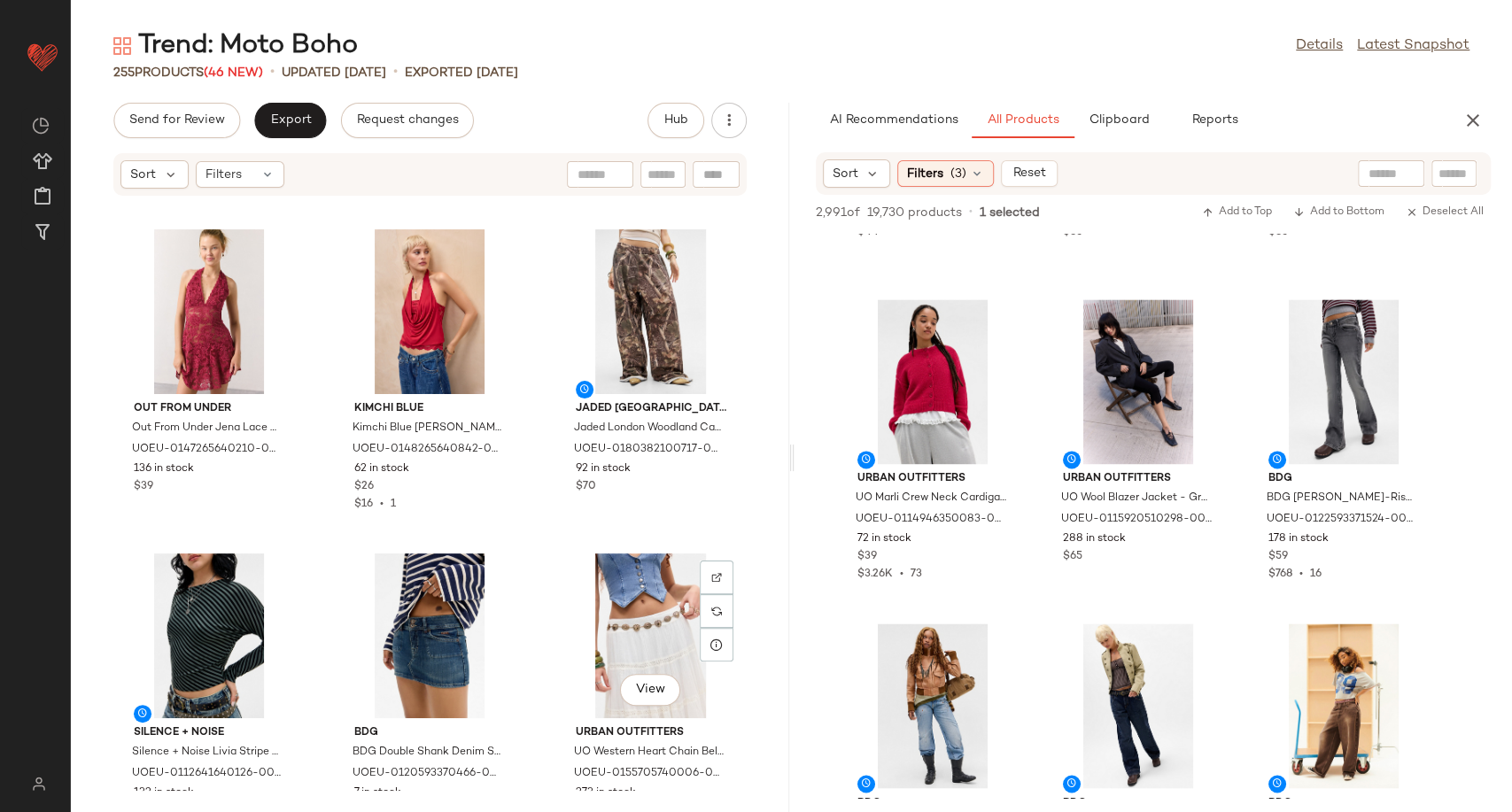
scroll to position [10676, 0]
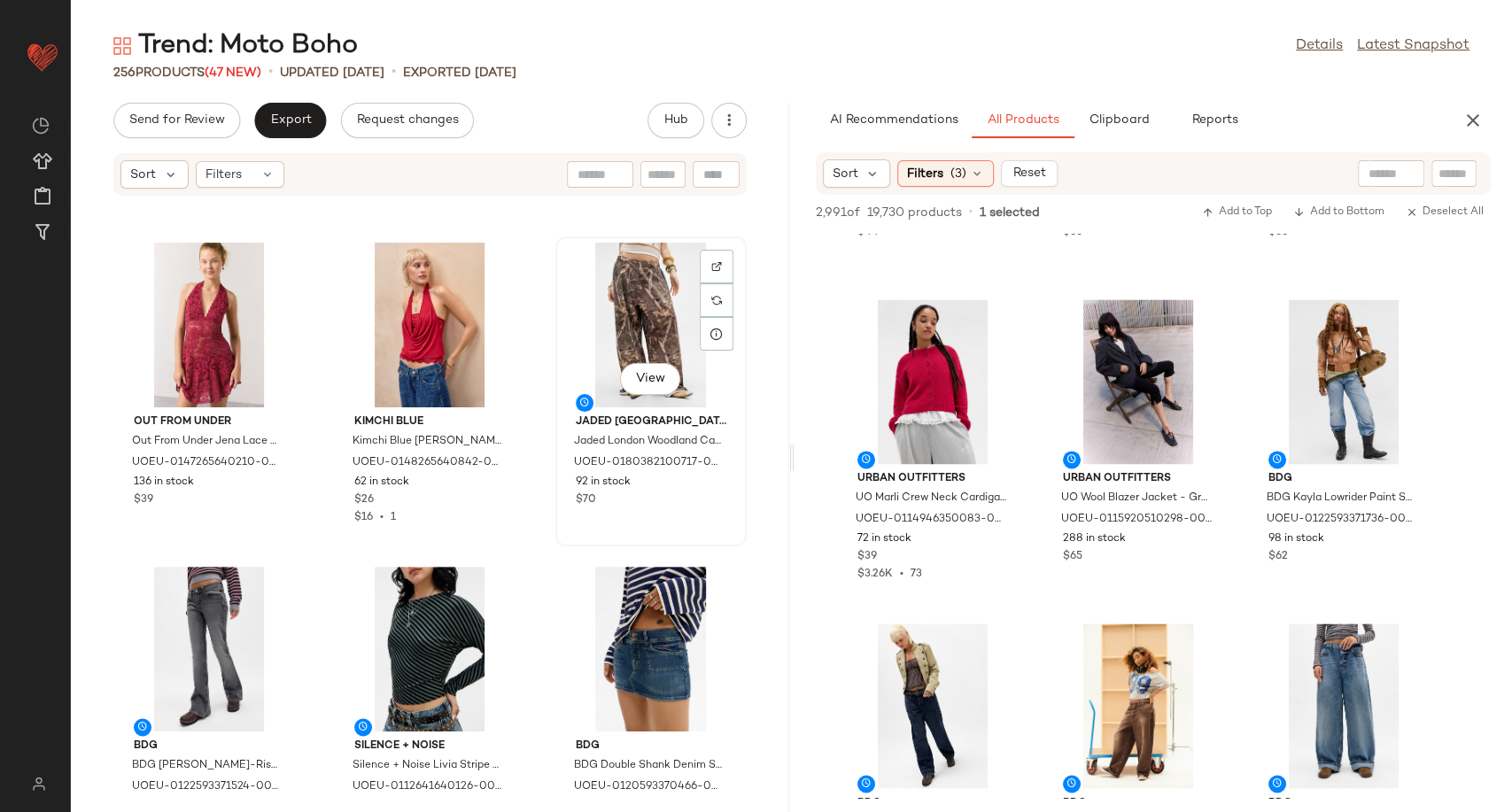
click at [610, 296] on div "View" at bounding box center [650, 325] width 179 height 165
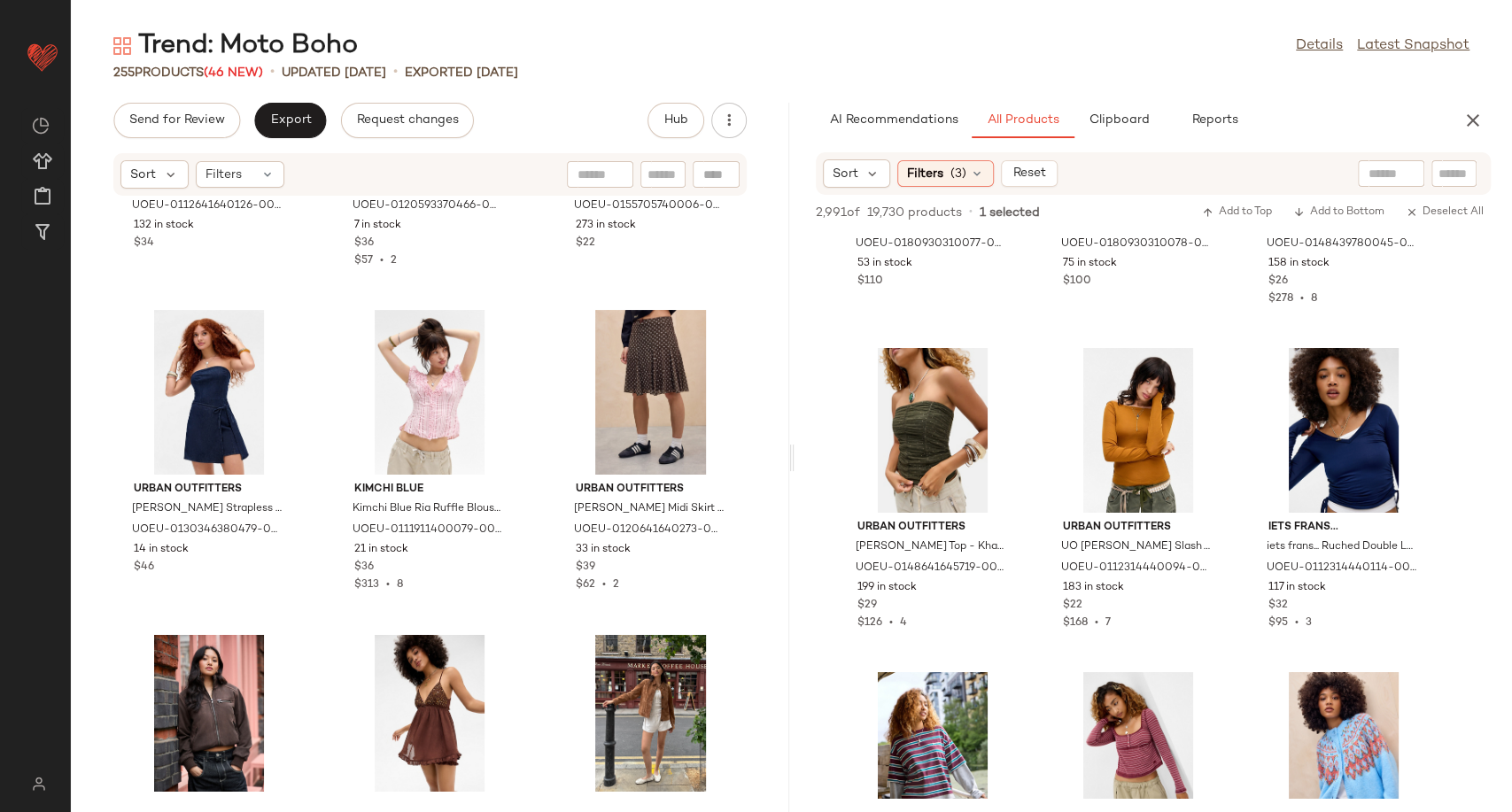
scroll to position [11253, 0]
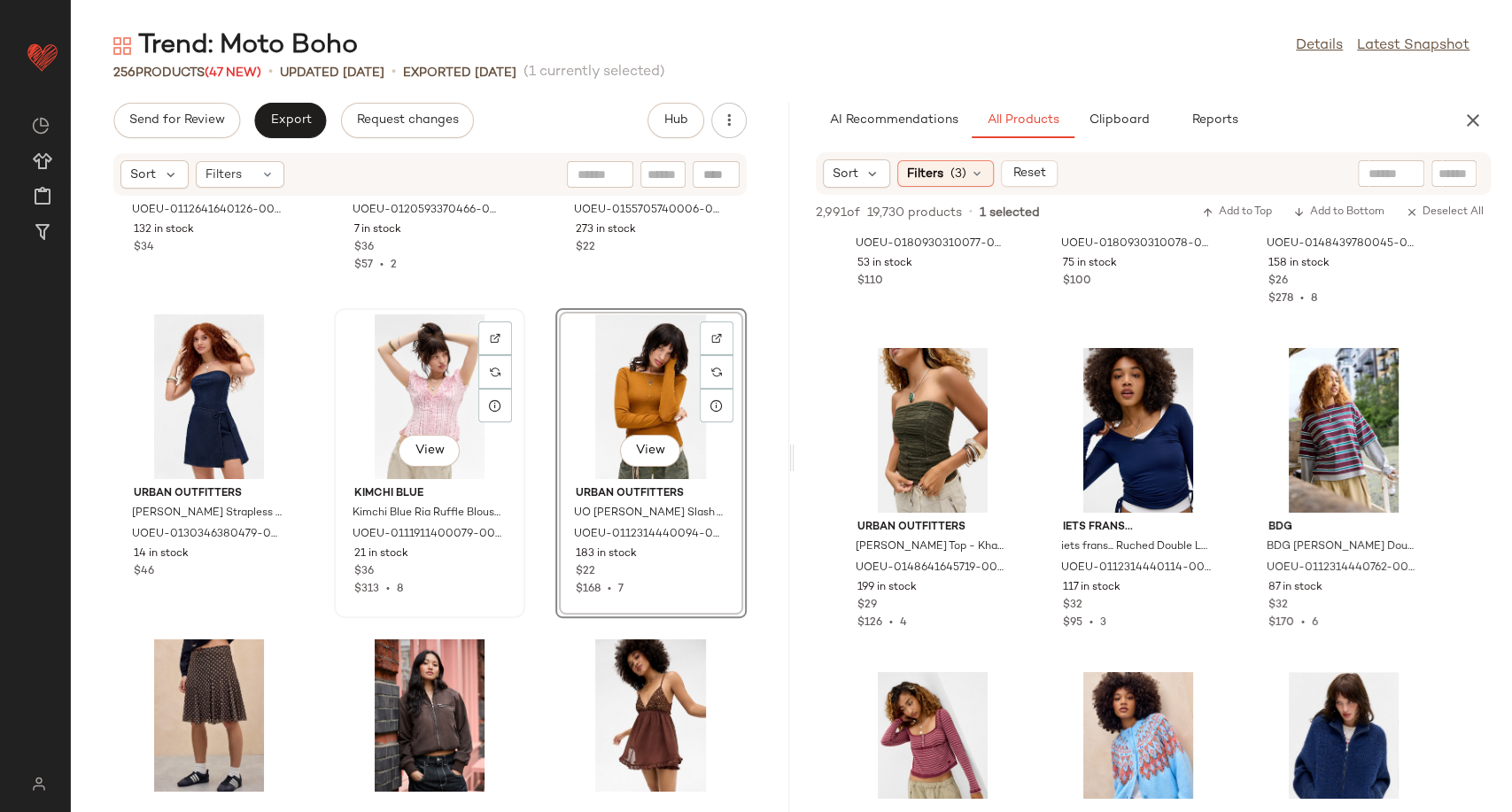
click at [413, 384] on div "View" at bounding box center [429, 396] width 179 height 165
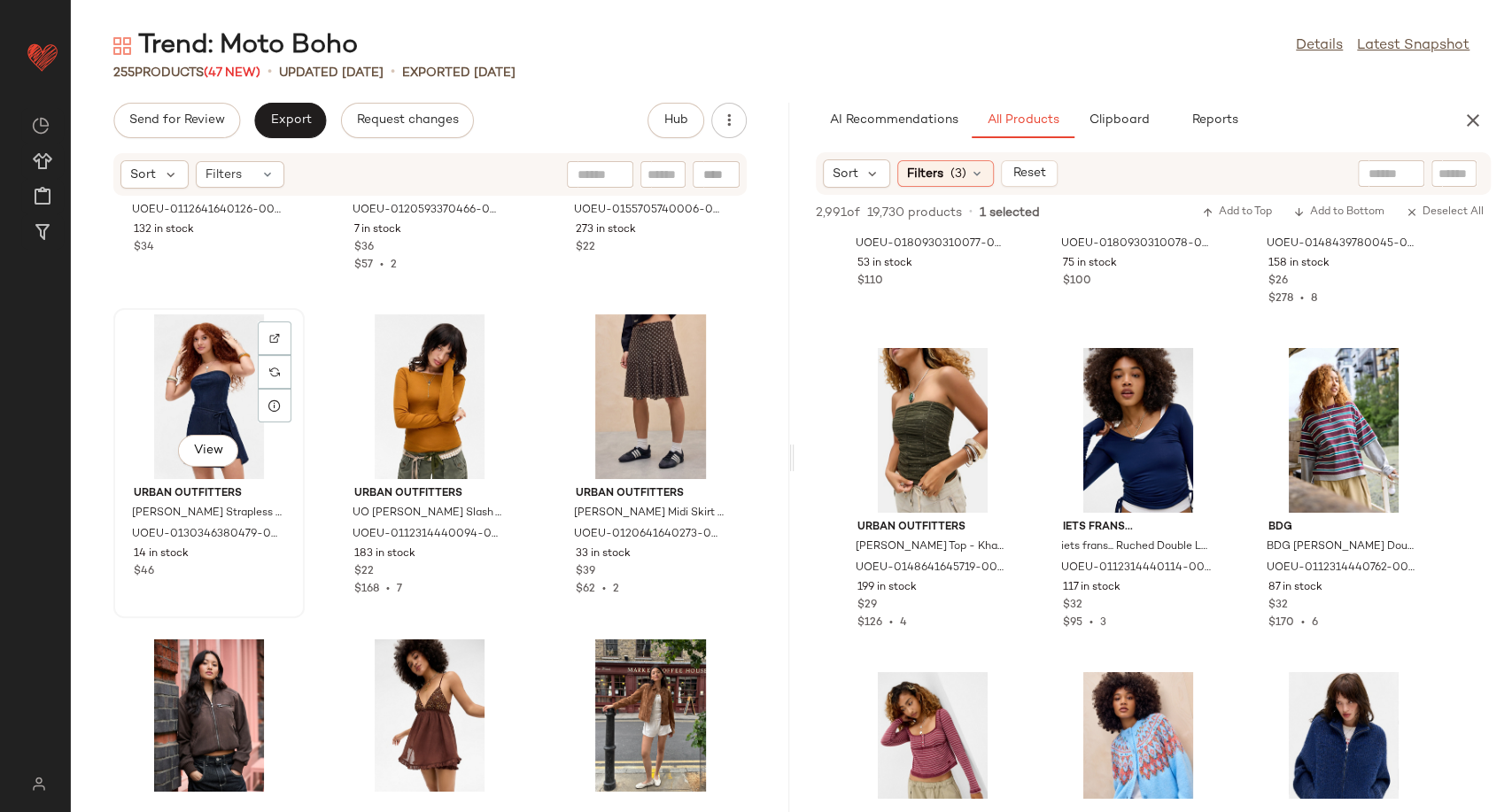
click at [174, 405] on div "View" at bounding box center [209, 396] width 179 height 165
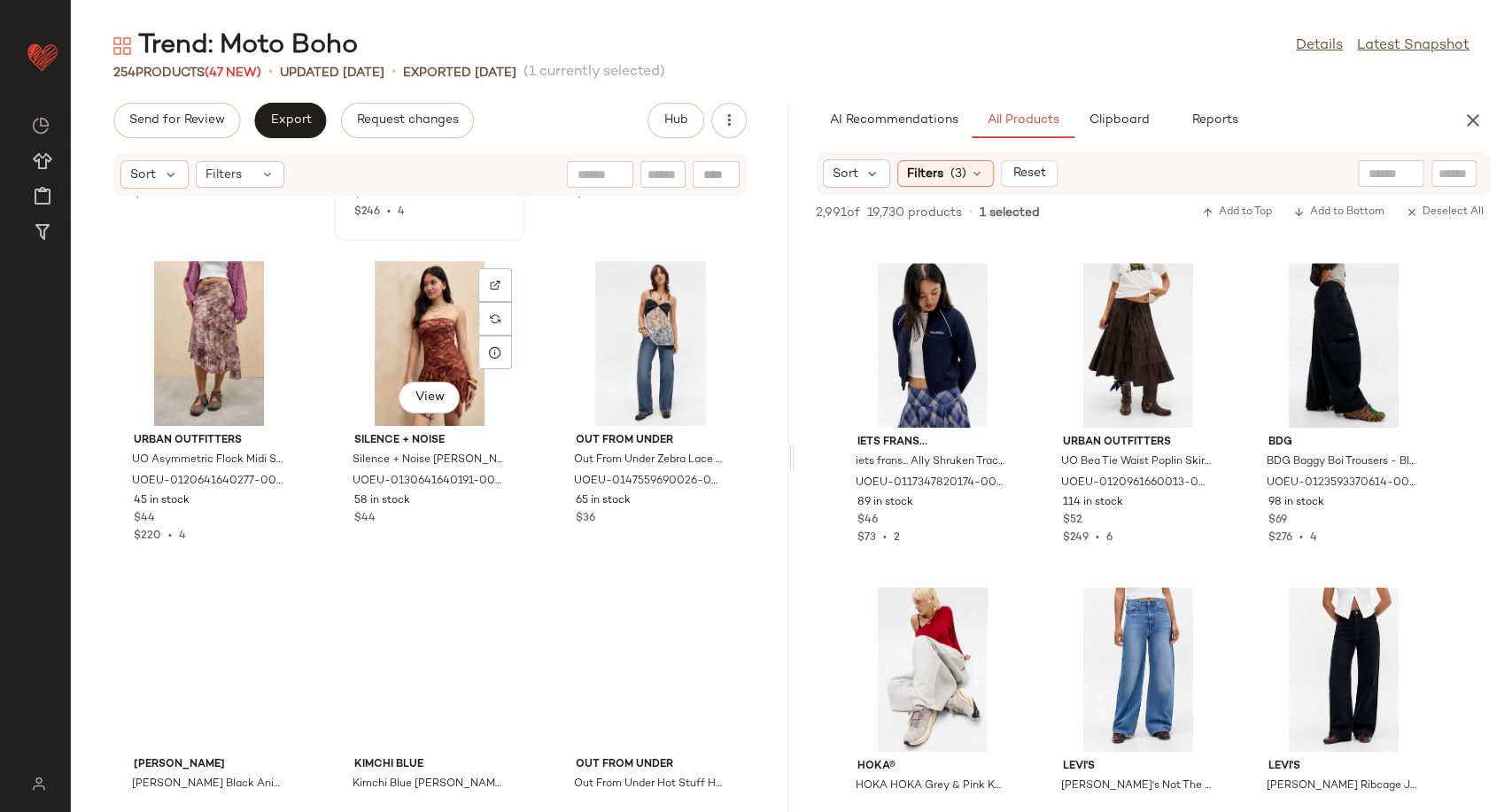
scroll to position [12007, 0]
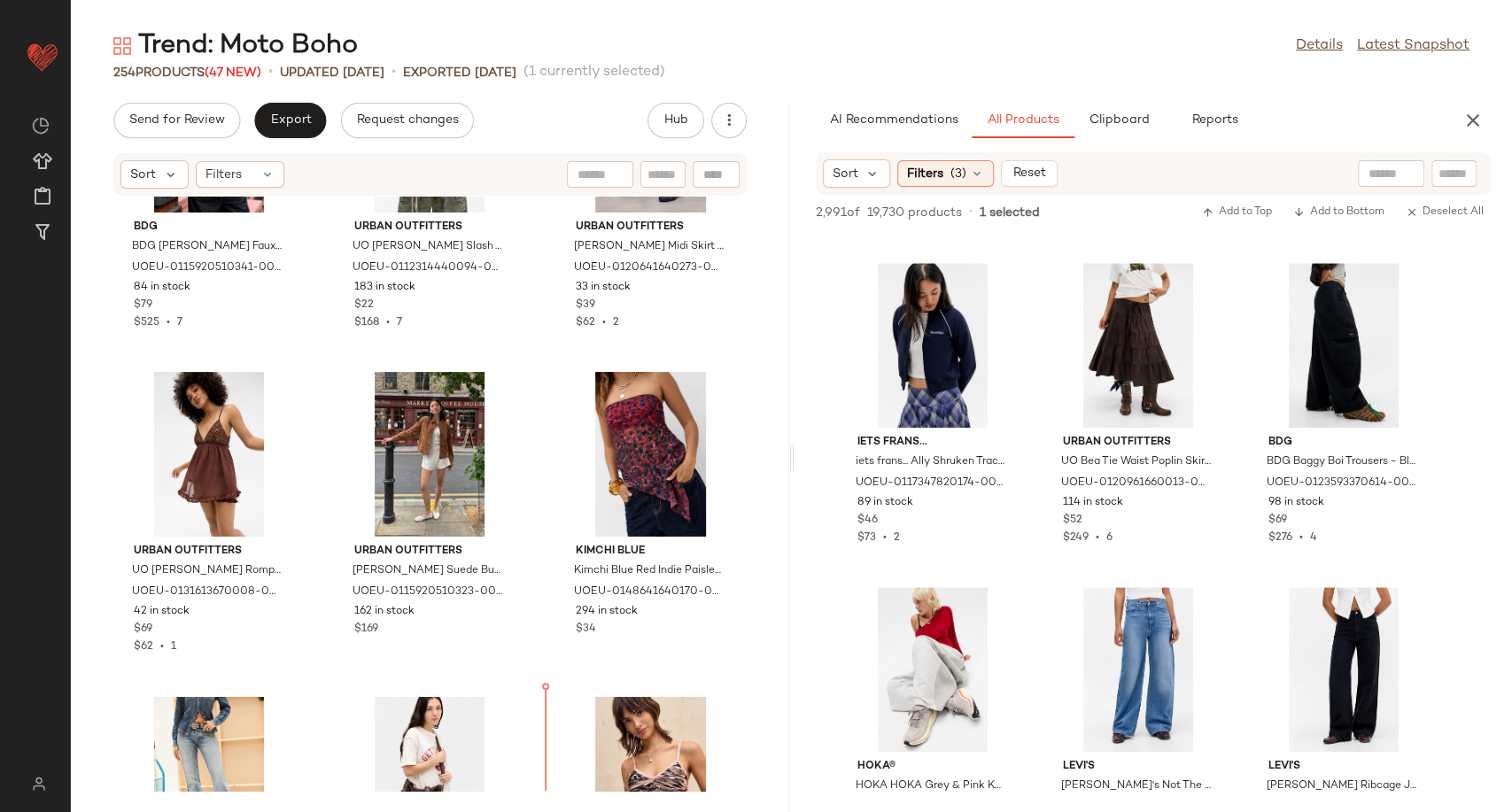
scroll to position [11494, 0]
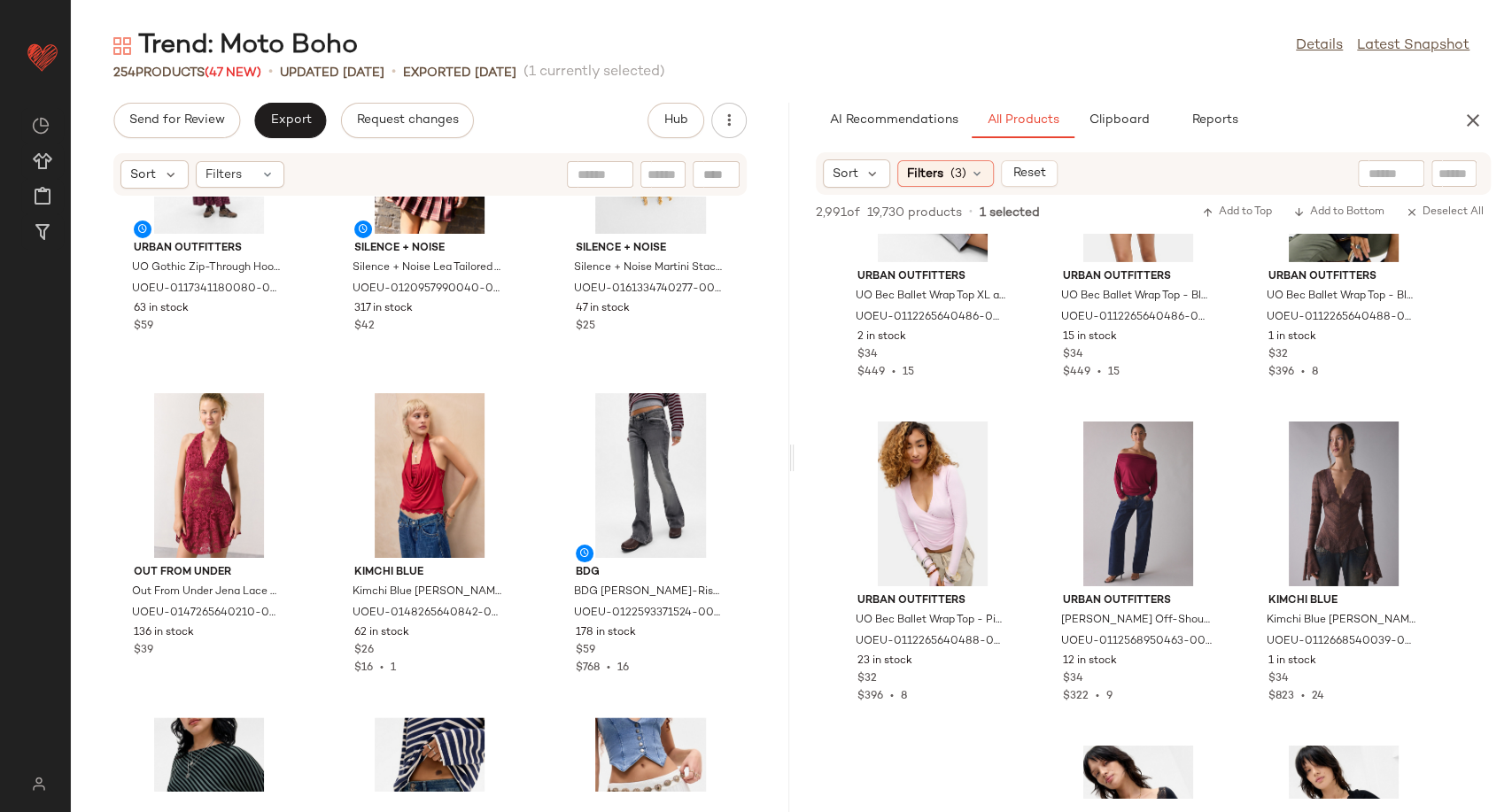
scroll to position [31286, 0]
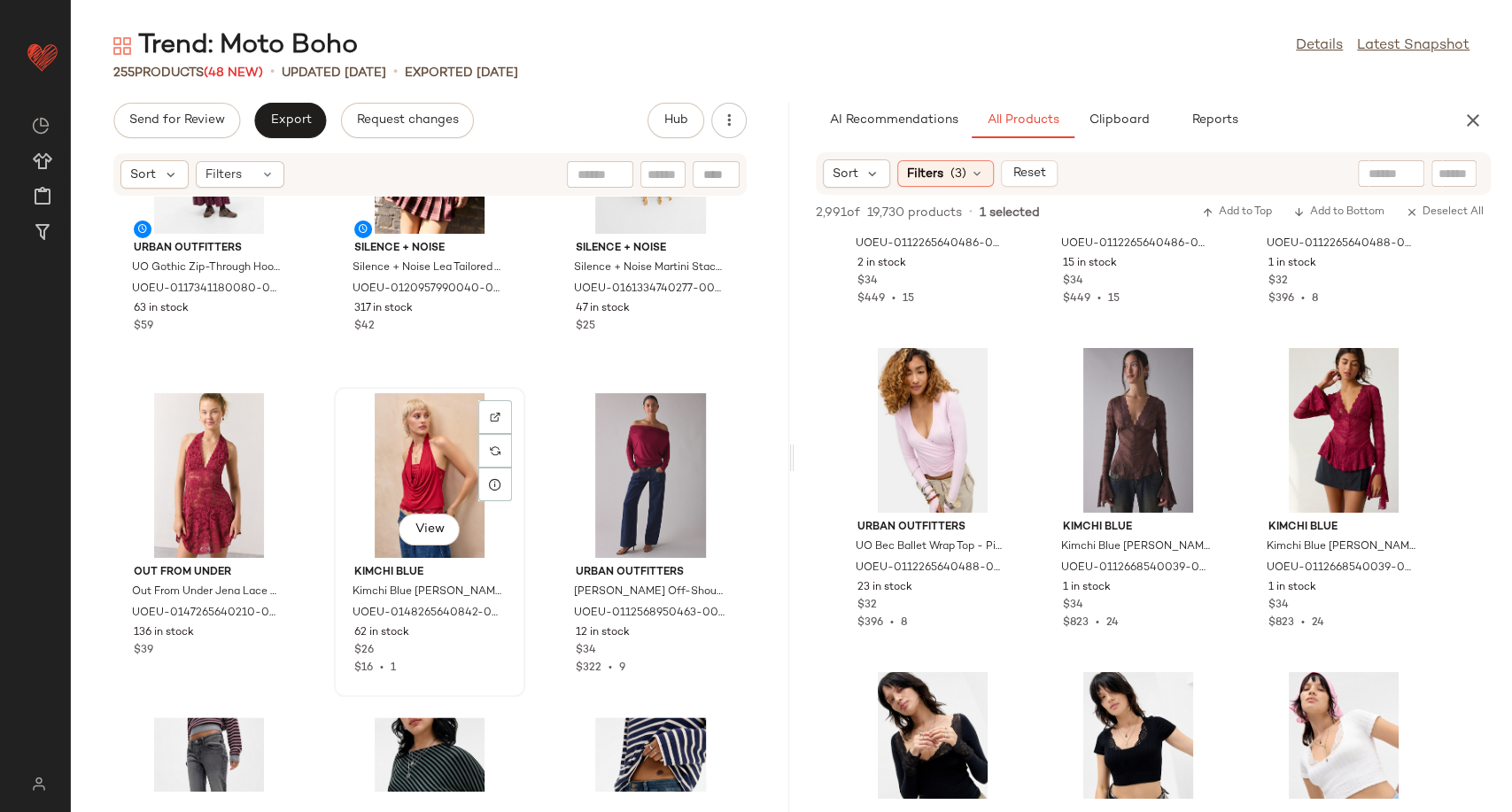
click at [430, 465] on div "View" at bounding box center [429, 476] width 179 height 165
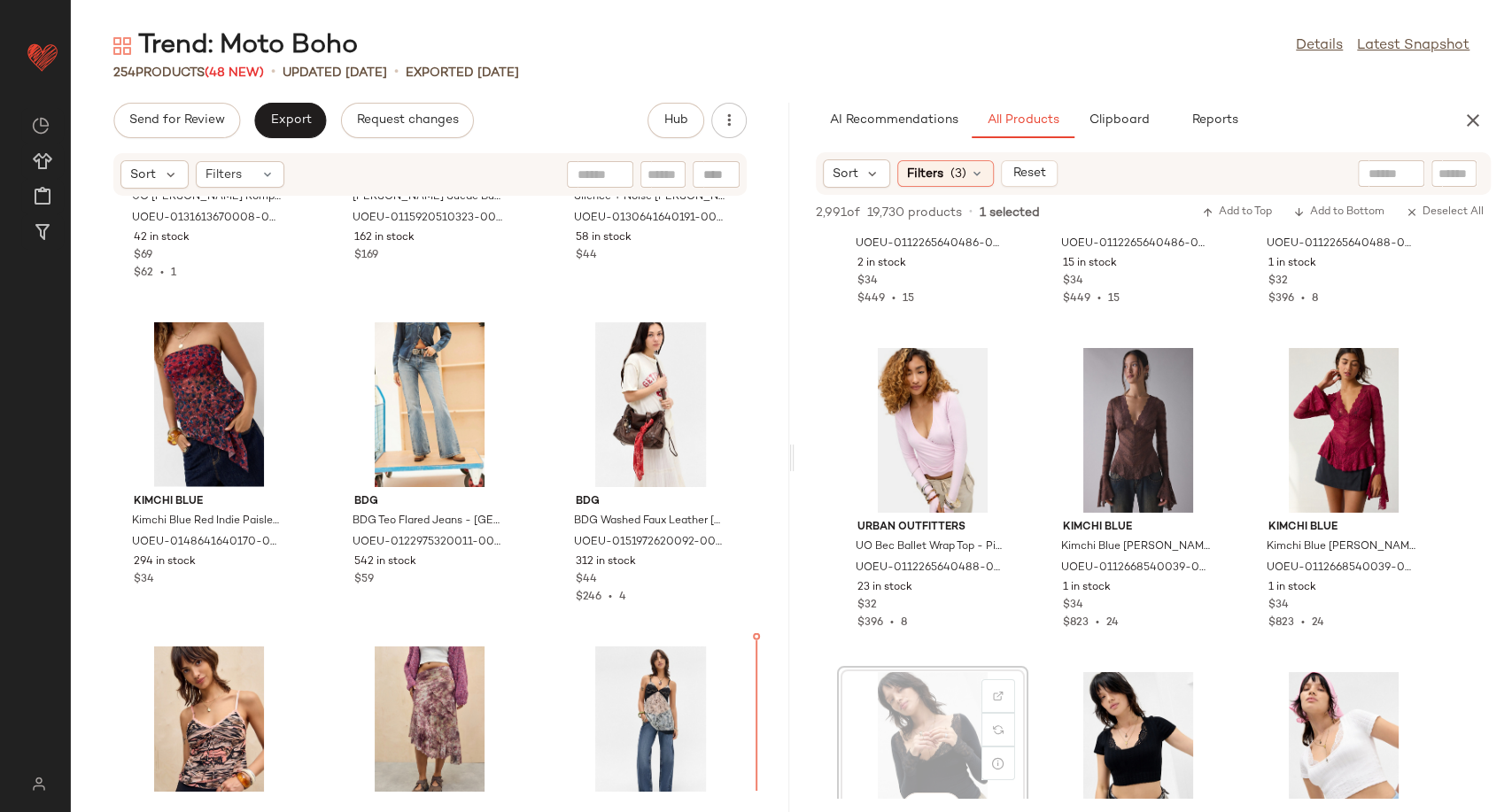
scroll to position [11896, 0]
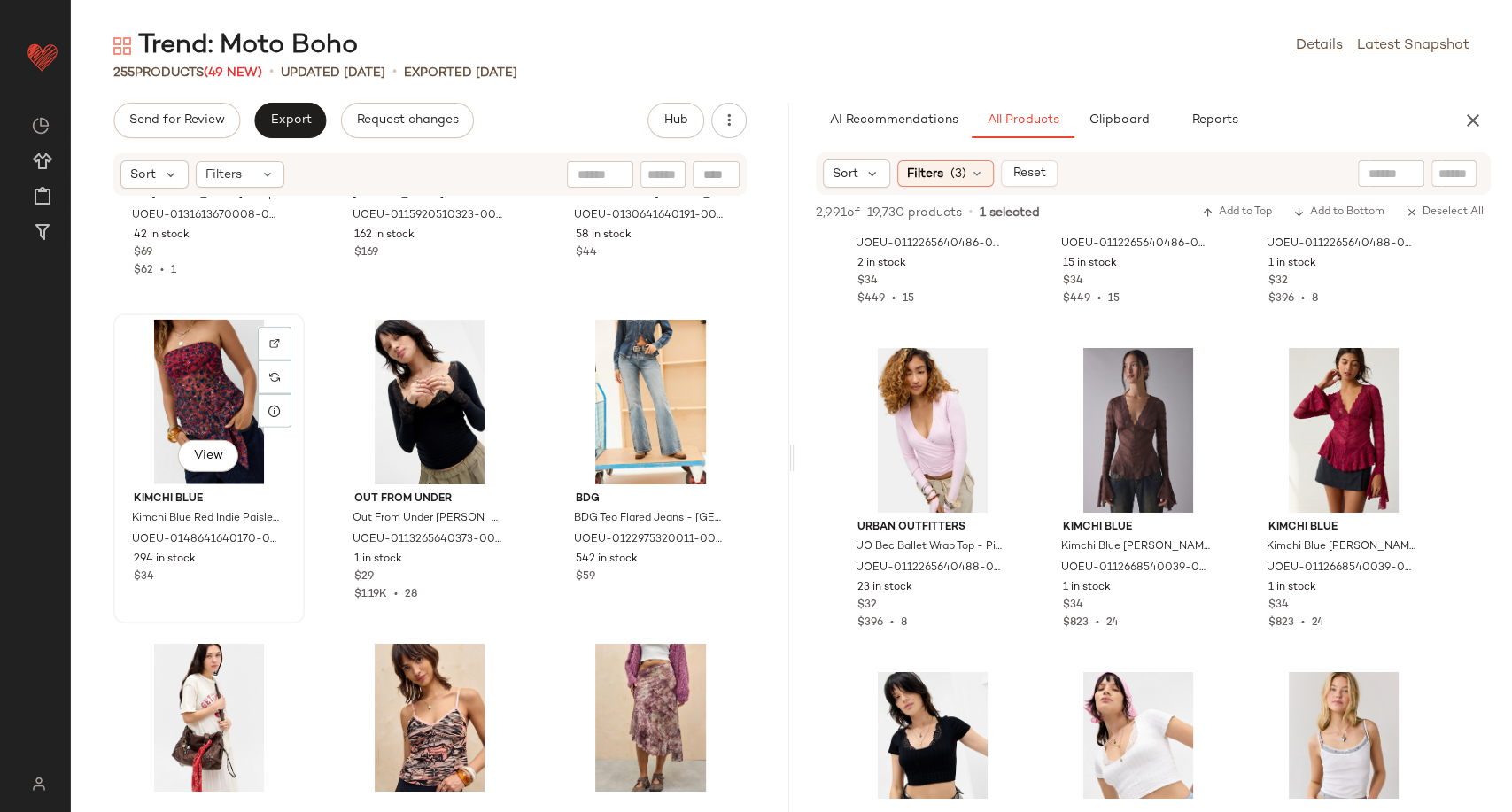
click at [197, 385] on div "View" at bounding box center [209, 402] width 179 height 165
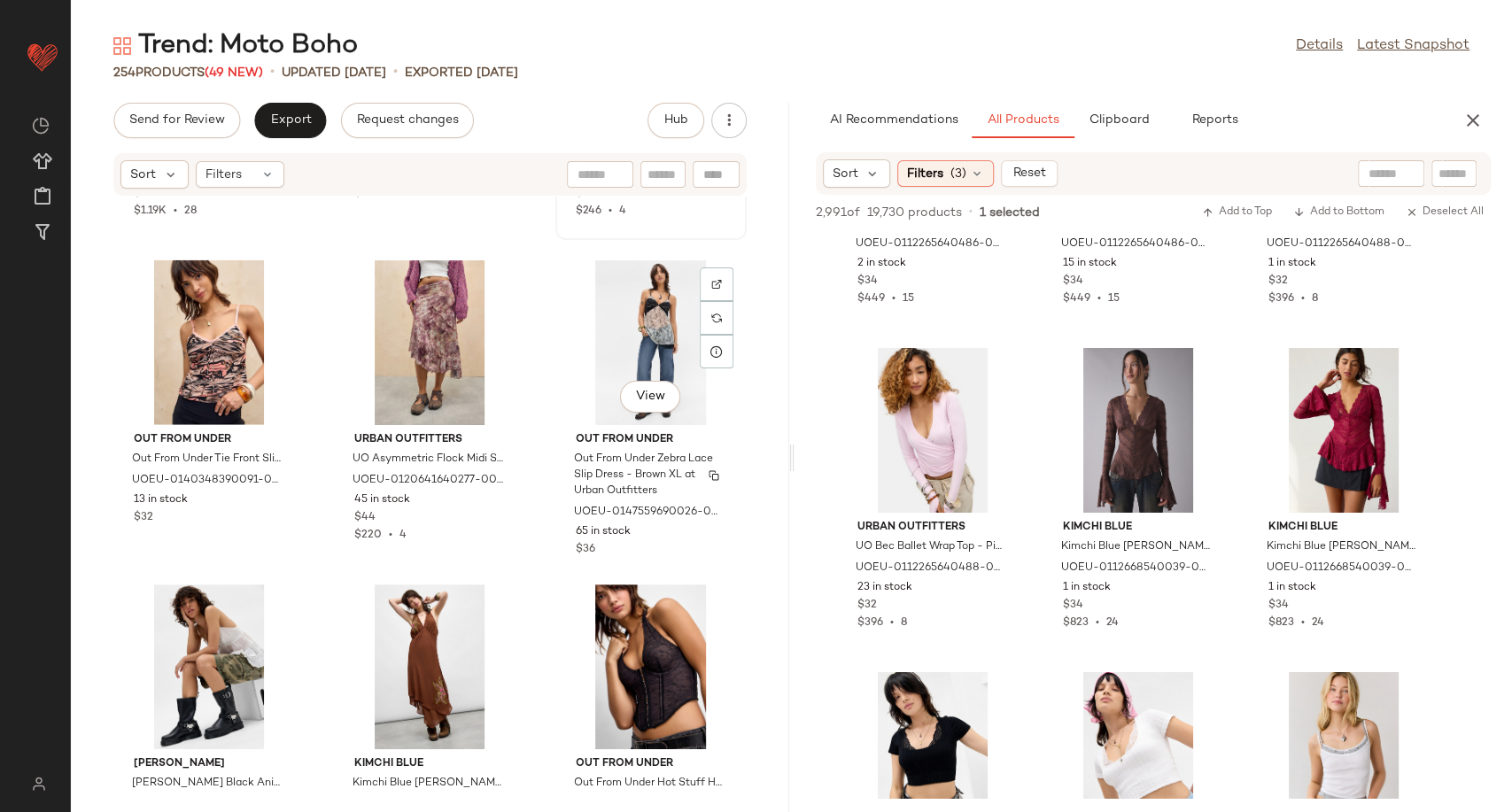
scroll to position [12281, 0]
click at [625, 328] on div "View" at bounding box center [650, 342] width 179 height 165
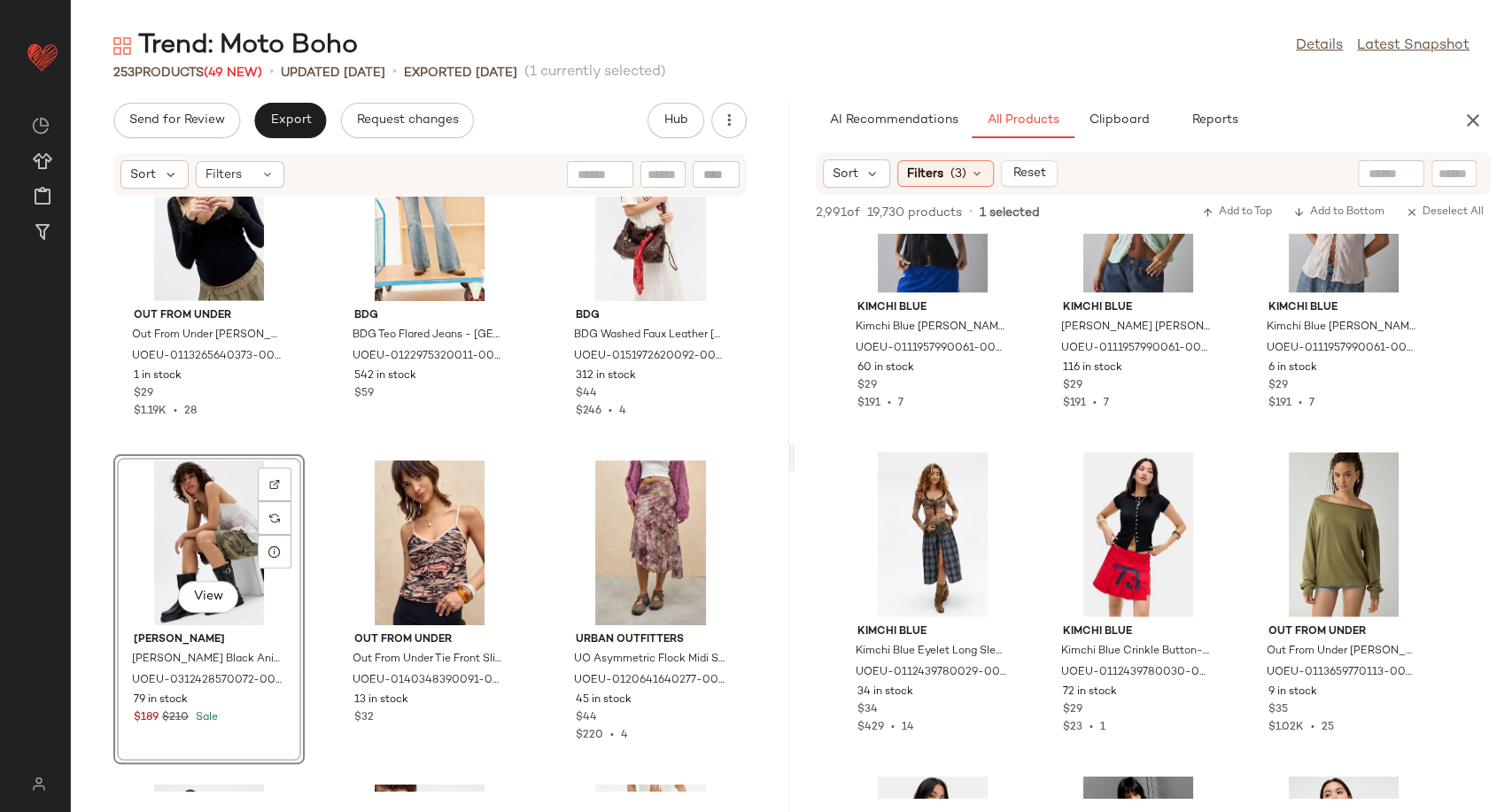
scroll to position [38964, 0]
click at [936, 590] on span "View" at bounding box center [931, 589] width 30 height 14
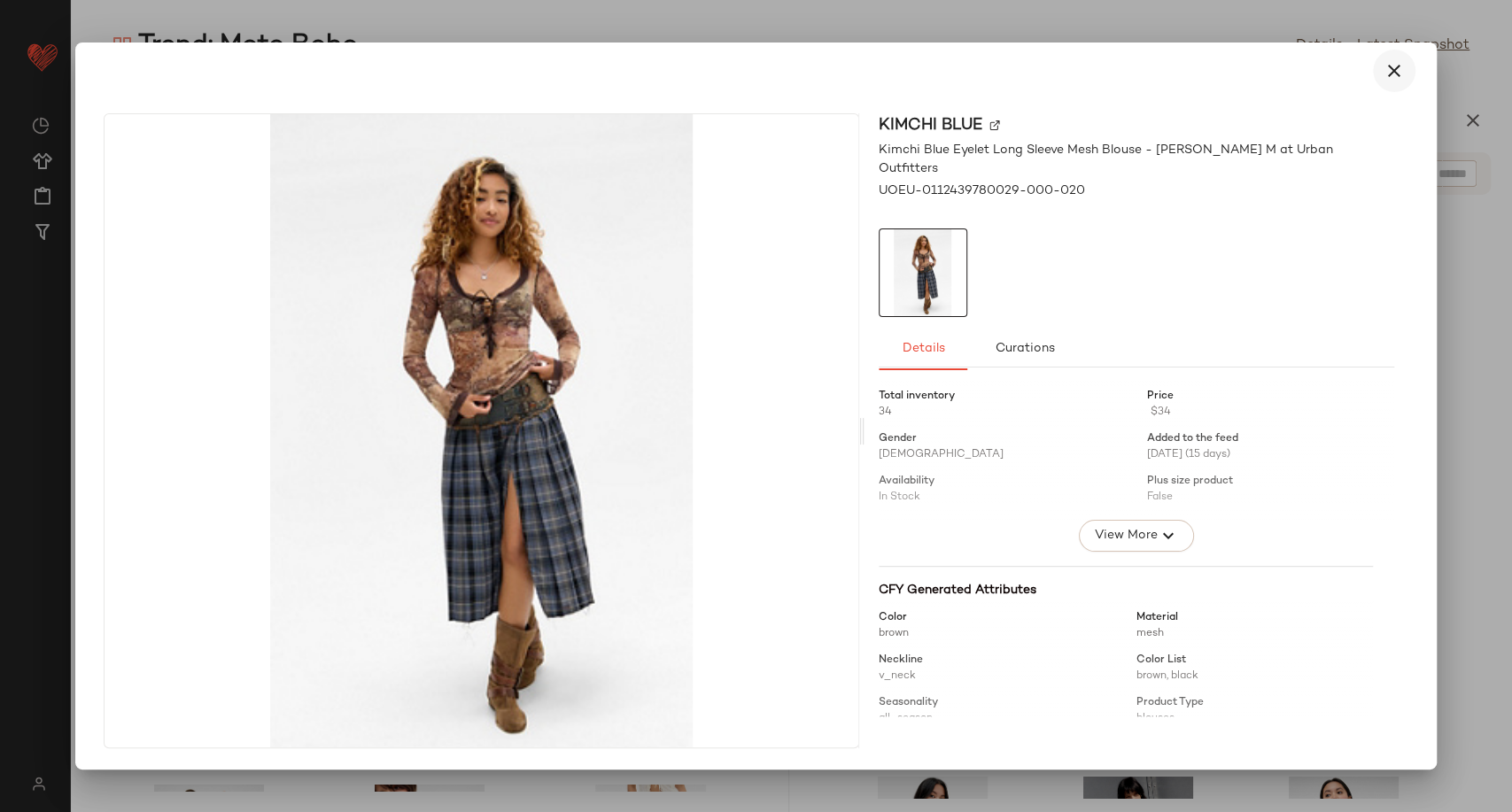
click at [1386, 74] on icon "button" at bounding box center [1394, 71] width 21 height 21
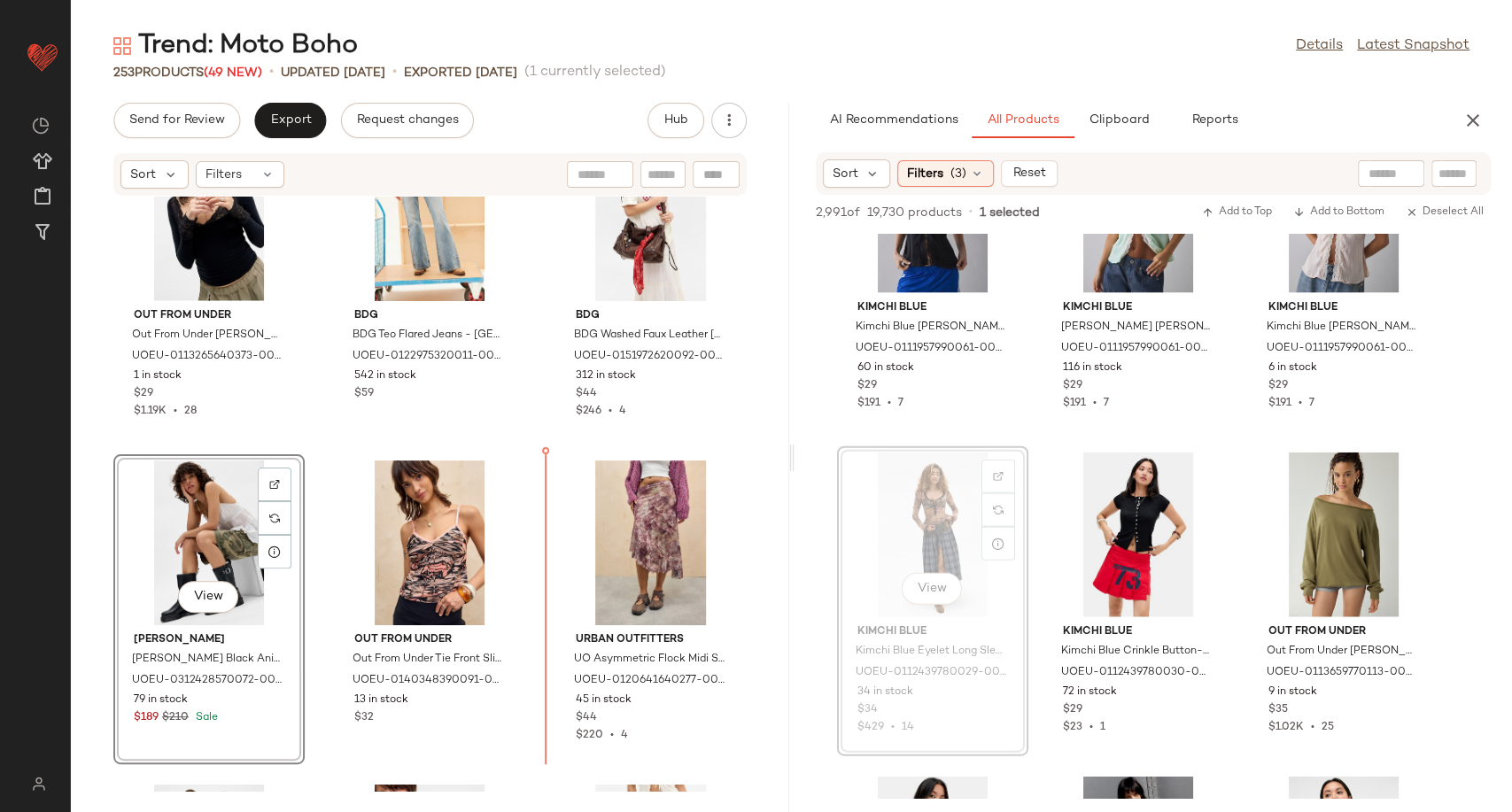
scroll to position [12090, 0]
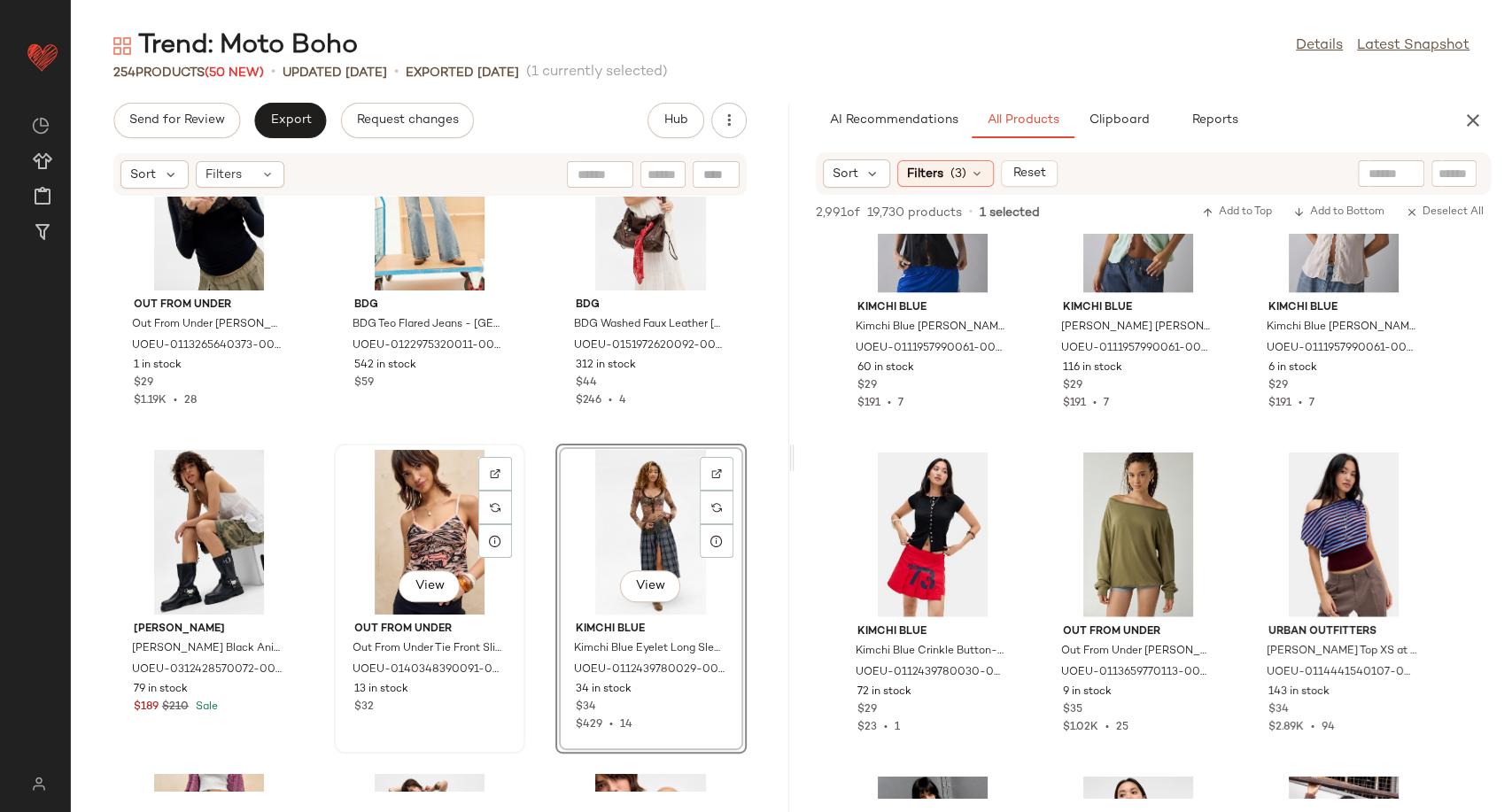
click at [390, 522] on div "View" at bounding box center [429, 532] width 179 height 165
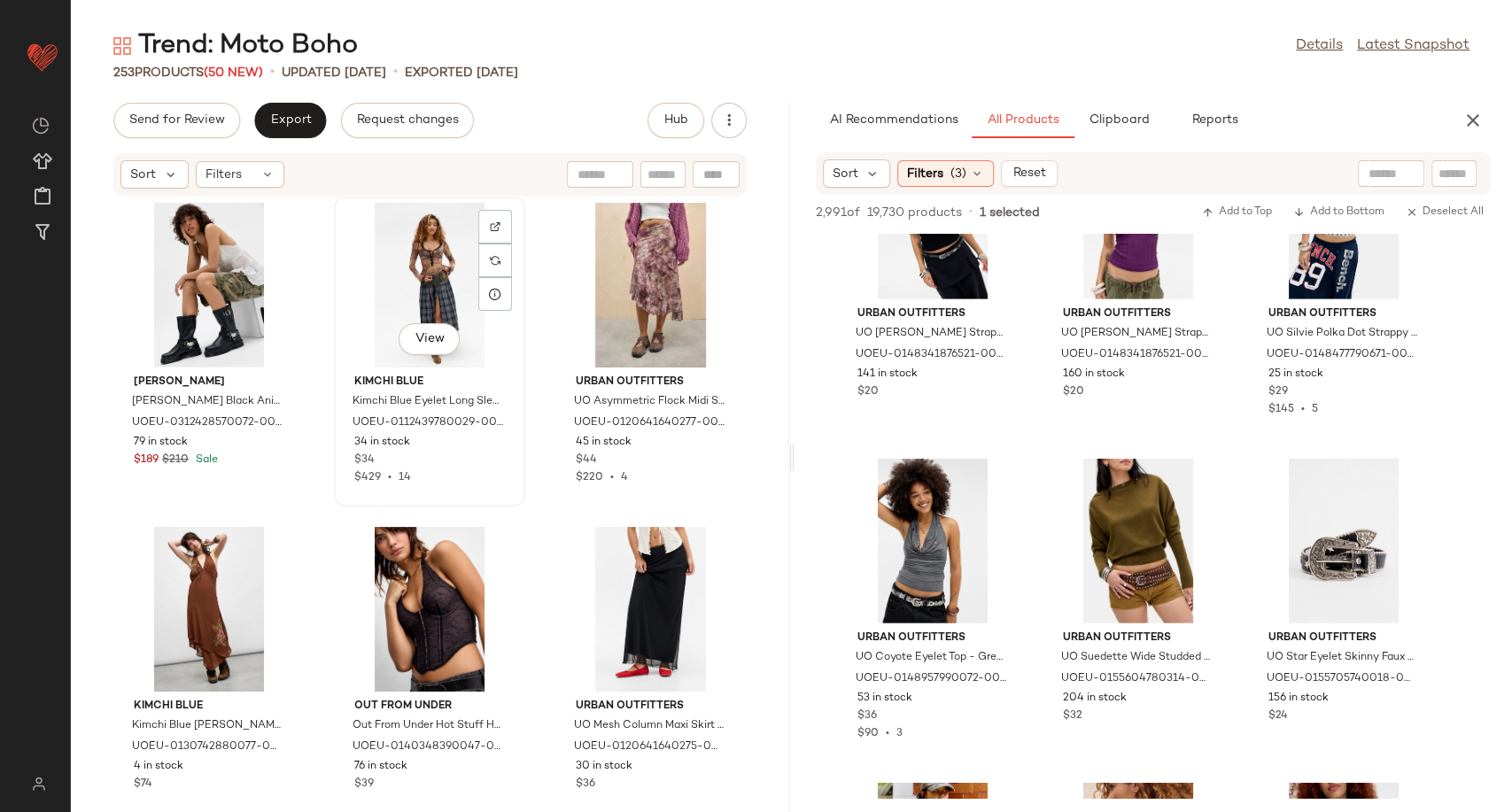
scroll to position [12338, 0]
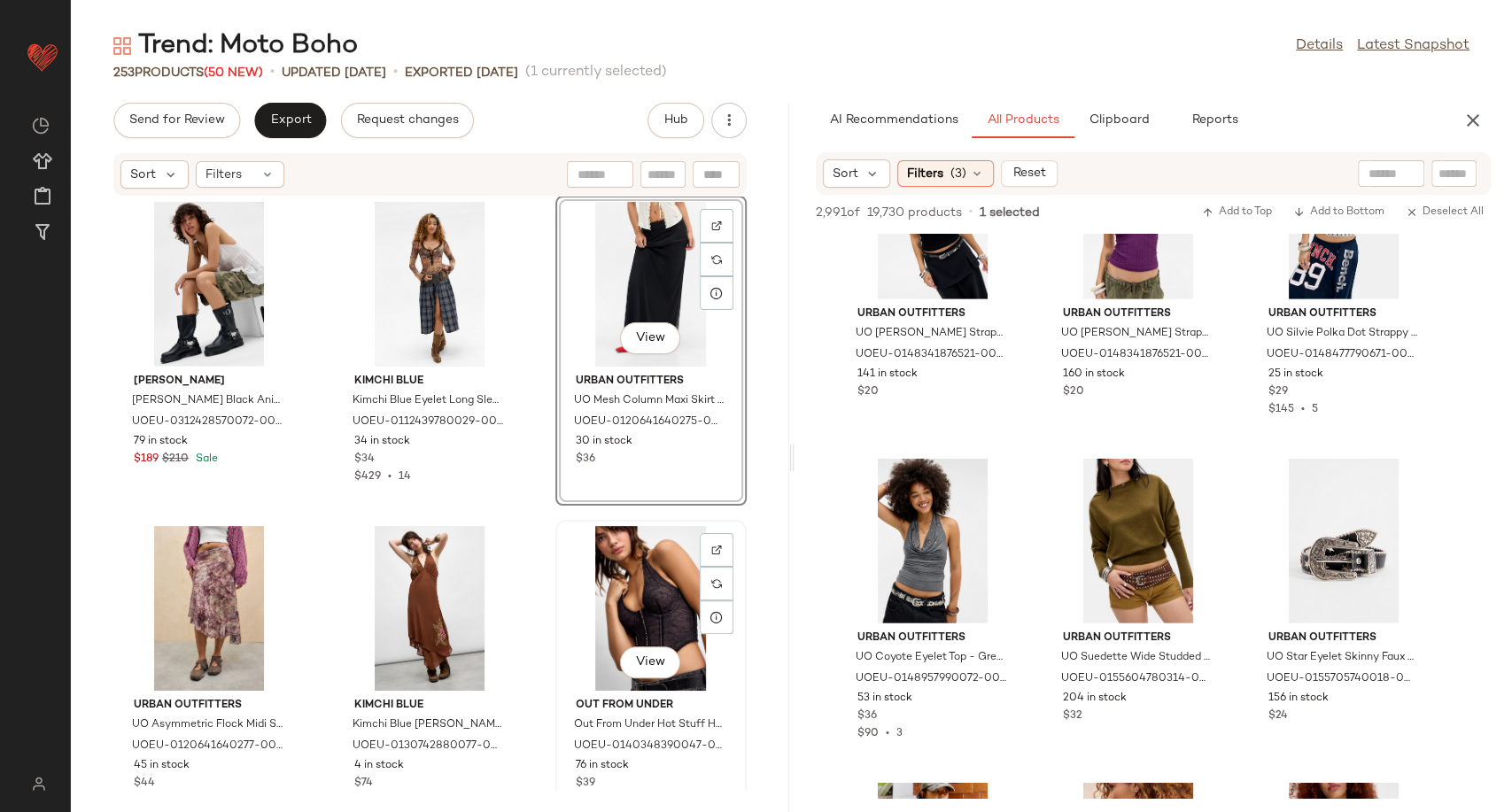
click at [648, 601] on div "View" at bounding box center [650, 609] width 179 height 165
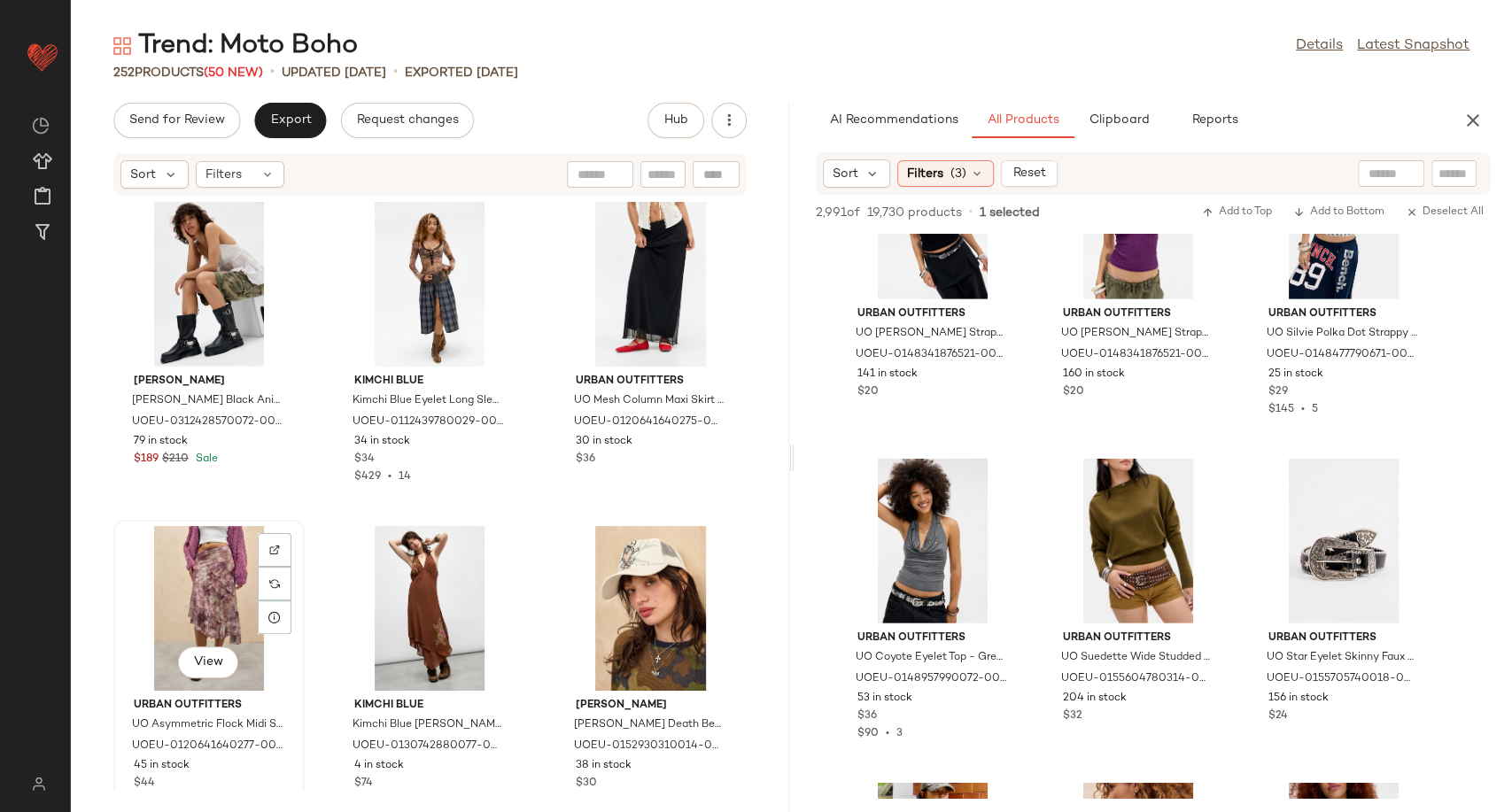
click at [213, 605] on div "View" at bounding box center [209, 609] width 179 height 165
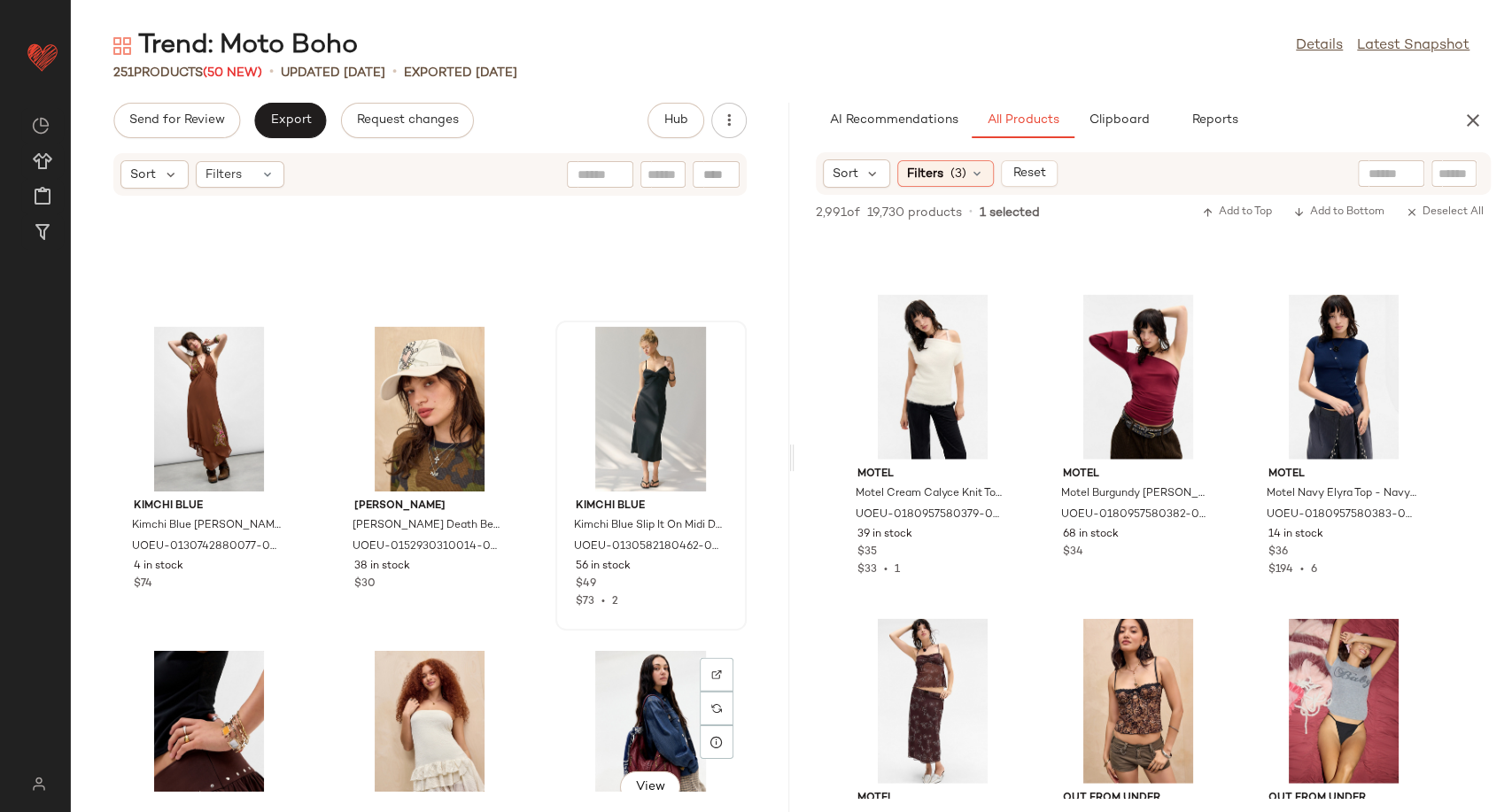
scroll to position [12534, 0]
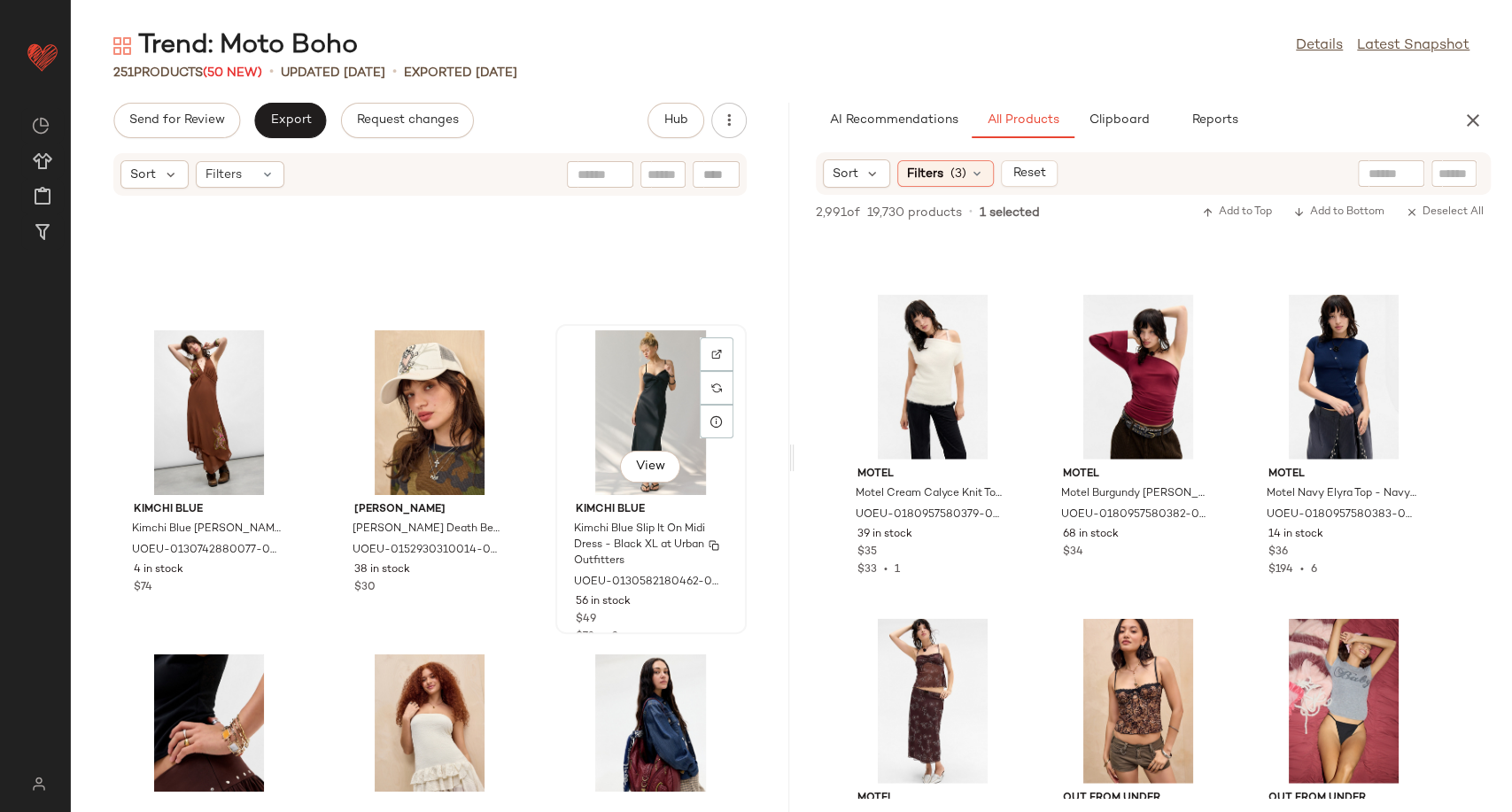
click at [668, 538] on span "Kimchi Blue Slip It On Midi Dress - Black XL at Urban Outfitters" at bounding box center [649, 546] width 151 height 48
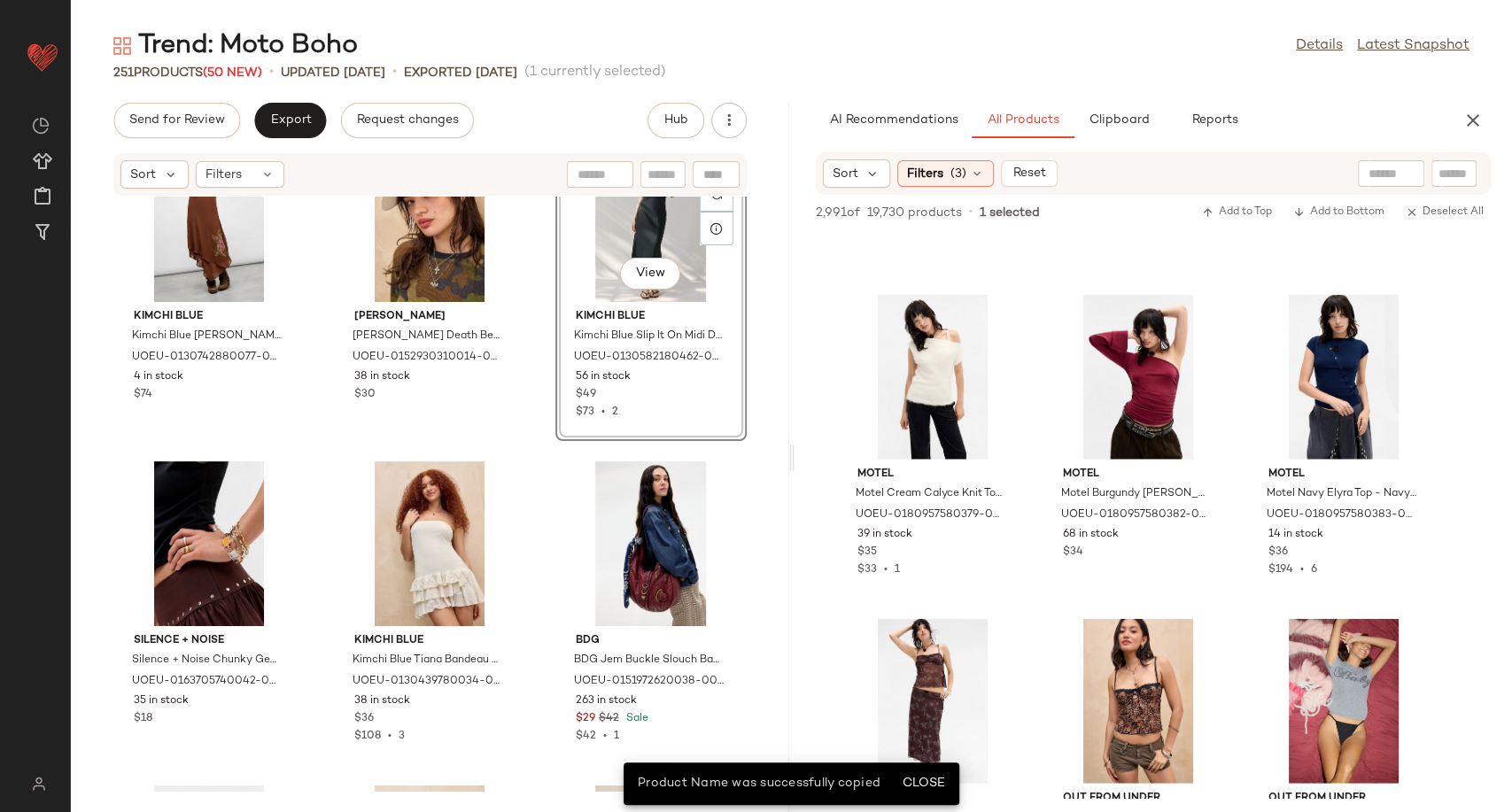
scroll to position [12730, 0]
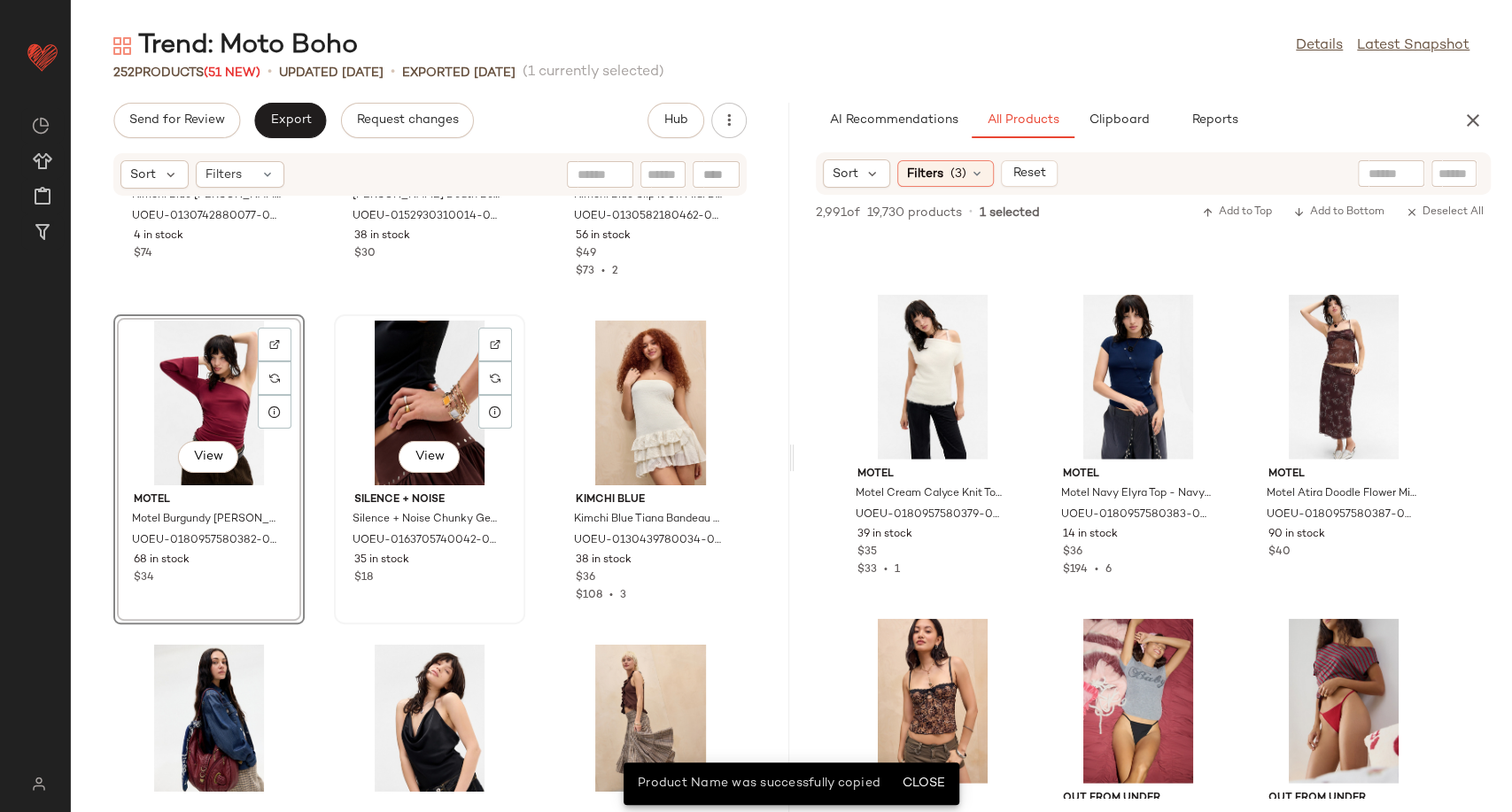
scroll to position [12891, 0]
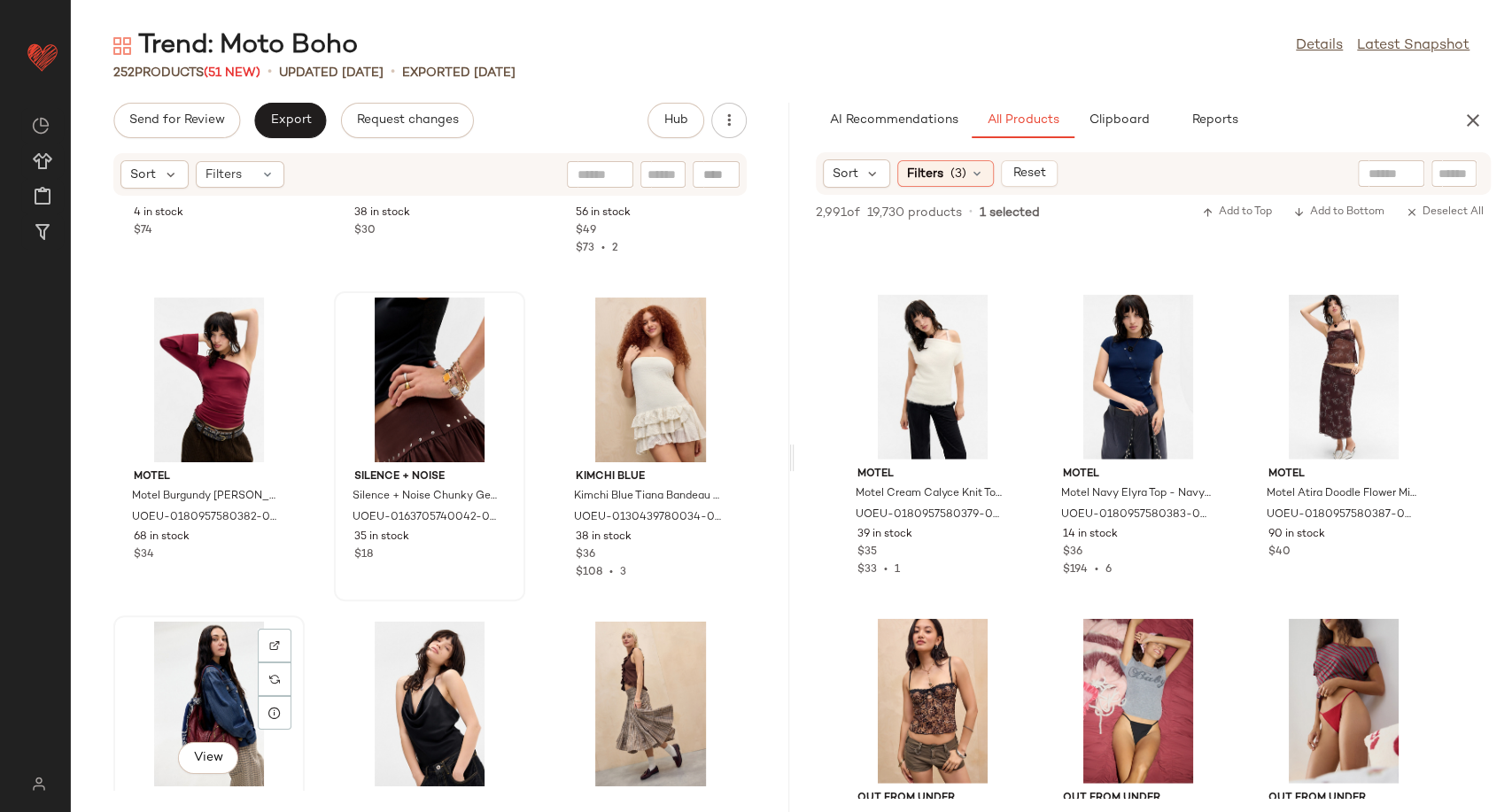
scroll to position [12893, 0]
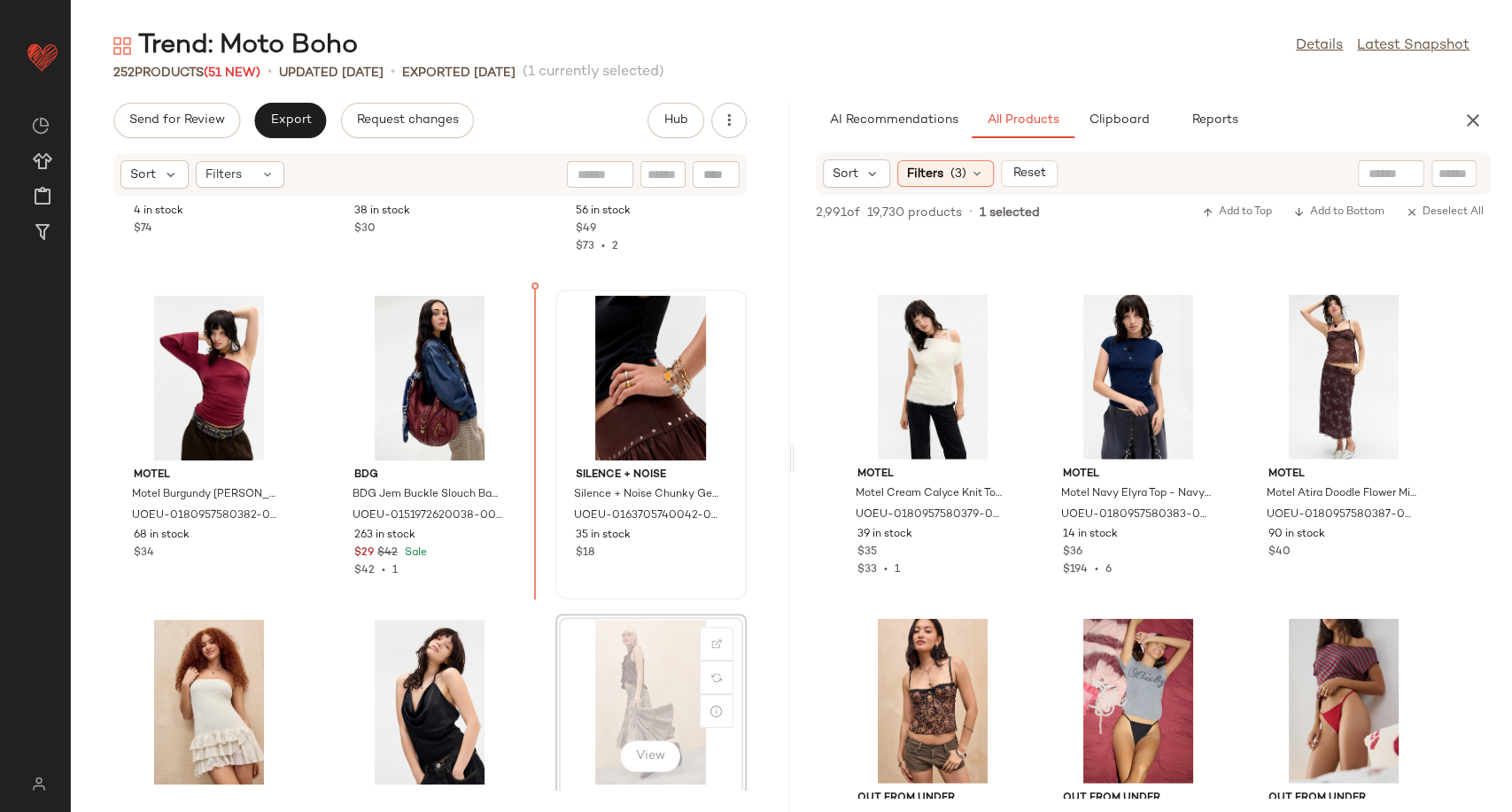
scroll to position [12895, 0]
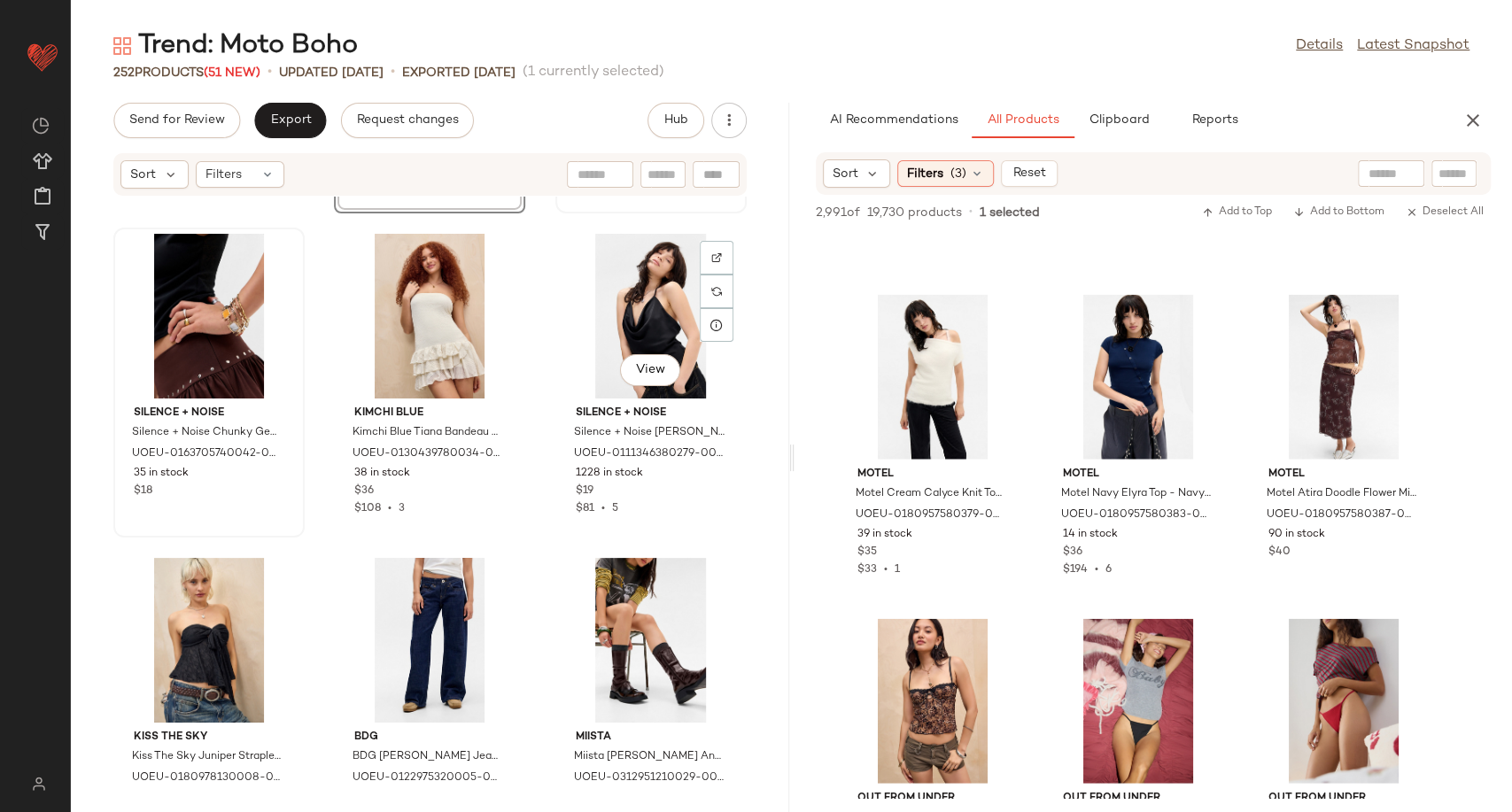
scroll to position [13283, 0]
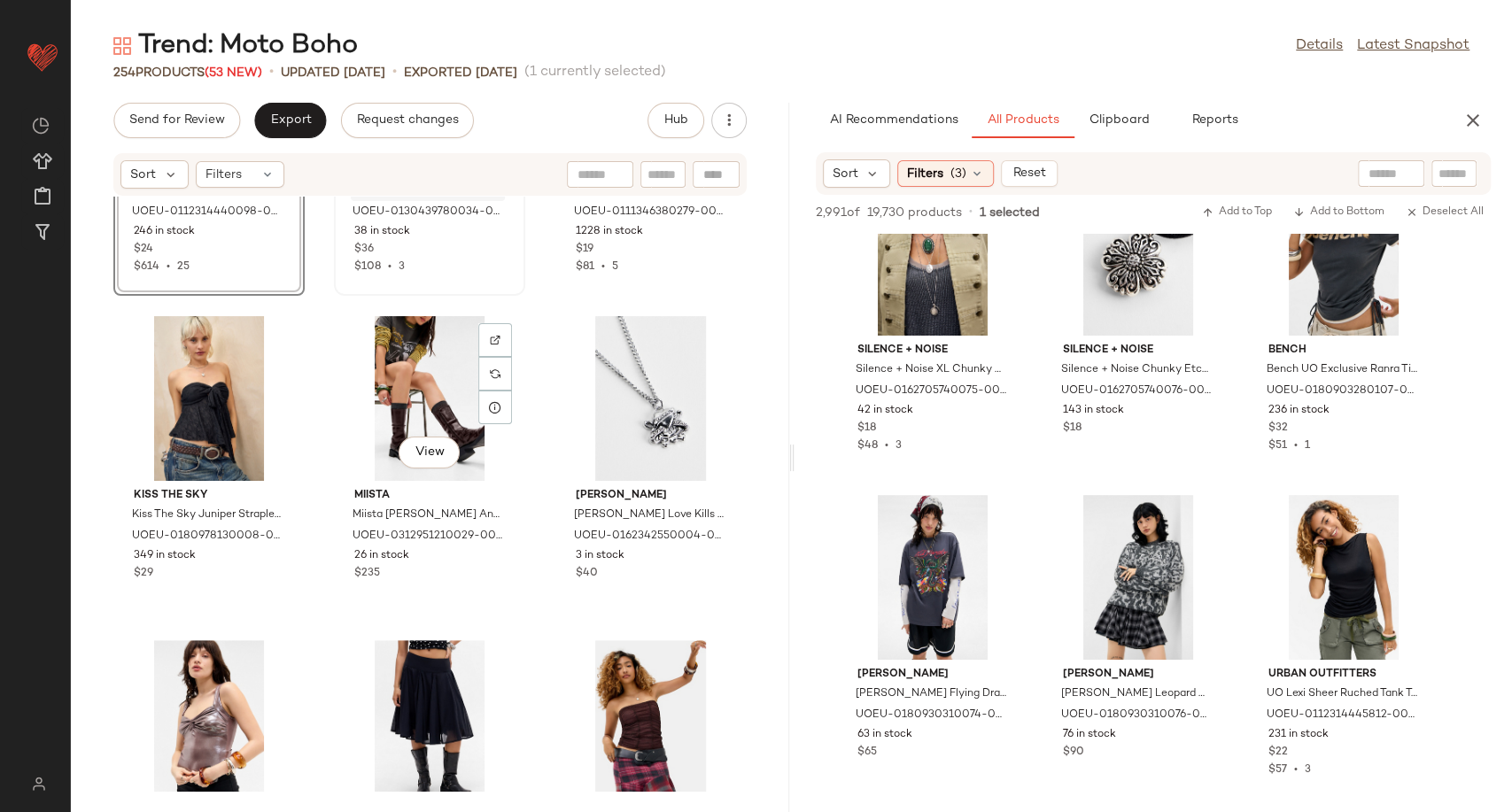
scroll to position [13846, 0]
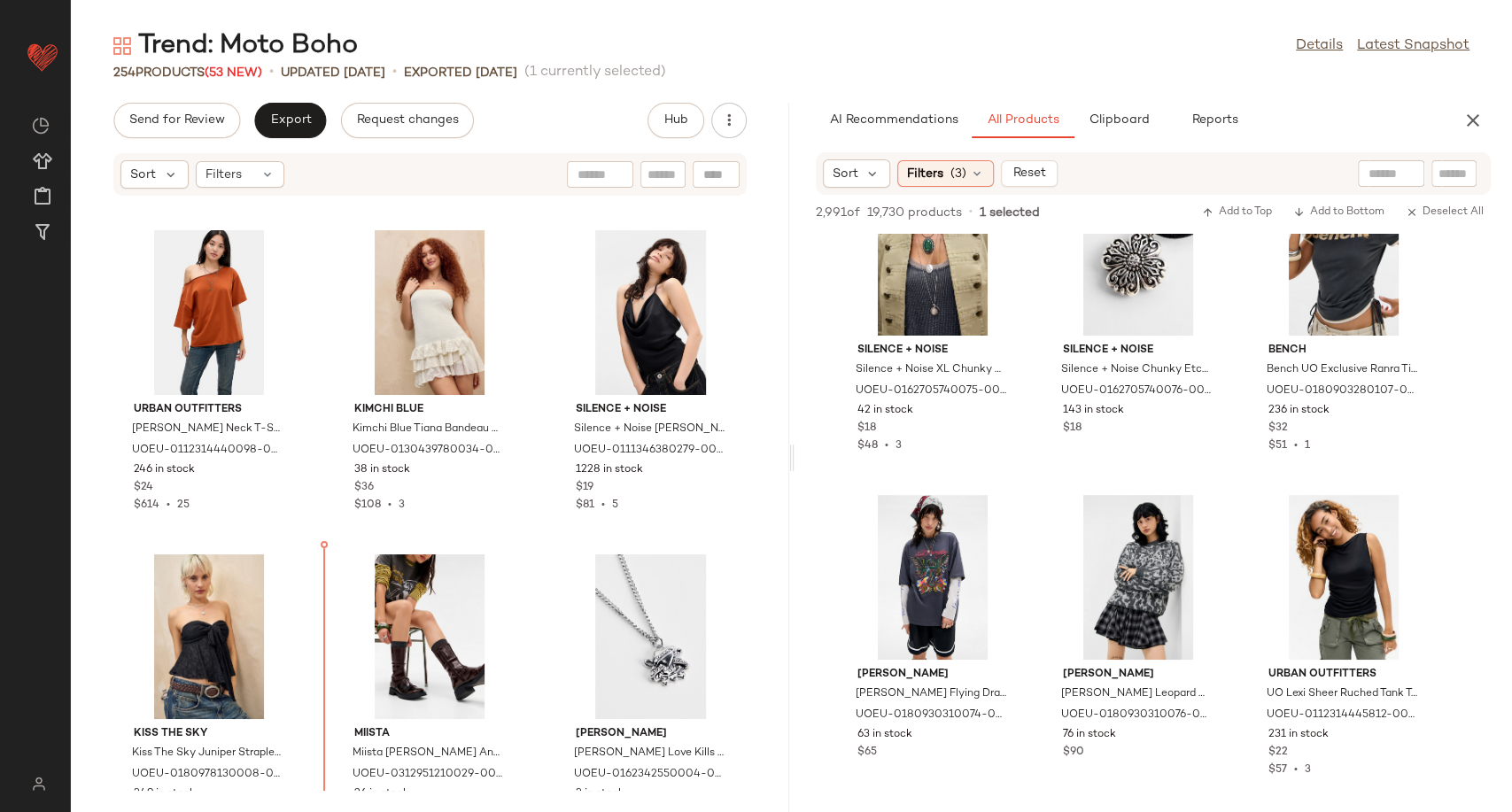
scroll to position [13605, 0]
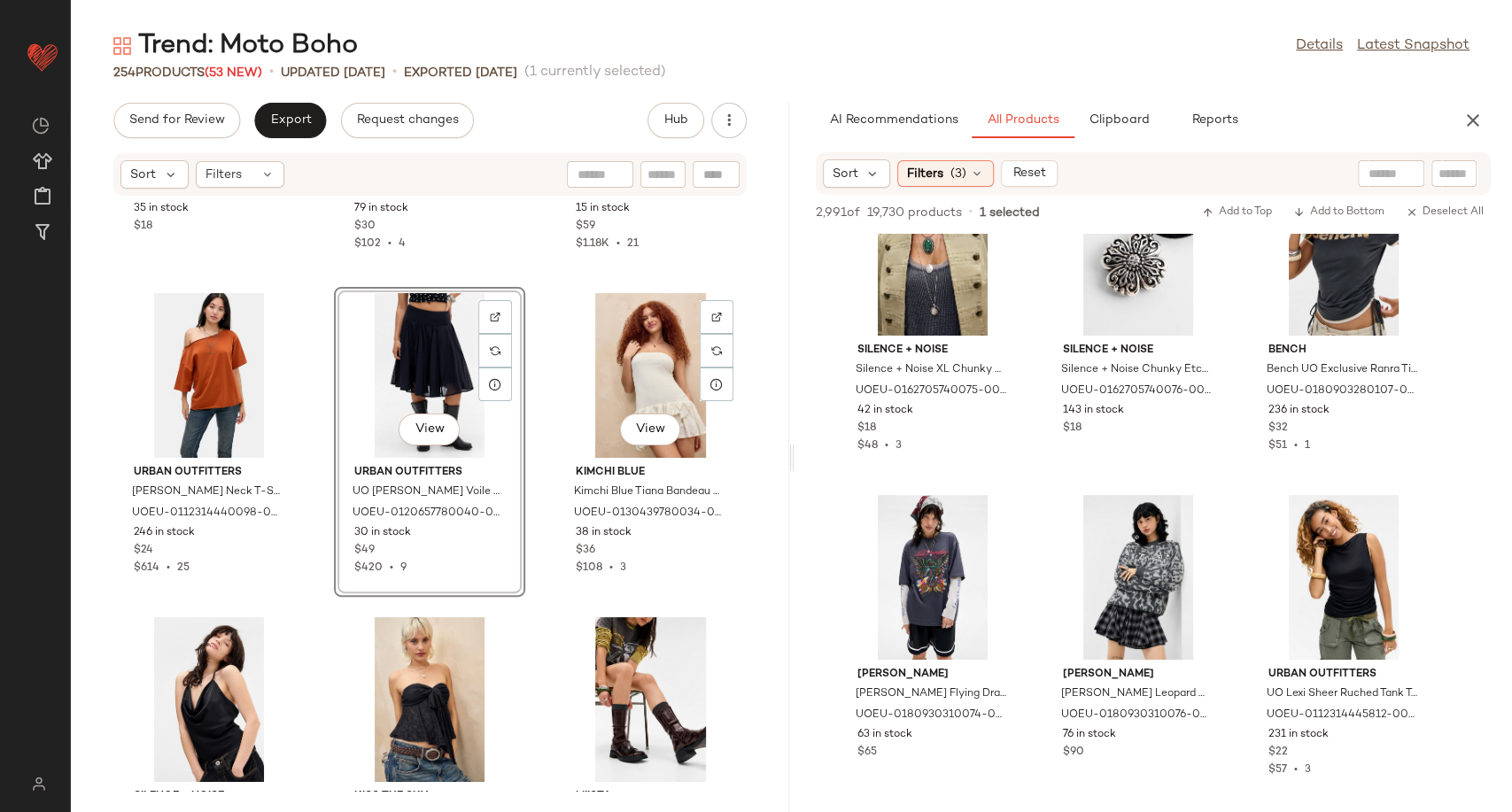
scroll to position [13563, 0]
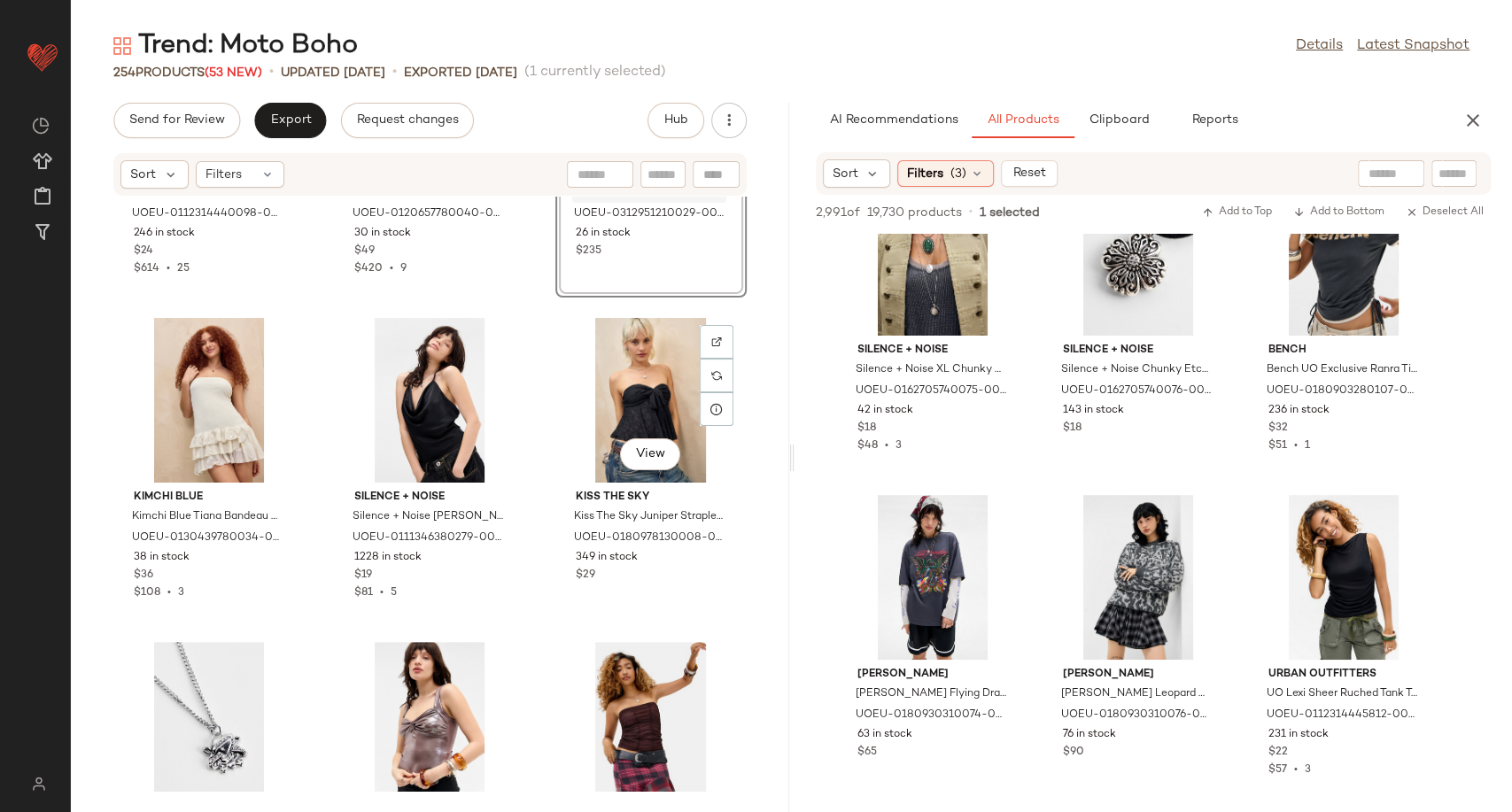
scroll to position [13844, 0]
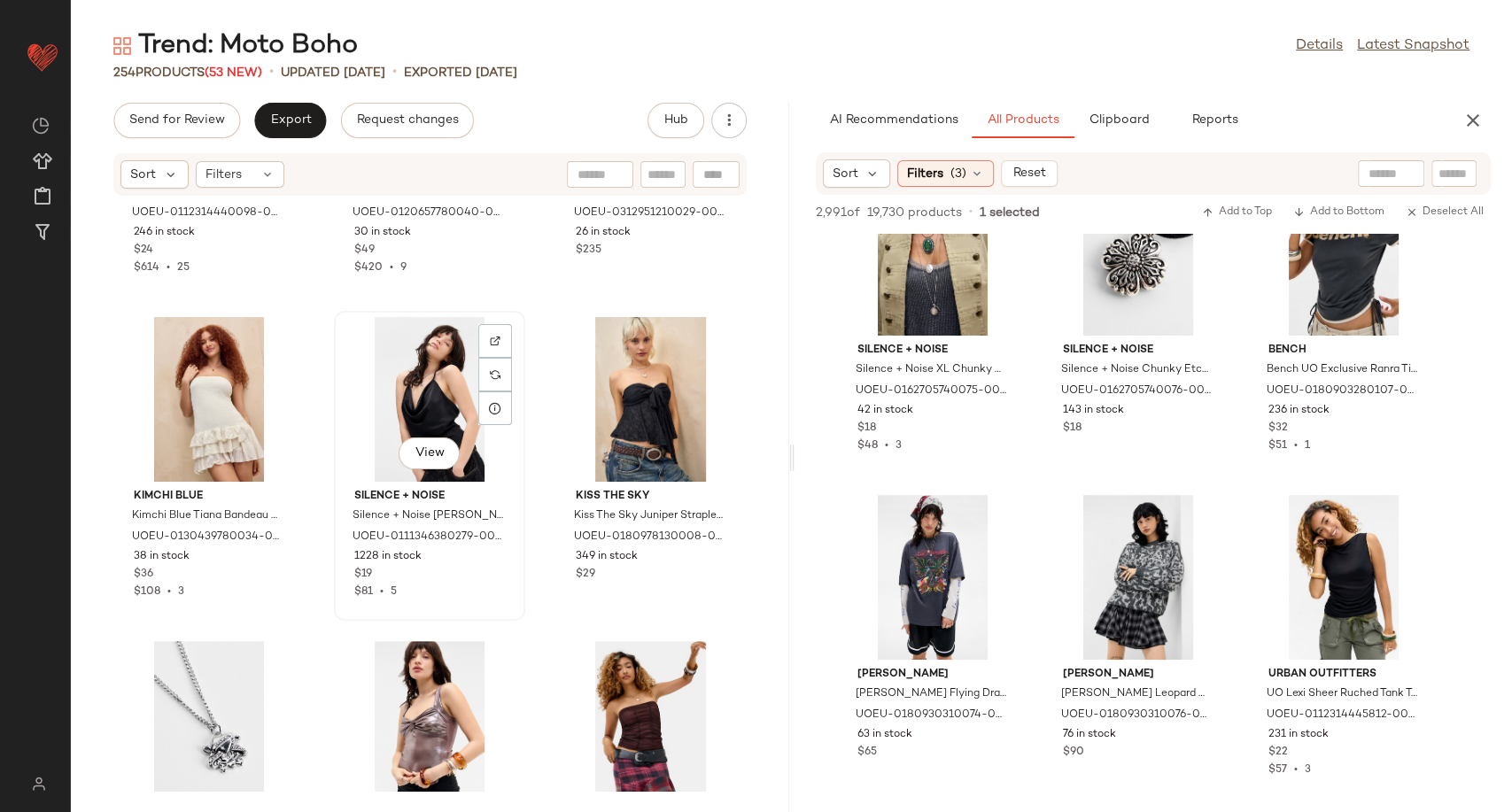
click at [429, 398] on div "View" at bounding box center [429, 399] width 179 height 165
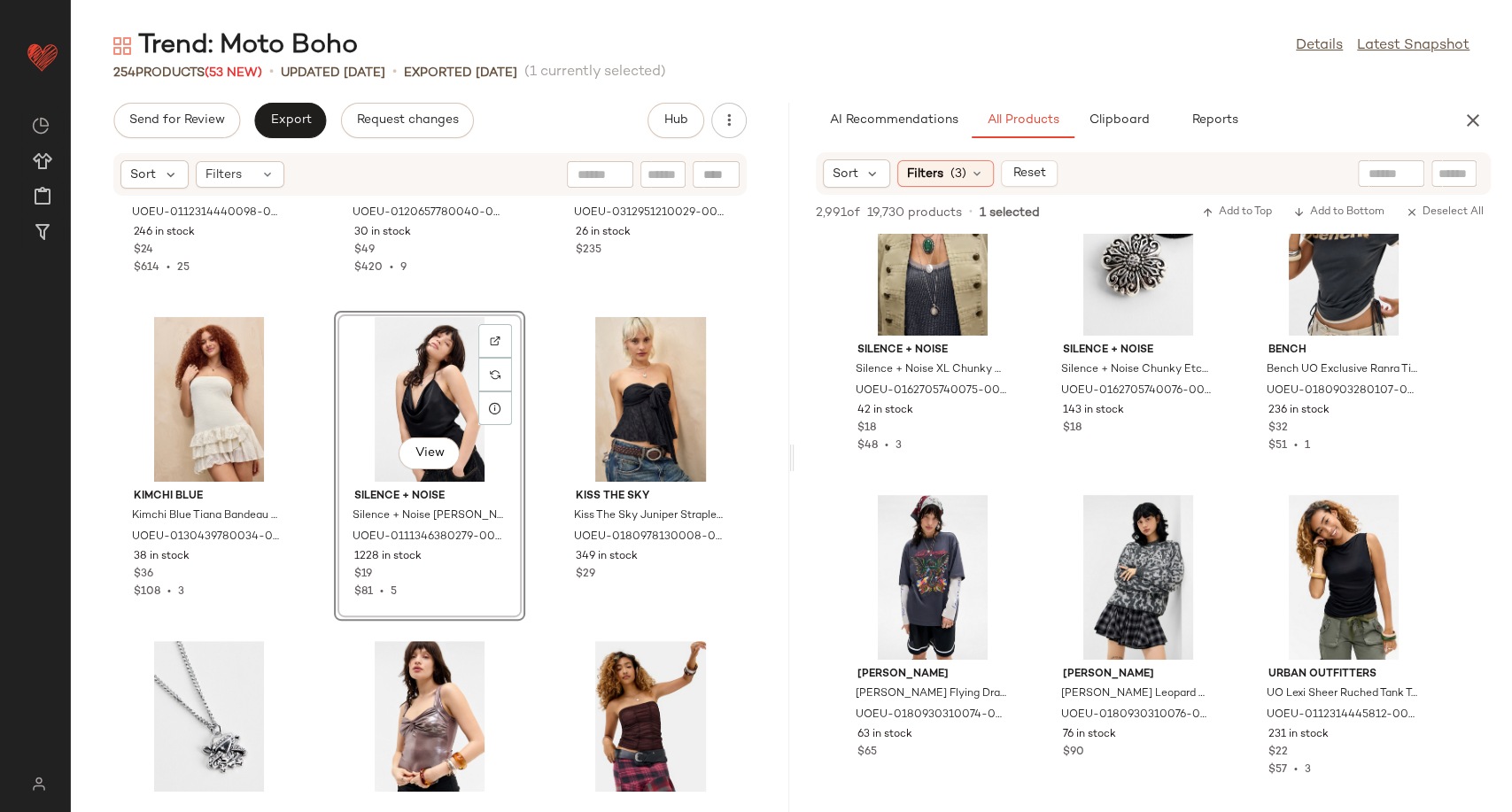
click at [429, 398] on div "View" at bounding box center [429, 399] width 179 height 165
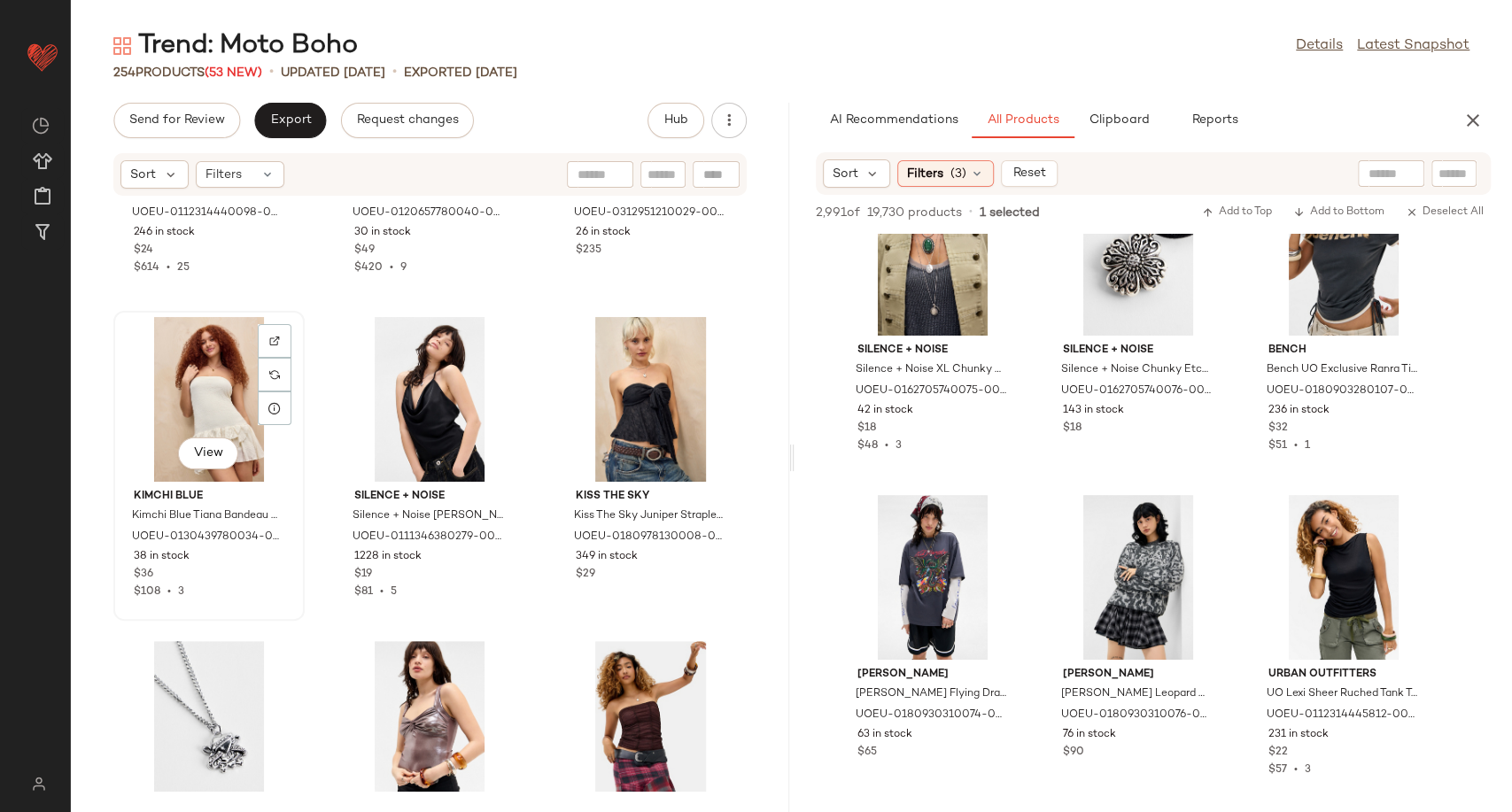
click at [223, 399] on div "View" at bounding box center [209, 399] width 179 height 165
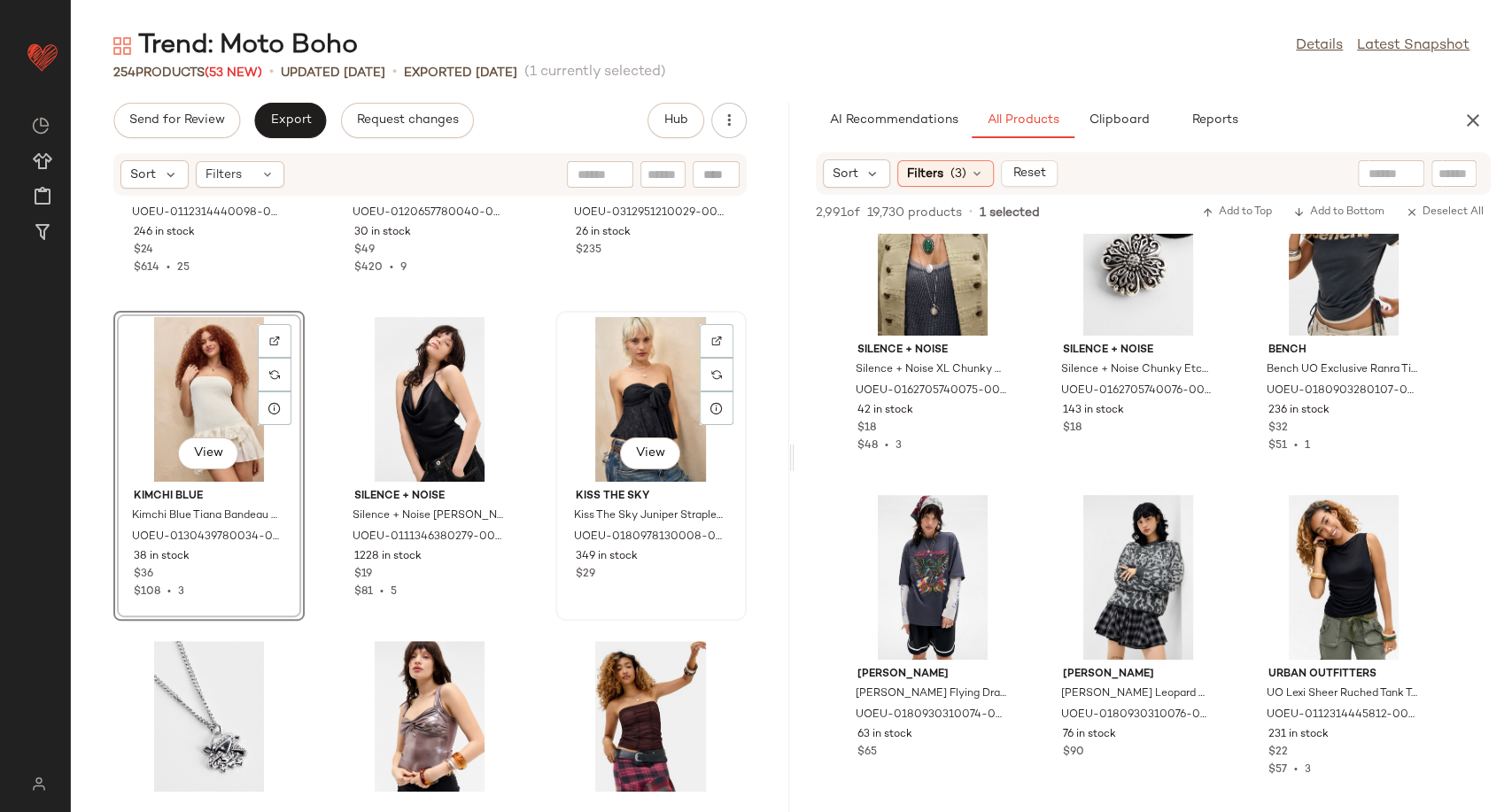
click at [593, 375] on div "View" at bounding box center [650, 399] width 179 height 165
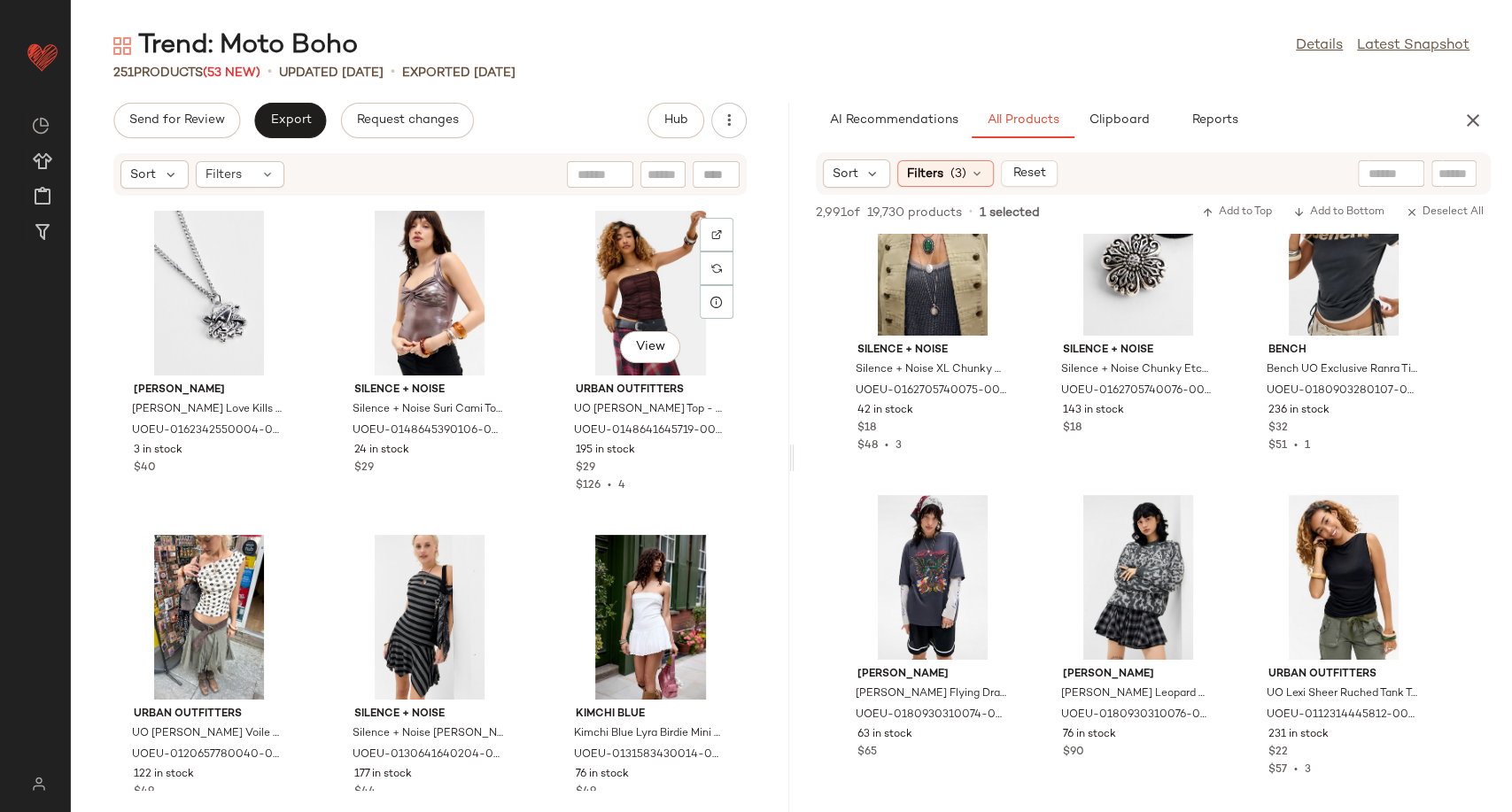
scroll to position [13951, 0]
click at [416, 294] on div "View" at bounding box center [429, 292] width 179 height 165
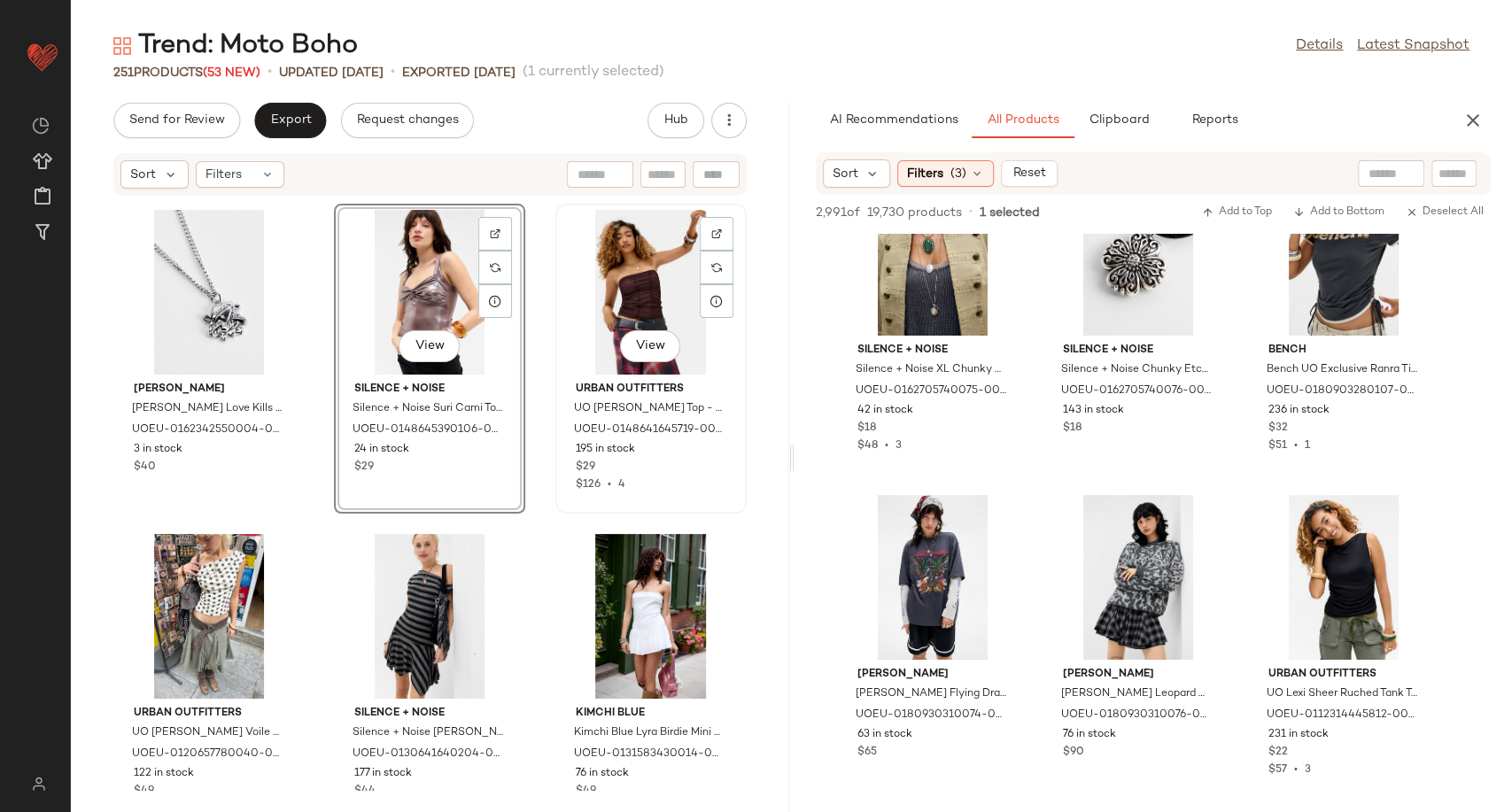
click at [598, 267] on div "View" at bounding box center [650, 292] width 179 height 165
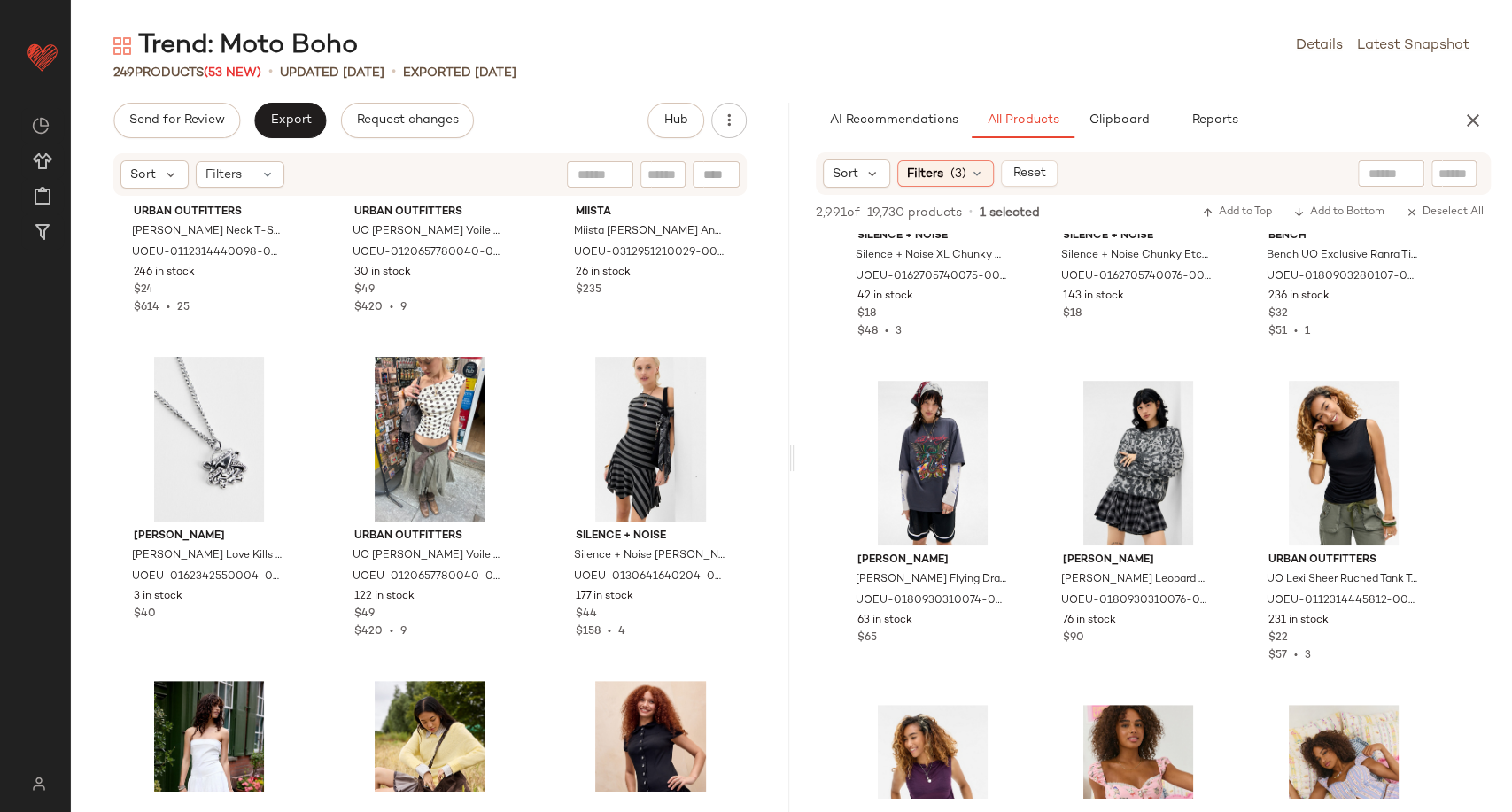
scroll to position [59291, 0]
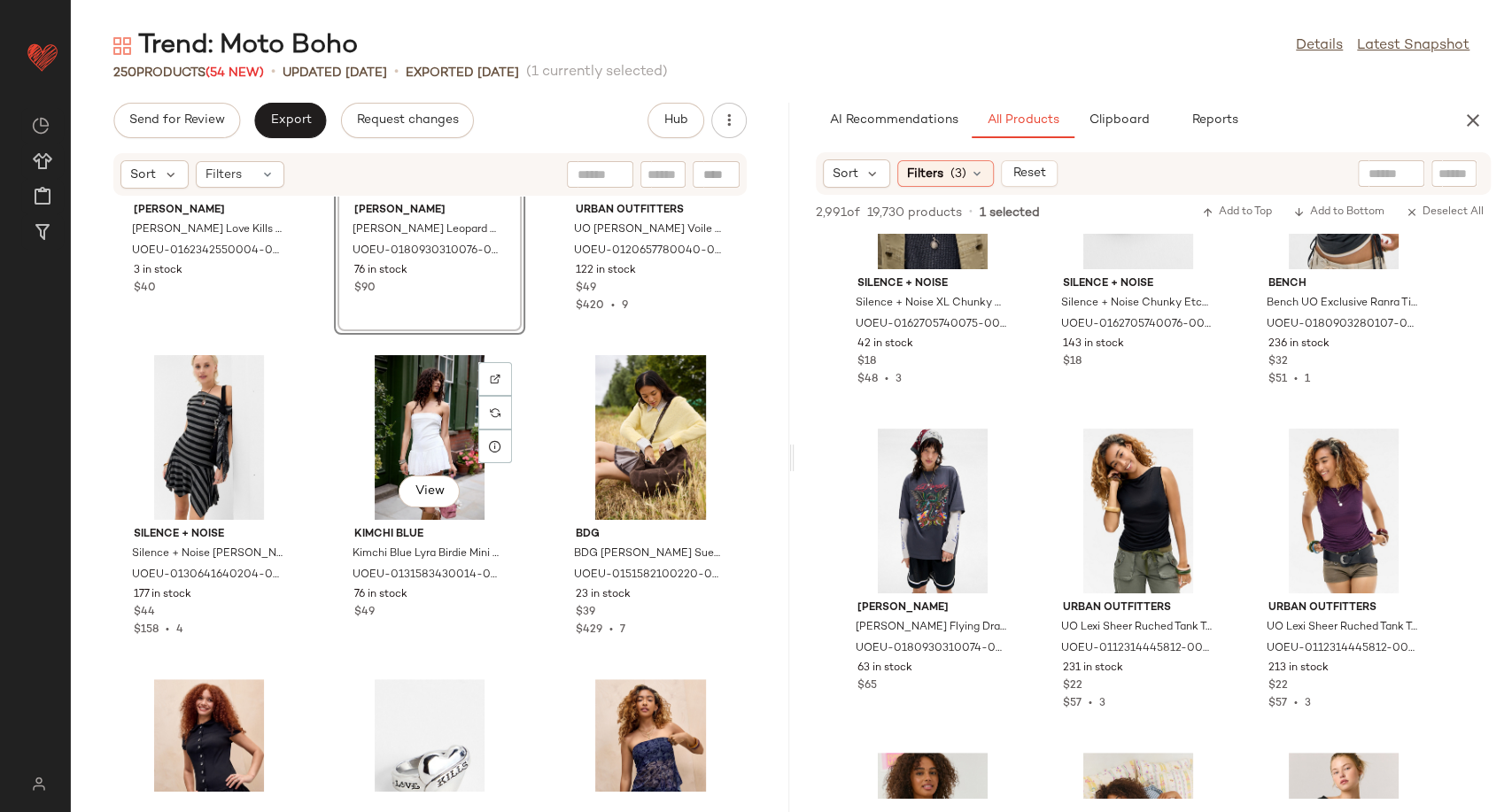
scroll to position [14131, 0]
click at [404, 427] on div "View" at bounding box center [429, 436] width 179 height 165
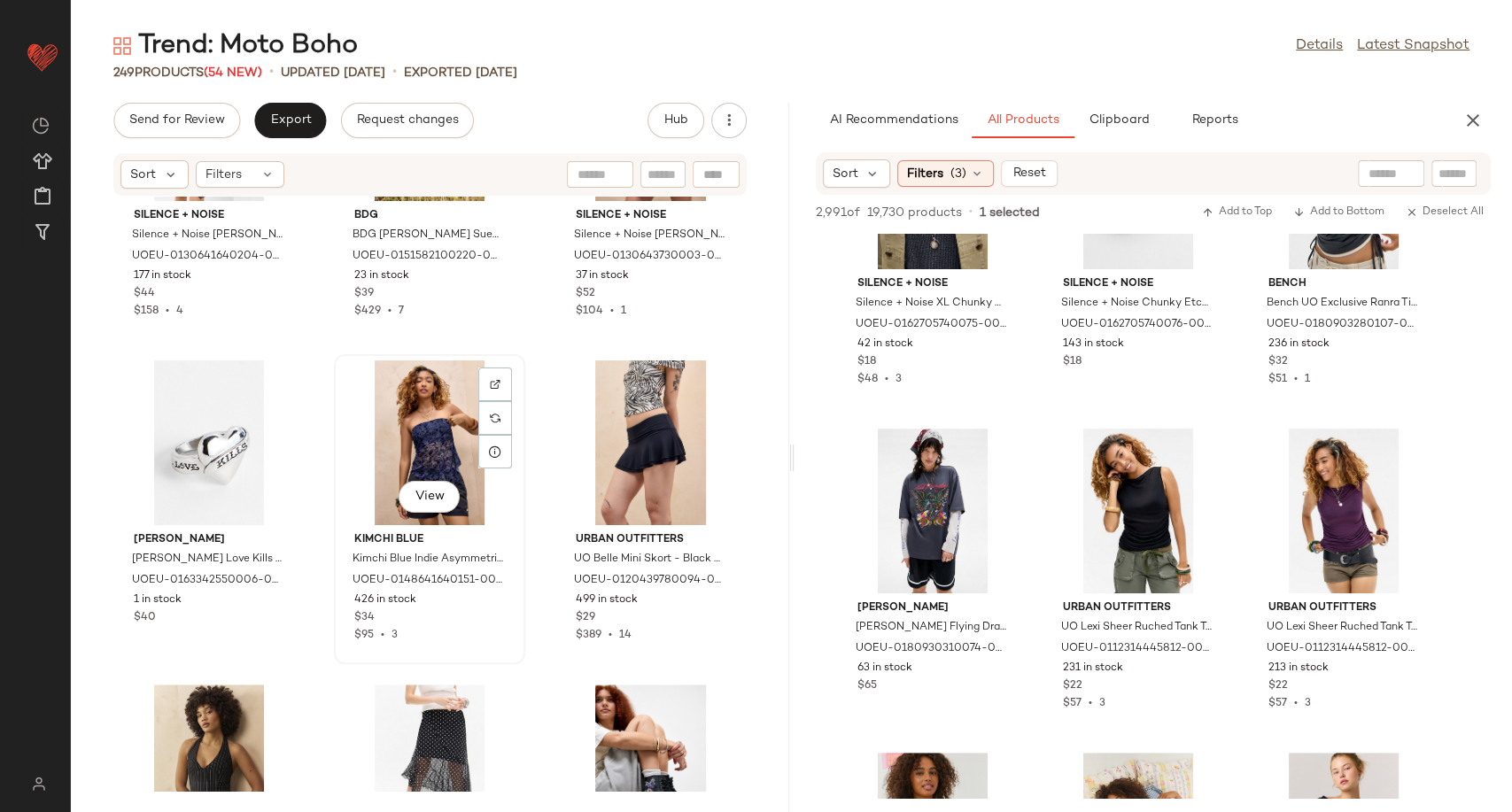
scroll to position [14447, 0]
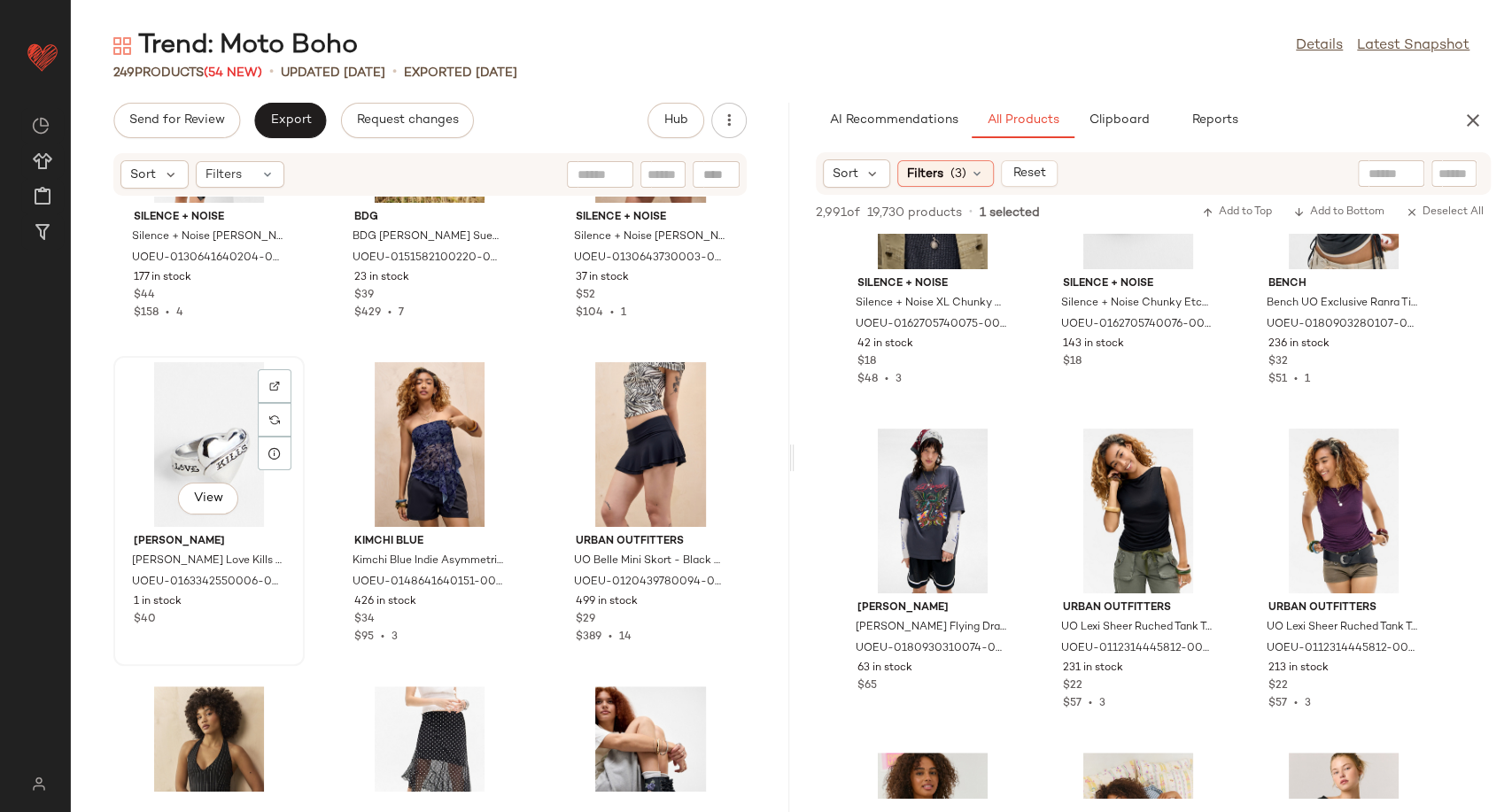
click at [226, 448] on div "View" at bounding box center [209, 444] width 179 height 165
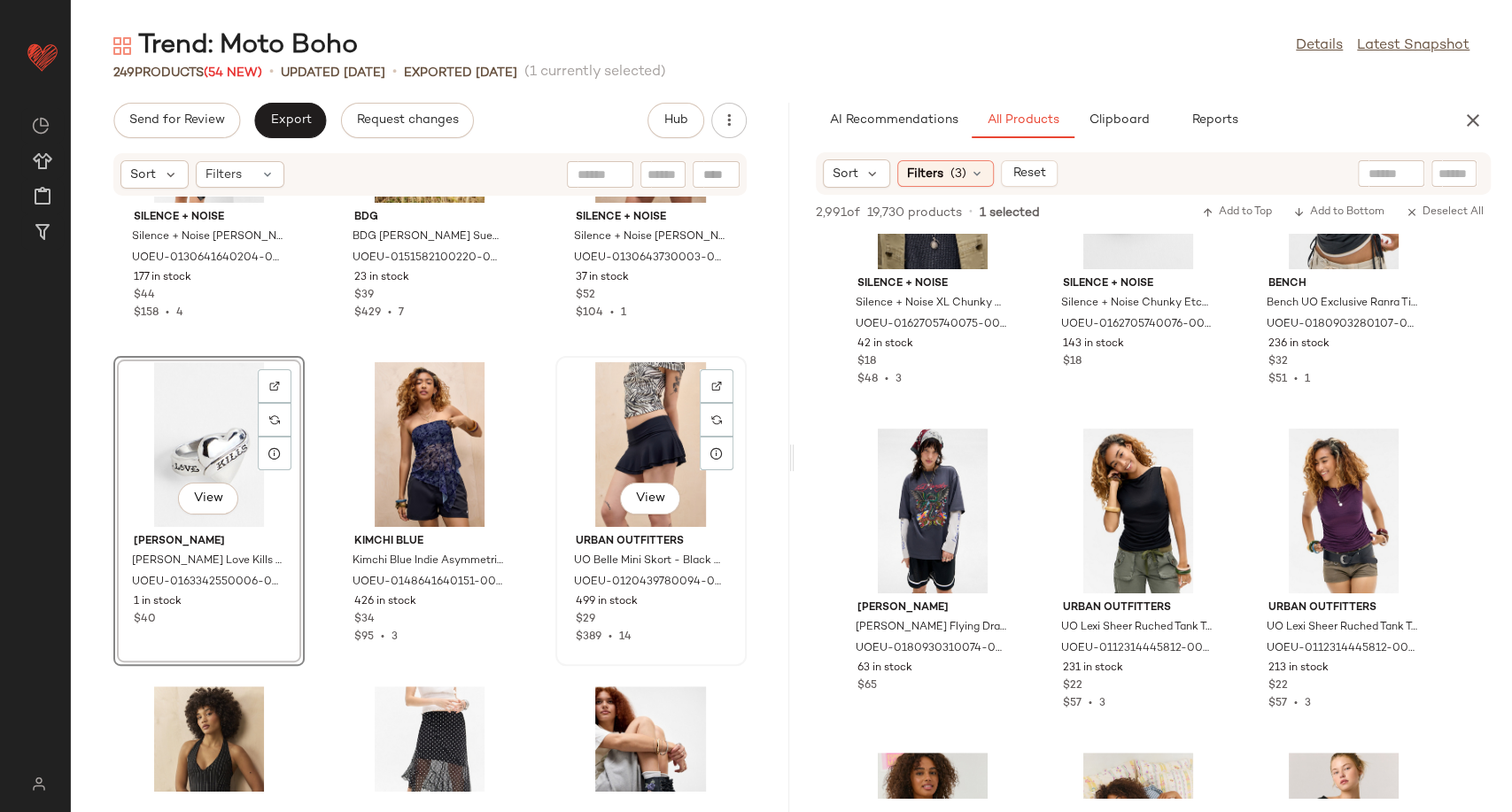
click at [597, 438] on div "View" at bounding box center [650, 444] width 179 height 165
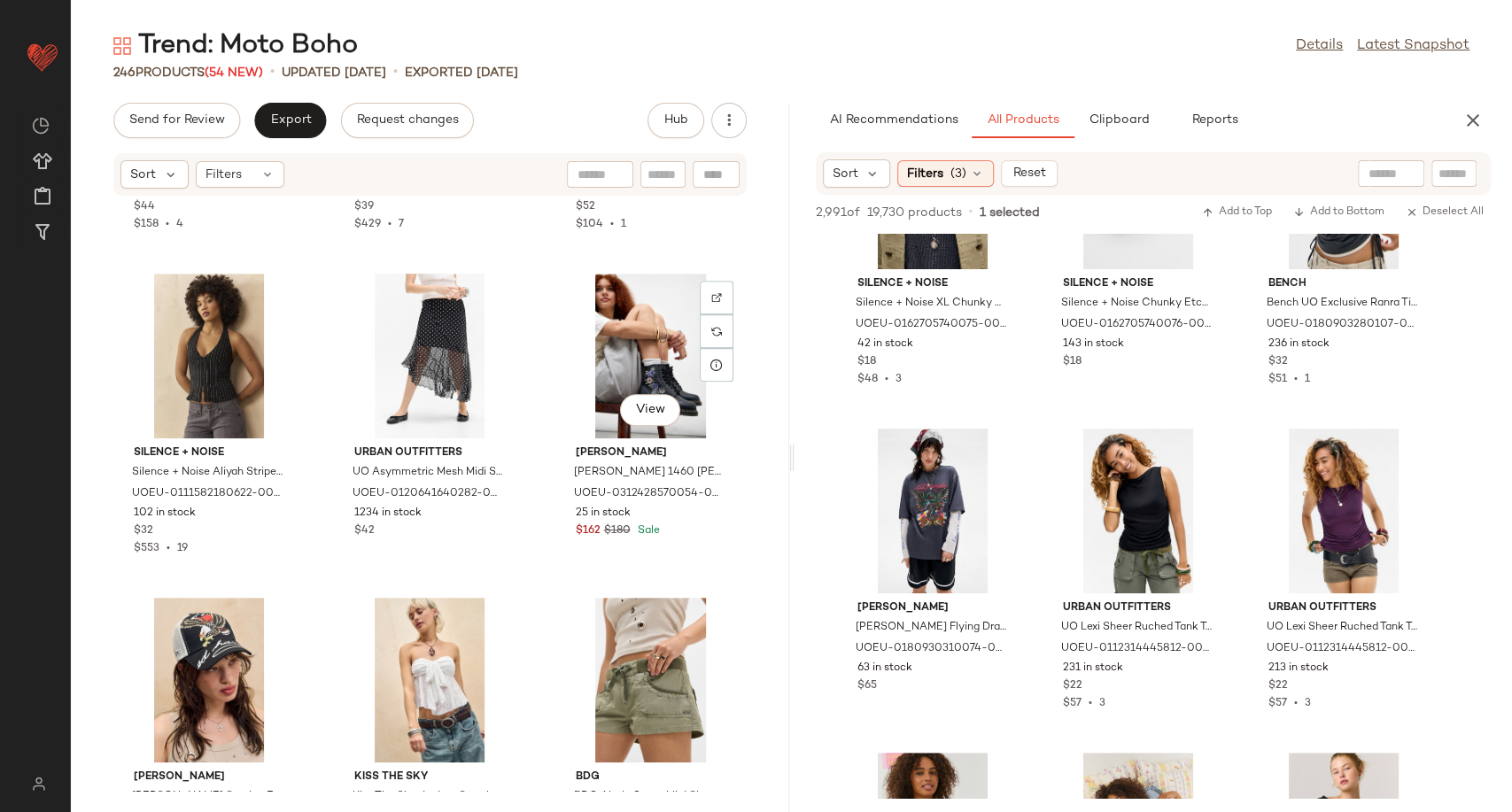
scroll to position [14537, 0]
click at [202, 337] on div "View" at bounding box center [209, 355] width 179 height 165
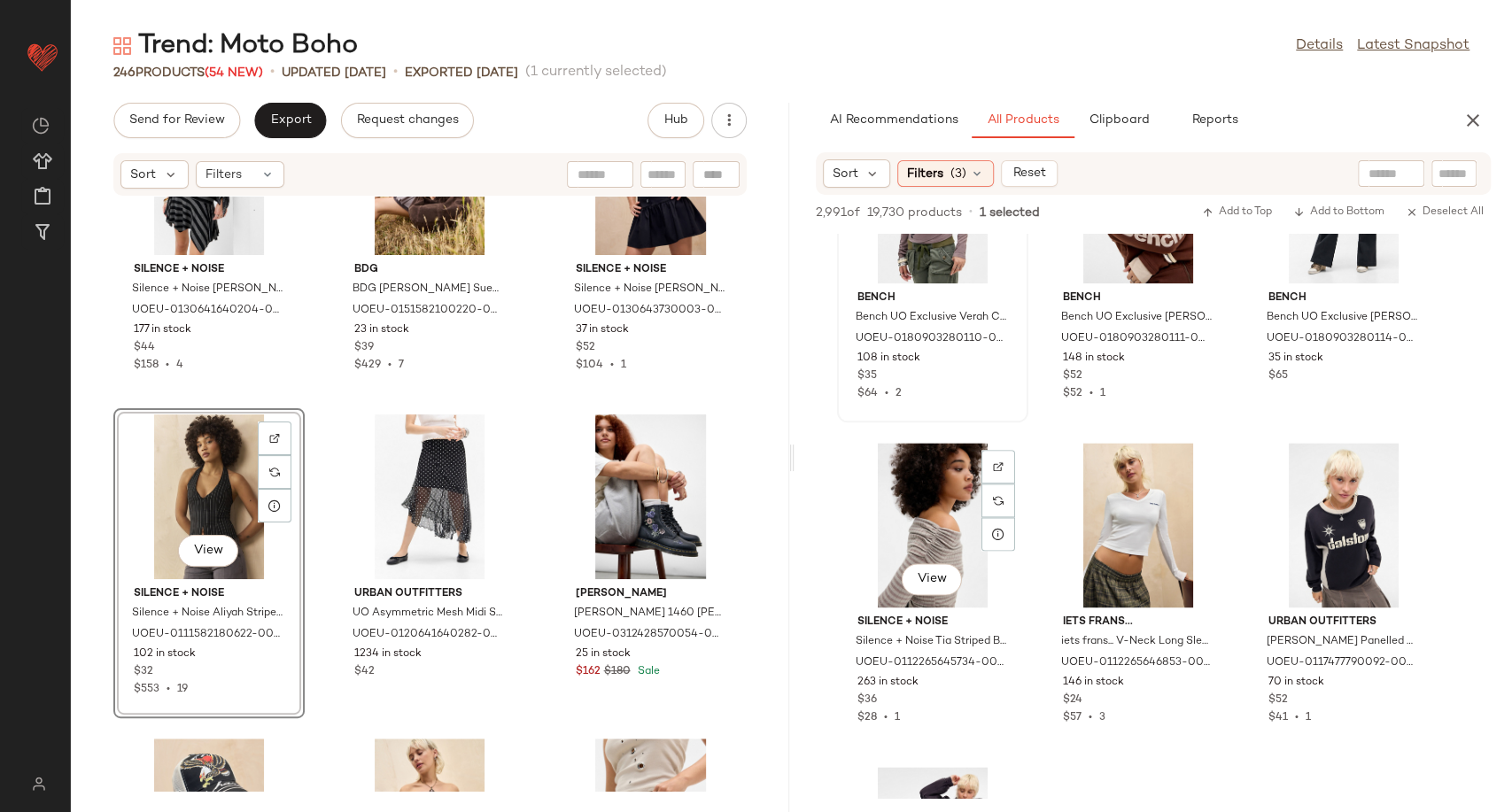
scroll to position [69444, 0]
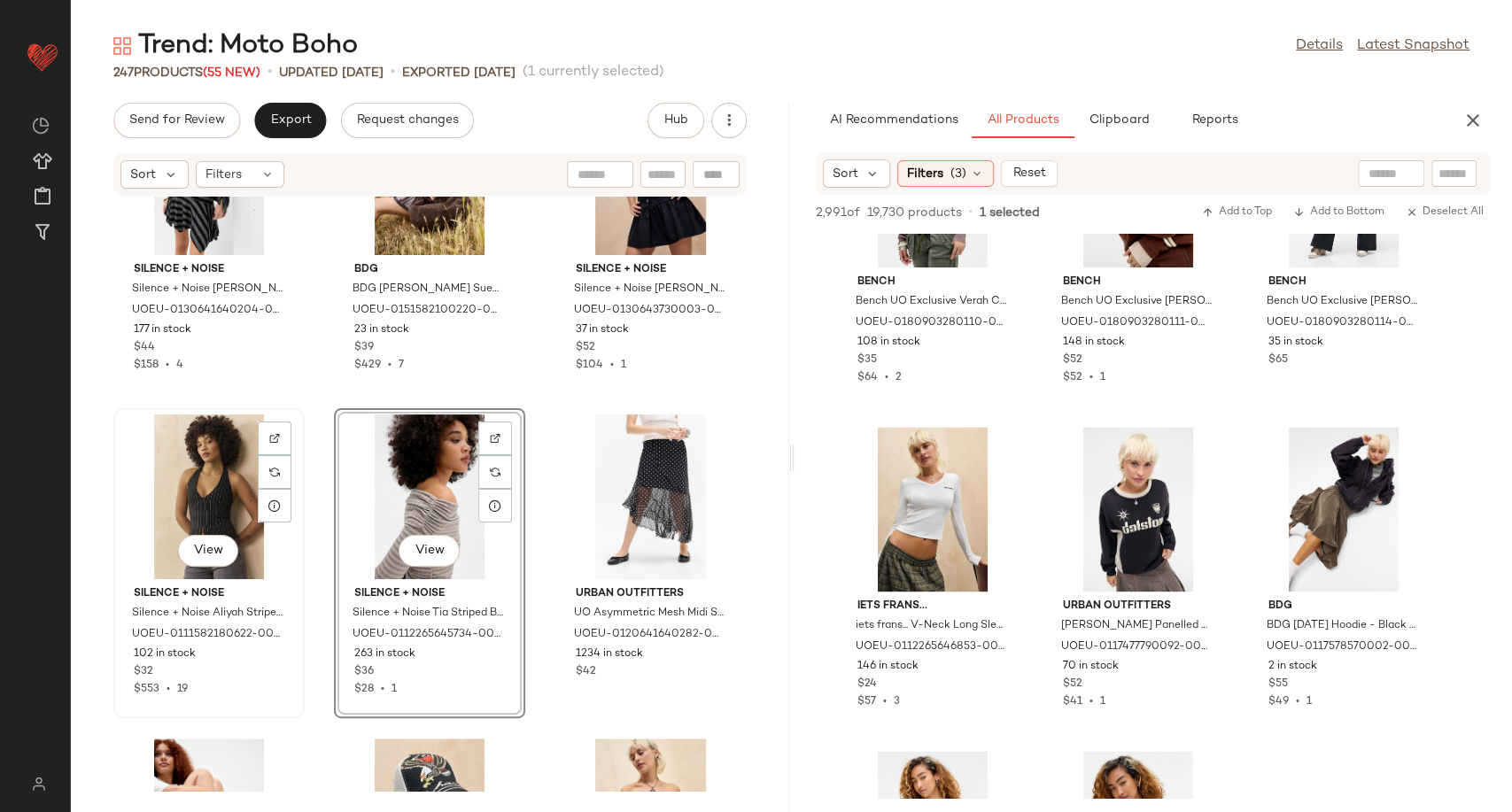
click at [212, 476] on div "View" at bounding box center [209, 497] width 179 height 165
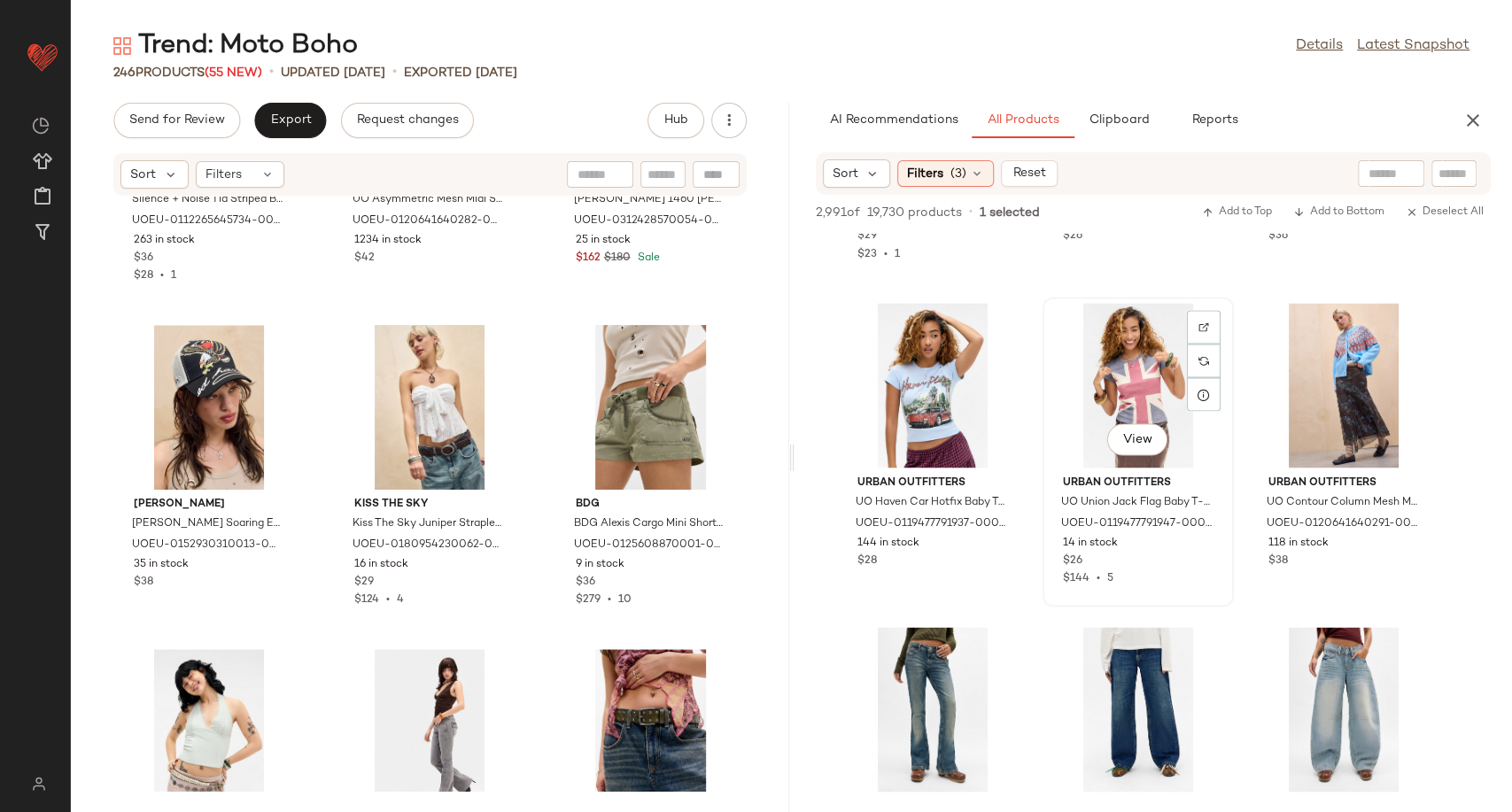
scroll to position [70247, 0]
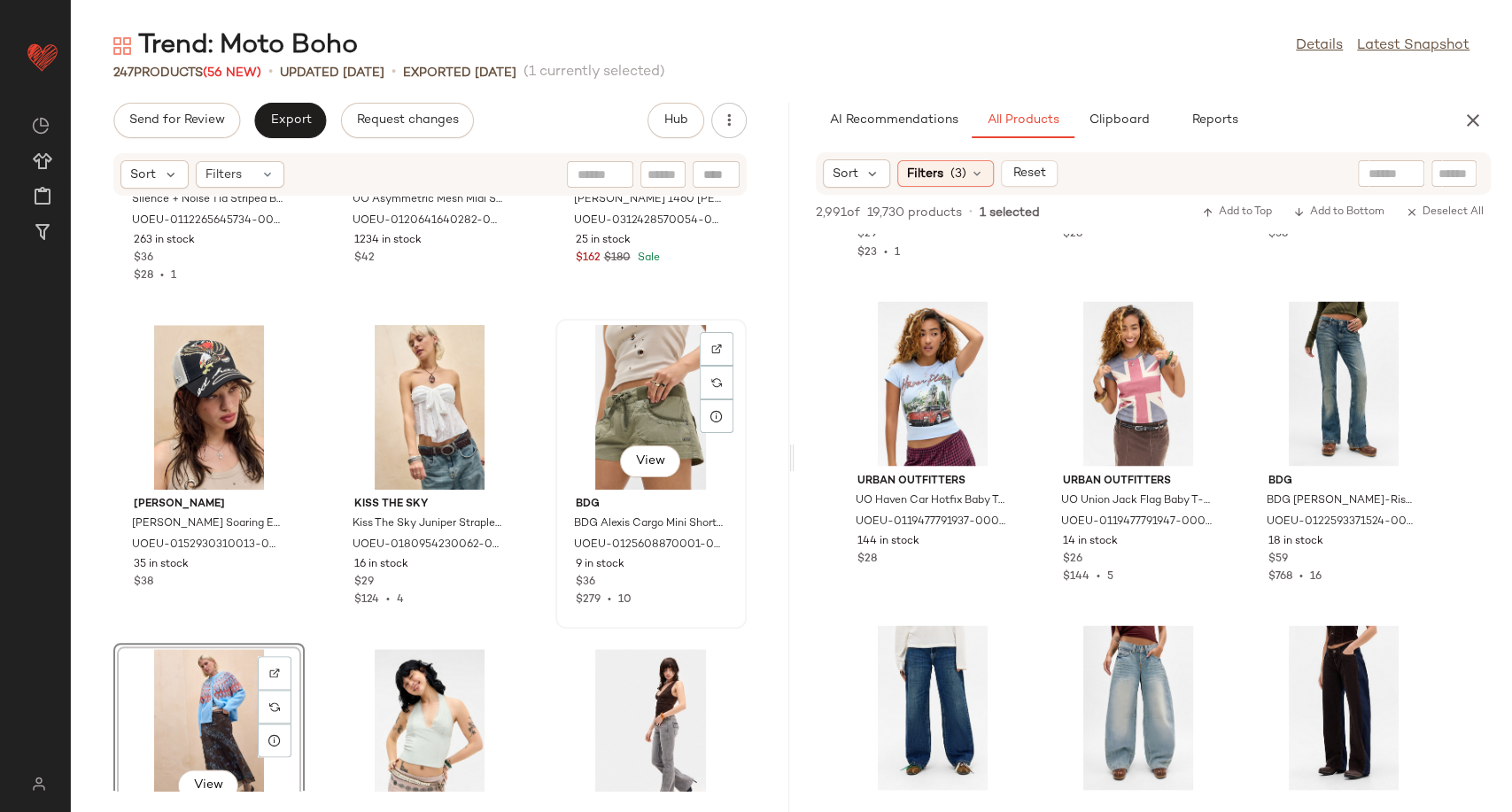
click at [621, 391] on div "View" at bounding box center [650, 407] width 179 height 165
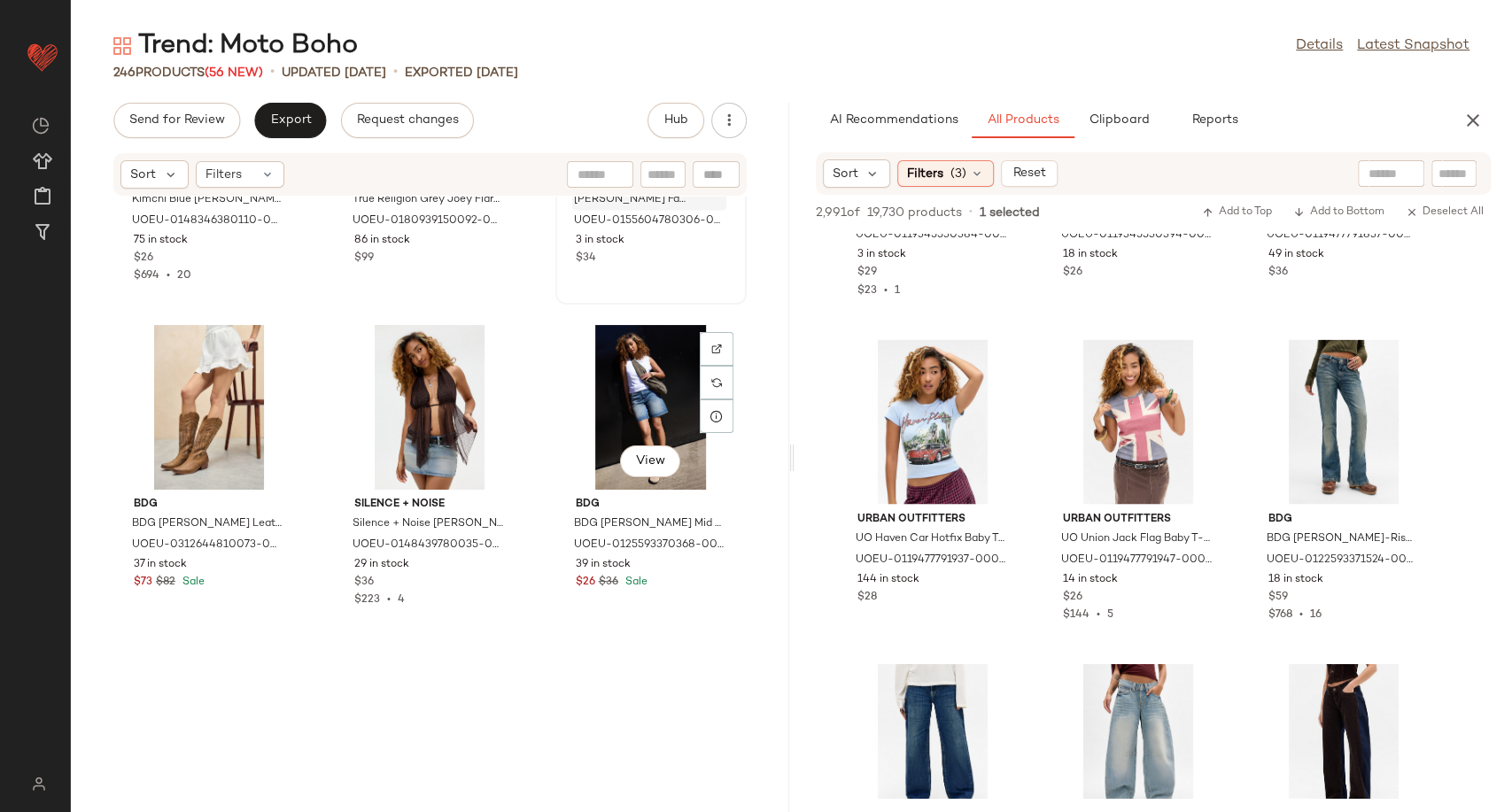
scroll to position [15458, 0]
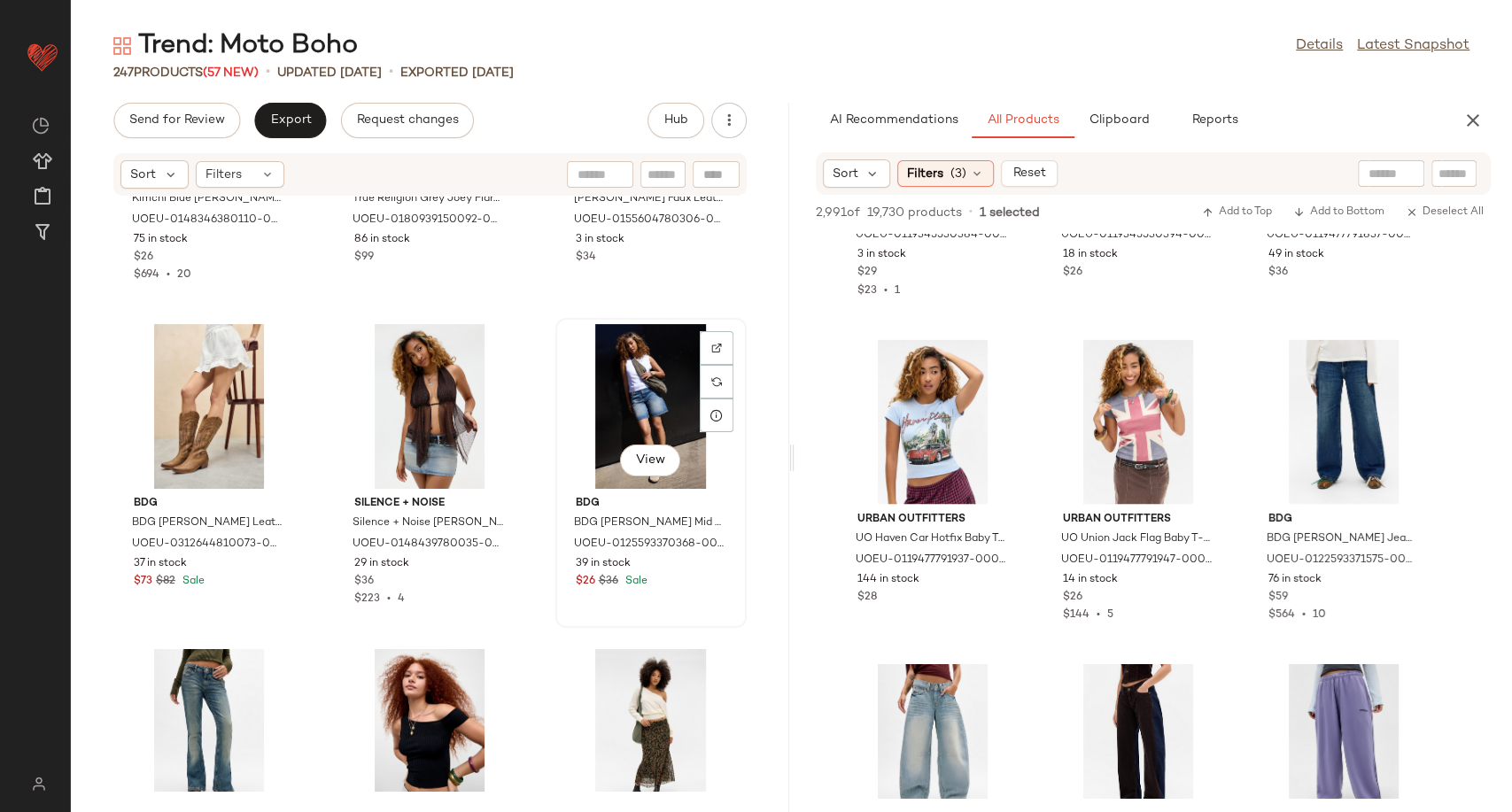
click at [615, 376] on div "View" at bounding box center [650, 406] width 179 height 165
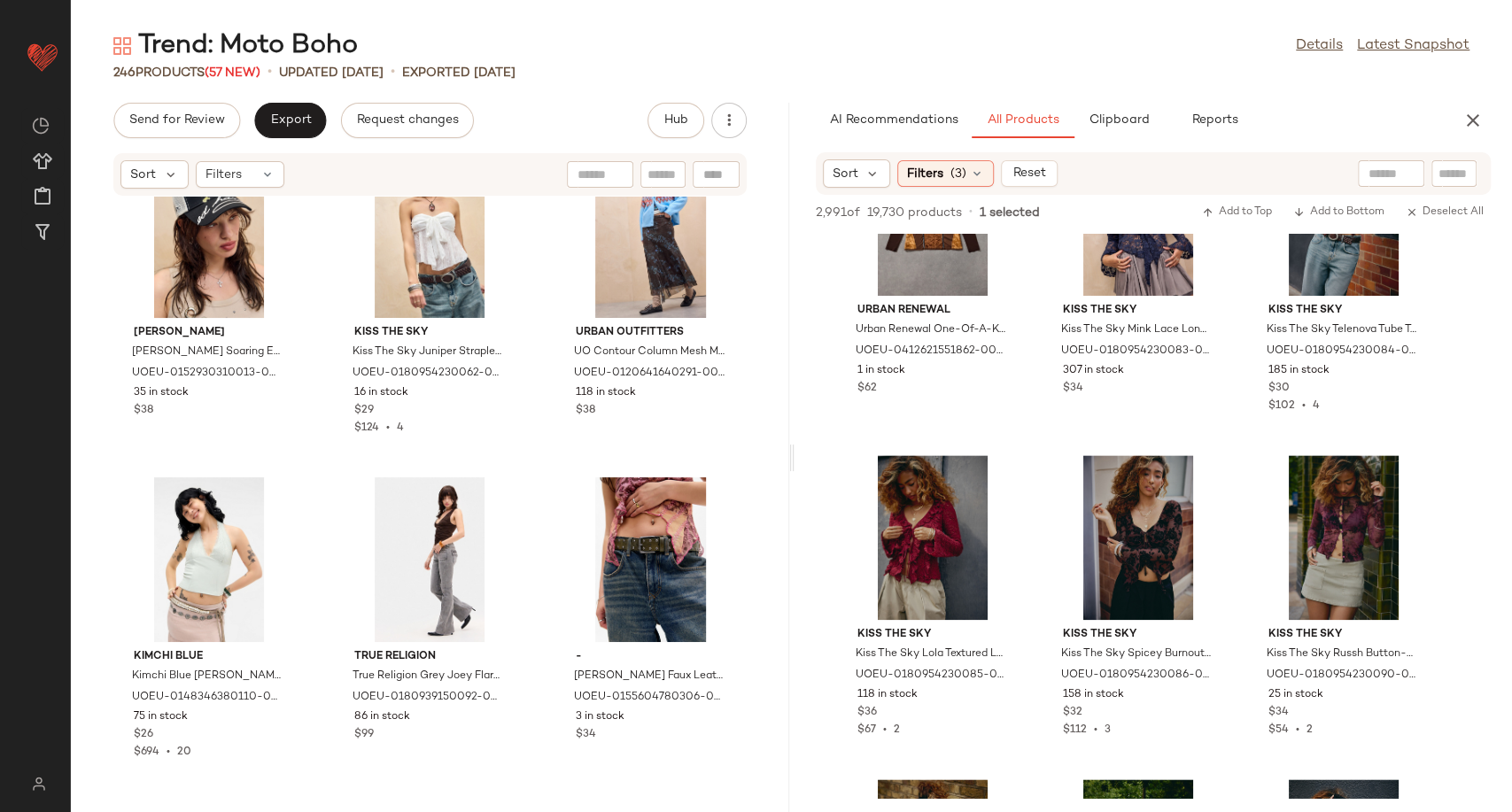
scroll to position [14976, 0]
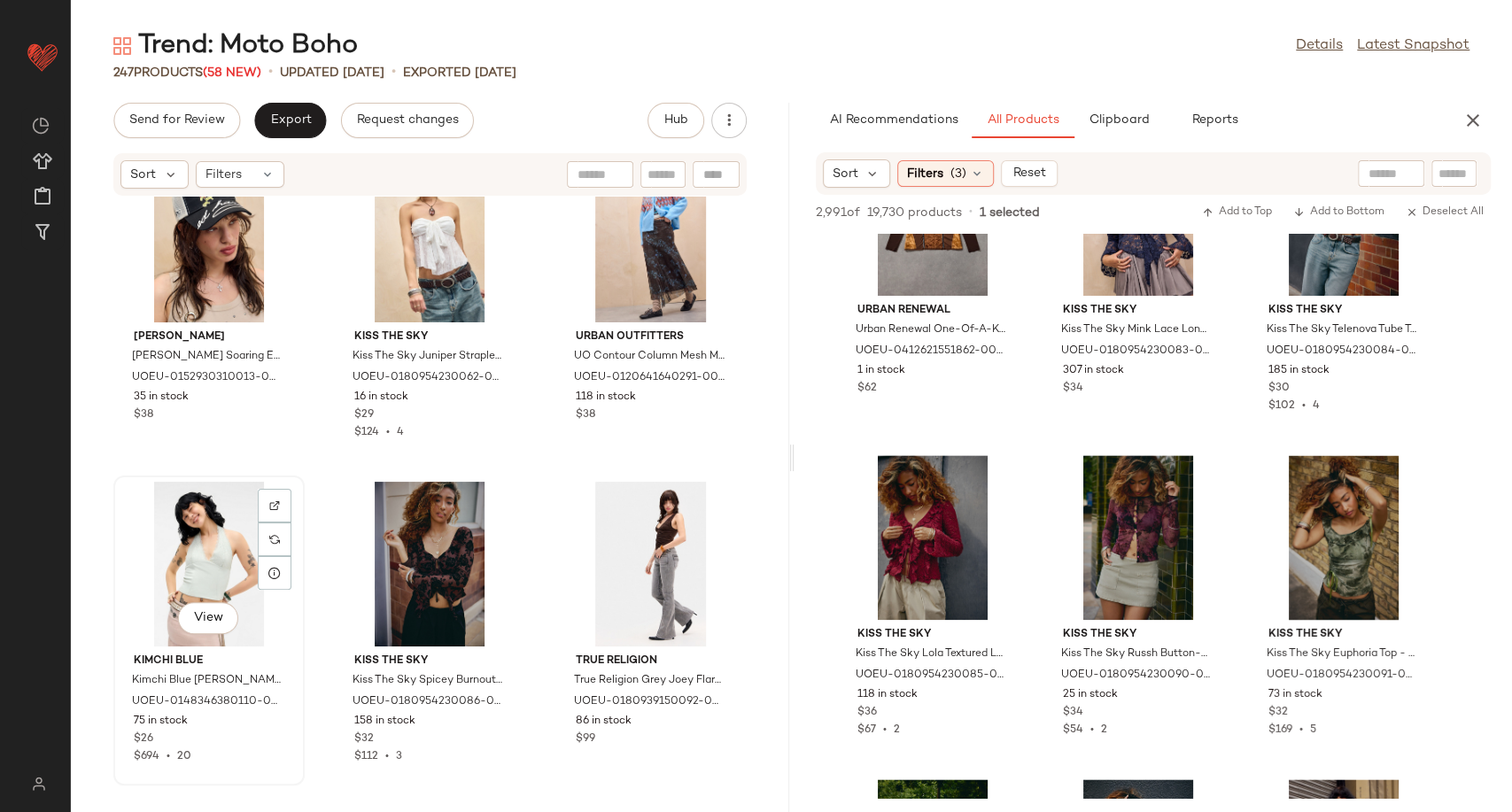
click at [190, 541] on div "View" at bounding box center [209, 564] width 179 height 165
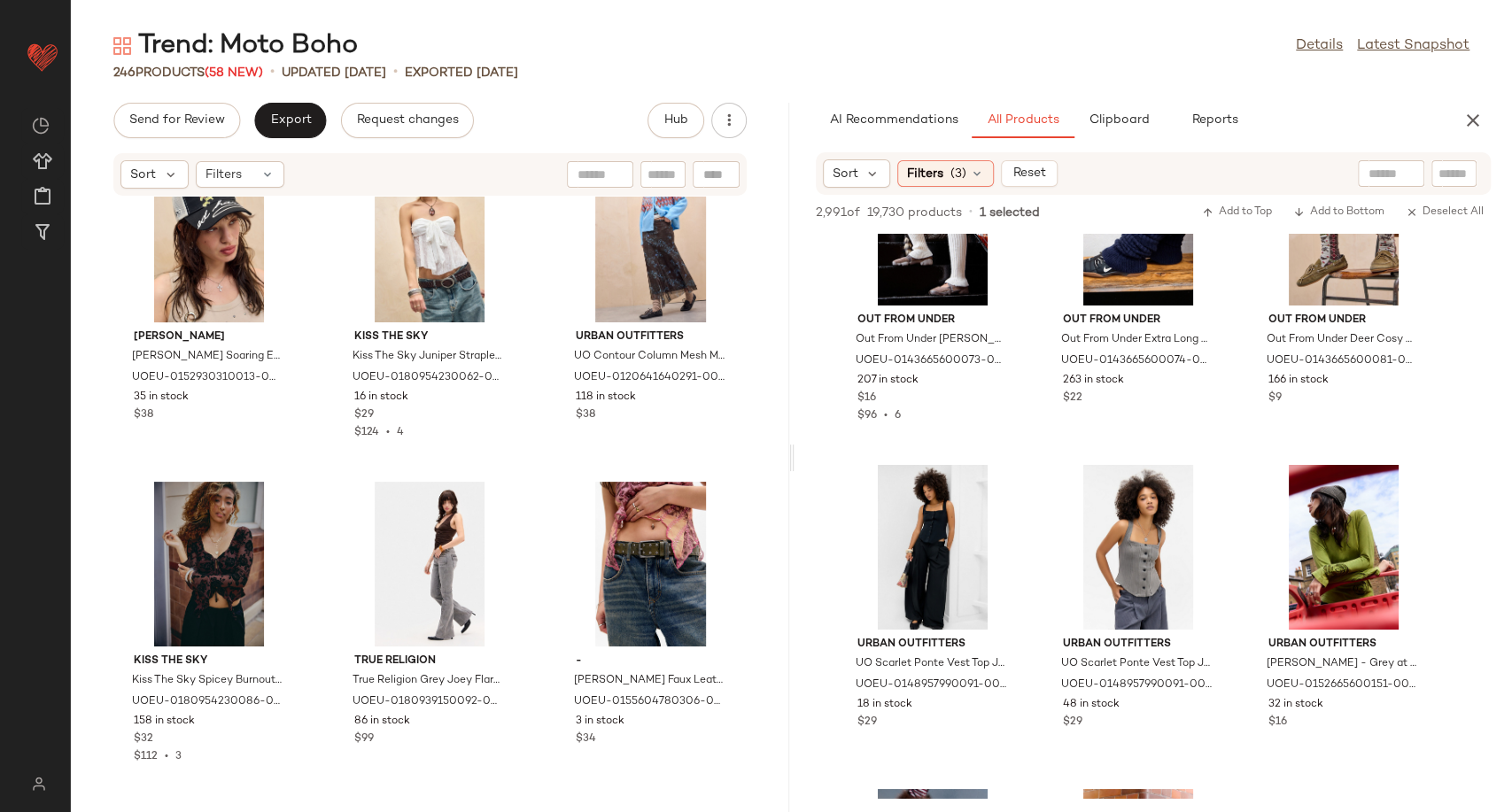
scroll to position [76851, 0]
click at [620, 612] on button "View" at bounding box center [650, 618] width 61 height 32
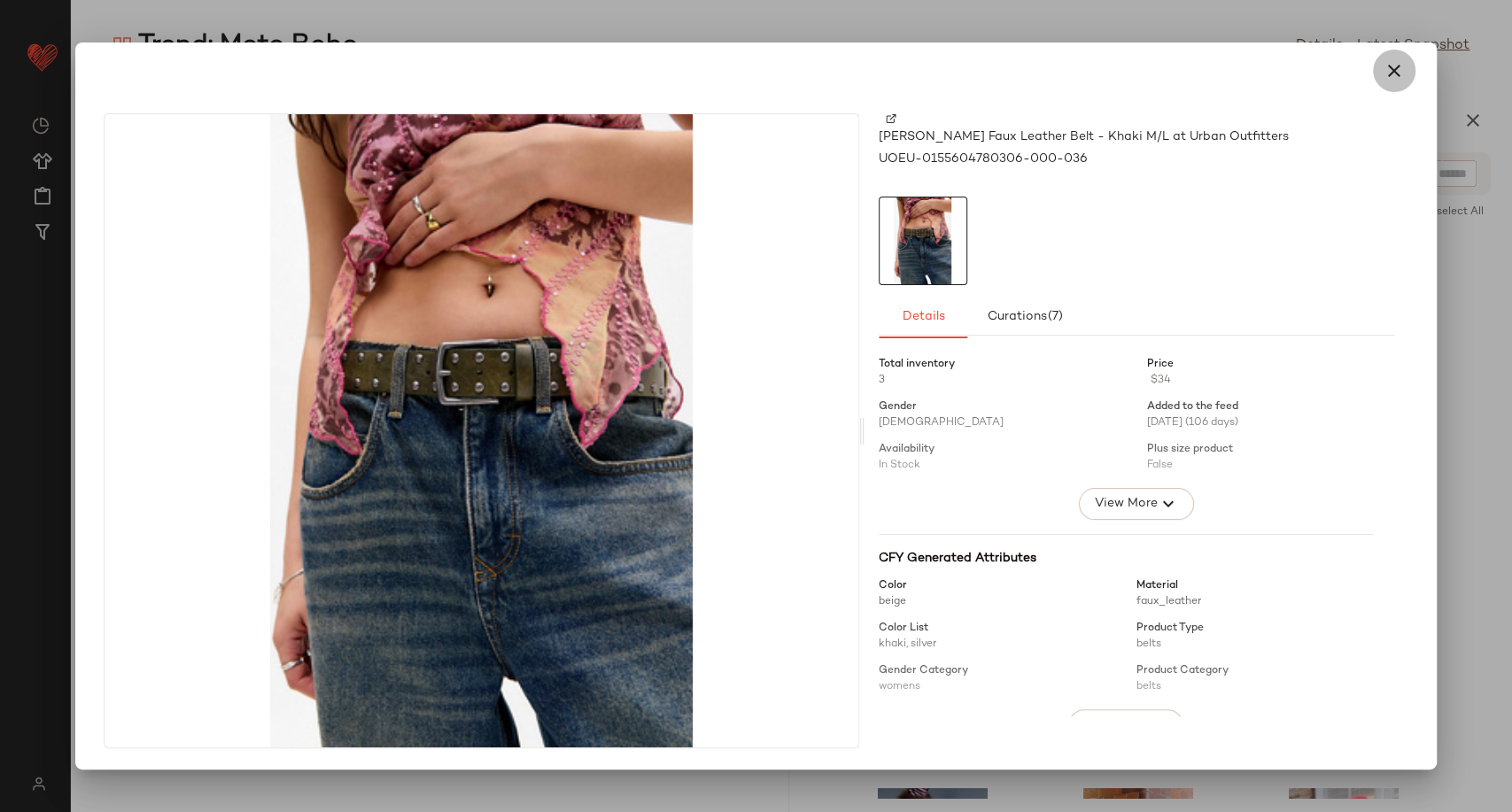
click at [1402, 70] on icon "button" at bounding box center [1394, 71] width 21 height 21
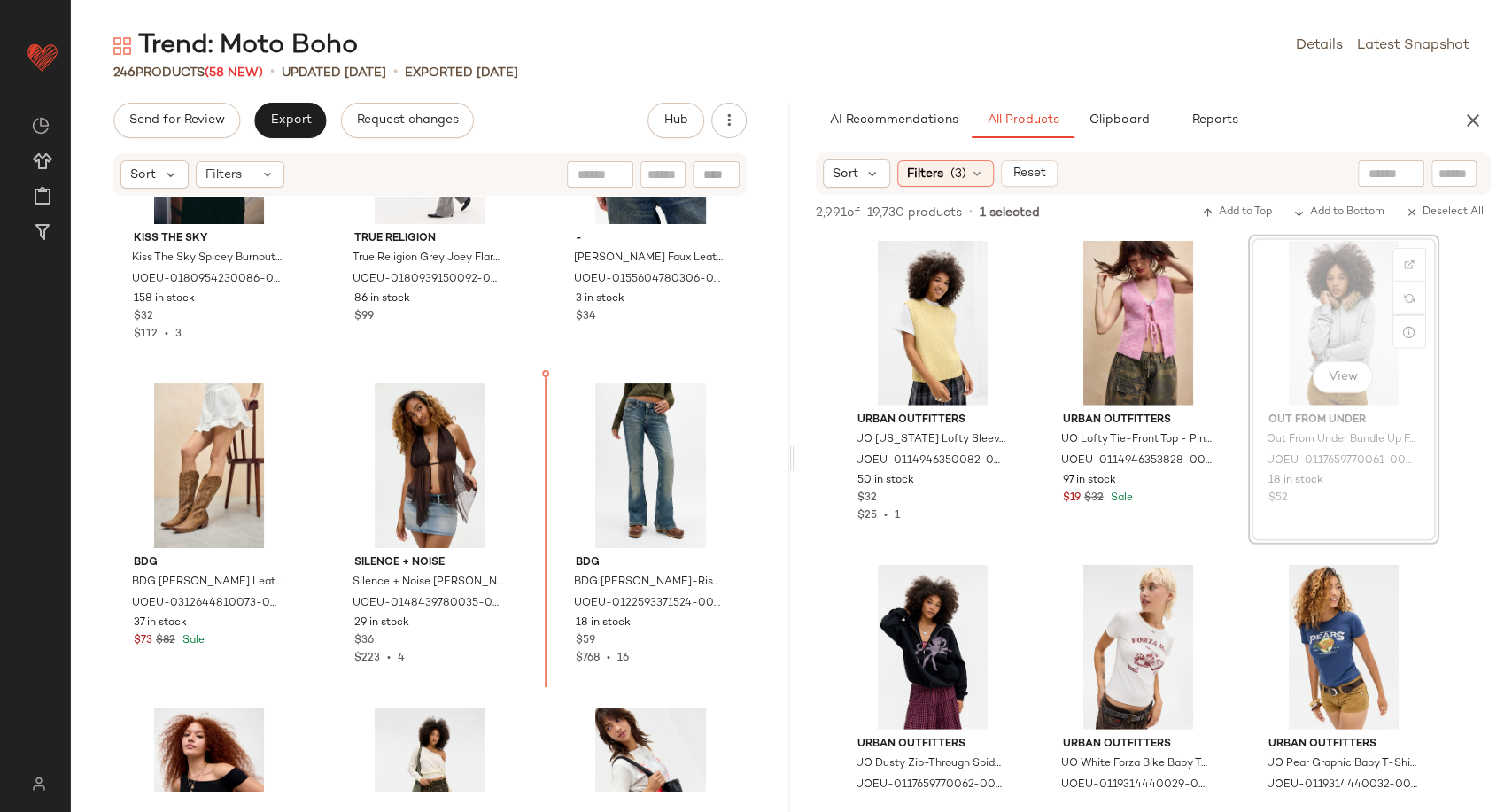
scroll to position [15399, 0]
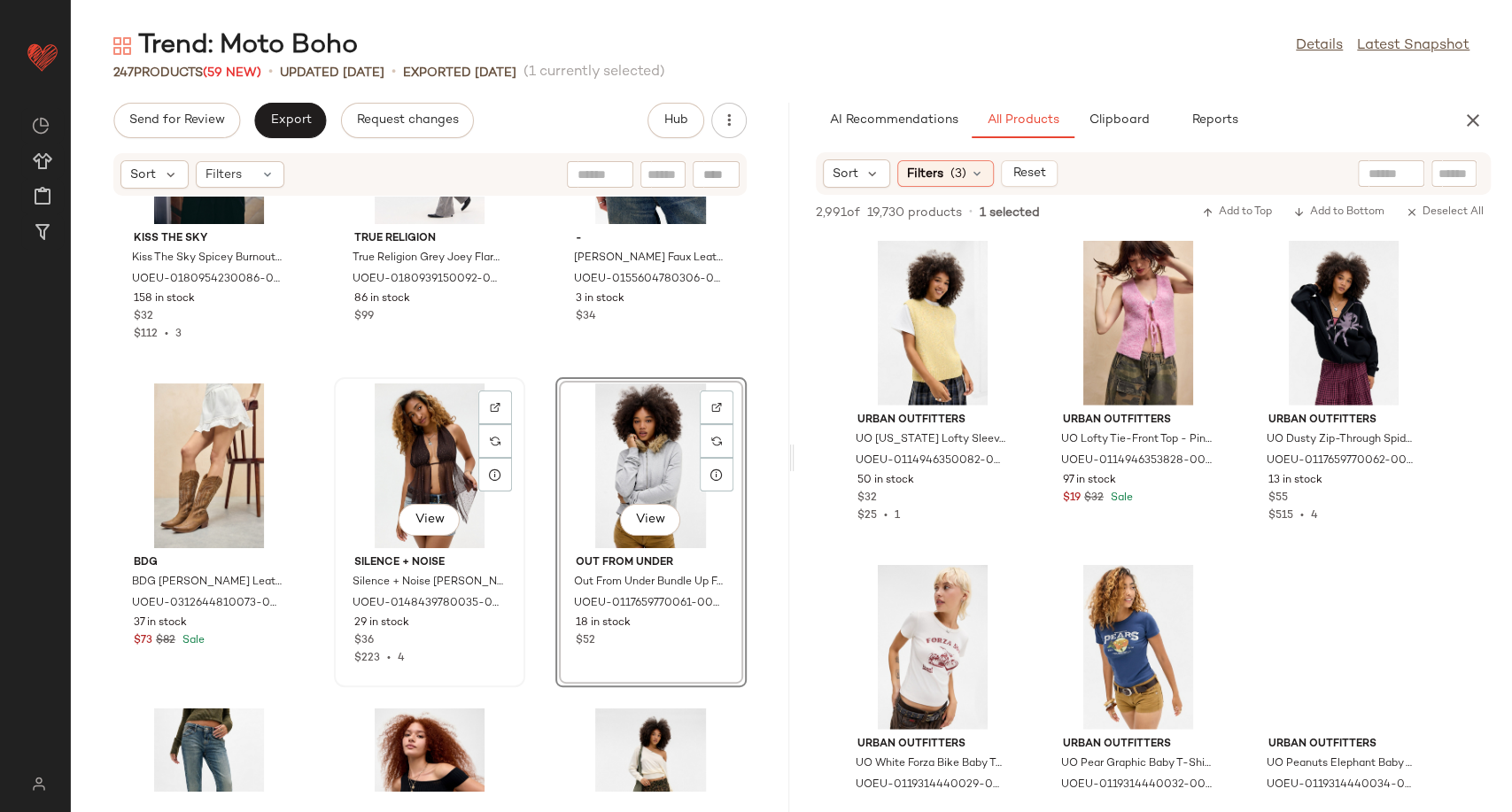
click at [421, 451] on div "View" at bounding box center [429, 466] width 179 height 165
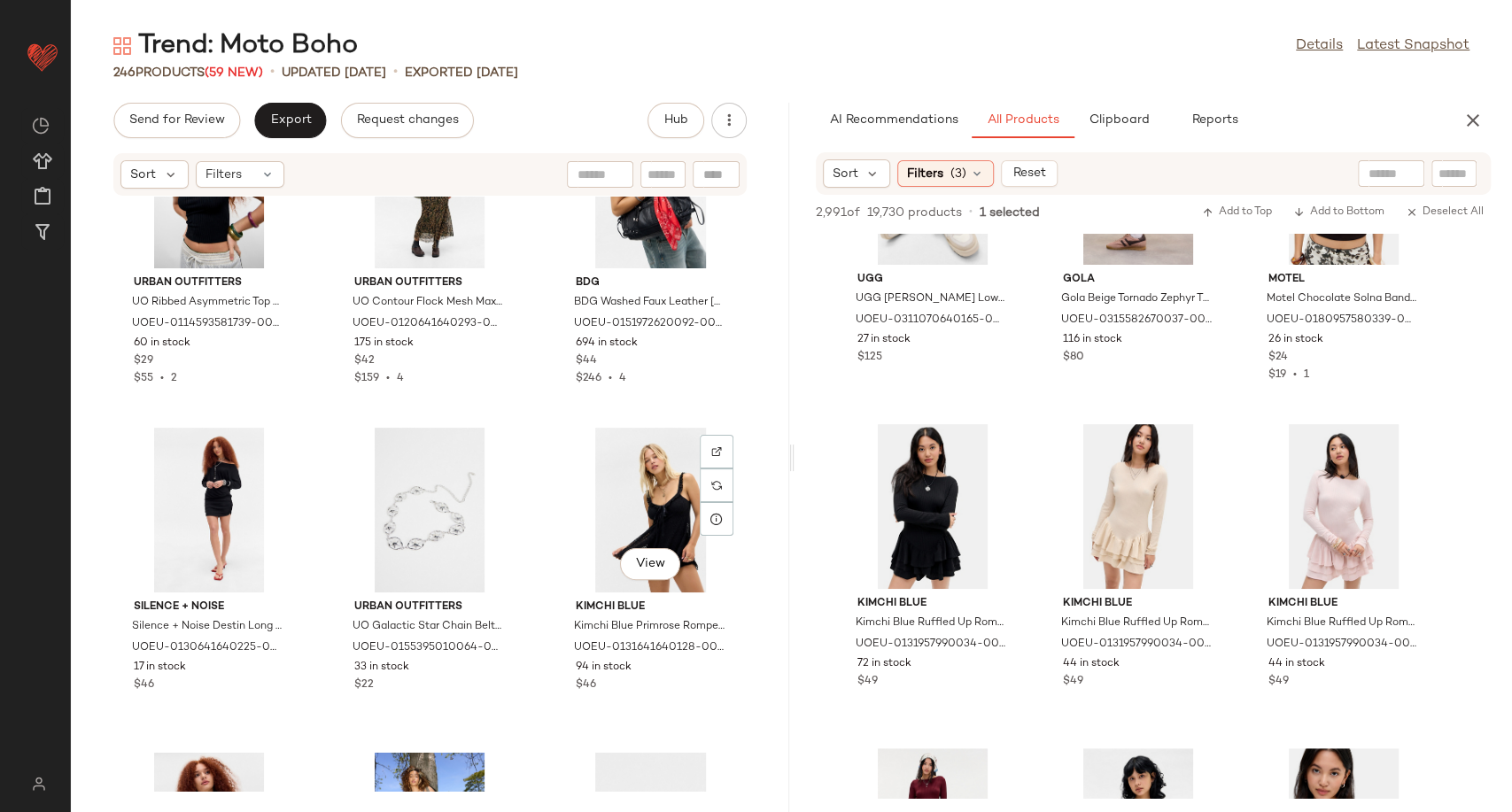
scroll to position [16004, 0]
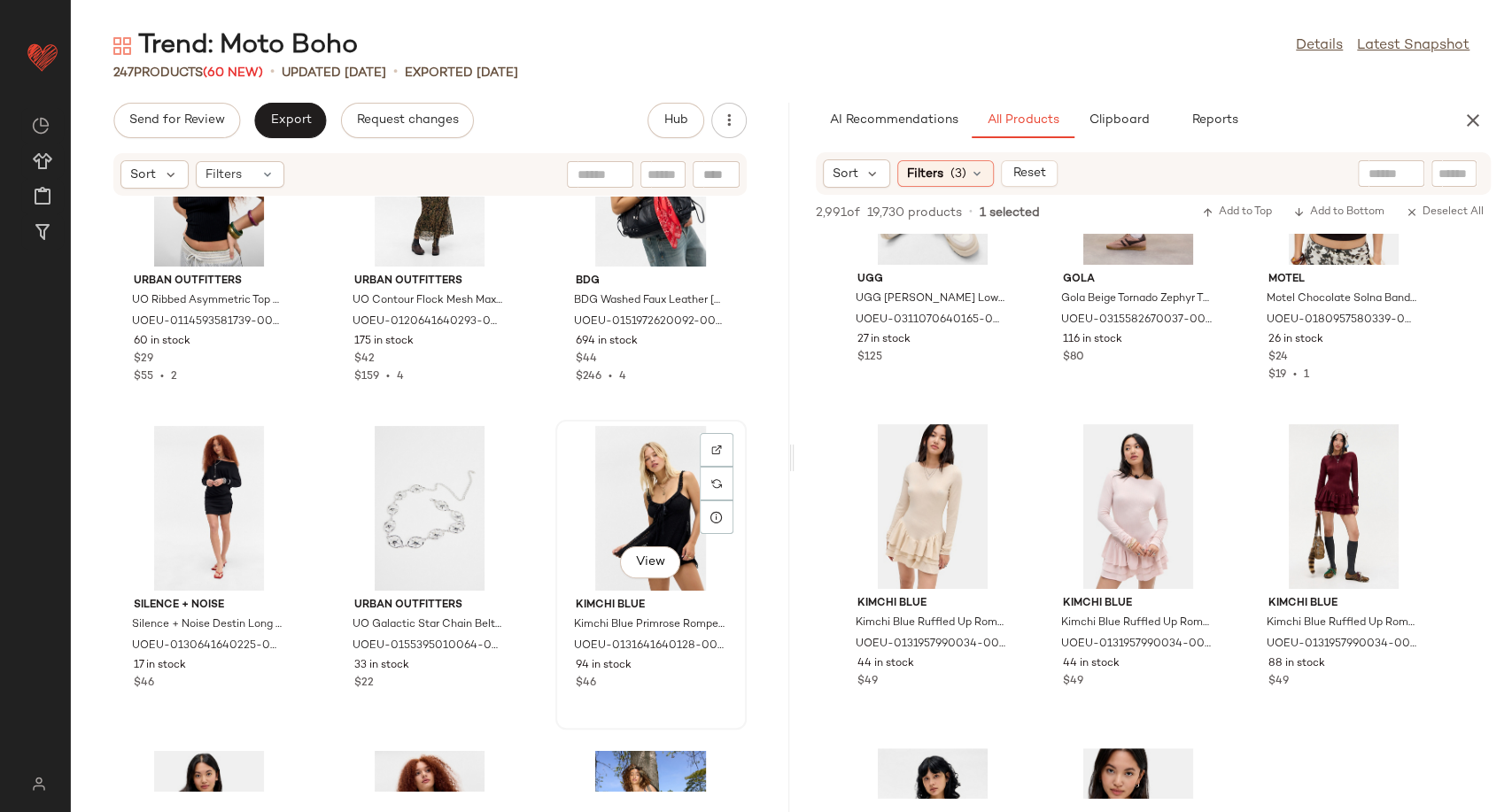
click at [628, 477] on div "View" at bounding box center [650, 508] width 179 height 165
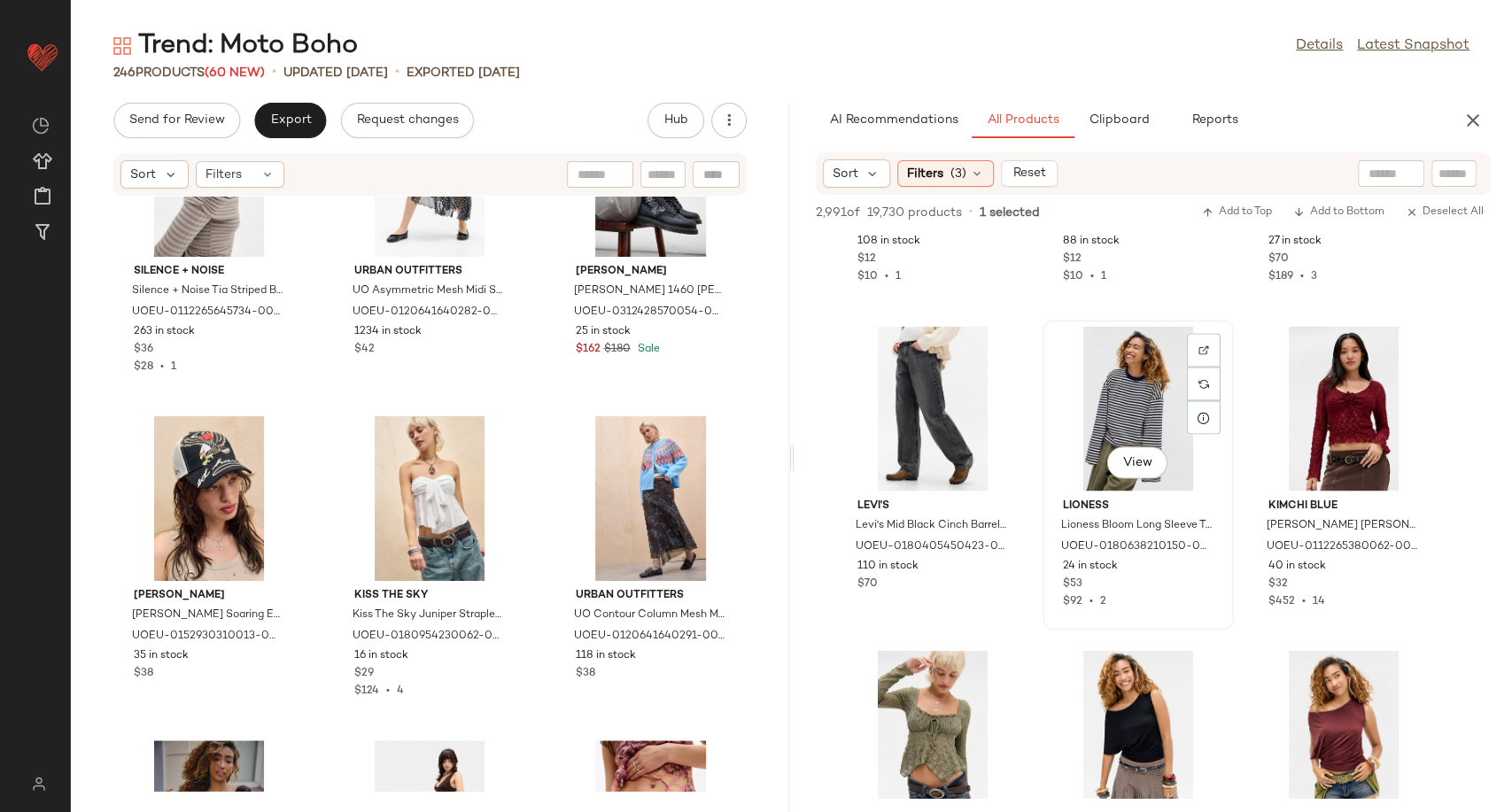
scroll to position [83831, 0]
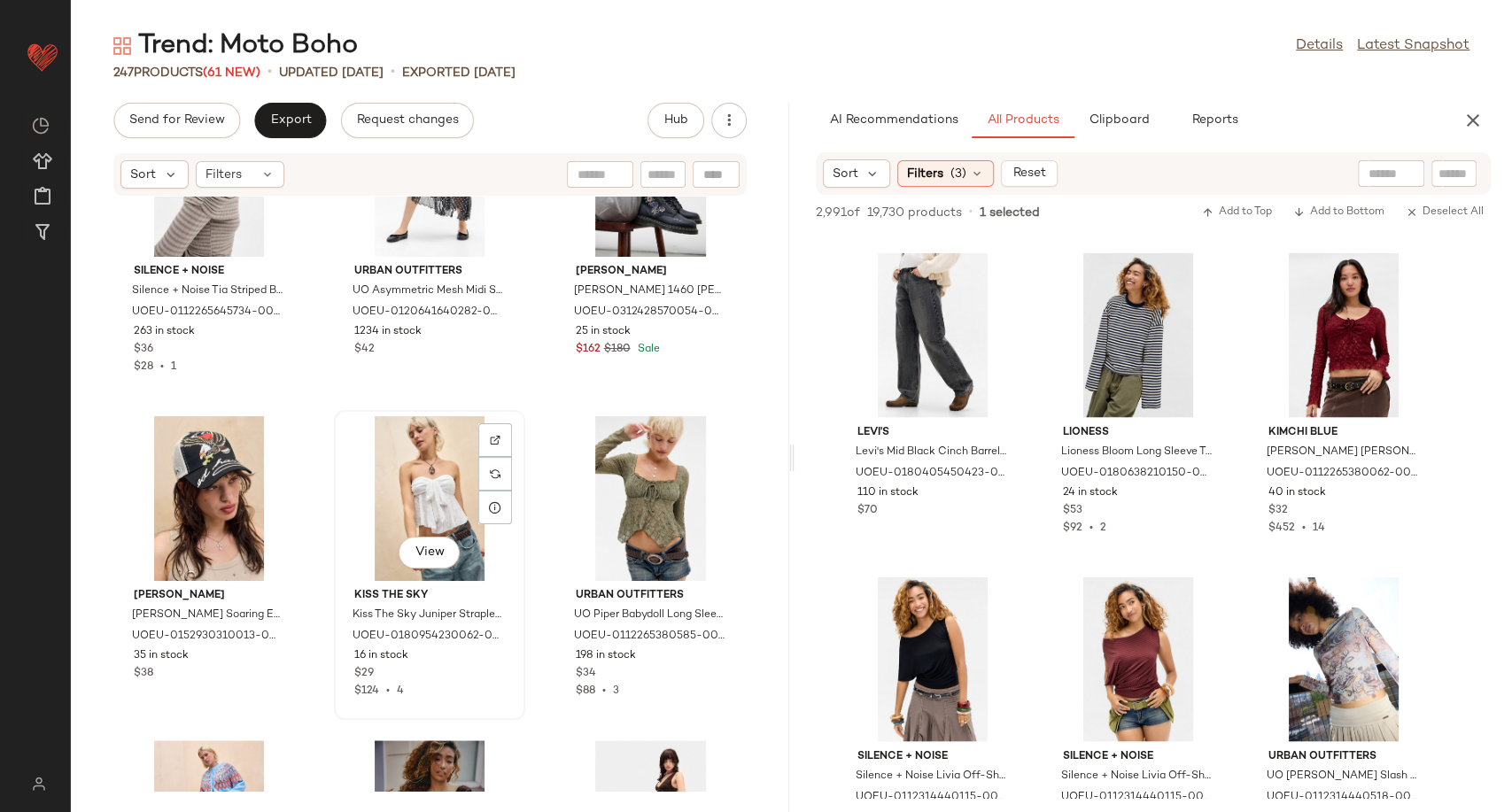
click at [417, 505] on div "View" at bounding box center [429, 499] width 179 height 165
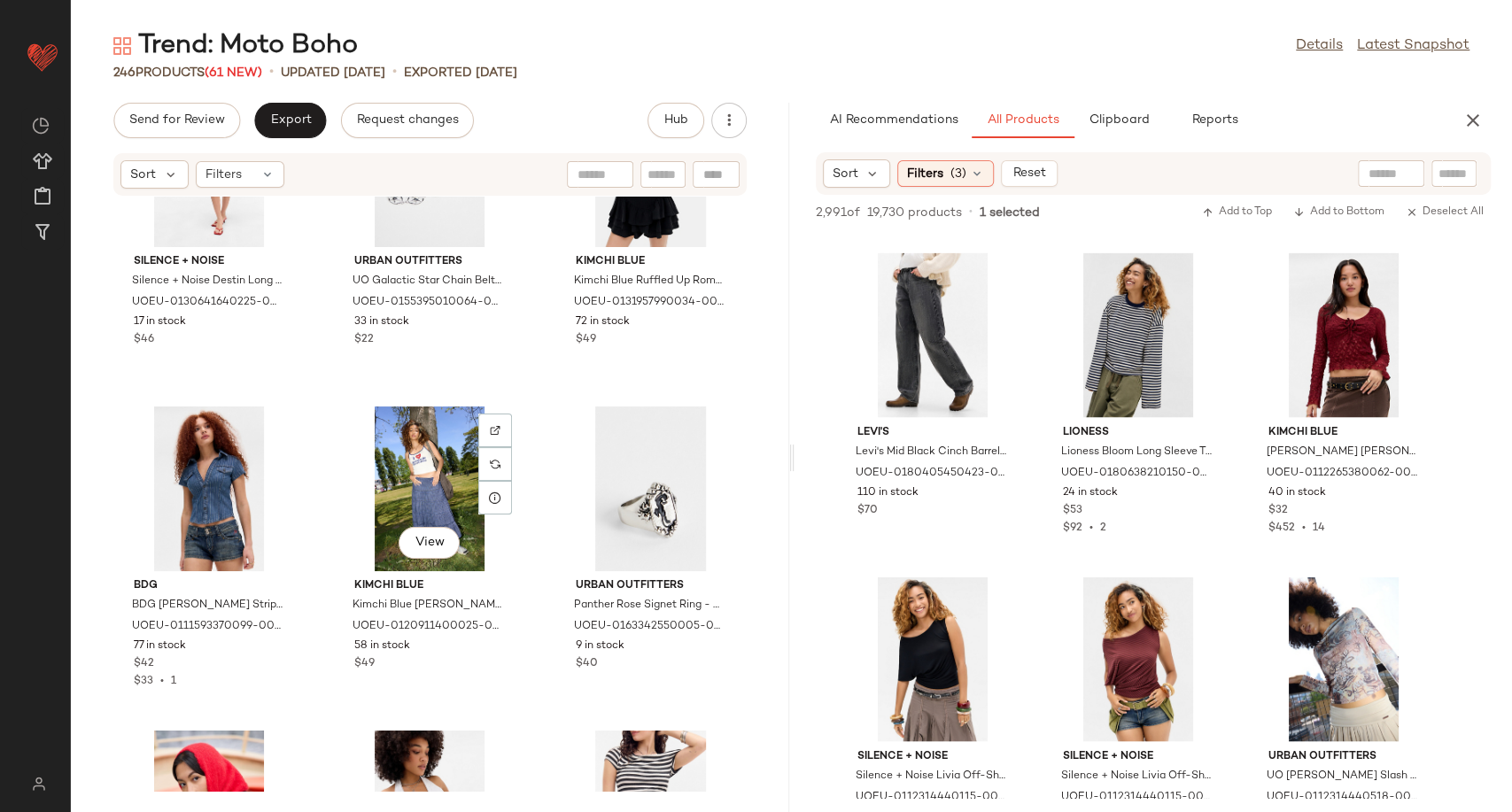
scroll to position [16361, 0]
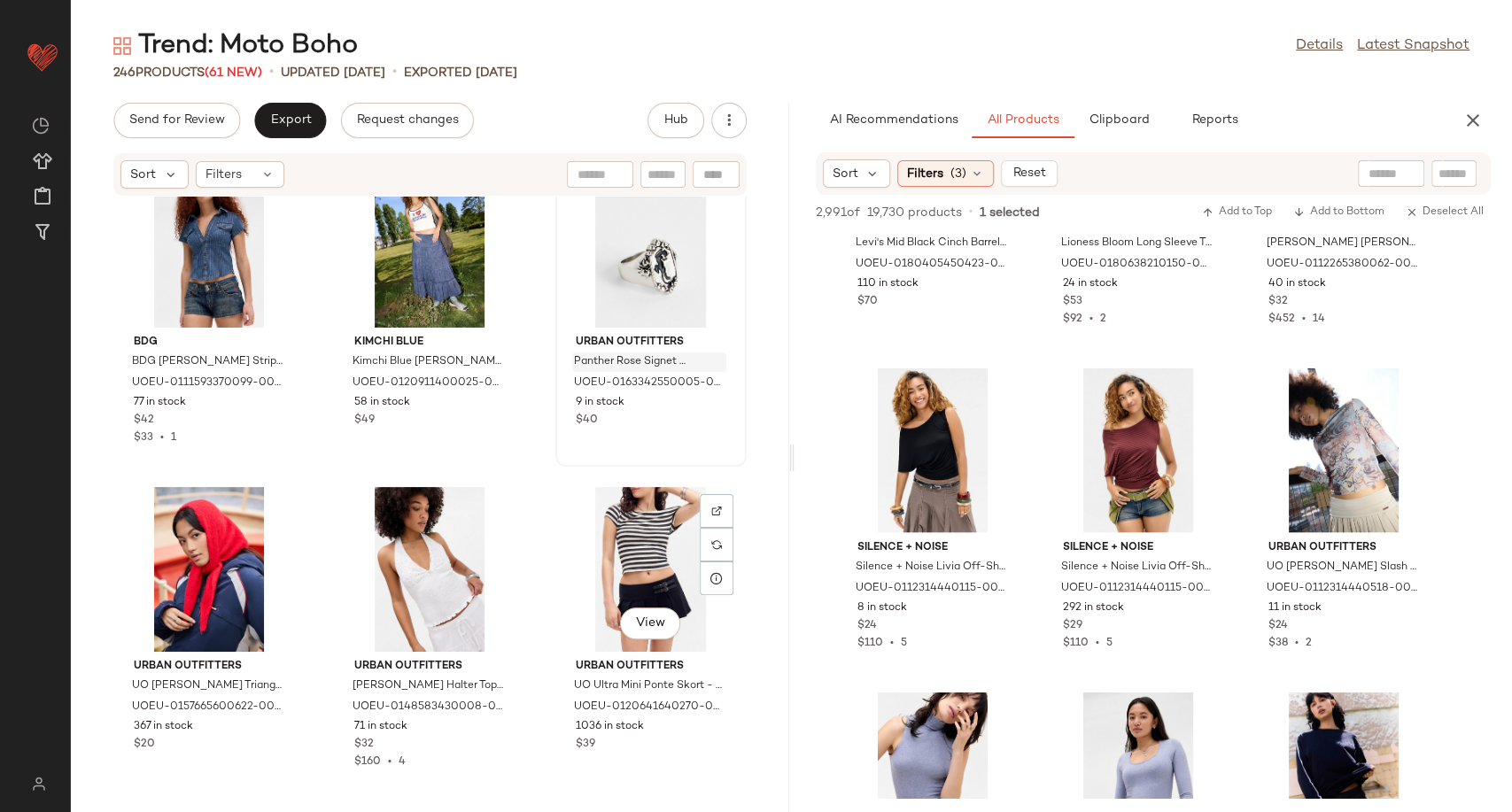
scroll to position [16575, 0]
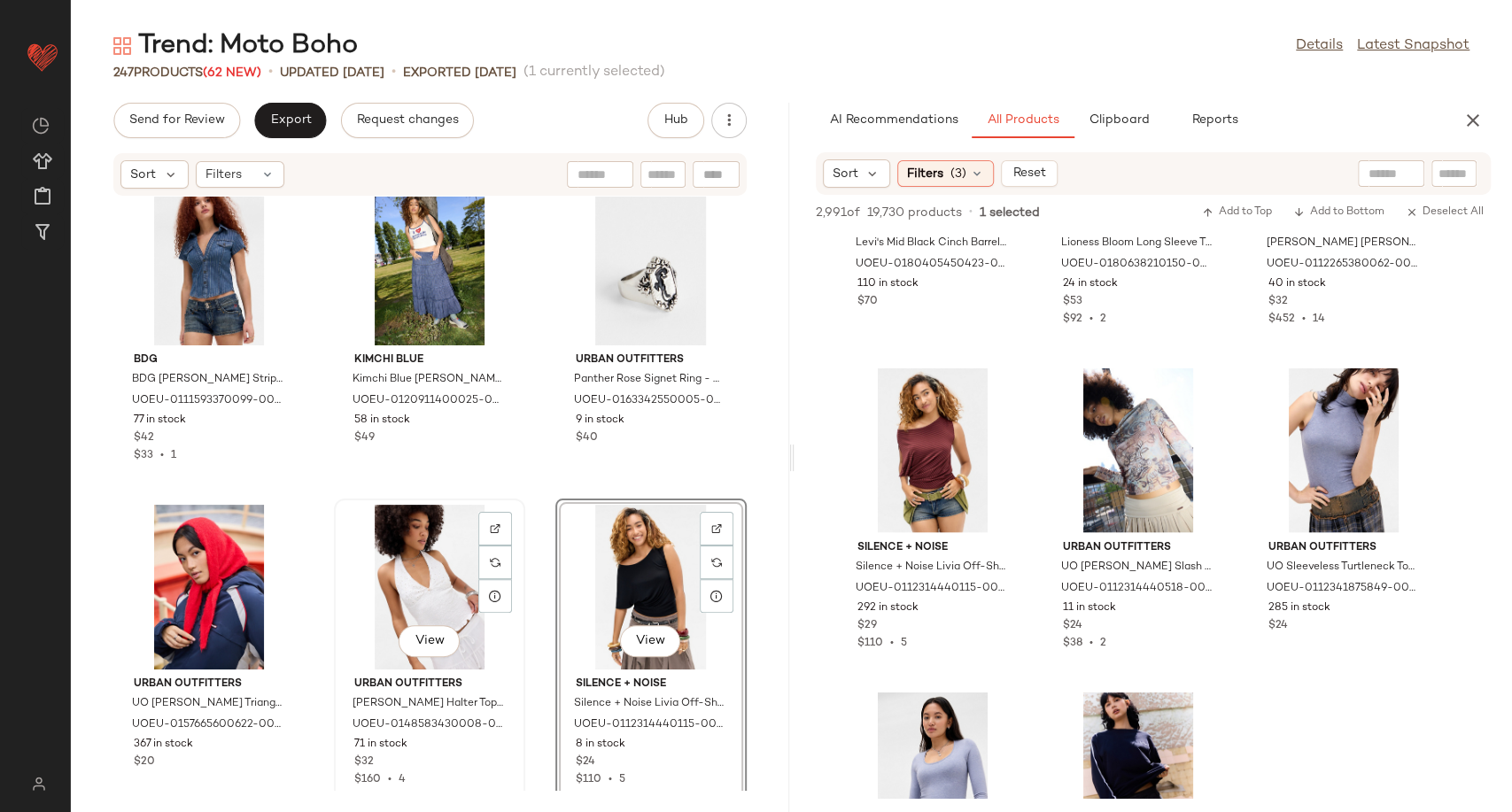
click at [411, 564] on div "View" at bounding box center [429, 587] width 179 height 165
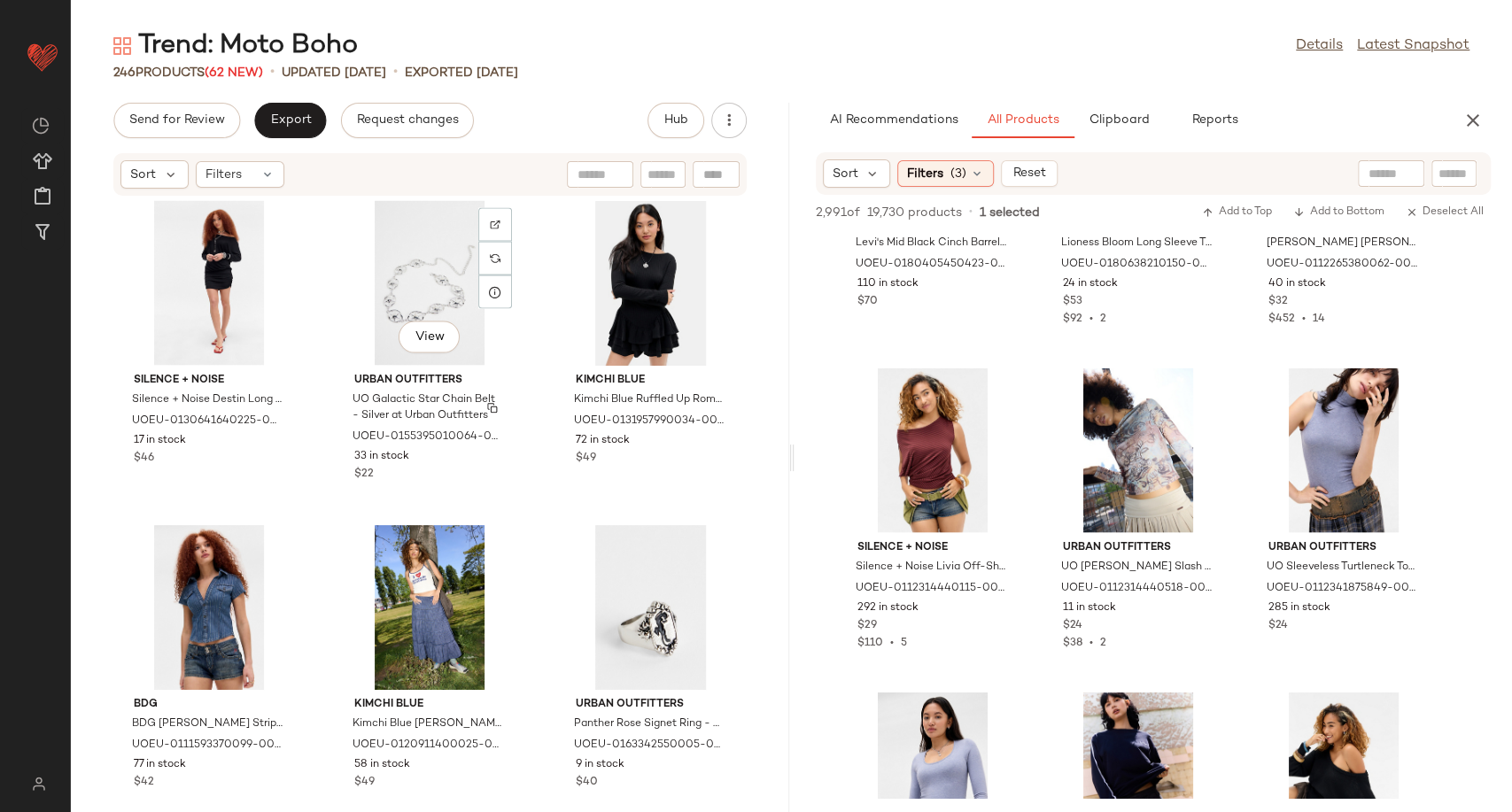
scroll to position [16261, 0]
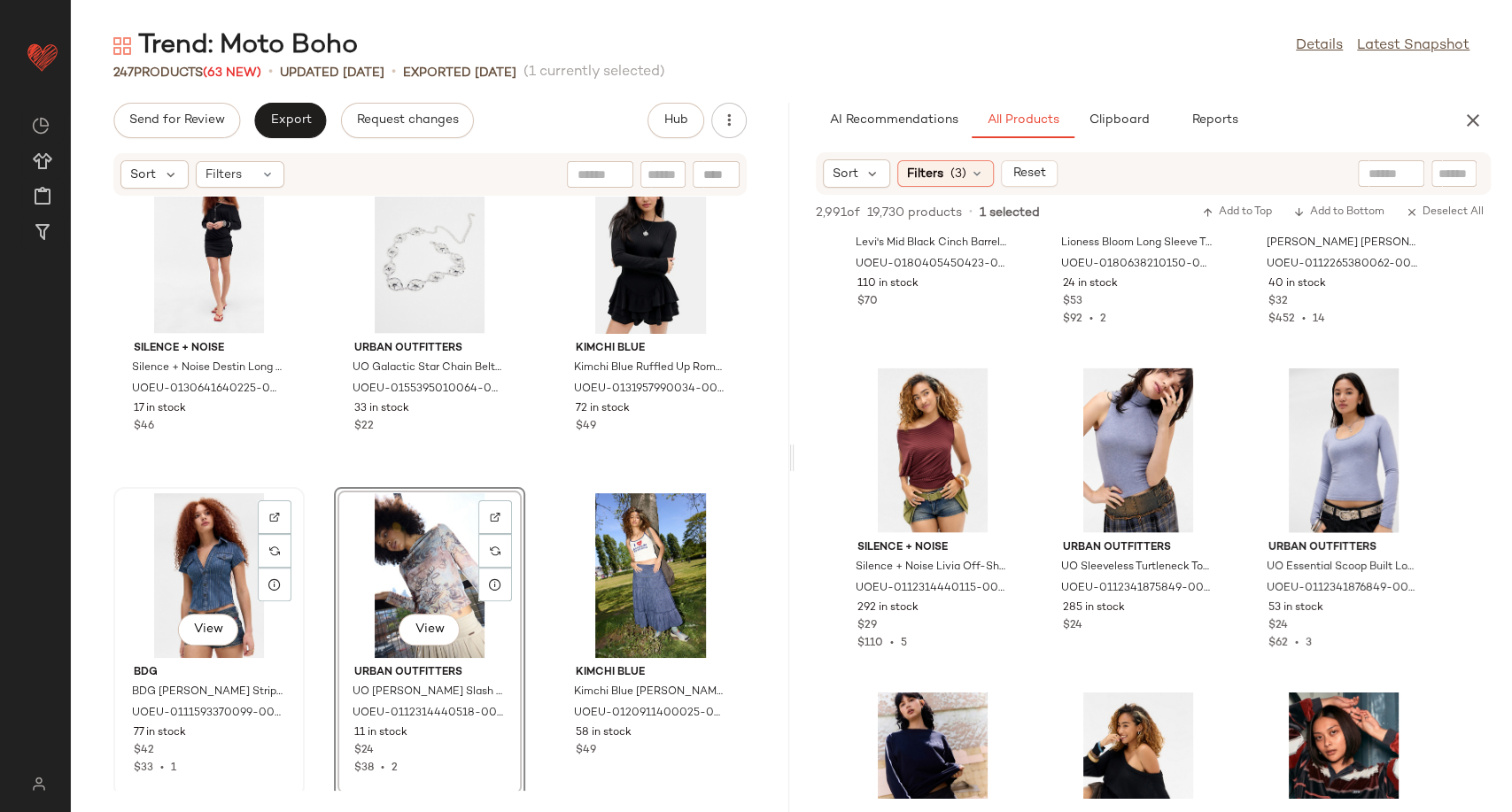
click at [224, 555] on div "View" at bounding box center [209, 576] width 179 height 165
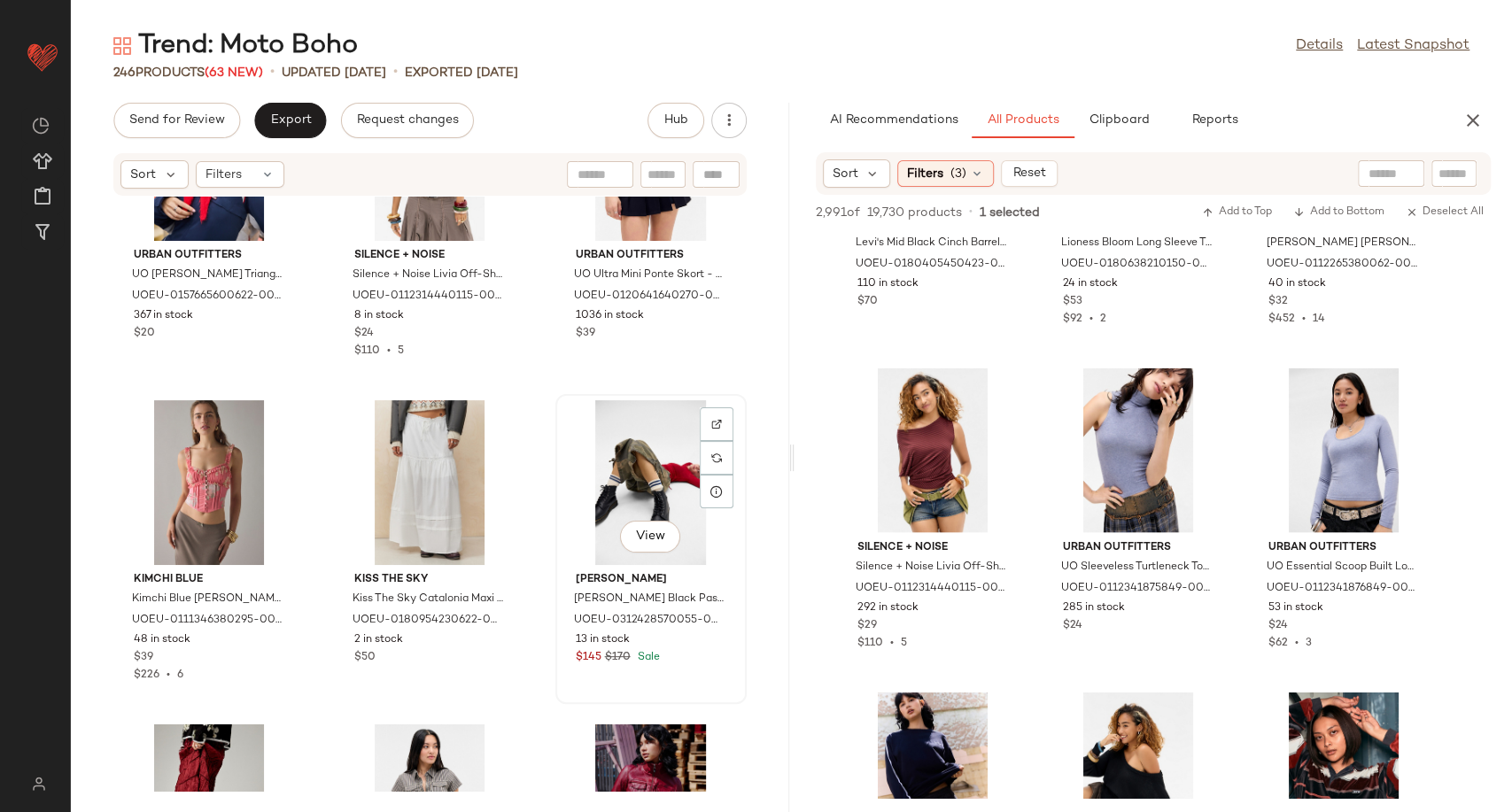
scroll to position [17005, 0]
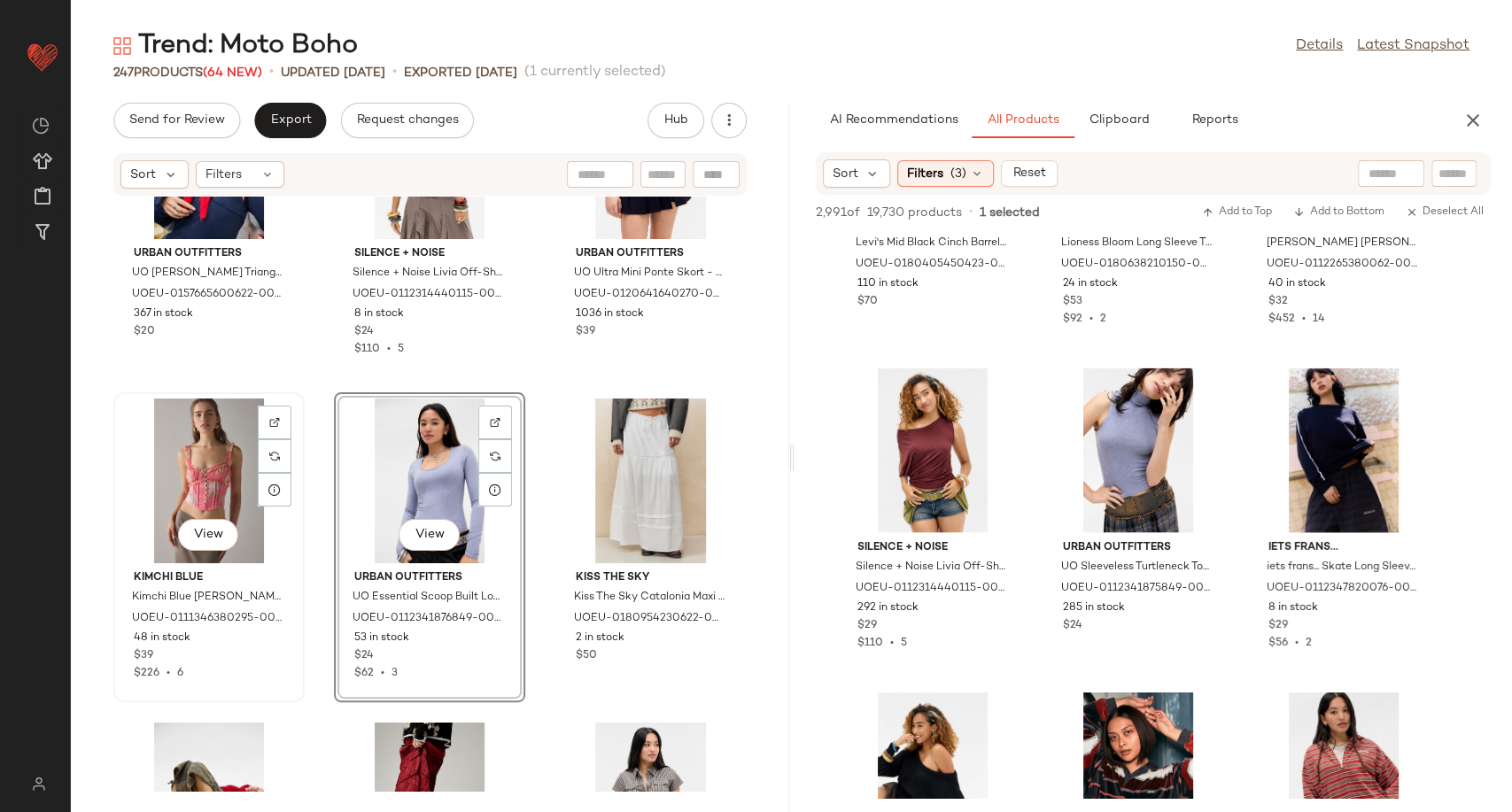
click at [189, 450] on div "View" at bounding box center [209, 481] width 179 height 165
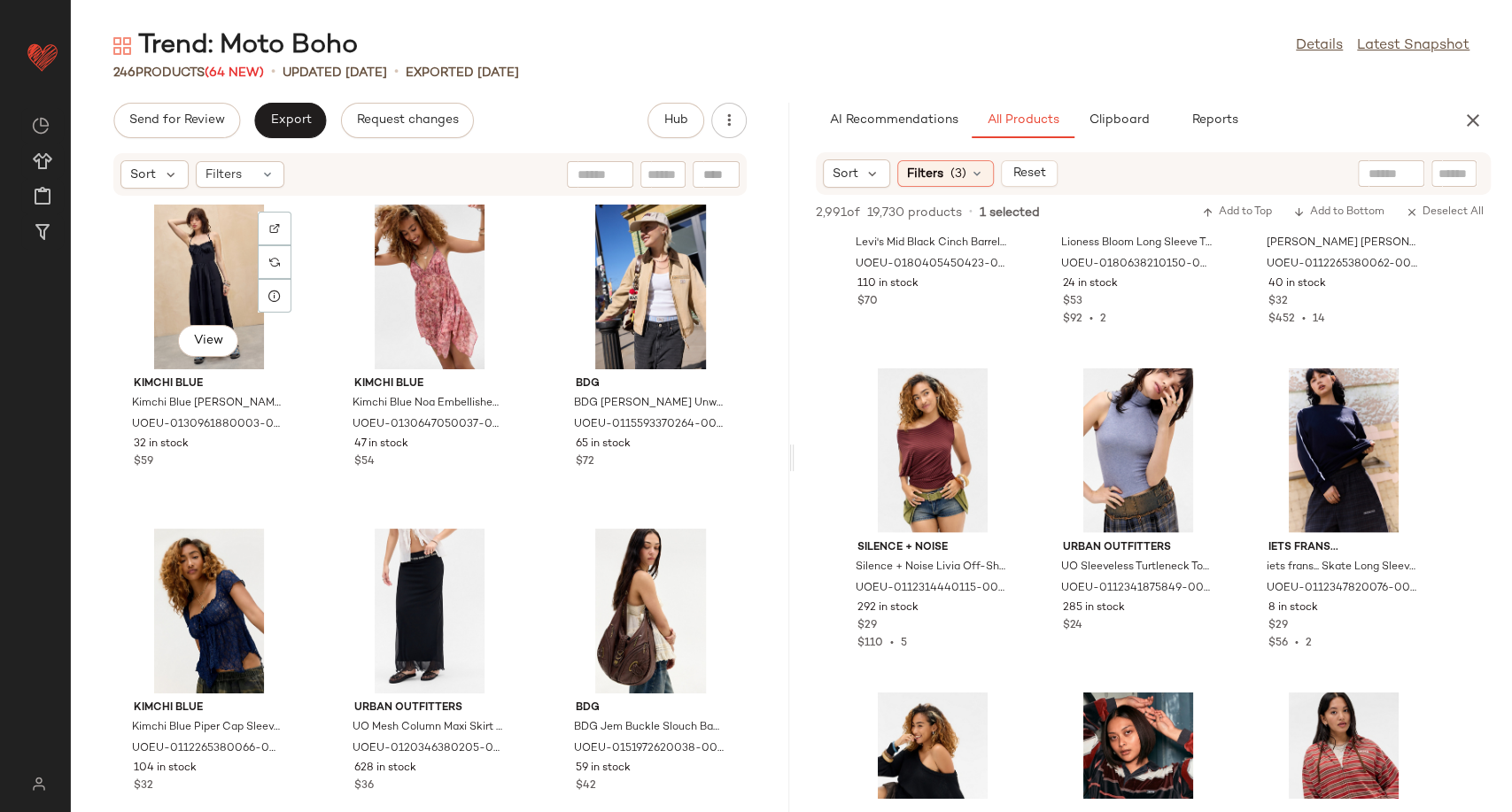
scroll to position [17842, 0]
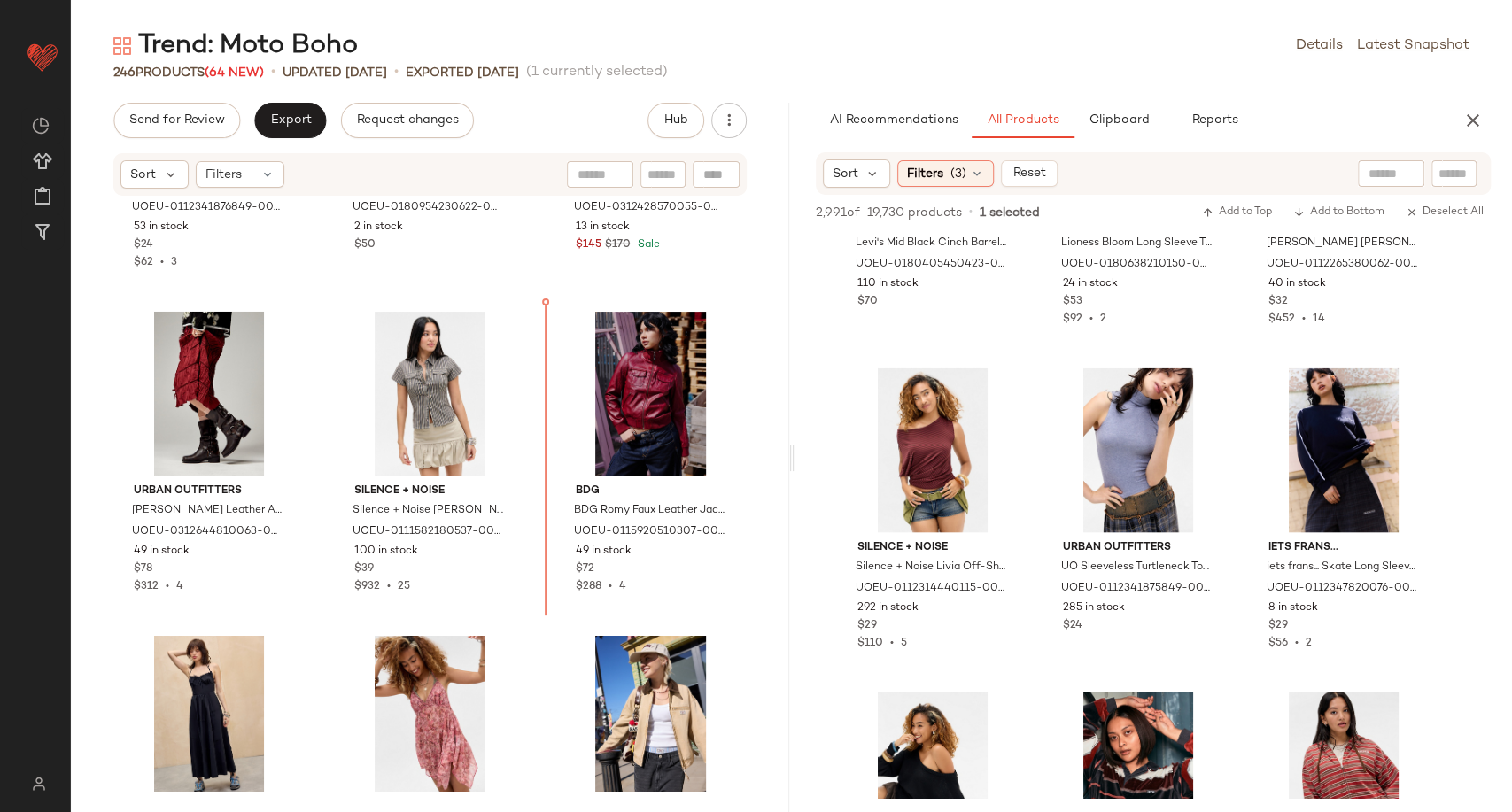
scroll to position [17412, 0]
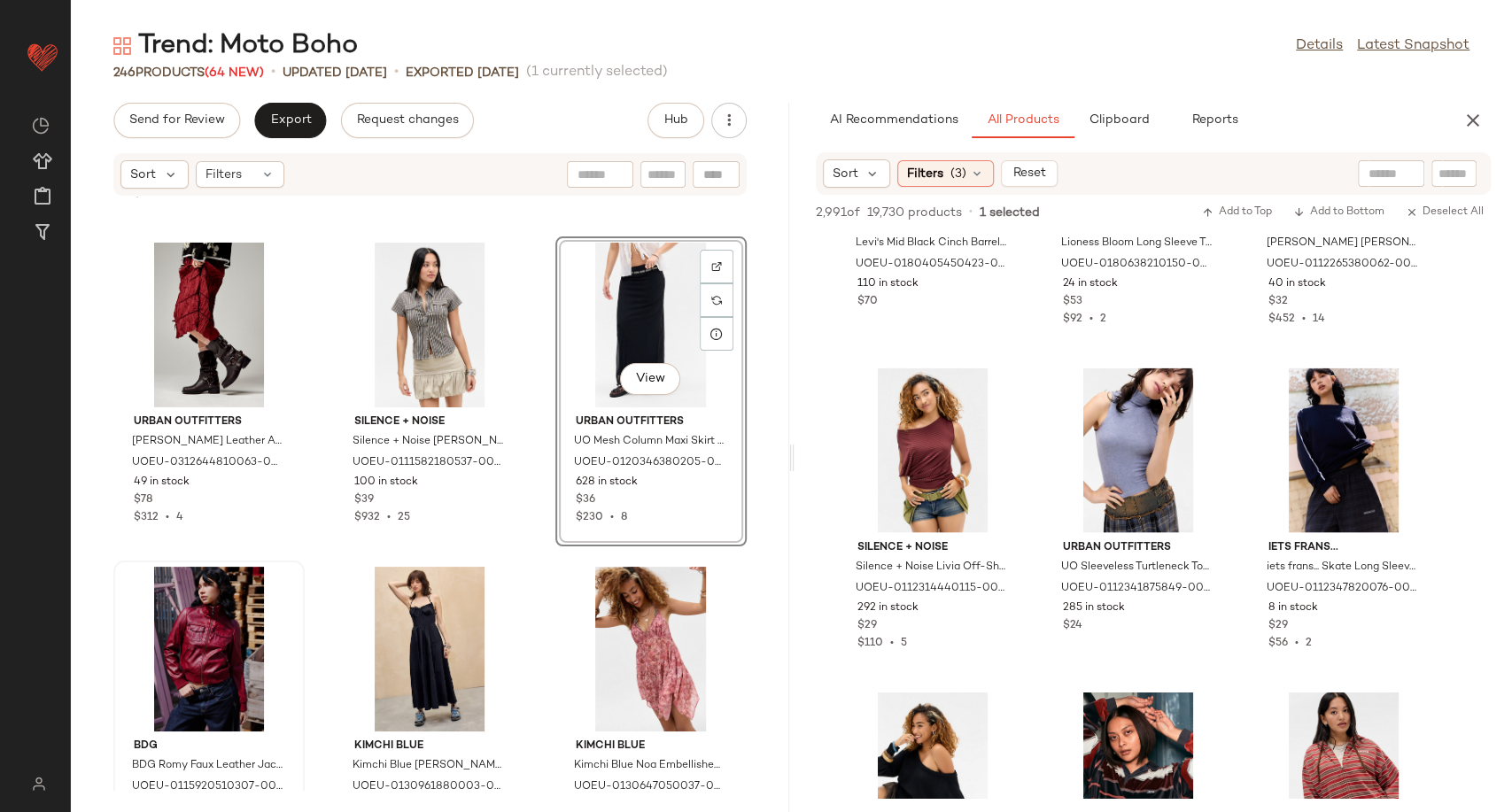
scroll to position [17486, 0]
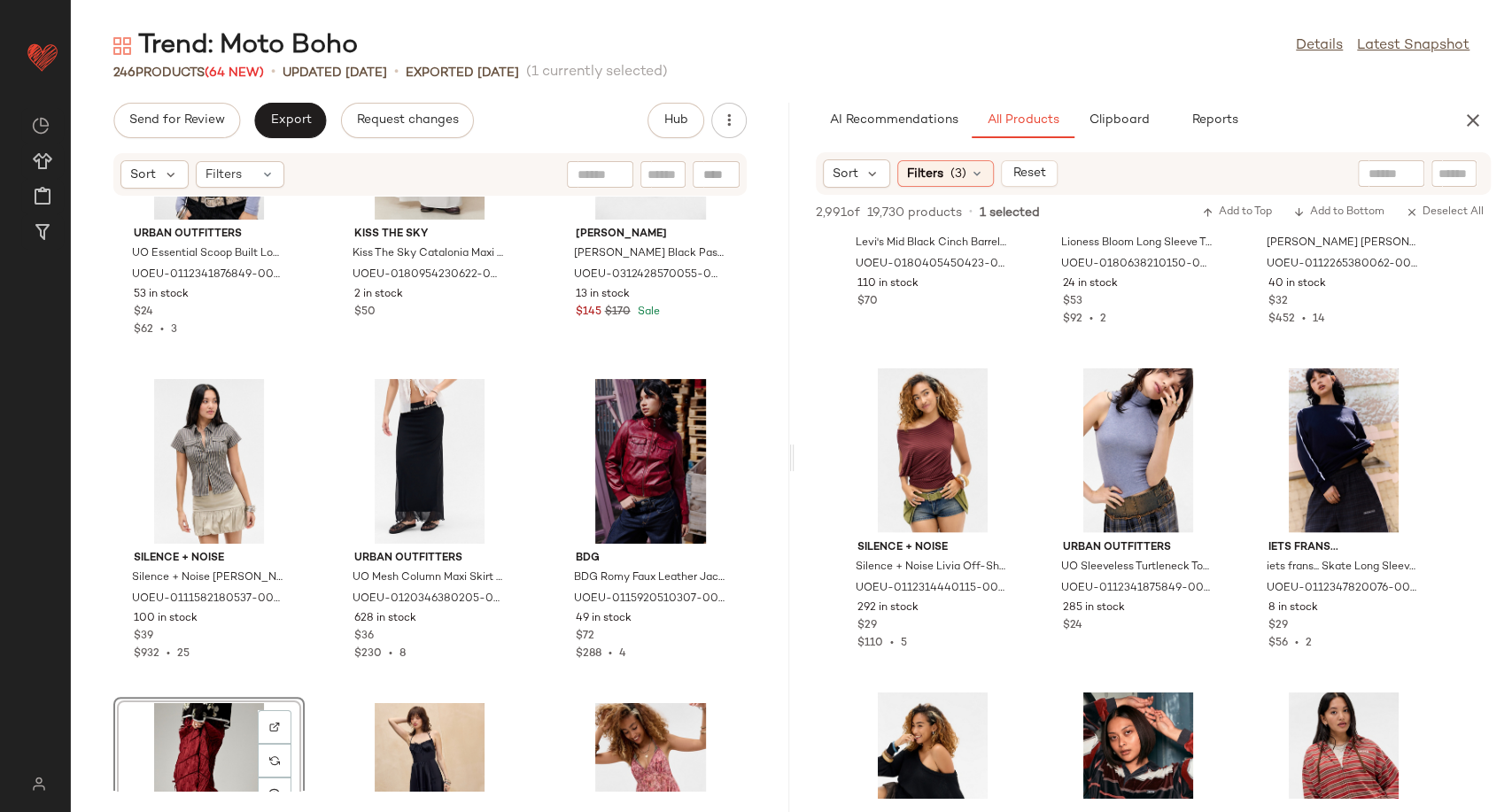
scroll to position [17384, 0]
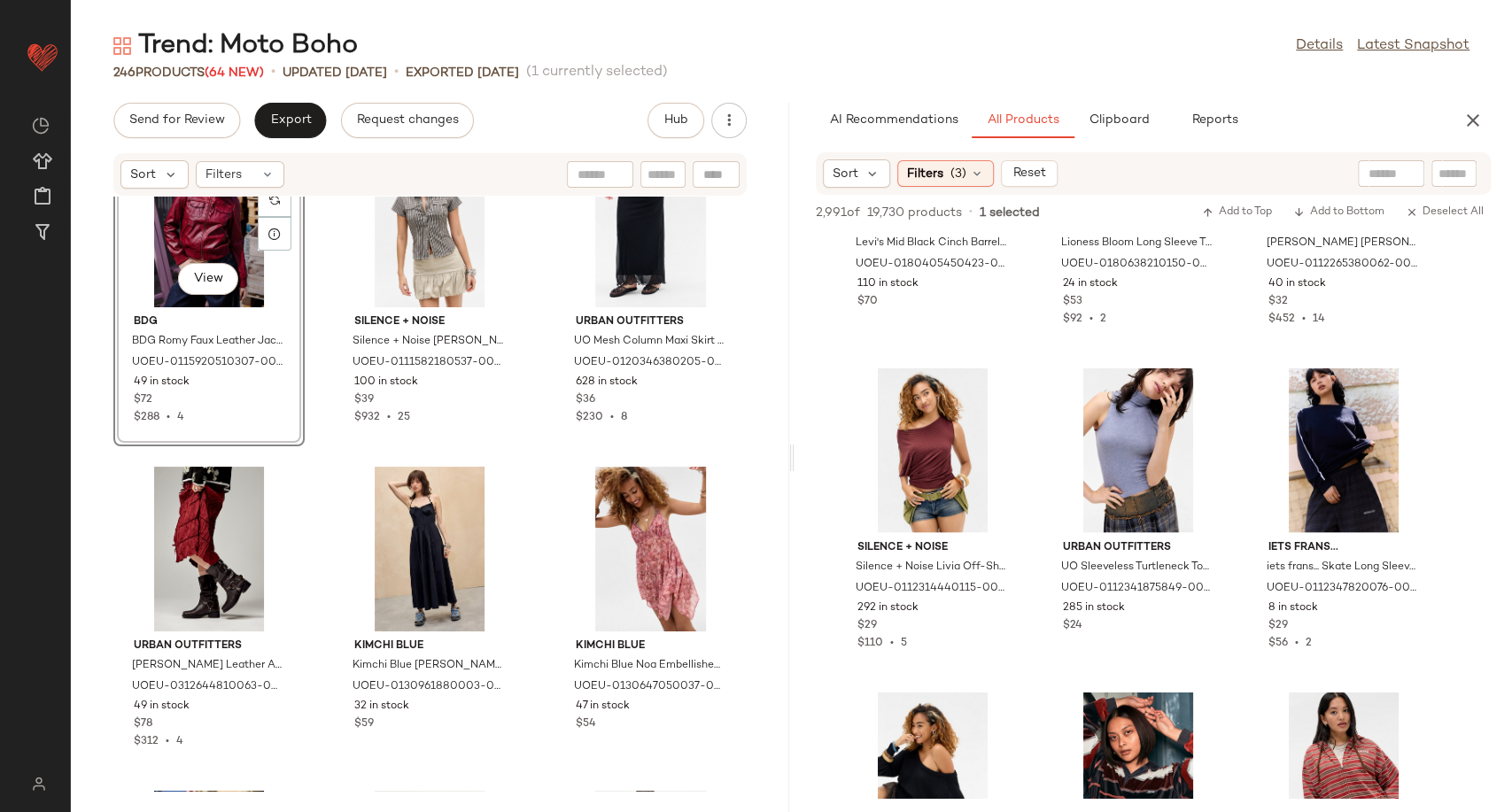
scroll to position [17568, 0]
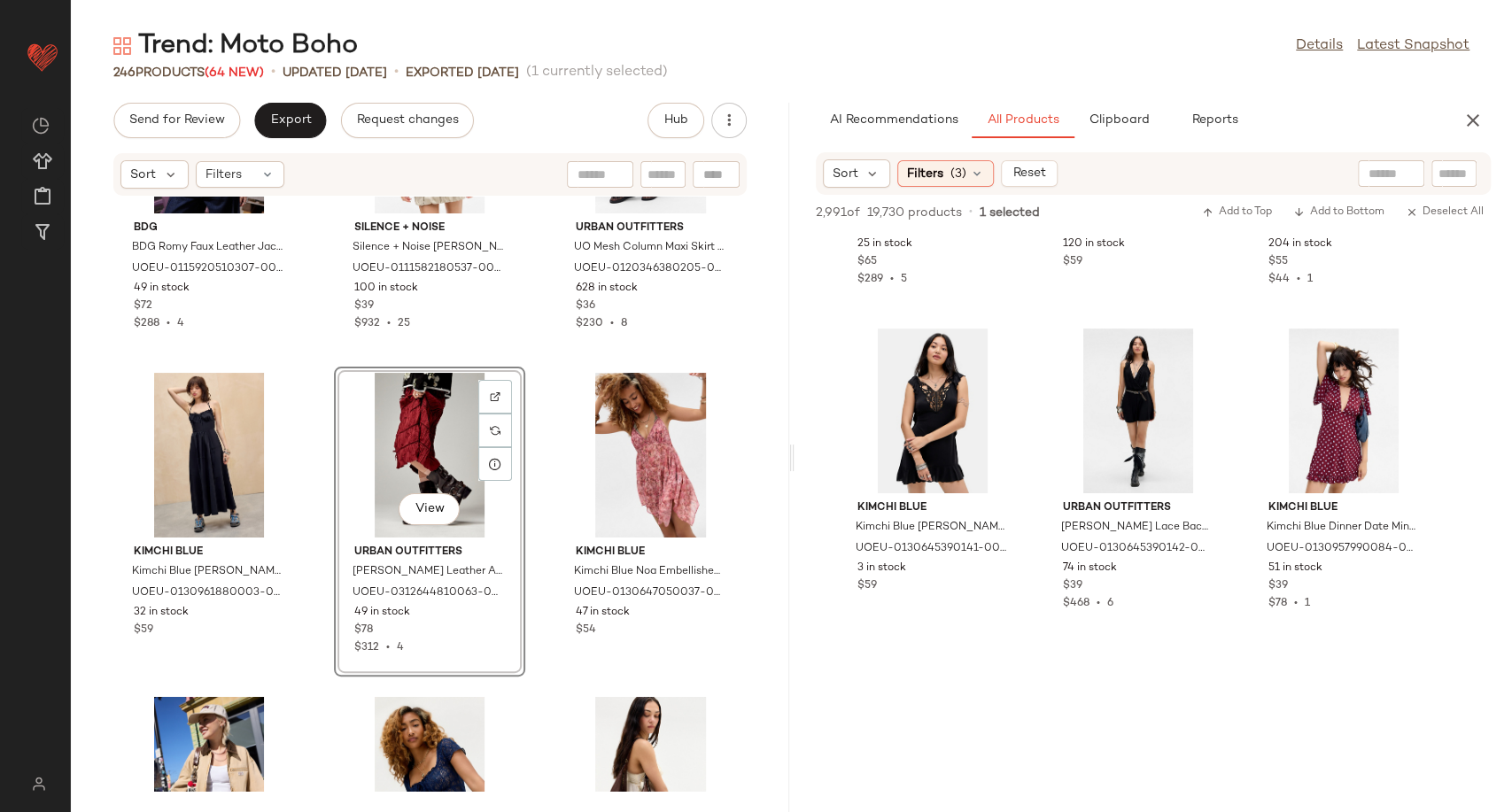
scroll to position [86465, 0]
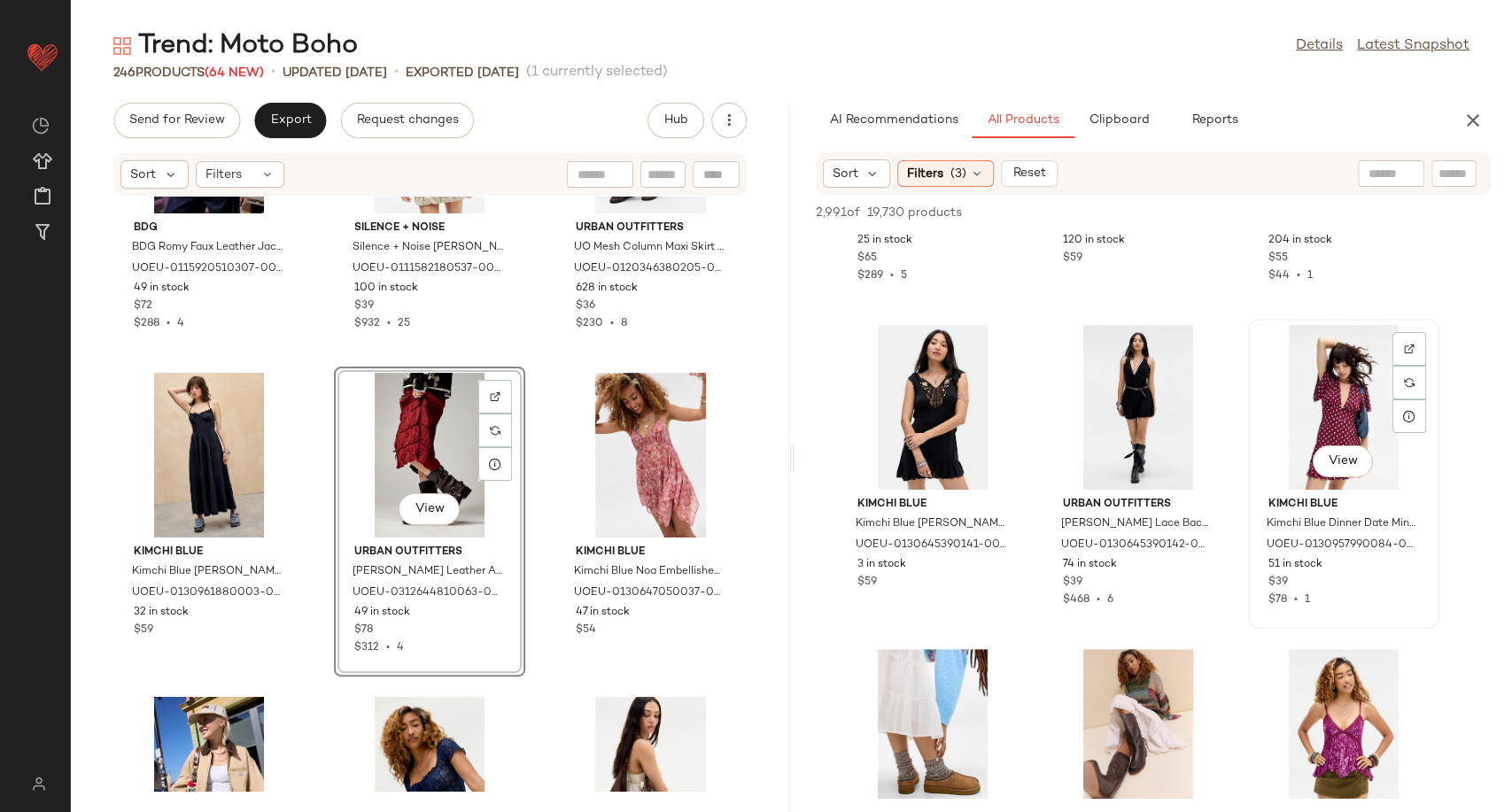
click at [1329, 394] on div "View" at bounding box center [1343, 407] width 179 height 165
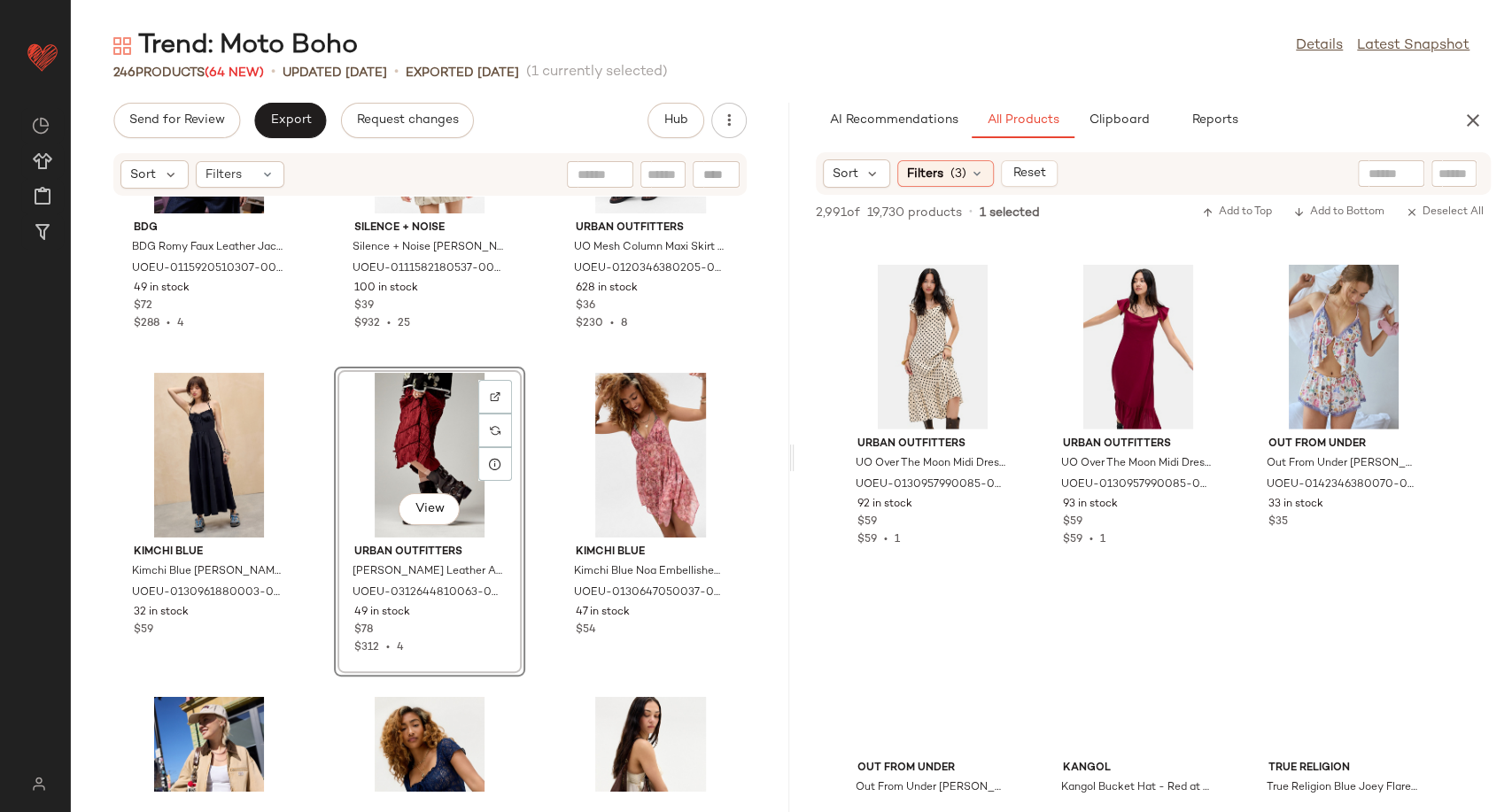
scroll to position [89232, 0]
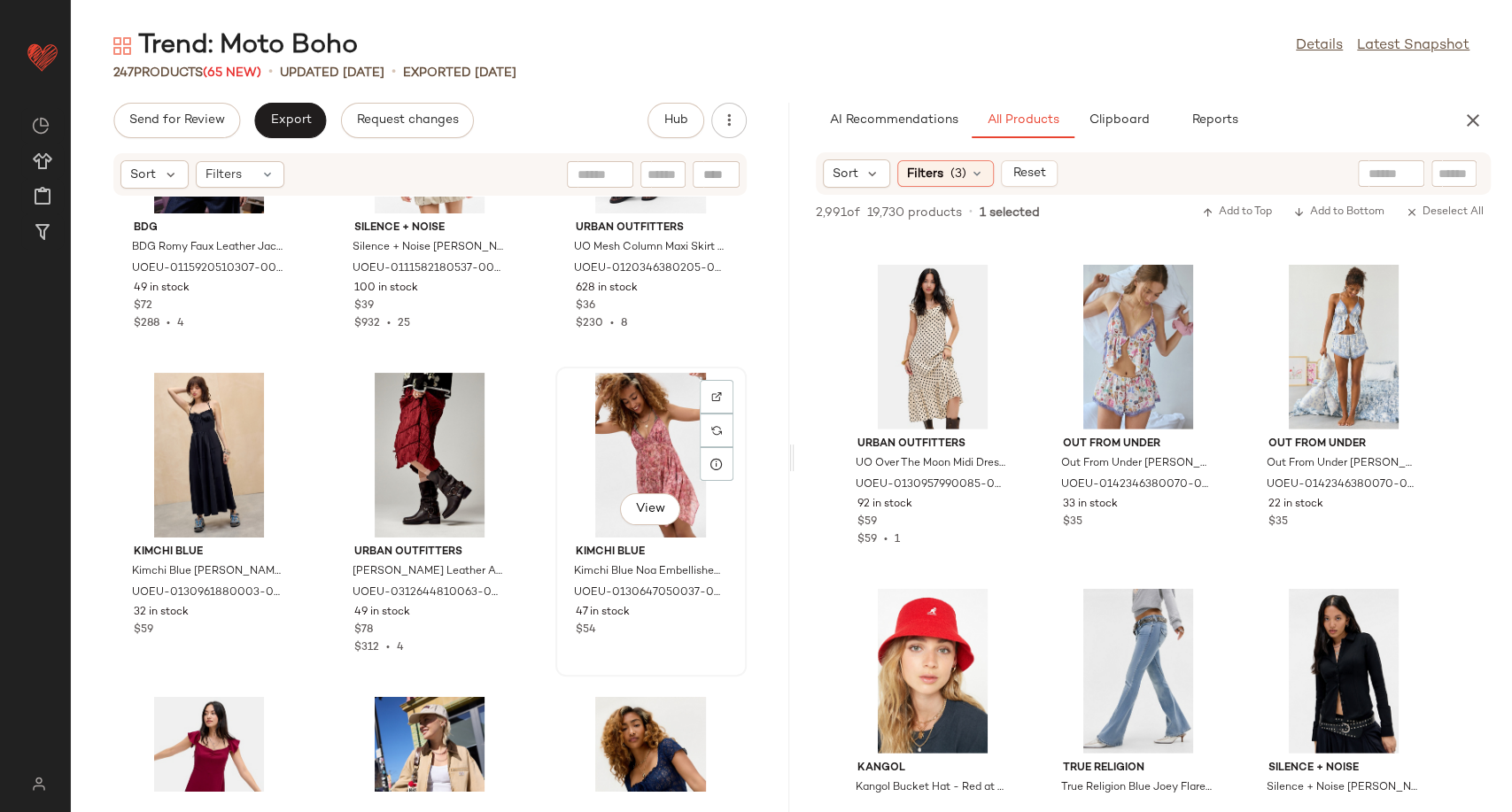
click at [624, 442] on div "View" at bounding box center [650, 455] width 179 height 165
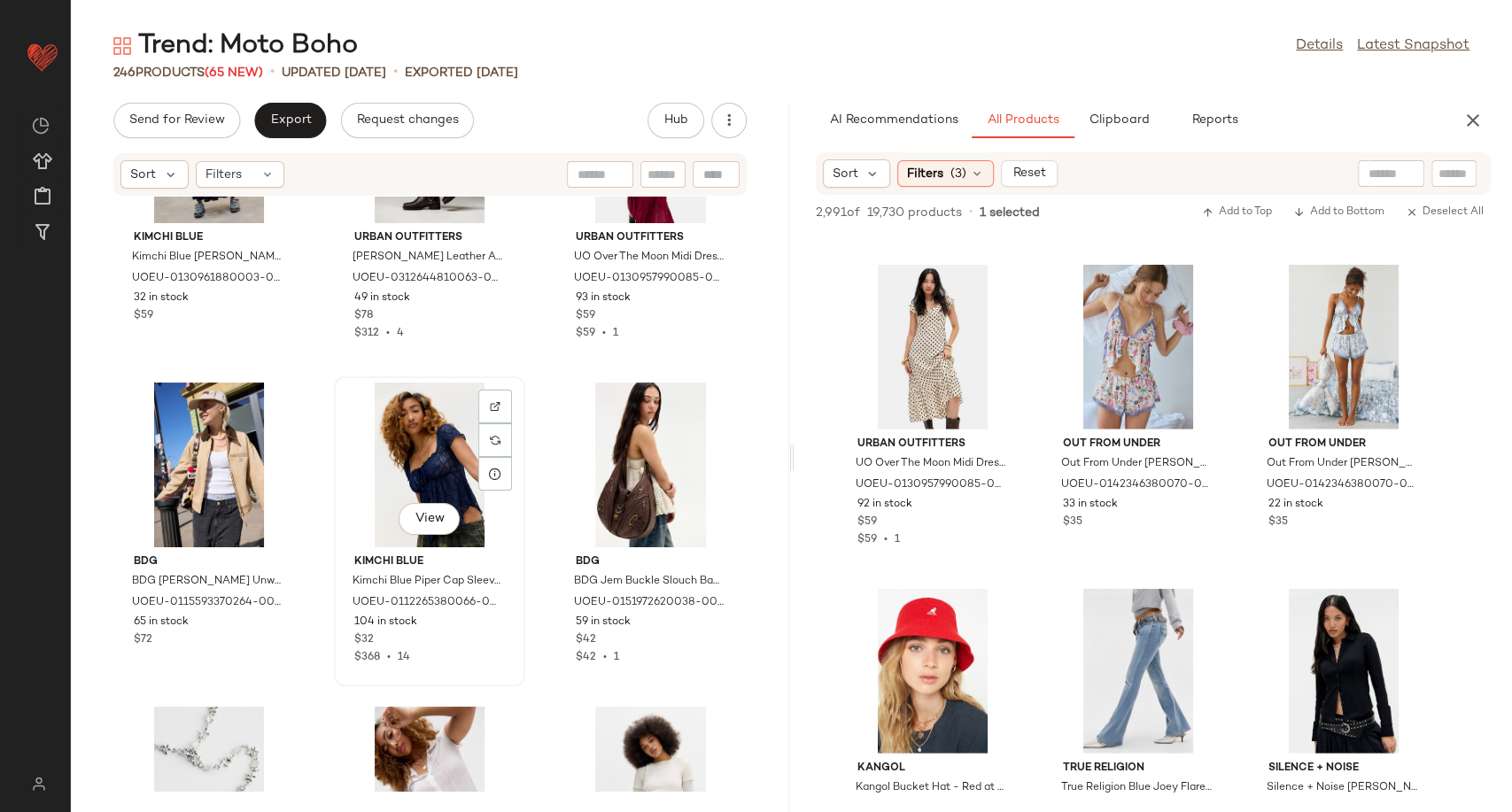
scroll to position [17994, 0]
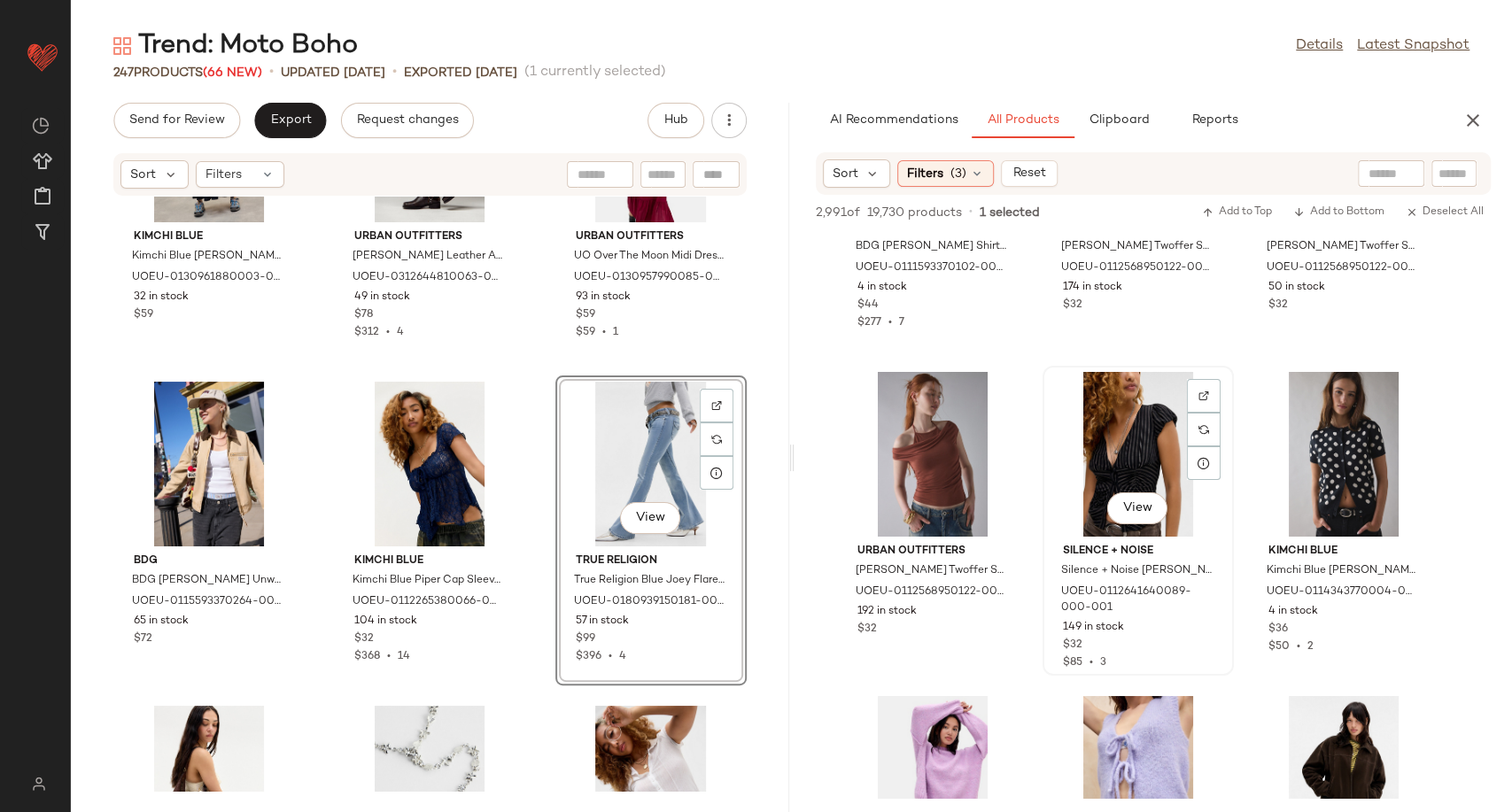
scroll to position [90479, 0]
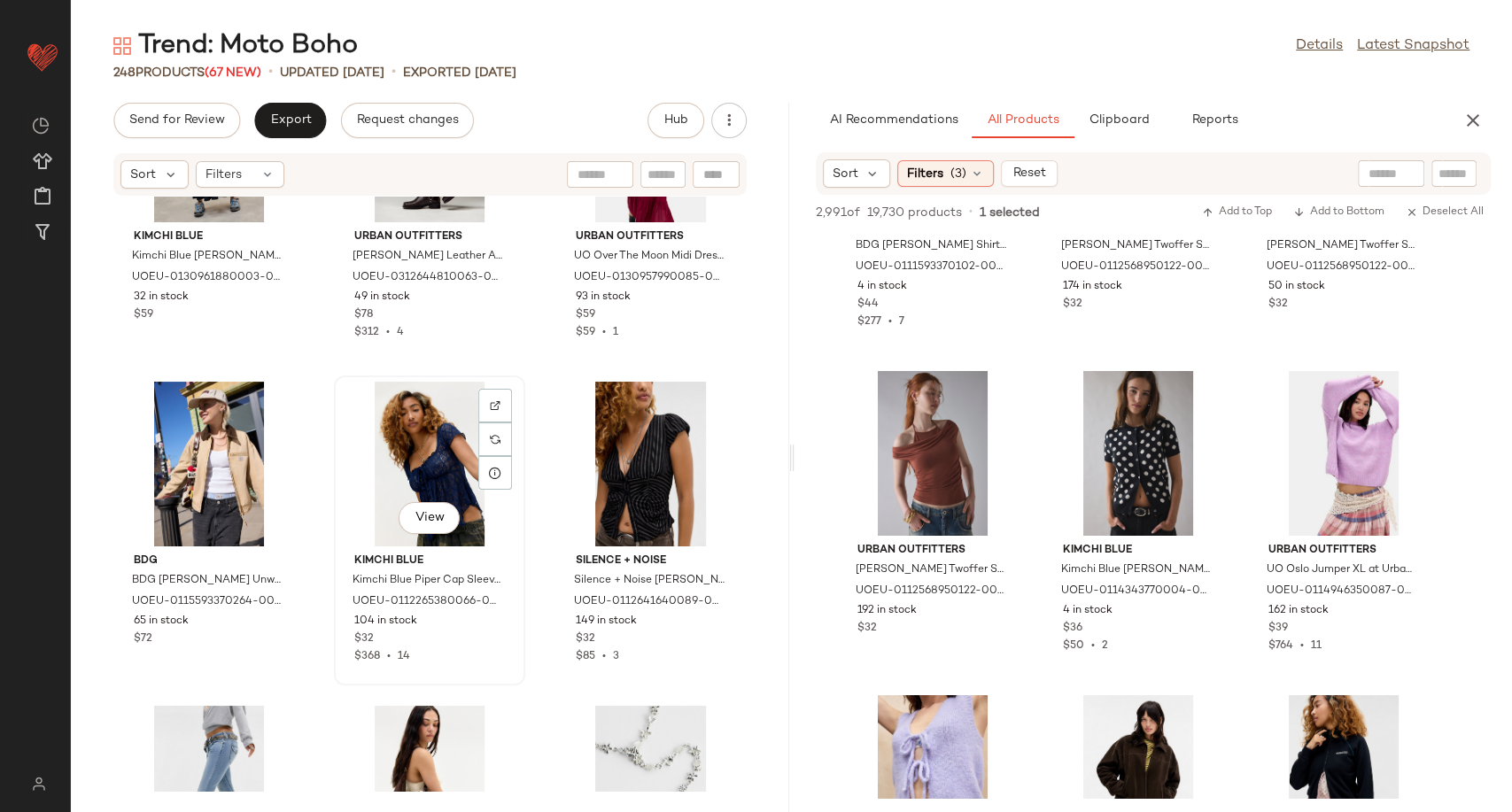
click at [417, 460] on div "View" at bounding box center [429, 464] width 179 height 165
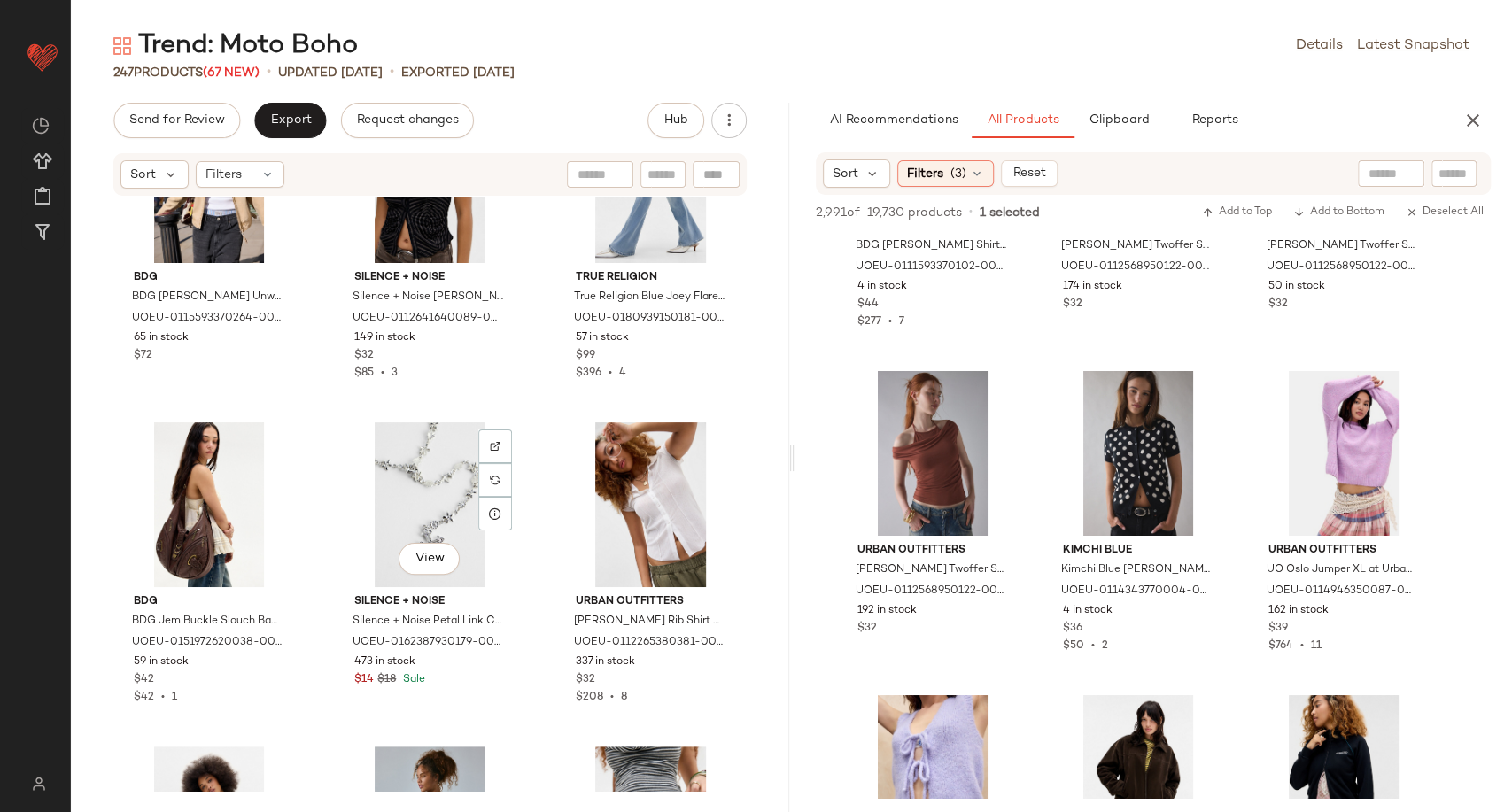
scroll to position [18278, 0]
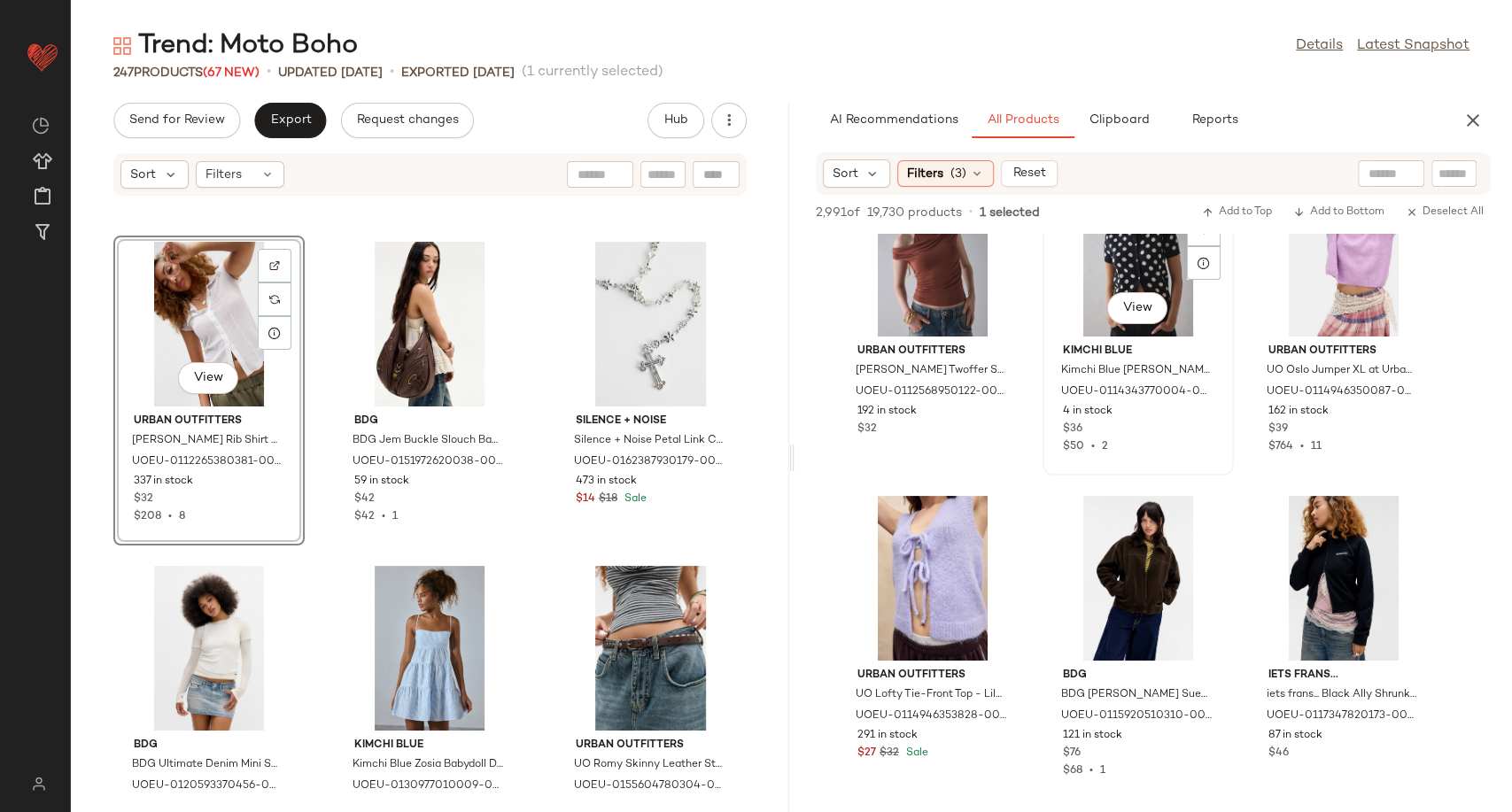
scroll to position [90680, 0]
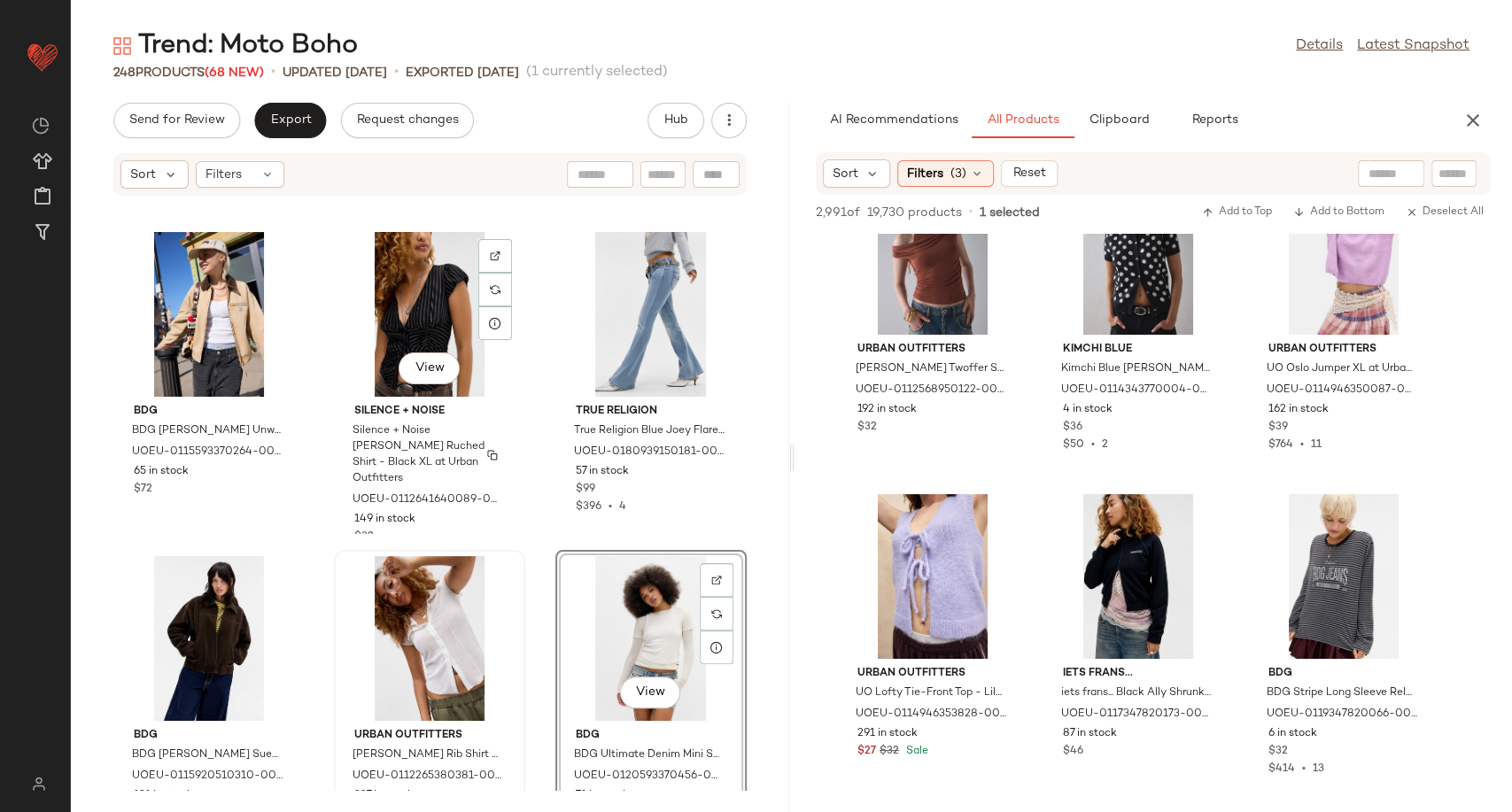
scroll to position [18148, 0]
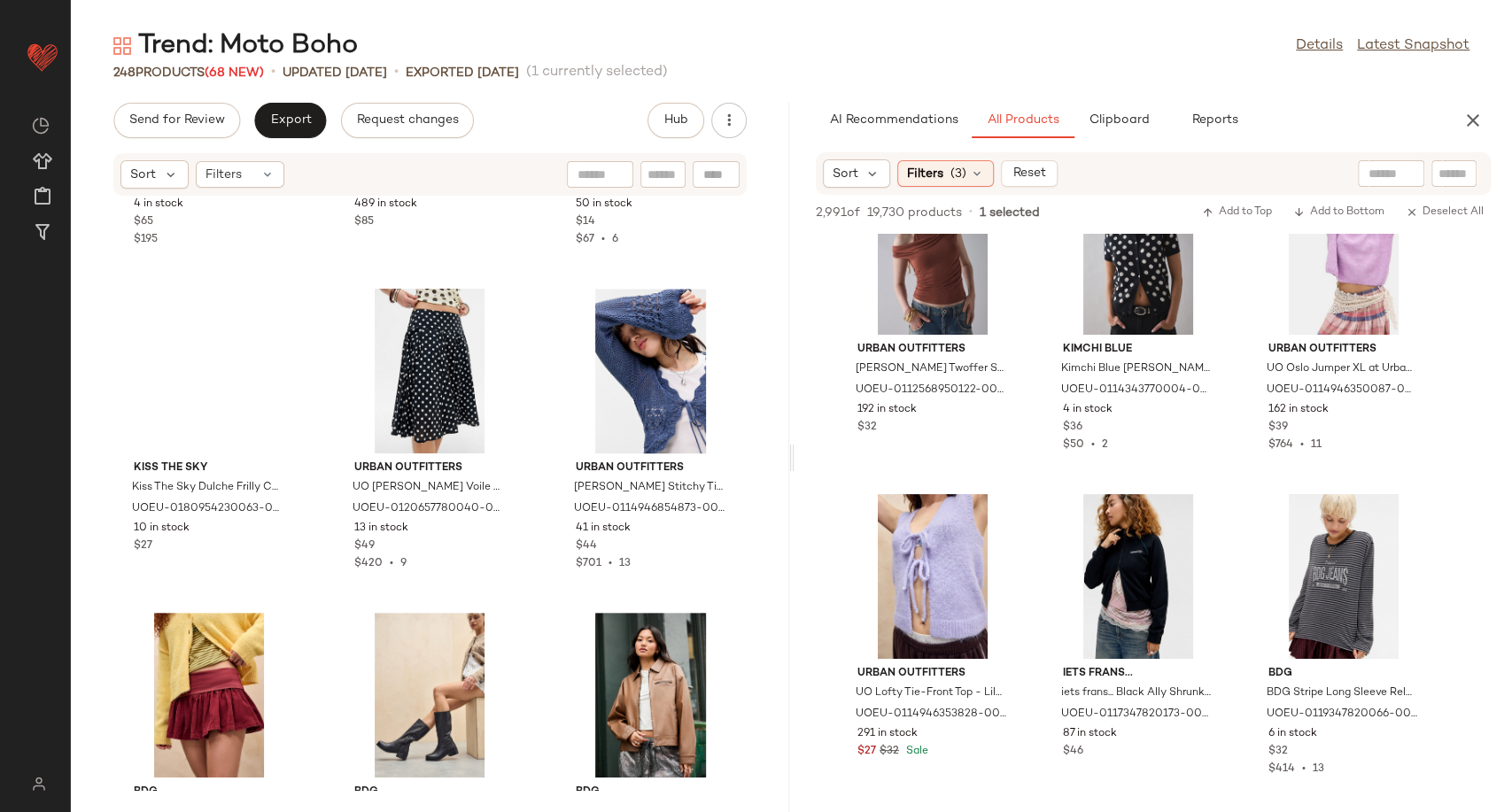
scroll to position [19709, 0]
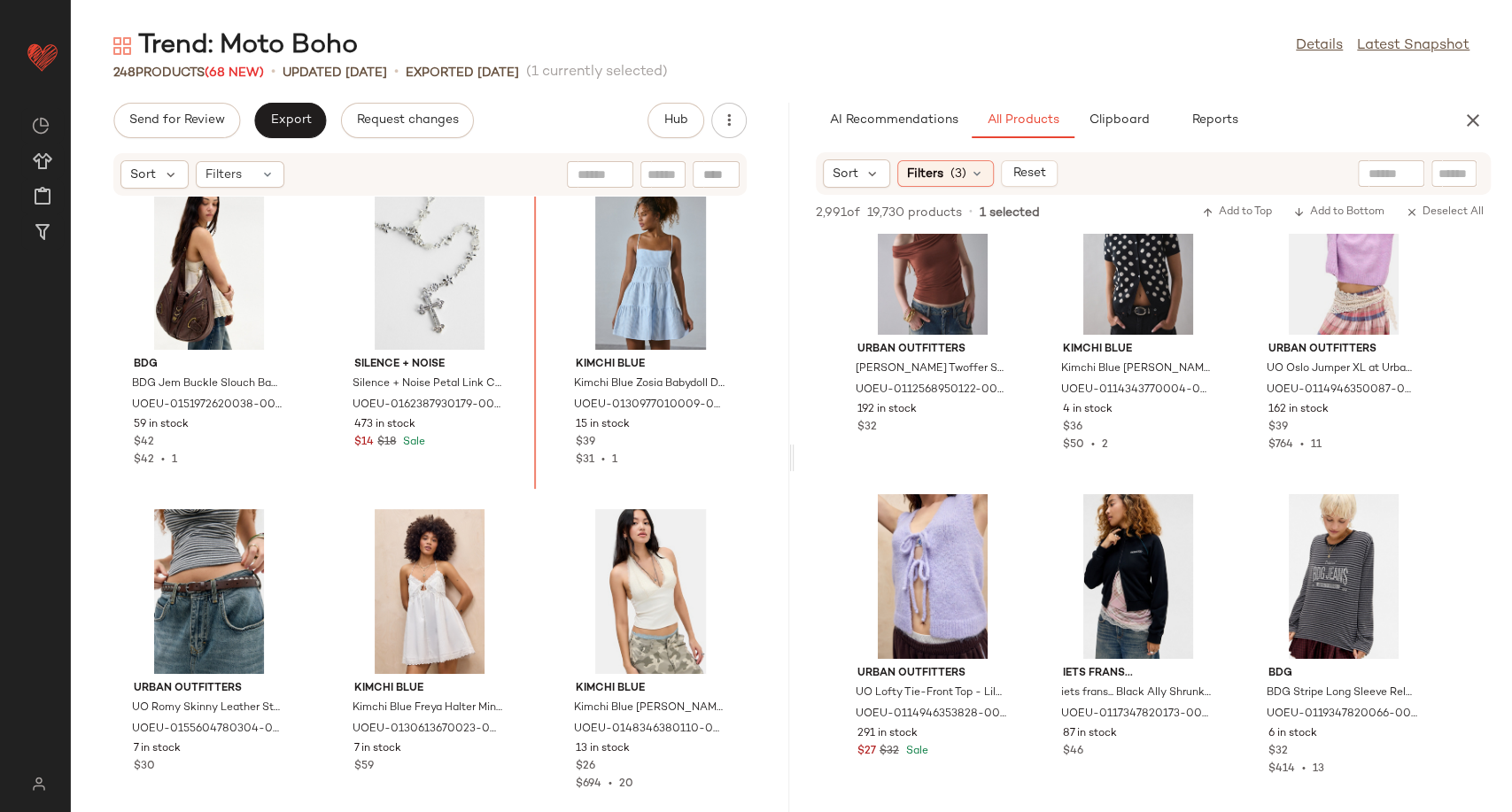
scroll to position [18839, 0]
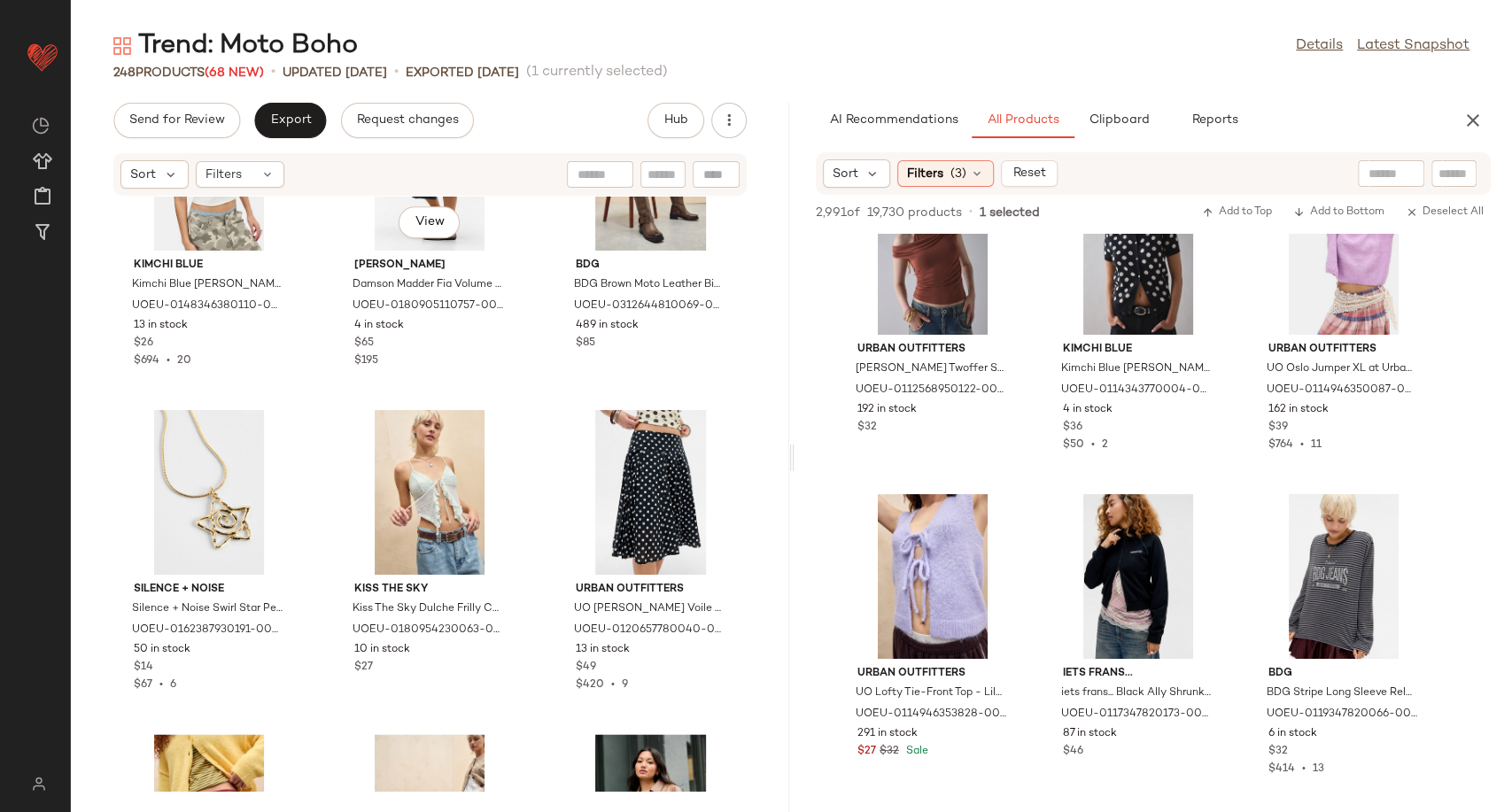
scroll to position [19589, 0]
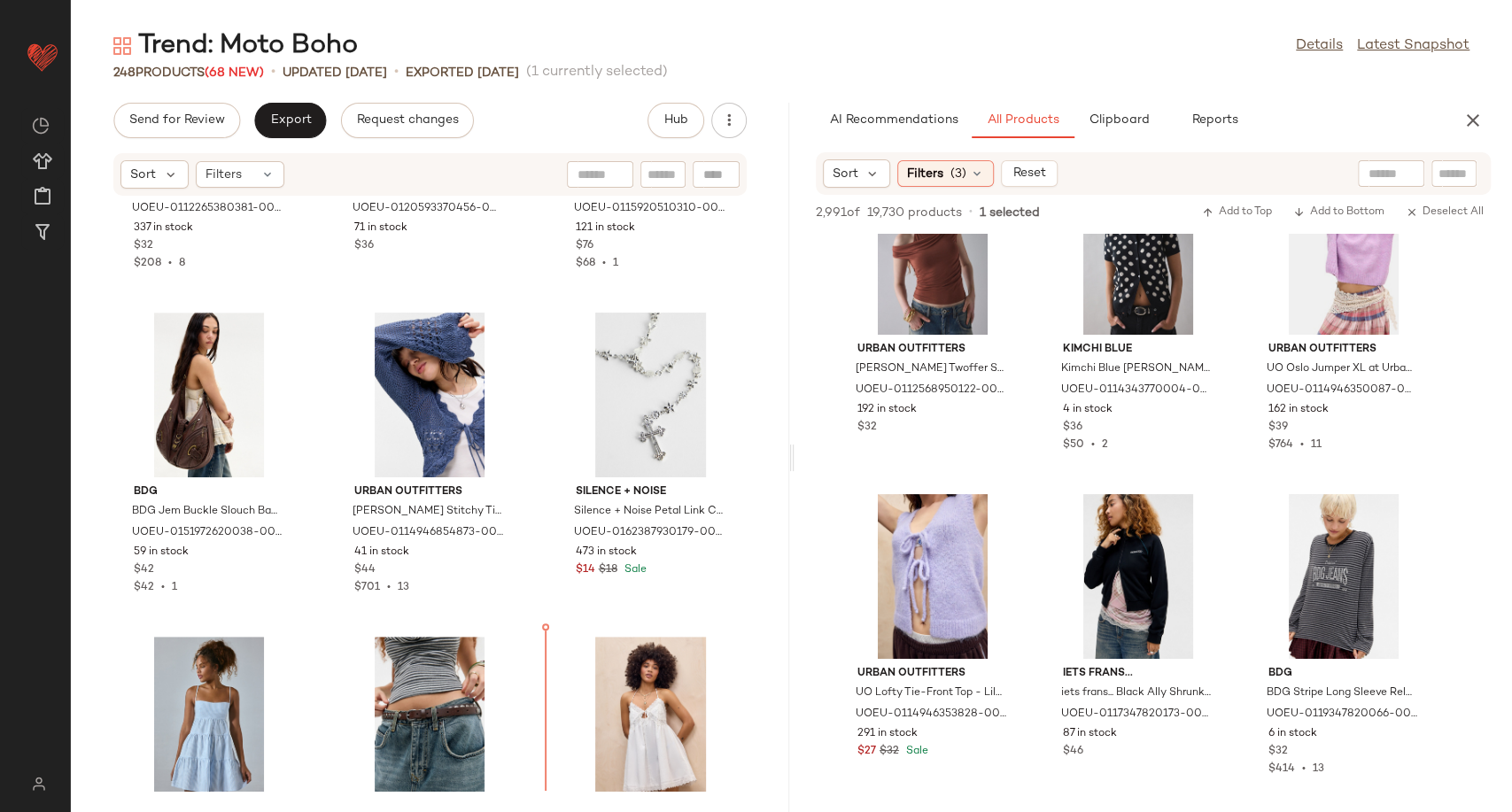
scroll to position [18672, 0]
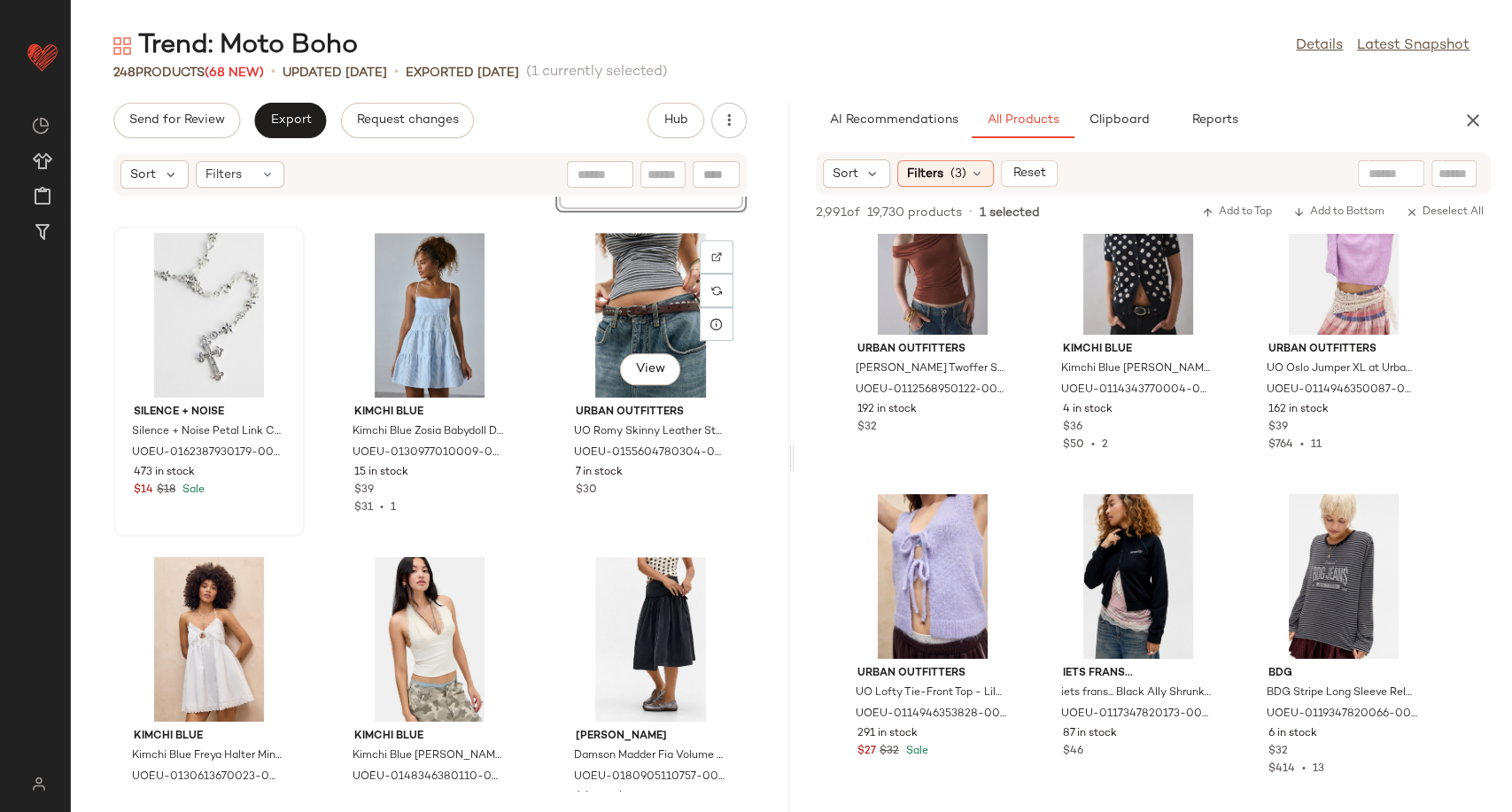
click at [557, 489] on div "View Urban Outfitters UO Romy Skinny Leather Studded Belt - Chocolate M/L at Ur…" at bounding box center [650, 381] width 187 height 306
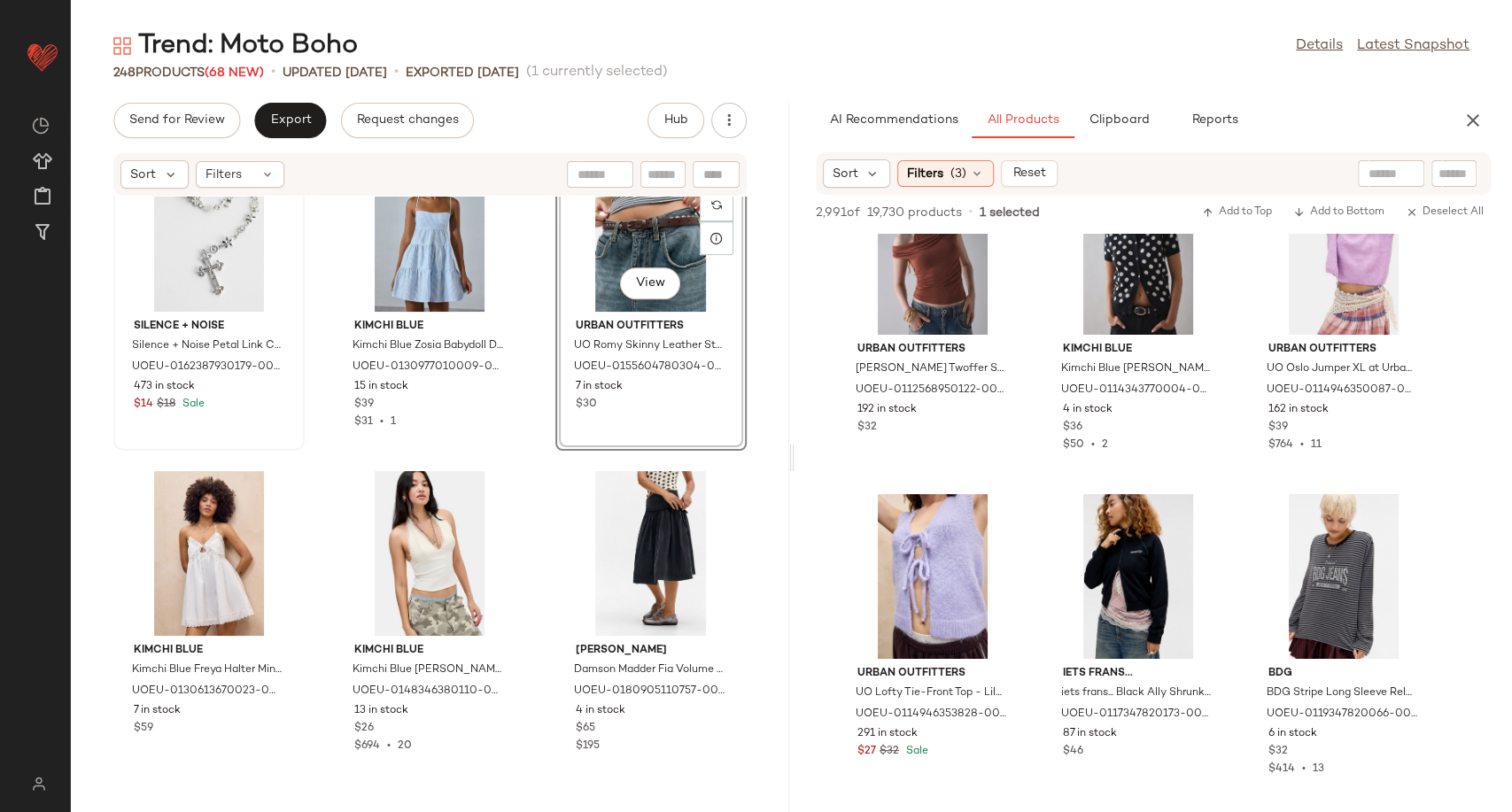
scroll to position [19210, 0]
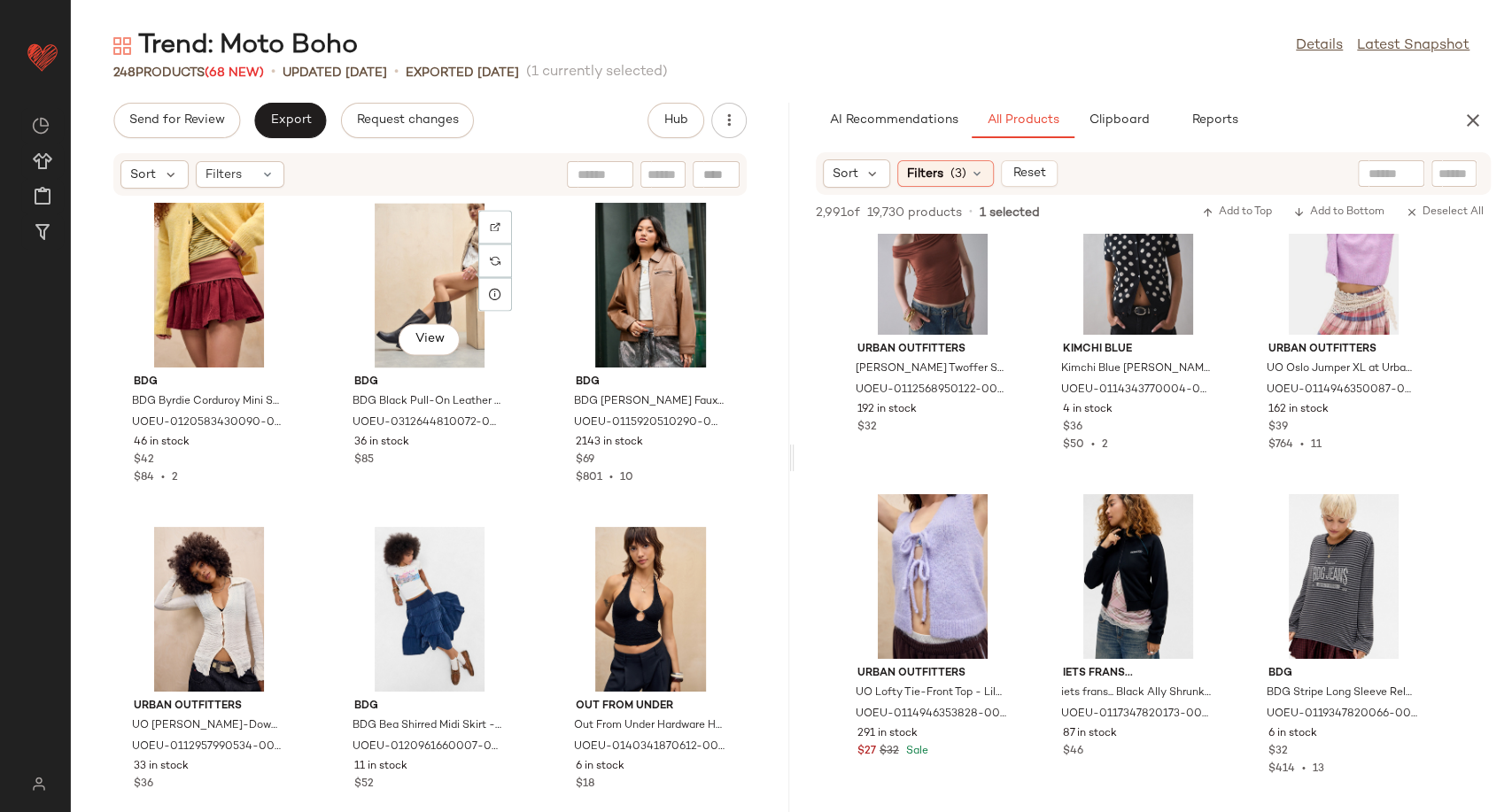
scroll to position [20124, 0]
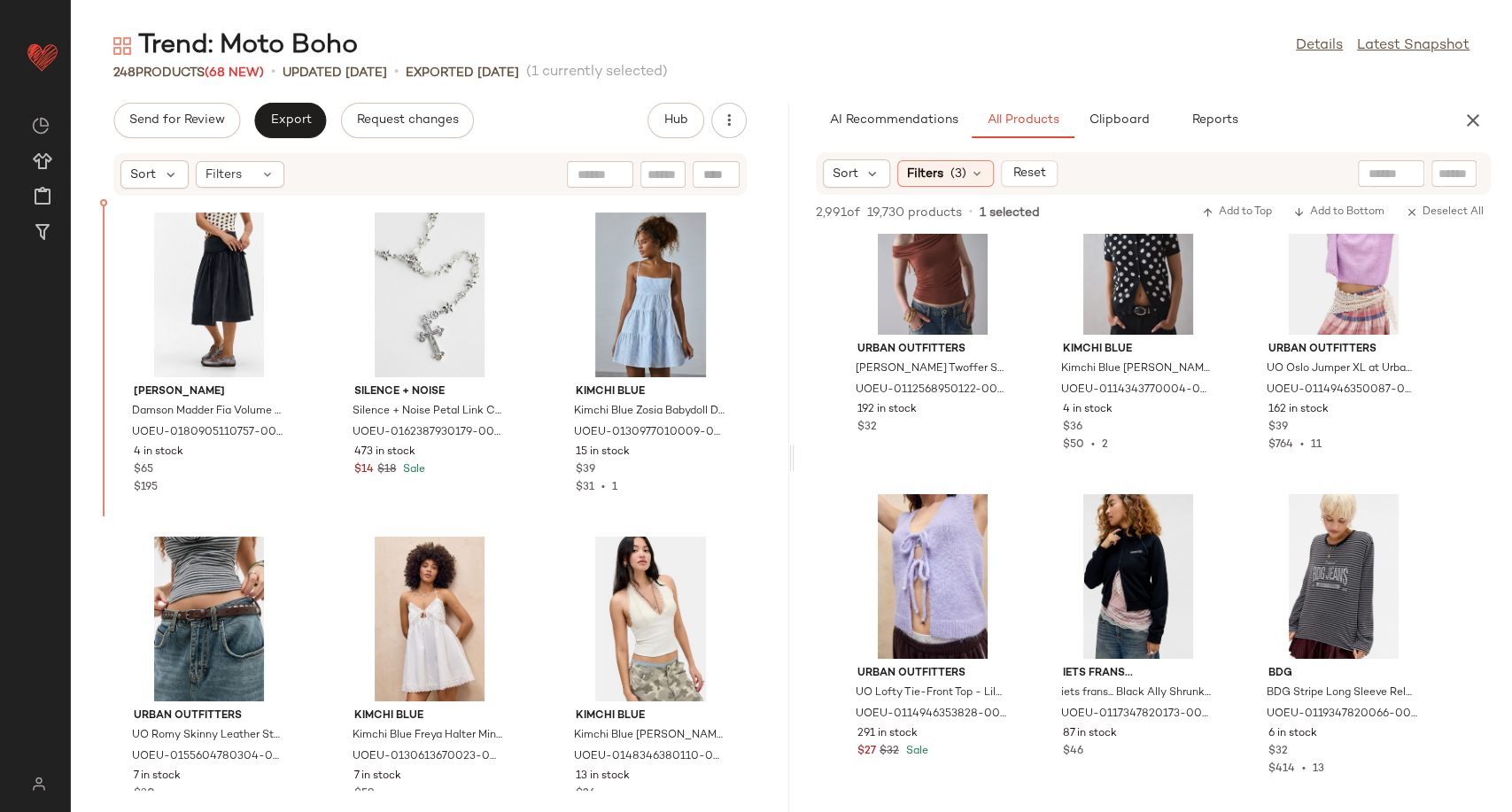
scroll to position [19128, 0]
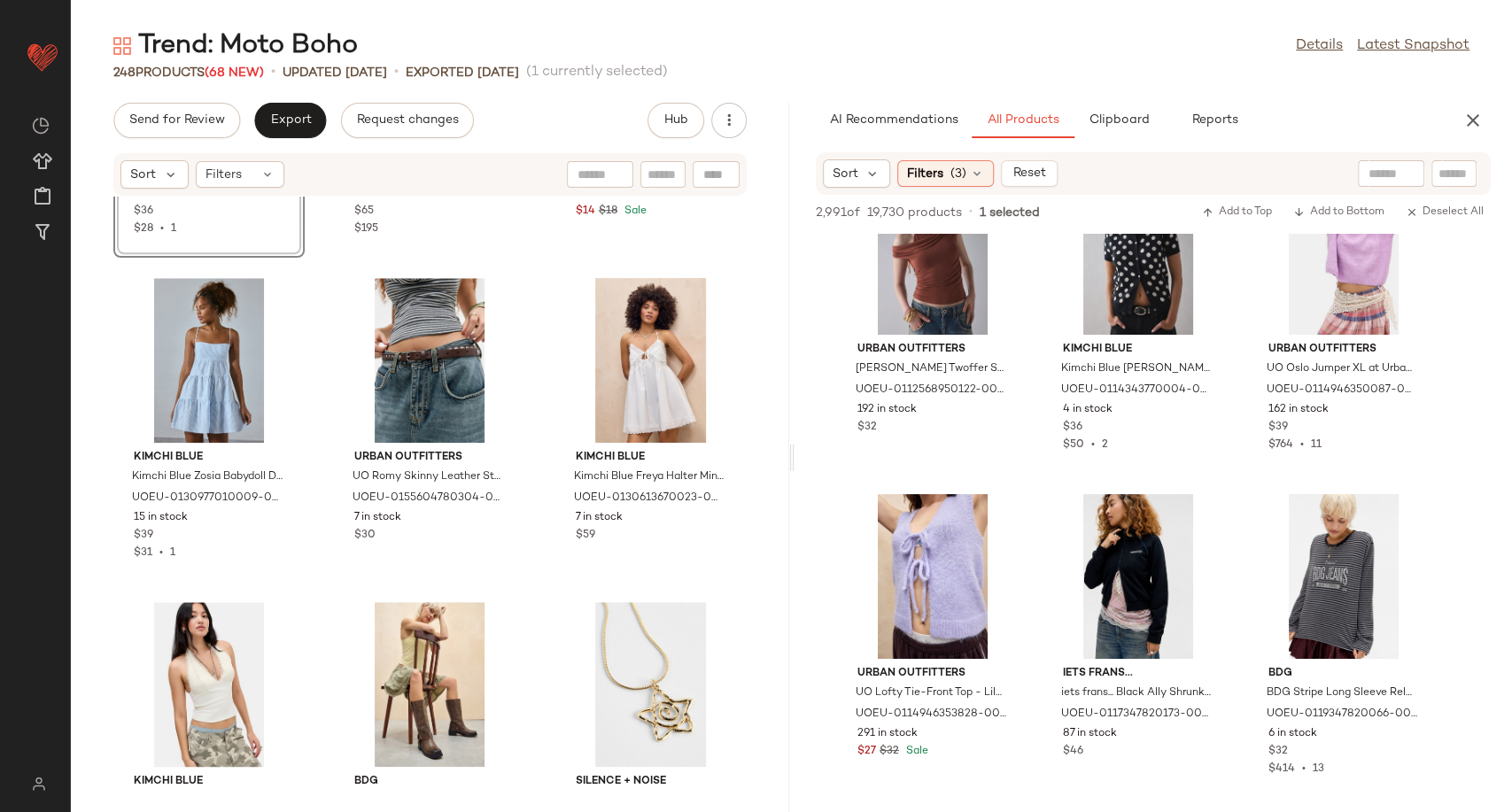
scroll to position [19393, 0]
click at [416, 351] on div "View" at bounding box center [429, 362] width 179 height 165
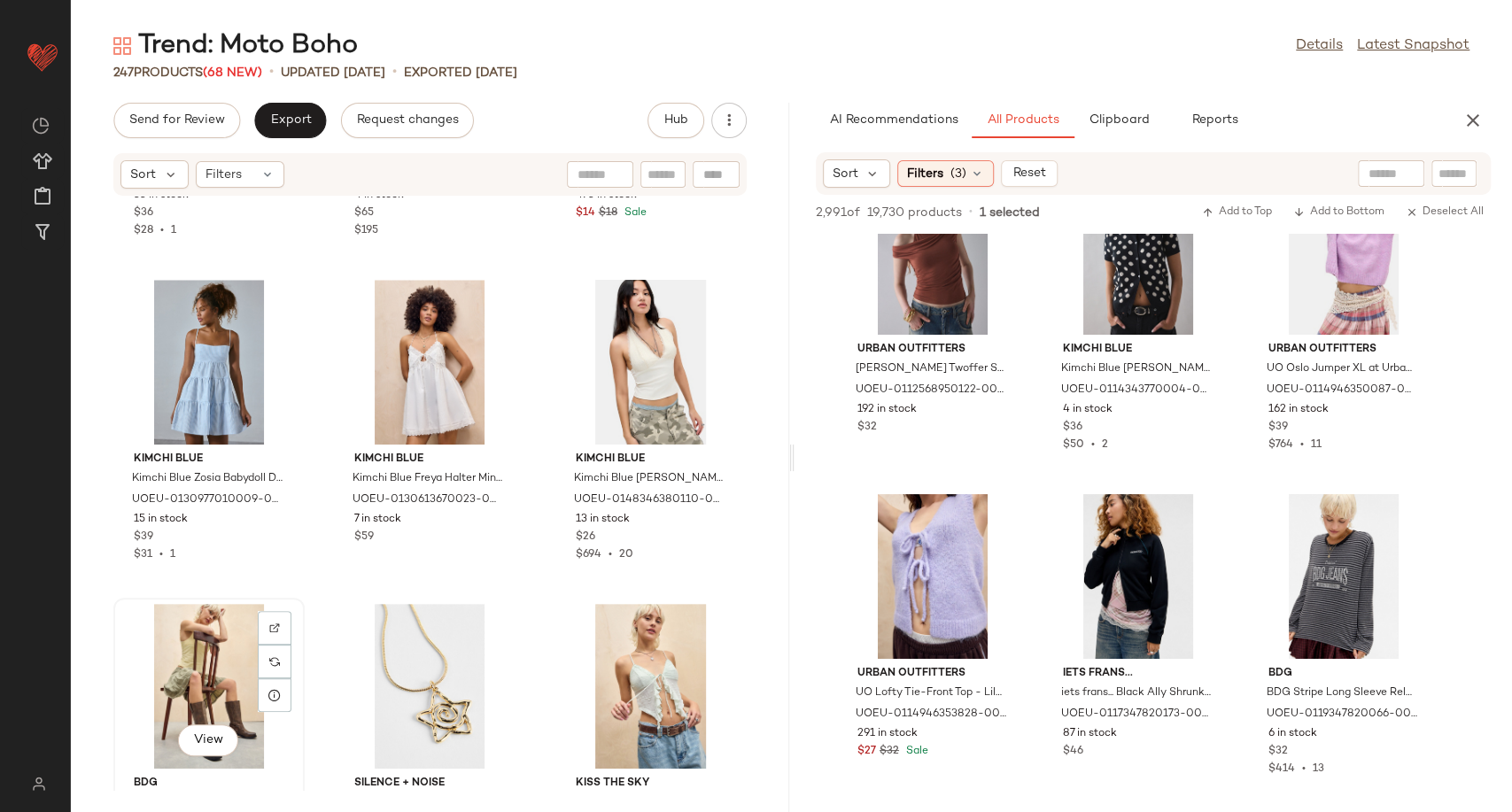
scroll to position [19393, 0]
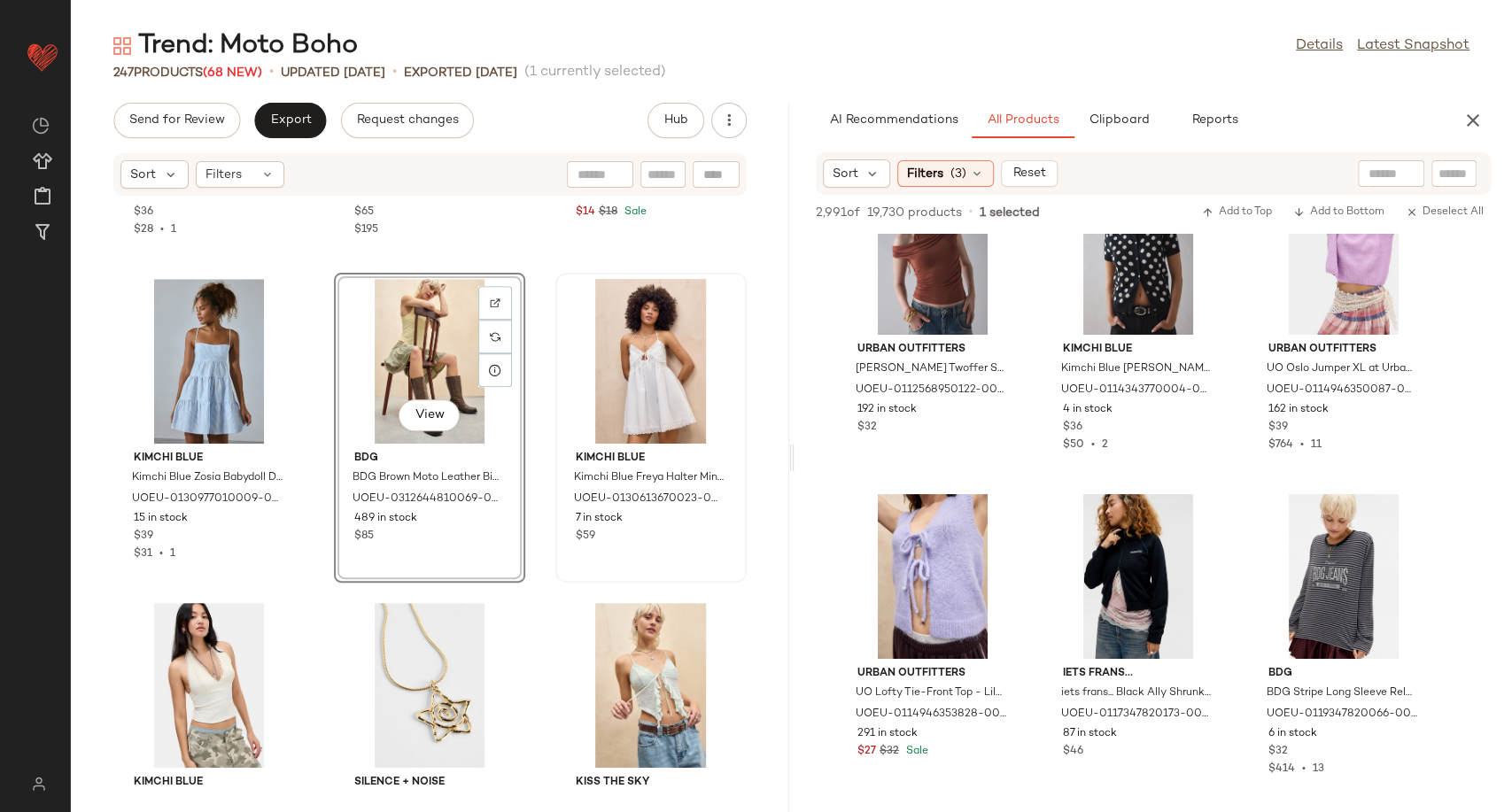
click at [334, 422] on div "View BDG BDG Brown Moto Leather Biker Boots - Brown UK 5 at Urban Outfitters UO…" at bounding box center [429, 427] width 191 height 310
click at [199, 358] on div "View" at bounding box center [209, 361] width 179 height 165
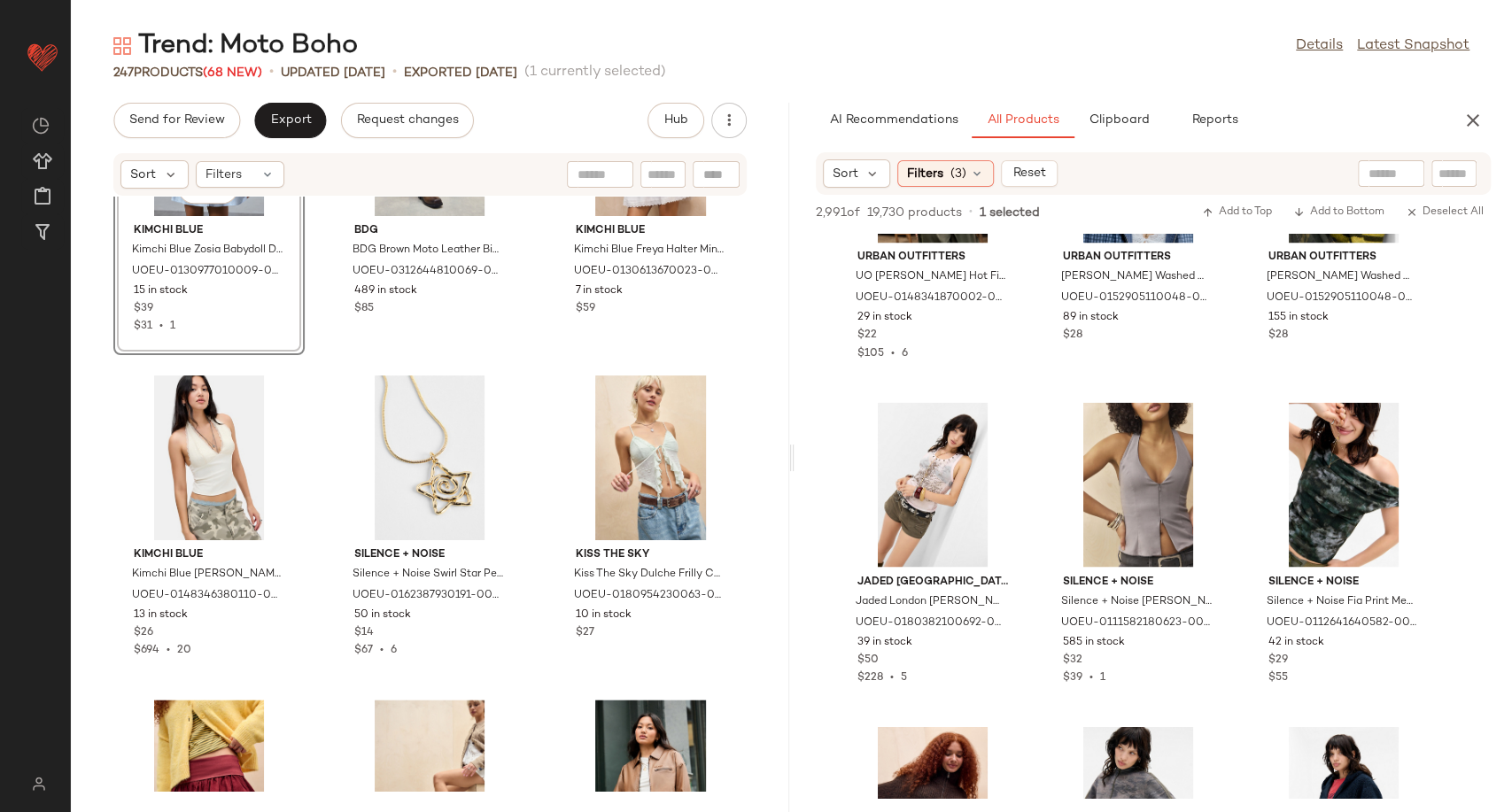
scroll to position [92831, 0]
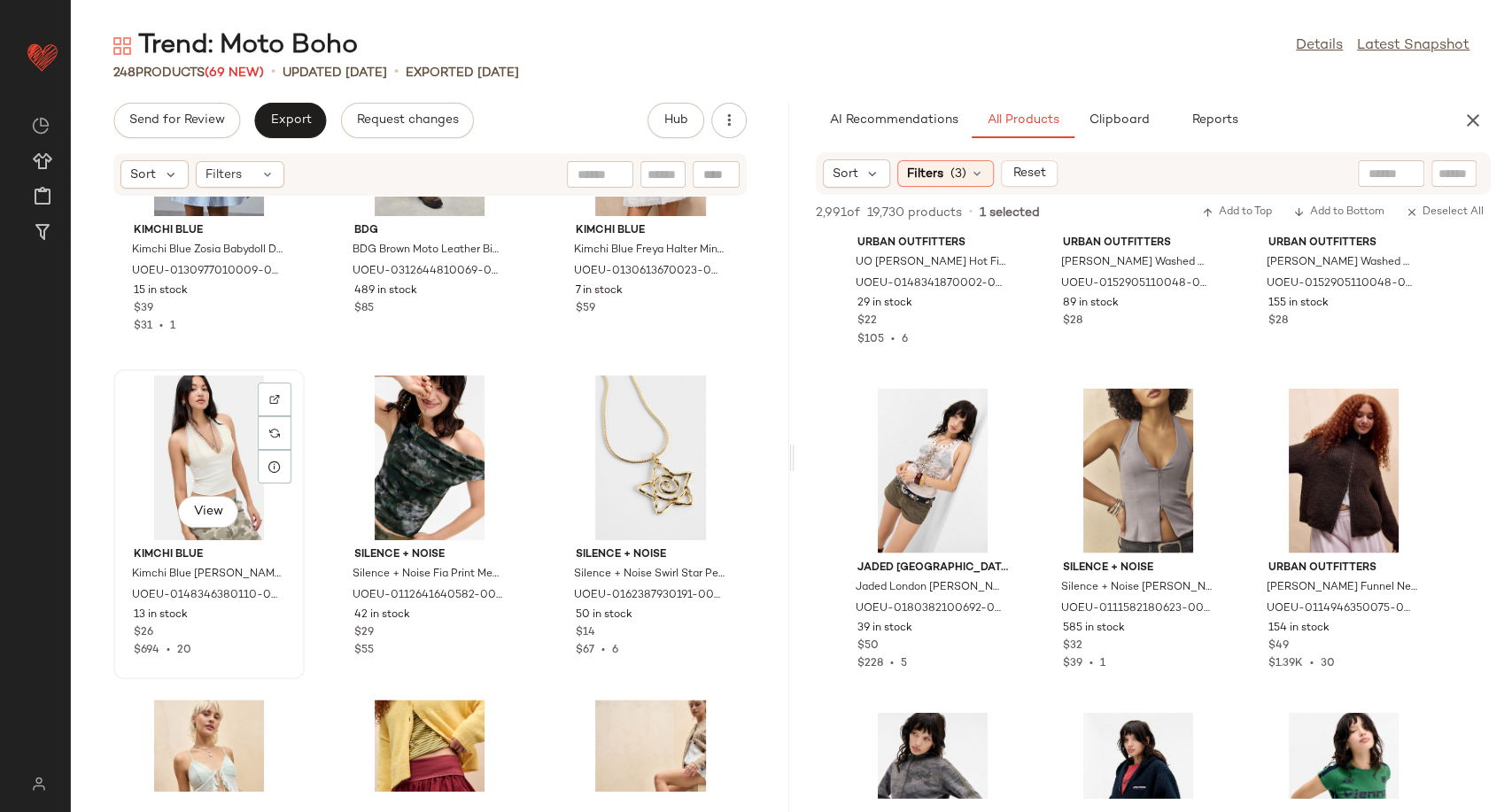
click at [193, 462] on div "View" at bounding box center [209, 458] width 179 height 165
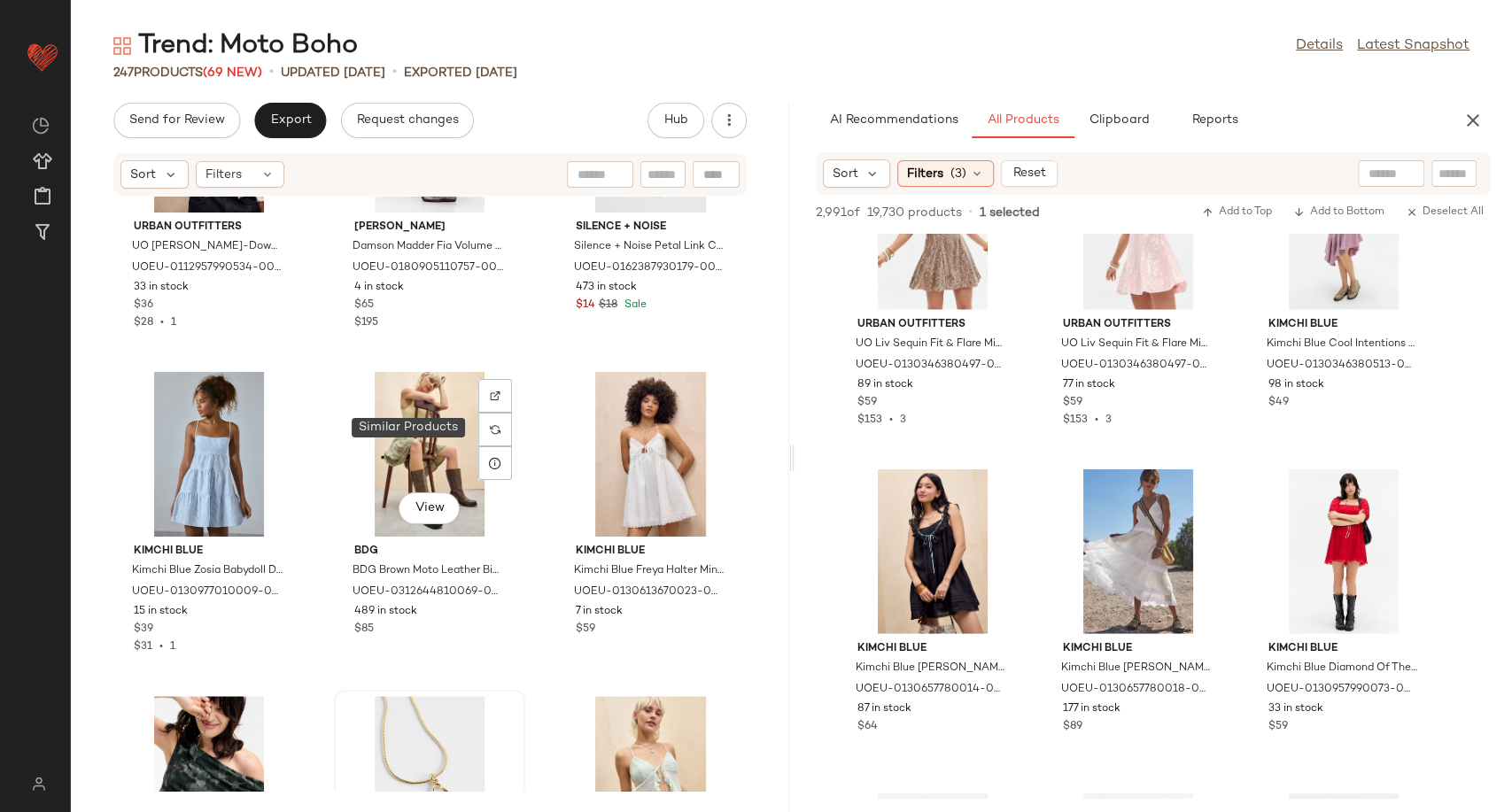
scroll to position [19299, 0]
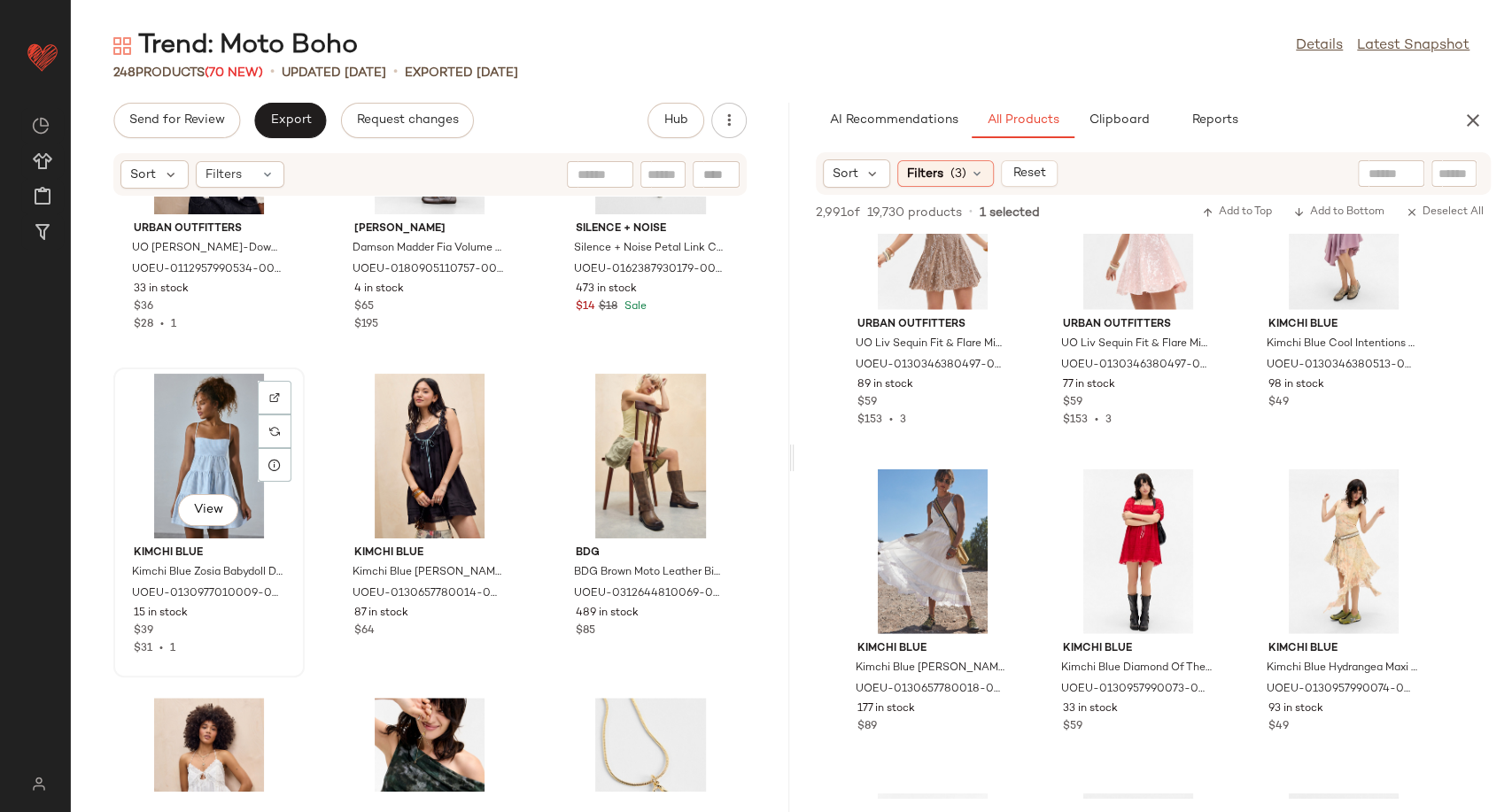
click at [202, 434] on div "View" at bounding box center [209, 456] width 179 height 165
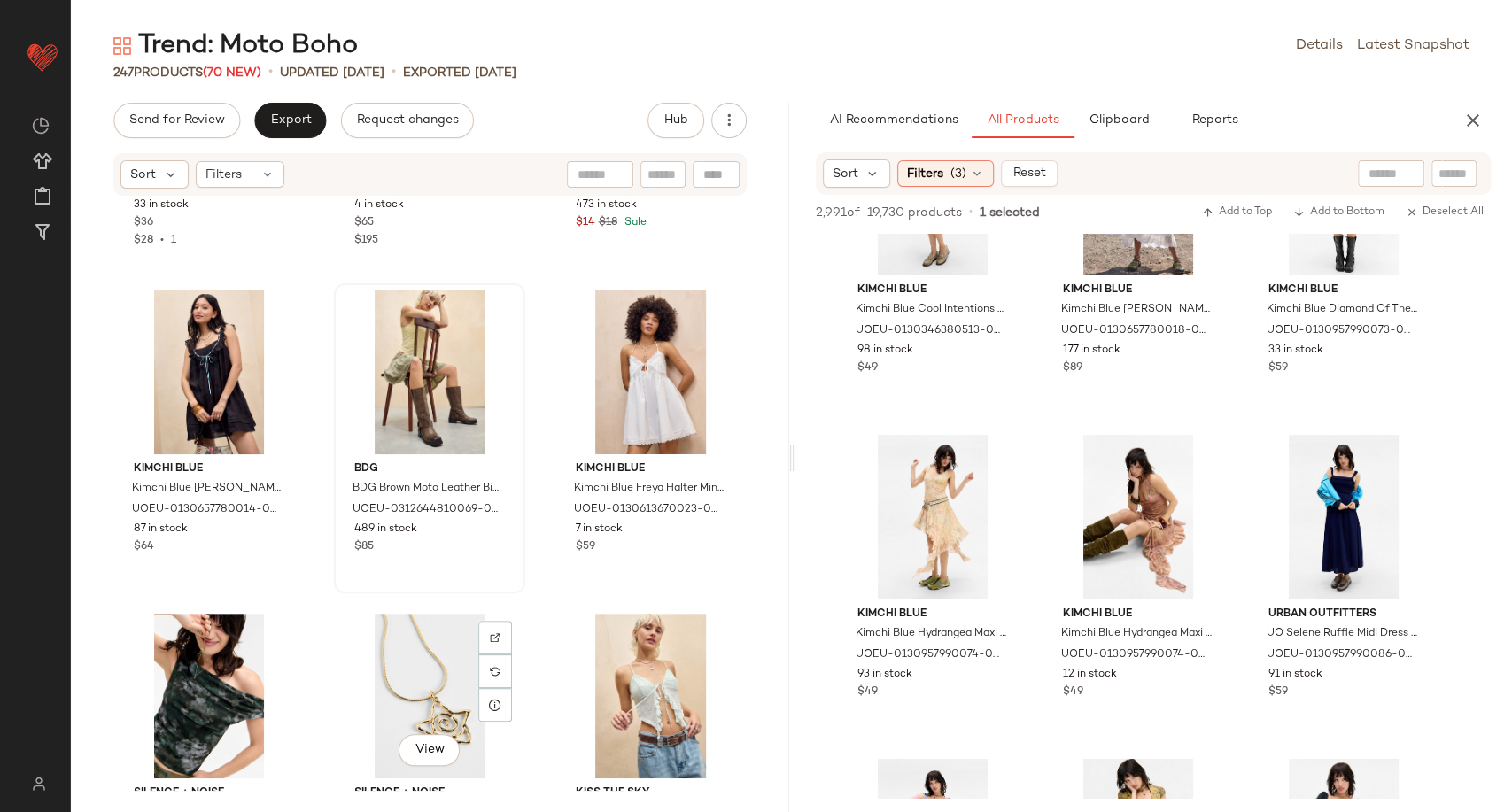
scroll to position [19384, 0]
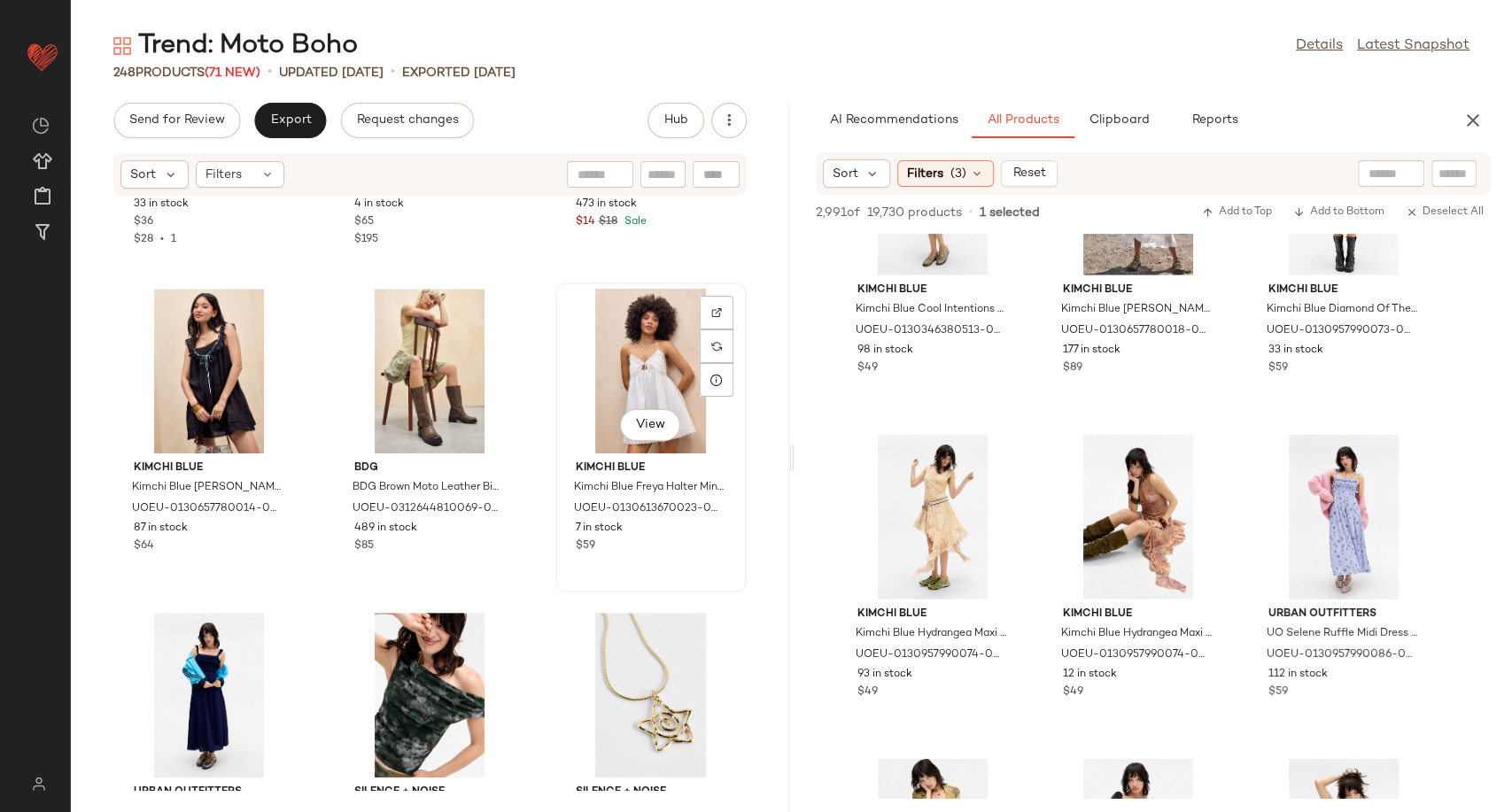
click at [645, 350] on div "View" at bounding box center [650, 371] width 179 height 165
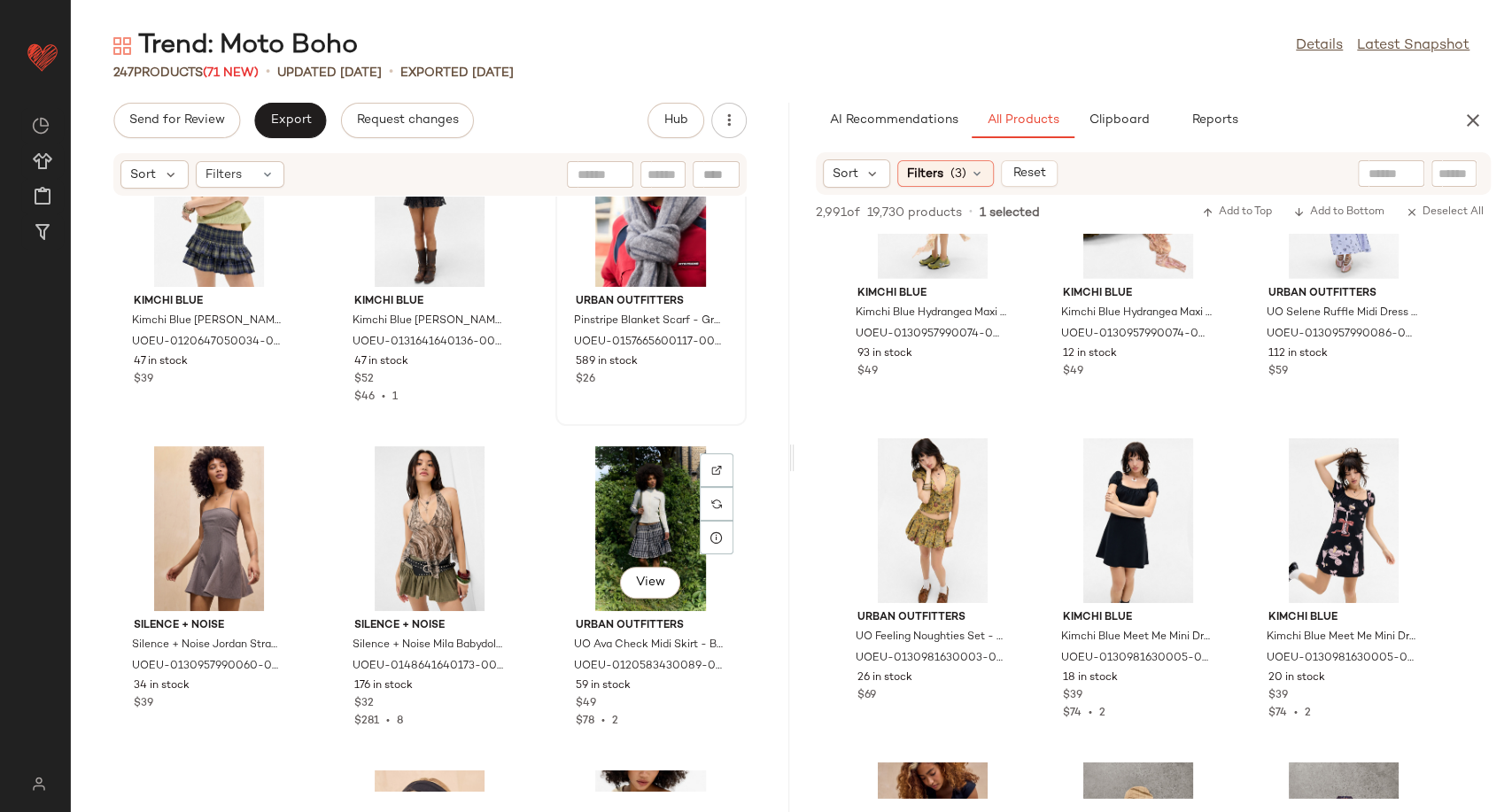
scroll to position [22145, 0]
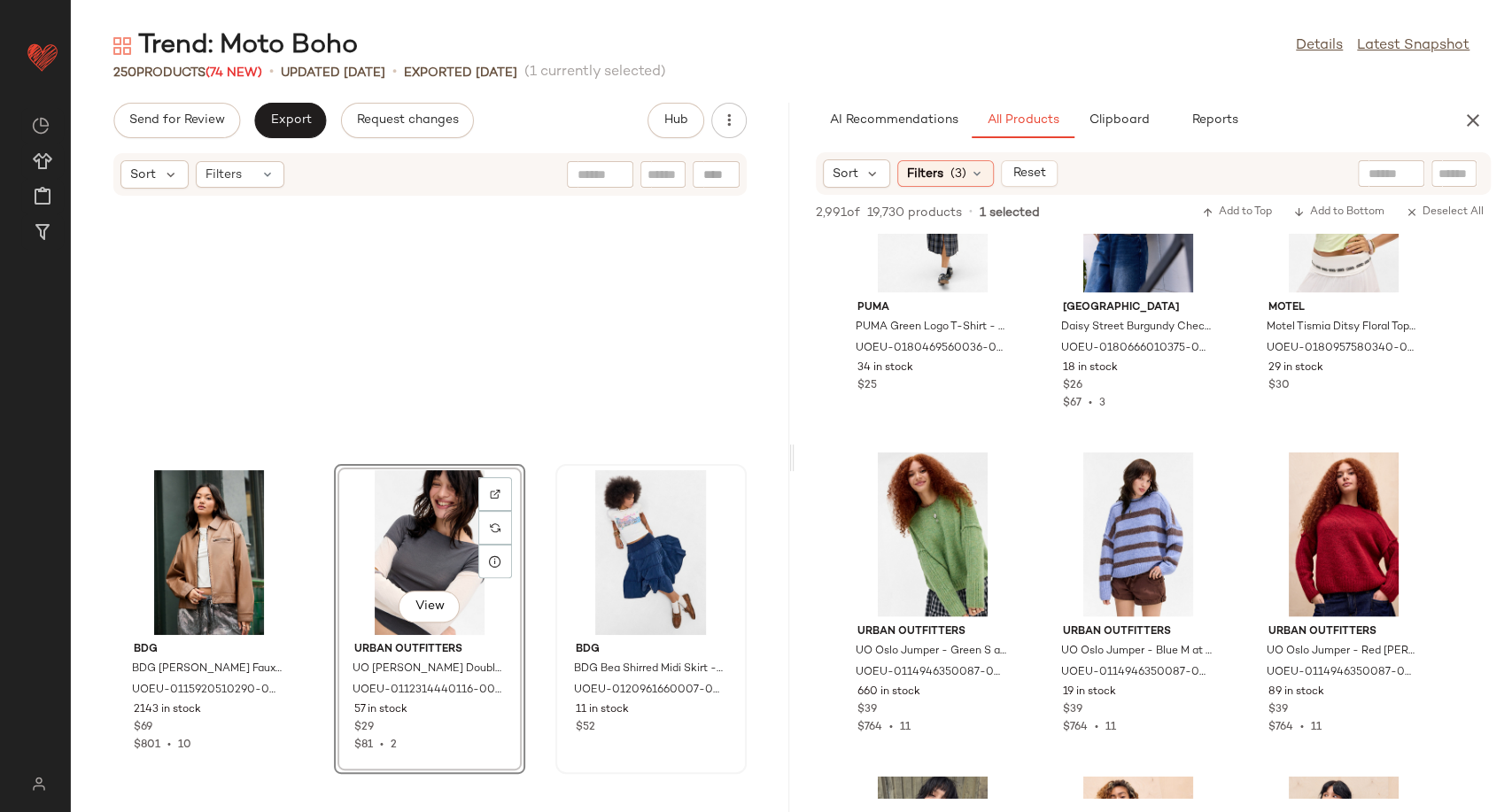
scroll to position [20508, 0]
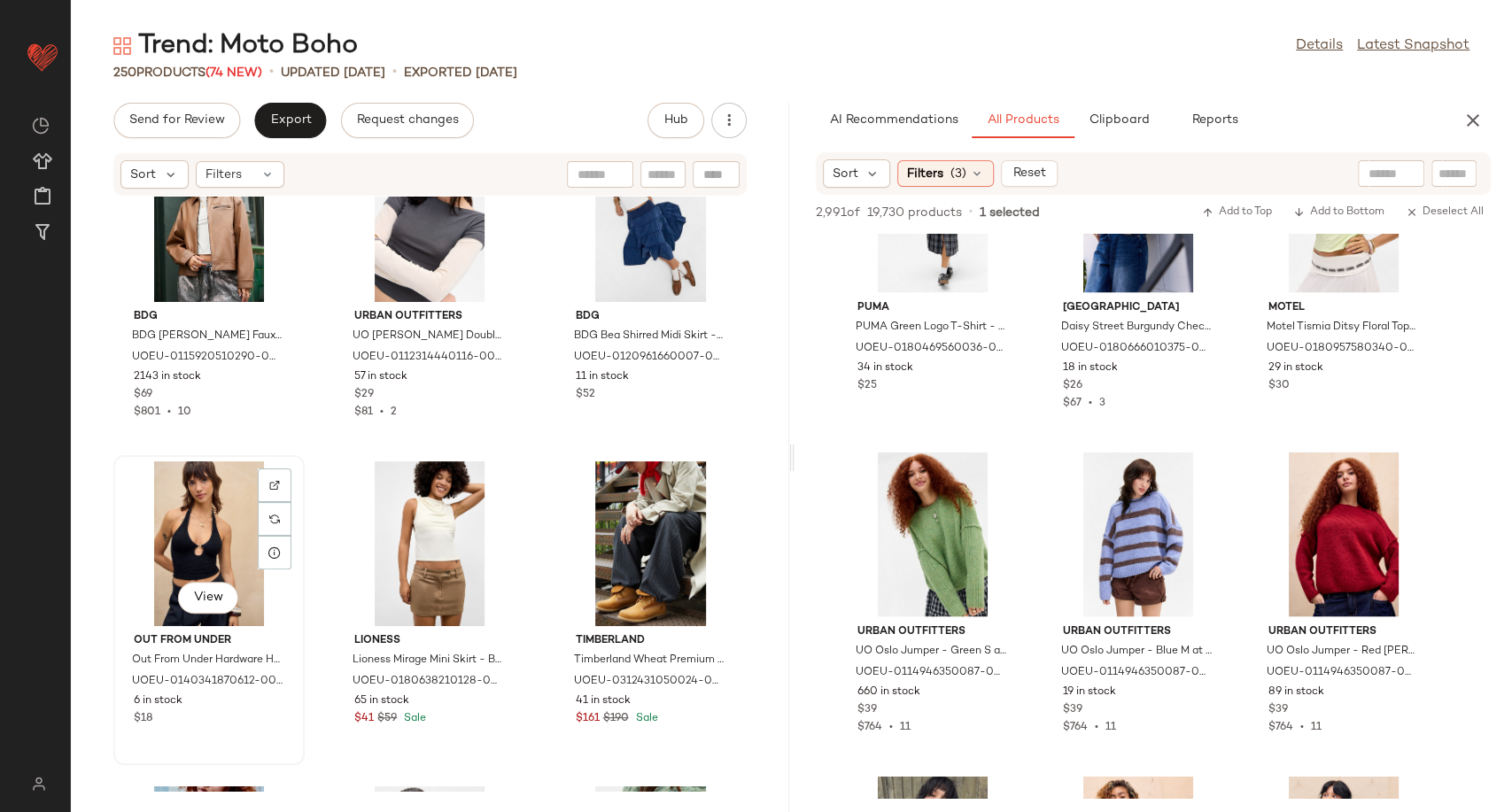
click at [184, 522] on div "View" at bounding box center [209, 543] width 179 height 165
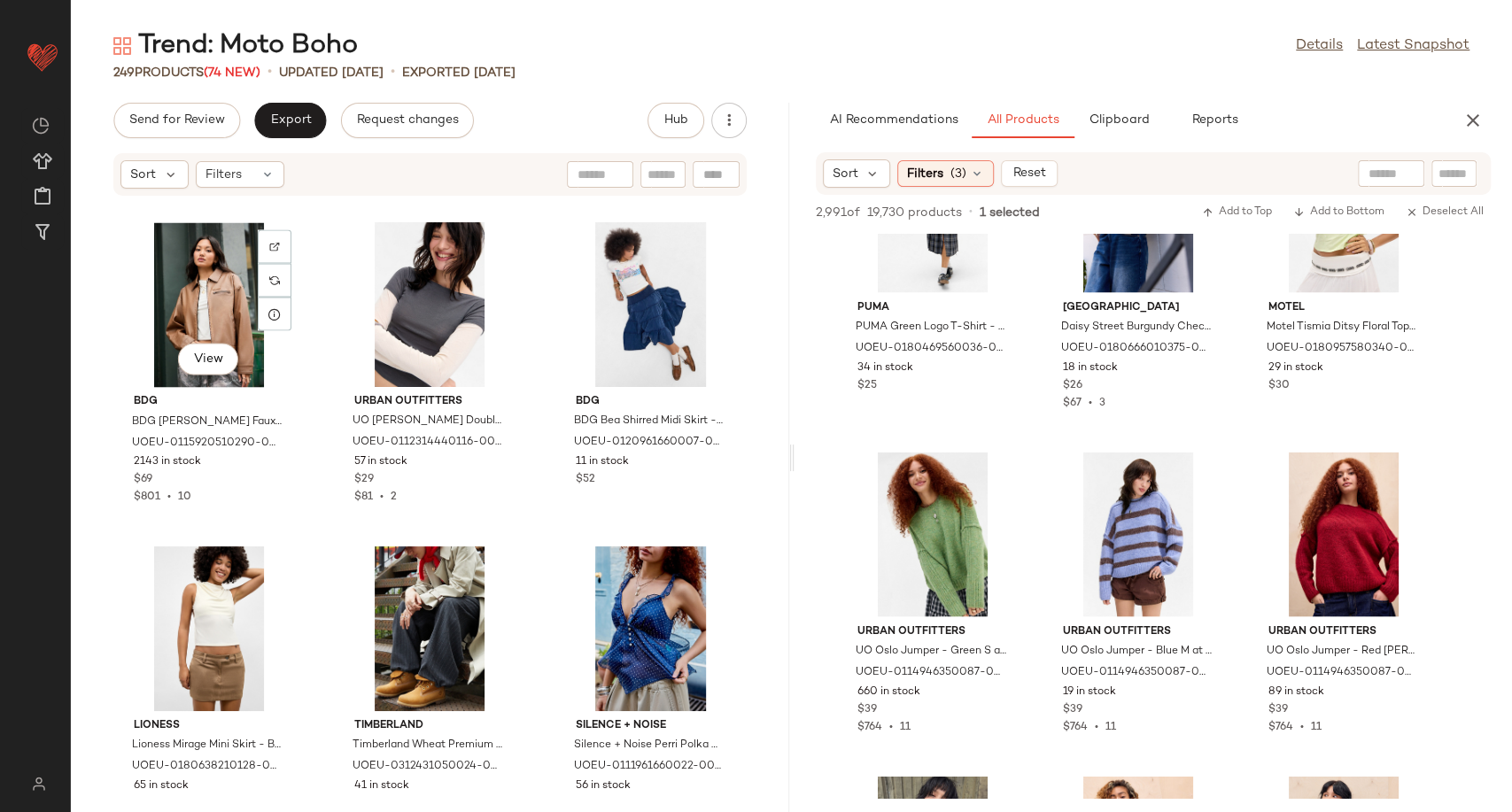
scroll to position [20437, 0]
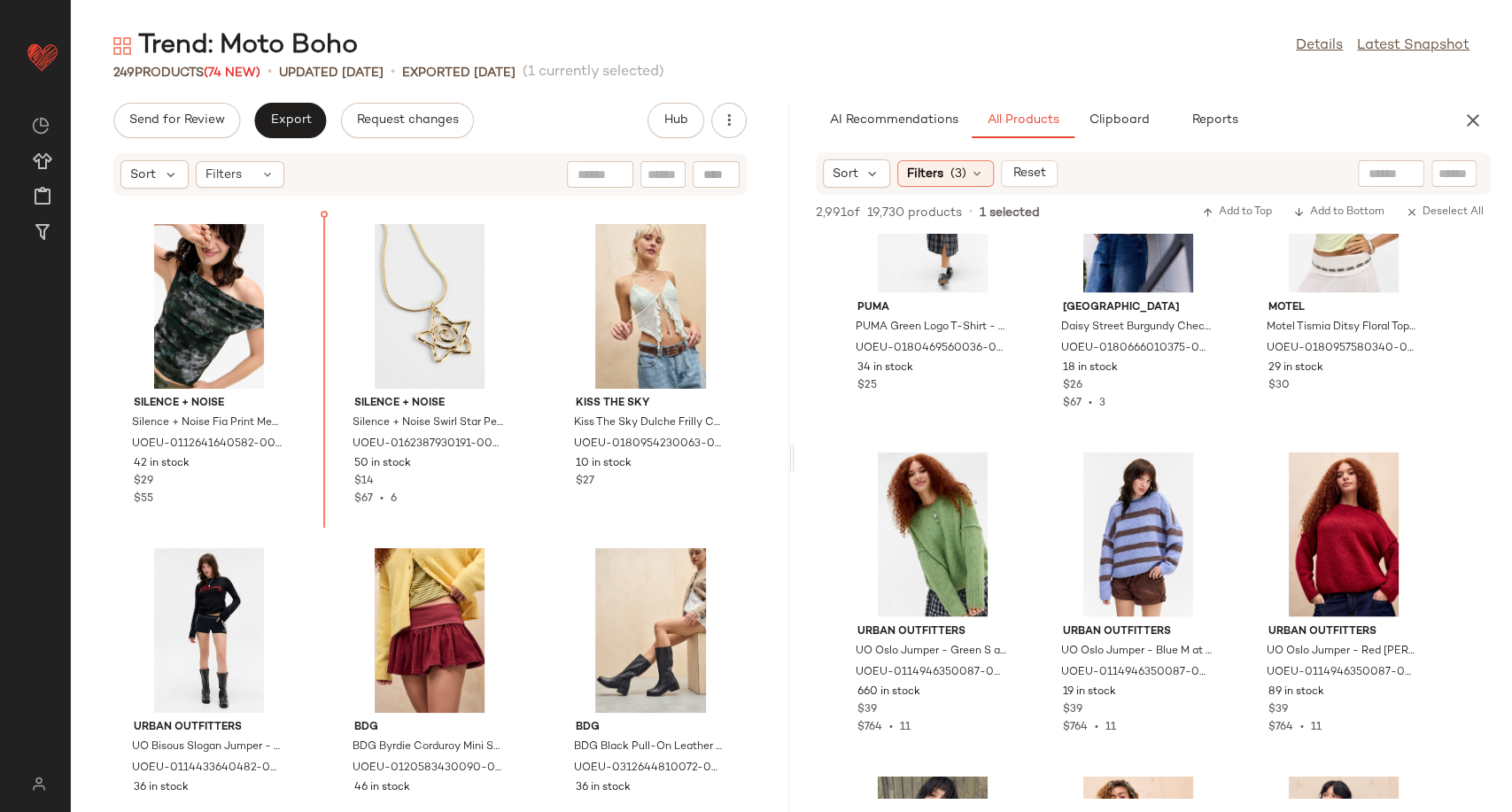
scroll to position [19757, 0]
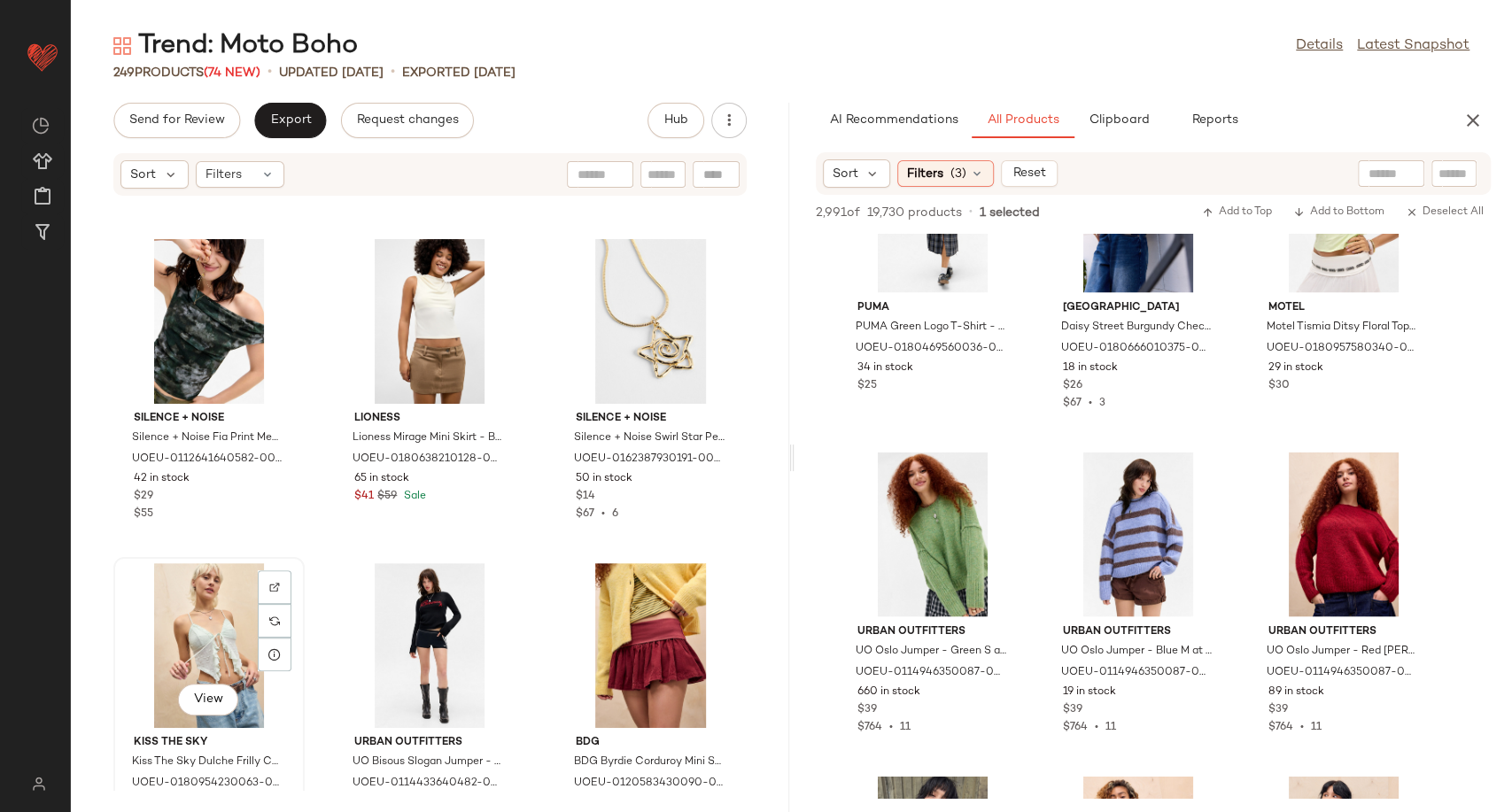
click at [211, 607] on div "View" at bounding box center [209, 645] width 179 height 165
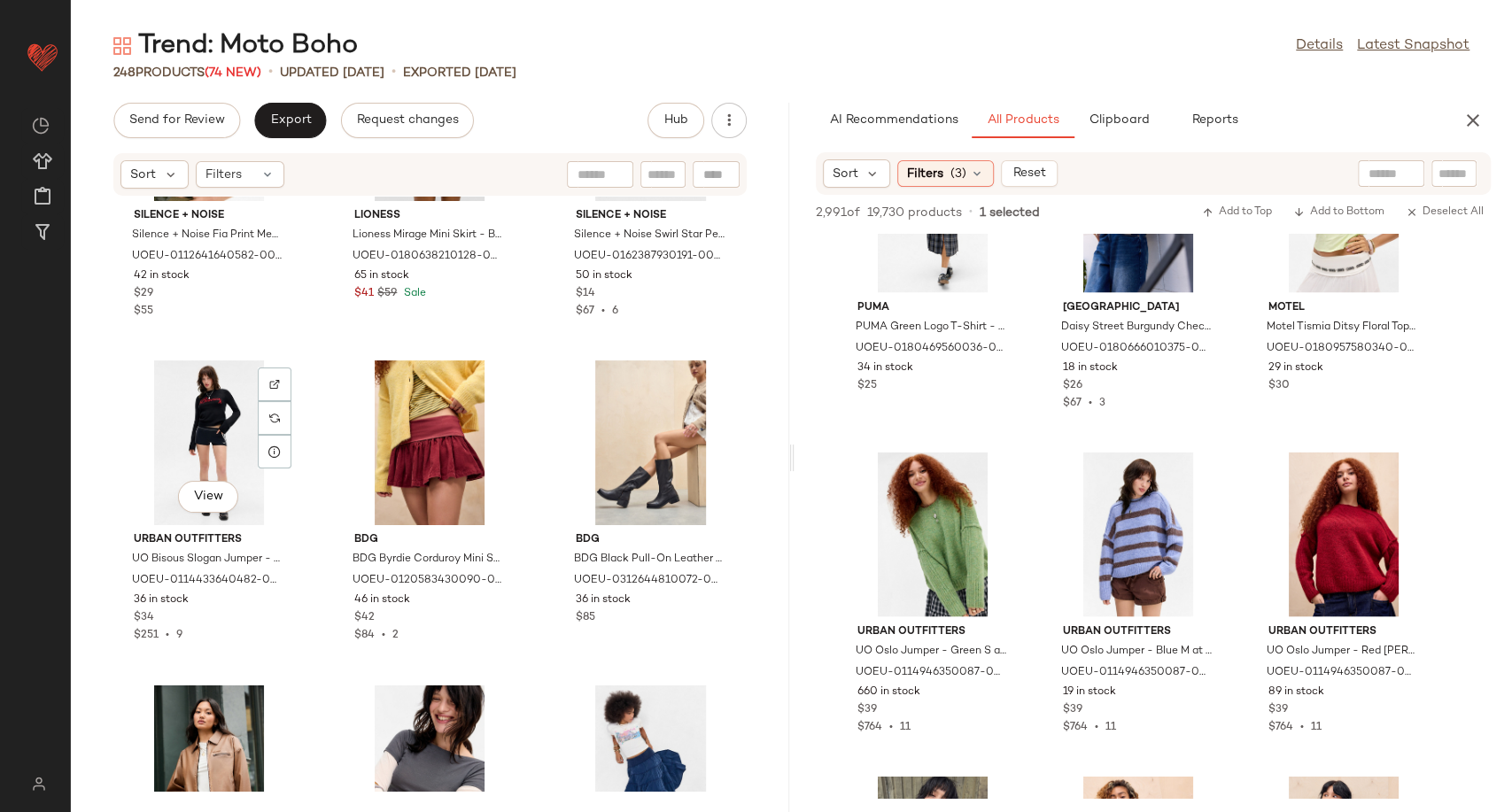
scroll to position [20126, 0]
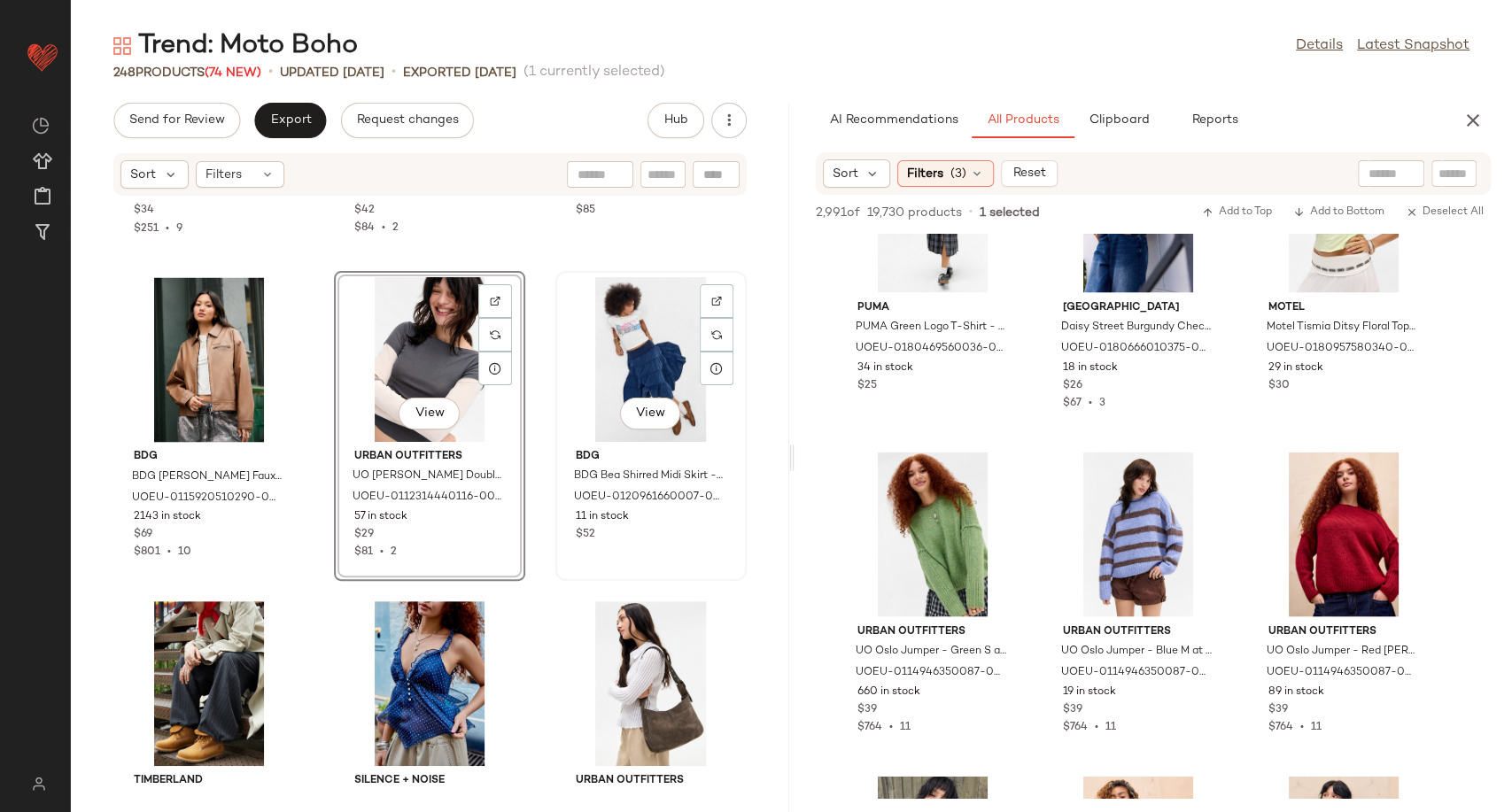
scroll to position [20402, 0]
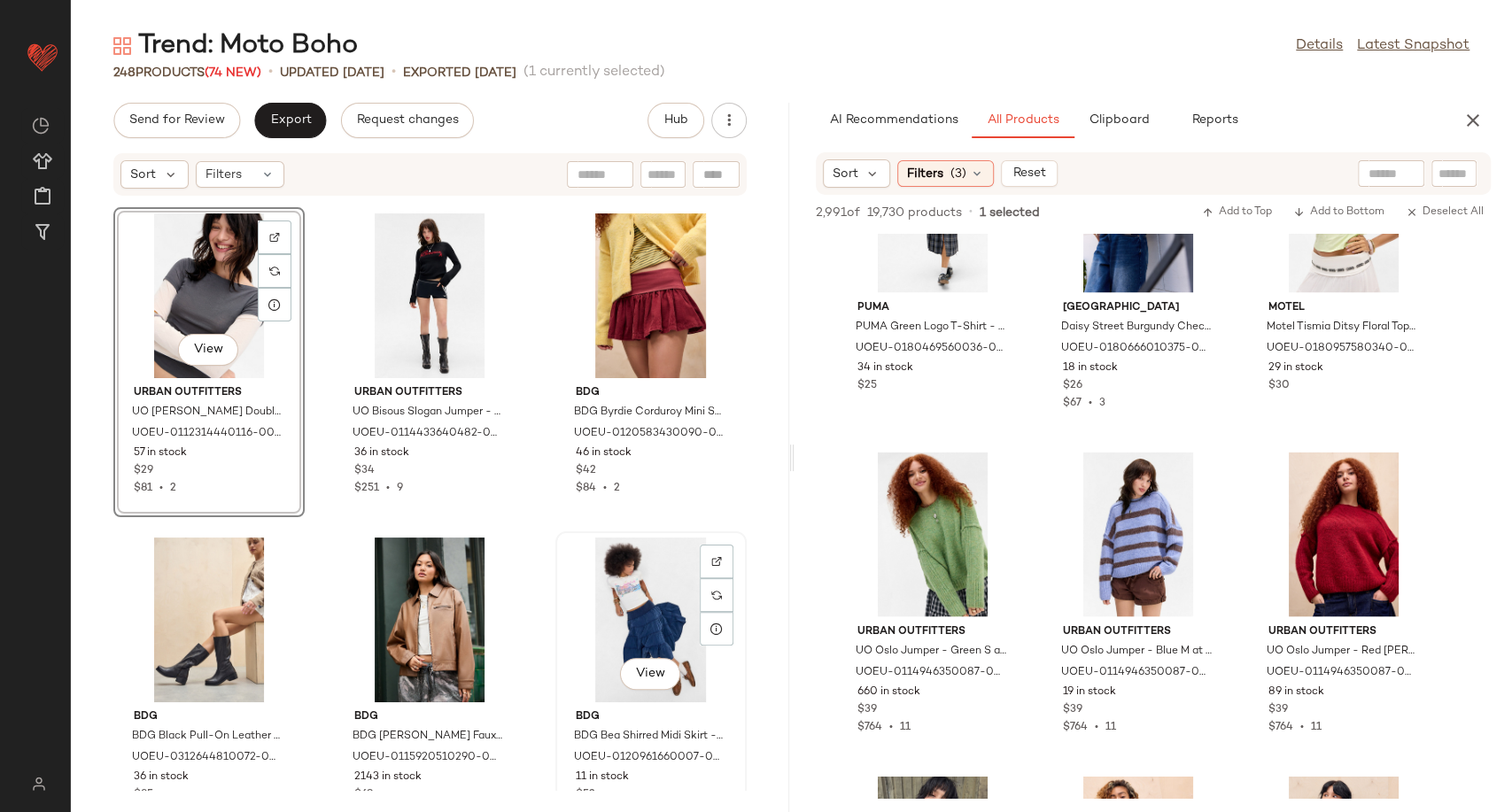
scroll to position [20076, 0]
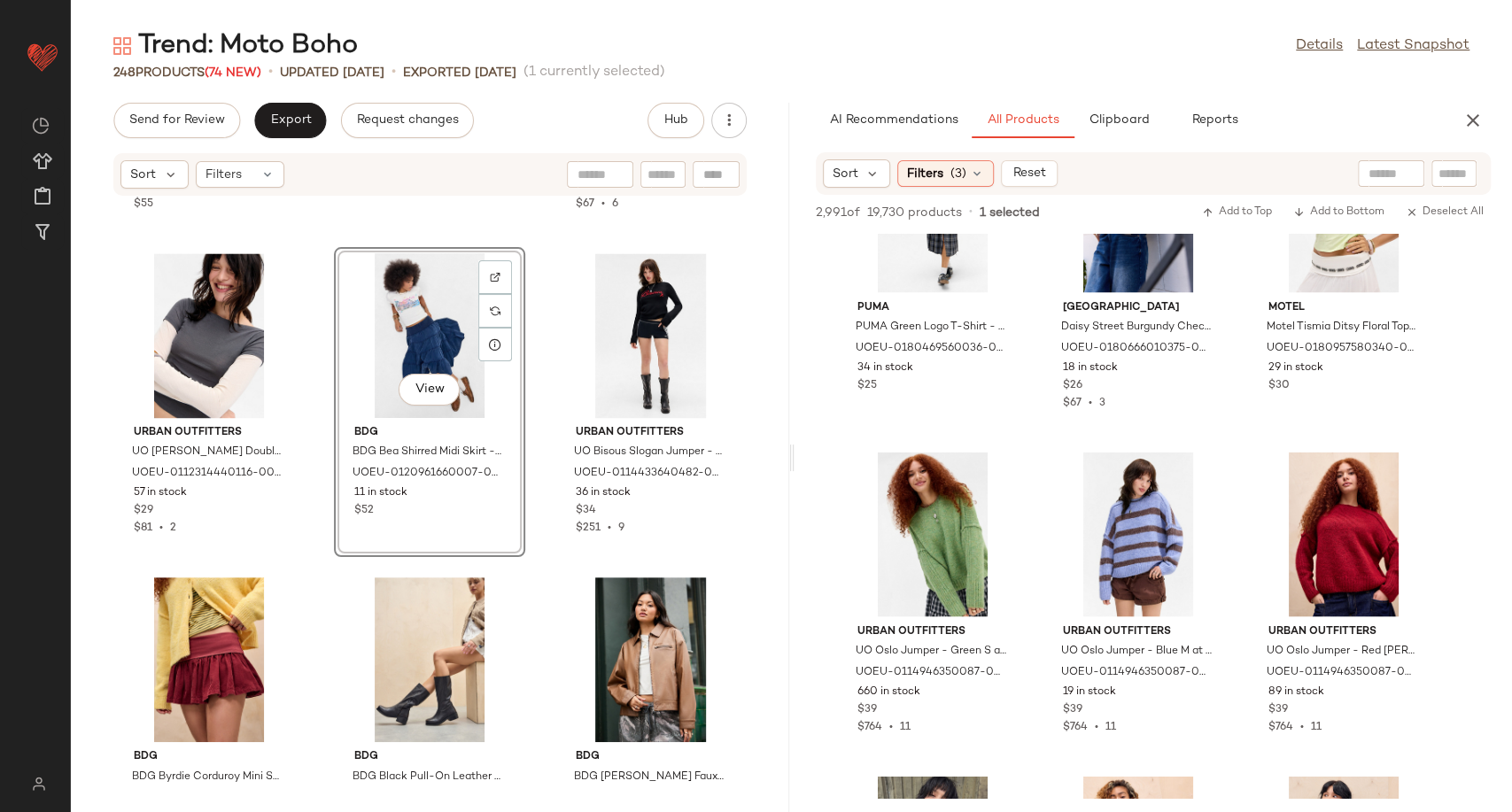
scroll to position [20092, 0]
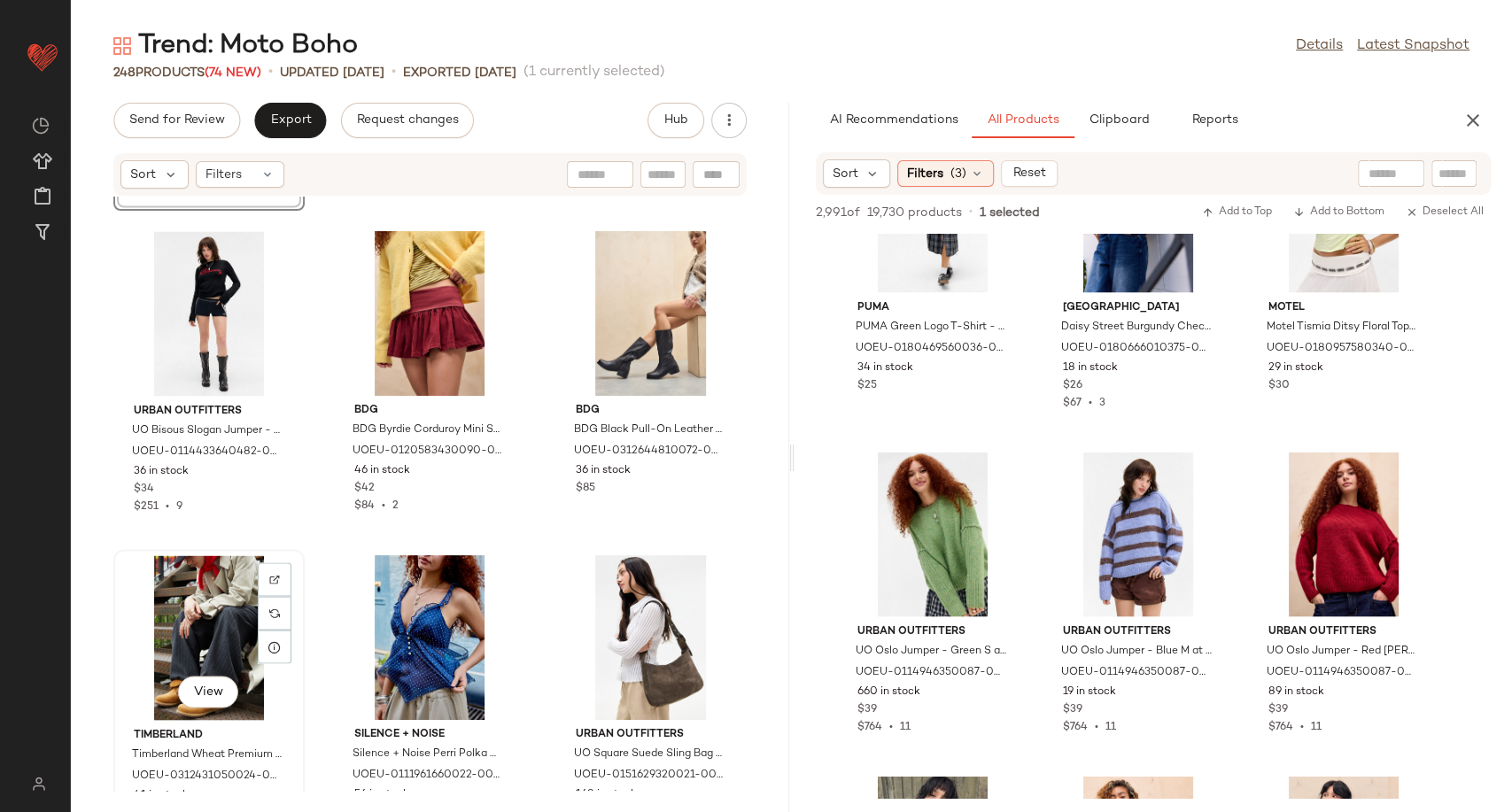
scroll to position [20416, 0]
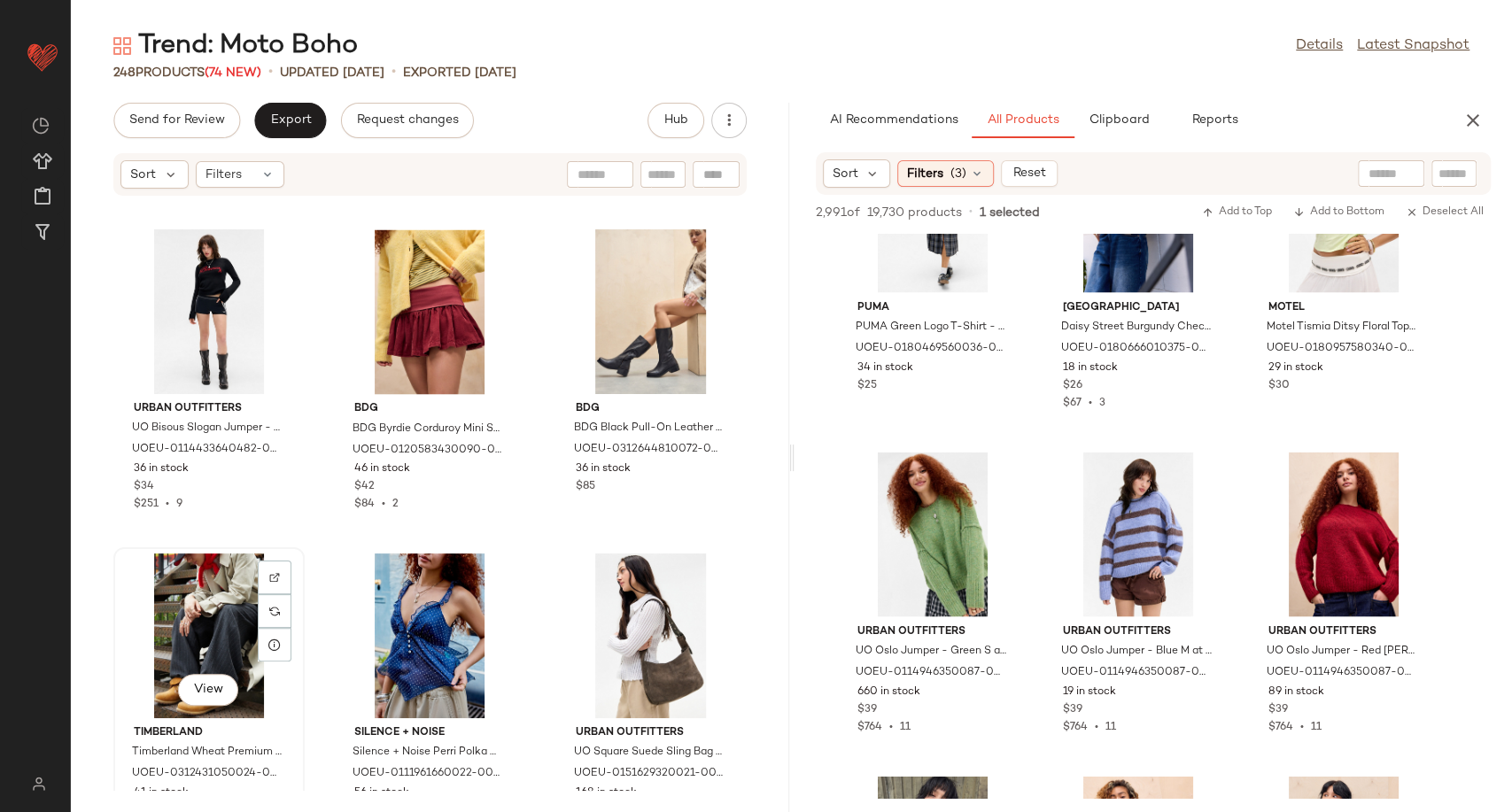
click at [214, 602] on div "View" at bounding box center [209, 635] width 179 height 165
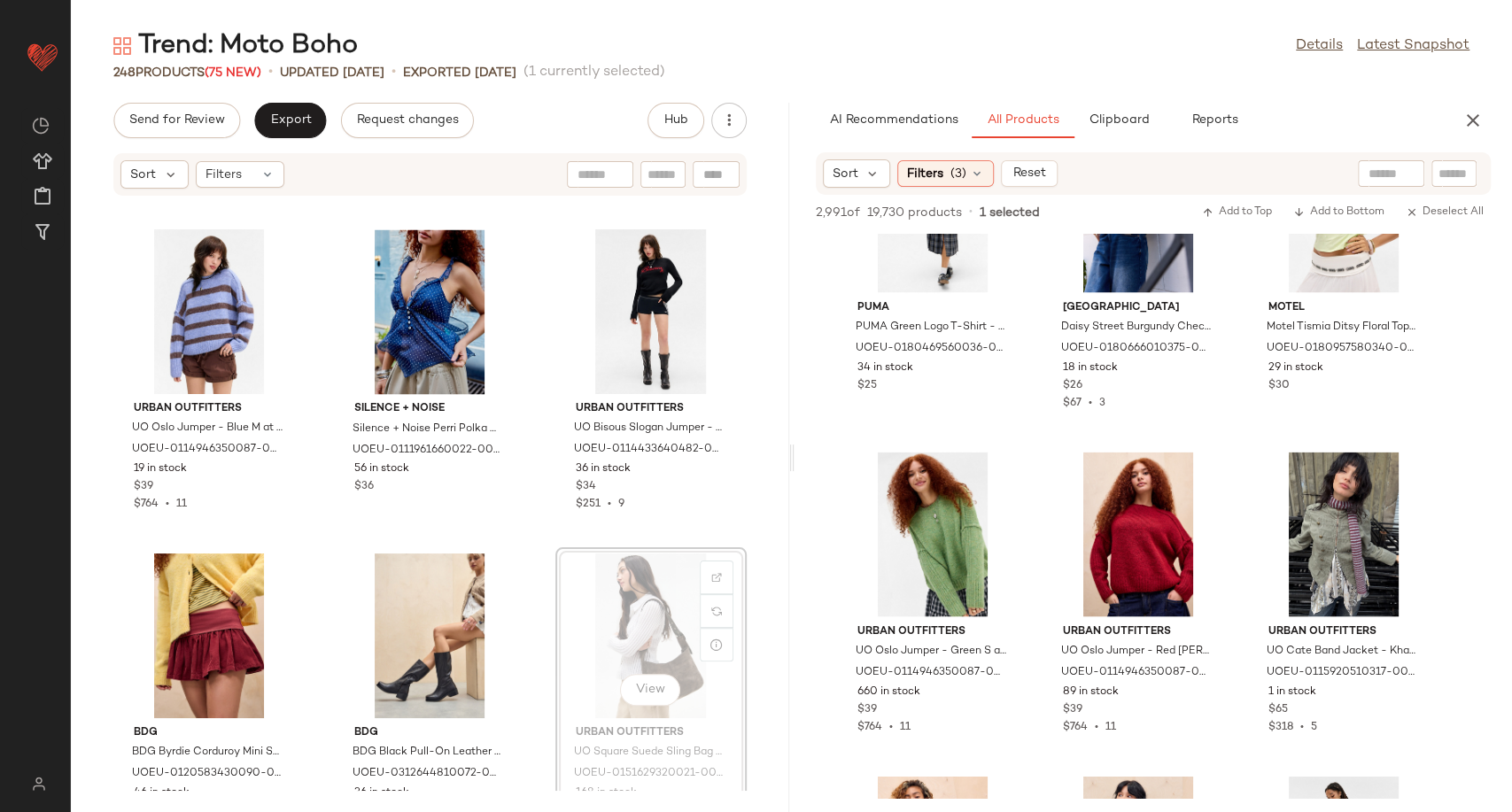
scroll to position [20417, 0]
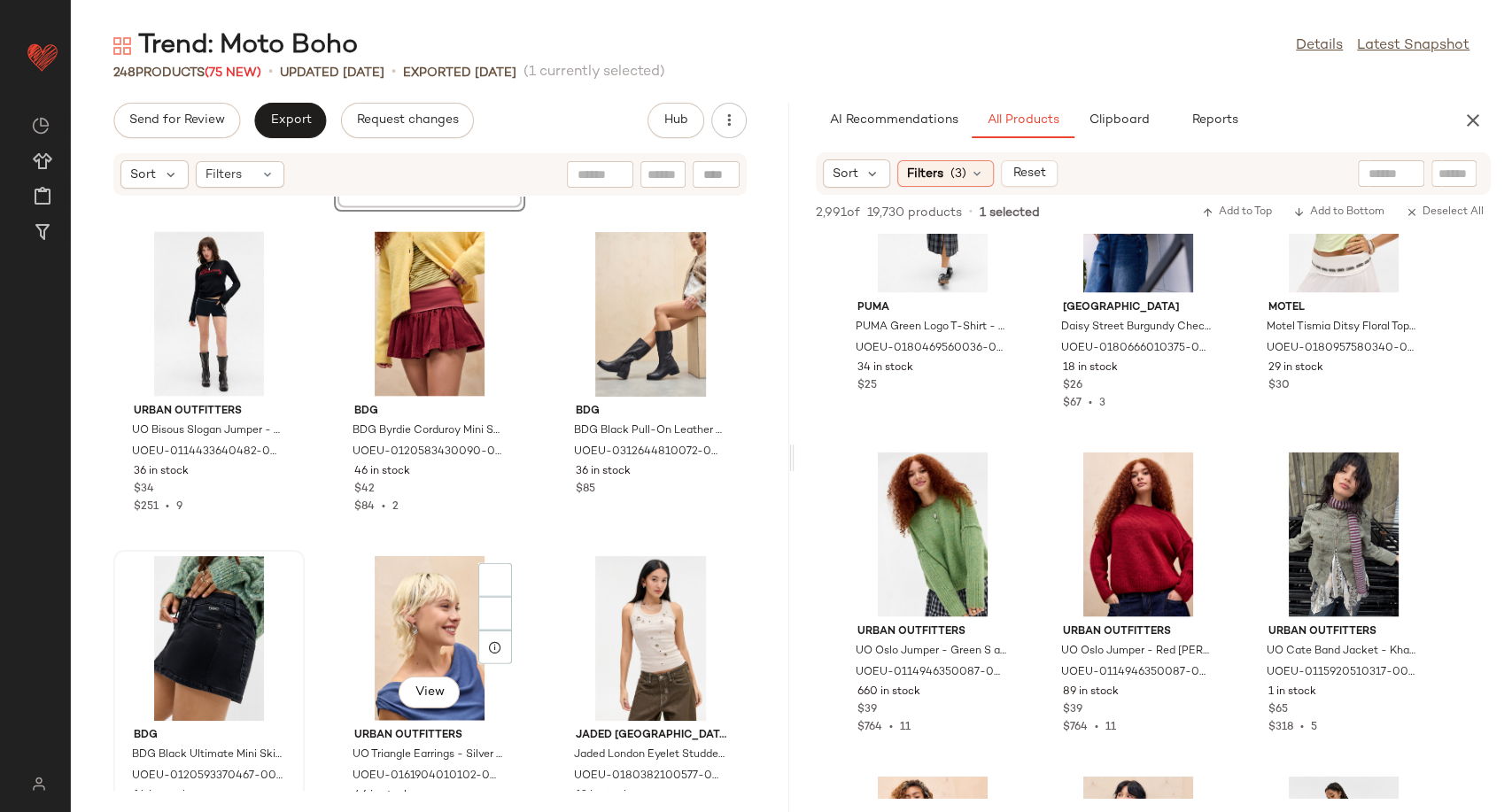
scroll to position [20735, 0]
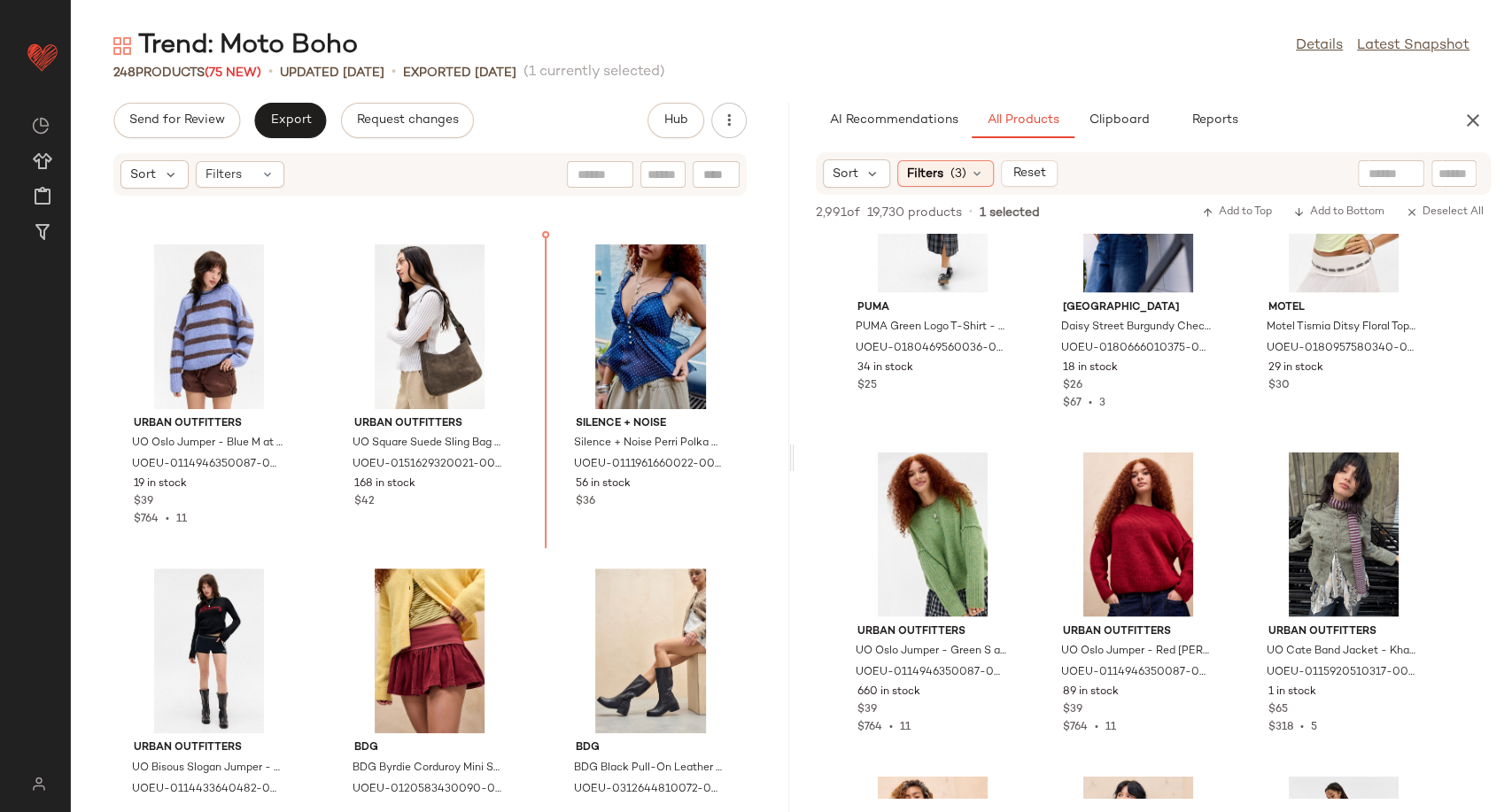
scroll to position [20387, 0]
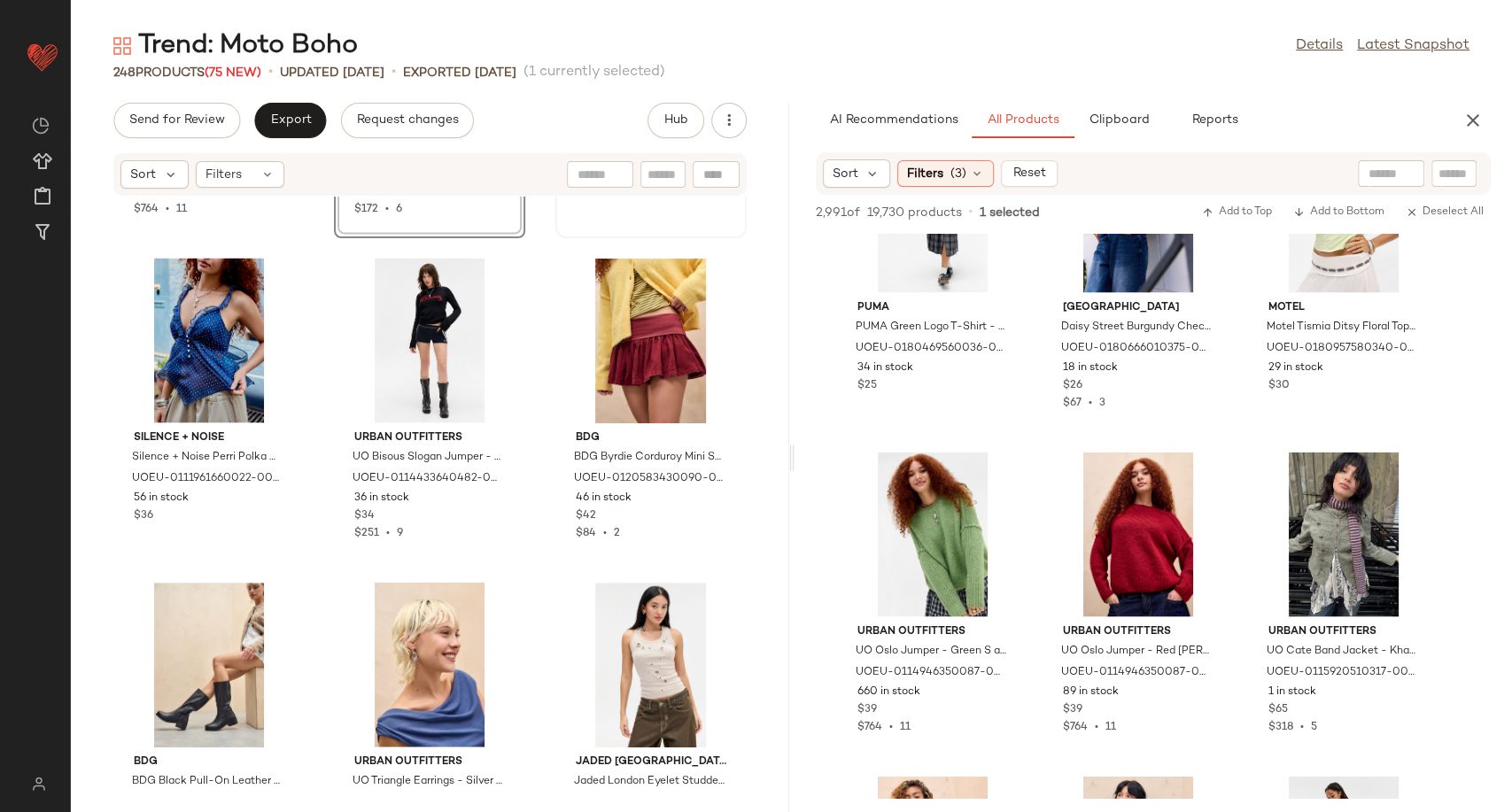
scroll to position [20738, 0]
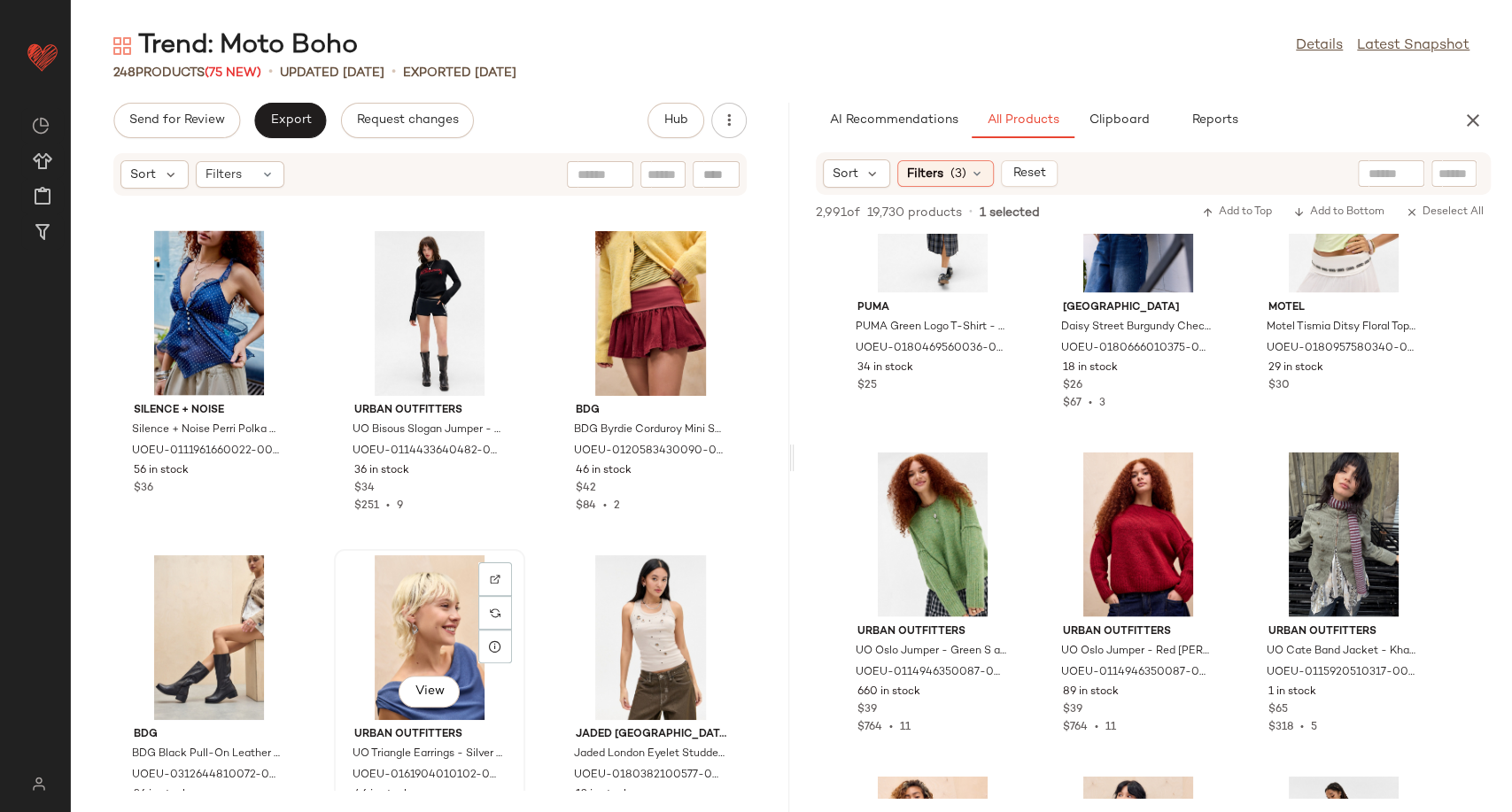
click at [423, 637] on div "View" at bounding box center [429, 637] width 179 height 165
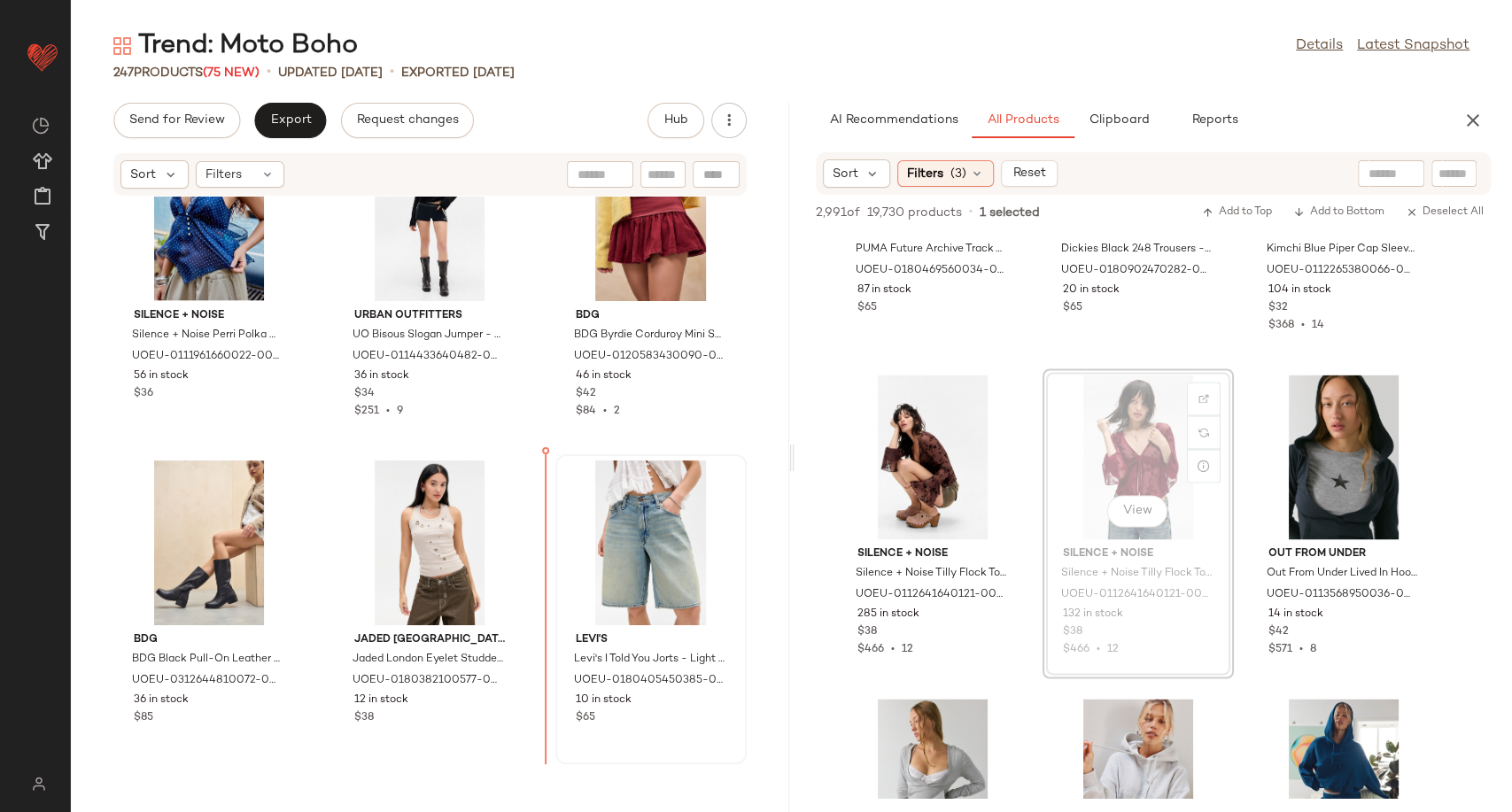
scroll to position [20860, 0]
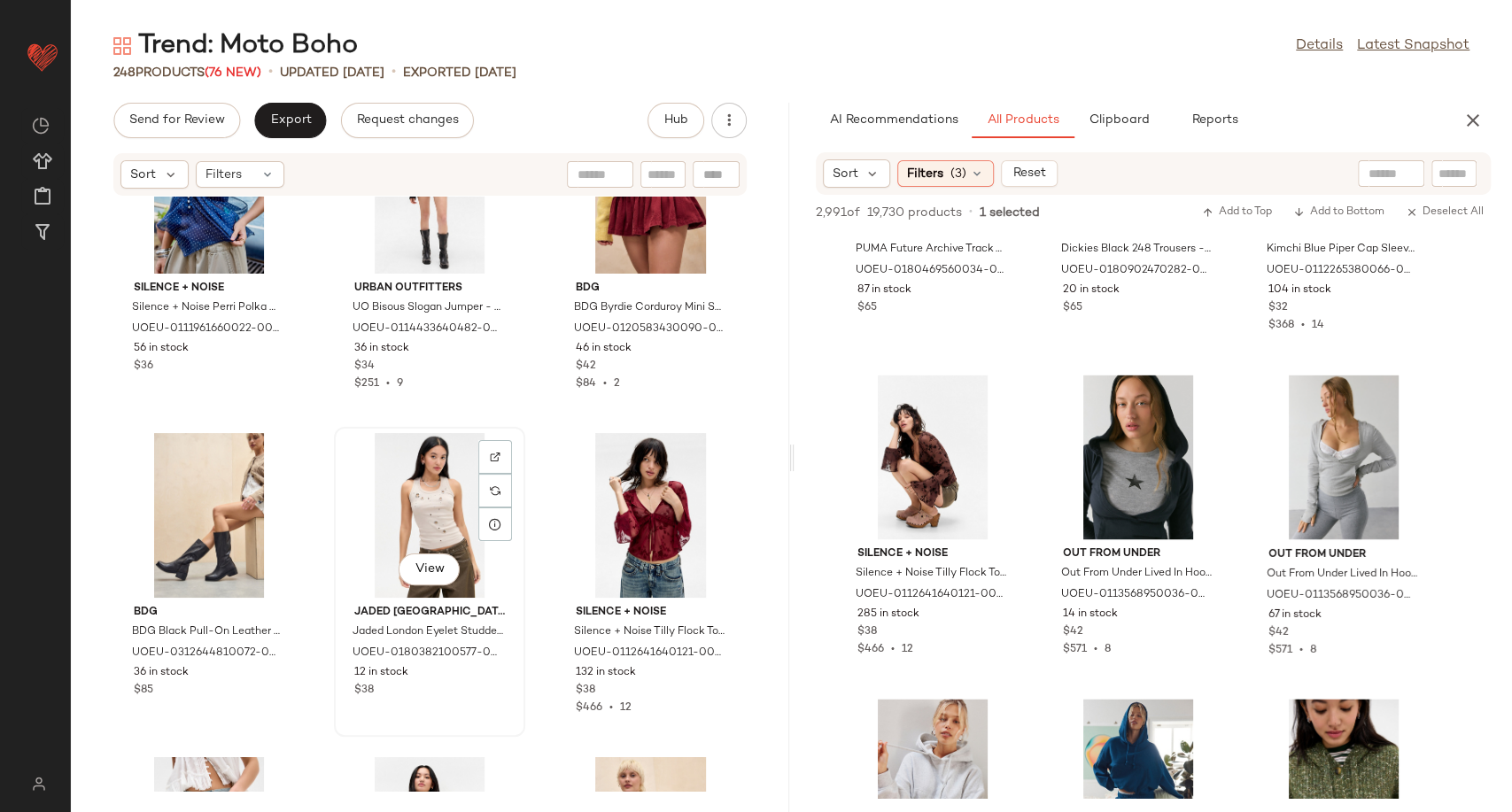
click at [399, 493] on div "View" at bounding box center [429, 515] width 179 height 165
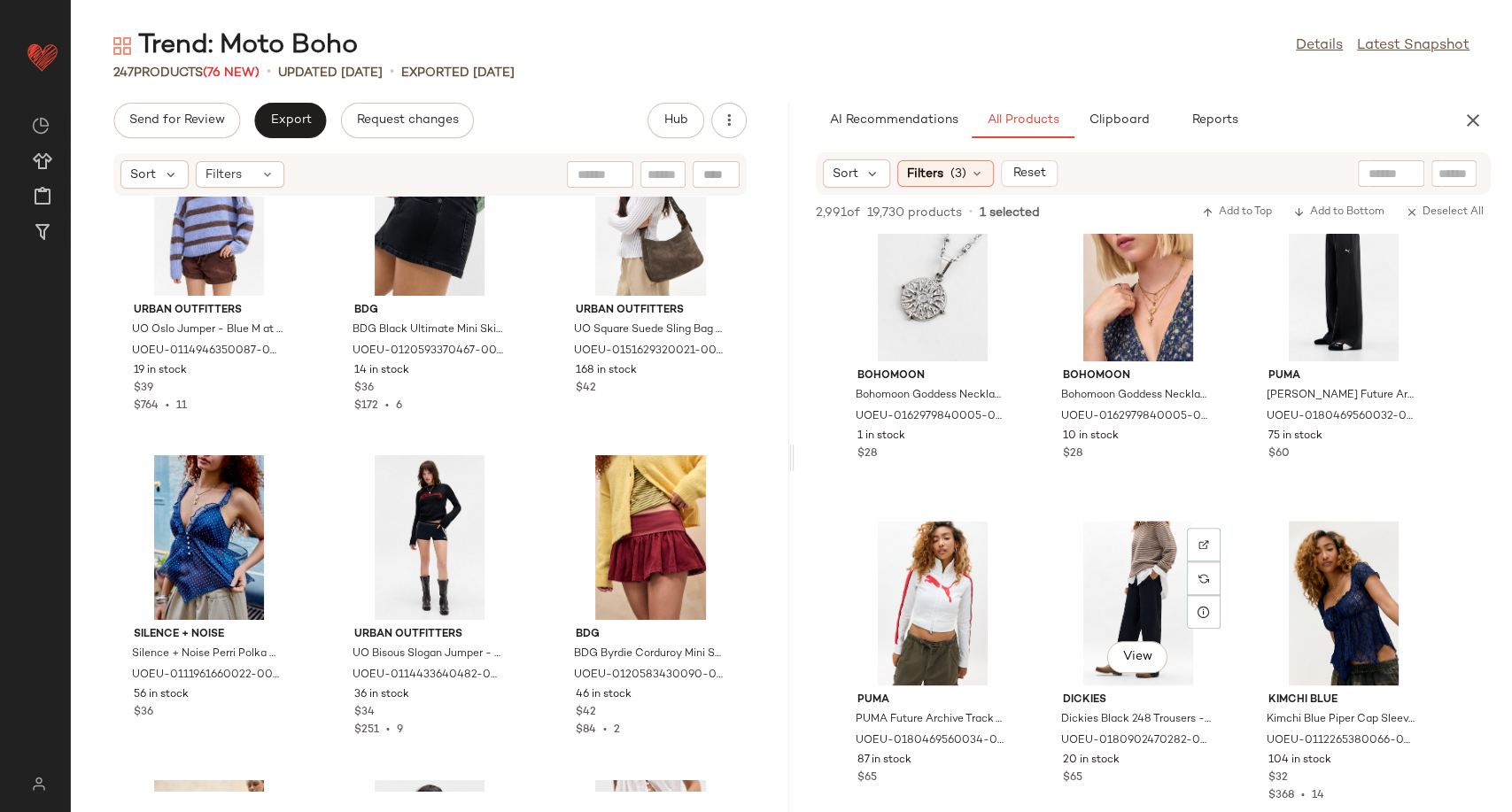
scroll to position [105544, 0]
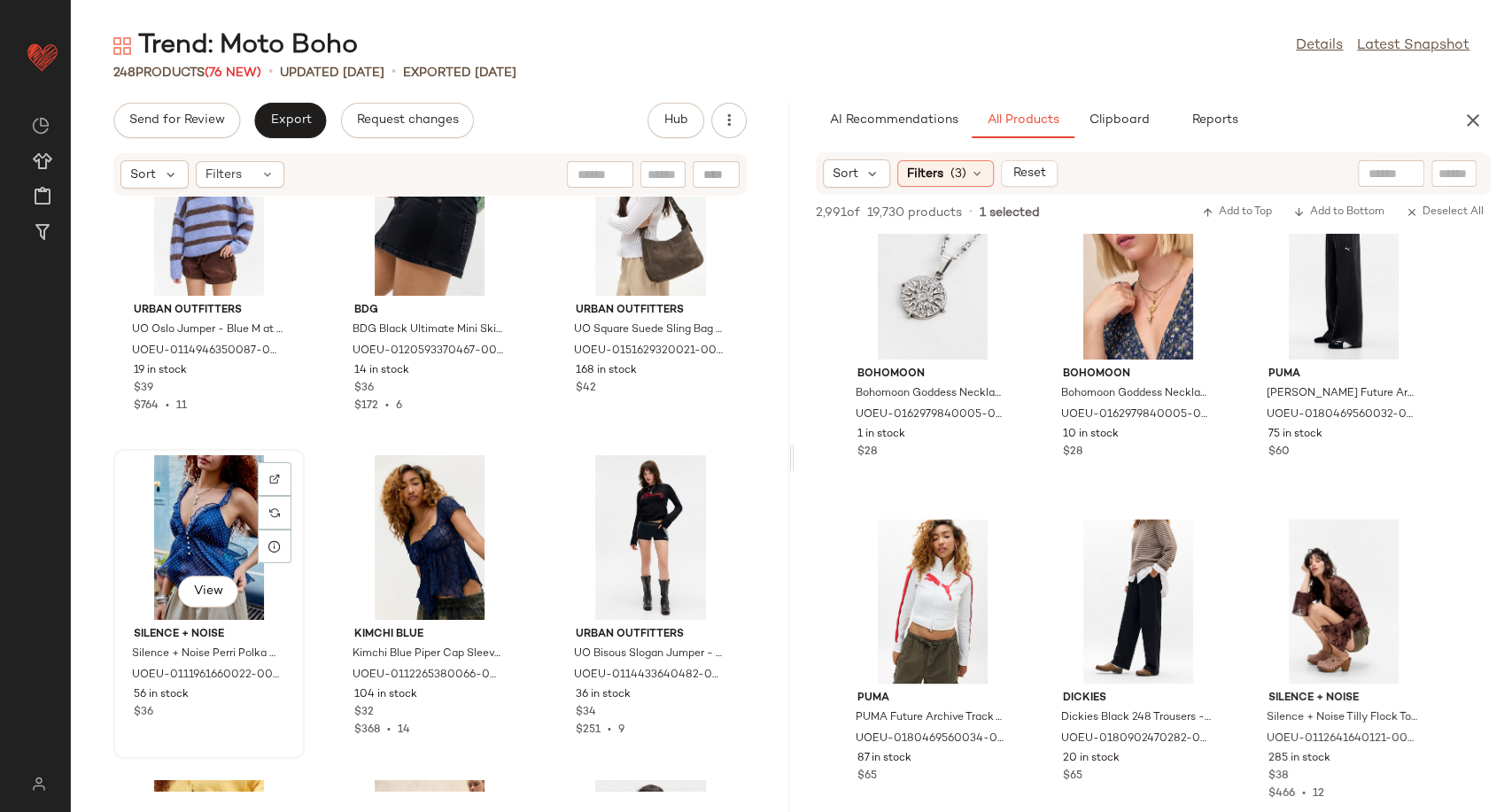
click at [190, 545] on div "View" at bounding box center [209, 537] width 179 height 165
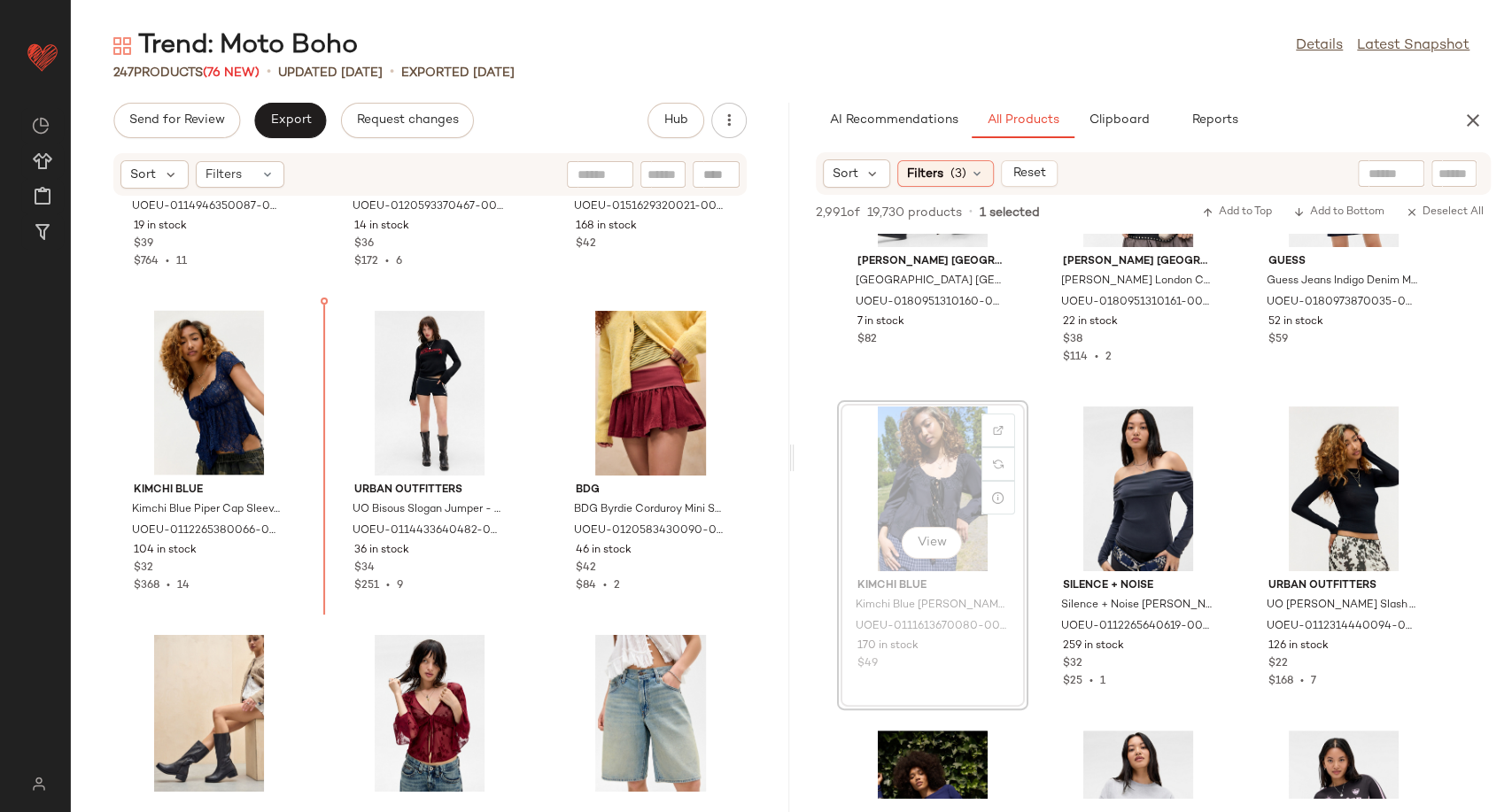
scroll to position [20650, 0]
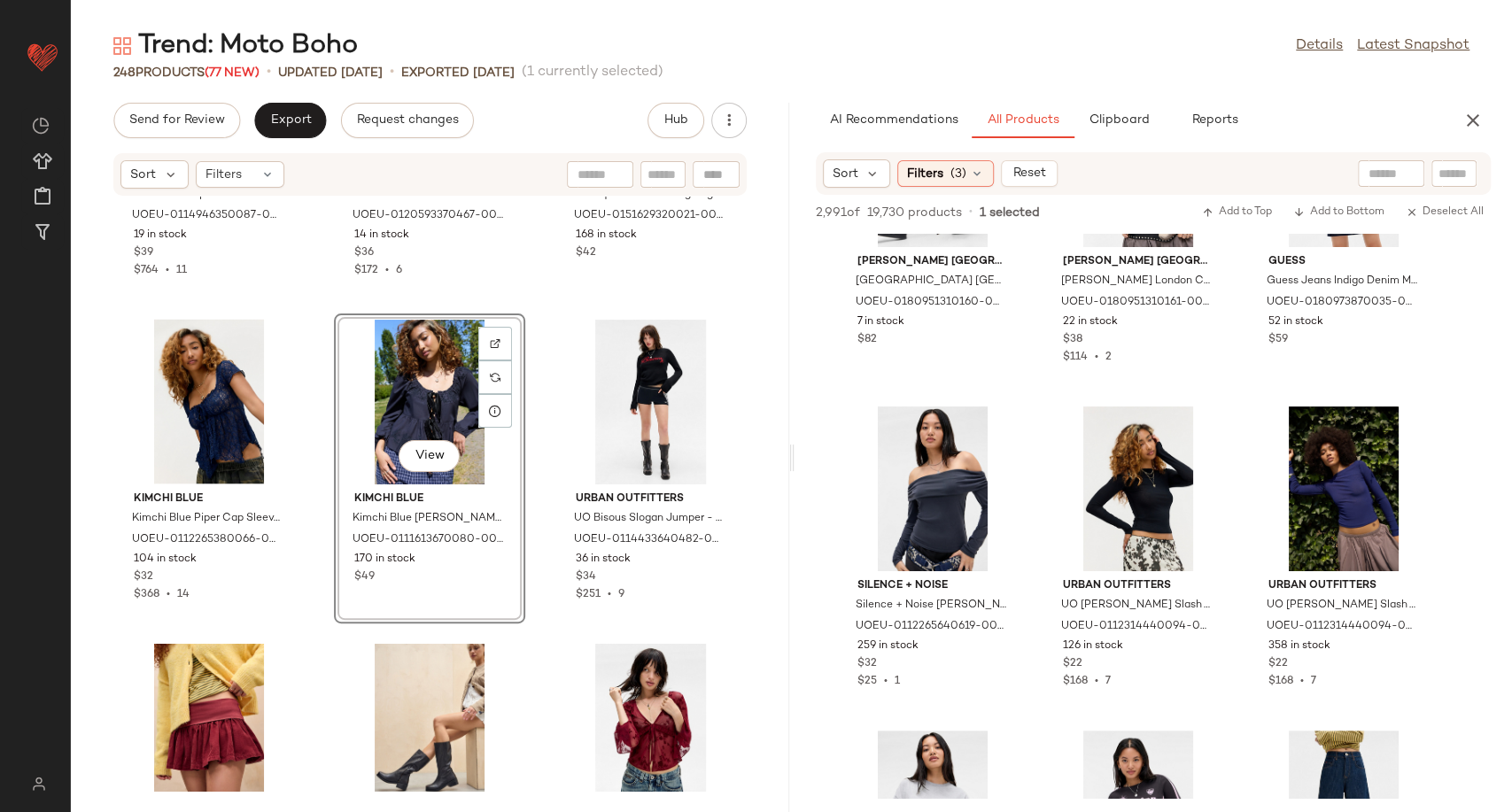
click at [404, 380] on div "View" at bounding box center [429, 402] width 179 height 165
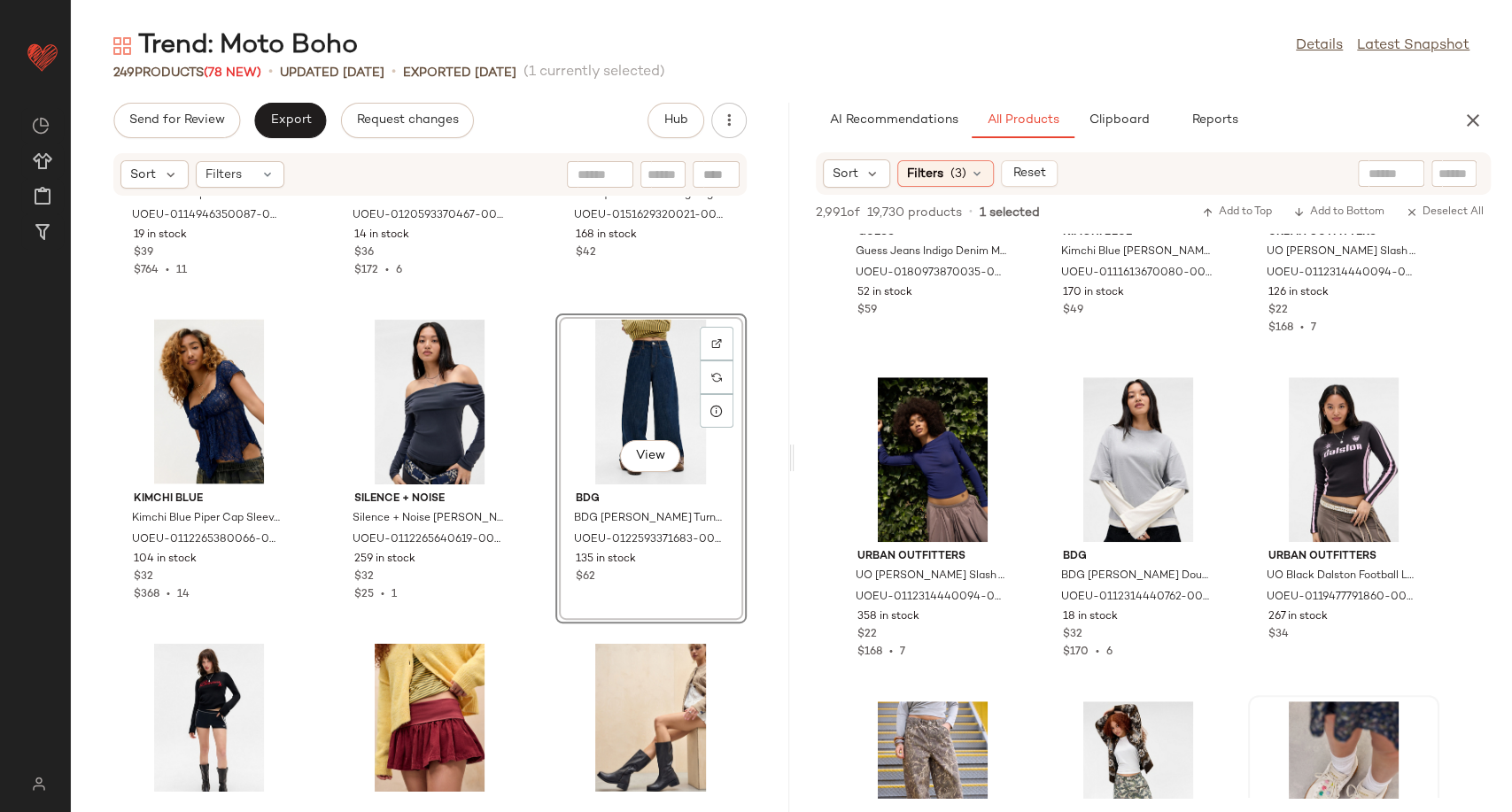
scroll to position [113807, 0]
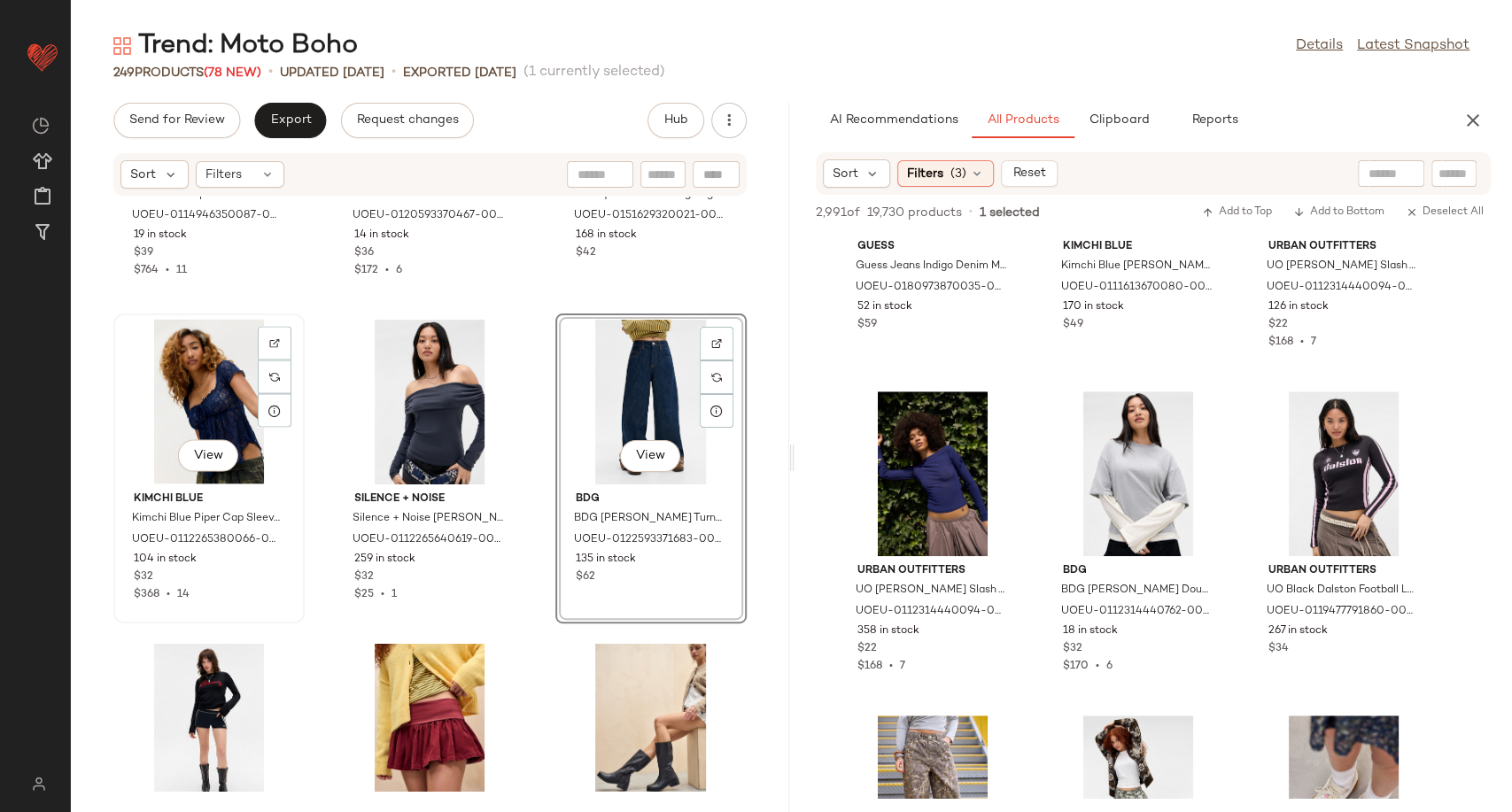
click at [219, 363] on div "View" at bounding box center [209, 402] width 179 height 165
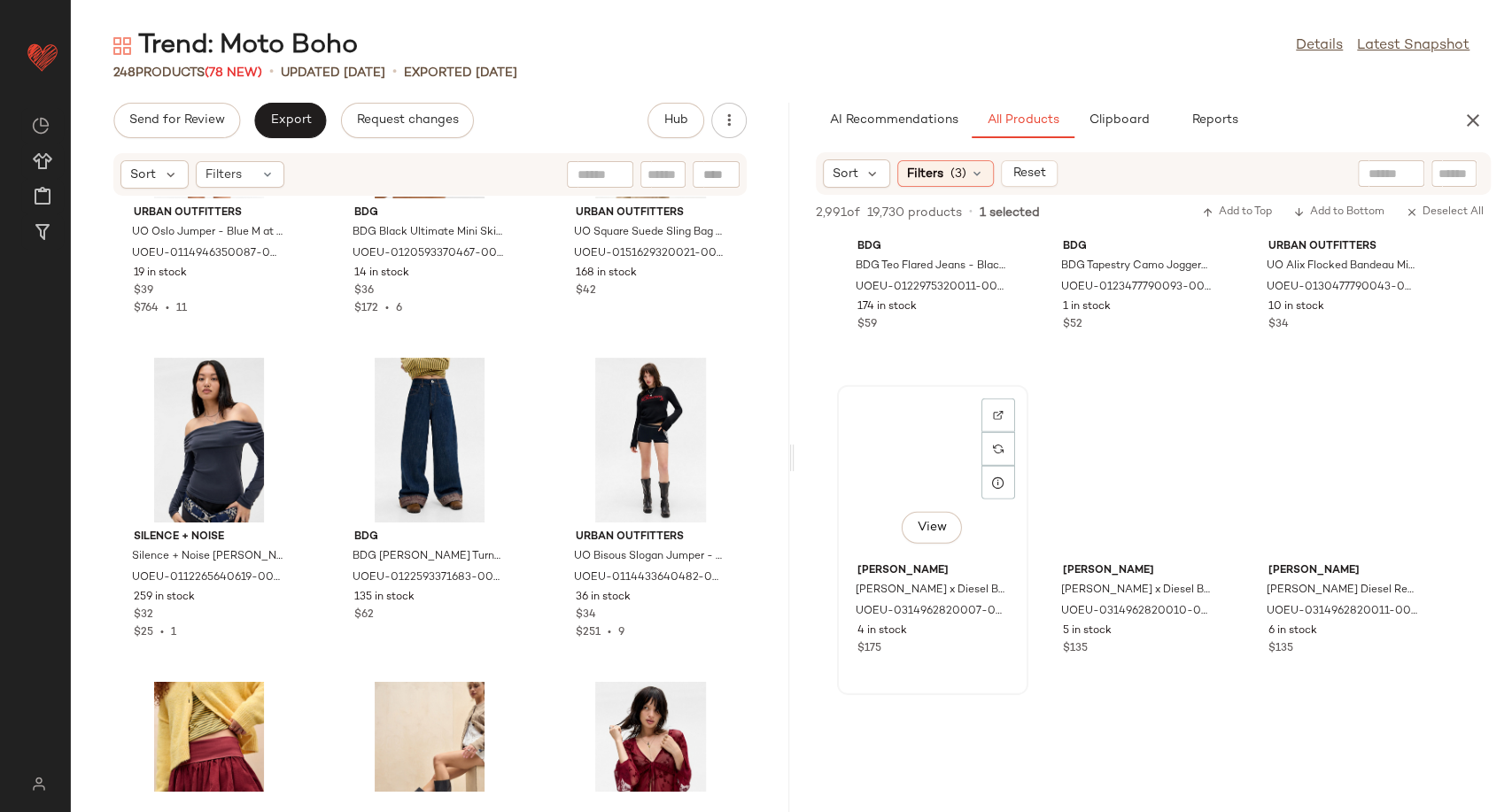
scroll to position [139014, 0]
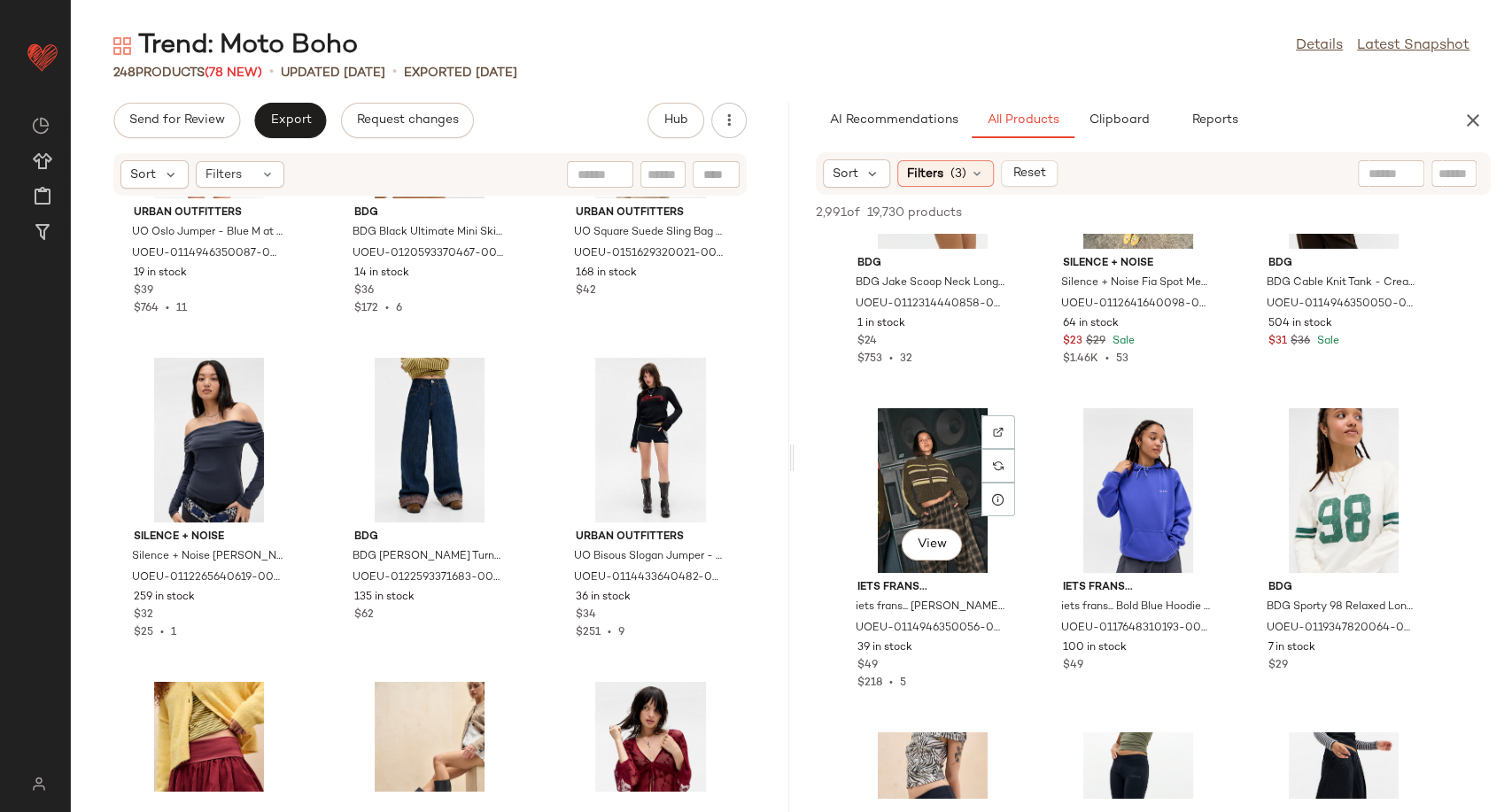
click at [1014, 689] on div "iets frans... iets frans... [PERSON_NAME] Zip-Through Track Top - Khaki XS at U…" at bounding box center [932, 632] width 179 height 119
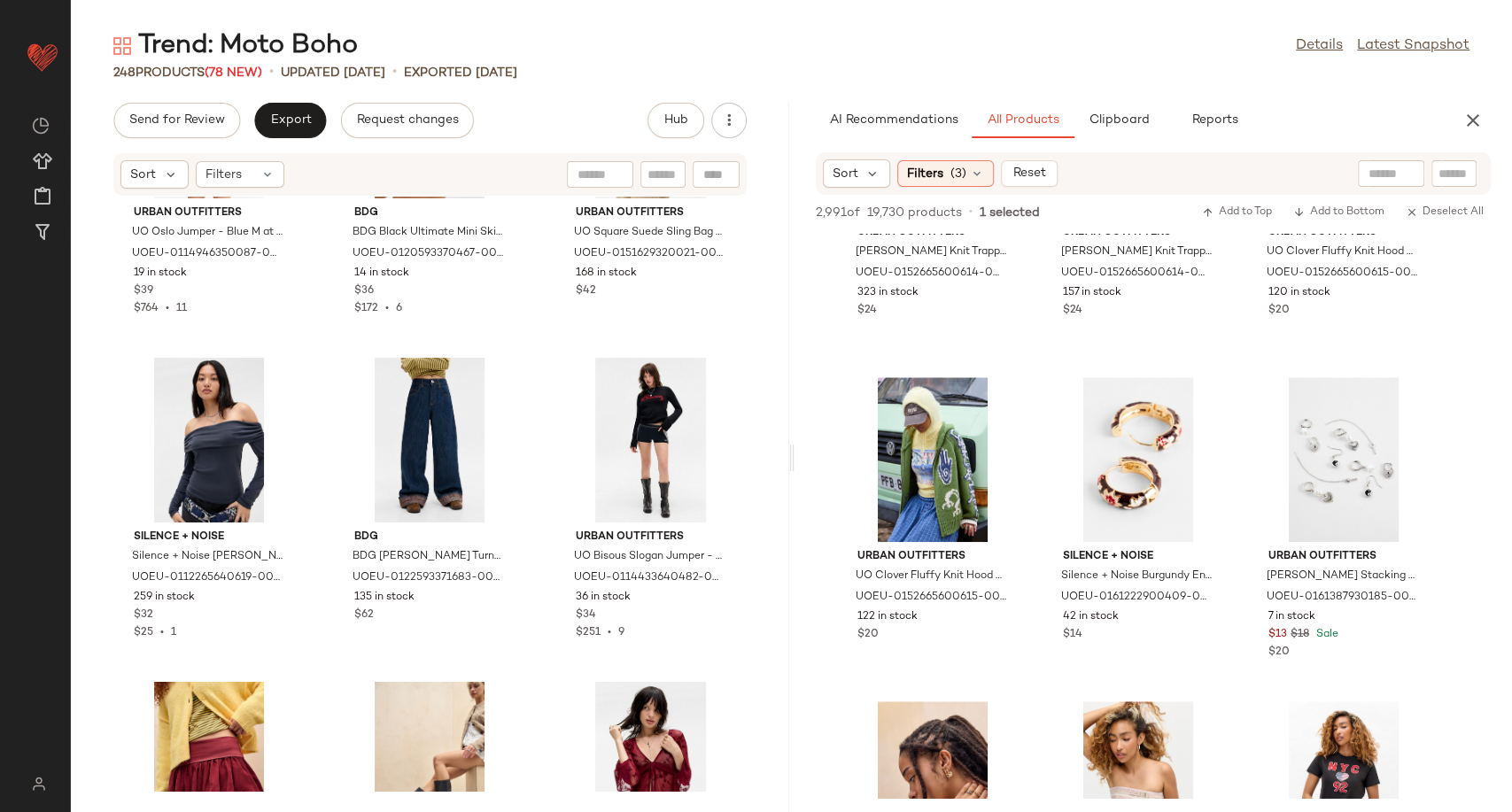
scroll to position [159504, 0]
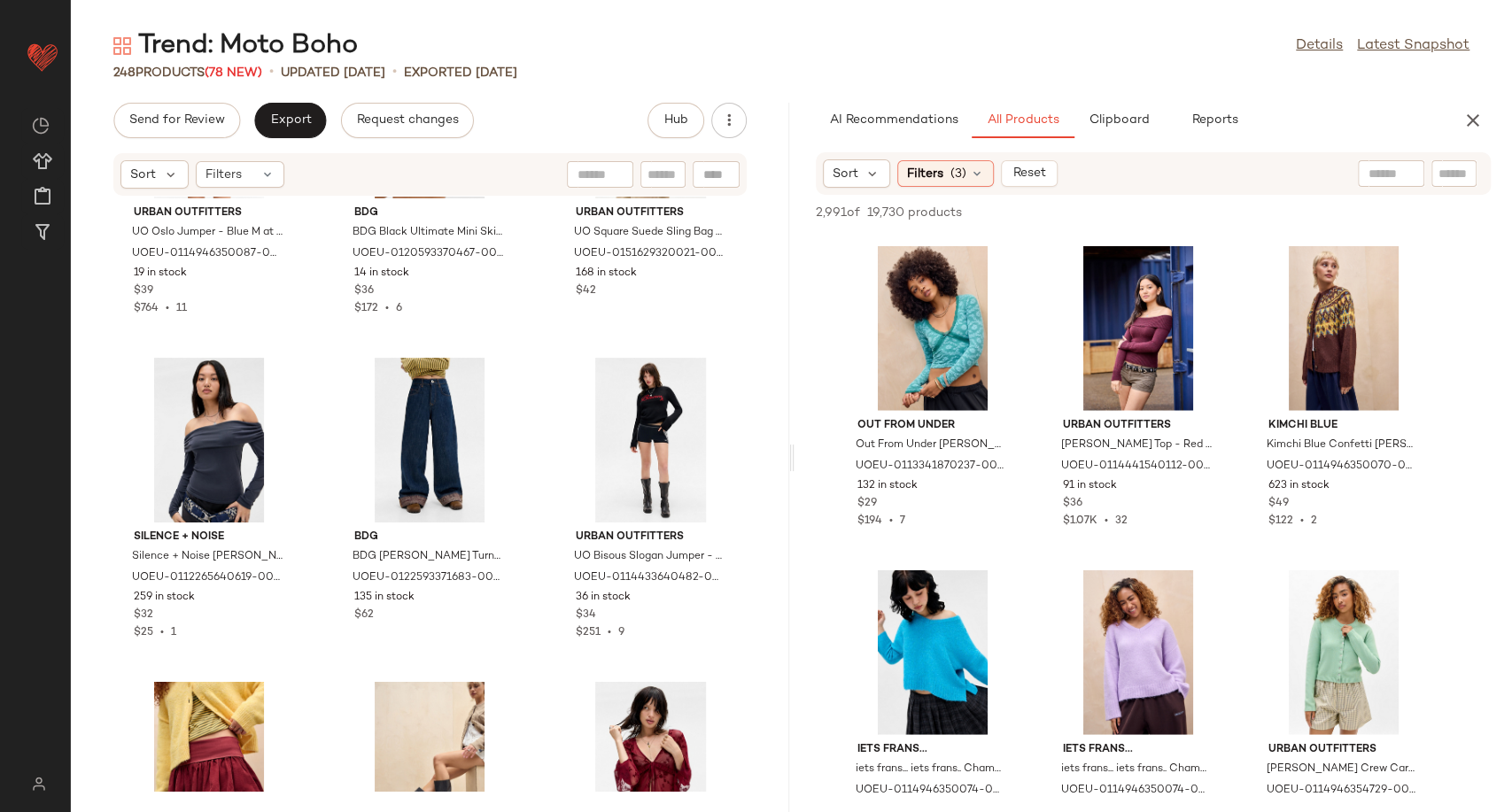
scroll to position [161664, 0]
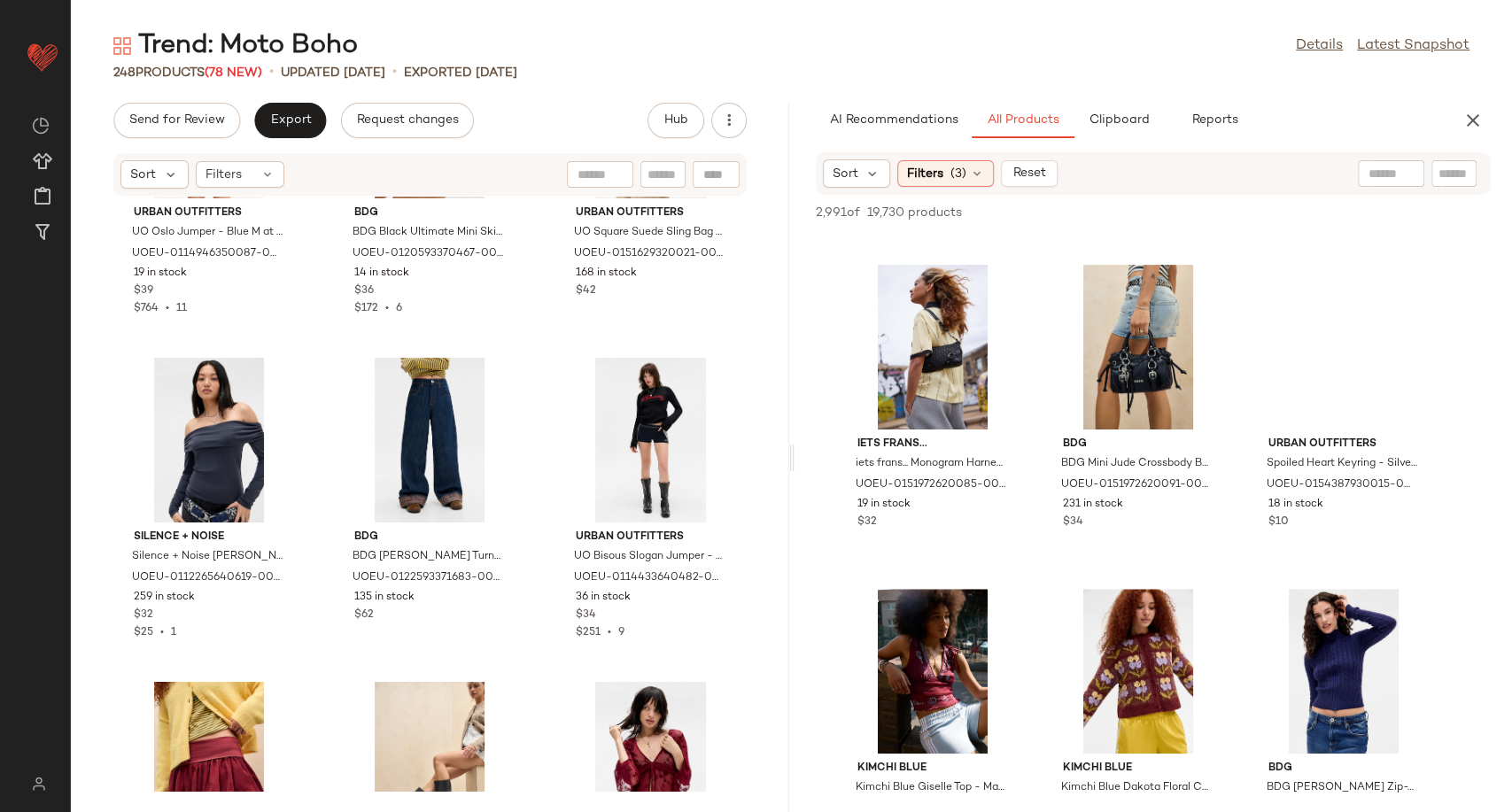
scroll to position [168059, 0]
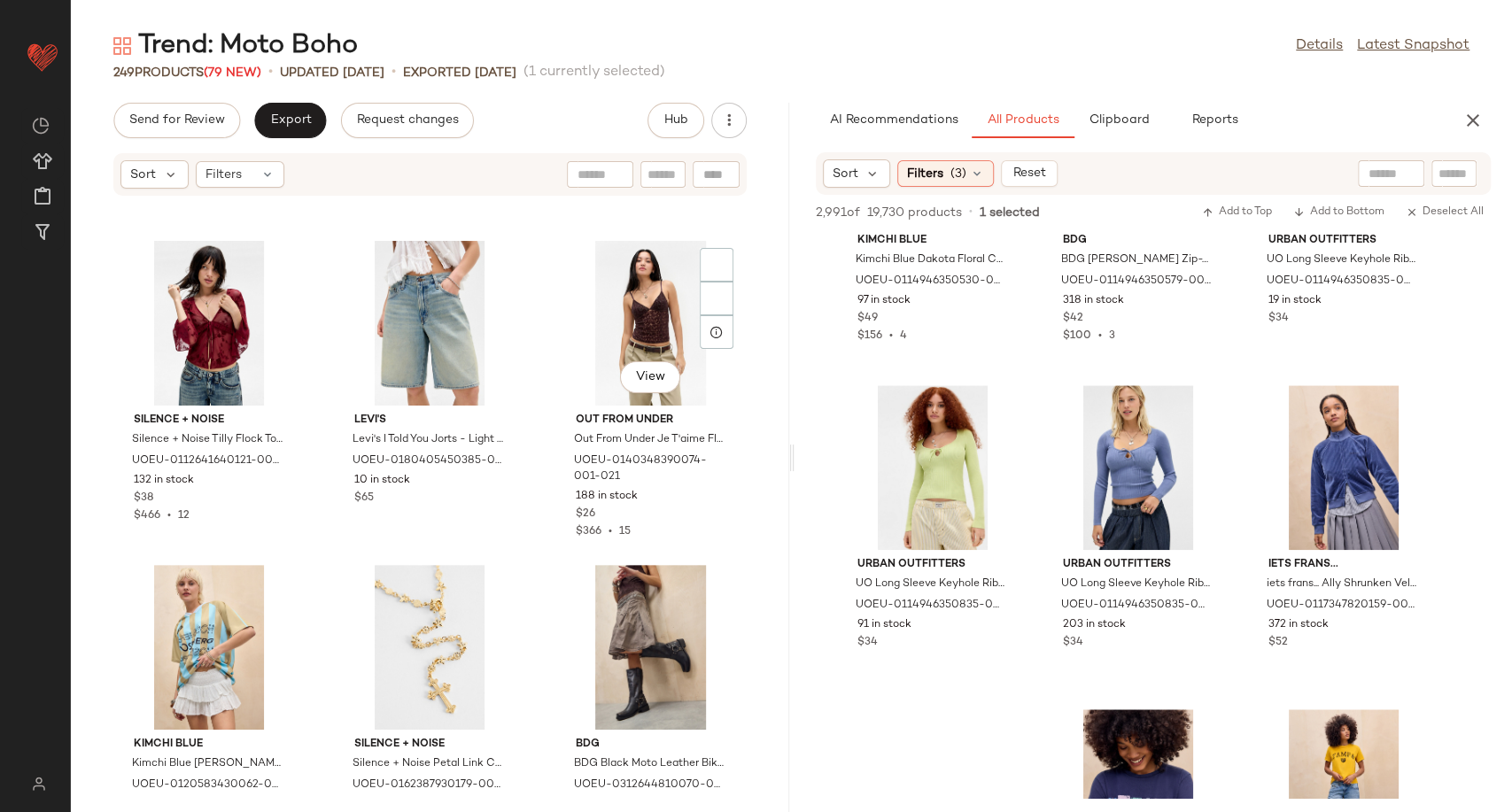
scroll to position [21431, 0]
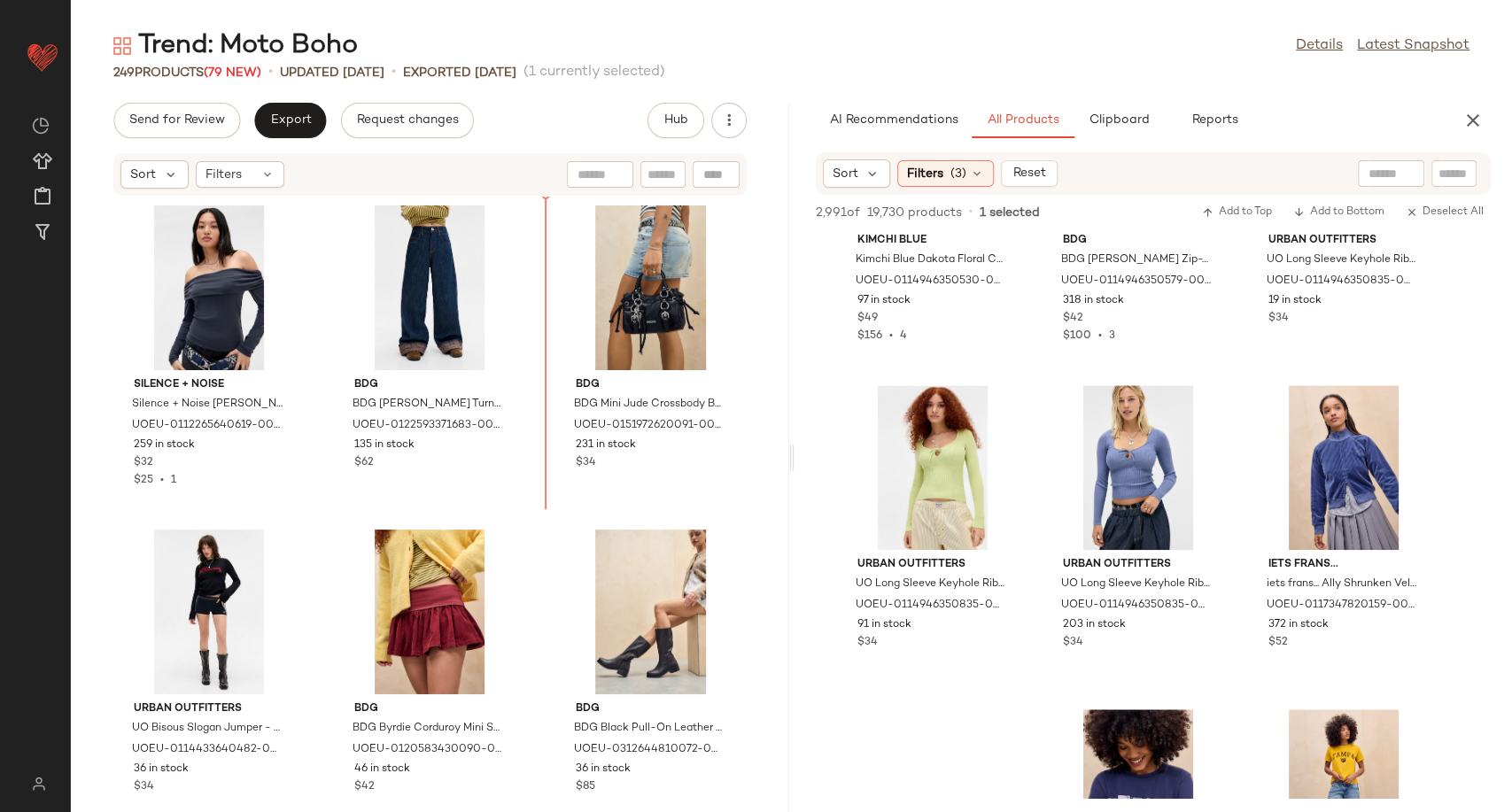
scroll to position [20743, 0]
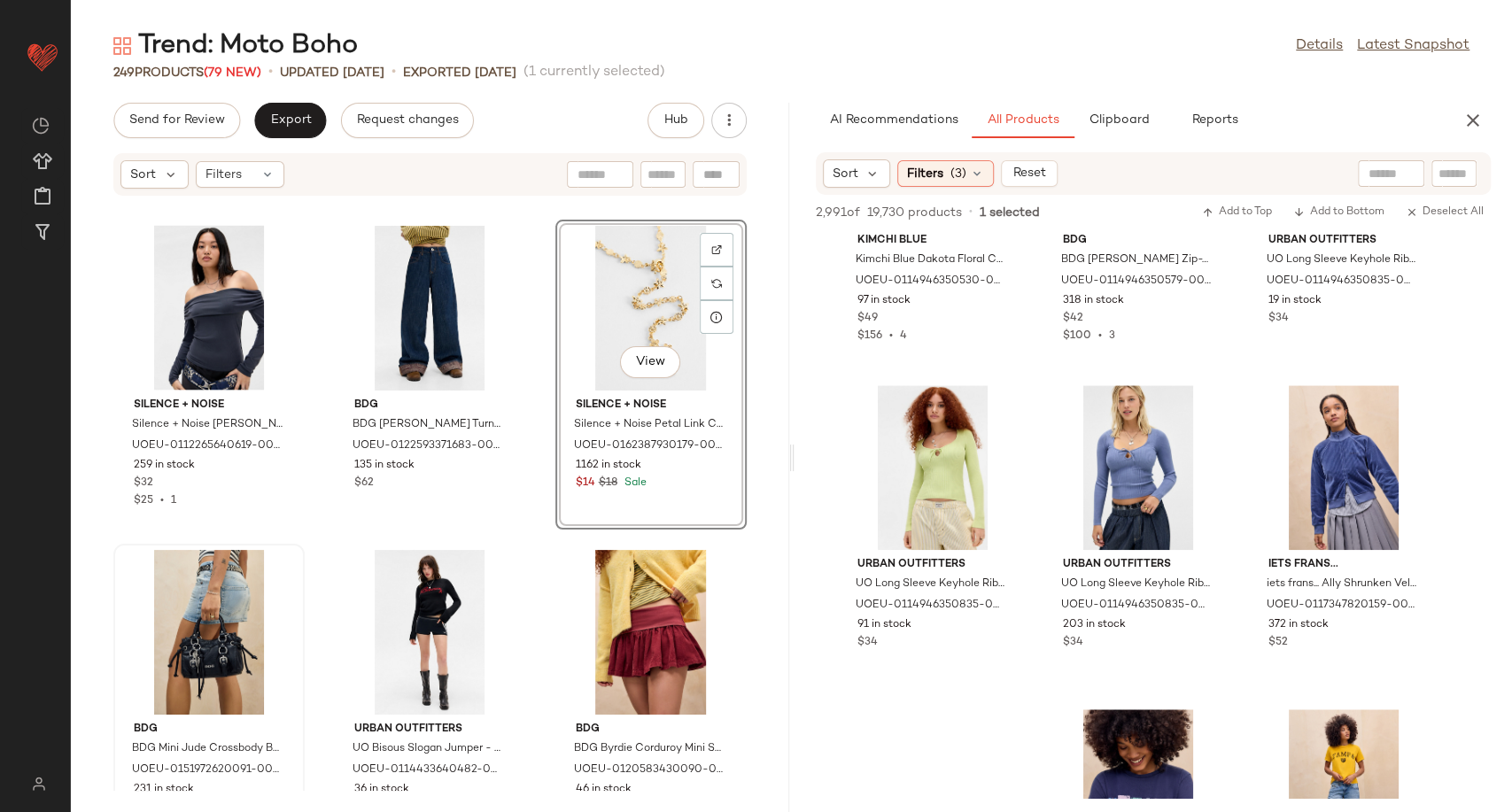
scroll to position [21114, 0]
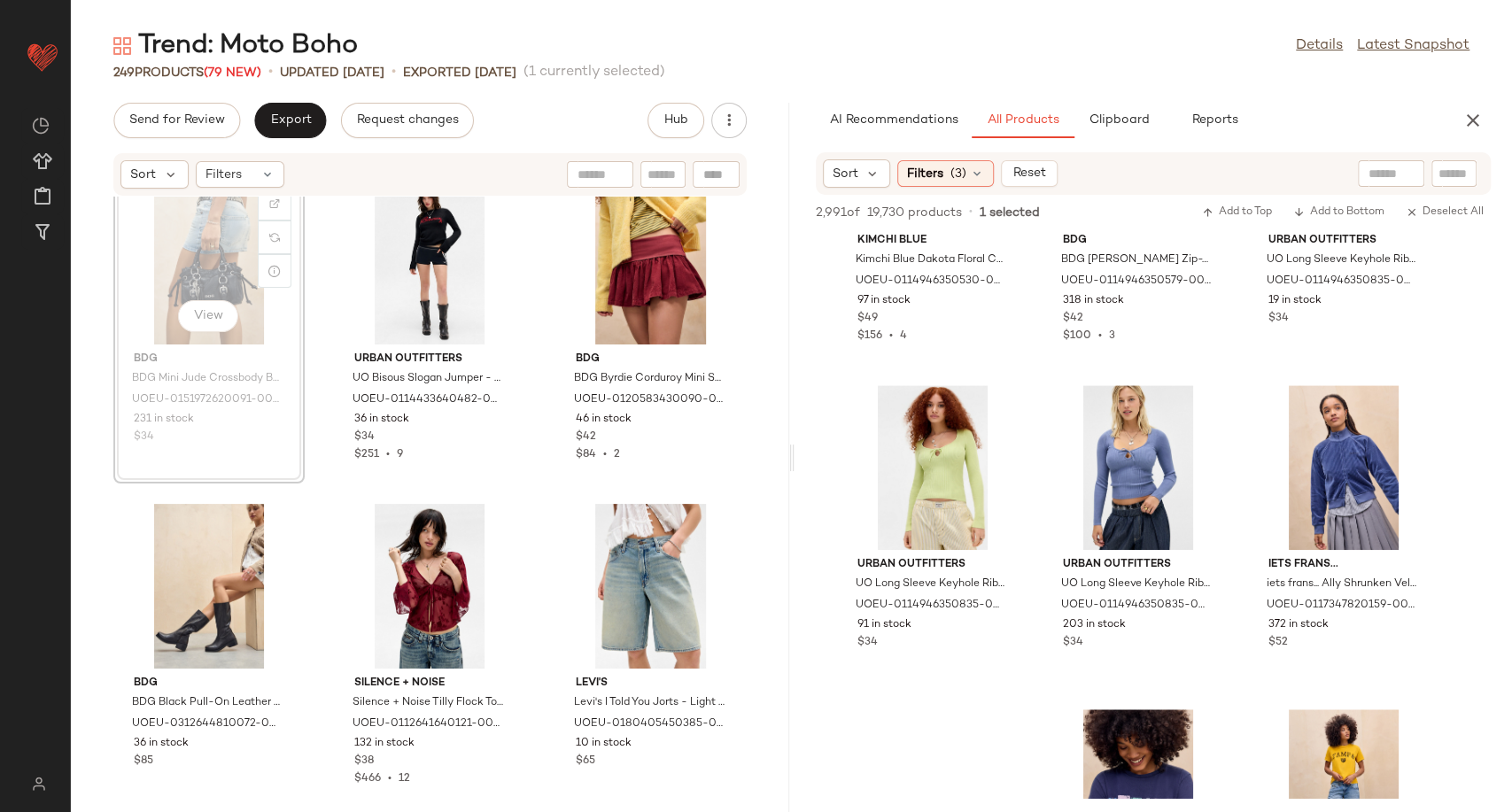
scroll to position [21111, 0]
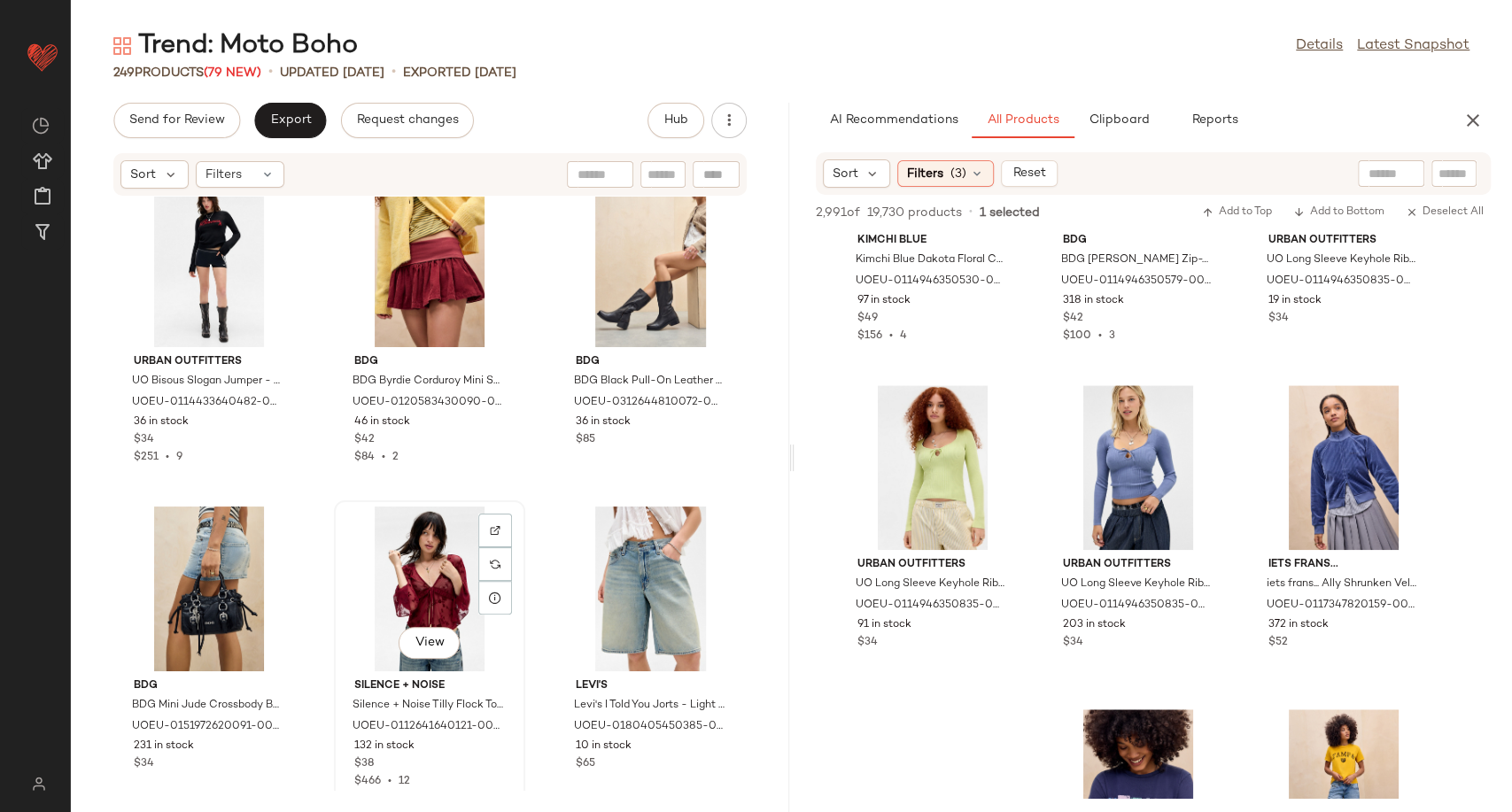
click at [335, 605] on div "View Silence + Noise Silence + Noise Tilly Flock Top - Maroon S at Urban Outfit…" at bounding box center [429, 655] width 187 height 306
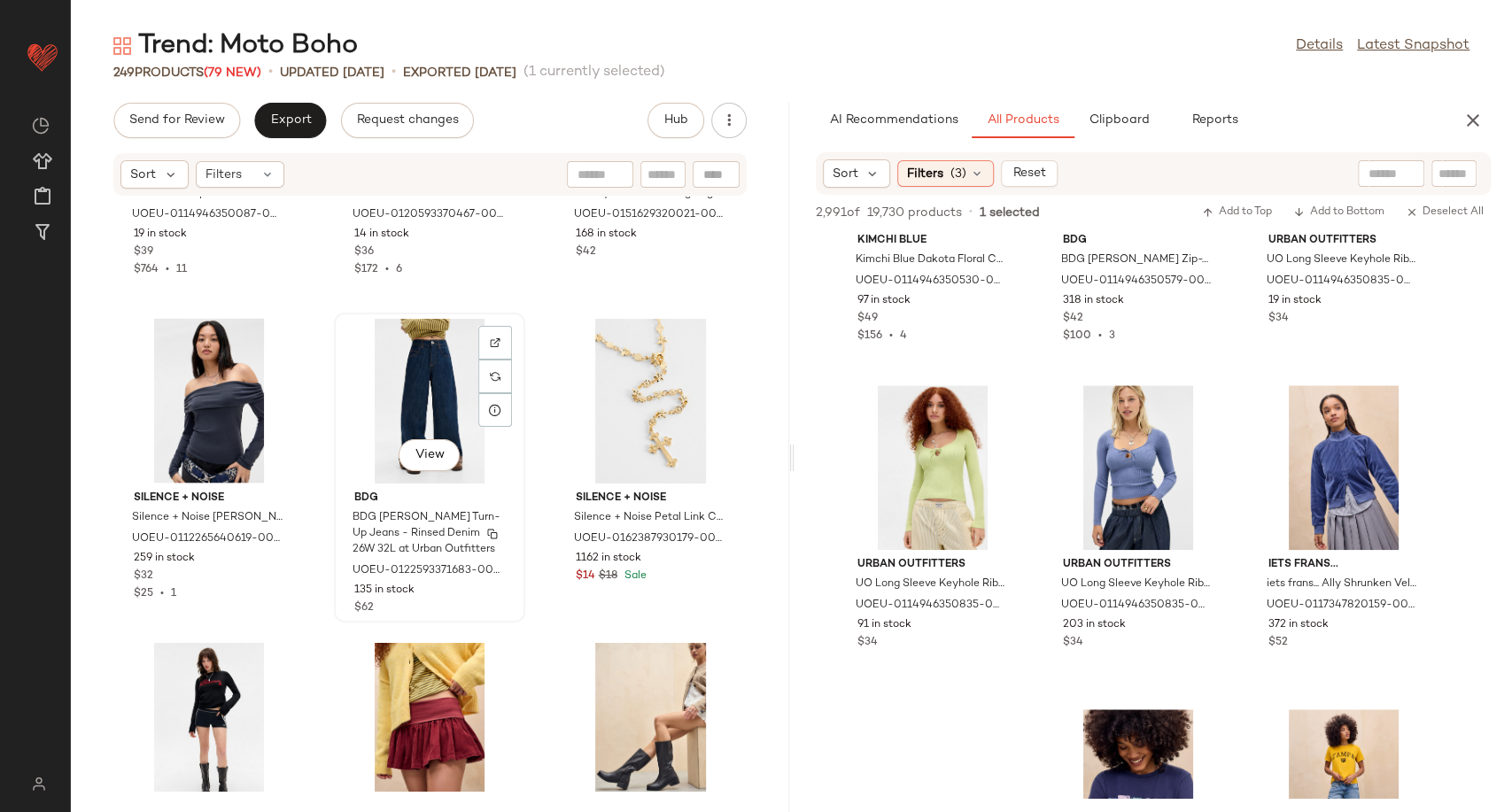
scroll to position [20650, 0]
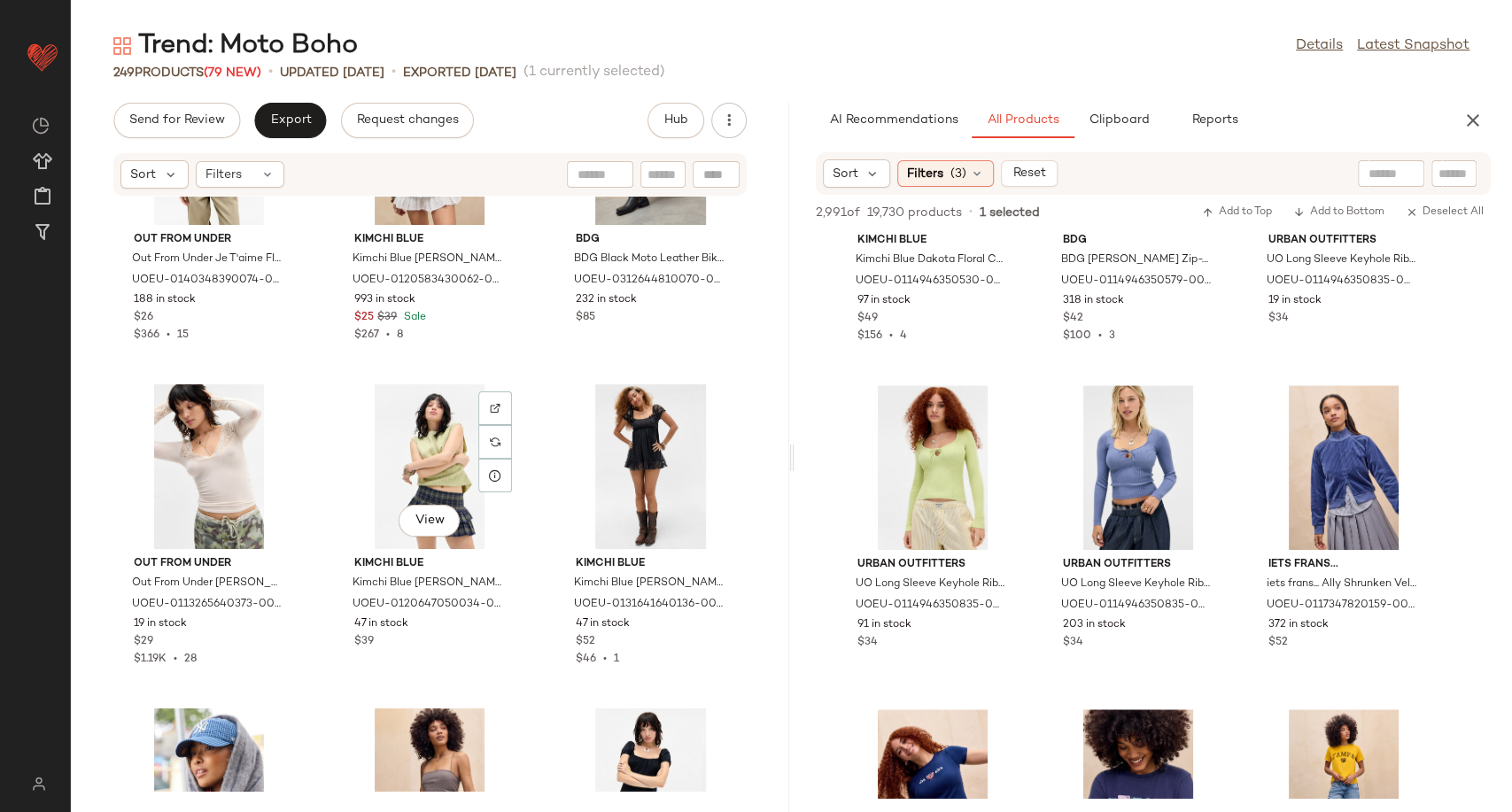
scroll to position [21721, 0]
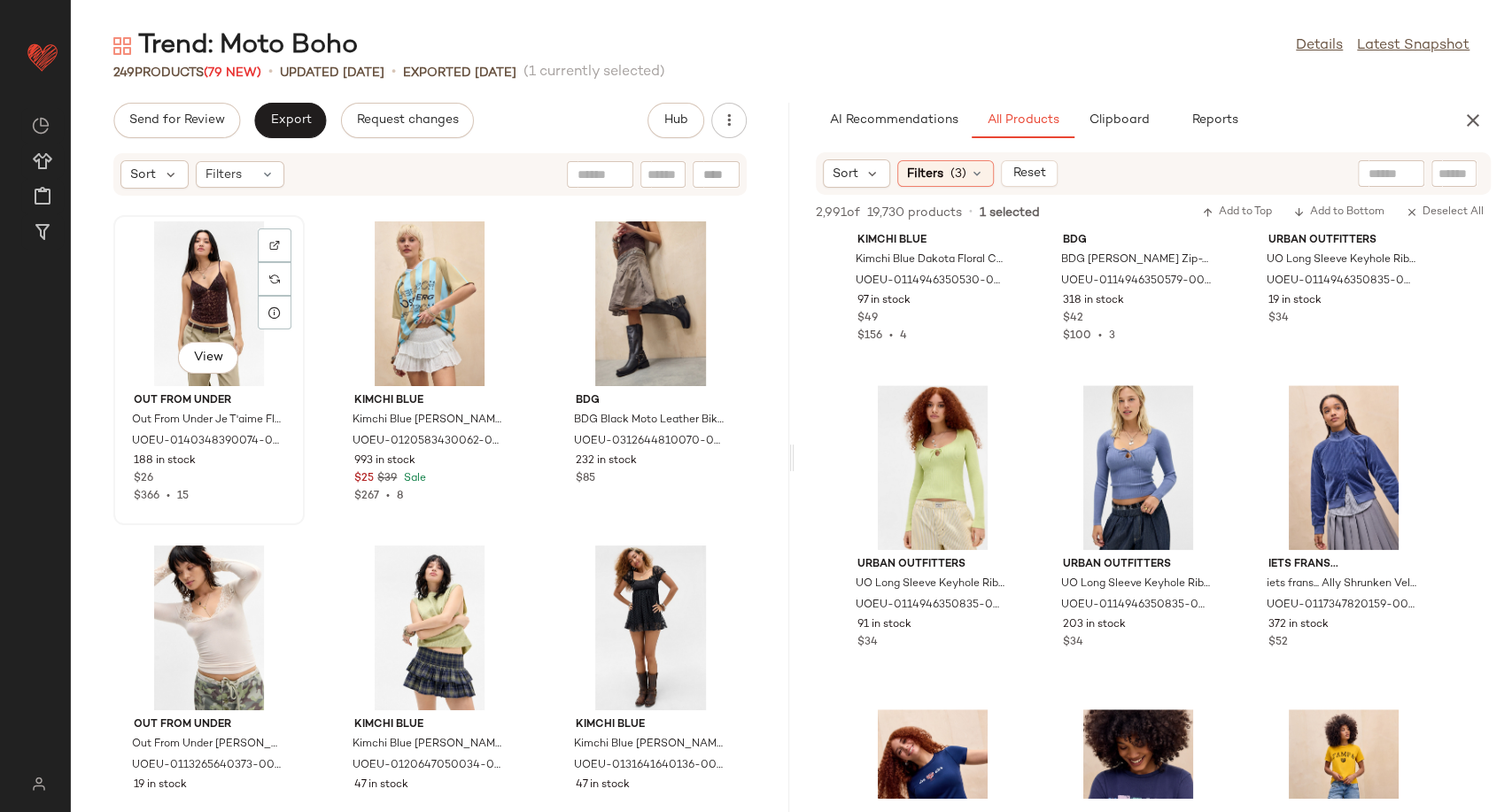
click at [206, 300] on div "View" at bounding box center [209, 303] width 179 height 165
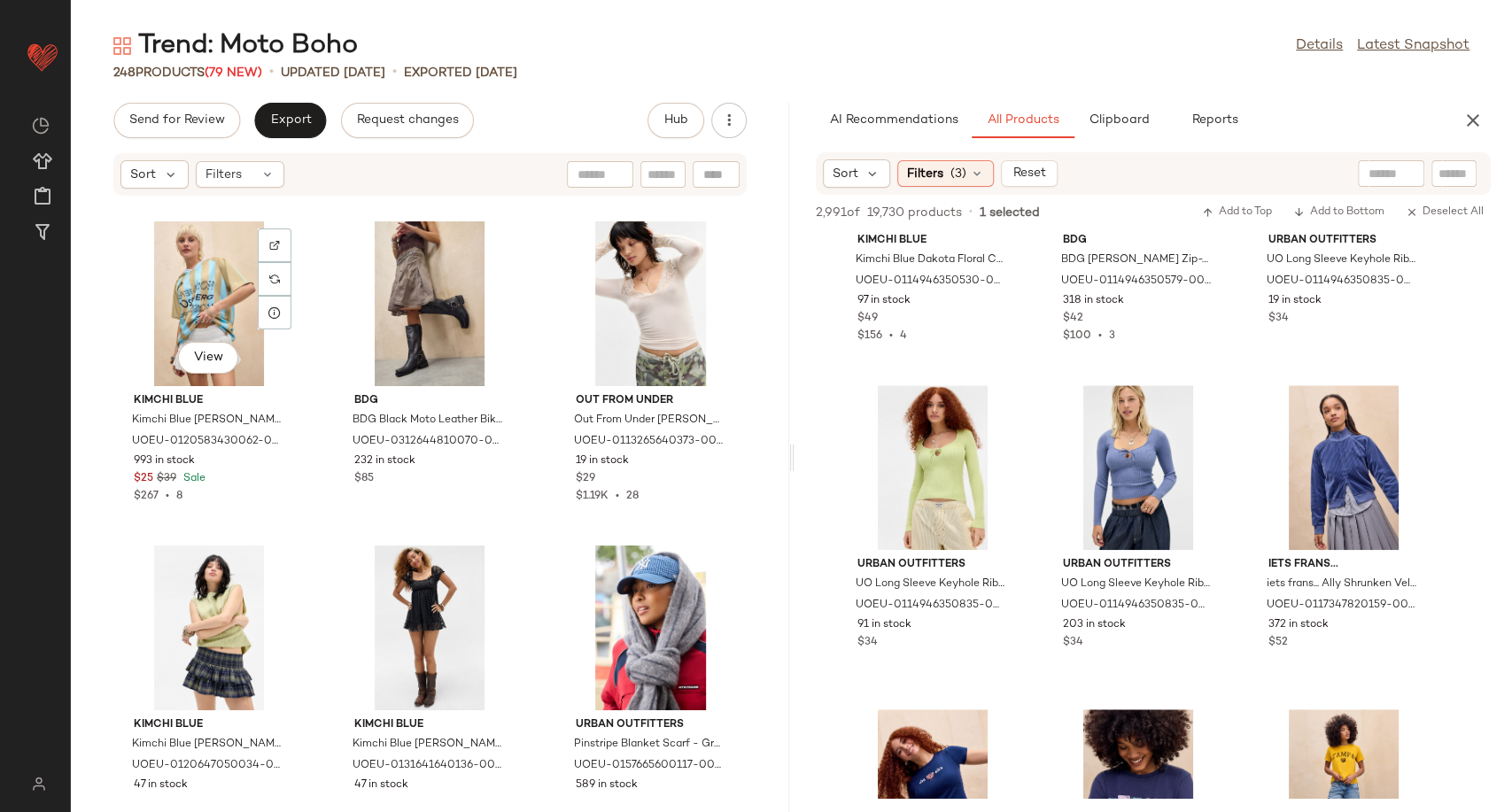
click at [206, 300] on div "View" at bounding box center [209, 303] width 179 height 165
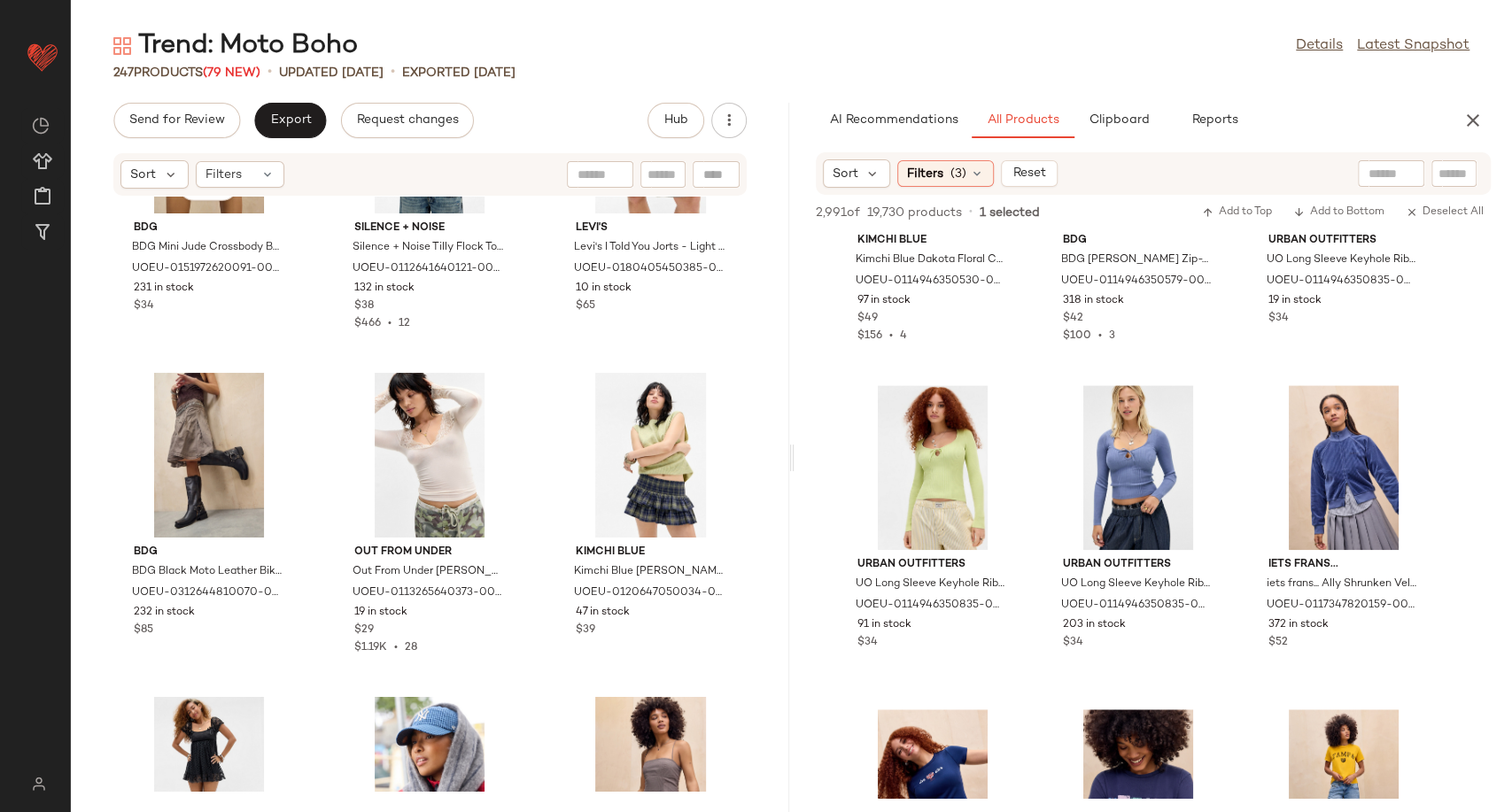
scroll to position [21615, 0]
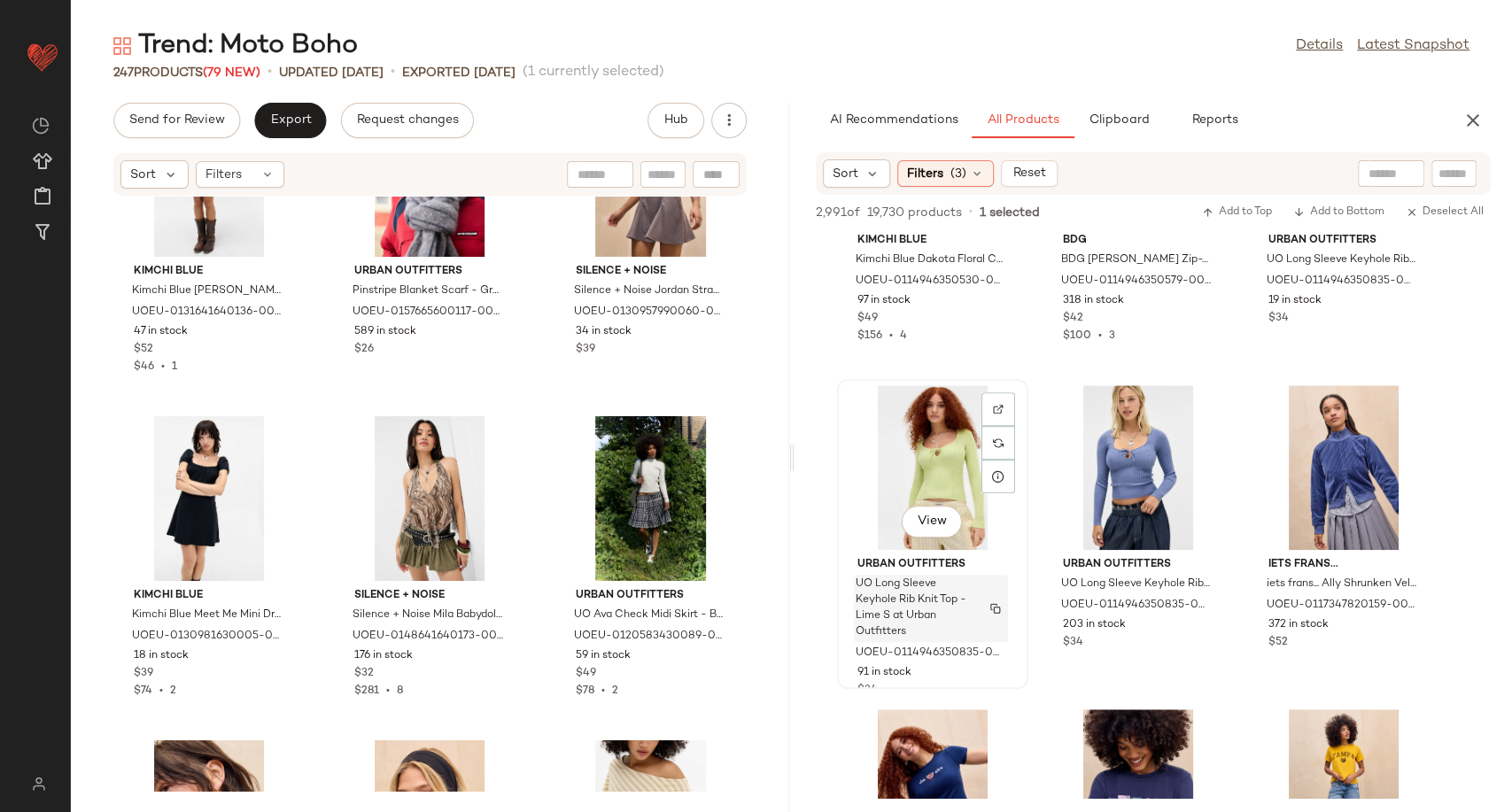
scroll to position [168757, 0]
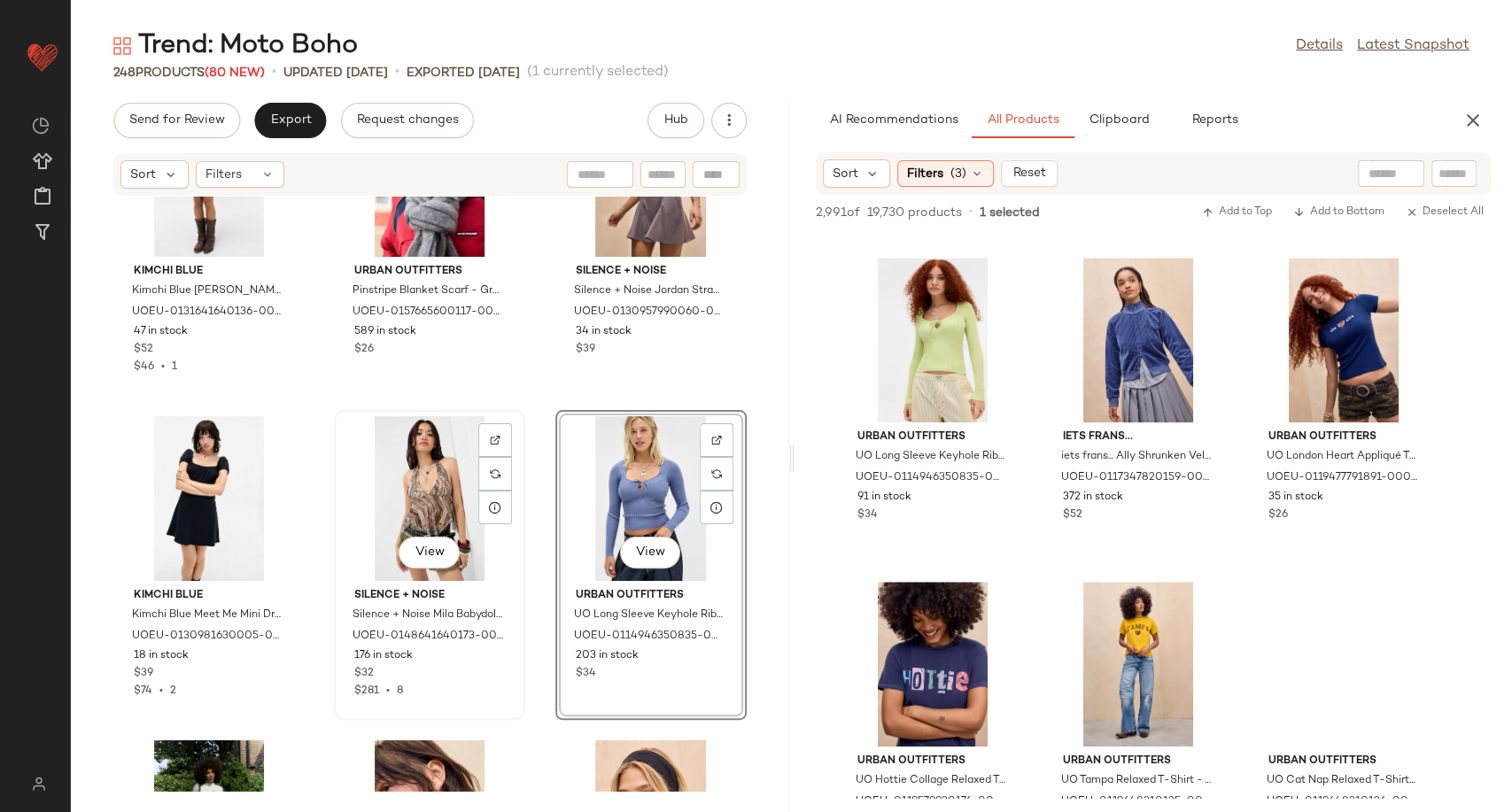
click at [408, 476] on div "View" at bounding box center [429, 499] width 179 height 165
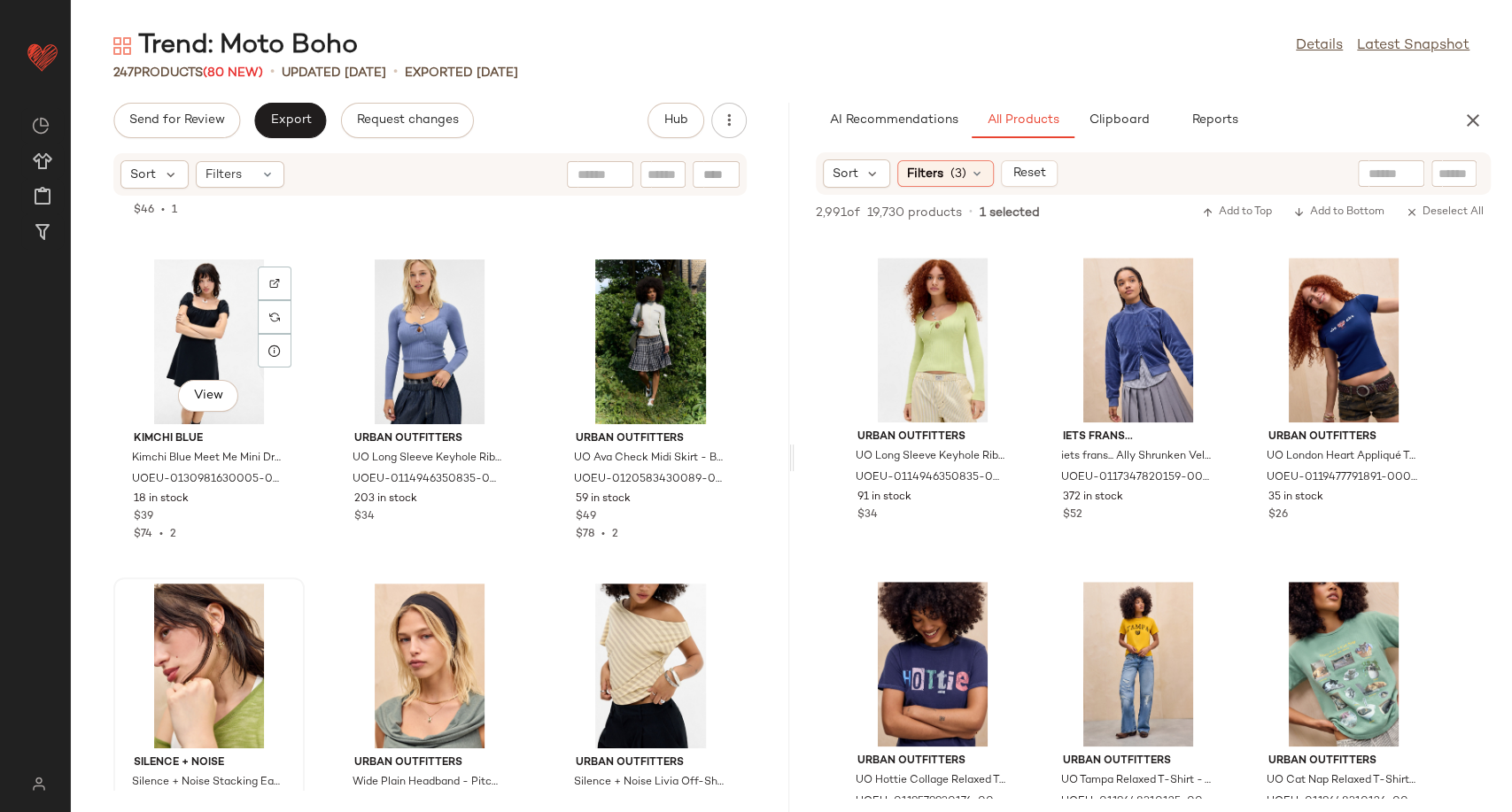
scroll to position [22332, 0]
click at [211, 633] on div "View" at bounding box center [209, 665] width 179 height 165
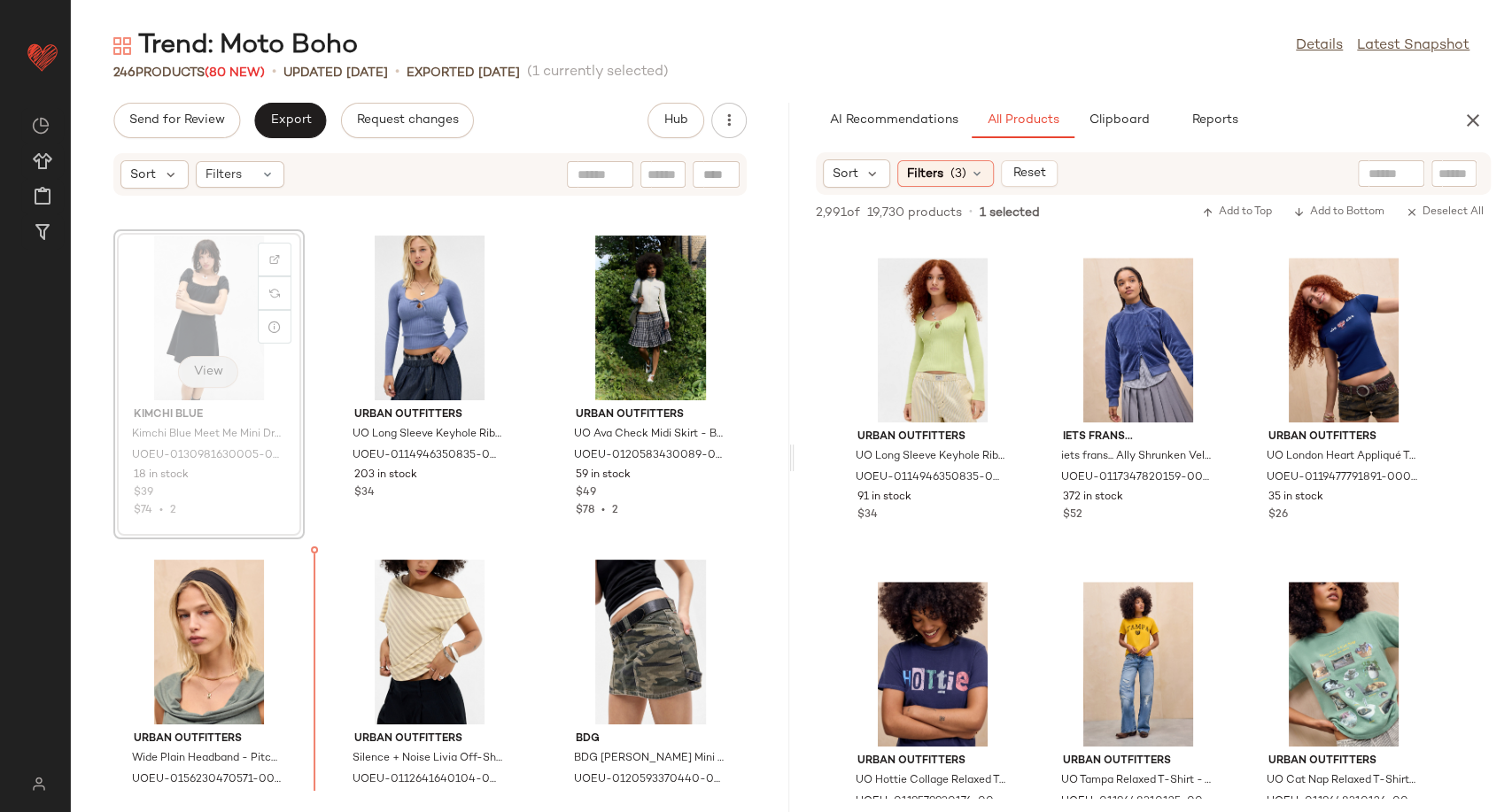
scroll to position [22375, 0]
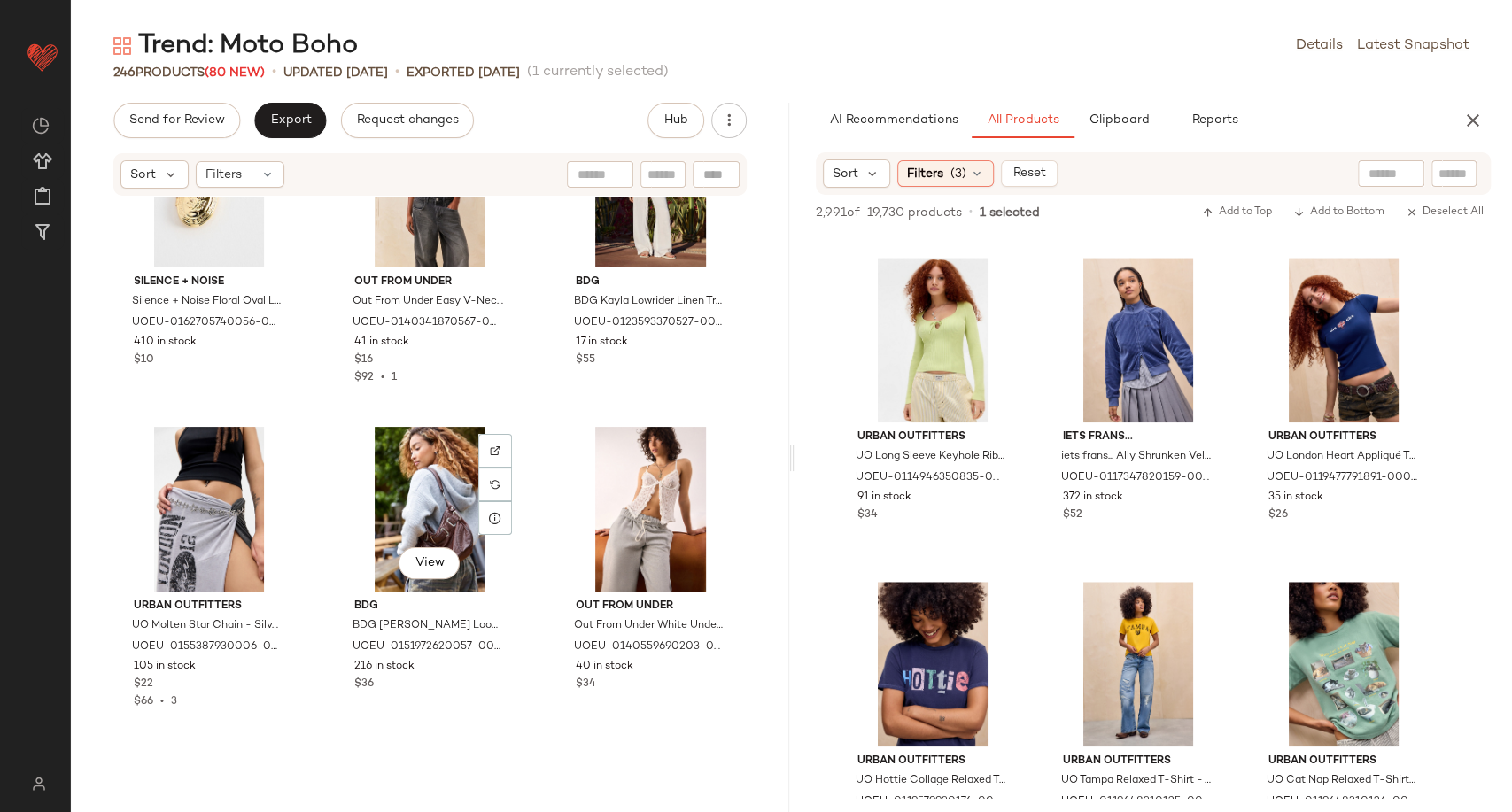
scroll to position [23480, 0]
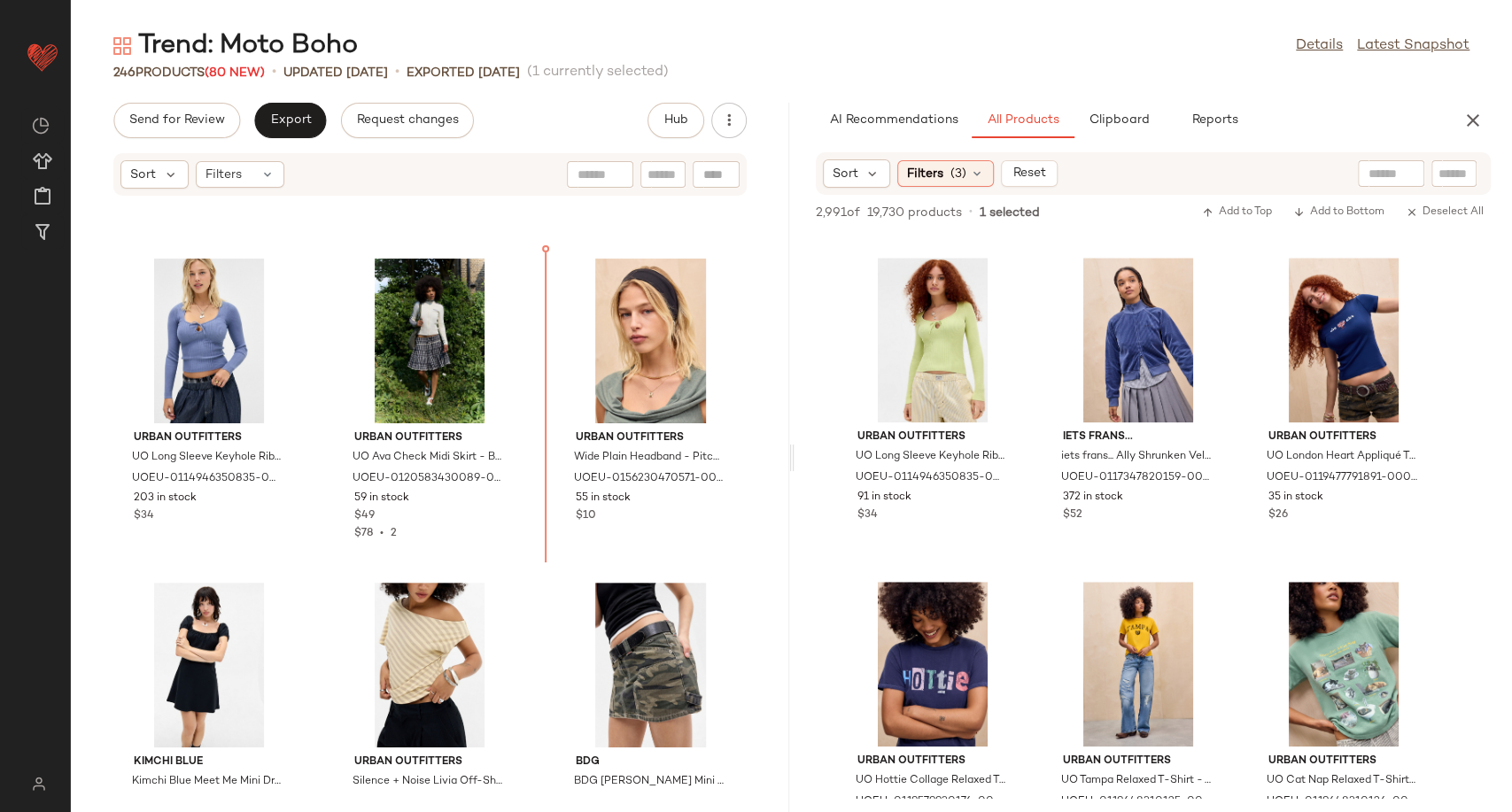
scroll to position [22318, 0]
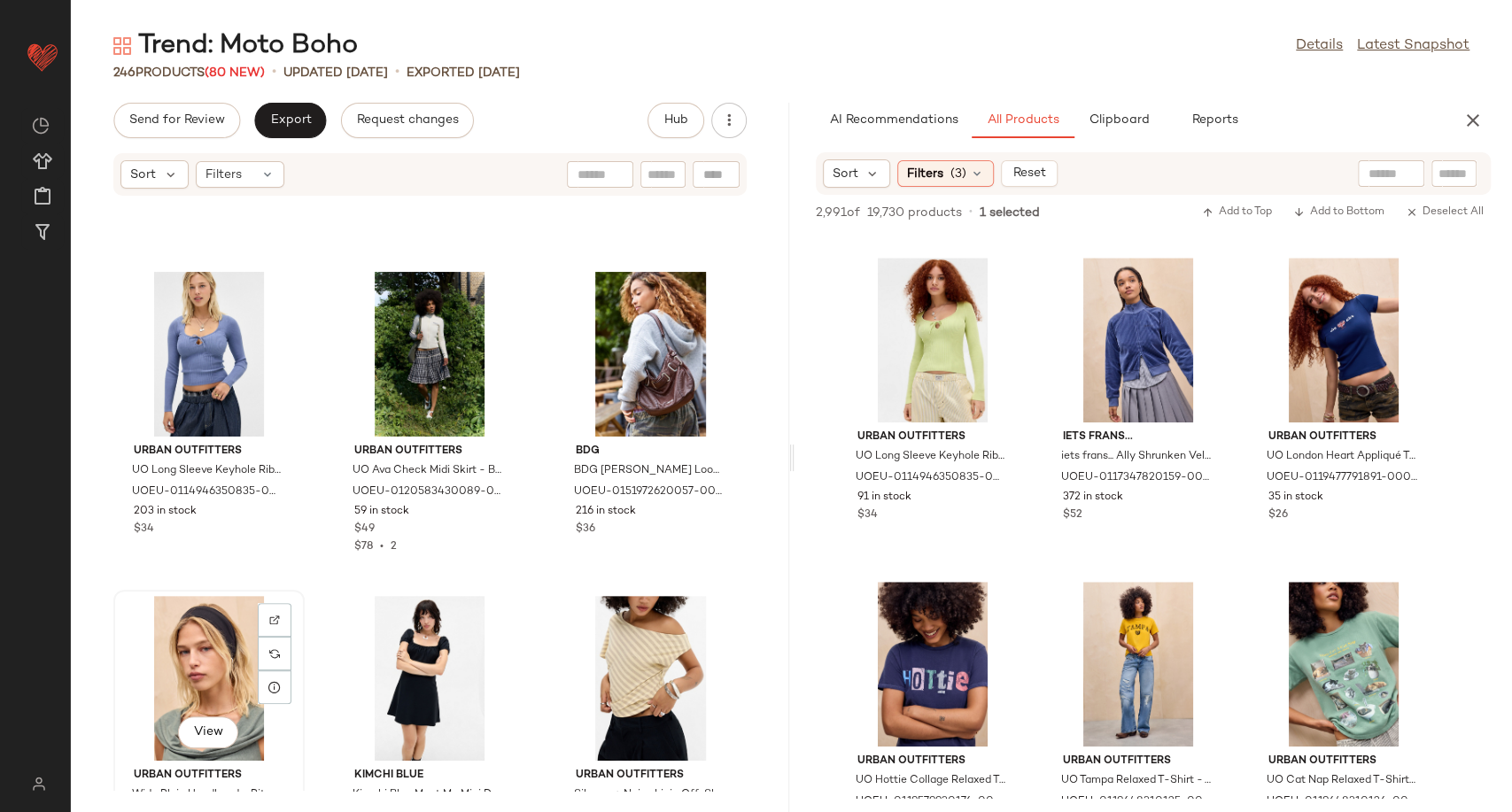
click at [203, 626] on div "View" at bounding box center [209, 678] width 179 height 165
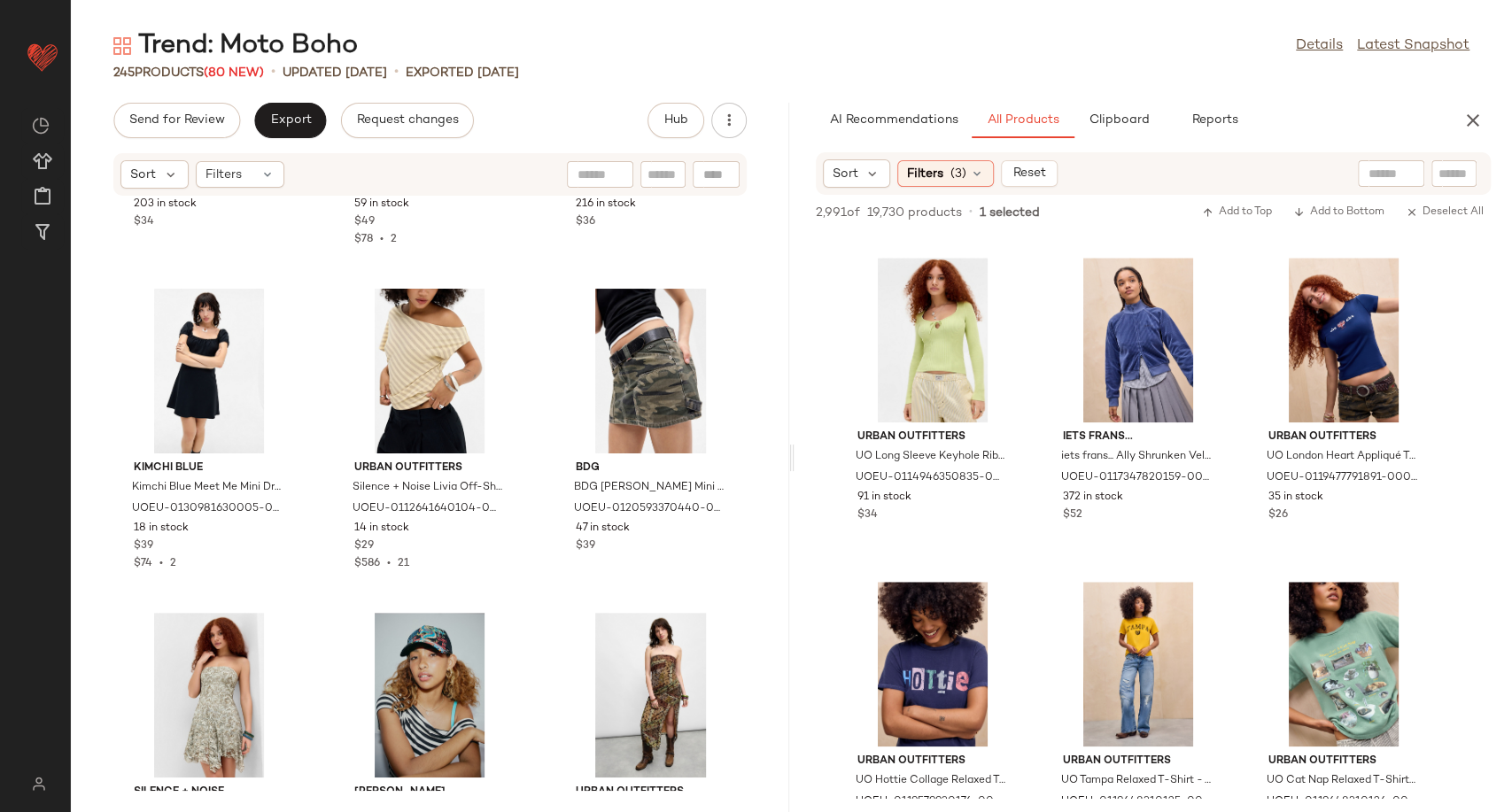
scroll to position [22627, 0]
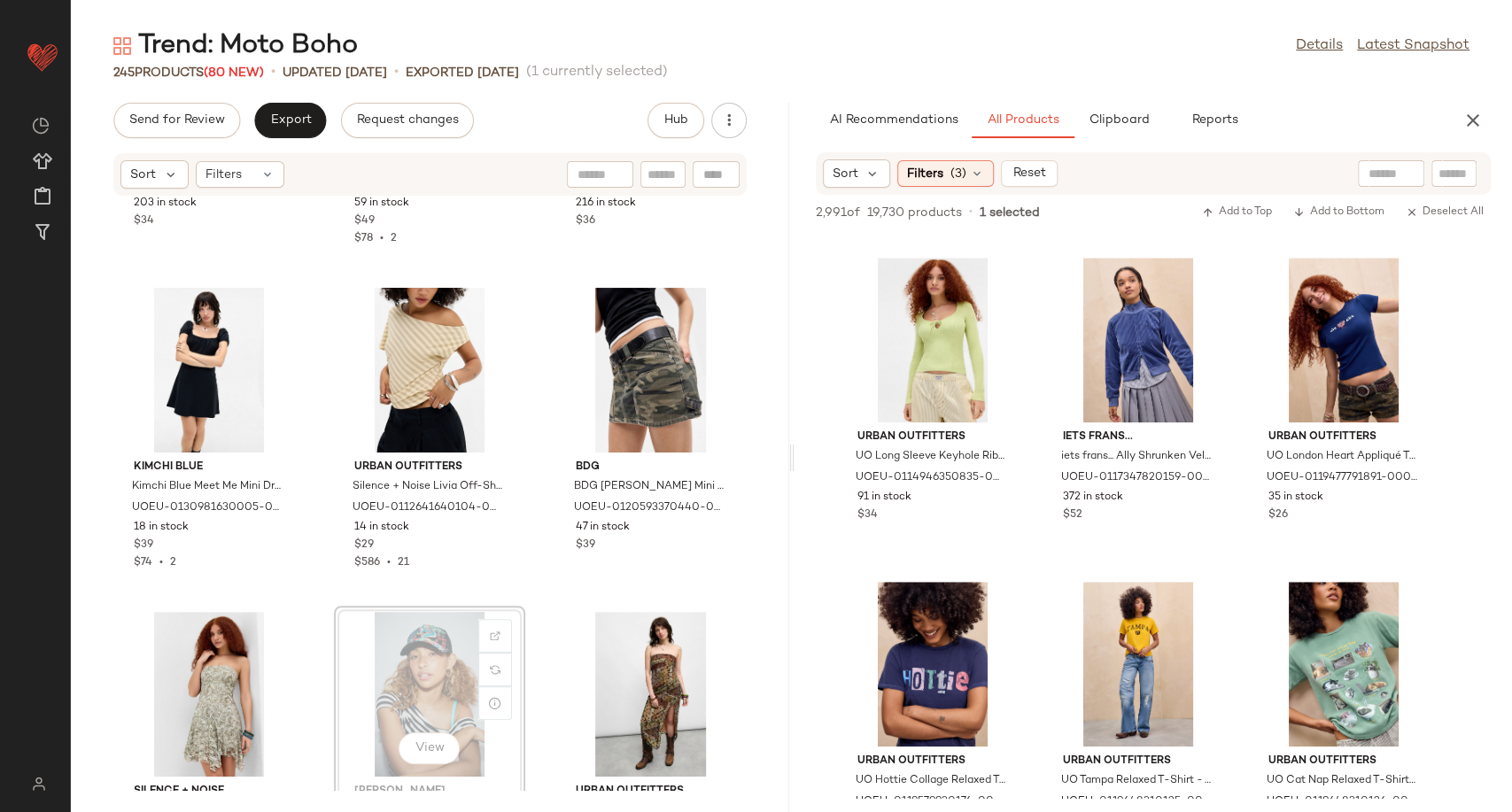
scroll to position [22628, 0]
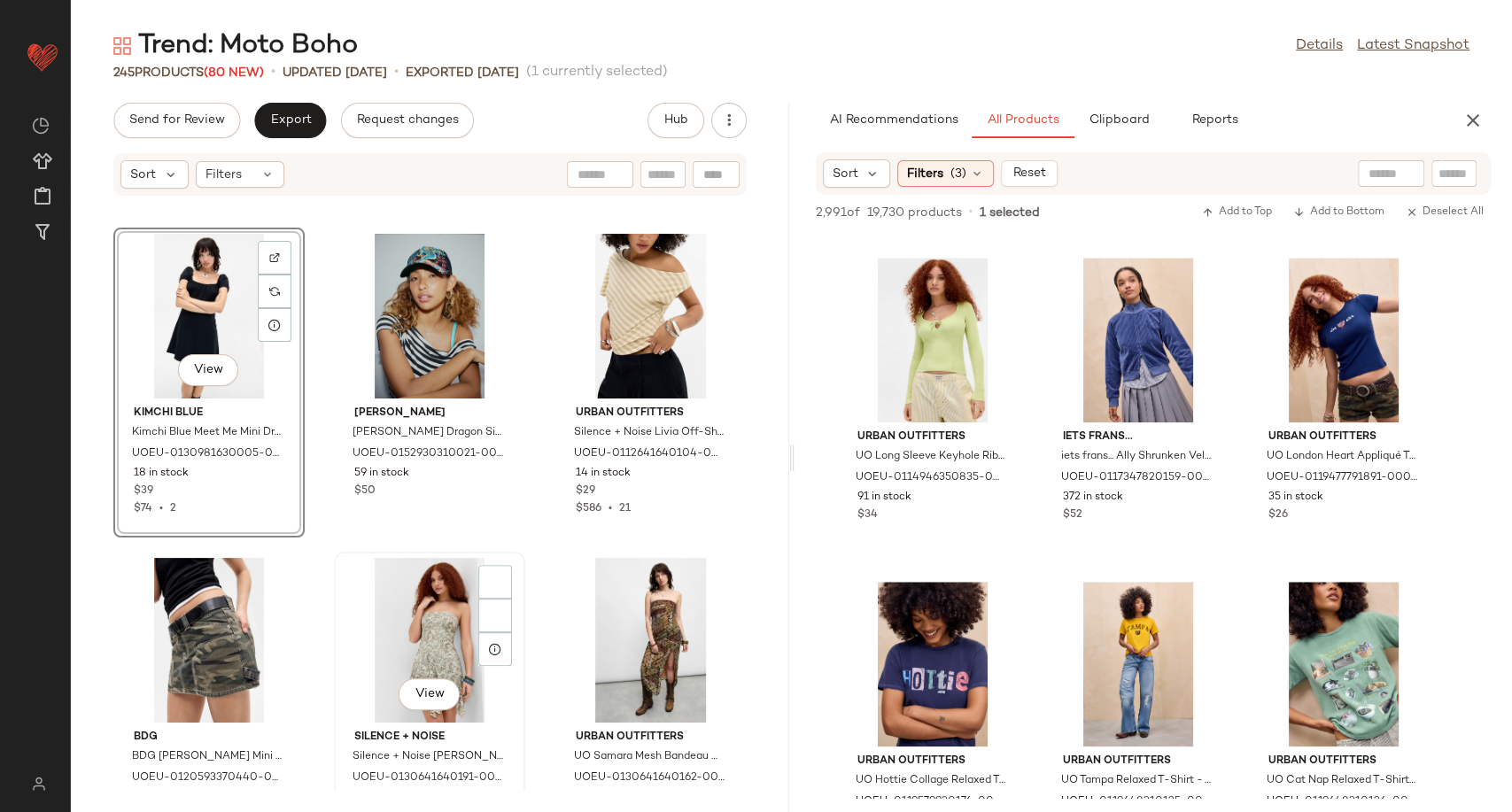
scroll to position [22688, 0]
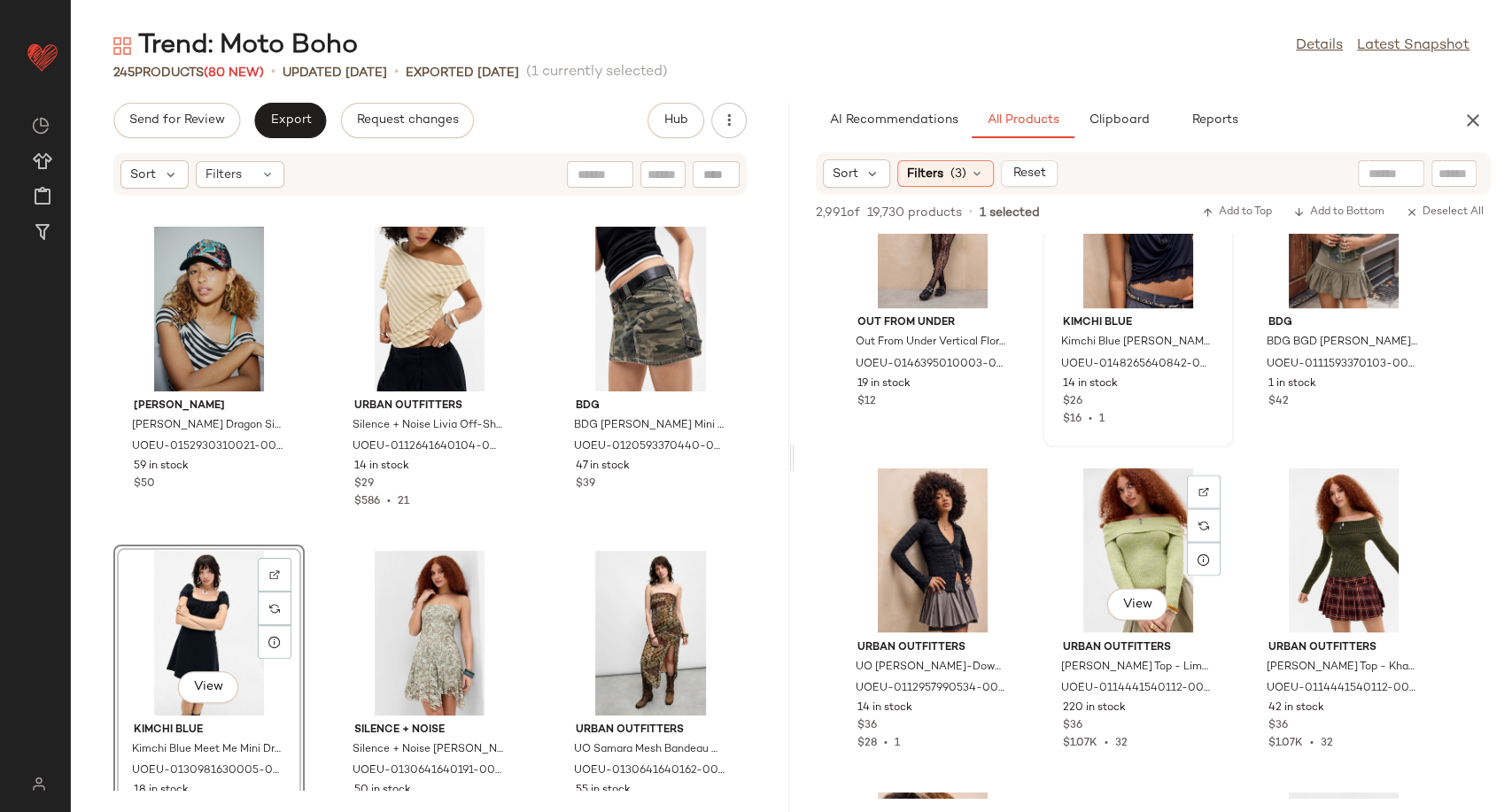
scroll to position [169911, 0]
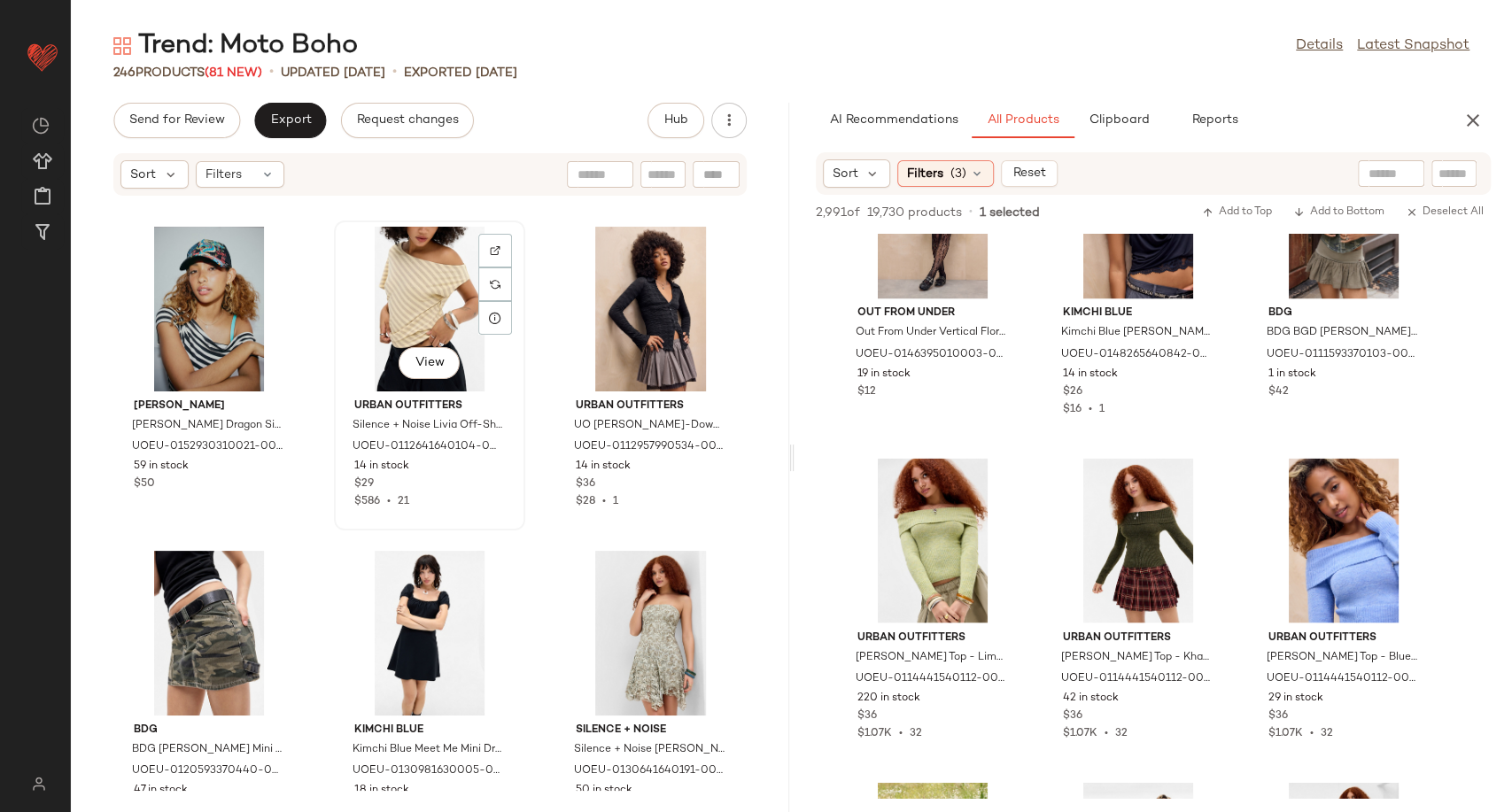
click at [425, 281] on div "View" at bounding box center [429, 309] width 179 height 165
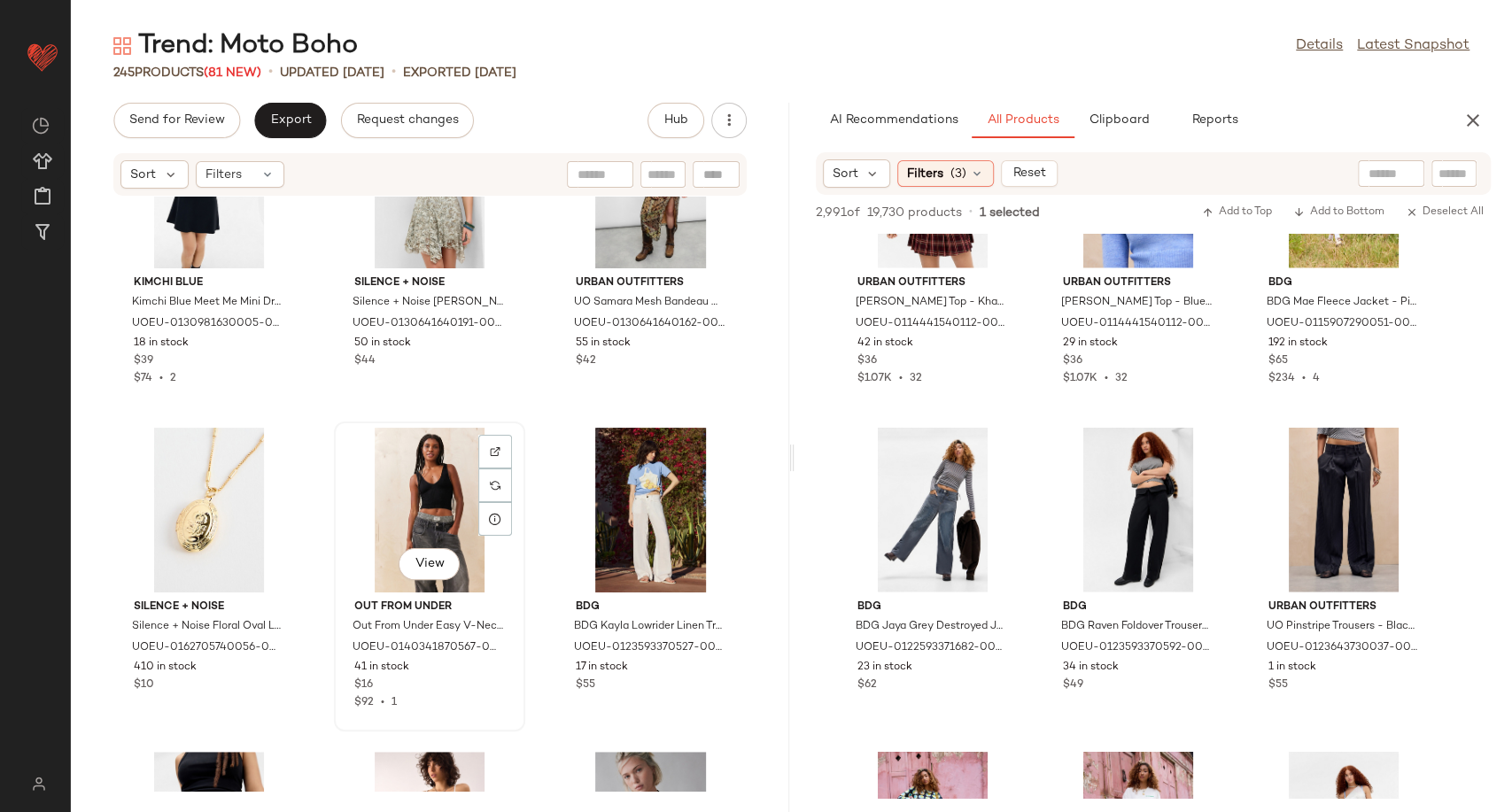
scroll to position [23136, 0]
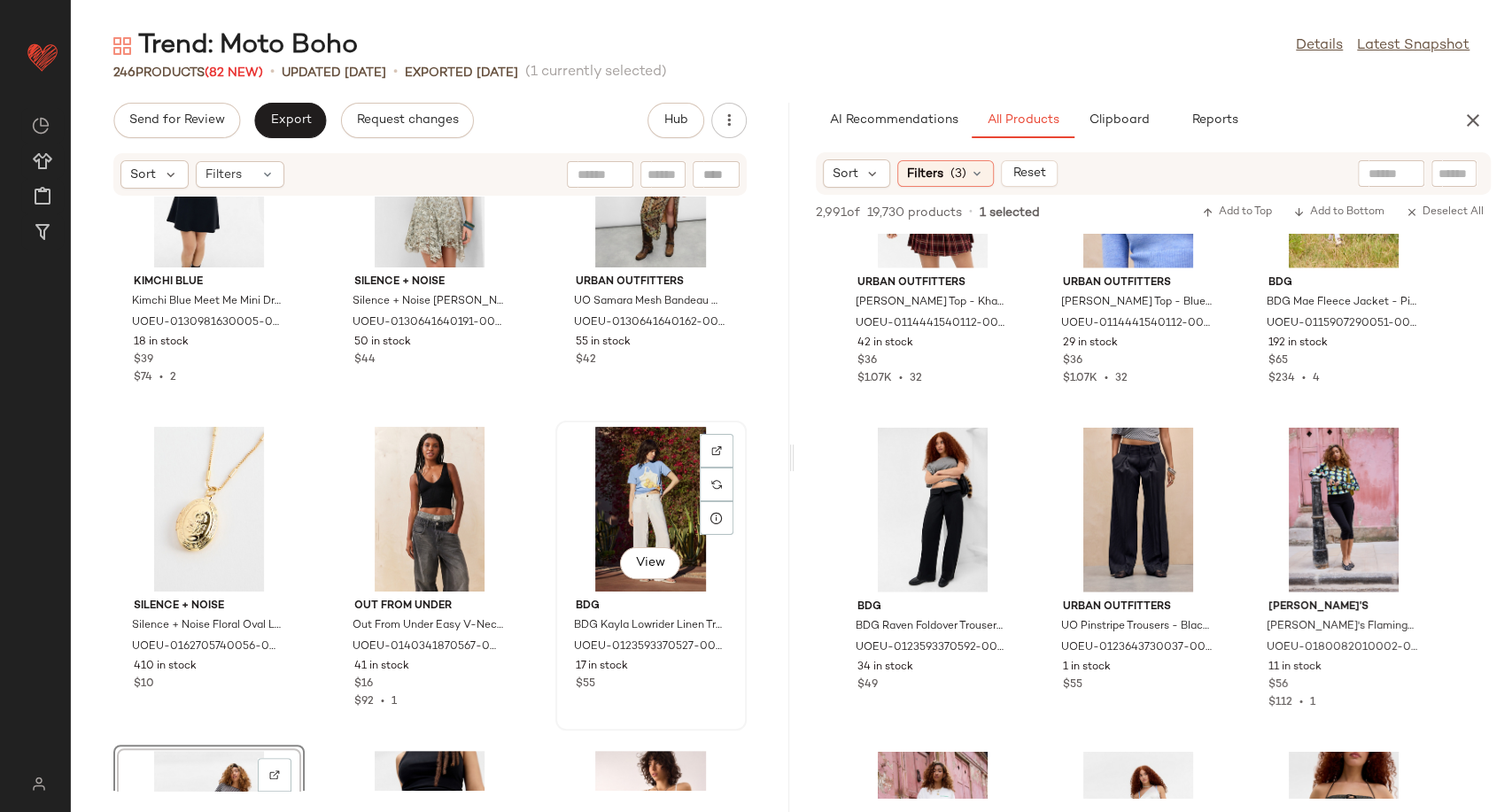
click at [612, 499] on div "View" at bounding box center [650, 509] width 179 height 165
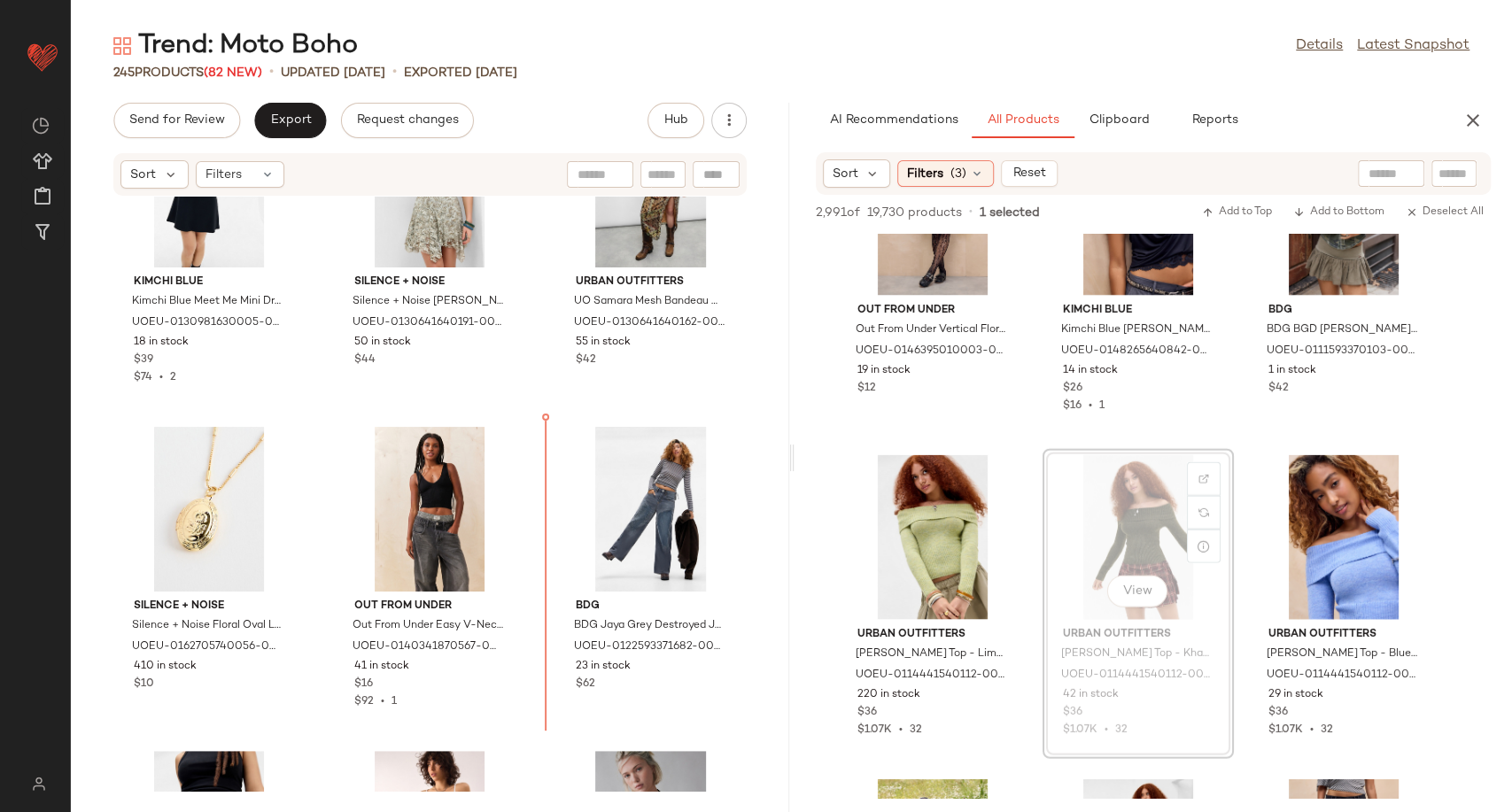
scroll to position [23137, 0]
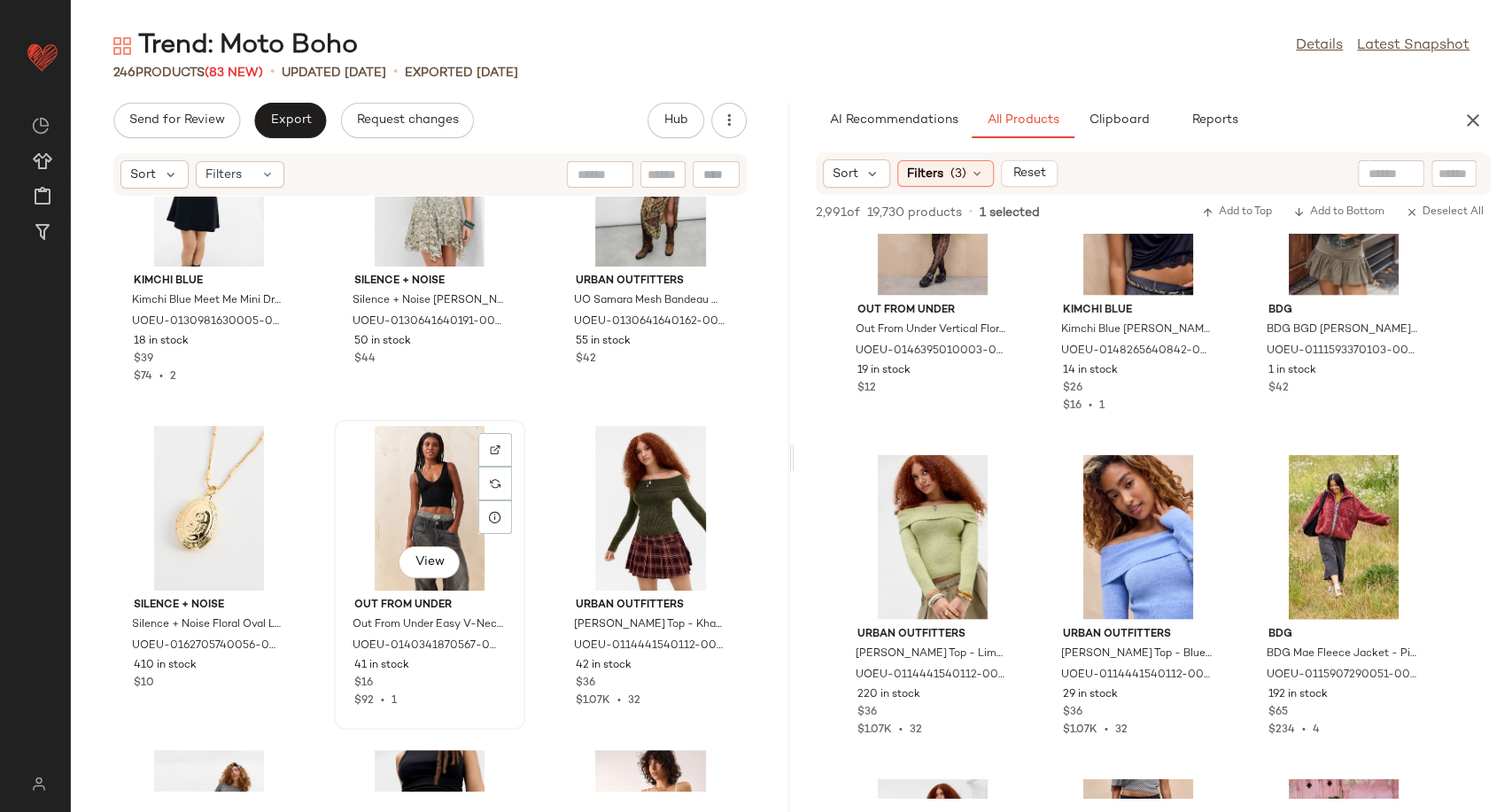
click at [393, 492] on div "View" at bounding box center [429, 508] width 179 height 165
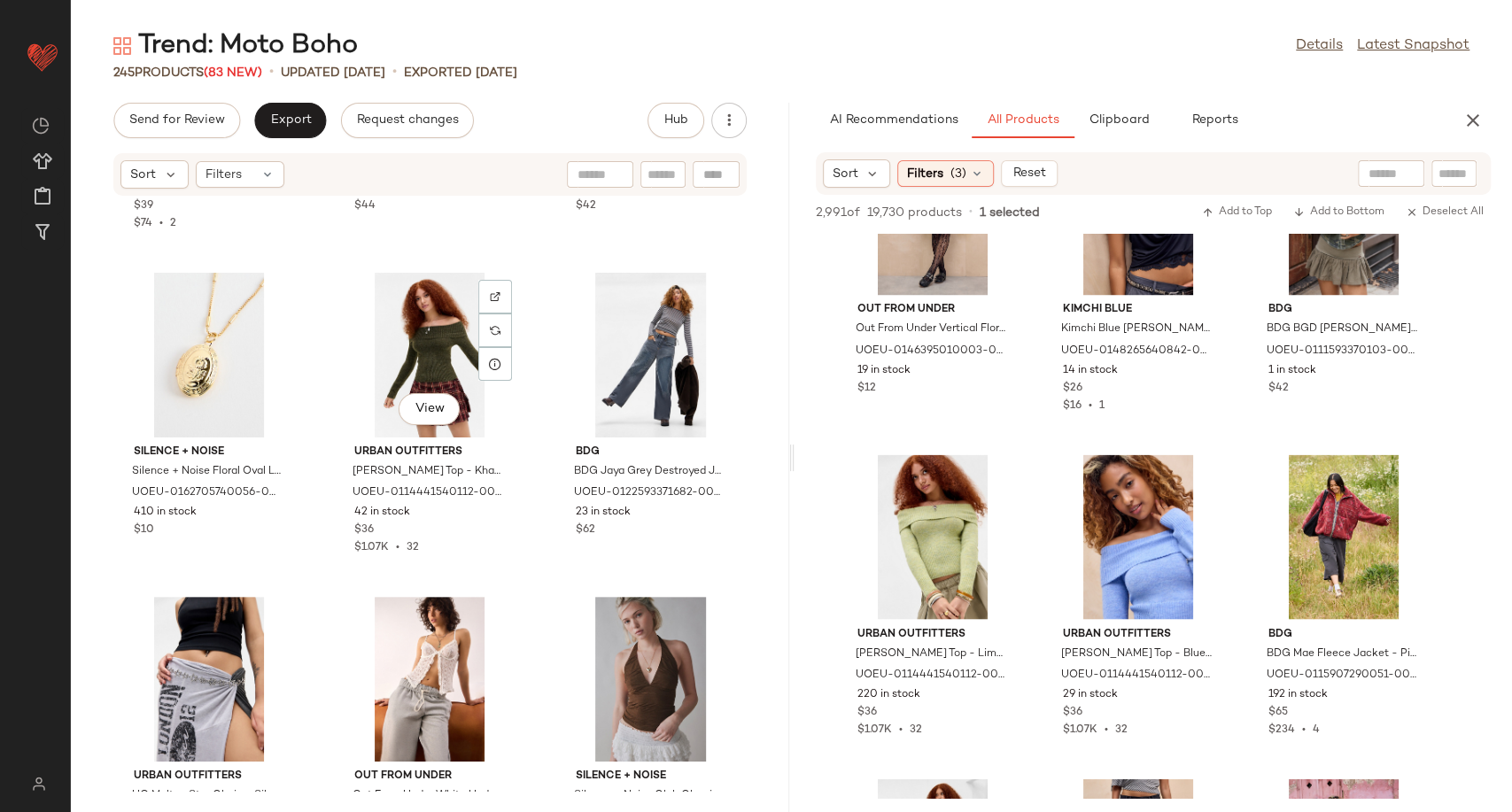
scroll to position [23296, 0]
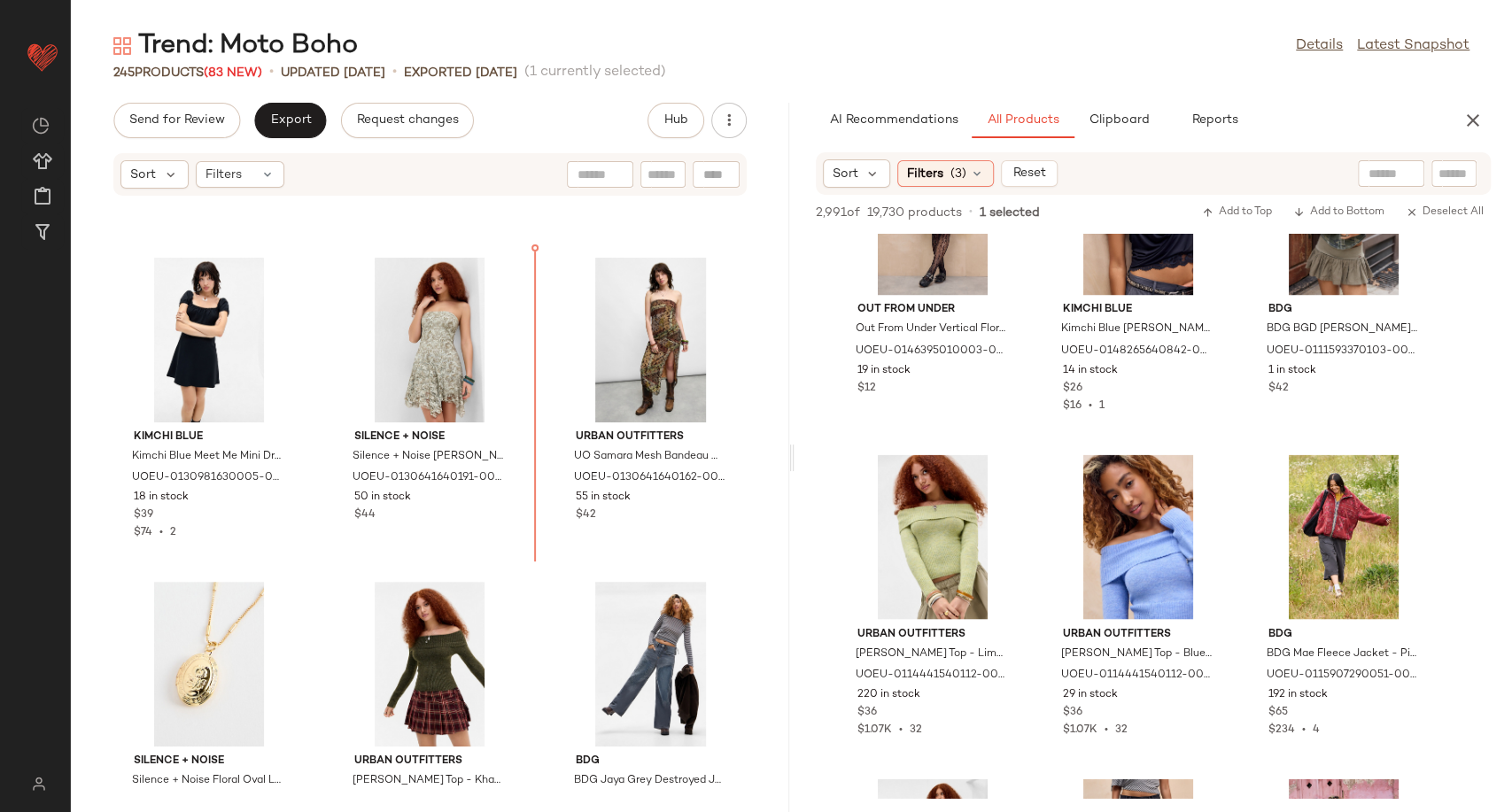
scroll to position [22977, 0]
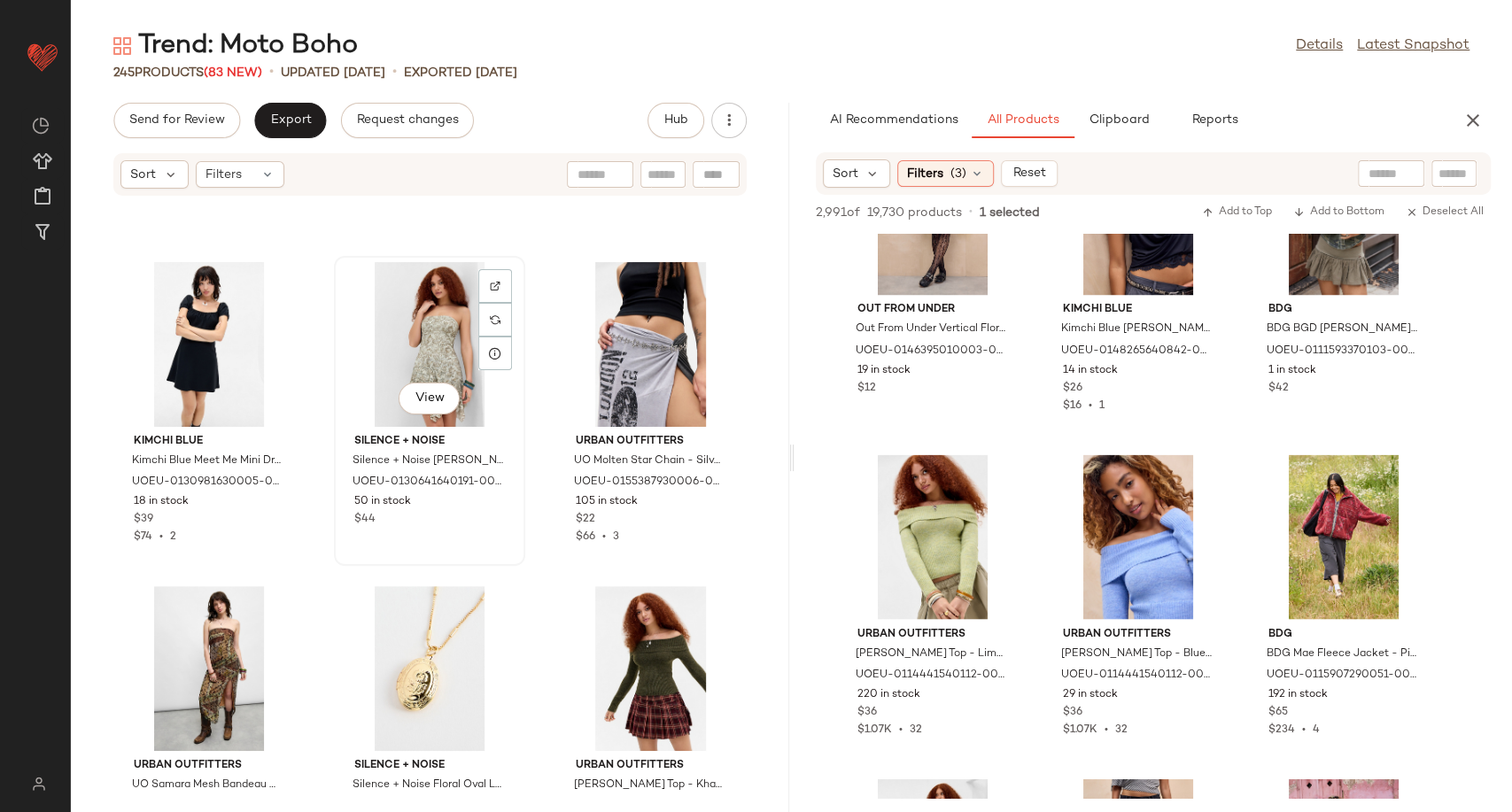
click at [433, 363] on div "View" at bounding box center [429, 344] width 179 height 165
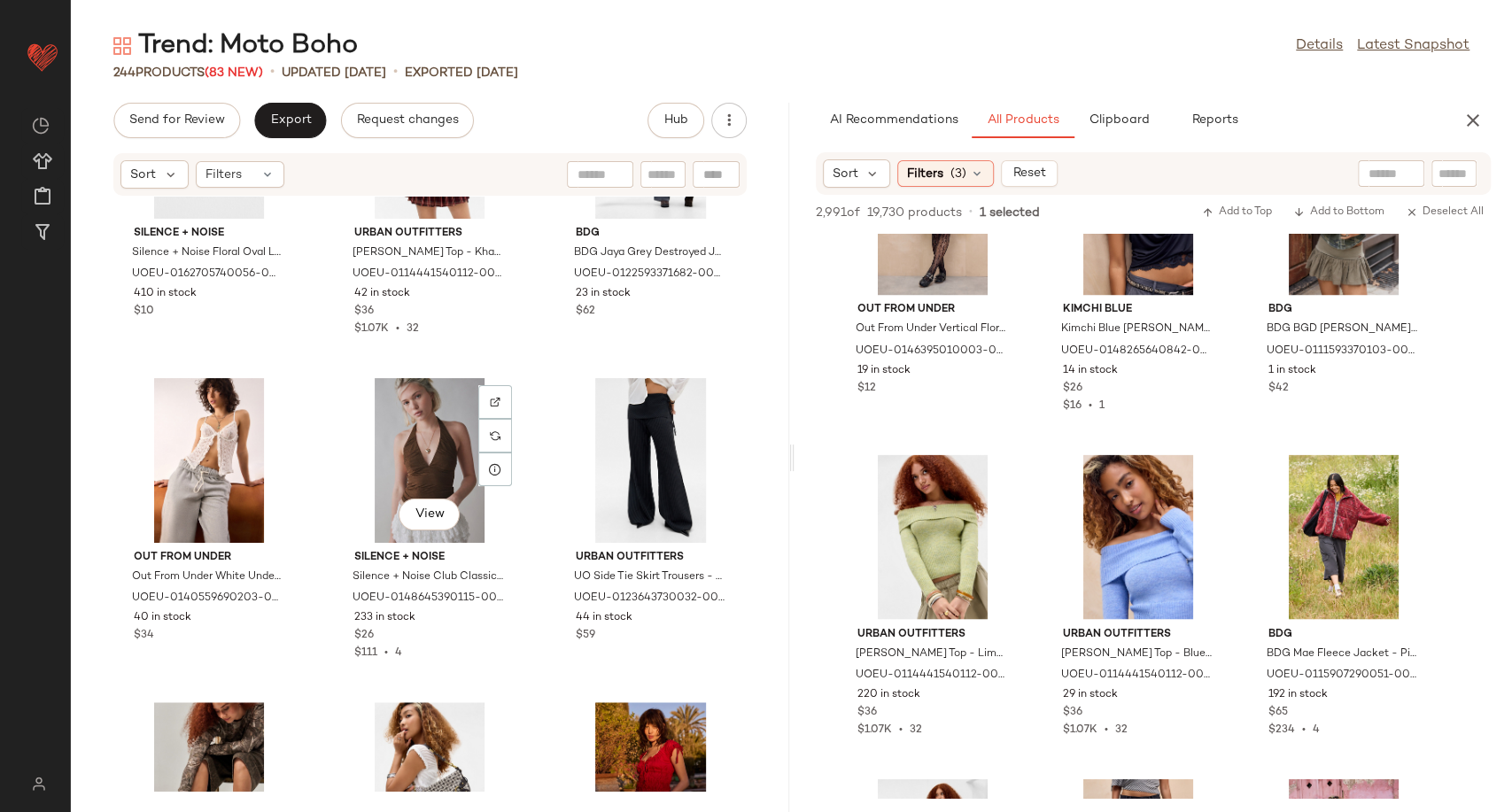
scroll to position [23386, 0]
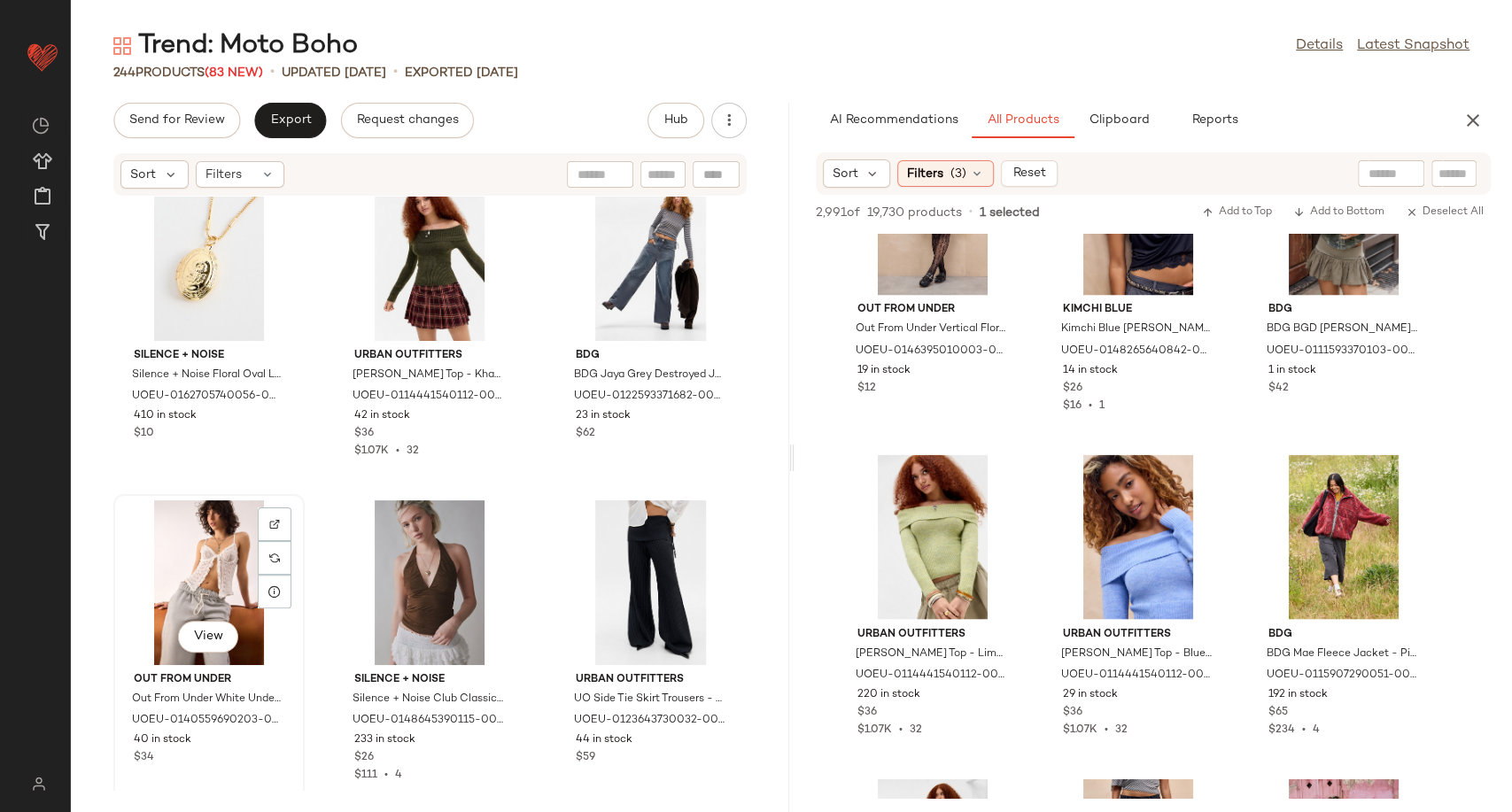
click at [237, 575] on div "View" at bounding box center [209, 583] width 179 height 165
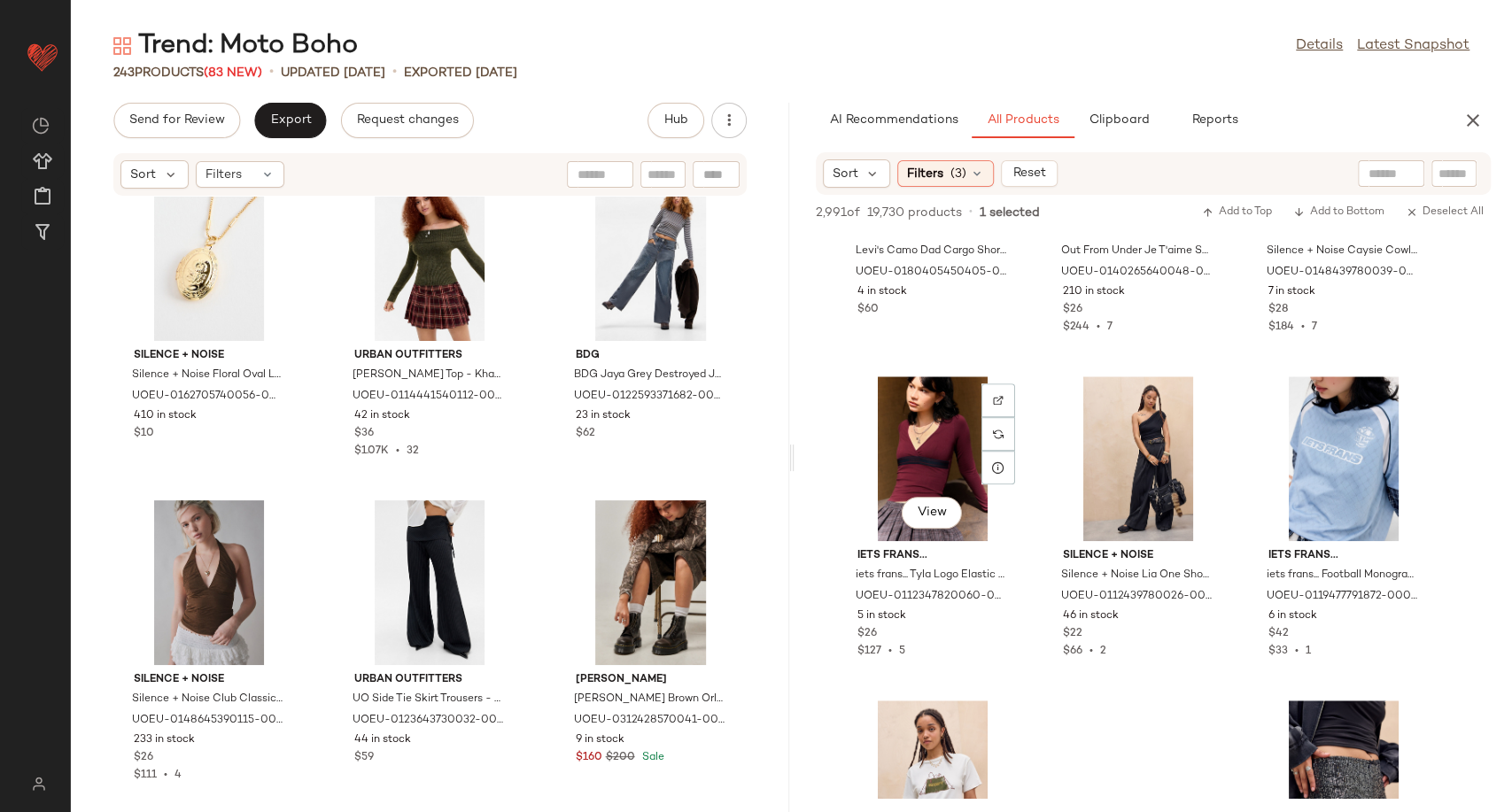
scroll to position [173040, 0]
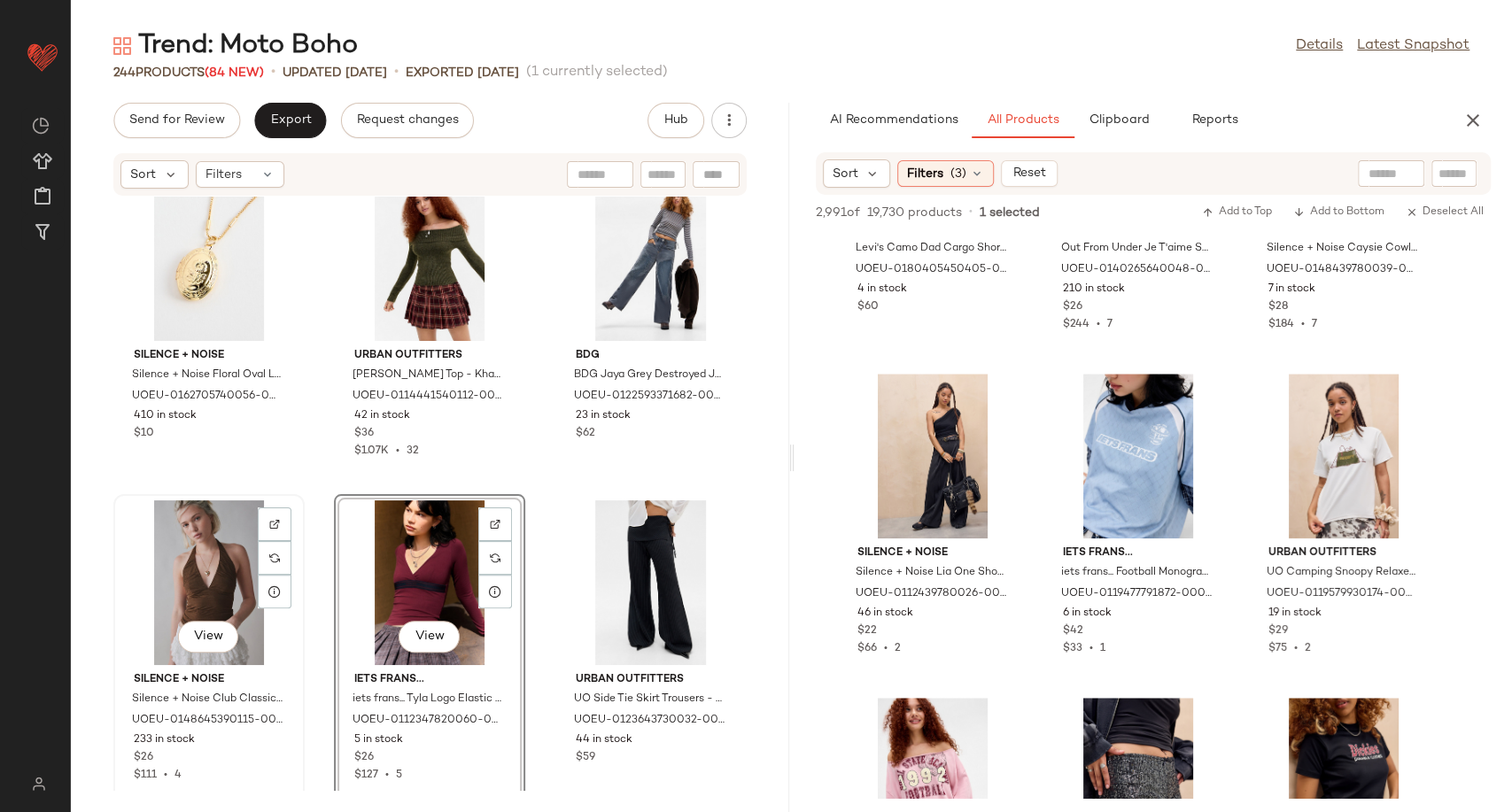
click at [163, 567] on div "View" at bounding box center [209, 583] width 179 height 165
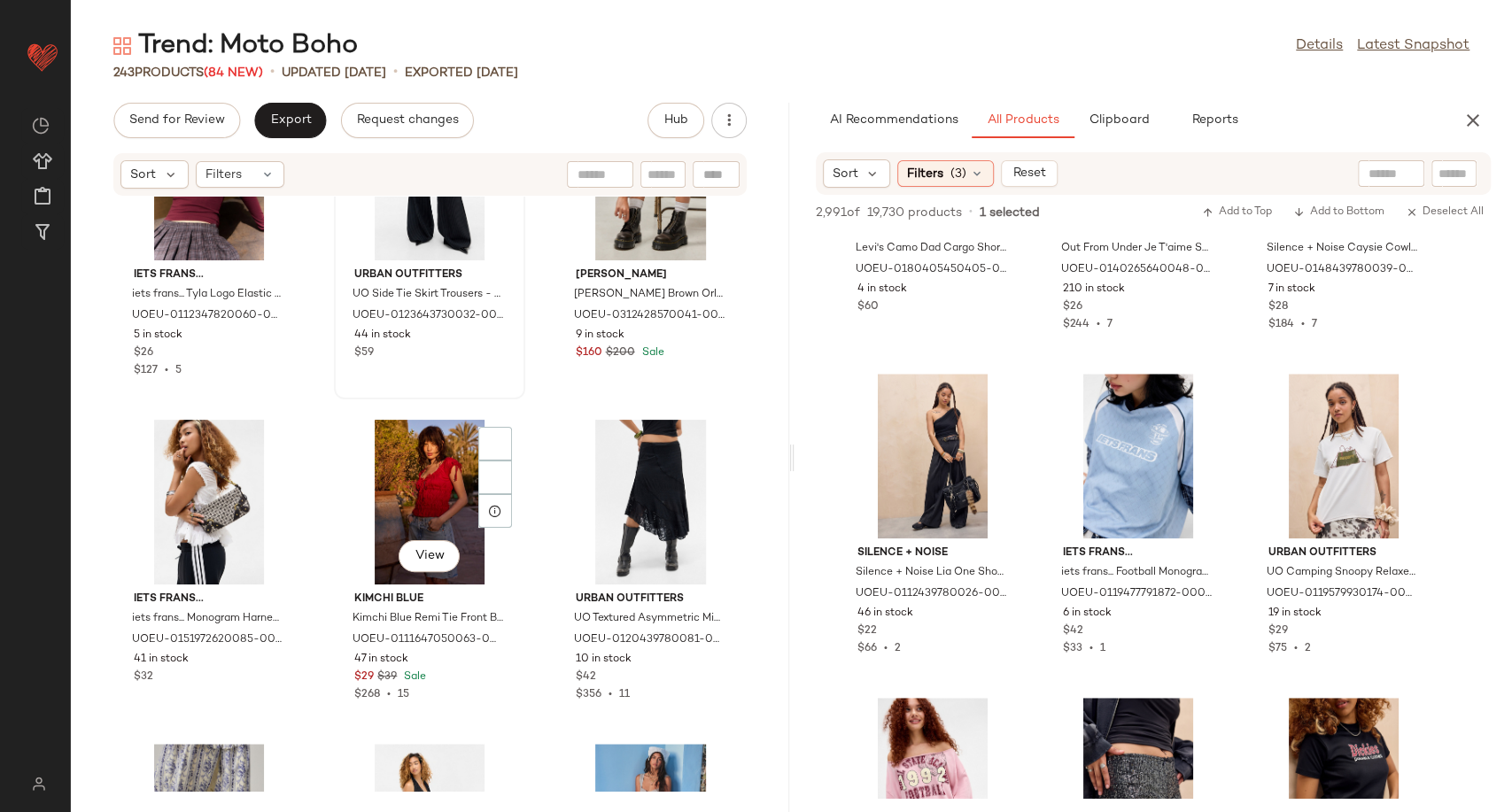
scroll to position [23792, 0]
click at [399, 497] on div "View" at bounding box center [429, 501] width 179 height 165
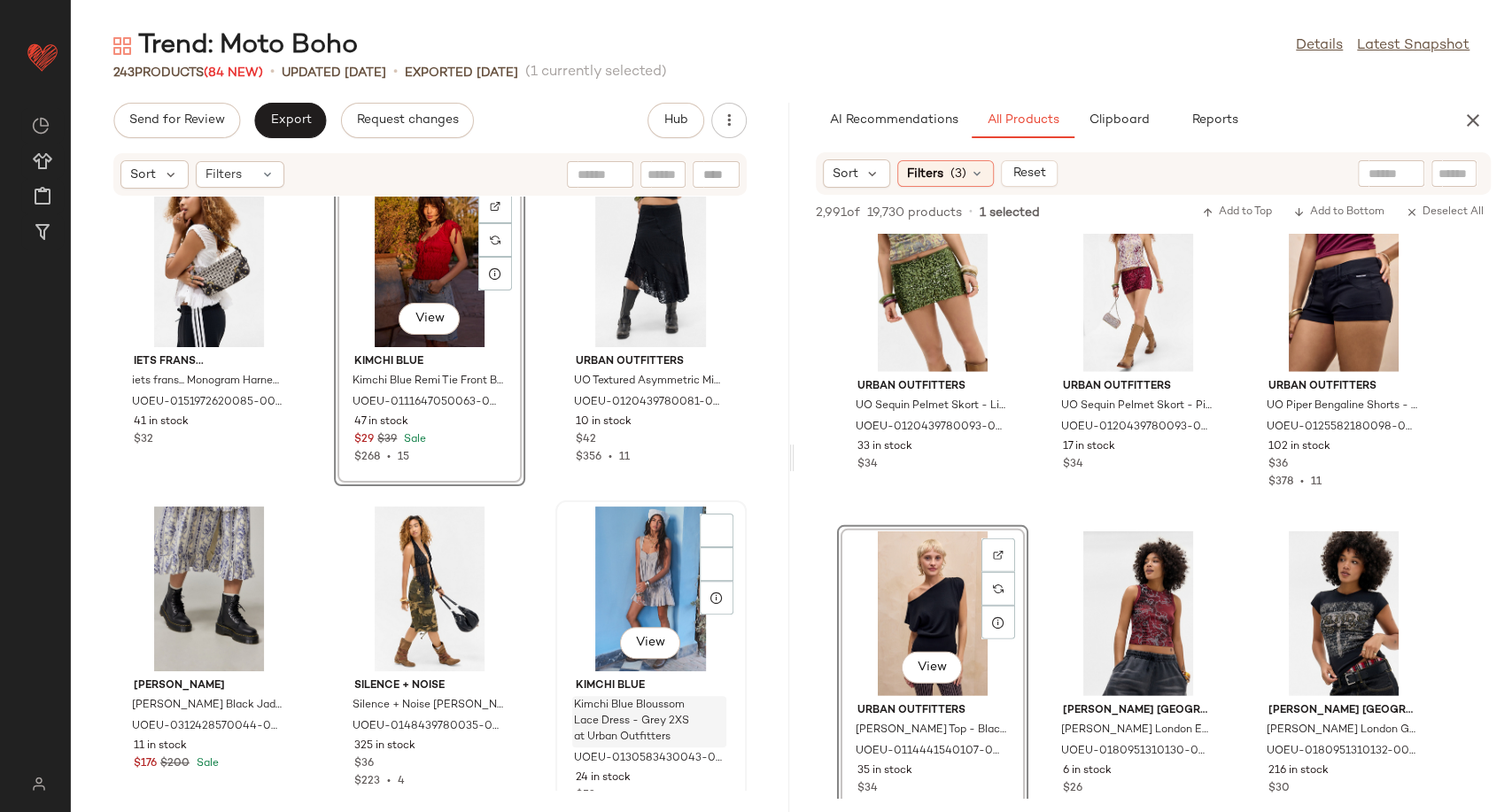
scroll to position [24039, 0]
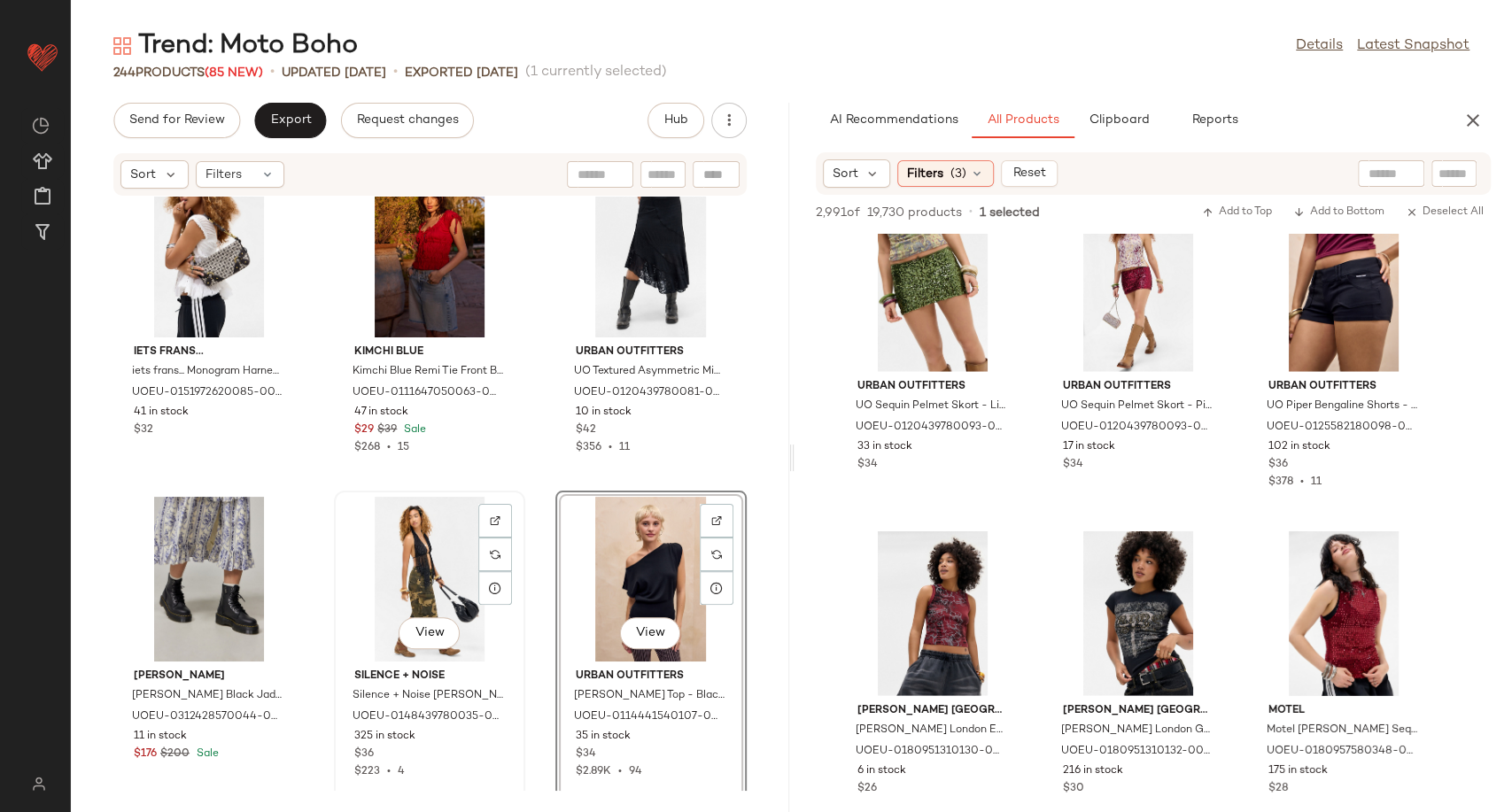
click at [402, 576] on div "View" at bounding box center [429, 579] width 179 height 165
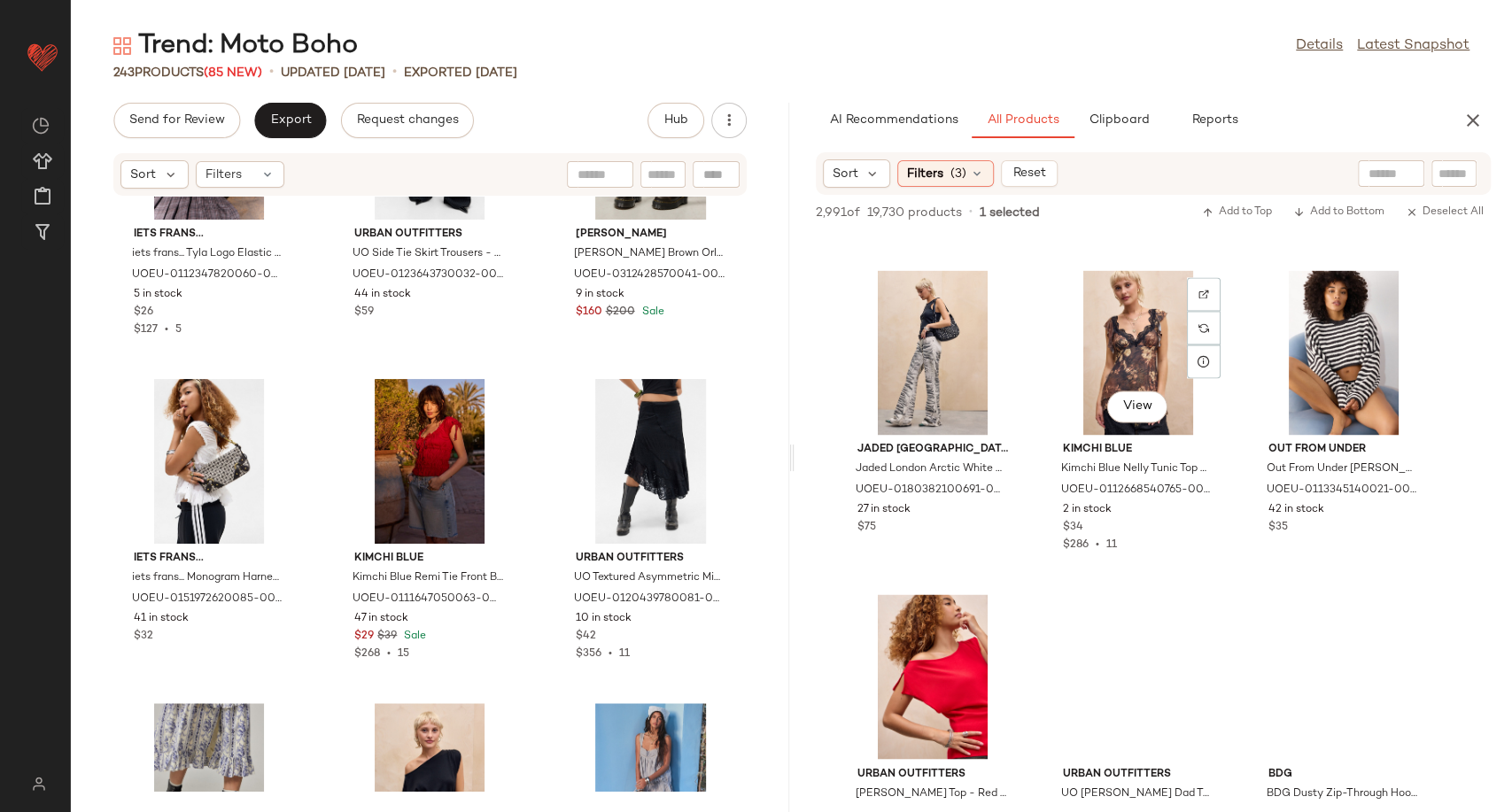
scroll to position [196831, 0]
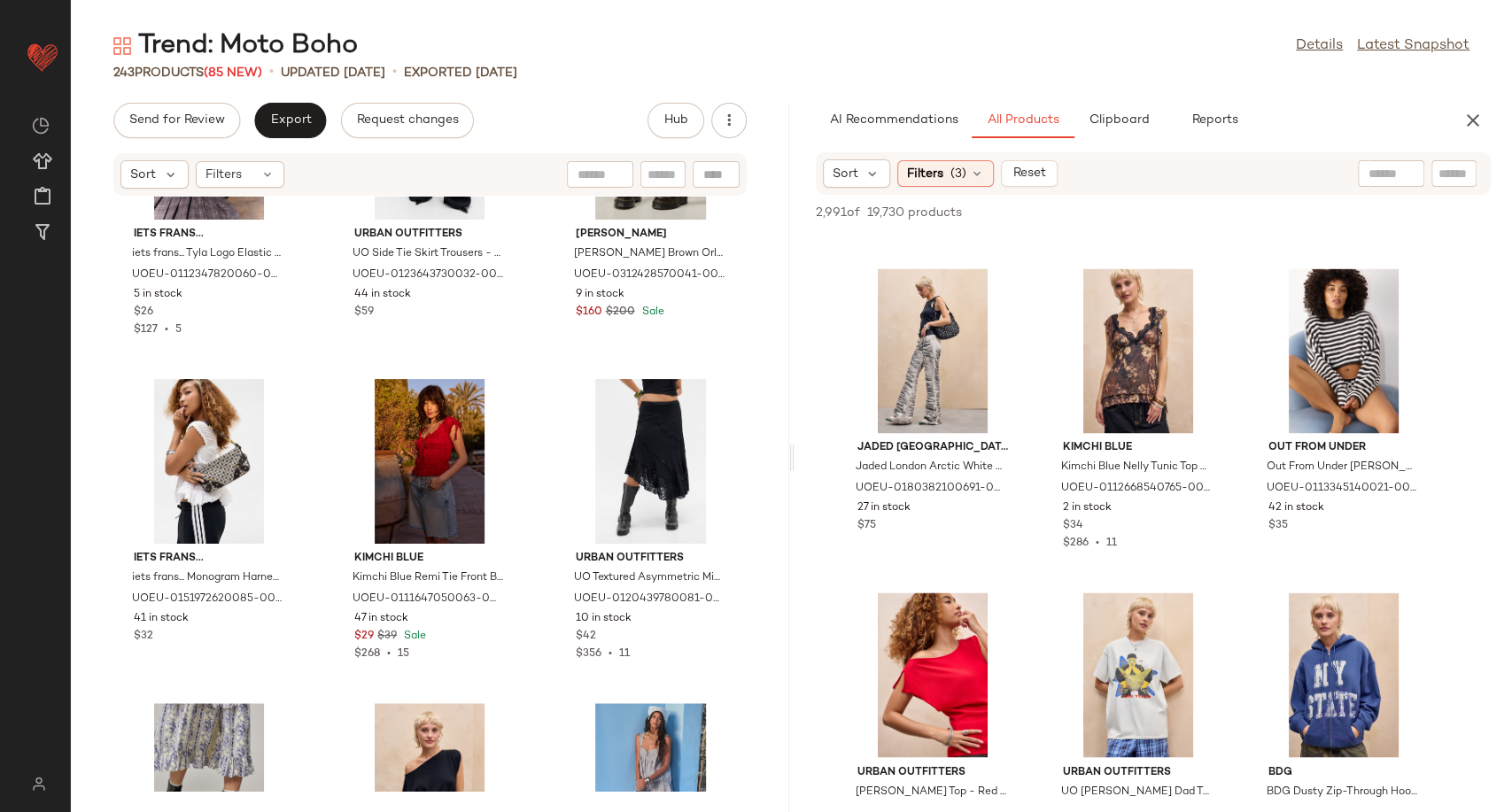
drag, startPoint x: 1062, startPoint y: 626, endPoint x: 1028, endPoint y: 547, distance: 86.0
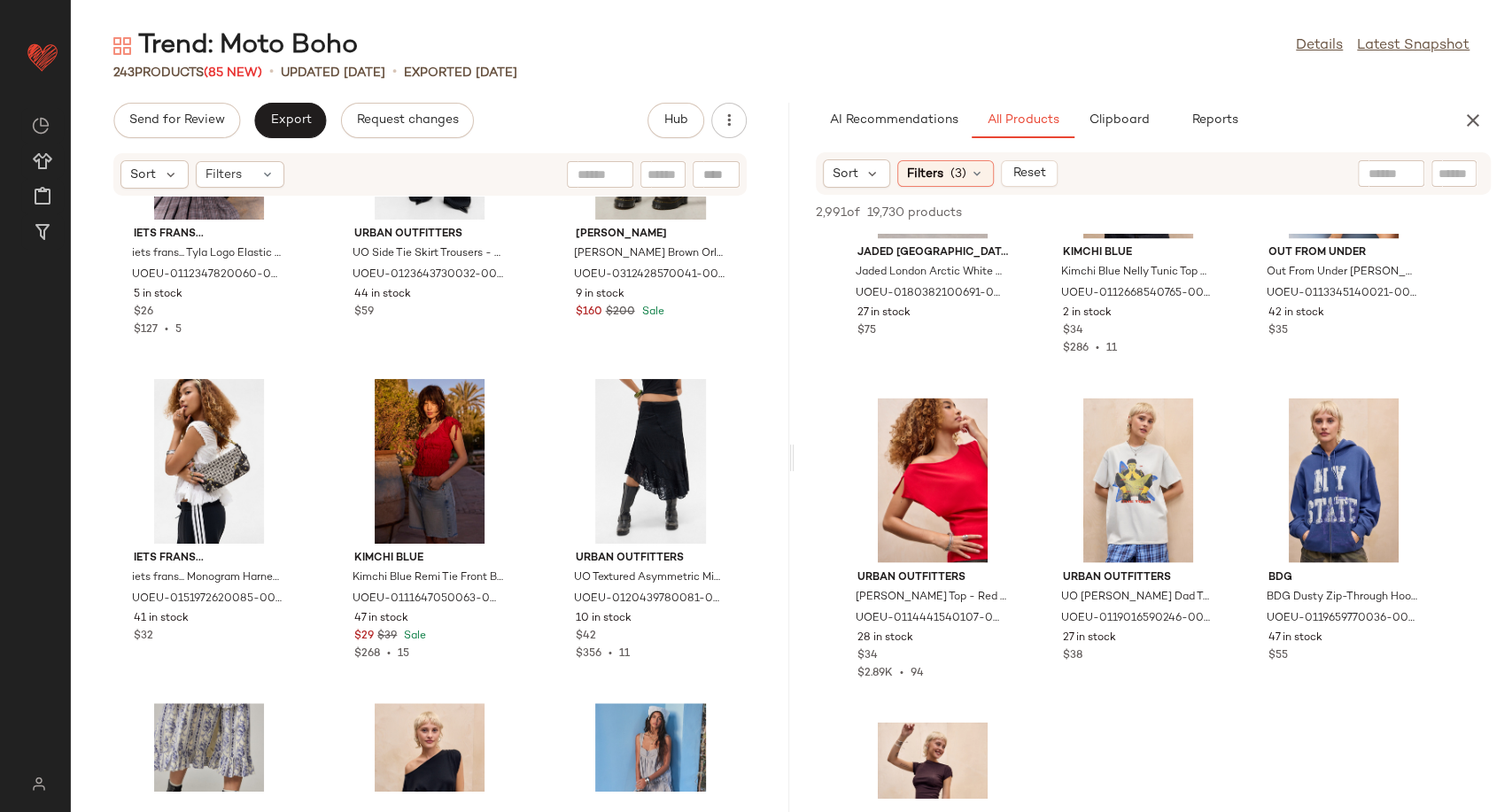
scroll to position [197042, 0]
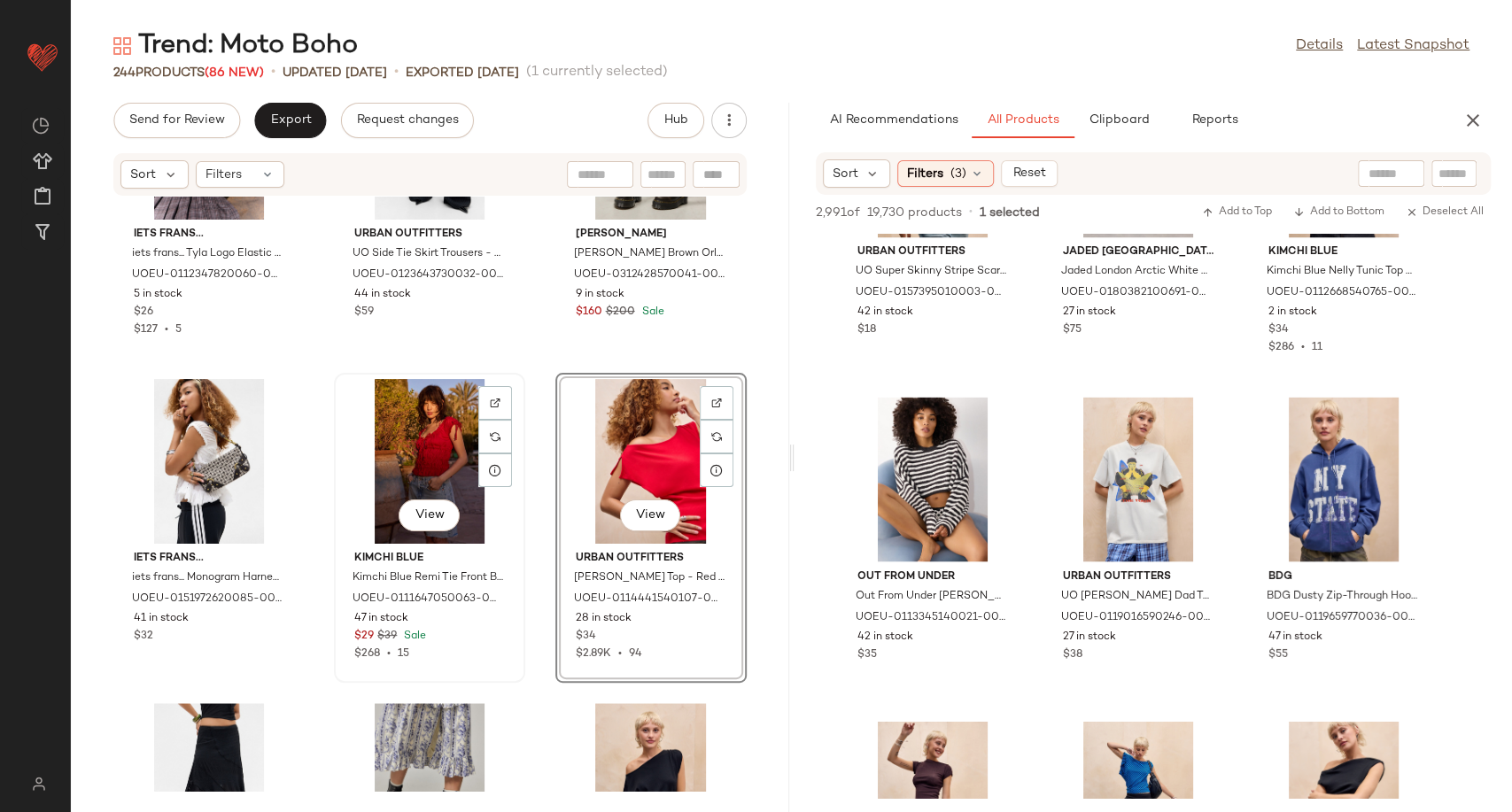
click at [401, 458] on div "View" at bounding box center [429, 461] width 179 height 165
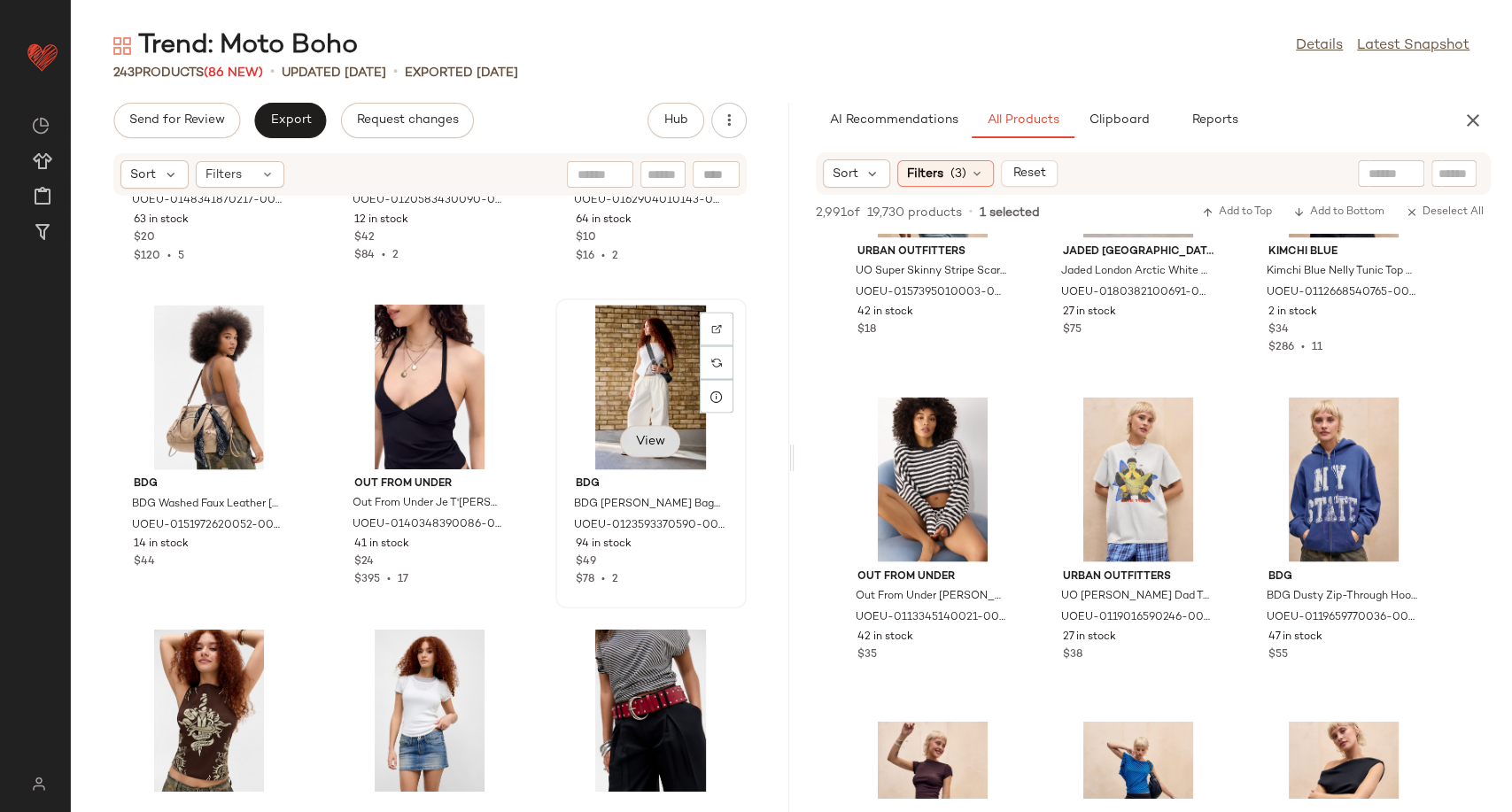
scroll to position [24880, 0]
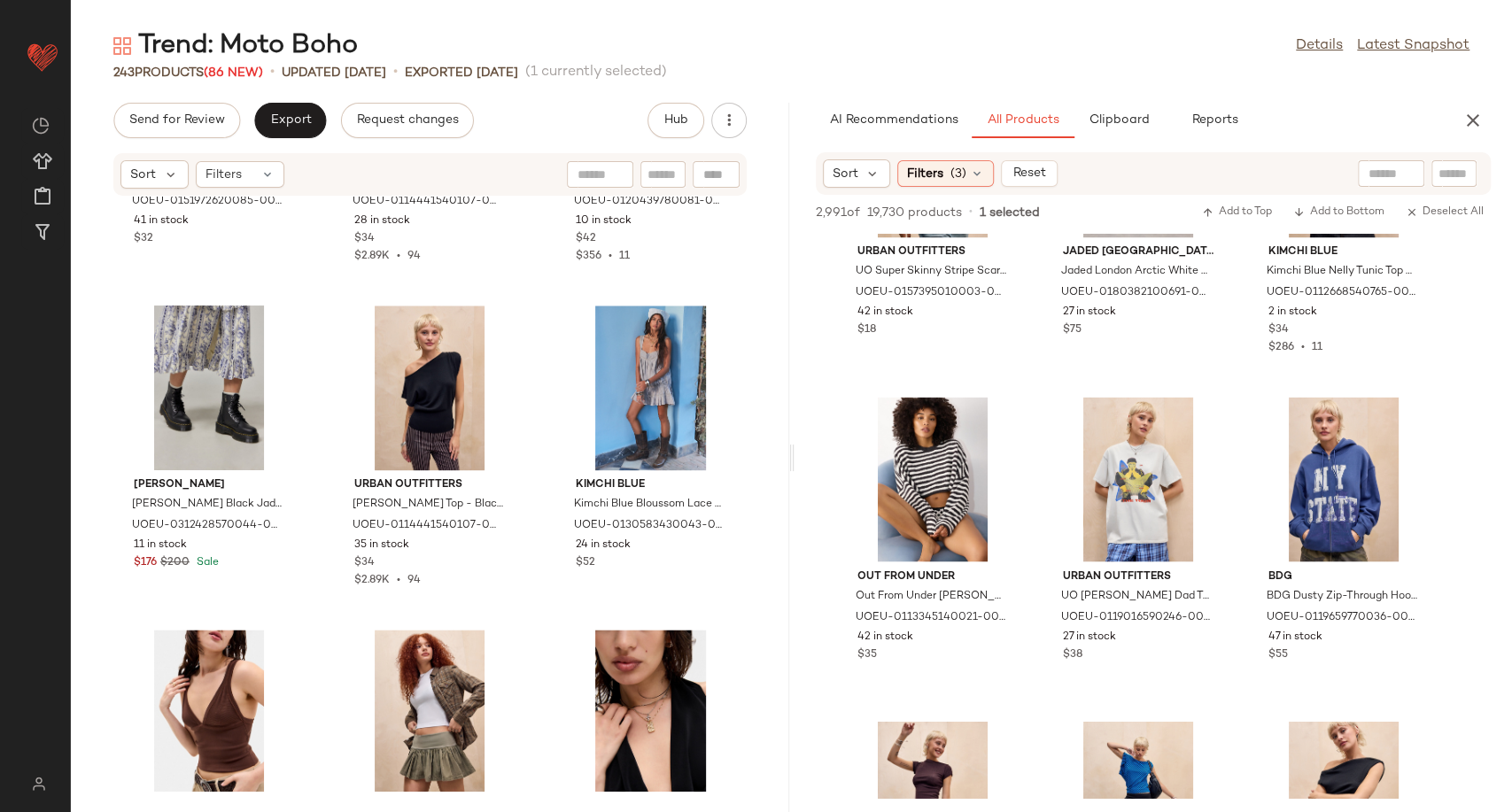
scroll to position [24165, 0]
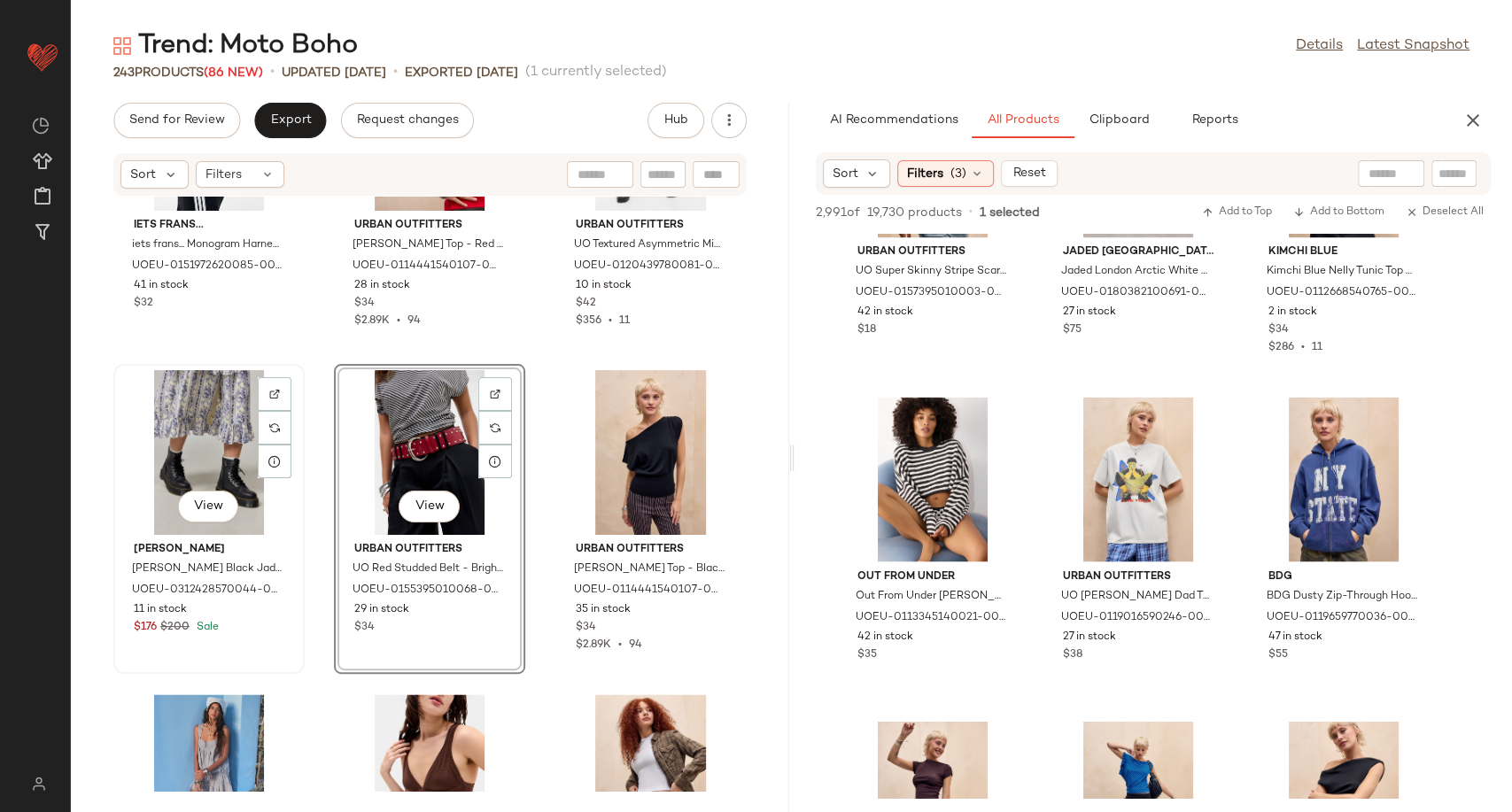
click at [214, 471] on div "View" at bounding box center [209, 452] width 179 height 165
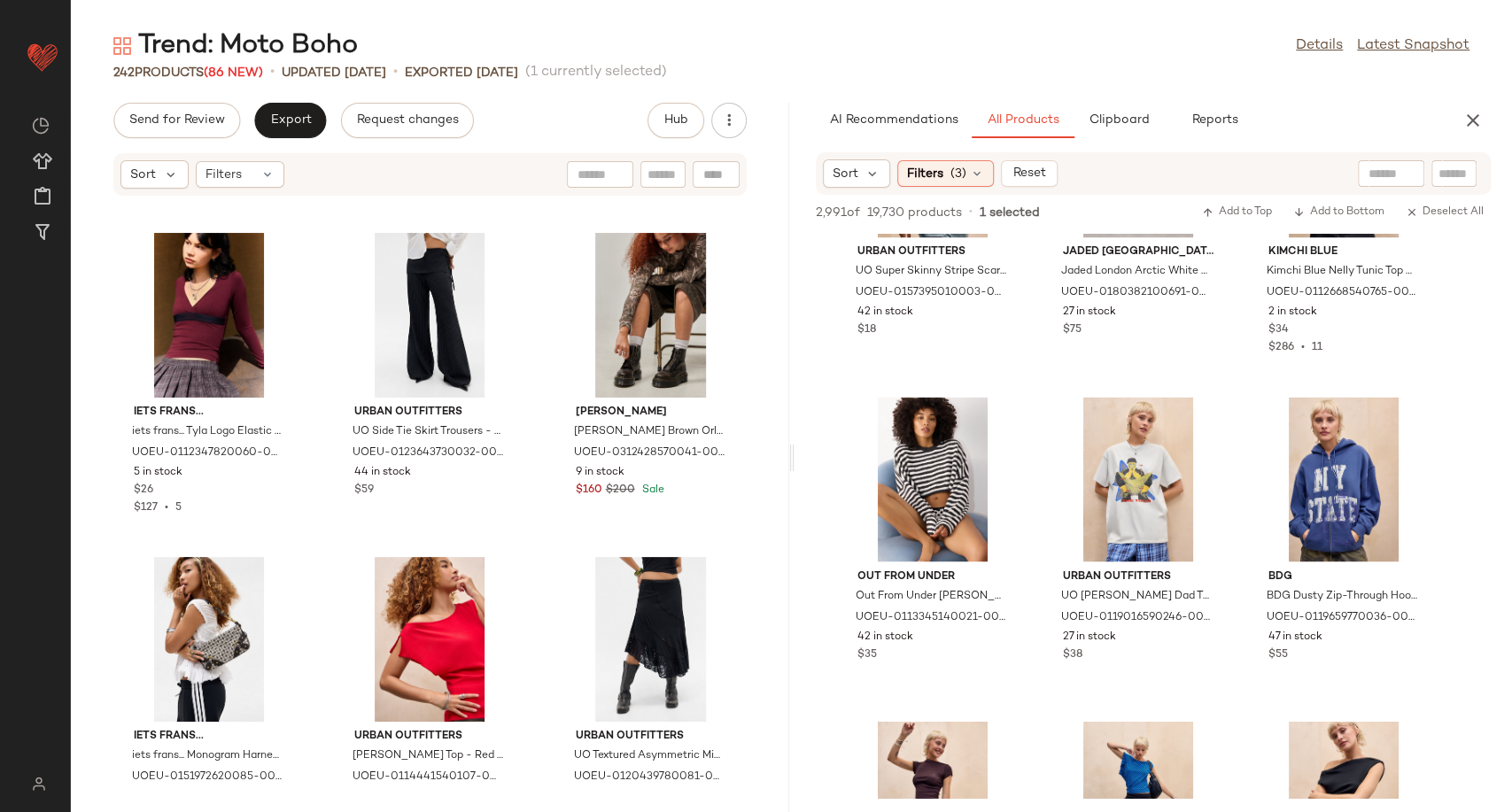
scroll to position [24134, 0]
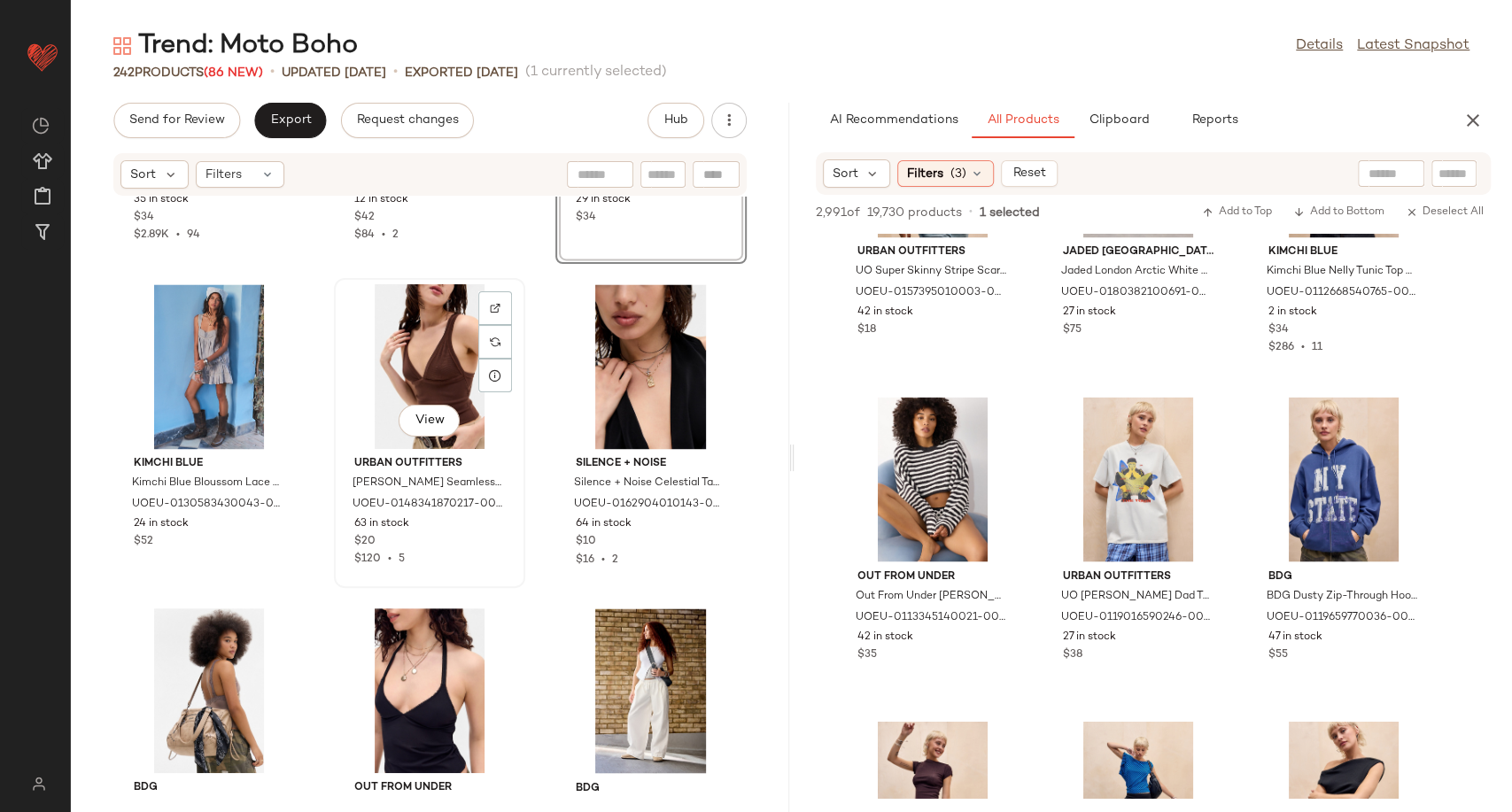
scroll to position [24578, 0]
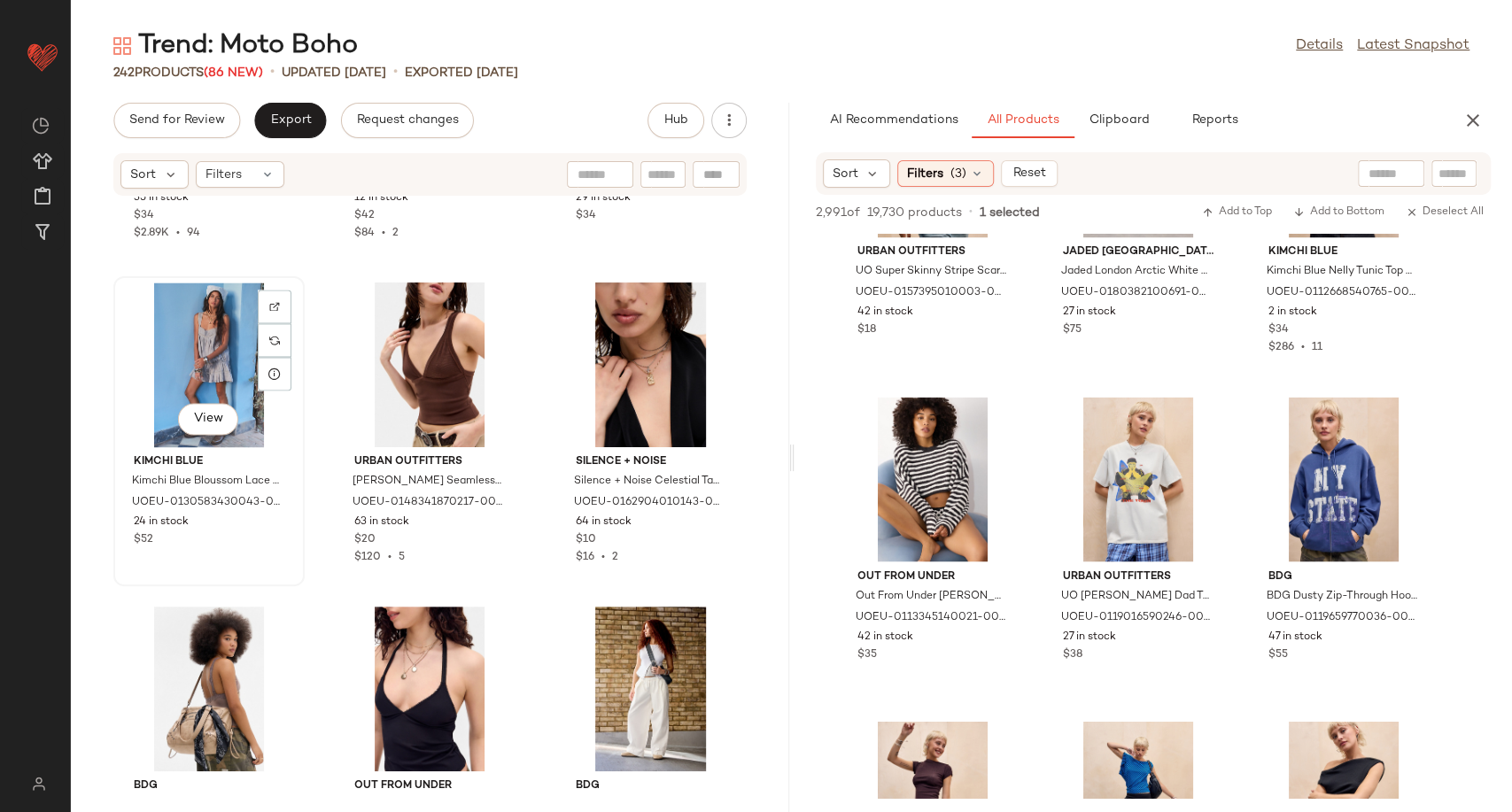
click at [202, 327] on div "View" at bounding box center [209, 365] width 179 height 165
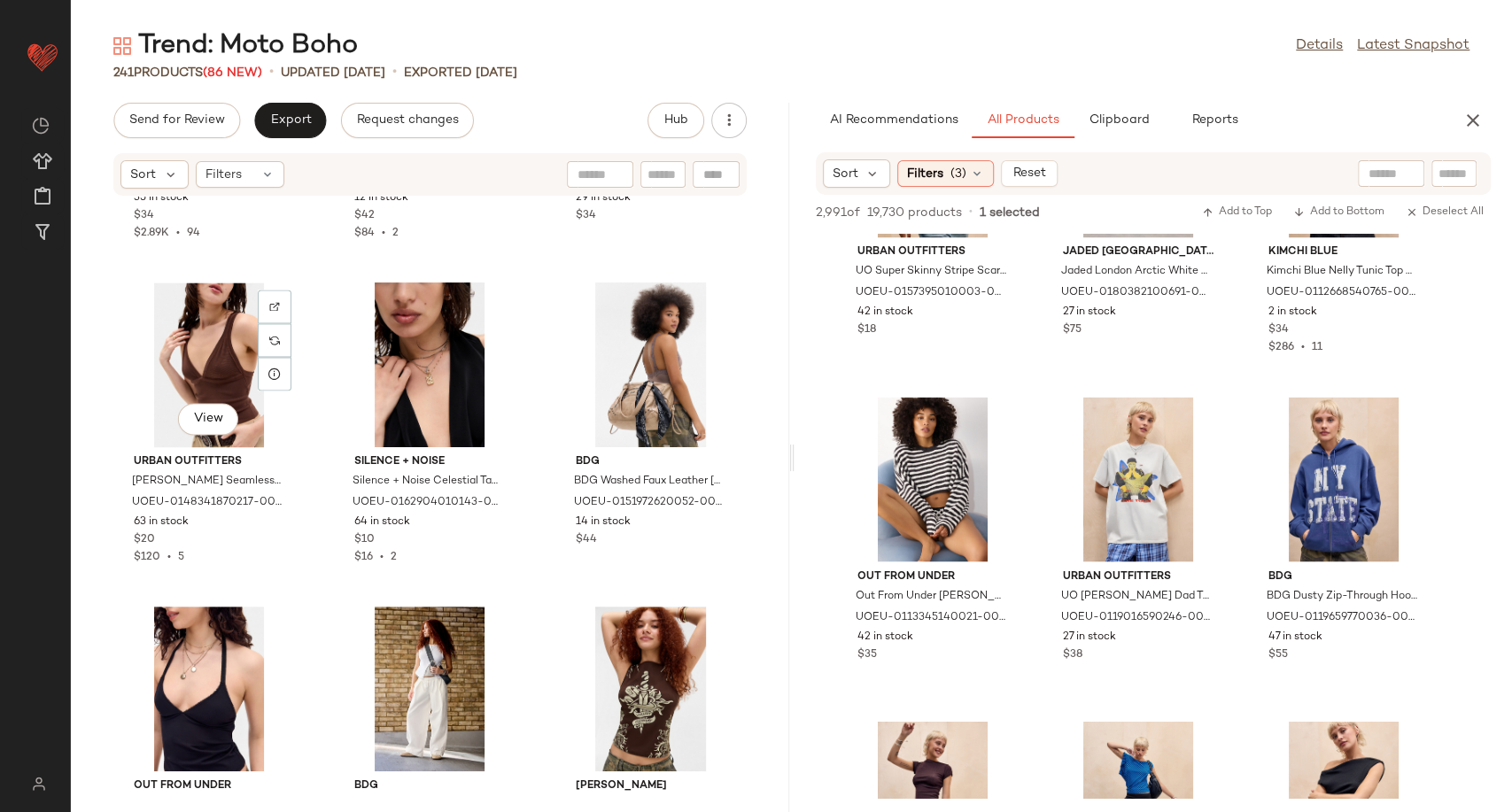
click at [202, 327] on div "View" at bounding box center [209, 365] width 179 height 165
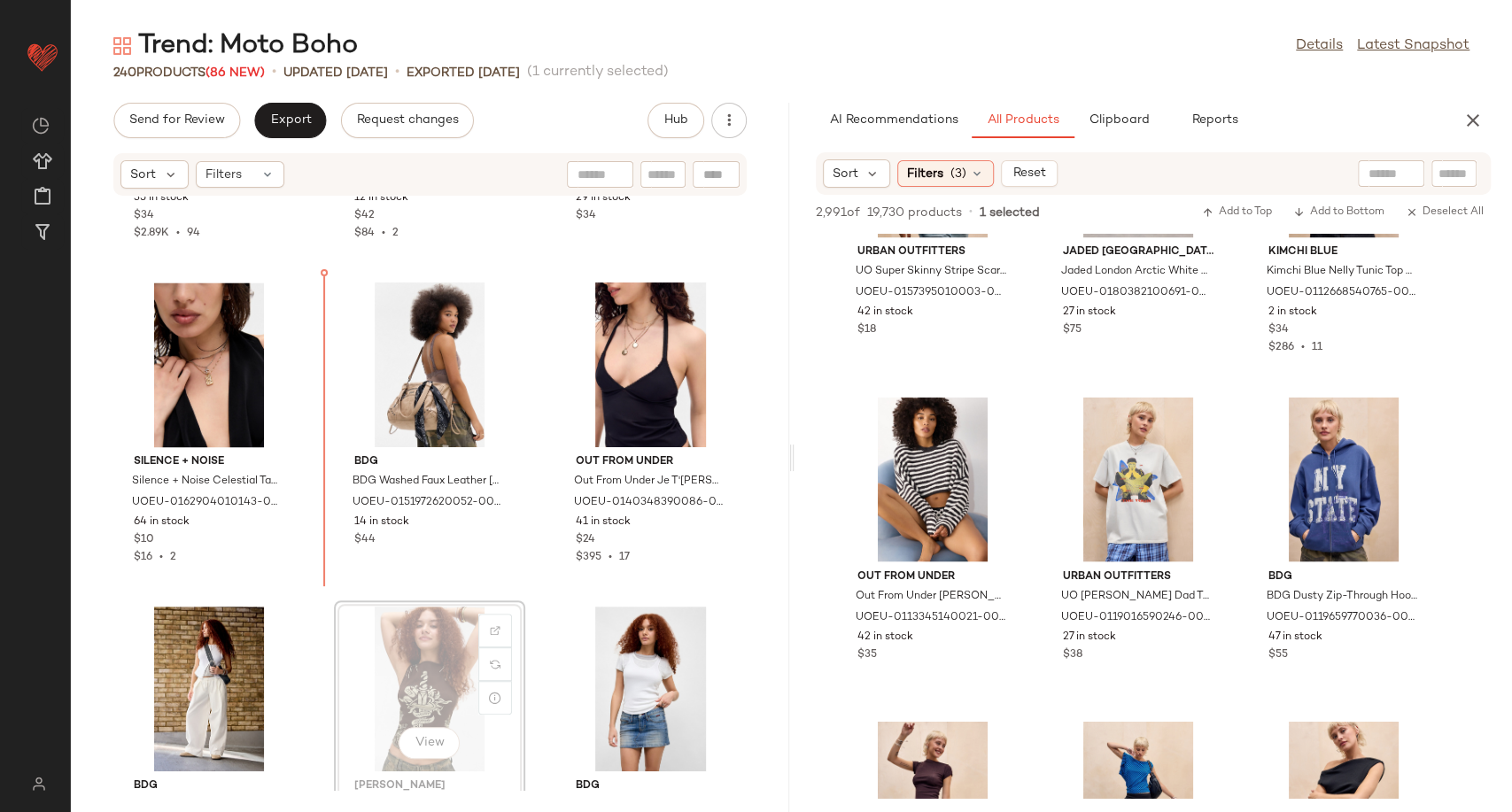
scroll to position [24580, 0]
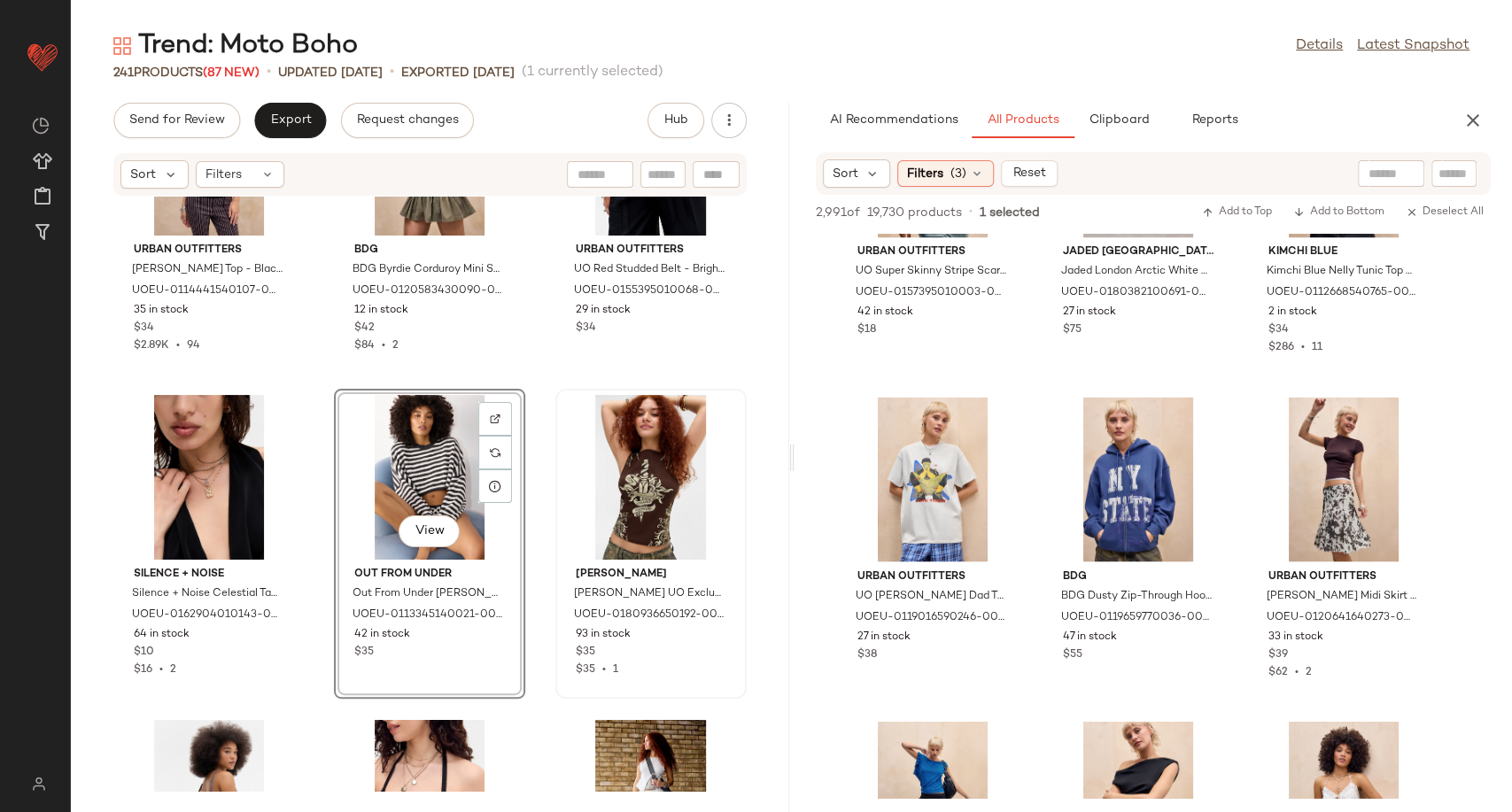
scroll to position [24510, 0]
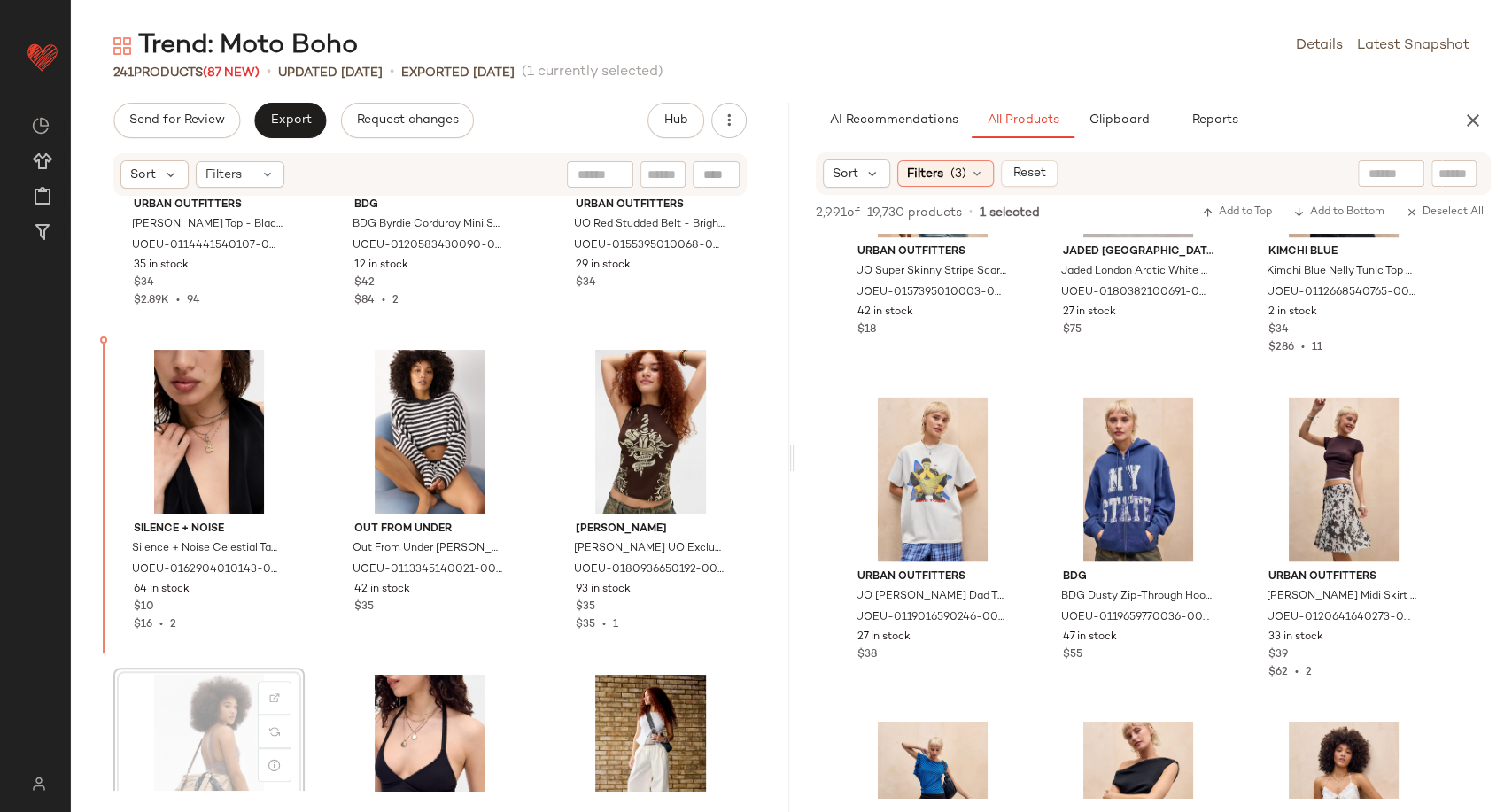
scroll to position [24512, 0]
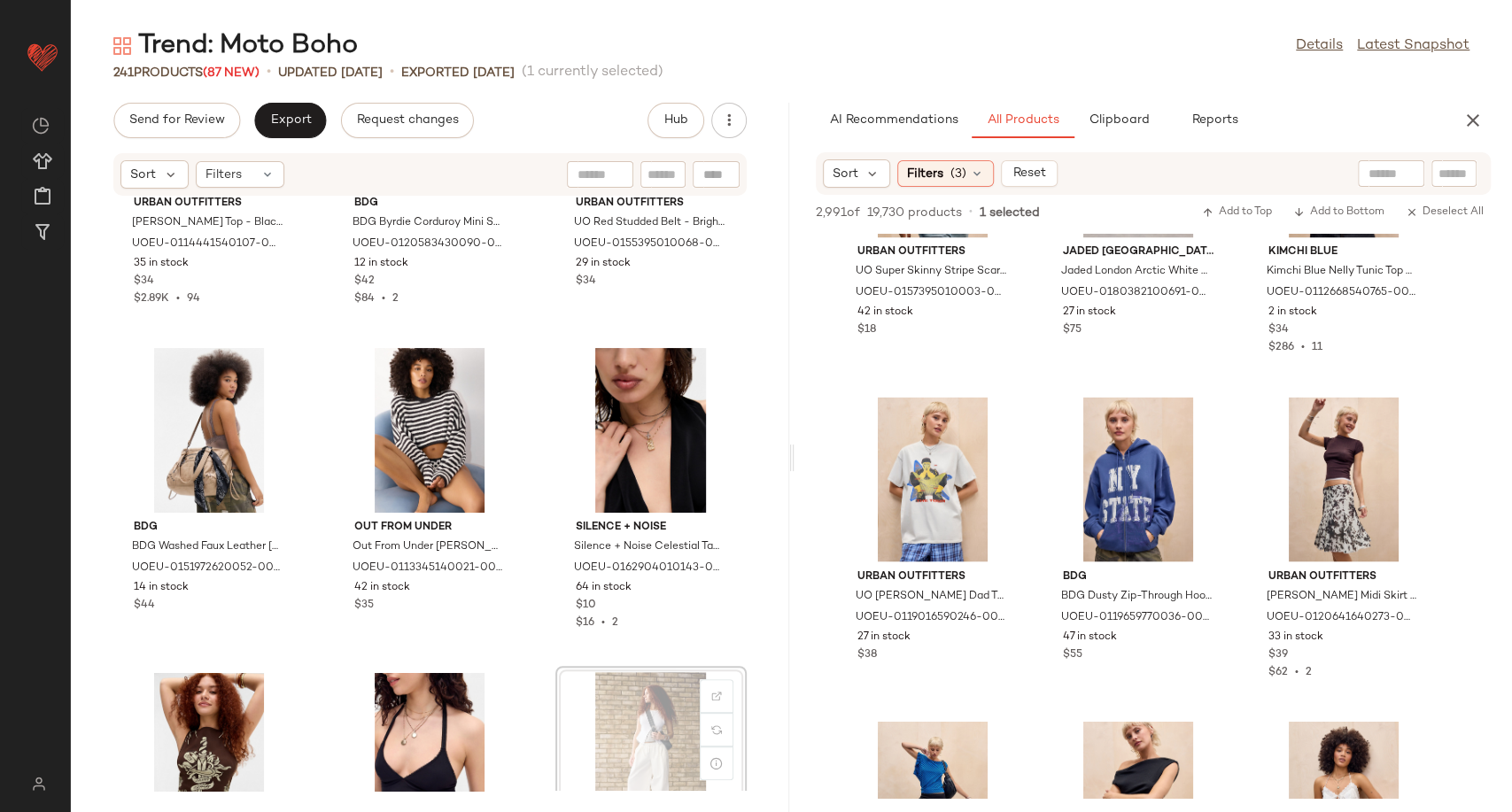
scroll to position [24513, 0]
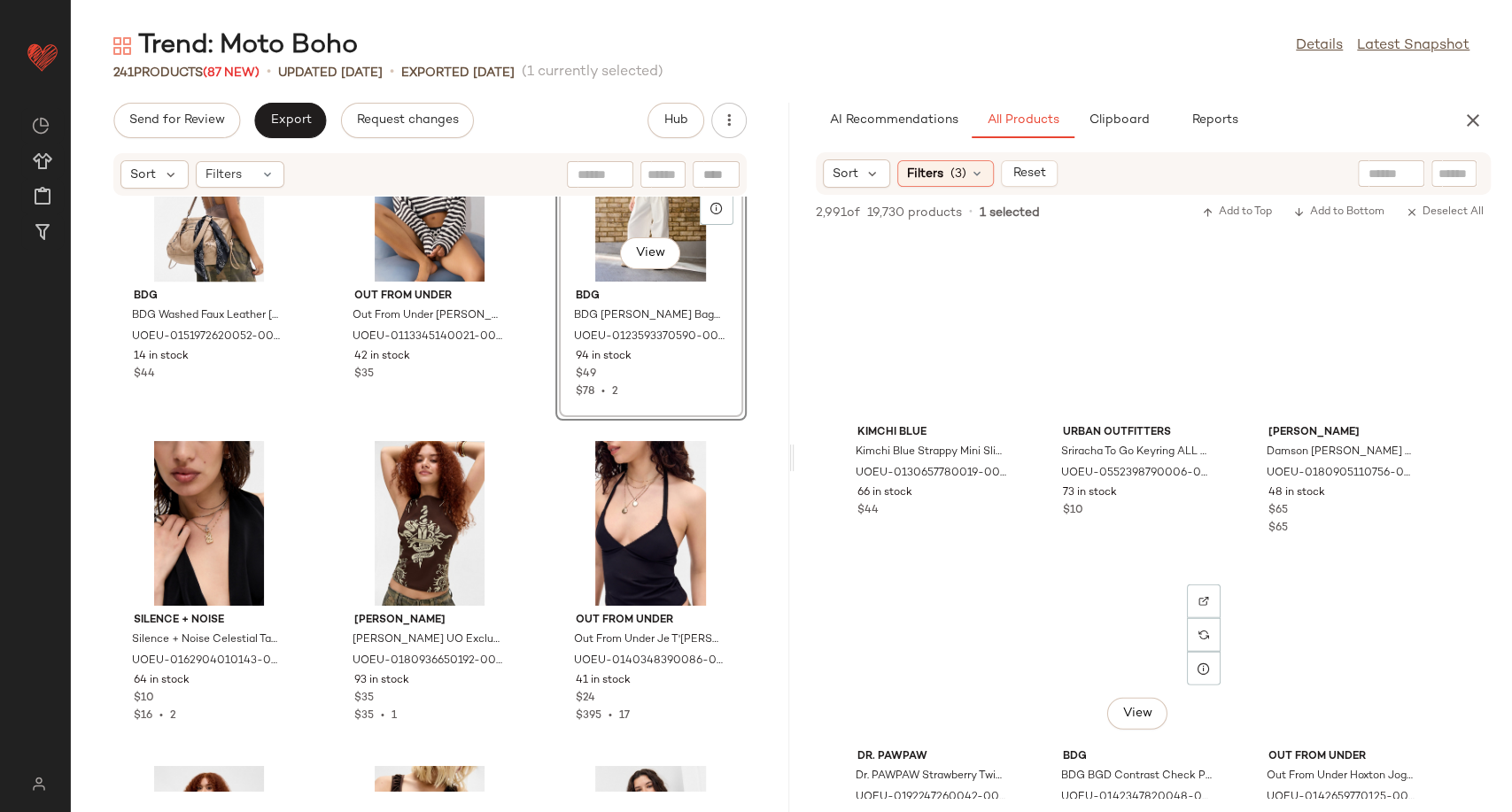
scroll to position [197864, 0]
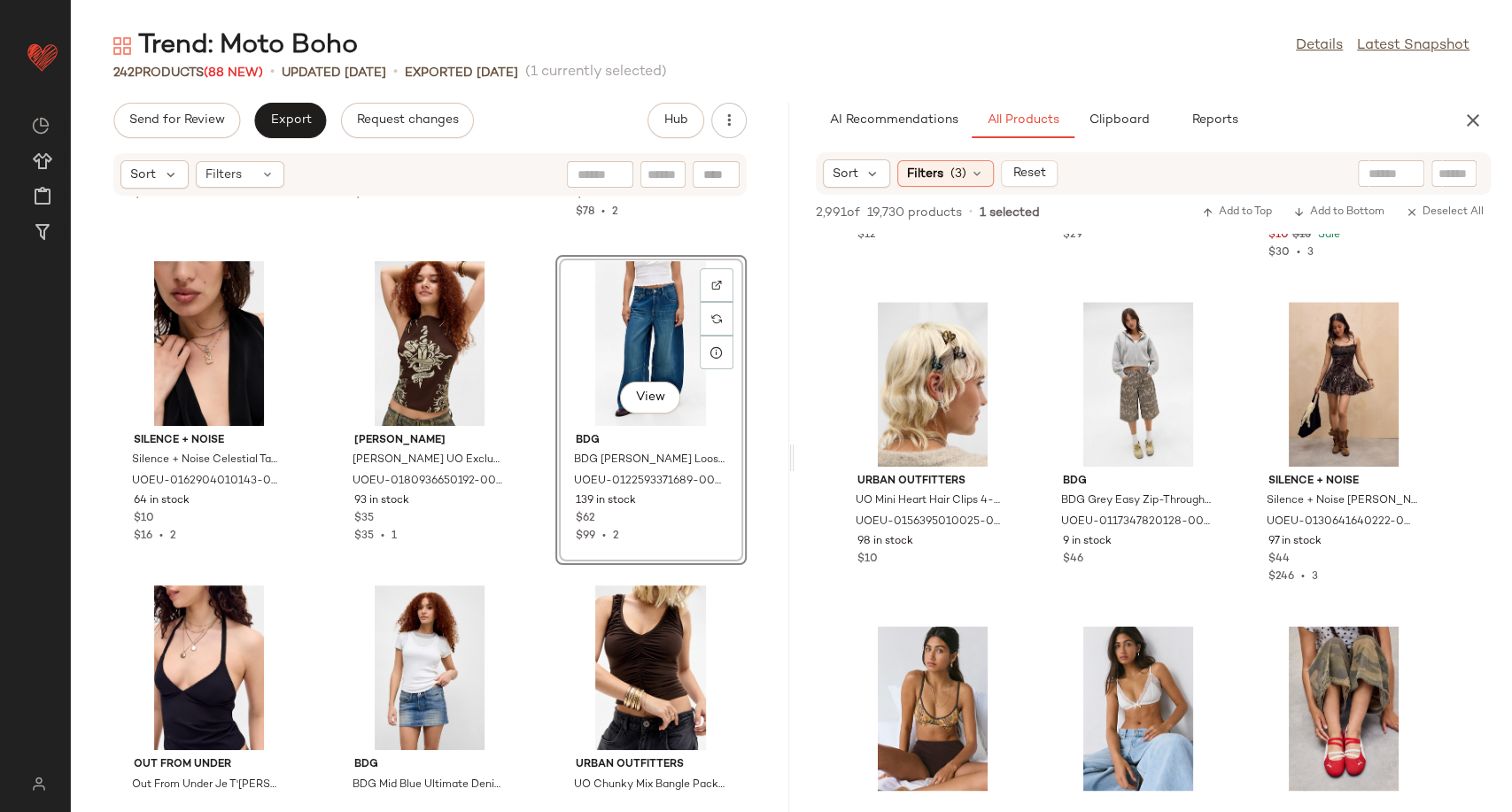
scroll to position [24924, 0]
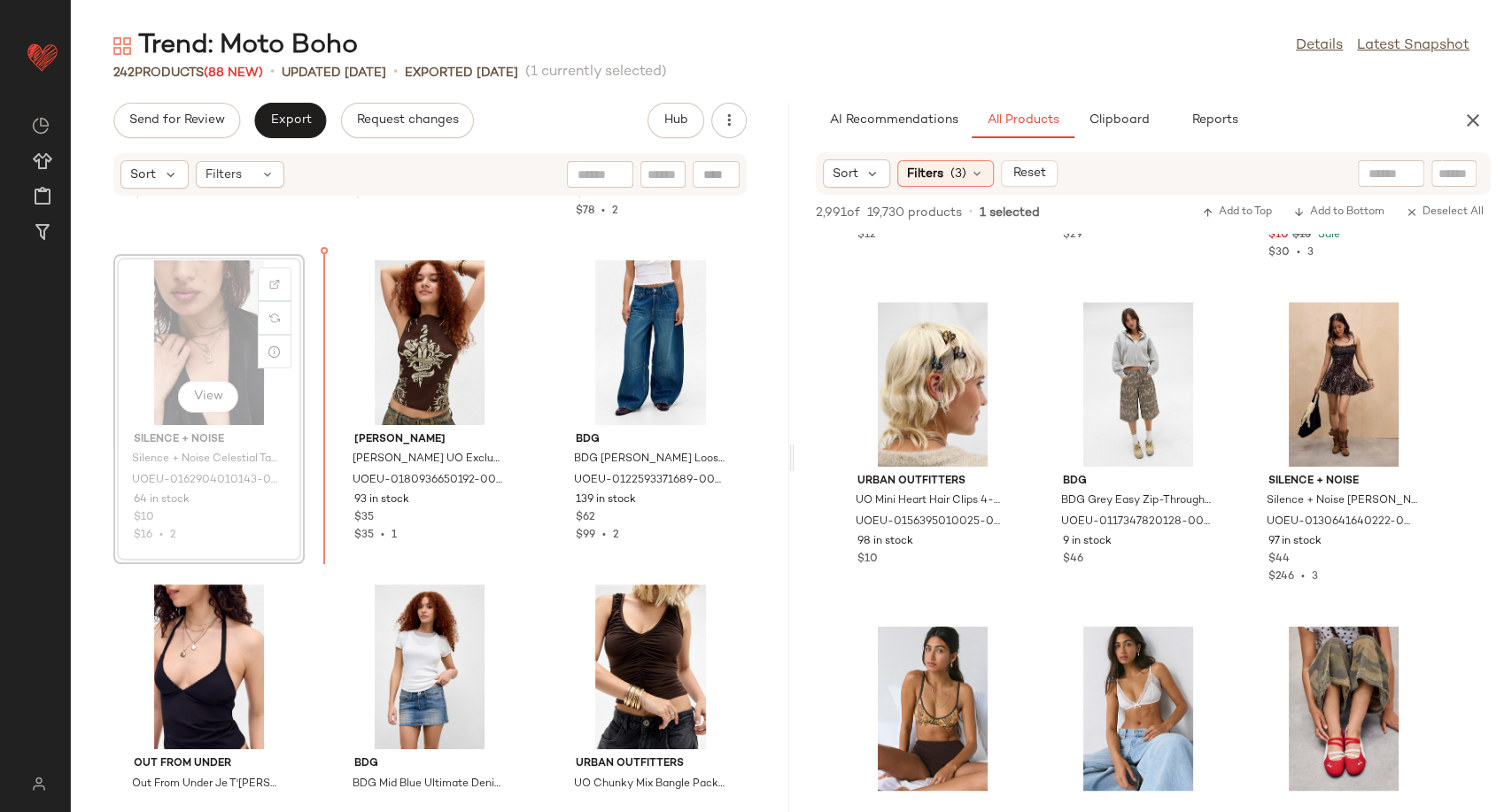
scroll to position [24920, 0]
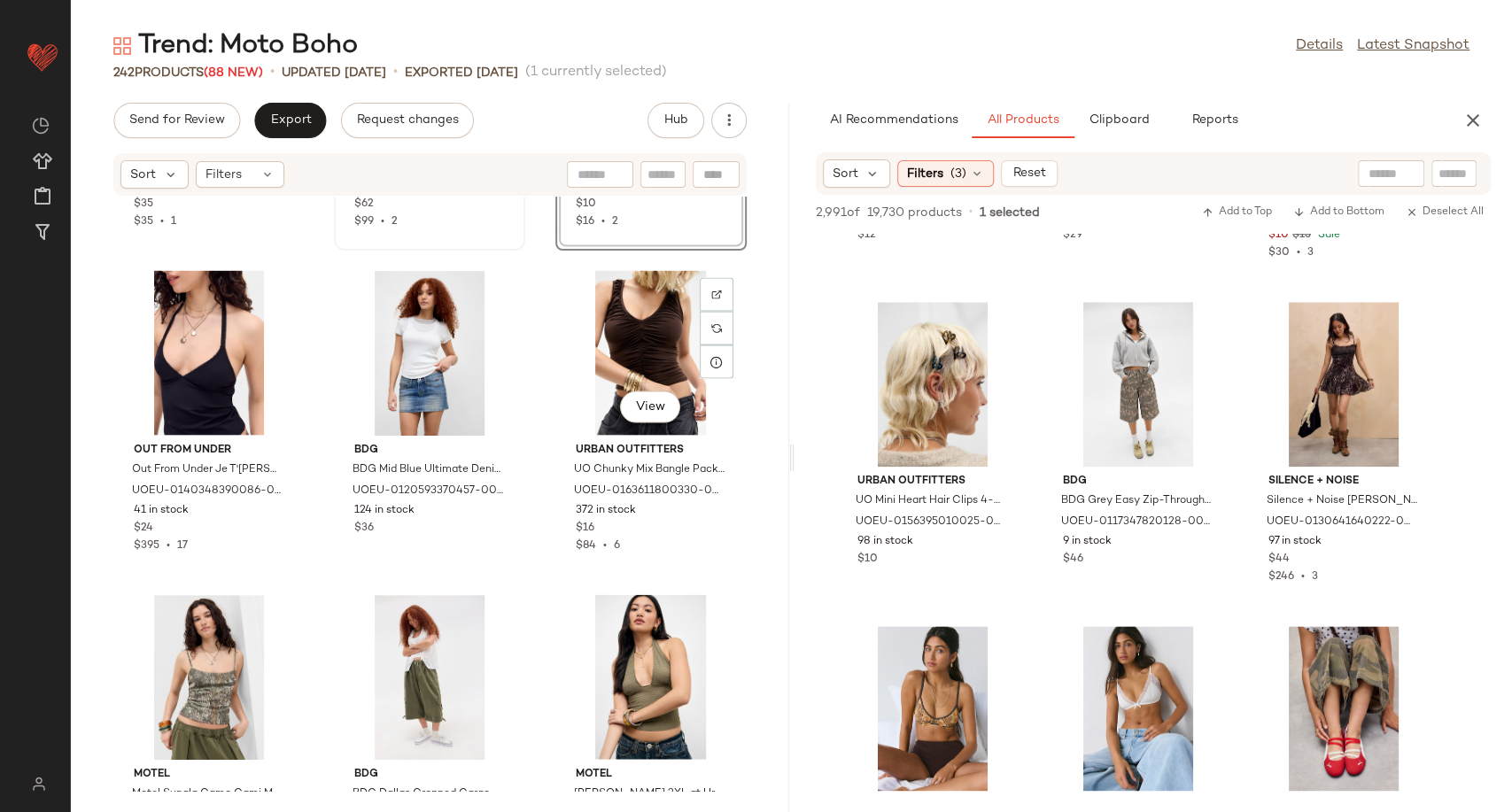
scroll to position [25239, 0]
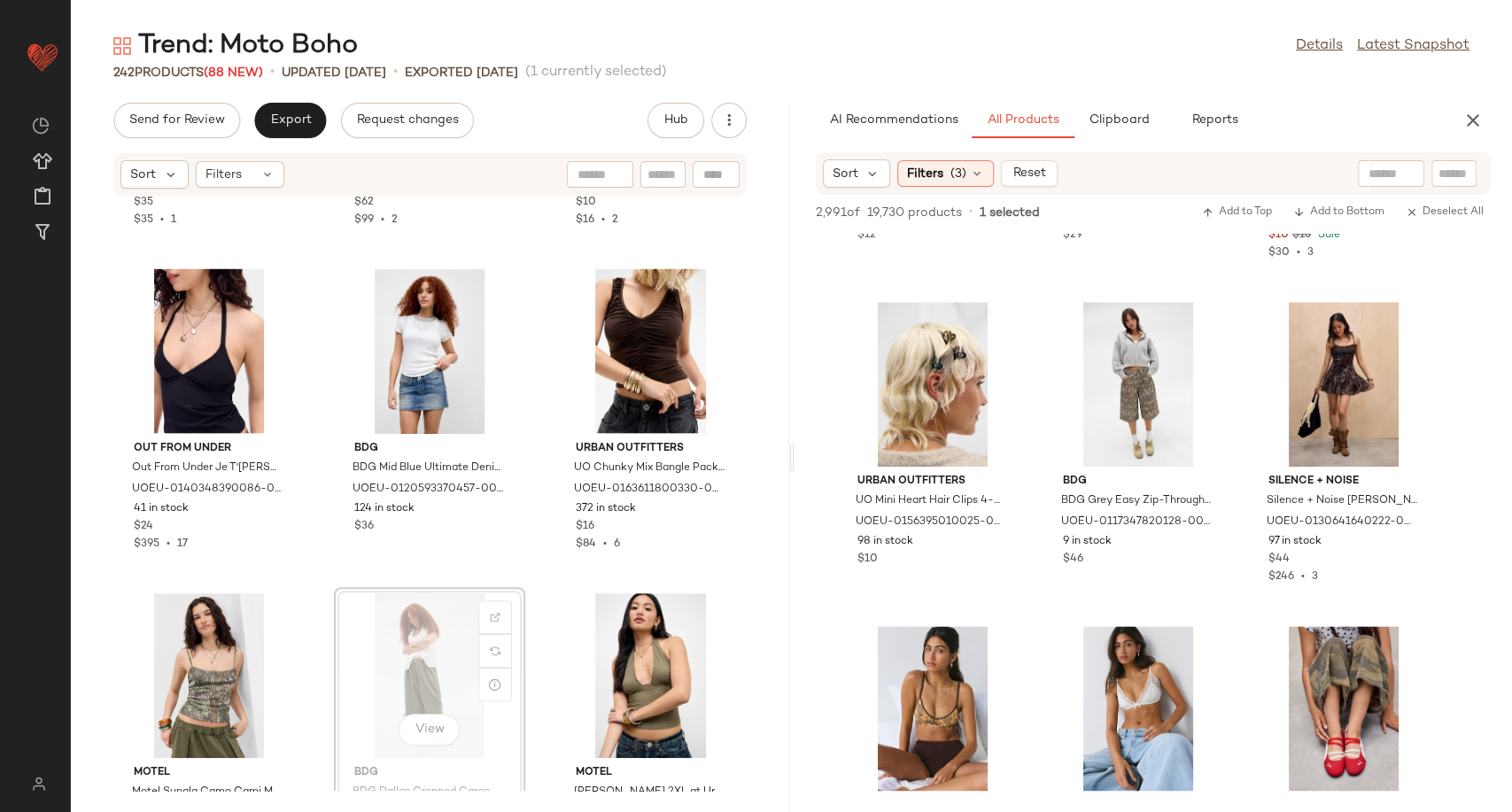
scroll to position [25240, 0]
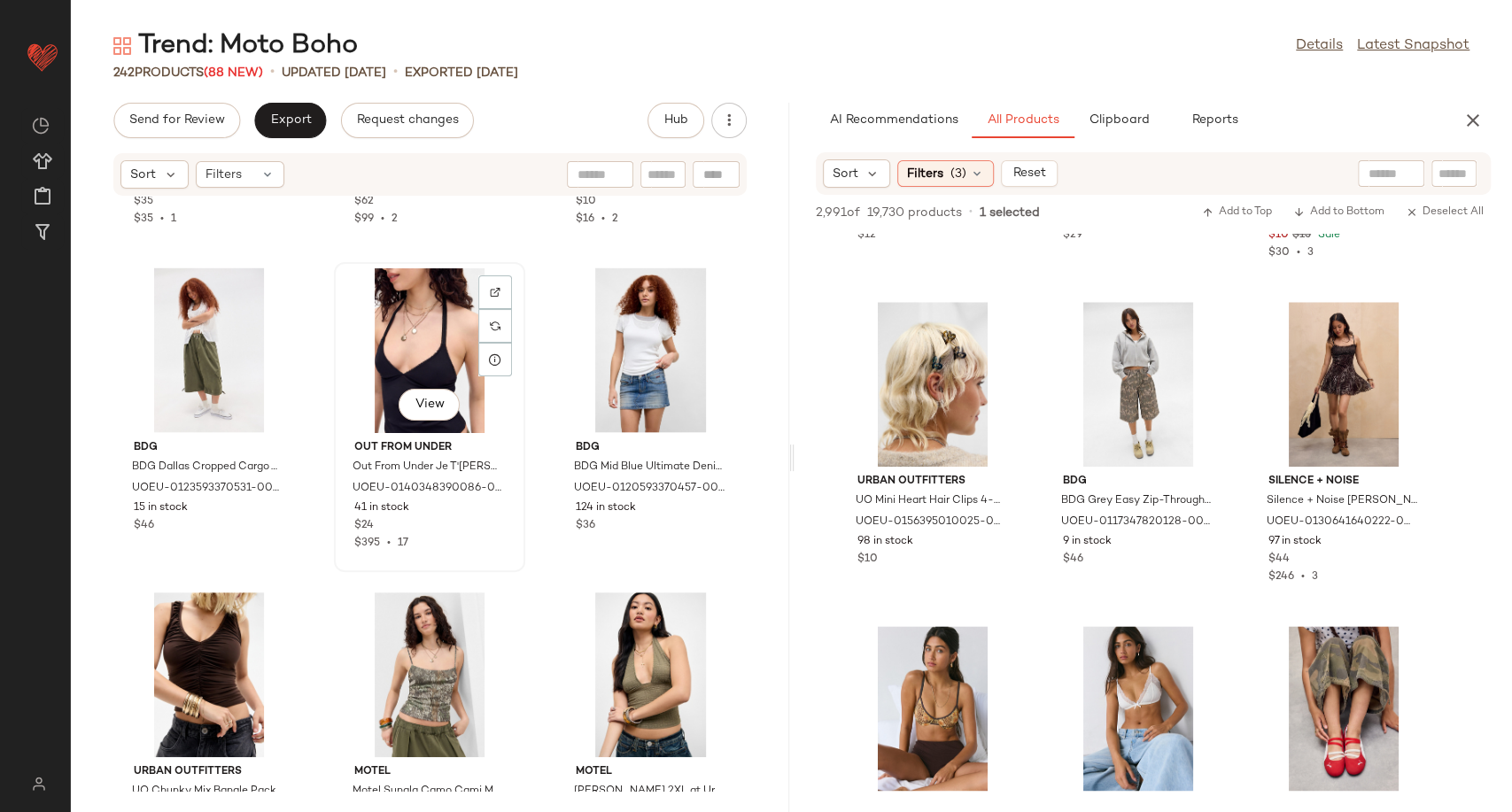
click at [426, 311] on div "View" at bounding box center [429, 351] width 179 height 165
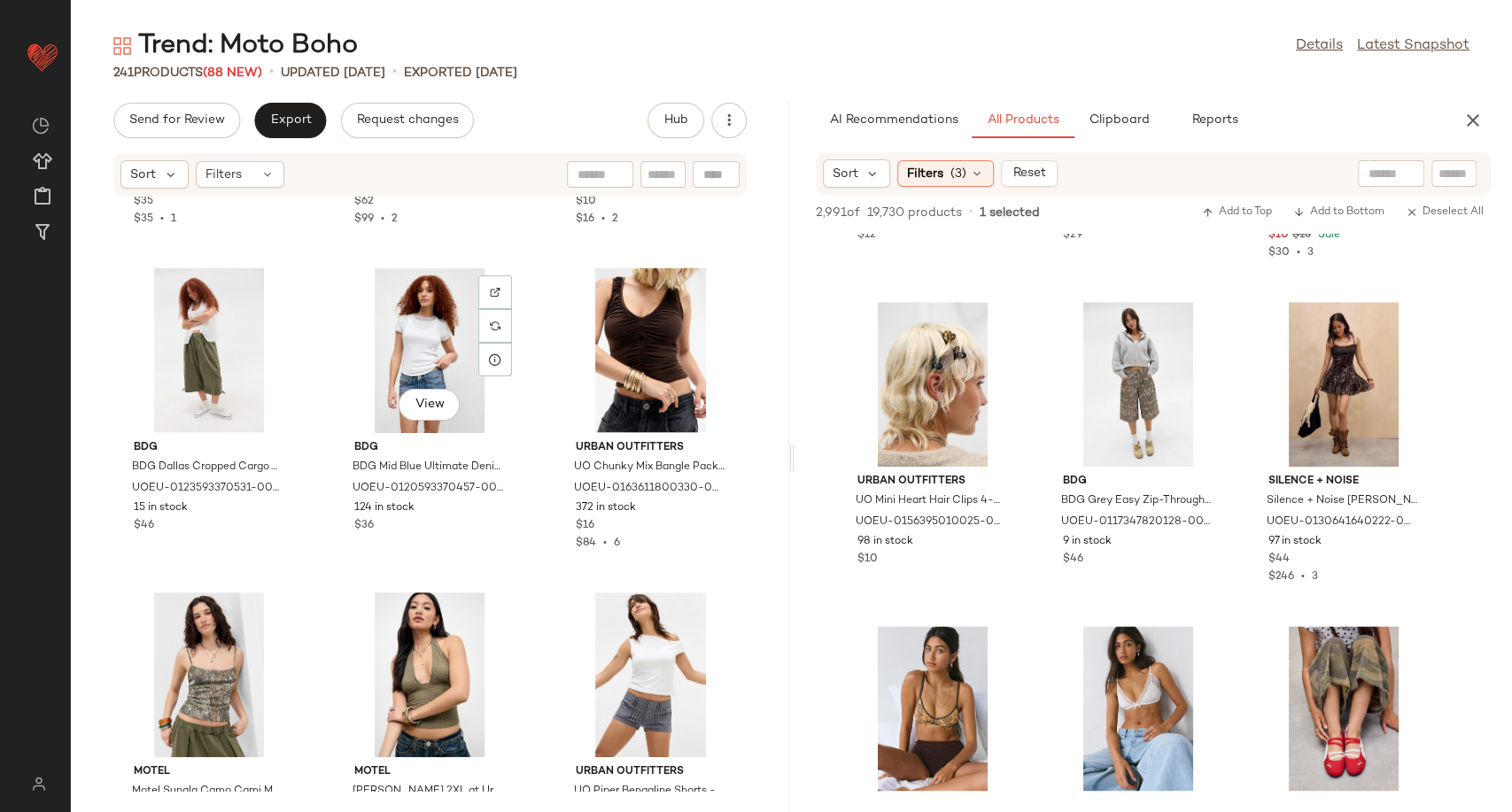
click at [426, 311] on div "View" at bounding box center [429, 351] width 179 height 165
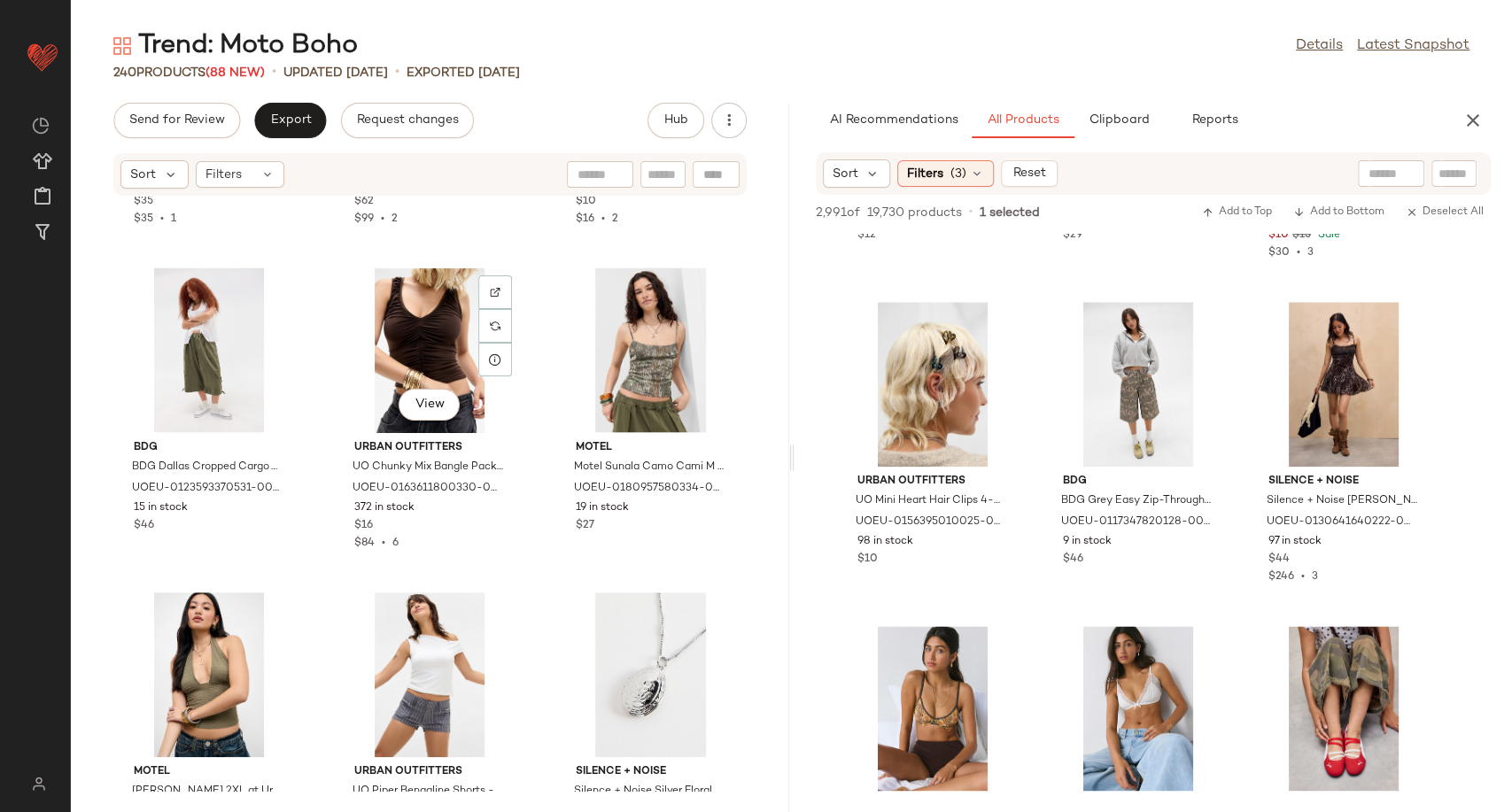
click at [426, 311] on div "View" at bounding box center [429, 351] width 179 height 165
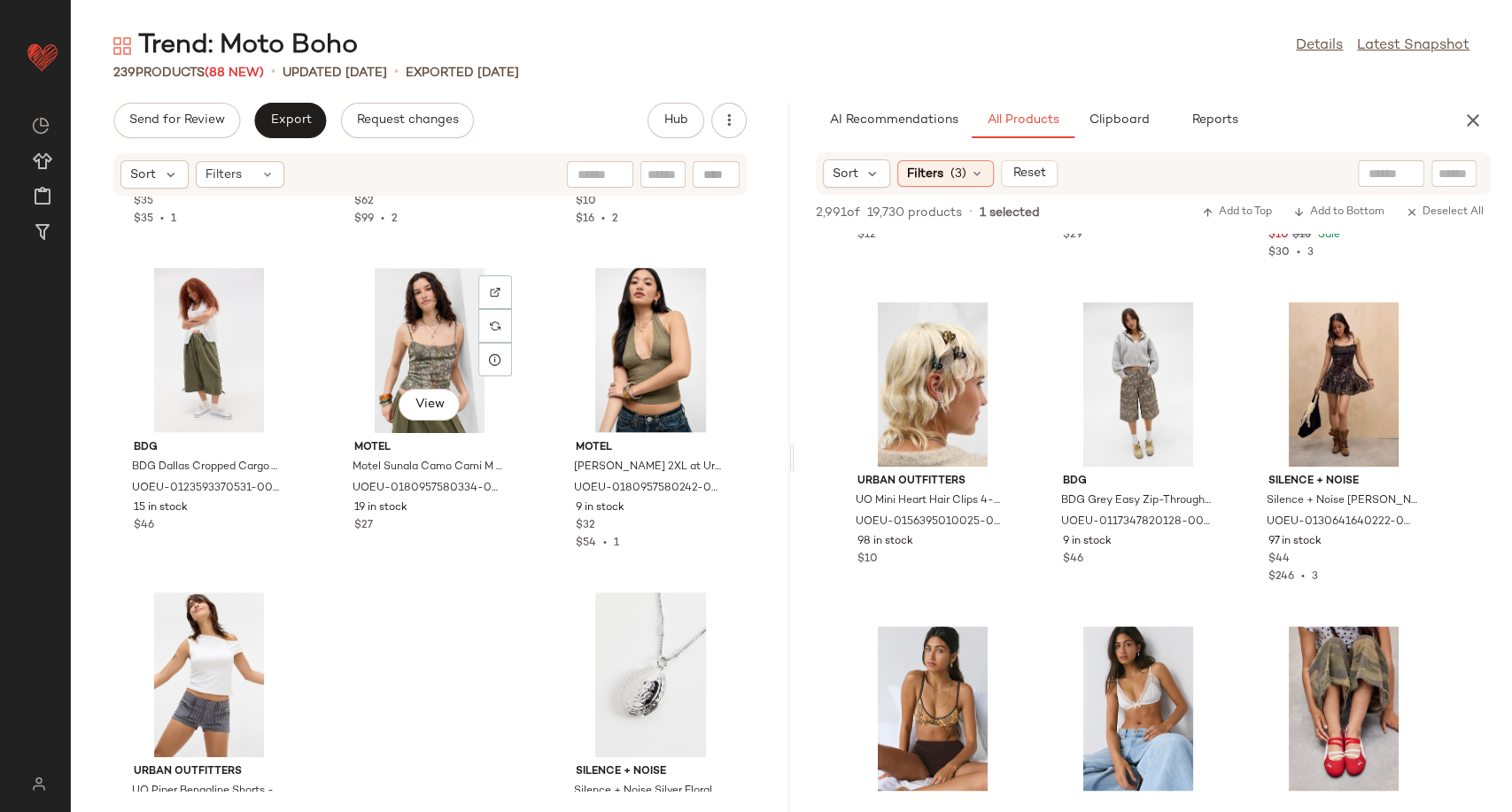
click at [426, 311] on div "View" at bounding box center [429, 351] width 179 height 165
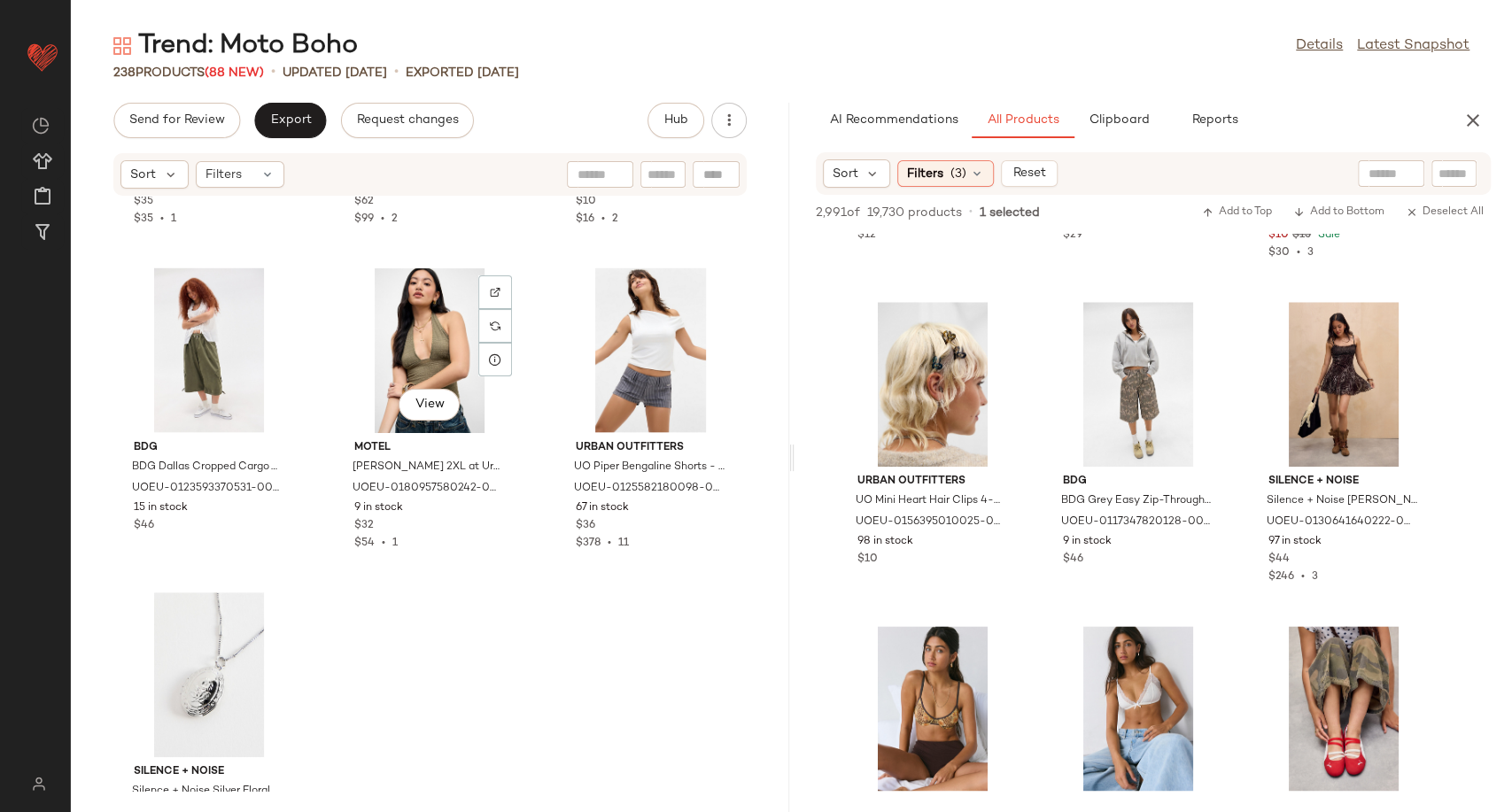
click at [426, 311] on div "View" at bounding box center [429, 351] width 179 height 165
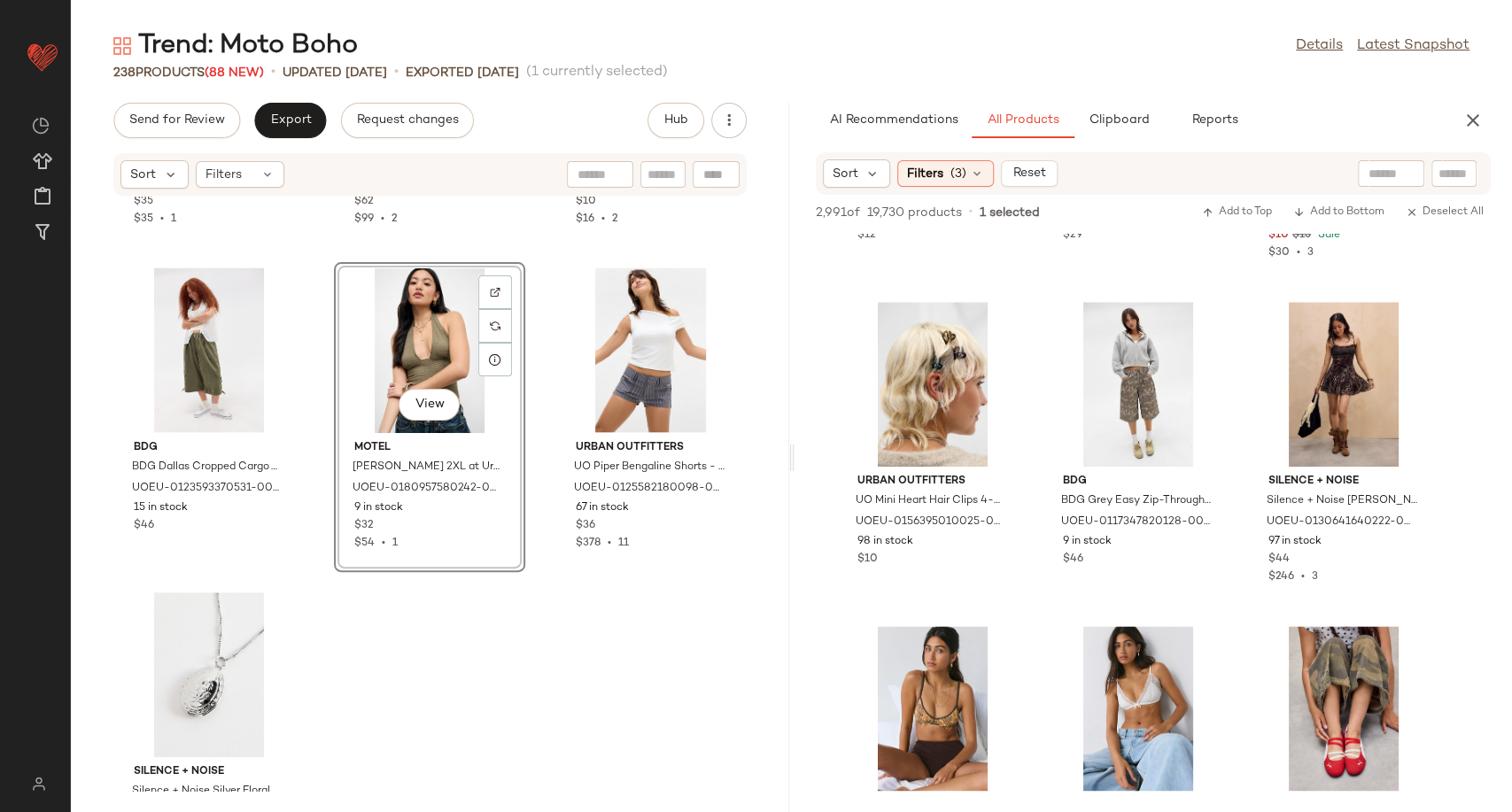
scroll to position [25021, 0]
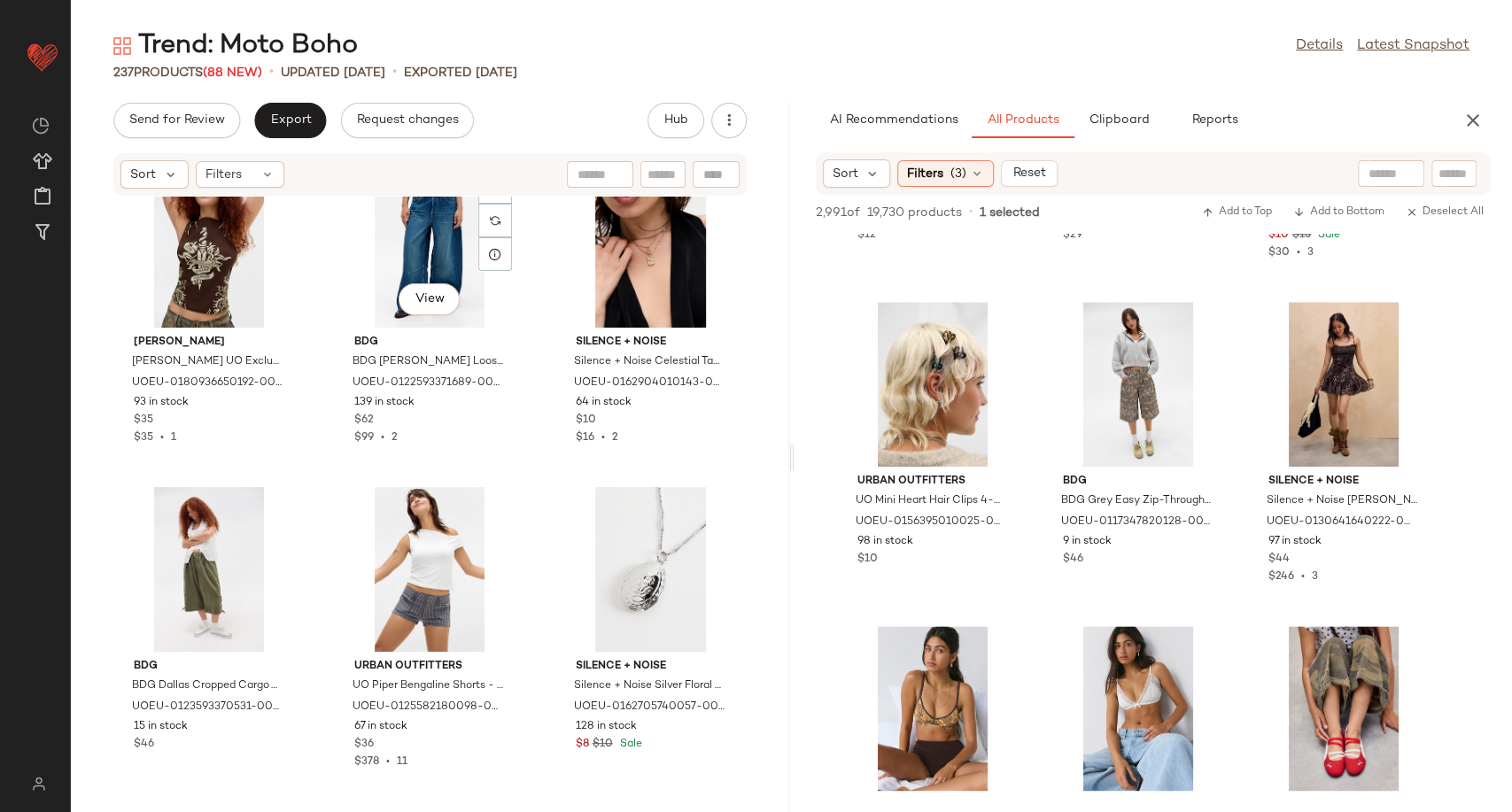
click at [426, 311] on button "View" at bounding box center [429, 300] width 61 height 32
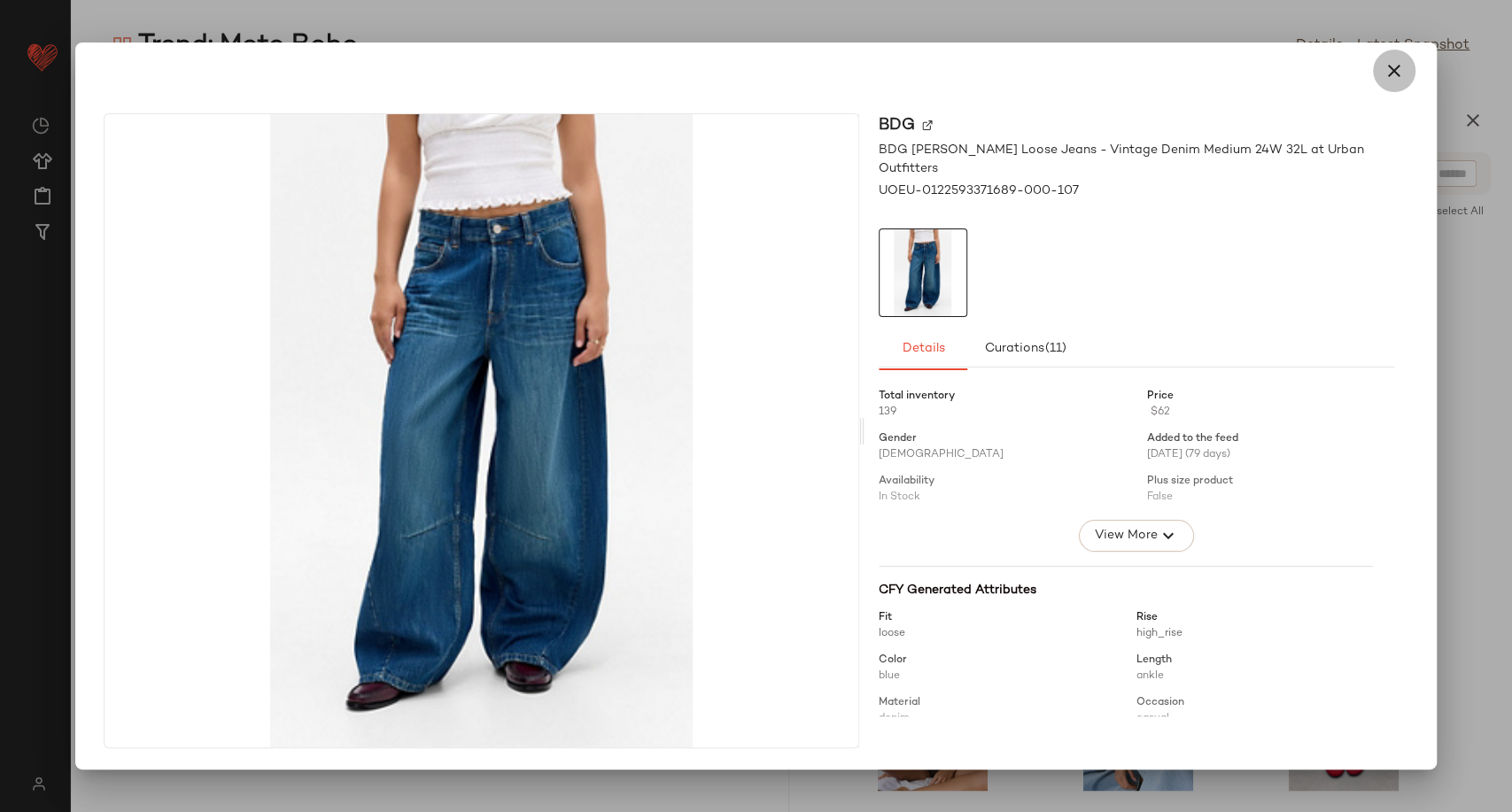
click at [1393, 70] on icon "button" at bounding box center [1394, 71] width 21 height 21
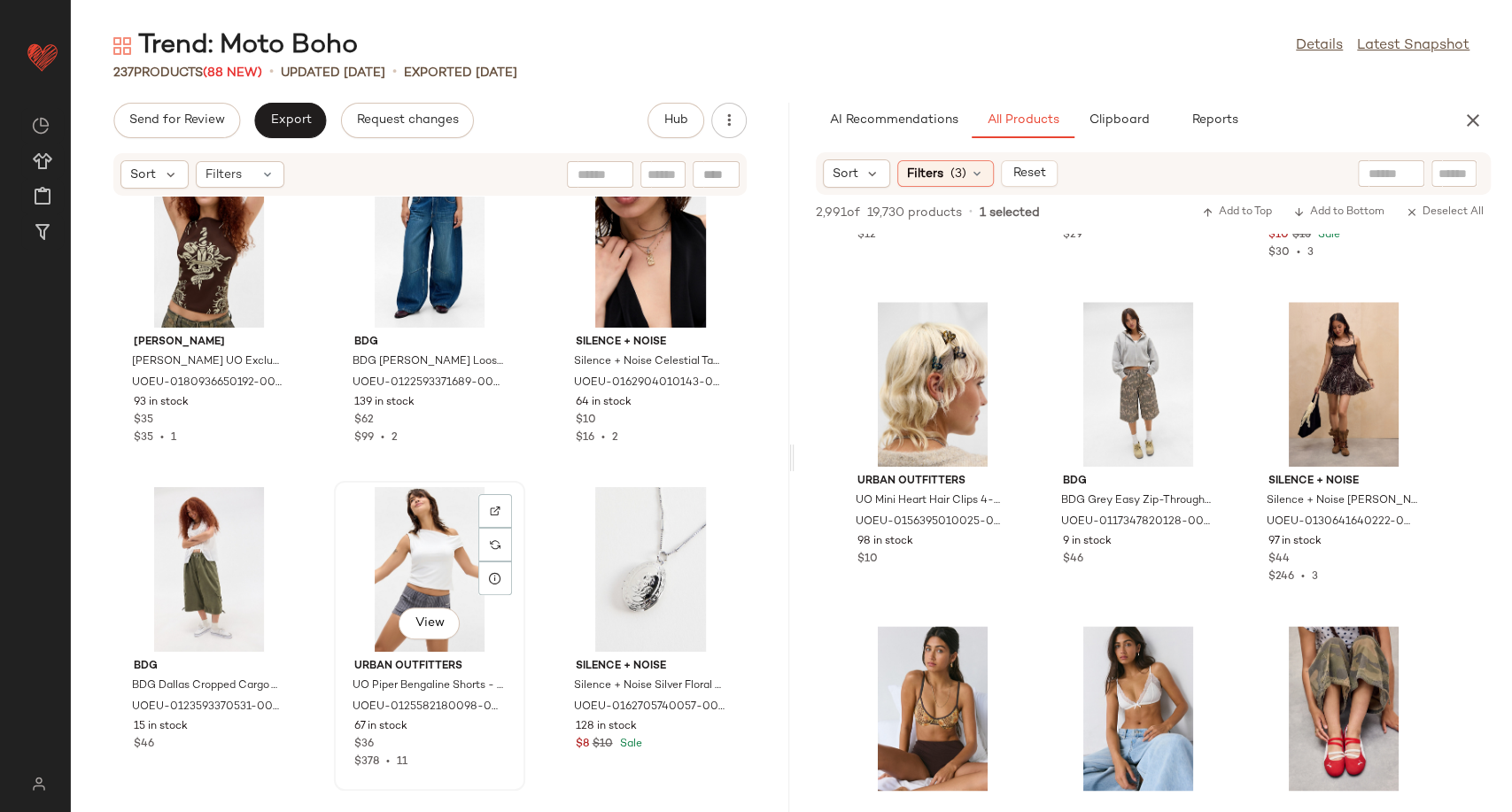
click at [407, 534] on div "View" at bounding box center [429, 569] width 179 height 165
click at [171, 597] on div "View" at bounding box center [209, 569] width 179 height 165
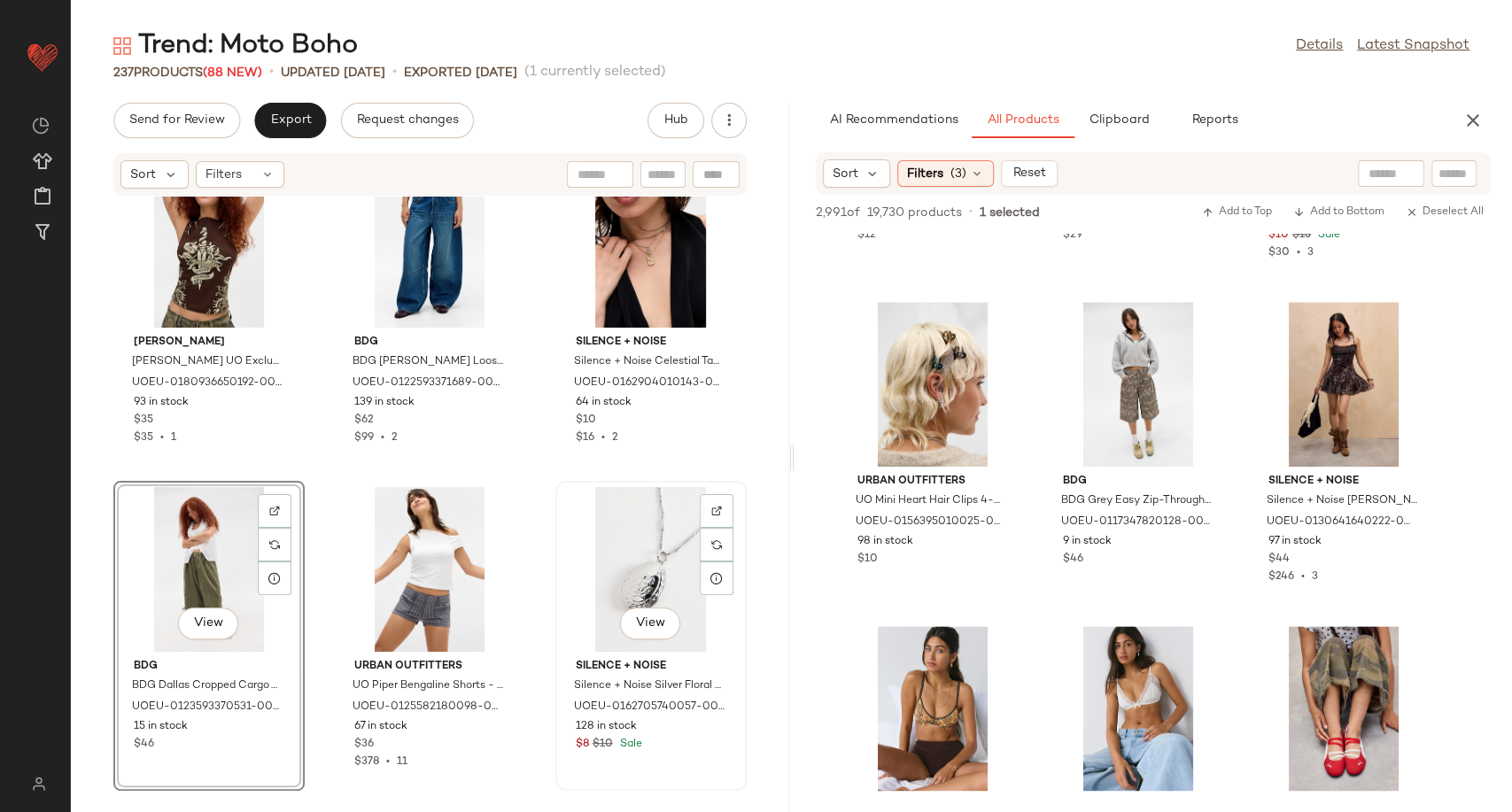
click at [615, 552] on div "View" at bounding box center [650, 569] width 179 height 165
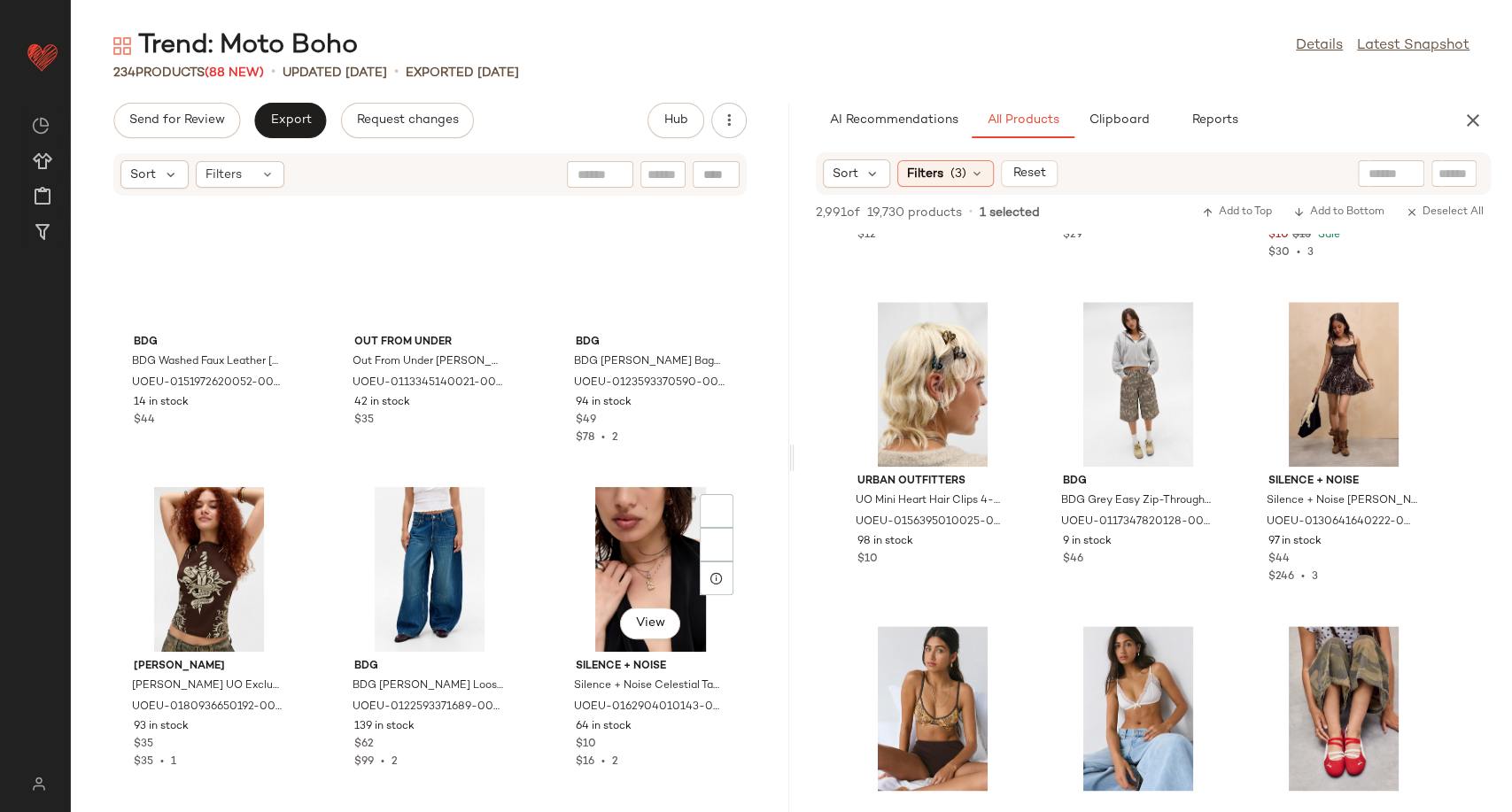
scroll to position [24696, 0]
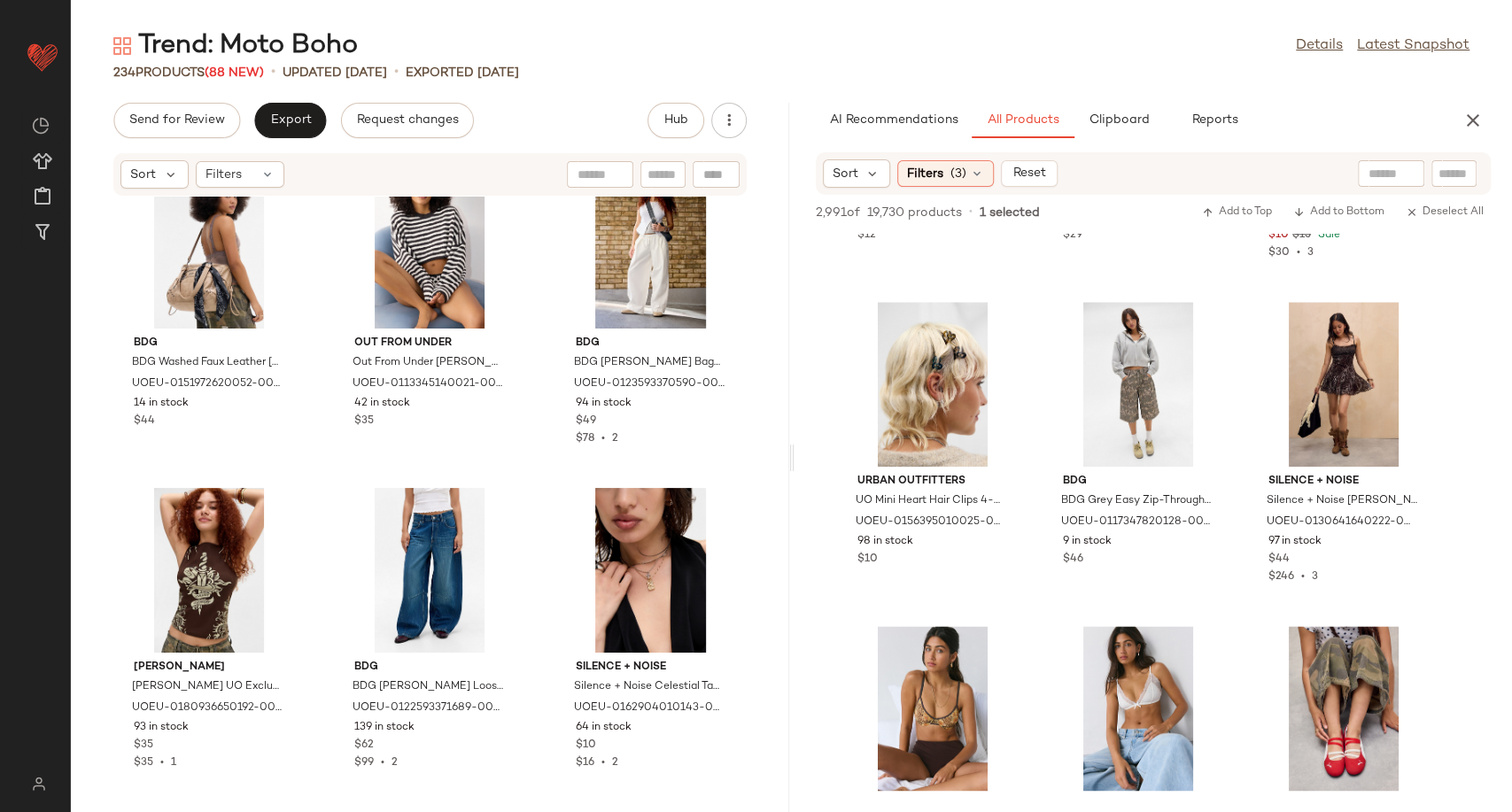
click at [530, 473] on div "BDG BDG Washed Faux Leather [PERSON_NAME] Detail Bag - Neutral at Urban Outfitt…" at bounding box center [429, 493] width 718 height 594
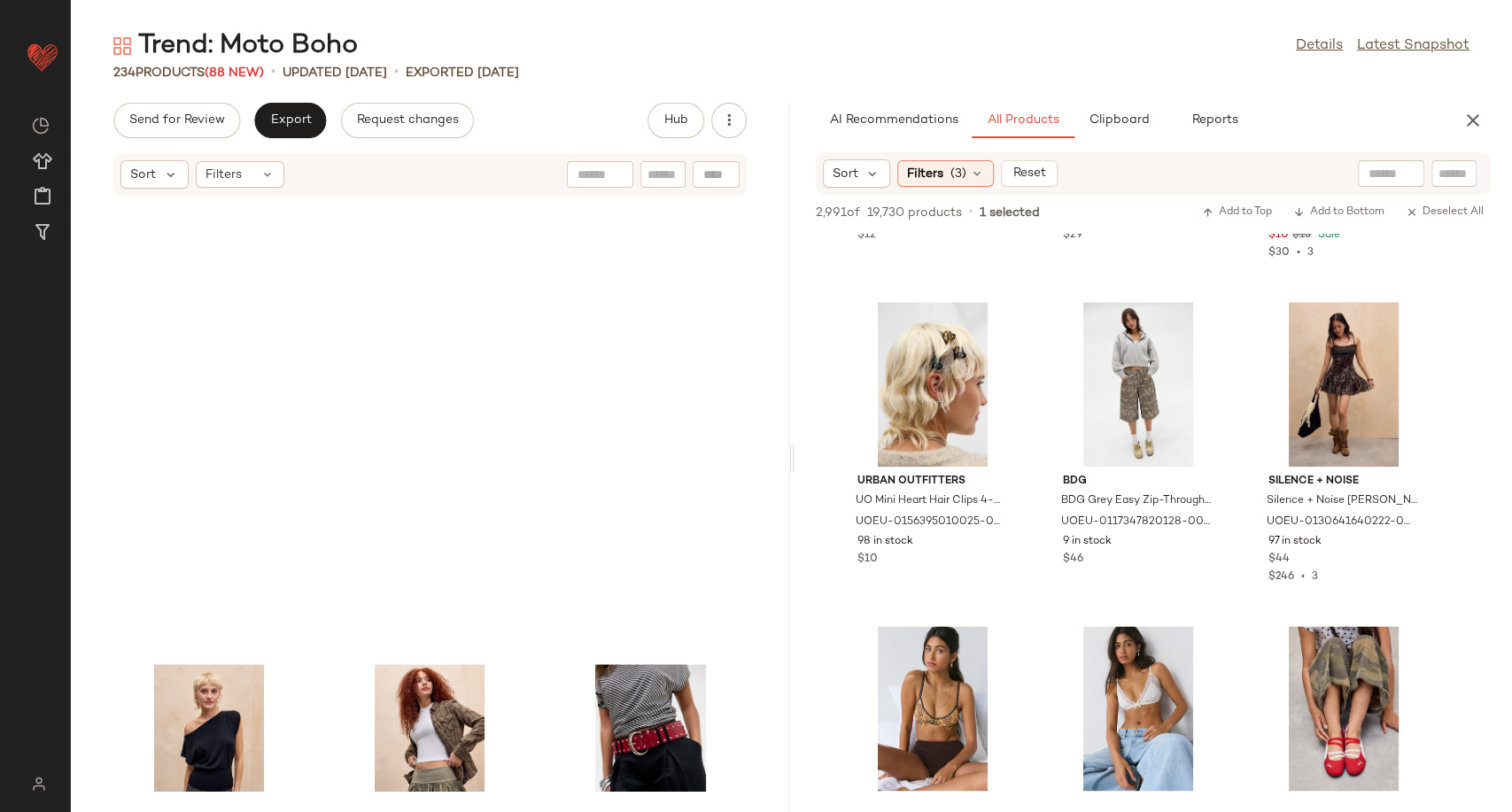
scroll to position [24696, 0]
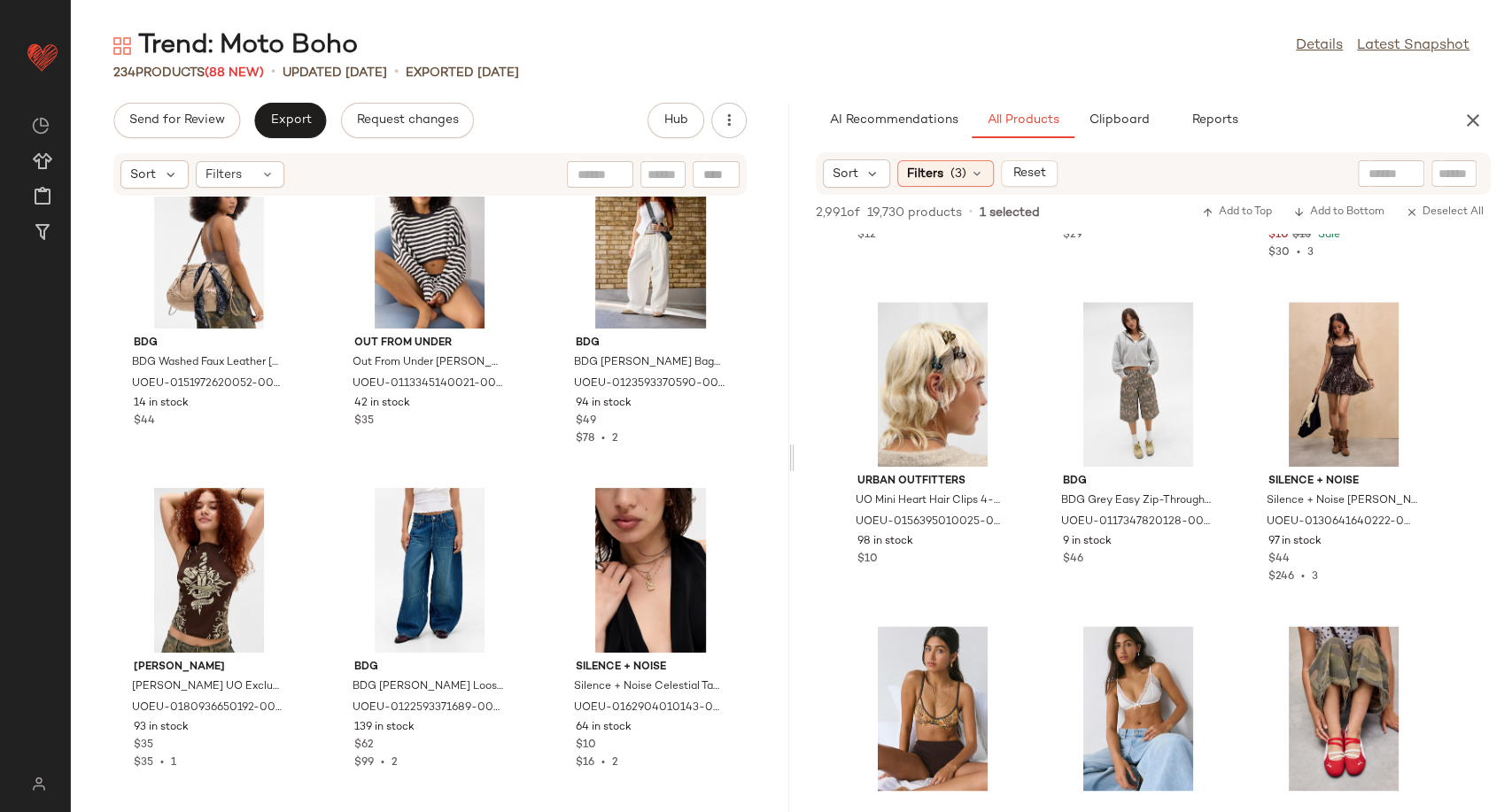
drag, startPoint x: 778, startPoint y: 778, endPoint x: 787, endPoint y: 306, distance: 472.1
click at [787, 306] on div "Send for Review Export Request changes Hub Sort Filters BDG BDG Washed Faux Lea…" at bounding box center [790, 457] width 1441 height 709
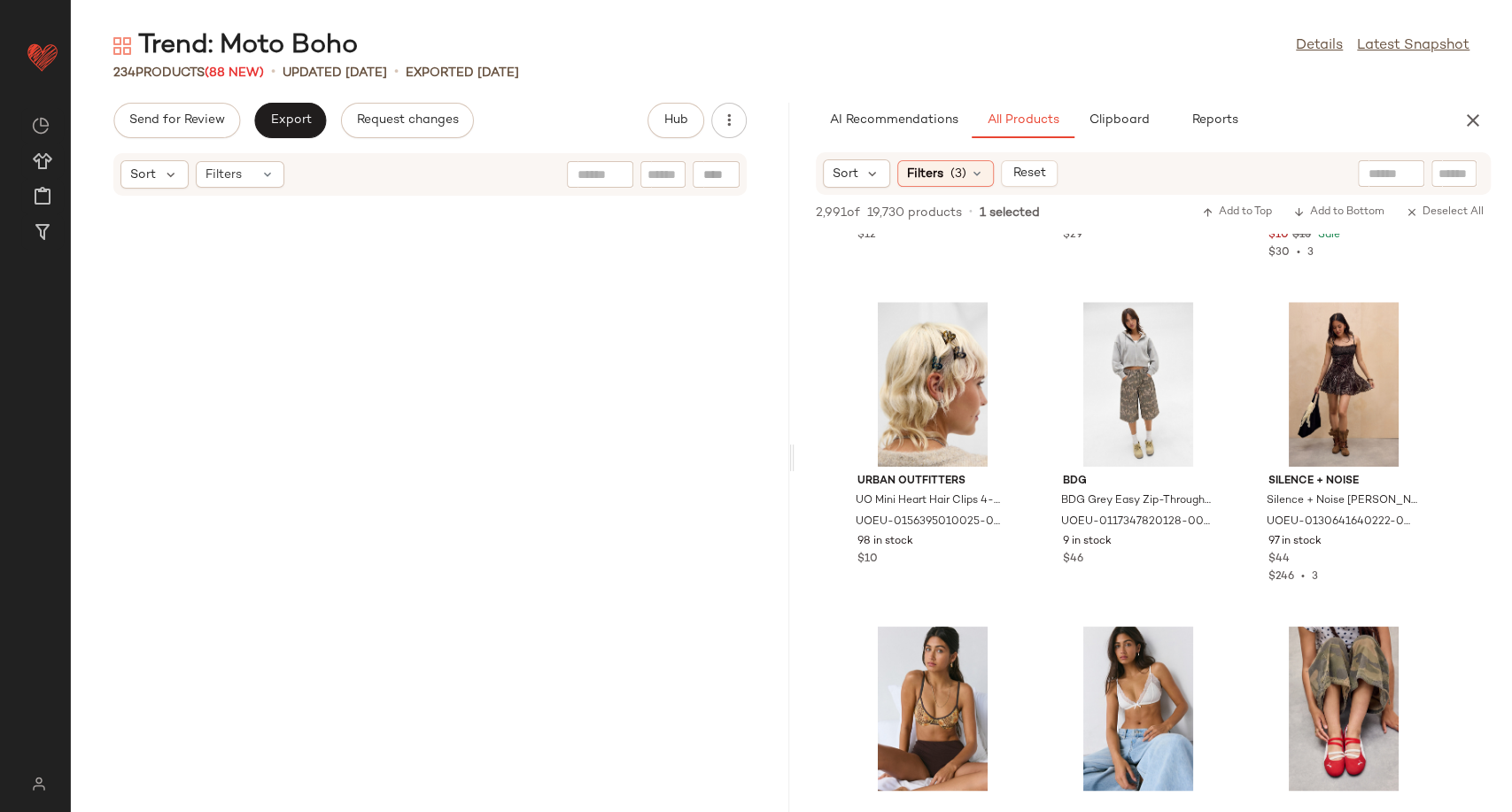
scroll to position [0, 0]
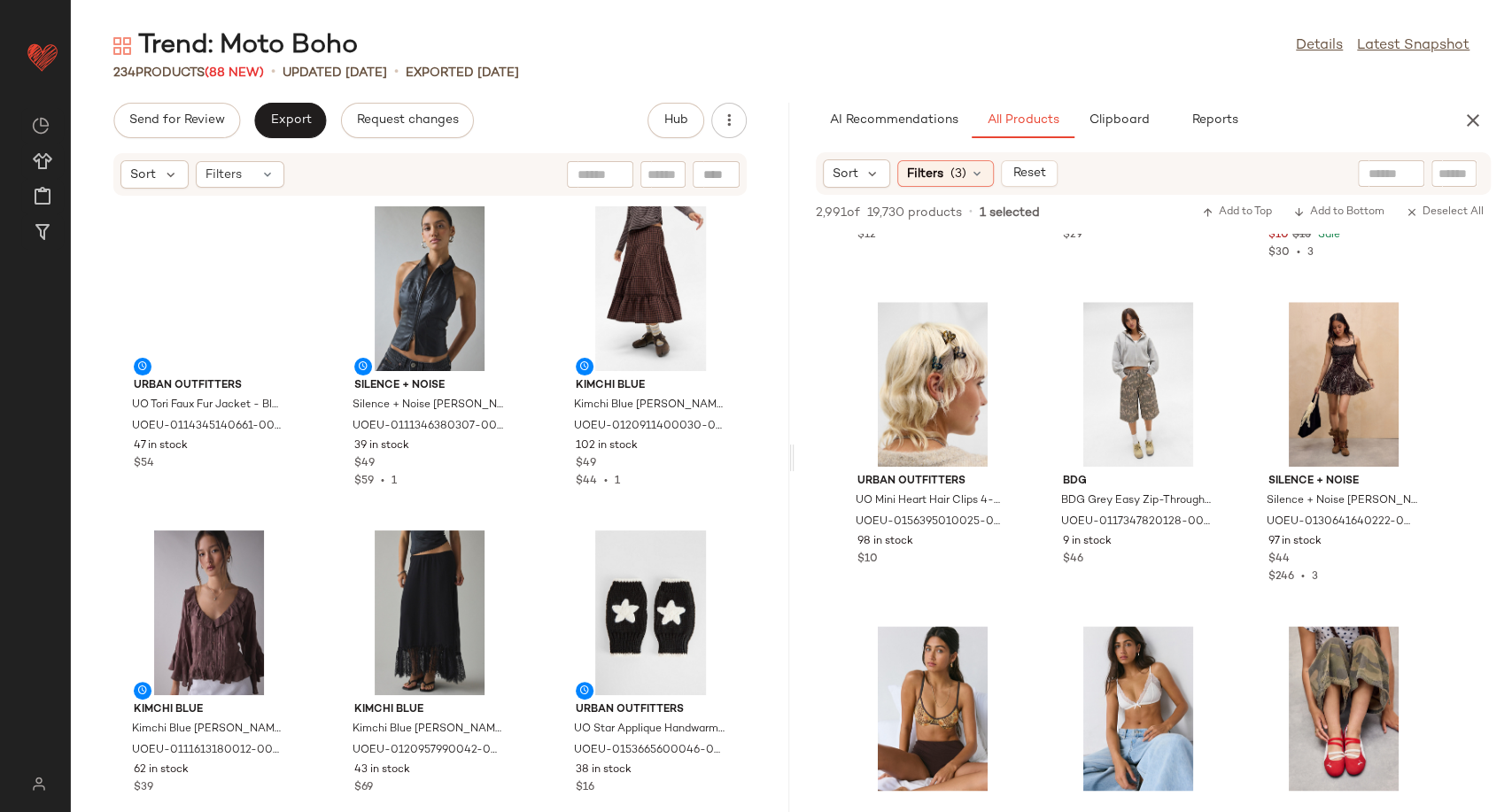
click at [534, 491] on div "Urban Outfitters UO Tori Faux Fur Jacket - Black XL at Urban Outfitters UOEU-01…" at bounding box center [429, 493] width 718 height 594
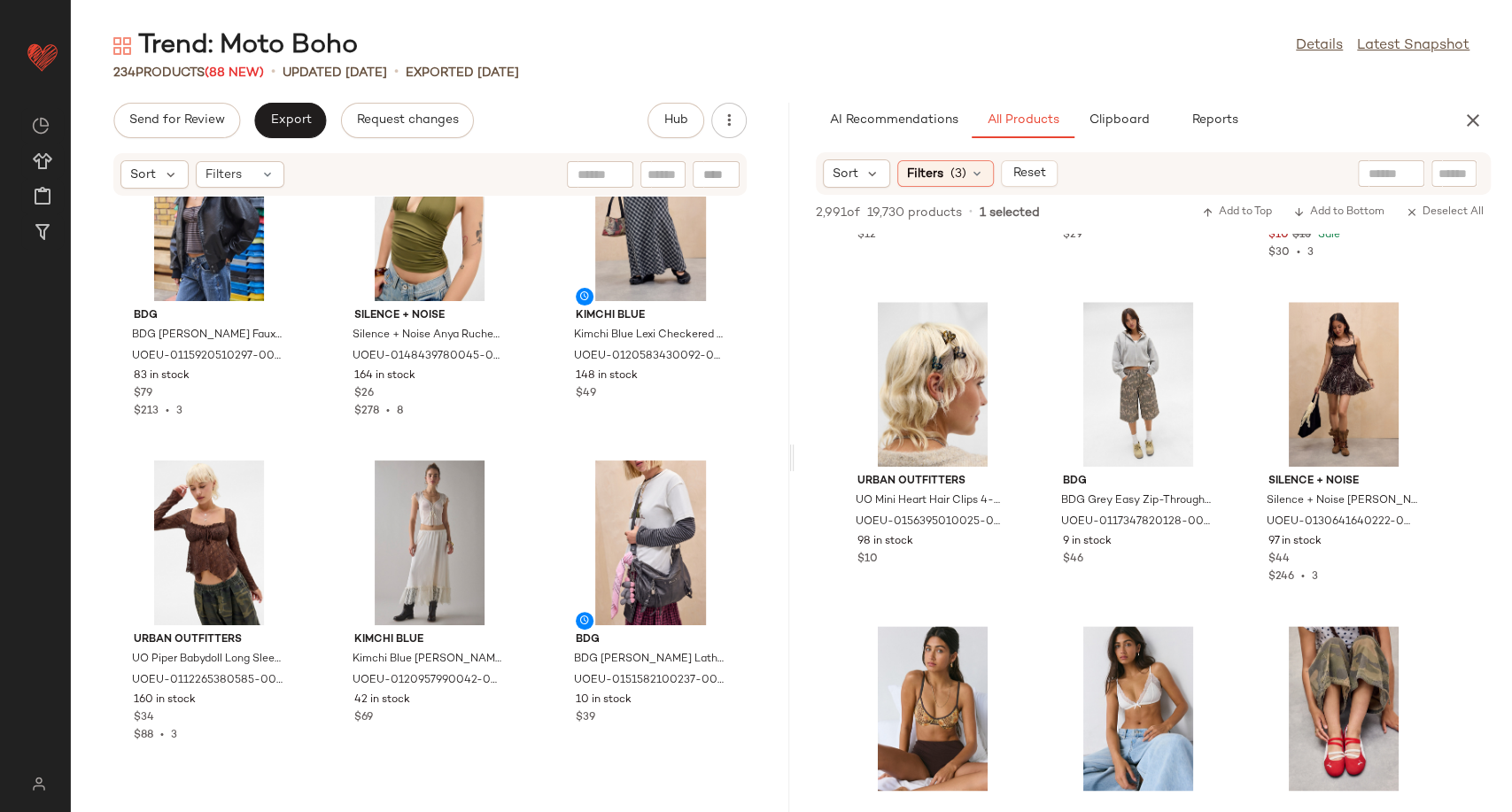
scroll to position [2046, 0]
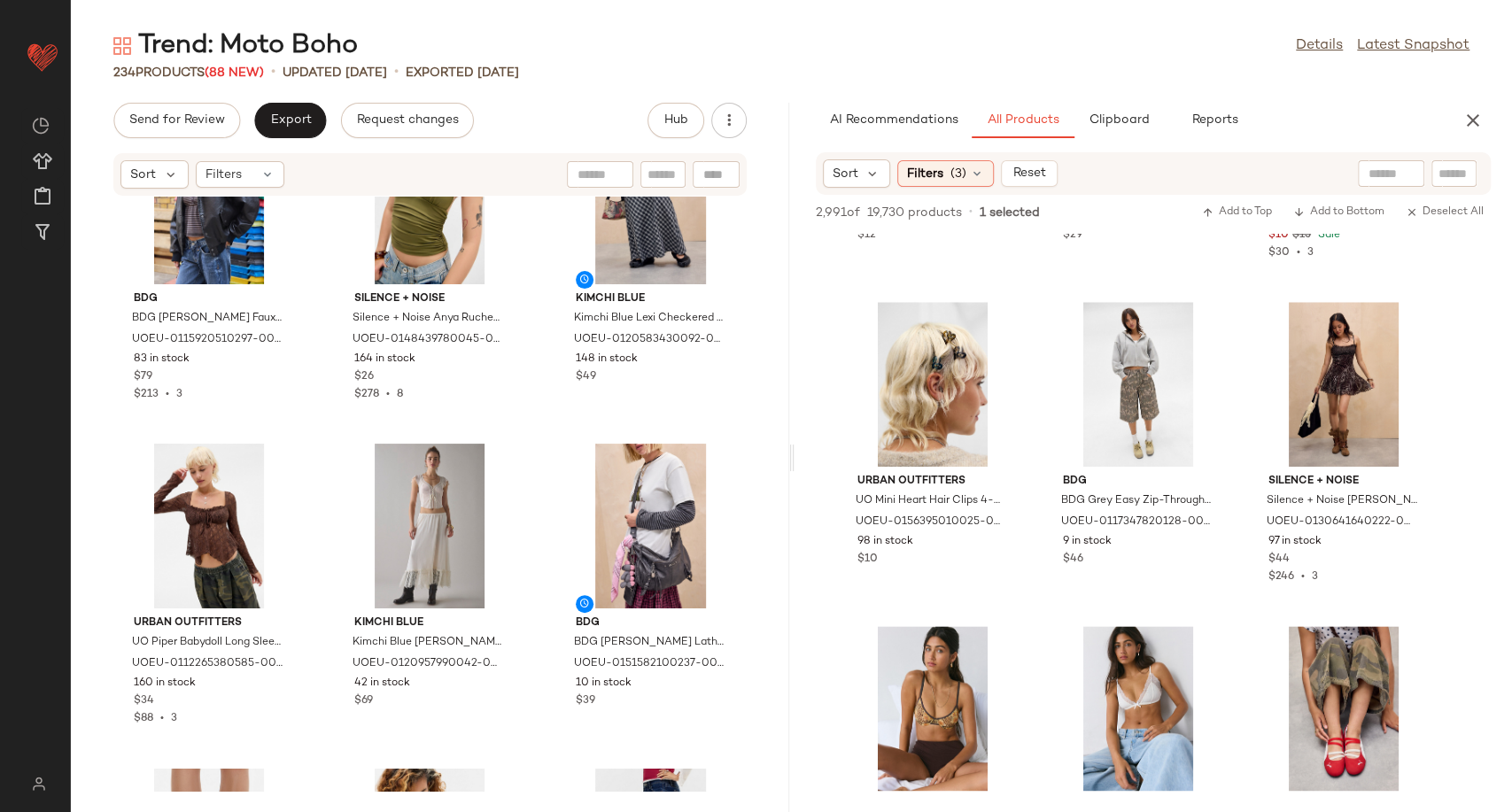
drag, startPoint x: 532, startPoint y: 567, endPoint x: 533, endPoint y: 604, distance: 37.0
click at [533, 604] on div "BDG BDG [PERSON_NAME] Faux Leather Bomber Jacket - Black M at Urban Outfitters …" at bounding box center [429, 493] width 718 height 594
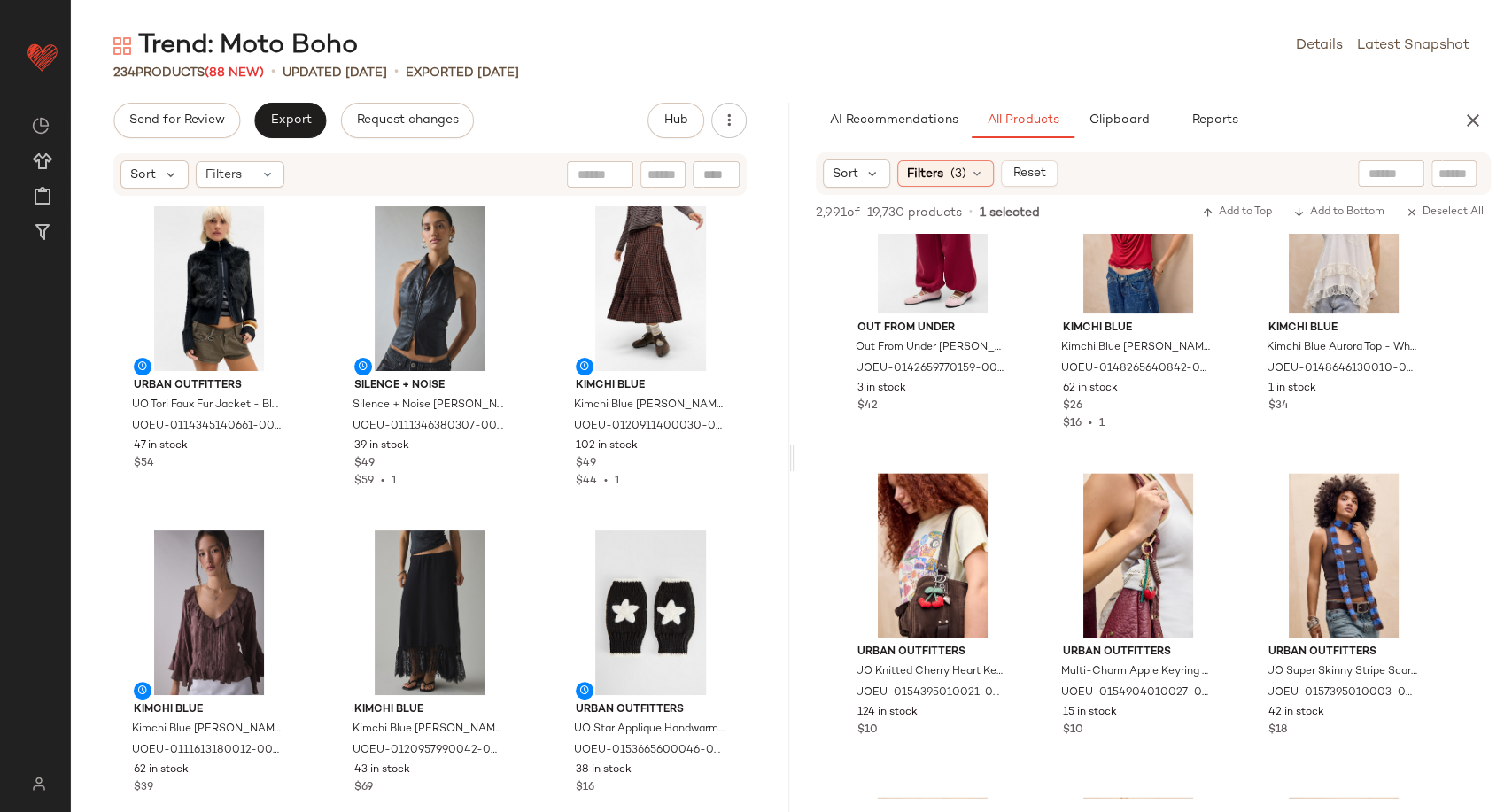
scroll to position [196289, 0]
